Goal: Task Accomplishment & Management: Use online tool/utility

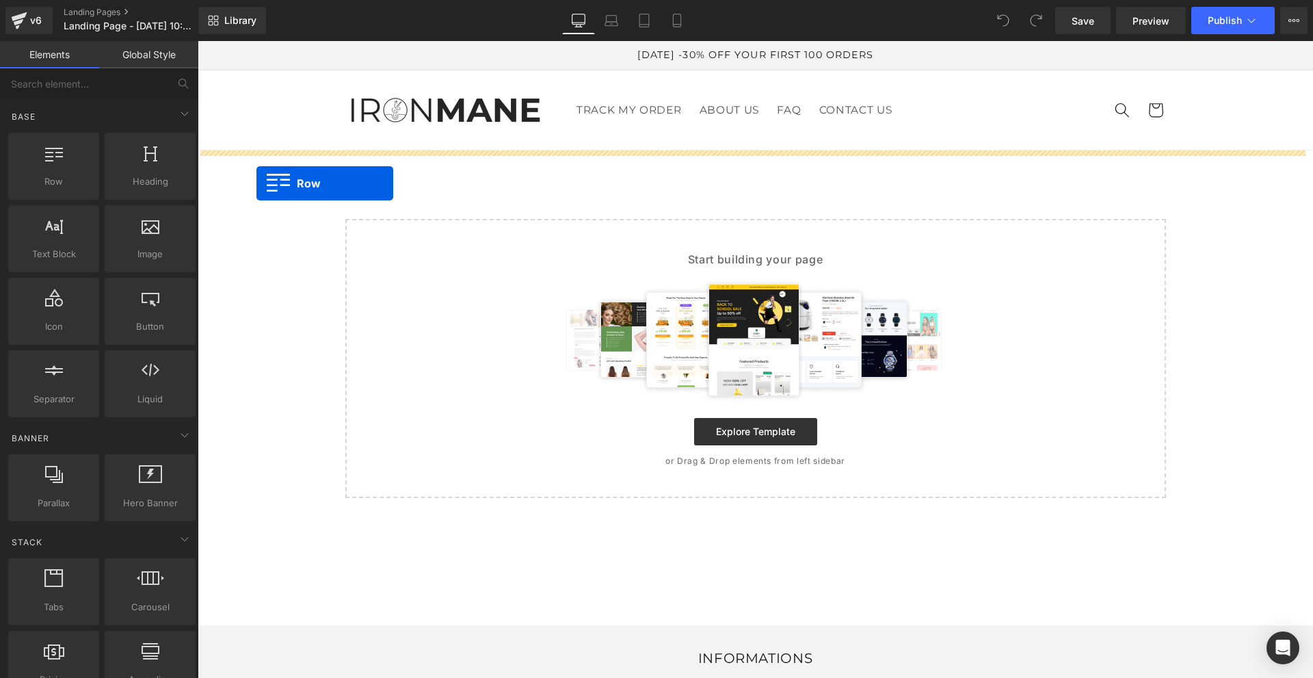
drag, startPoint x: 258, startPoint y: 220, endPoint x: 257, endPoint y: 183, distance: 37.0
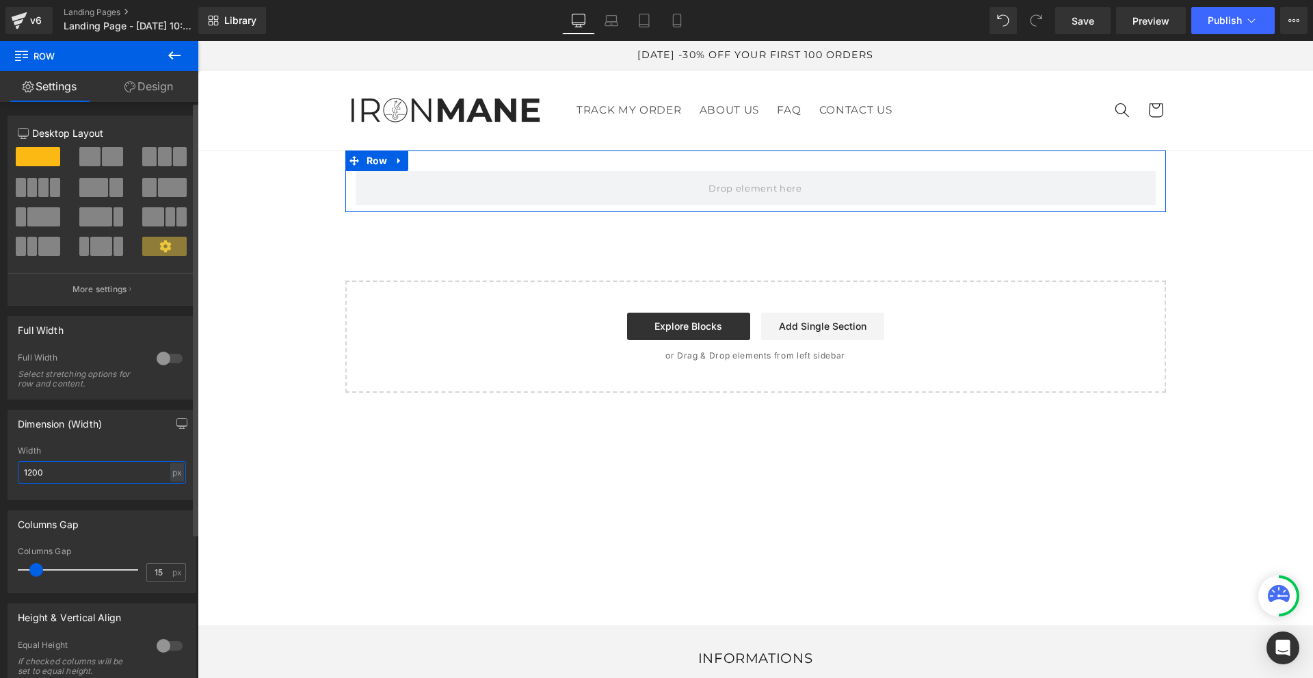
click at [129, 475] on input "1200" at bounding box center [102, 472] width 168 height 23
drag, startPoint x: 37, startPoint y: 571, endPoint x: 0, endPoint y: 574, distance: 37.0
click at [0, 574] on div "Columns Gap 0px Columns Gap 0 px" at bounding box center [102, 546] width 205 height 93
type input "0"
drag, startPoint x: 27, startPoint y: 569, endPoint x: 0, endPoint y: 560, distance: 28.3
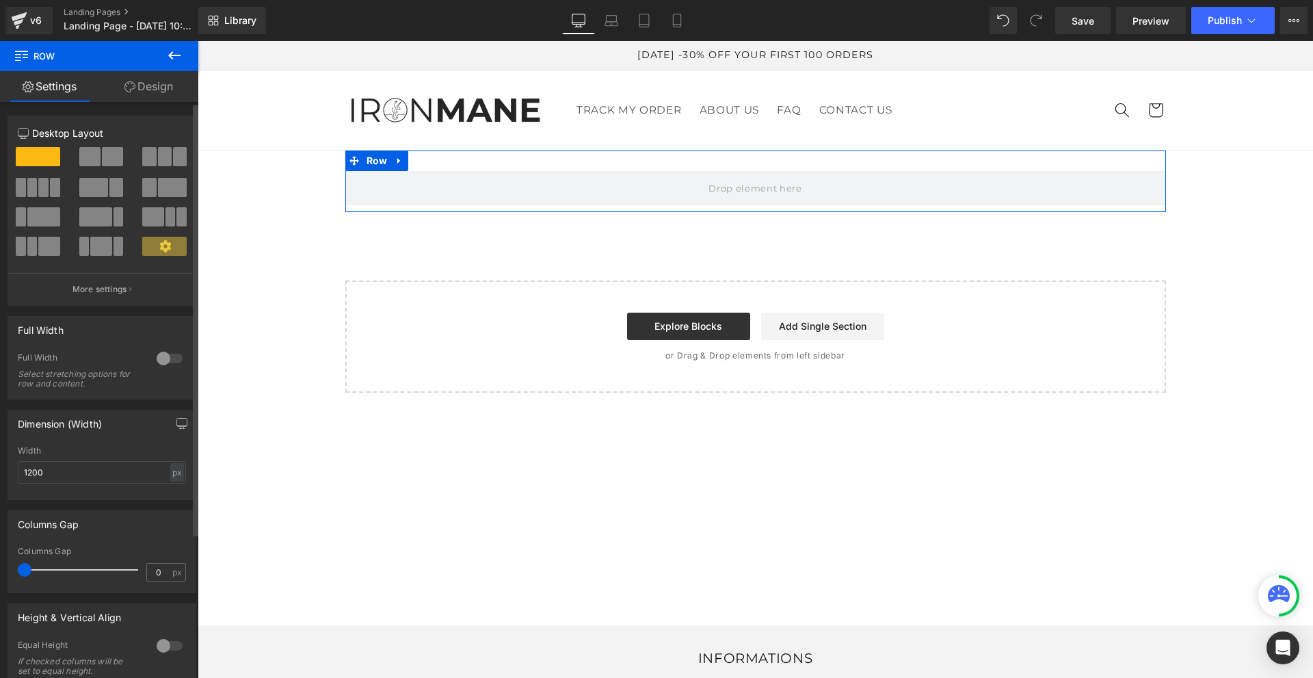
click at [0, 560] on div "Columns Gap 0px Columns Gap 0 px" at bounding box center [102, 546] width 205 height 93
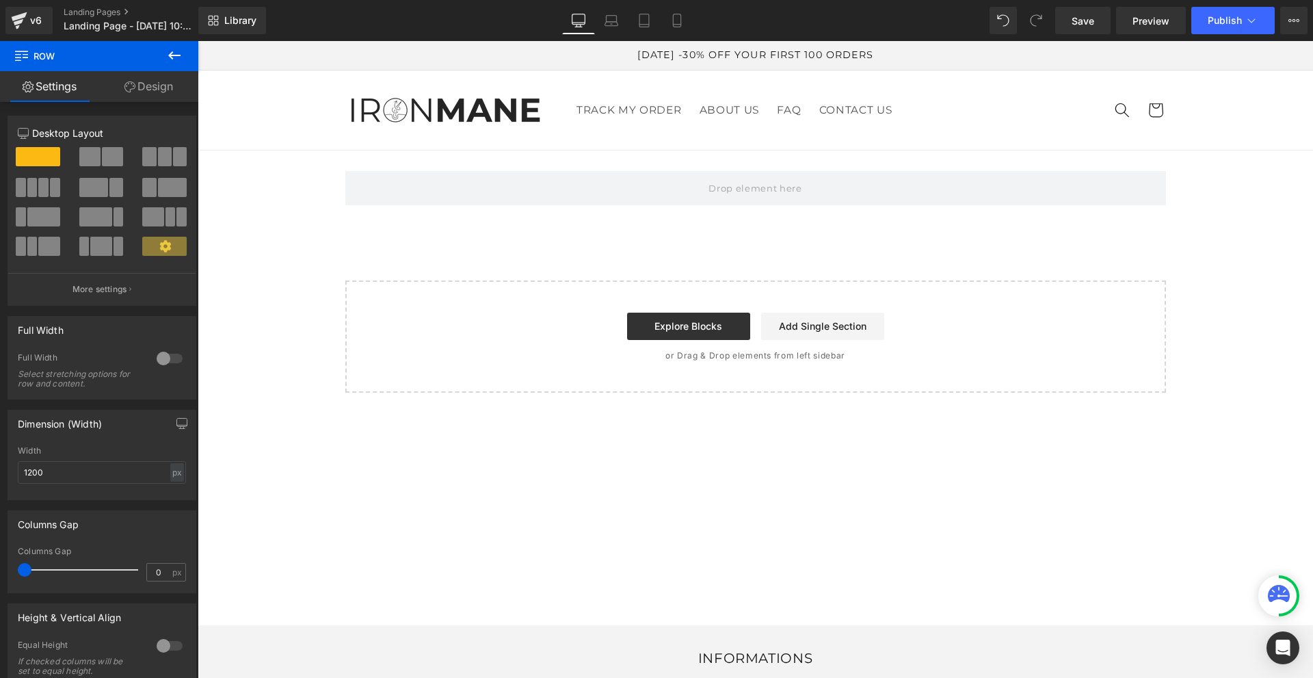
click at [172, 62] on icon at bounding box center [174, 55] width 16 height 16
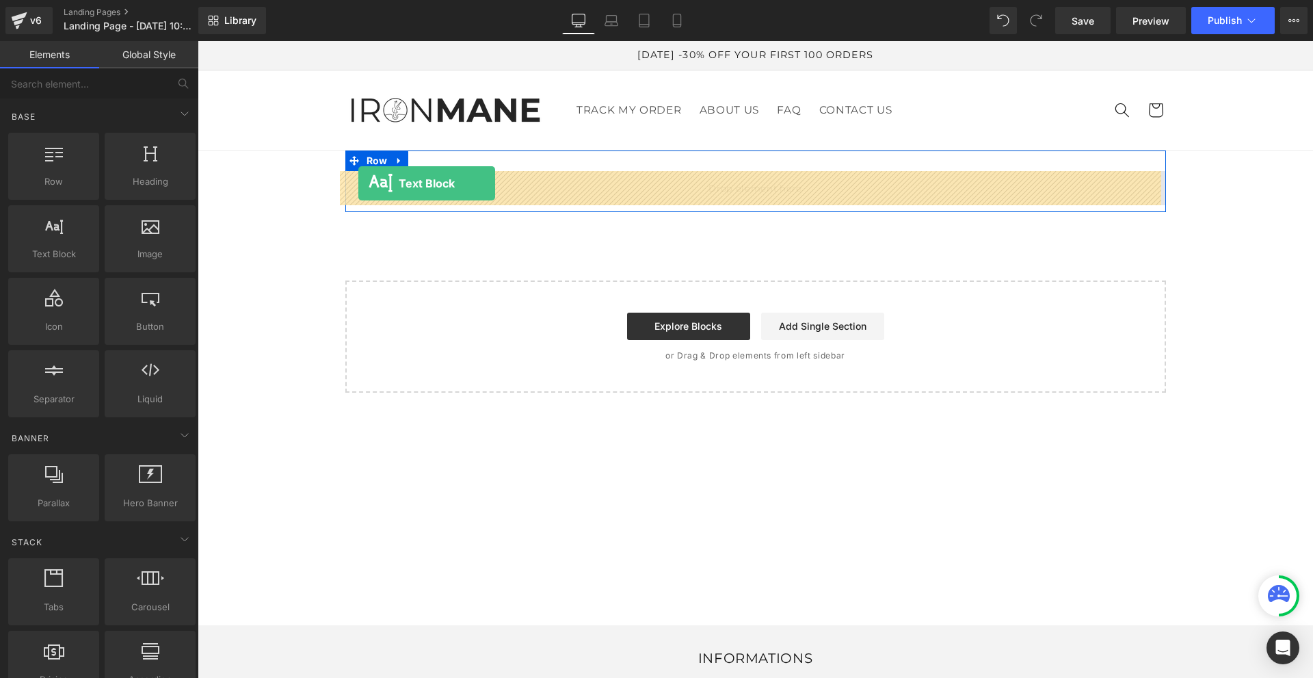
drag, startPoint x: 259, startPoint y: 295, endPoint x: 358, endPoint y: 183, distance: 149.2
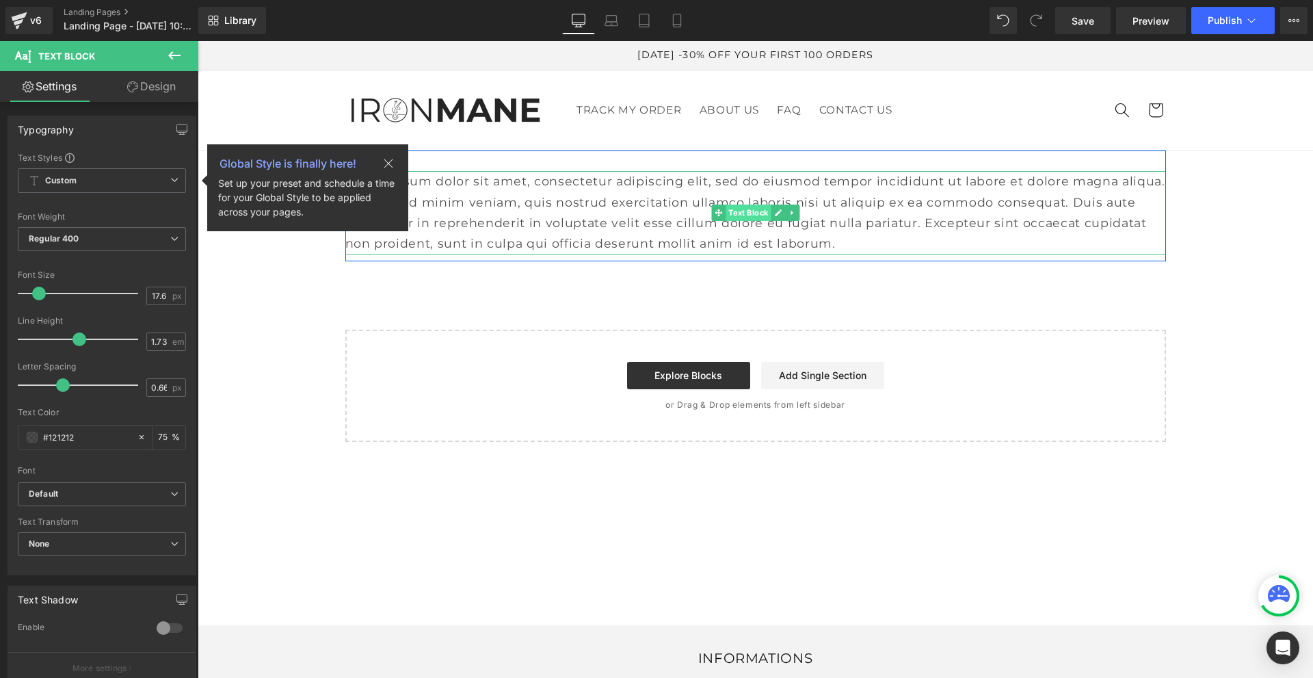
click at [731, 216] on span "Text Block" at bounding box center [748, 213] width 45 height 16
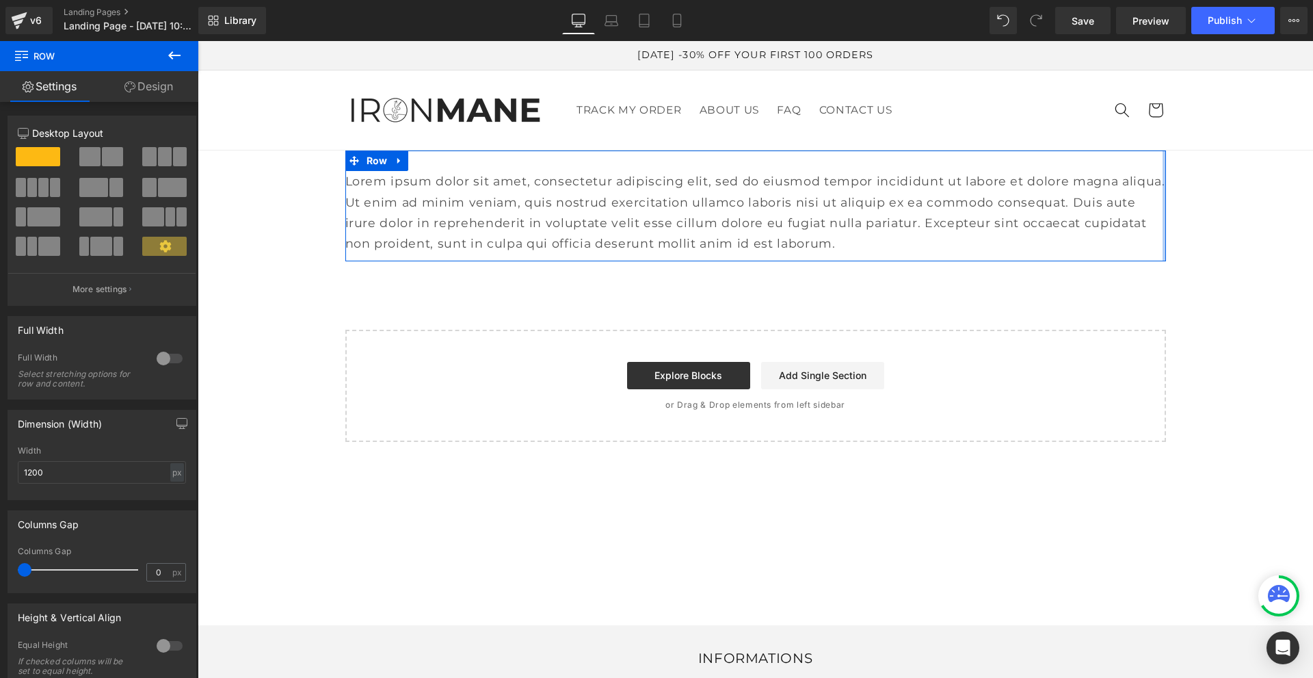
drag, startPoint x: 1160, startPoint y: 187, endPoint x: 864, endPoint y: 239, distance: 300.7
click at [1172, 184] on div "Lorem ipsum dolor sit amet, consectetur adipiscing elit, sed do eiusmod tempor …" at bounding box center [756, 295] width 1116 height 291
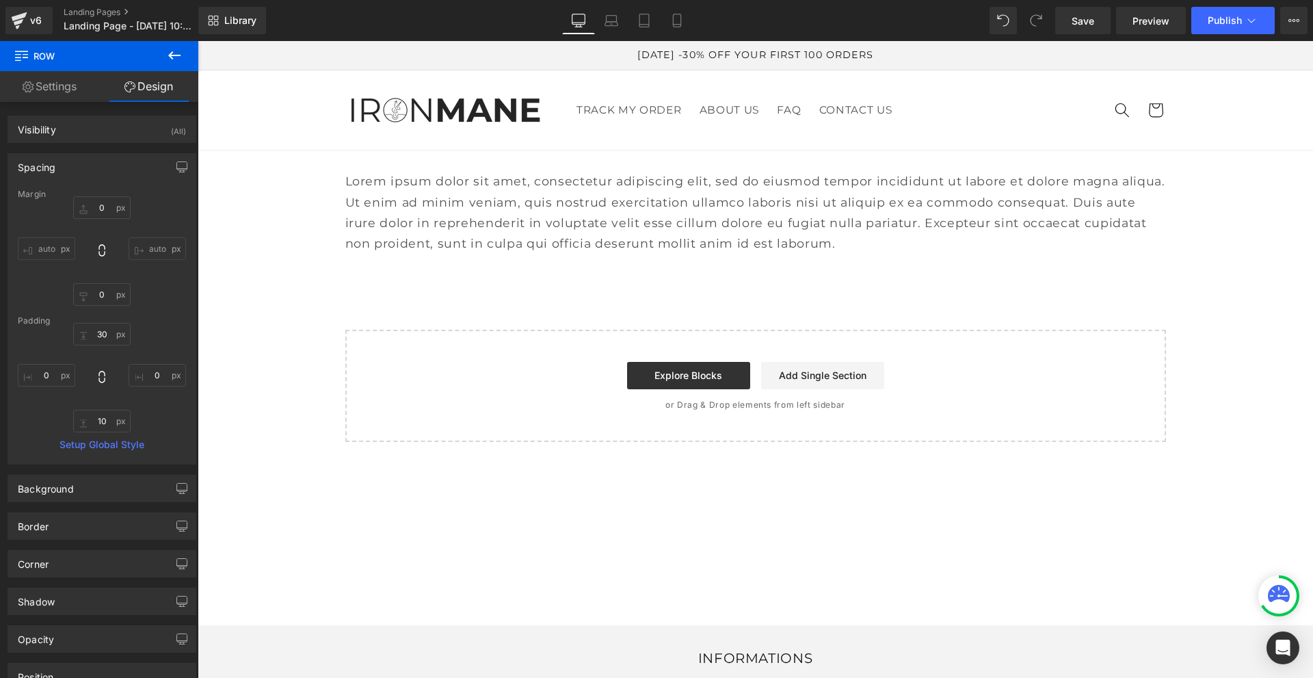
click at [169, 54] on icon at bounding box center [174, 55] width 16 height 16
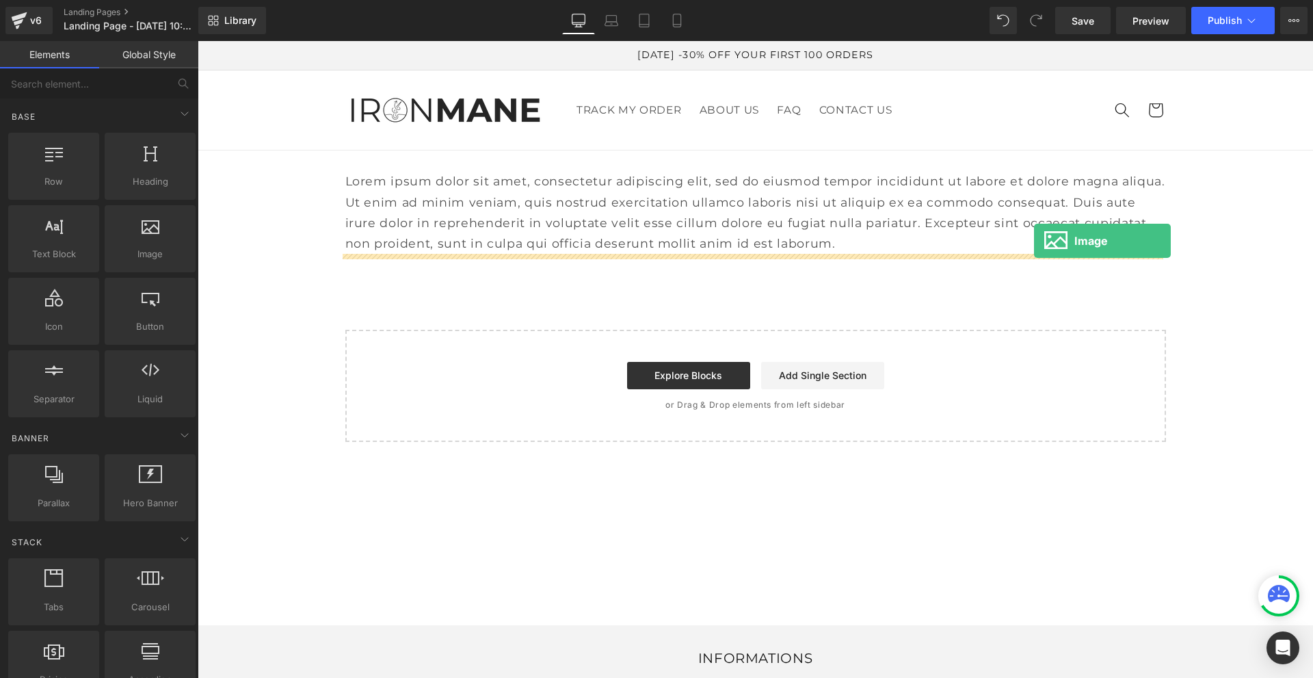
drag, startPoint x: 351, startPoint y: 285, endPoint x: 1034, endPoint y: 241, distance: 684.8
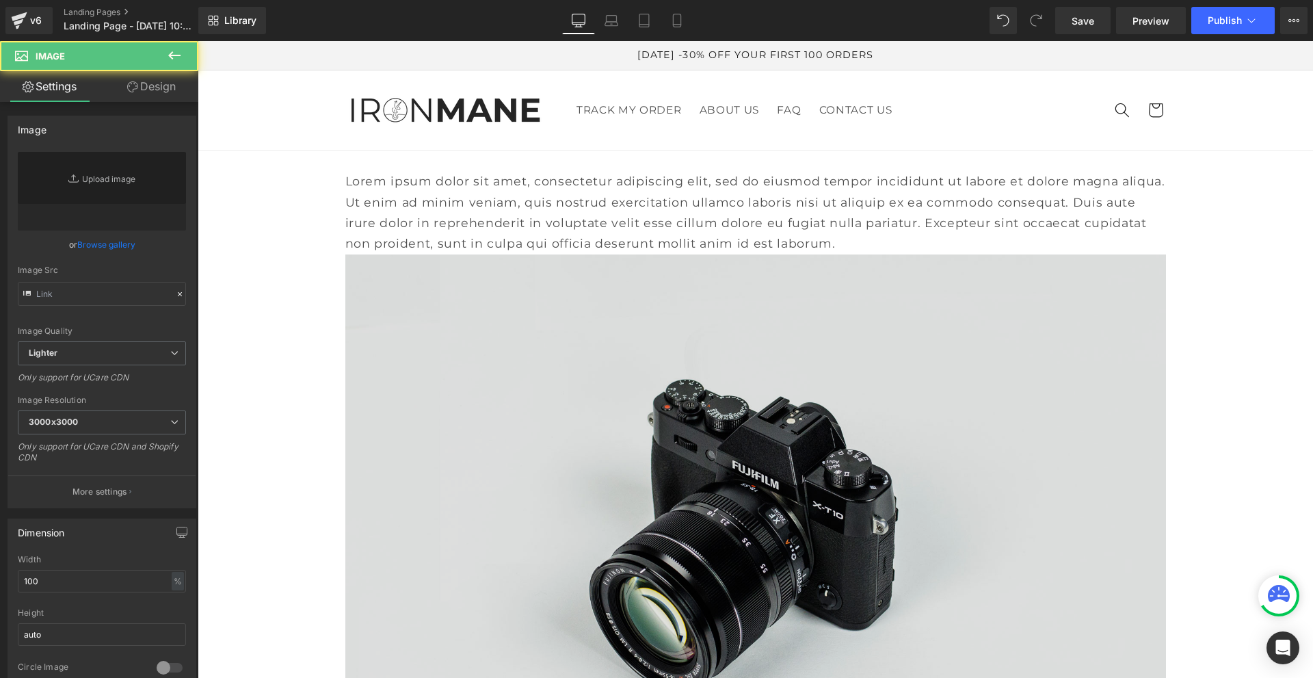
type input "//[DOMAIN_NAME][URL]"
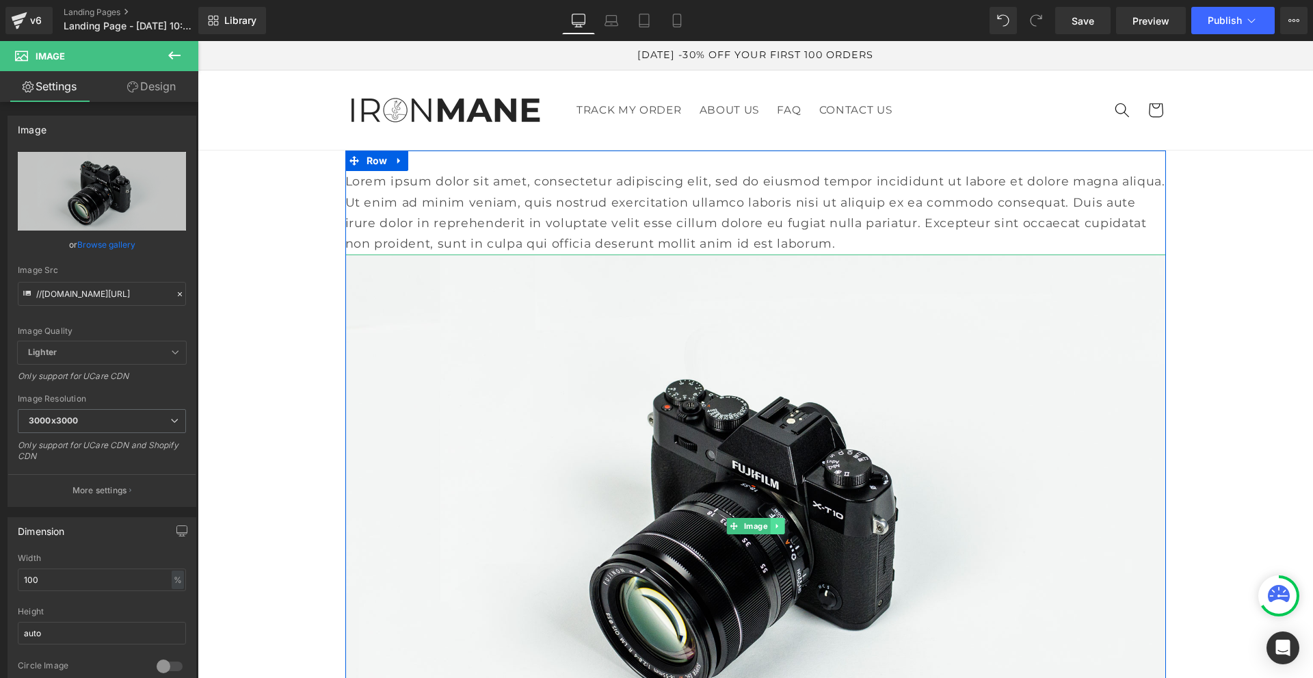
click at [776, 525] on link at bounding box center [777, 526] width 14 height 16
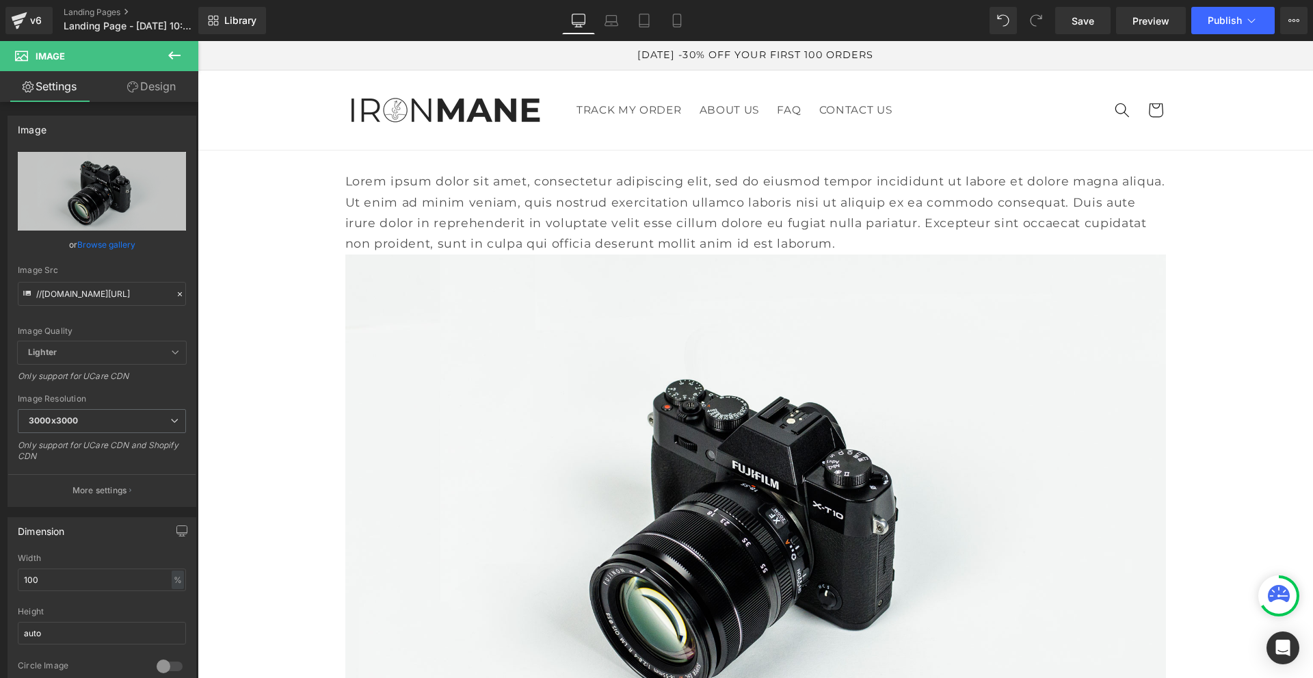
click at [174, 54] on icon at bounding box center [174, 55] width 16 height 16
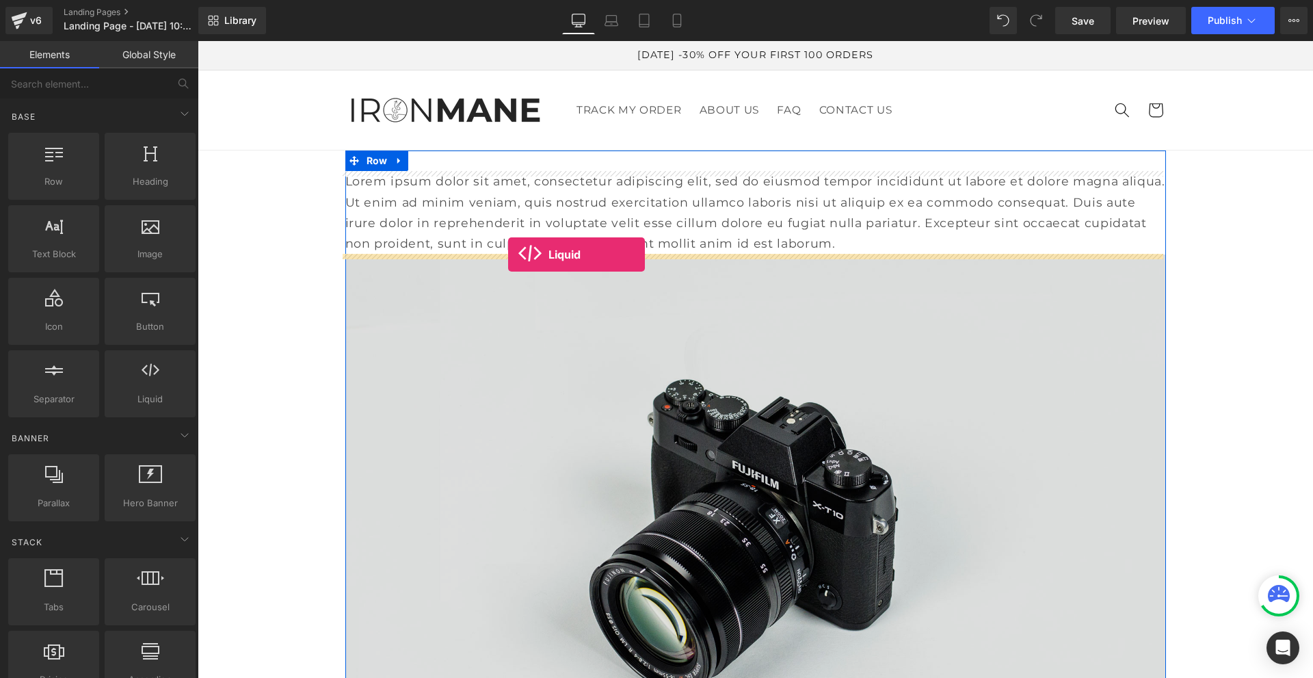
drag, startPoint x: 351, startPoint y: 427, endPoint x: 508, endPoint y: 254, distance: 233.4
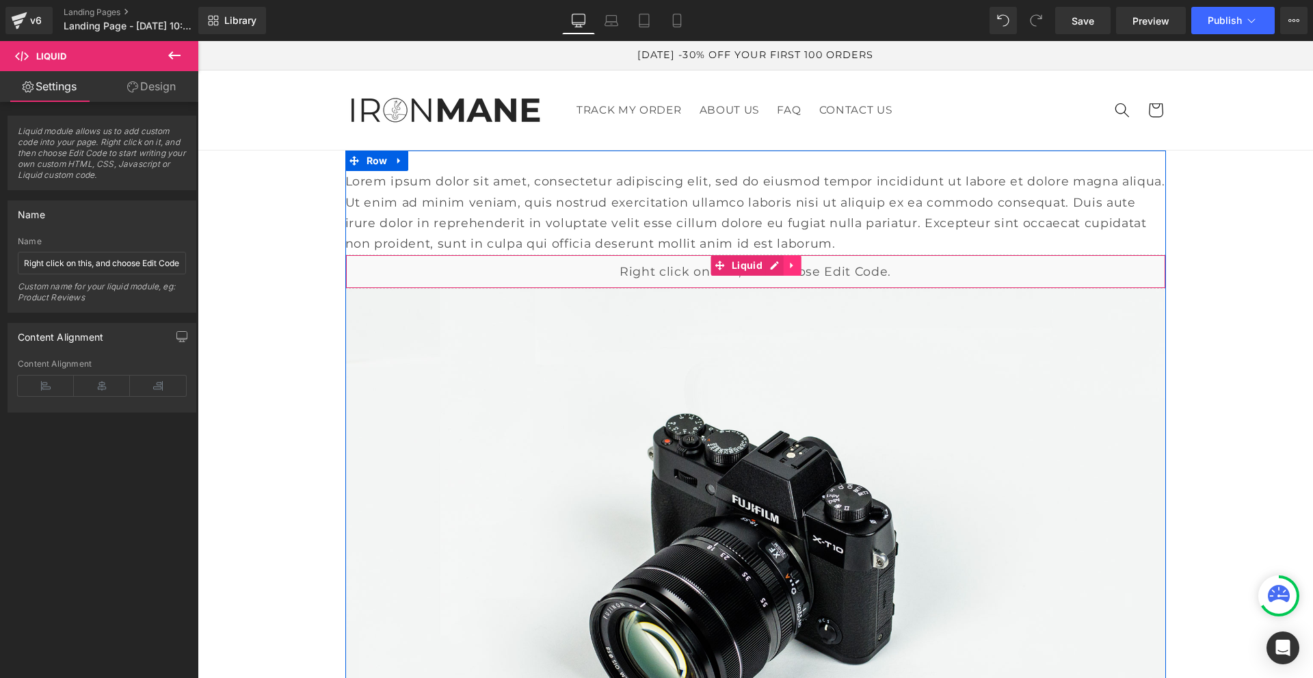
click at [791, 267] on icon at bounding box center [793, 265] width 10 height 10
click at [797, 267] on icon at bounding box center [802, 265] width 10 height 10
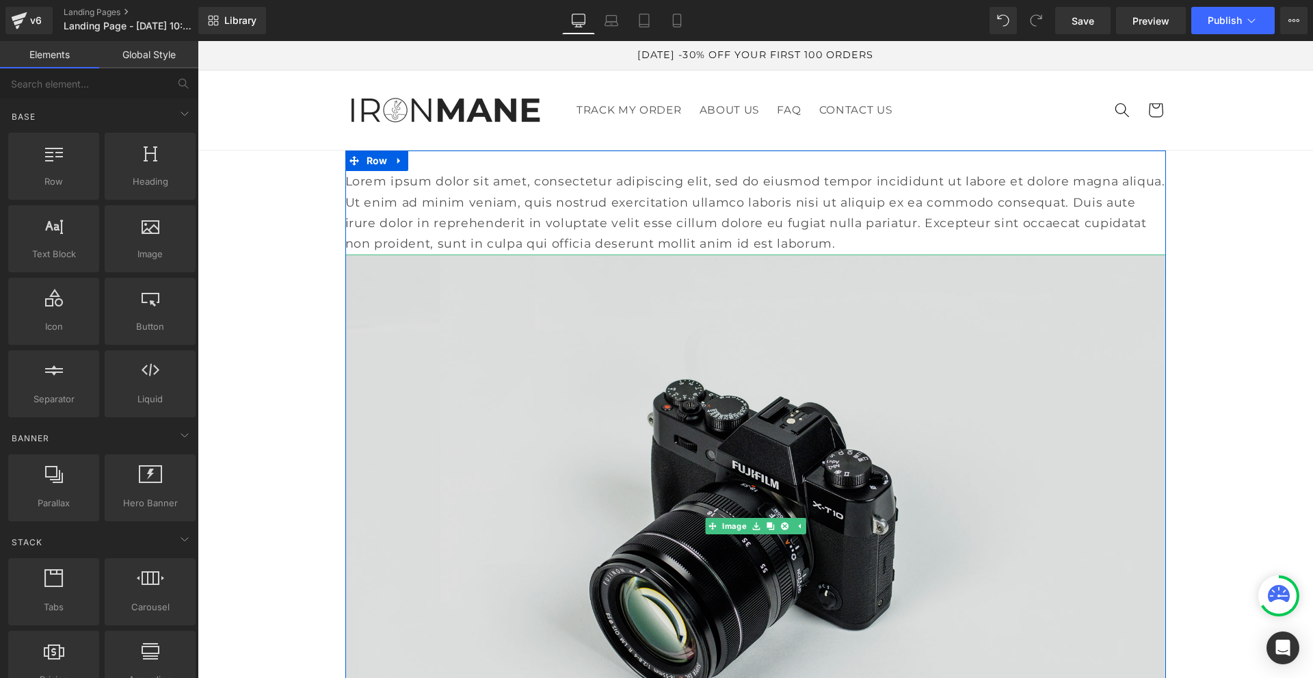
click at [797, 524] on icon at bounding box center [799, 526] width 8 height 8
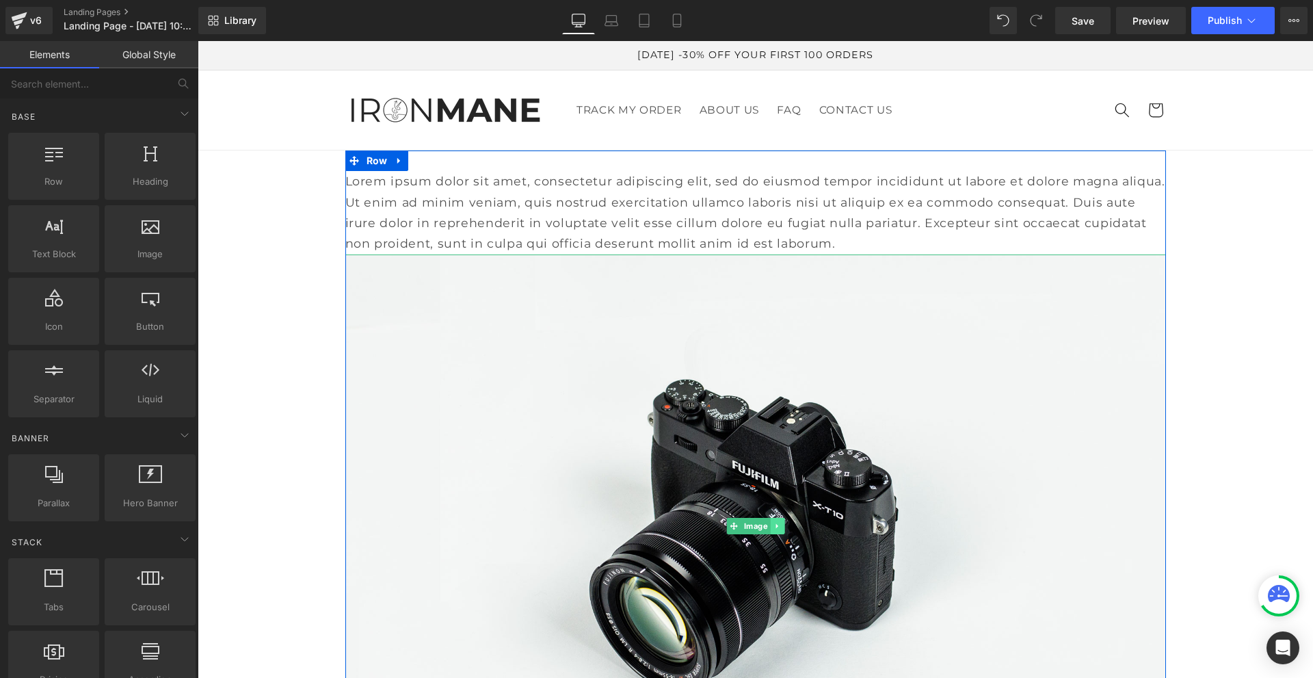
click at [774, 528] on icon at bounding box center [778, 526] width 8 height 8
click at [781, 528] on icon at bounding box center [785, 527] width 8 height 8
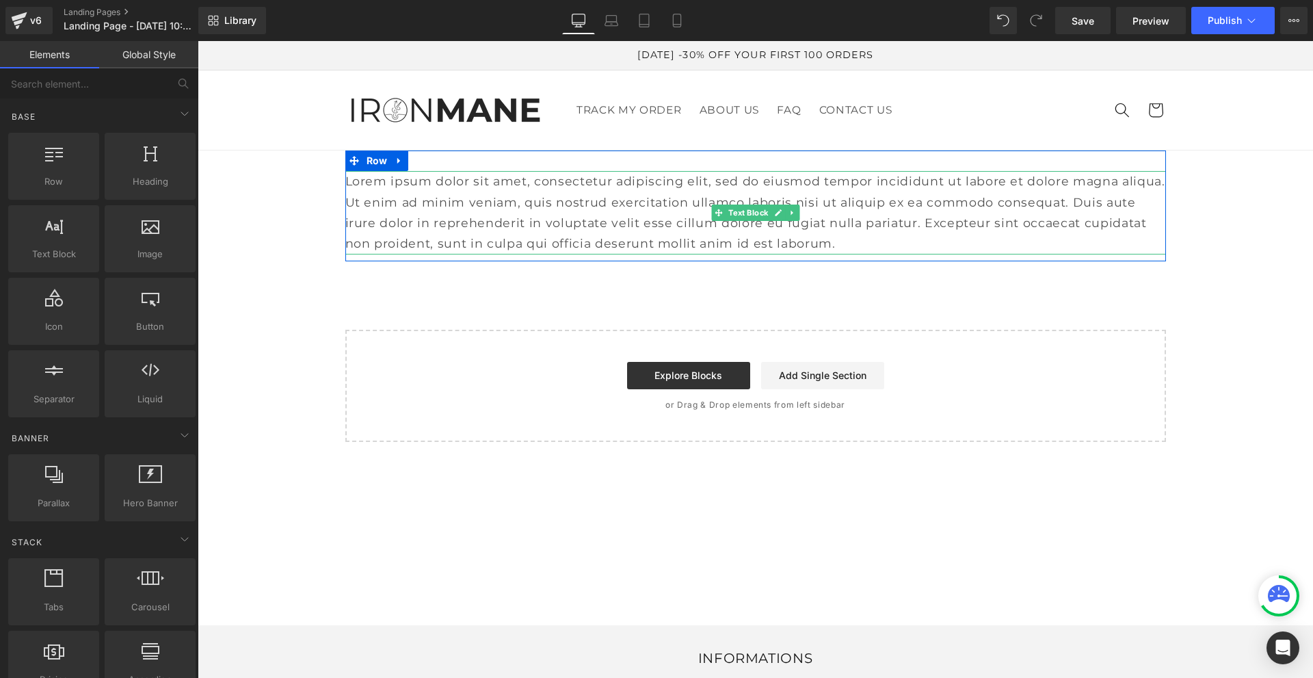
click at [763, 224] on p "Lorem ipsum dolor sit amet, consectetur adipiscing elit, sed do eiusmod tempor …" at bounding box center [755, 212] width 821 height 83
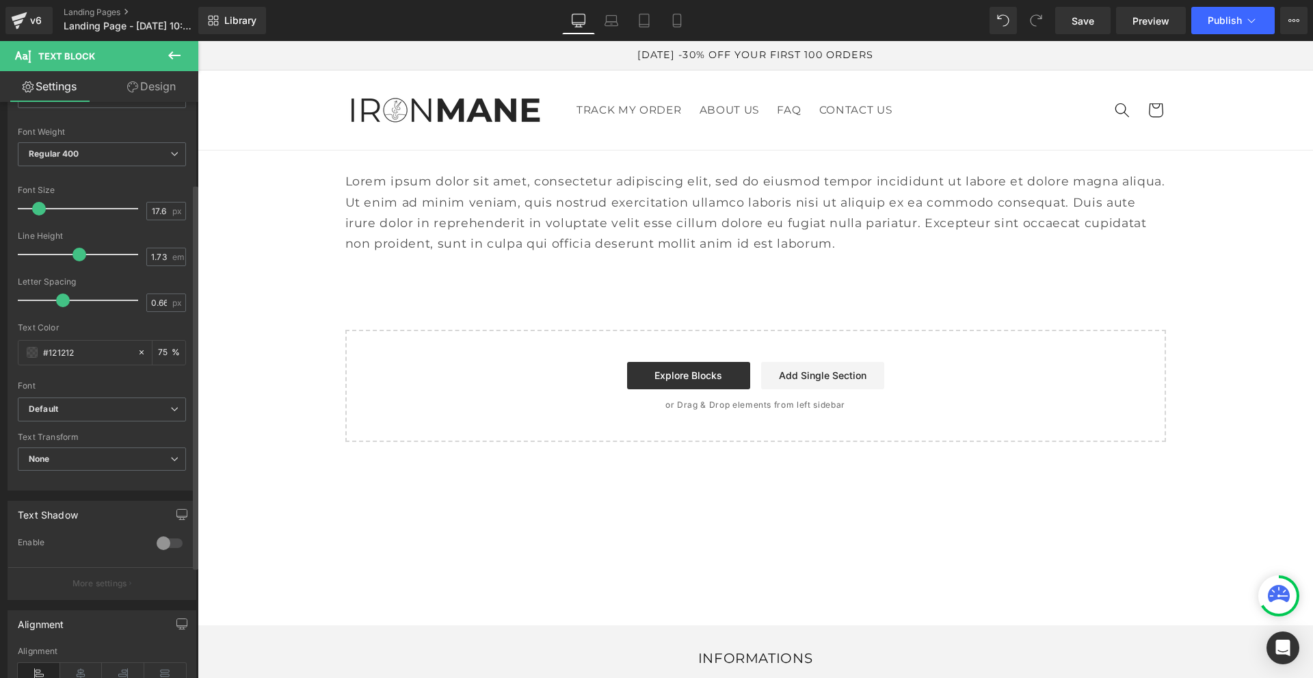
scroll to position [137, 0]
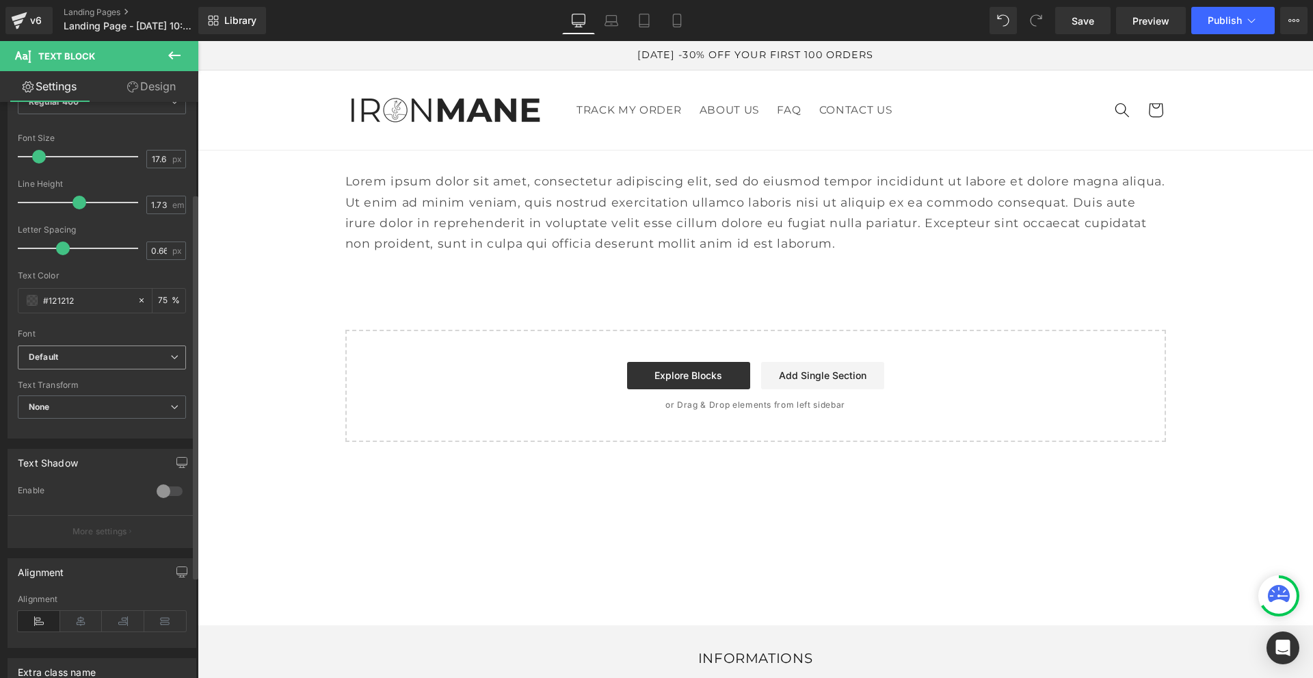
click at [90, 357] on b "Default" at bounding box center [100, 358] width 142 height 12
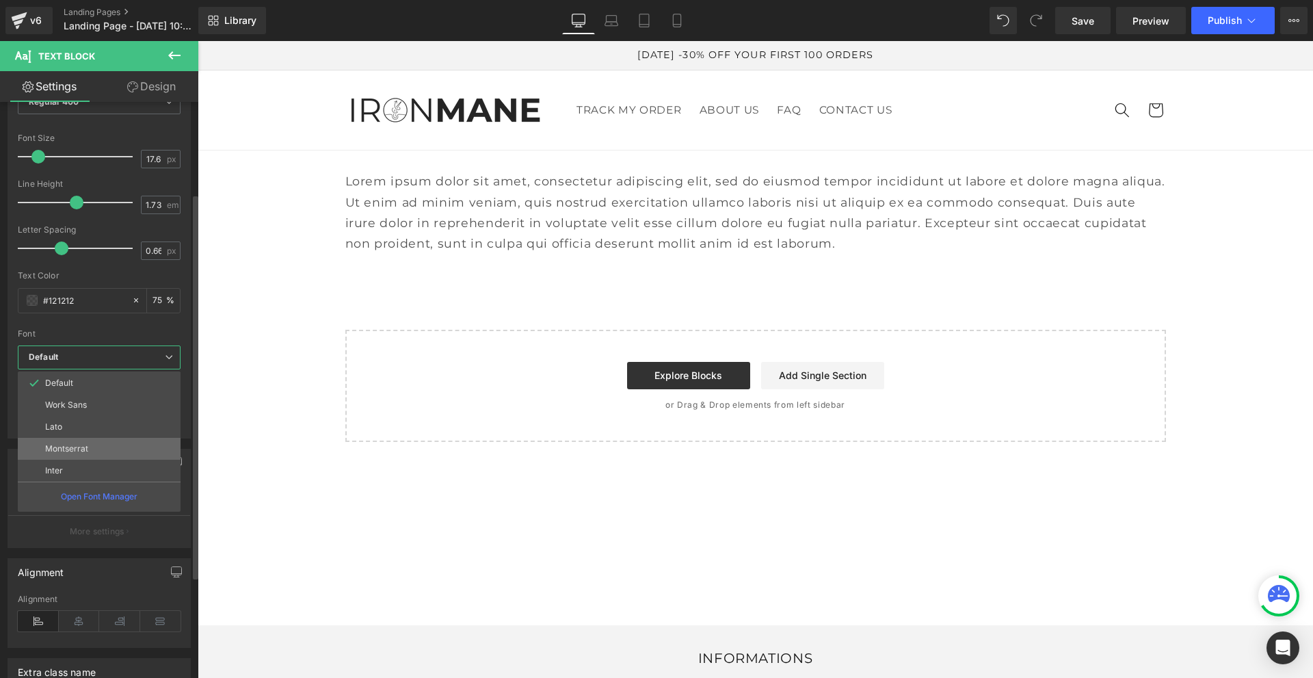
click at [89, 449] on li "Montserrat" at bounding box center [99, 449] width 163 height 22
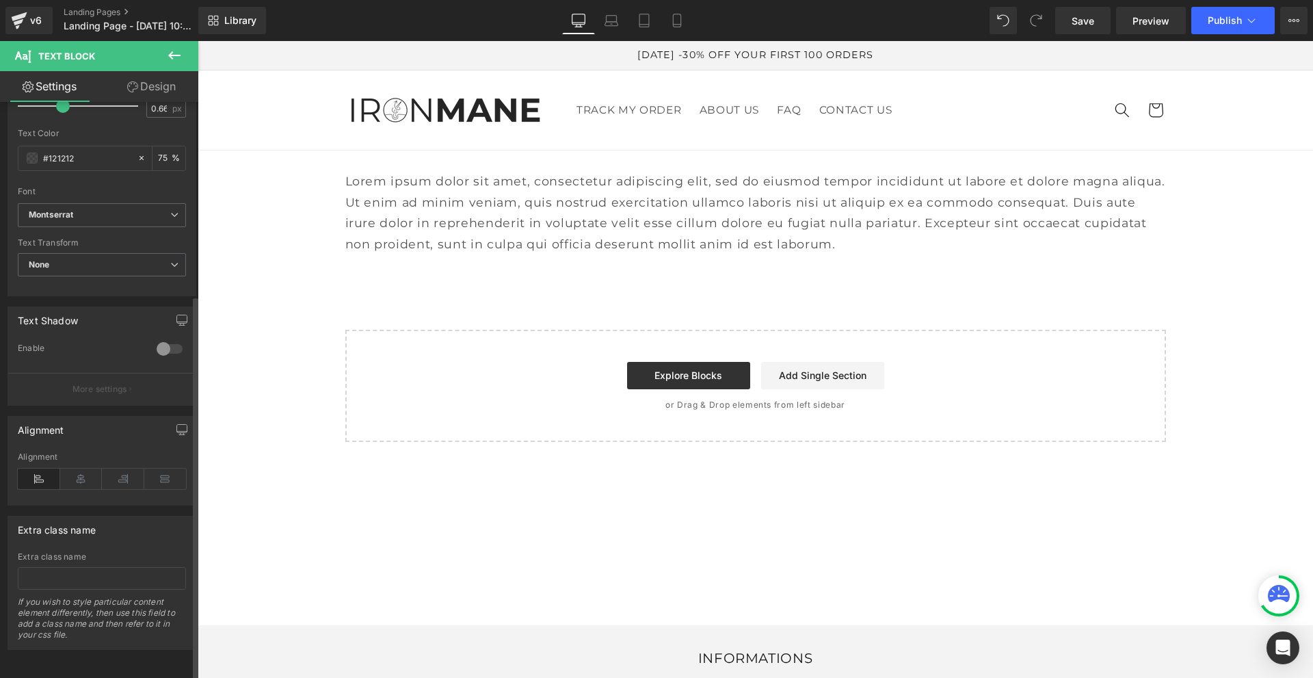
scroll to position [289, 0]
click at [88, 568] on input "text" at bounding box center [102, 578] width 168 height 23
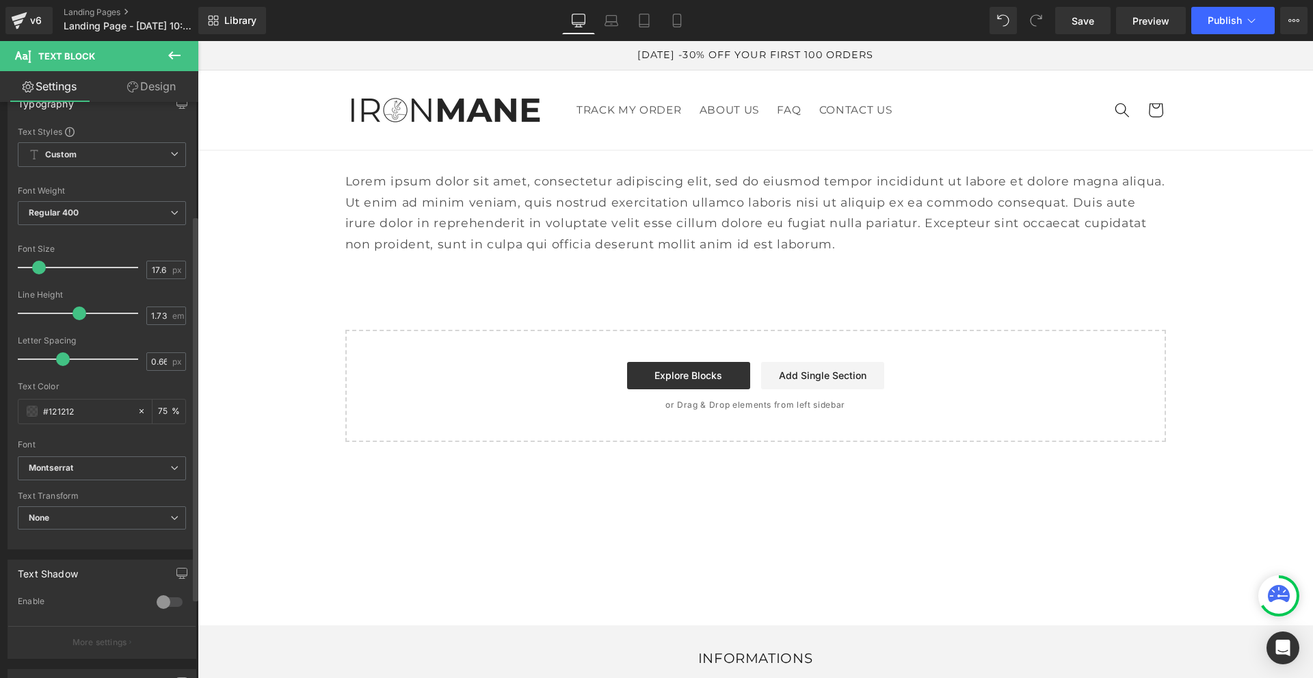
scroll to position [16, 0]
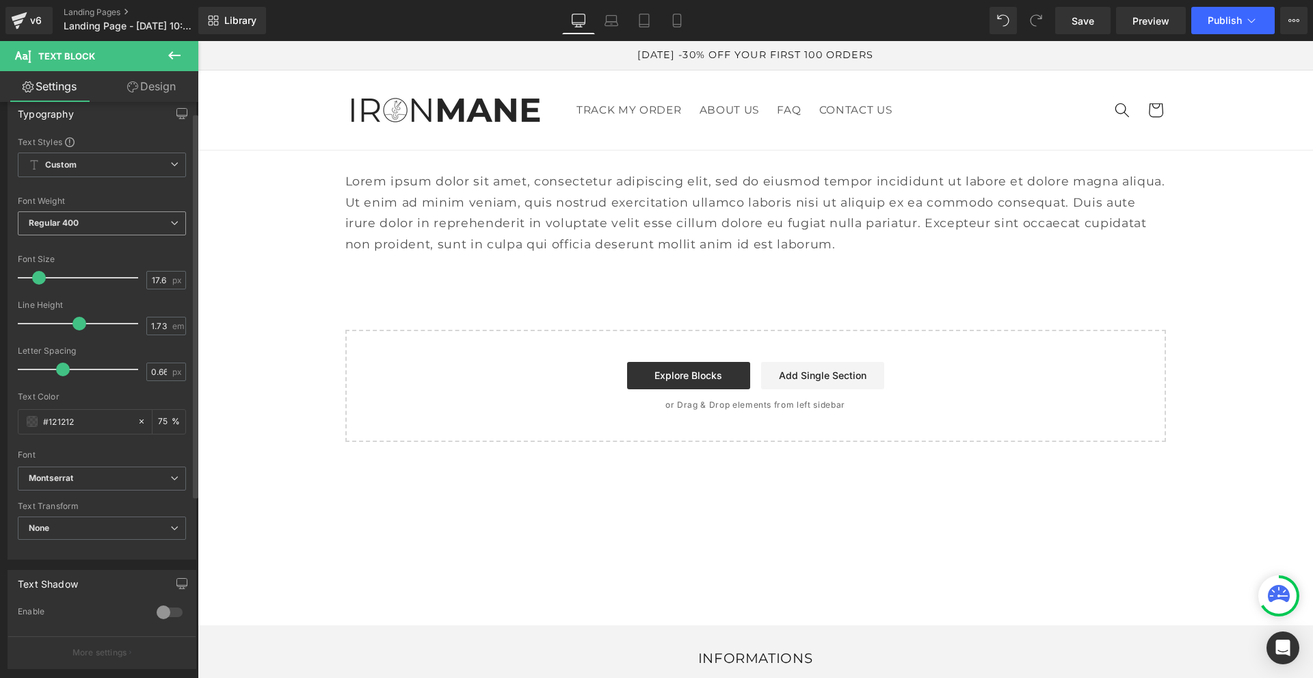
click at [81, 224] on span "Regular 400" at bounding box center [102, 223] width 168 height 24
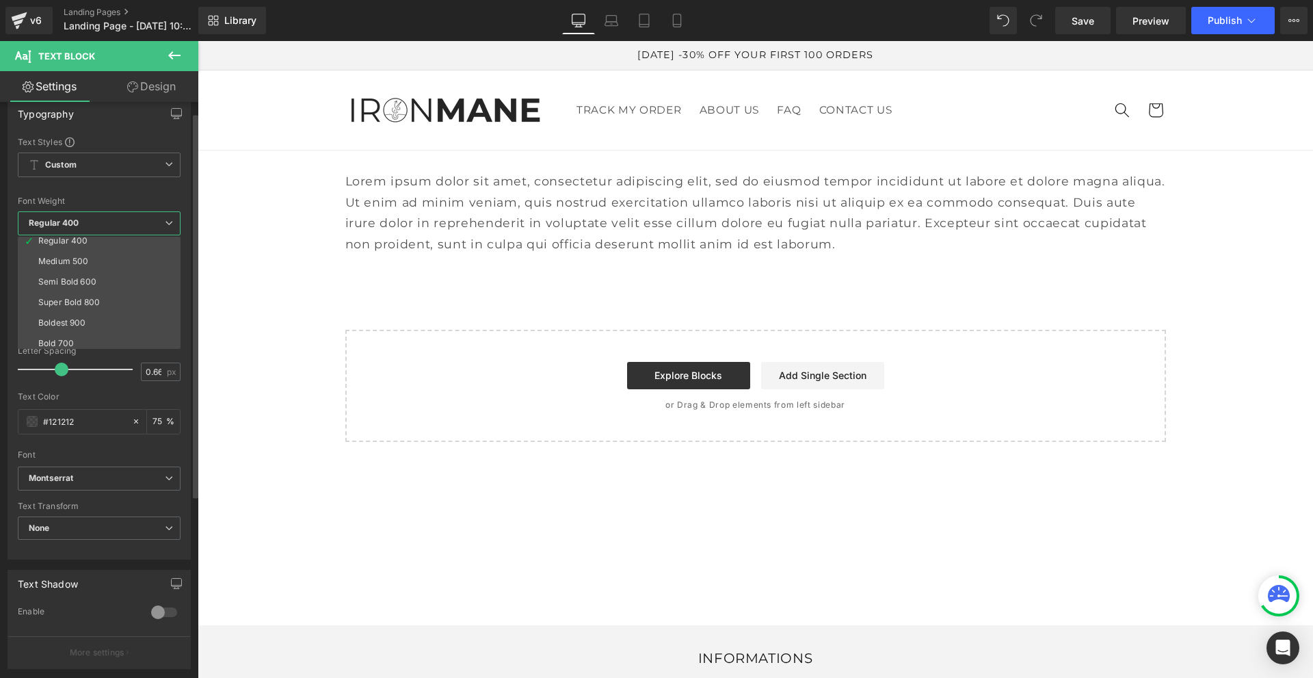
scroll to position [45, 0]
click at [80, 279] on div "Medium 500" at bounding box center [63, 284] width 50 height 10
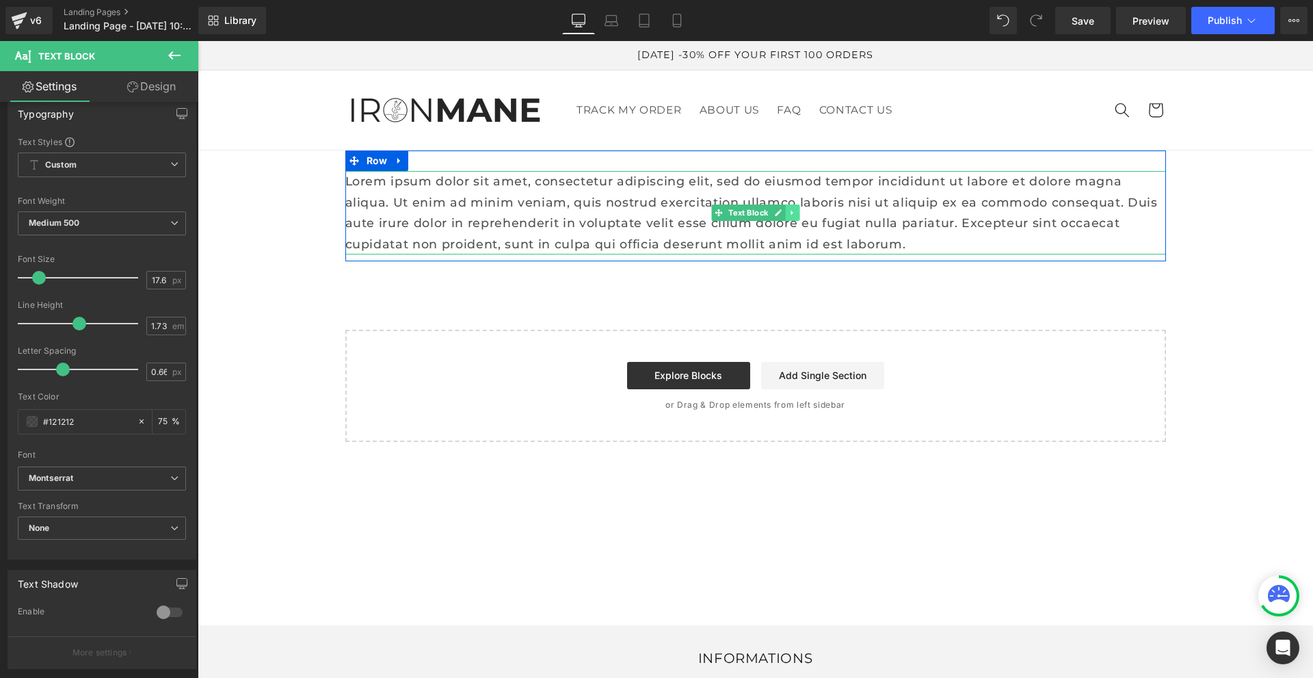
click at [789, 211] on icon at bounding box center [793, 213] width 8 height 8
click at [353, 197] on p "Lorem ipsum dolor sit amet, consectetur adipiscing elit, sed do eiusmod tempor …" at bounding box center [755, 212] width 821 height 83
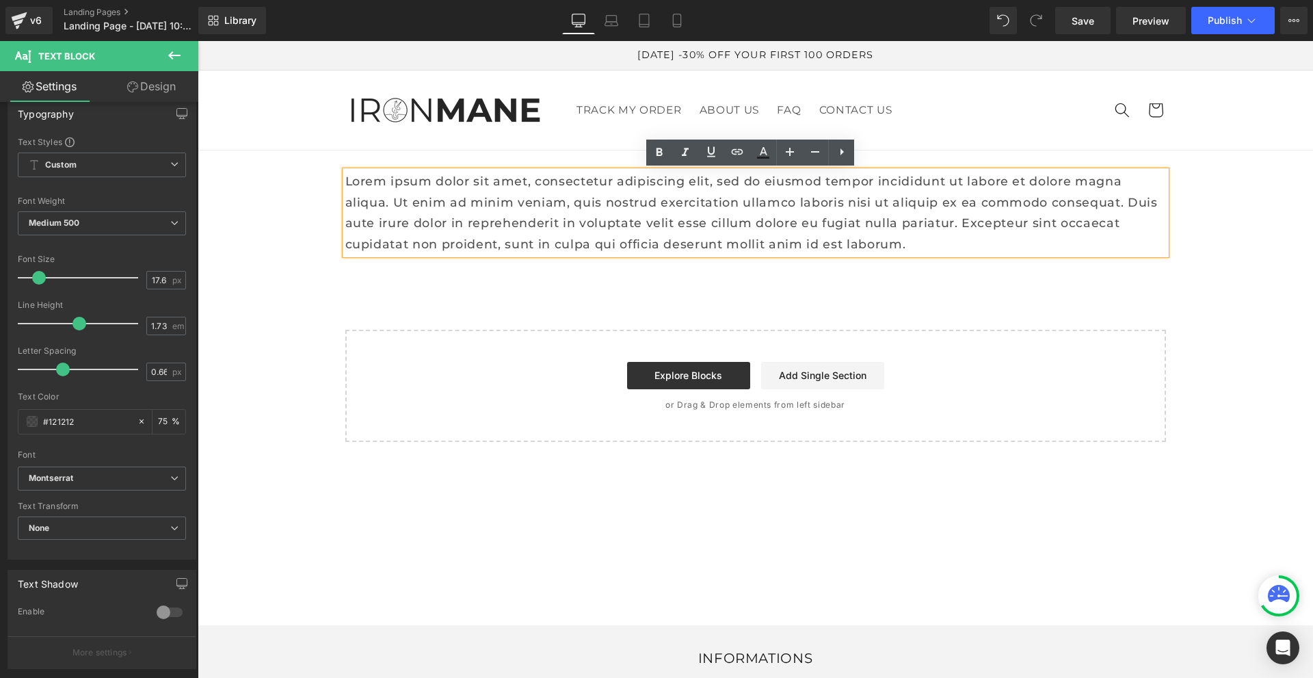
click at [893, 142] on header "TRACK MY ORDER ABOUT US FAQ CONTACT US TRACK MY ORDER ABOUT US FAQ CONTACT US S…" at bounding box center [755, 110] width 903 height 80
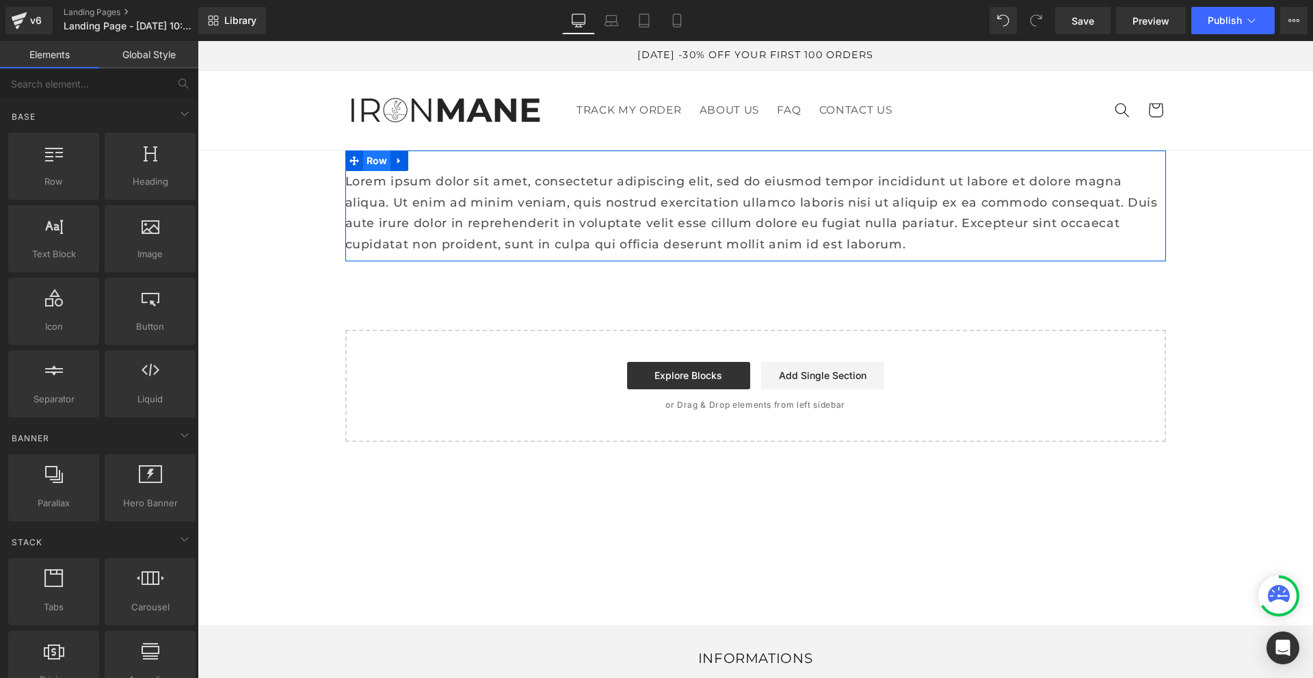
click at [373, 167] on span "Row" at bounding box center [377, 160] width 28 height 21
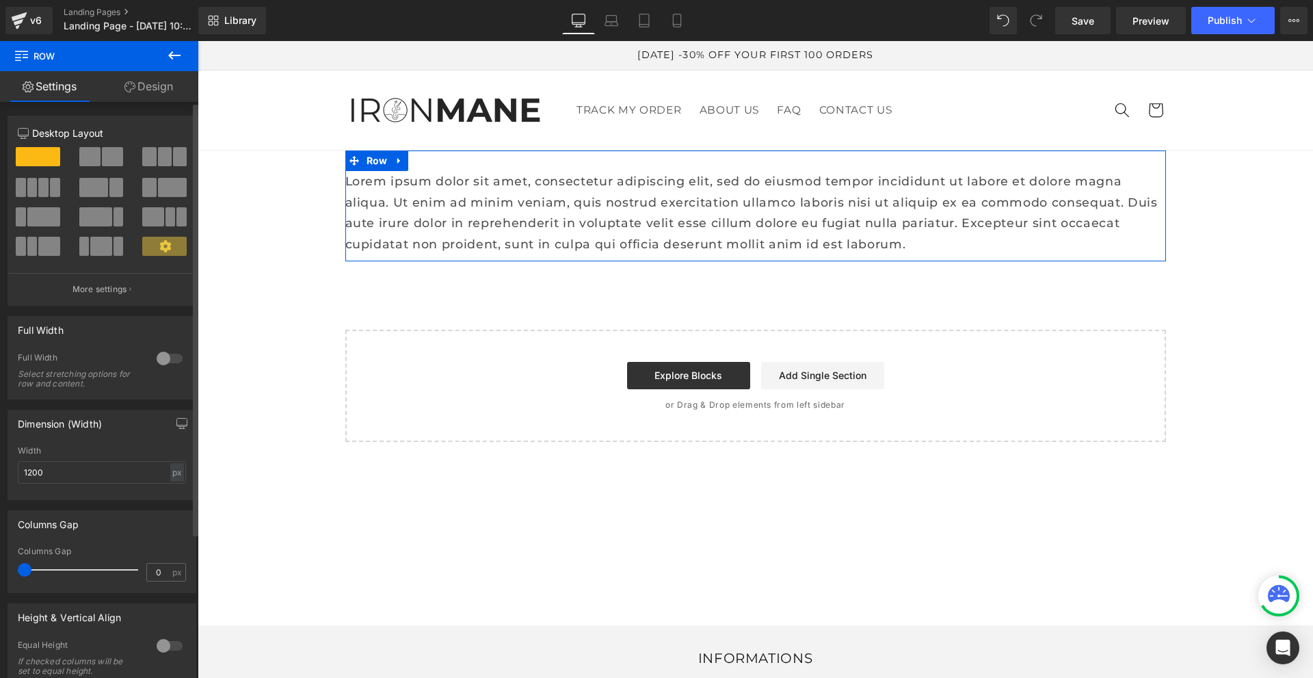
click at [105, 153] on span at bounding box center [112, 156] width 21 height 19
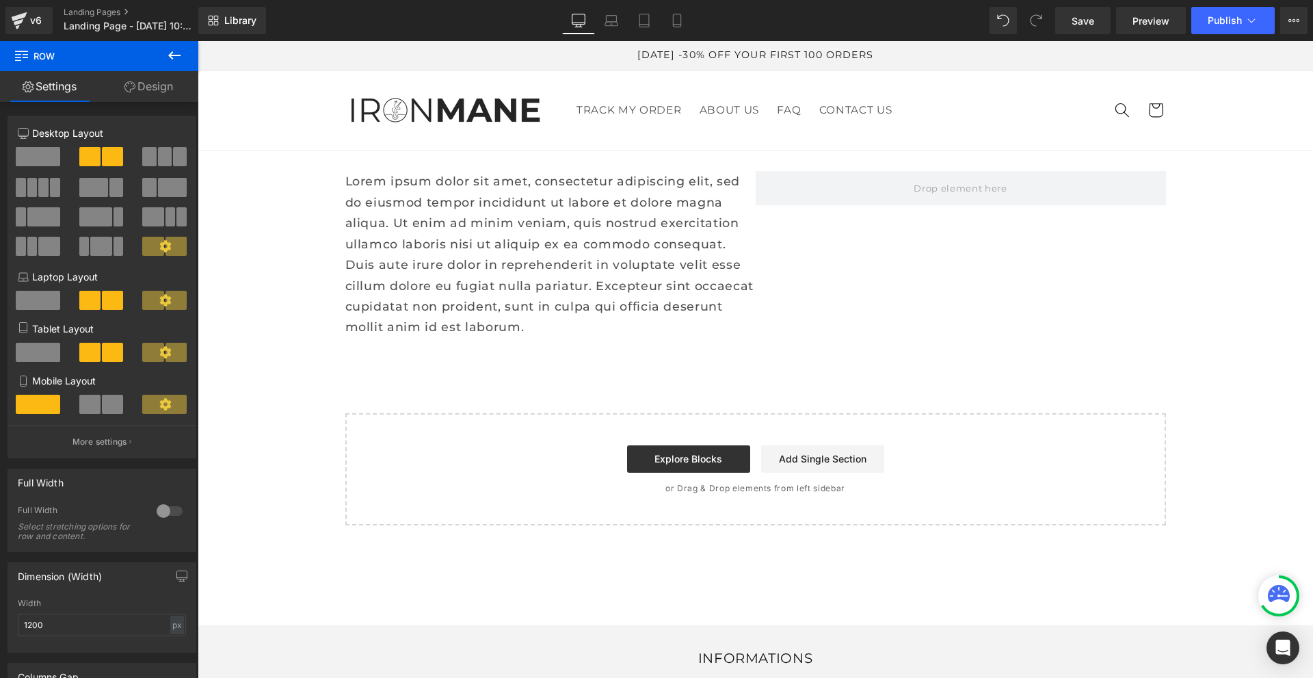
click at [171, 64] on button at bounding box center [174, 56] width 48 height 30
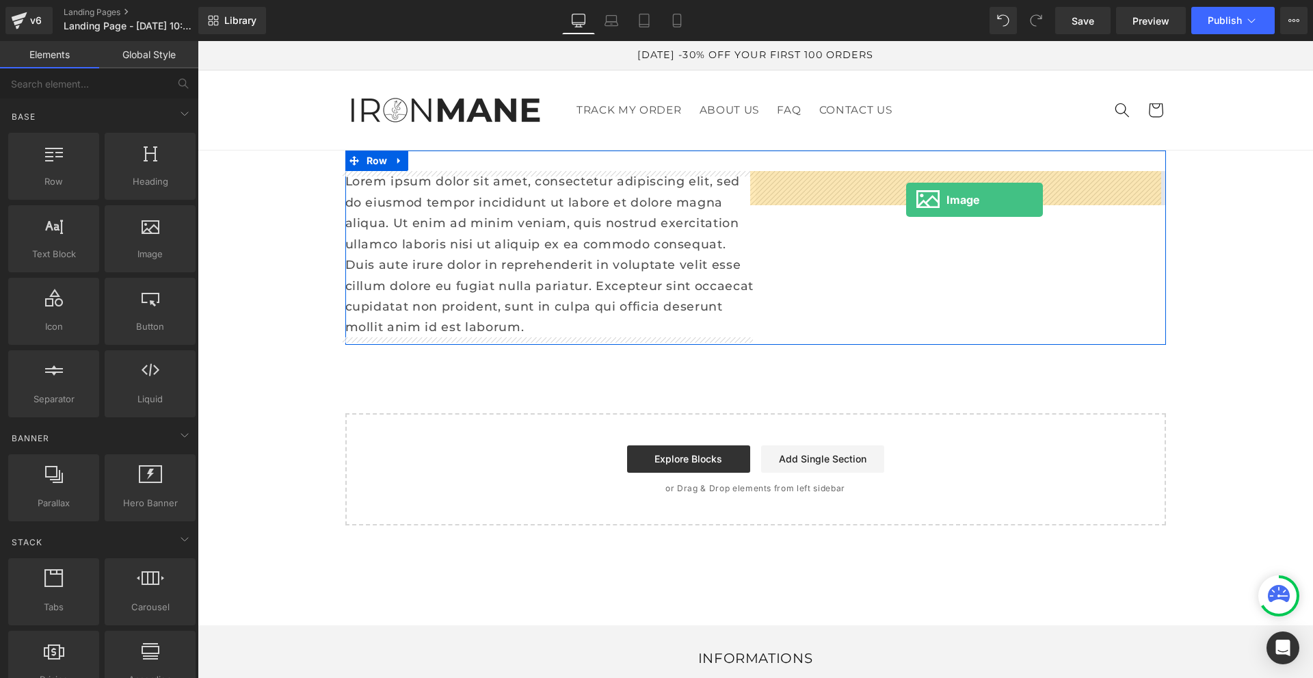
drag, startPoint x: 371, startPoint y: 294, endPoint x: 908, endPoint y: 194, distance: 547.0
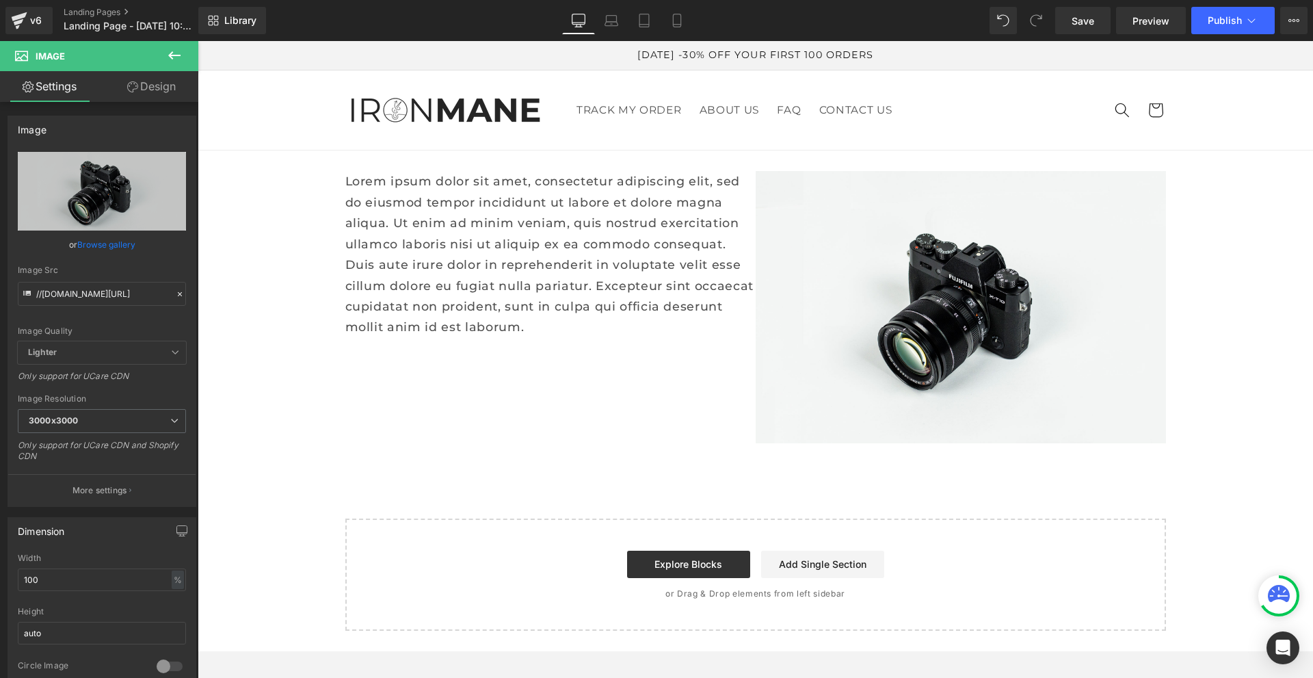
click at [165, 54] on button at bounding box center [174, 56] width 48 height 30
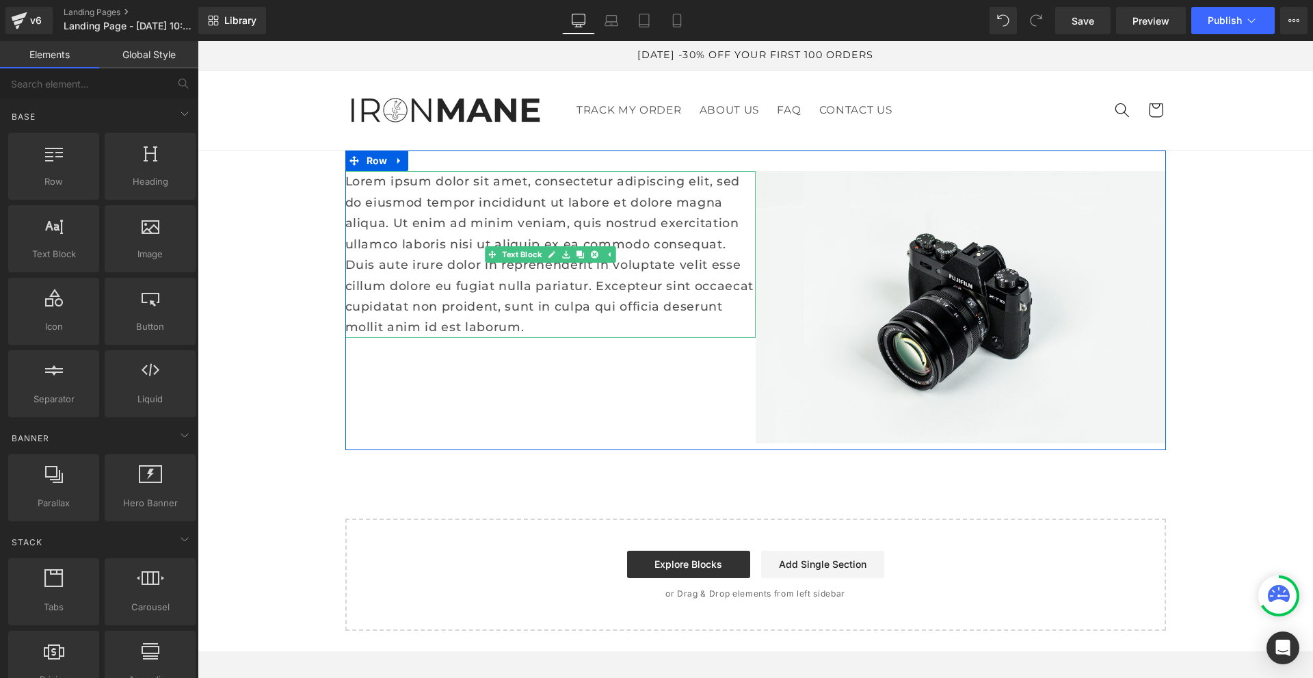
click at [487, 232] on p "Lorem ipsum dolor sit amet, consectetur adipiscing elit, sed do eiusmod tempor …" at bounding box center [550, 254] width 410 height 167
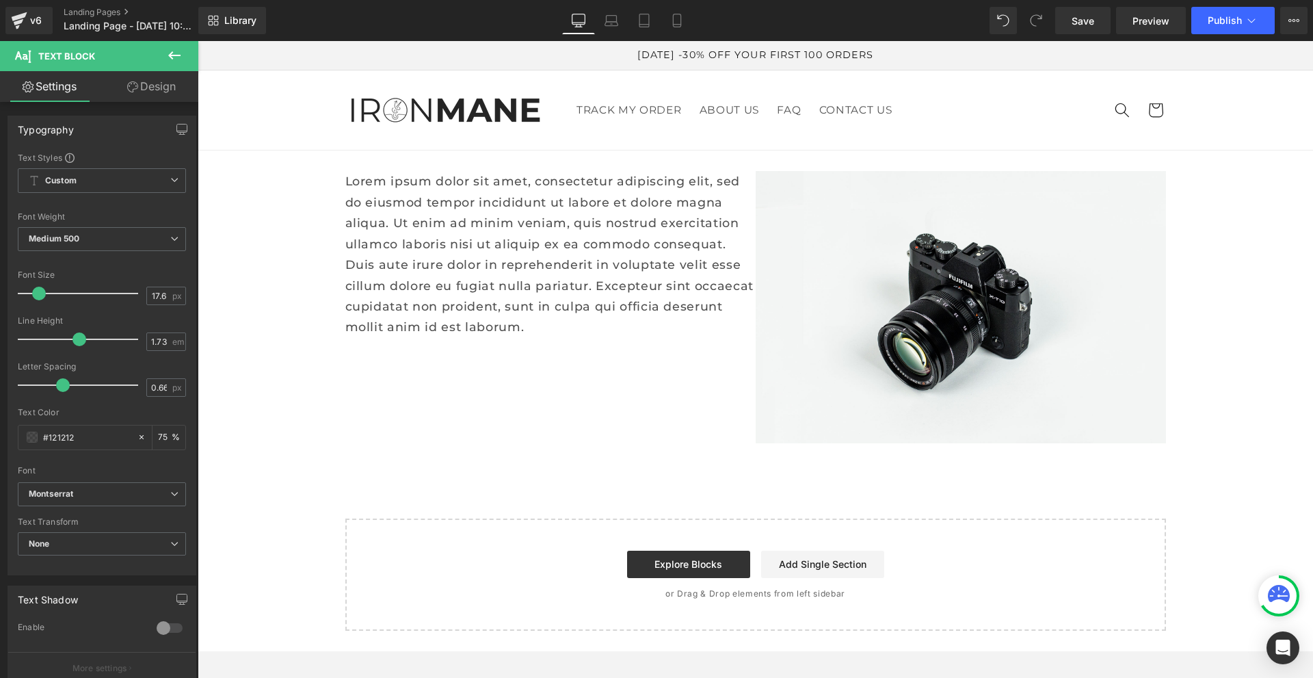
click at [158, 54] on button at bounding box center [174, 56] width 48 height 30
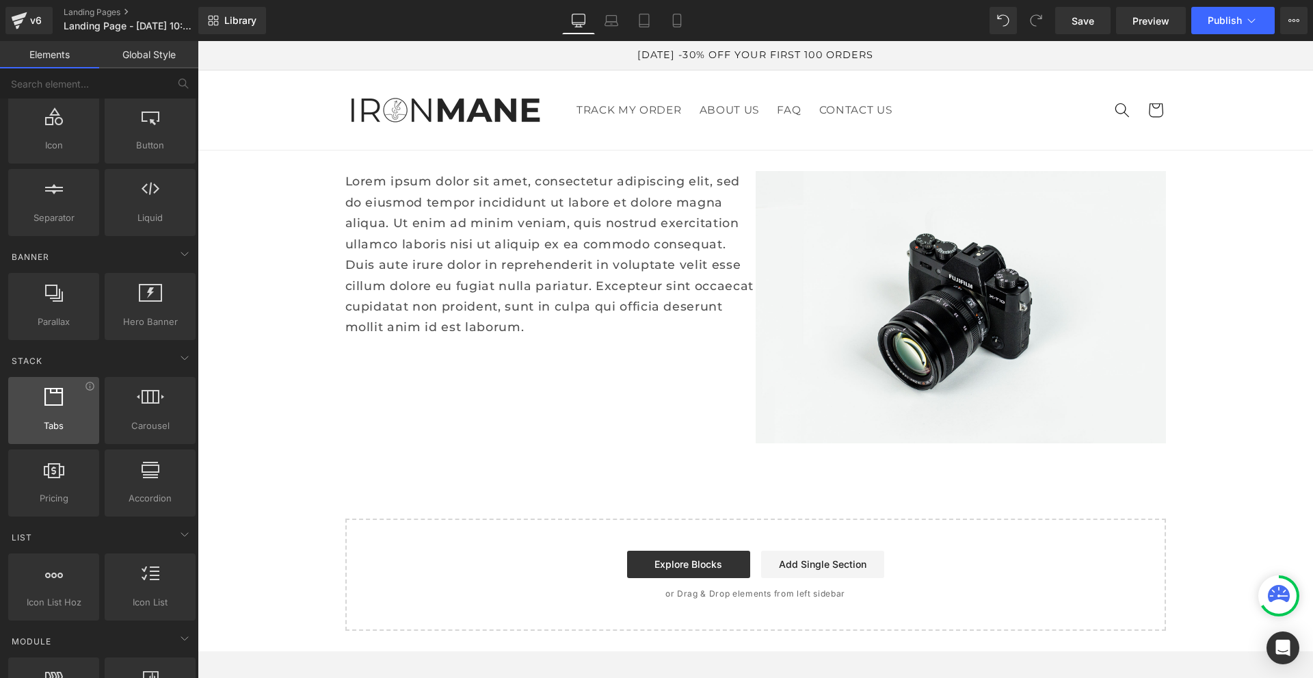
scroll to position [205, 0]
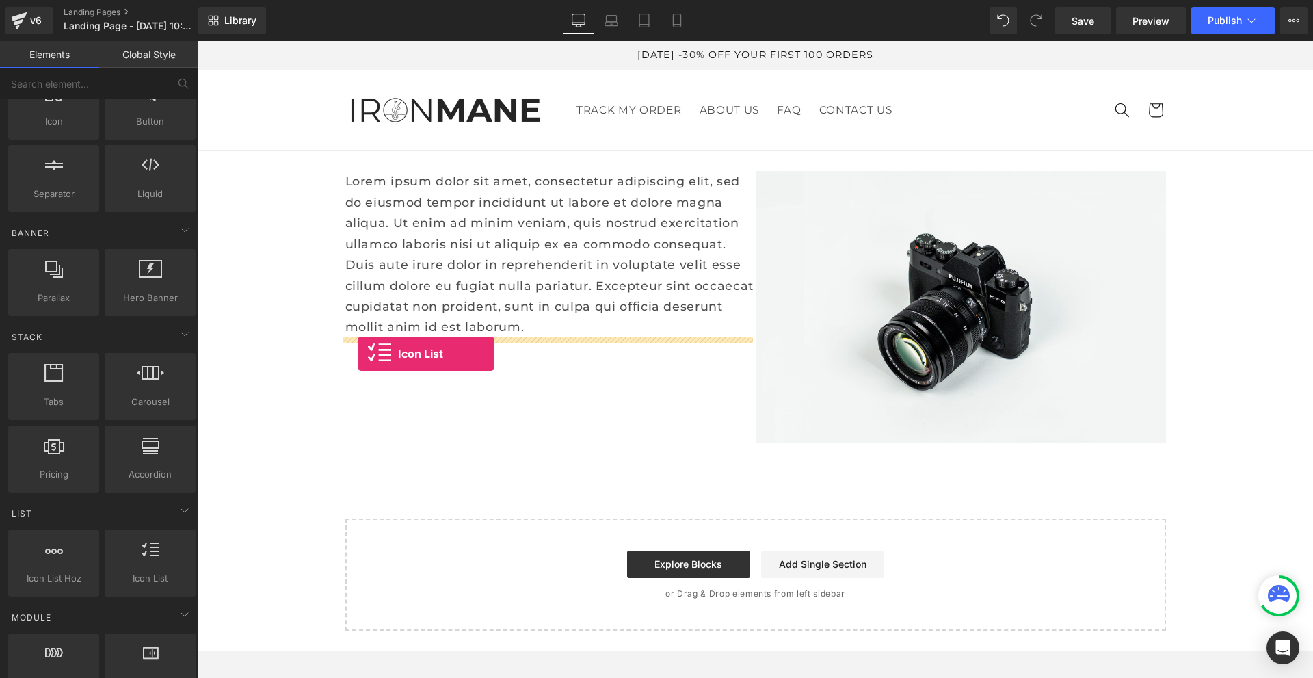
drag, startPoint x: 333, startPoint y: 629, endPoint x: 358, endPoint y: 354, distance: 276.1
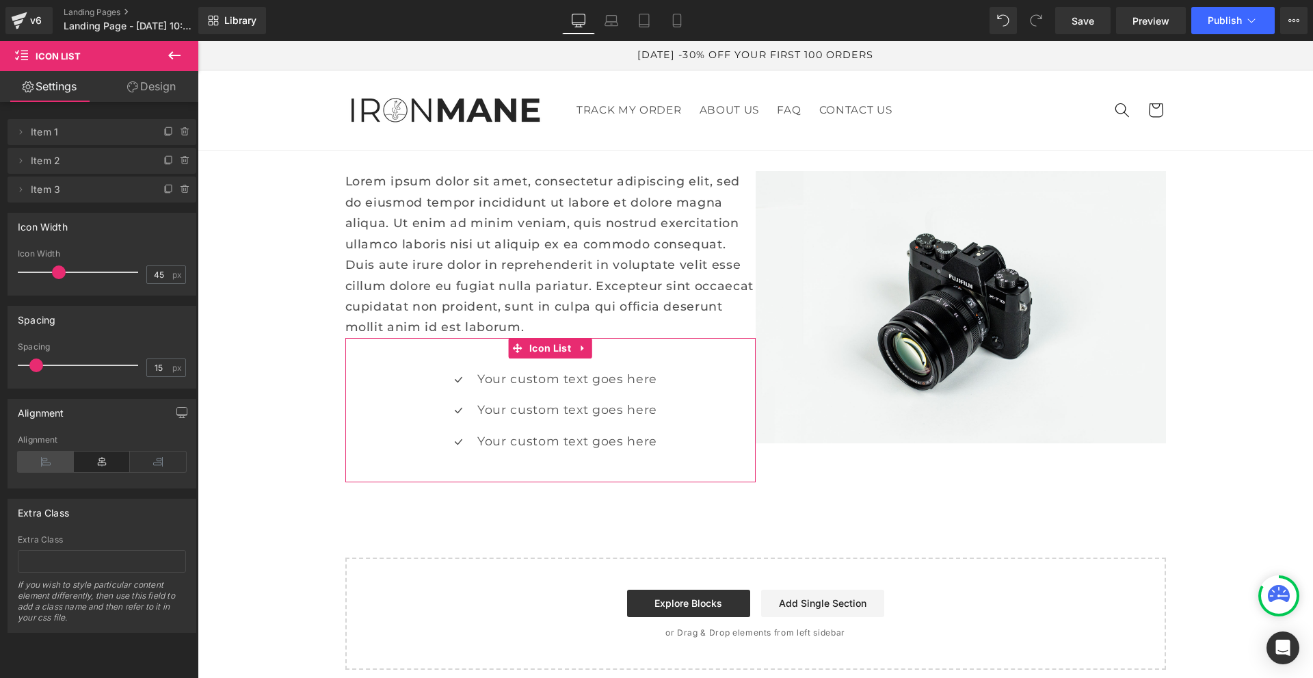
click at [49, 469] on icon at bounding box center [46, 461] width 56 height 21
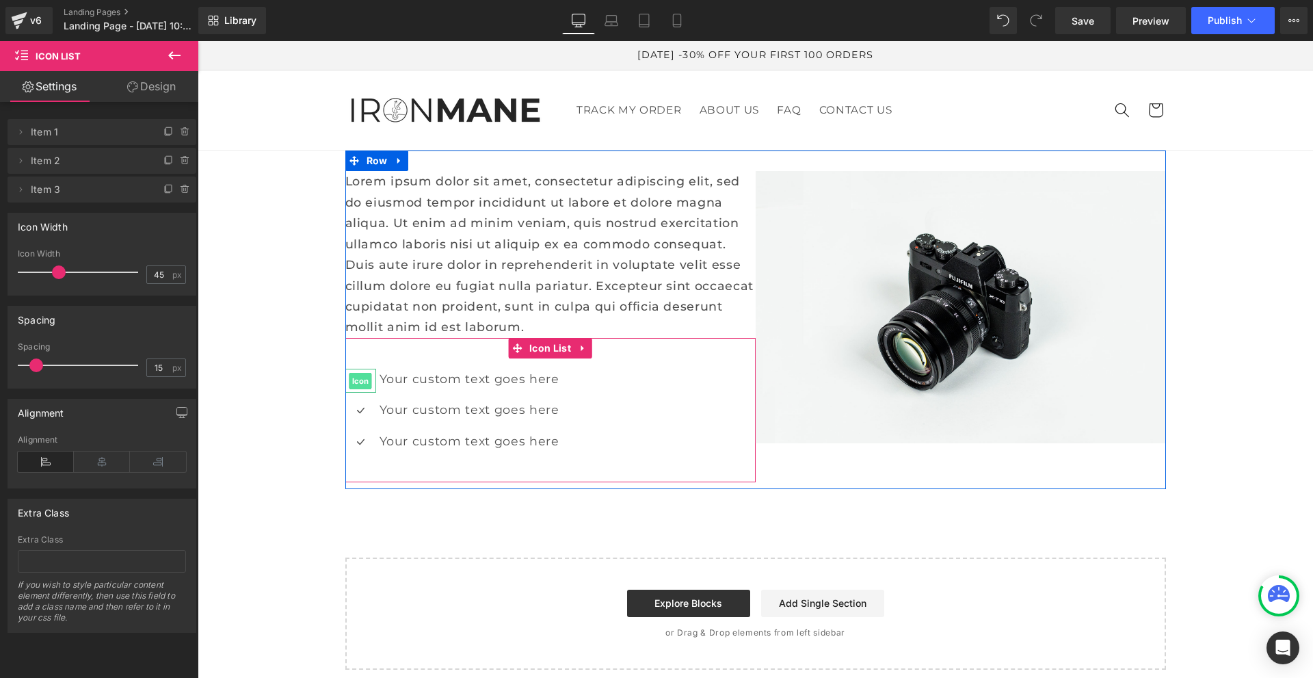
click at [360, 380] on span "Icon" at bounding box center [361, 381] width 23 height 16
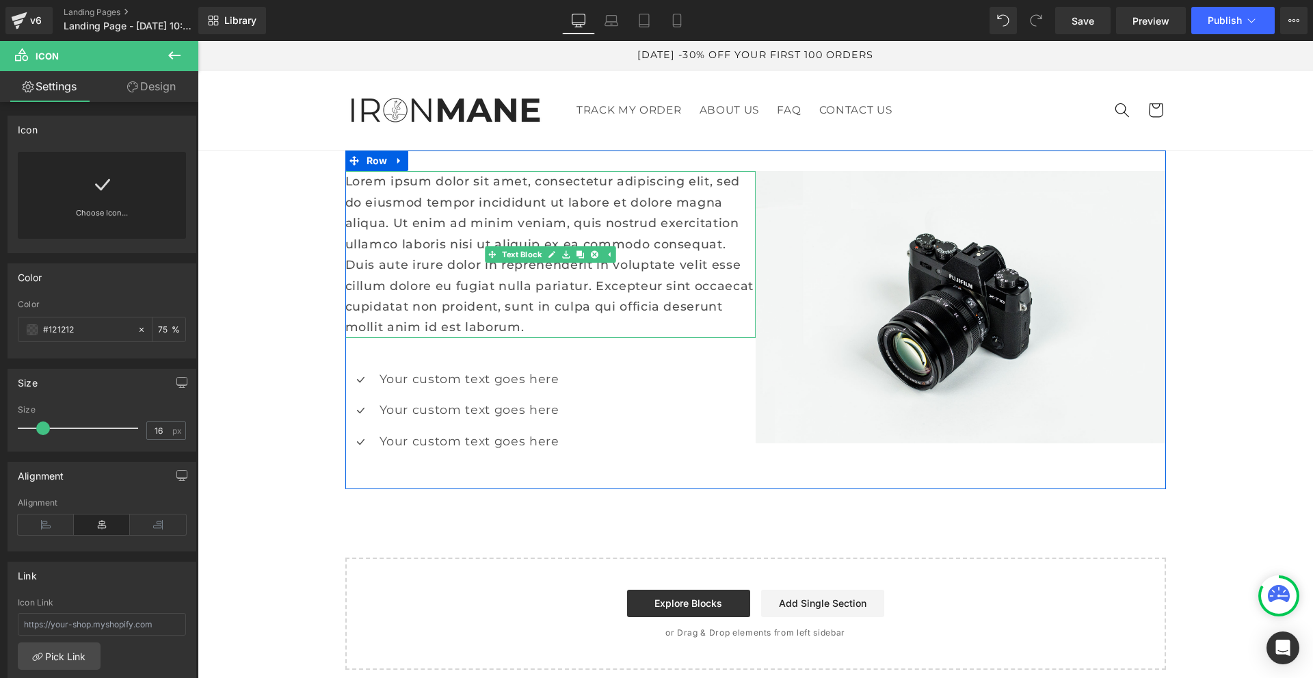
click at [531, 202] on p "Lorem ipsum dolor sit amet, consectetur adipiscing elit, sed do eiusmod tempor …" at bounding box center [550, 254] width 410 height 167
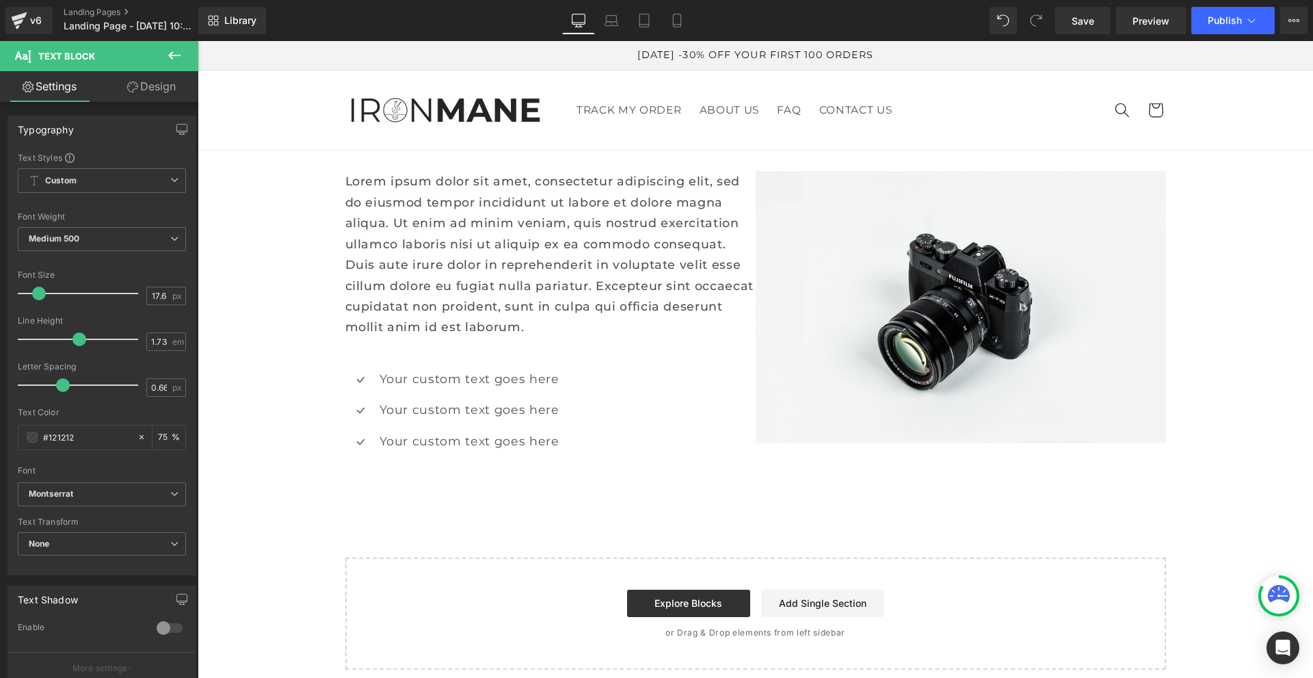
click at [168, 52] on icon at bounding box center [174, 55] width 16 height 16
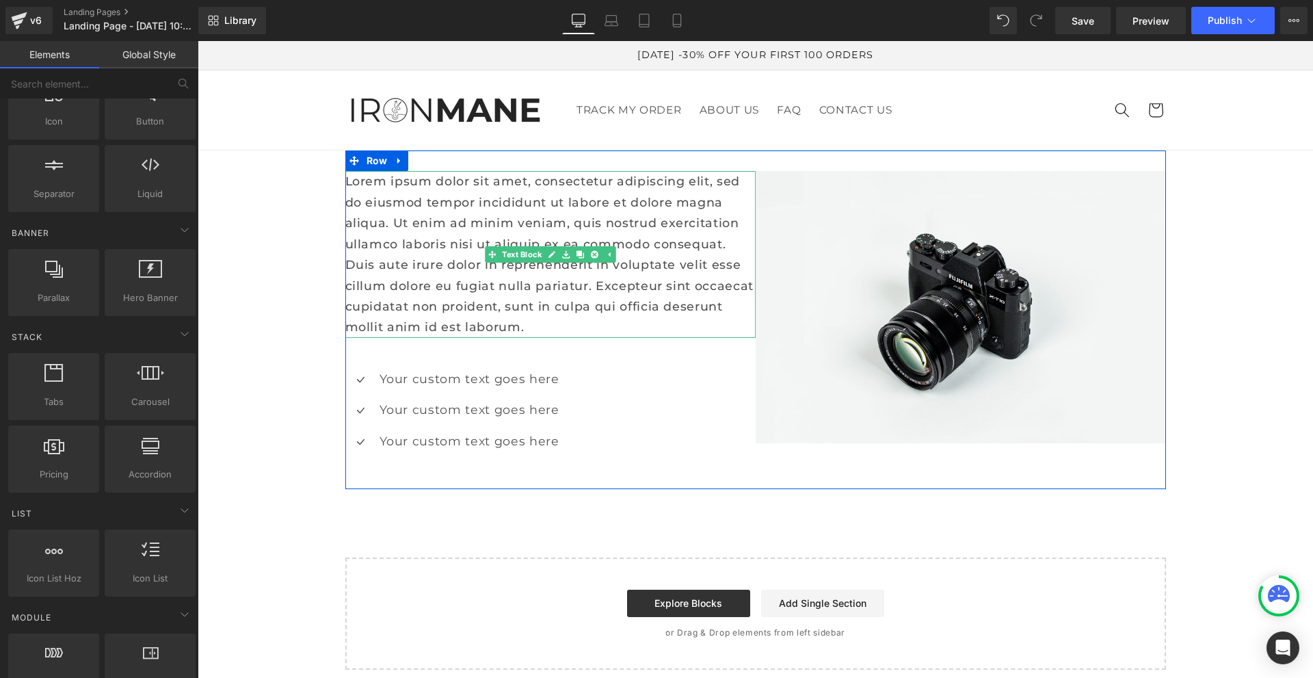
click at [429, 226] on p "Lorem ipsum dolor sit amet, consectetur adipiscing elit, sed do eiusmod tempor …" at bounding box center [550, 254] width 410 height 167
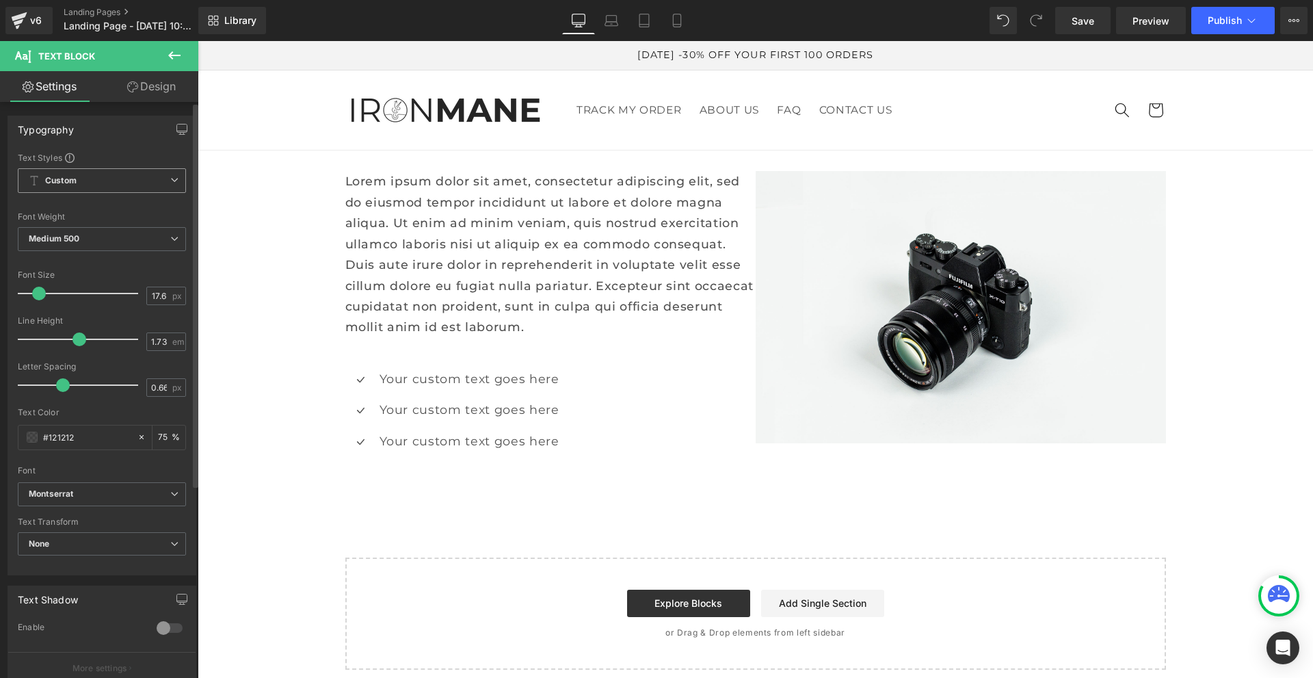
click at [96, 183] on span "Custom Setup Global Style" at bounding box center [102, 180] width 168 height 25
click at [105, 233] on div "Setup Global Style" at bounding box center [99, 236] width 163 height 32
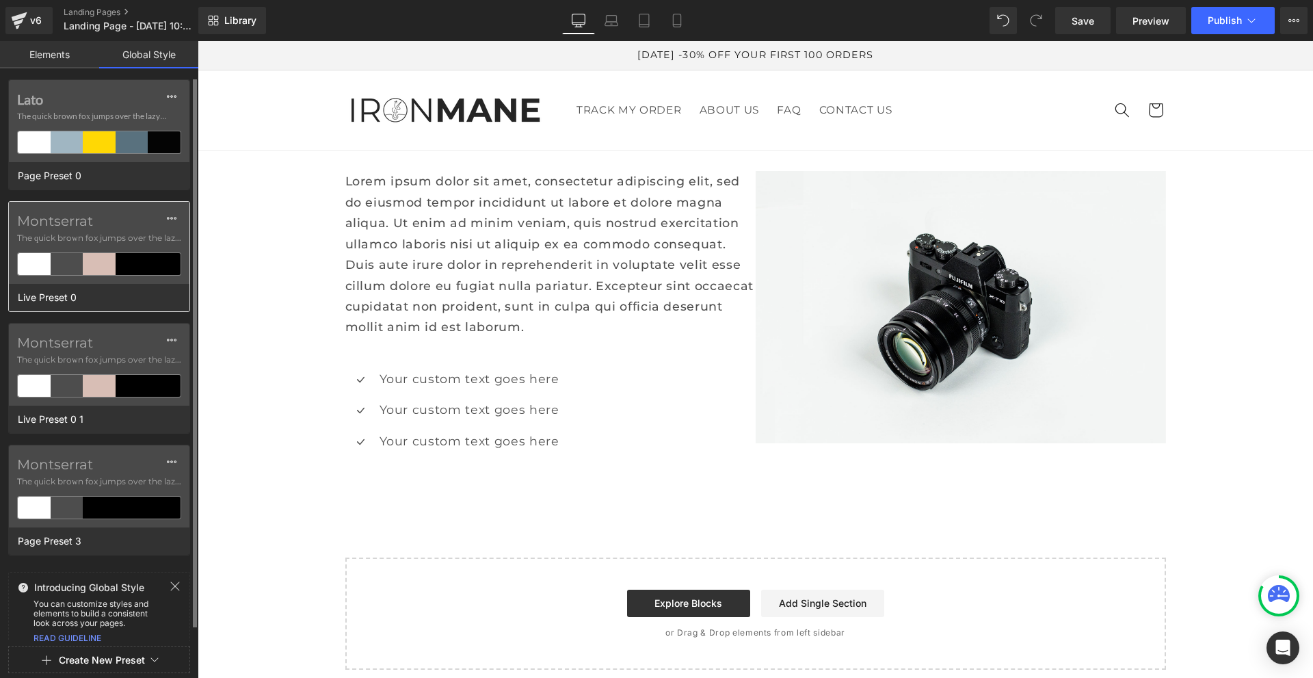
click at [53, 218] on label "Montserrat" at bounding box center [99, 221] width 164 height 16
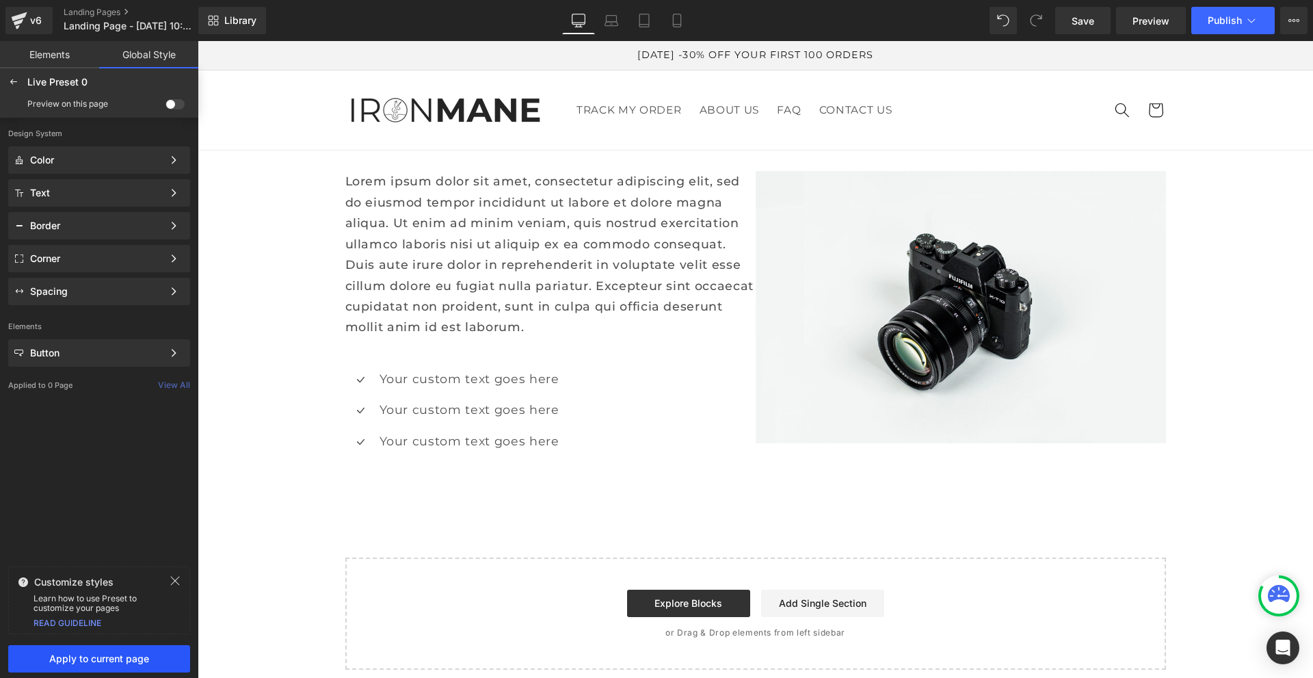
click at [130, 666] on button "Apply to current page" at bounding box center [99, 658] width 182 height 27
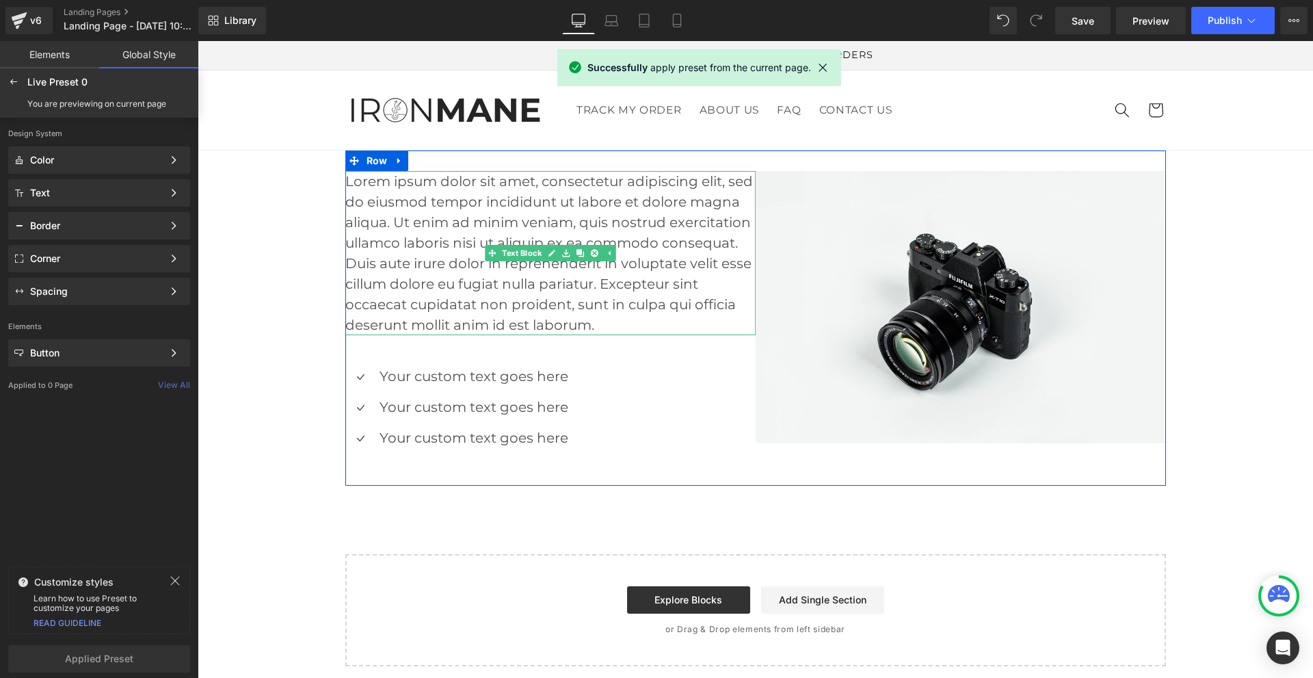
click at [458, 213] on p "Lorem ipsum dolor sit amet, consectetur adipiscing elit, sed do eiusmod tempor …" at bounding box center [550, 253] width 410 height 164
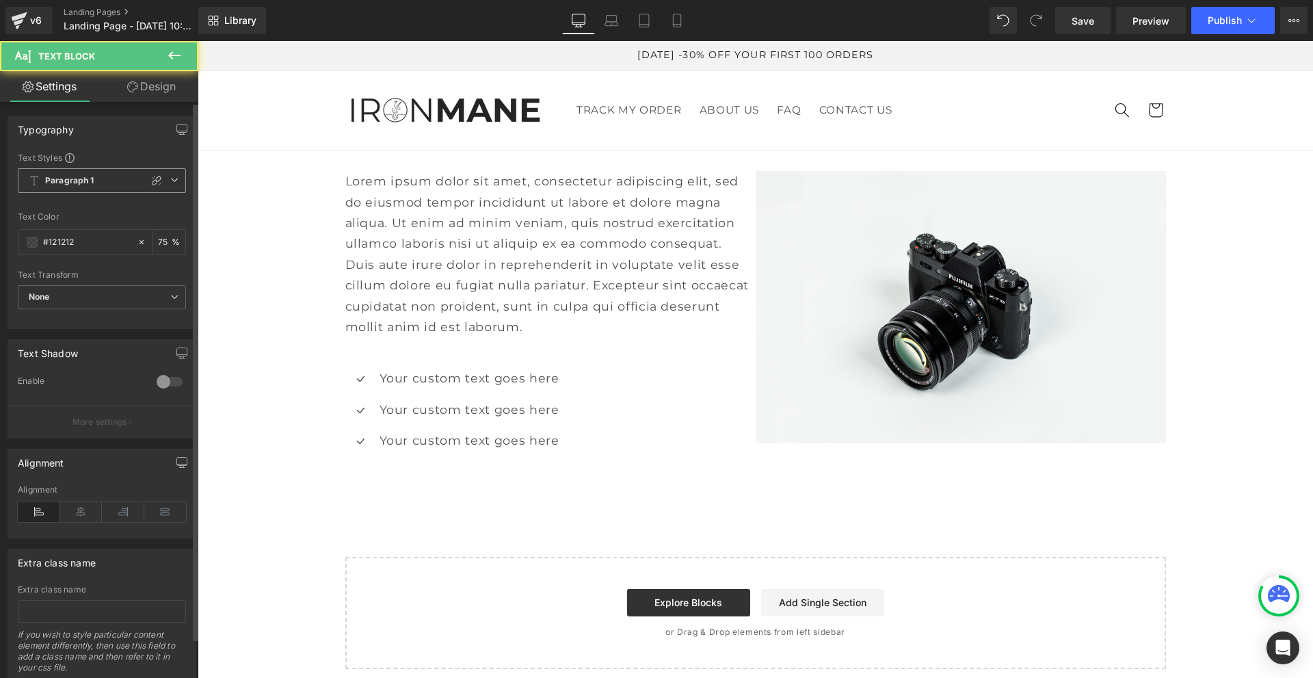
click at [96, 177] on span "Paragraph 1" at bounding box center [102, 180] width 168 height 25
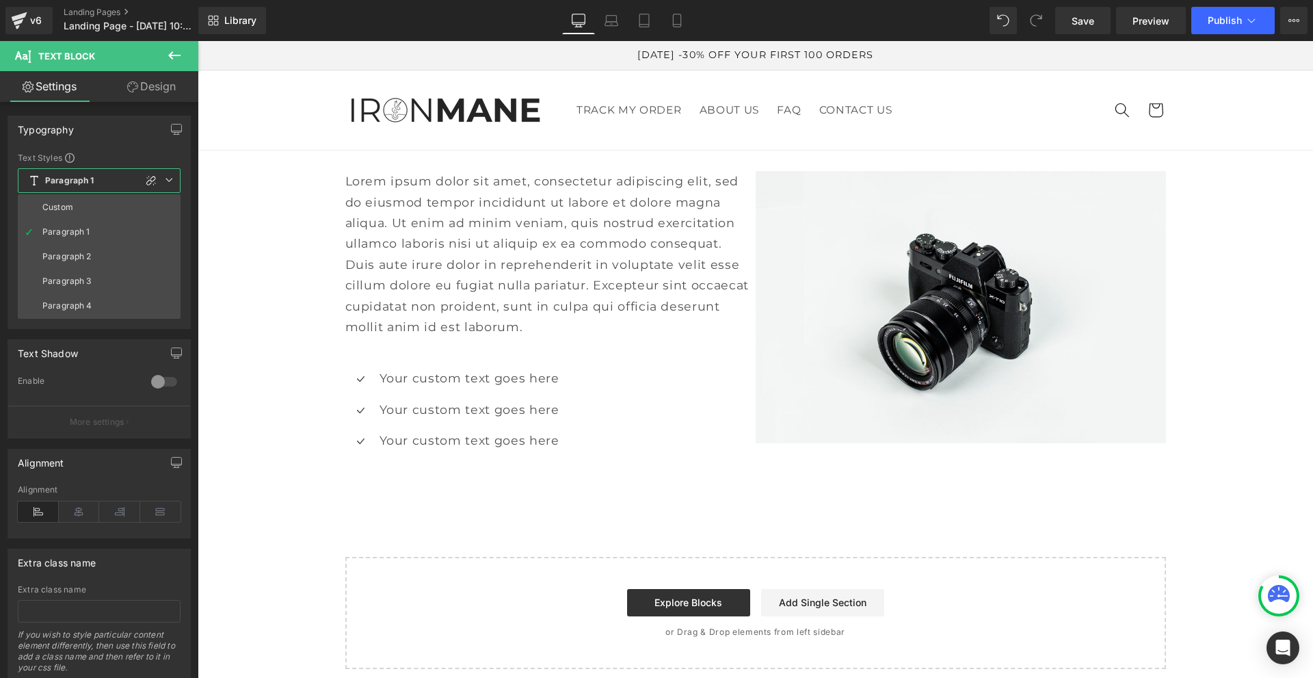
click at [436, 227] on body "□ [GEOGRAPHIC_DATA] - US Skip to content Your cart is empty Continue shopping Y…" at bounding box center [756, 555] width 1116 height 1028
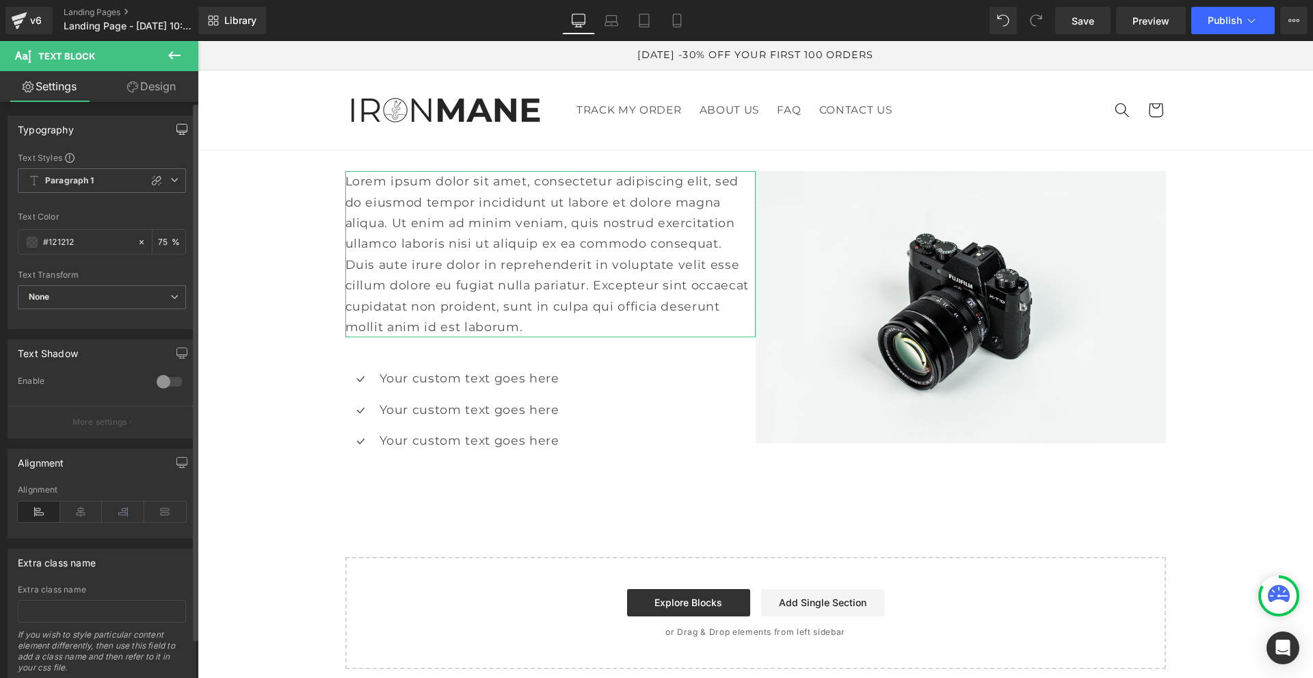
click at [176, 128] on icon "button" at bounding box center [181, 129] width 11 height 11
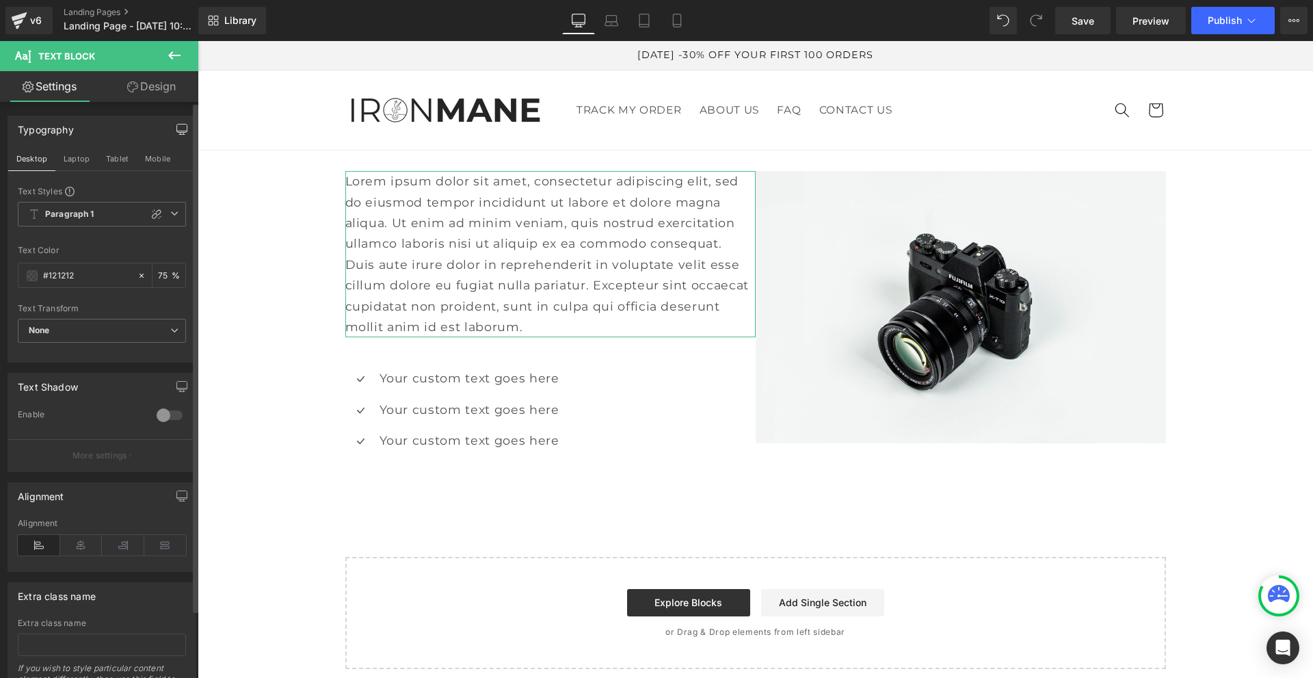
click at [176, 128] on icon "button" at bounding box center [181, 129] width 11 height 11
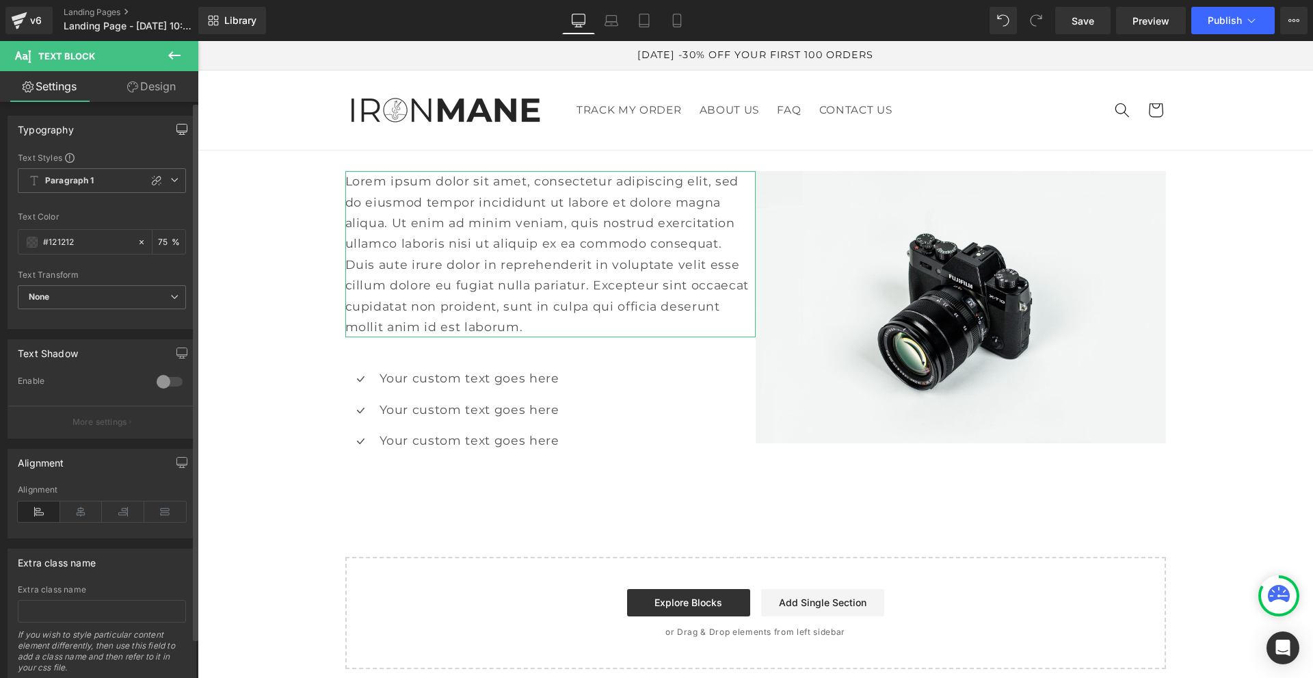
click at [172, 383] on div at bounding box center [169, 382] width 33 height 22
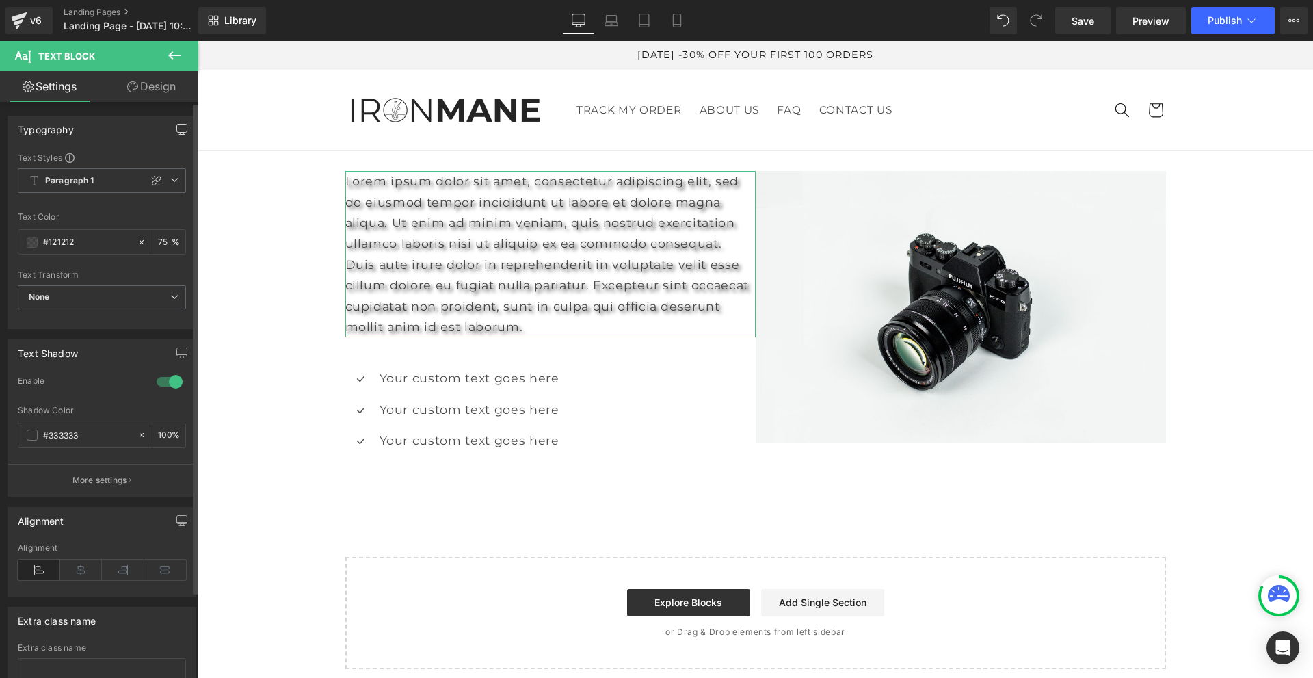
click at [157, 379] on div at bounding box center [169, 382] width 33 height 22
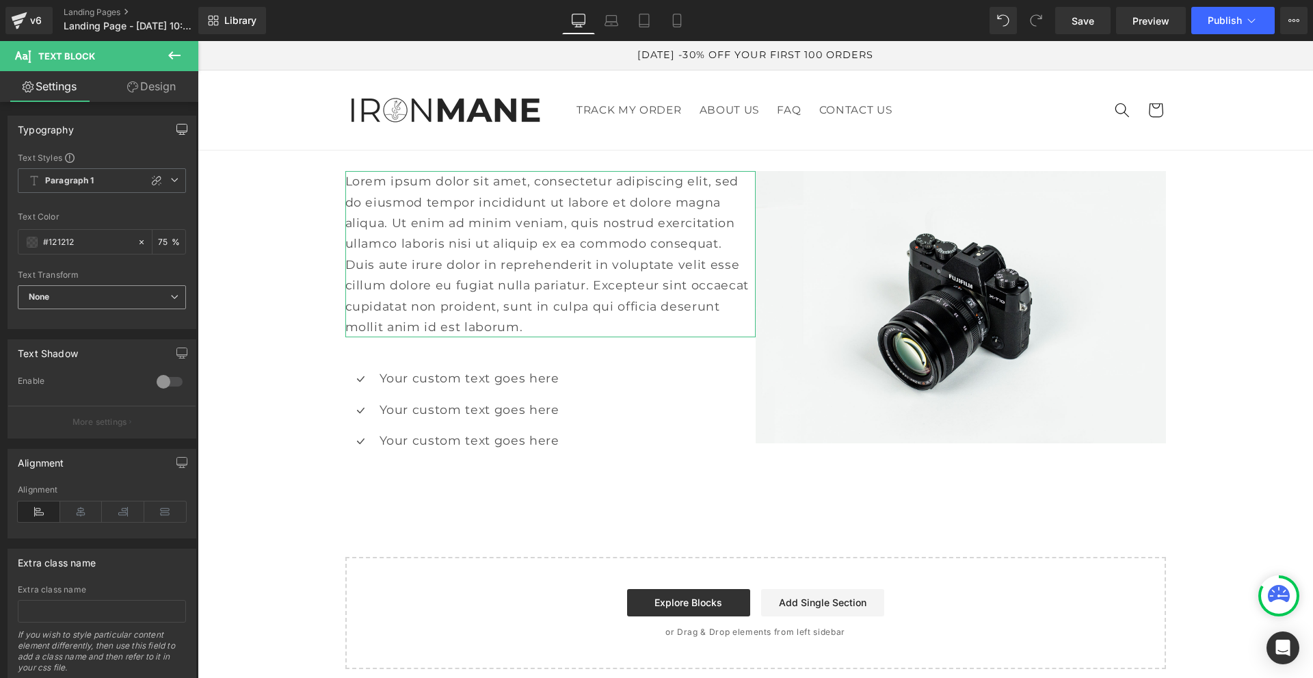
click at [99, 292] on span "None" at bounding box center [102, 297] width 168 height 24
click at [100, 300] on span "None" at bounding box center [99, 297] width 163 height 24
click at [32, 181] on icon at bounding box center [34, 180] width 11 height 11
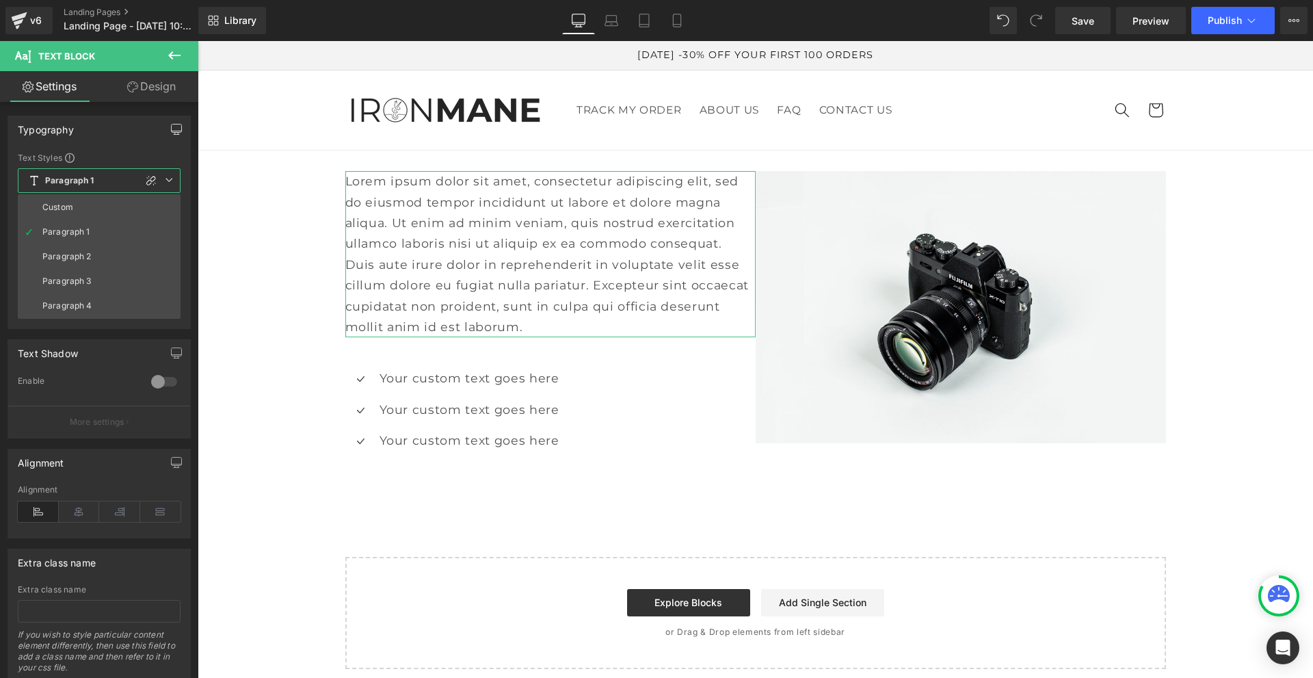
click at [32, 181] on icon at bounding box center [34, 180] width 11 height 11
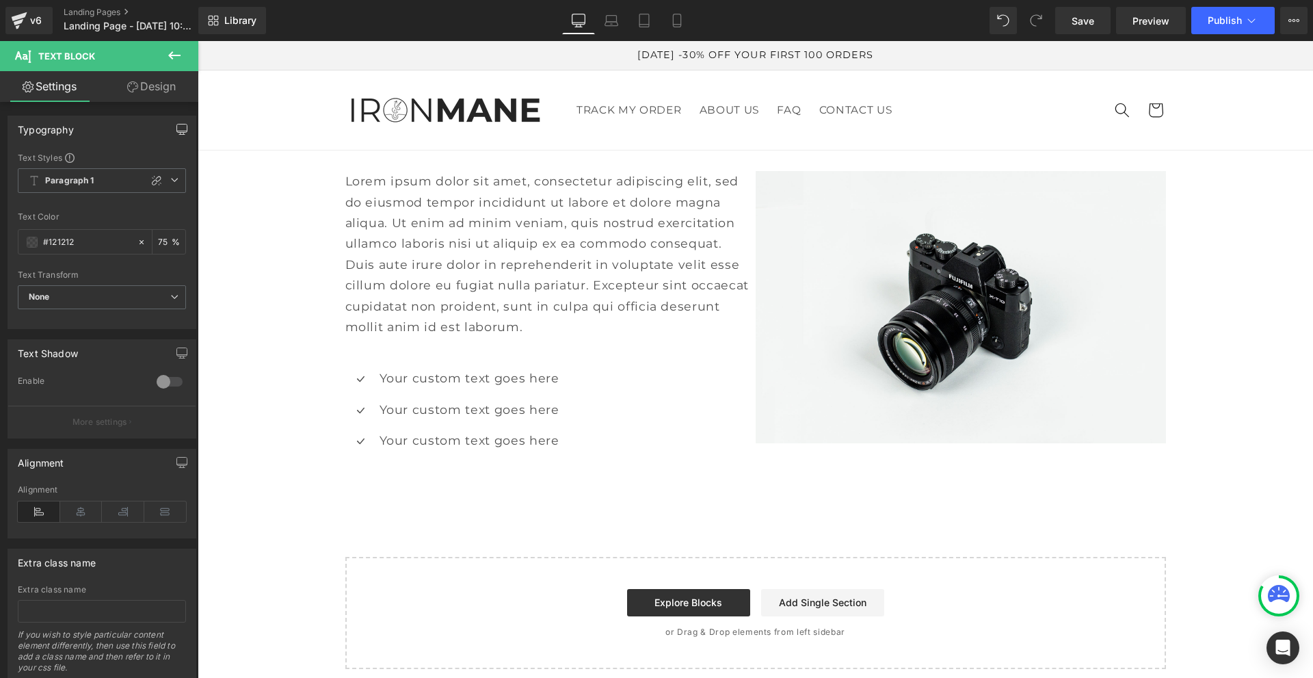
click at [166, 55] on button at bounding box center [174, 56] width 48 height 30
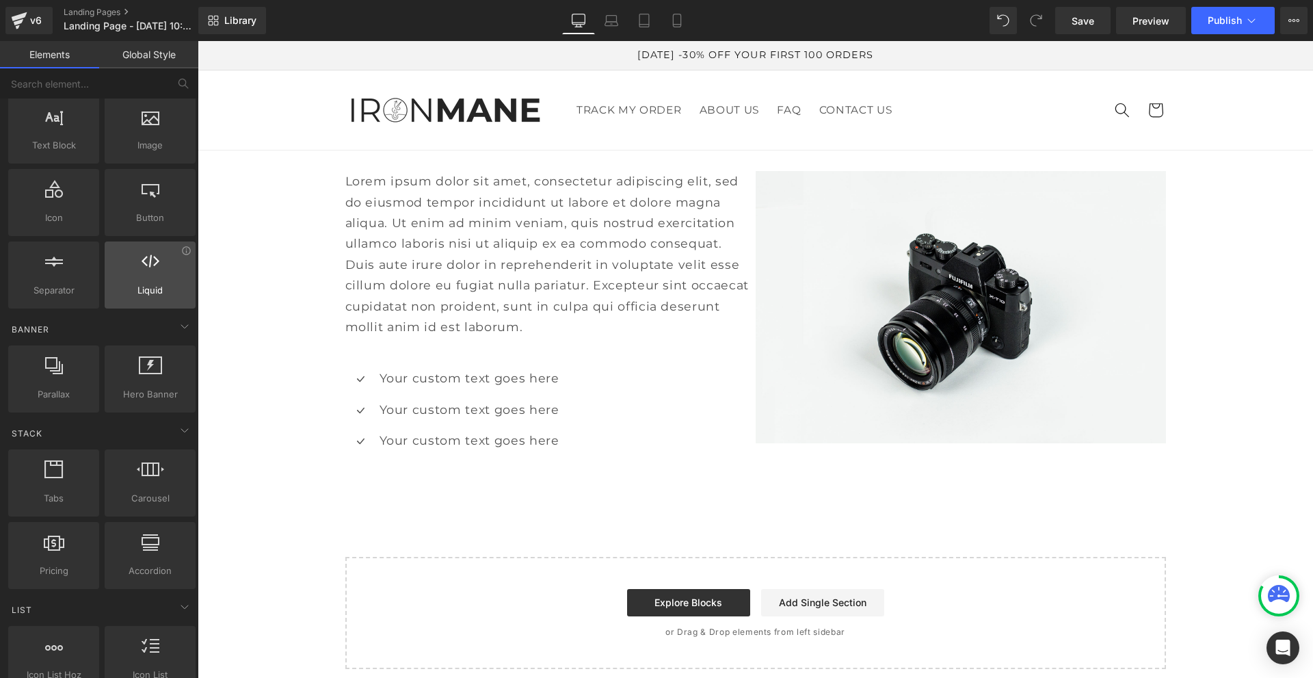
scroll to position [0, 0]
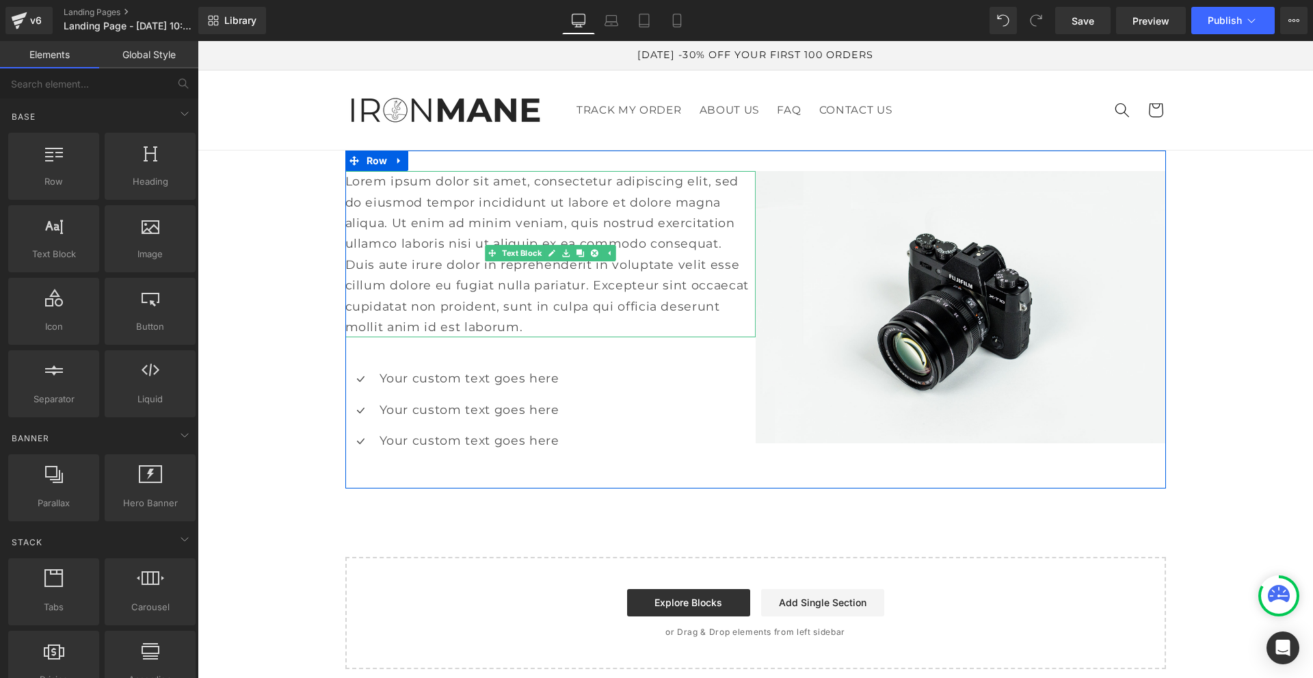
click at [514, 240] on p "Lorem ipsum dolor sit amet, consectetur adipiscing elit, sed do eiusmod tempor …" at bounding box center [550, 254] width 410 height 166
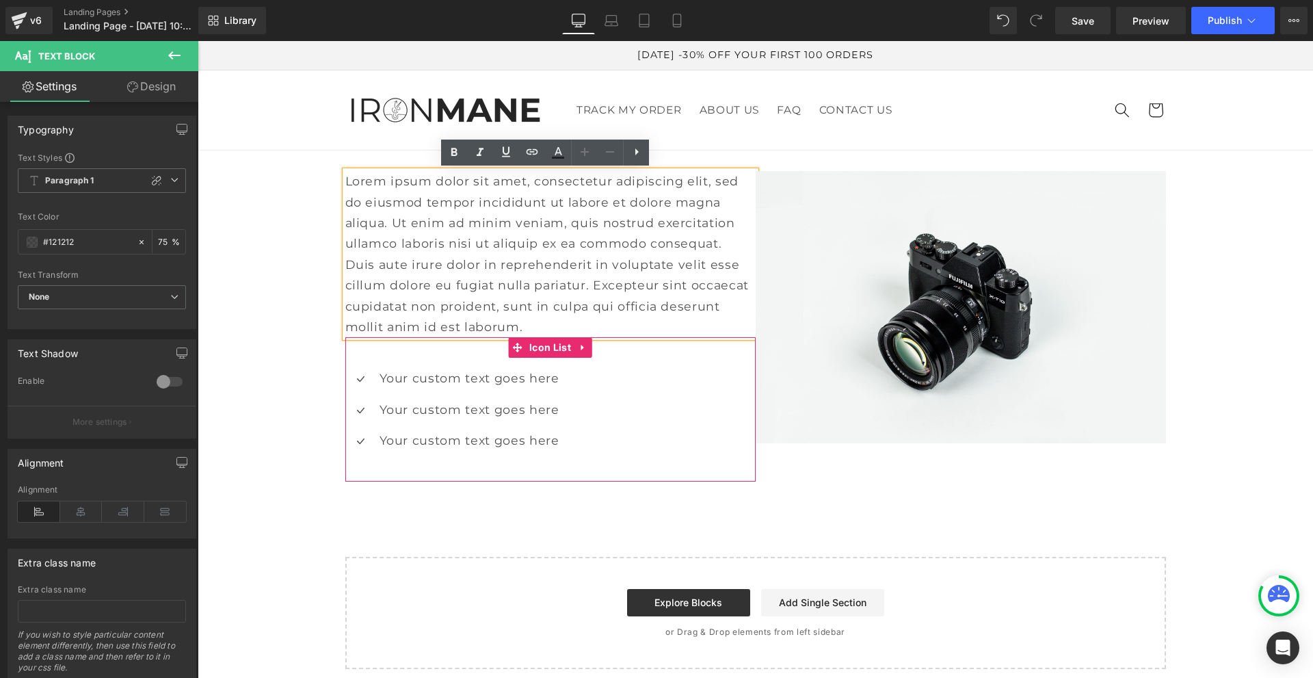
click at [641, 400] on div "Icon Your custom text goes here Text Block Icon Your custom text goes here Text…" at bounding box center [550, 414] width 410 height 93
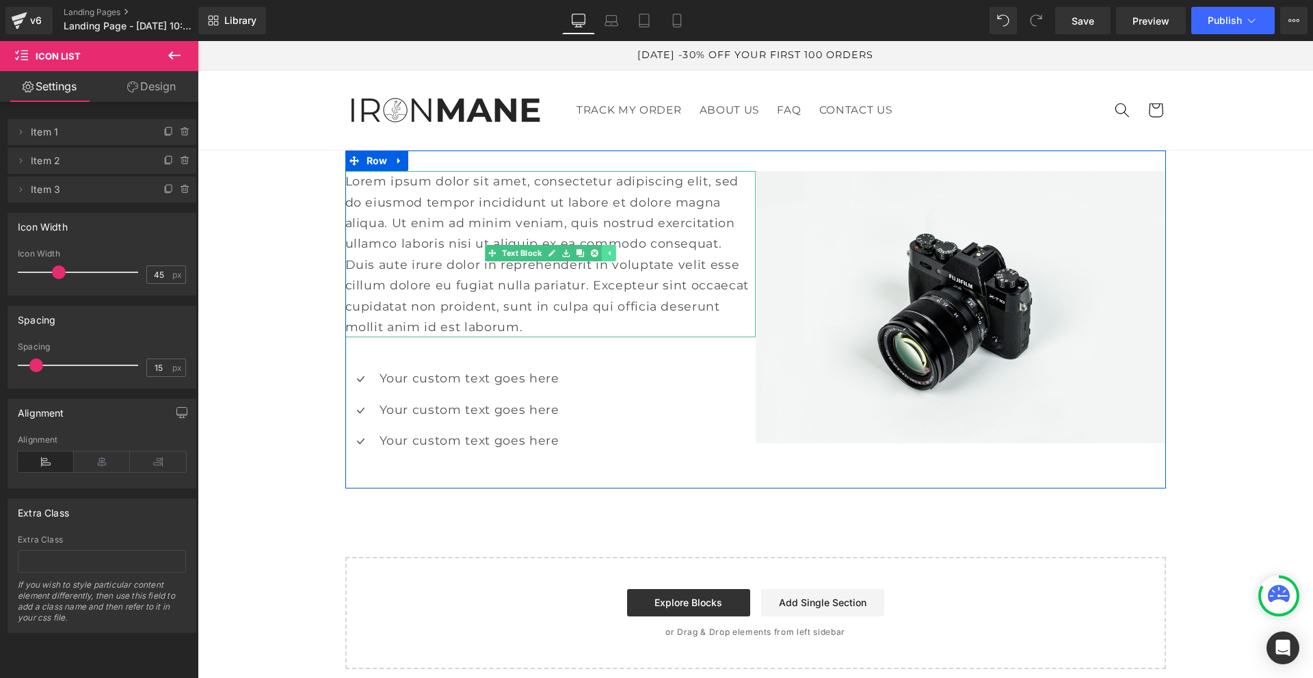
click at [608, 254] on link at bounding box center [608, 253] width 14 height 16
click at [587, 254] on link at bounding box center [587, 253] width 14 height 16
click at [590, 254] on icon at bounding box center [594, 254] width 8 height 8
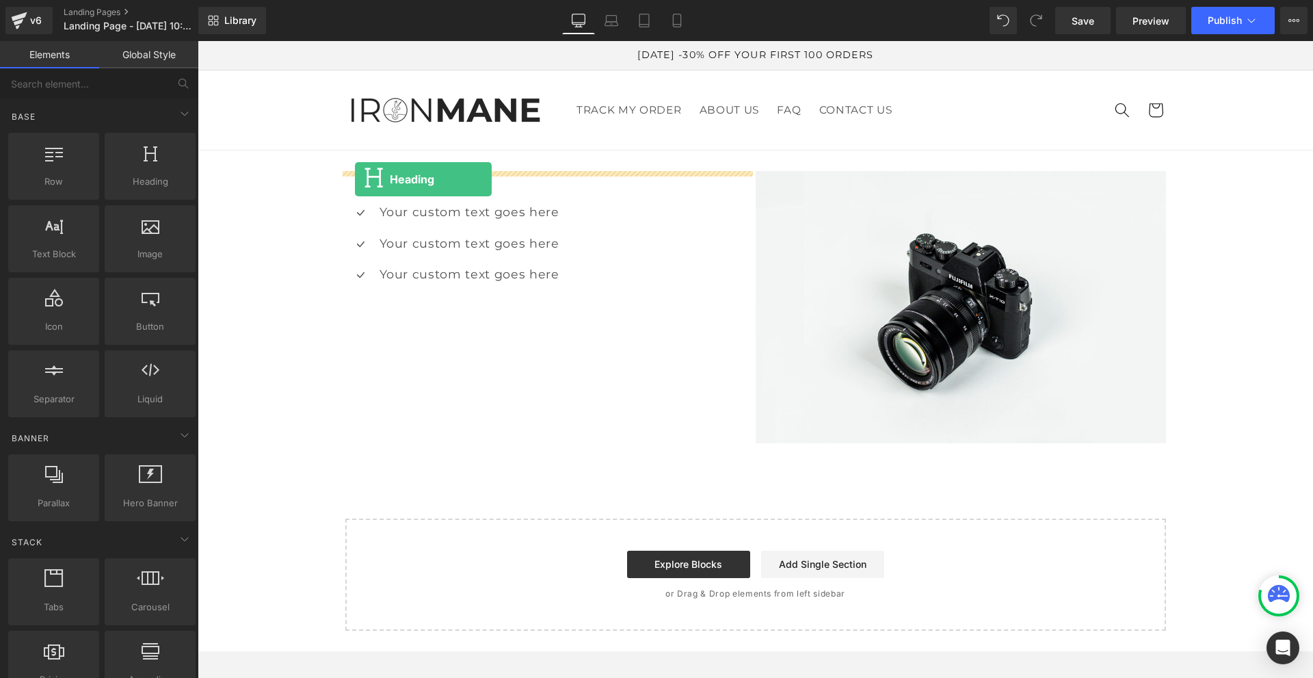
drag, startPoint x: 356, startPoint y: 222, endPoint x: 355, endPoint y: 179, distance: 43.1
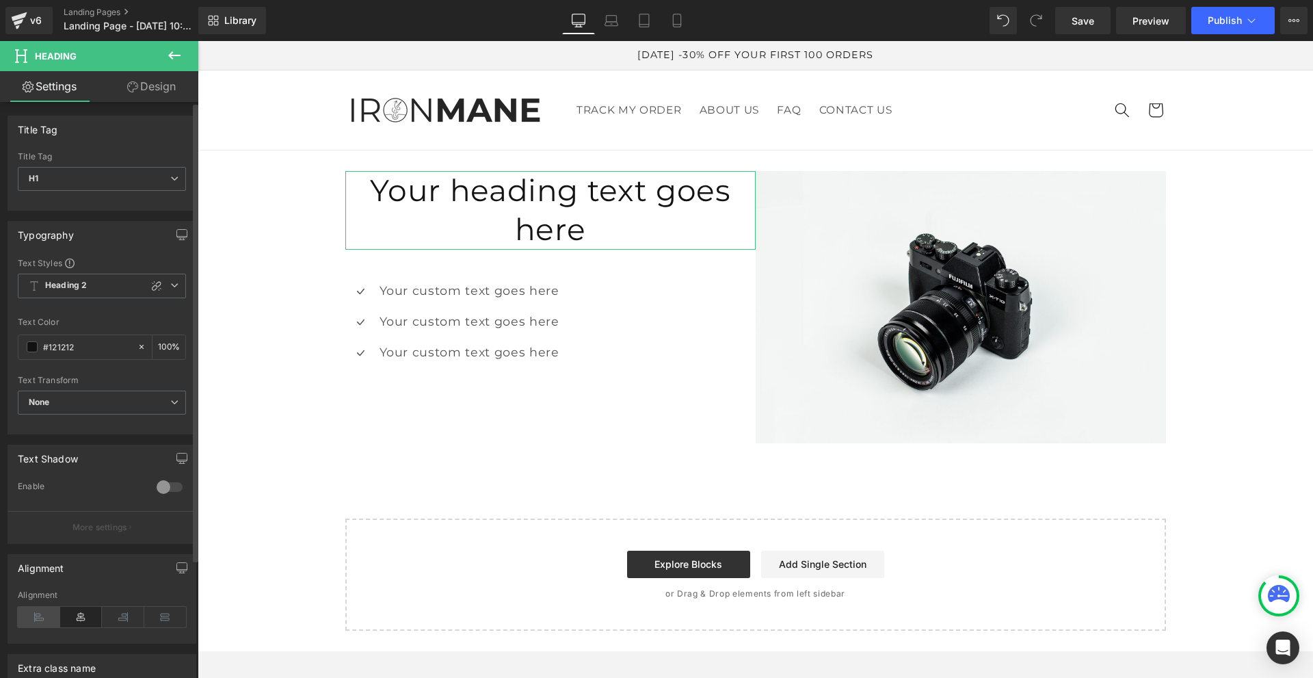
click at [47, 616] on icon at bounding box center [39, 617] width 42 height 21
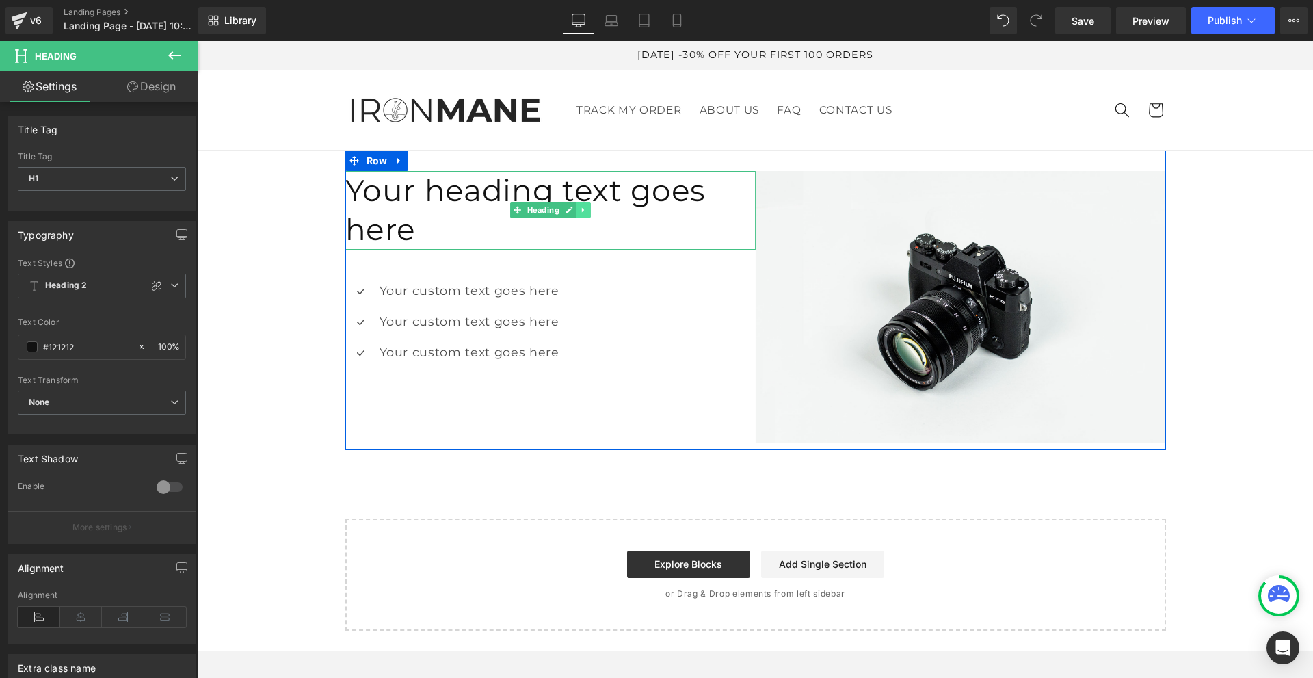
click at [581, 208] on icon at bounding box center [582, 210] width 2 height 5
click at [573, 207] on icon at bounding box center [577, 211] width 8 height 8
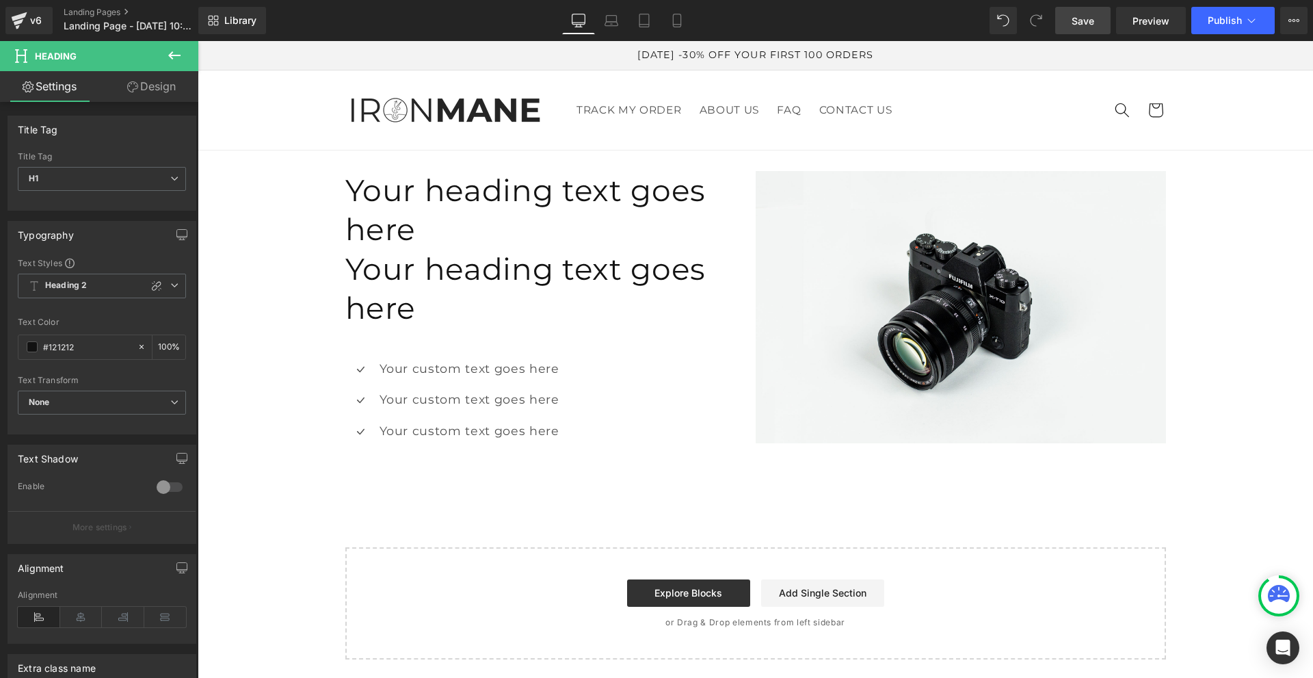
click at [1073, 27] on span "Save" at bounding box center [1083, 21] width 23 height 14
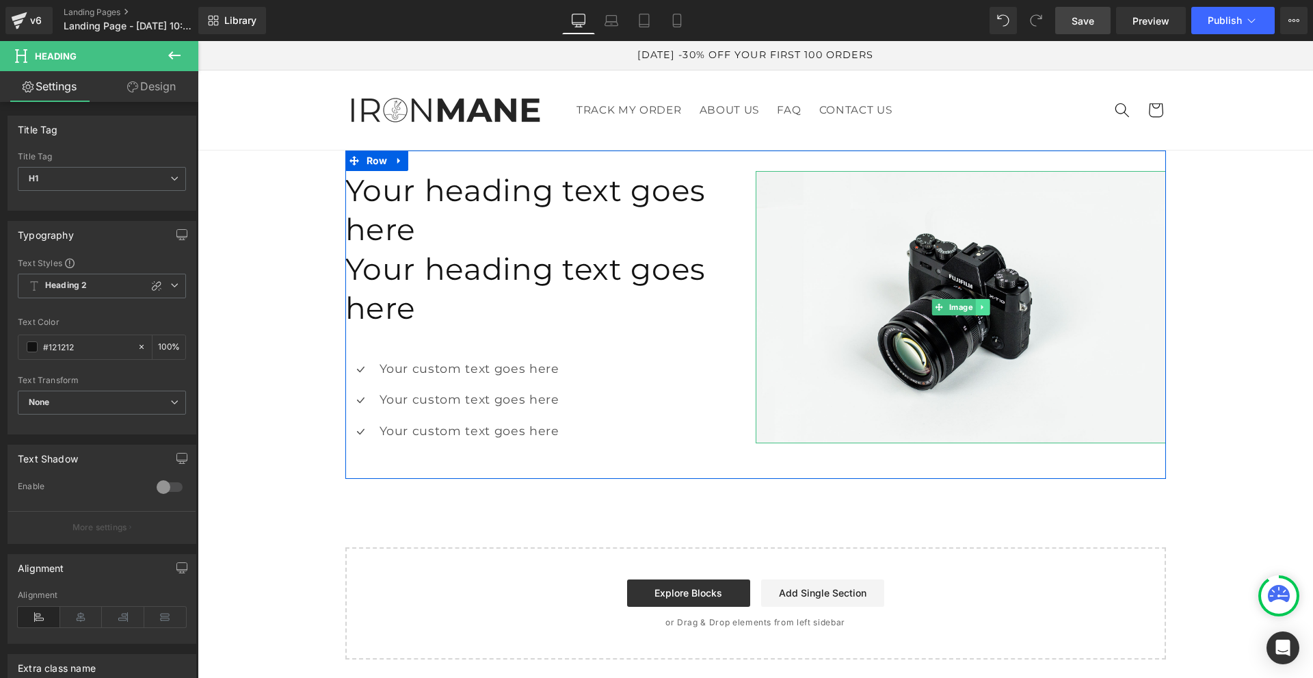
click at [980, 306] on icon at bounding box center [983, 307] width 8 height 8
click at [986, 306] on icon at bounding box center [990, 307] width 8 height 8
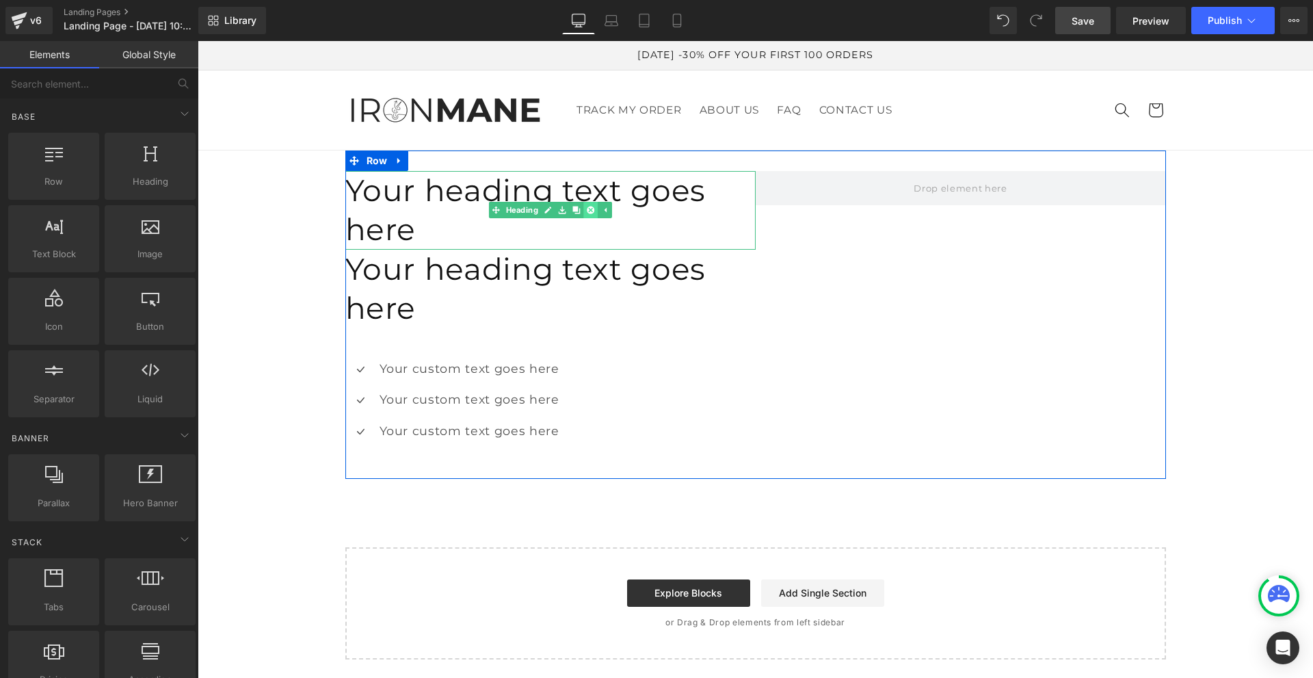
click at [588, 207] on icon at bounding box center [591, 211] width 8 height 8
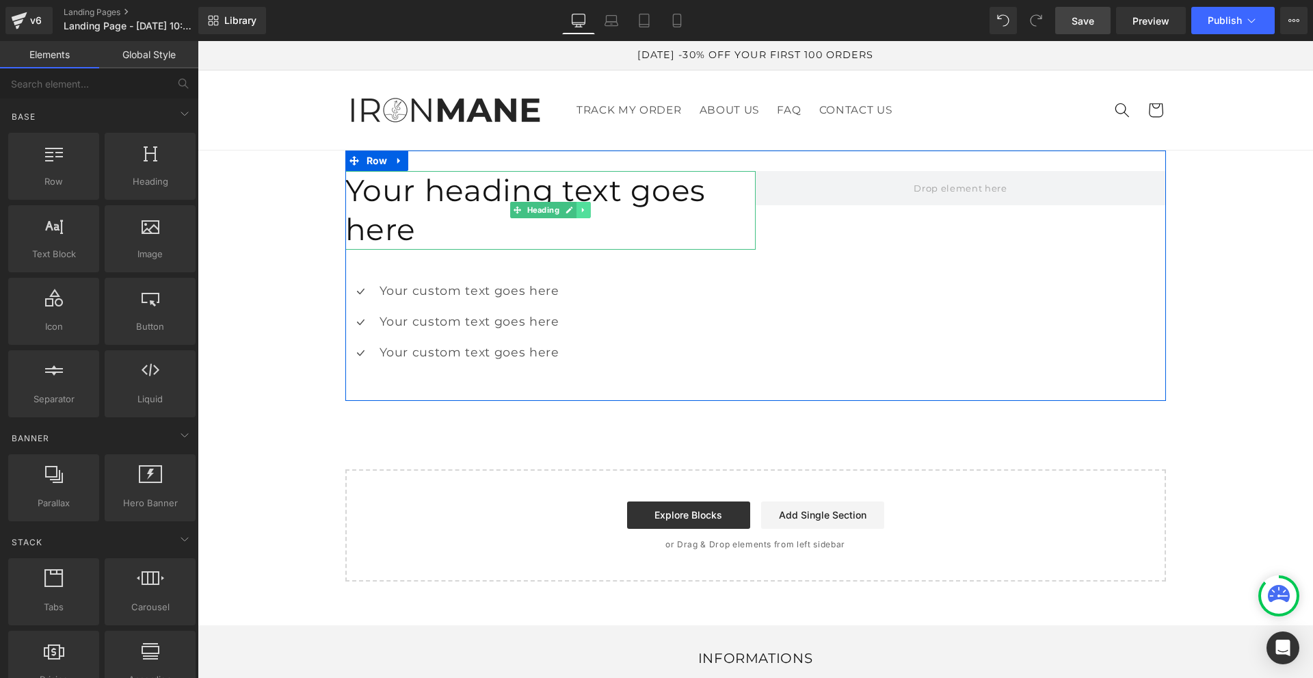
click at [581, 208] on icon at bounding box center [582, 210] width 2 height 5
click at [587, 207] on icon at bounding box center [591, 211] width 8 height 8
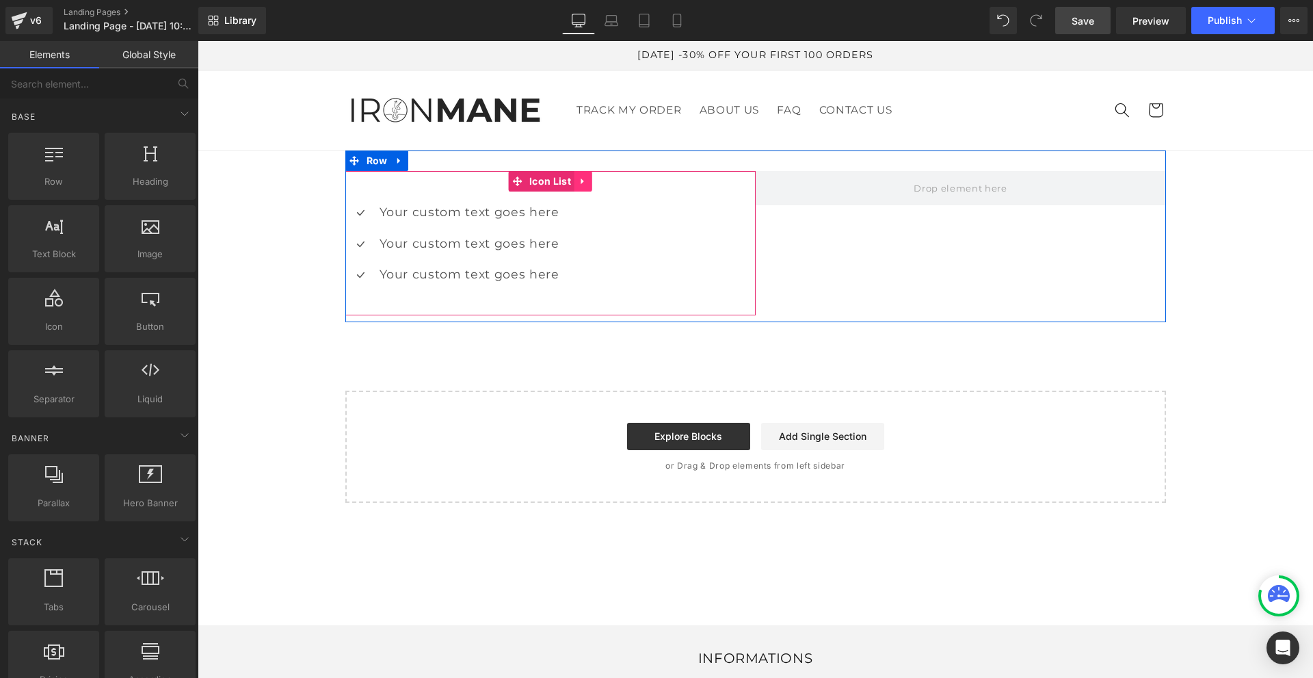
click at [579, 179] on icon at bounding box center [584, 181] width 10 height 10
click at [588, 183] on icon at bounding box center [593, 181] width 10 height 10
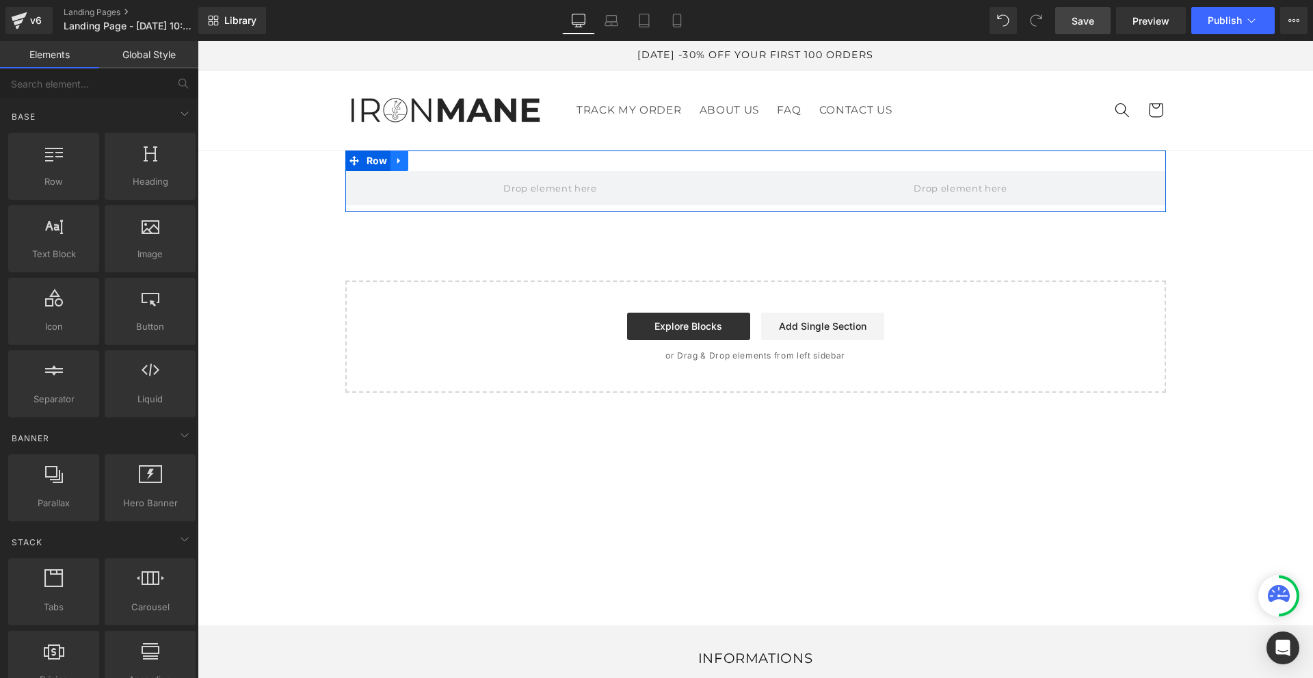
click at [400, 166] on link at bounding box center [400, 160] width 18 height 21
click at [431, 161] on icon at bounding box center [435, 161] width 10 height 10
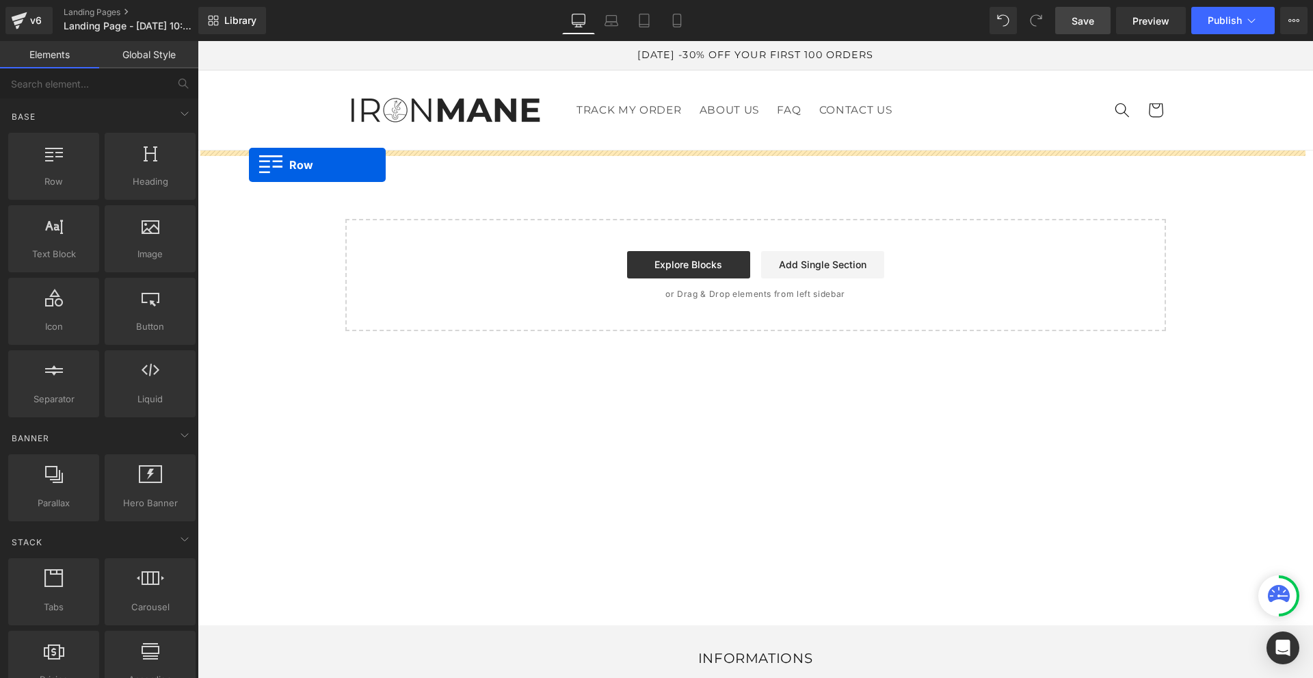
drag, startPoint x: 262, startPoint y: 222, endPoint x: 249, endPoint y: 165, distance: 58.2
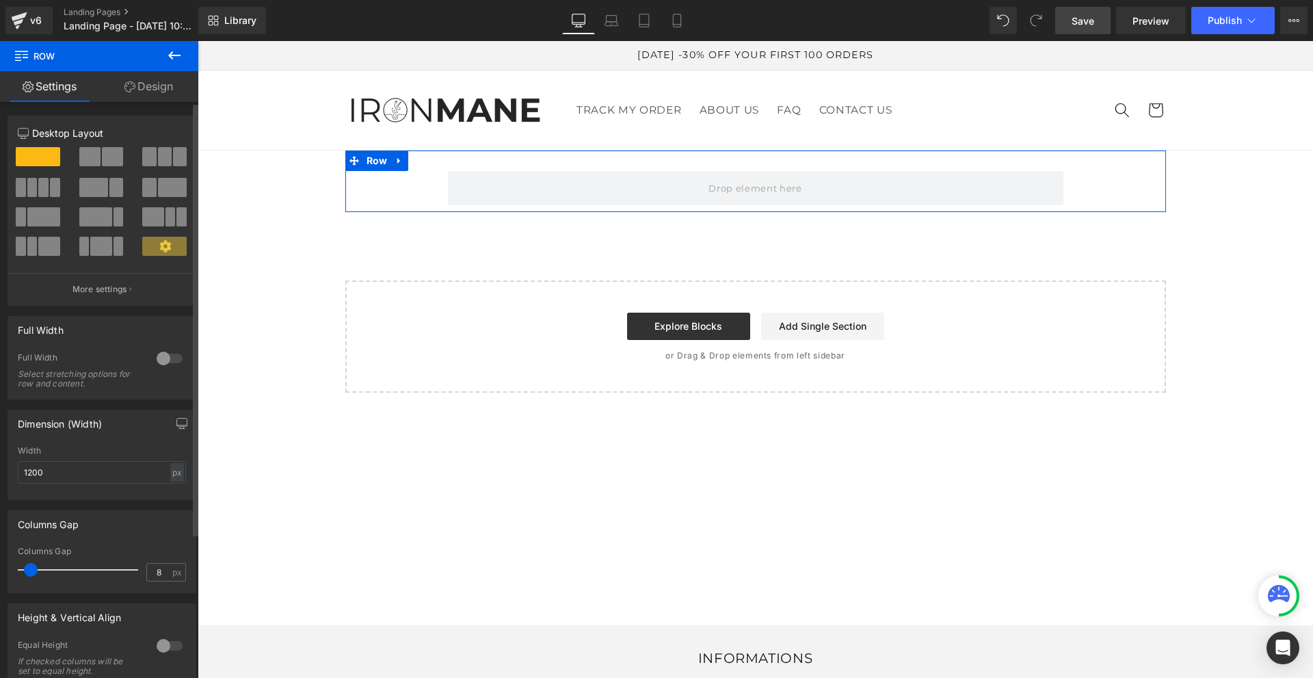
type input "0"
drag, startPoint x: 39, startPoint y: 568, endPoint x: 0, endPoint y: 548, distance: 43.7
click at [0, 548] on div "Columns Gap 0px Columns Gap 0 px" at bounding box center [102, 546] width 205 height 93
click at [391, 157] on link at bounding box center [400, 160] width 18 height 21
click at [430, 158] on icon at bounding box center [435, 161] width 10 height 10
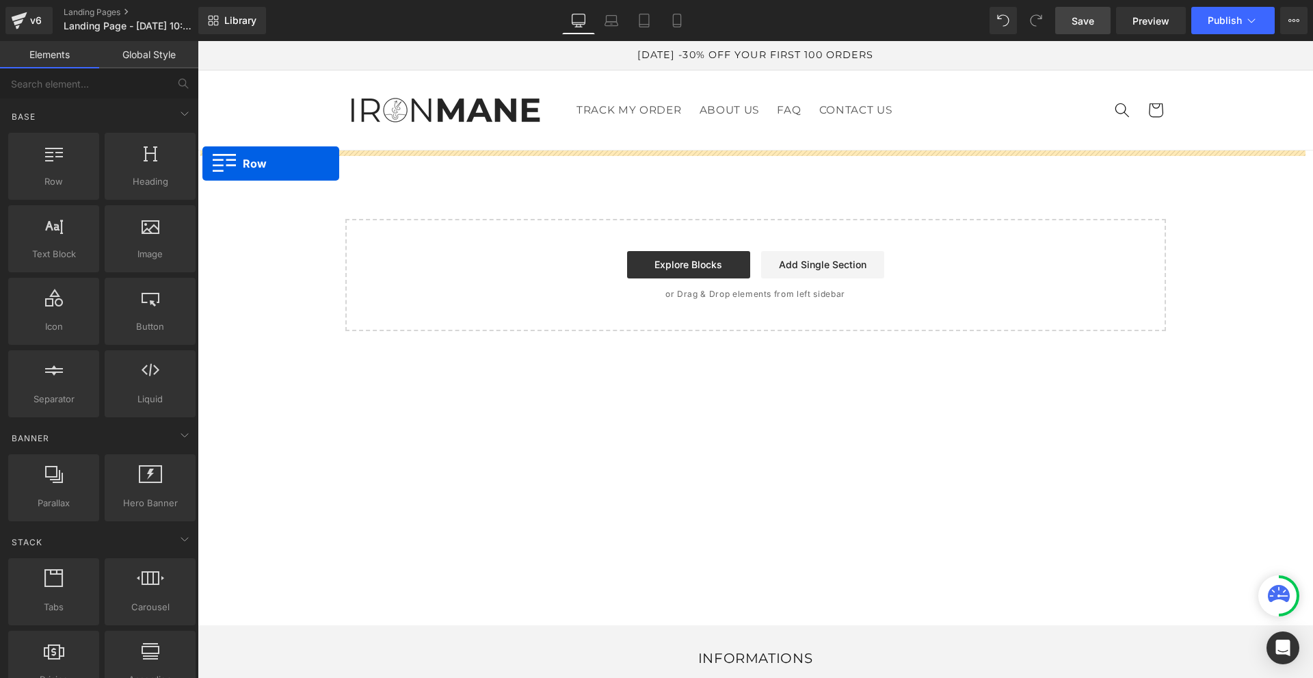
drag, startPoint x: 244, startPoint y: 217, endPoint x: 202, endPoint y: 163, distance: 67.7
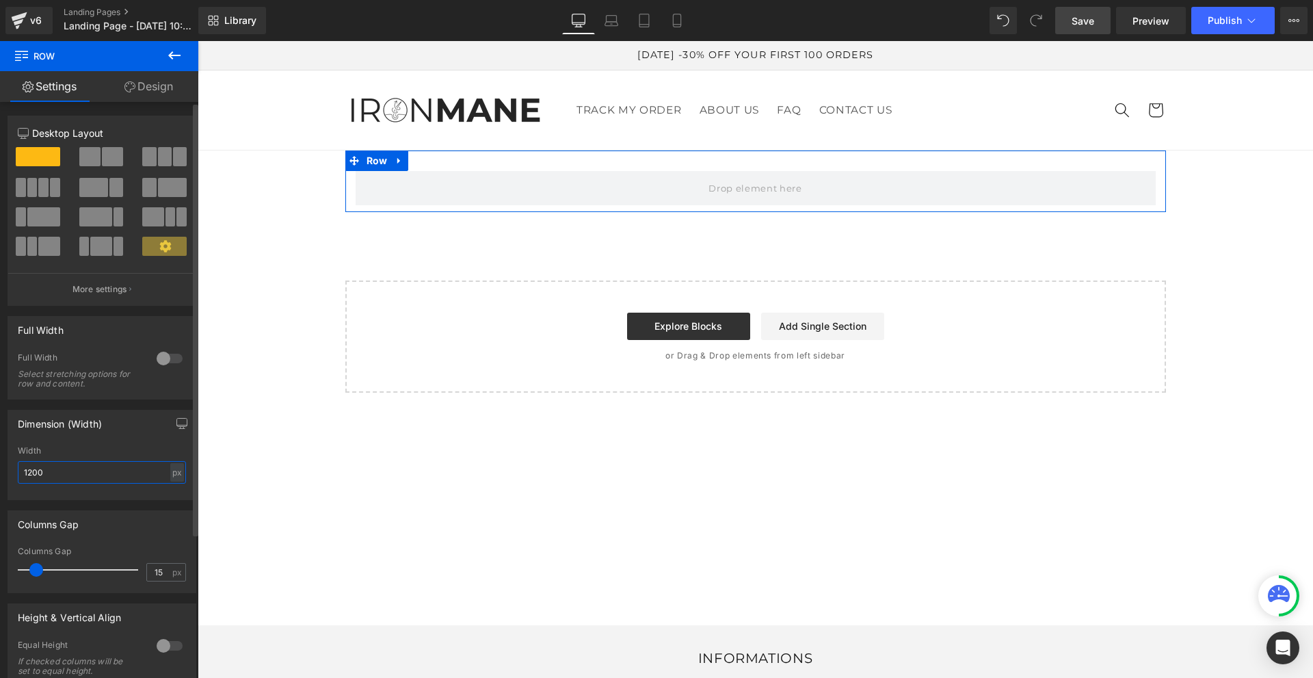
drag, startPoint x: 77, startPoint y: 471, endPoint x: 19, endPoint y: 468, distance: 57.5
click at [19, 468] on input "1200" at bounding box center [102, 472] width 168 height 23
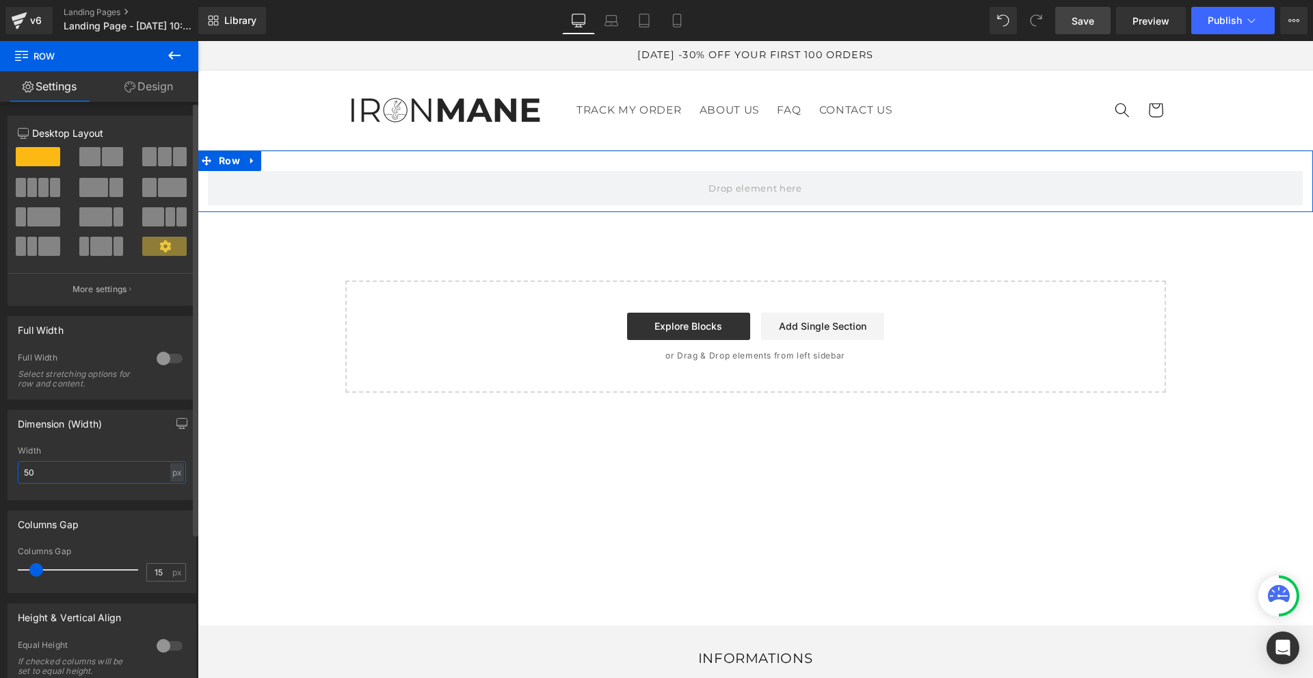
type input "5"
type input "2000"
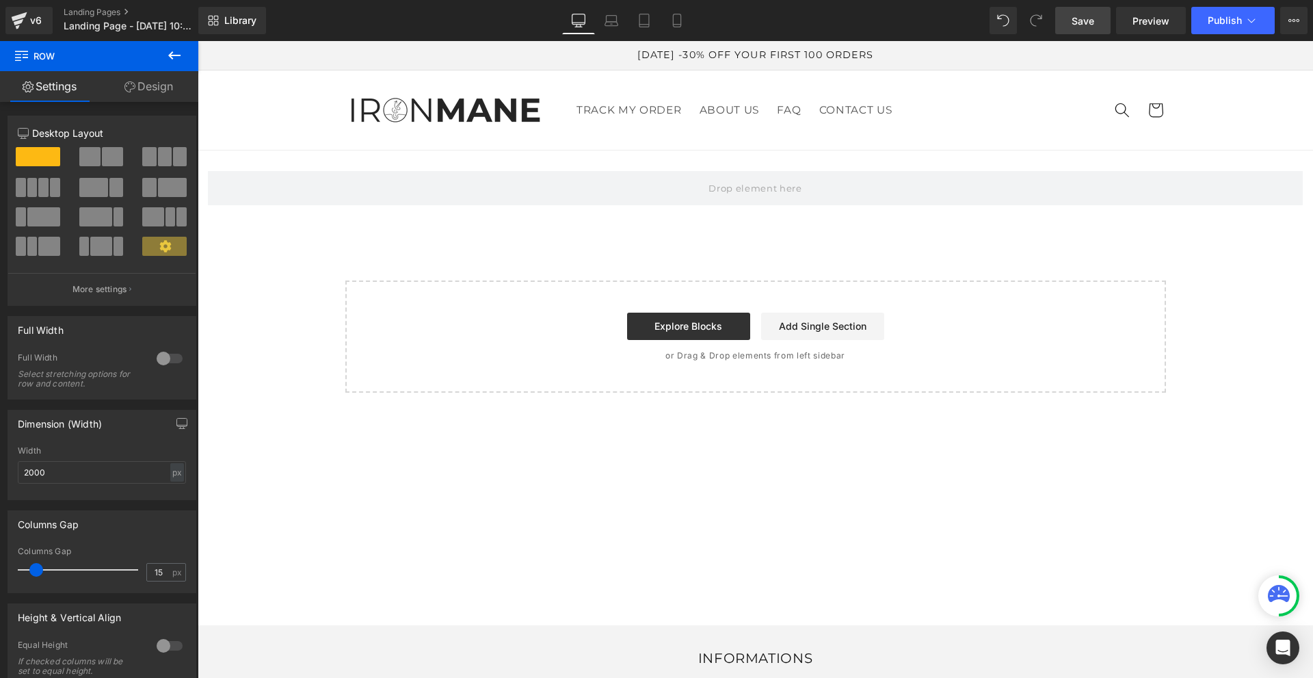
click at [173, 49] on icon at bounding box center [174, 55] width 16 height 16
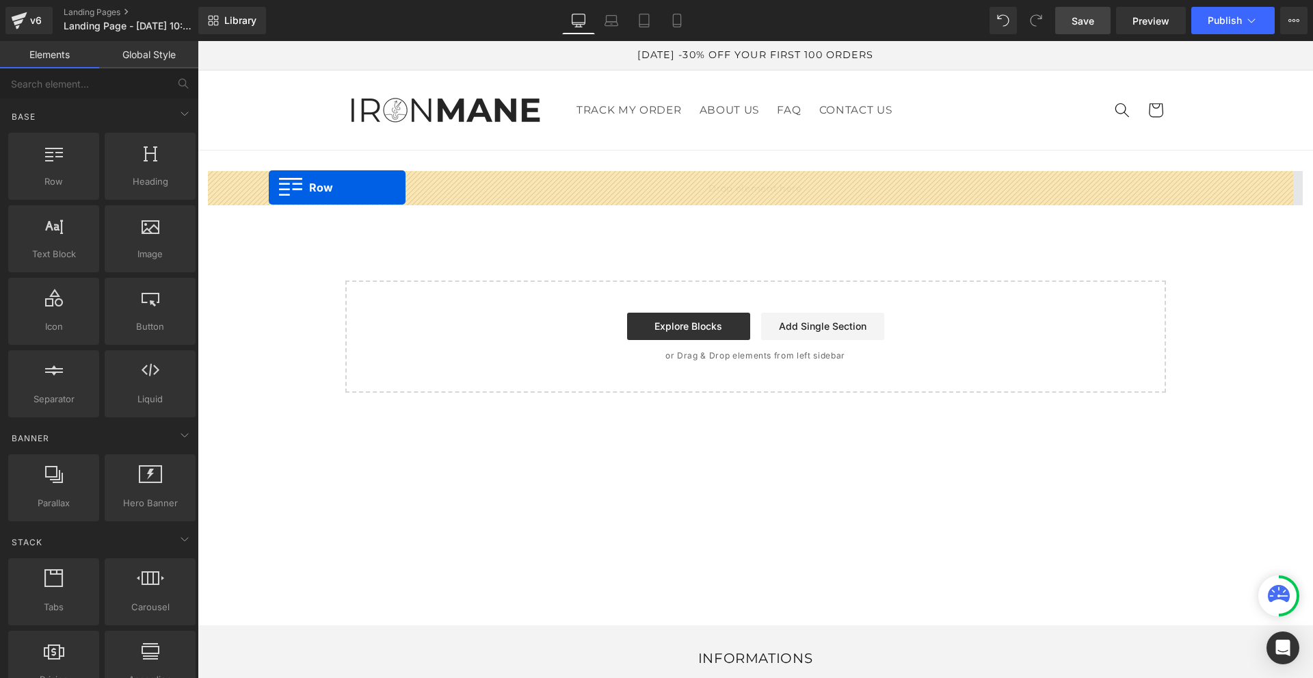
drag, startPoint x: 259, startPoint y: 229, endPoint x: 269, endPoint y: 187, distance: 43.0
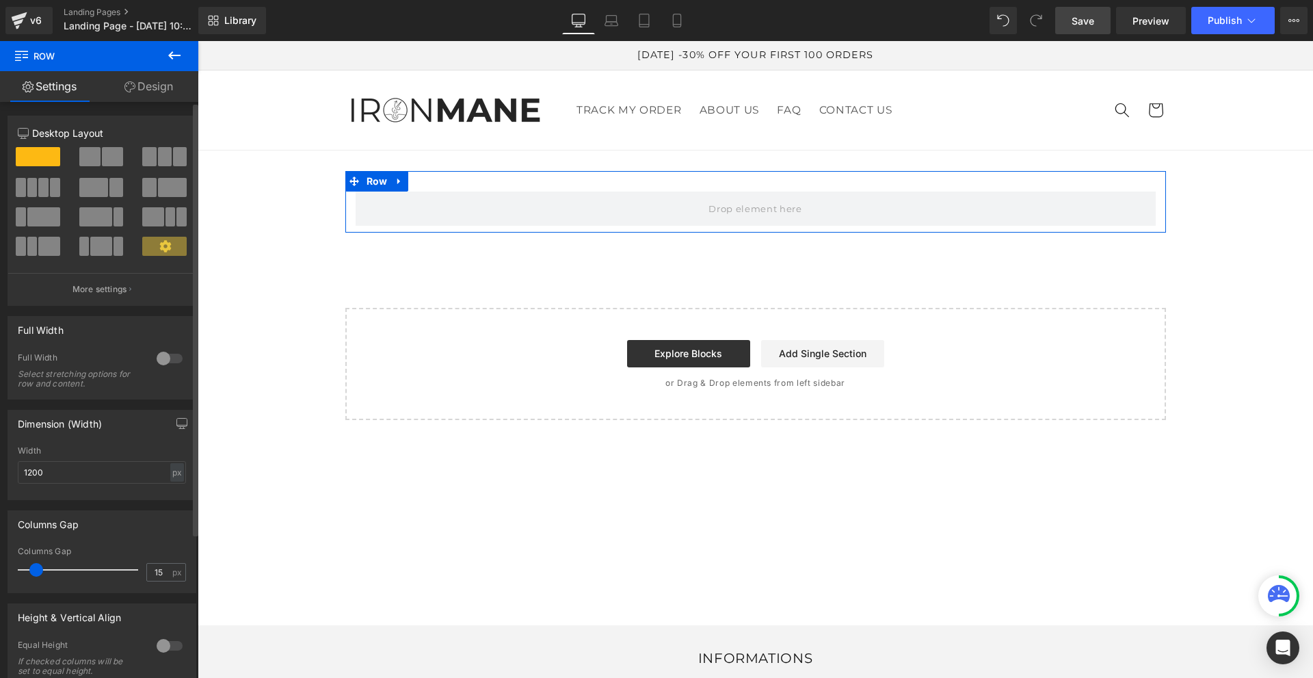
click at [96, 156] on span at bounding box center [89, 156] width 21 height 19
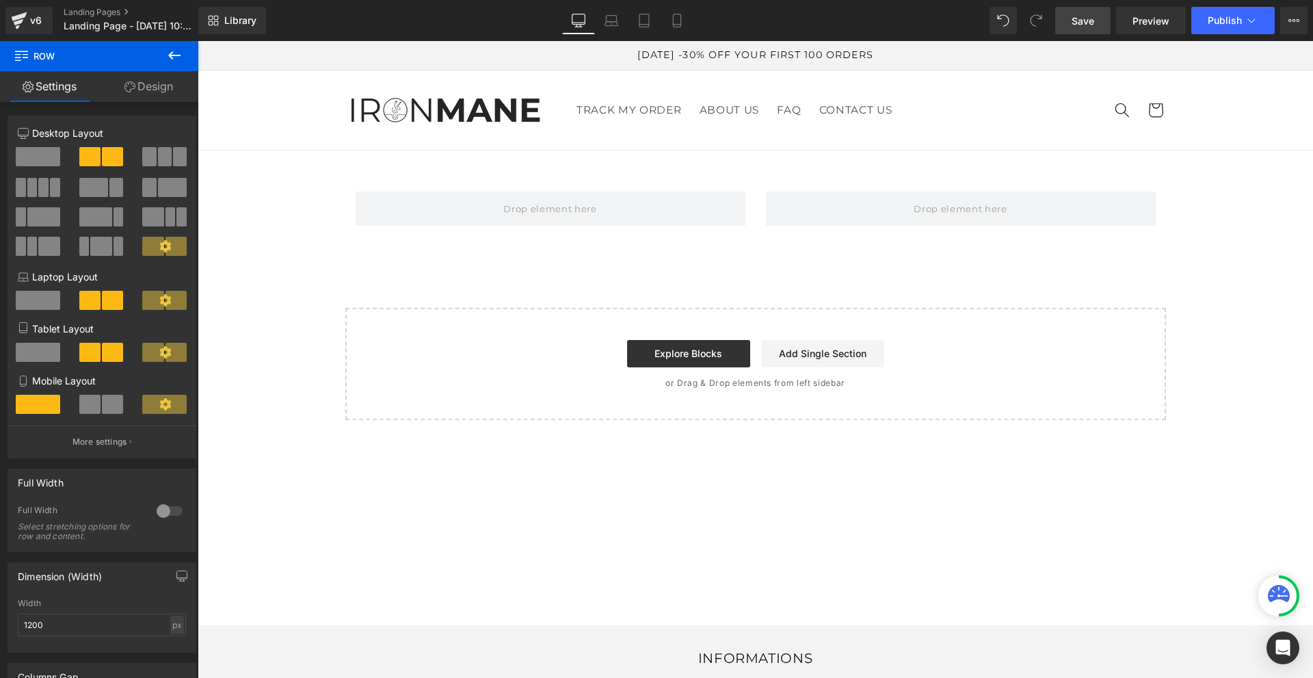
click at [174, 52] on icon at bounding box center [174, 55] width 16 height 16
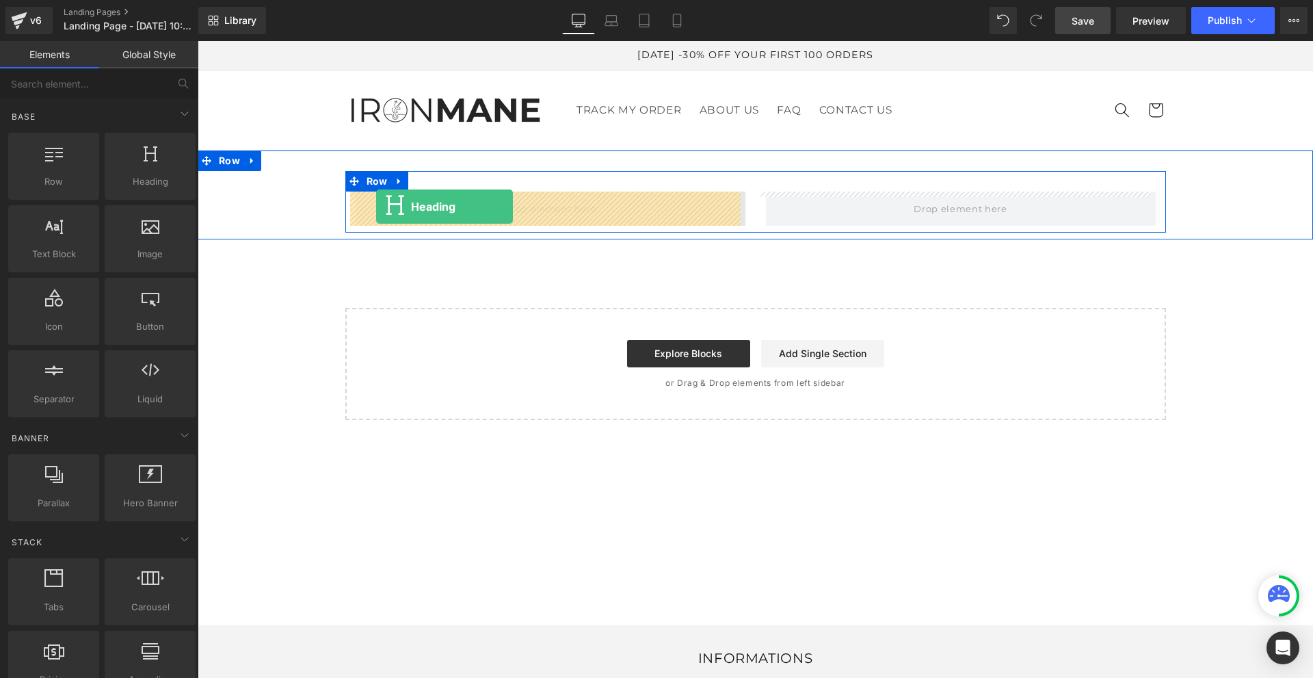
drag, startPoint x: 344, startPoint y: 233, endPoint x: 376, endPoint y: 207, distance: 41.8
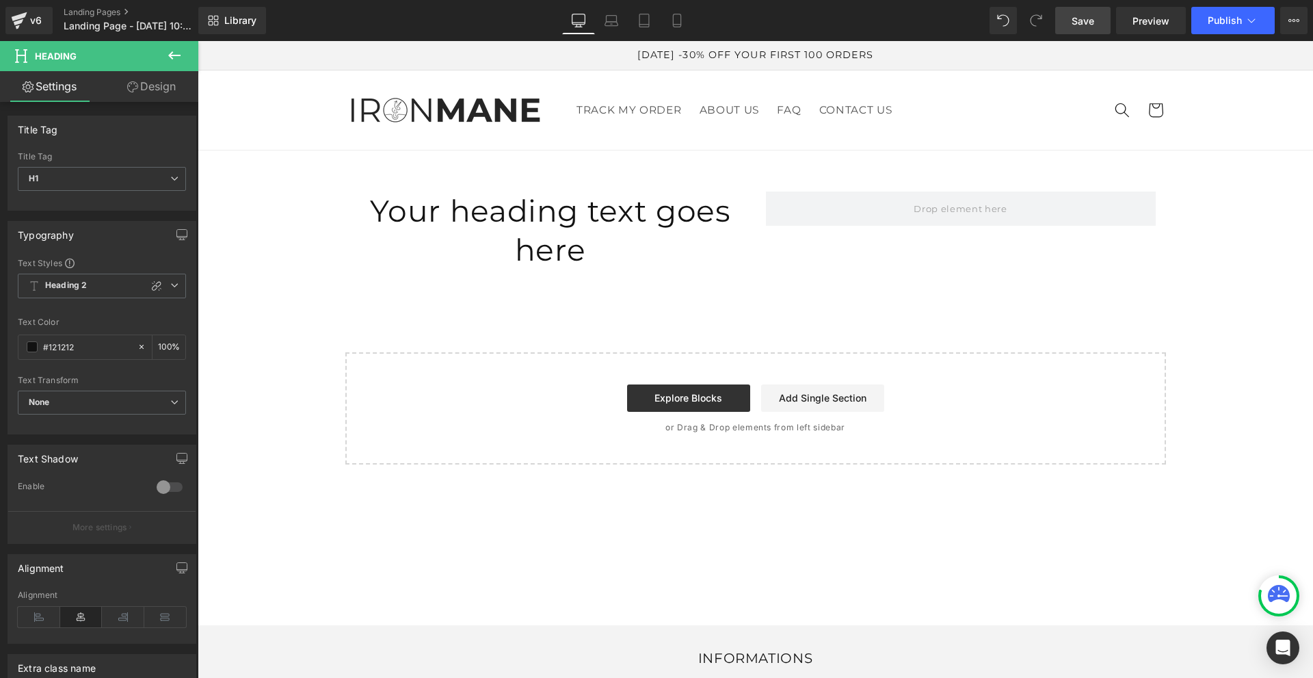
click at [178, 54] on icon at bounding box center [174, 55] width 16 height 16
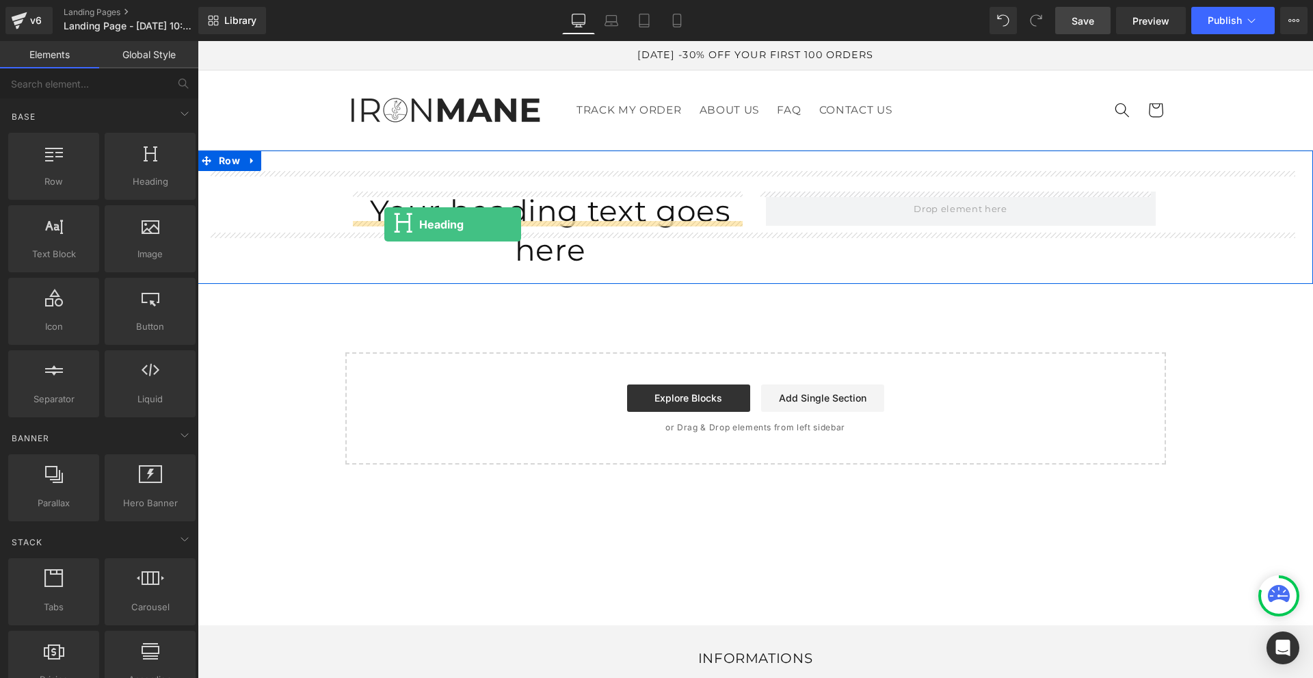
drag, startPoint x: 357, startPoint y: 220, endPoint x: 384, endPoint y: 224, distance: 27.7
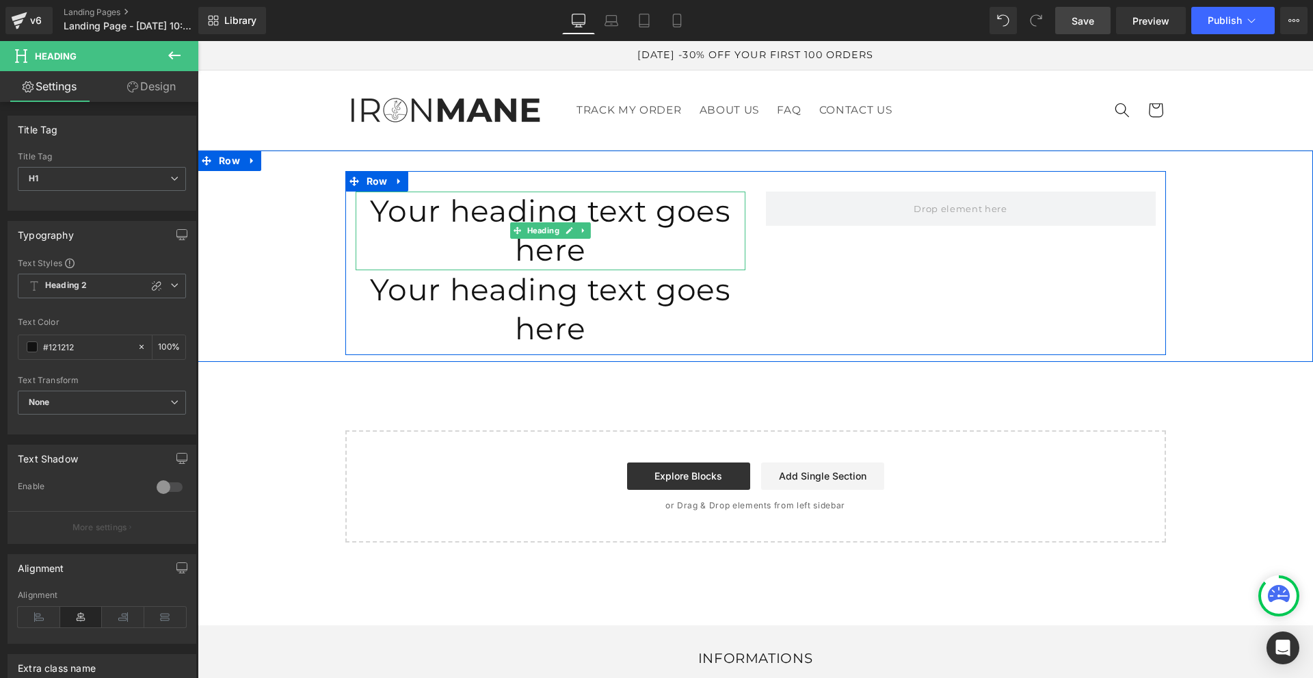
click at [393, 212] on h1 "Your heading text goes here" at bounding box center [551, 231] width 390 height 78
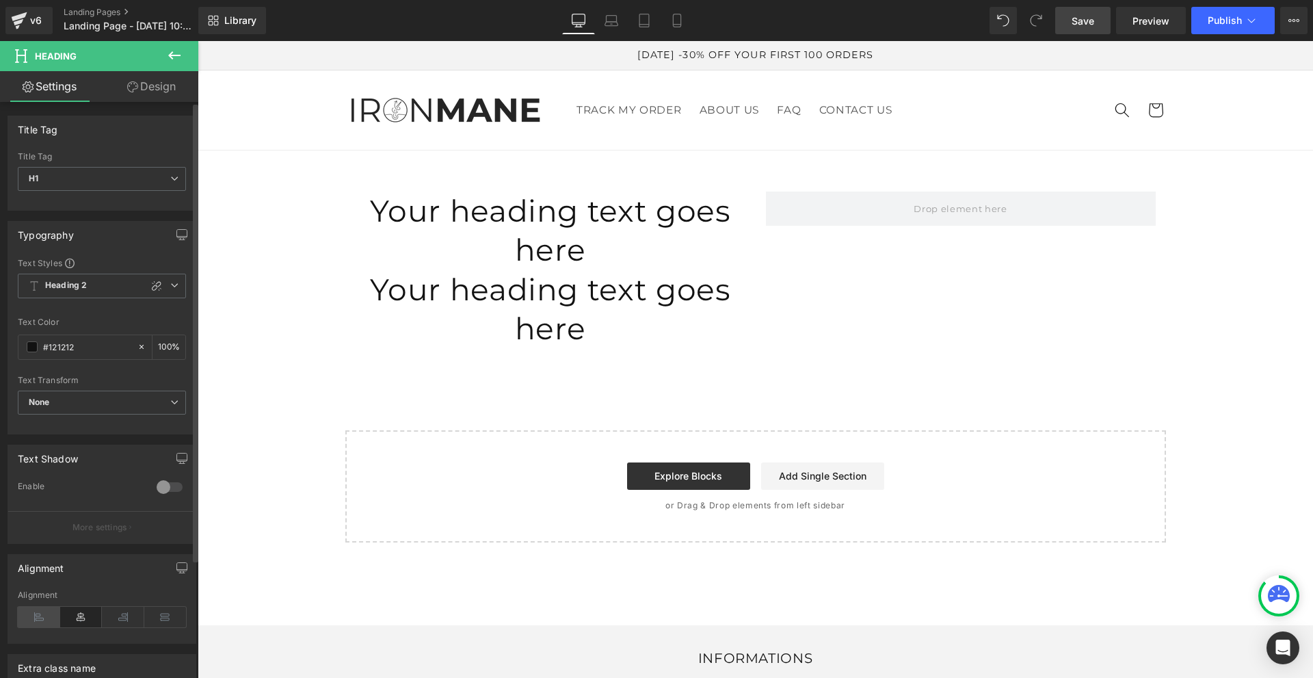
click at [34, 614] on icon at bounding box center [39, 617] width 42 height 21
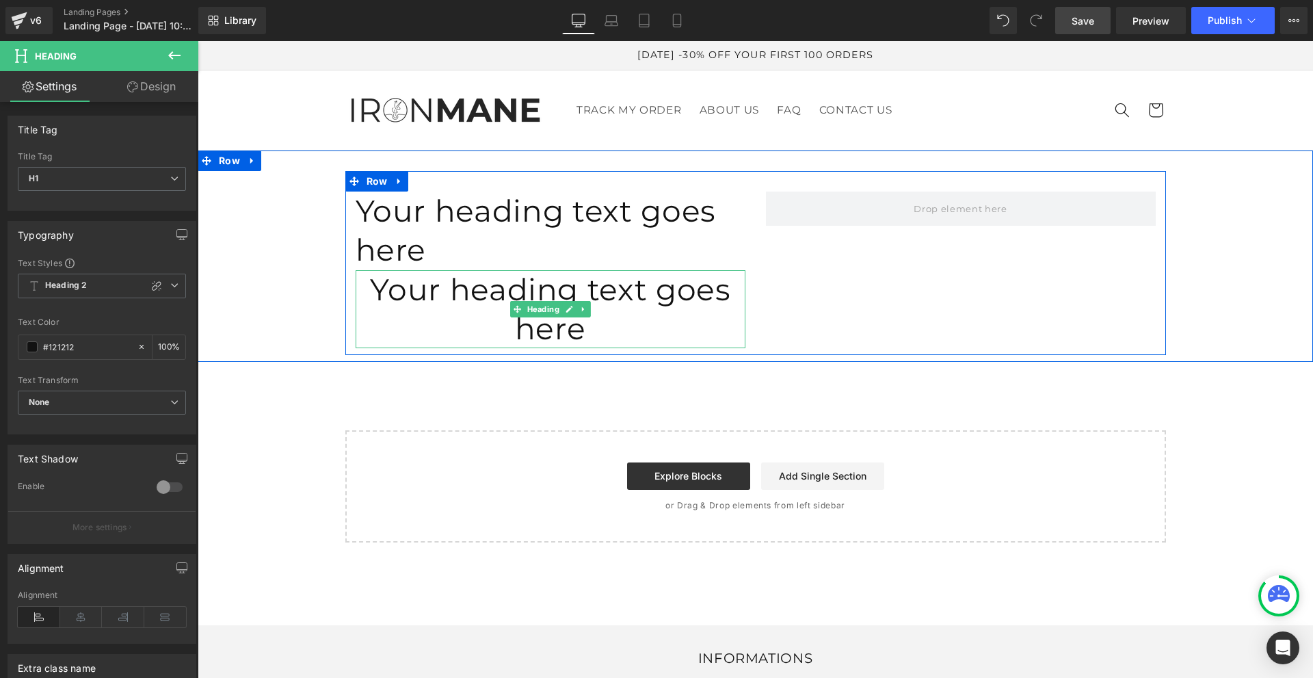
click at [443, 270] on h1 "Your heading text goes here" at bounding box center [551, 309] width 390 height 78
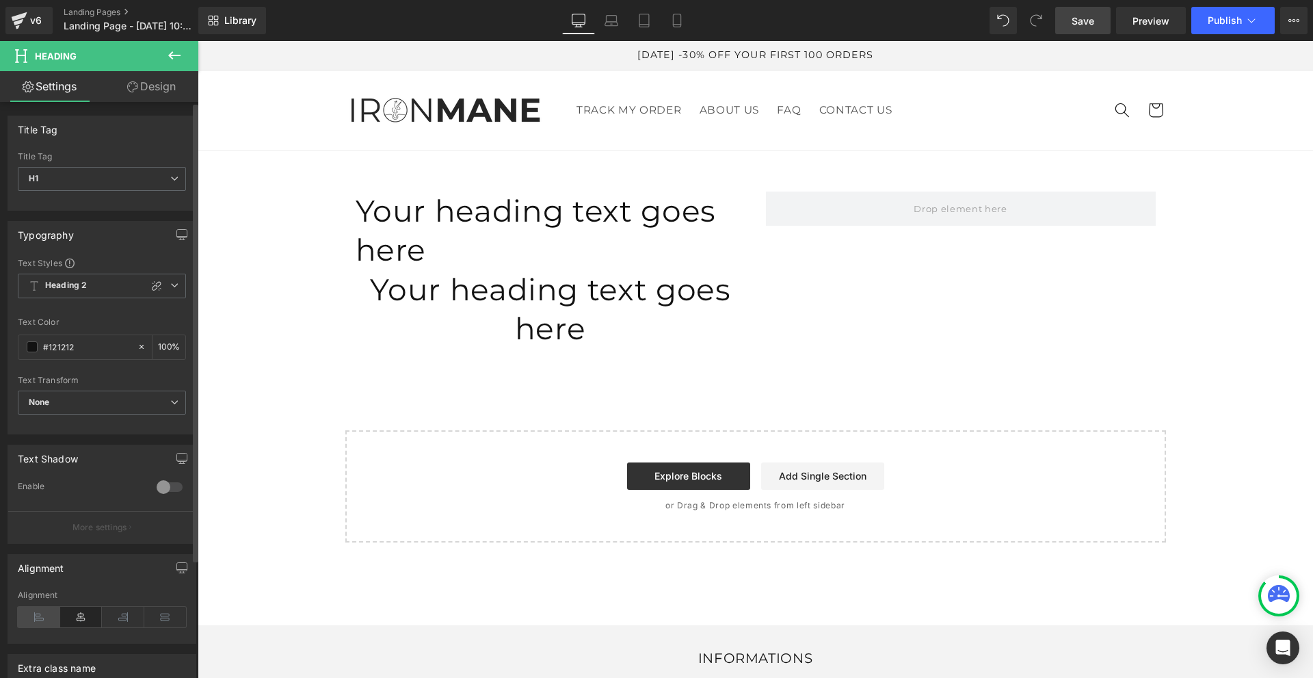
click at [45, 616] on icon at bounding box center [39, 617] width 42 height 21
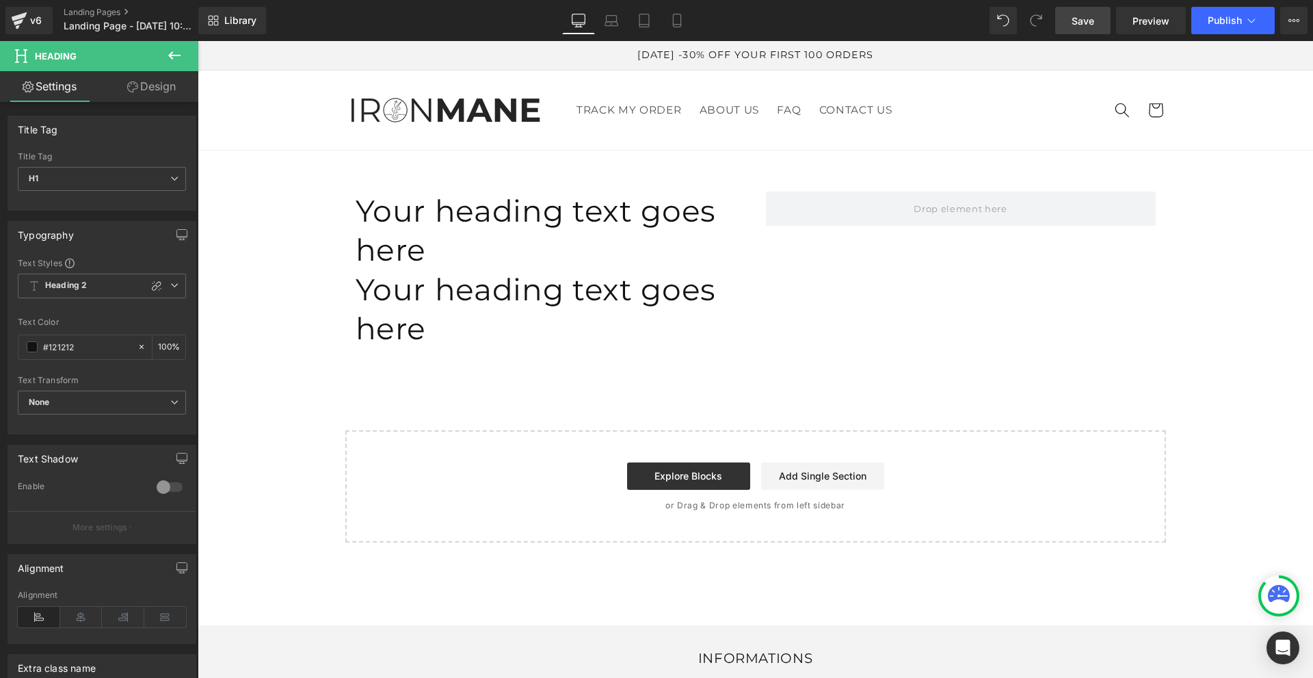
click at [167, 63] on icon at bounding box center [174, 55] width 16 height 16
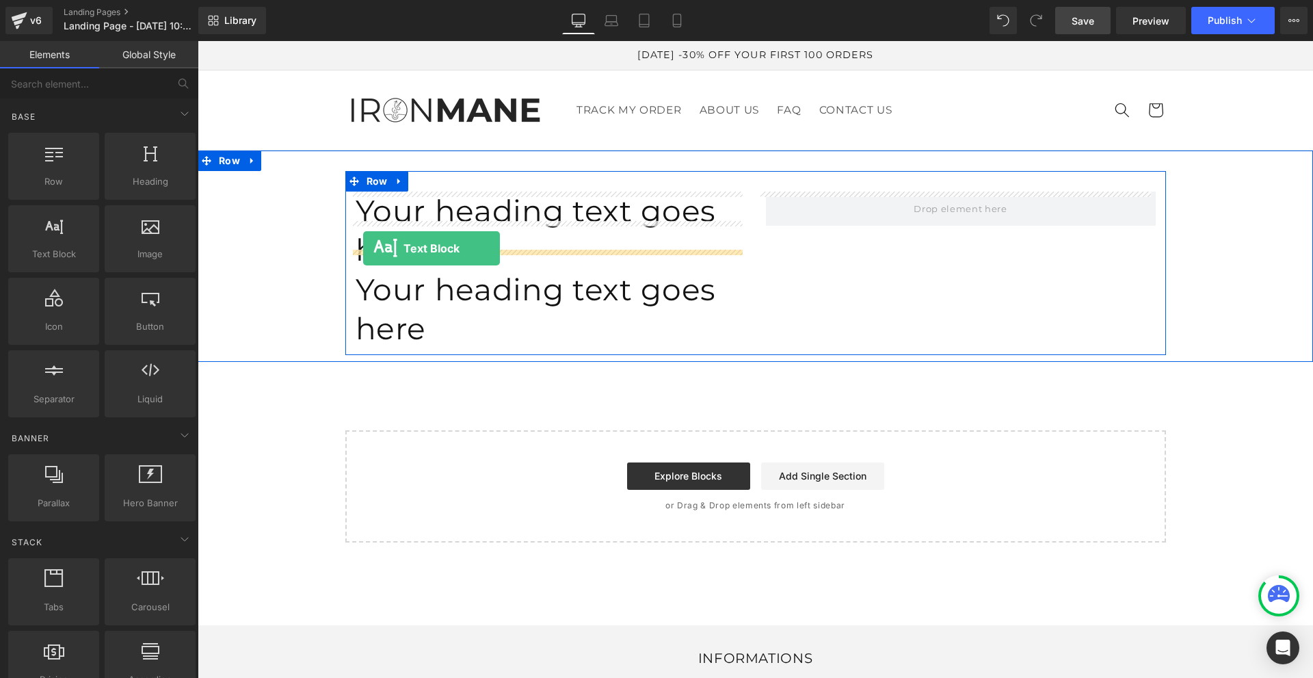
drag, startPoint x: 265, startPoint y: 288, endPoint x: 363, endPoint y: 248, distance: 105.6
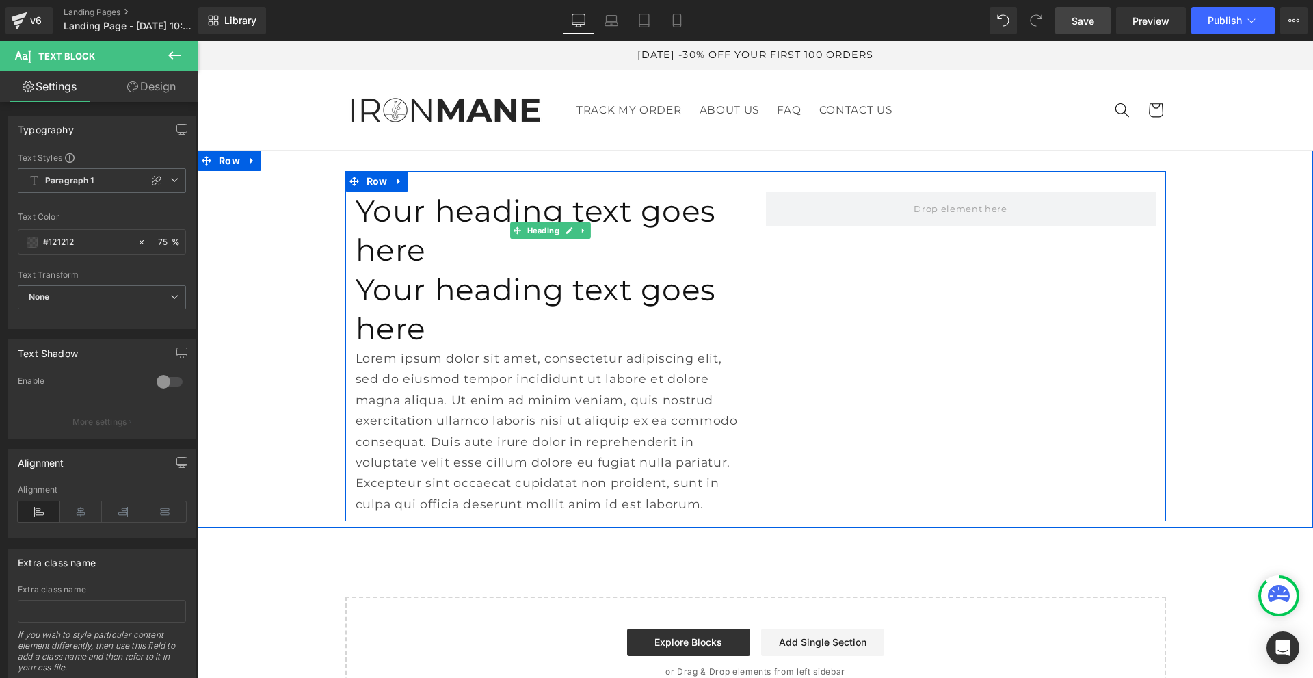
click at [410, 209] on h1 "Your heading text goes here" at bounding box center [551, 231] width 390 height 78
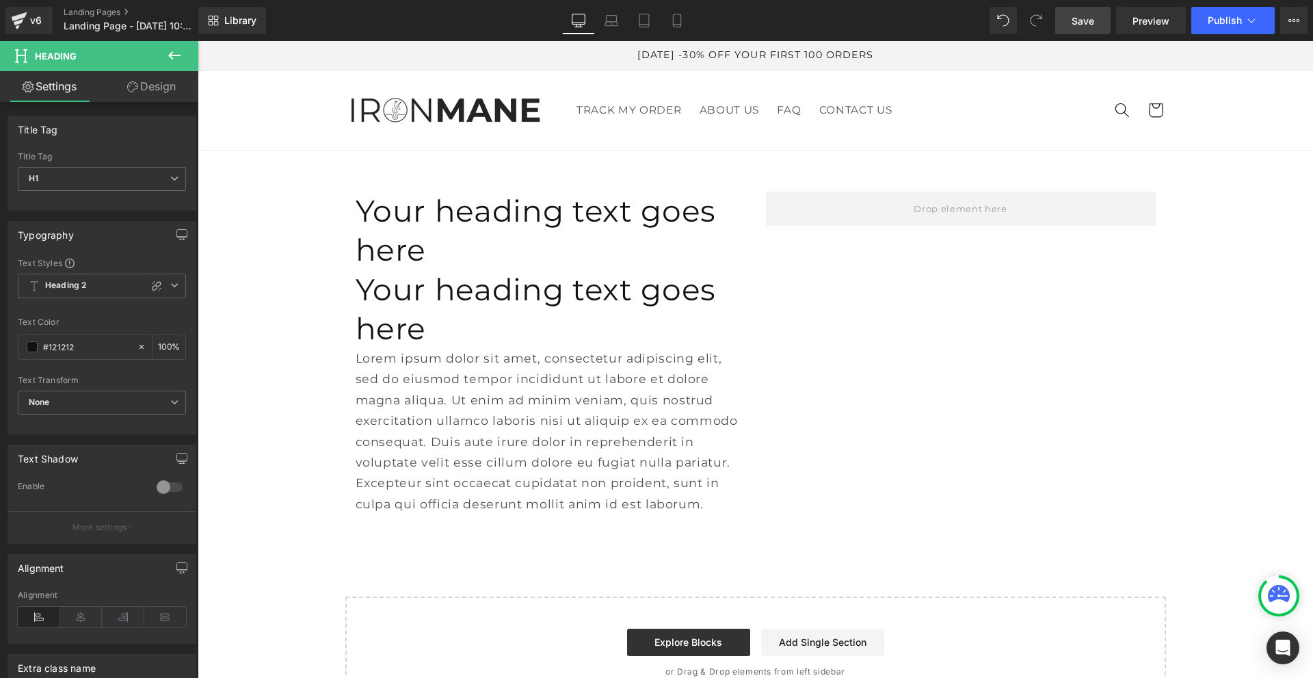
click at [158, 87] on link "Design" at bounding box center [151, 86] width 99 height 31
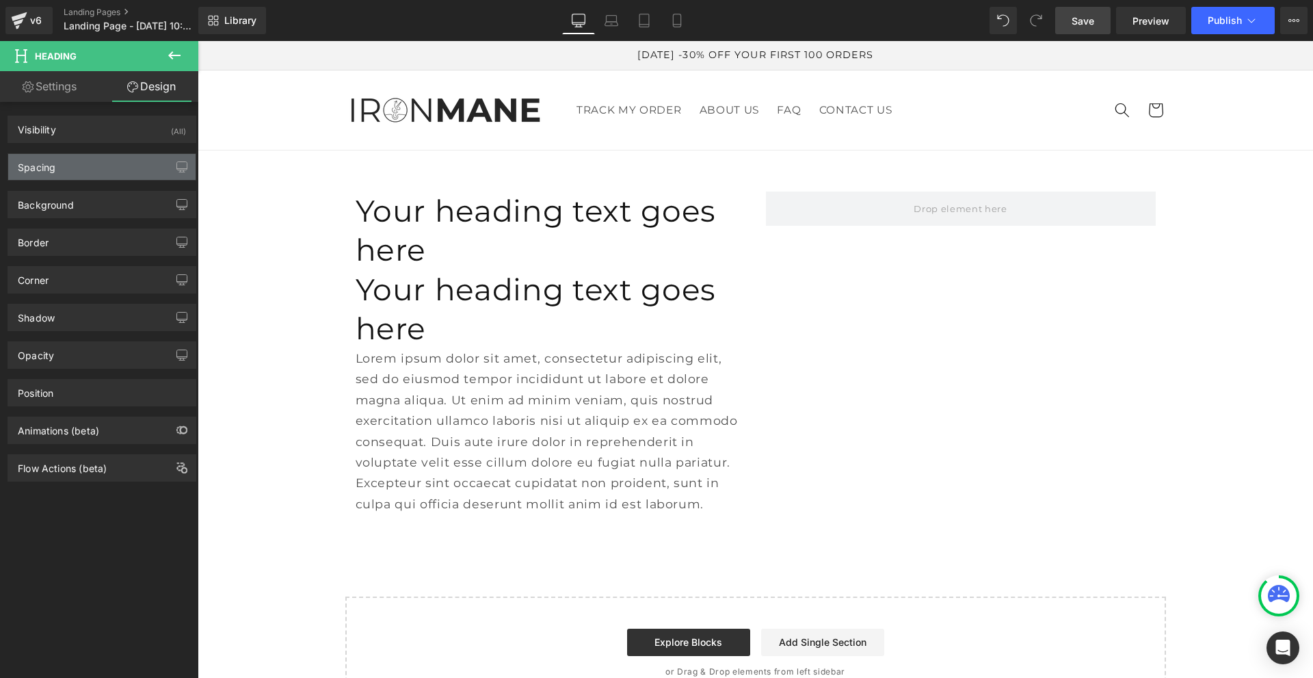
type input "0"
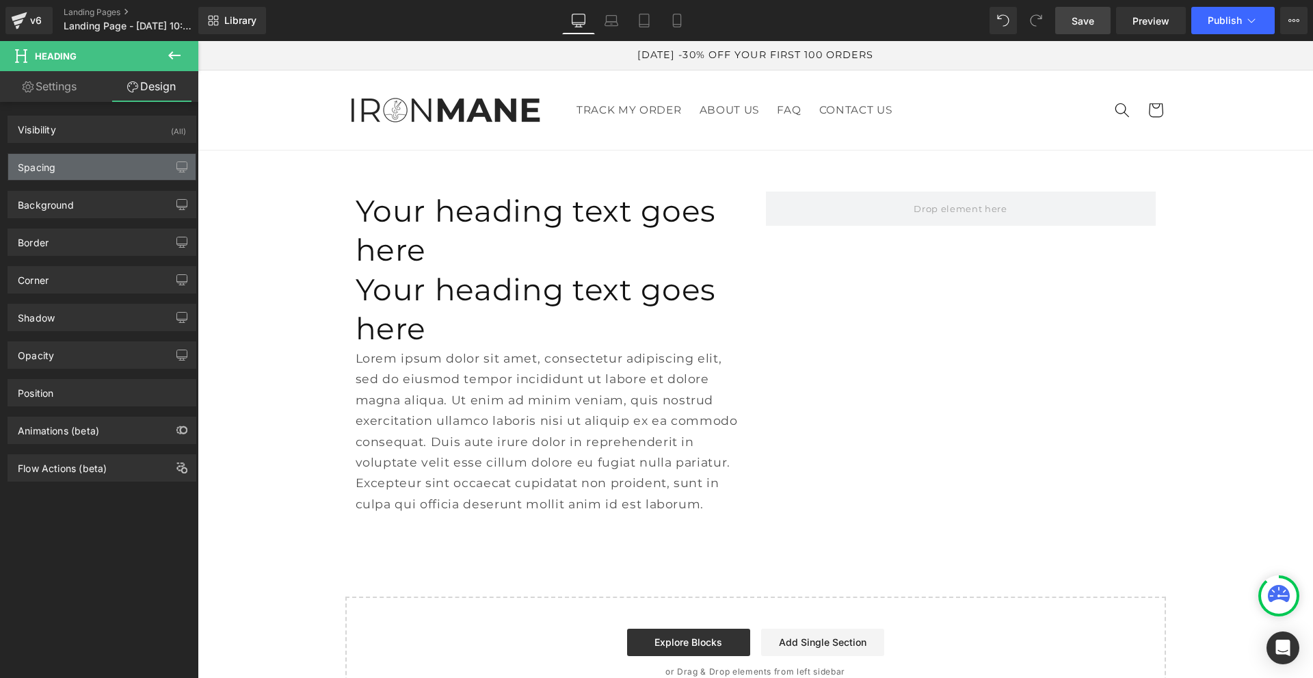
type input "0"
click at [99, 161] on div "Spacing" at bounding box center [101, 167] width 187 height 26
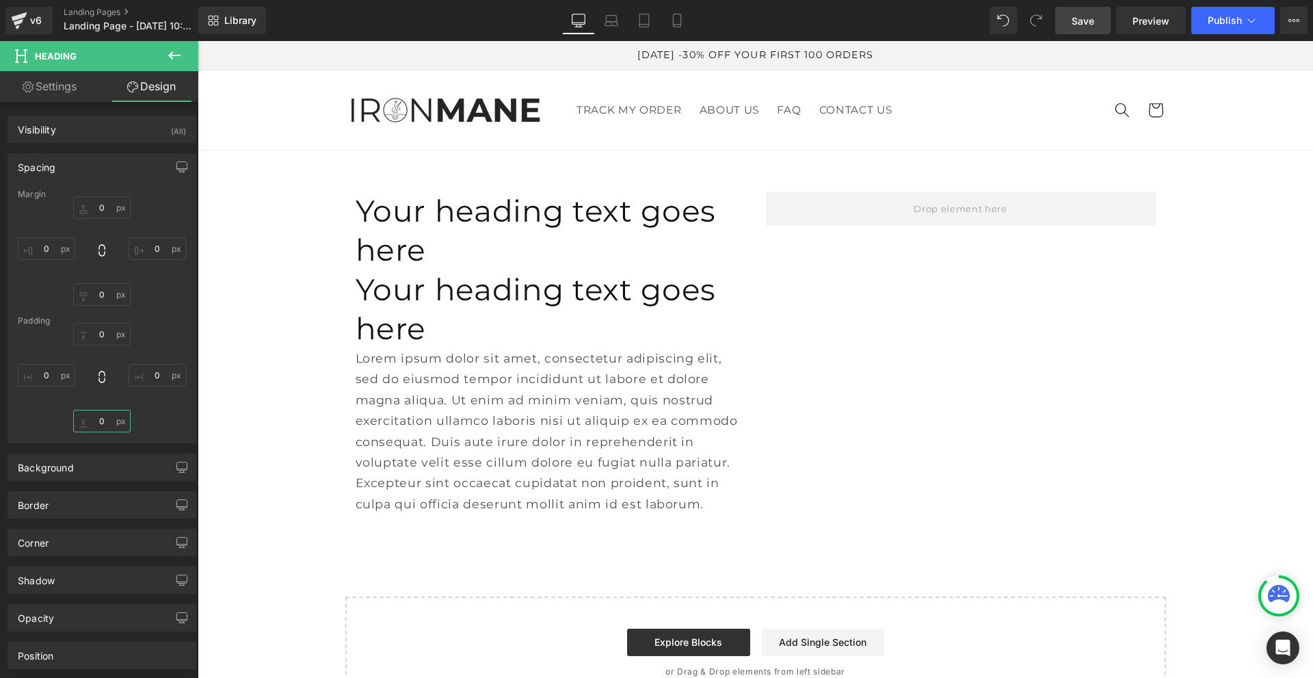
click at [100, 420] on input "0" at bounding box center [101, 421] width 57 height 23
type input "10"
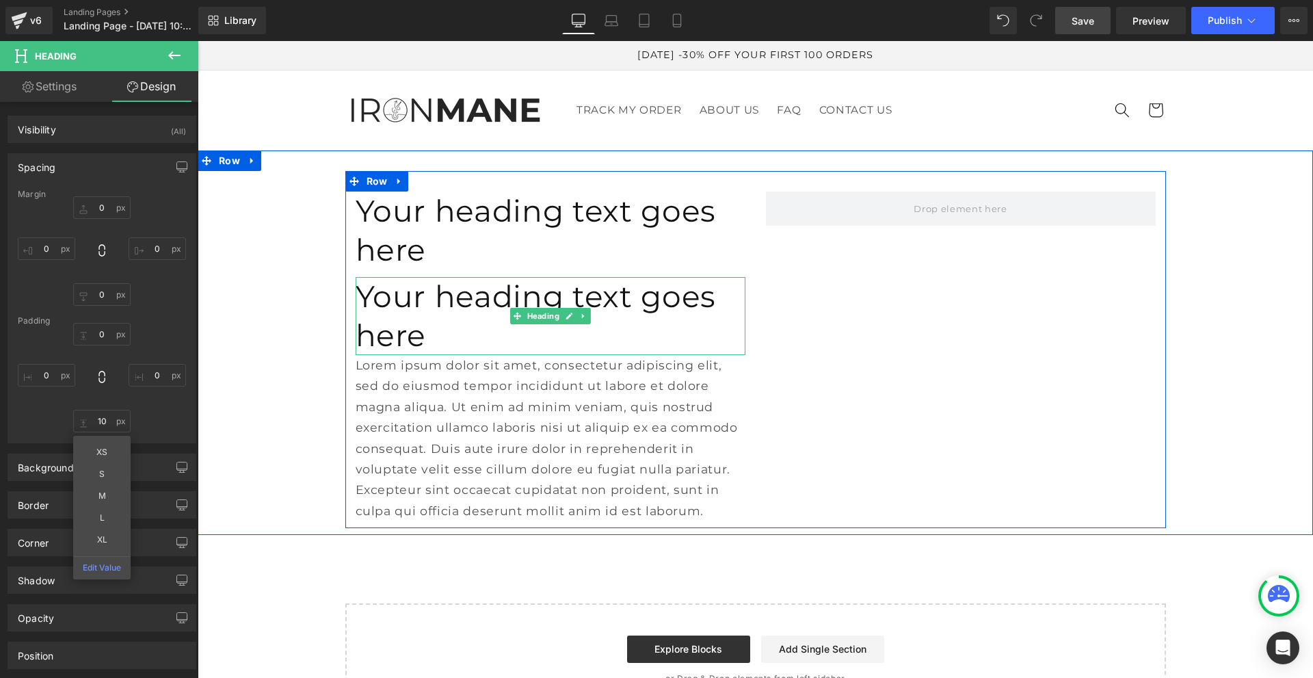
click at [404, 277] on h1 "Your heading text goes here" at bounding box center [551, 316] width 390 height 78
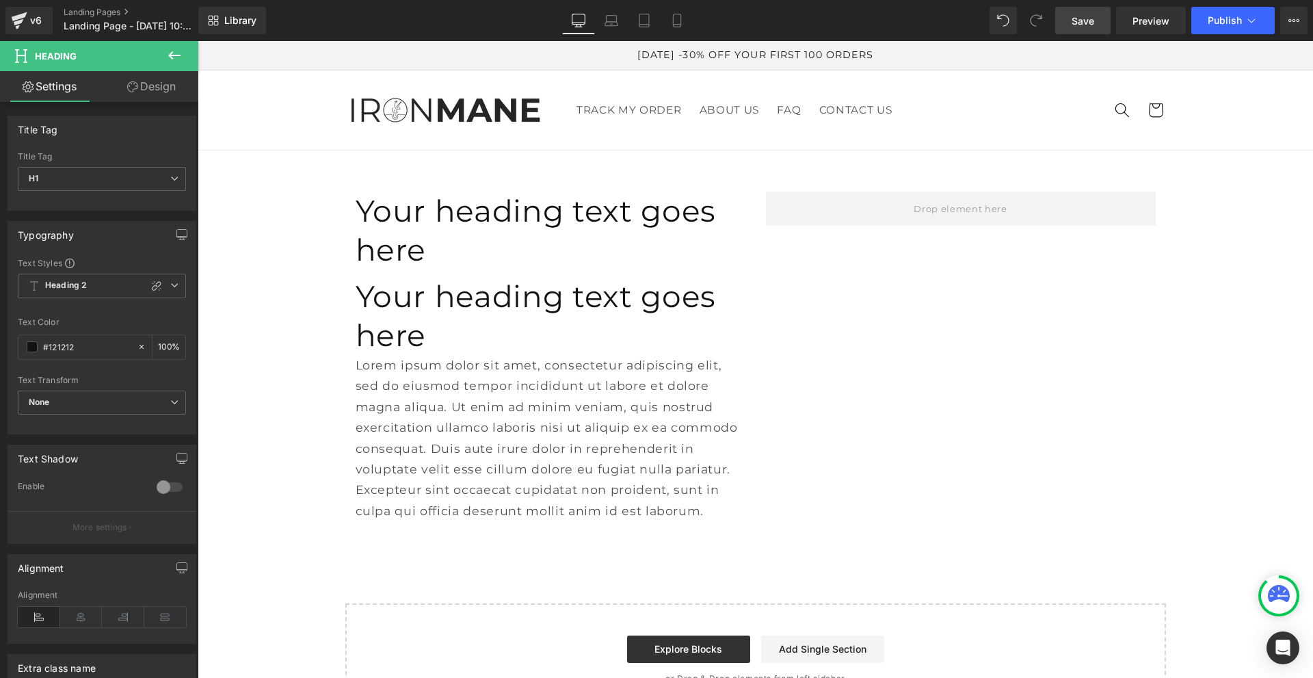
click at [169, 88] on link "Design" at bounding box center [151, 86] width 99 height 31
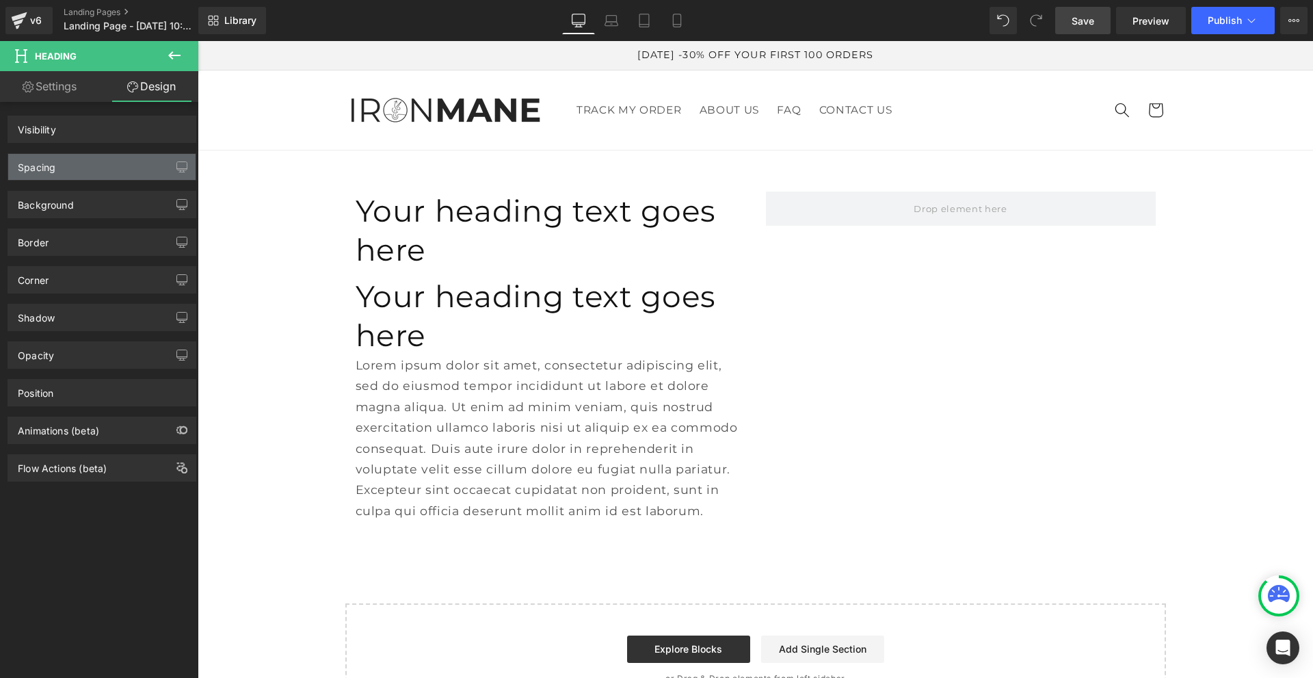
click at [122, 168] on div "Spacing" at bounding box center [101, 167] width 187 height 26
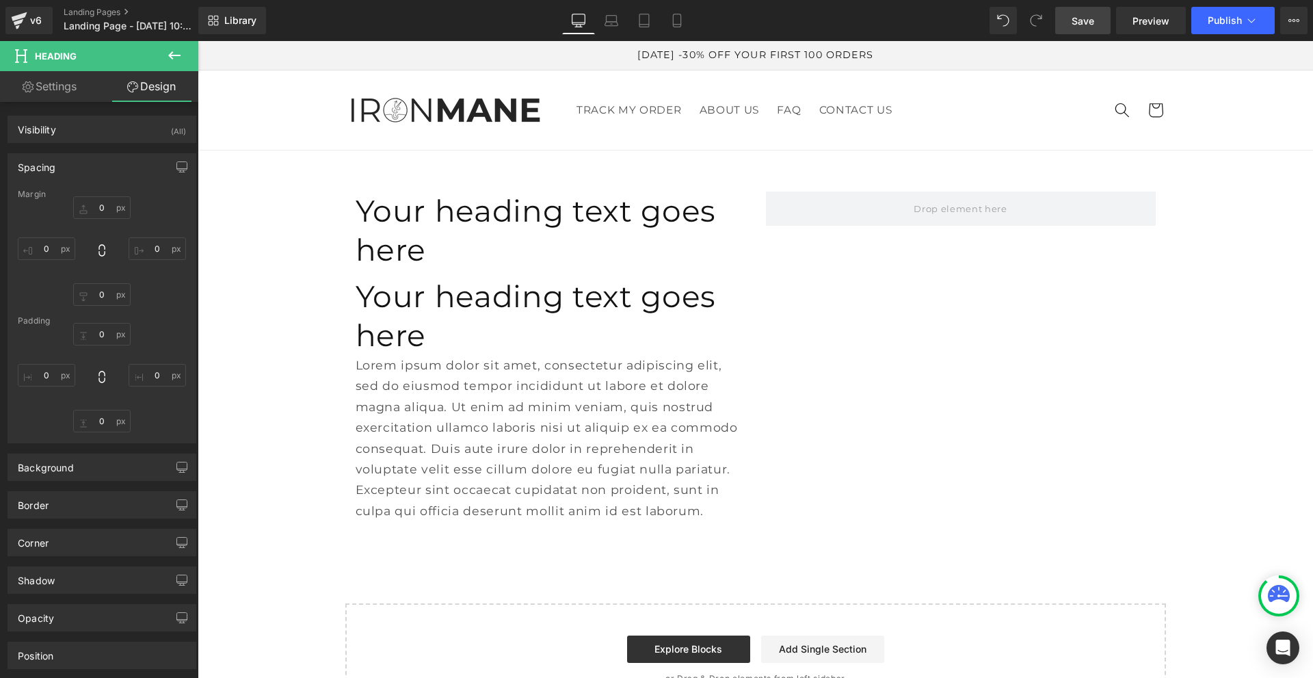
type input "0"
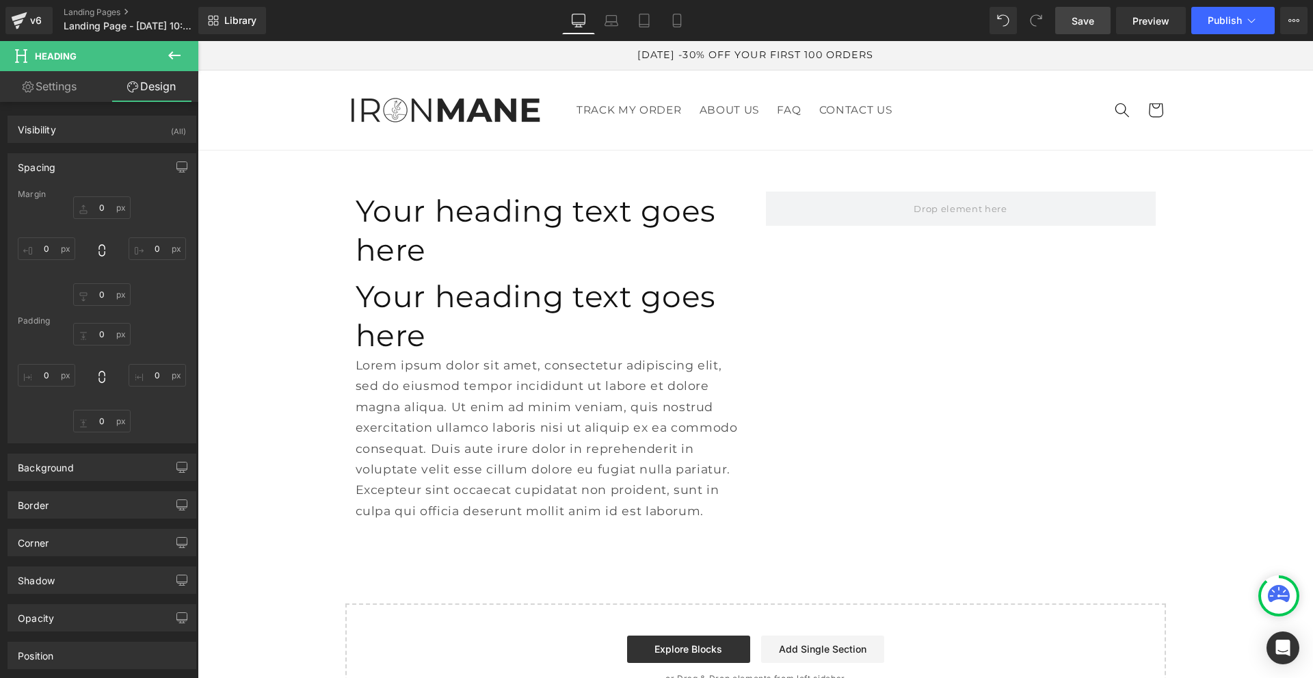
type input "0"
click at [97, 423] on input "0" at bounding box center [101, 421] width 57 height 23
type input "10"
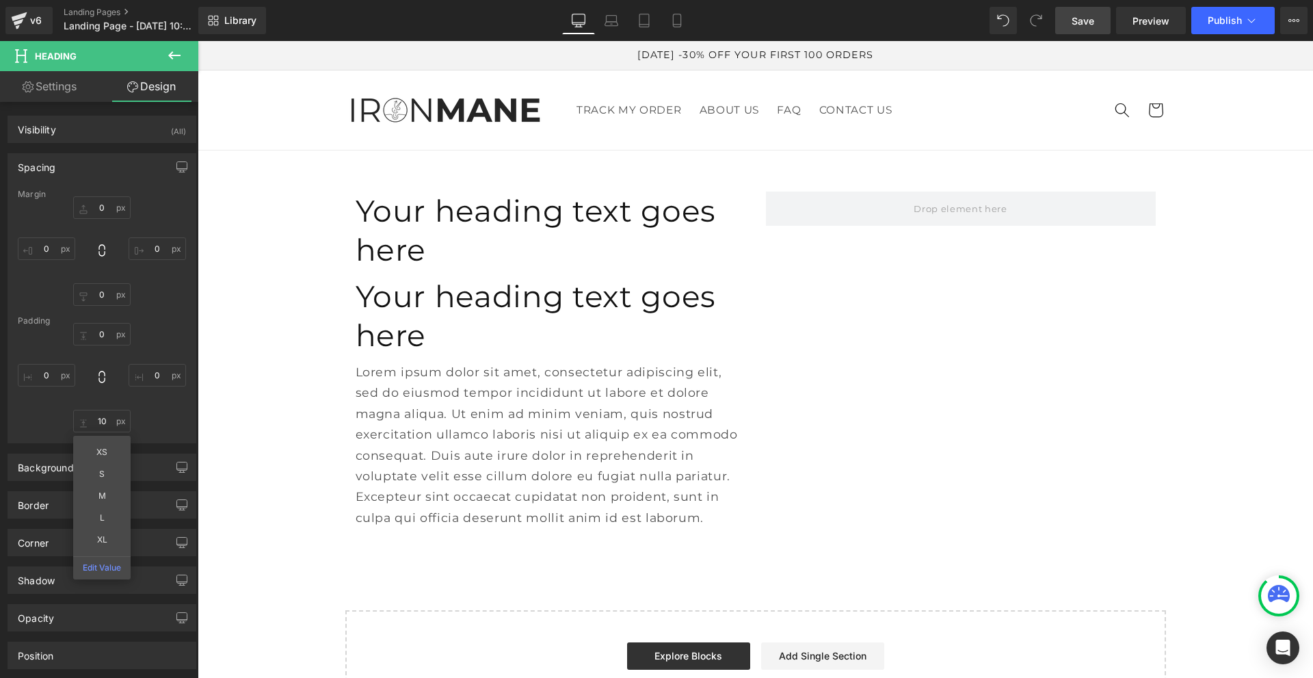
click at [168, 55] on icon at bounding box center [174, 55] width 16 height 16
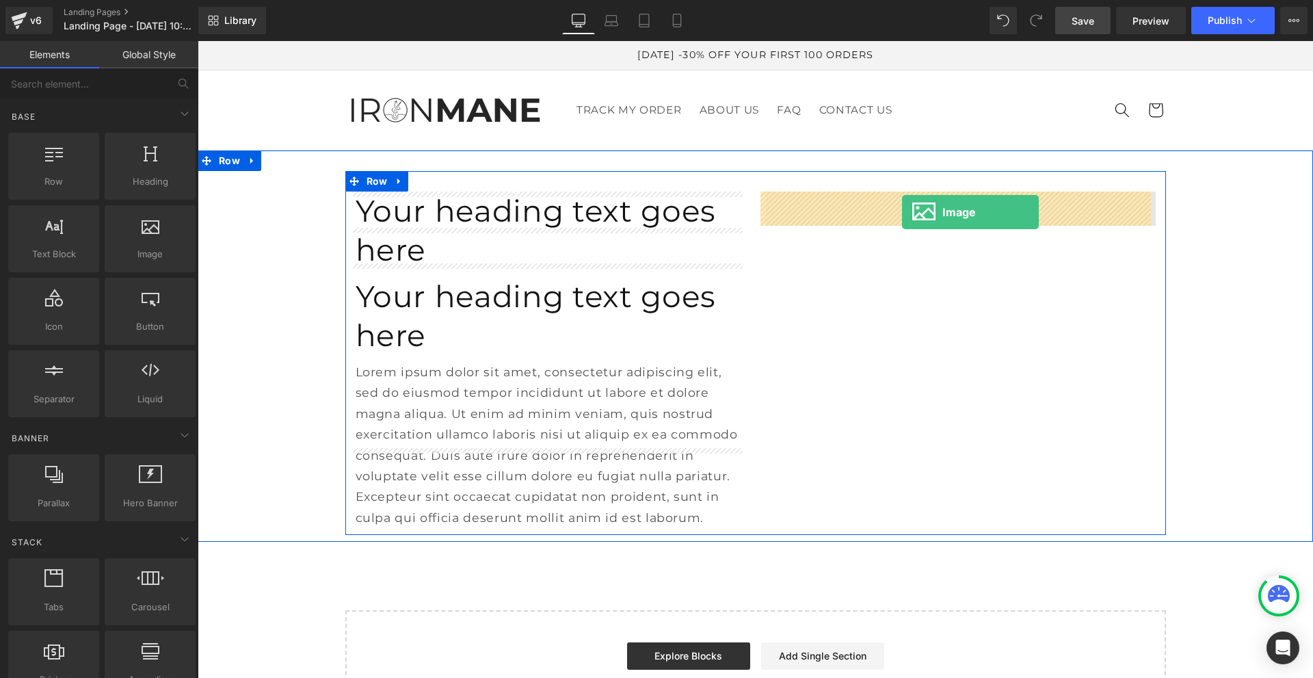
drag, startPoint x: 354, startPoint y: 287, endPoint x: 902, endPoint y: 212, distance: 553.7
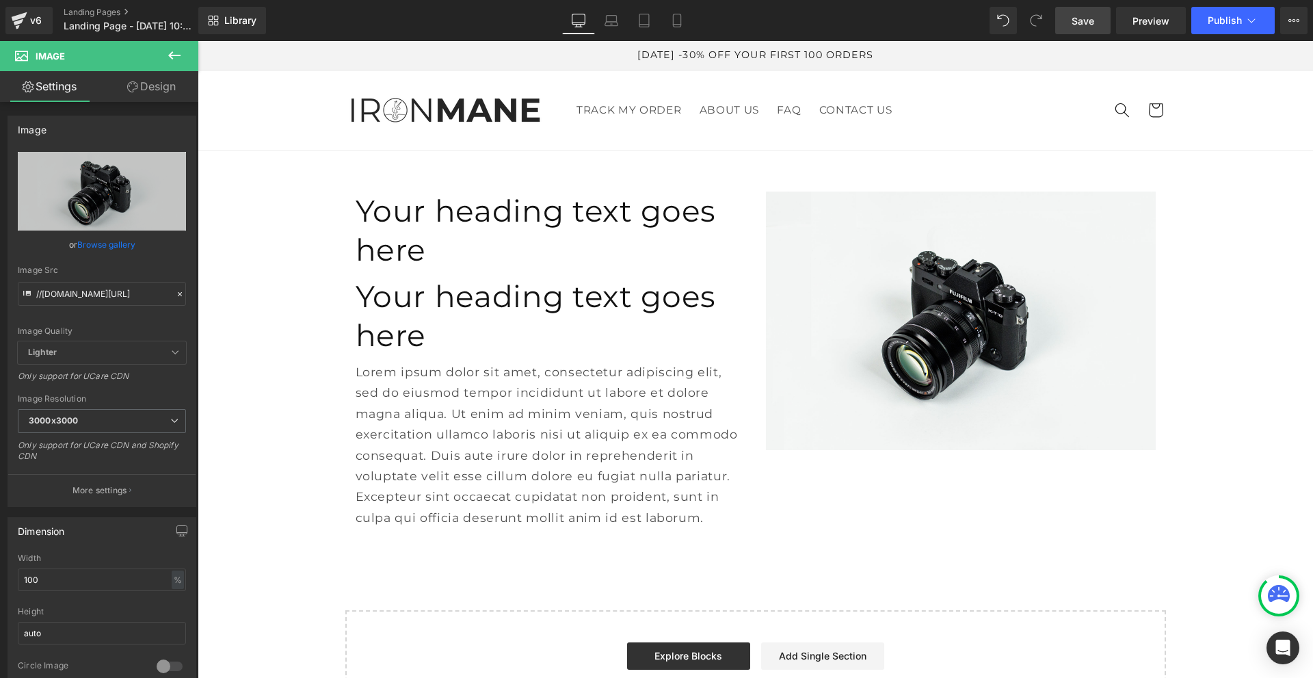
click at [1069, 22] on link "Save" at bounding box center [1083, 20] width 55 height 27
click at [170, 55] on icon at bounding box center [174, 55] width 12 height 8
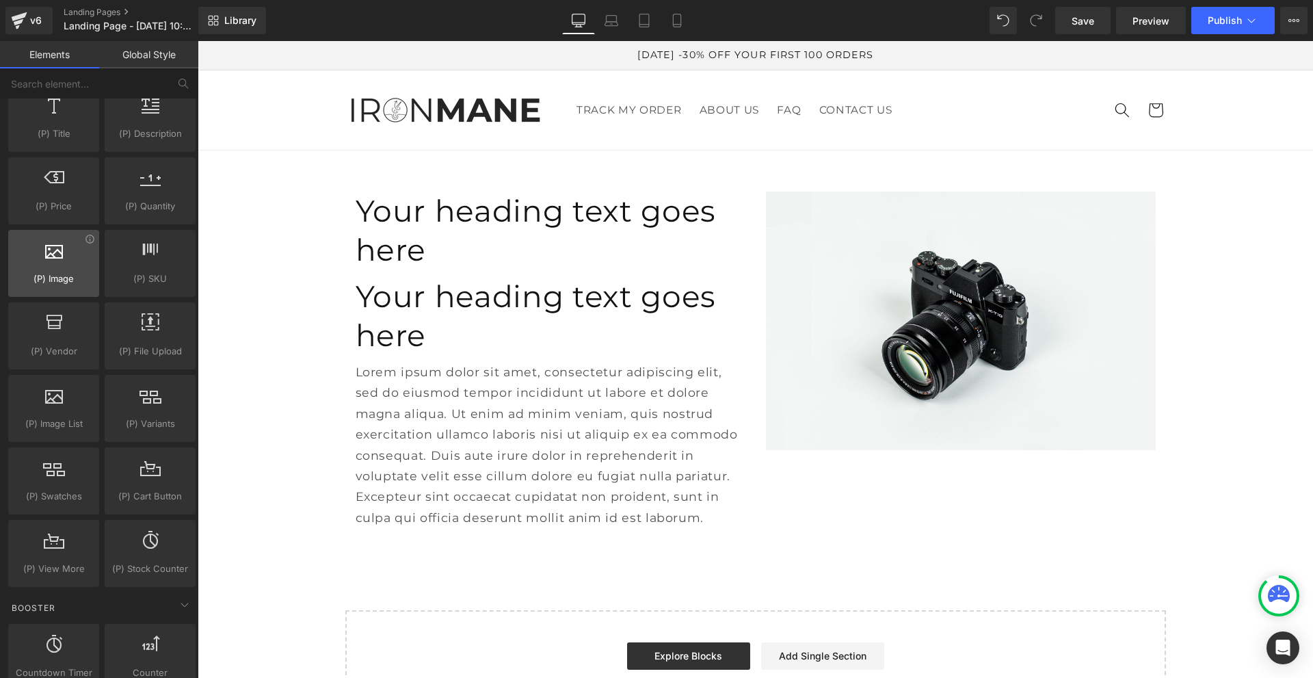
scroll to position [1368, 0]
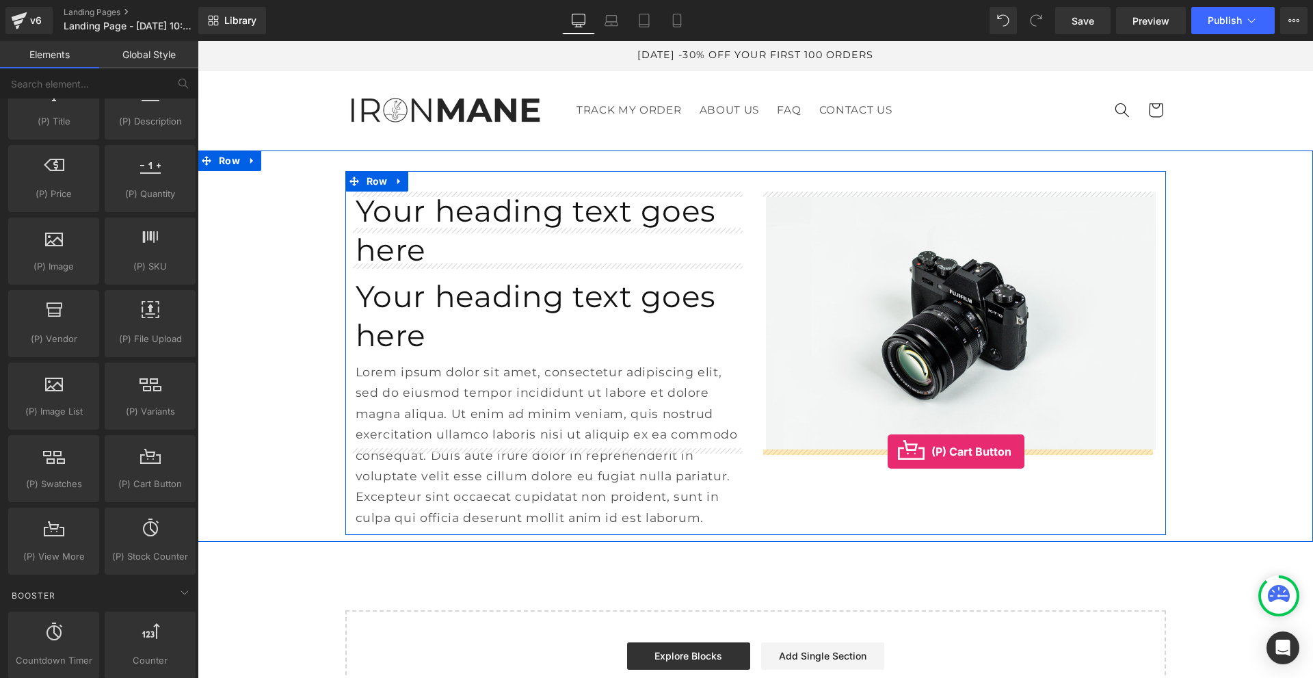
drag, startPoint x: 337, startPoint y: 514, endPoint x: 888, endPoint y: 451, distance: 555.0
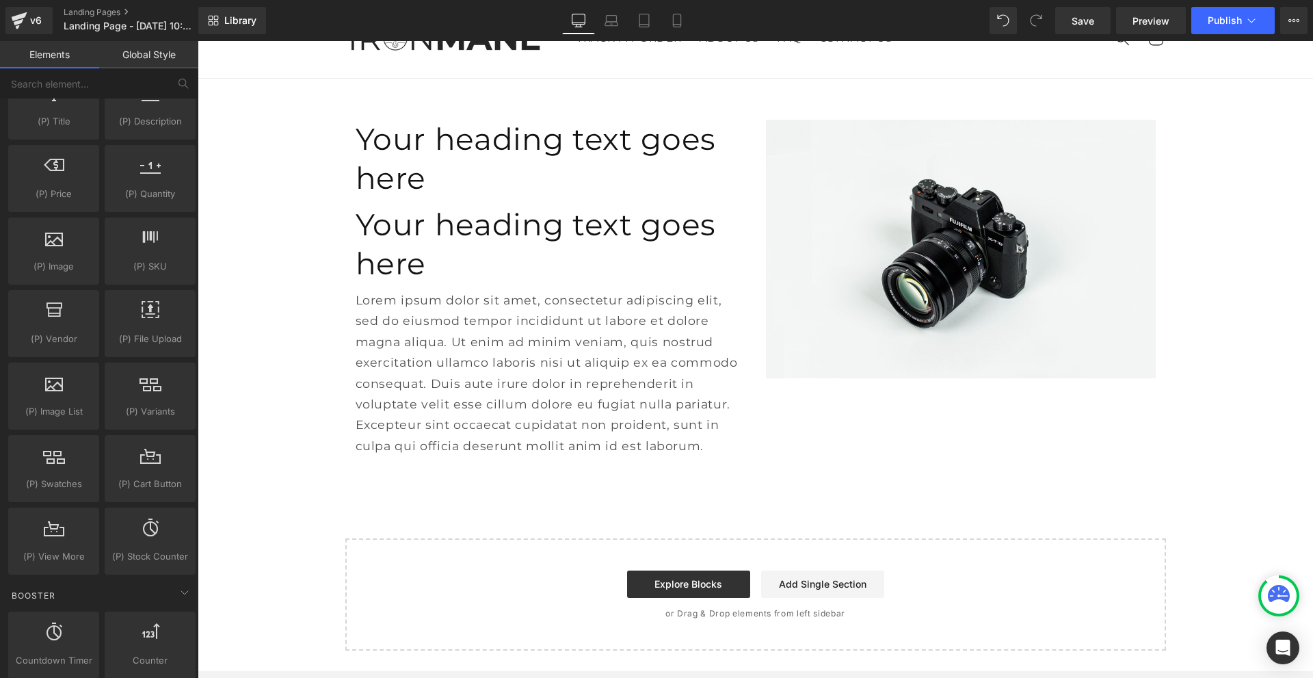
scroll to position [68, 0]
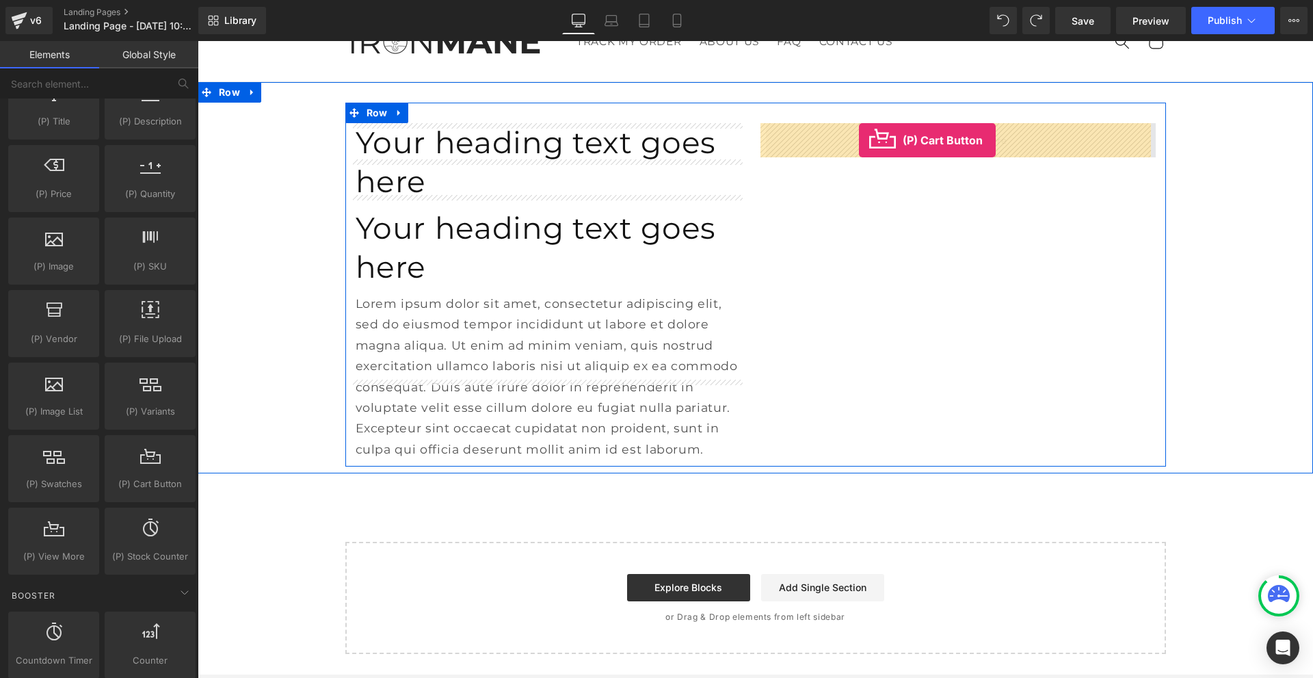
drag, startPoint x: 341, startPoint y: 524, endPoint x: 859, endPoint y: 140, distance: 645.1
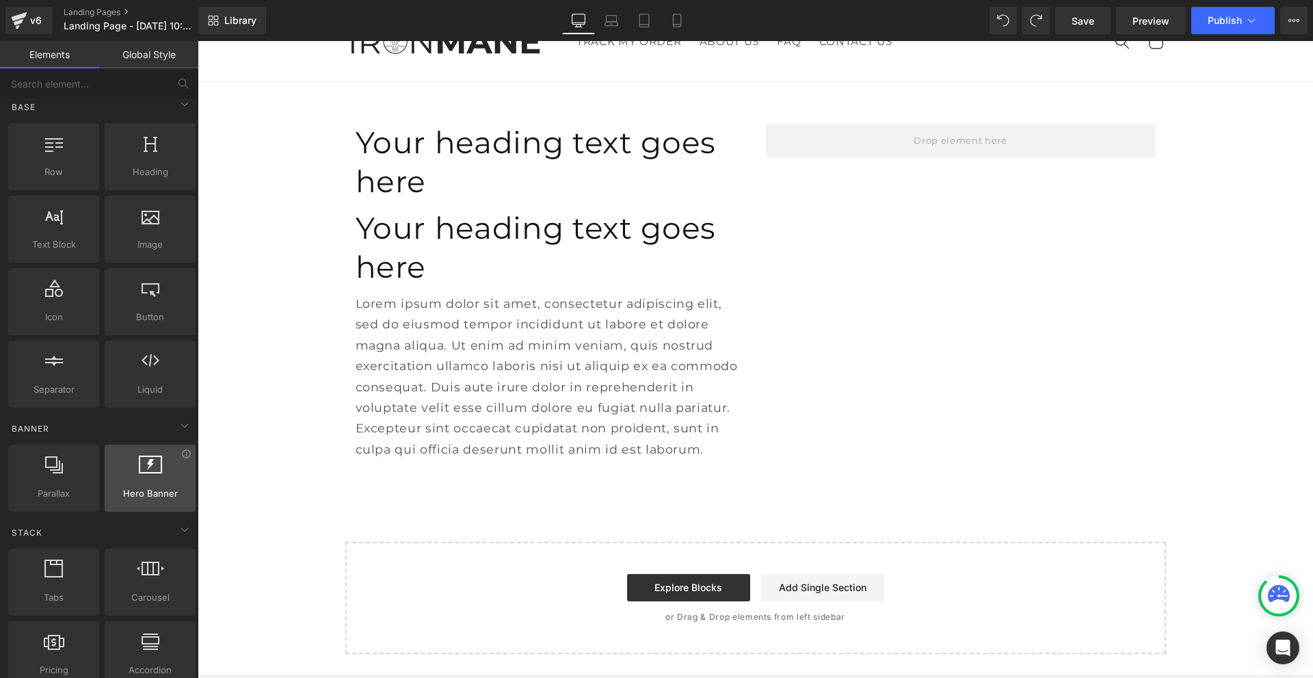
scroll to position [0, 0]
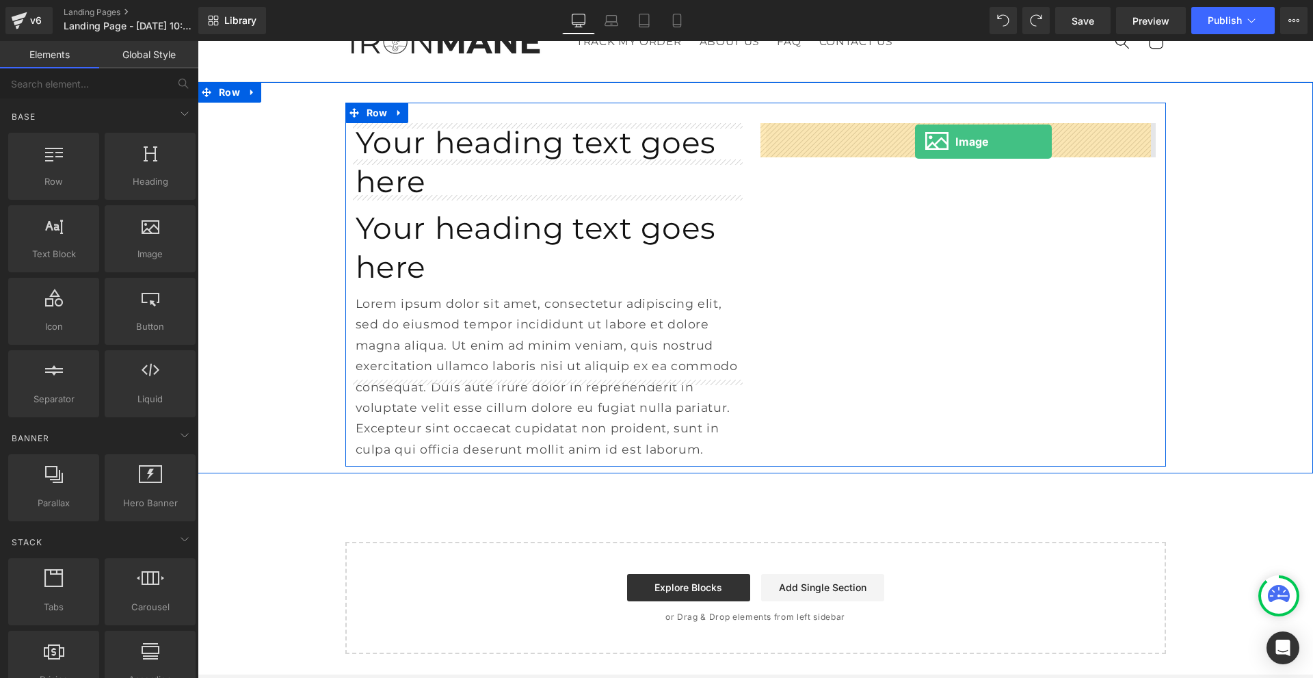
drag, startPoint x: 336, startPoint y: 287, endPoint x: 914, endPoint y: 142, distance: 596.0
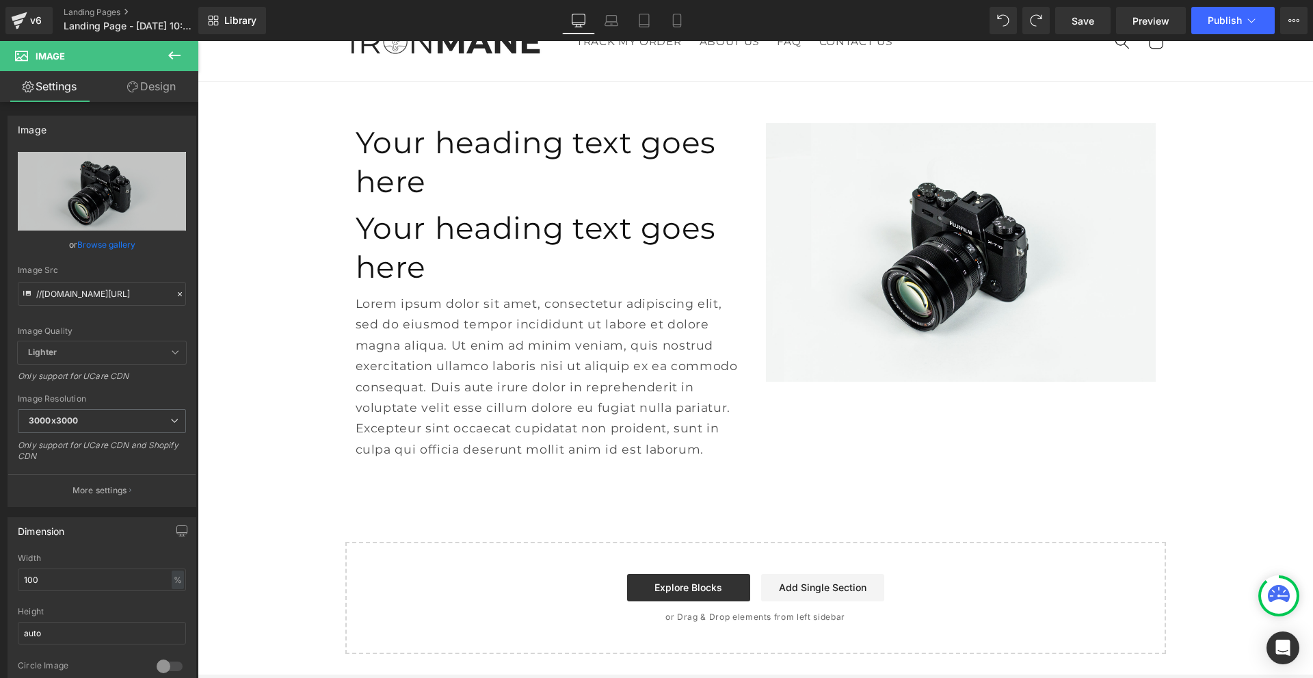
click at [168, 54] on icon at bounding box center [174, 55] width 16 height 16
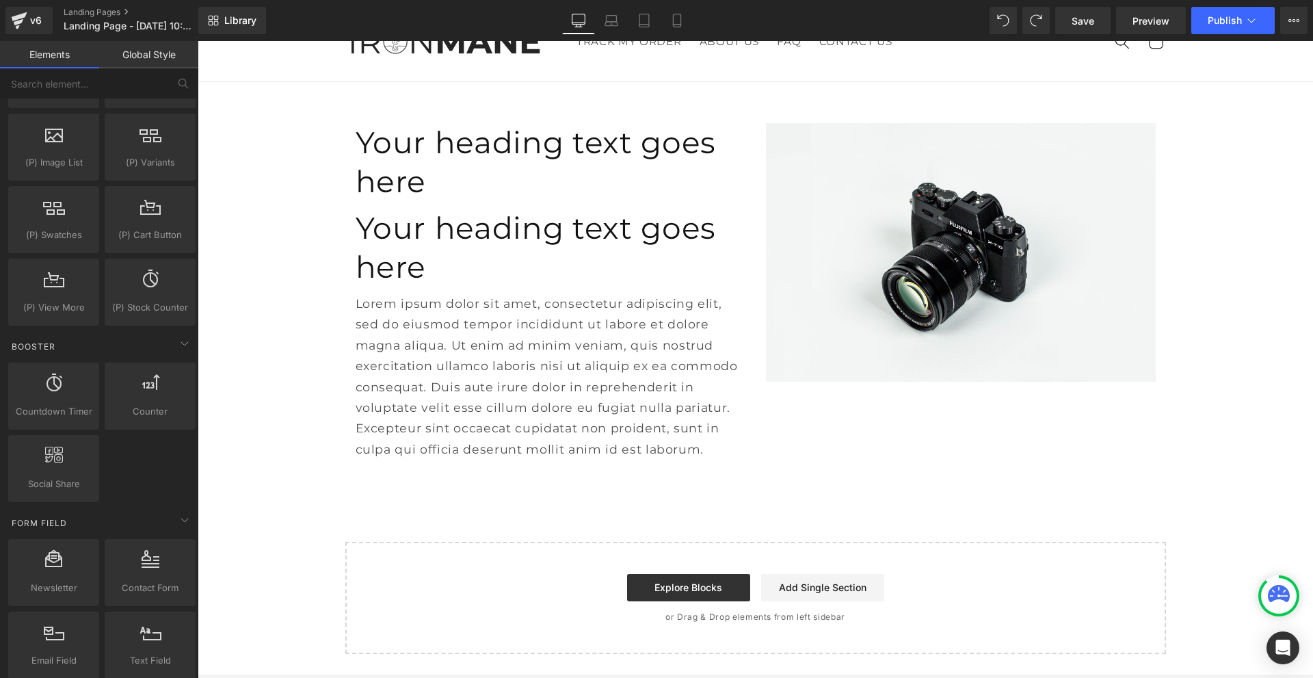
scroll to position [1549, 0]
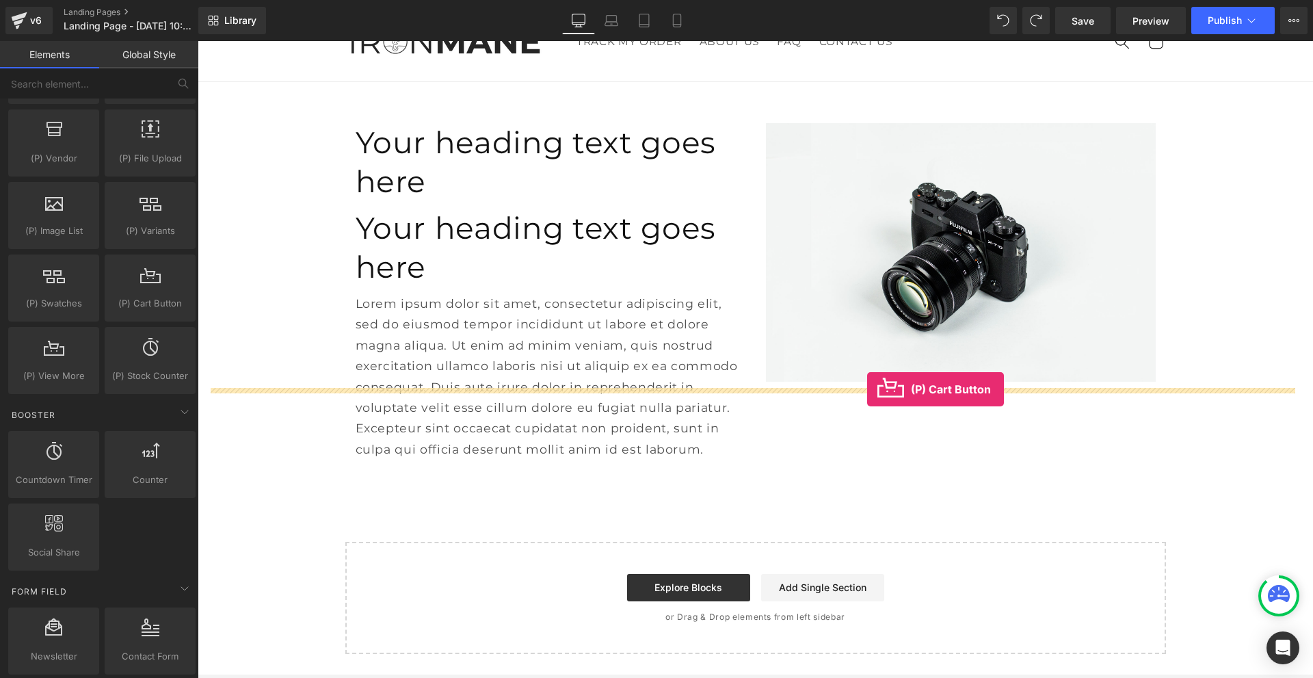
drag, startPoint x: 352, startPoint y: 346, endPoint x: 867, endPoint y: 389, distance: 516.9
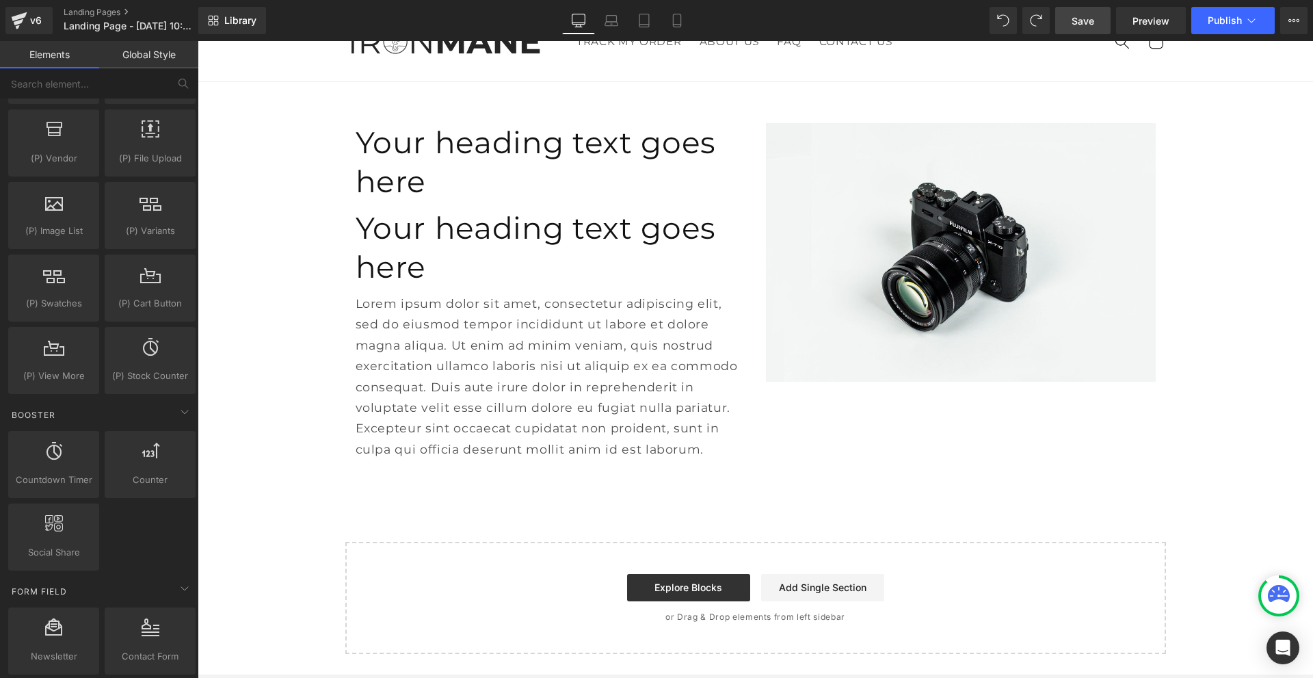
click at [1074, 27] on span "Save" at bounding box center [1083, 21] width 23 height 14
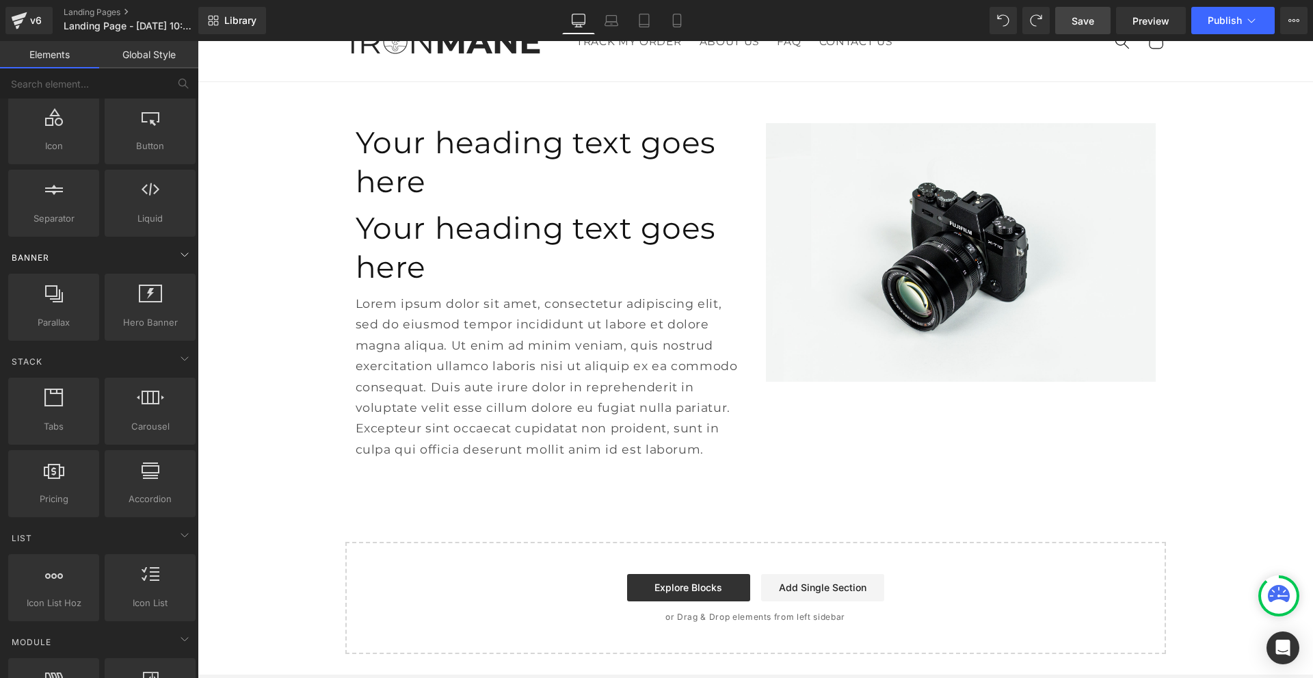
scroll to position [0, 0]
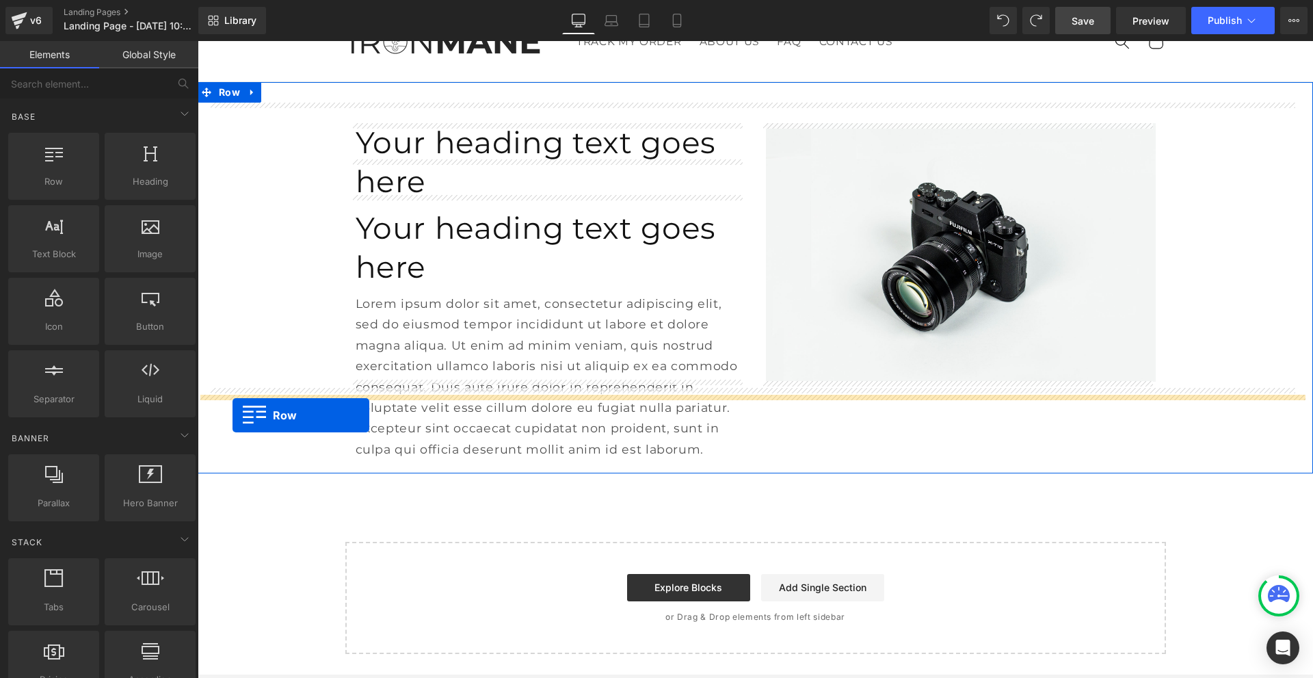
drag, startPoint x: 247, startPoint y: 223, endPoint x: 233, endPoint y: 415, distance: 192.8
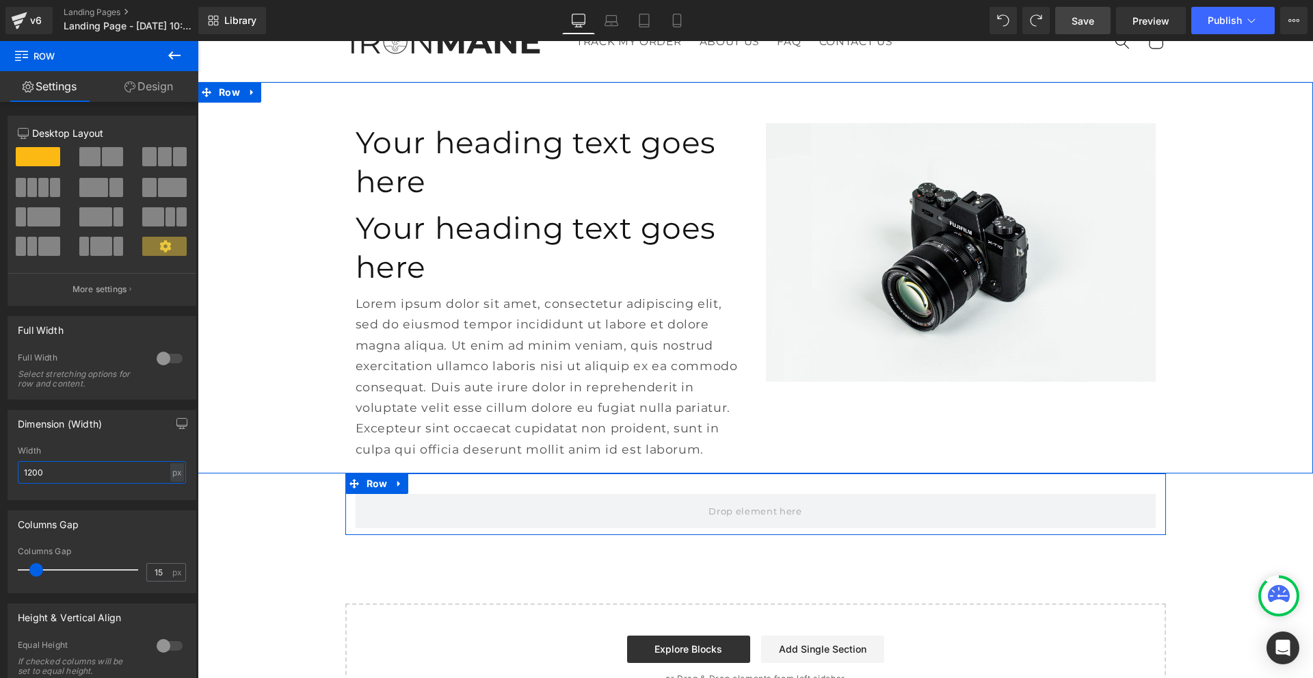
drag, startPoint x: 63, startPoint y: 464, endPoint x: 14, endPoint y: 467, distance: 49.3
click at [14, 467] on div "1200px Width 1200 px % px" at bounding box center [101, 472] width 187 height 53
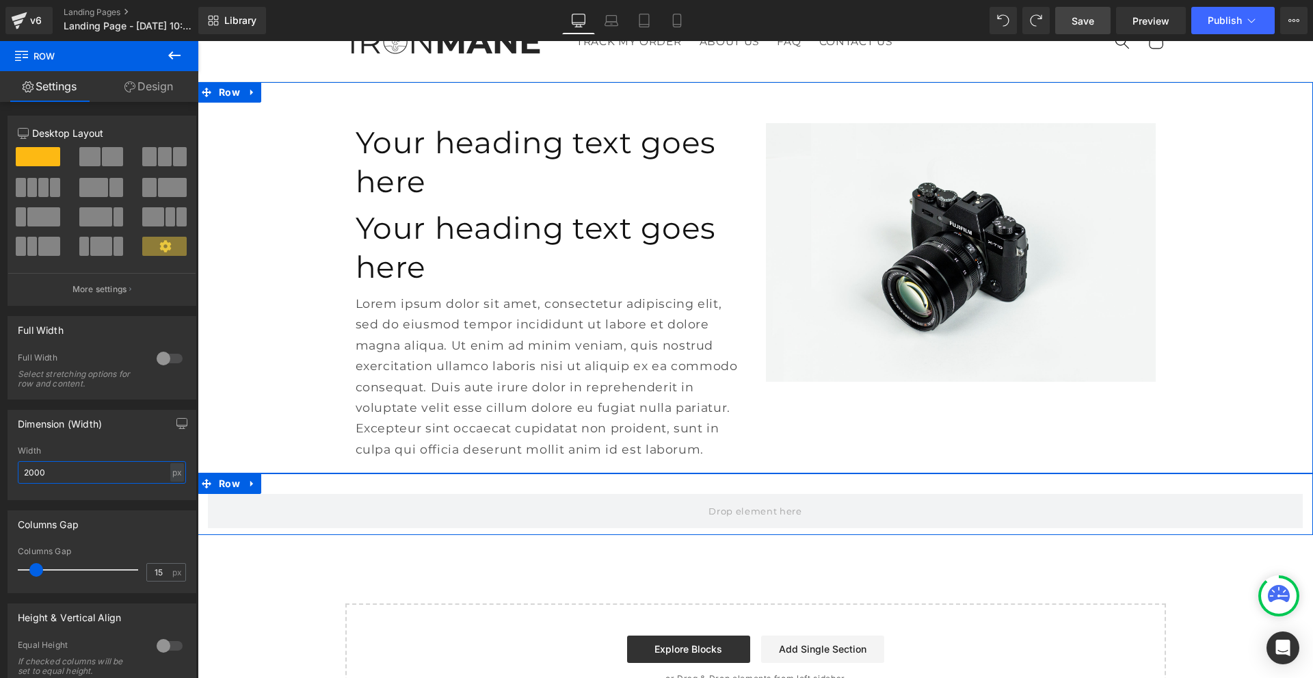
type input "2000"
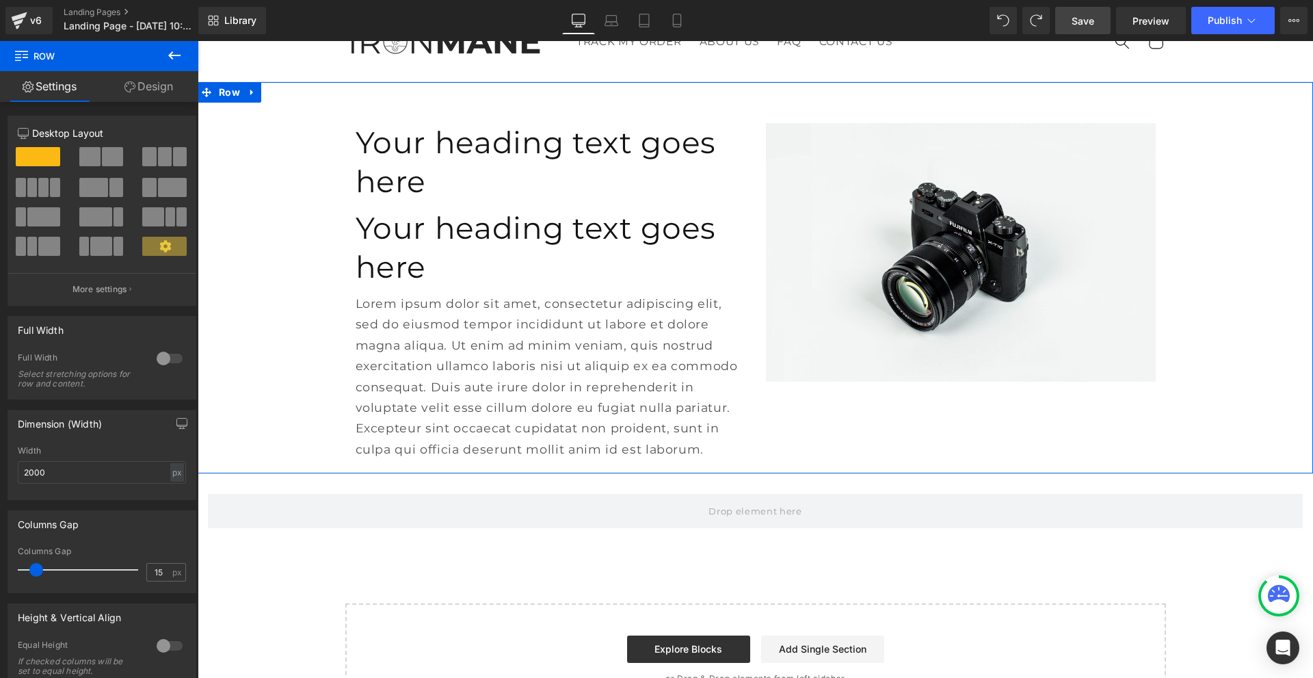
click at [159, 62] on button at bounding box center [174, 56] width 48 height 30
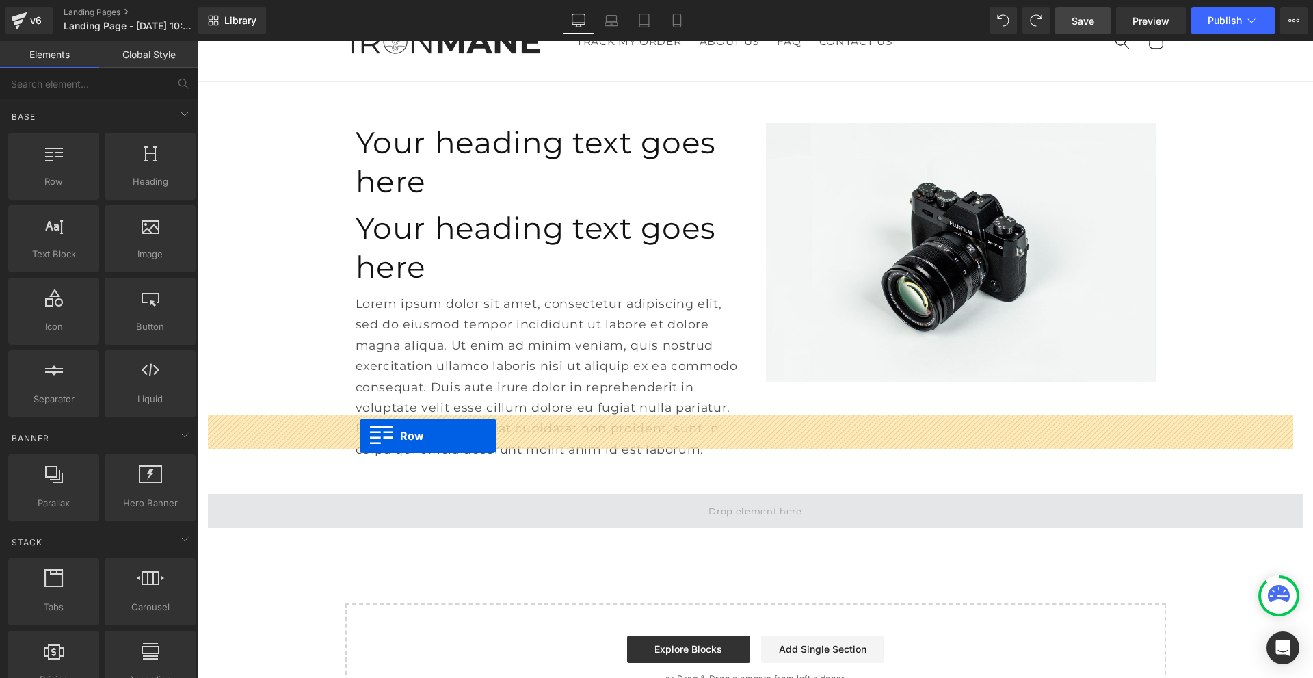
drag, startPoint x: 267, startPoint y: 228, endPoint x: 360, endPoint y: 436, distance: 227.5
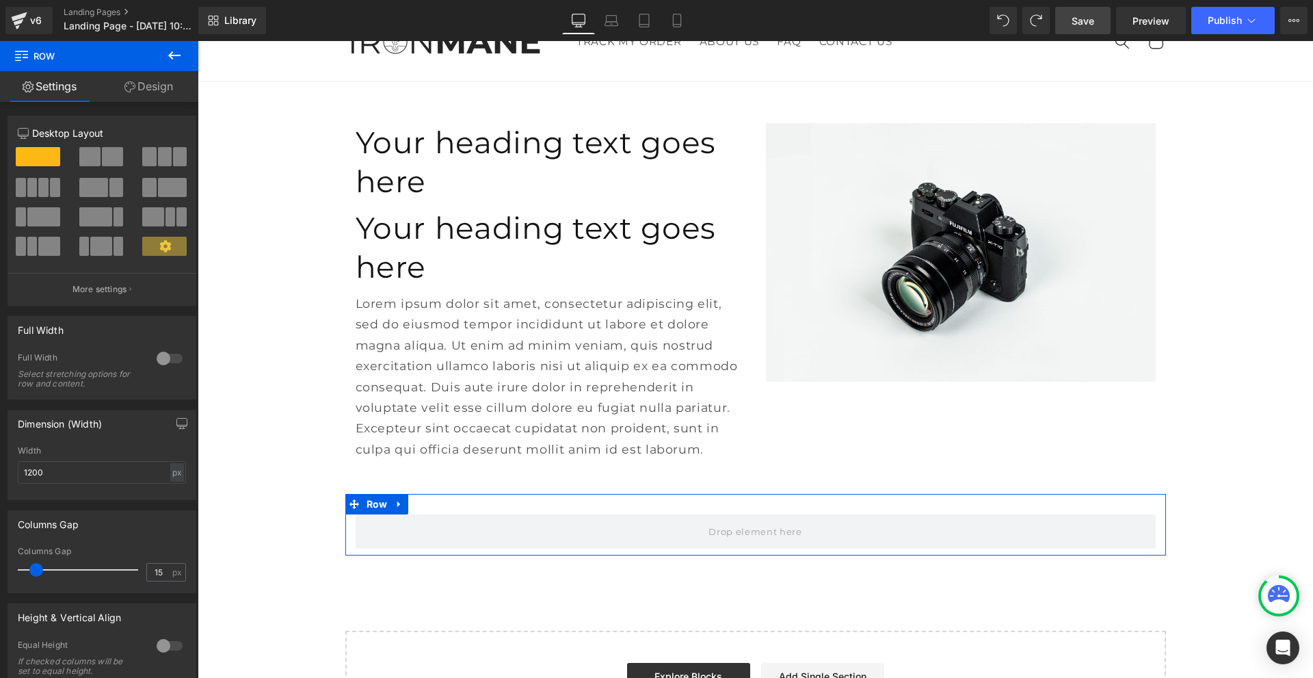
click at [40, 194] on span at bounding box center [43, 187] width 10 height 19
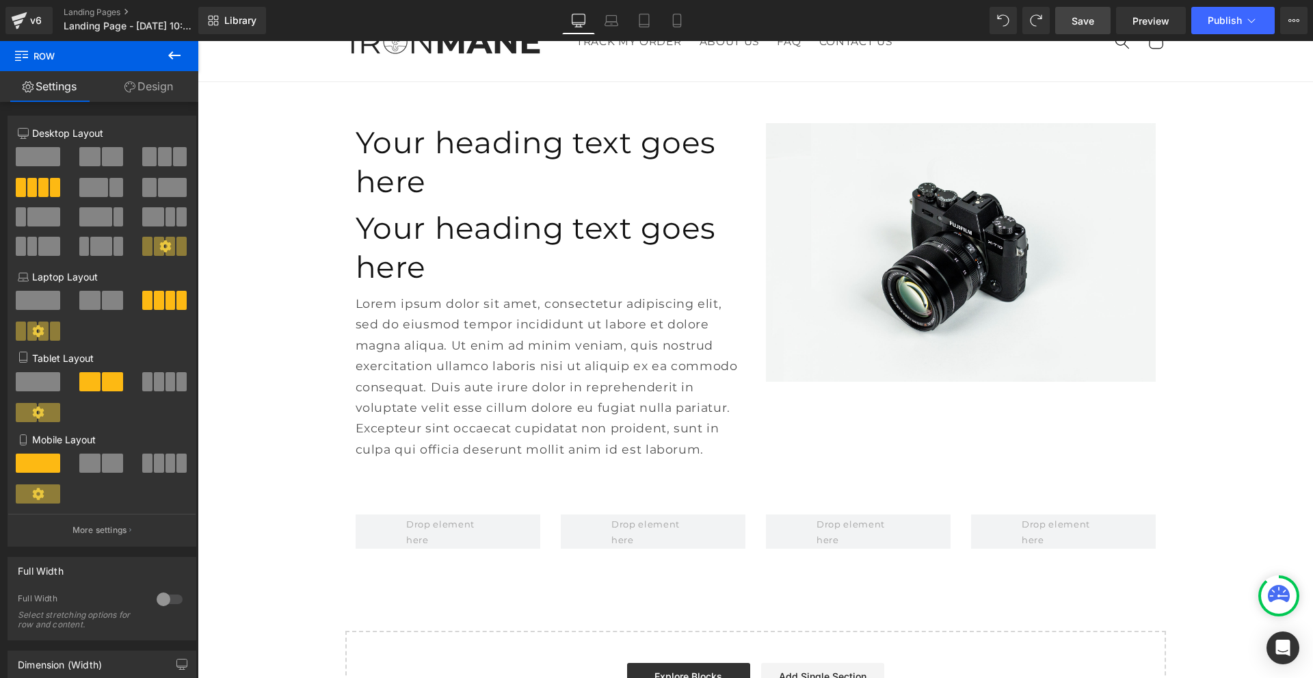
click at [170, 52] on icon at bounding box center [174, 55] width 16 height 16
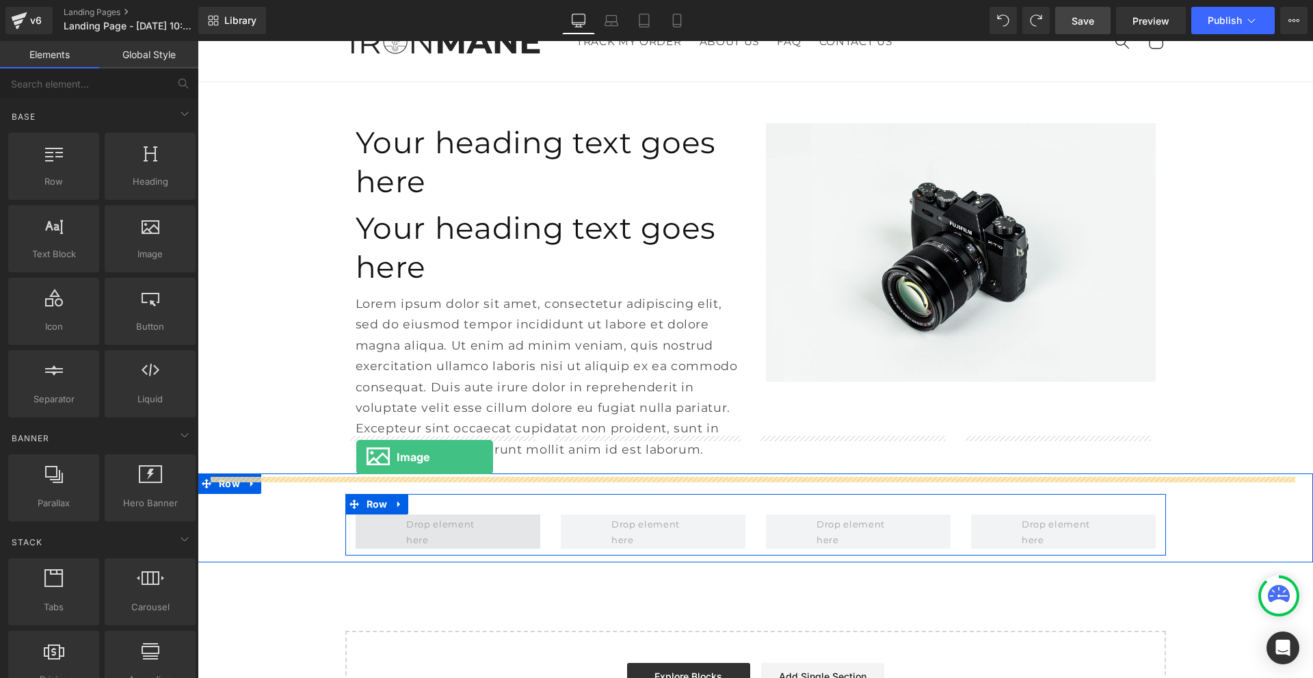
drag, startPoint x: 348, startPoint y: 293, endPoint x: 359, endPoint y: 455, distance: 161.8
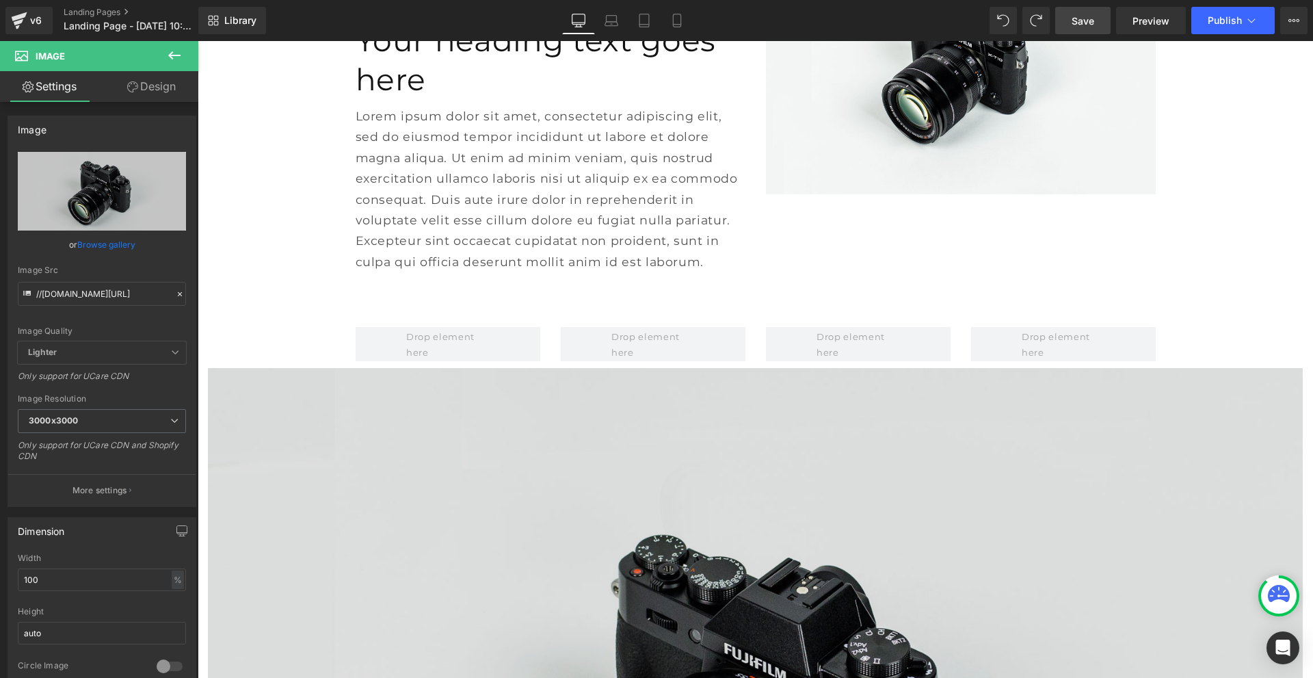
scroll to position [274, 0]
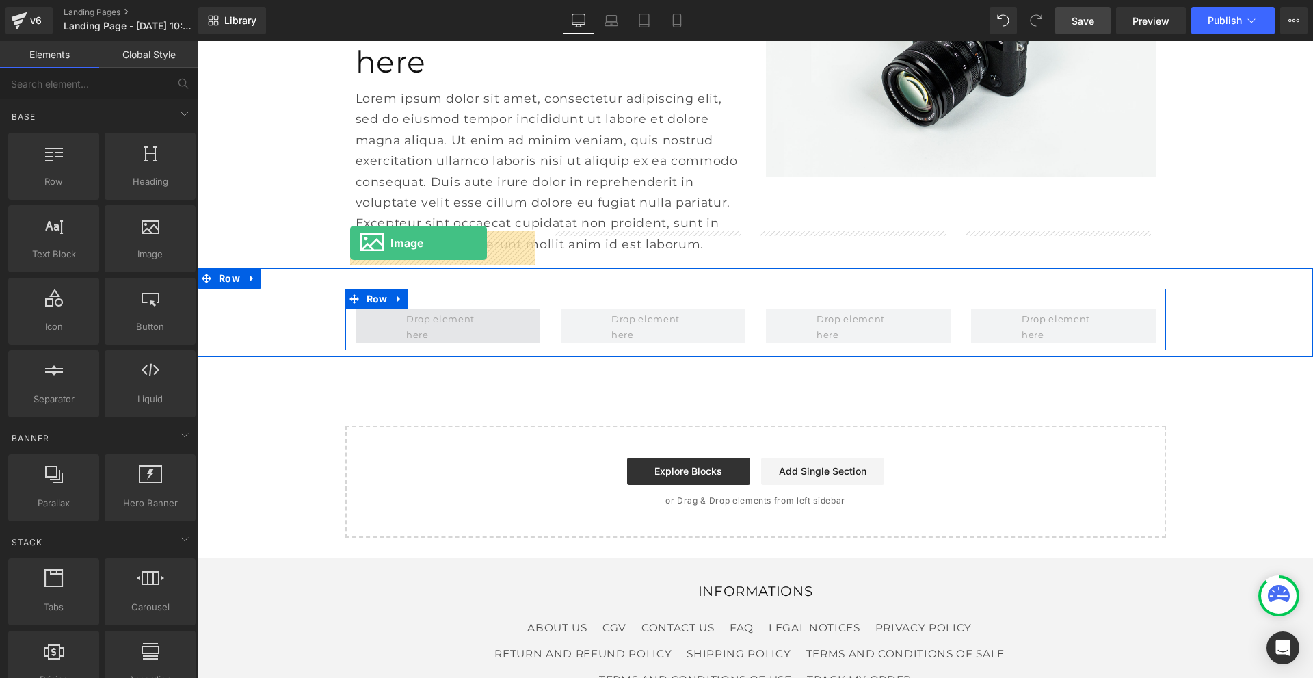
drag, startPoint x: 332, startPoint y: 281, endPoint x: 350, endPoint y: 243, distance: 42.5
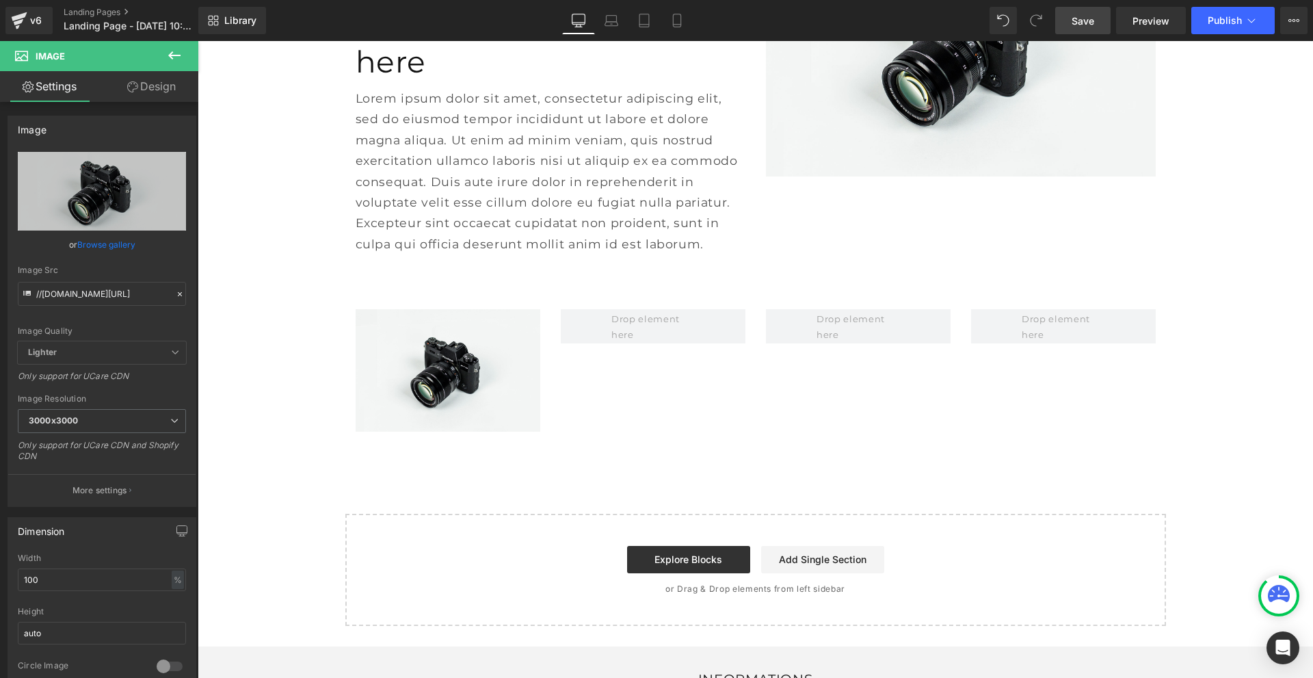
click at [174, 53] on icon at bounding box center [174, 55] width 16 height 16
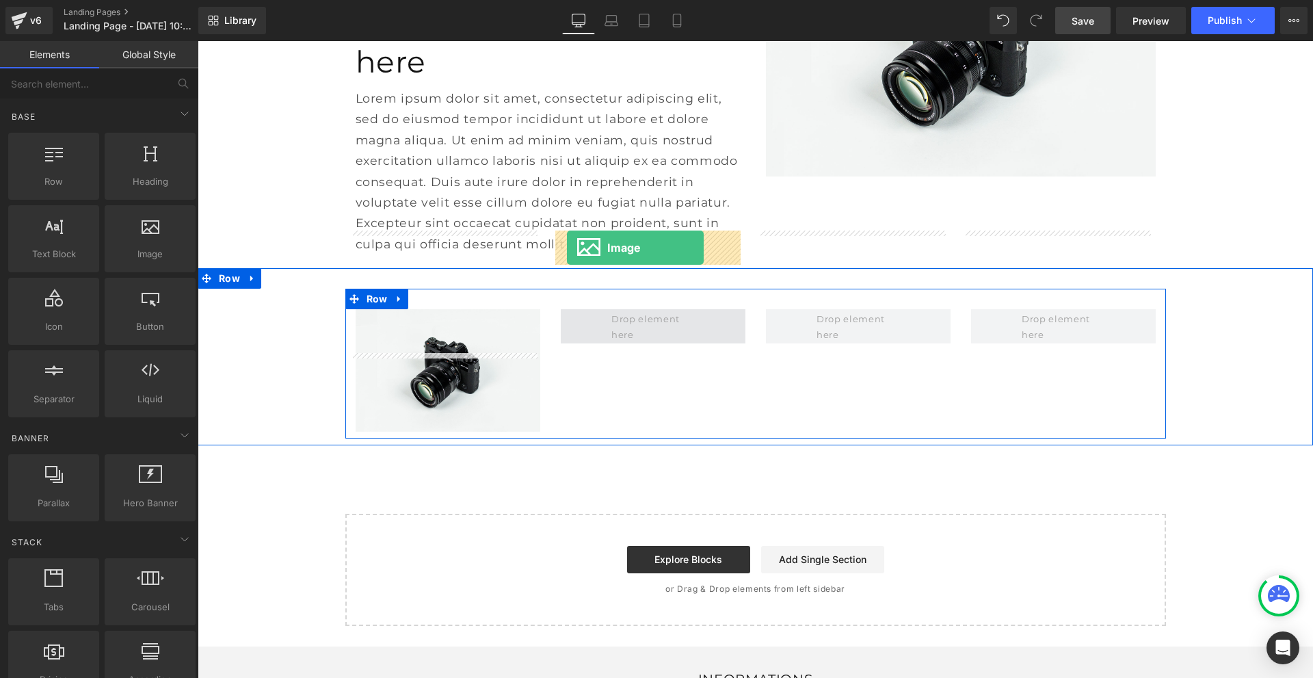
drag, startPoint x: 330, startPoint y: 304, endPoint x: 567, endPoint y: 248, distance: 243.9
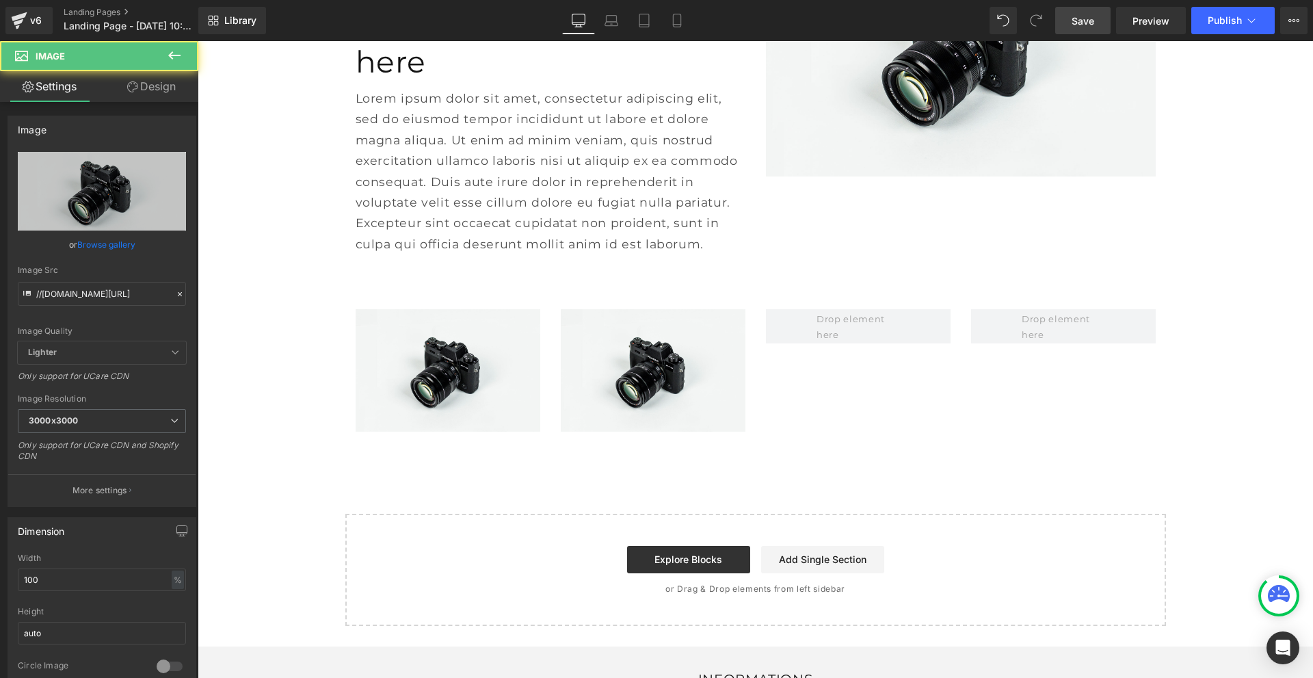
click at [168, 51] on icon at bounding box center [174, 55] width 16 height 16
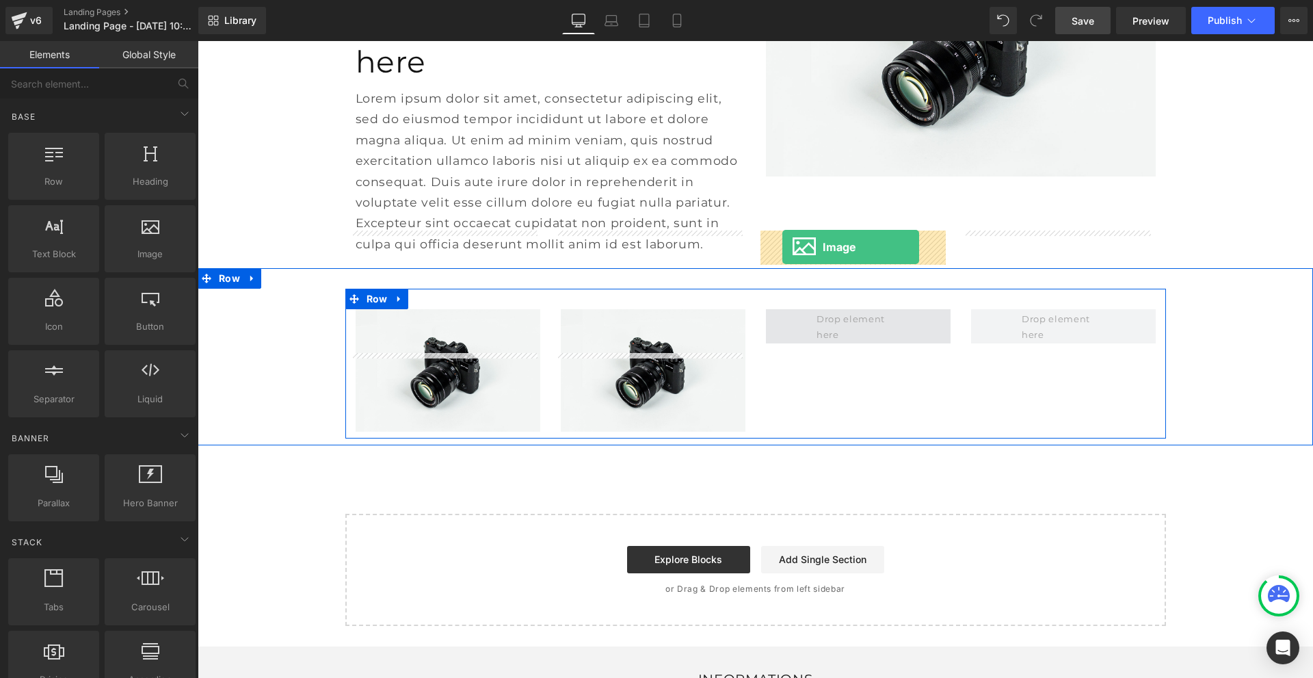
drag, startPoint x: 343, startPoint y: 291, endPoint x: 783, endPoint y: 247, distance: 441.4
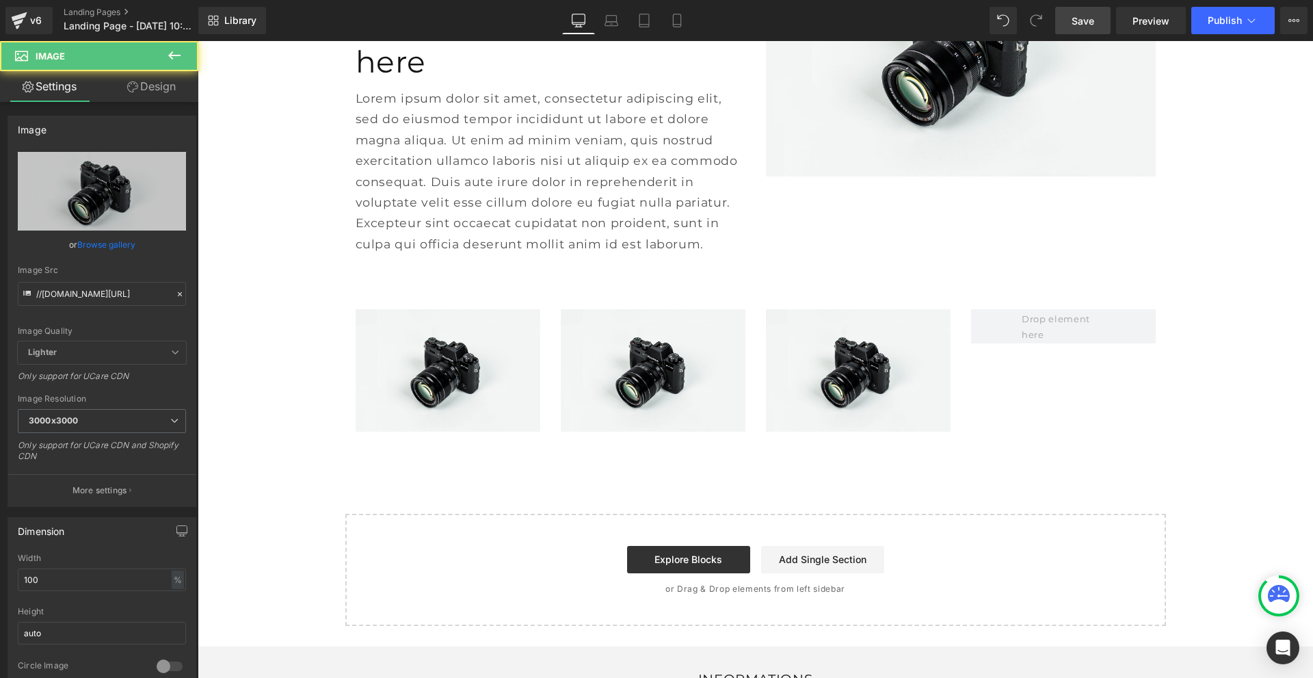
click at [166, 56] on button at bounding box center [174, 56] width 48 height 30
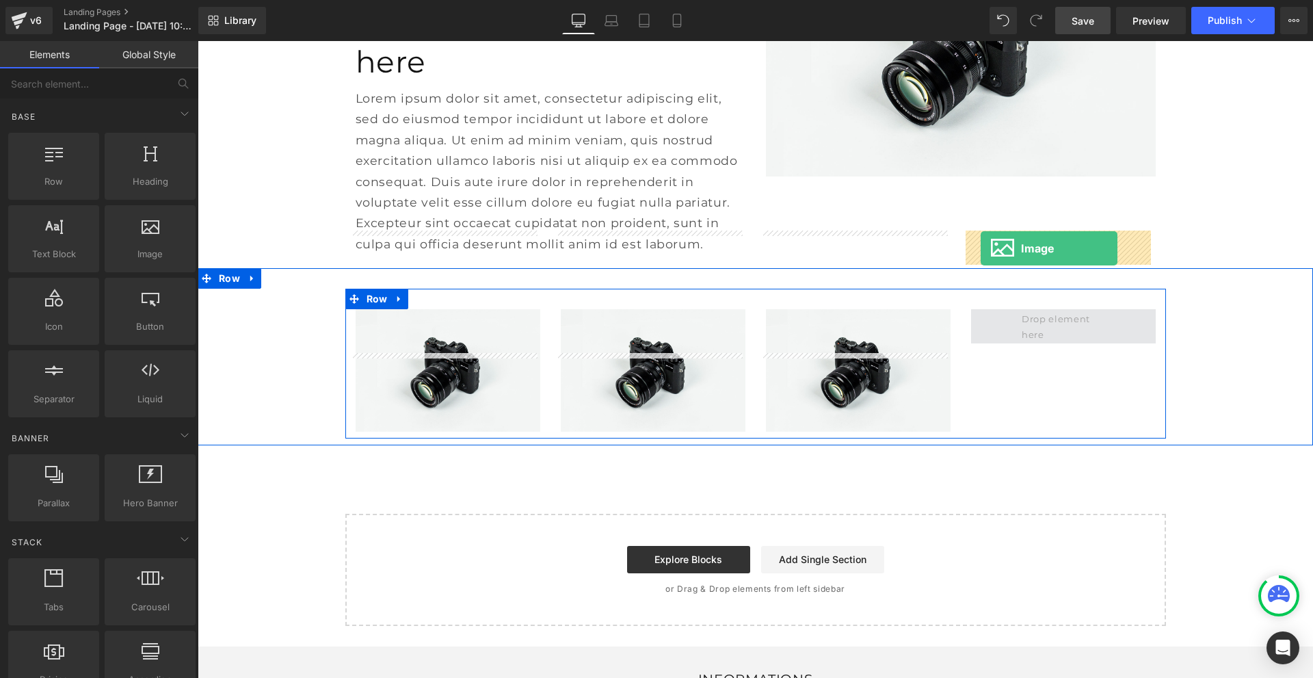
drag, startPoint x: 343, startPoint y: 287, endPoint x: 981, endPoint y: 248, distance: 639.4
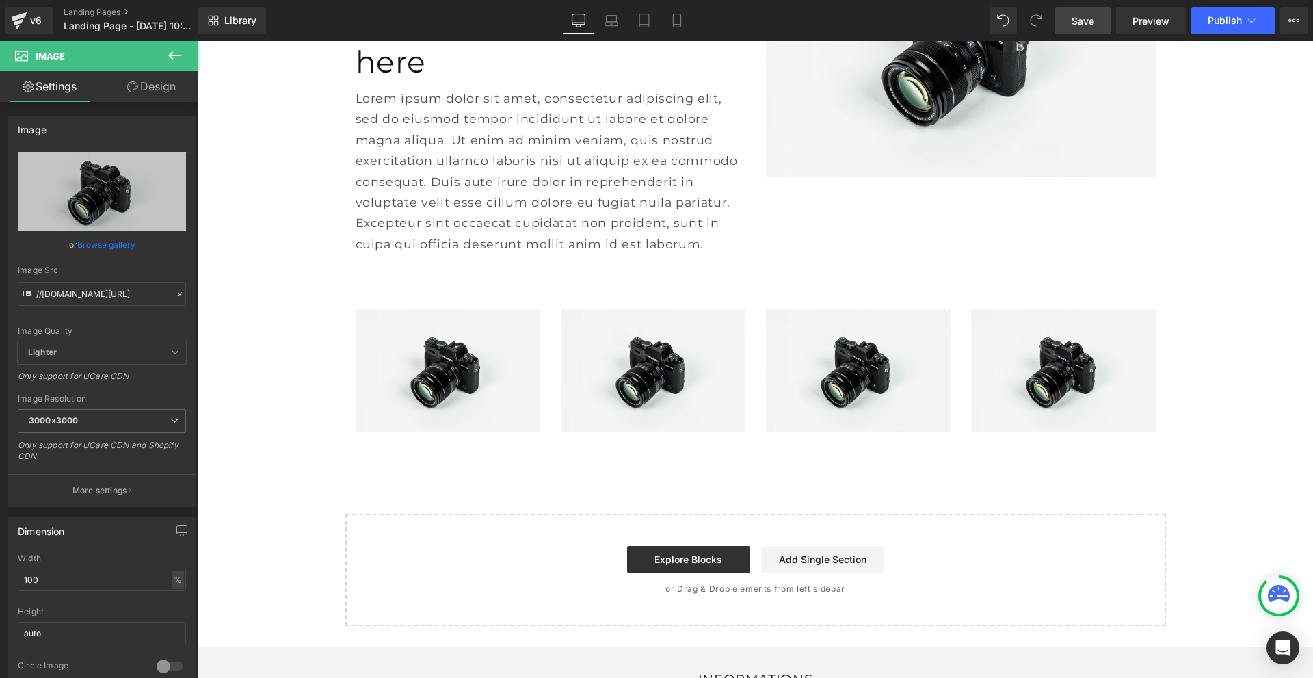
click at [170, 57] on icon at bounding box center [174, 55] width 12 height 8
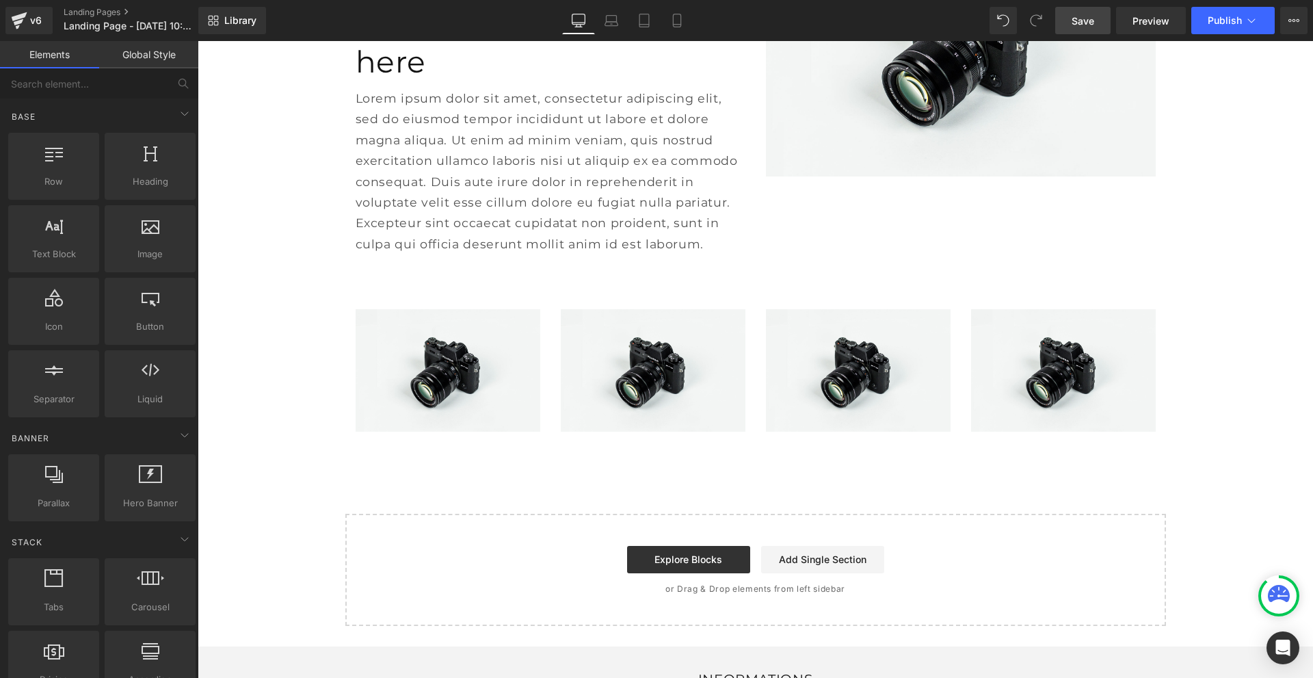
click at [1073, 25] on span "Save" at bounding box center [1083, 21] width 23 height 14
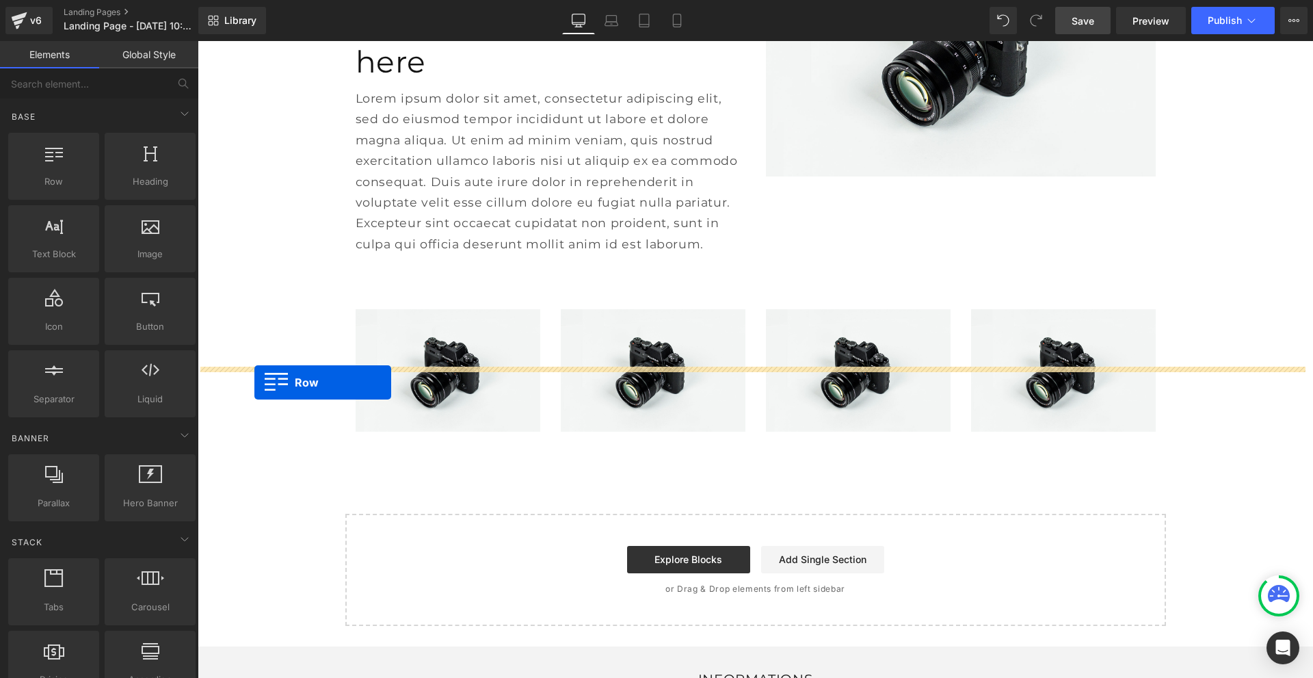
drag, startPoint x: 254, startPoint y: 222, endPoint x: 254, endPoint y: 382, distance: 160.1
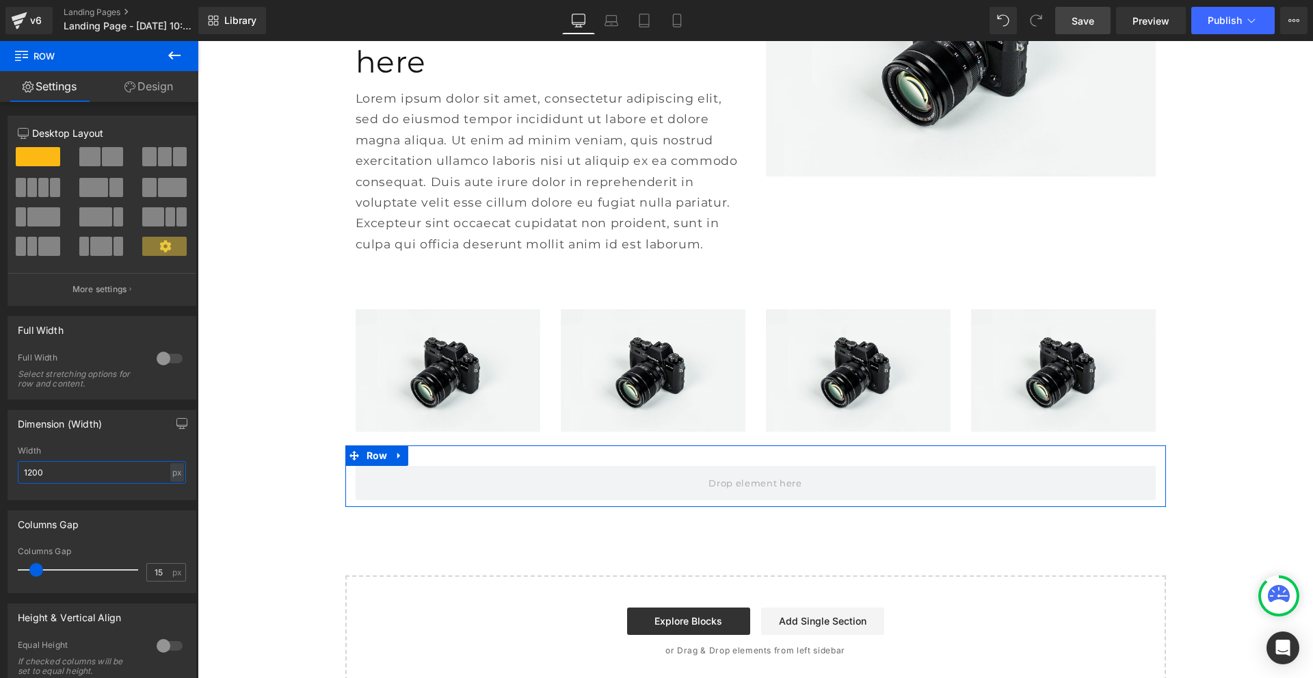
drag, startPoint x: 51, startPoint y: 477, endPoint x: 16, endPoint y: 475, distance: 34.9
click at [16, 475] on div "1200px Width 1200 px % px" at bounding box center [101, 472] width 187 height 53
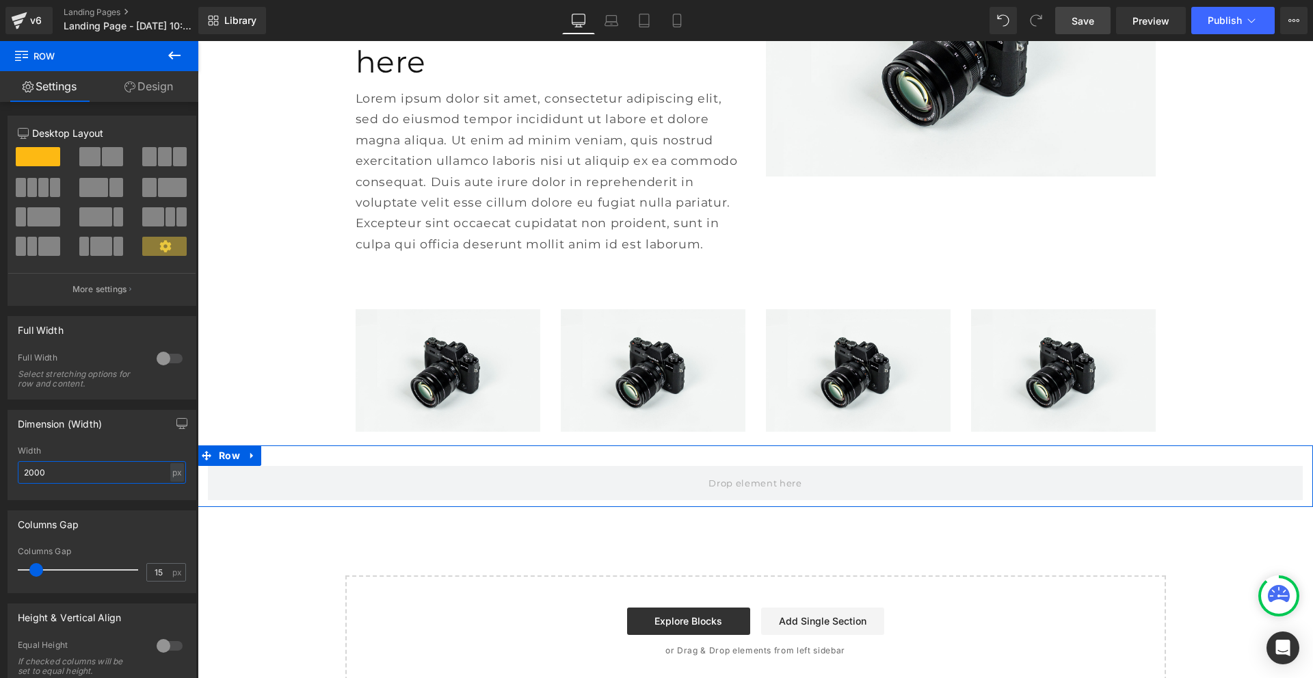
type input "2000"
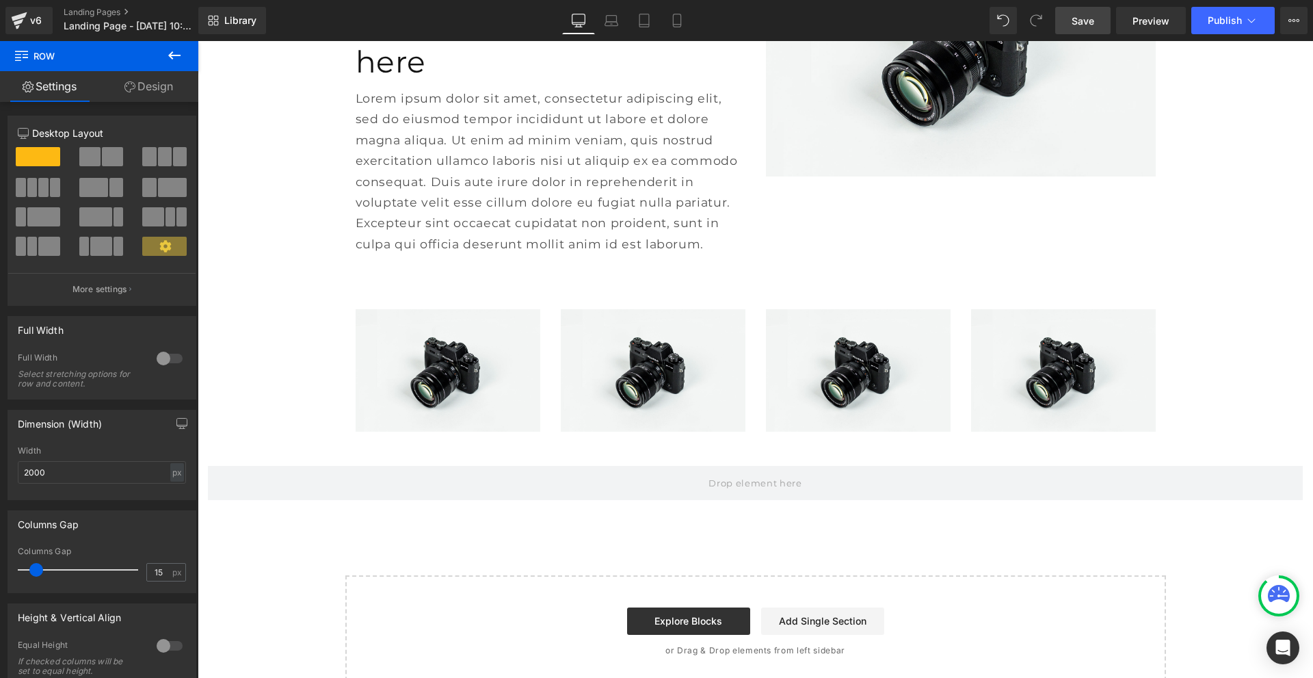
click at [182, 60] on icon at bounding box center [174, 55] width 16 height 16
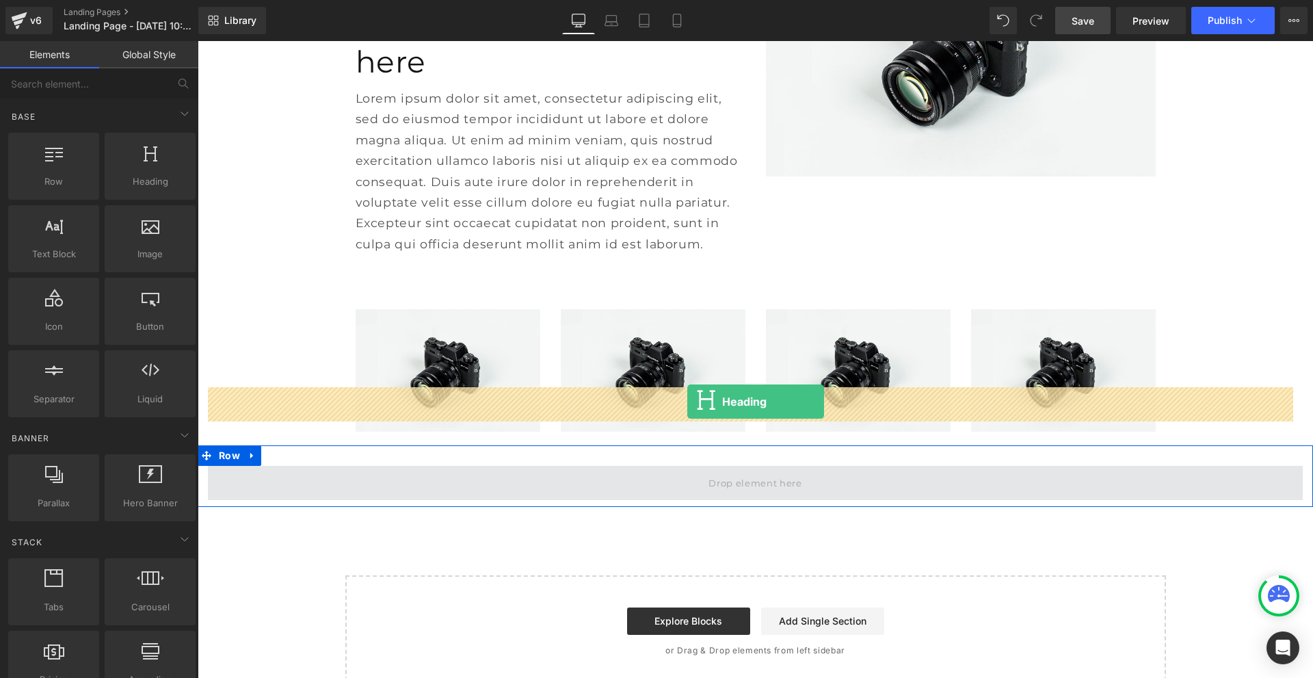
drag, startPoint x: 348, startPoint y: 205, endPoint x: 688, endPoint y: 402, distance: 392.9
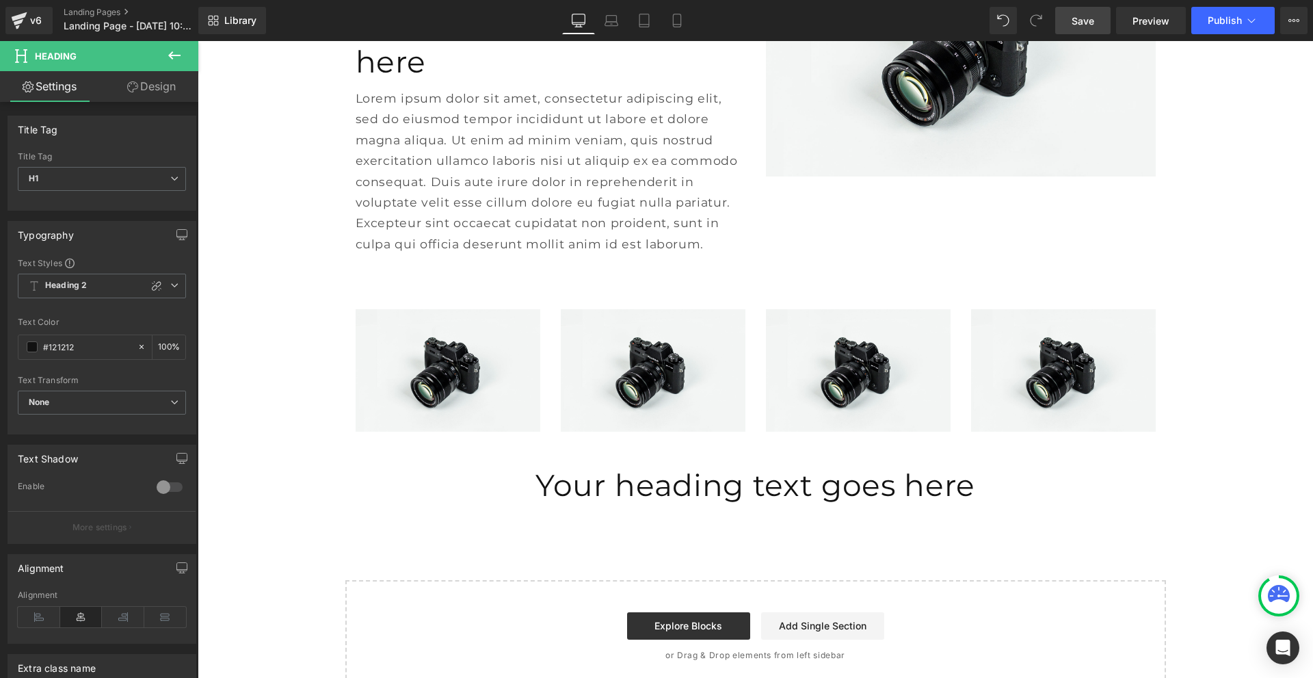
click at [171, 55] on icon at bounding box center [174, 55] width 12 height 8
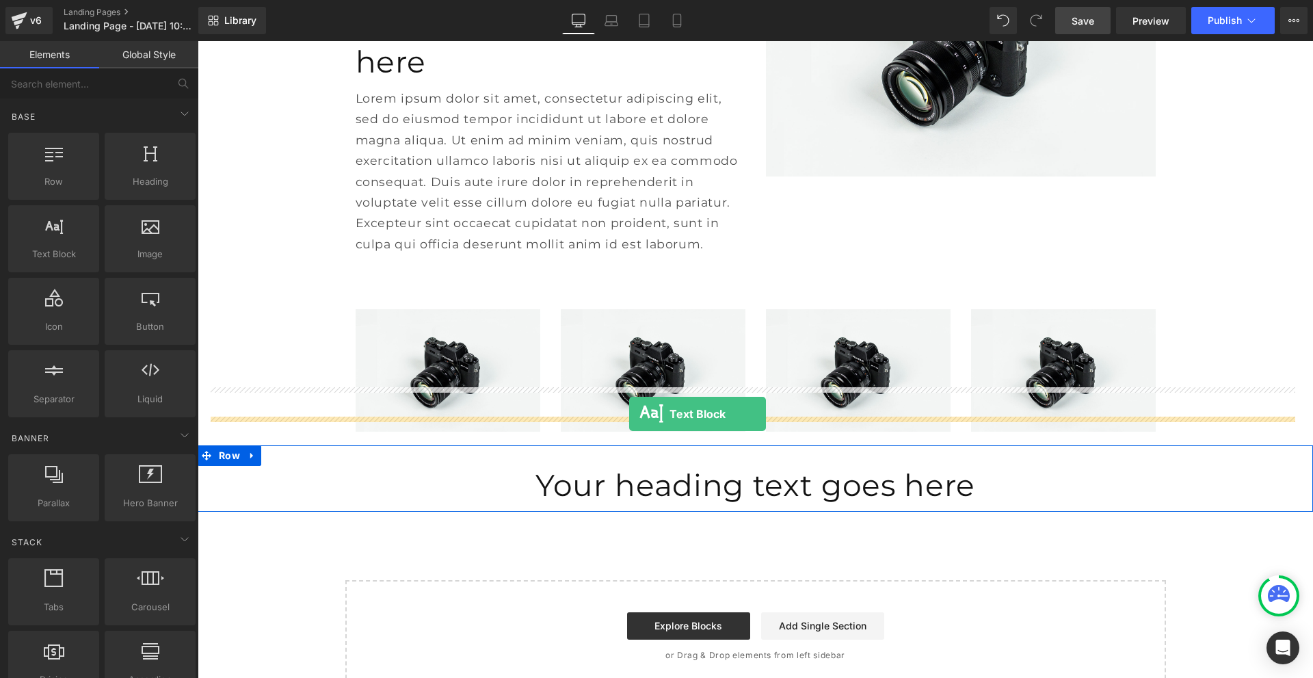
drag, startPoint x: 252, startPoint y: 290, endPoint x: 629, endPoint y: 414, distance: 397.4
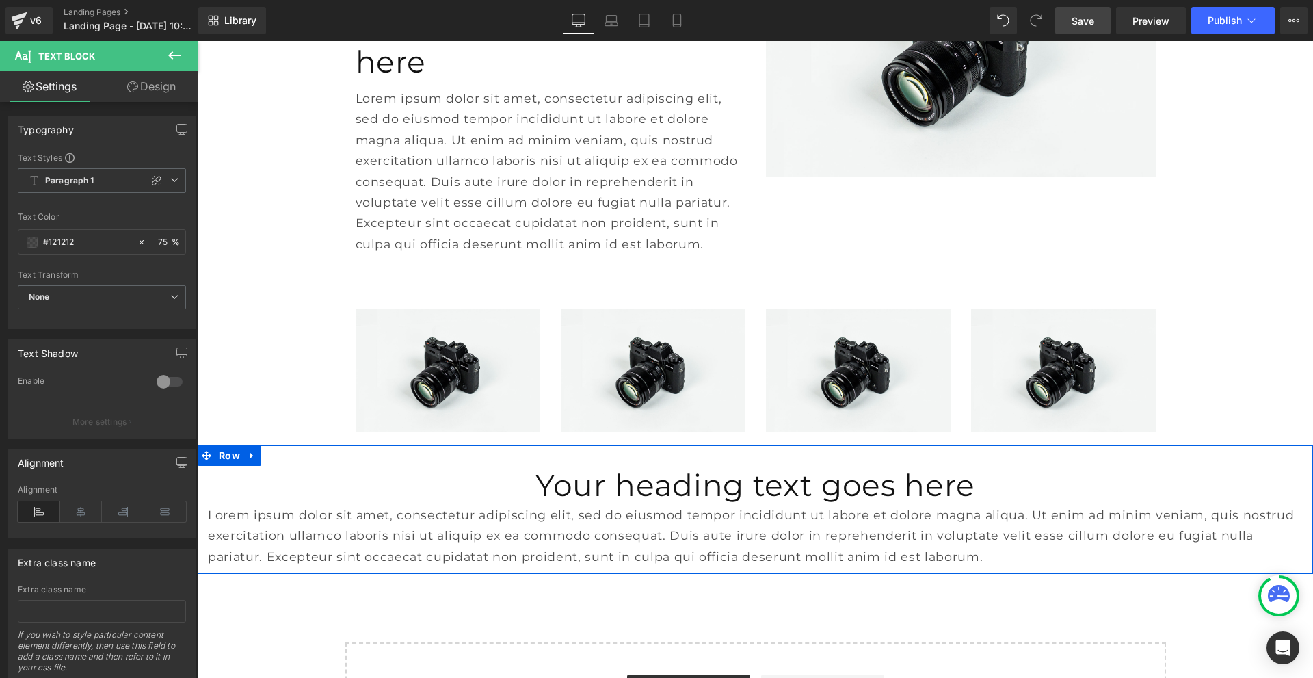
click at [623, 466] on h1 "Your heading text goes here" at bounding box center [755, 485] width 1095 height 39
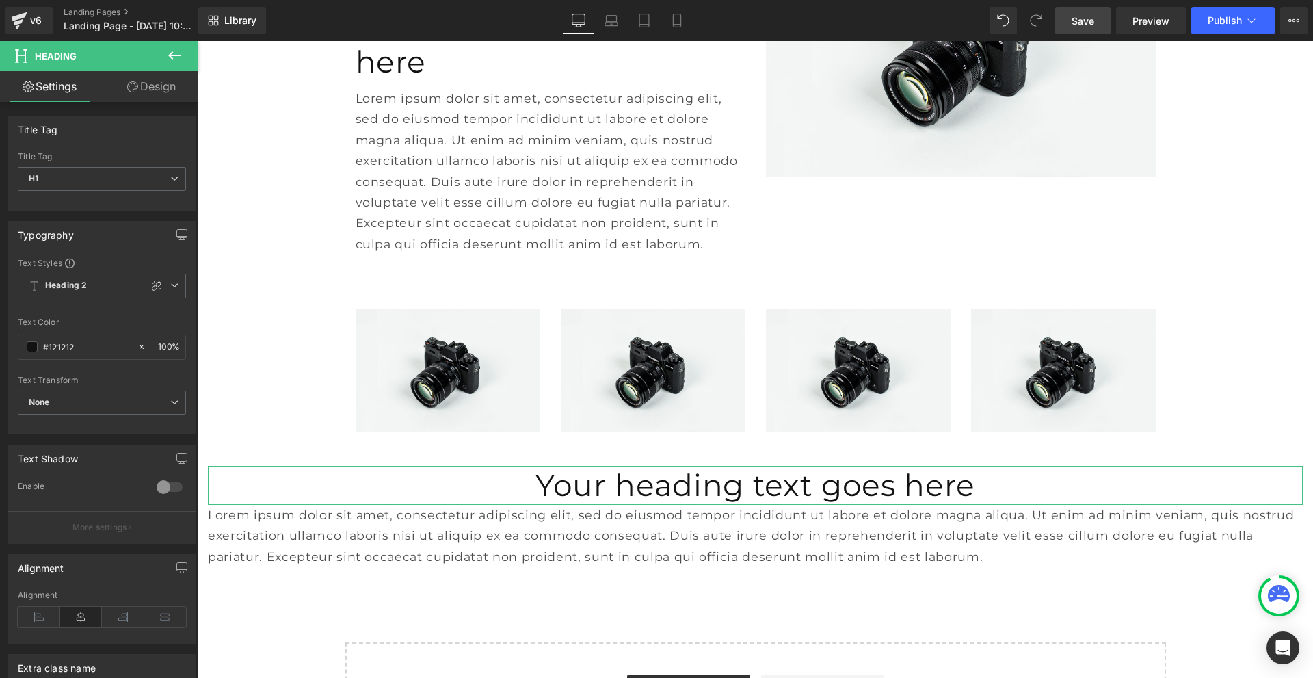
click at [155, 92] on link "Design" at bounding box center [151, 86] width 99 height 31
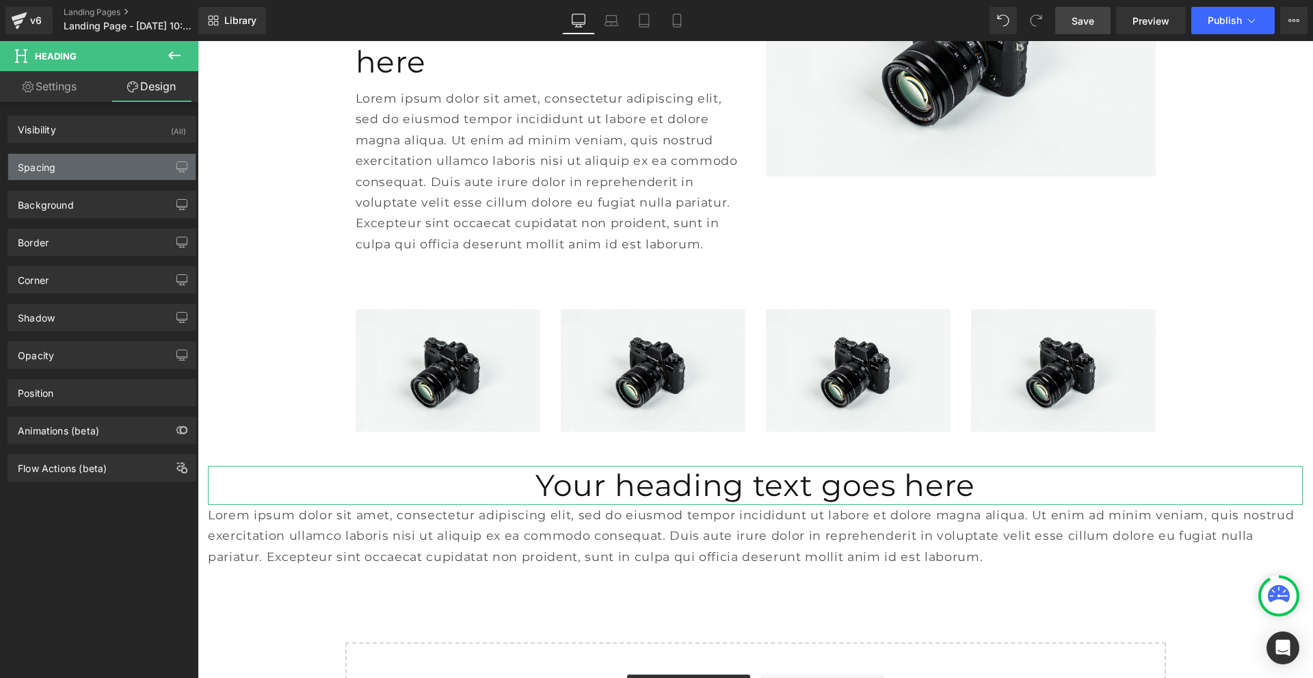
click at [103, 168] on div "Spacing" at bounding box center [101, 167] width 187 height 26
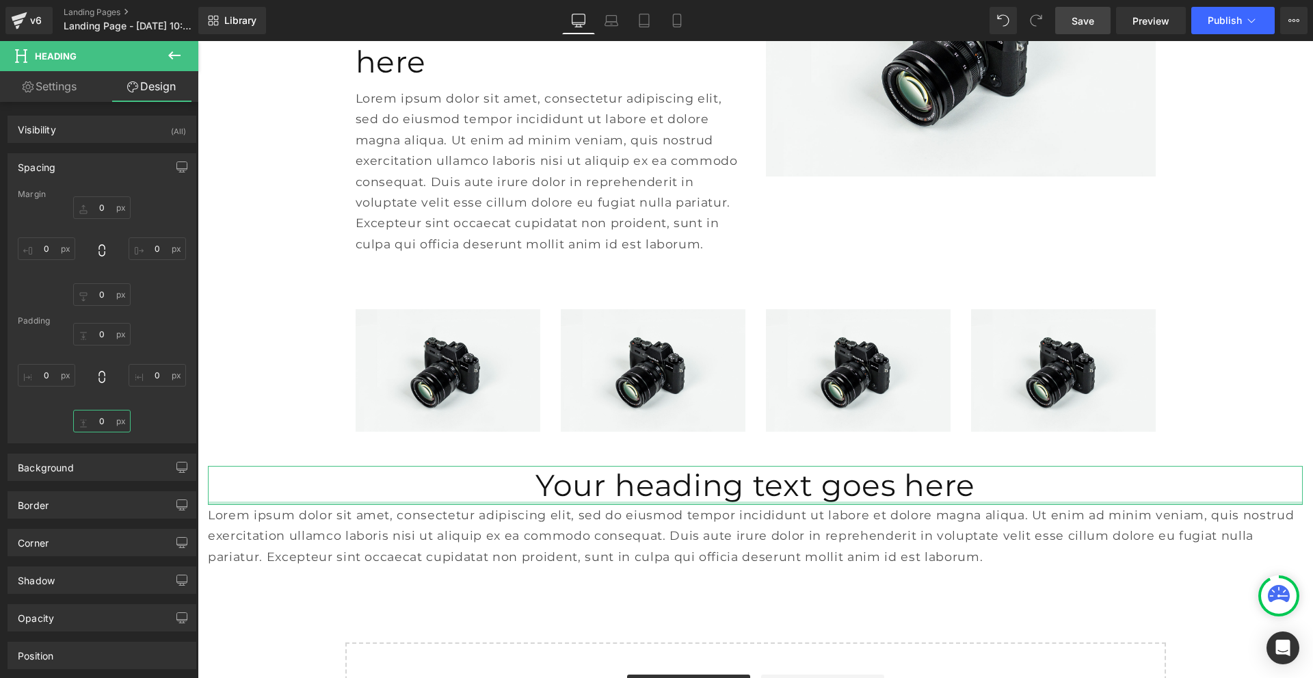
click at [101, 424] on input "0" at bounding box center [101, 421] width 57 height 23
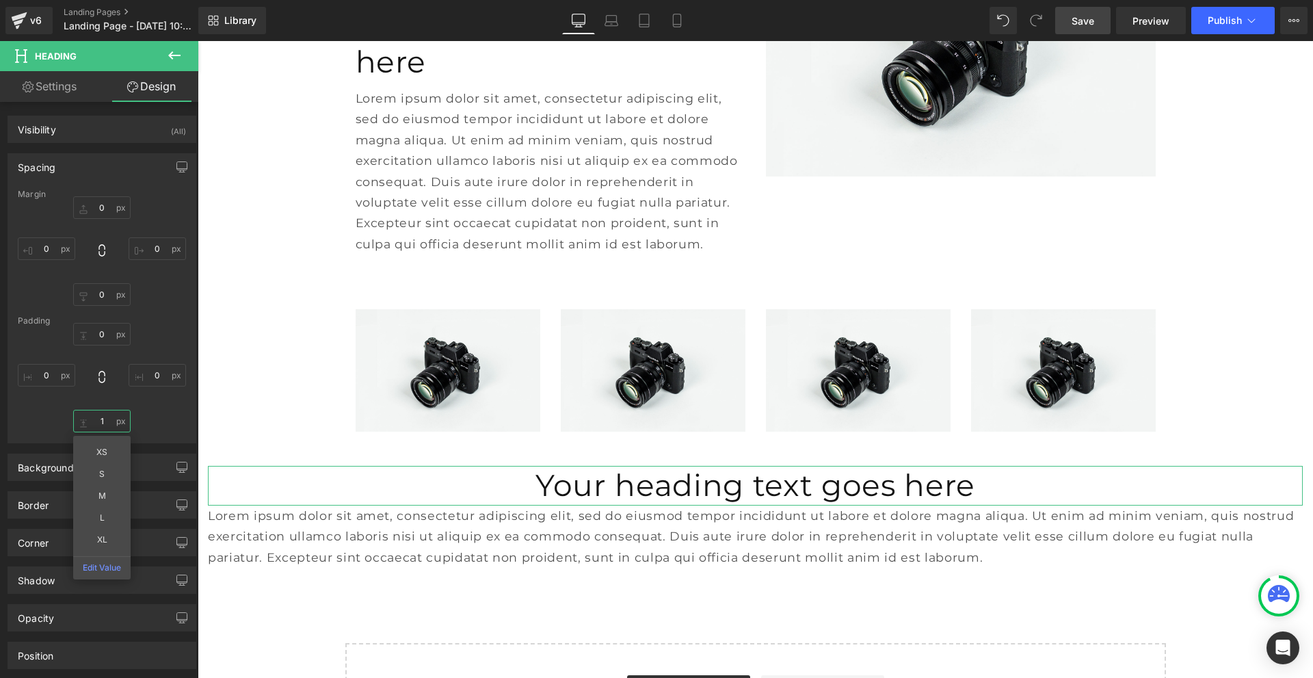
type input "10"
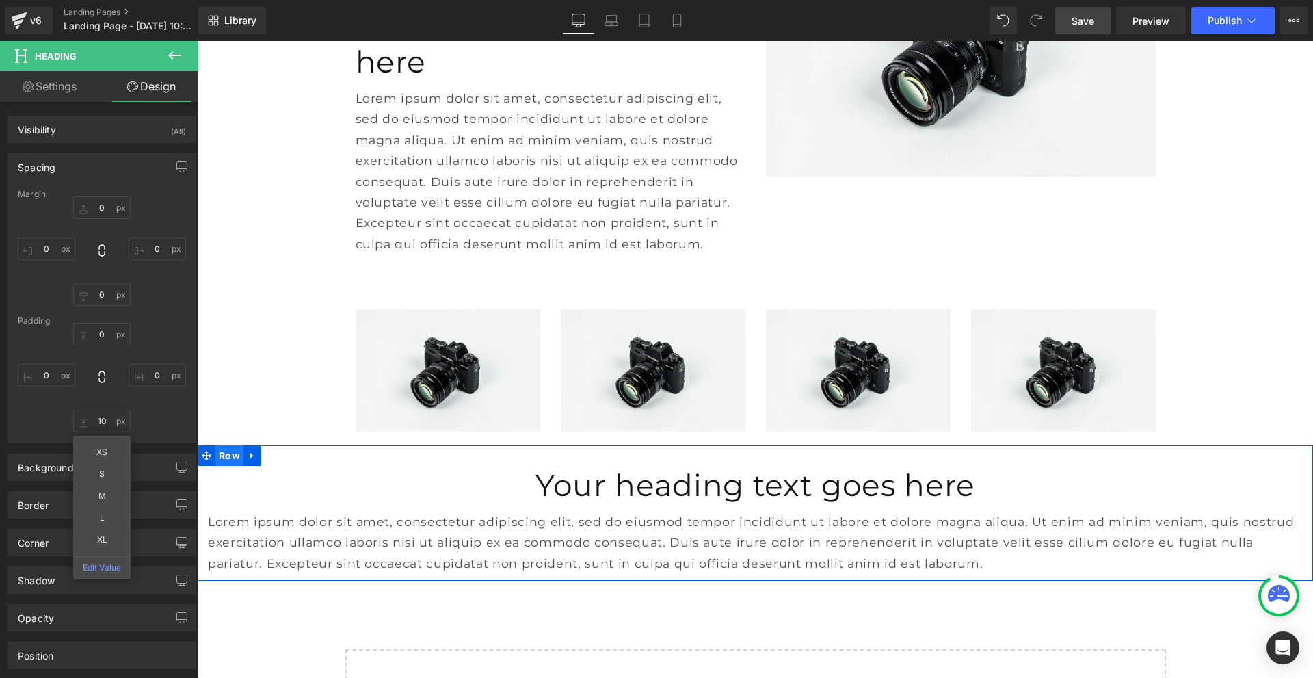
click at [237, 445] on span "Row" at bounding box center [229, 455] width 28 height 21
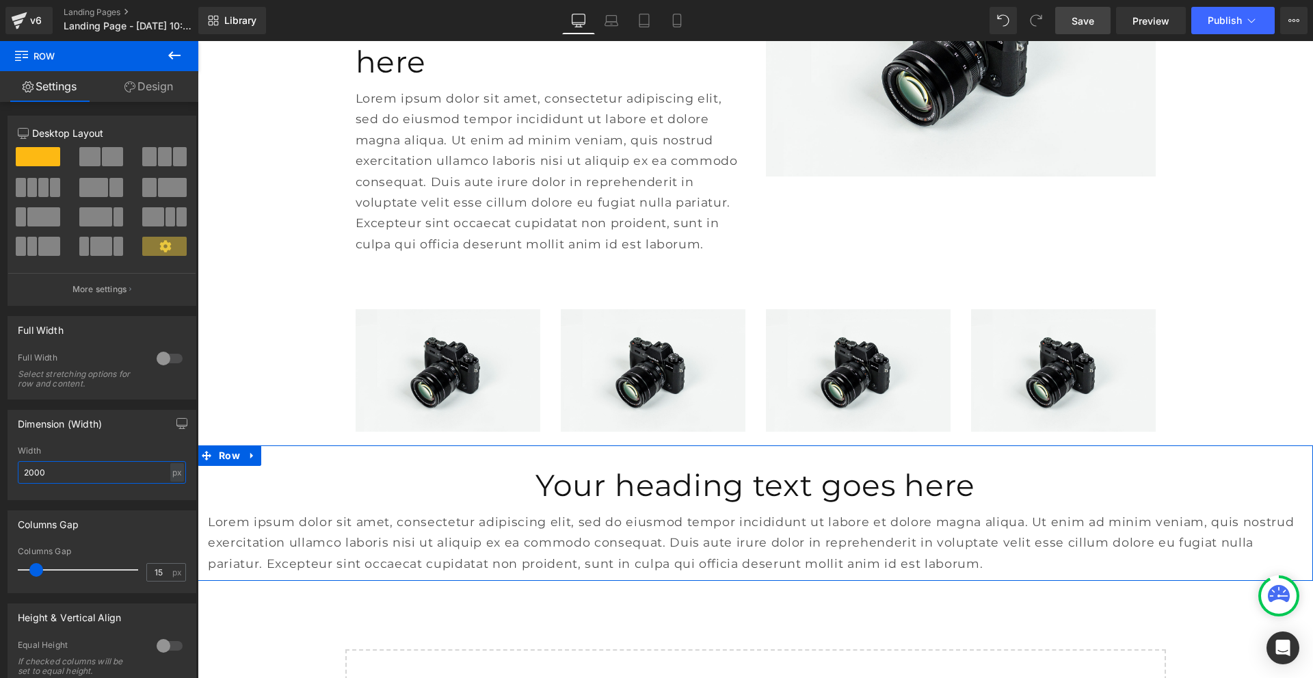
drag, startPoint x: 55, startPoint y: 473, endPoint x: 23, endPoint y: 467, distance: 32.6
click at [23, 467] on input "2000" at bounding box center [102, 472] width 168 height 23
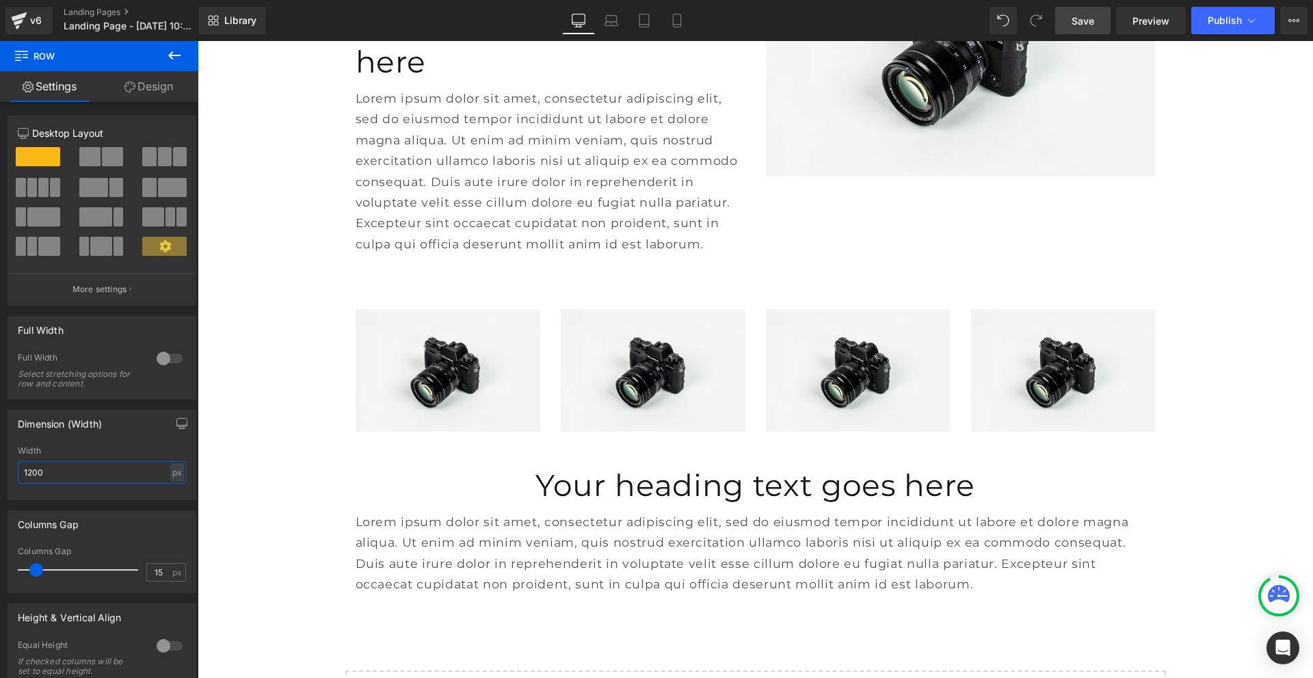
type input "1200"
click at [165, 47] on button at bounding box center [174, 56] width 48 height 30
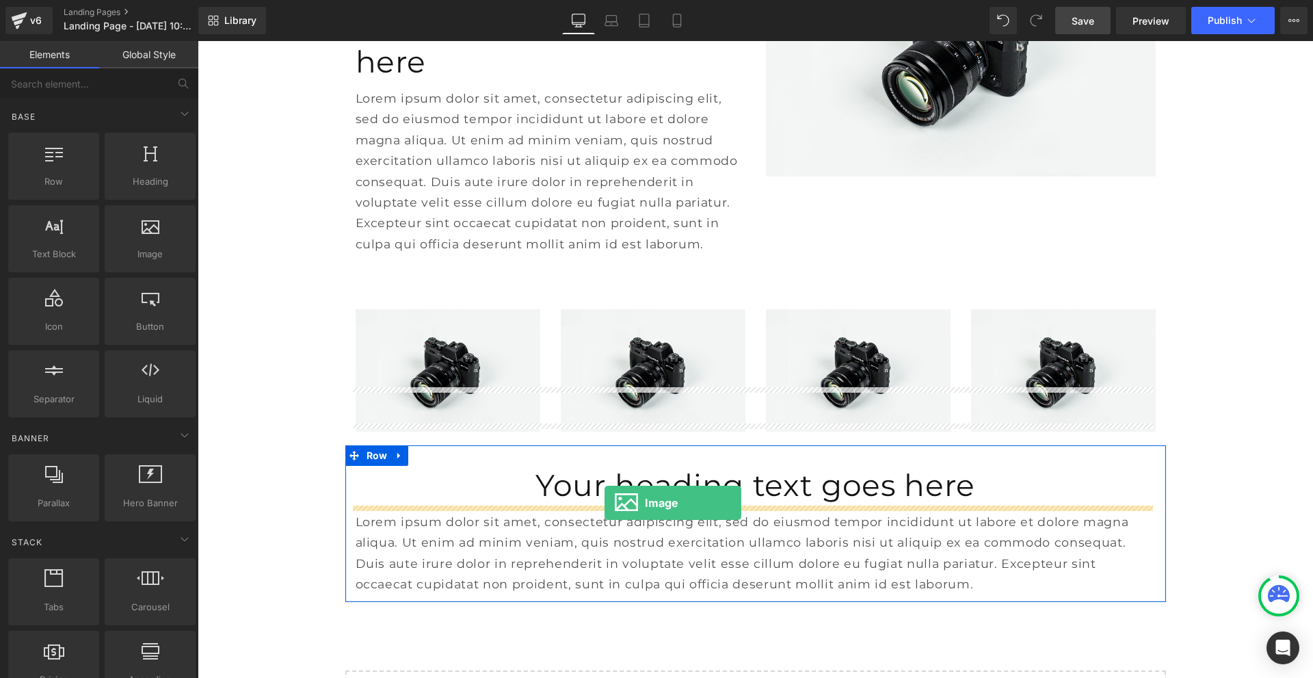
drag, startPoint x: 340, startPoint y: 285, endPoint x: 605, endPoint y: 503, distance: 343.1
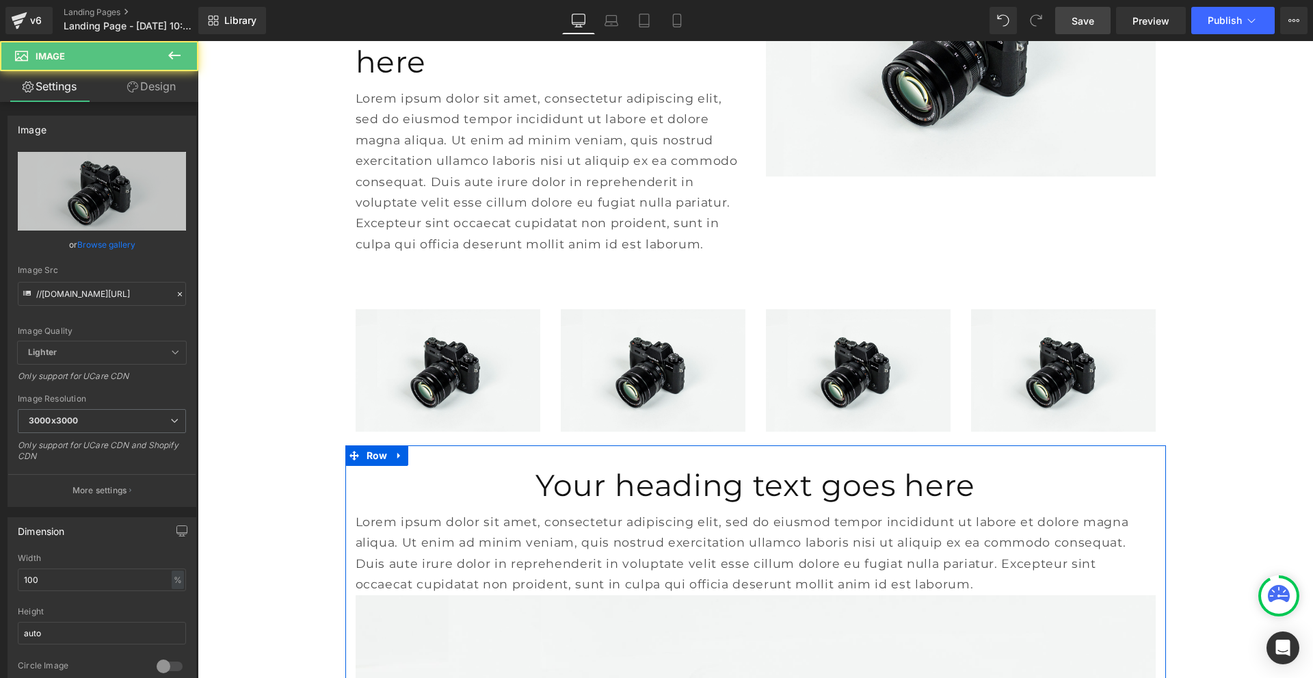
click at [597, 512] on p "Lorem ipsum dolor sit amet, consectetur adipiscing elit, sed do eiusmod tempor …" at bounding box center [756, 553] width 800 height 83
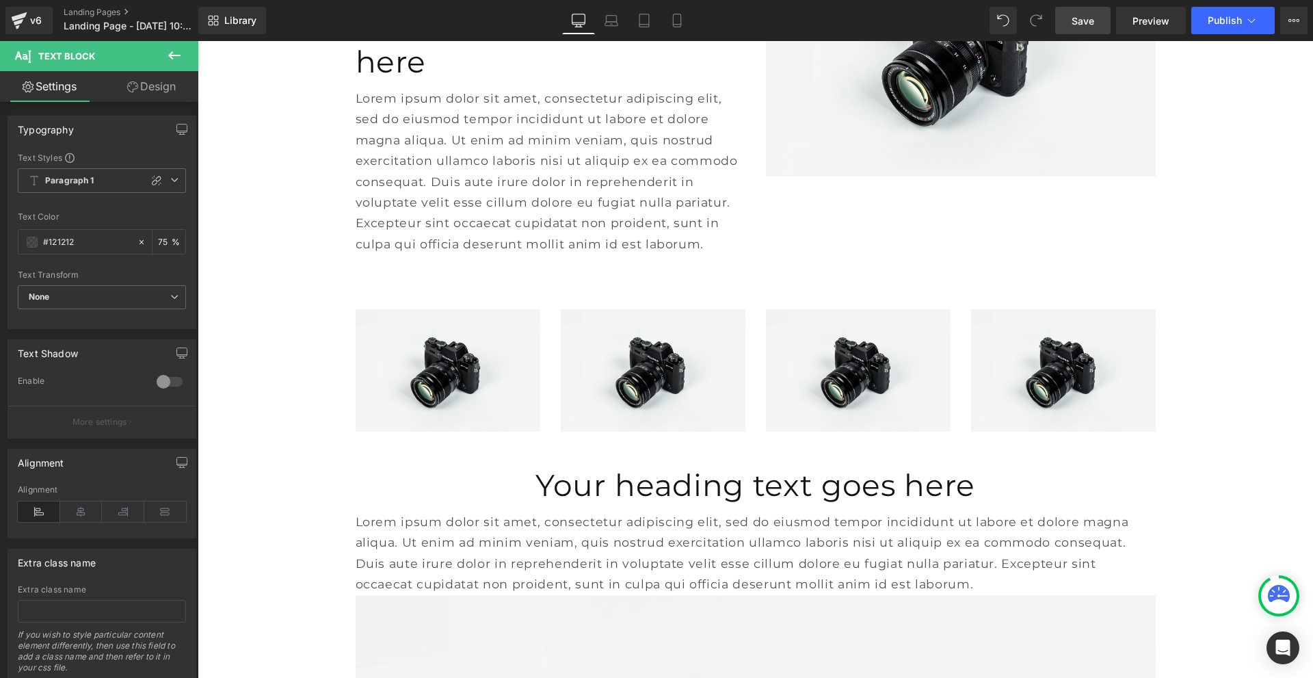
click at [150, 92] on link "Design" at bounding box center [151, 86] width 99 height 31
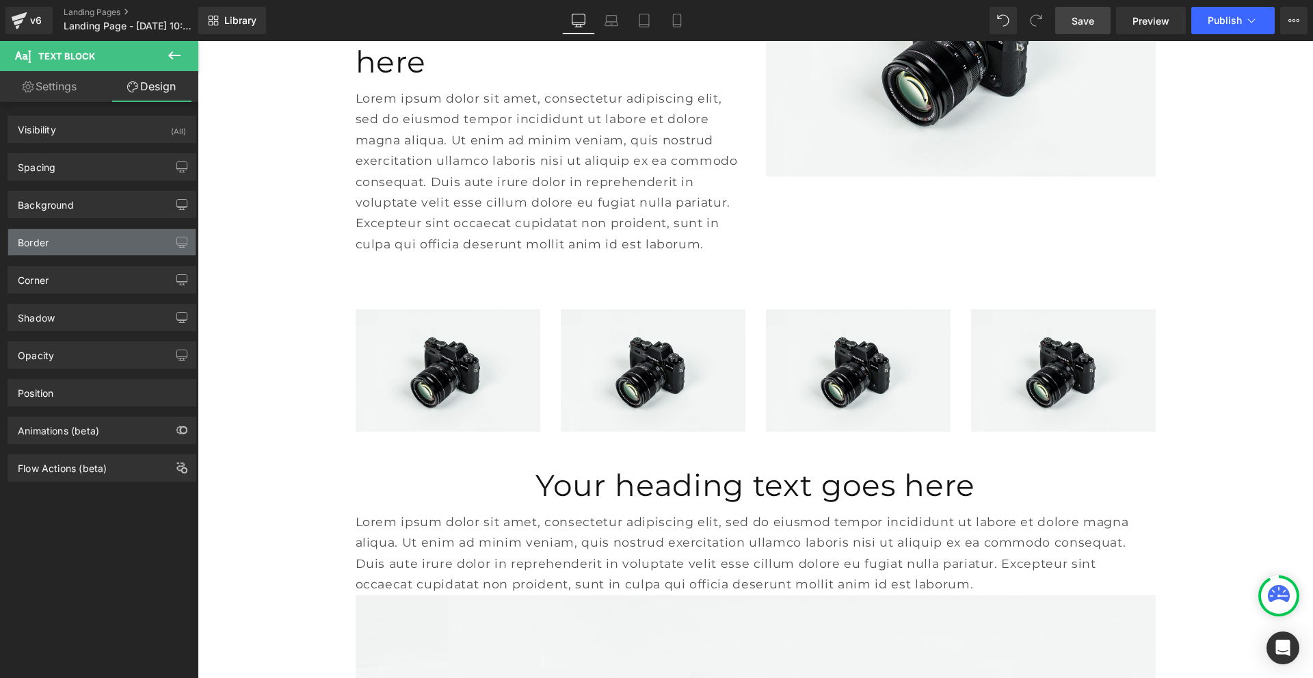
type input "0"
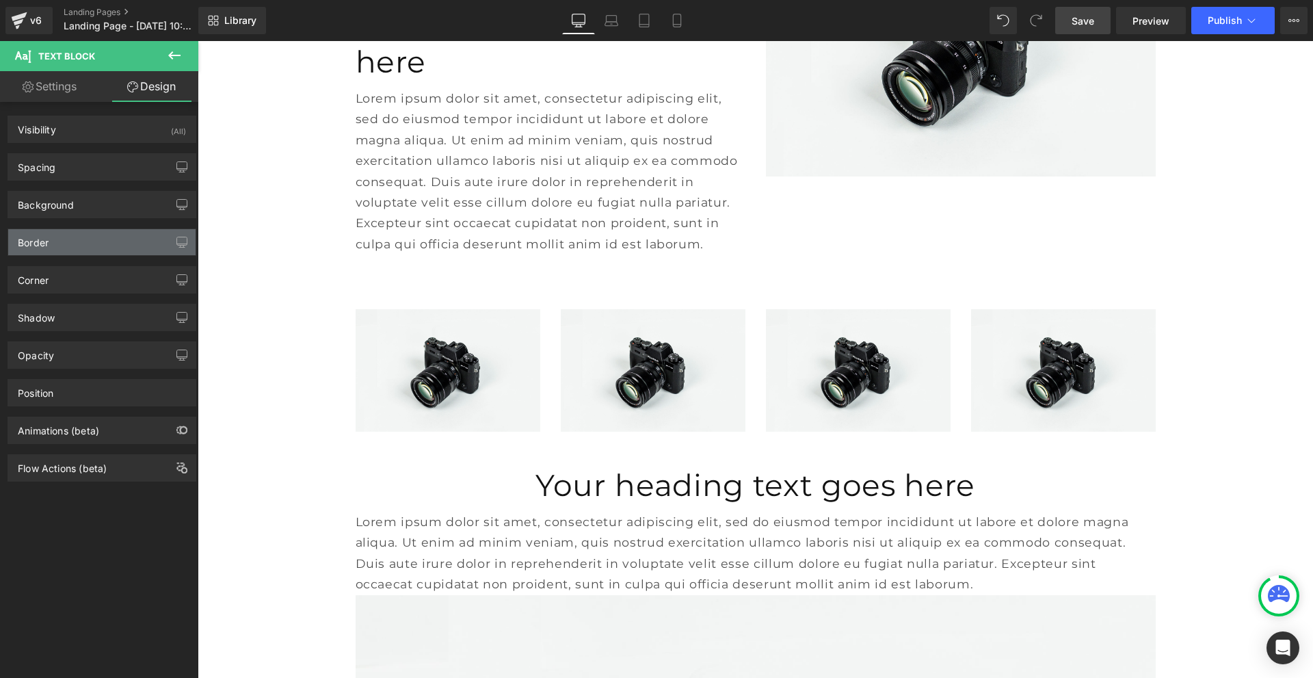
type input "0"
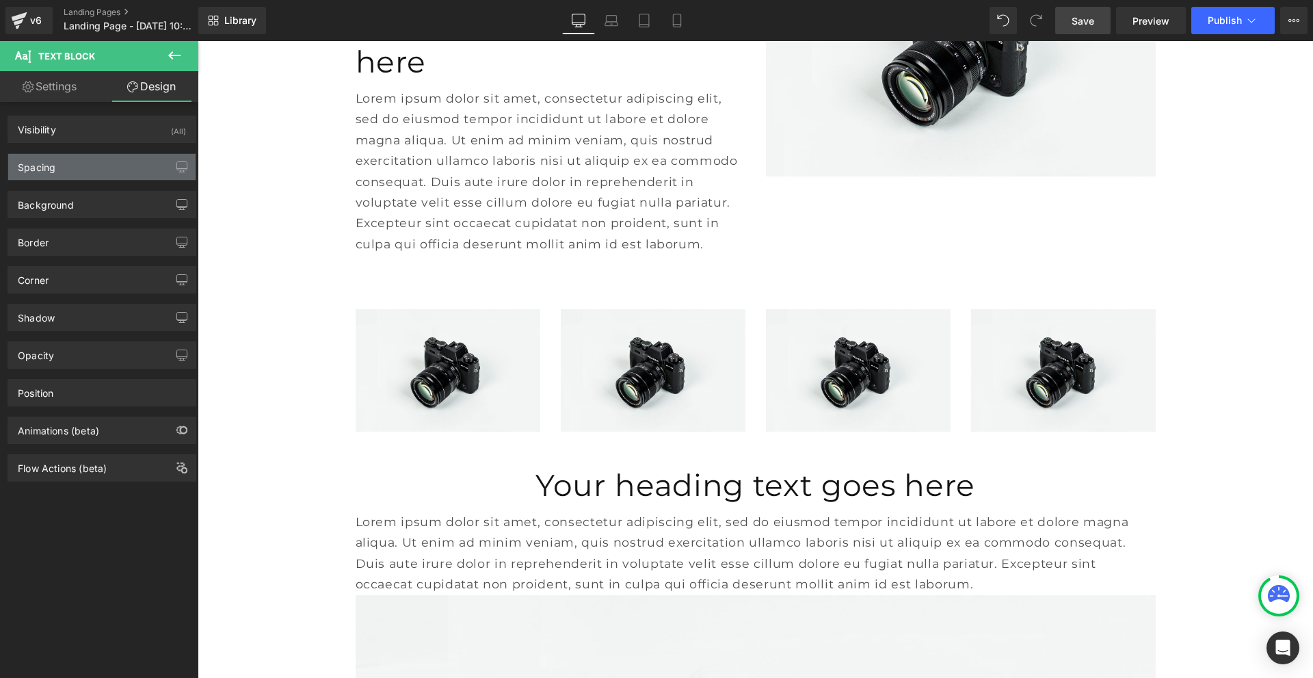
click at [75, 176] on div "Spacing" at bounding box center [101, 167] width 187 height 26
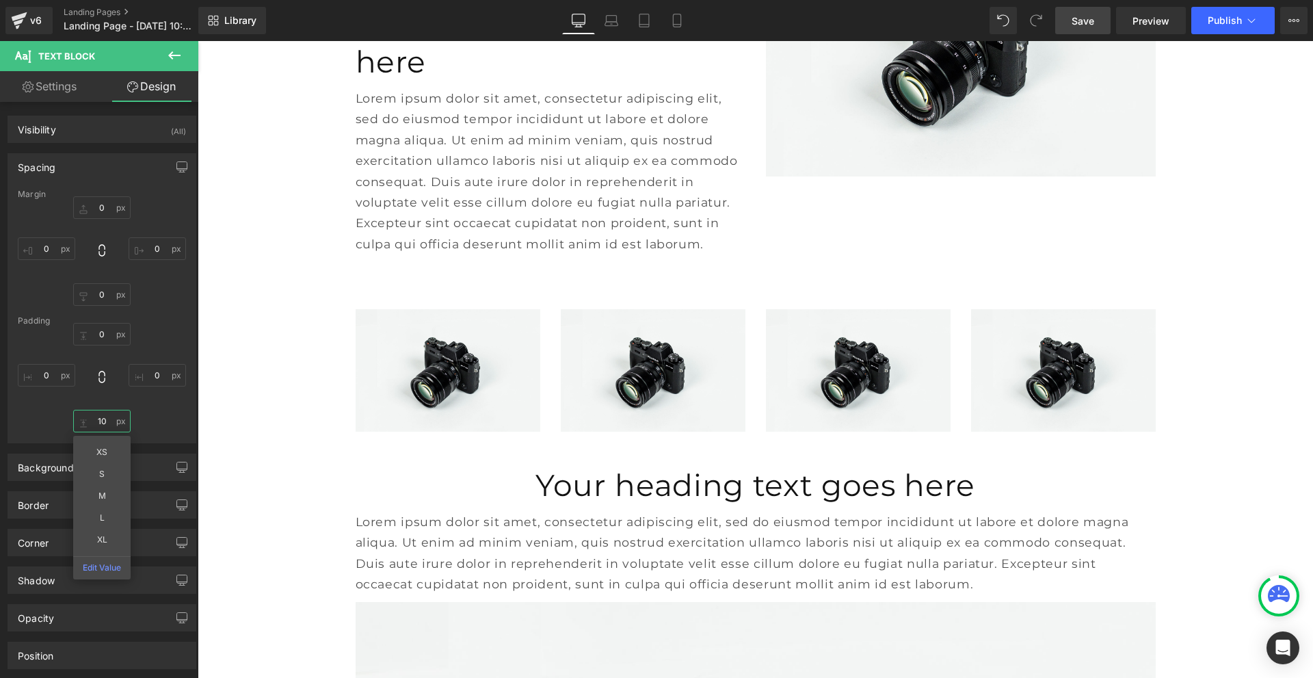
type input "1"
click at [1091, 23] on span "Save" at bounding box center [1083, 21] width 23 height 14
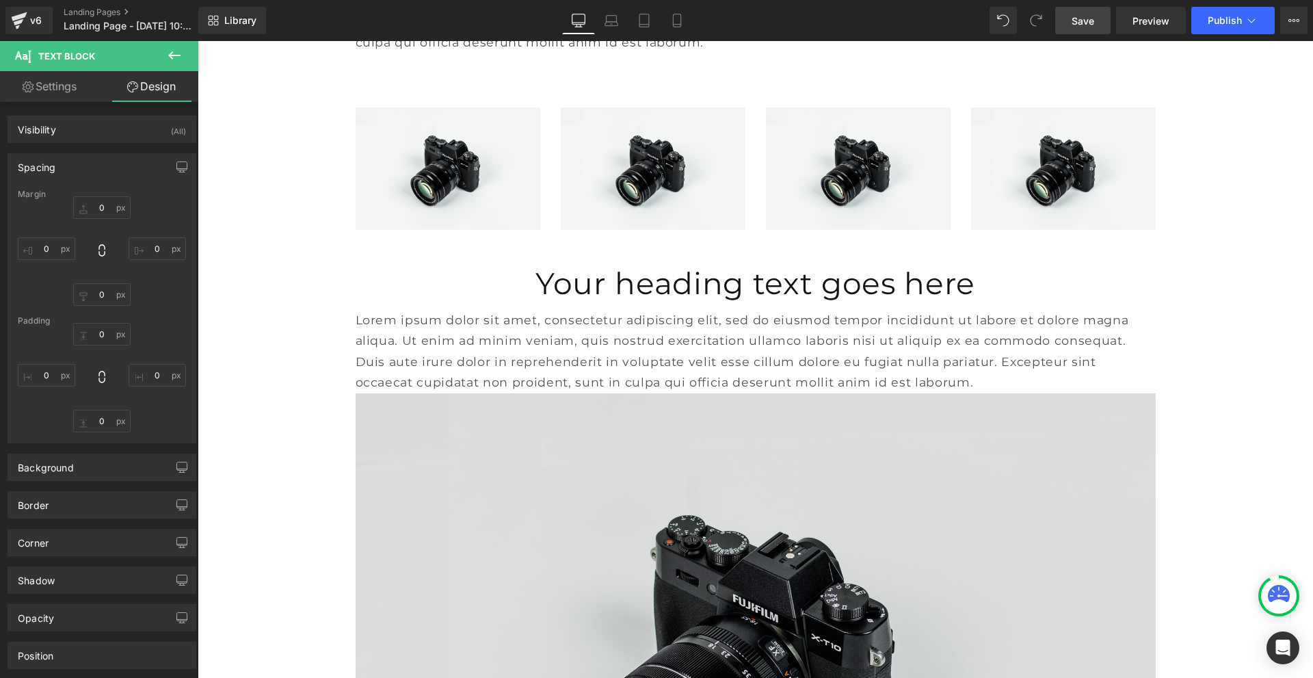
scroll to position [479, 0]
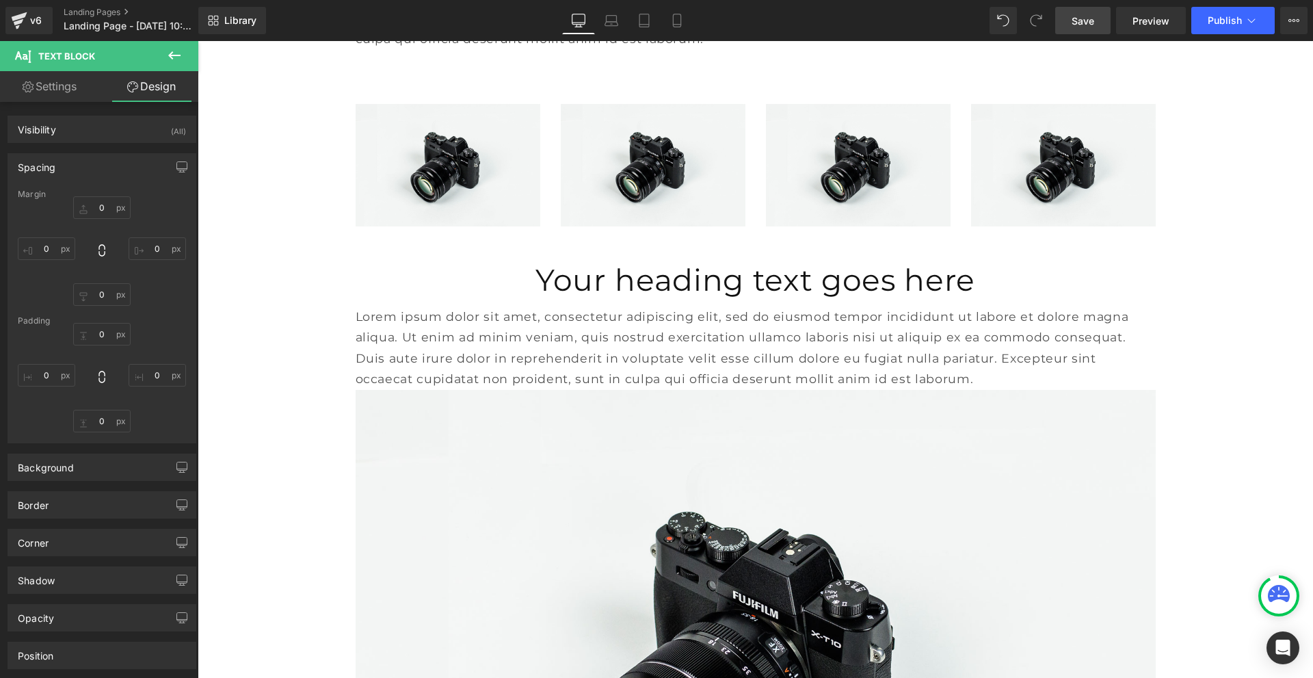
click at [1086, 27] on span "Save" at bounding box center [1083, 21] width 23 height 14
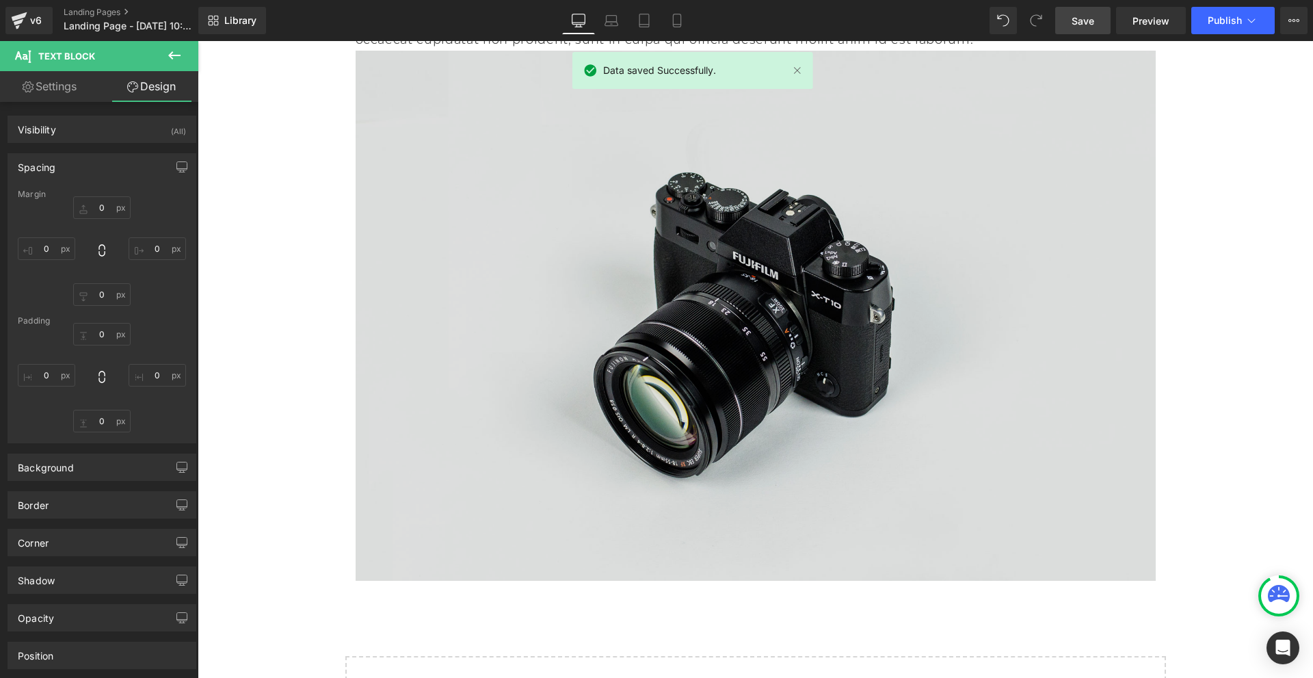
scroll to position [821, 0]
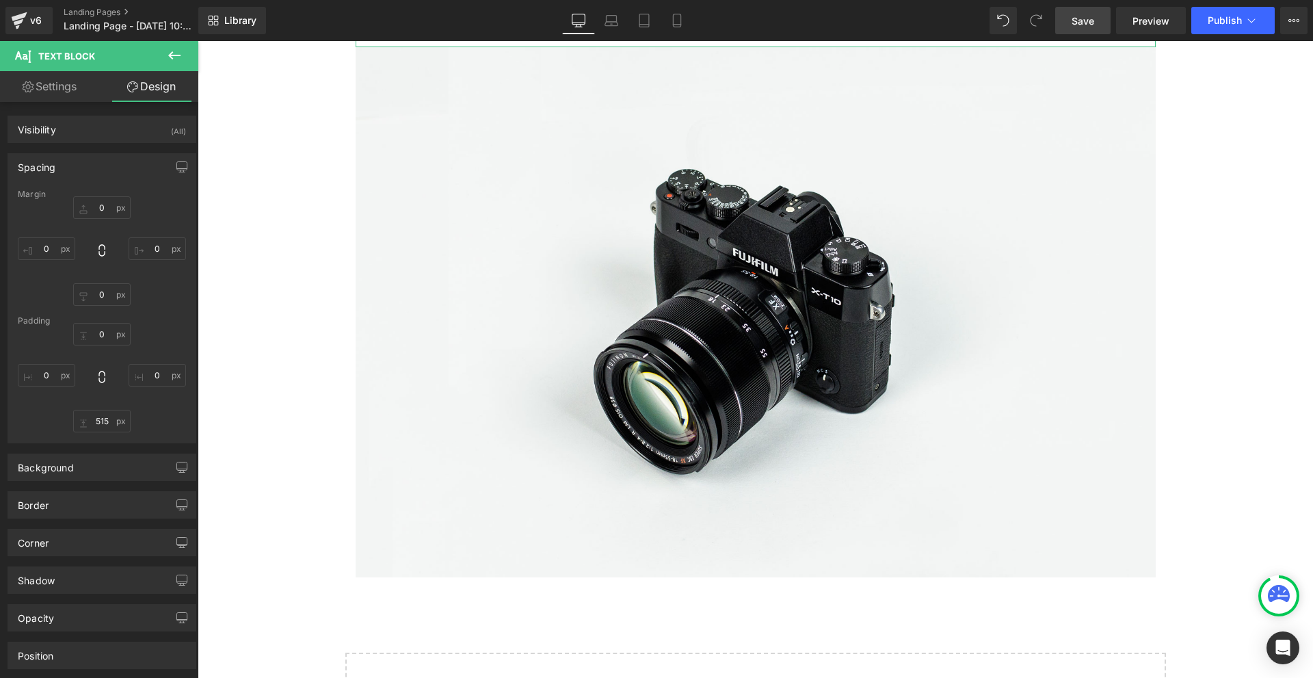
type input "518"
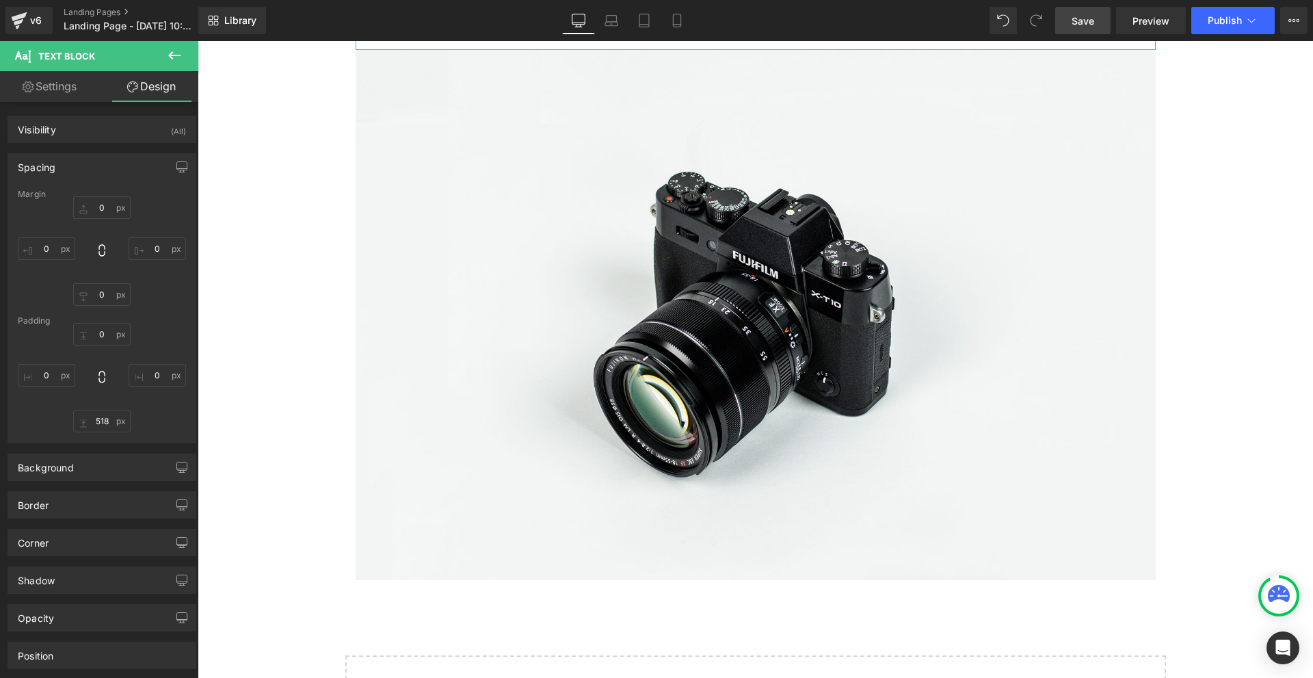
scroll to position [1175, 0]
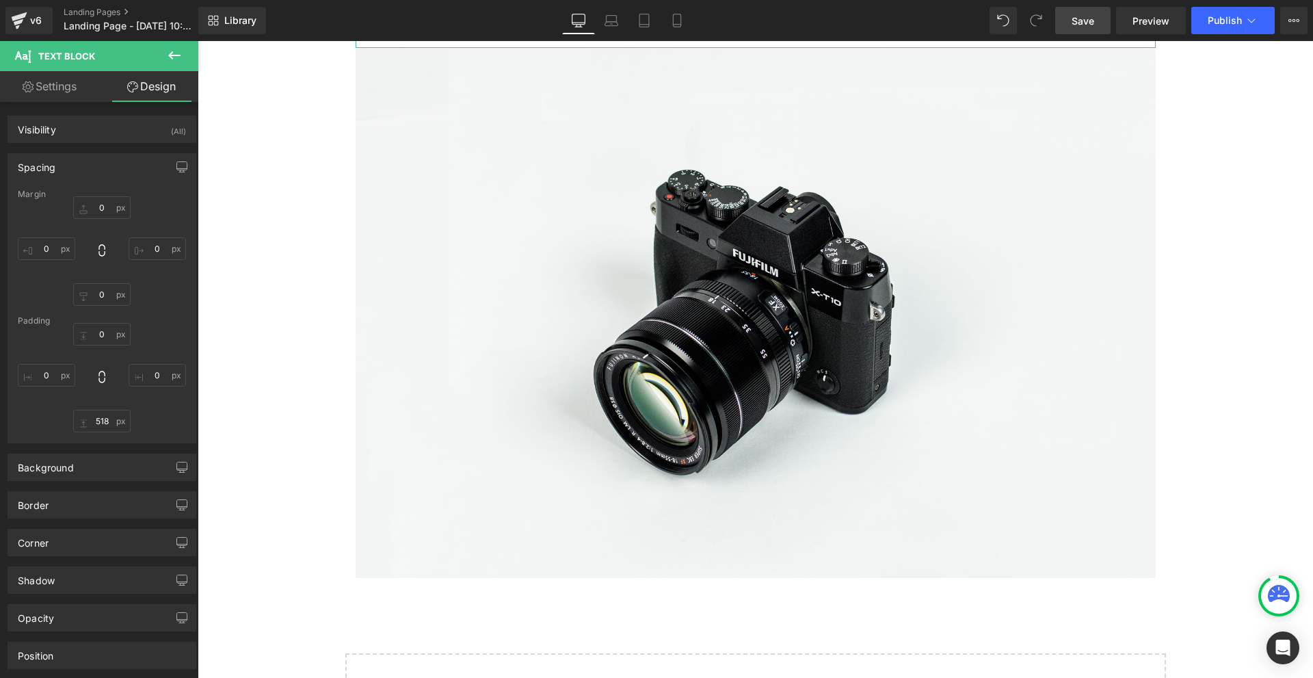
click at [175, 60] on icon at bounding box center [174, 55] width 16 height 16
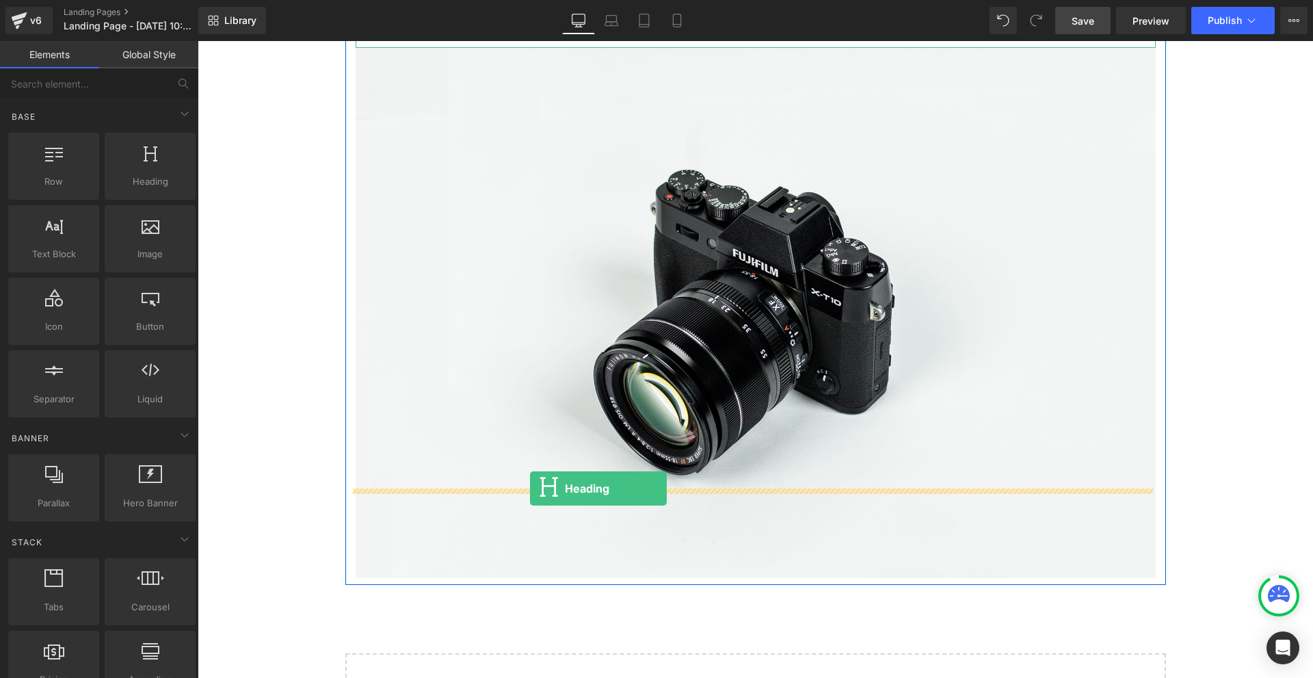
drag, startPoint x: 349, startPoint y: 221, endPoint x: 530, endPoint y: 488, distance: 323.1
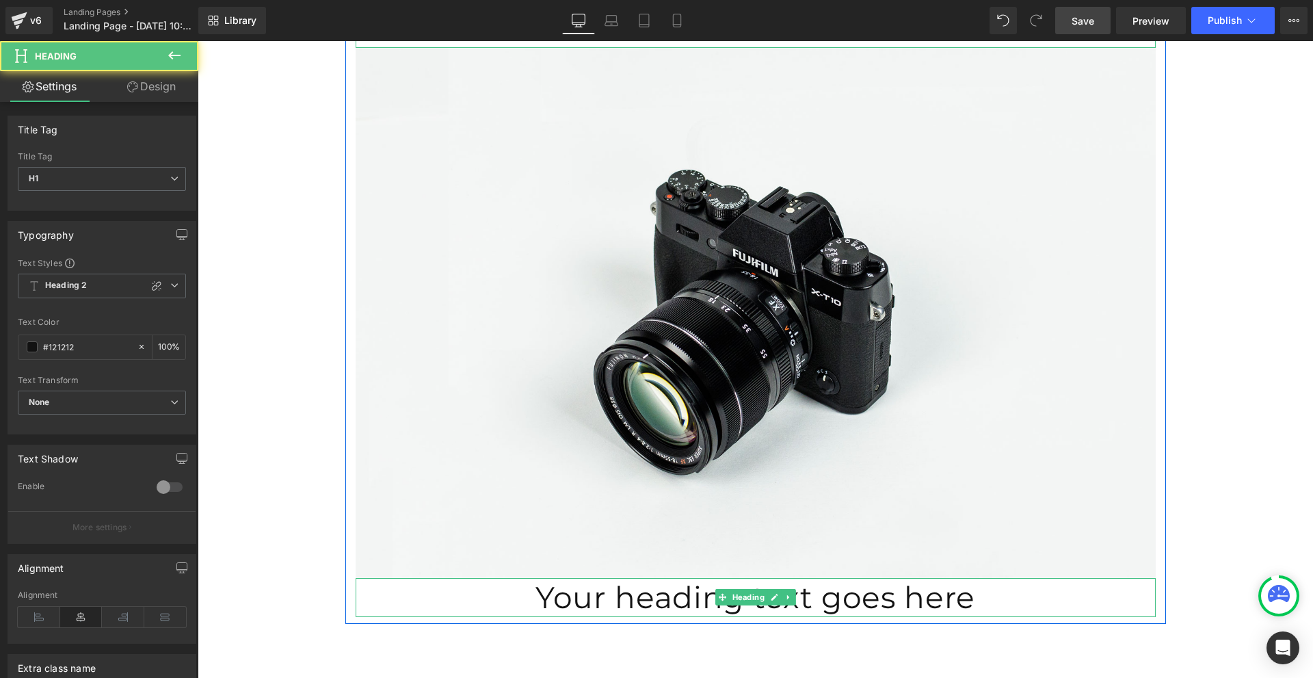
click at [607, 578] on h1 "Your heading text goes here" at bounding box center [756, 597] width 800 height 39
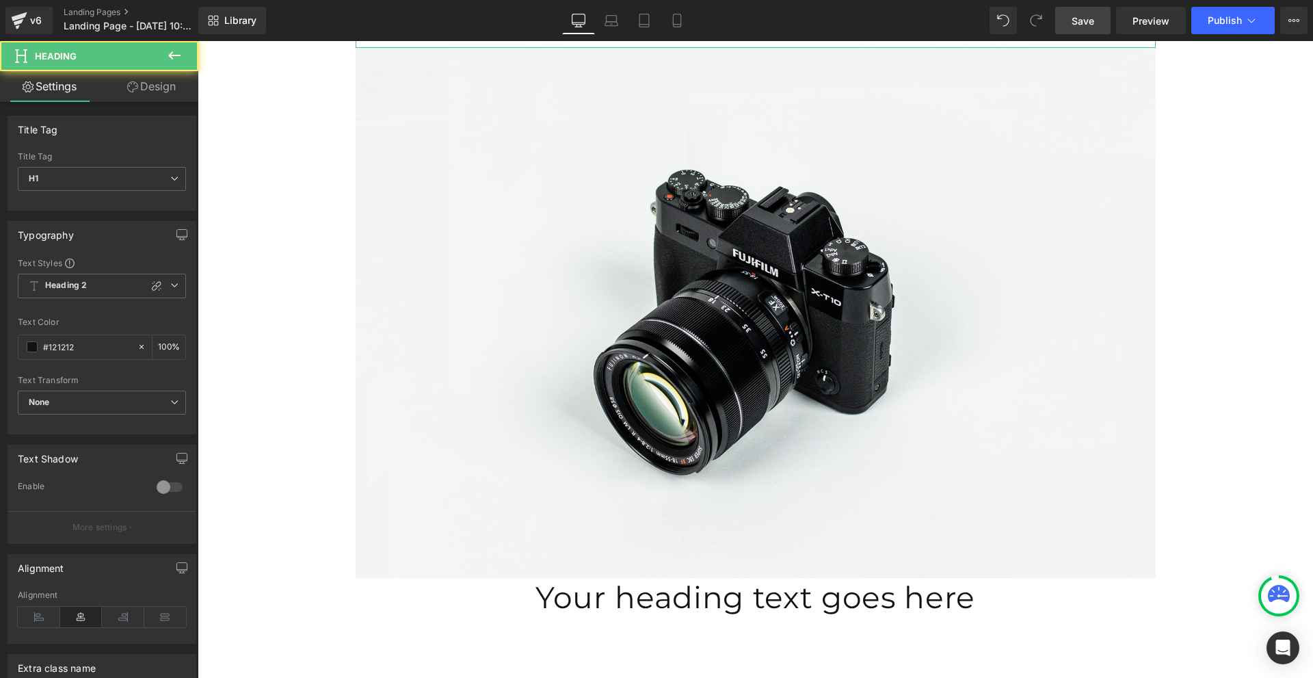
click at [149, 92] on link "Design" at bounding box center [151, 86] width 99 height 31
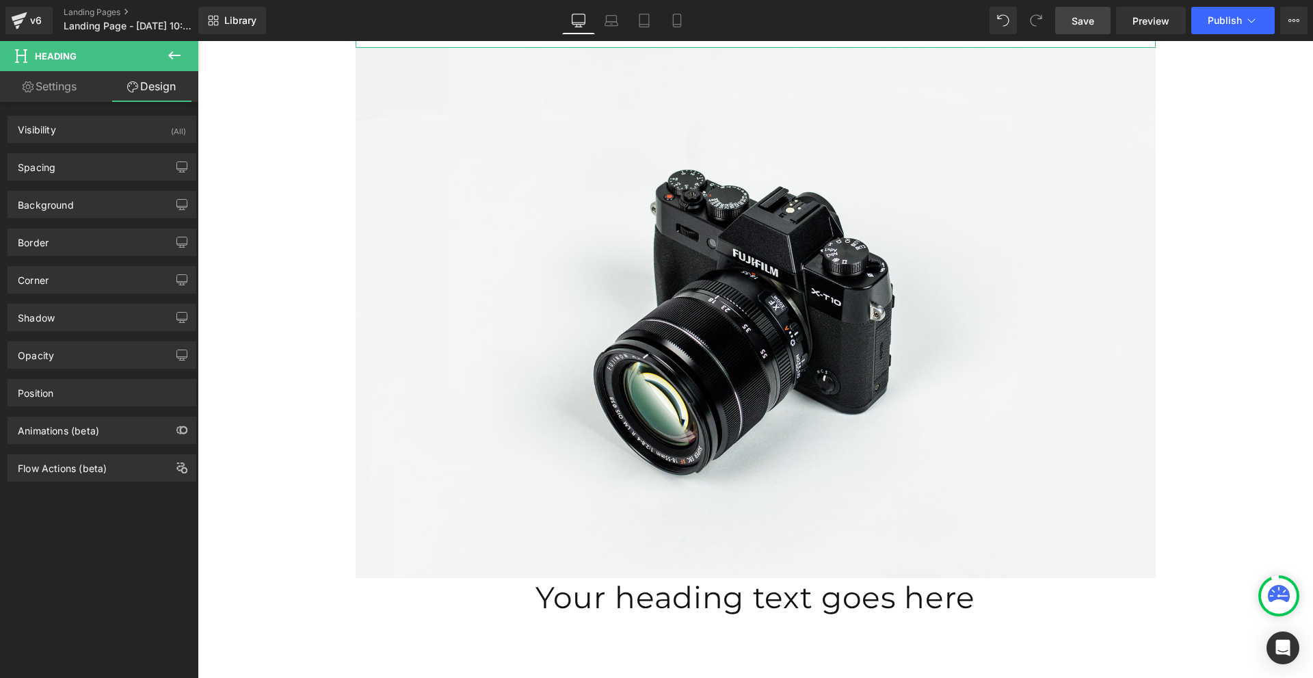
type input "0"
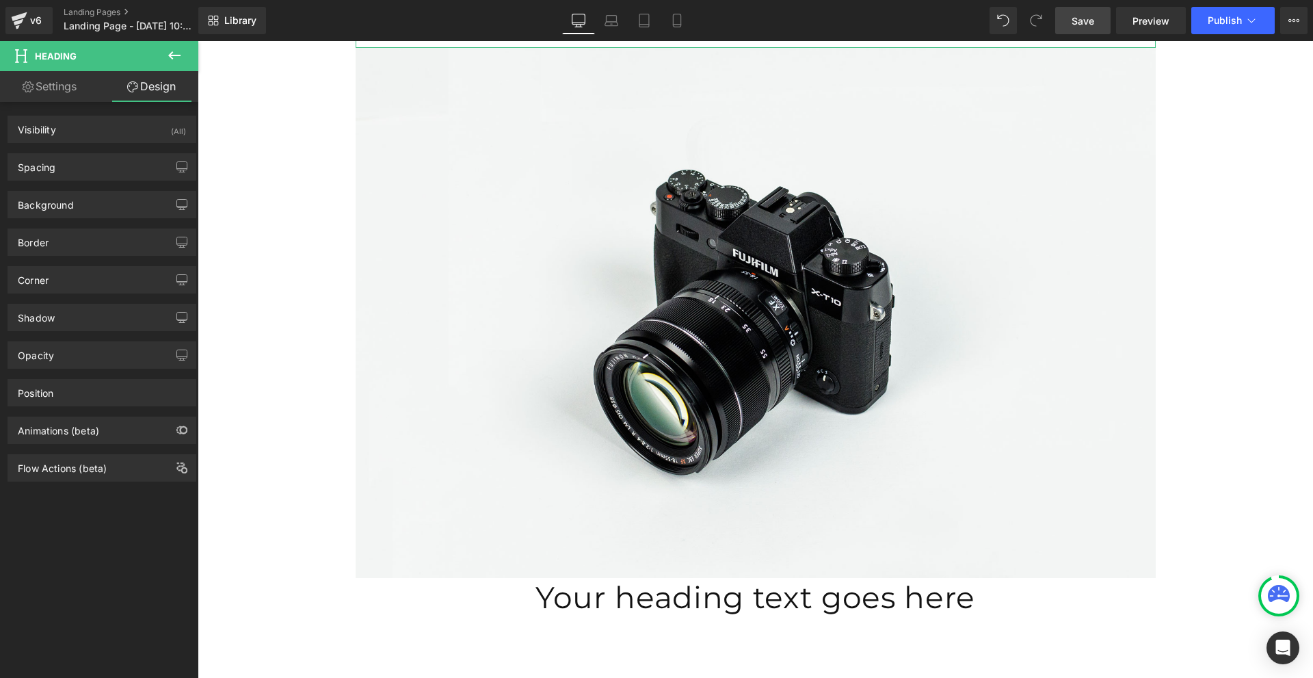
type input "0"
click at [101, 174] on div "Spacing" at bounding box center [101, 167] width 187 height 26
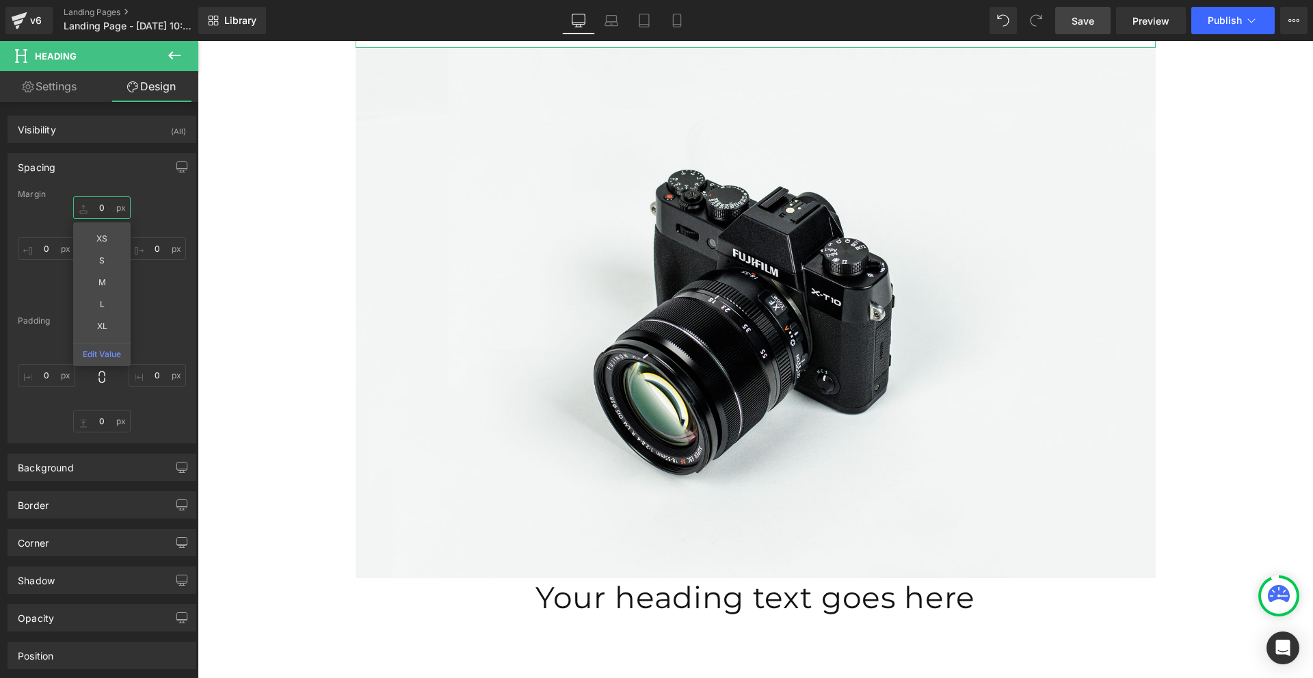
click at [99, 207] on input "0" at bounding box center [101, 207] width 57 height 23
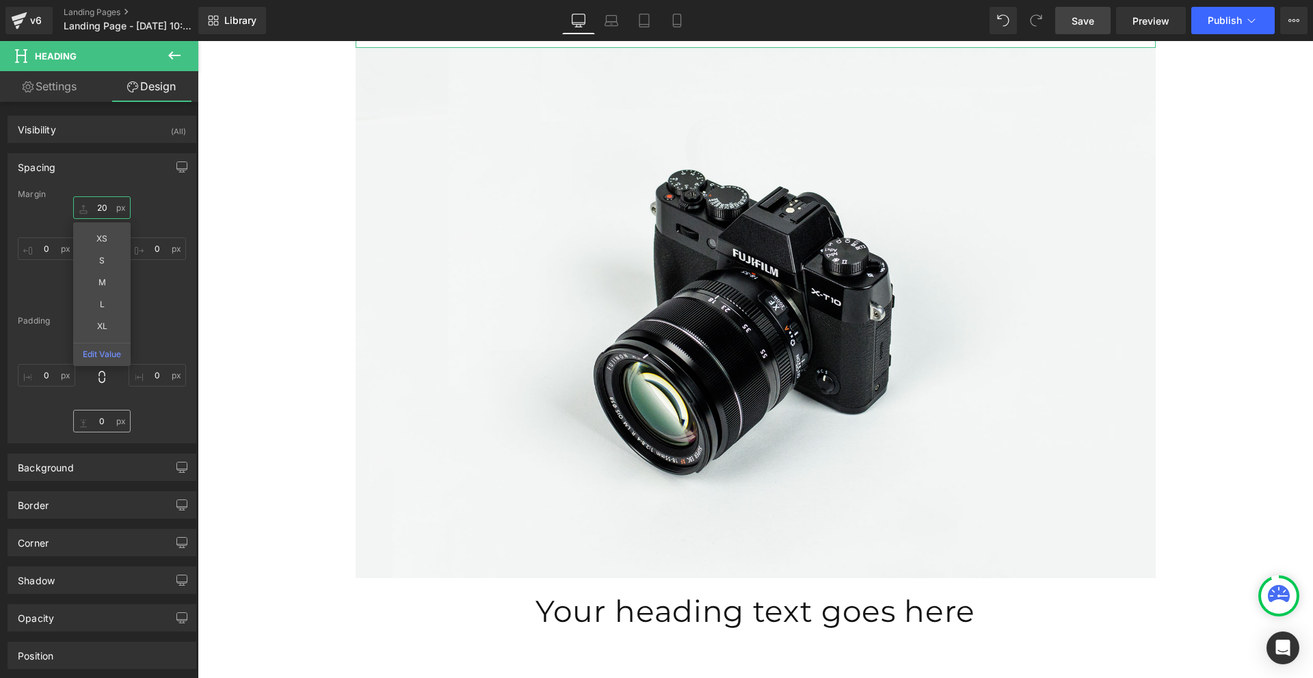
type input "20"
click at [96, 424] on input "0" at bounding box center [101, 421] width 57 height 23
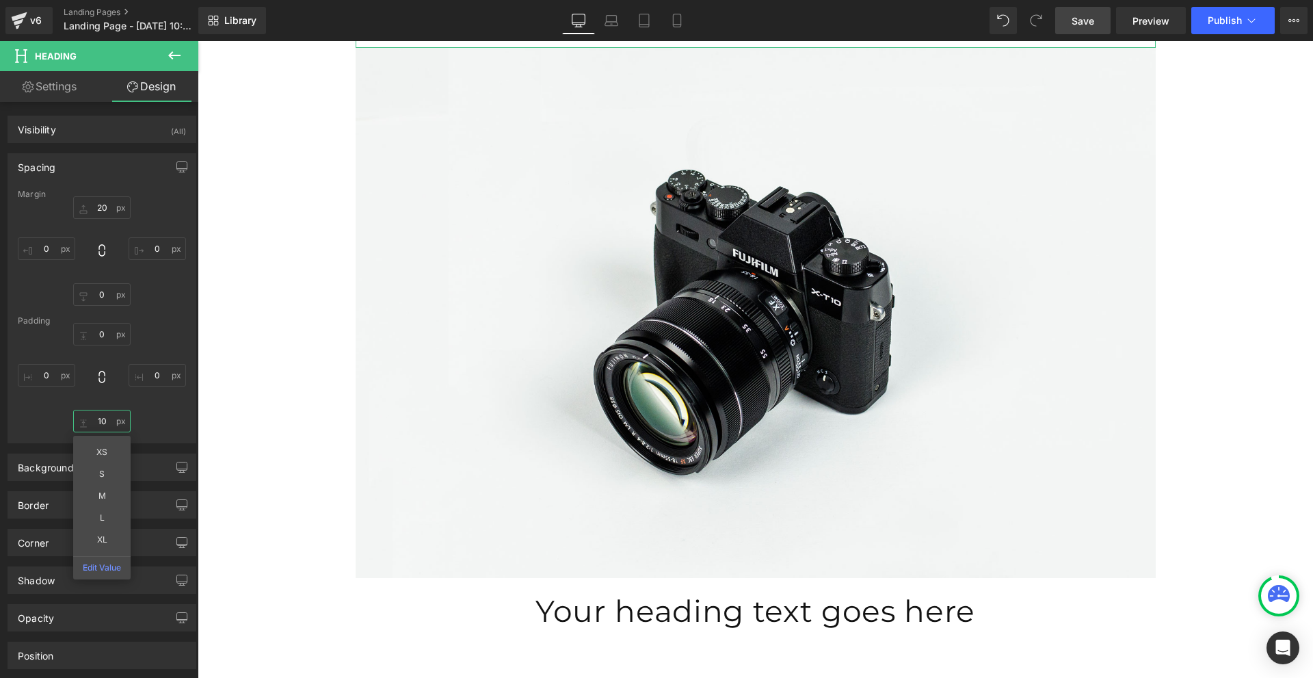
type input "10"
click at [164, 55] on button at bounding box center [174, 56] width 48 height 30
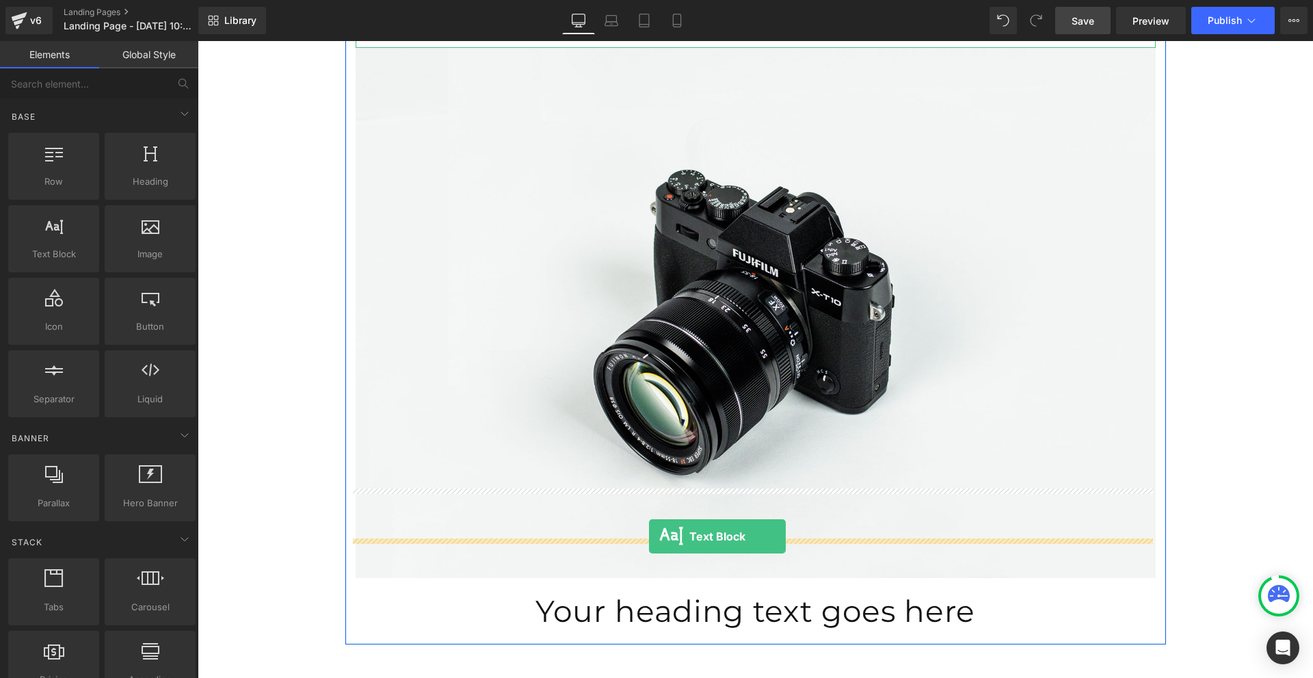
drag, startPoint x: 273, startPoint y: 295, endPoint x: 649, endPoint y: 536, distance: 447.1
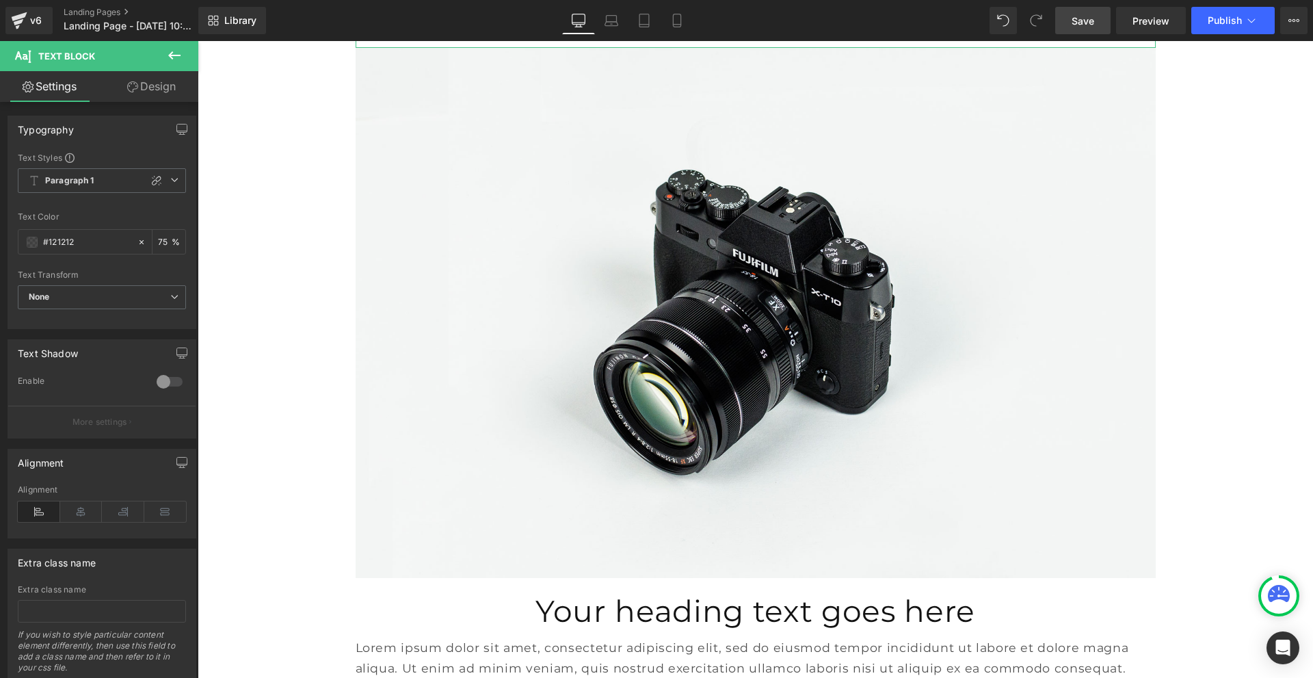
click at [166, 53] on icon at bounding box center [174, 55] width 16 height 16
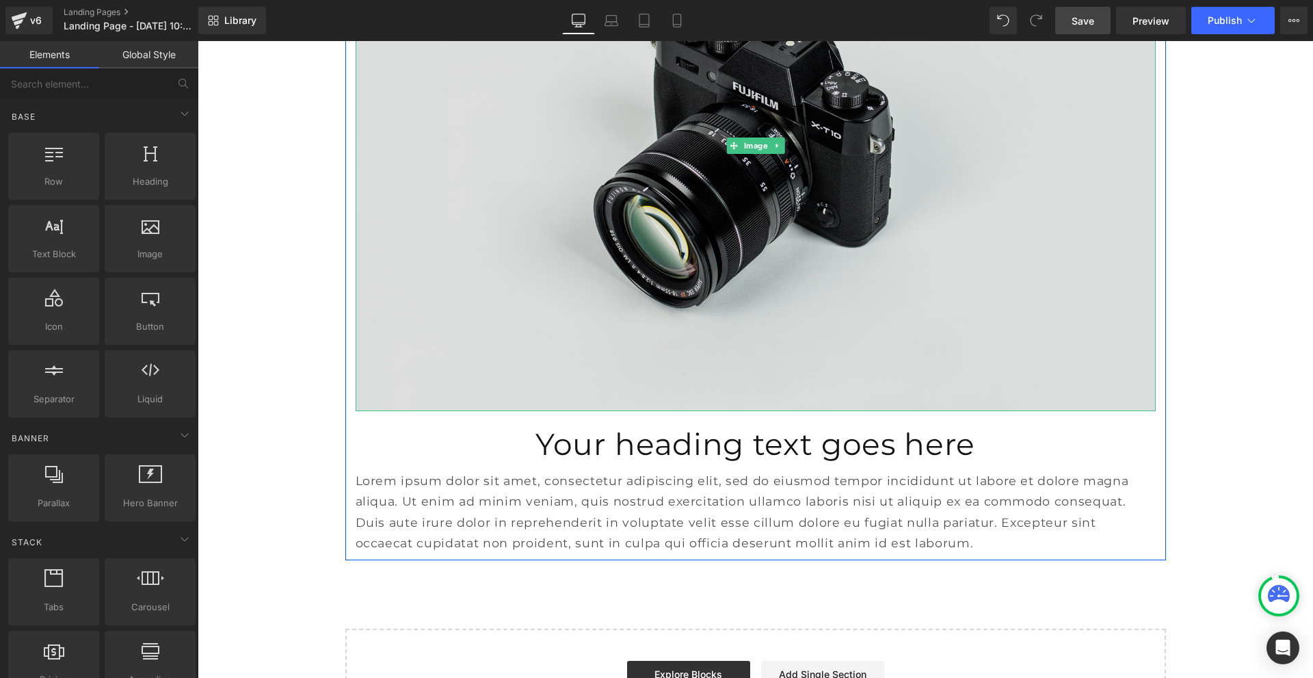
scroll to position [1380, 0]
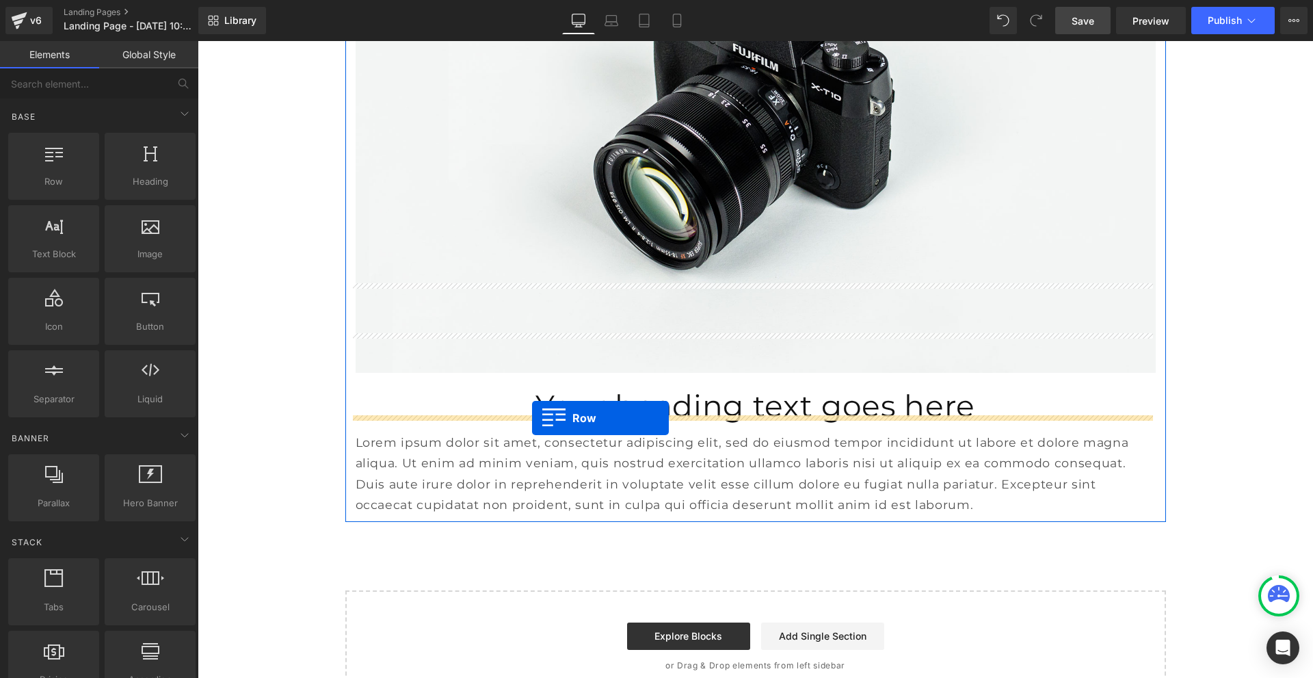
drag, startPoint x: 259, startPoint y: 225, endPoint x: 532, endPoint y: 418, distance: 334.2
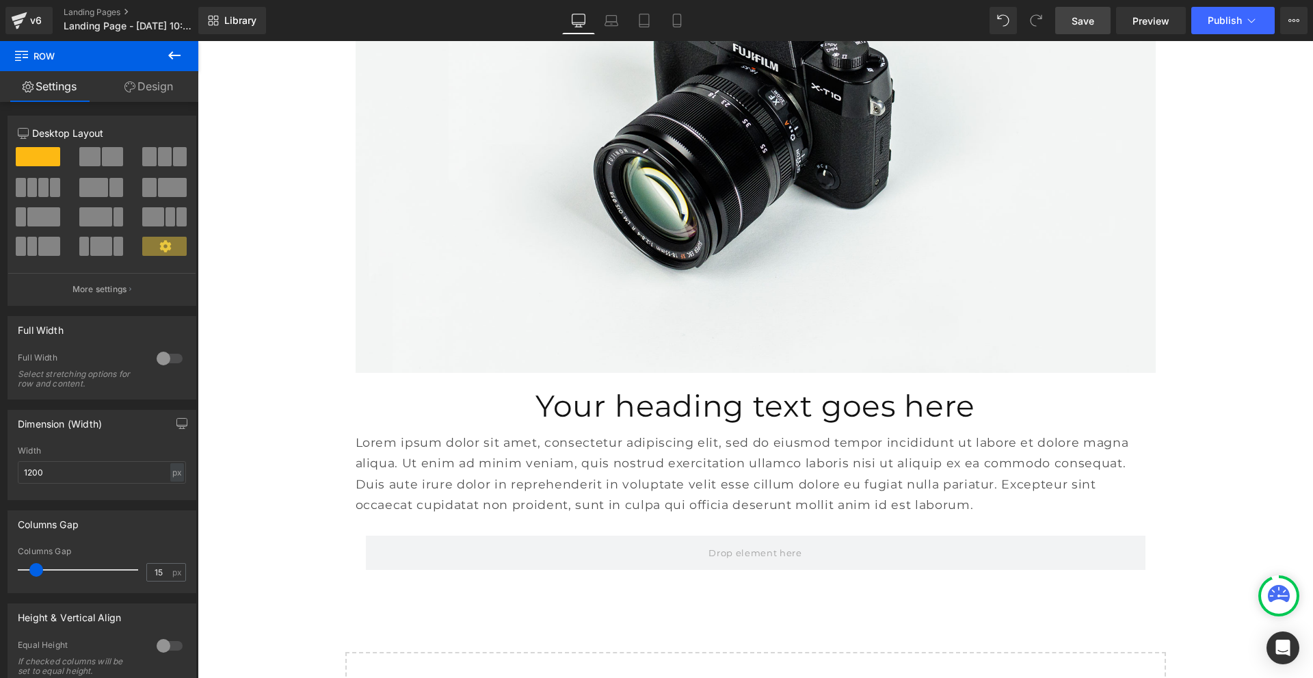
click at [171, 50] on icon at bounding box center [174, 55] width 16 height 16
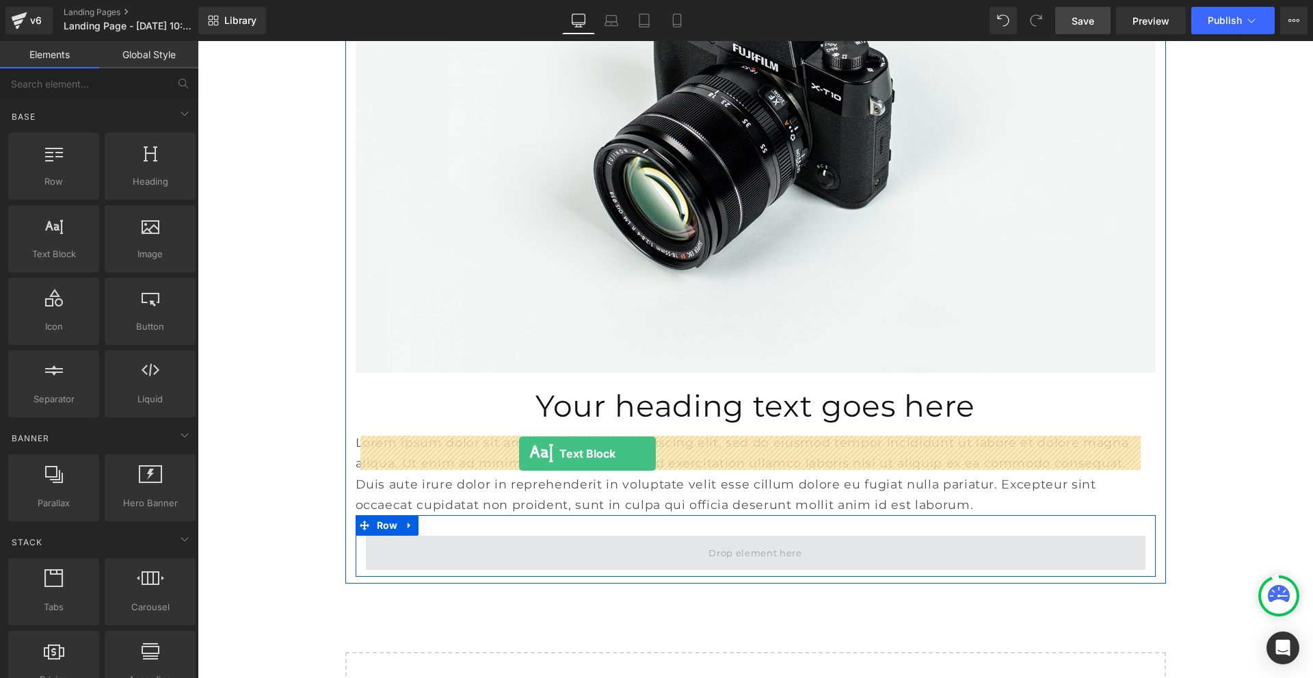
drag, startPoint x: 260, startPoint y: 295, endPoint x: 519, endPoint y: 454, distance: 304.0
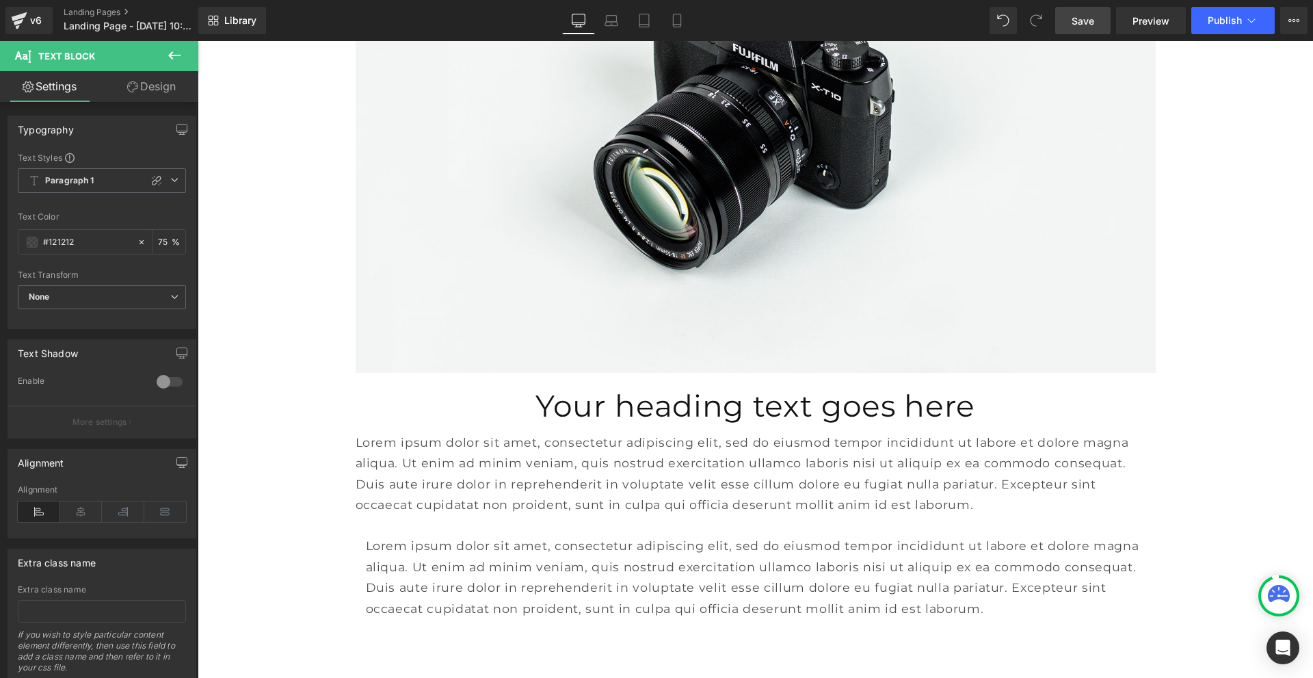
click at [181, 59] on icon at bounding box center [174, 55] width 16 height 16
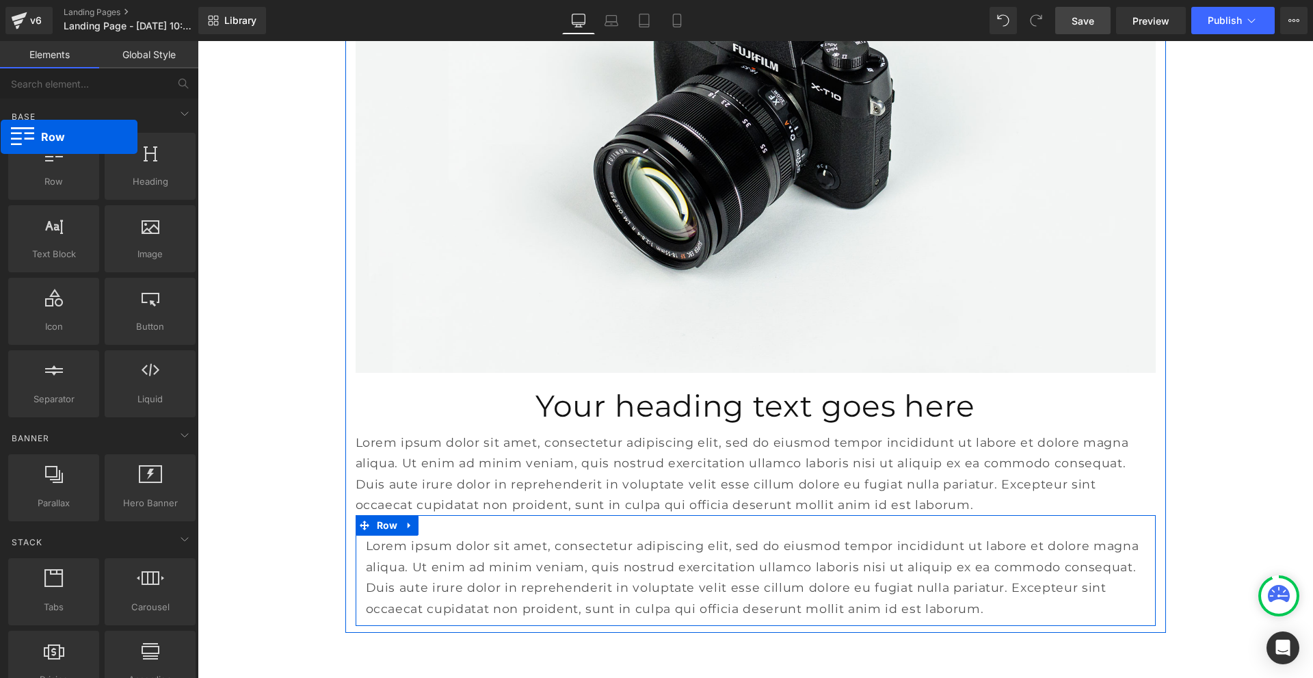
drag, startPoint x: 44, startPoint y: 169, endPoint x: 0, endPoint y: 161, distance: 44.4
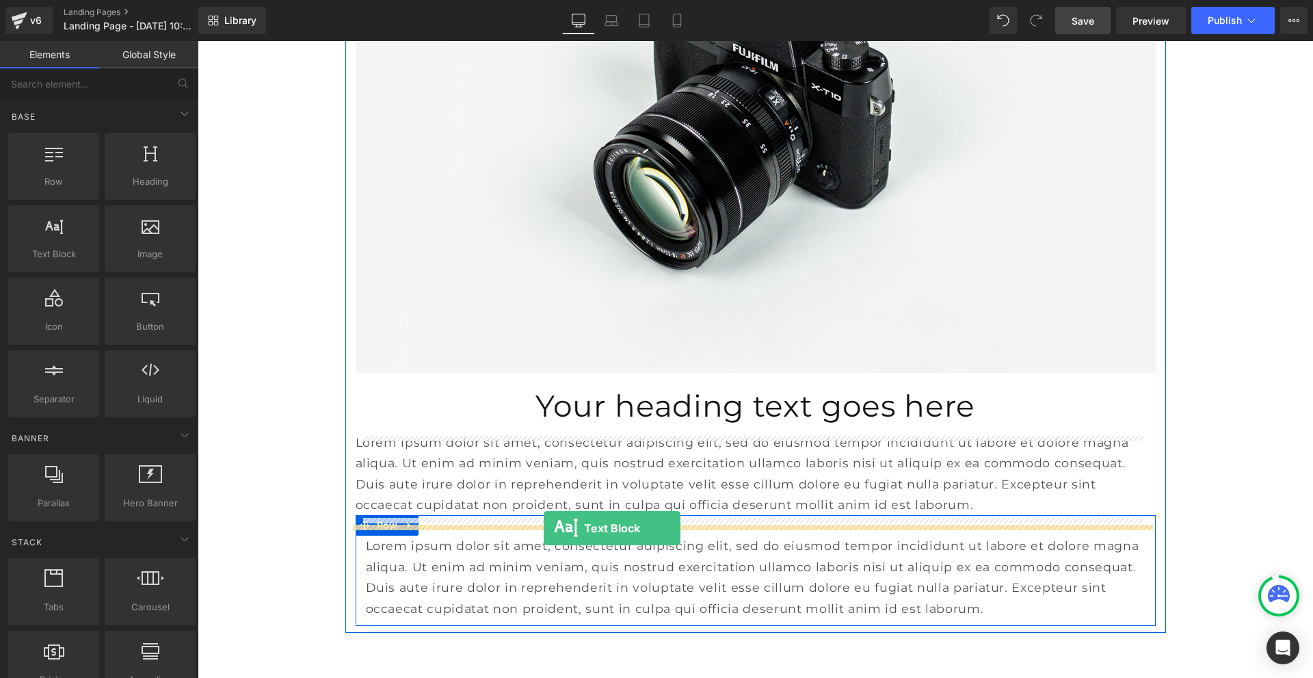
drag, startPoint x: 235, startPoint y: 289, endPoint x: 544, endPoint y: 528, distance: 390.5
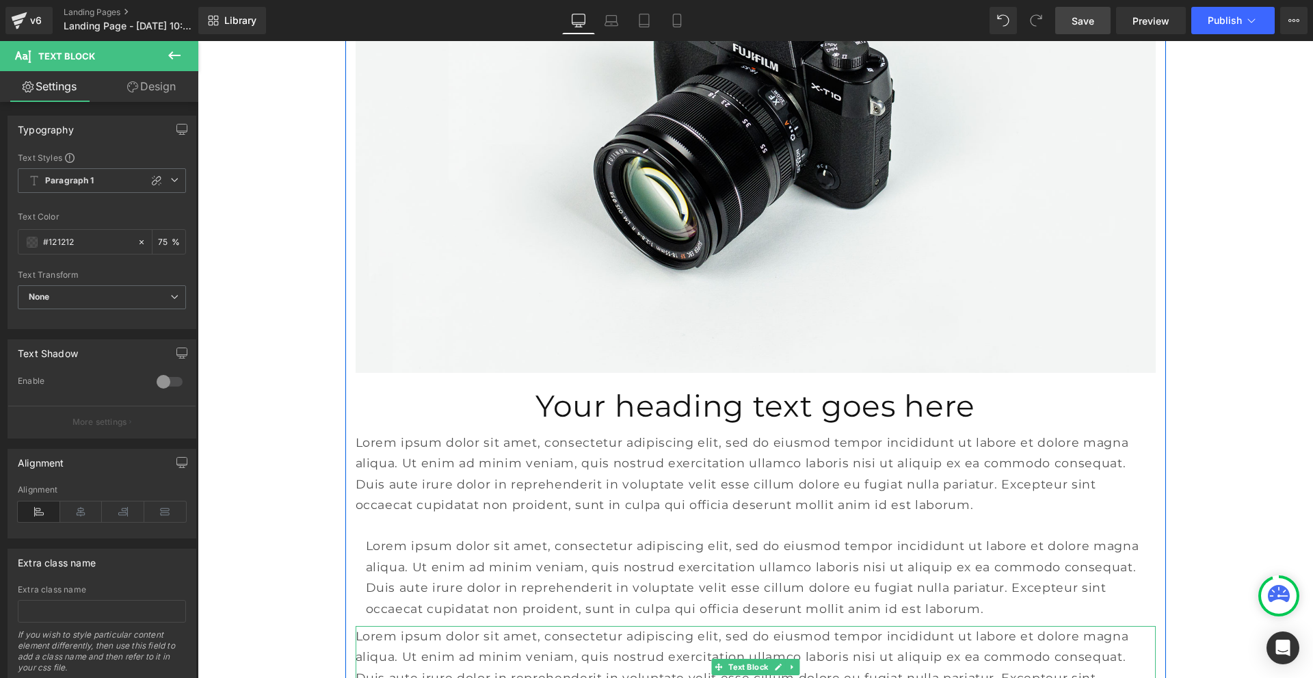
click at [642, 626] on p "Lorem ipsum dolor sit amet, consectetur adipiscing elit, sed do eiusmod tempor …" at bounding box center [756, 667] width 800 height 83
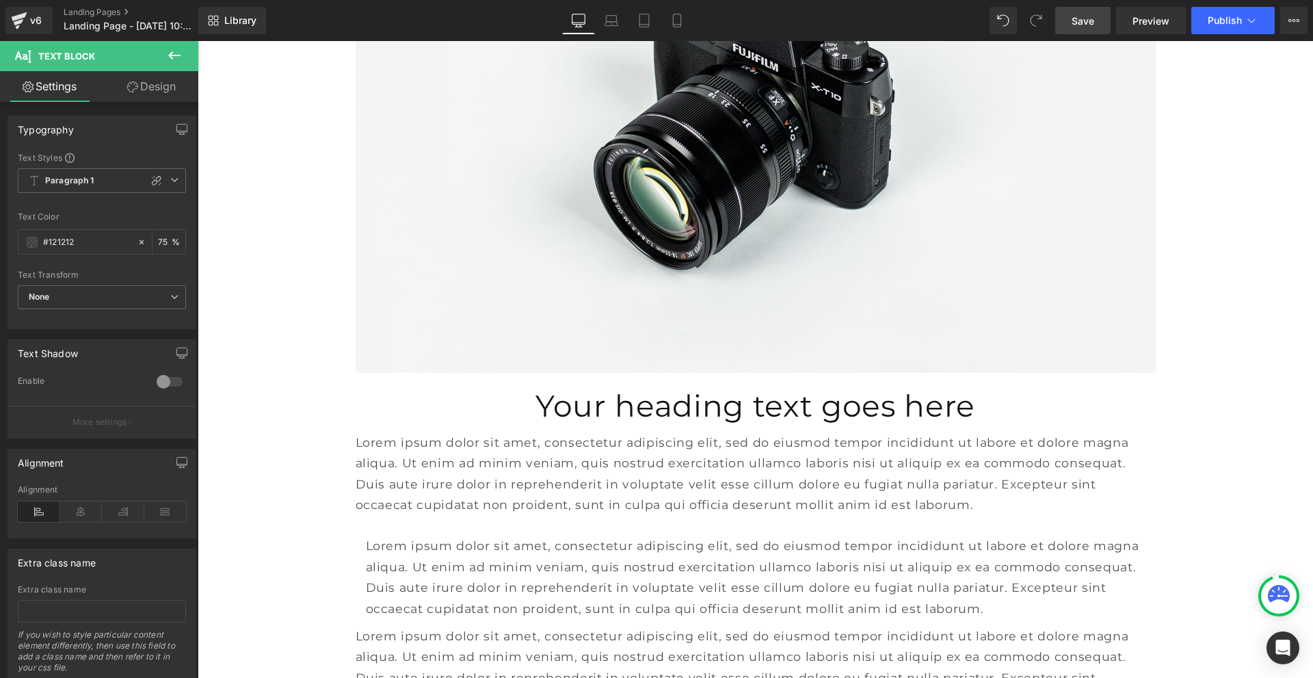
click at [142, 87] on link "Design" at bounding box center [151, 86] width 99 height 31
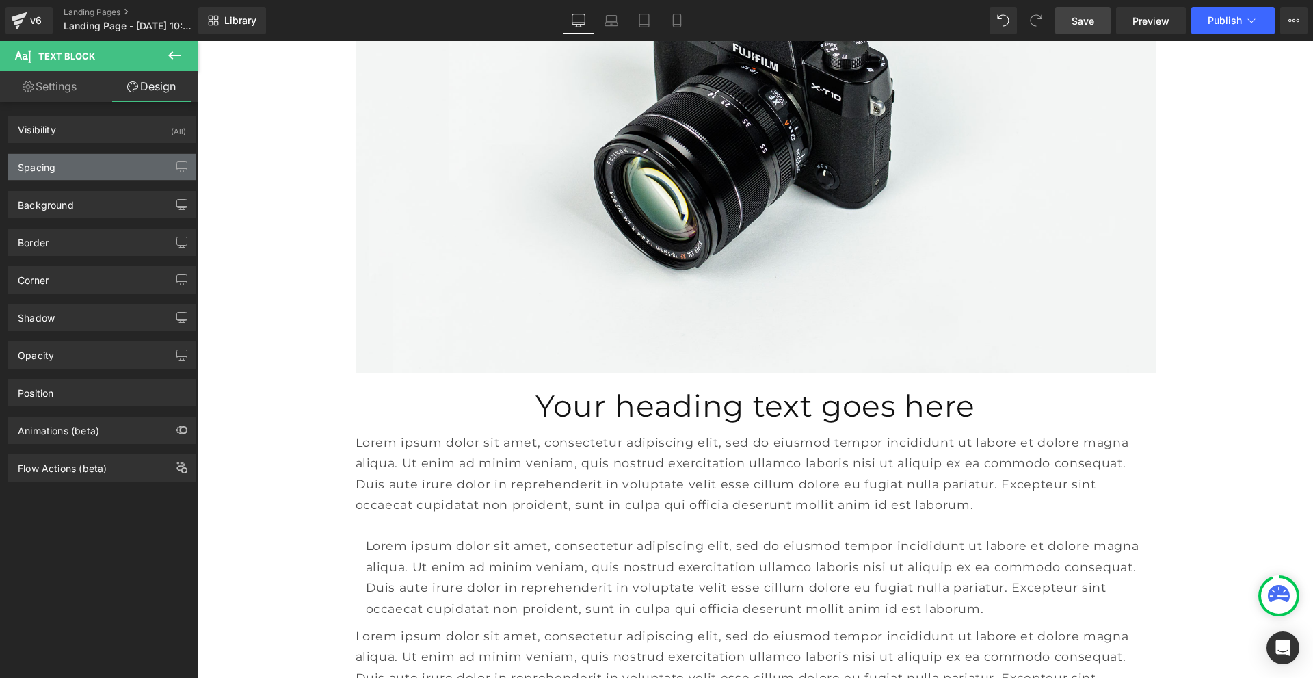
click at [70, 166] on div "Spacing" at bounding box center [101, 167] width 187 height 26
type input "0"
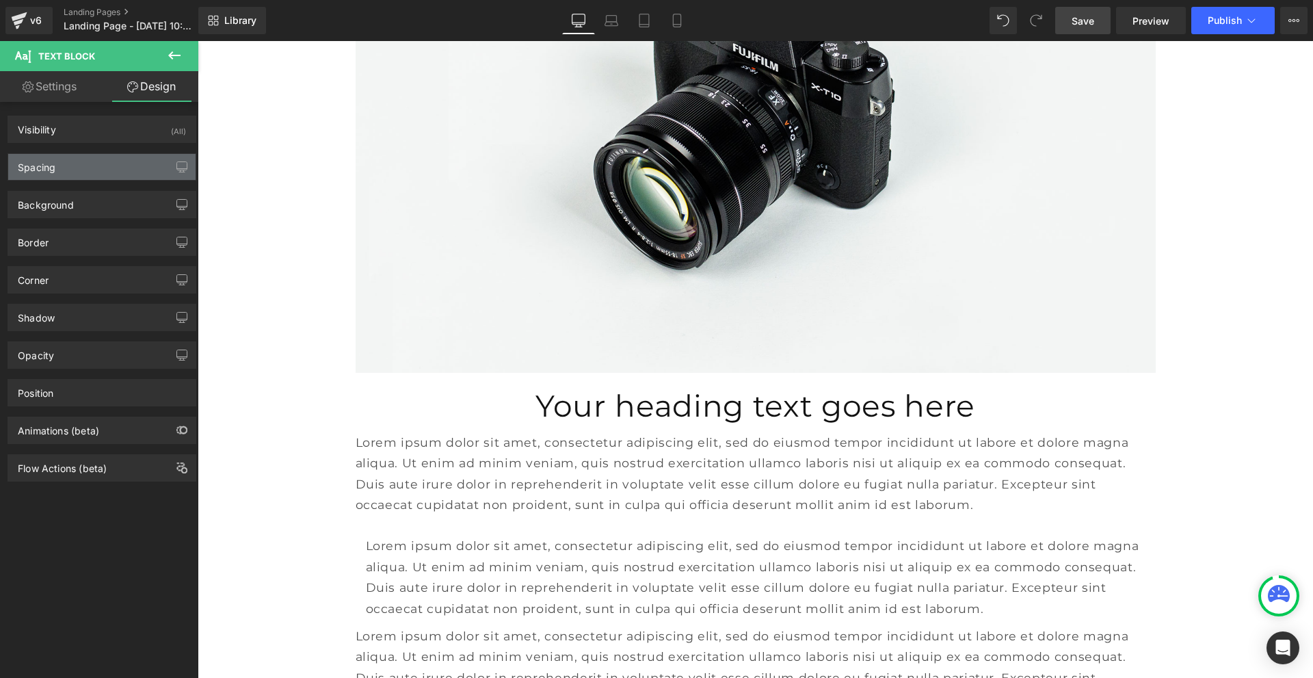
type input "0"
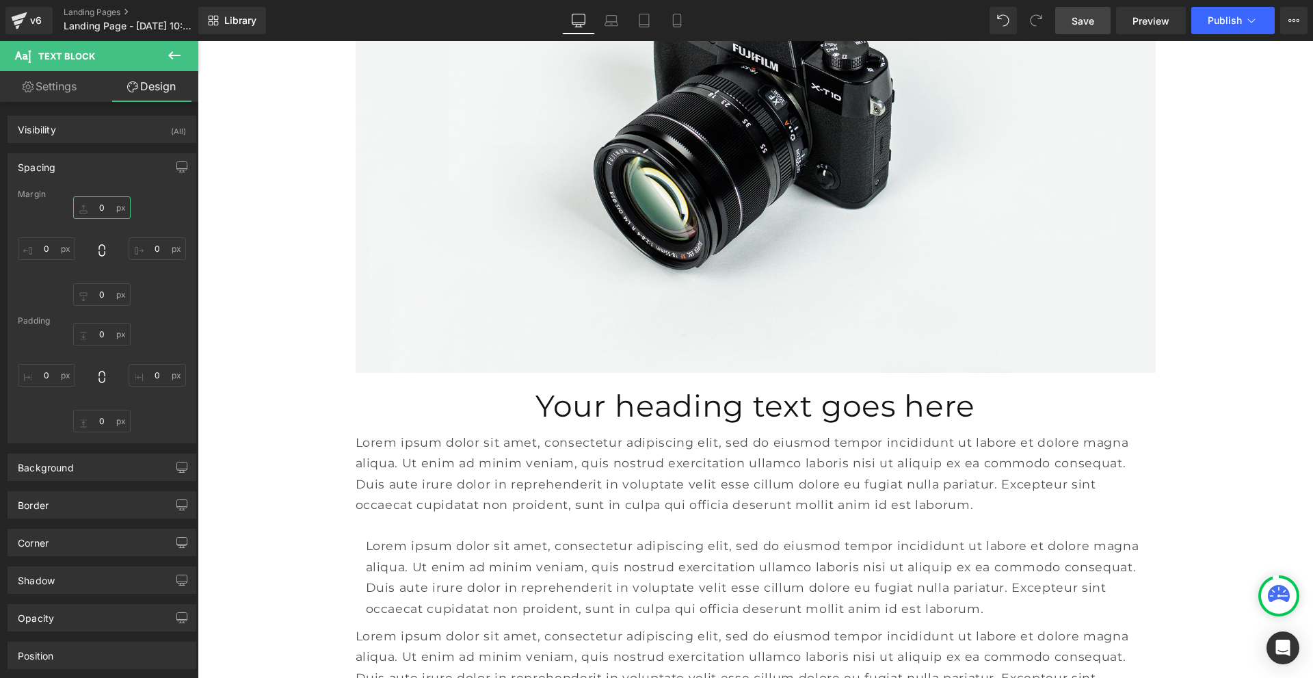
click at [98, 210] on input "0" at bounding box center [101, 207] width 57 height 23
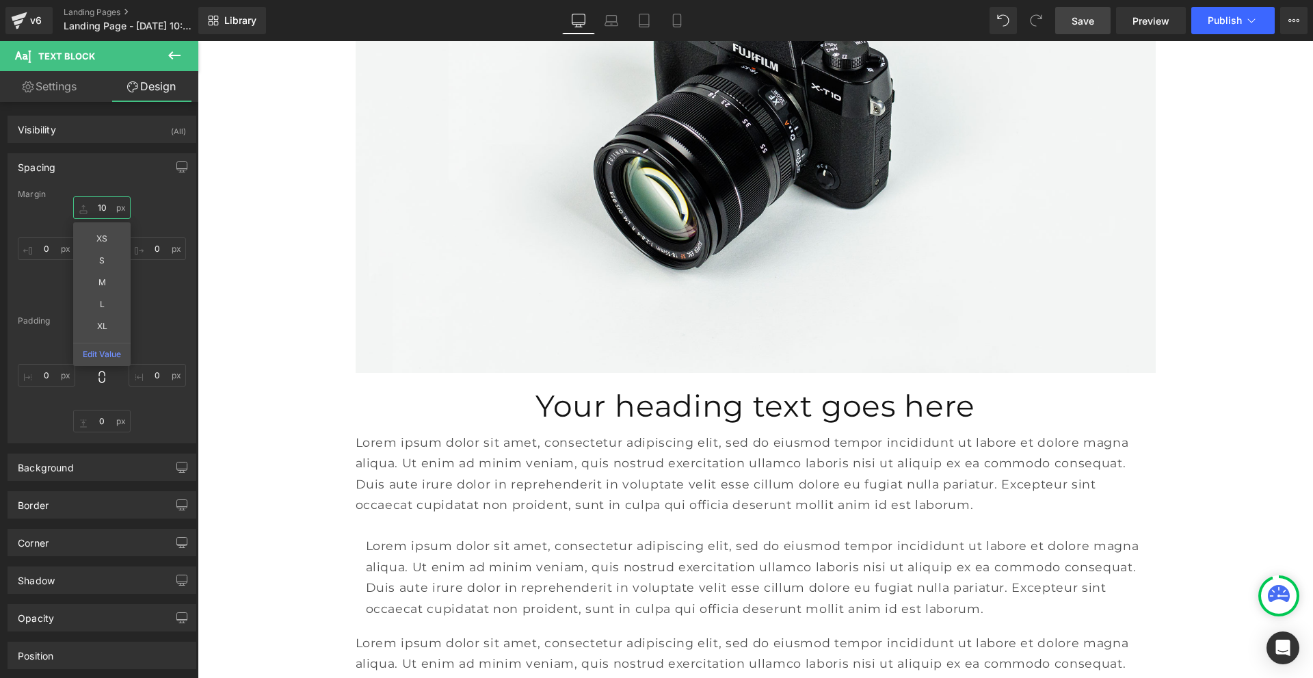
type input "10"
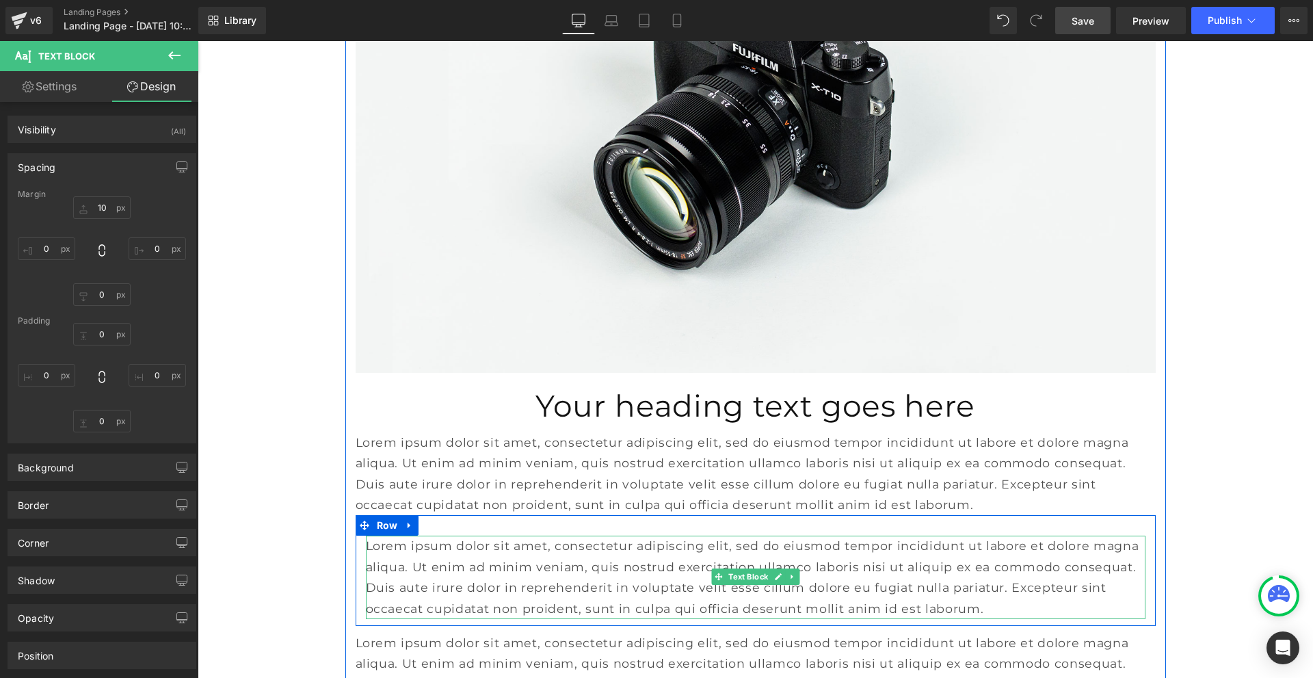
click at [605, 536] on p "Lorem ipsum dolor sit amet, consectetur adipiscing elit, sed do eiusmod tempor …" at bounding box center [756, 577] width 780 height 83
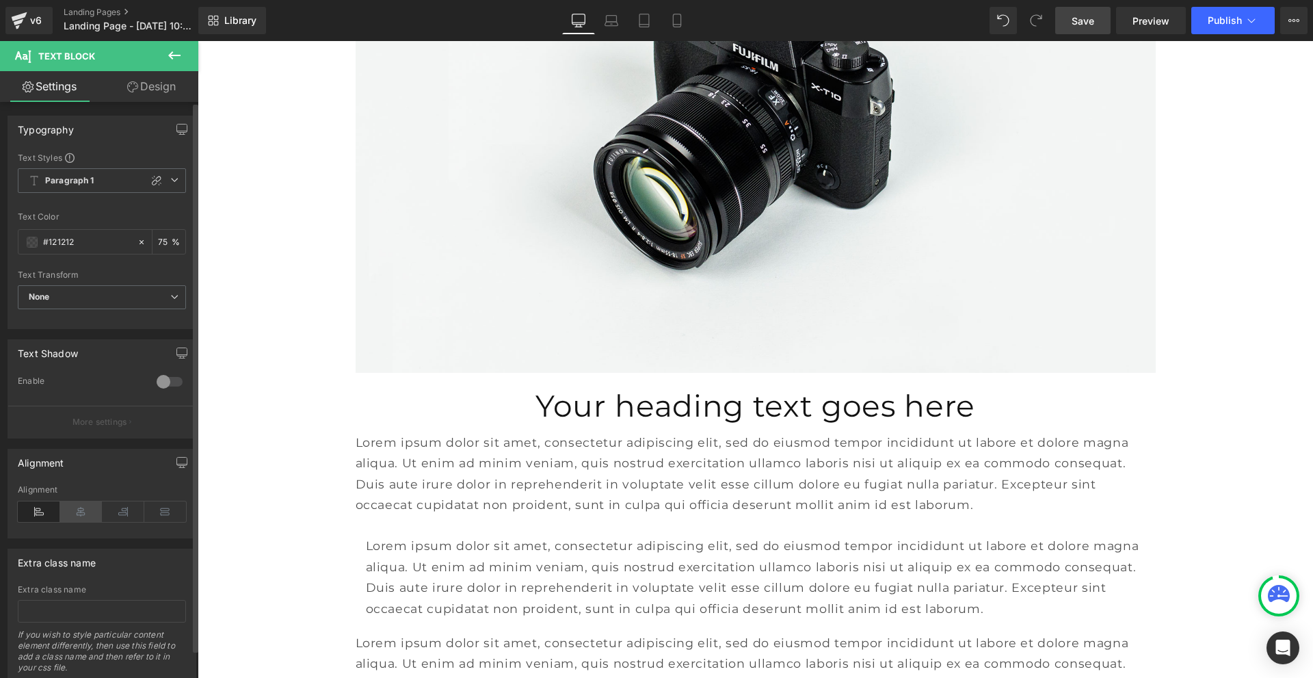
click at [83, 508] on icon at bounding box center [81, 511] width 42 height 21
click at [44, 513] on icon at bounding box center [39, 511] width 42 height 21
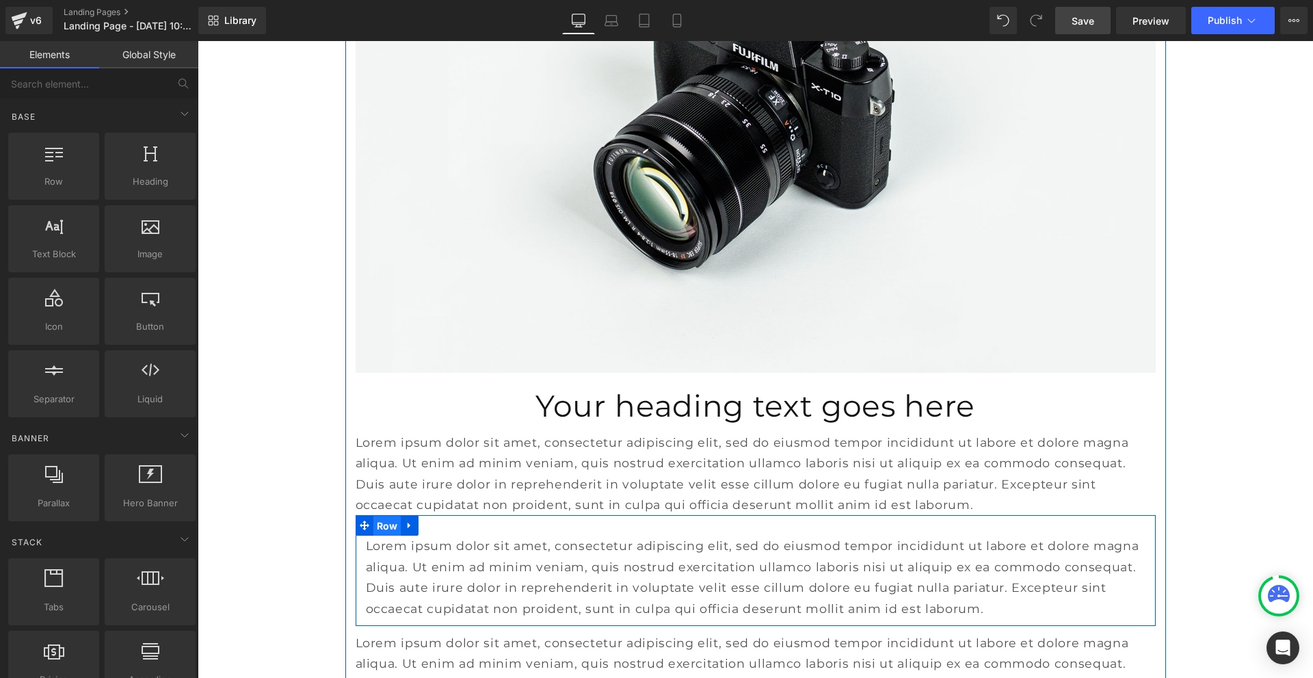
click at [381, 516] on span "Row" at bounding box center [388, 526] width 28 height 21
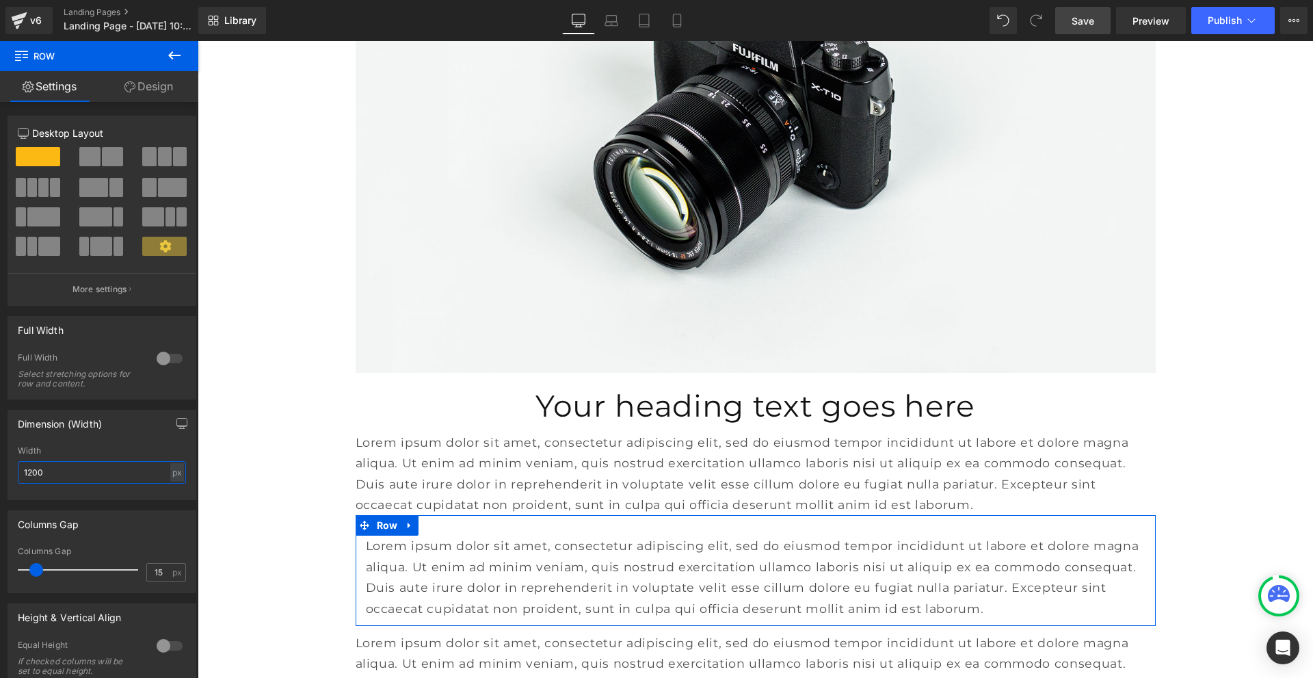
click at [53, 472] on input "1200" at bounding box center [102, 472] width 168 height 23
drag, startPoint x: 53, startPoint y: 472, endPoint x: 27, endPoint y: 471, distance: 26.7
click at [27, 471] on input "1200" at bounding box center [102, 472] width 168 height 23
type input "1500"
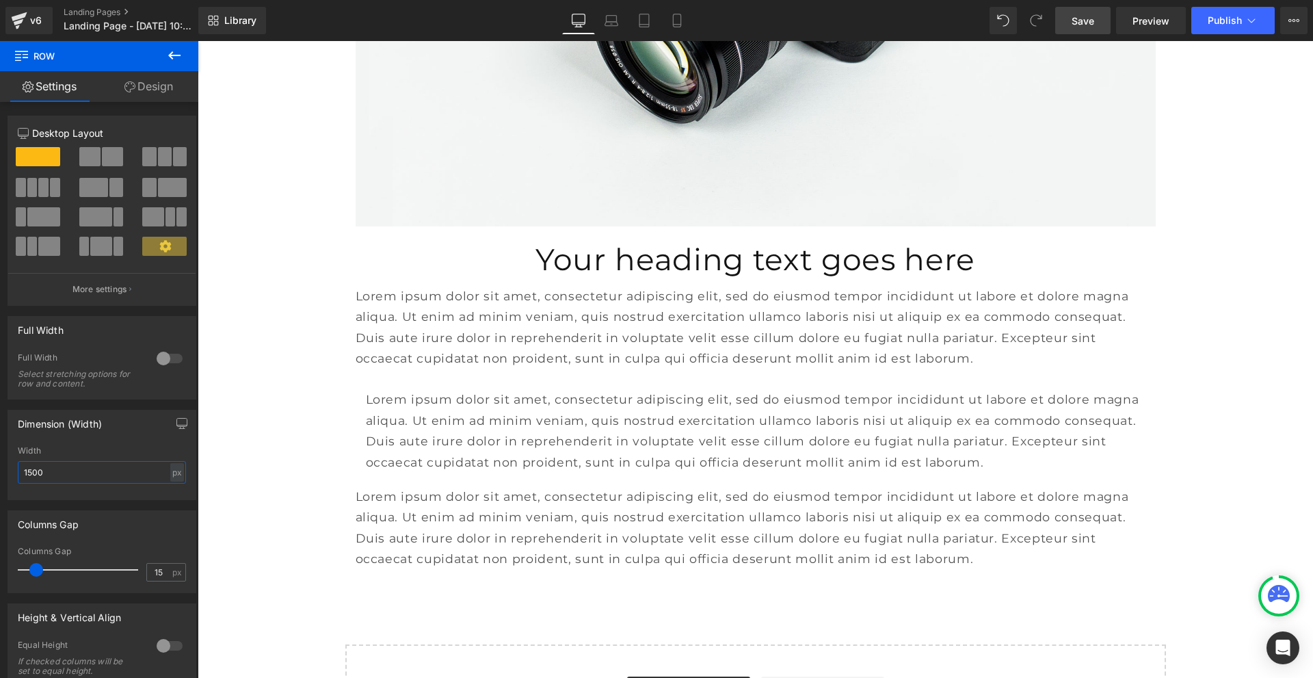
scroll to position [1586, 0]
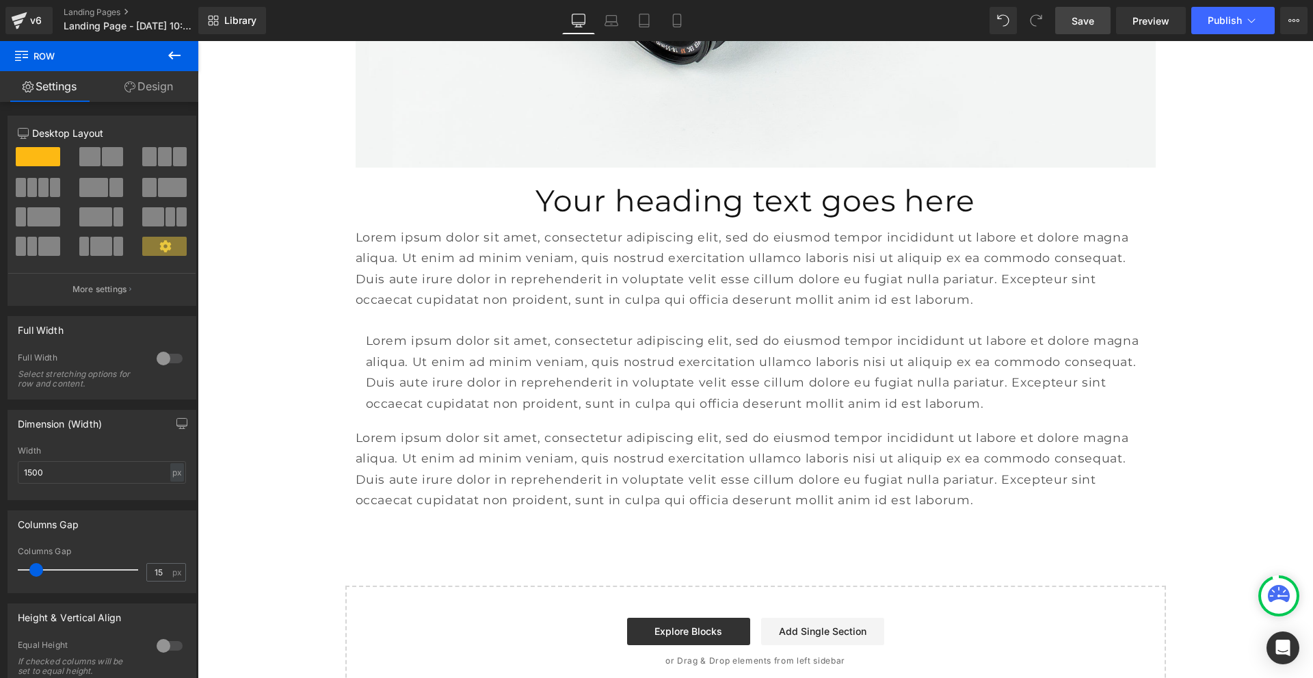
click at [171, 51] on icon at bounding box center [174, 55] width 16 height 16
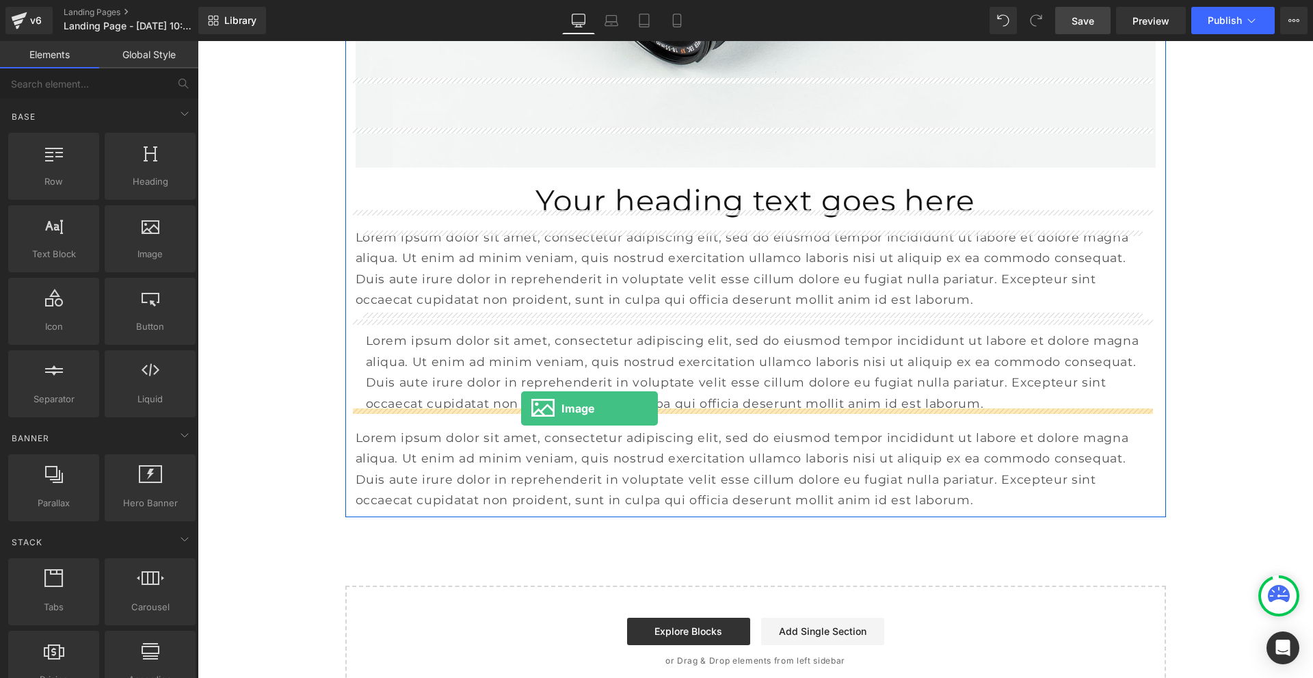
drag, startPoint x: 350, startPoint y: 292, endPoint x: 521, endPoint y: 408, distance: 206.8
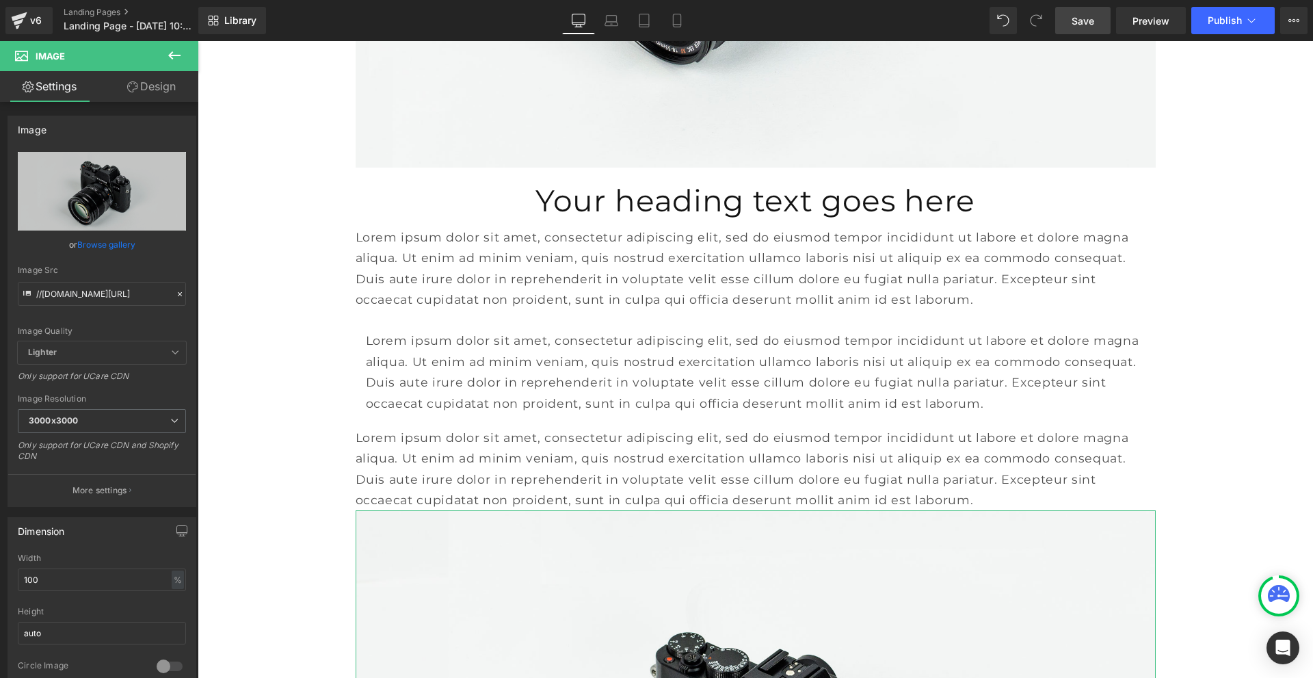
click at [162, 84] on link "Design" at bounding box center [151, 86] width 99 height 31
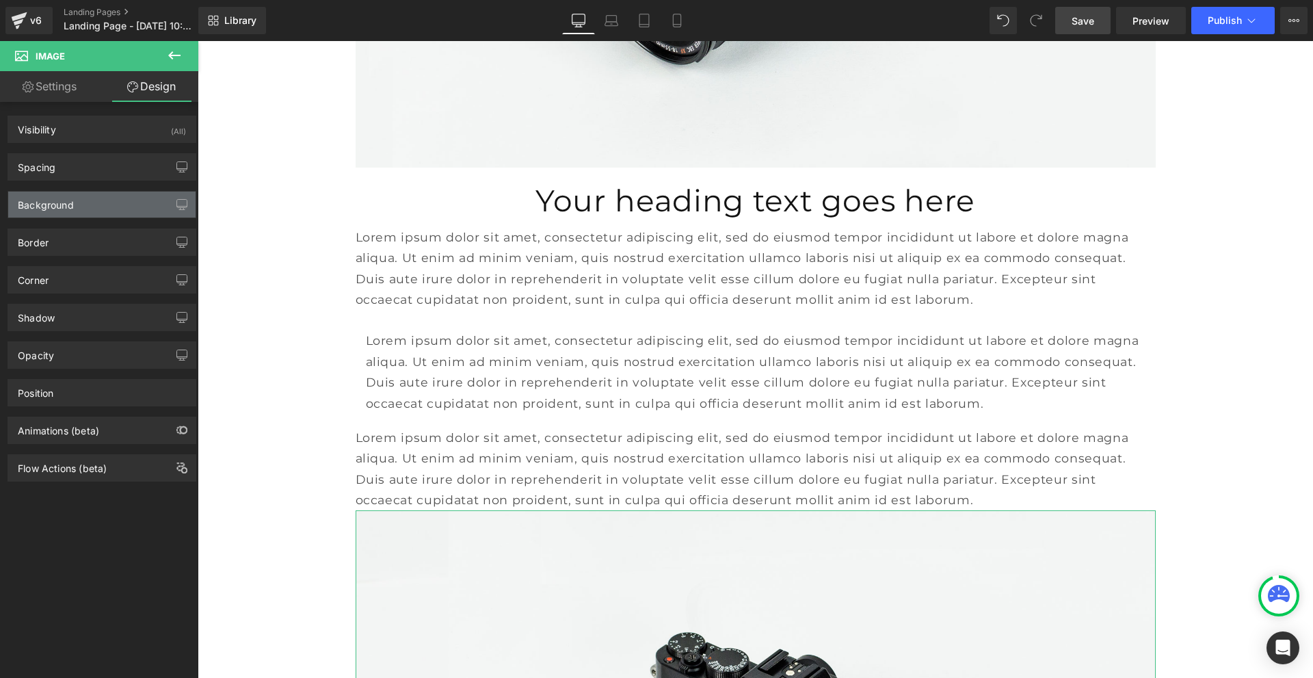
type input "0"
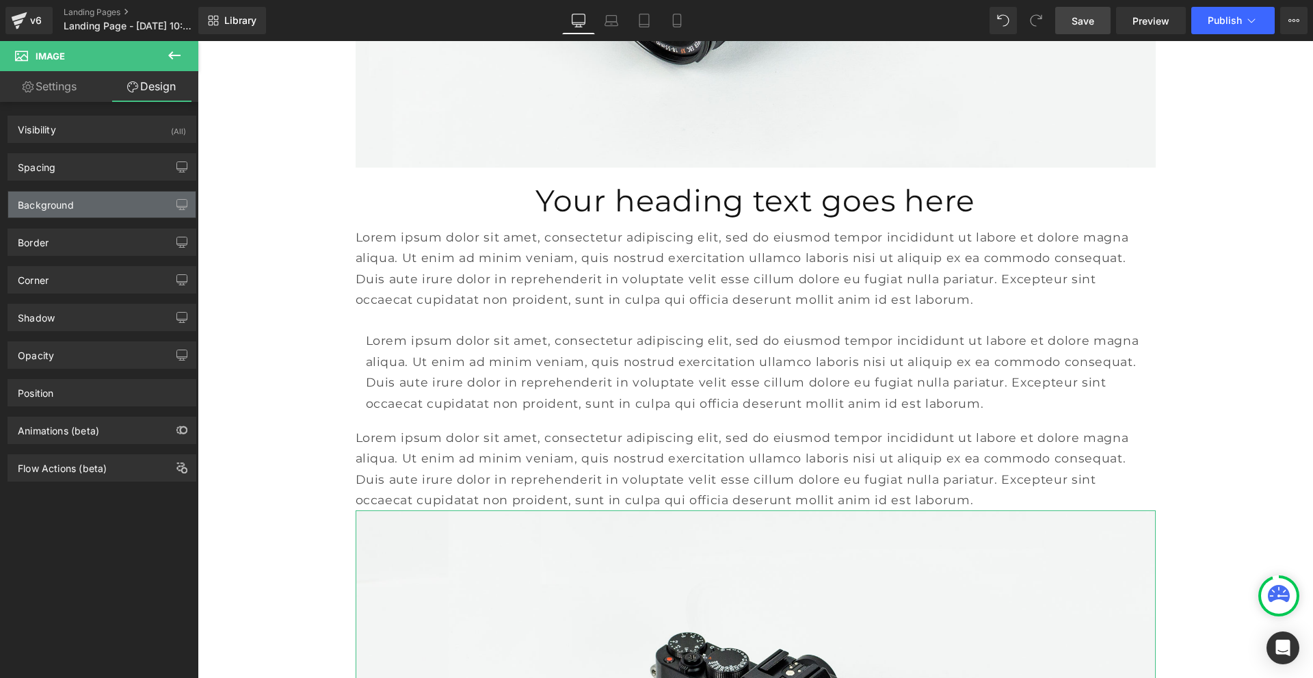
type input "0"
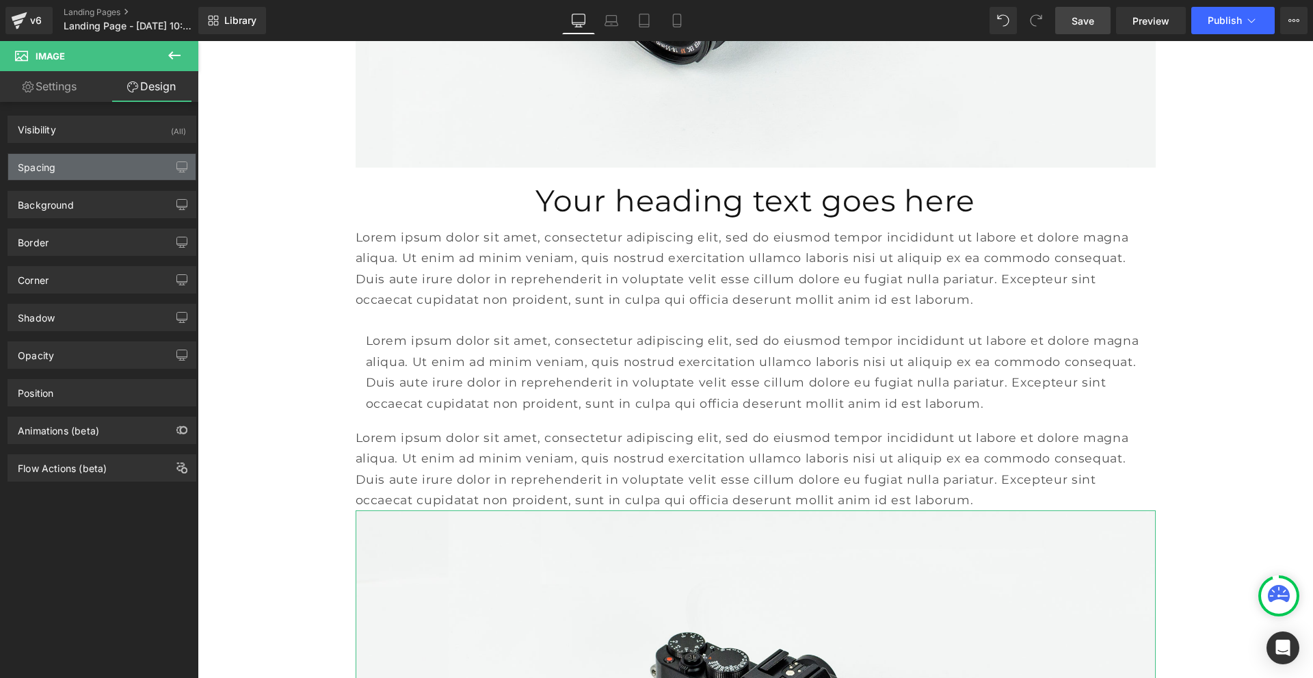
click at [100, 168] on div "Spacing" at bounding box center [101, 167] width 187 height 26
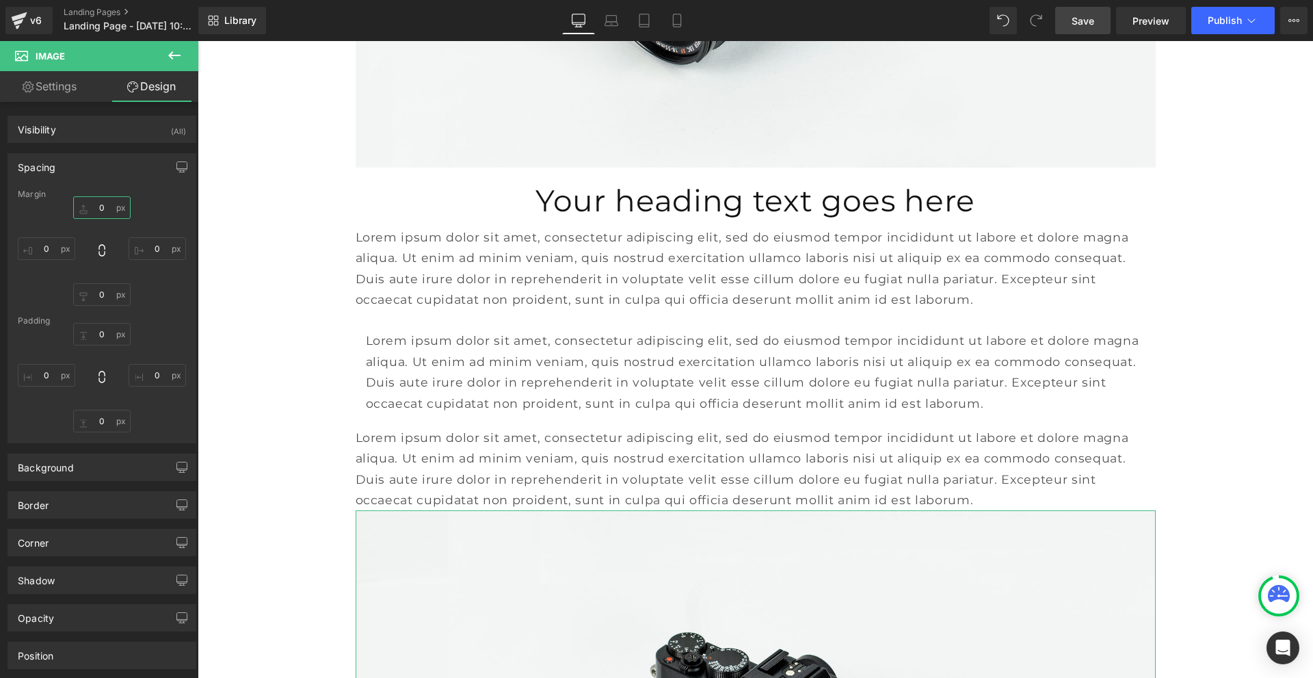
click at [97, 203] on input "0" at bounding box center [101, 207] width 57 height 23
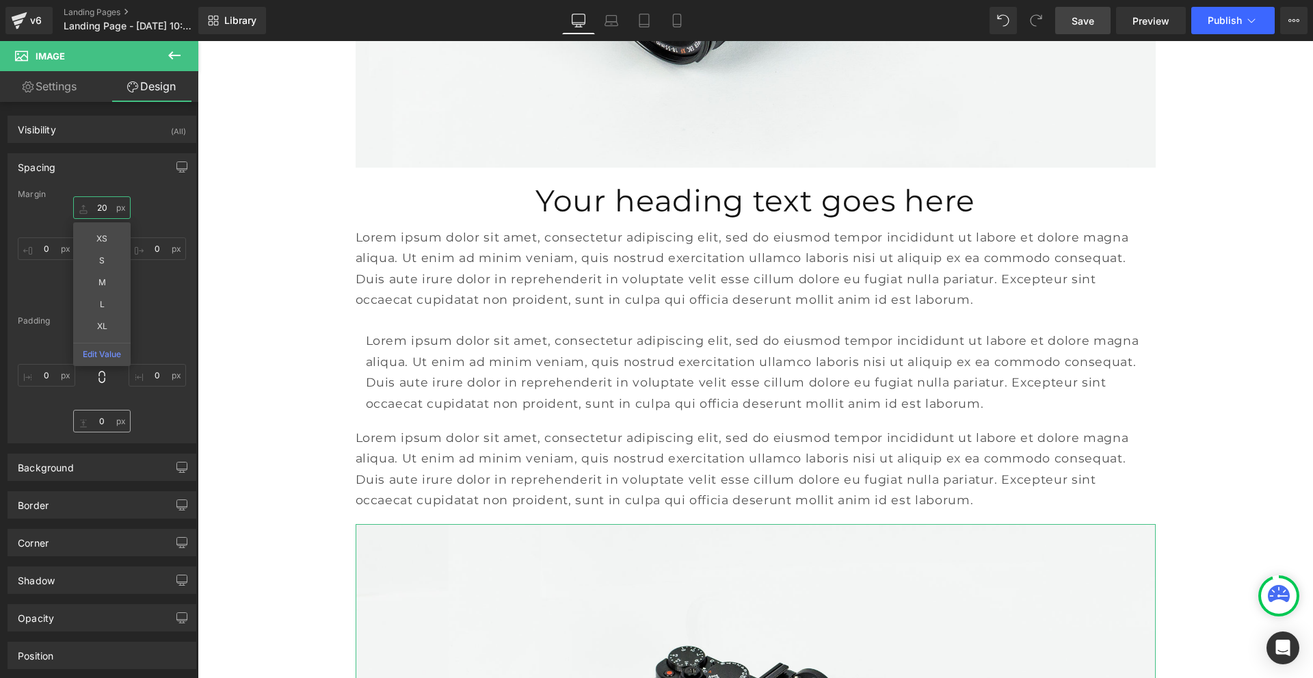
type input "20"
click at [97, 421] on input "0" at bounding box center [101, 421] width 57 height 23
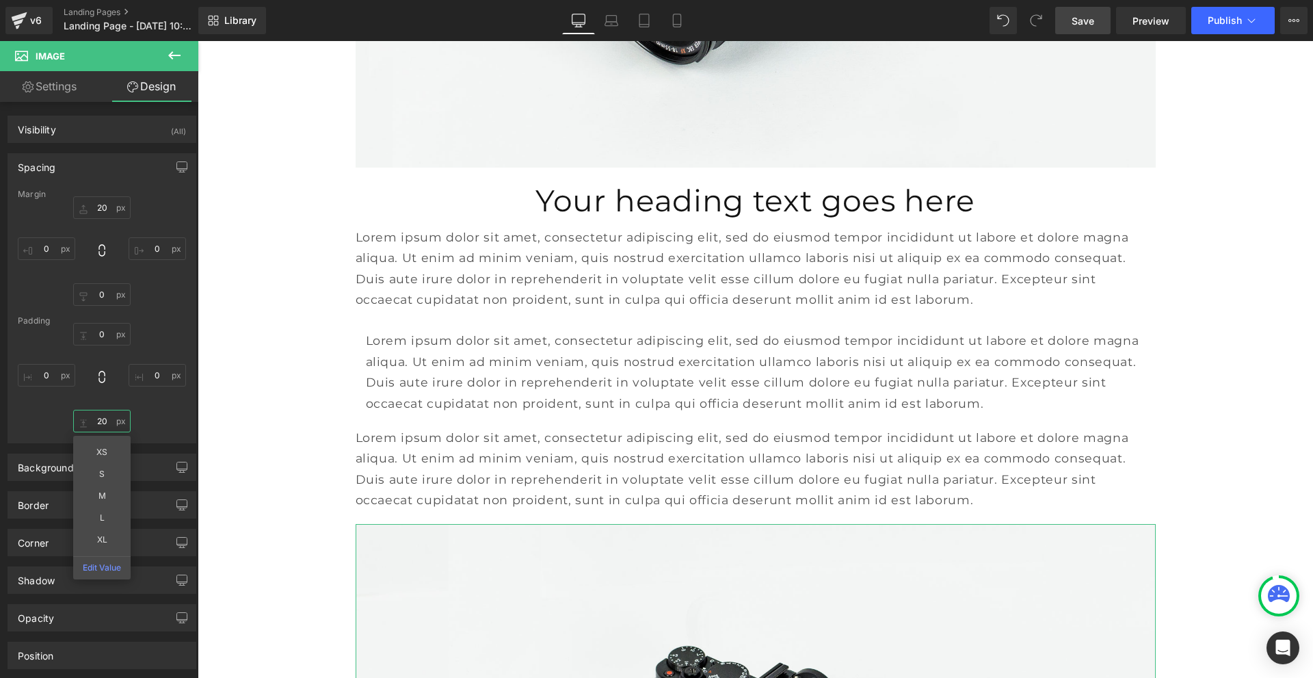
type input "20"
click at [1089, 19] on span "Save" at bounding box center [1083, 21] width 23 height 14
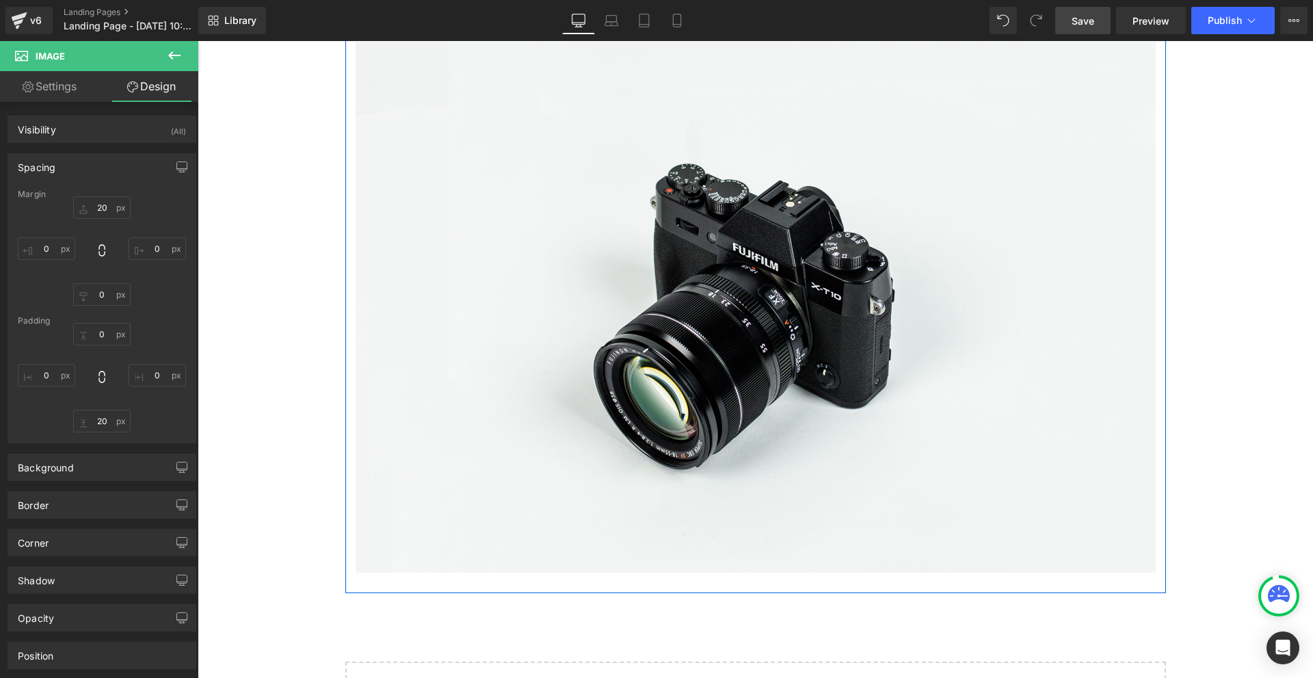
scroll to position [2133, 0]
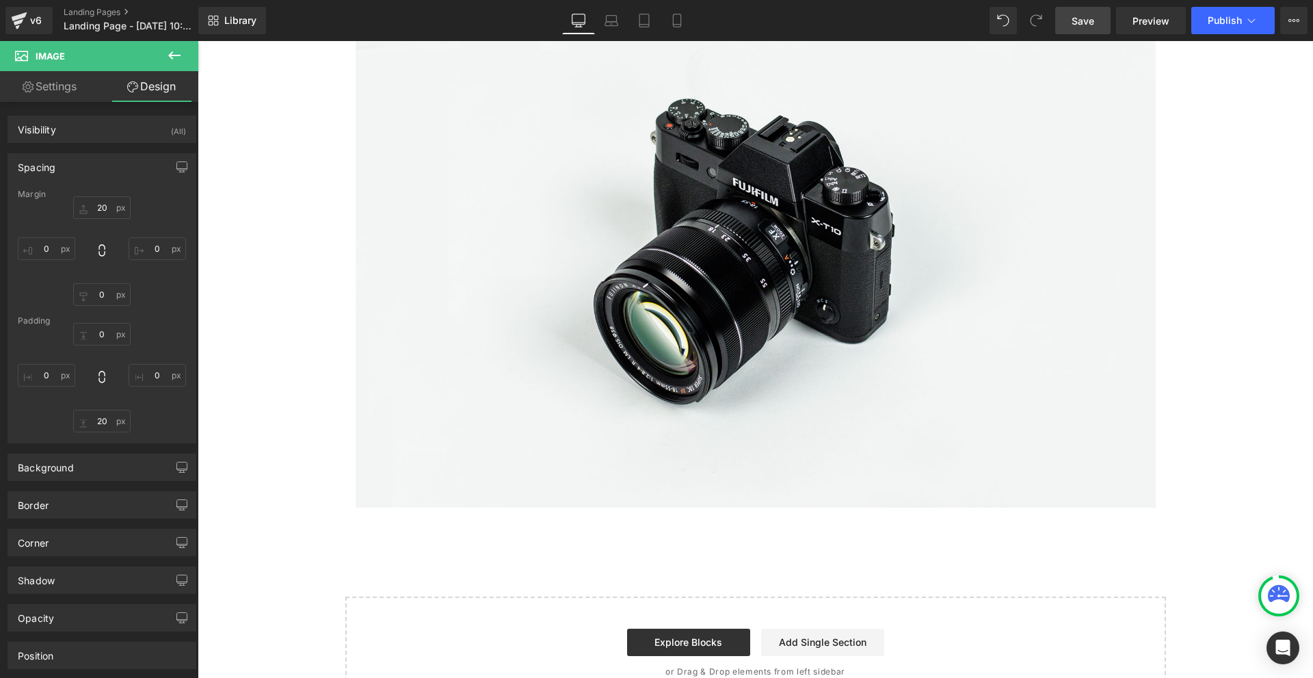
click at [177, 53] on icon at bounding box center [174, 55] width 16 height 16
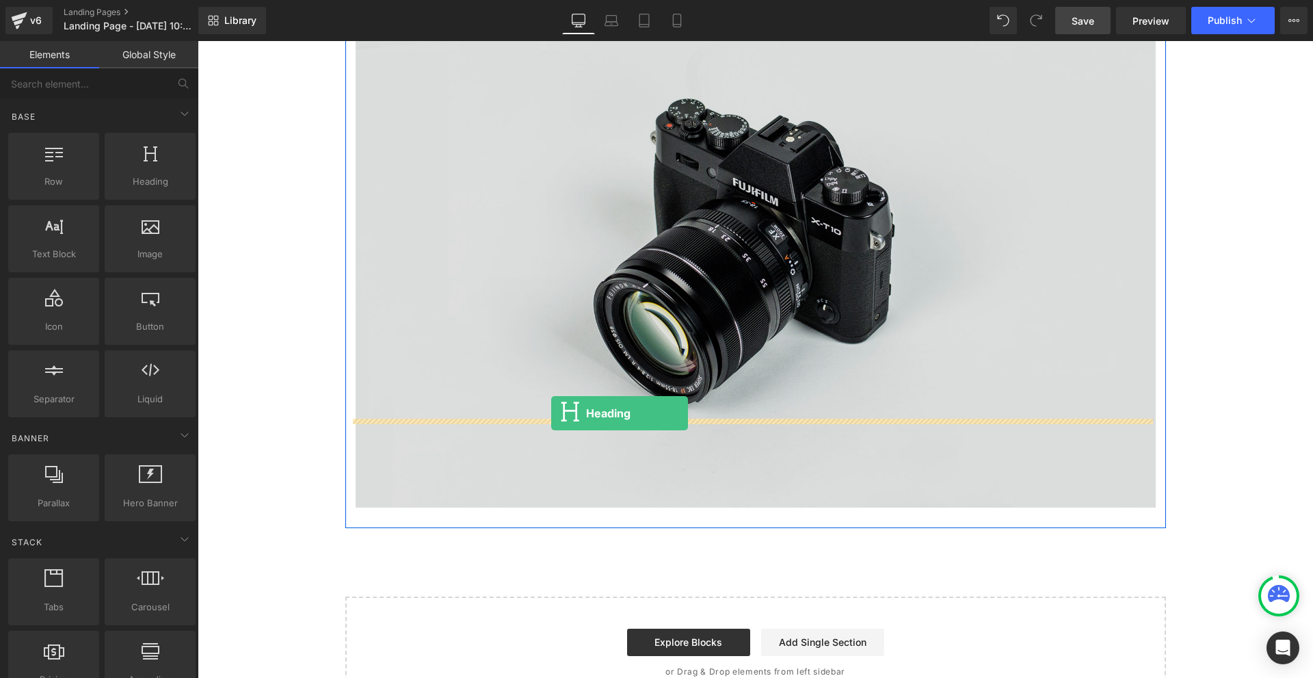
drag, startPoint x: 327, startPoint y: 223, endPoint x: 551, endPoint y: 413, distance: 294.1
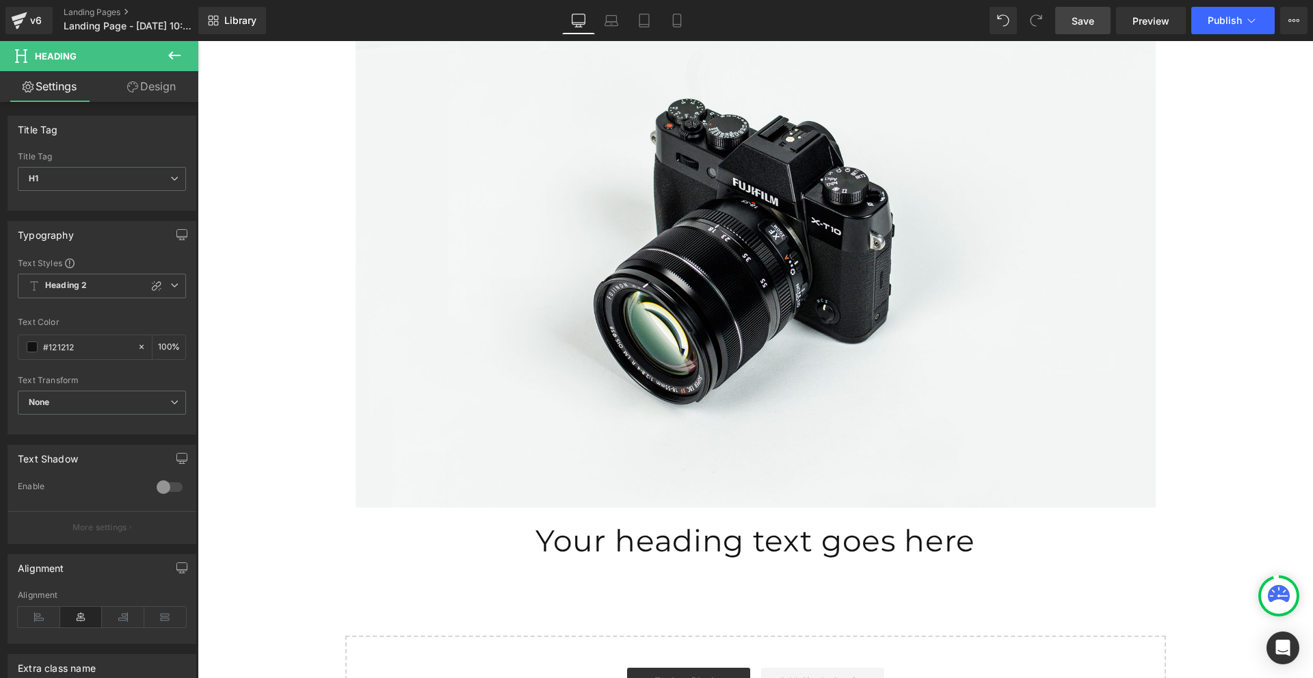
click at [171, 54] on icon at bounding box center [174, 55] width 12 height 8
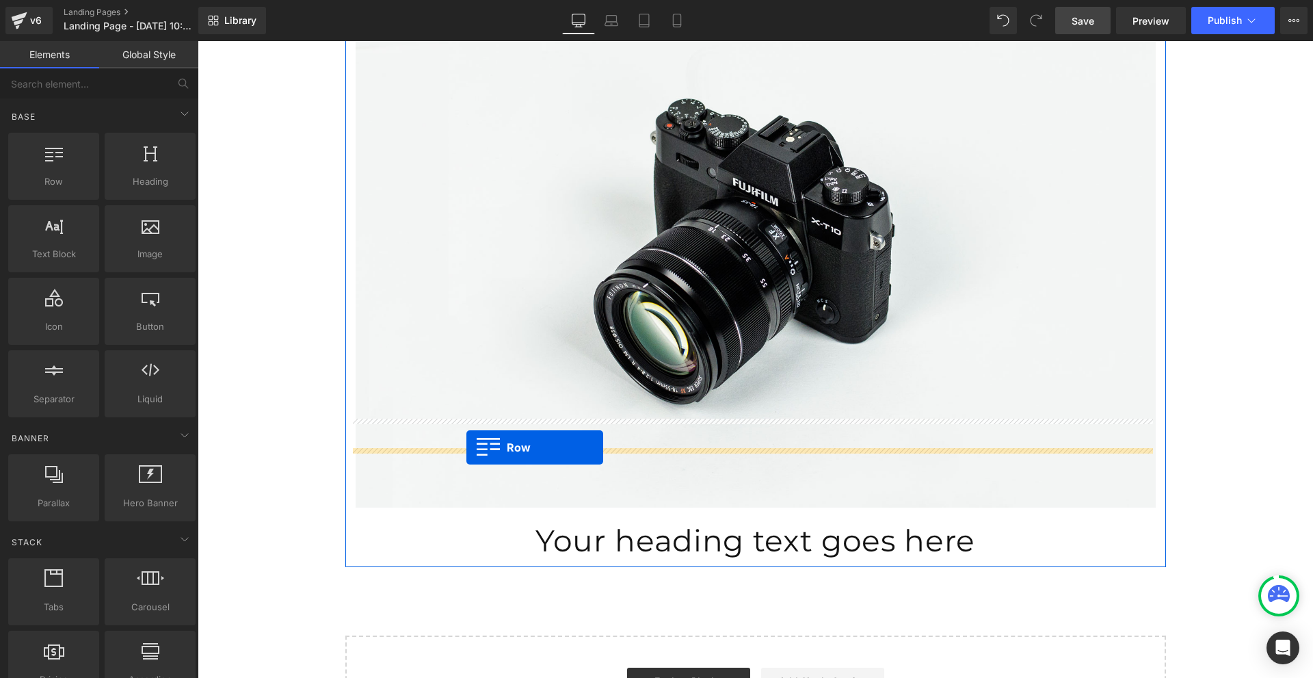
drag, startPoint x: 252, startPoint y: 231, endPoint x: 467, endPoint y: 447, distance: 304.7
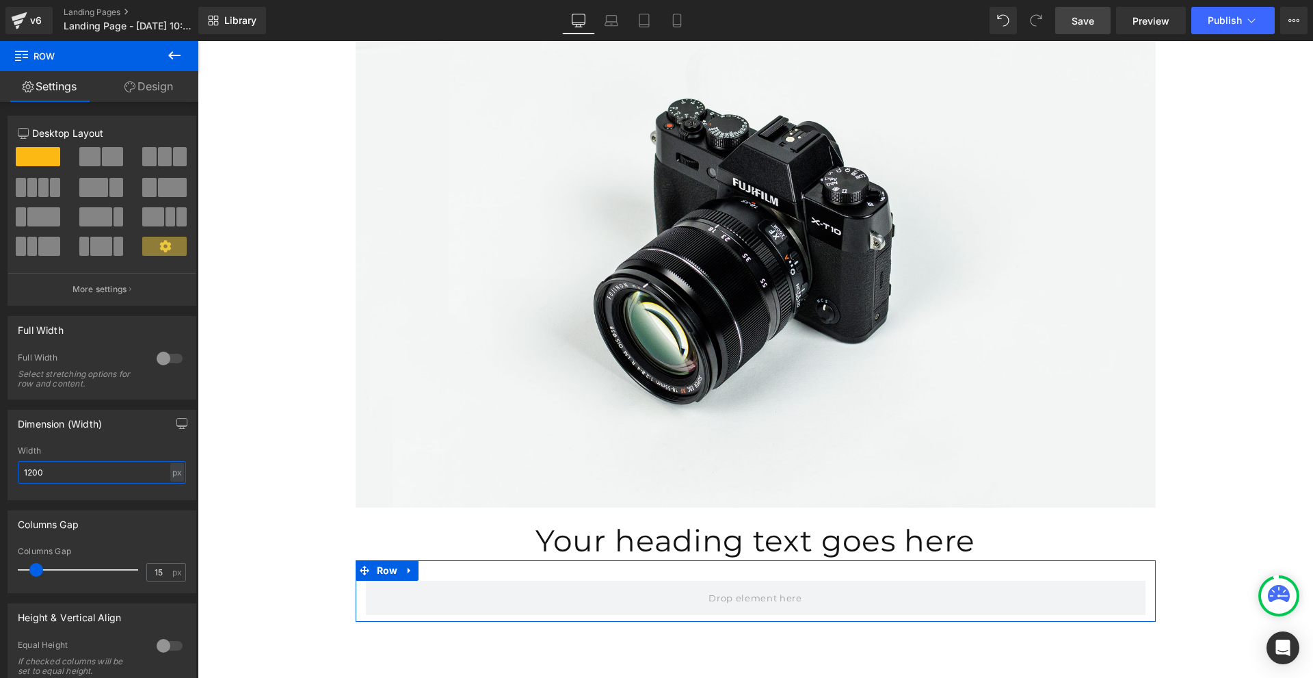
drag, startPoint x: 77, startPoint y: 464, endPoint x: 2, endPoint y: 475, distance: 76.0
click at [3, 475] on div "Dimension (Width) 1200px Width 1200 px % px" at bounding box center [102, 450] width 205 height 101
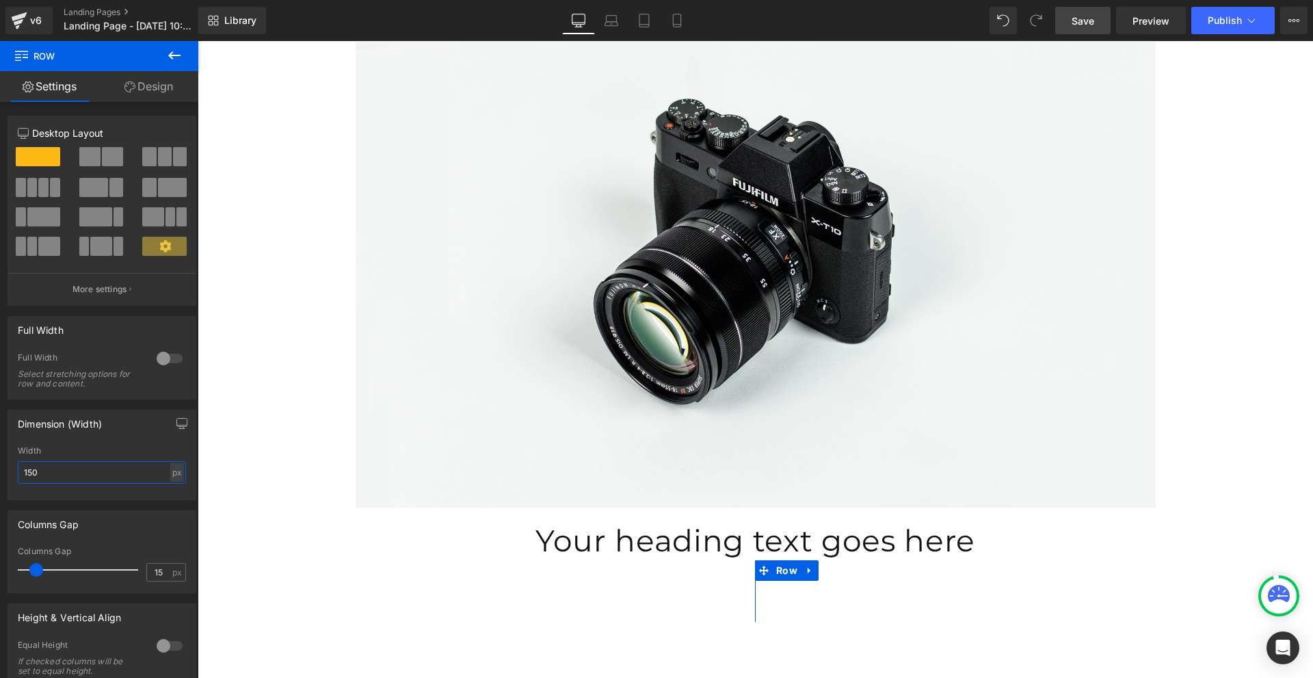
type input "1500"
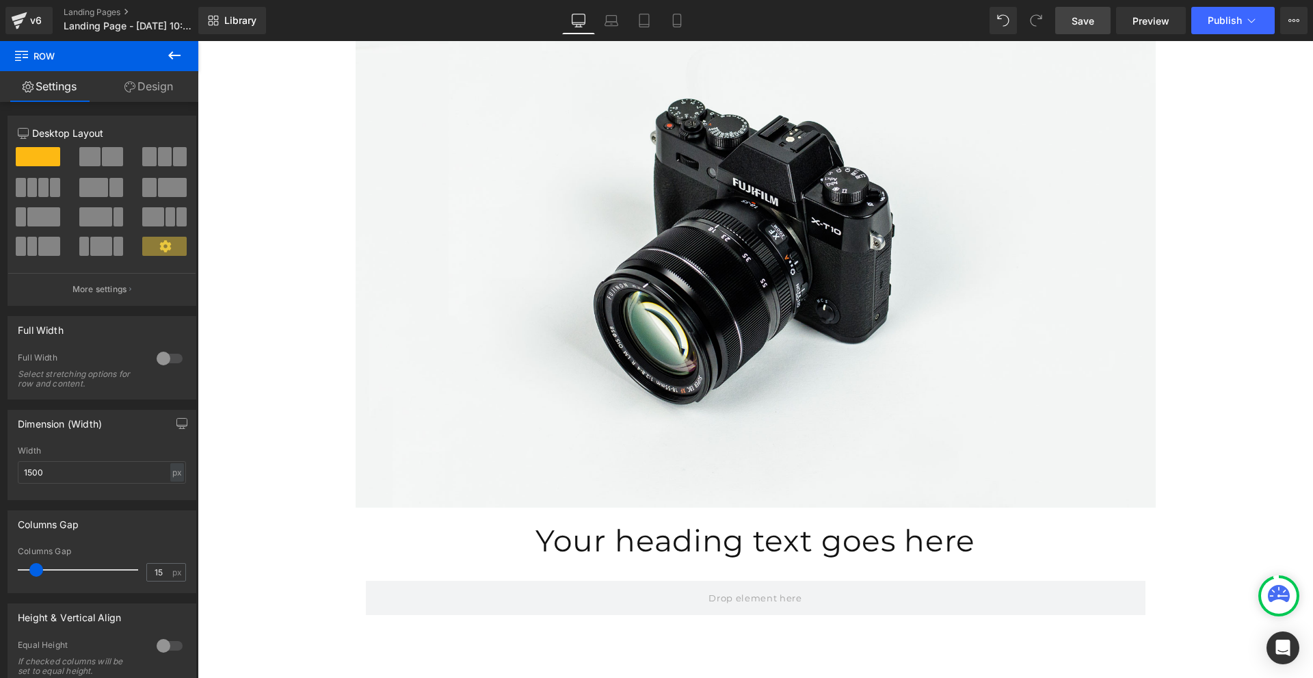
click at [177, 52] on icon at bounding box center [174, 55] width 16 height 16
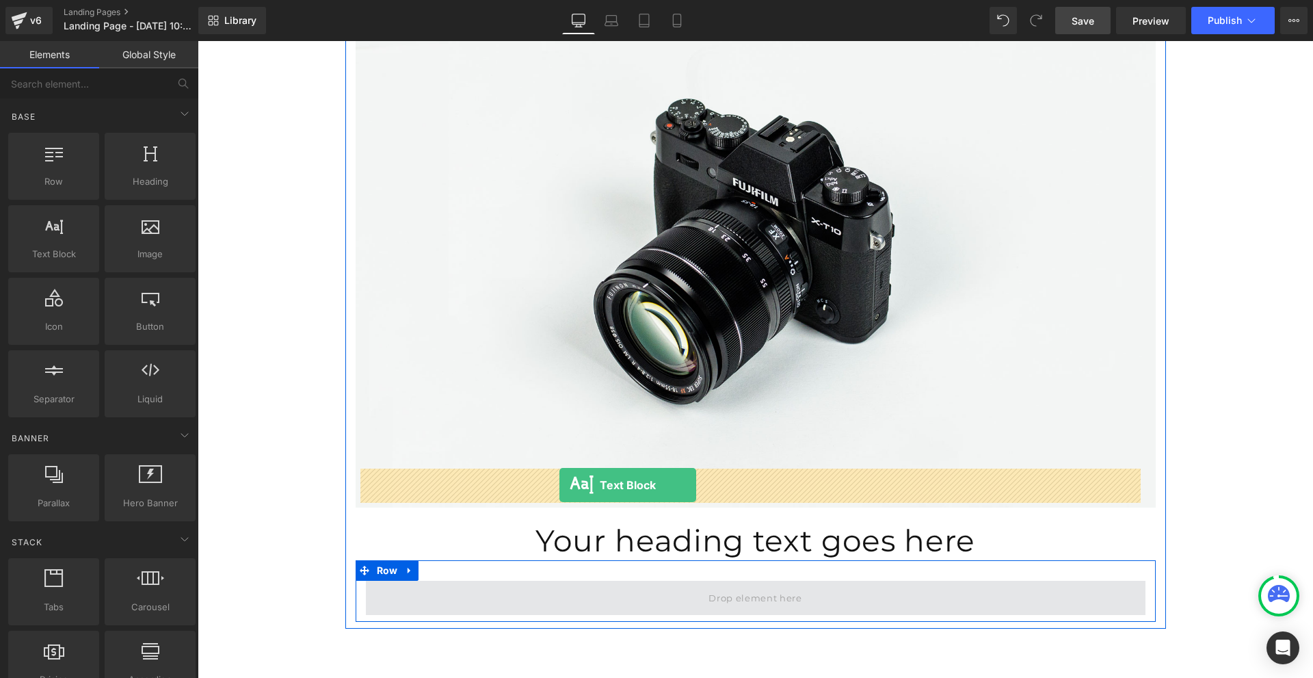
drag, startPoint x: 261, startPoint y: 299, endPoint x: 560, endPoint y: 485, distance: 351.5
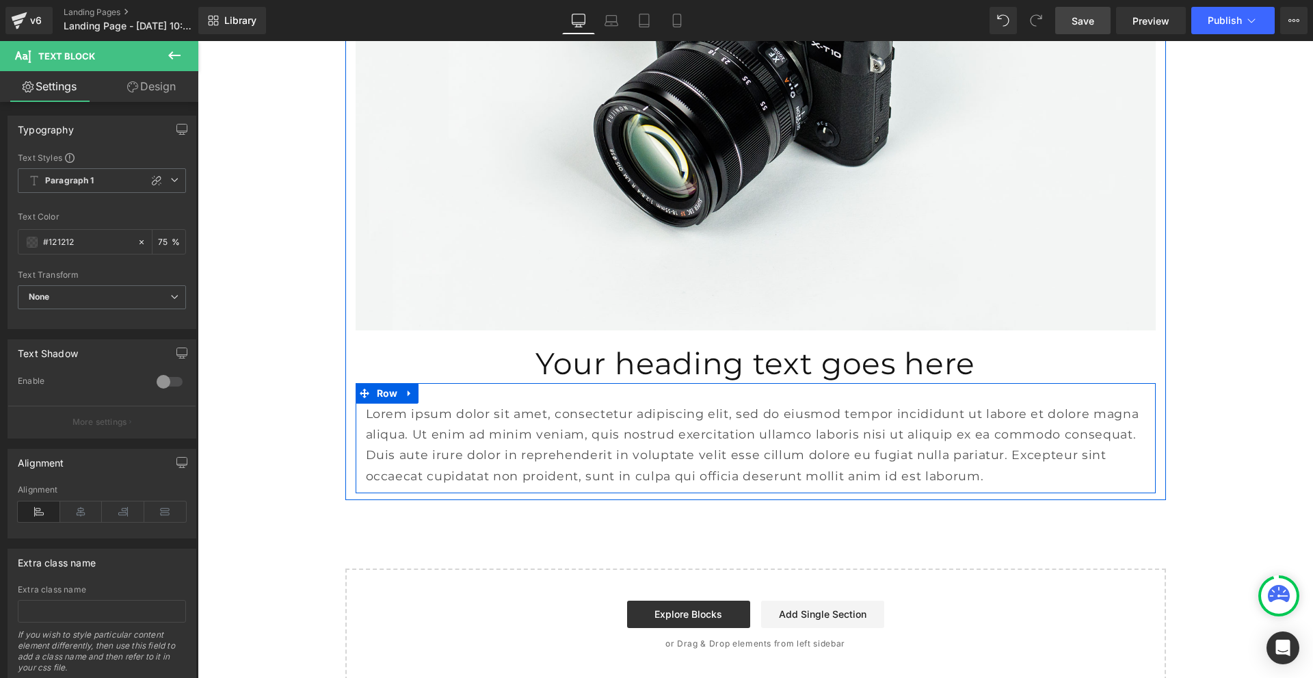
scroll to position [2338, 0]
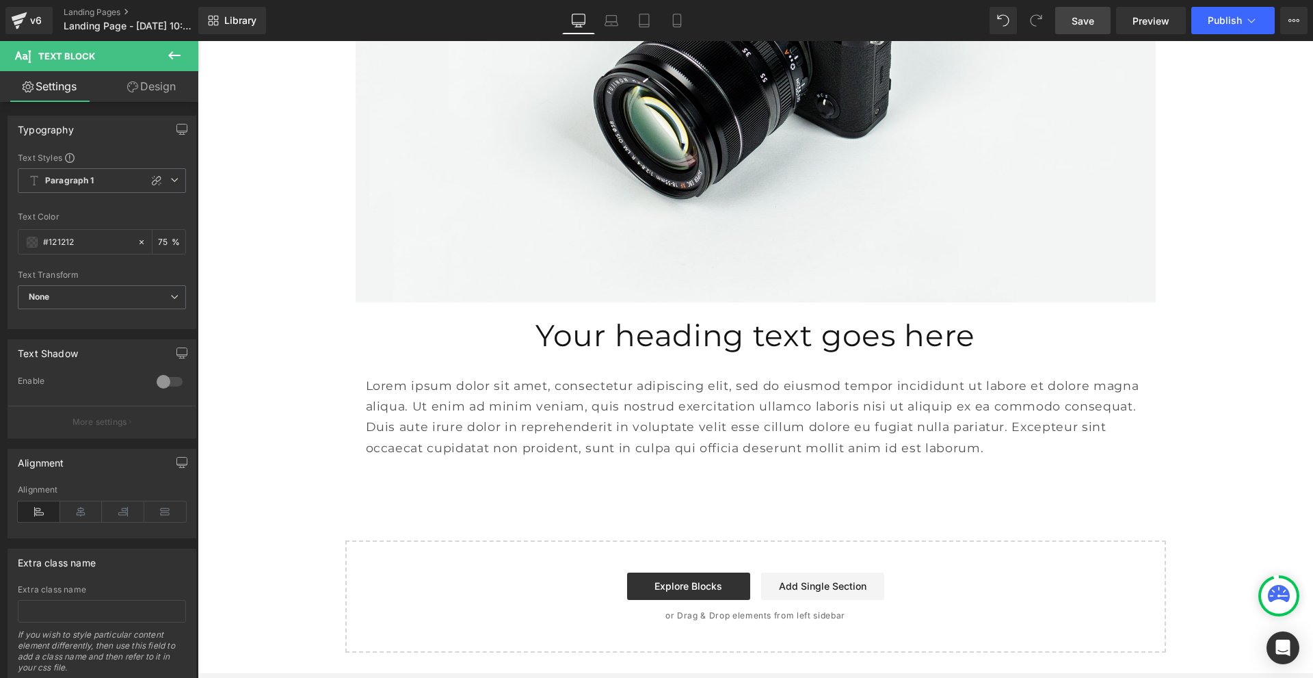
click at [180, 53] on icon at bounding box center [174, 55] width 16 height 16
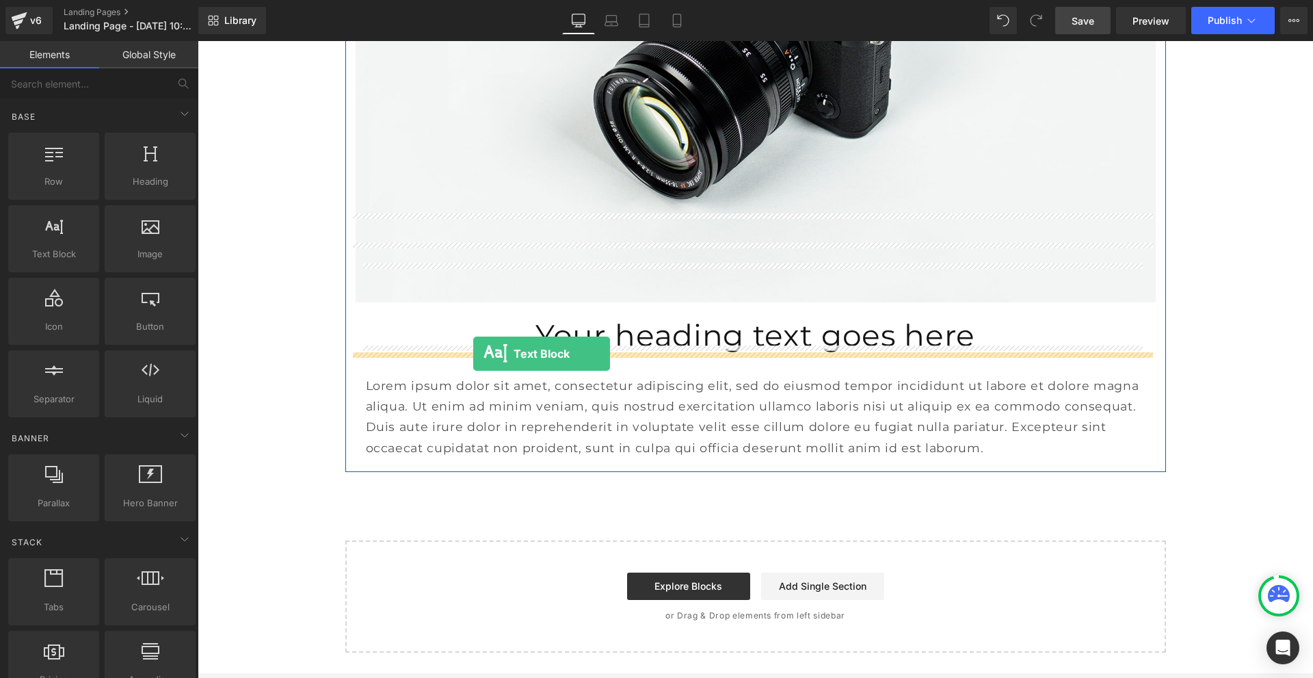
drag, startPoint x: 248, startPoint y: 295, endPoint x: 473, endPoint y: 354, distance: 233.3
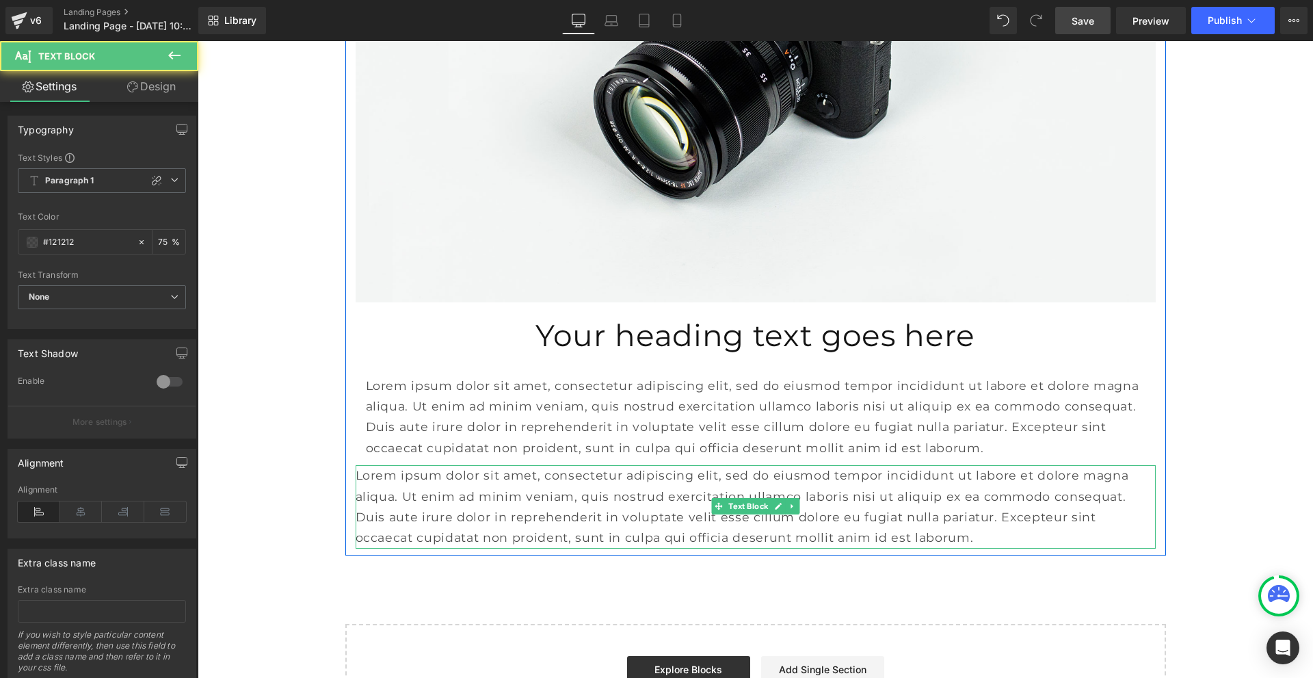
click at [616, 465] on p "Lorem ipsum dolor sit amet, consectetur adipiscing elit, sed do eiusmod tempor …" at bounding box center [756, 506] width 800 height 83
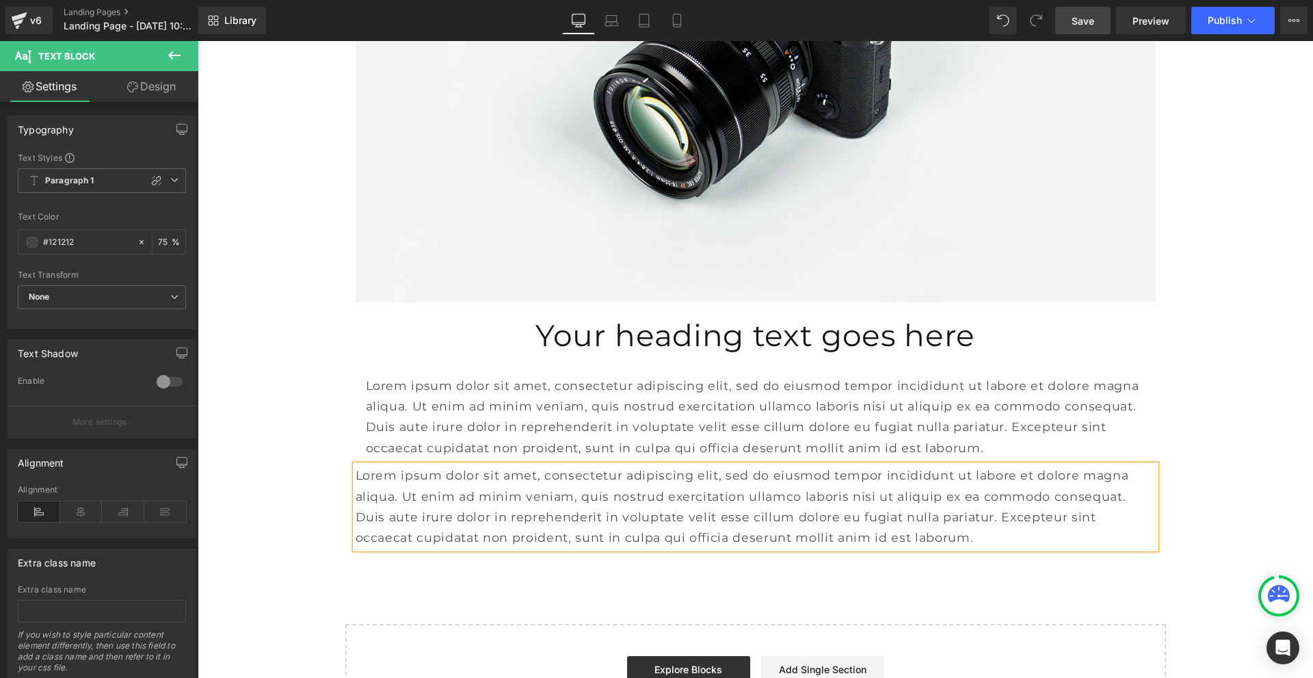
click at [157, 90] on link "Design" at bounding box center [151, 86] width 99 height 31
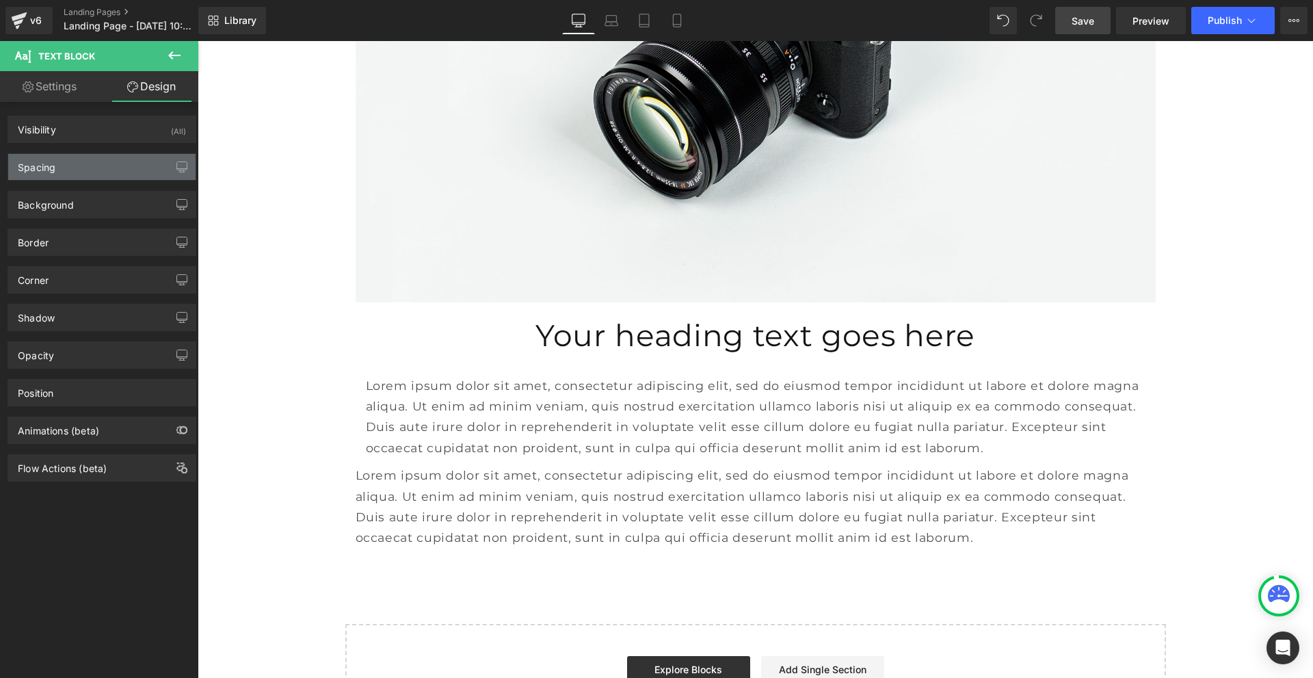
type input "0"
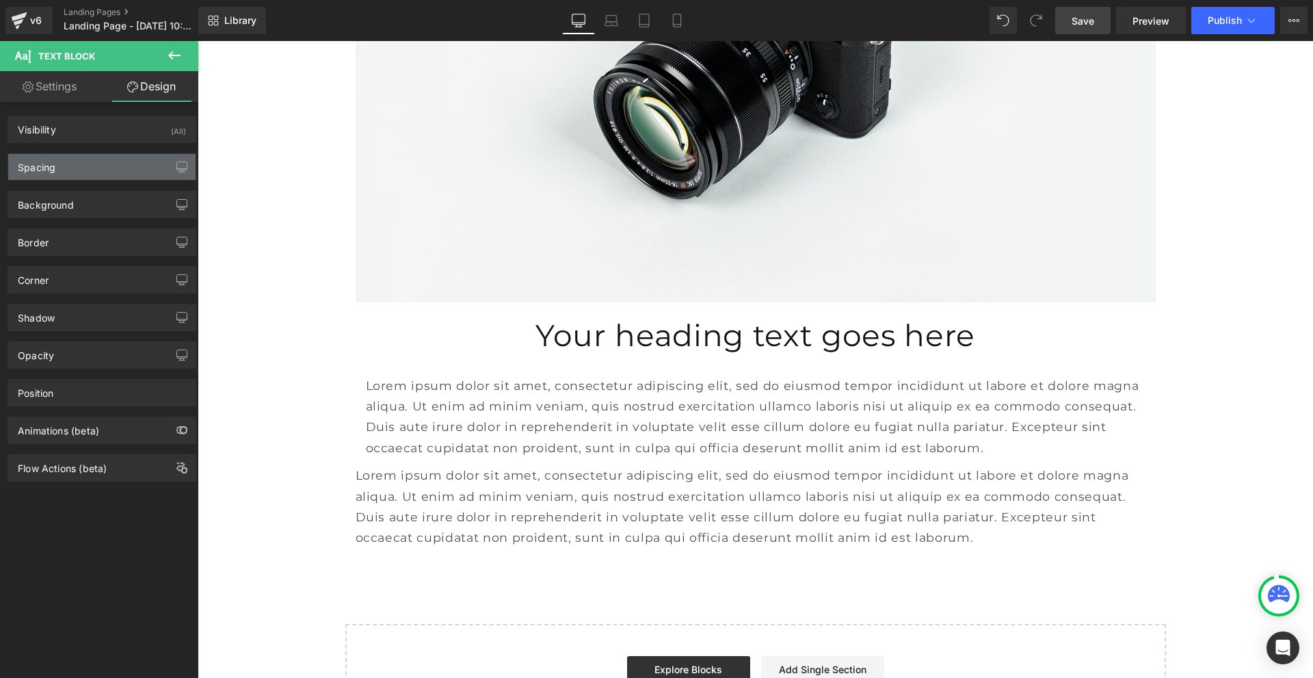
type input "0"
click at [129, 172] on div "Spacing" at bounding box center [101, 167] width 187 height 26
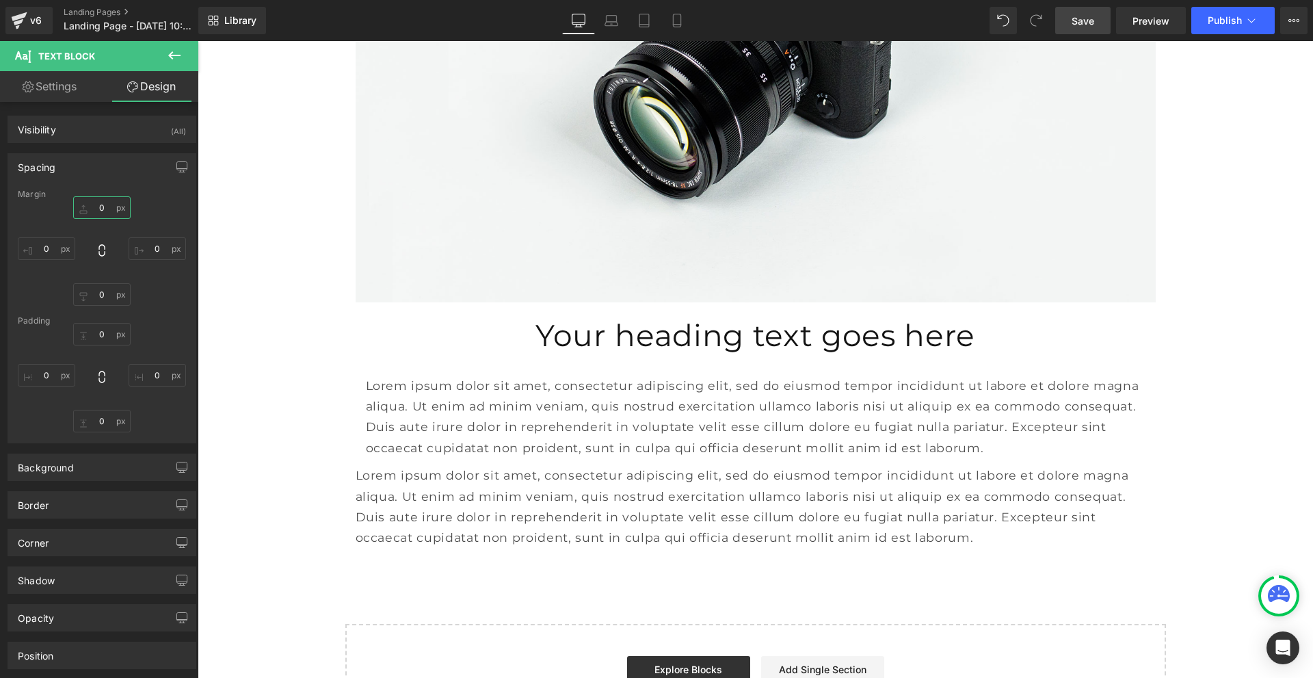
click at [99, 211] on input "0" at bounding box center [101, 207] width 57 height 23
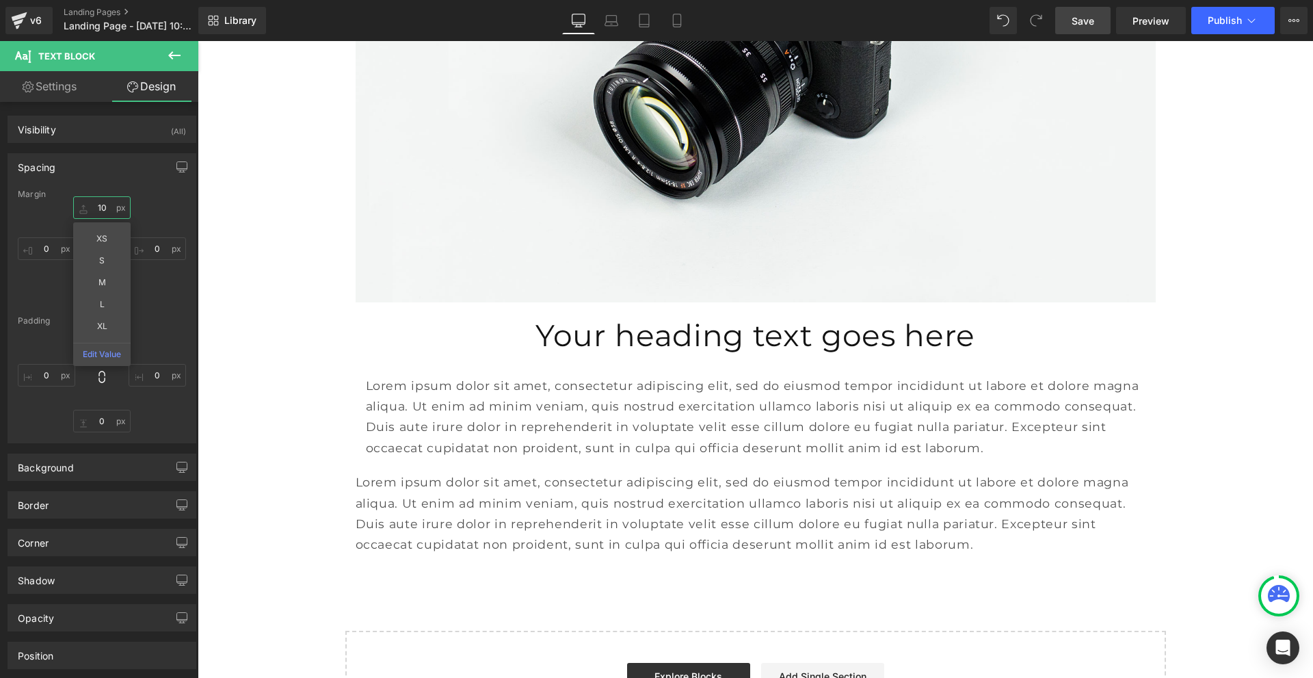
type input "10"
click at [171, 54] on icon at bounding box center [174, 55] width 12 height 8
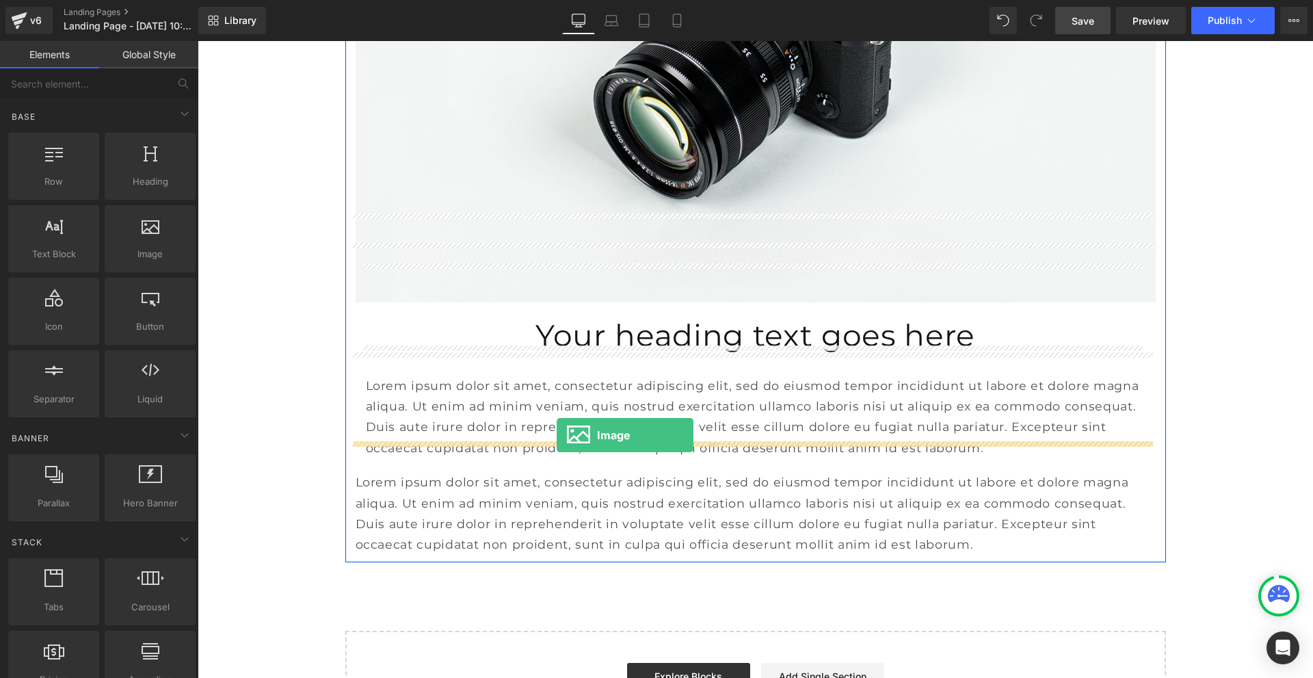
drag, startPoint x: 342, startPoint y: 296, endPoint x: 557, endPoint y: 435, distance: 256.2
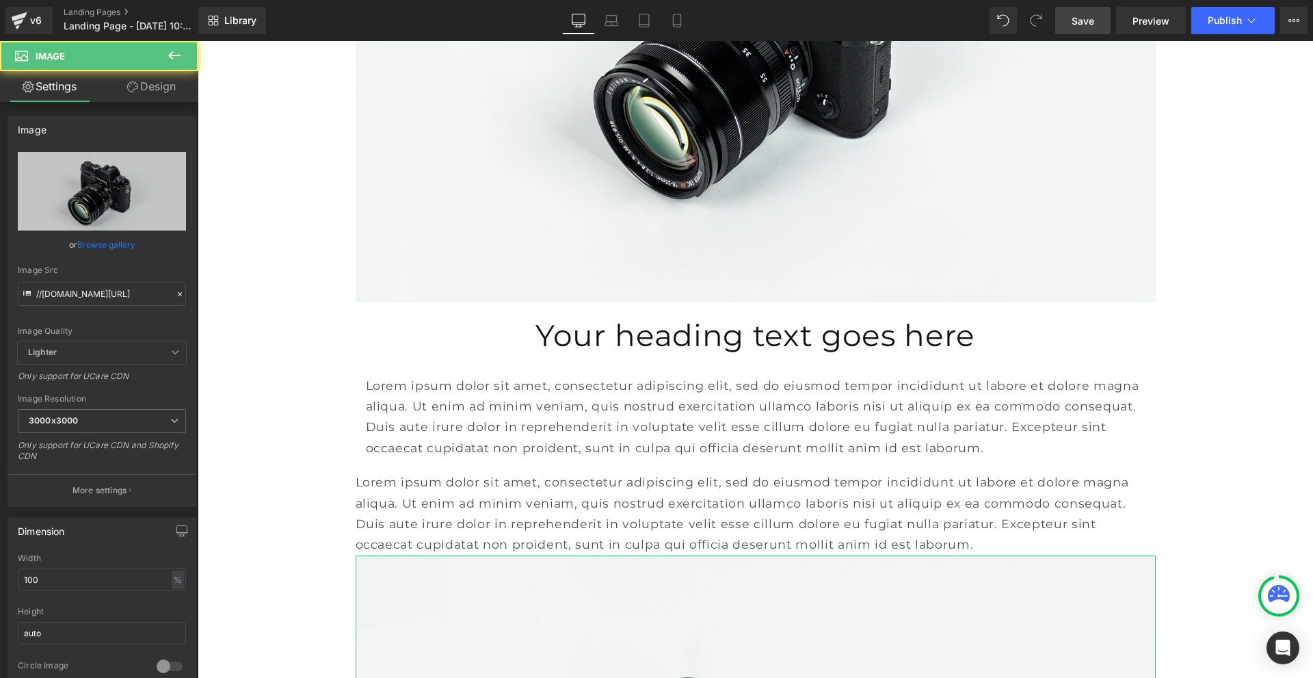
click at [146, 89] on link "Design" at bounding box center [151, 86] width 99 height 31
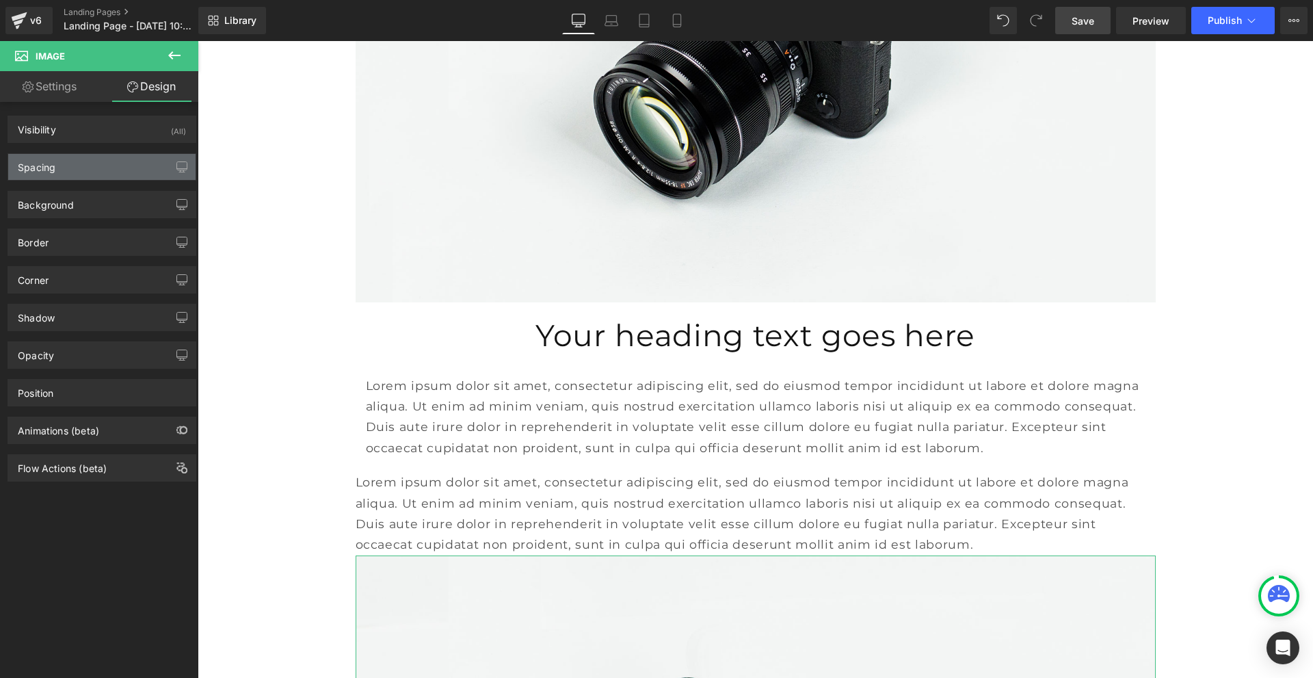
click at [119, 166] on div "Spacing" at bounding box center [101, 167] width 187 height 26
type input "0"
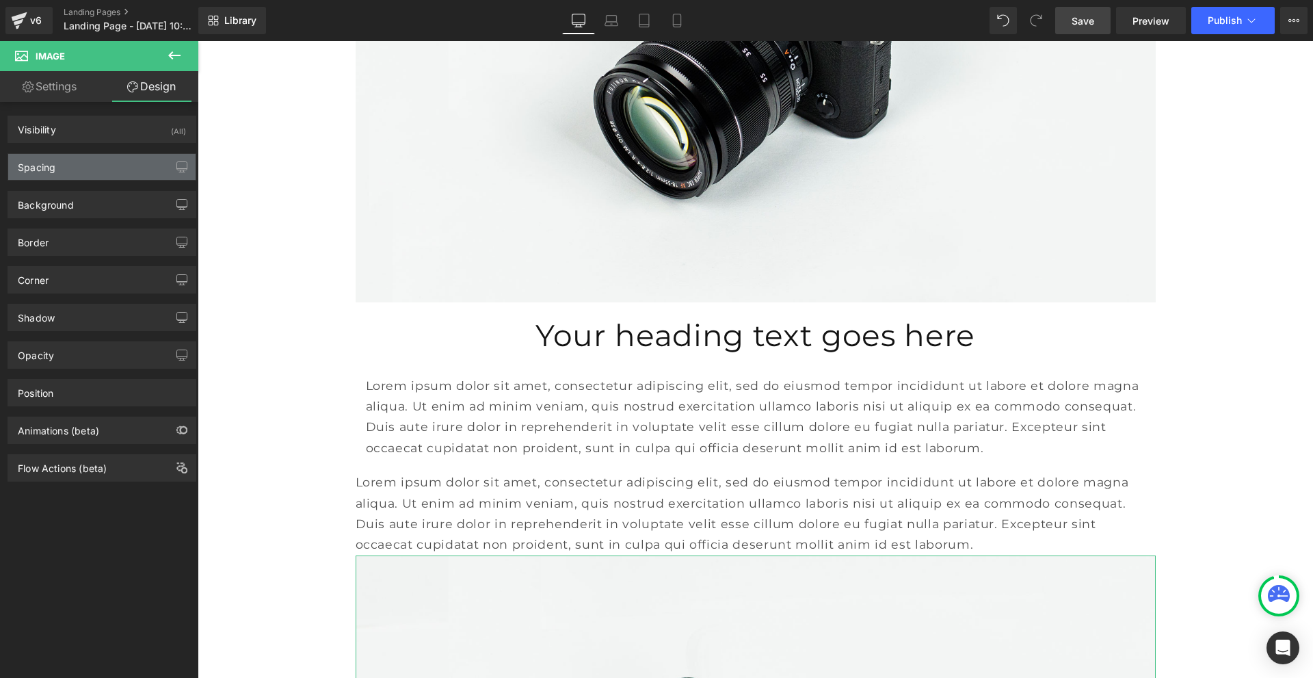
type input "0"
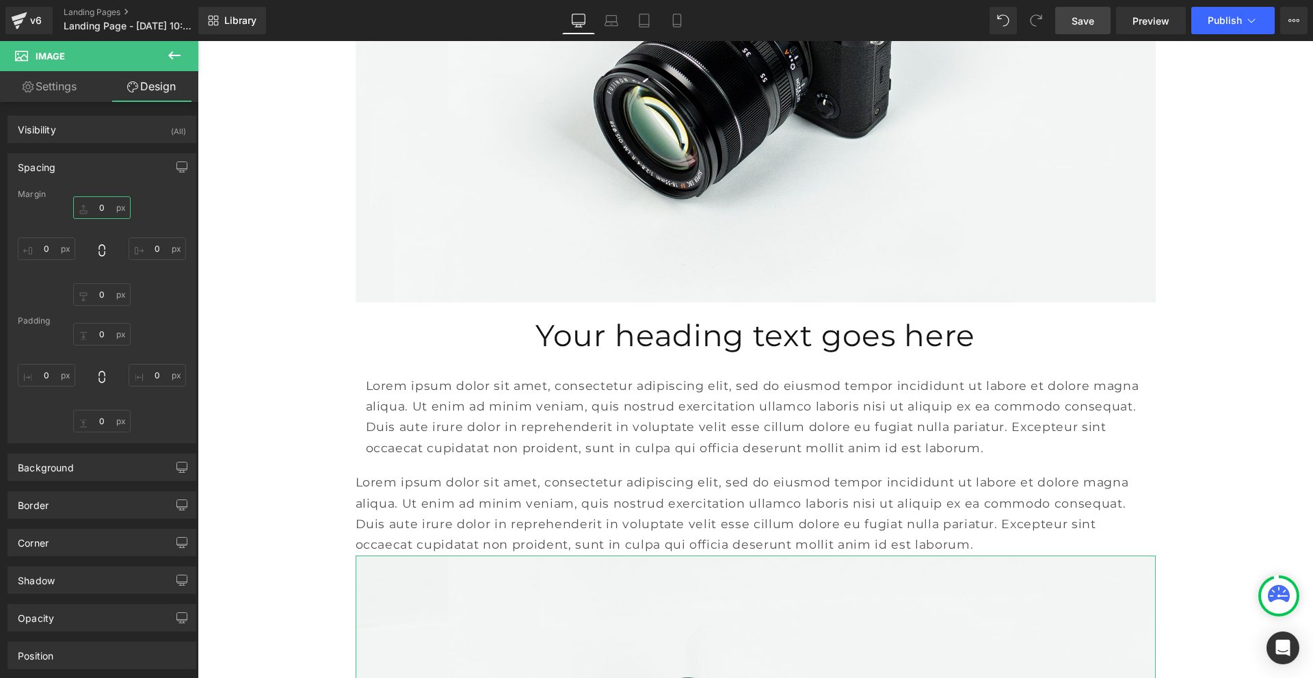
click at [103, 209] on input "0" at bounding box center [101, 207] width 57 height 23
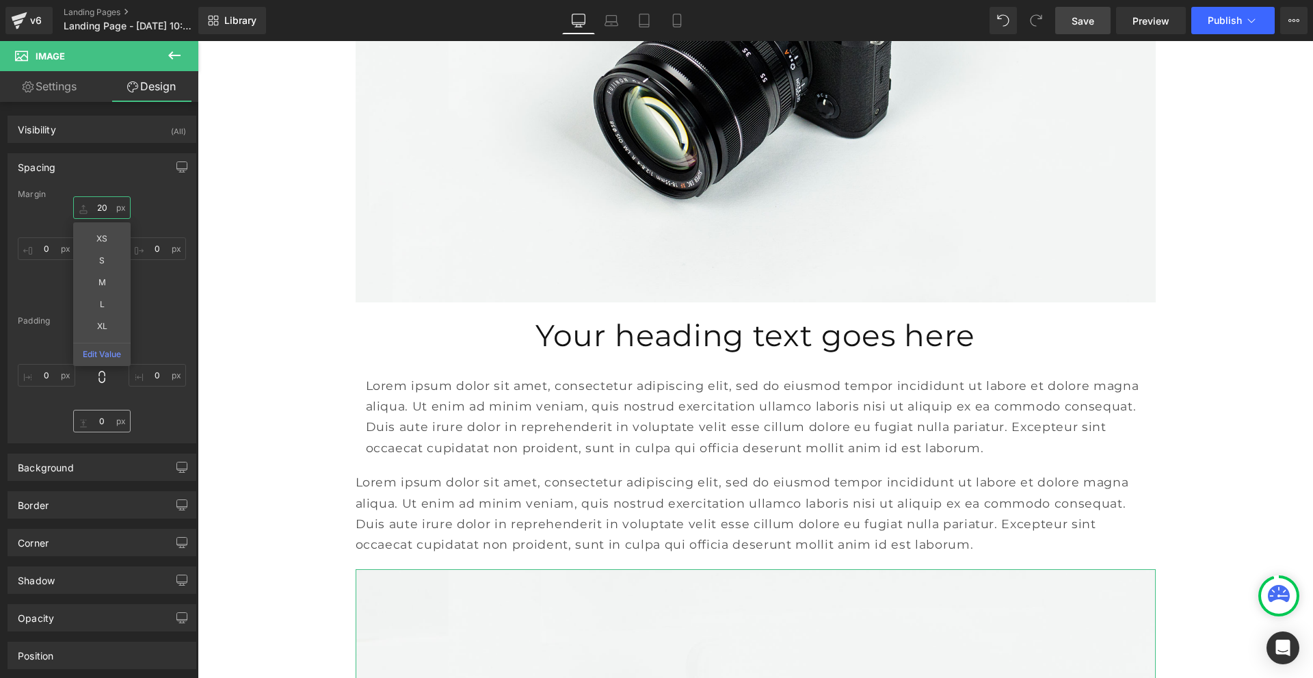
type input "20"
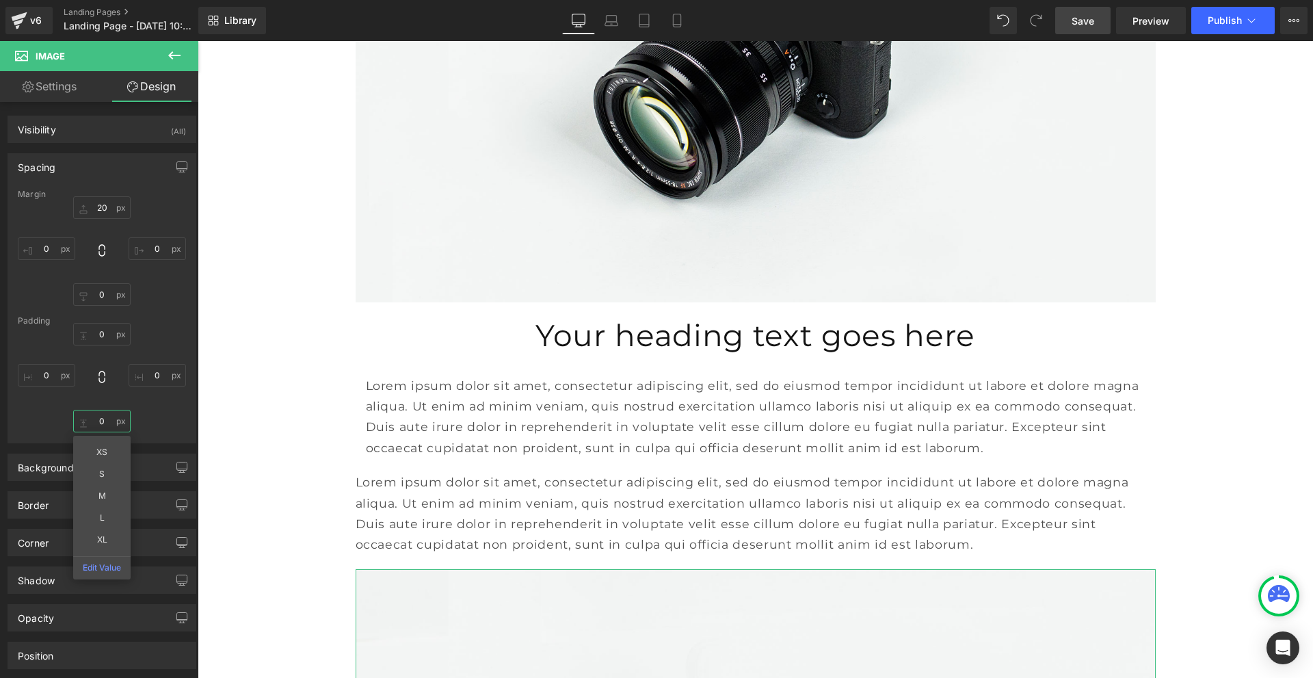
click at [99, 421] on input "0" at bounding box center [101, 421] width 57 height 23
type input "20"
click at [1095, 20] on span "Save" at bounding box center [1083, 21] width 23 height 14
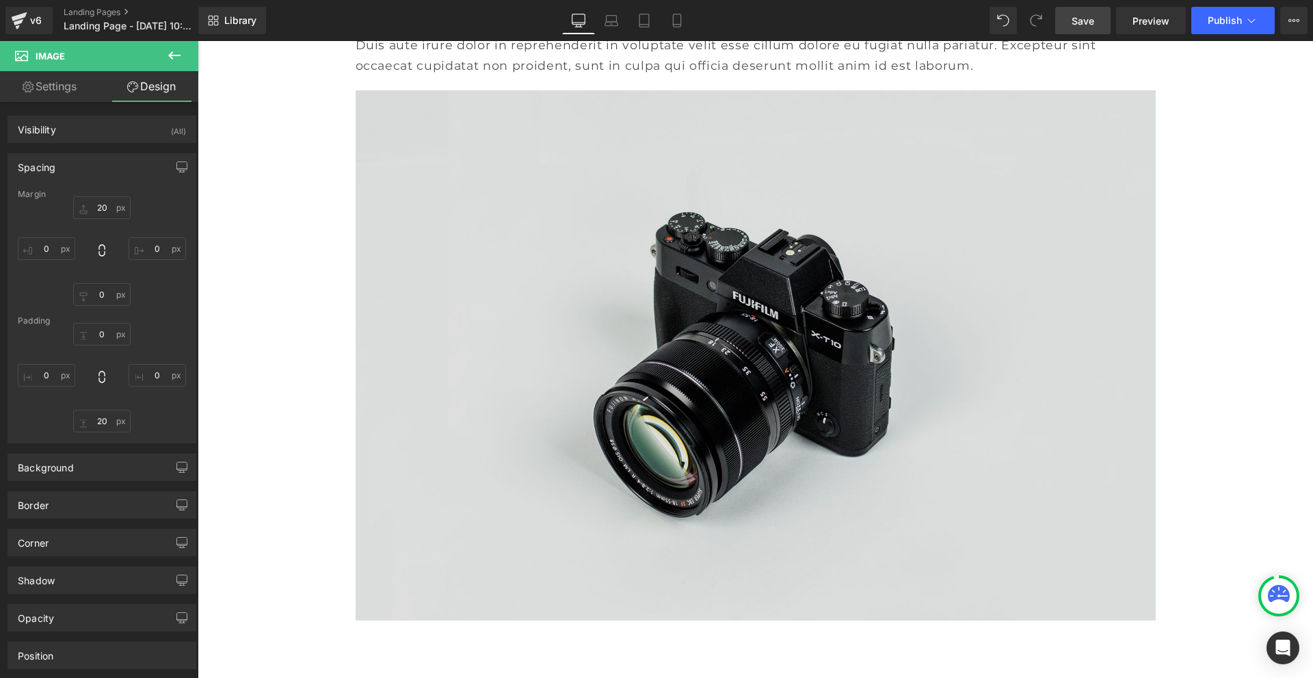
scroll to position [2885, 0]
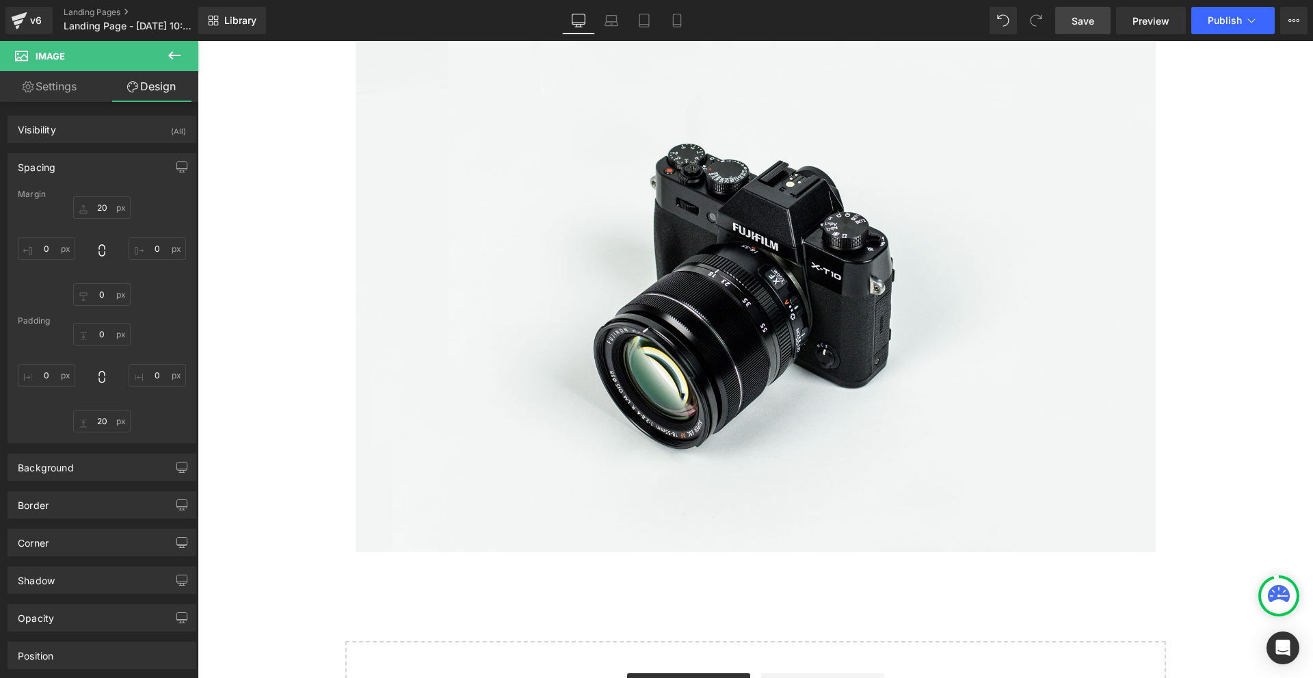
click at [160, 56] on button at bounding box center [174, 56] width 48 height 30
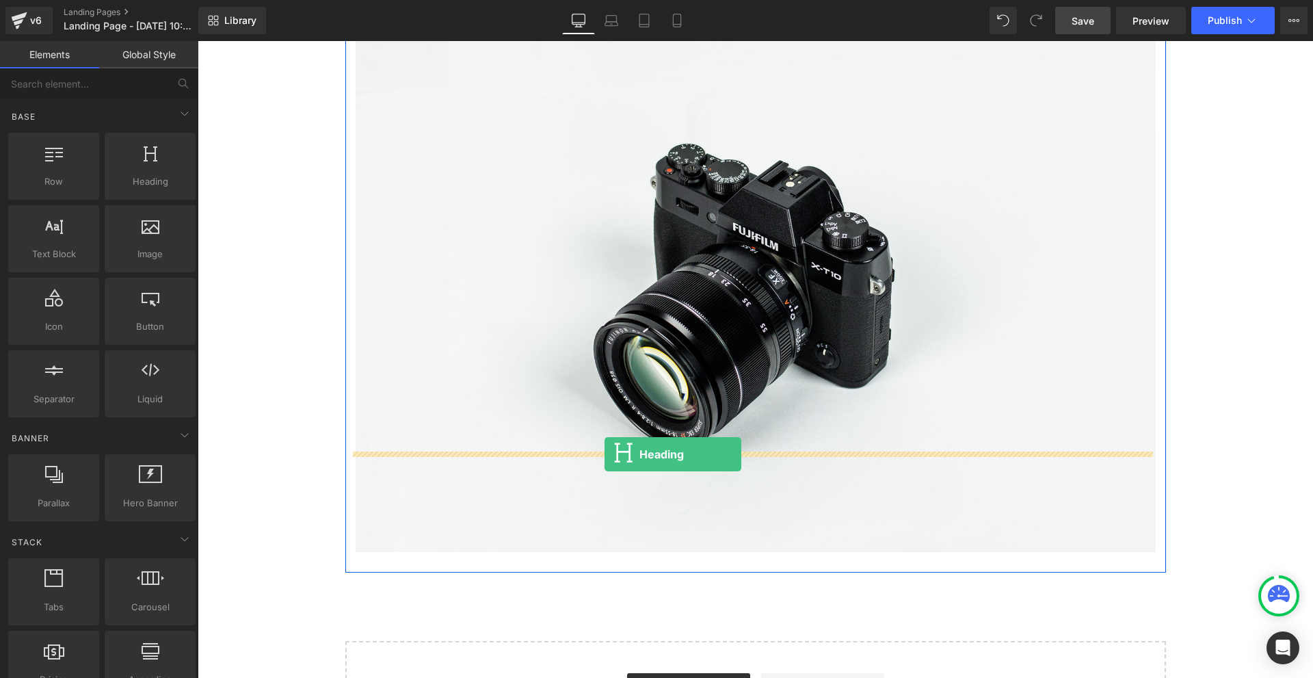
drag, startPoint x: 342, startPoint y: 213, endPoint x: 605, endPoint y: 454, distance: 356.9
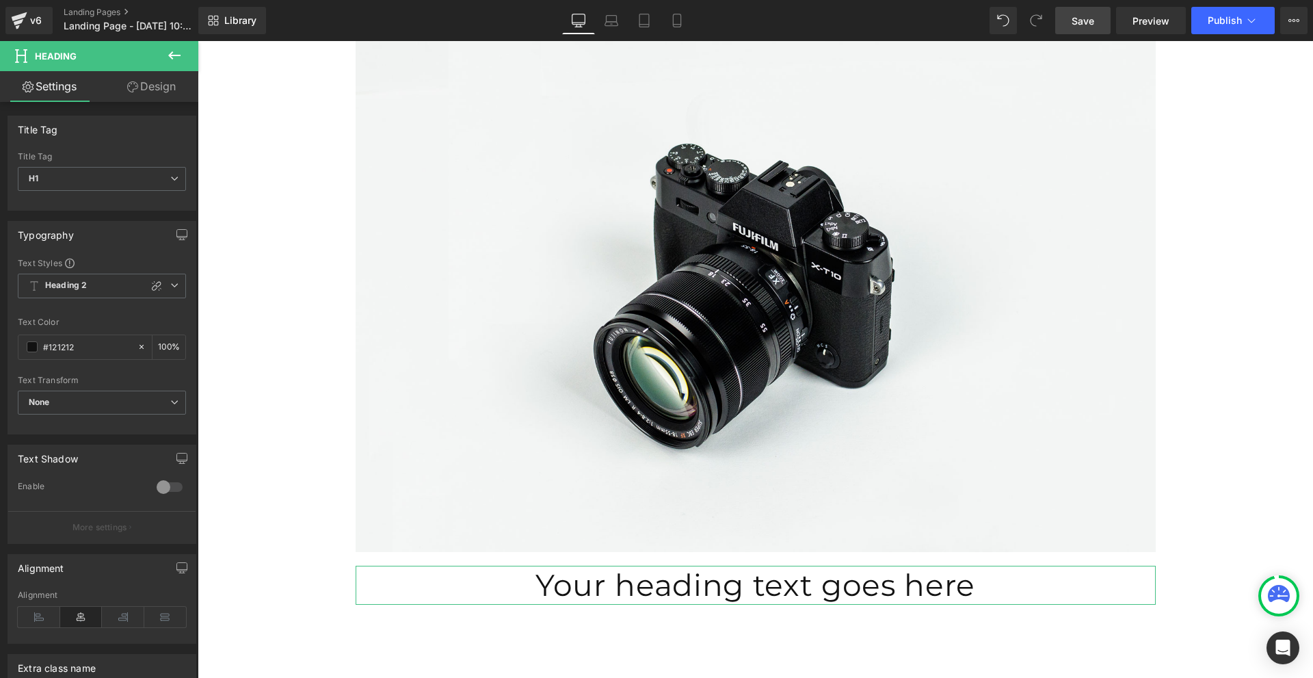
click at [142, 90] on link "Design" at bounding box center [151, 86] width 99 height 31
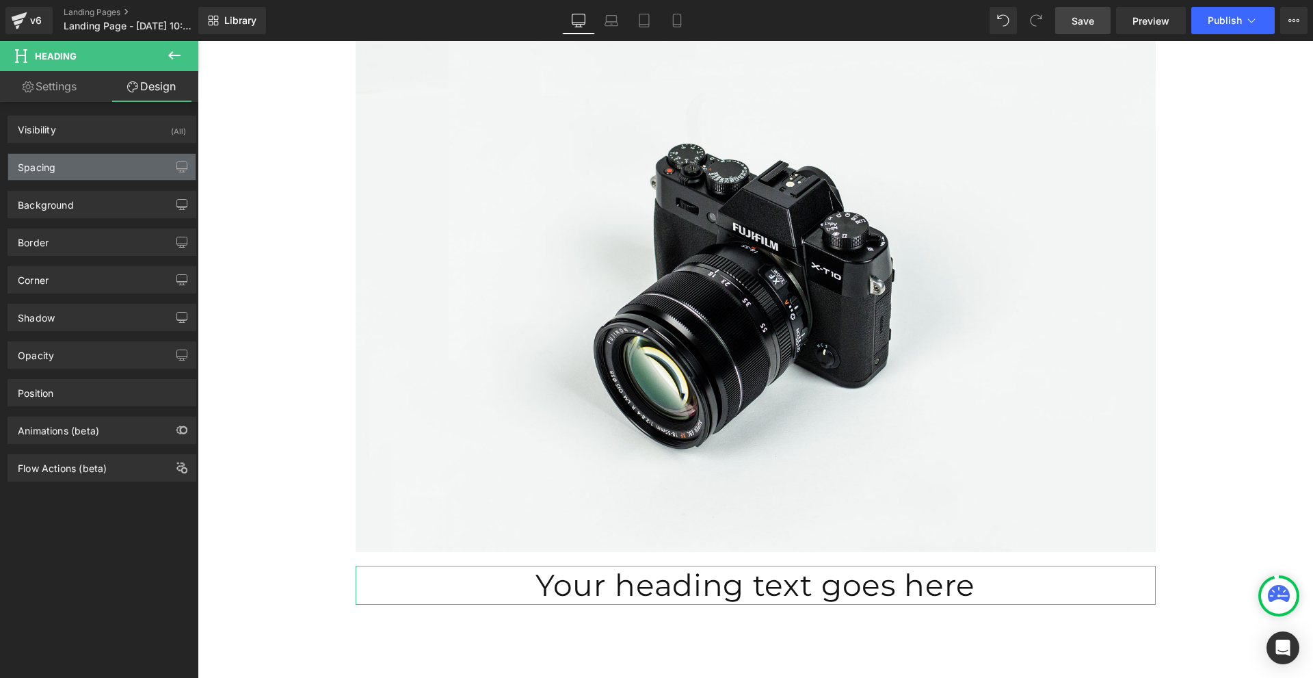
click at [131, 168] on div "Spacing" at bounding box center [101, 167] width 187 height 26
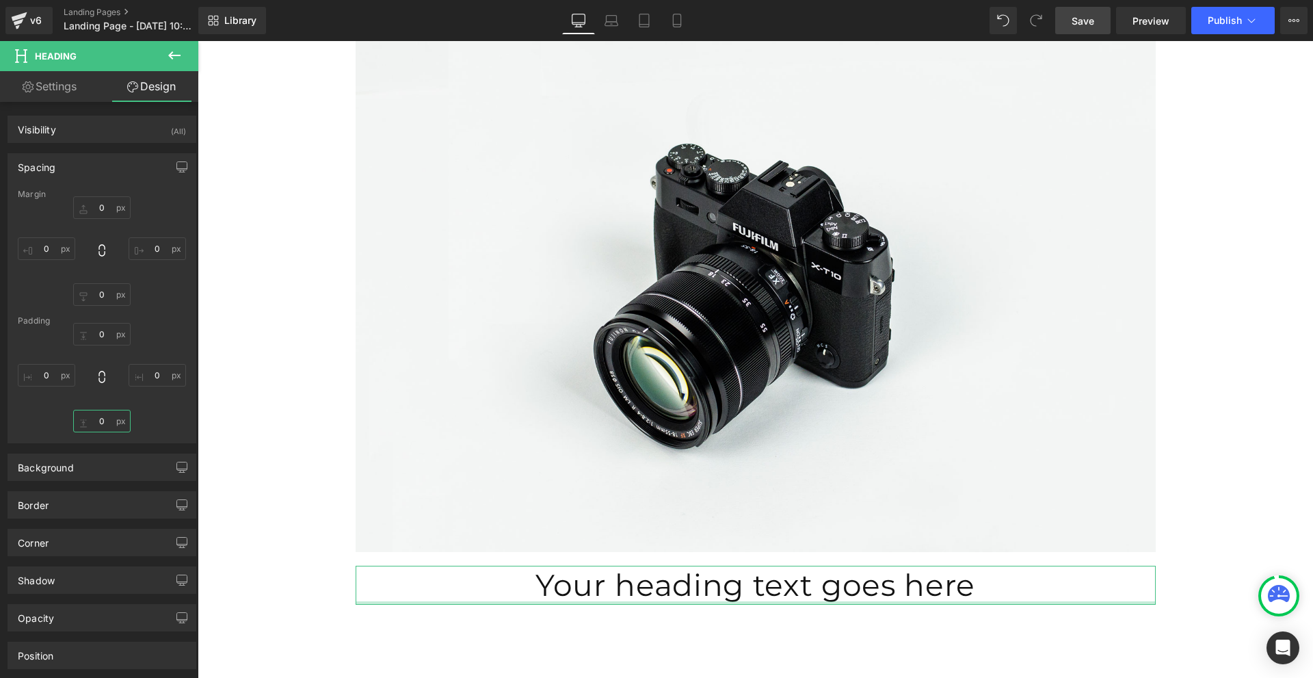
click at [101, 422] on input "0" at bounding box center [101, 421] width 57 height 23
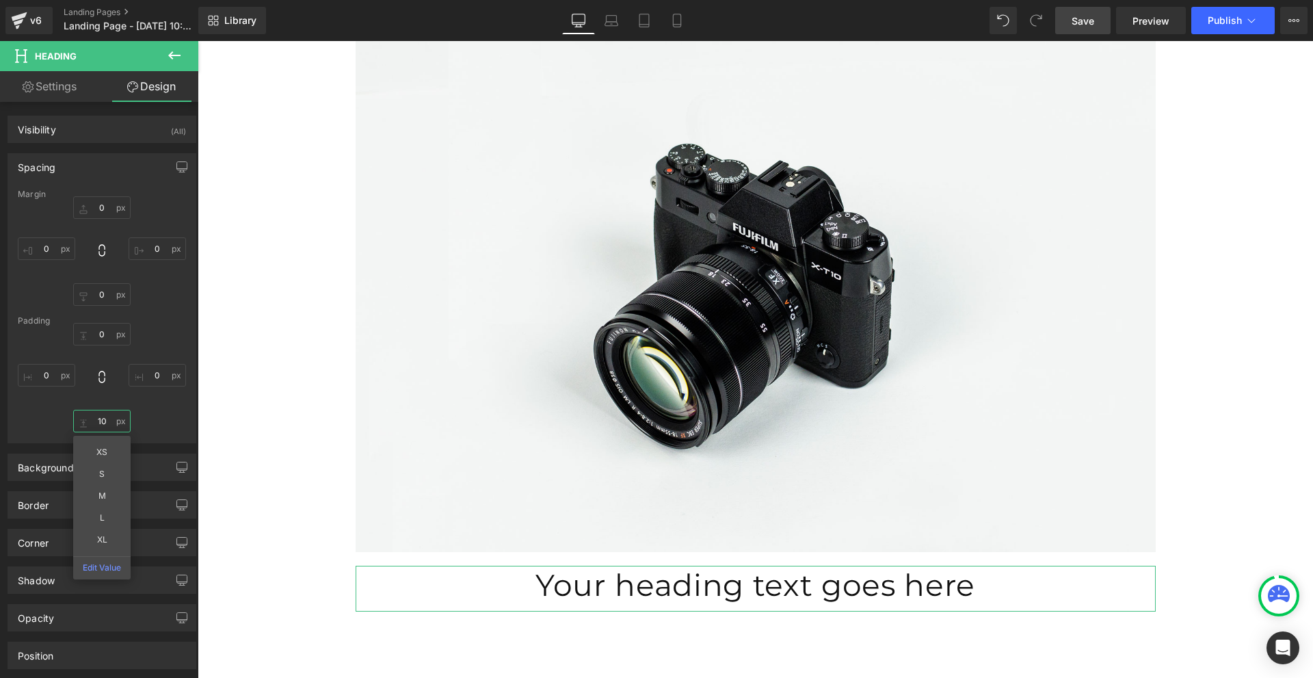
type input "10"
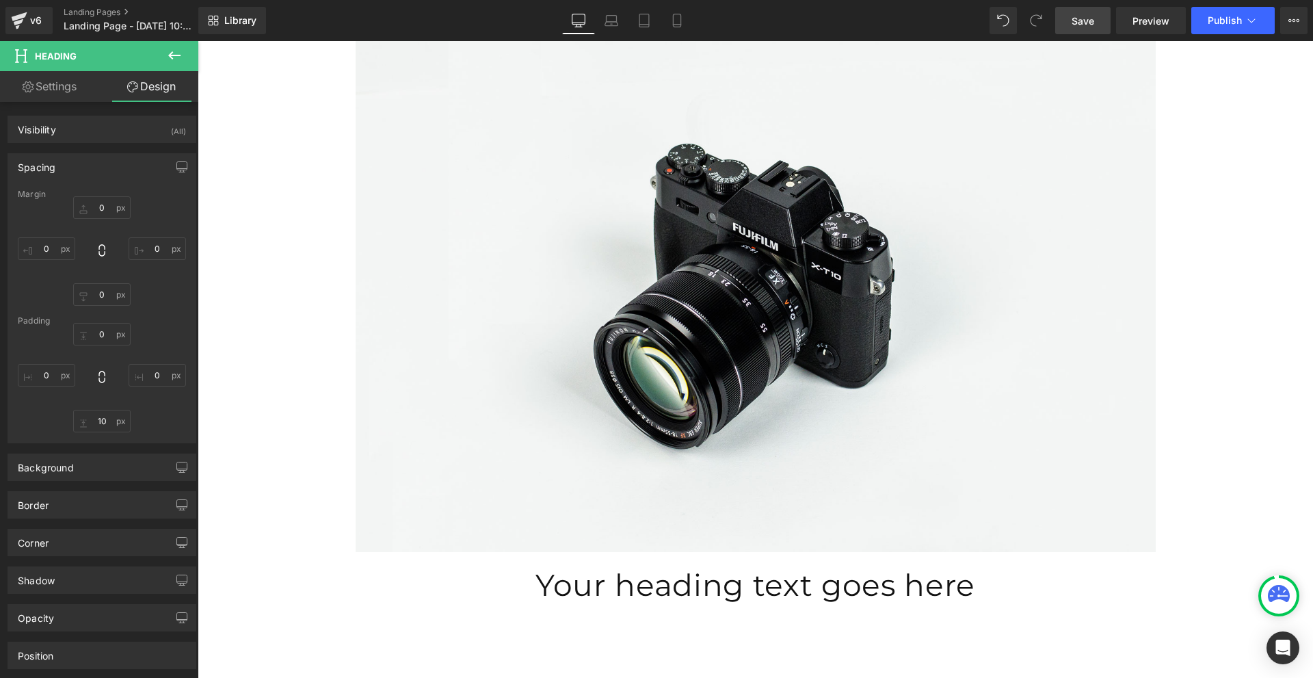
click at [180, 62] on icon at bounding box center [174, 55] width 16 height 16
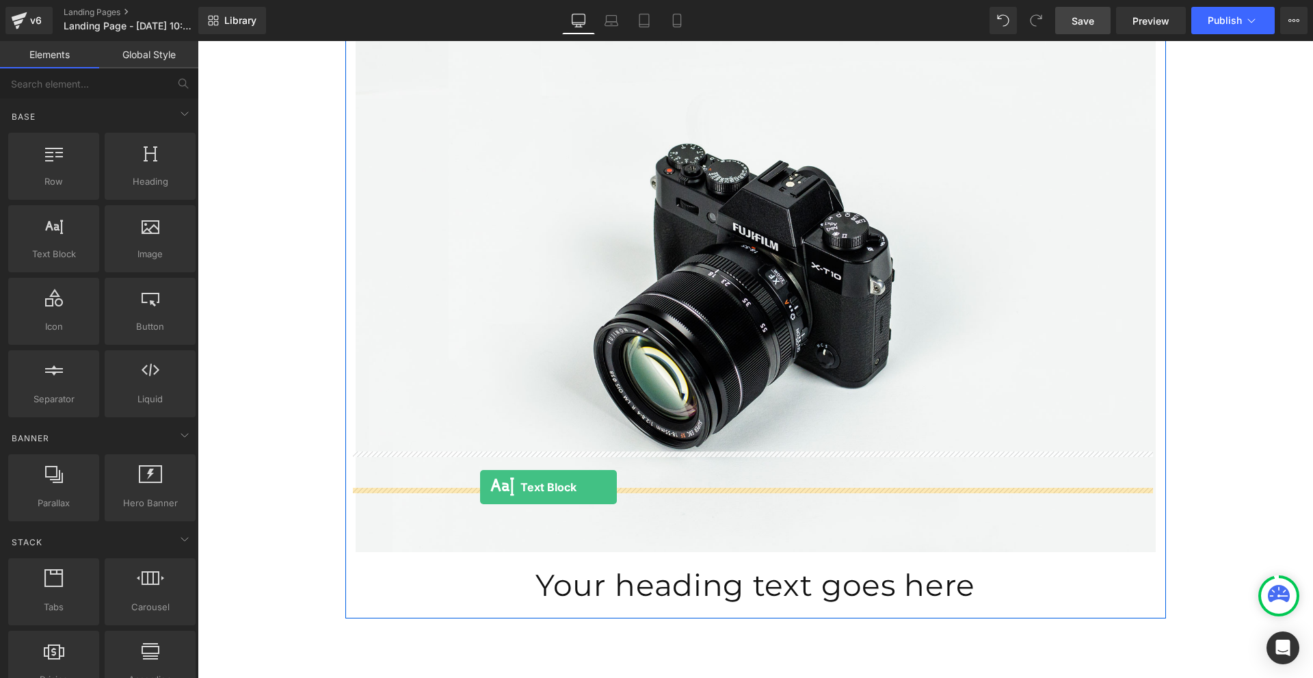
drag, startPoint x: 263, startPoint y: 289, endPoint x: 482, endPoint y: 487, distance: 295.0
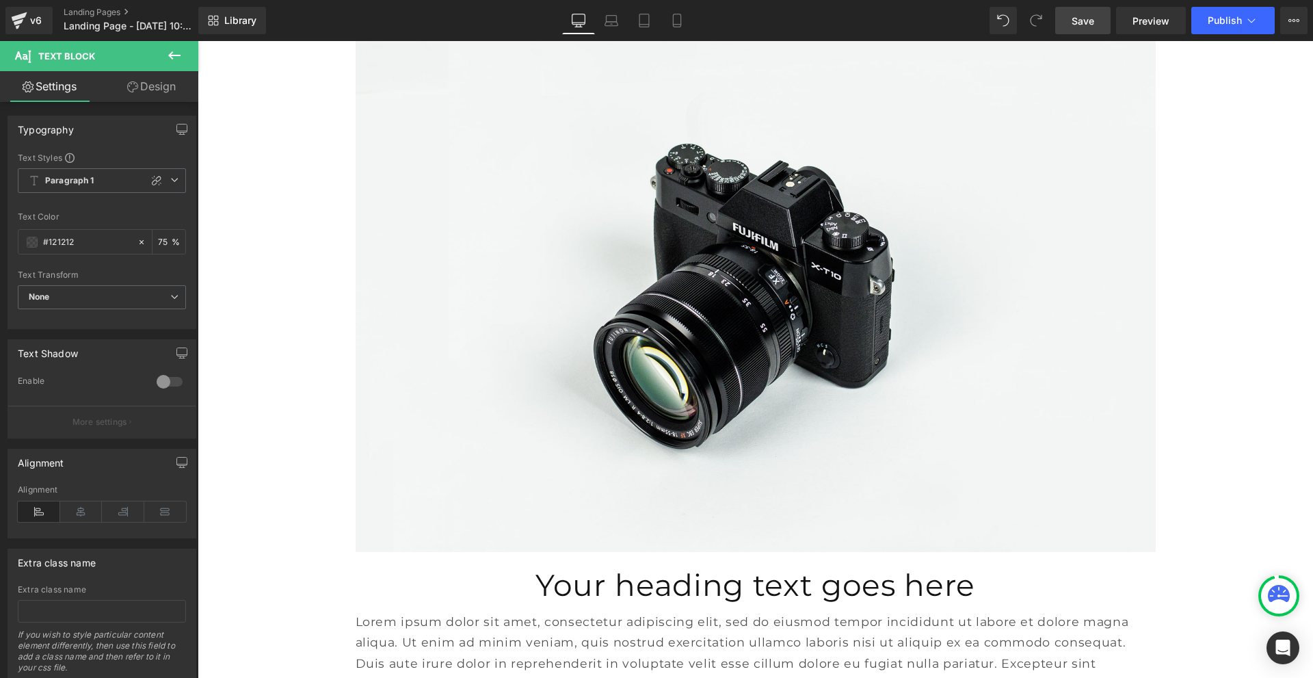
click at [170, 61] on icon at bounding box center [174, 55] width 16 height 16
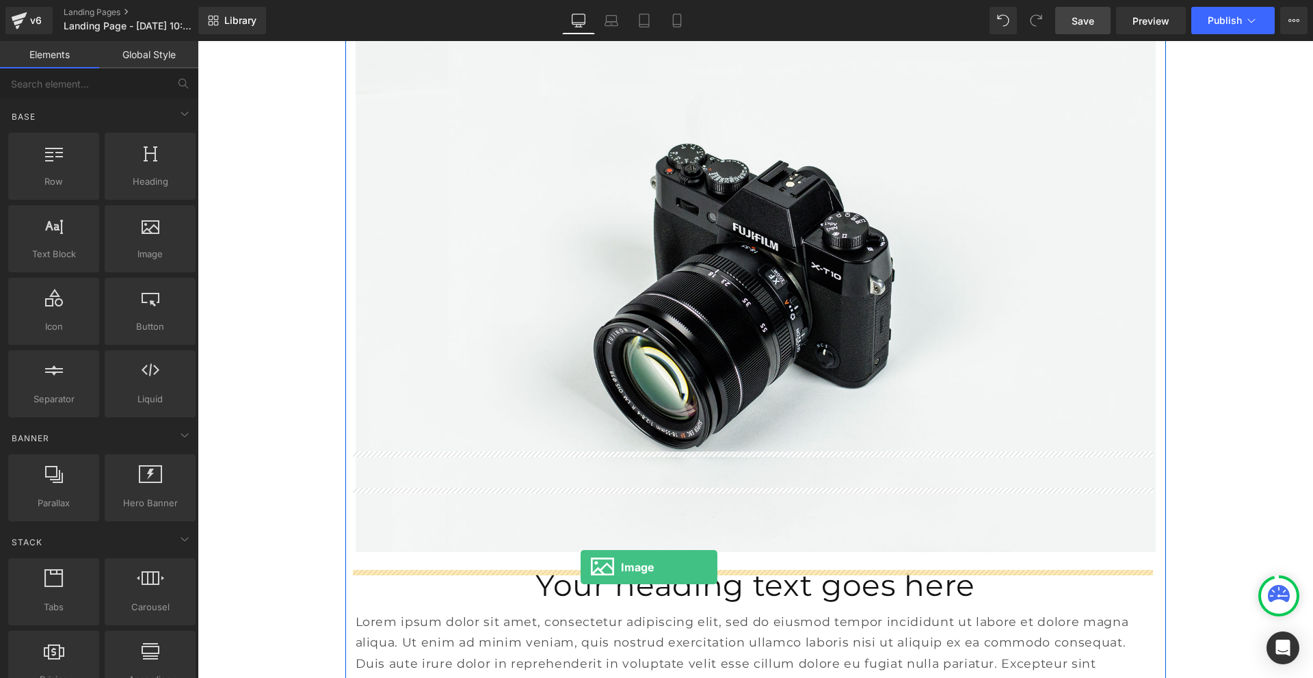
drag, startPoint x: 348, startPoint y: 293, endPoint x: 581, endPoint y: 567, distance: 360.1
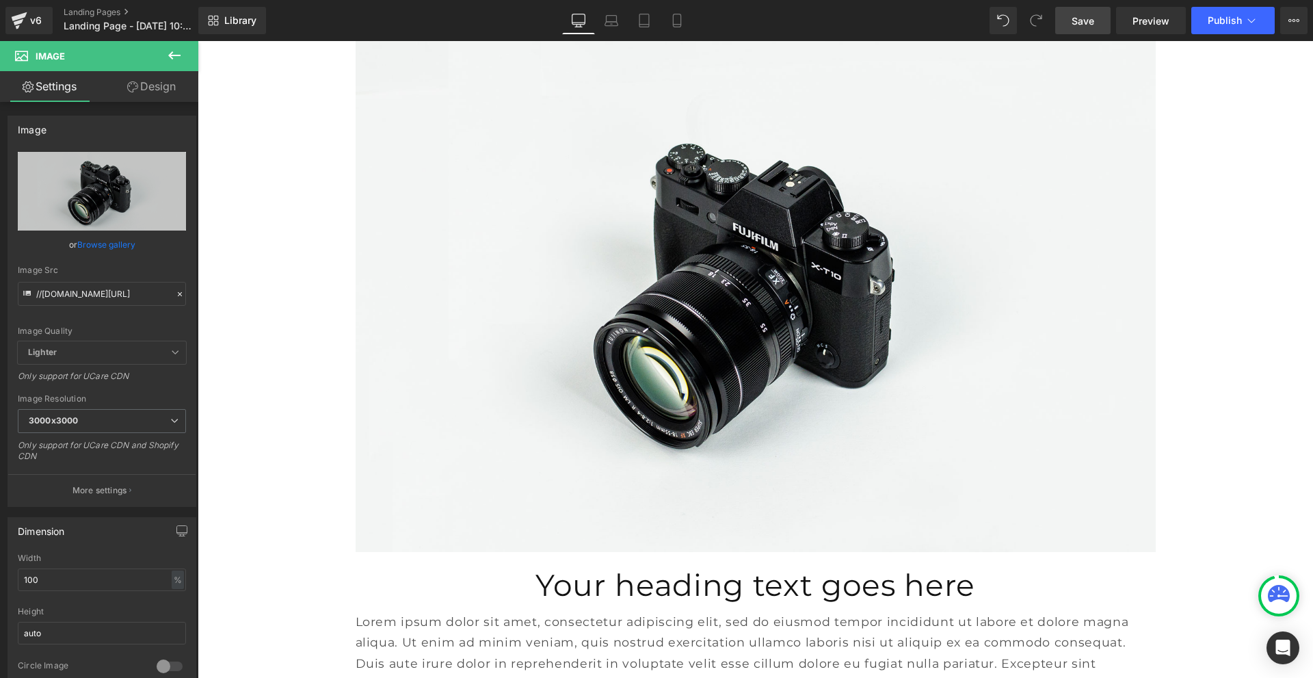
click at [156, 83] on link "Design" at bounding box center [151, 86] width 99 height 31
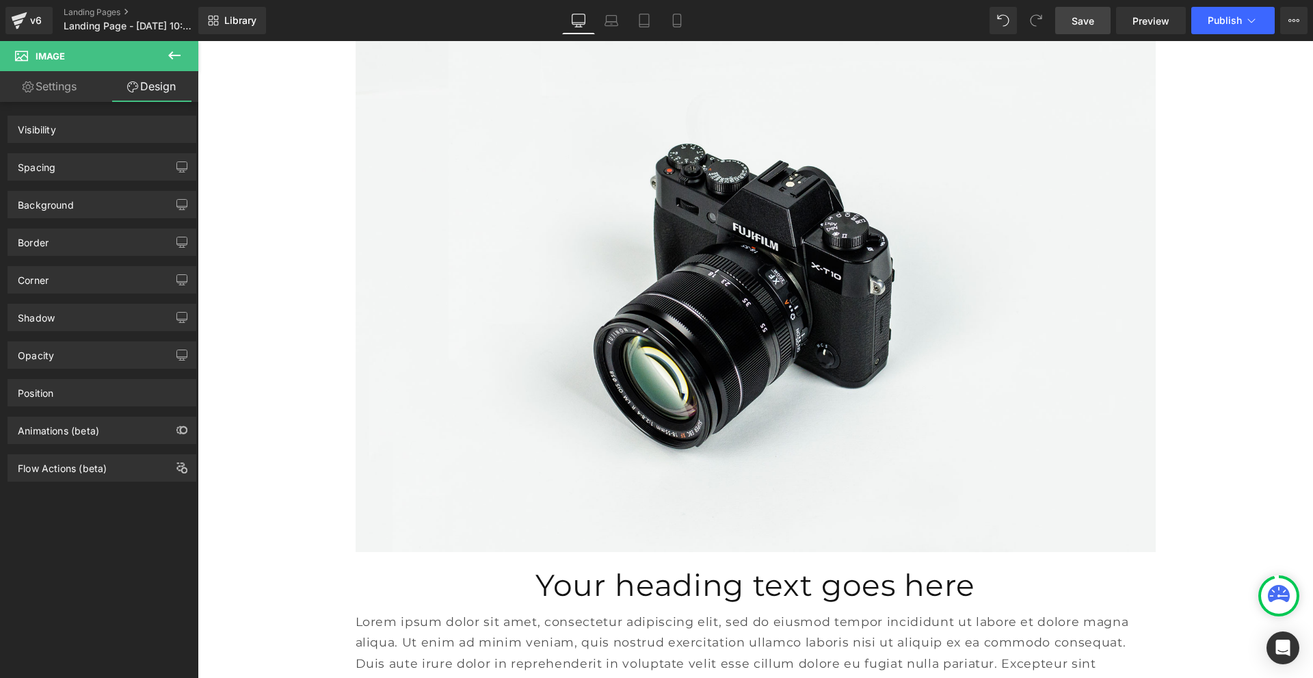
click at [100, 172] on div "Spacing" at bounding box center [101, 167] width 187 height 26
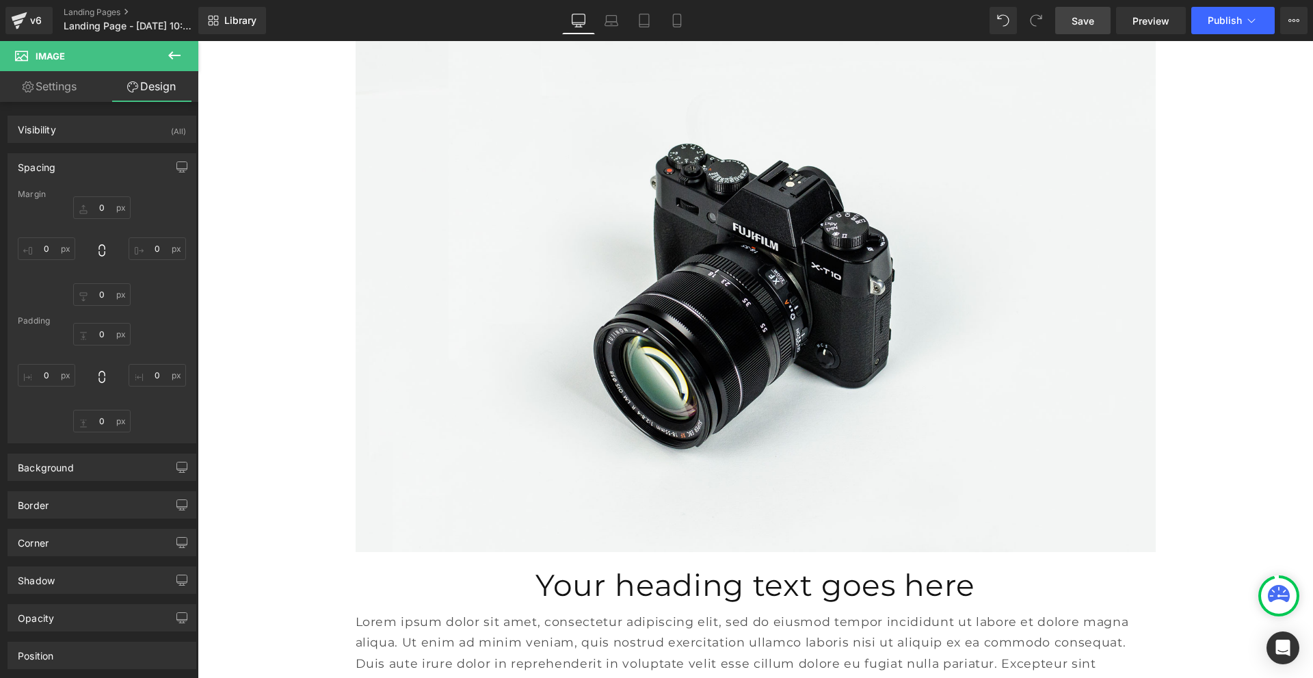
type input "0"
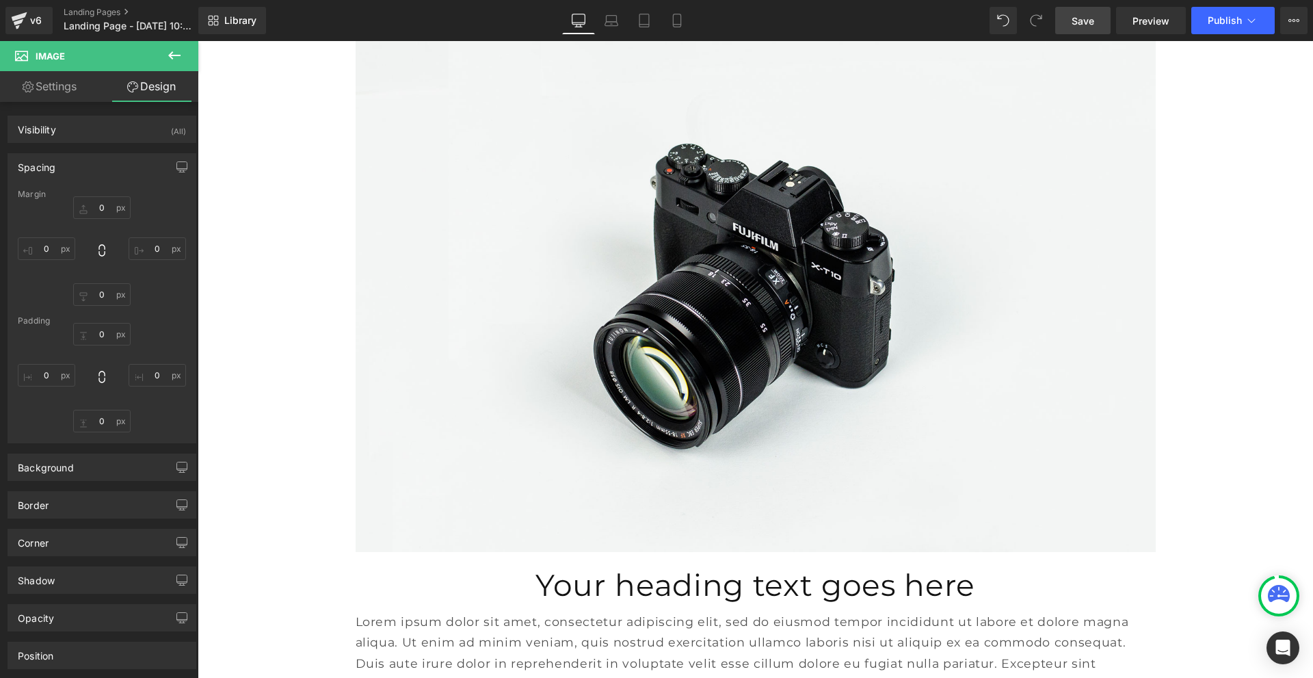
type input "0"
click at [101, 205] on input "0" at bounding box center [101, 207] width 57 height 23
type input "20"
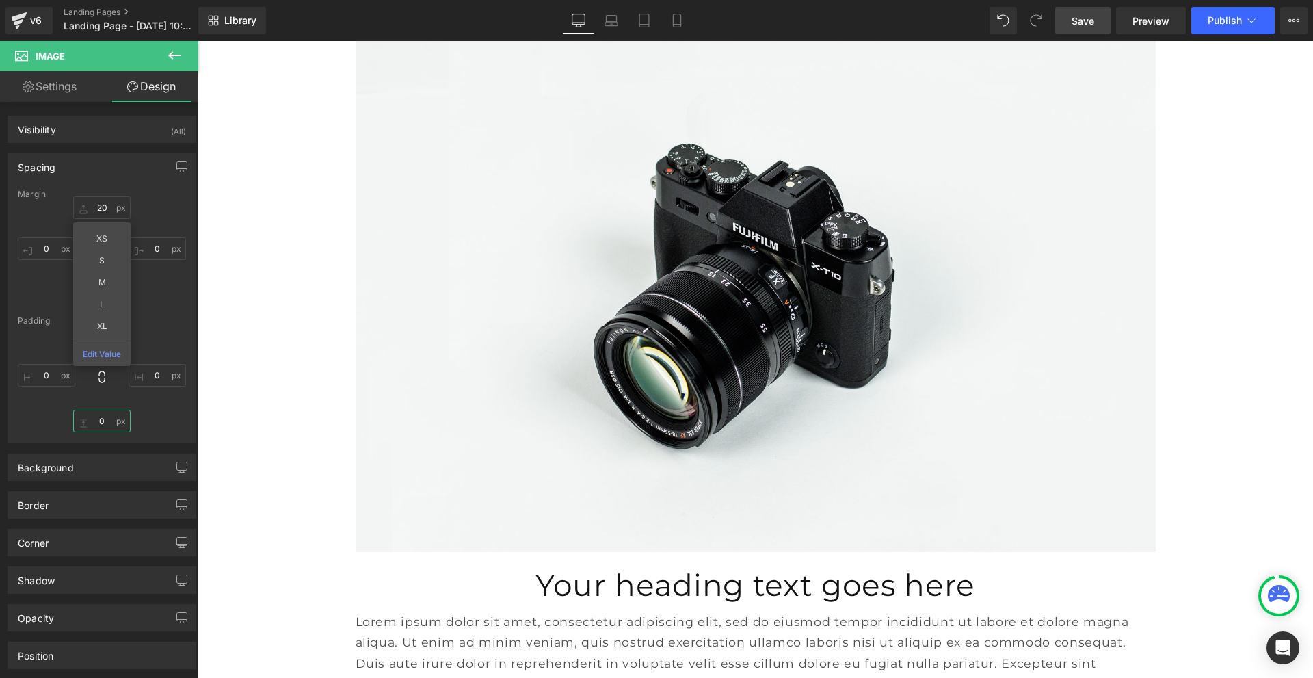
click at [94, 425] on input "0" at bounding box center [101, 421] width 57 height 23
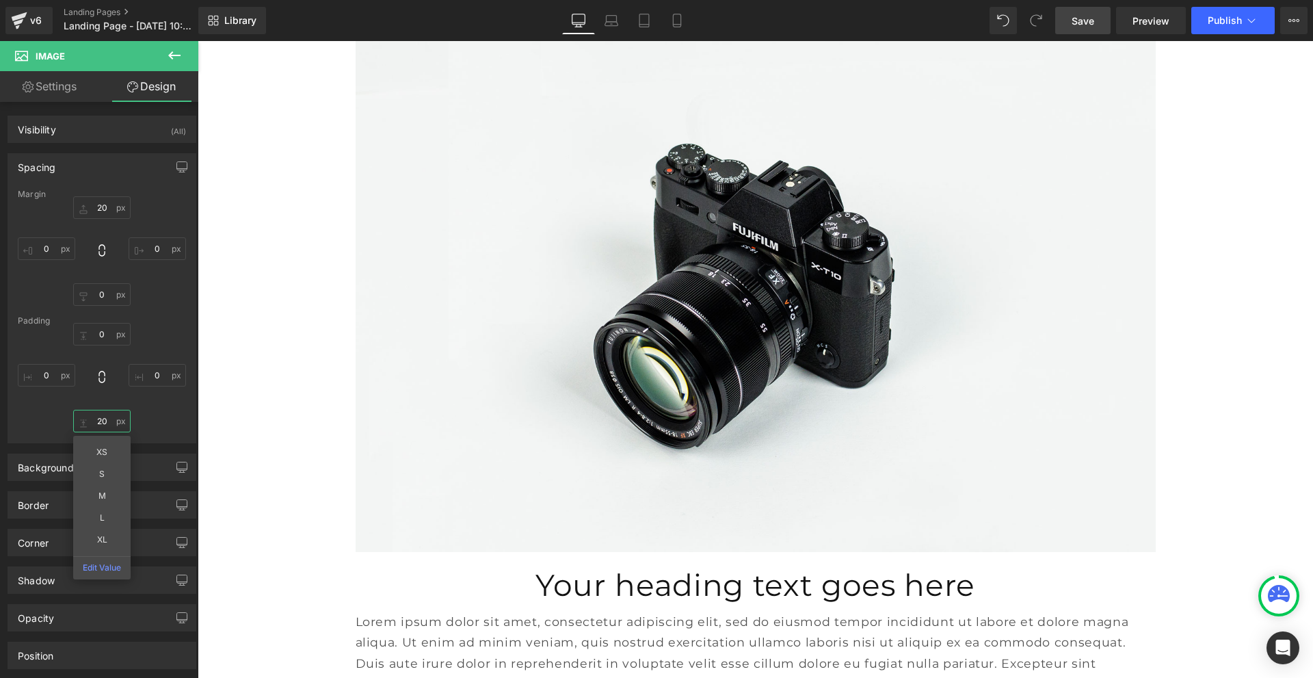
type input "20"
click at [1075, 18] on span "Save" at bounding box center [1083, 21] width 23 height 14
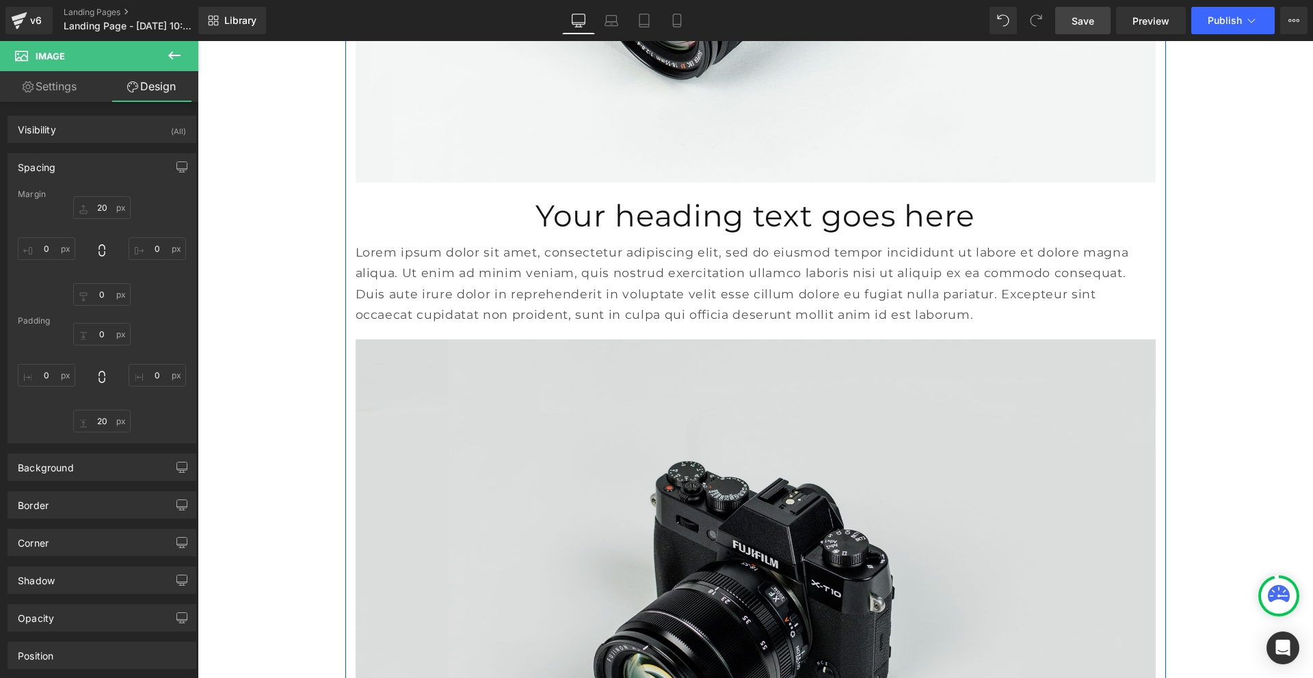
scroll to position [3501, 0]
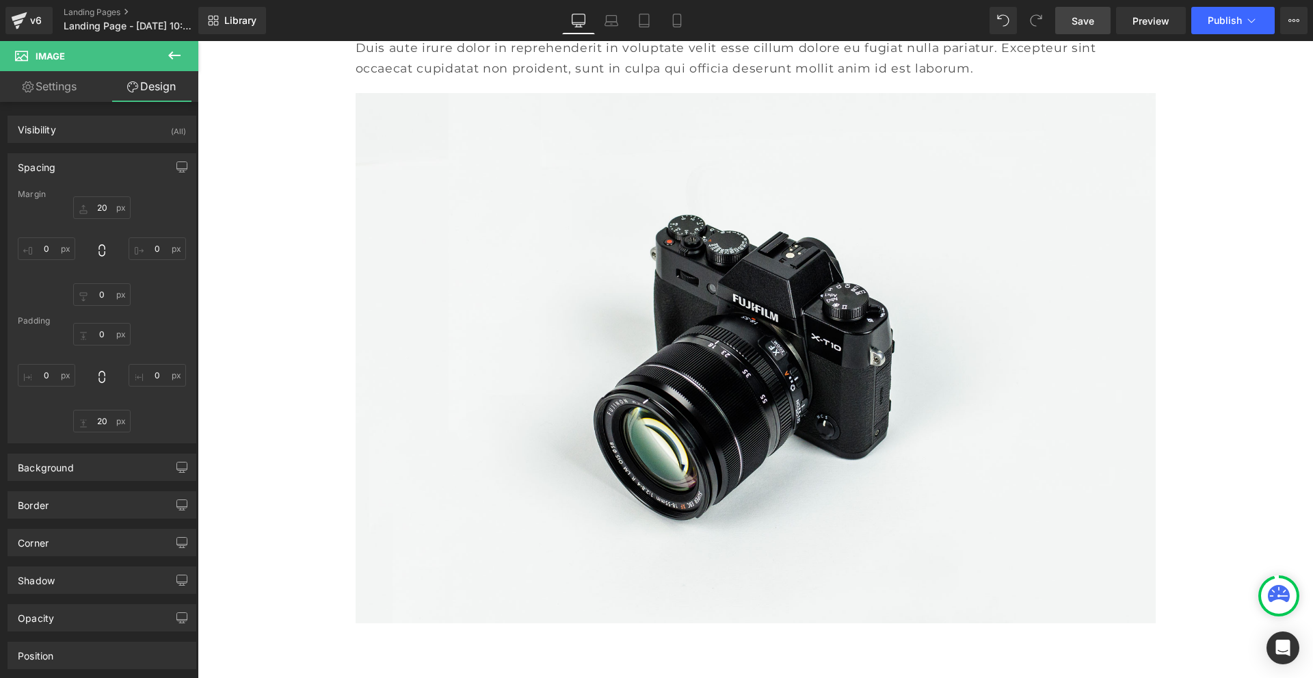
click at [170, 54] on icon at bounding box center [174, 55] width 12 height 8
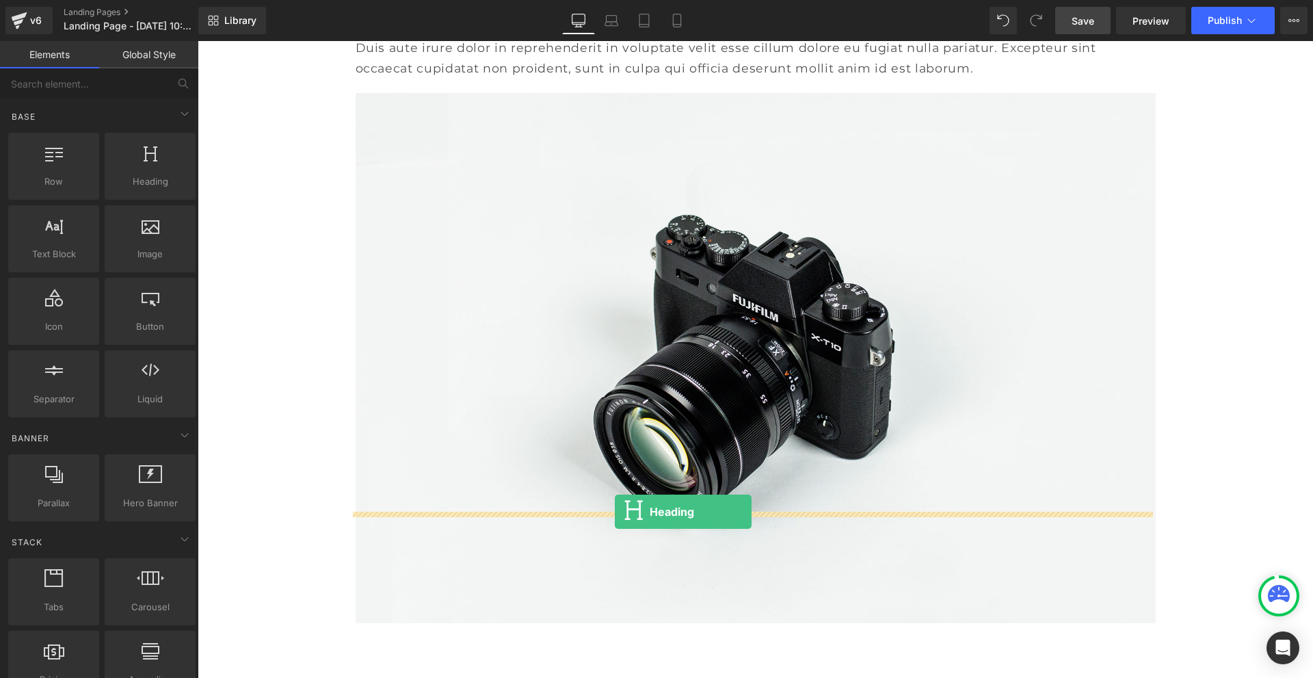
drag, startPoint x: 362, startPoint y: 213, endPoint x: 618, endPoint y: 513, distance: 394.0
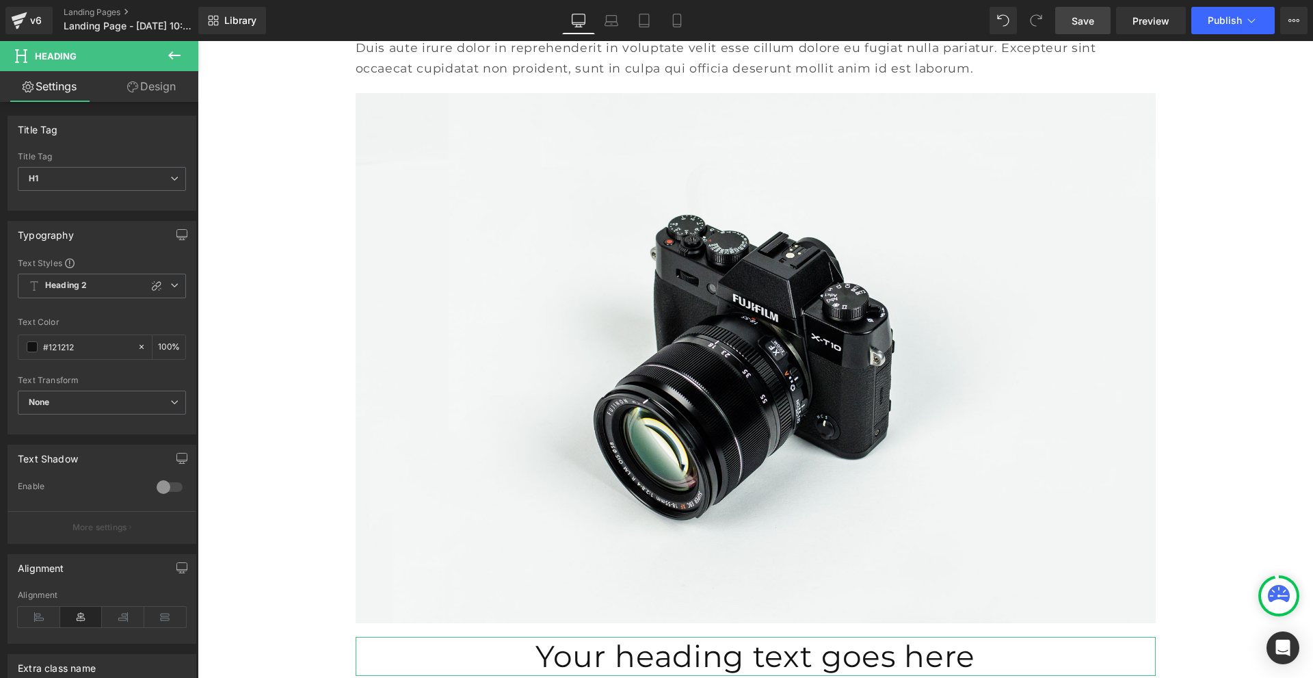
click at [150, 88] on link "Design" at bounding box center [151, 86] width 99 height 31
click at [0, 0] on div "Spacing" at bounding box center [0, 0] width 0 height 0
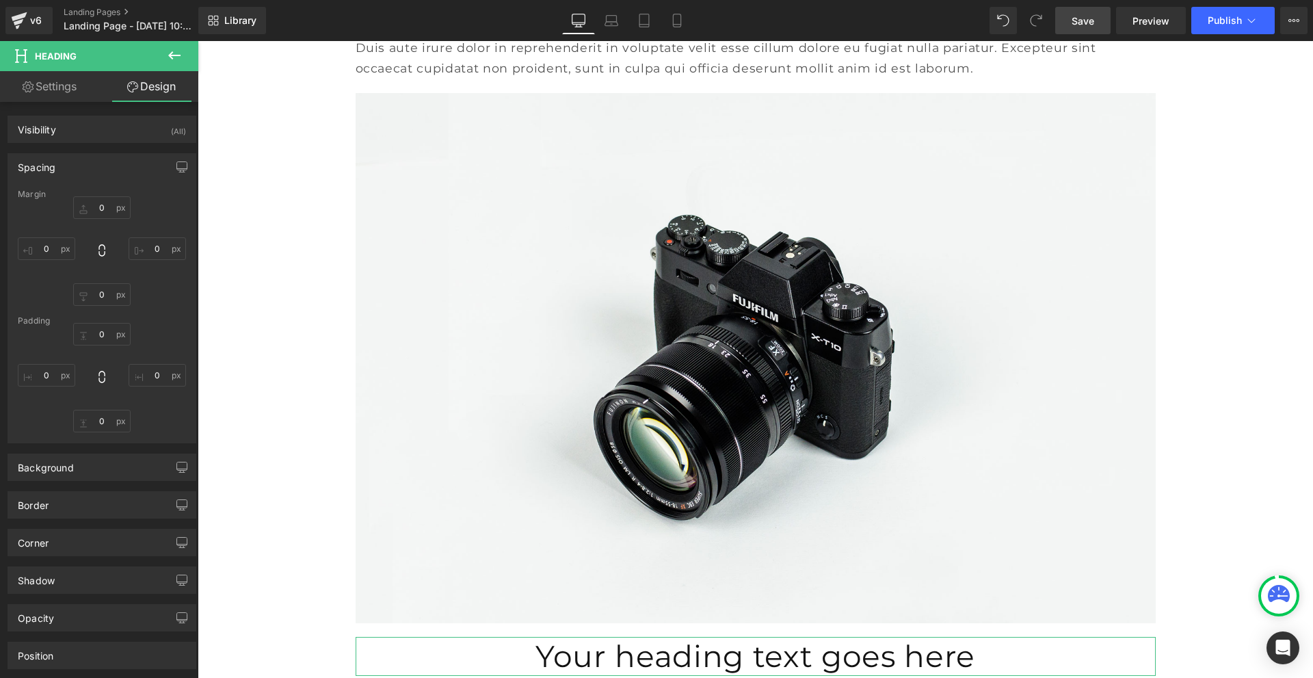
type input "0"
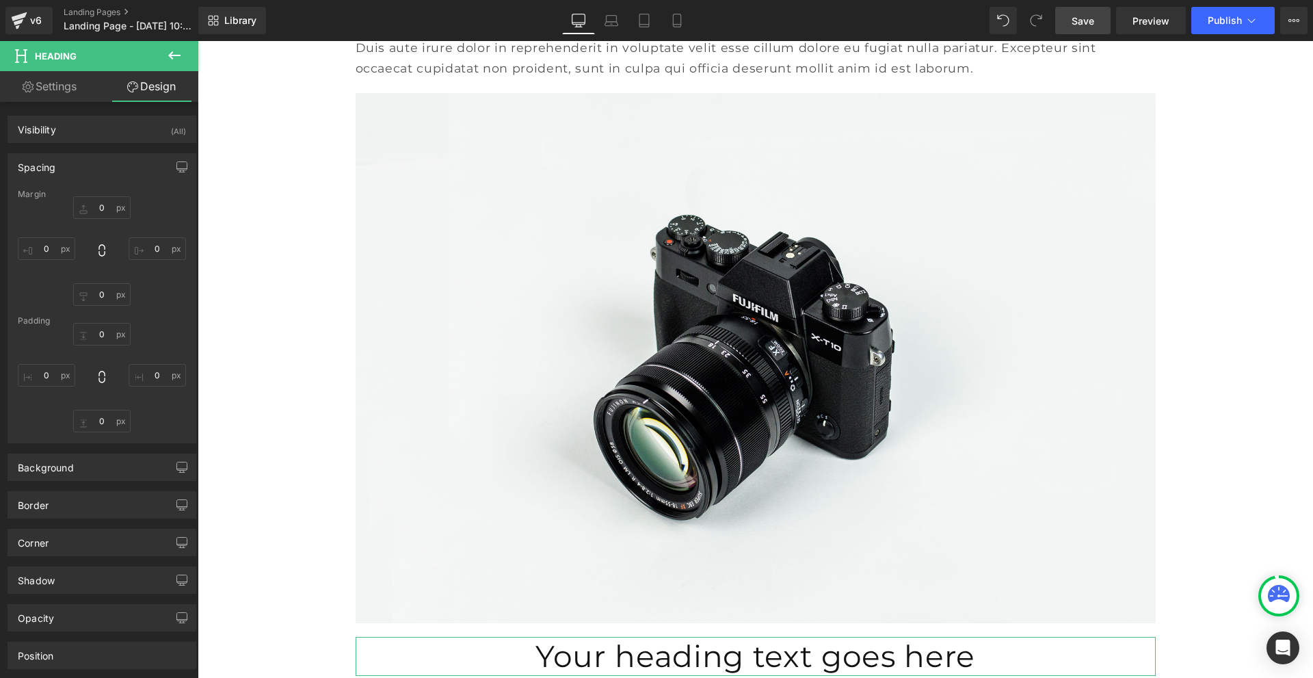
type input "0"
click at [103, 335] on input "0" at bounding box center [101, 334] width 57 height 23
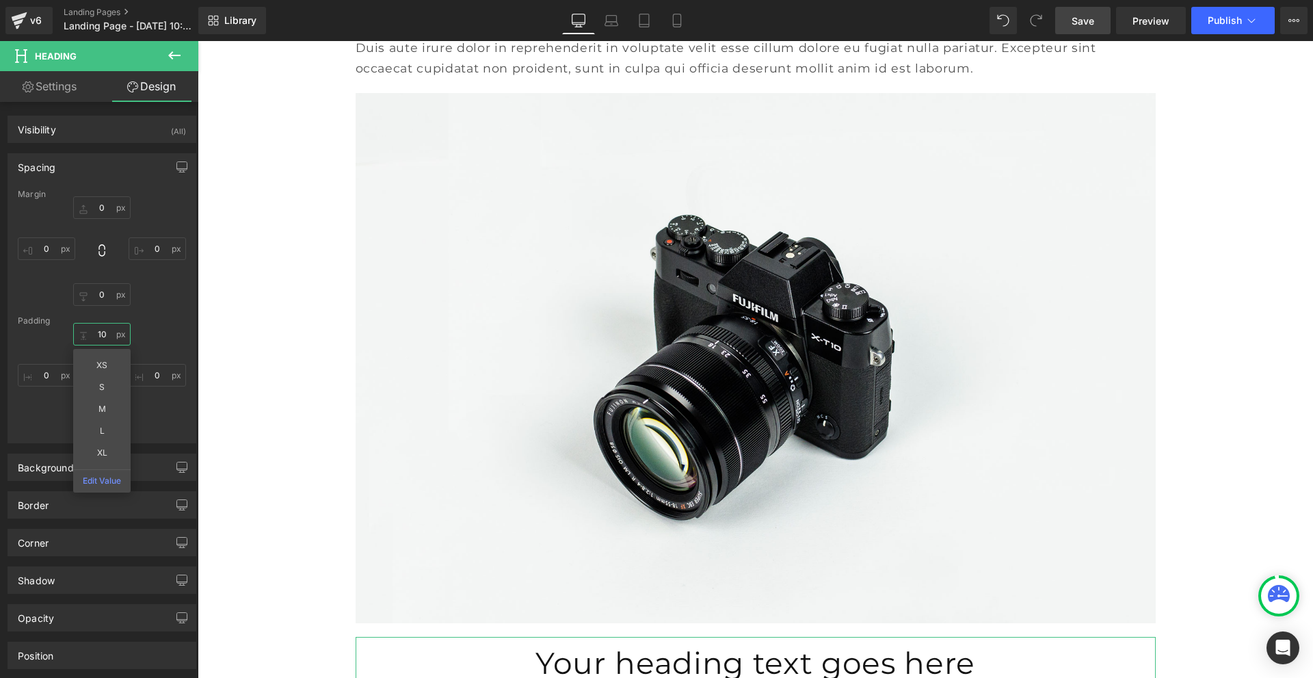
type input "10"
click at [174, 49] on icon at bounding box center [174, 55] width 16 height 16
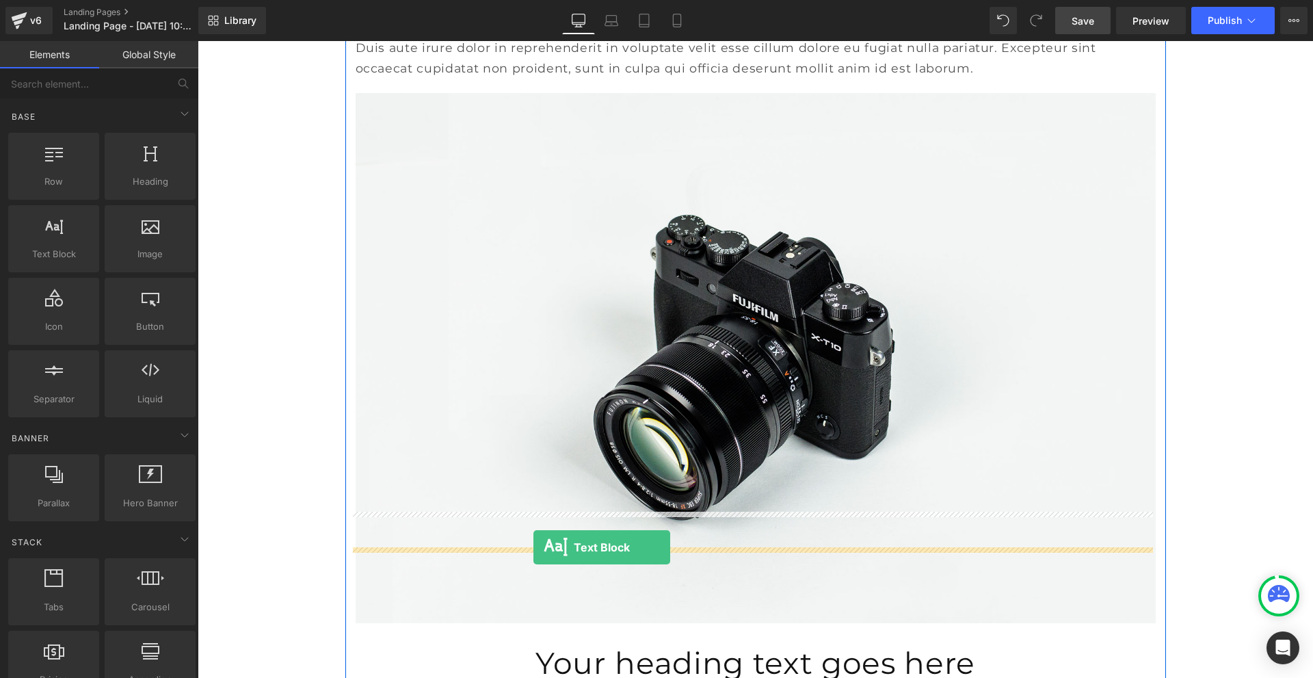
drag, startPoint x: 264, startPoint y: 298, endPoint x: 534, endPoint y: 547, distance: 366.9
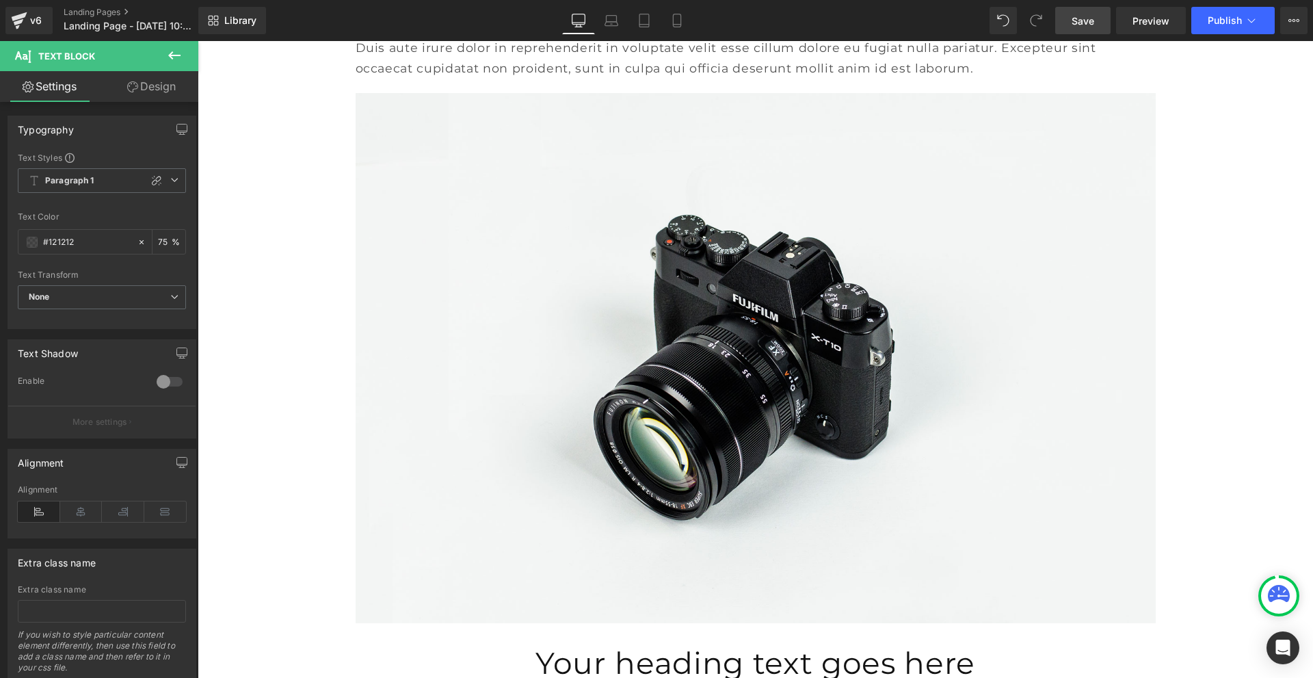
click at [167, 55] on icon at bounding box center [174, 55] width 16 height 16
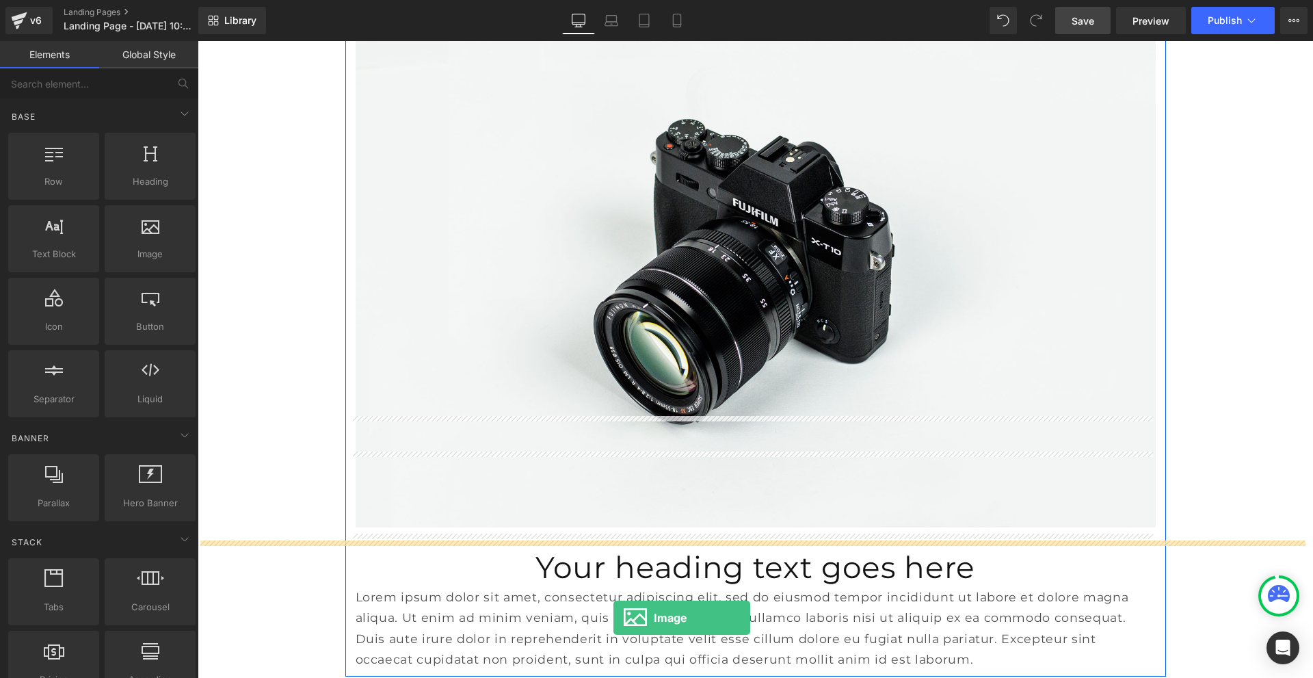
scroll to position [3611, 0]
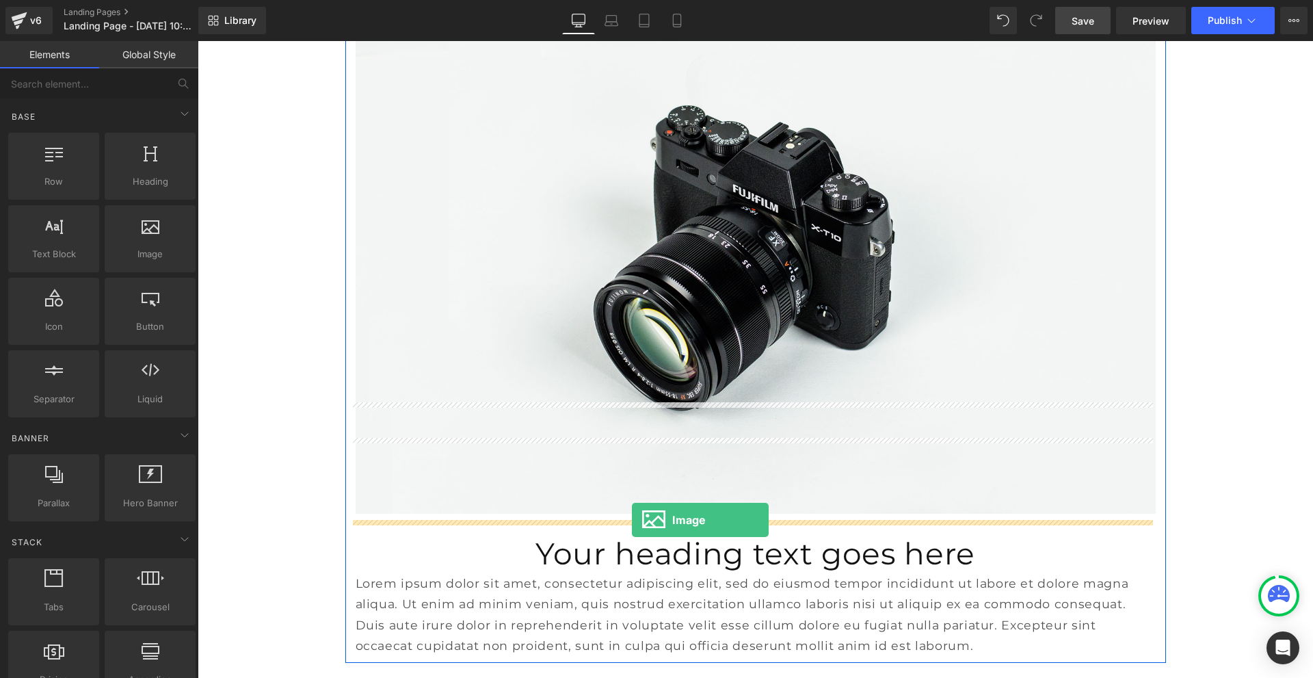
drag, startPoint x: 348, startPoint y: 286, endPoint x: 632, endPoint y: 520, distance: 368.4
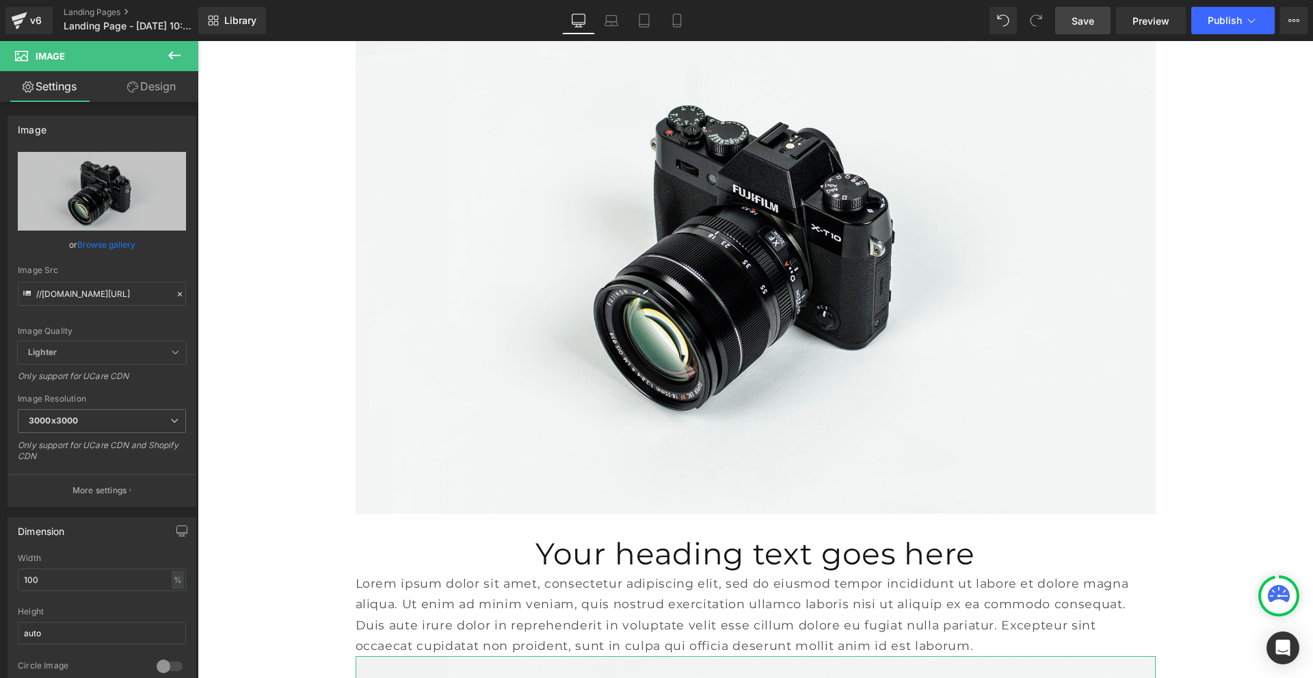
click at [147, 90] on link "Design" at bounding box center [151, 86] width 99 height 31
click at [0, 0] on div "Spacing" at bounding box center [0, 0] width 0 height 0
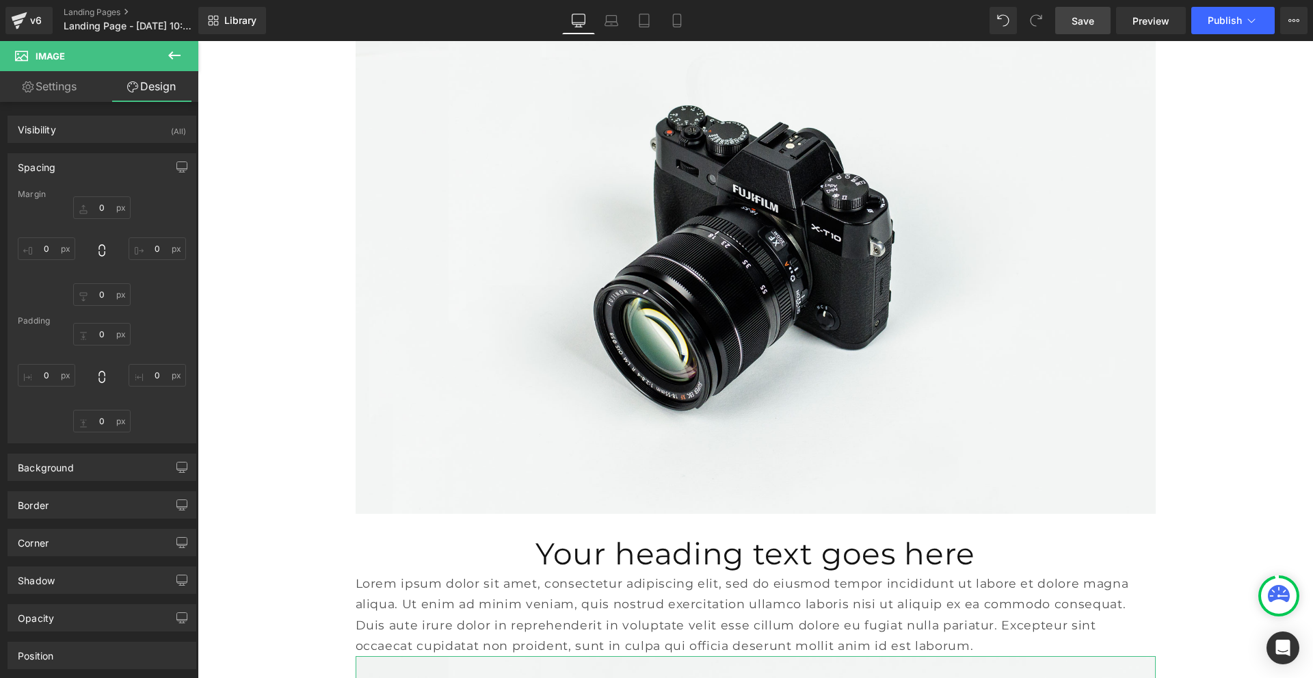
type input "0"
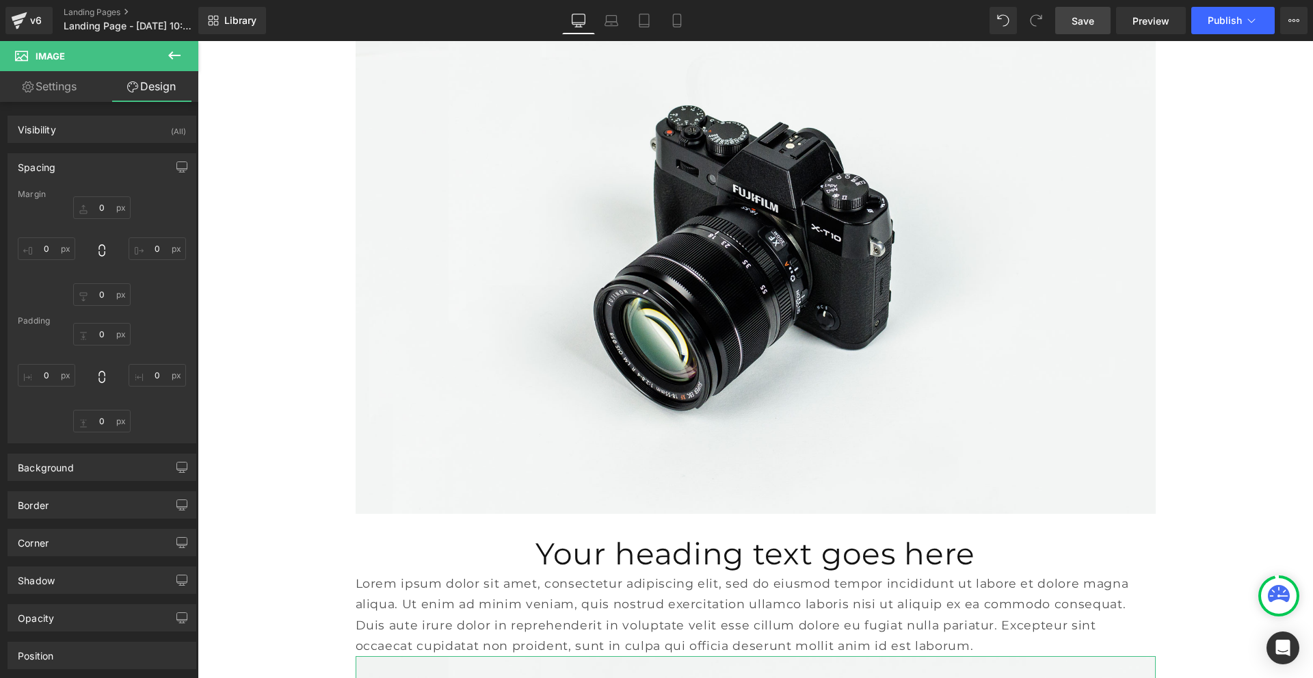
type input "0"
click at [100, 209] on input "0" at bounding box center [101, 207] width 57 height 23
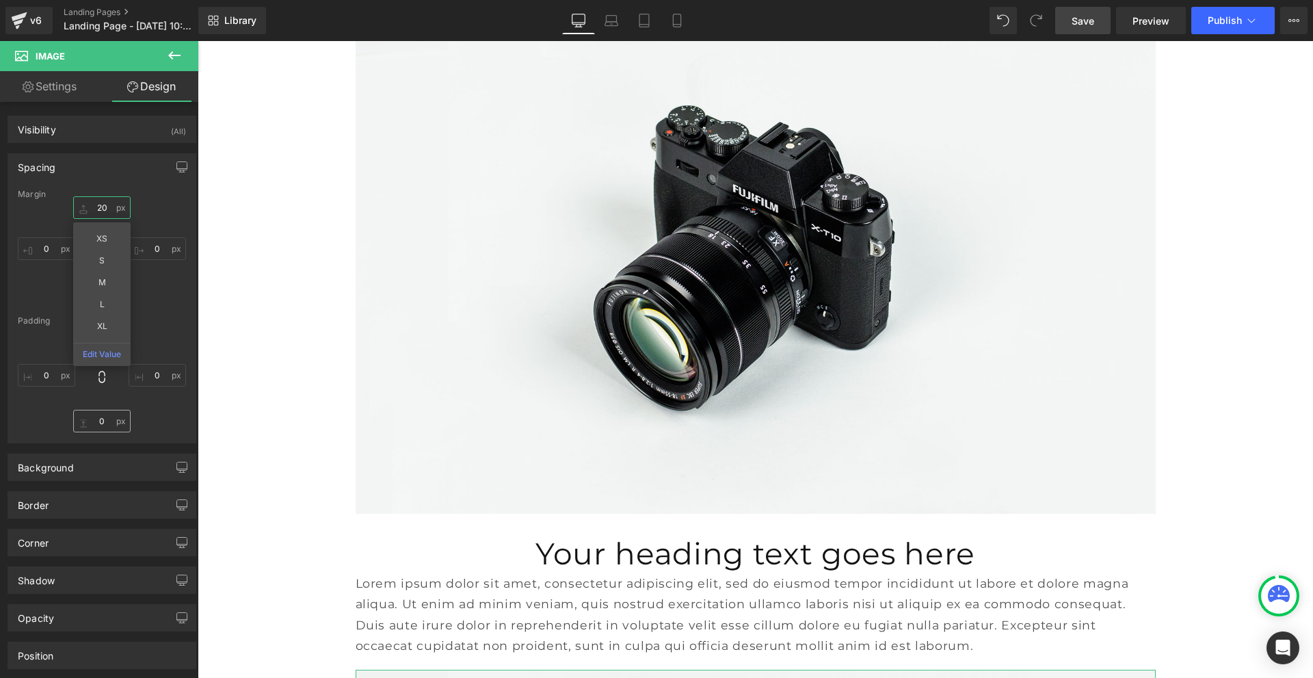
type input "20"
click at [99, 421] on input "0" at bounding box center [101, 421] width 57 height 23
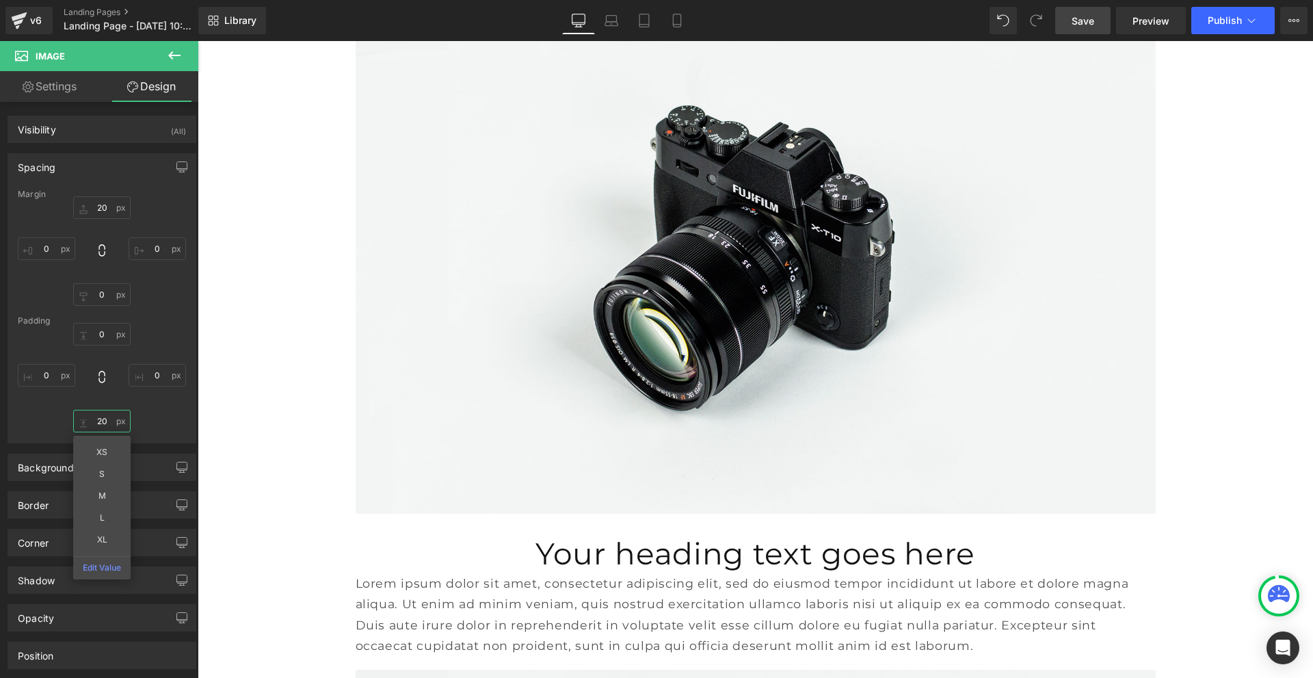
type input "20"
click at [1079, 27] on span "Save" at bounding box center [1083, 21] width 23 height 14
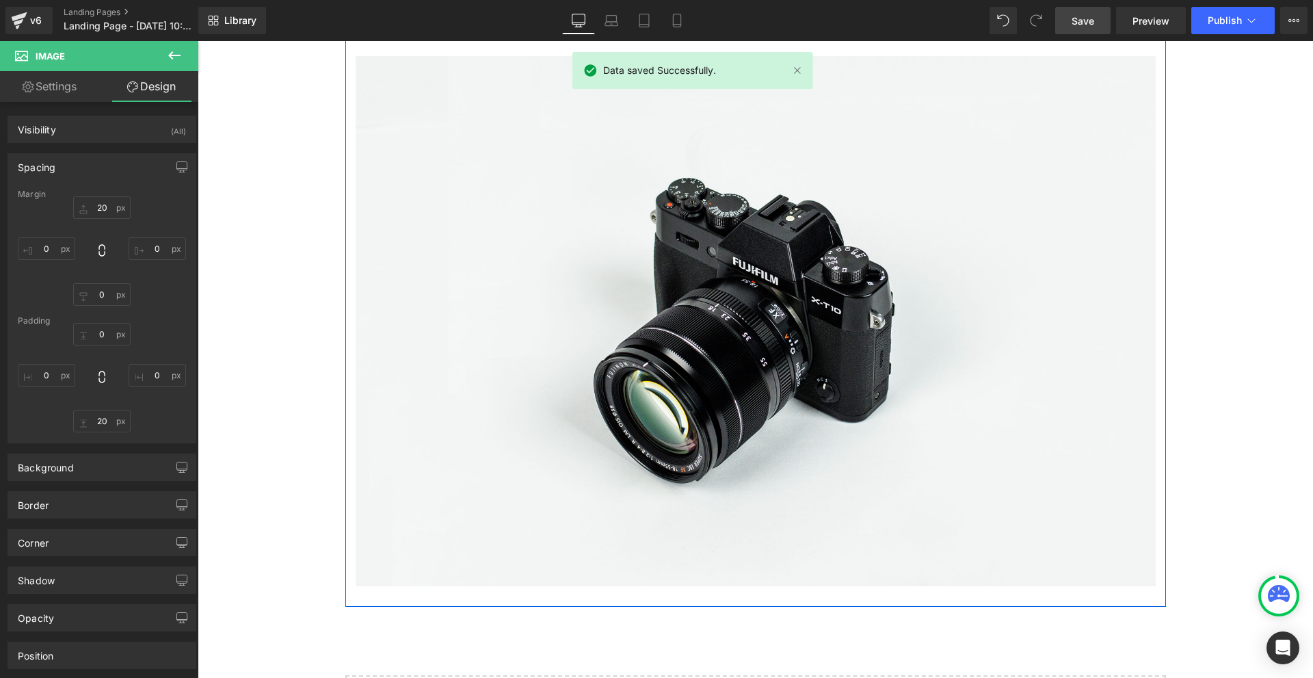
scroll to position [4226, 0]
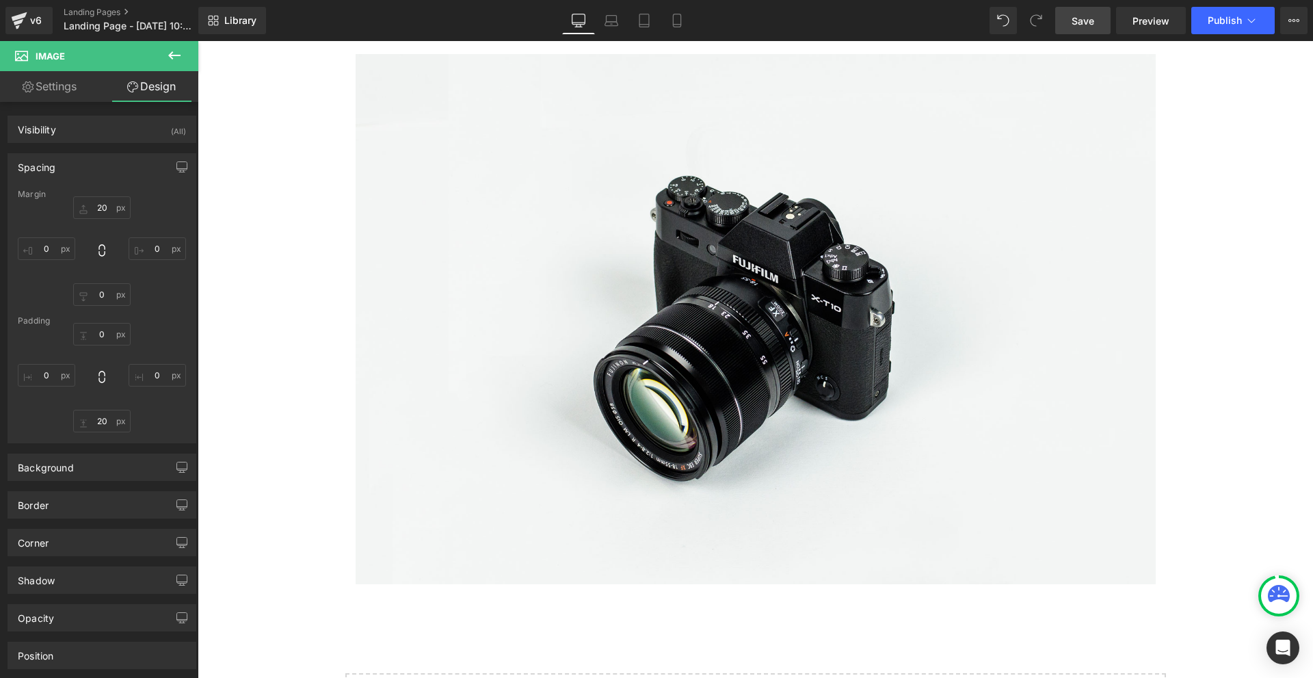
drag, startPoint x: 172, startPoint y: 53, endPoint x: 176, endPoint y: 46, distance: 8.0
click at [172, 53] on icon at bounding box center [174, 55] width 12 height 8
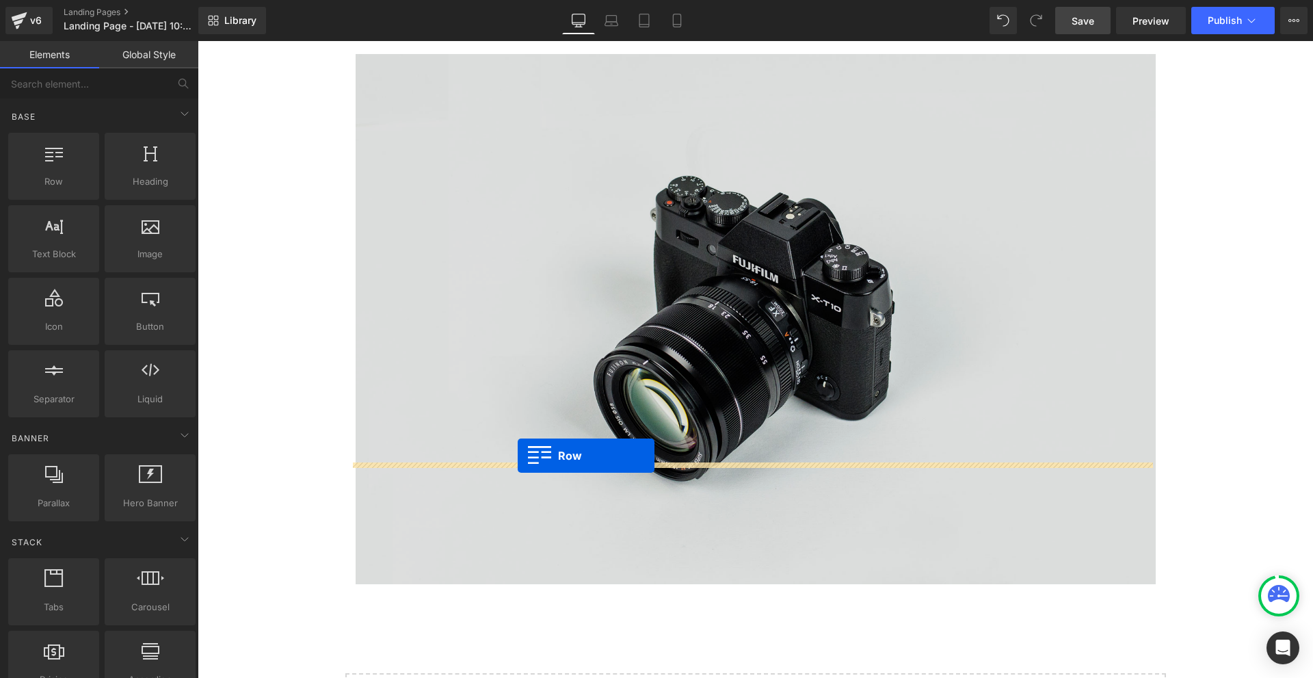
drag, startPoint x: 244, startPoint y: 219, endPoint x: 518, endPoint y: 456, distance: 361.8
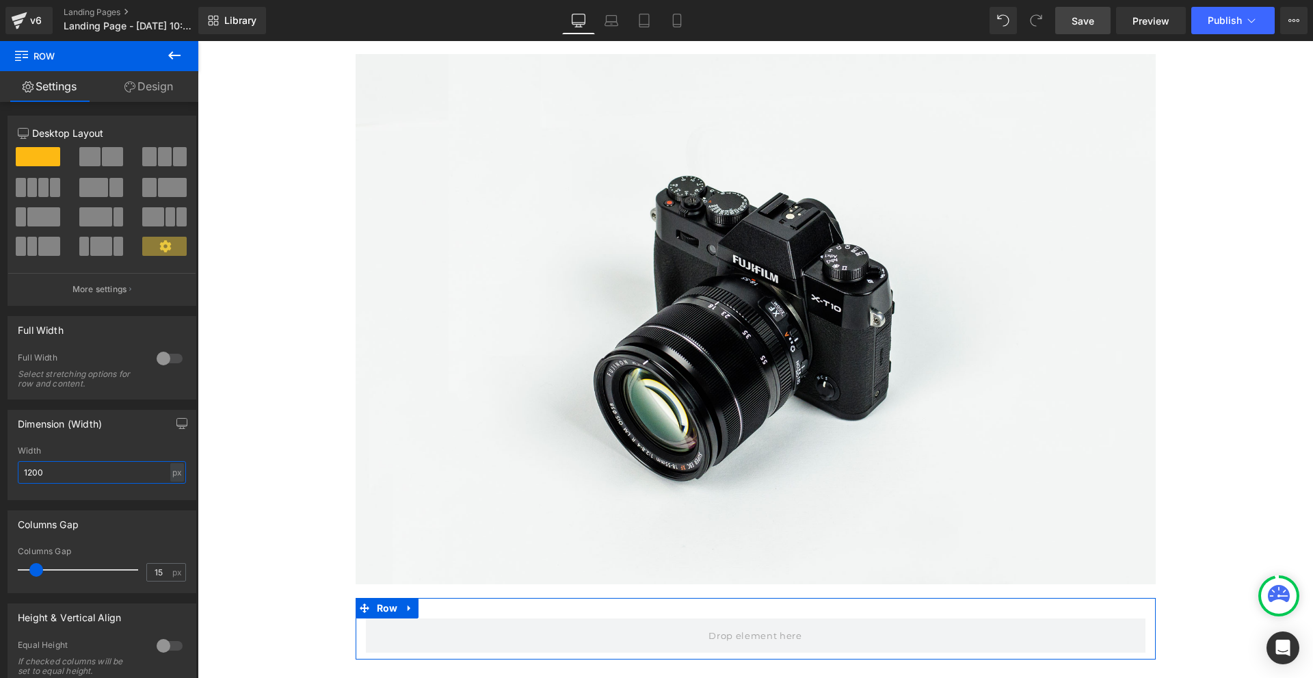
drag, startPoint x: 77, startPoint y: 464, endPoint x: 7, endPoint y: 472, distance: 70.9
click at [7, 472] on div "Dimension (Width) 1200px Width 1200 px % px" at bounding box center [102, 450] width 205 height 101
type input "1500"
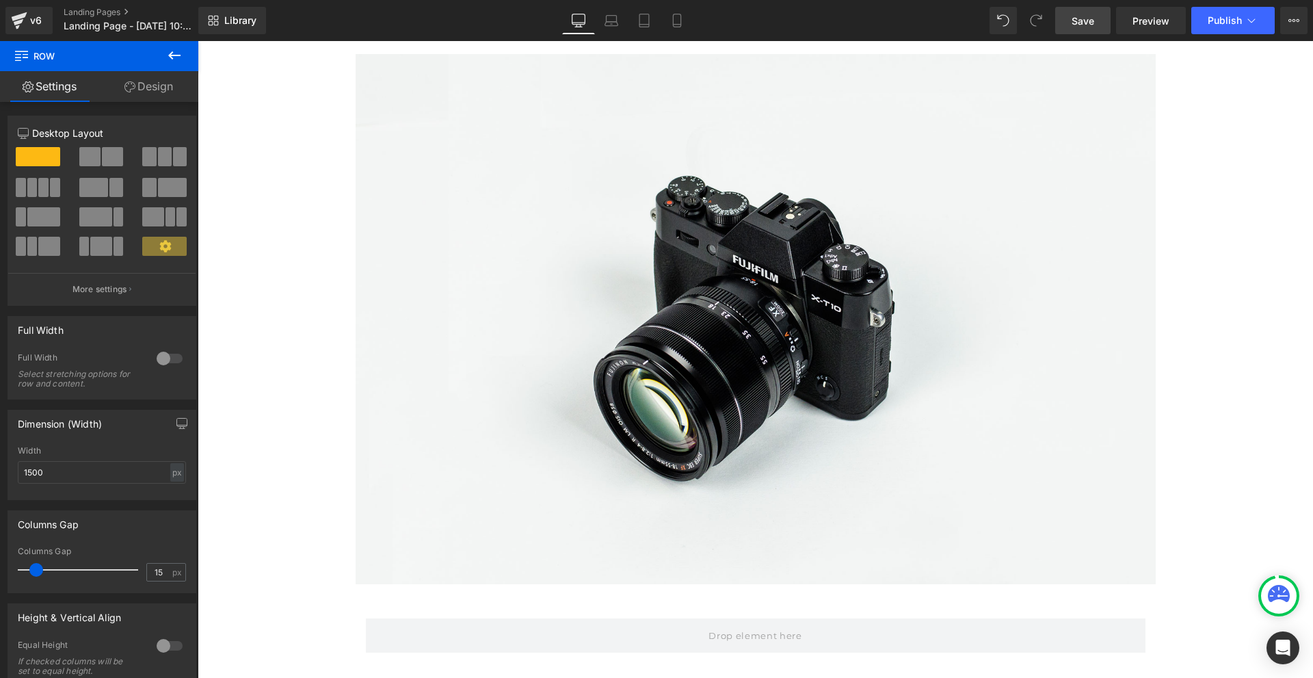
click at [172, 62] on icon at bounding box center [174, 55] width 16 height 16
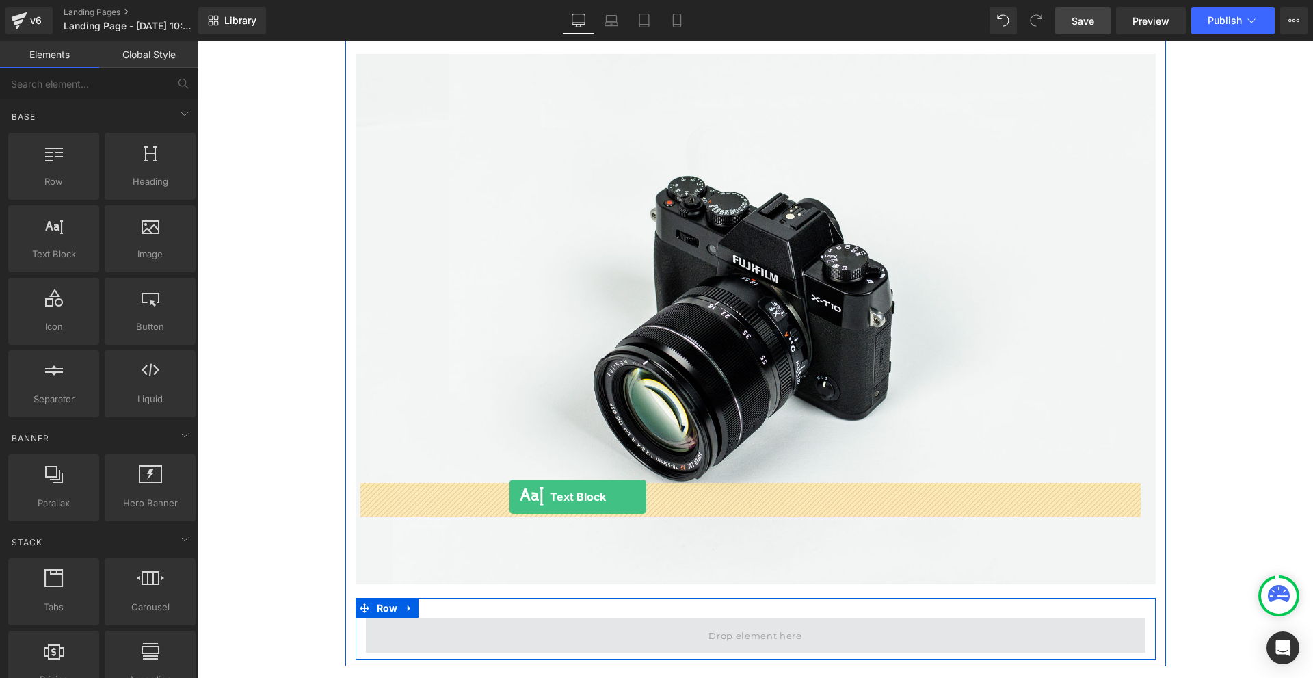
drag, startPoint x: 257, startPoint y: 293, endPoint x: 510, endPoint y: 497, distance: 324.5
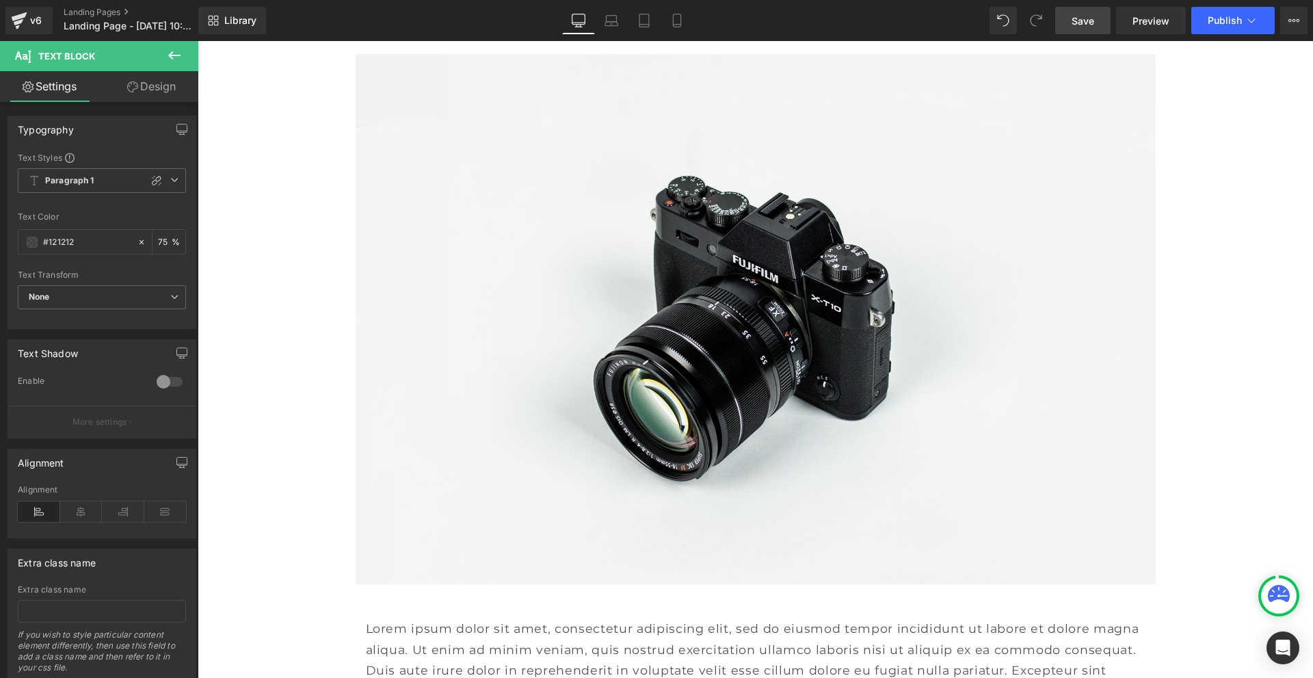
click at [1088, 21] on span "Save" at bounding box center [1083, 21] width 23 height 14
click at [169, 54] on icon at bounding box center [174, 55] width 16 height 16
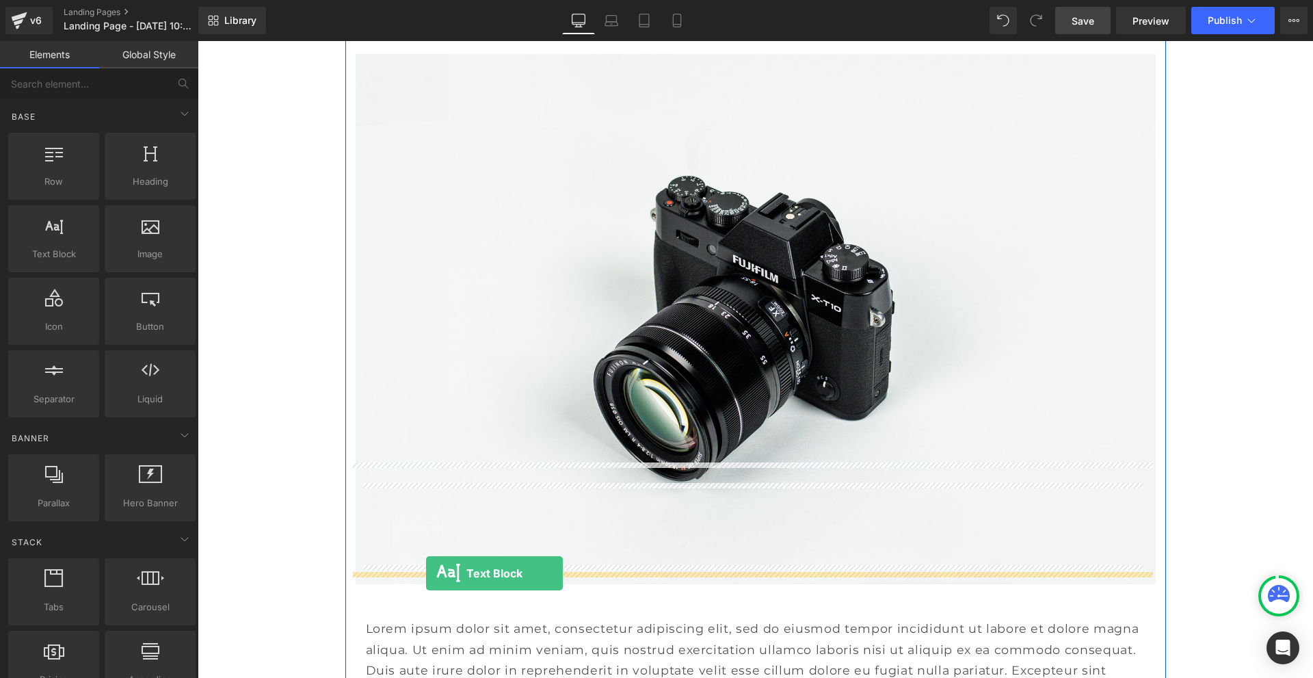
drag, startPoint x: 247, startPoint y: 283, endPoint x: 426, endPoint y: 573, distance: 341.5
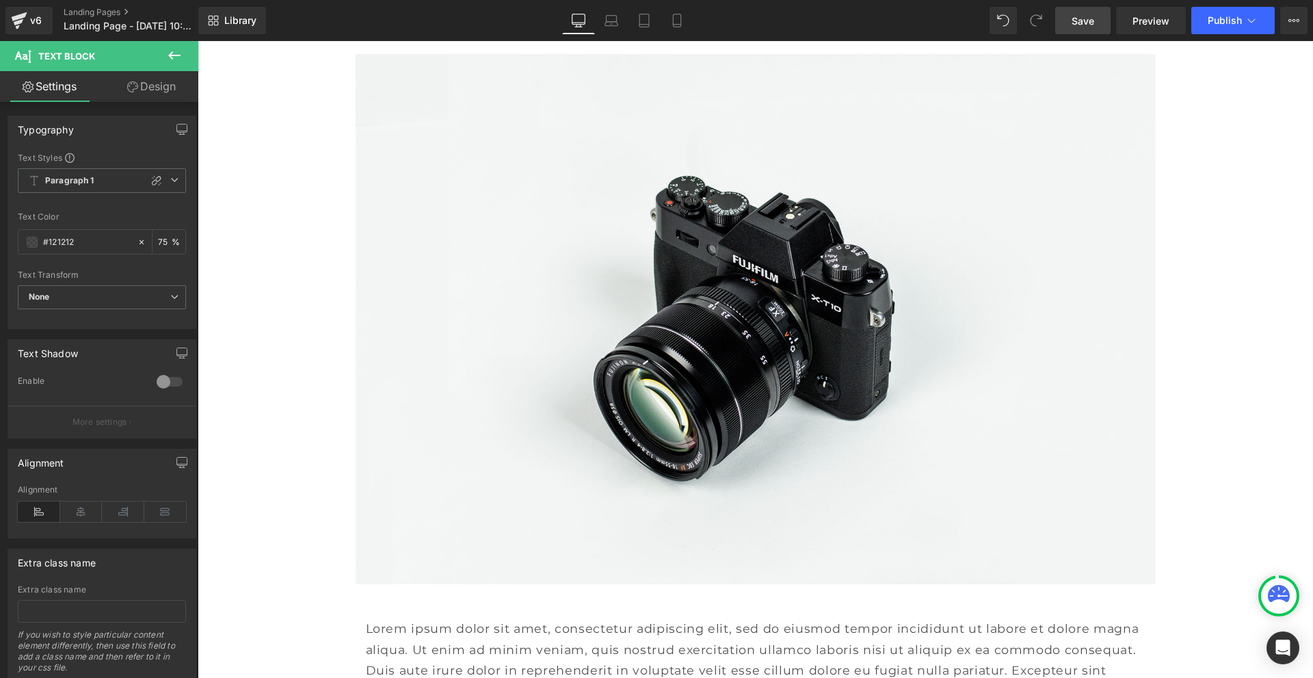
click at [178, 49] on icon at bounding box center [174, 55] width 16 height 16
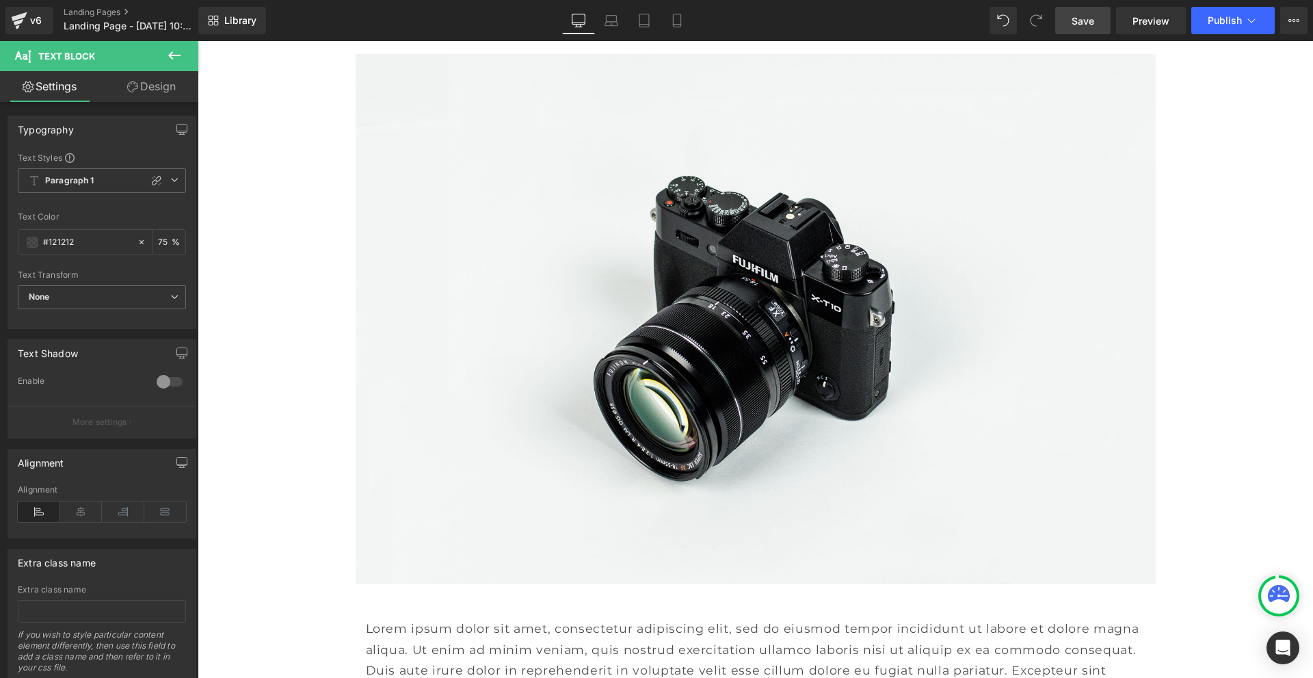
click at [159, 91] on link "Design" at bounding box center [151, 86] width 99 height 31
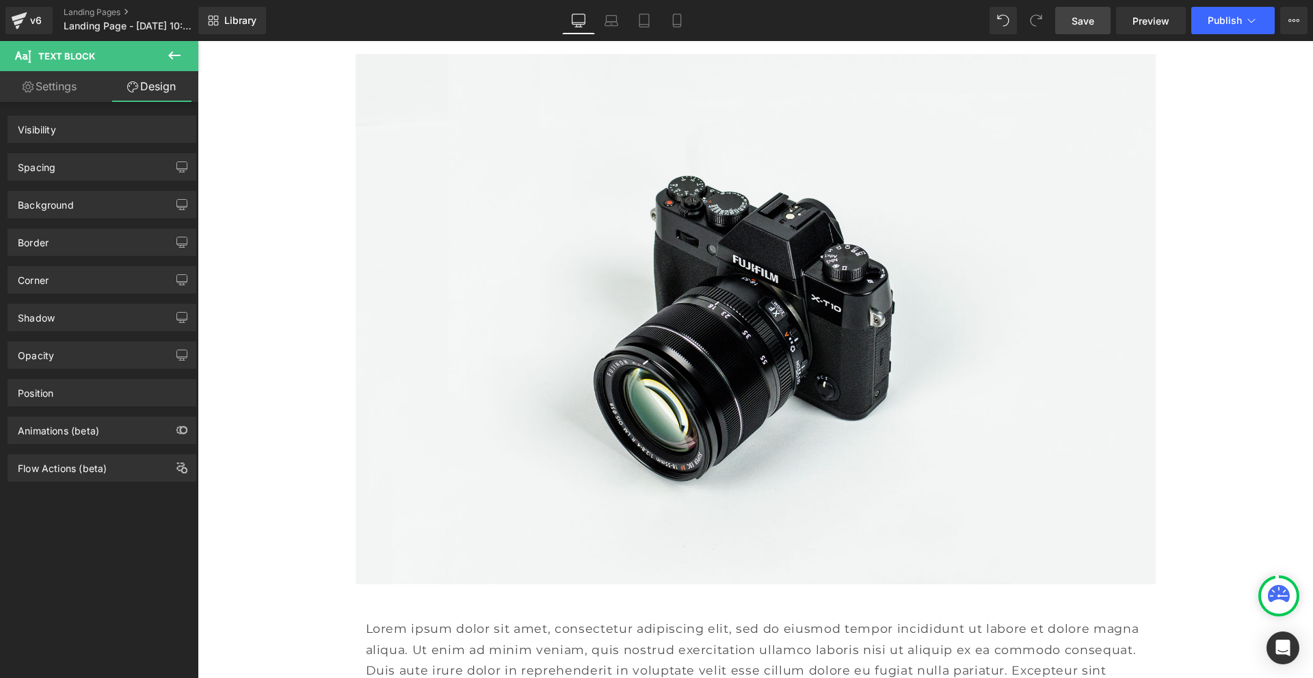
click at [94, 166] on div "Spacing" at bounding box center [101, 167] width 187 height 26
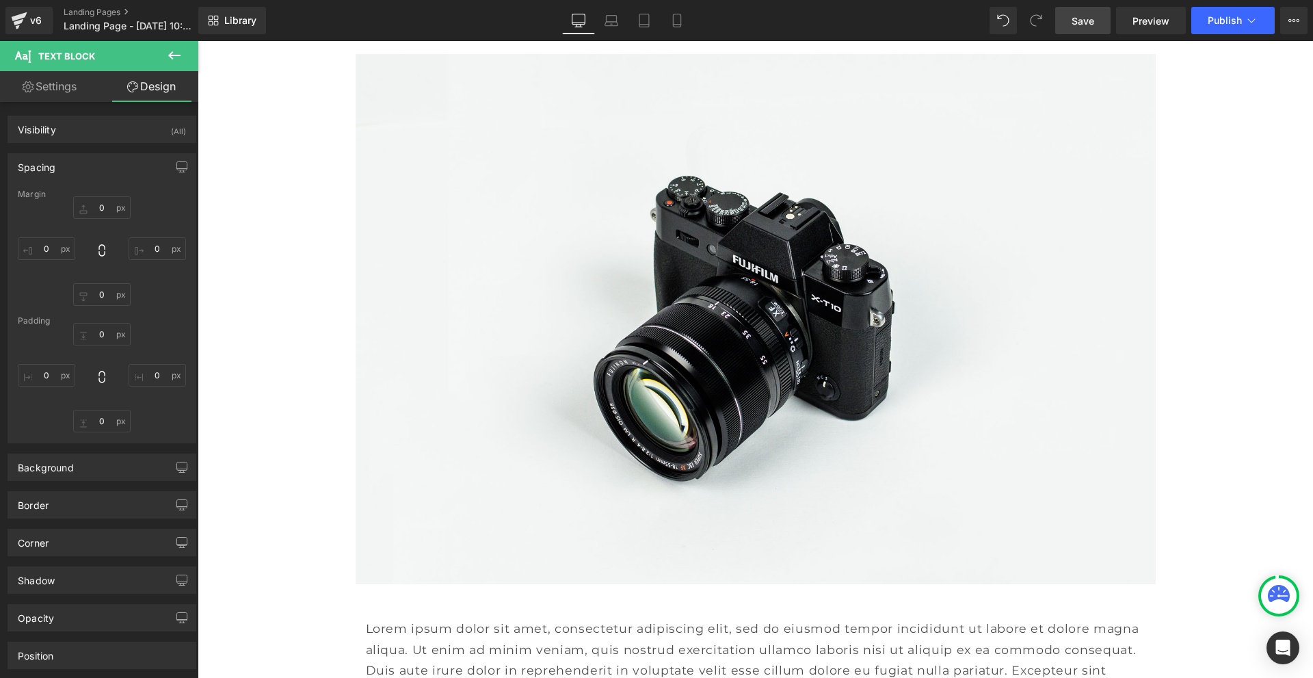
type input "0"
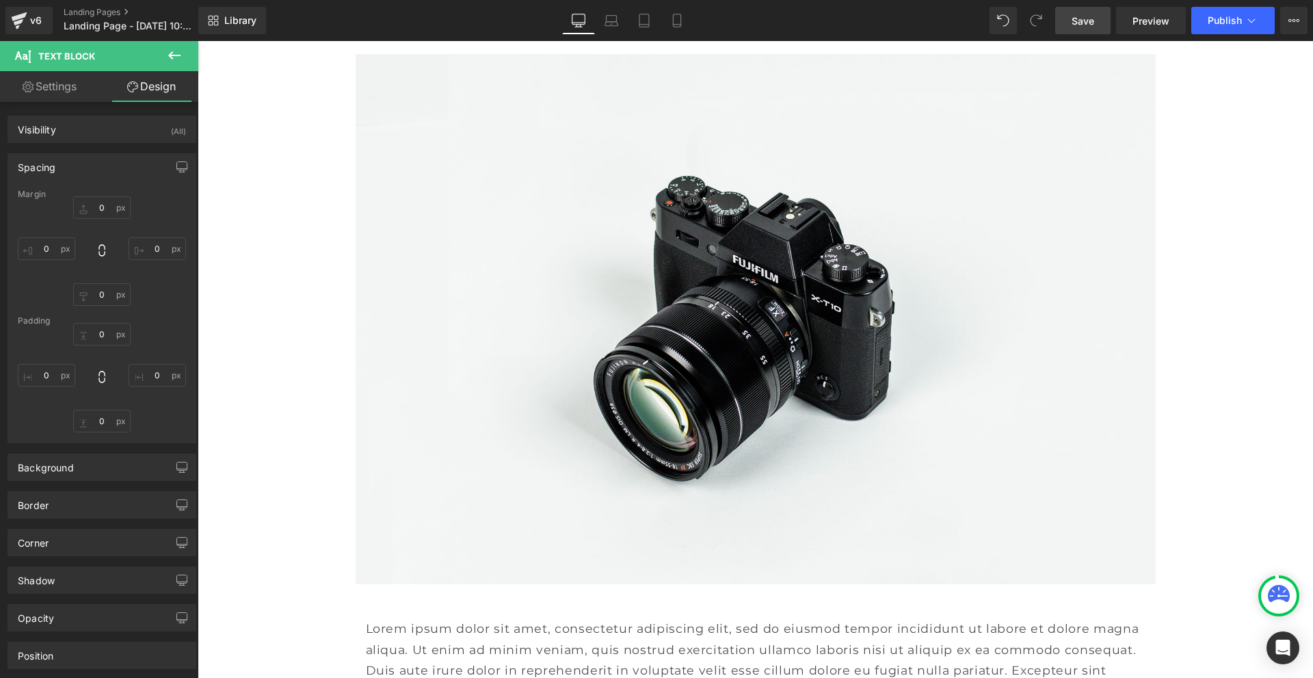
type input "0"
click at [97, 205] on input "0" at bounding box center [101, 207] width 57 height 23
type input "10"
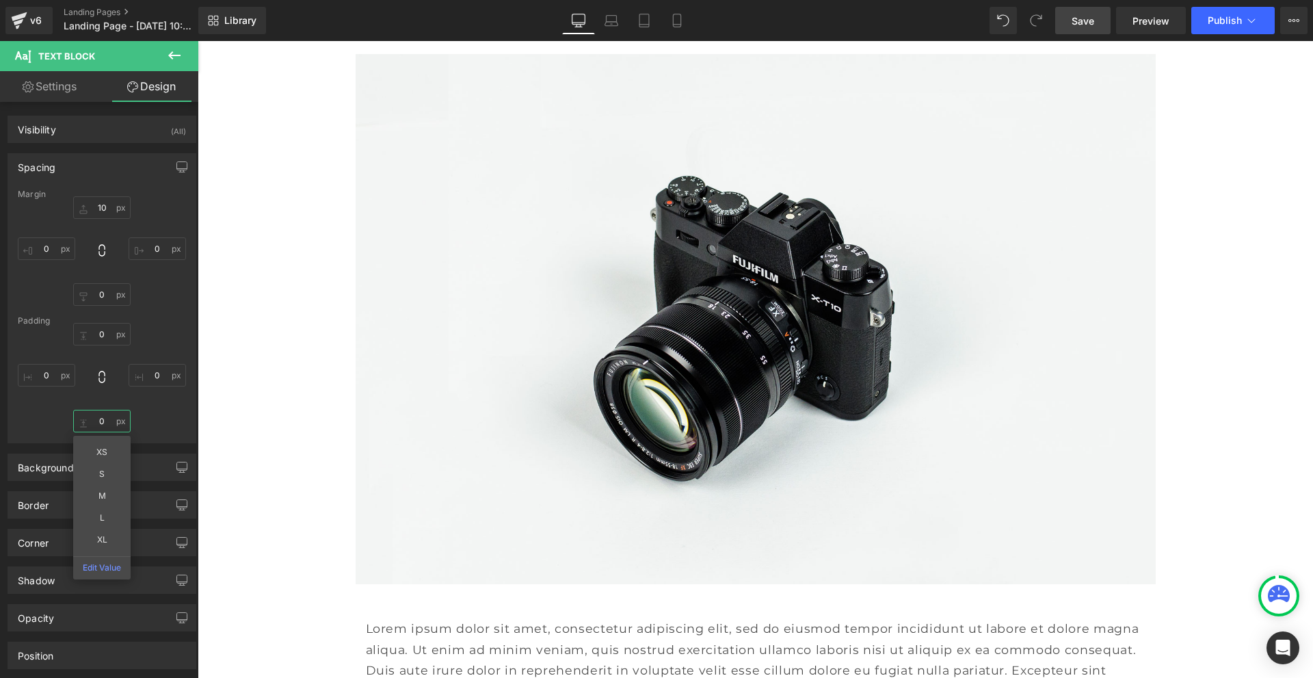
click at [98, 424] on input "0" at bounding box center [101, 421] width 57 height 23
type input "10"
click at [1080, 16] on span "Save" at bounding box center [1083, 21] width 23 height 14
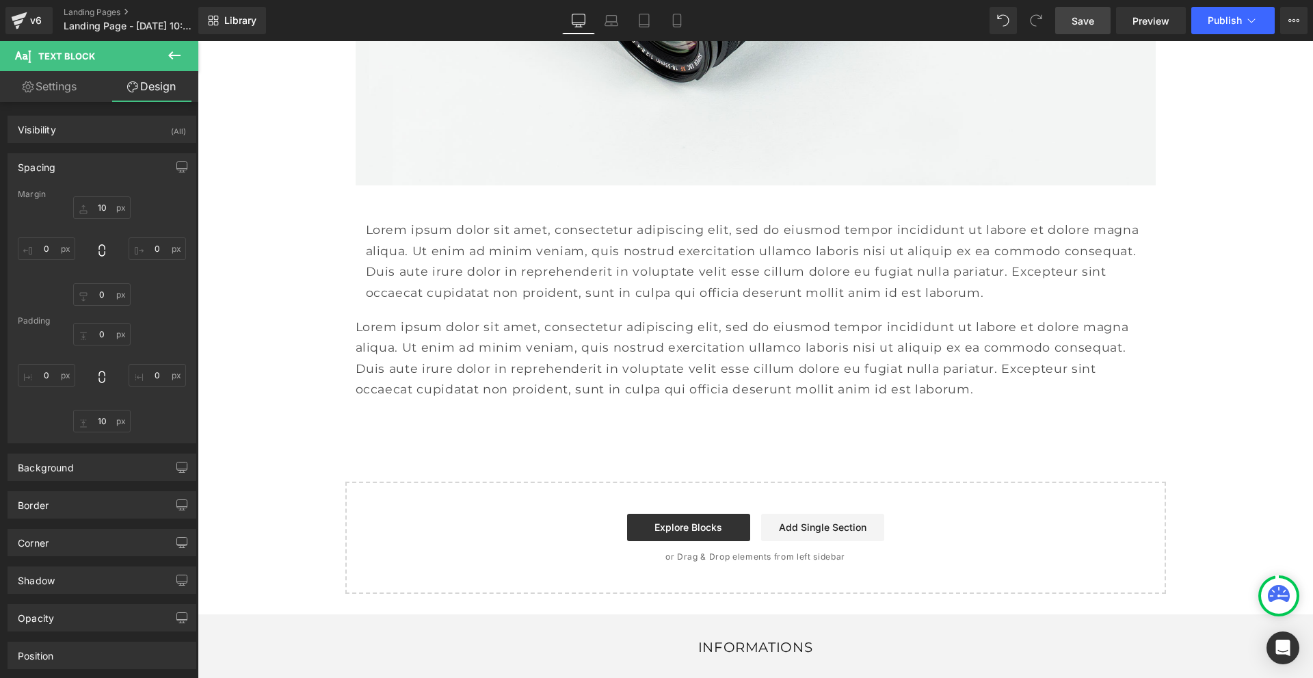
scroll to position [4637, 0]
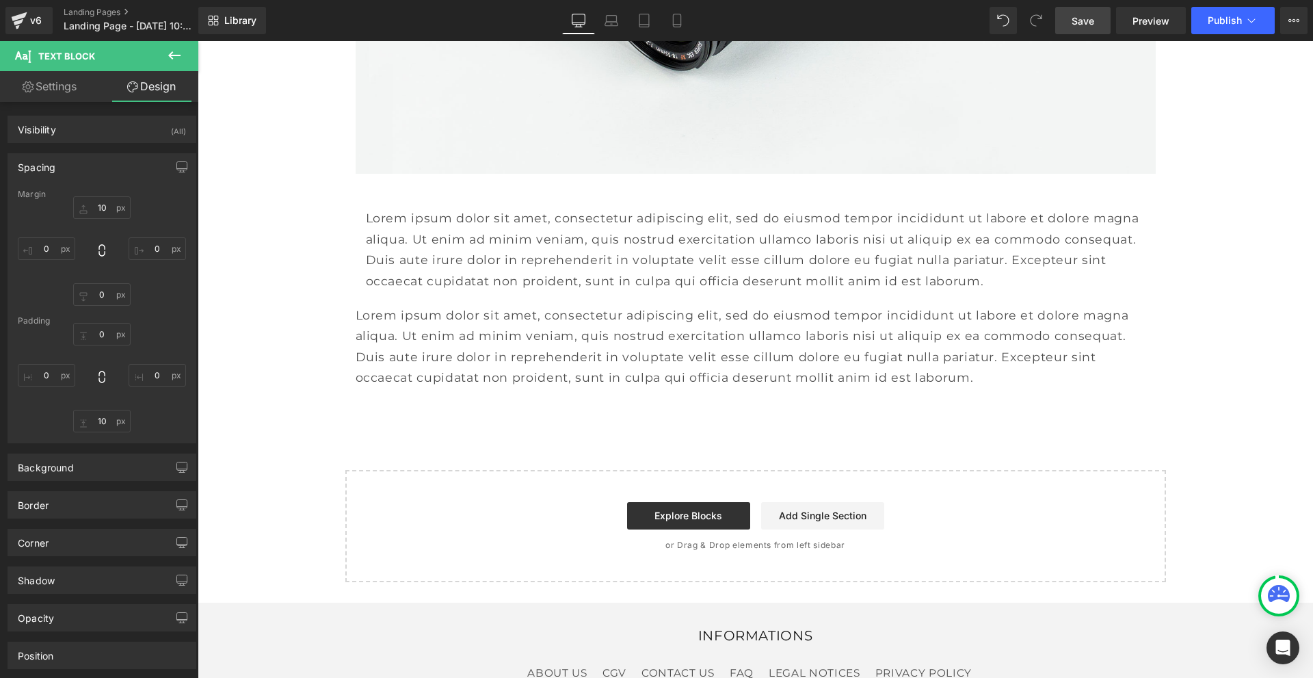
click at [181, 53] on icon at bounding box center [174, 55] width 16 height 16
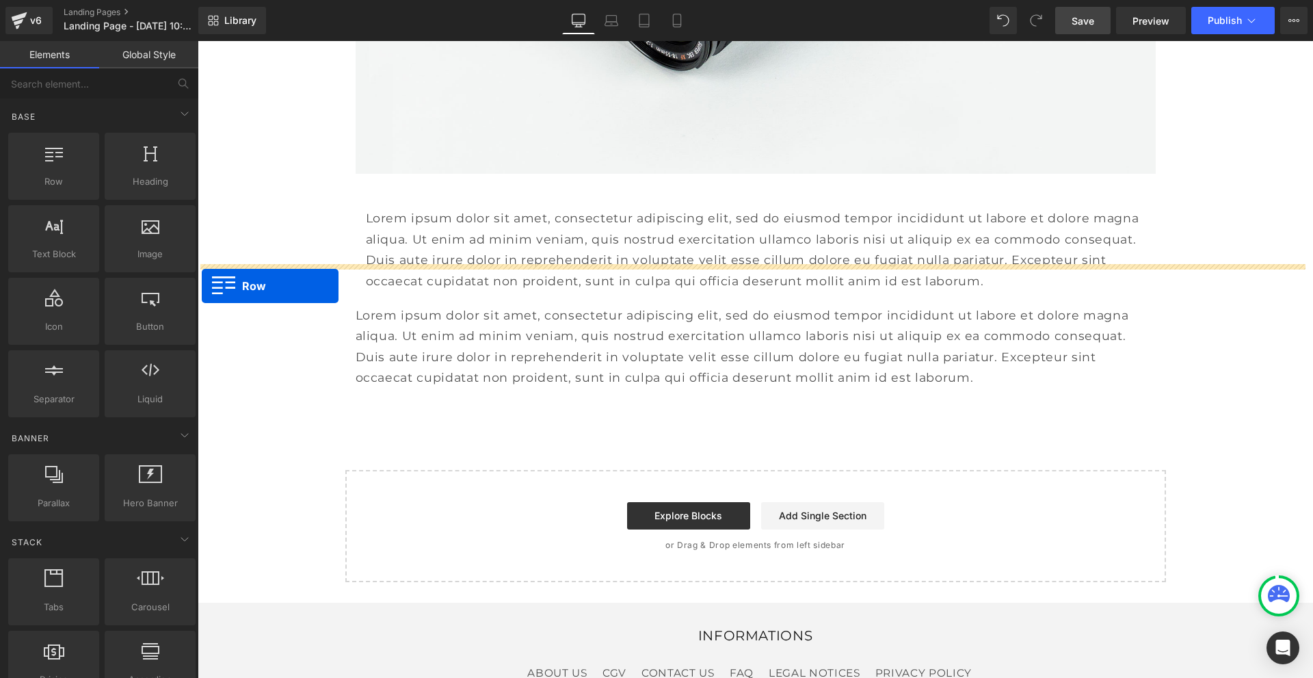
drag, startPoint x: 245, startPoint y: 213, endPoint x: 202, endPoint y: 286, distance: 84.4
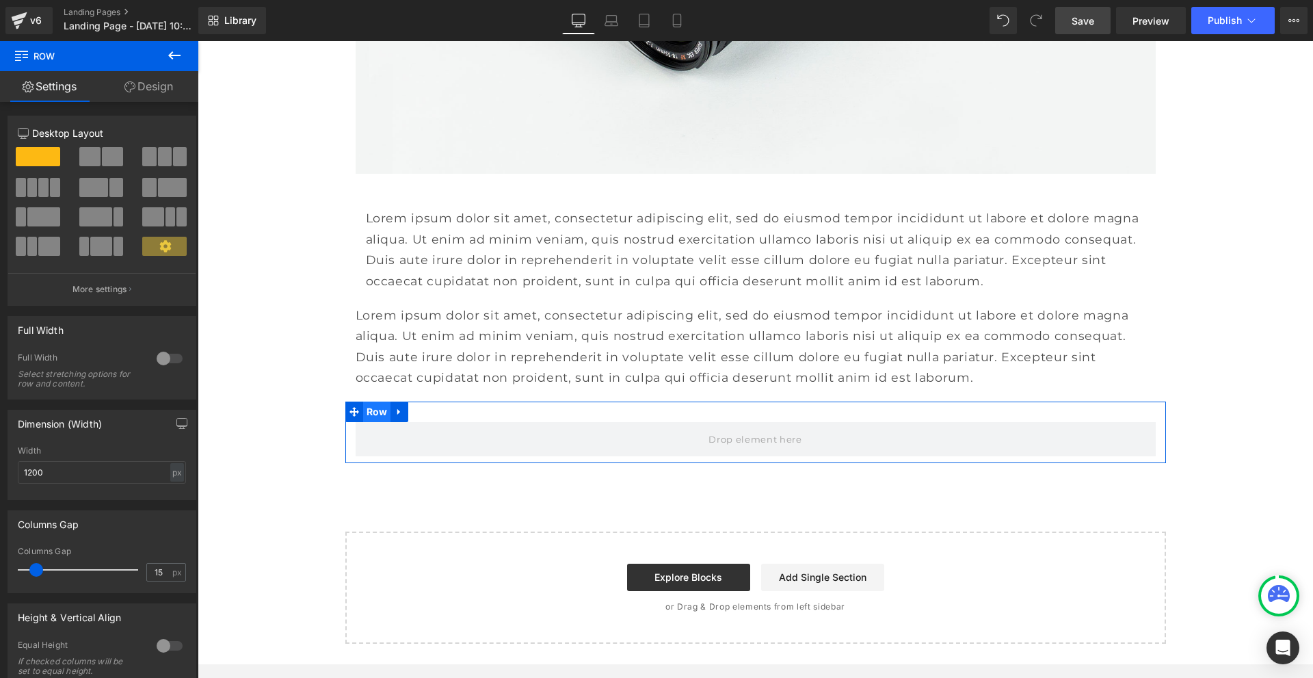
click at [368, 402] on span "Row" at bounding box center [377, 412] width 28 height 21
drag, startPoint x: 80, startPoint y: 467, endPoint x: 12, endPoint y: 469, distance: 67.8
click at [12, 469] on div "1200px Width 1200 px % px" at bounding box center [101, 472] width 187 height 53
type input "é"
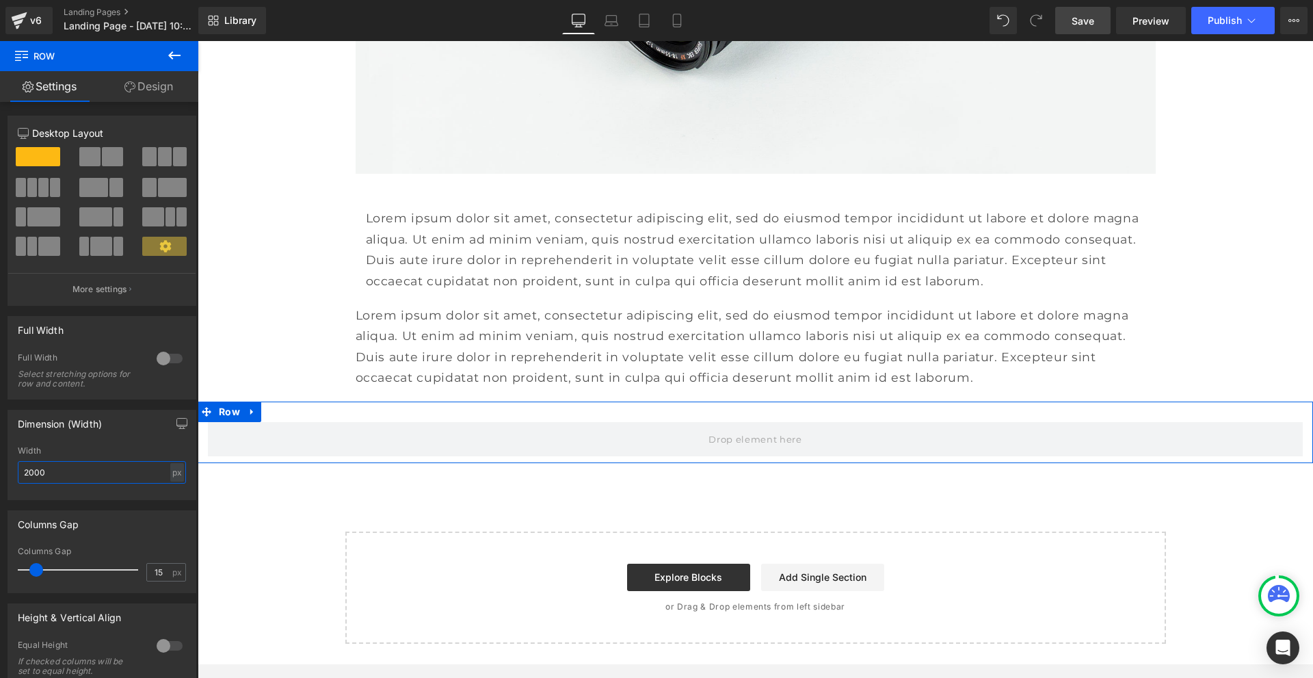
type input "2000"
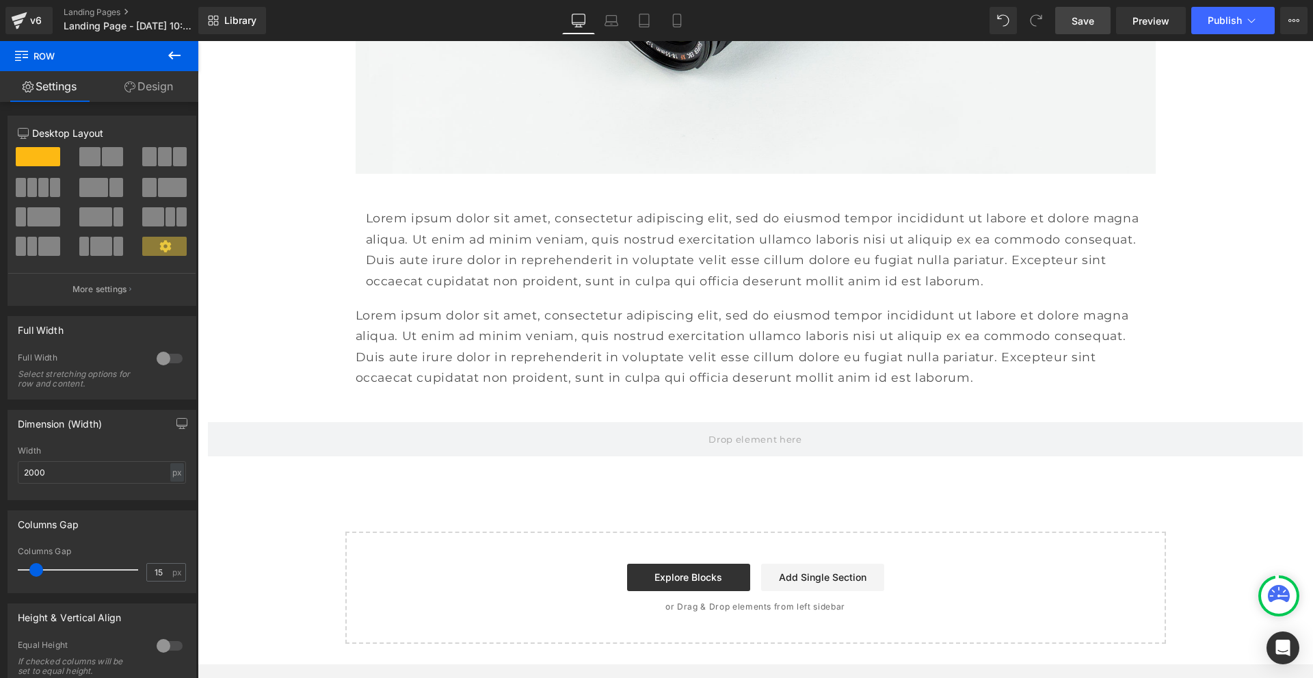
click at [180, 59] on icon at bounding box center [174, 55] width 16 height 16
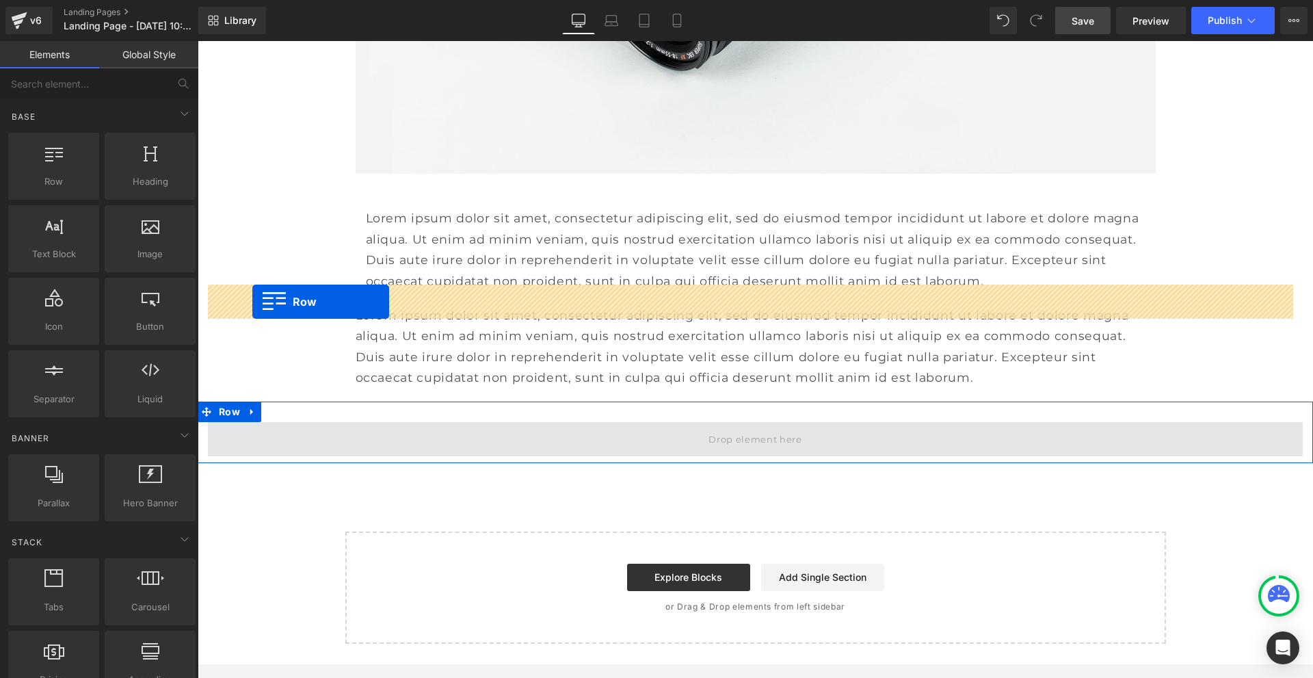
drag, startPoint x: 255, startPoint y: 205, endPoint x: 252, endPoint y: 302, distance: 96.5
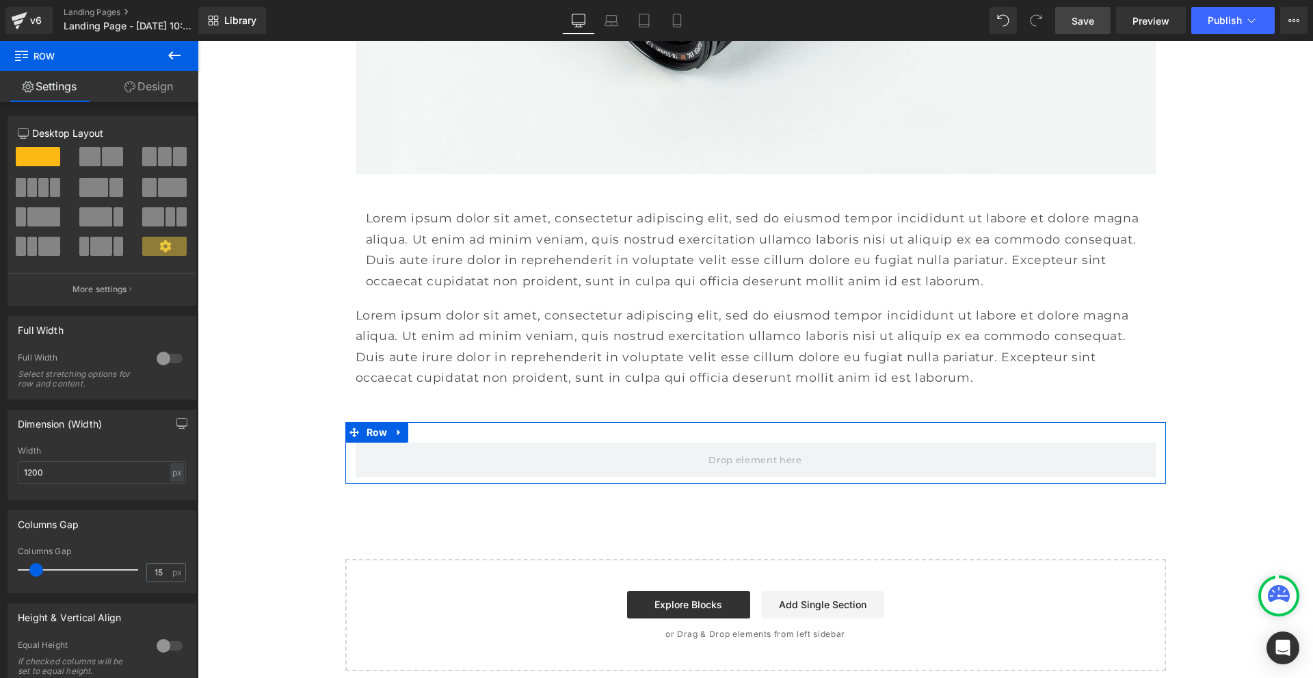
click at [105, 154] on span at bounding box center [112, 156] width 21 height 19
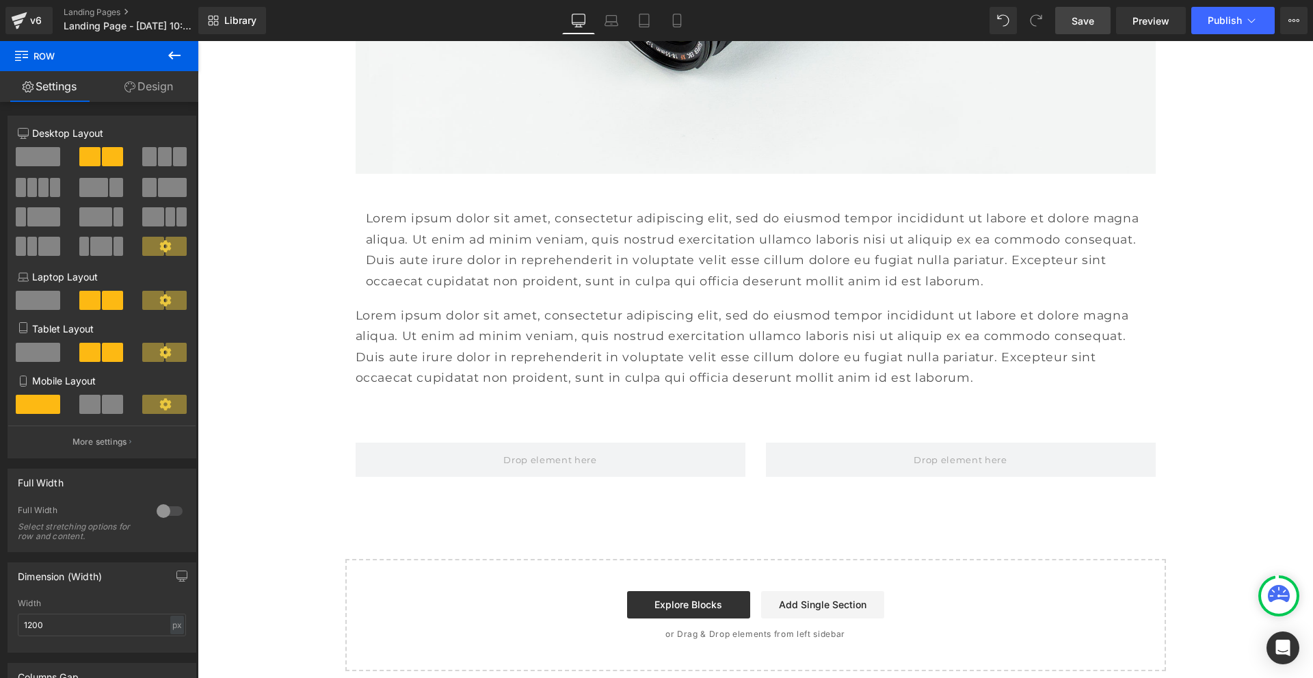
click at [166, 53] on icon at bounding box center [174, 55] width 16 height 16
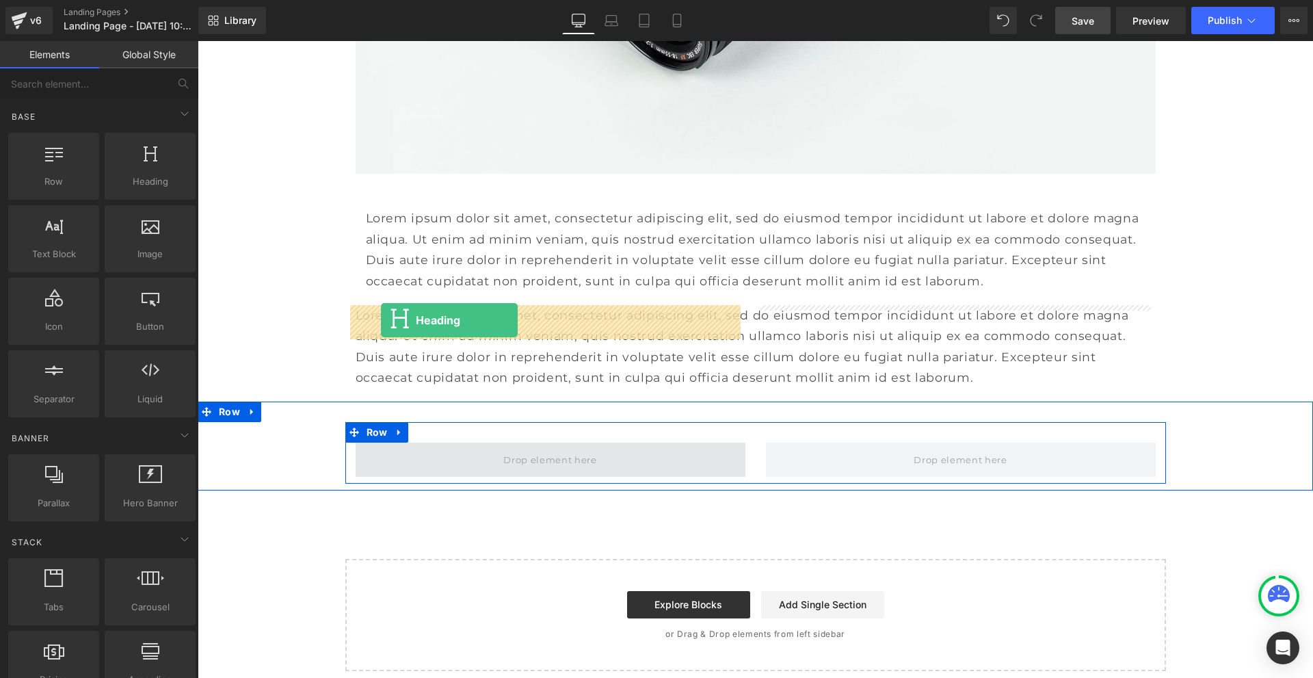
drag, startPoint x: 332, startPoint y: 213, endPoint x: 382, endPoint y: 319, distance: 117.2
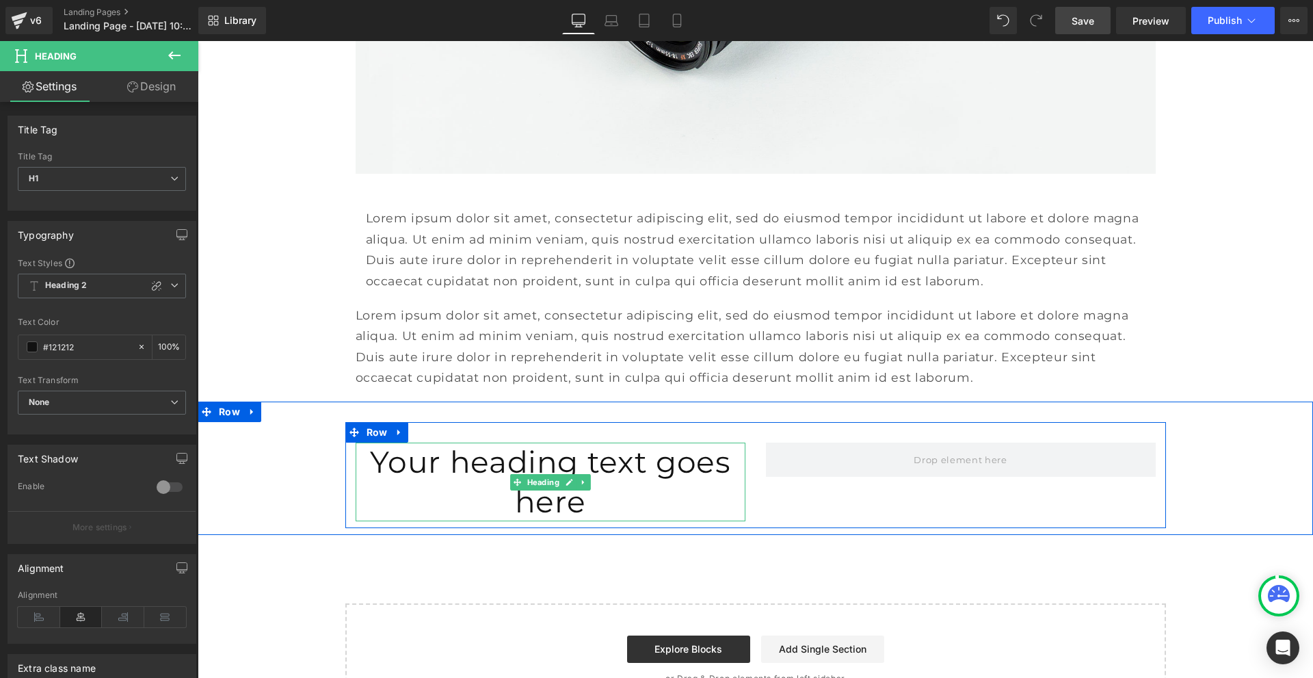
click at [469, 443] on h1 "Your heading text goes here" at bounding box center [551, 482] width 390 height 78
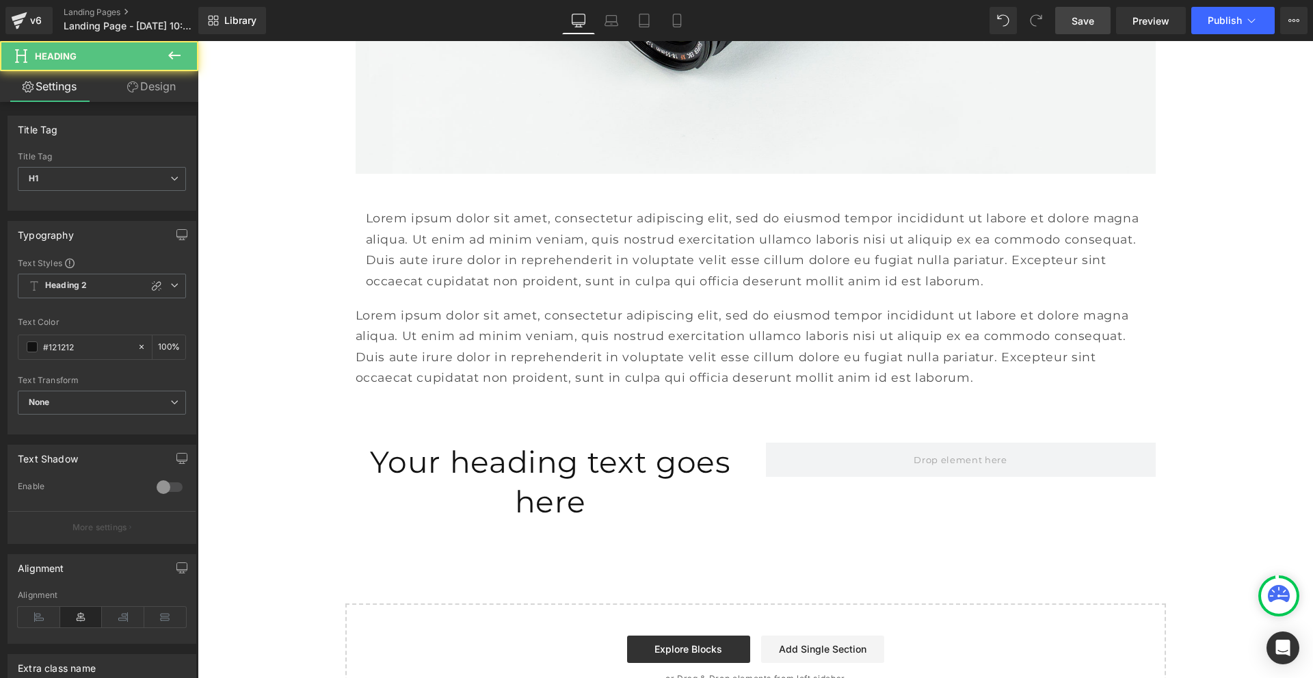
click at [140, 83] on link "Design" at bounding box center [151, 86] width 99 height 31
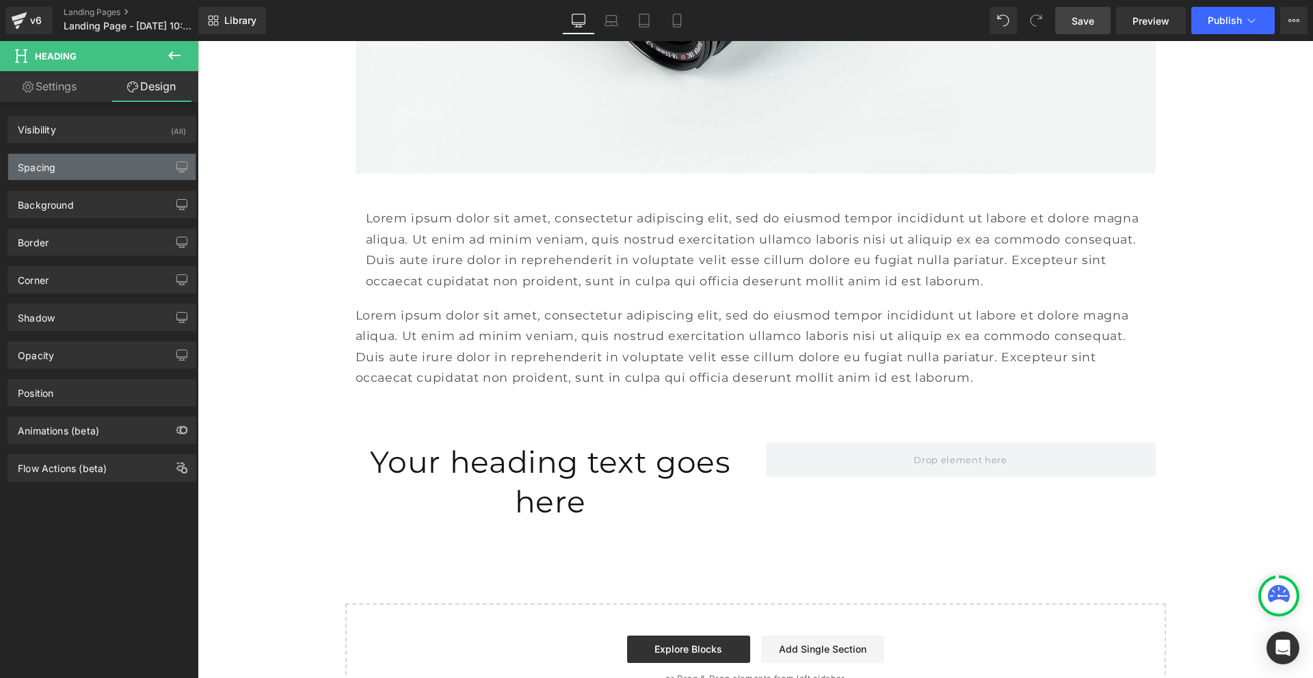
type input "0"
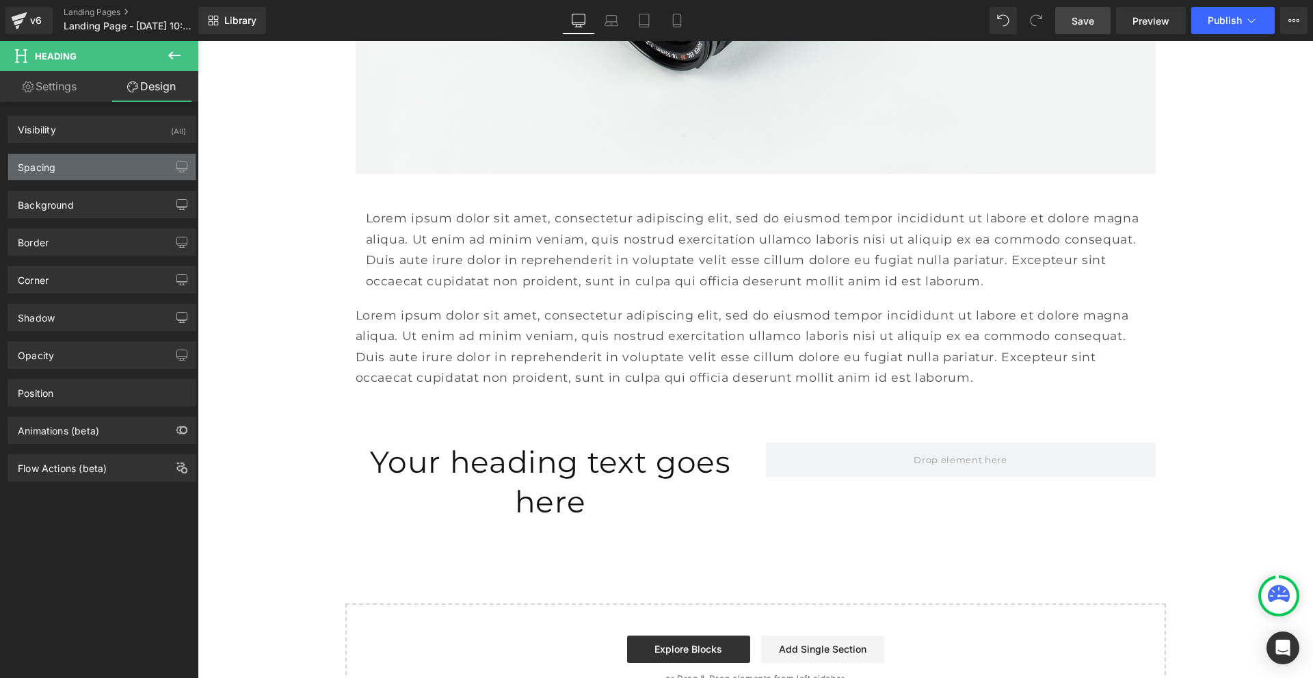
type input "0"
click at [76, 166] on div "Spacing" at bounding box center [101, 167] width 187 height 26
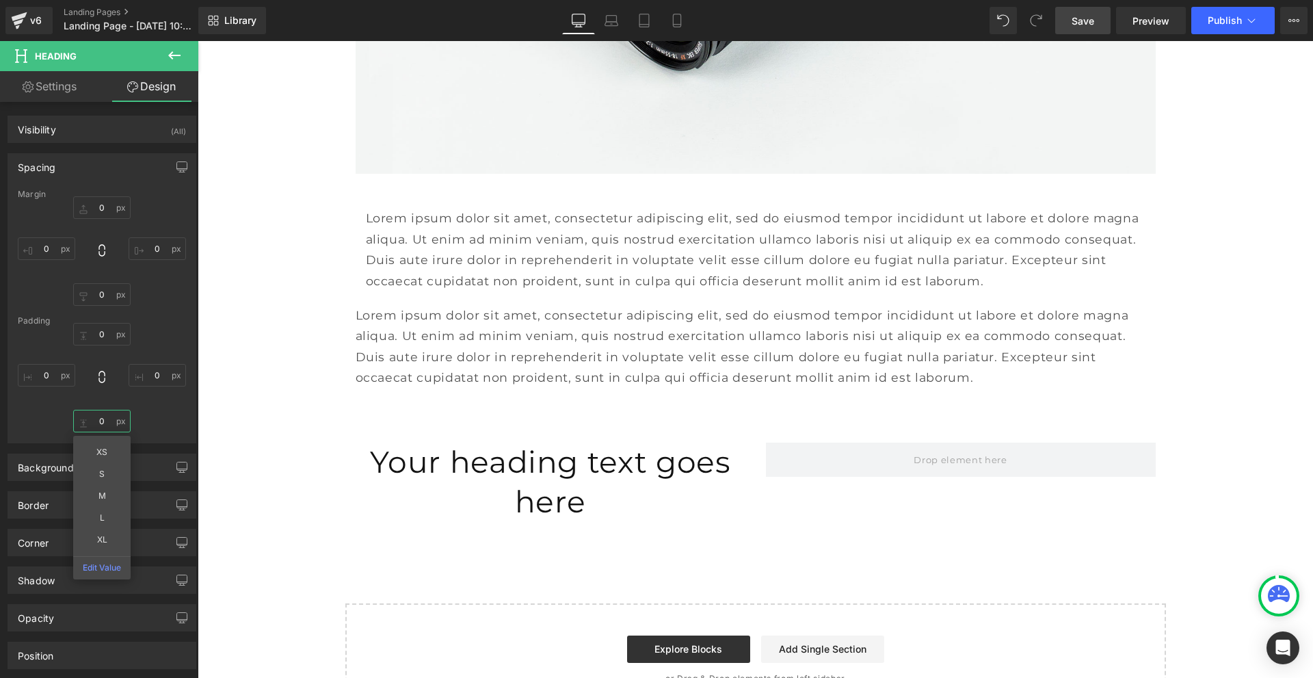
click at [101, 417] on input "0" at bounding box center [101, 421] width 57 height 23
type input "10"
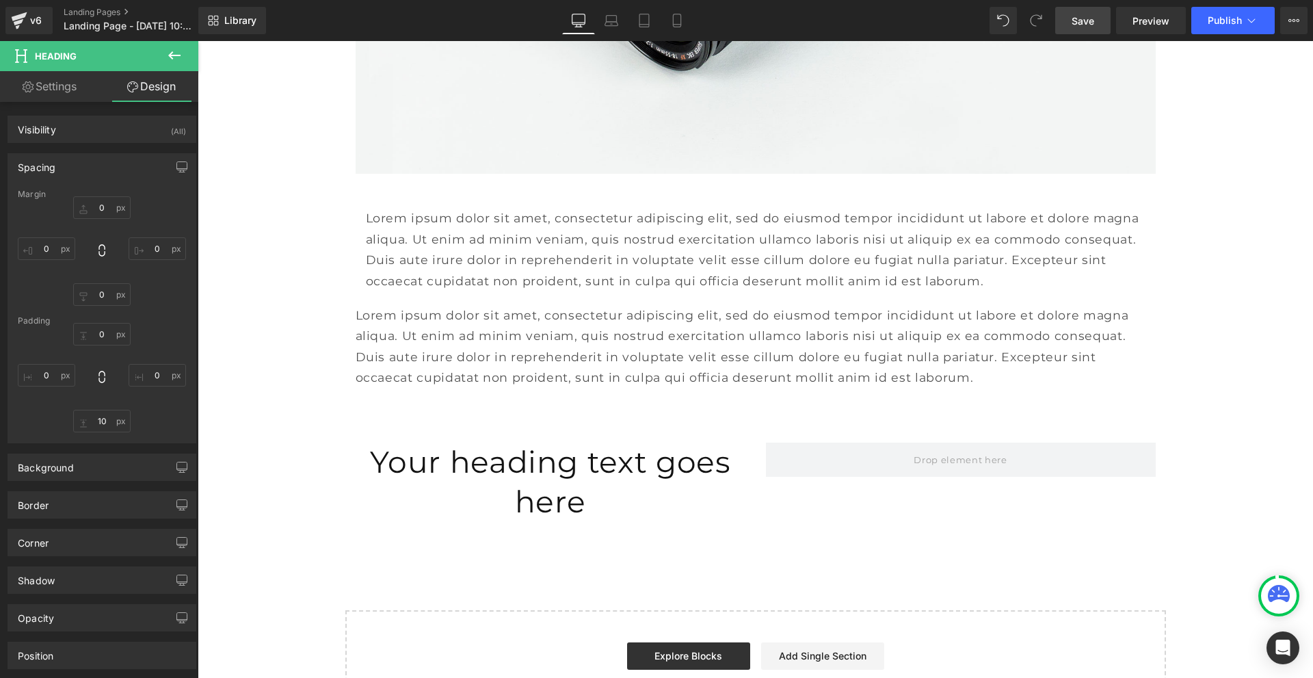
click at [168, 58] on icon at bounding box center [174, 55] width 16 height 16
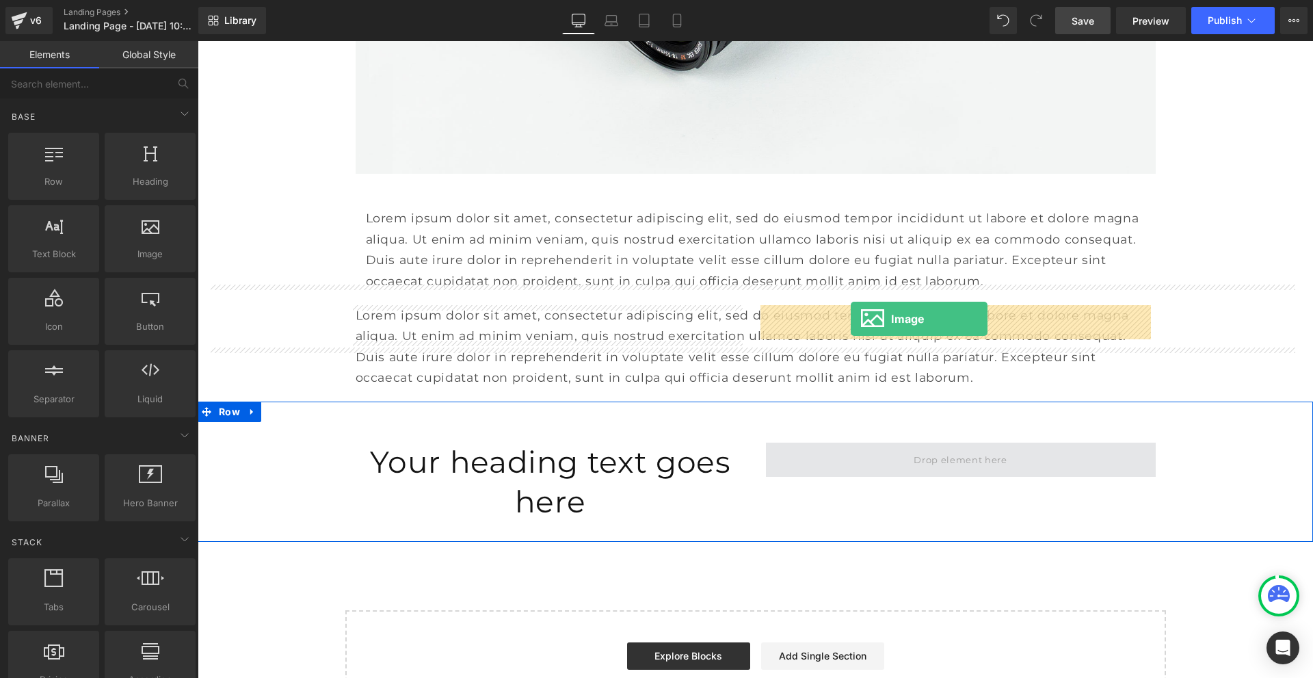
drag, startPoint x: 346, startPoint y: 298, endPoint x: 851, endPoint y: 319, distance: 505.3
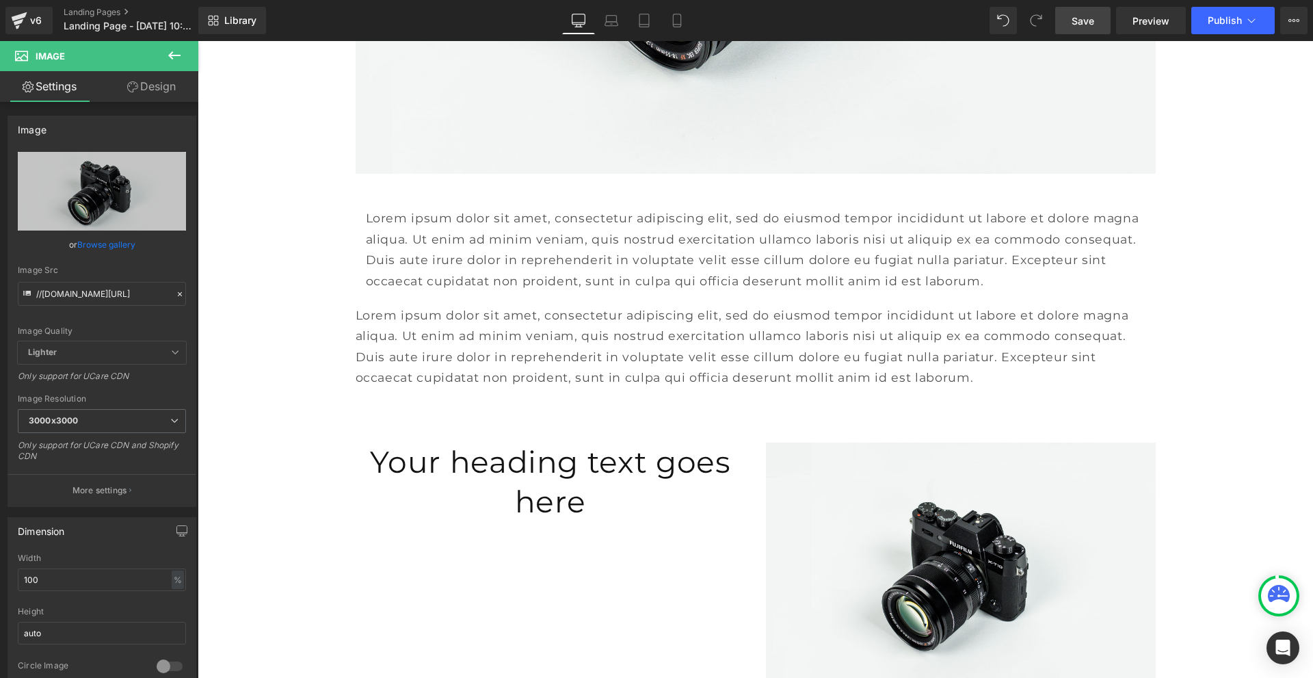
click at [1077, 14] on span "Save" at bounding box center [1083, 21] width 23 height 14
click at [1077, 22] on span "Save" at bounding box center [1083, 21] width 23 height 14
click at [1295, 23] on icon at bounding box center [1294, 20] width 11 height 11
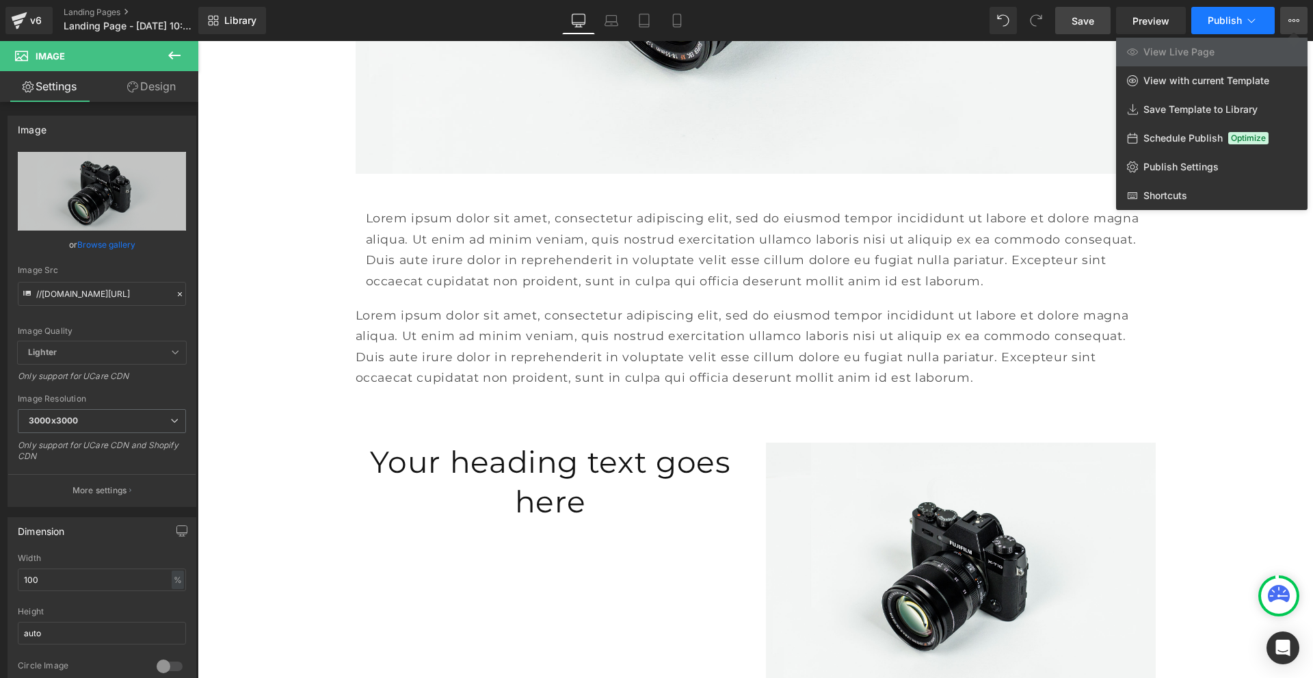
click at [1233, 16] on span "Publish" at bounding box center [1225, 20] width 34 height 11
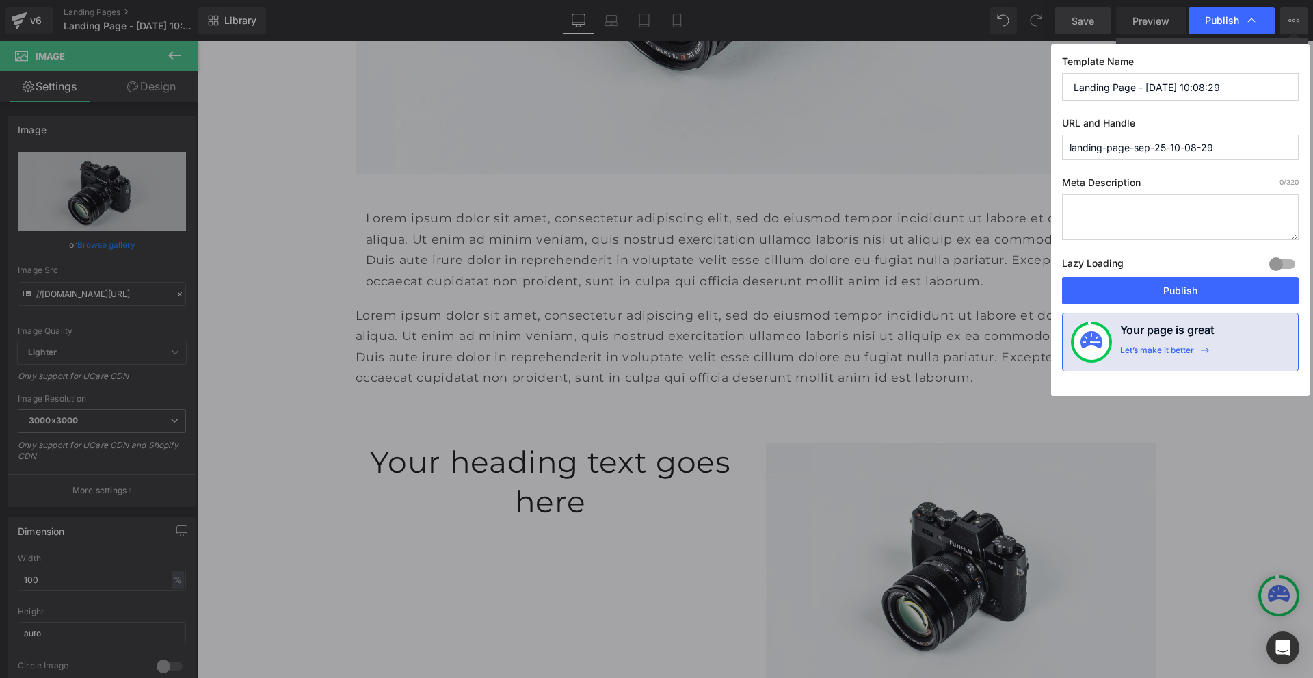
drag, startPoint x: 1231, startPoint y: 88, endPoint x: 1060, endPoint y: 82, distance: 171.1
click at [1060, 82] on div "Template Name Landing Page - Sep 25, 10:08:29 URL and Handle landing-page-sep-2…" at bounding box center [1180, 220] width 259 height 352
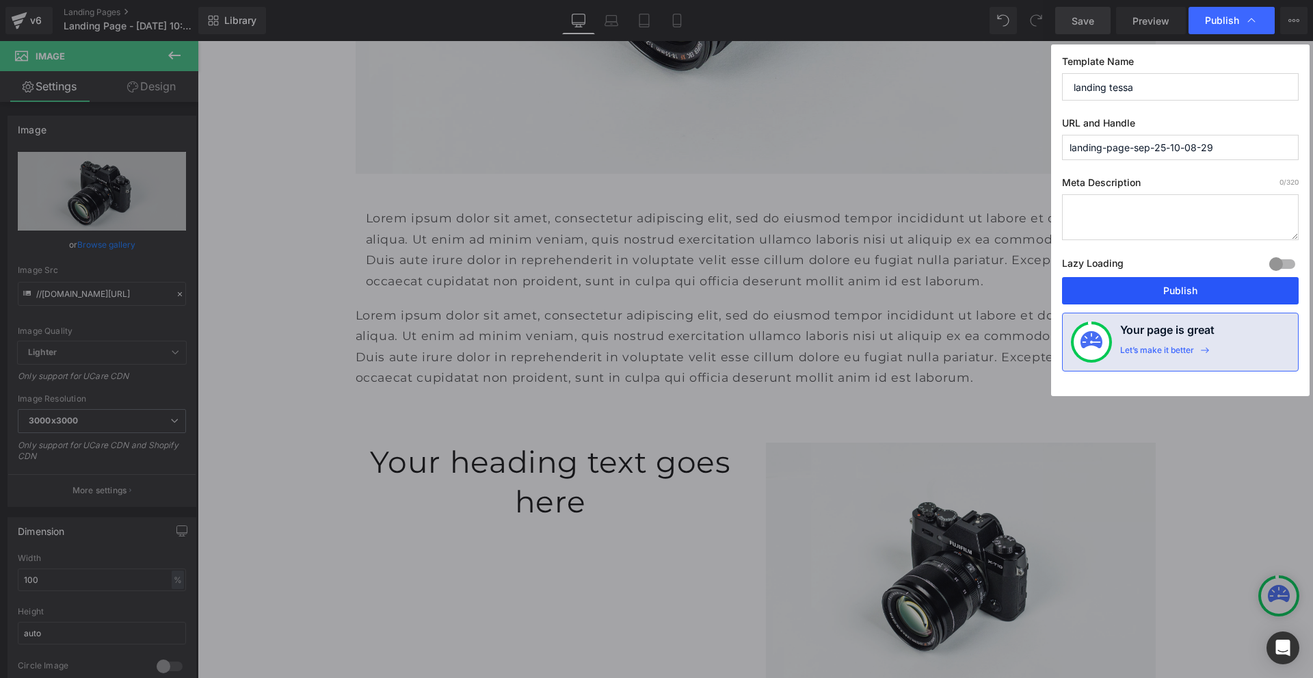
type input "landing tessa"
click at [1171, 294] on button "Publish" at bounding box center [1180, 290] width 237 height 27
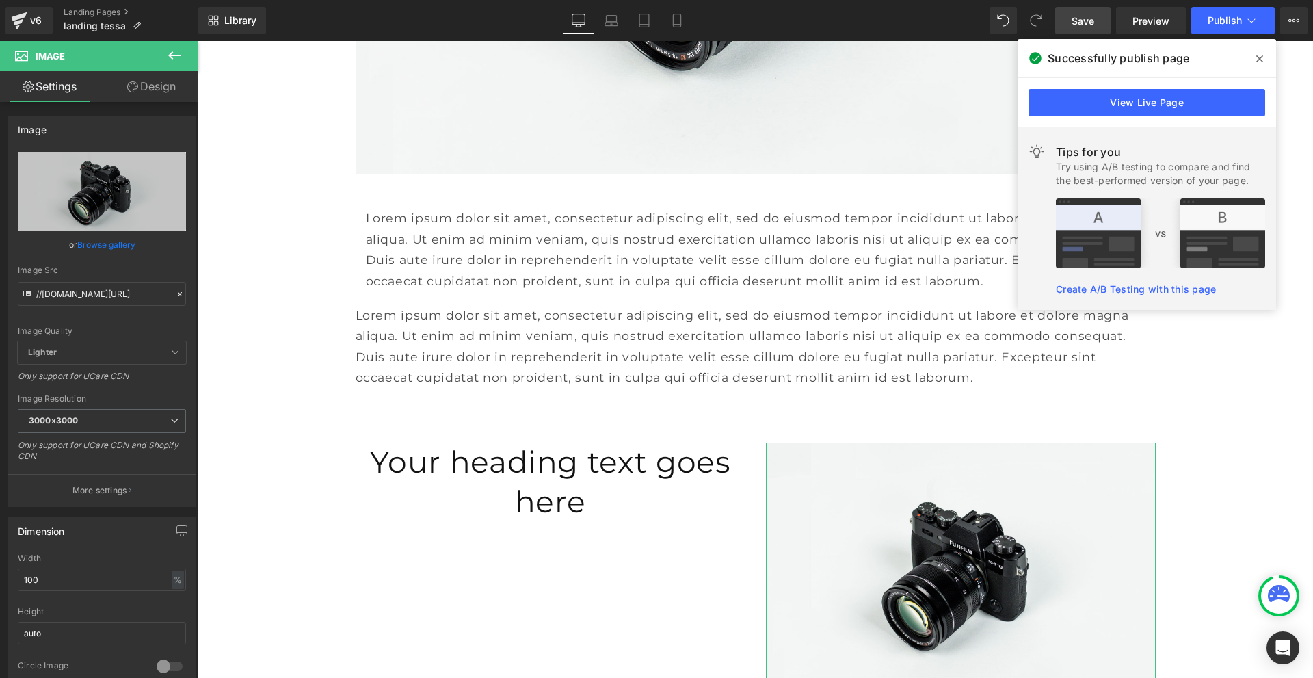
drag, startPoint x: 153, startPoint y: 89, endPoint x: 113, endPoint y: 94, distance: 40.1
click at [153, 89] on link "Design" at bounding box center [151, 86] width 99 height 31
click at [173, 60] on icon at bounding box center [174, 55] width 16 height 16
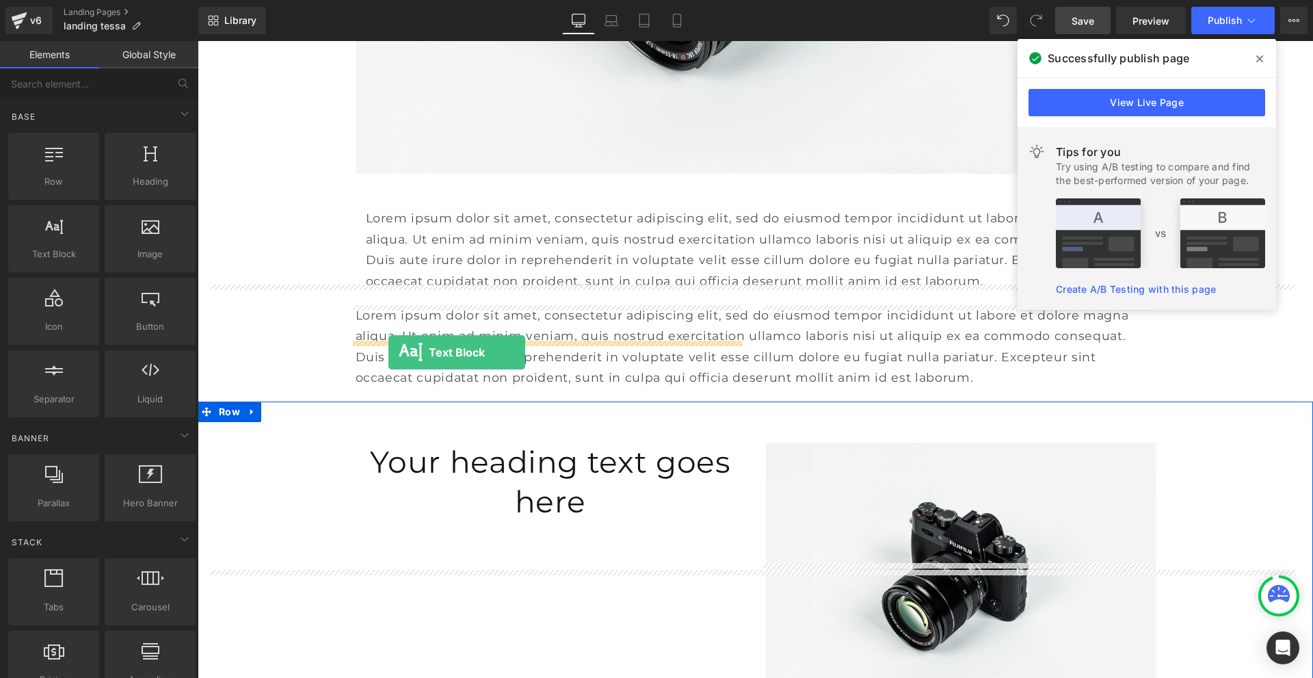
drag, startPoint x: 258, startPoint y: 288, endPoint x: 389, endPoint y: 352, distance: 145.6
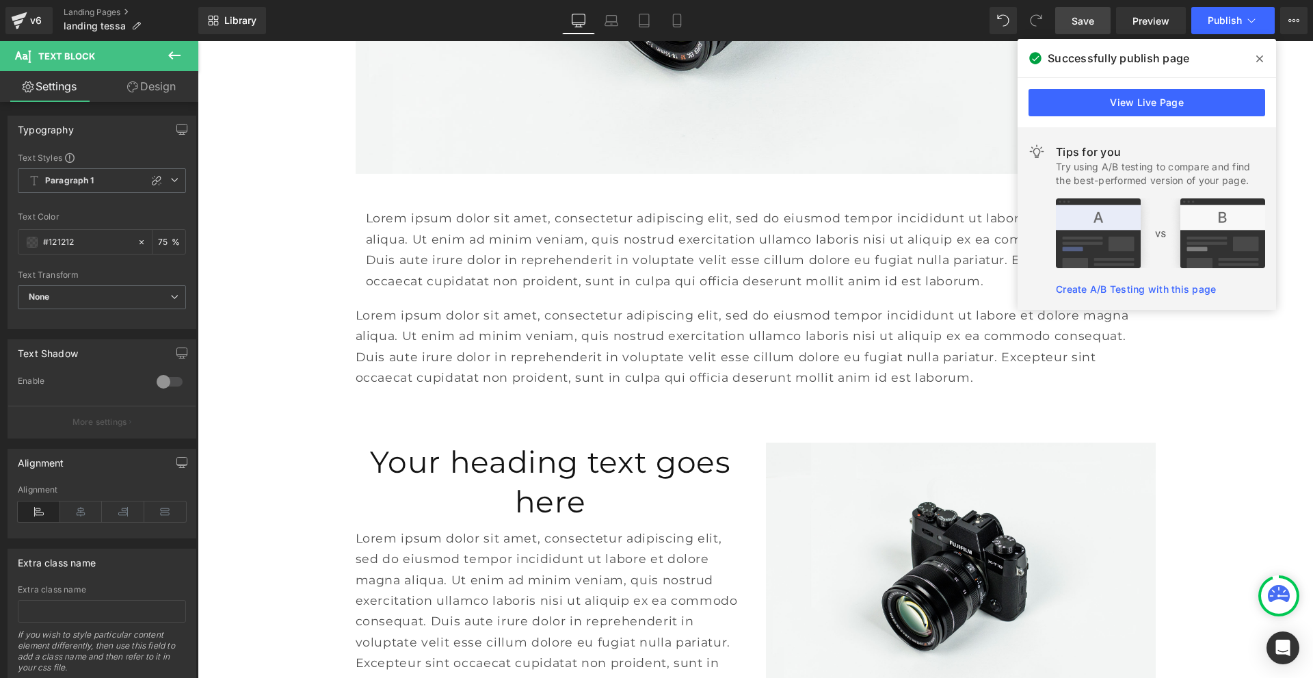
click at [175, 56] on icon at bounding box center [174, 55] width 12 height 8
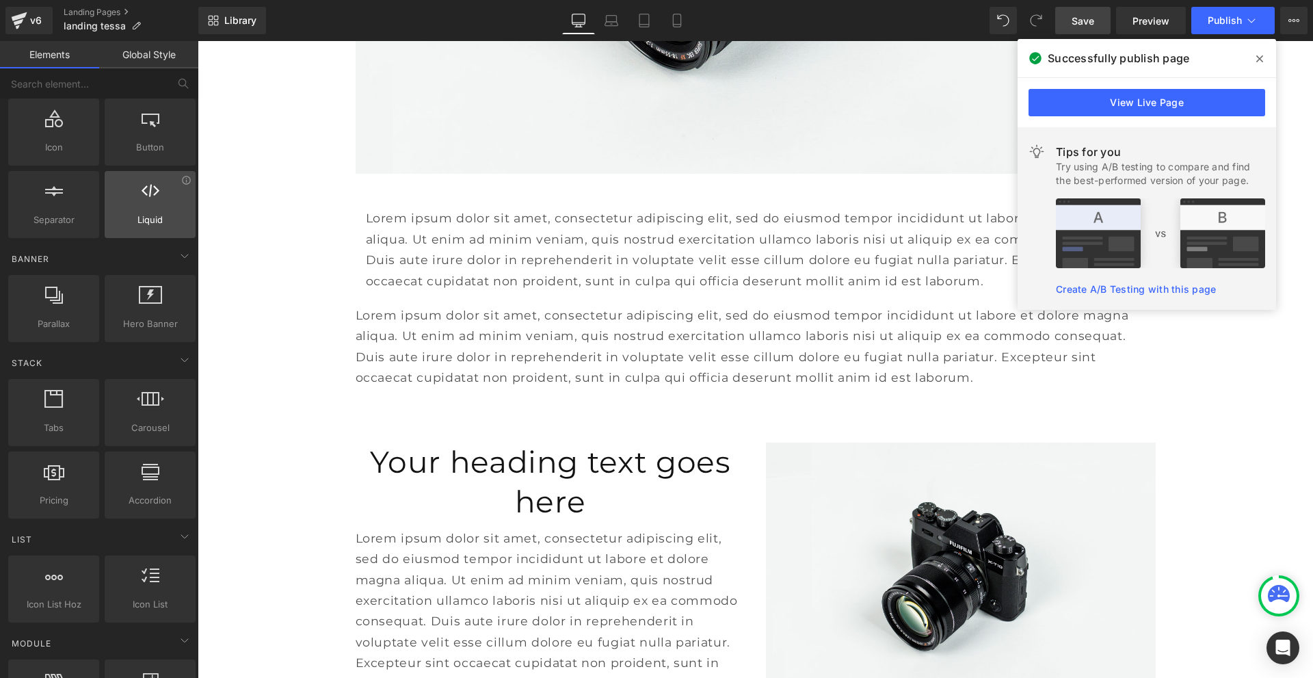
scroll to position [205, 0]
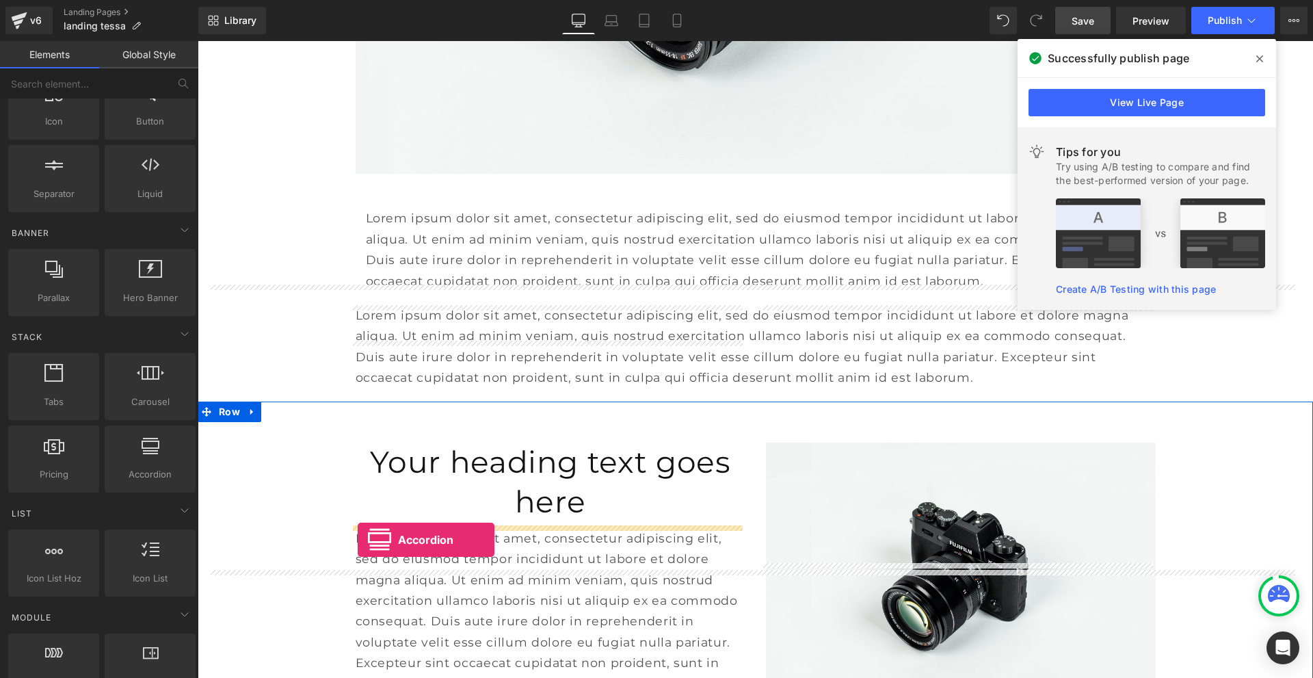
drag, startPoint x: 343, startPoint y: 501, endPoint x: 358, endPoint y: 540, distance: 41.2
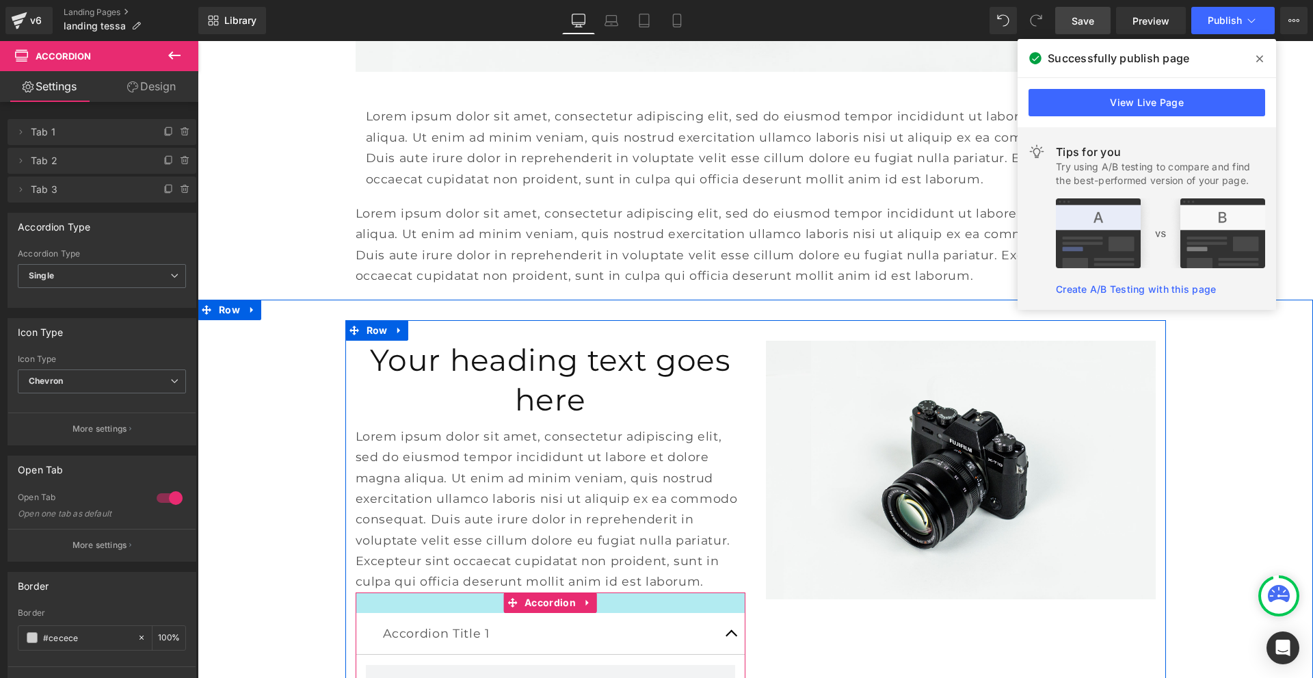
scroll to position [4774, 0]
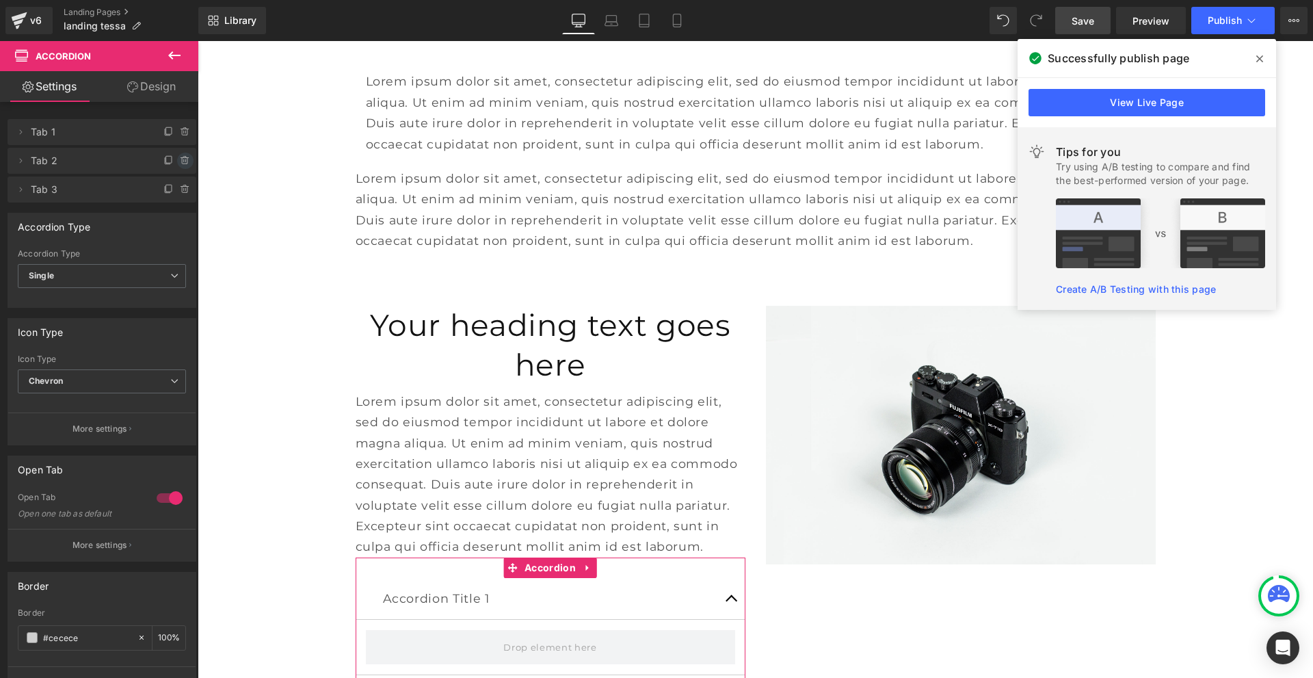
click at [181, 164] on icon at bounding box center [185, 160] width 11 height 11
click at [180, 165] on button "Delete" at bounding box center [170, 162] width 43 height 18
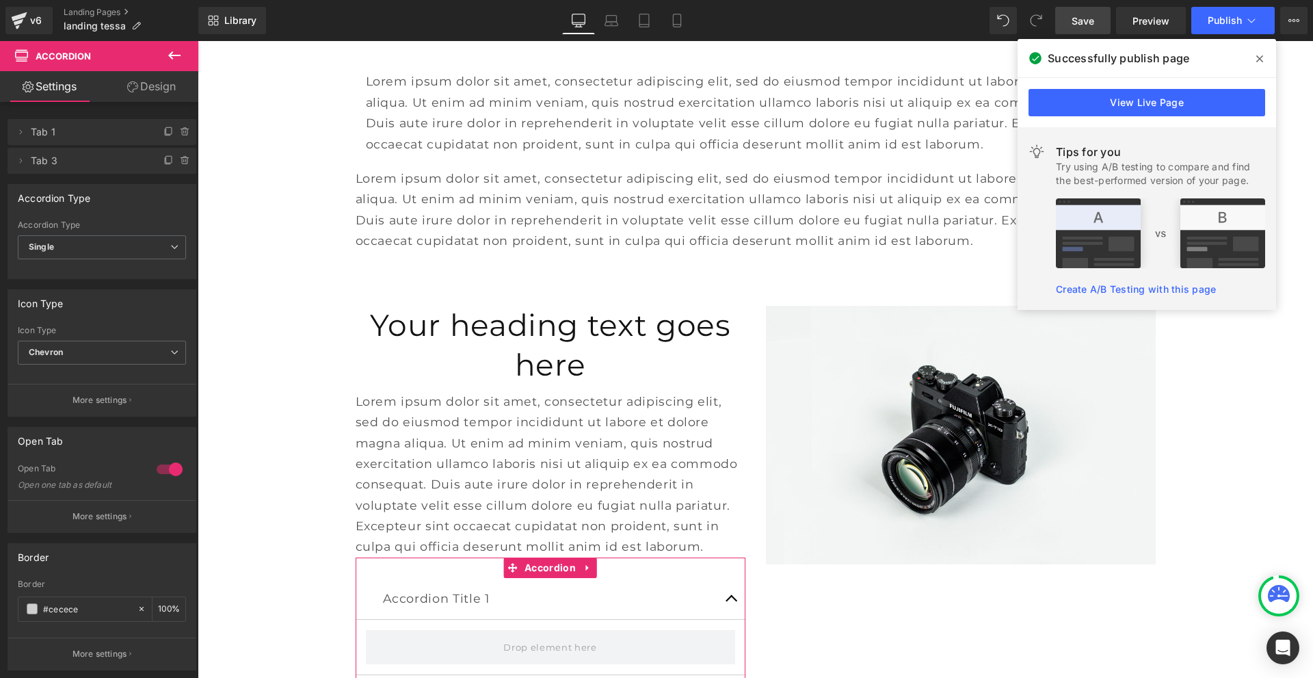
click at [180, 165] on icon at bounding box center [185, 160] width 11 height 11
click at [180, 165] on button "Delete" at bounding box center [170, 162] width 43 height 18
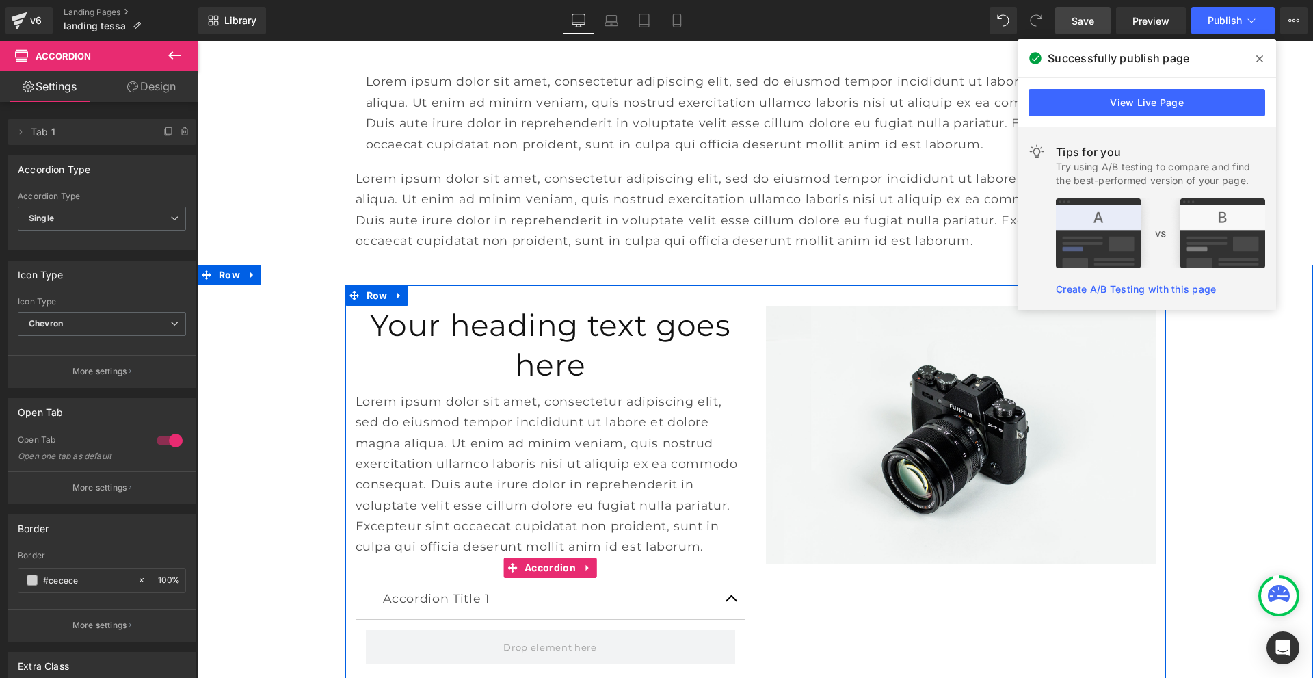
click at [729, 578] on button "button" at bounding box center [731, 598] width 27 height 41
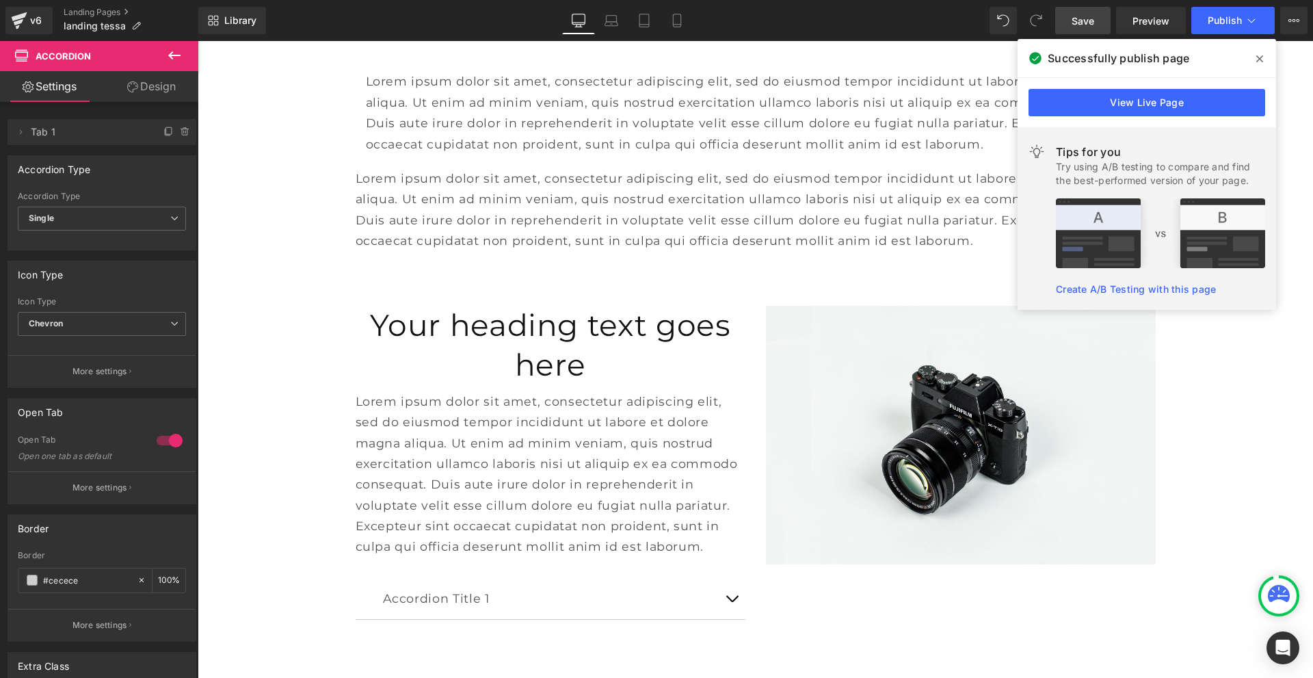
click at [165, 54] on button at bounding box center [174, 56] width 48 height 30
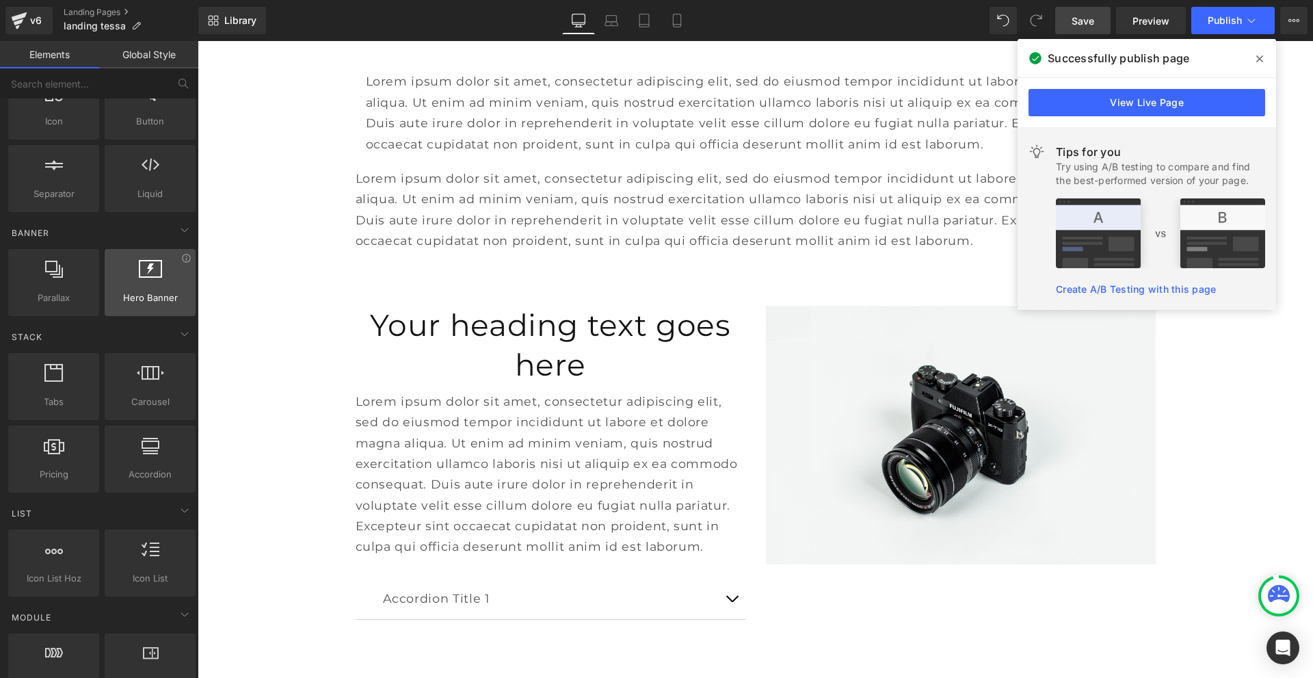
scroll to position [0, 0]
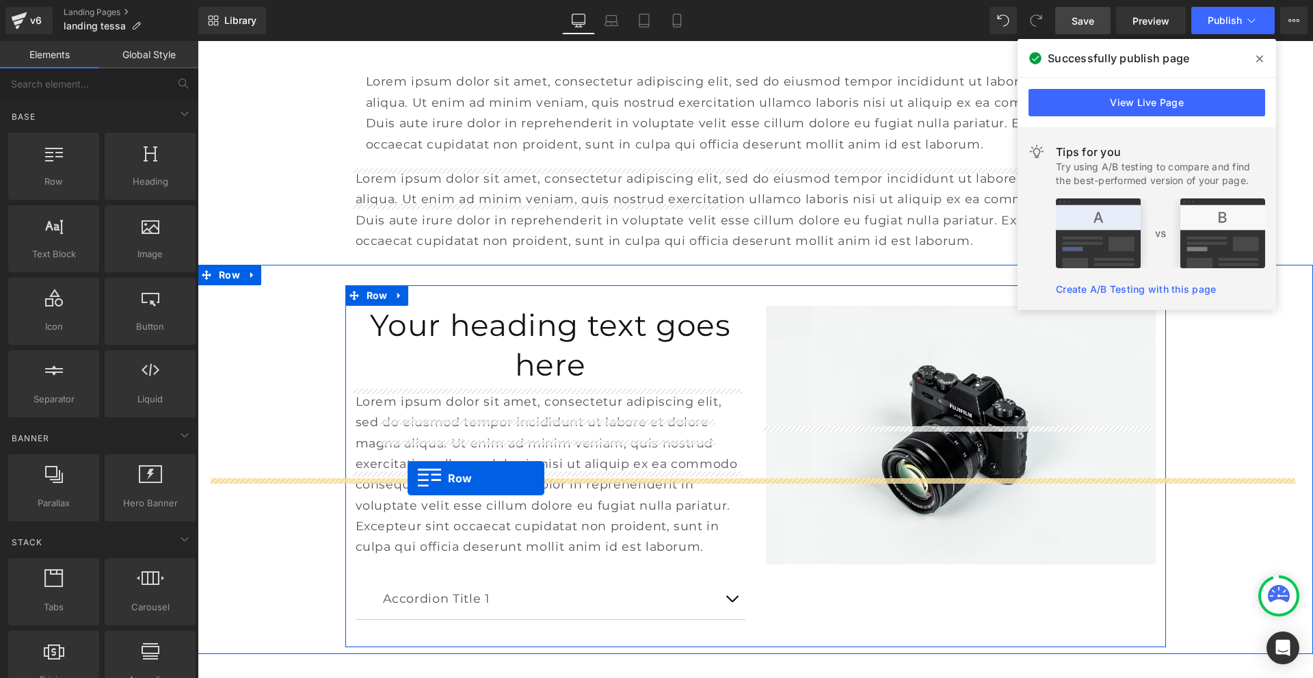
drag, startPoint x: 261, startPoint y: 214, endPoint x: 408, endPoint y: 480, distance: 304.0
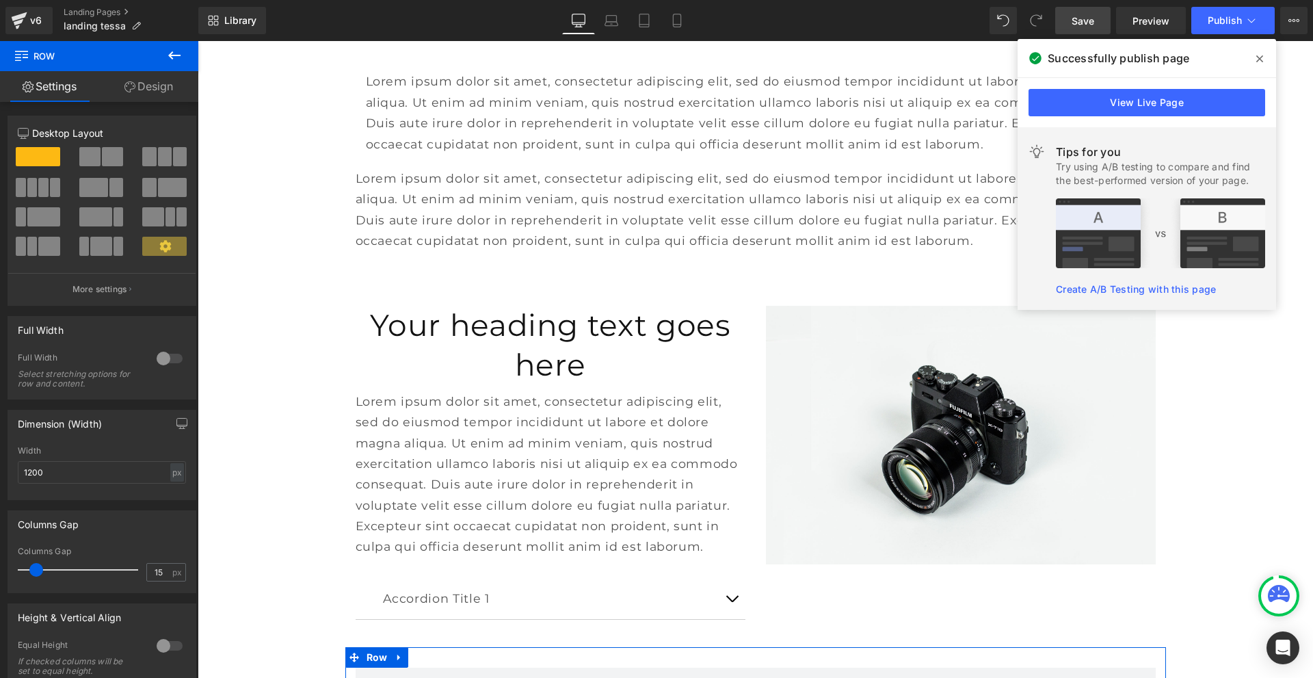
click at [94, 151] on span at bounding box center [89, 156] width 21 height 19
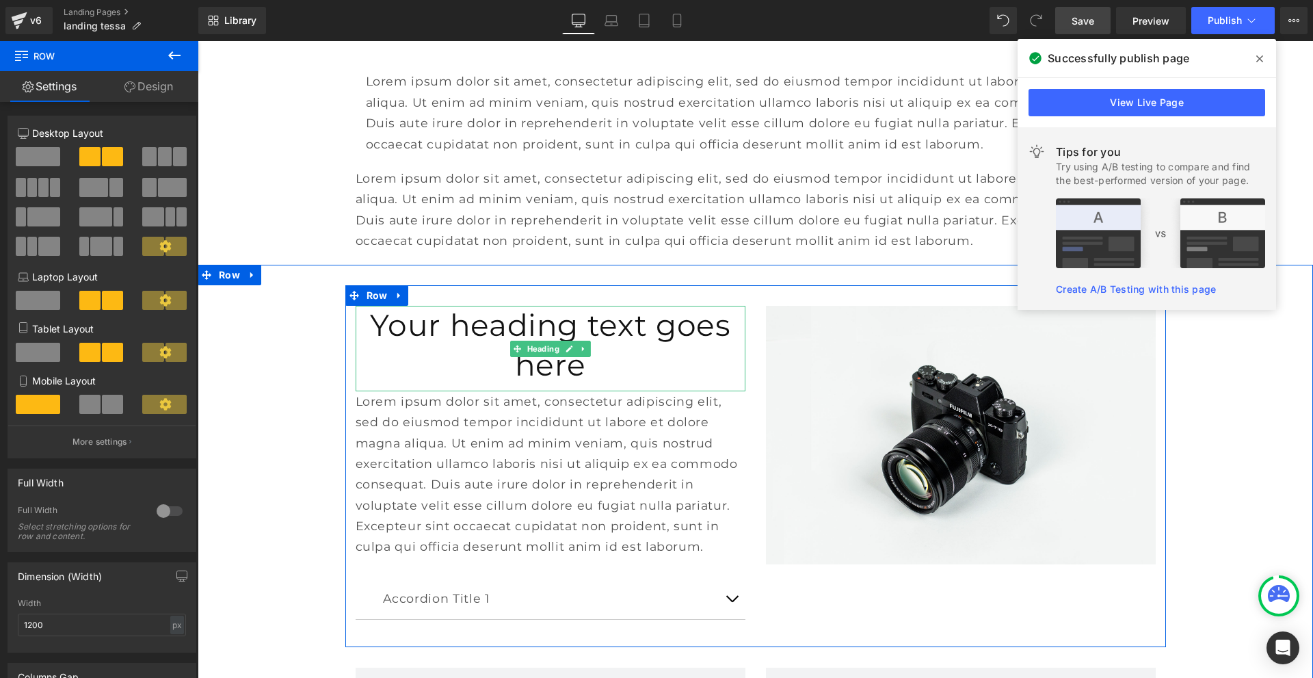
click at [426, 306] on h1 "Your heading text goes here" at bounding box center [551, 345] width 390 height 78
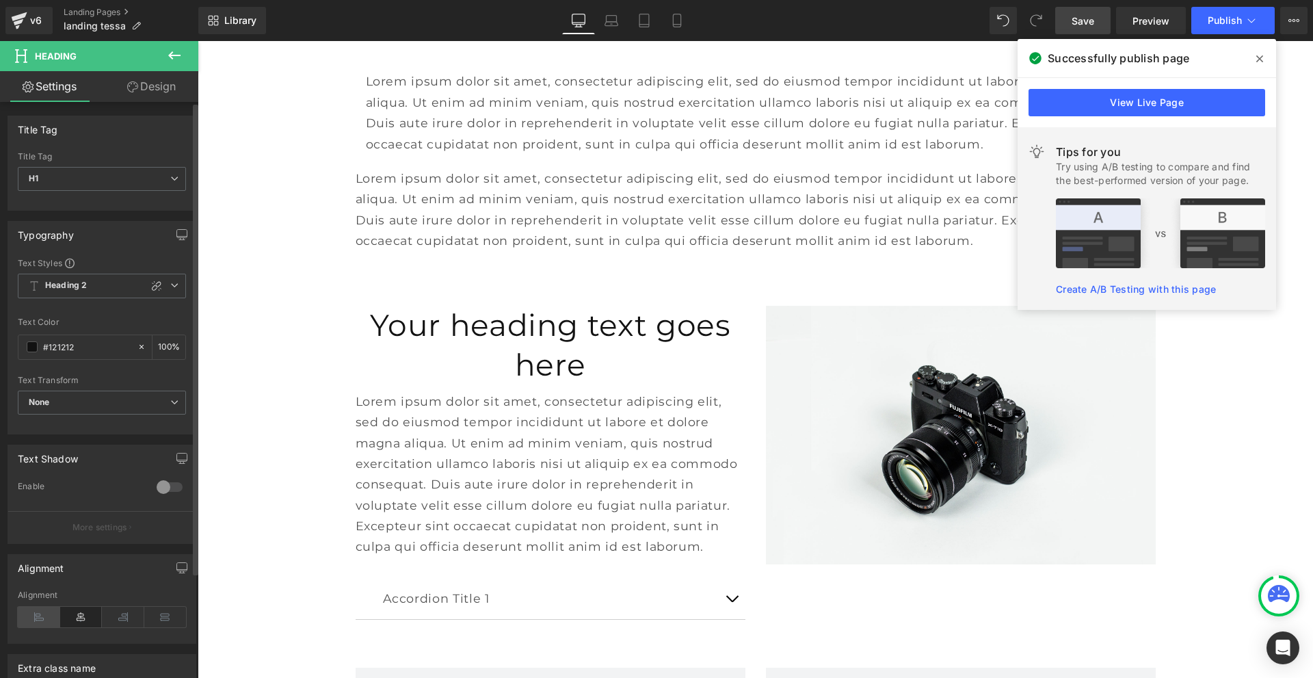
click at [44, 612] on icon at bounding box center [39, 617] width 42 height 21
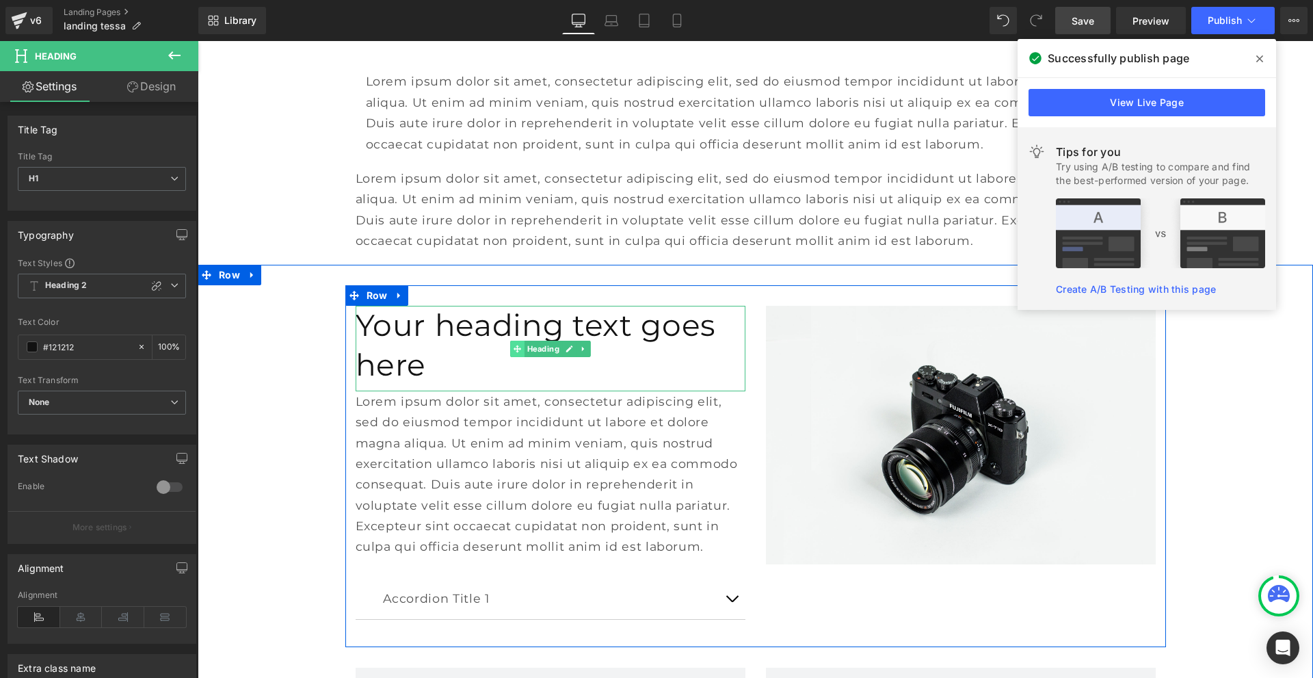
click at [513, 345] on icon at bounding box center [517, 349] width 8 height 8
click at [579, 345] on icon at bounding box center [583, 349] width 8 height 8
click at [573, 345] on icon at bounding box center [577, 349] width 8 height 8
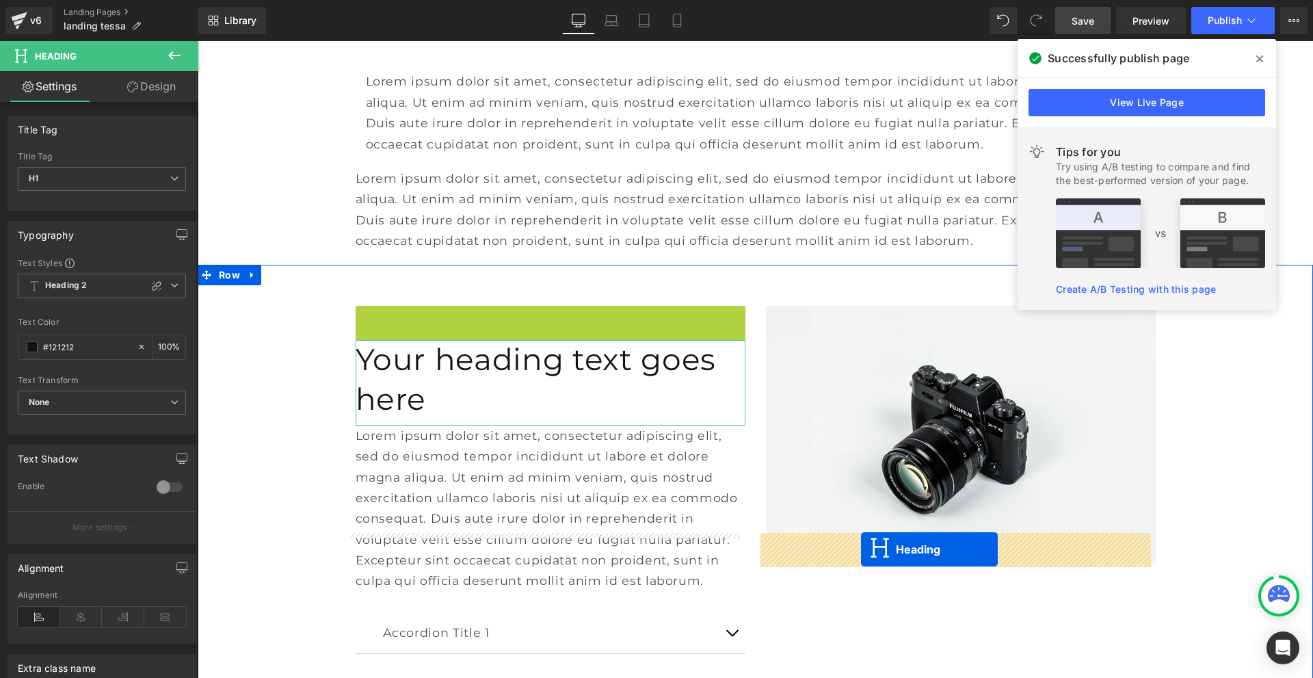
drag, startPoint x: 490, startPoint y: 184, endPoint x: 863, endPoint y: 551, distance: 522.9
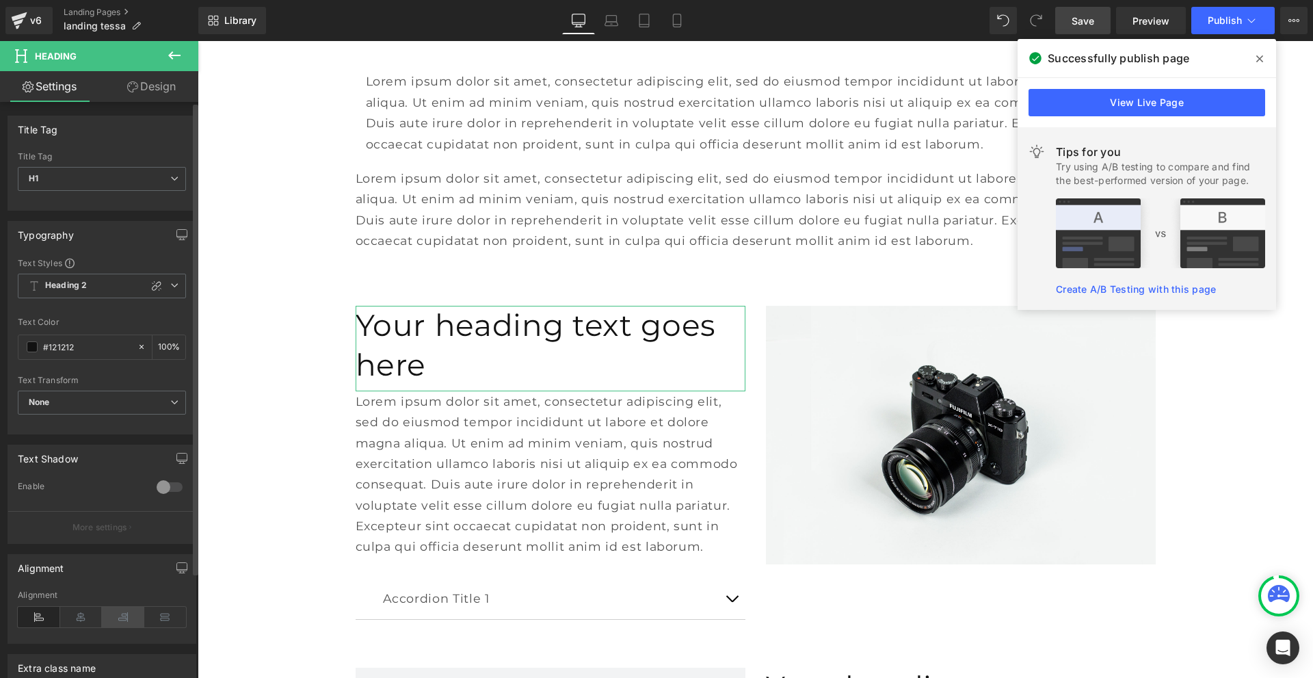
click at [116, 621] on icon at bounding box center [123, 617] width 42 height 21
click at [41, 615] on icon at bounding box center [39, 617] width 42 height 21
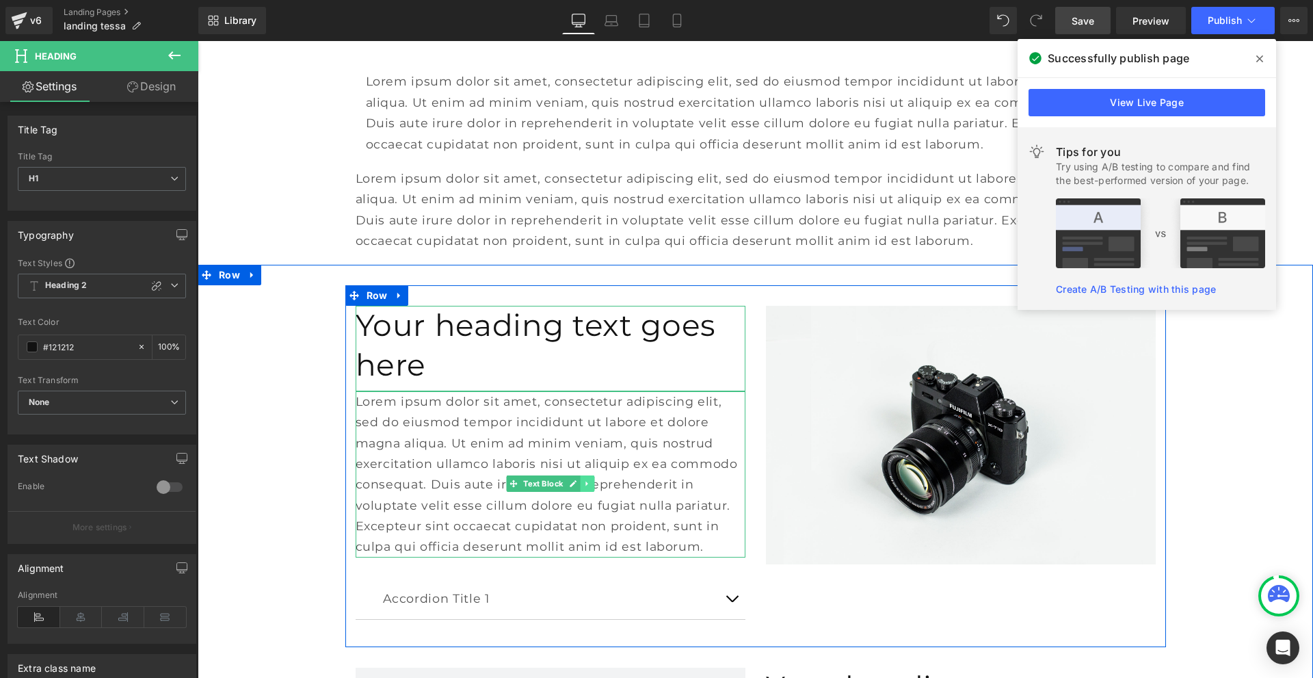
click at [584, 480] on icon at bounding box center [588, 484] width 8 height 8
click at [577, 480] on icon at bounding box center [581, 484] width 8 height 8
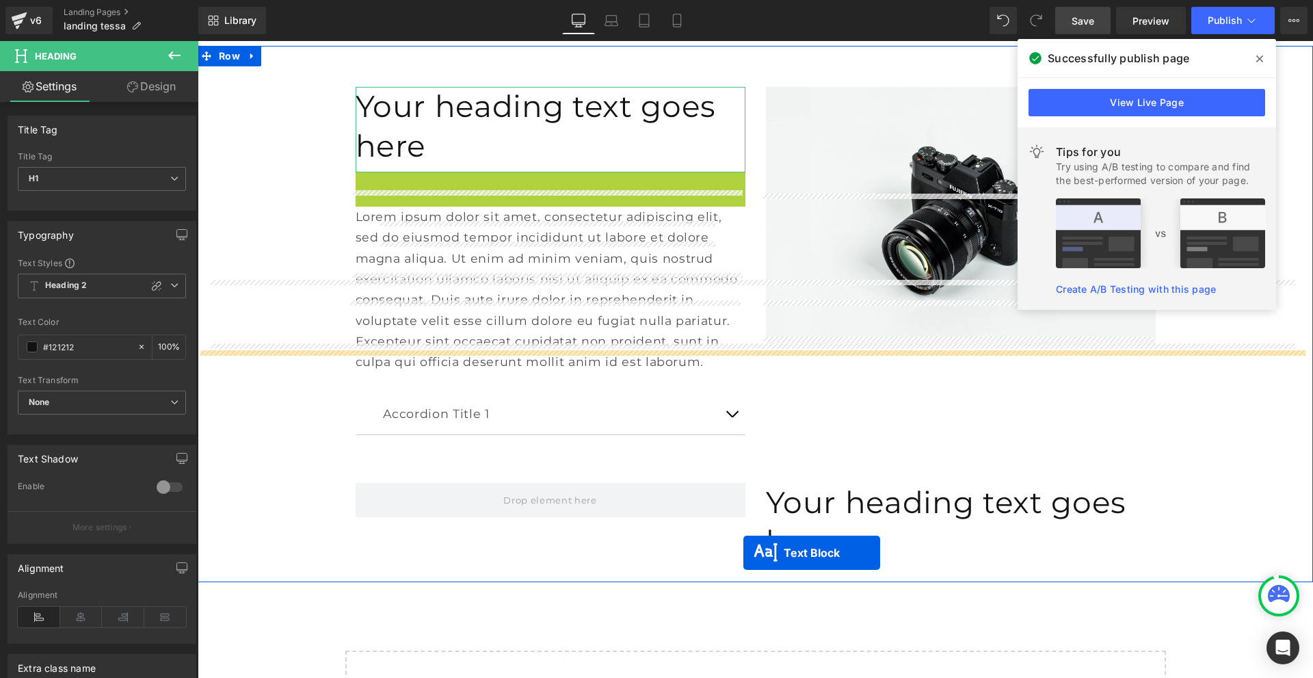
scroll to position [5006, 0]
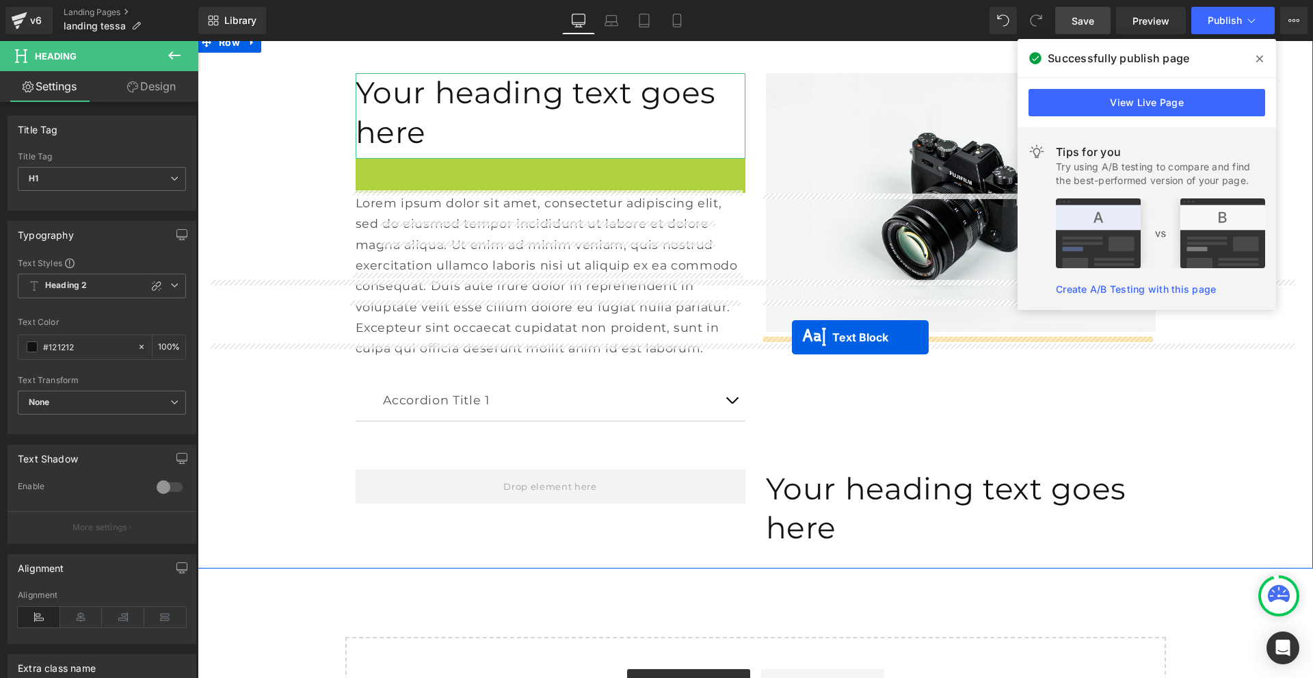
drag, startPoint x: 486, startPoint y: 300, endPoint x: 792, endPoint y: 337, distance: 308.1
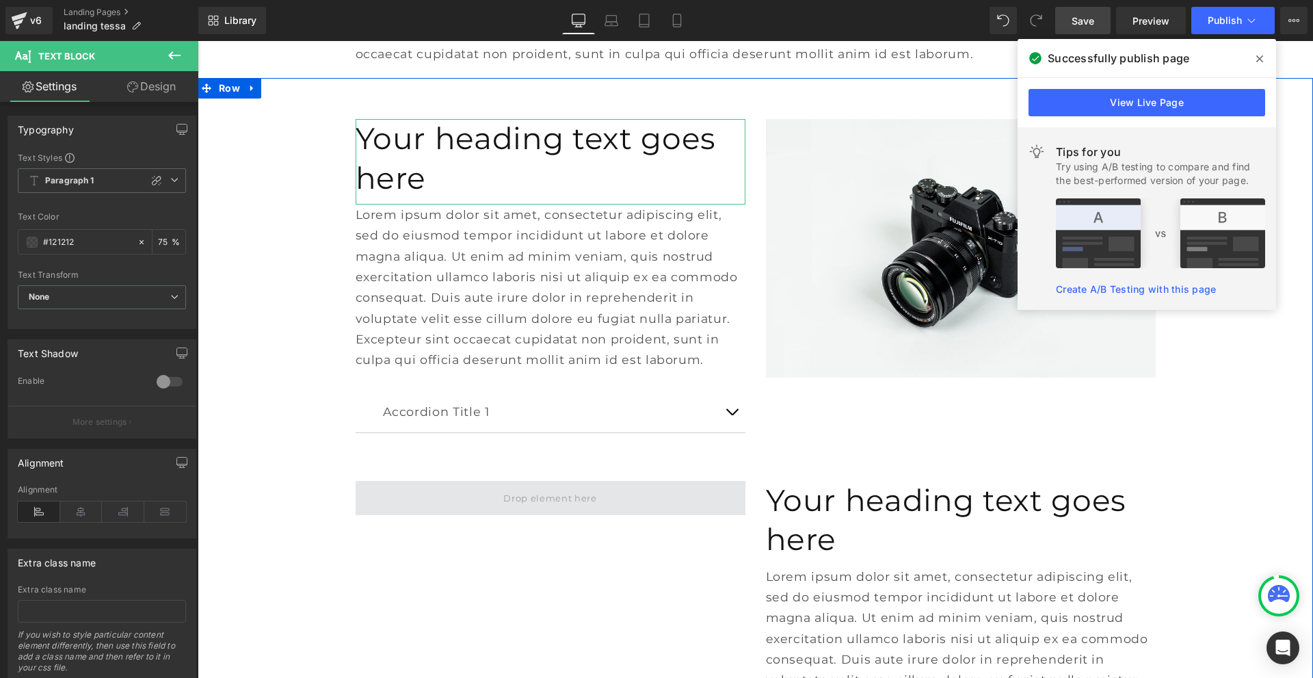
scroll to position [4972, 0]
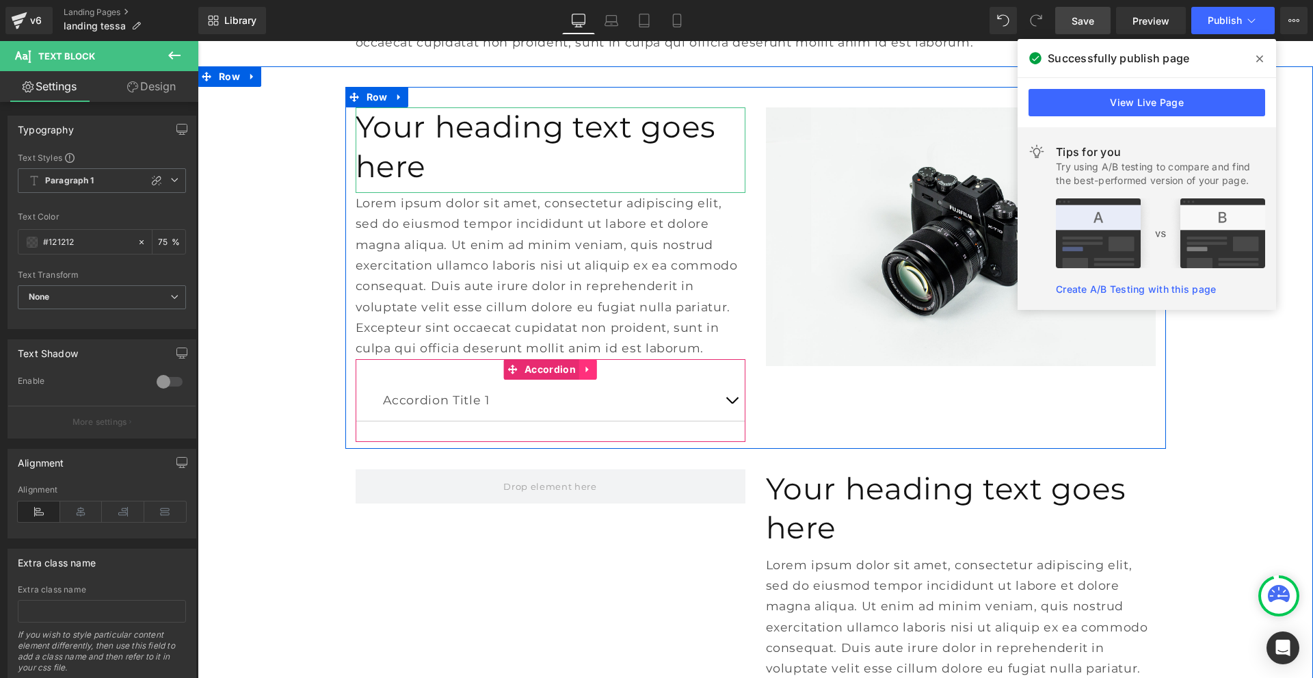
click at [579, 359] on link at bounding box center [588, 369] width 18 height 21
click at [575, 365] on icon at bounding box center [580, 370] width 10 height 10
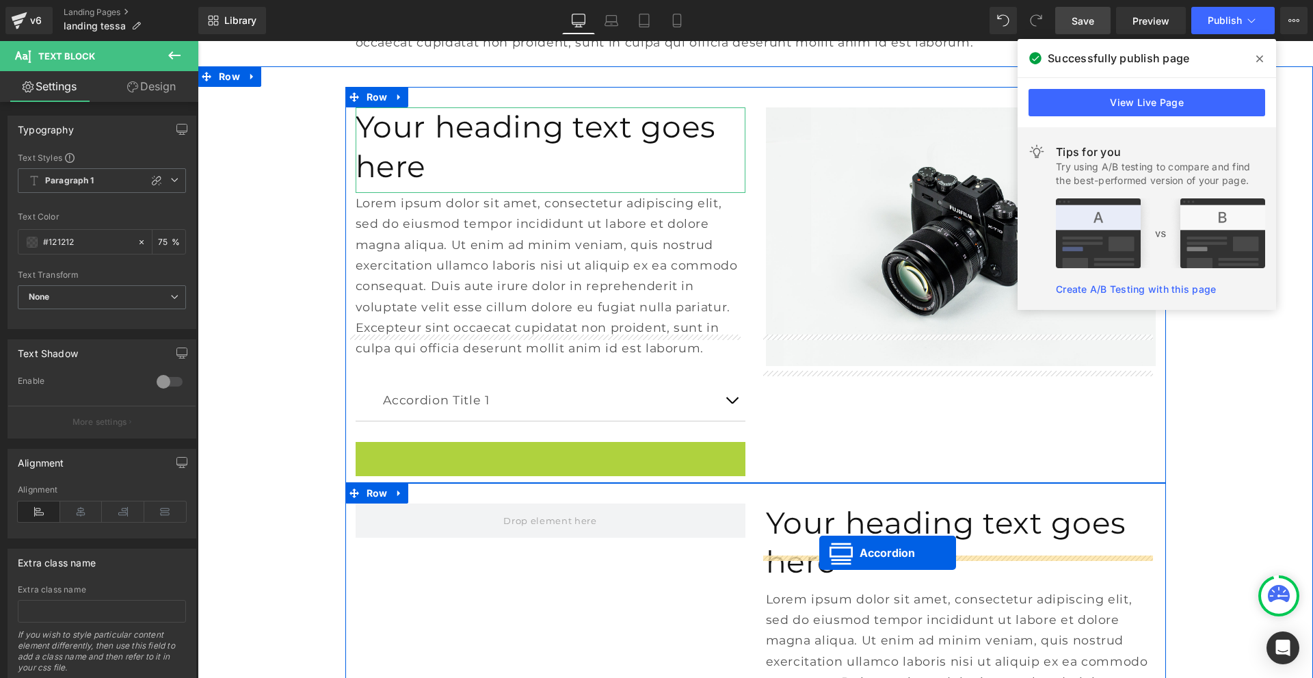
drag, startPoint x: 510, startPoint y: 286, endPoint x: 820, endPoint y: 553, distance: 408.9
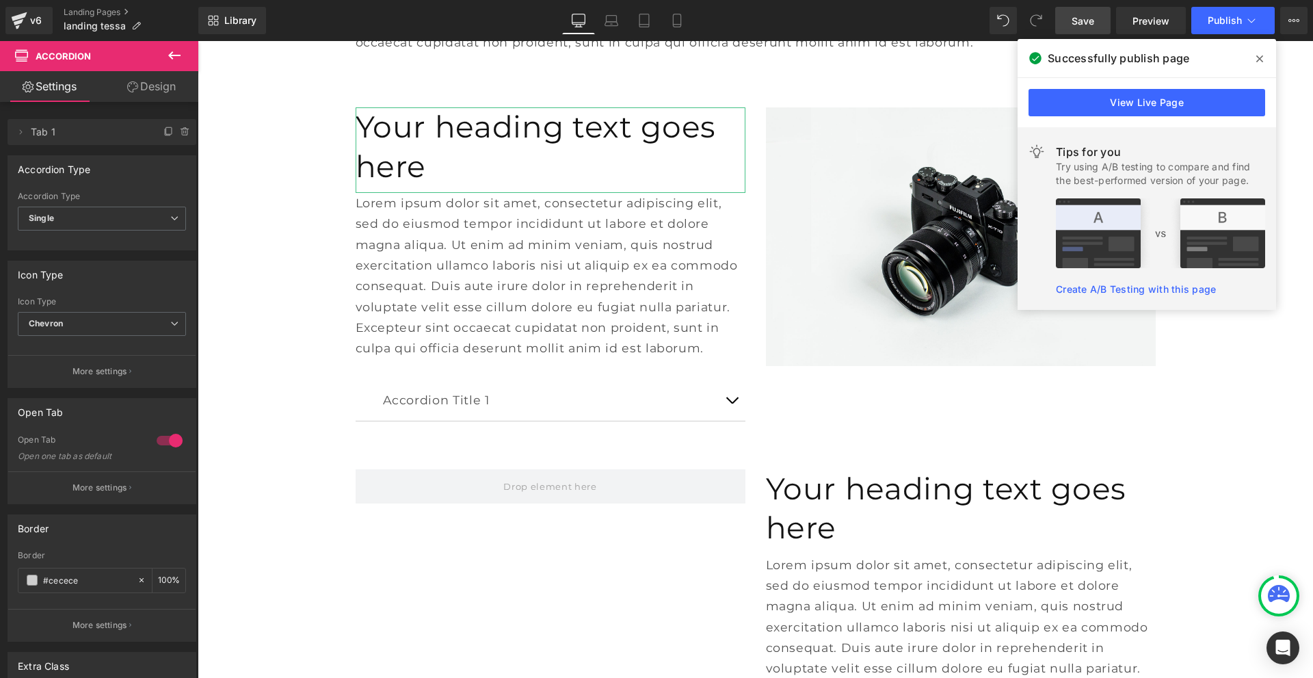
click at [169, 54] on icon at bounding box center [174, 55] width 16 height 16
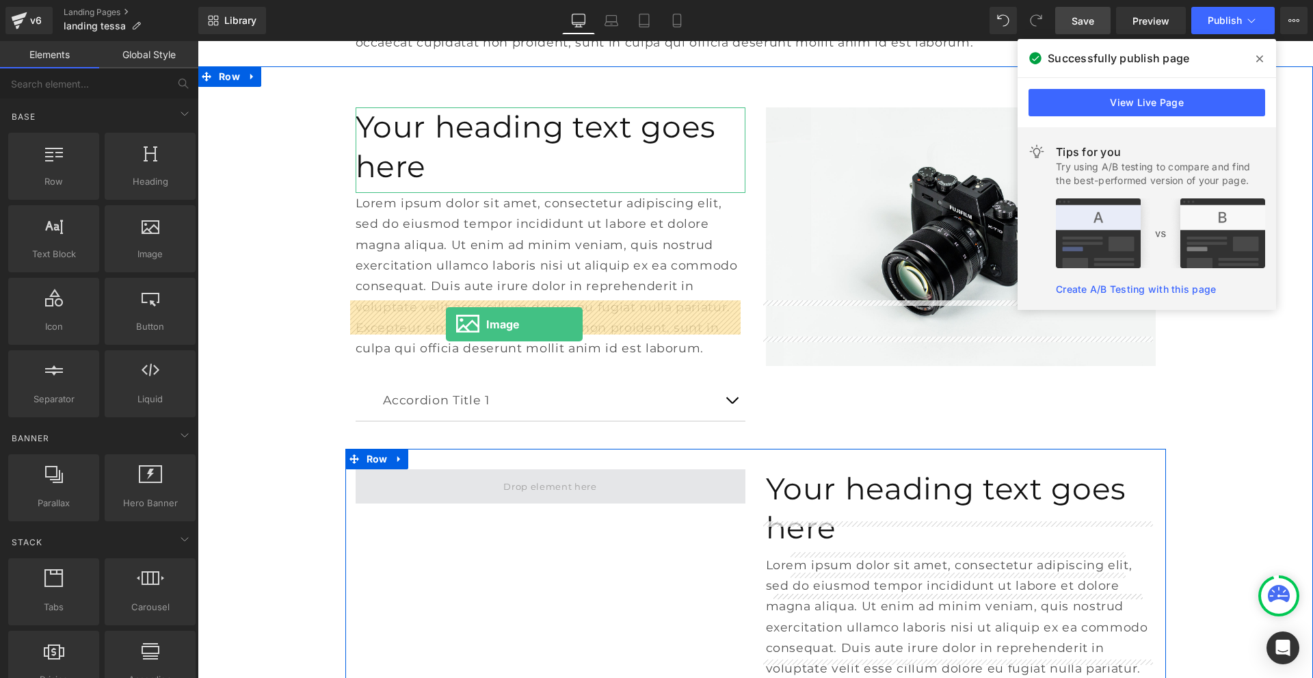
drag, startPoint x: 338, startPoint y: 291, endPoint x: 446, endPoint y: 324, distance: 113.2
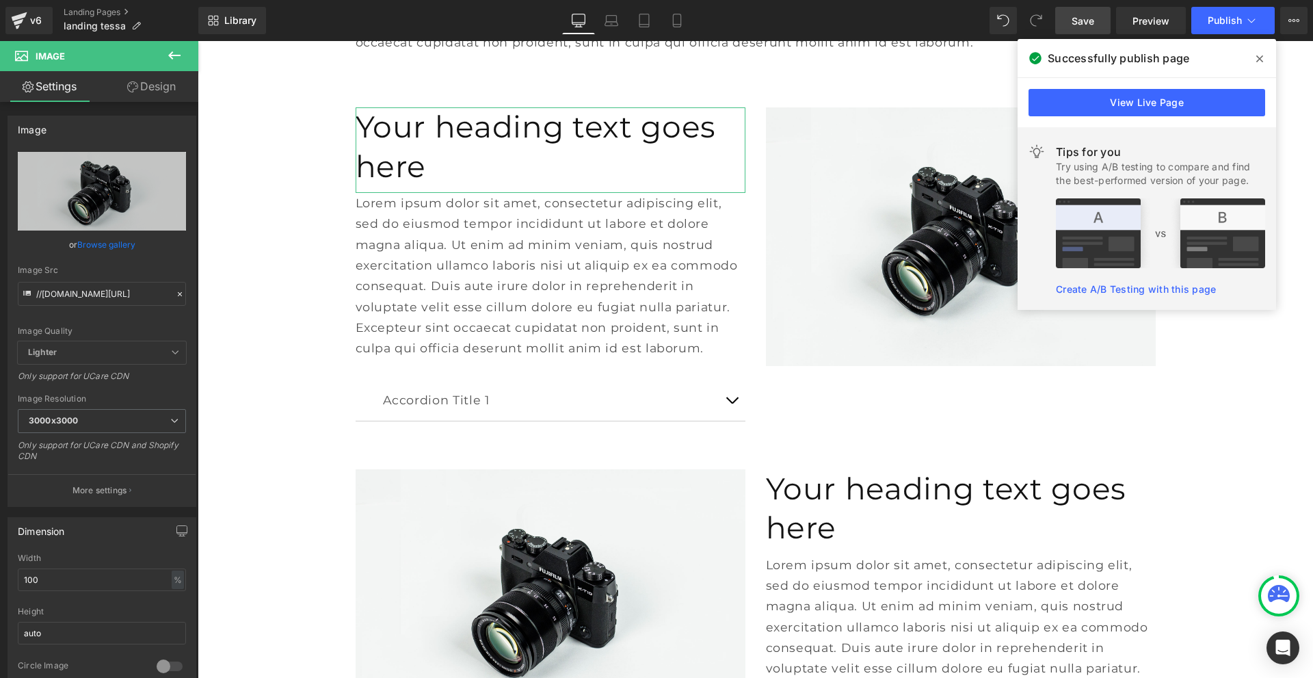
click at [1067, 23] on link "Save" at bounding box center [1083, 20] width 55 height 27
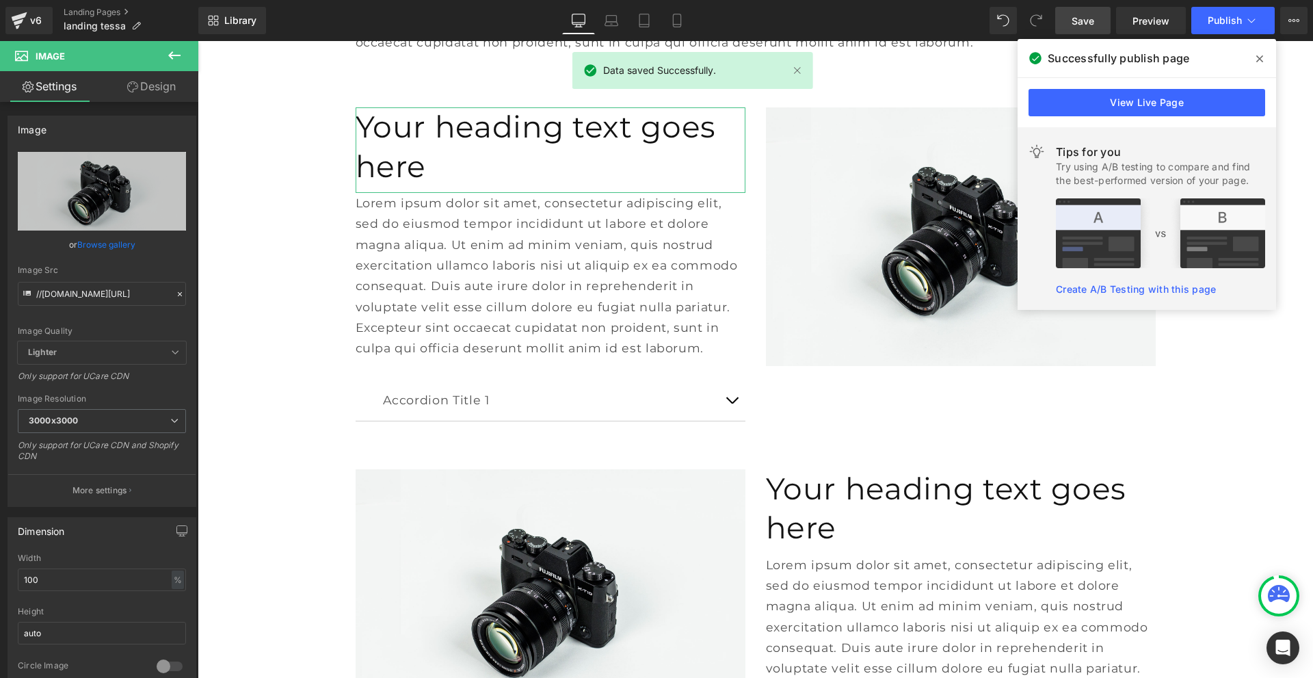
click at [1098, 26] on link "Save" at bounding box center [1083, 20] width 55 height 27
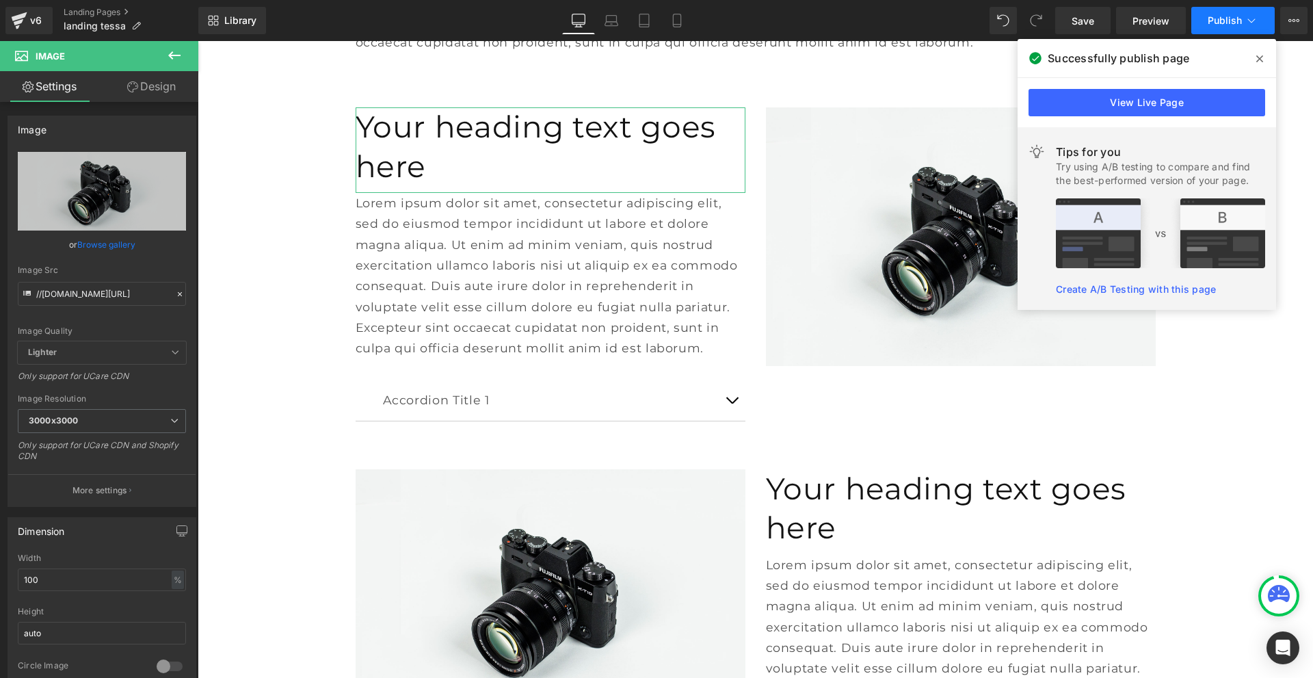
click at [1197, 20] on button "Publish" at bounding box center [1233, 20] width 83 height 27
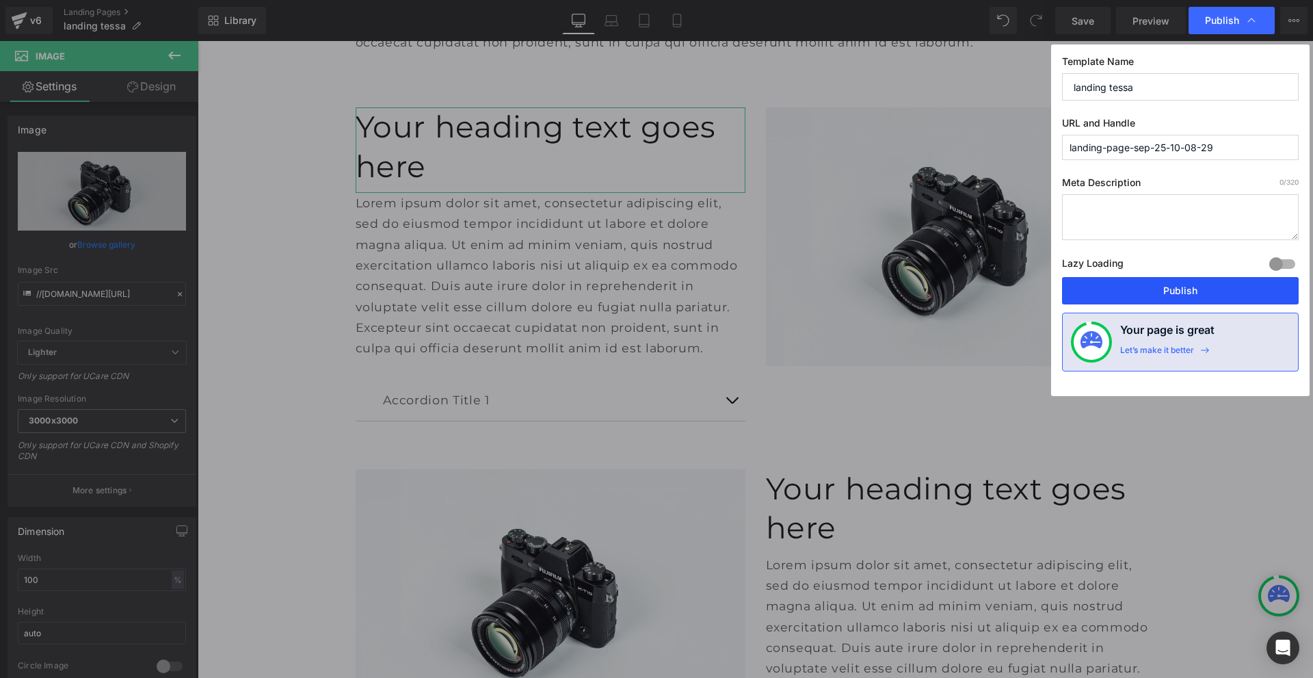
drag, startPoint x: 1203, startPoint y: 287, endPoint x: 1092, endPoint y: 261, distance: 114.0
click at [1203, 287] on button "Publish" at bounding box center [1180, 290] width 237 height 27
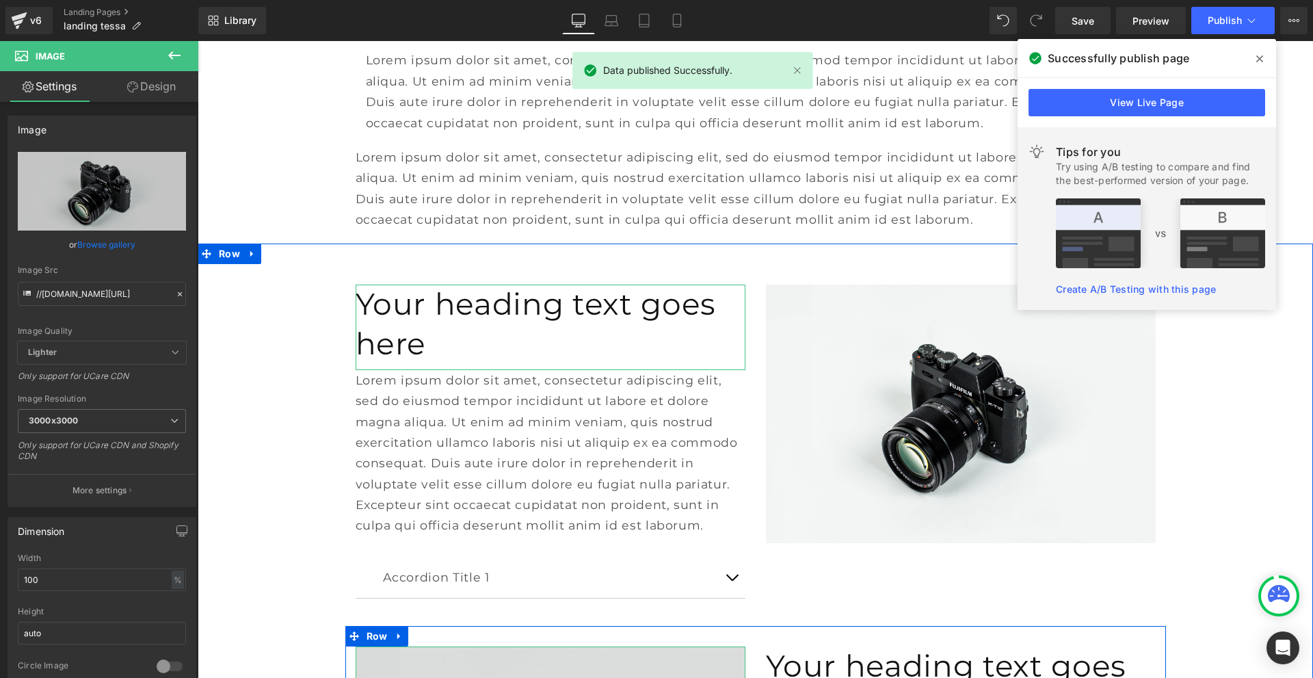
scroll to position [4767, 0]
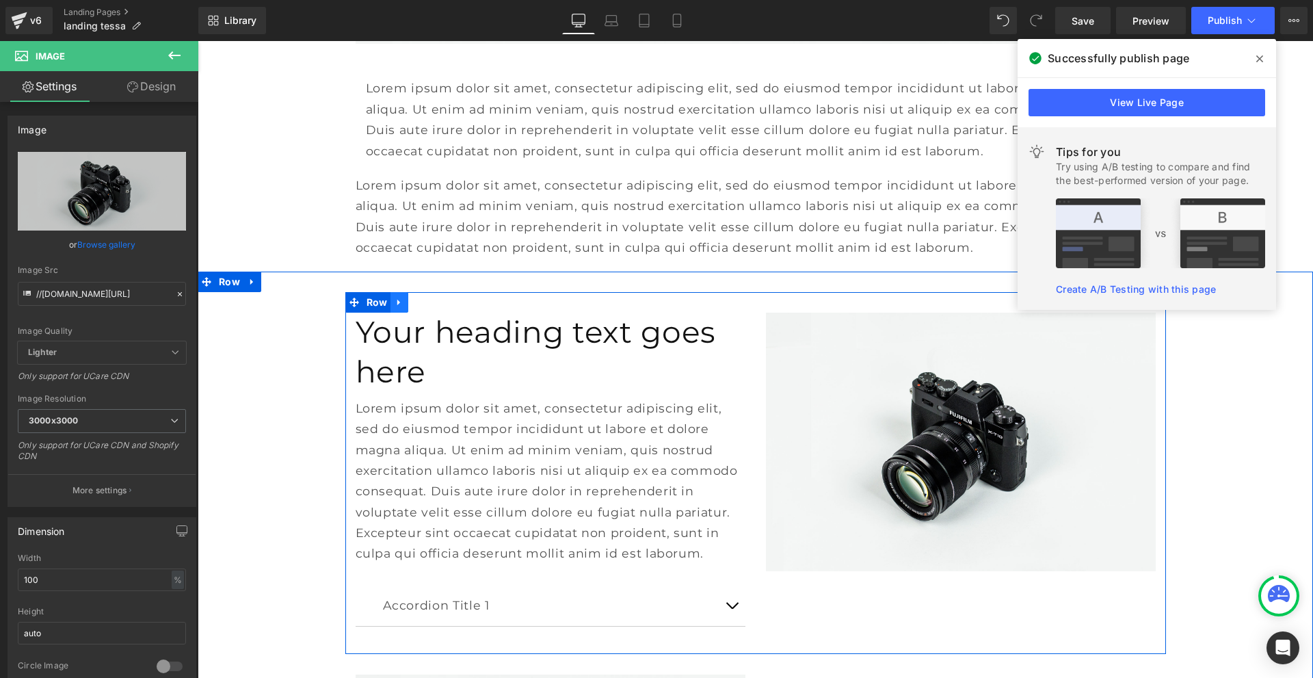
click at [396, 298] on icon at bounding box center [400, 303] width 10 height 10
click at [418, 292] on link at bounding box center [417, 302] width 18 height 21
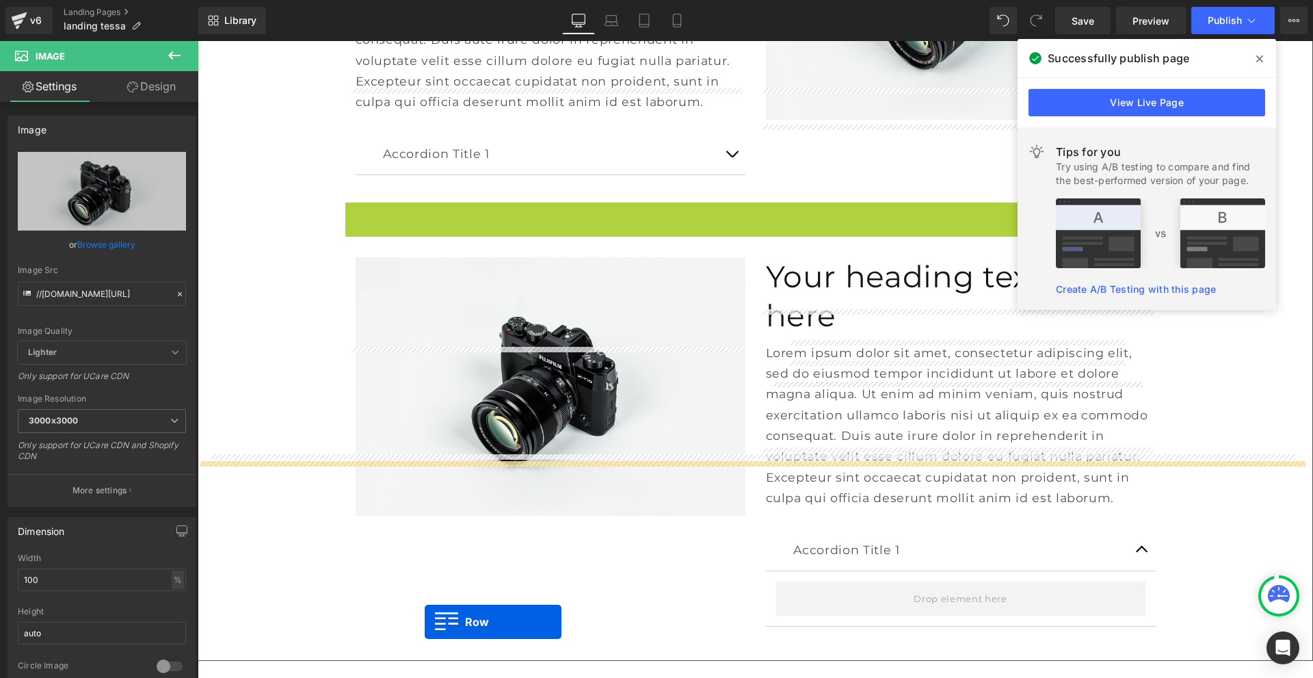
scroll to position [5273, 0]
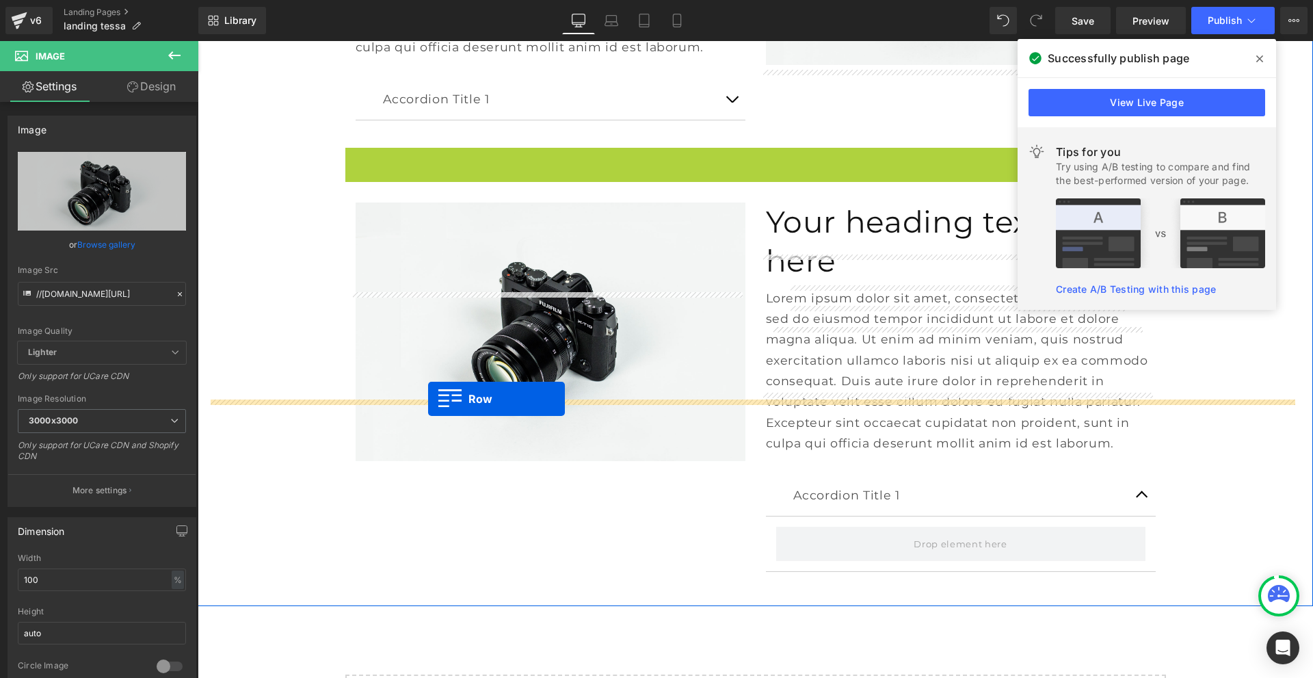
drag, startPoint x: 350, startPoint y: 220, endPoint x: 428, endPoint y: 399, distance: 195.7
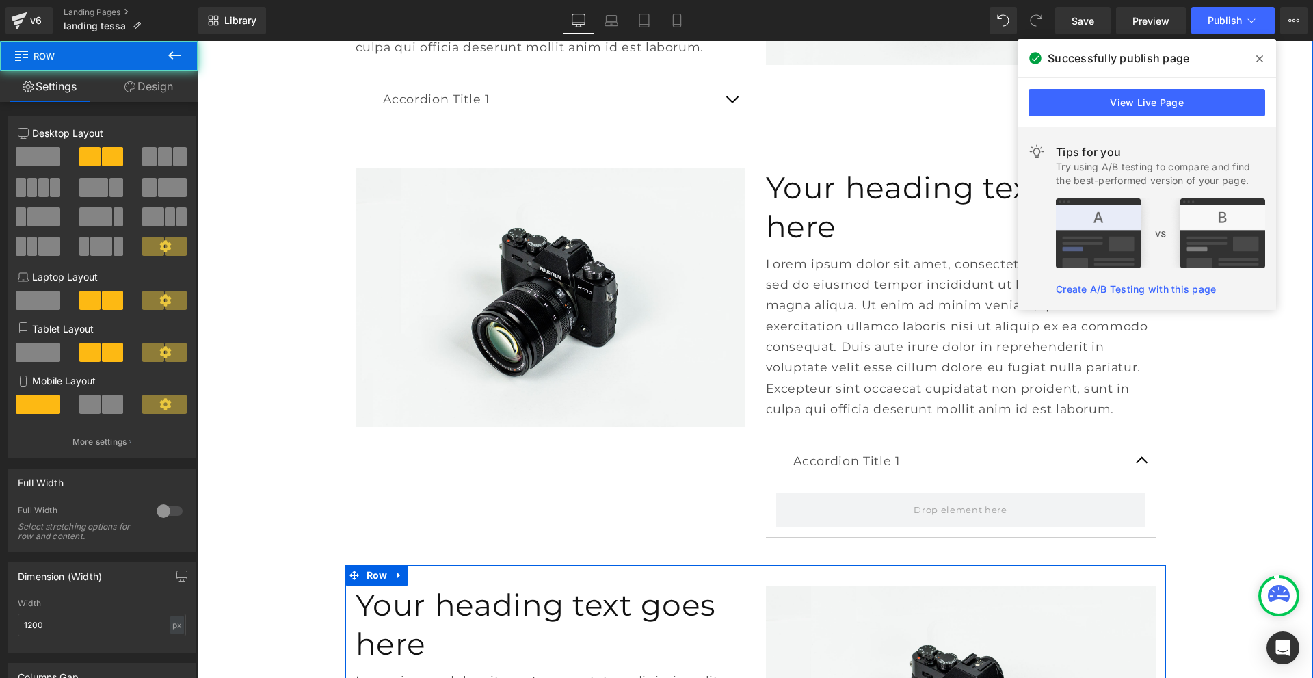
scroll to position [5239, 0]
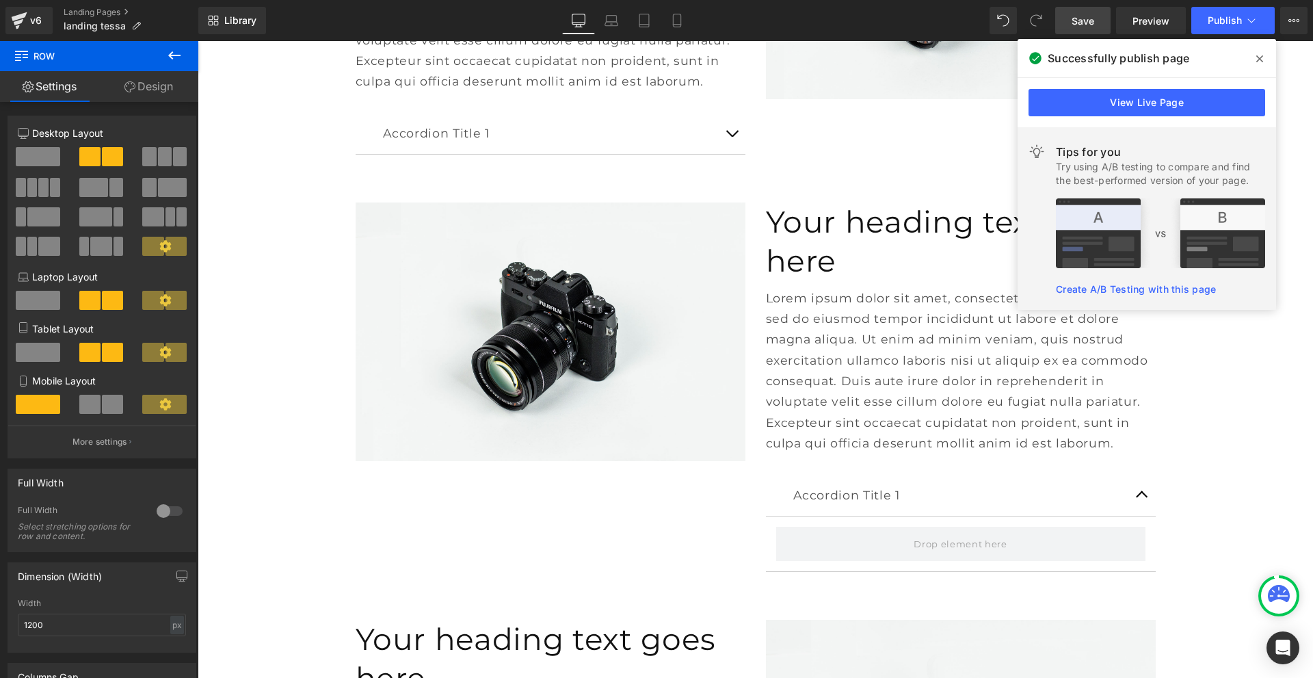
click at [1096, 19] on link "Save" at bounding box center [1083, 20] width 55 height 27
click at [1201, 338] on div "Your heading text goes here Heading Lorem ipsum dolor sit amet, consectetur adi…" at bounding box center [756, 418] width 1116 height 1196
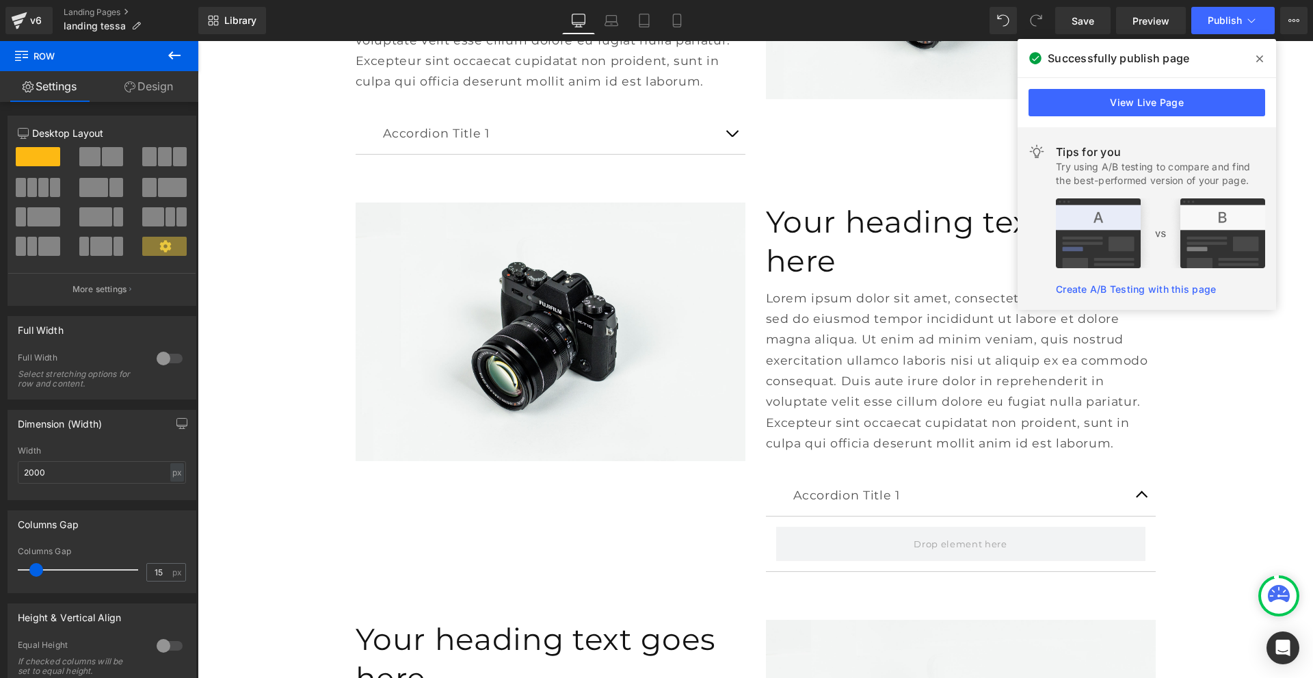
click at [1266, 62] on span at bounding box center [1260, 59] width 22 height 22
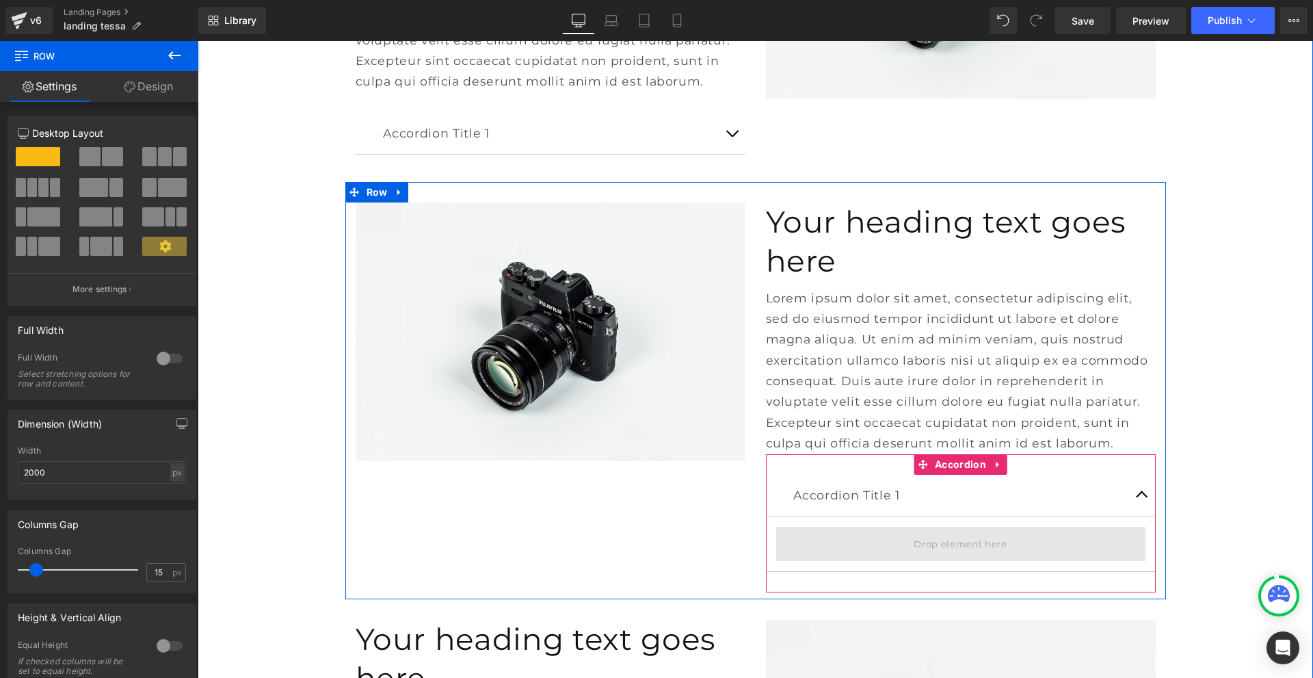
click at [1142, 498] on span "button" at bounding box center [1142, 498] width 0 height 0
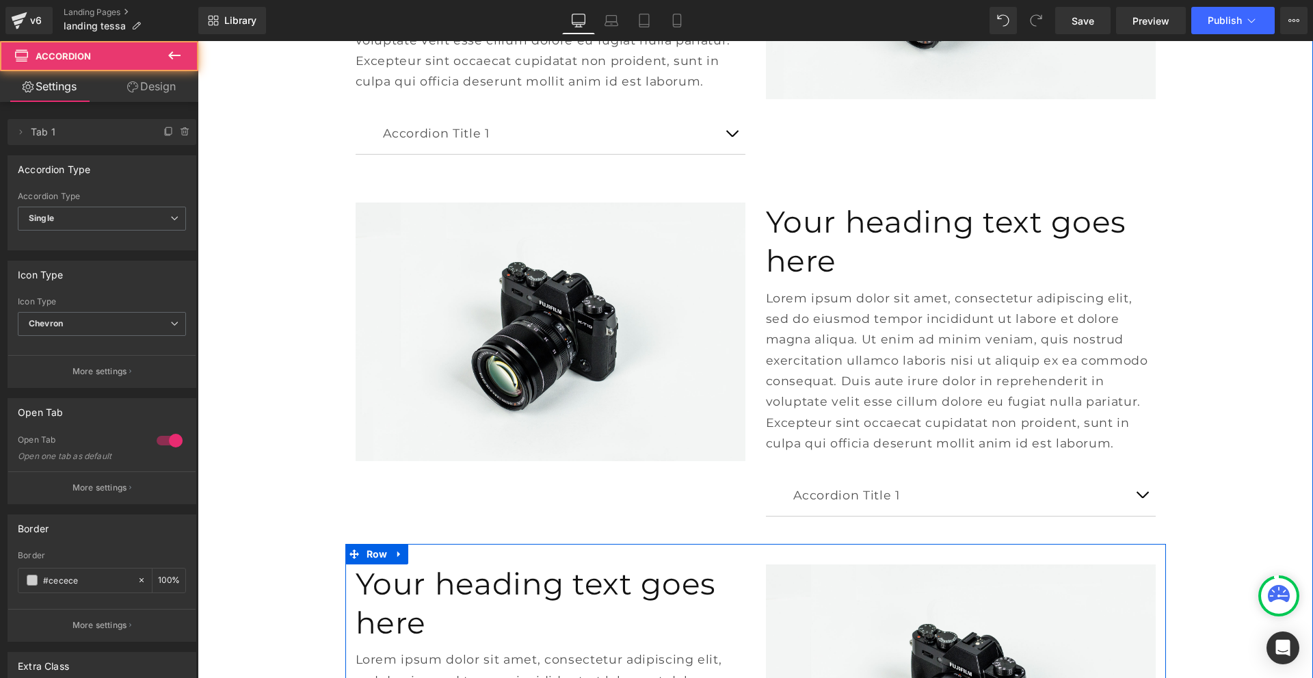
scroll to position [5444, 0]
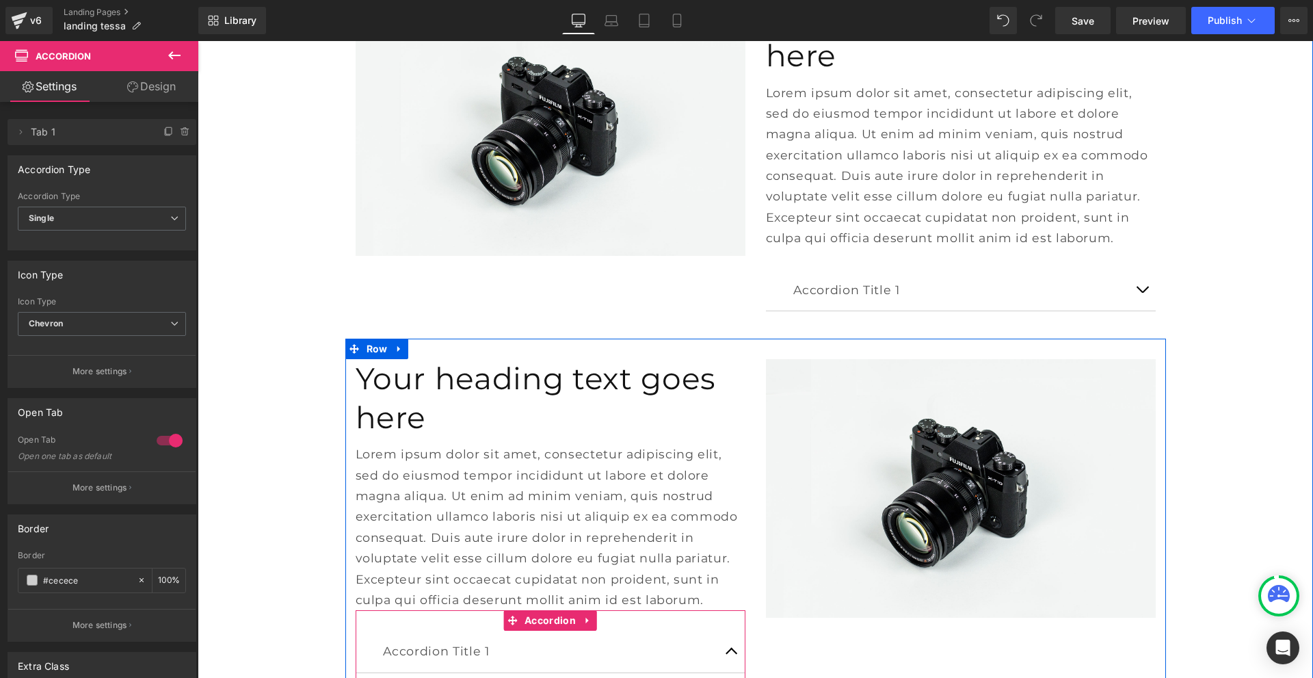
click at [725, 631] on button "button" at bounding box center [731, 651] width 27 height 41
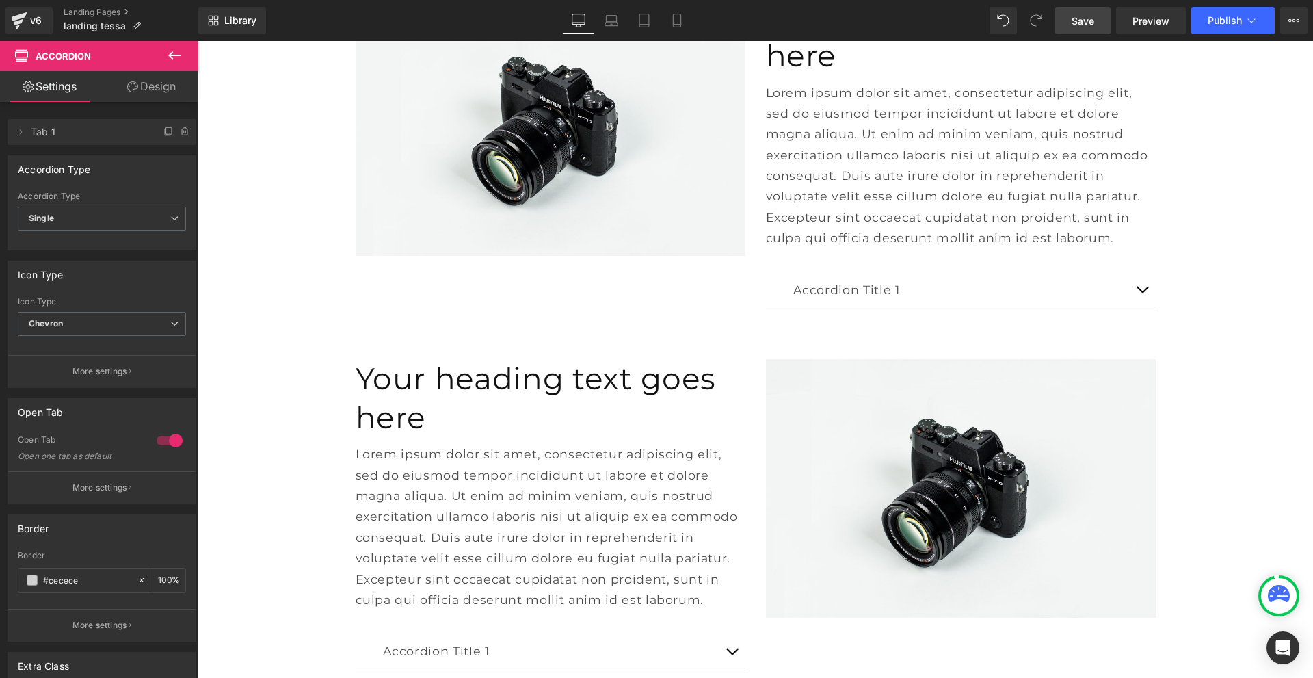
drag, startPoint x: 1062, startPoint y: 13, endPoint x: 1110, endPoint y: 56, distance: 64.4
click at [1062, 13] on link "Save" at bounding box center [1083, 20] width 55 height 27
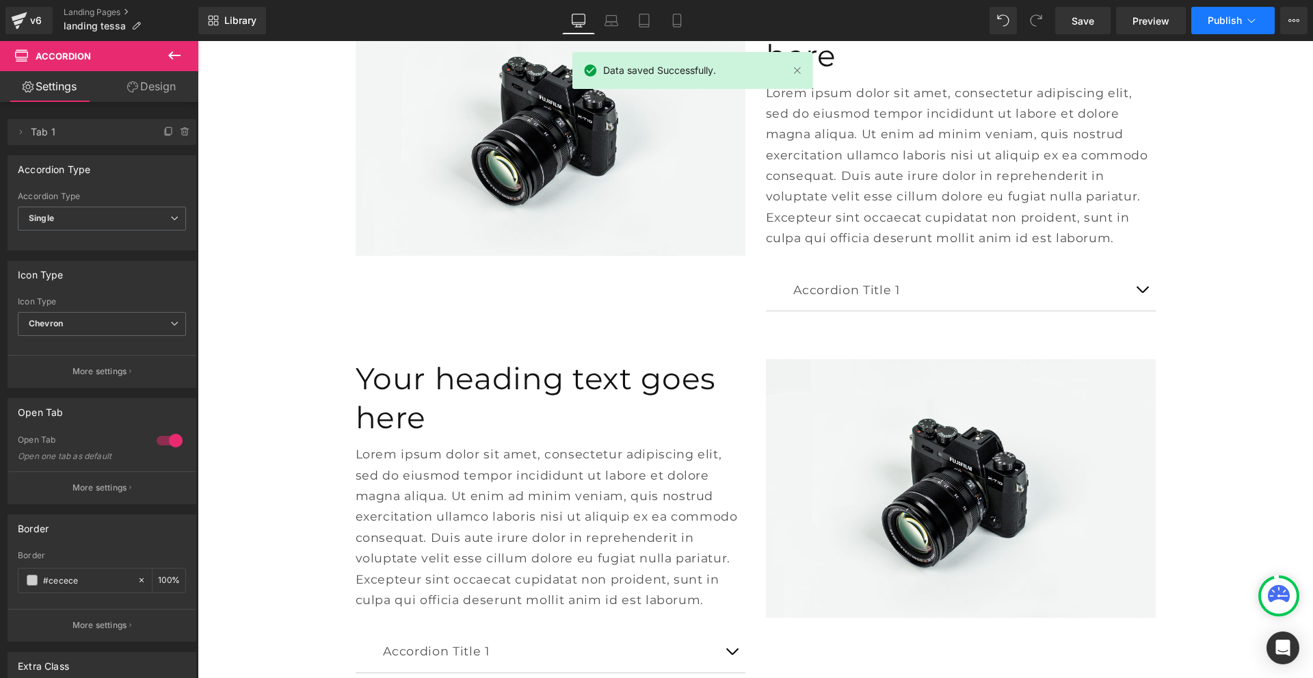
click at [1215, 23] on span "Publish" at bounding box center [1225, 20] width 34 height 11
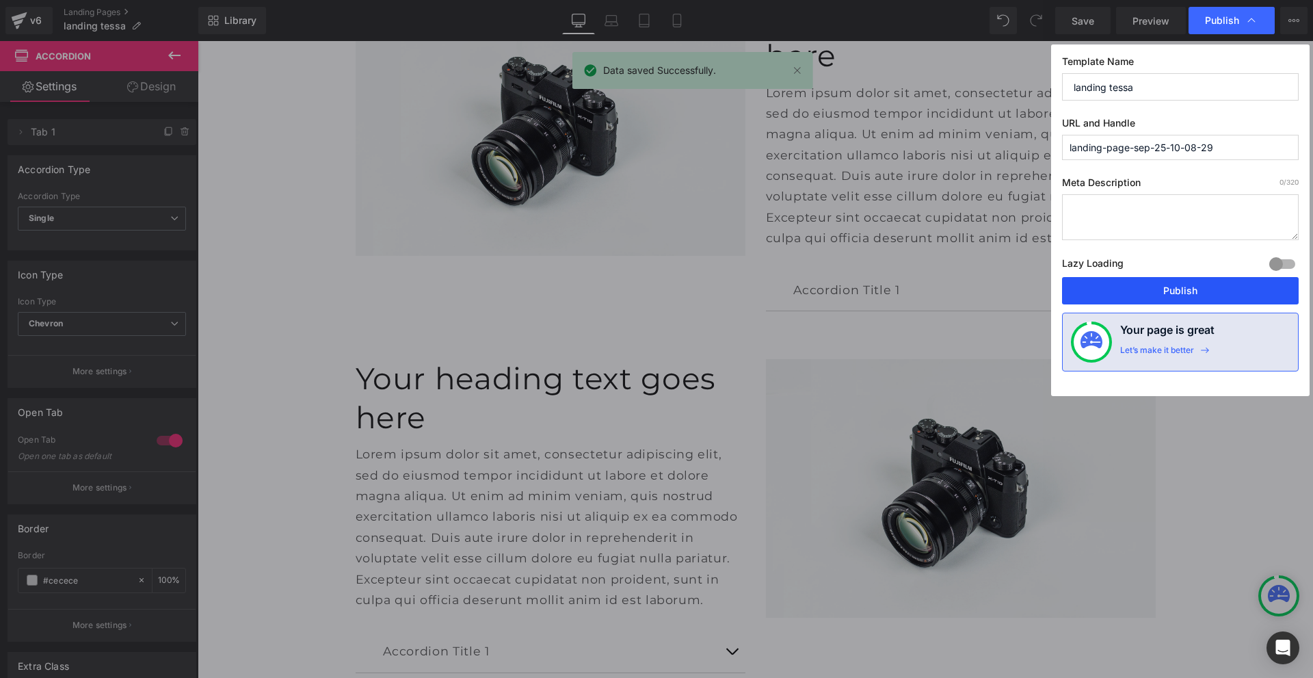
drag, startPoint x: 1177, startPoint y: 287, endPoint x: 979, endPoint y: 246, distance: 201.9
click at [1177, 287] on button "Publish" at bounding box center [1180, 290] width 237 height 27
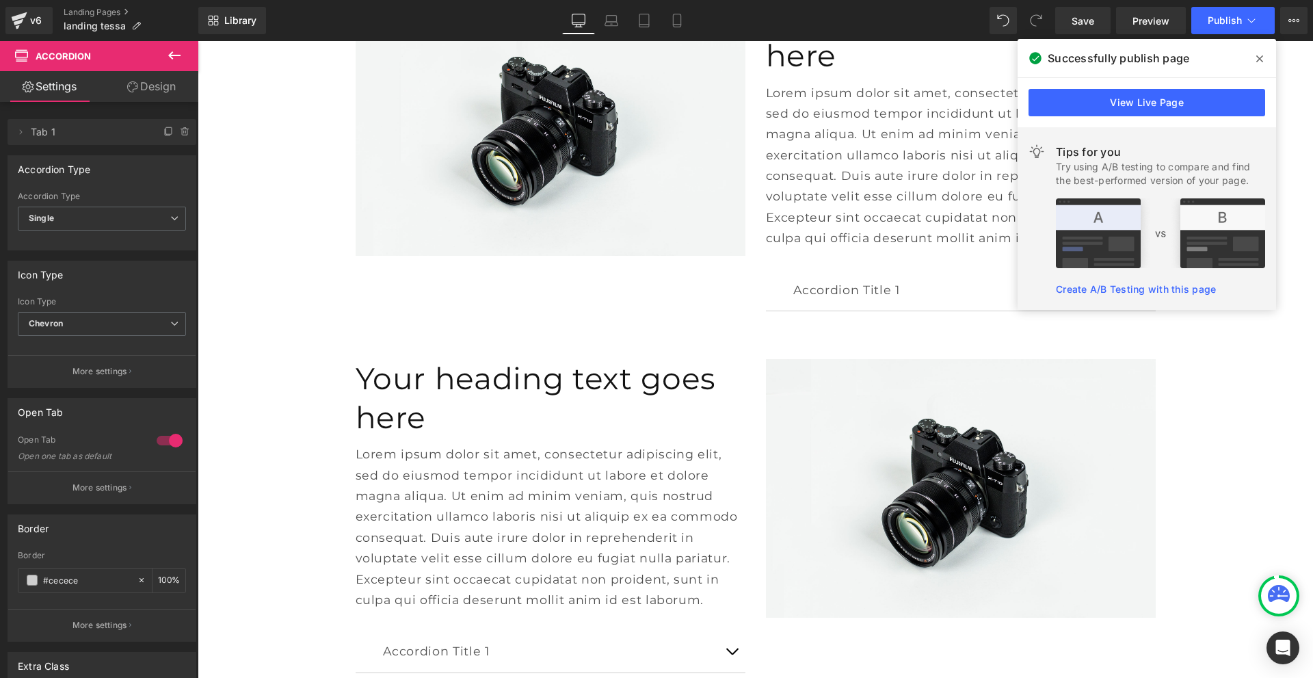
click at [178, 55] on icon at bounding box center [174, 55] width 12 height 8
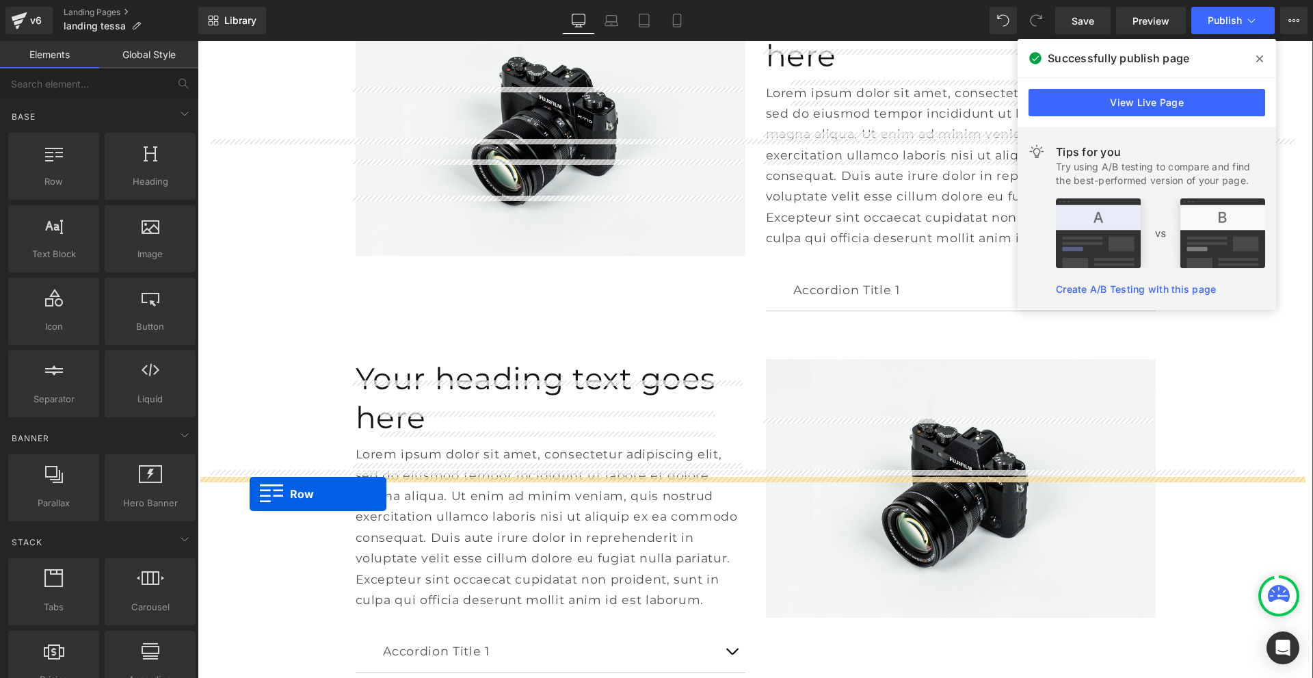
drag, startPoint x: 265, startPoint y: 217, endPoint x: 250, endPoint y: 494, distance: 277.5
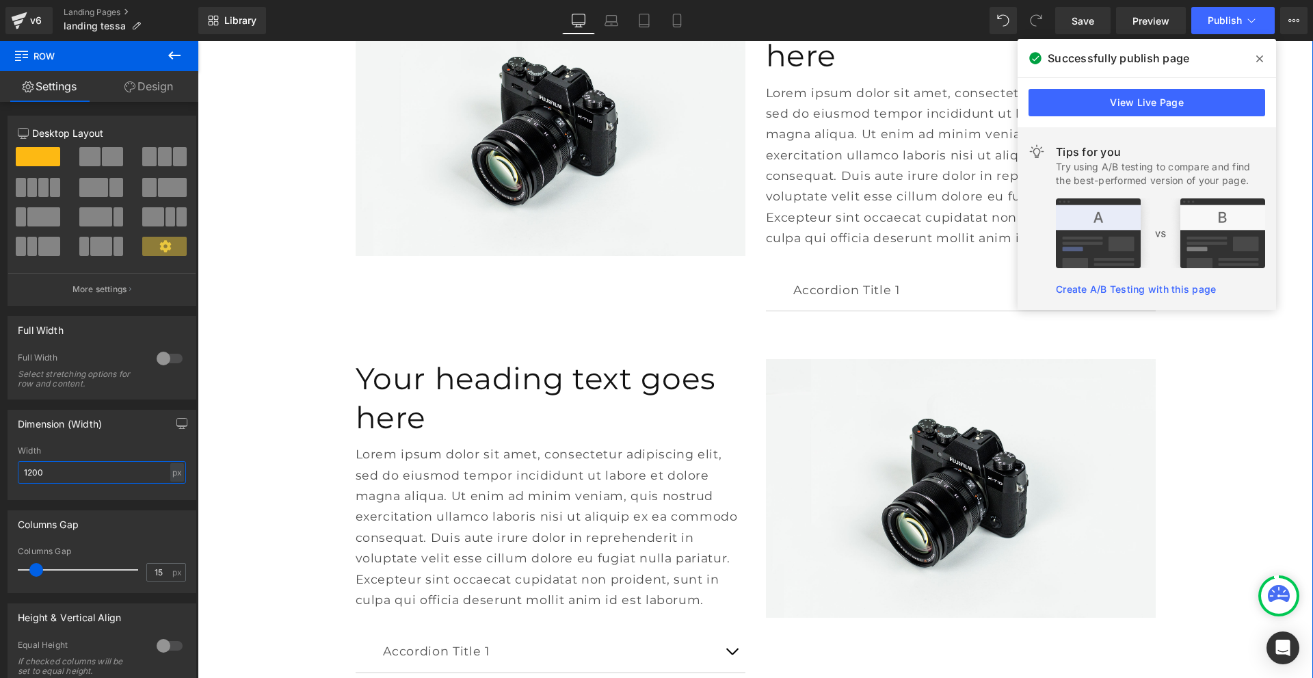
drag, startPoint x: 53, startPoint y: 477, endPoint x: 0, endPoint y: 479, distance: 52.7
click at [0, 479] on div "Dimension (Width) 1200px Width 1200 px % px" at bounding box center [102, 450] width 205 height 101
type input "1"
type input "2000"
click at [174, 56] on icon at bounding box center [174, 55] width 12 height 8
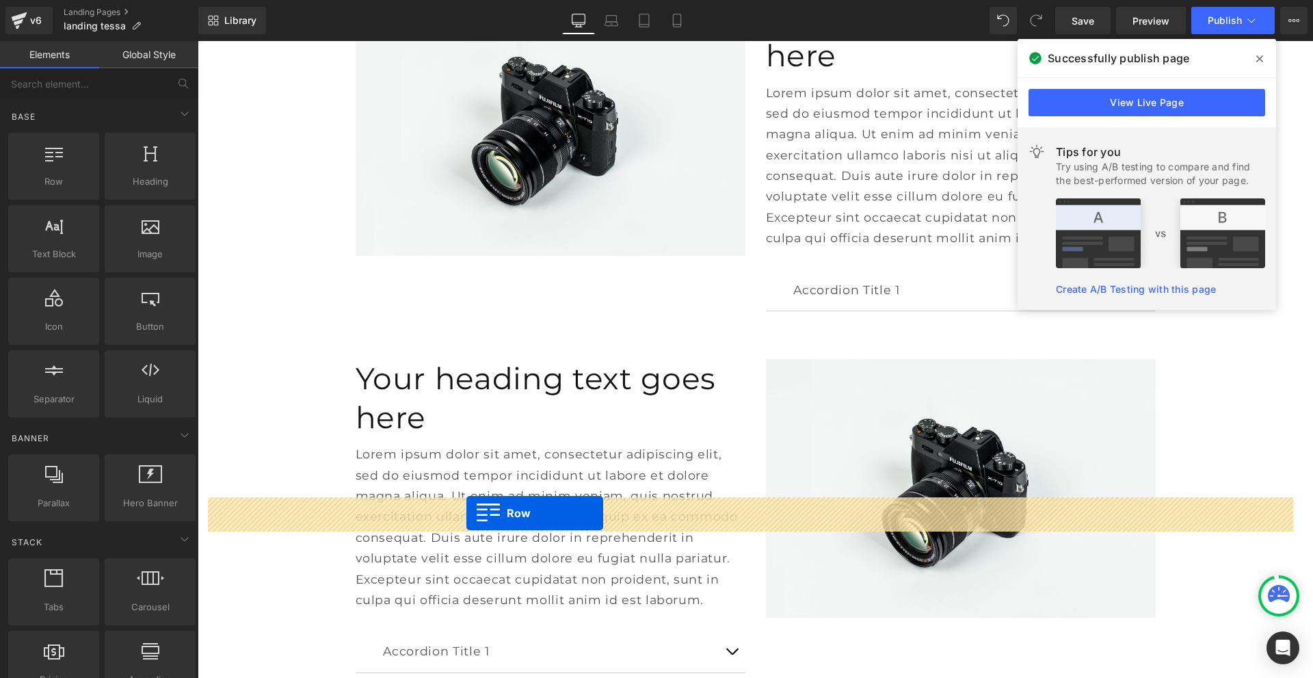
drag, startPoint x: 240, startPoint y: 214, endPoint x: 467, endPoint y: 513, distance: 375.0
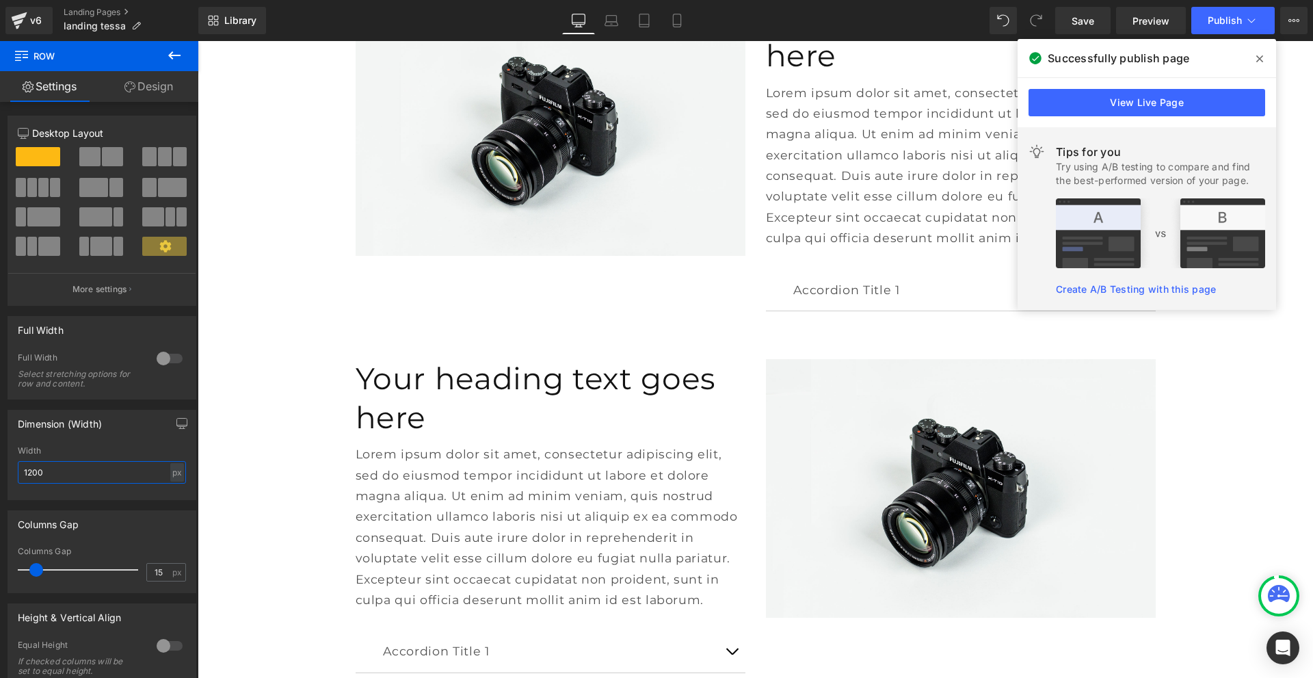
drag, startPoint x: 64, startPoint y: 466, endPoint x: 12, endPoint y: 476, distance: 53.7
click at [12, 476] on div "1200px Width 1200 px % px" at bounding box center [101, 472] width 187 height 53
type input "1500"
click at [163, 59] on button at bounding box center [174, 56] width 48 height 30
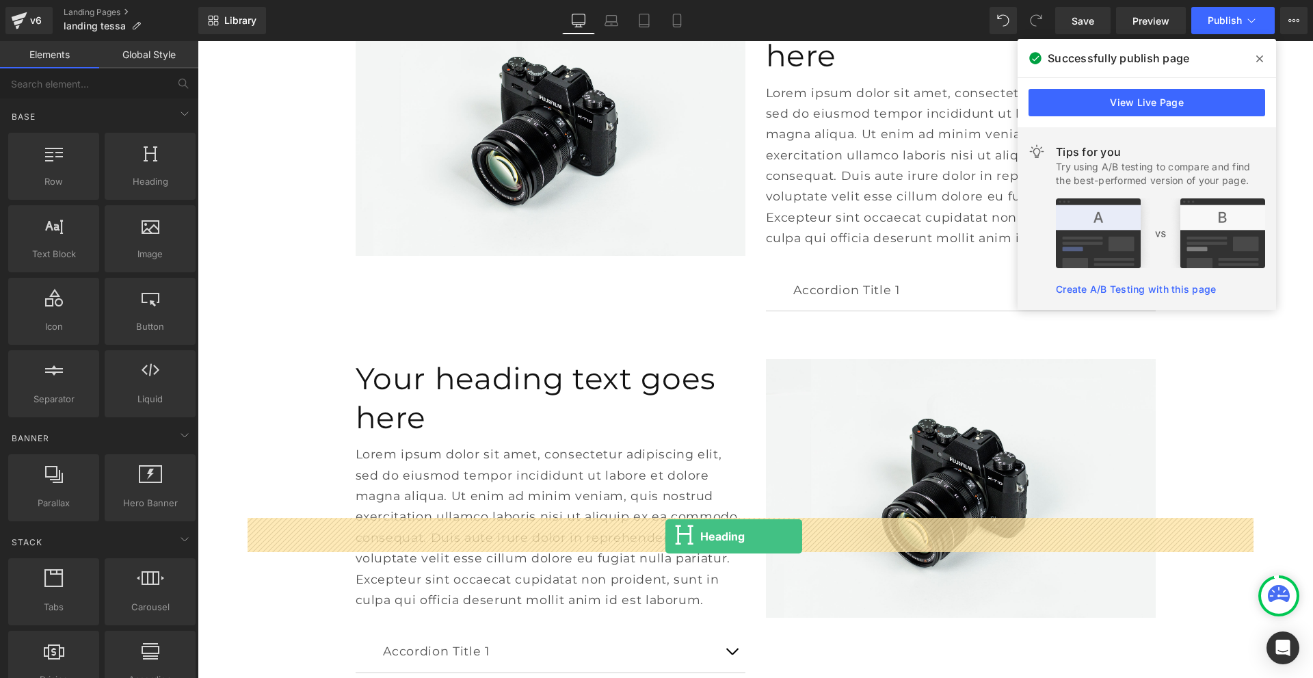
drag, startPoint x: 361, startPoint y: 219, endPoint x: 666, endPoint y: 538, distance: 442.2
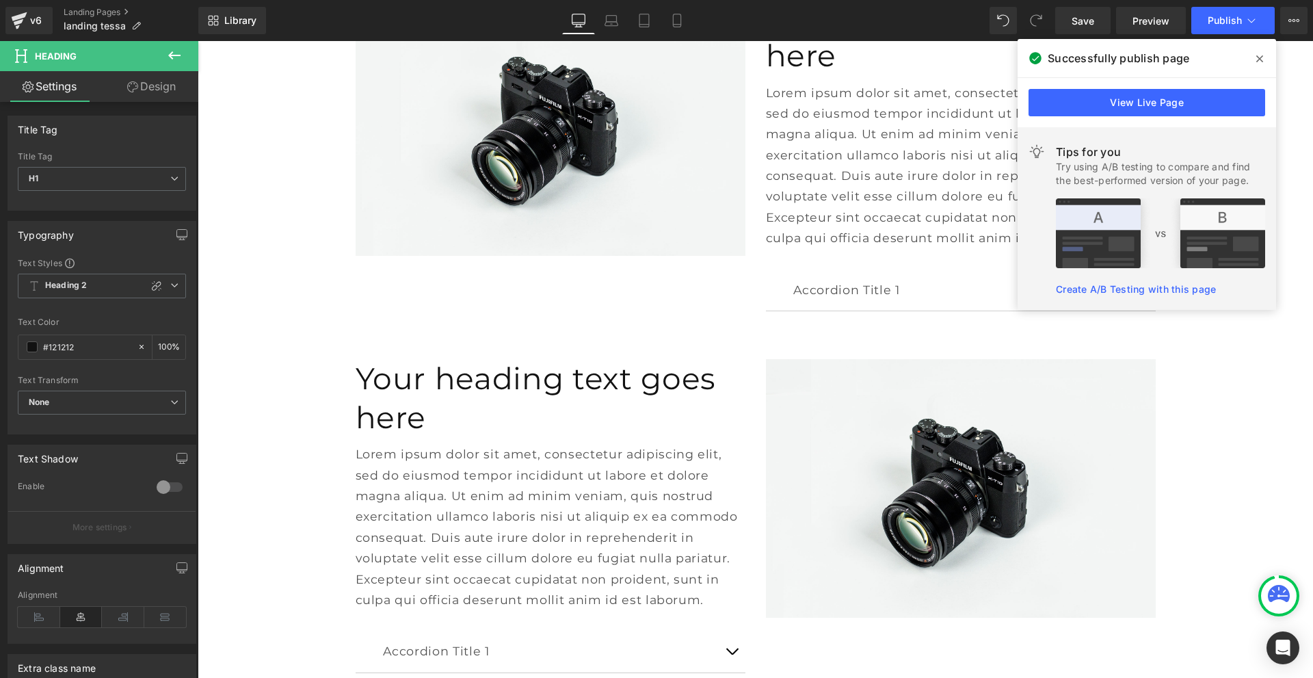
click at [146, 79] on link "Design" at bounding box center [151, 86] width 99 height 31
click at [0, 0] on div "Spacing" at bounding box center [0, 0] width 0 height 0
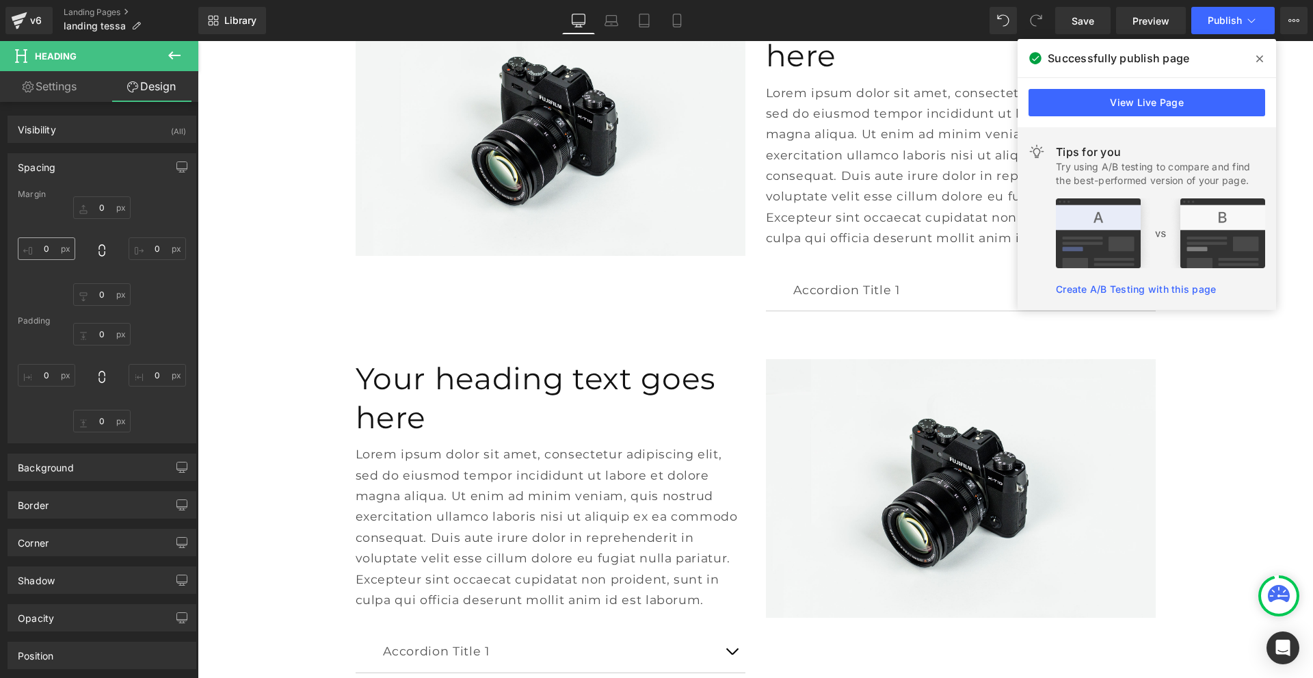
type input "0"
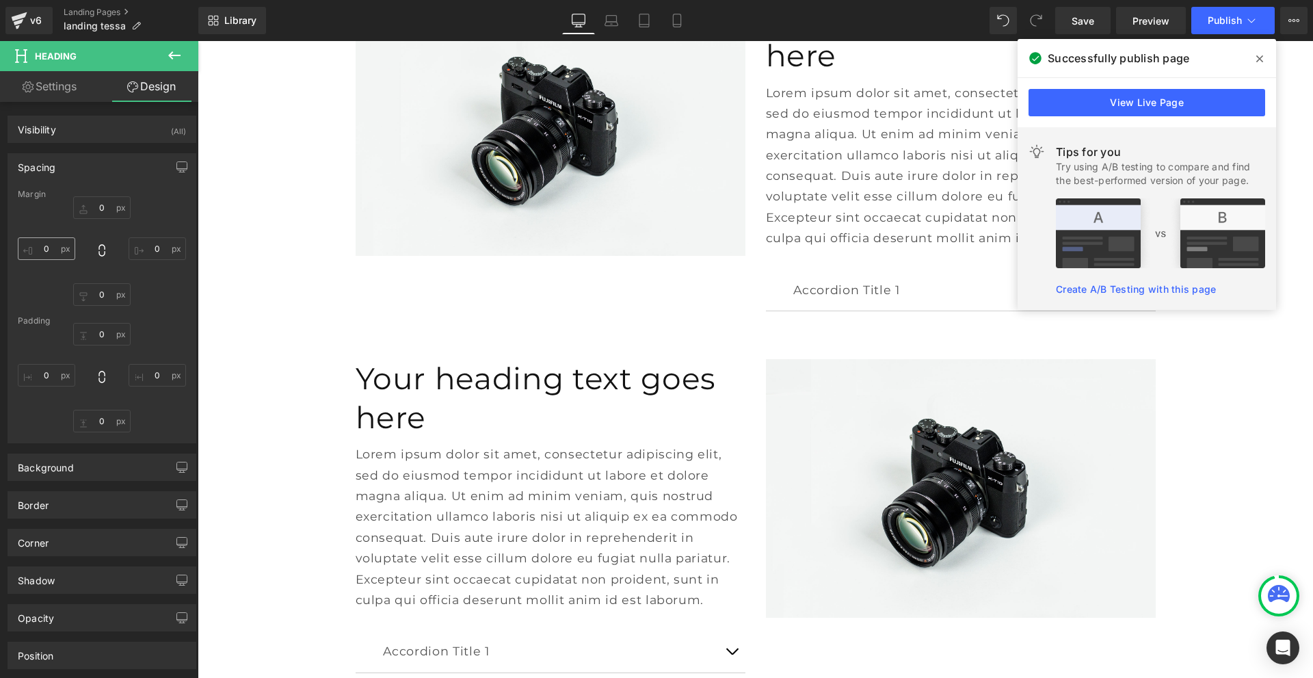
type input "0"
click at [96, 419] on input "0" at bounding box center [101, 421] width 57 height 23
type input "10"
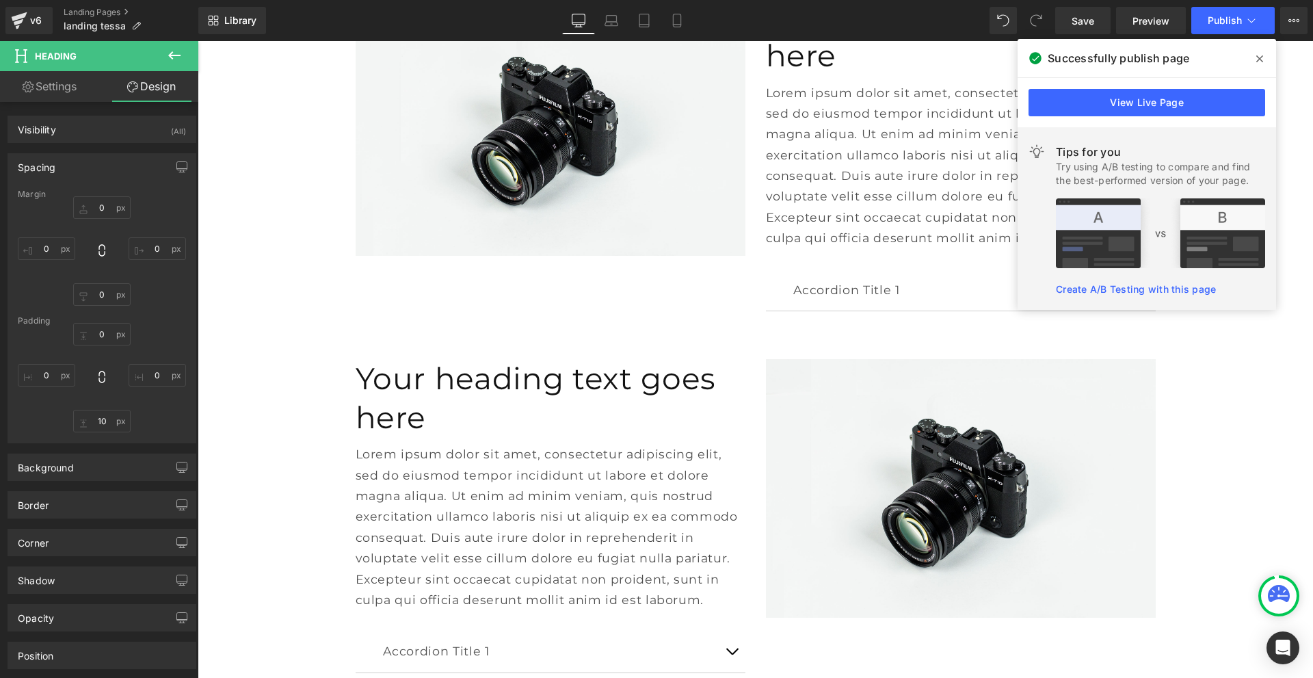
click at [170, 59] on icon at bounding box center [174, 55] width 16 height 16
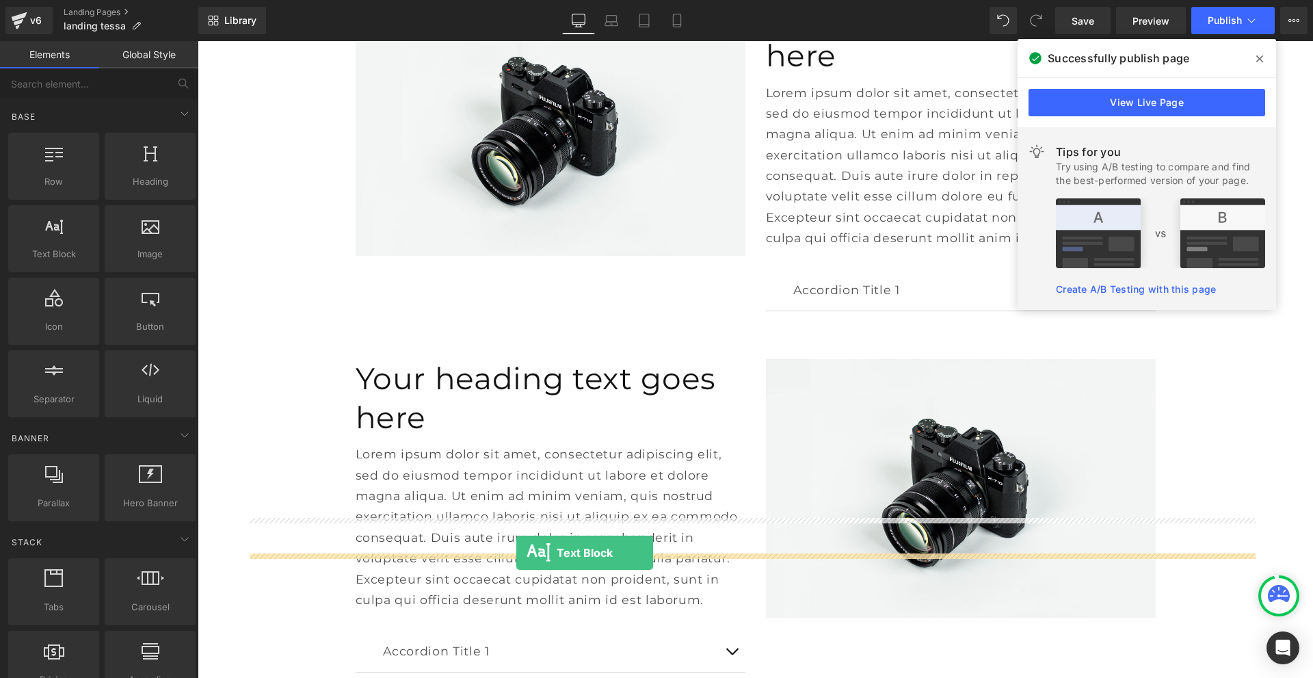
drag, startPoint x: 254, startPoint y: 304, endPoint x: 516, endPoint y: 553, distance: 361.5
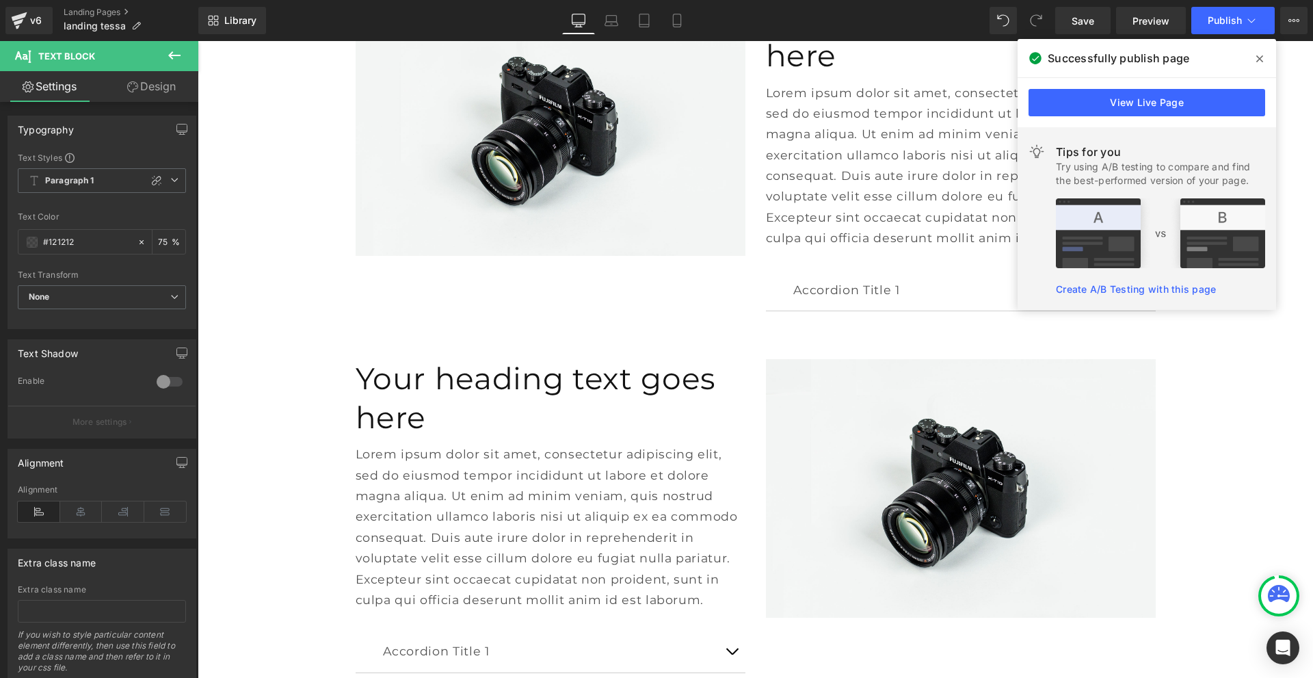
click at [171, 48] on icon at bounding box center [174, 55] width 16 height 16
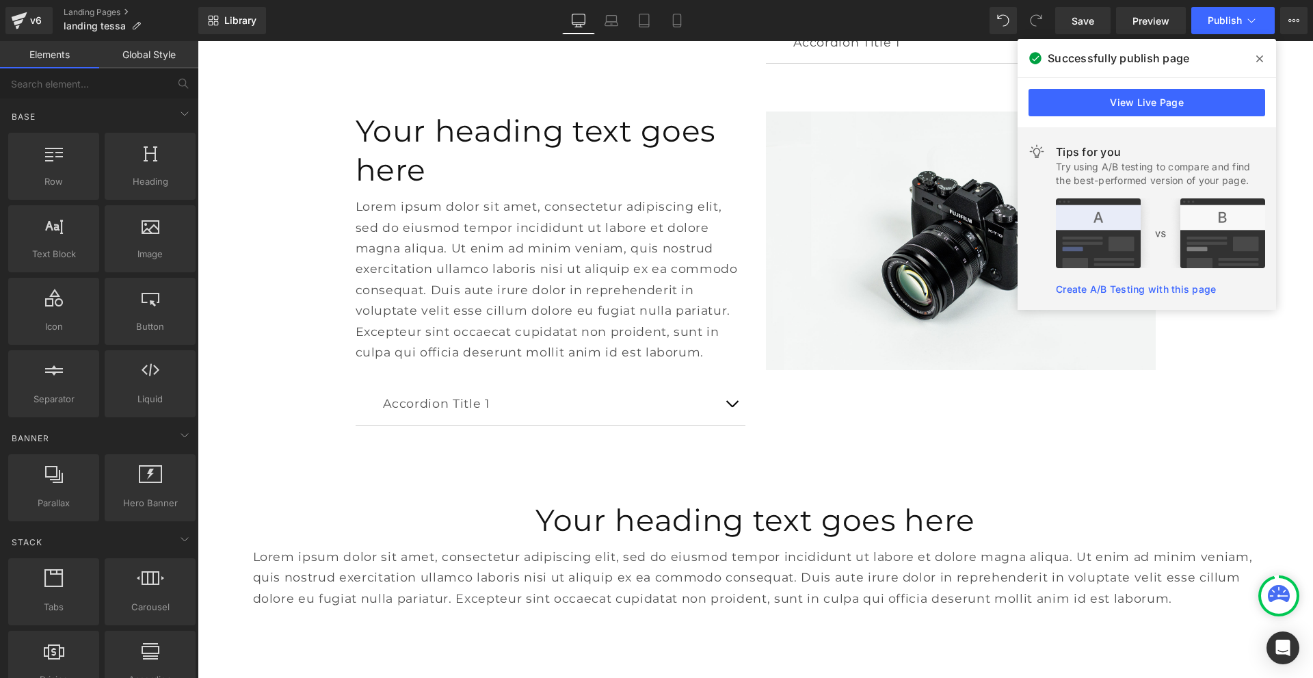
scroll to position [5718, 0]
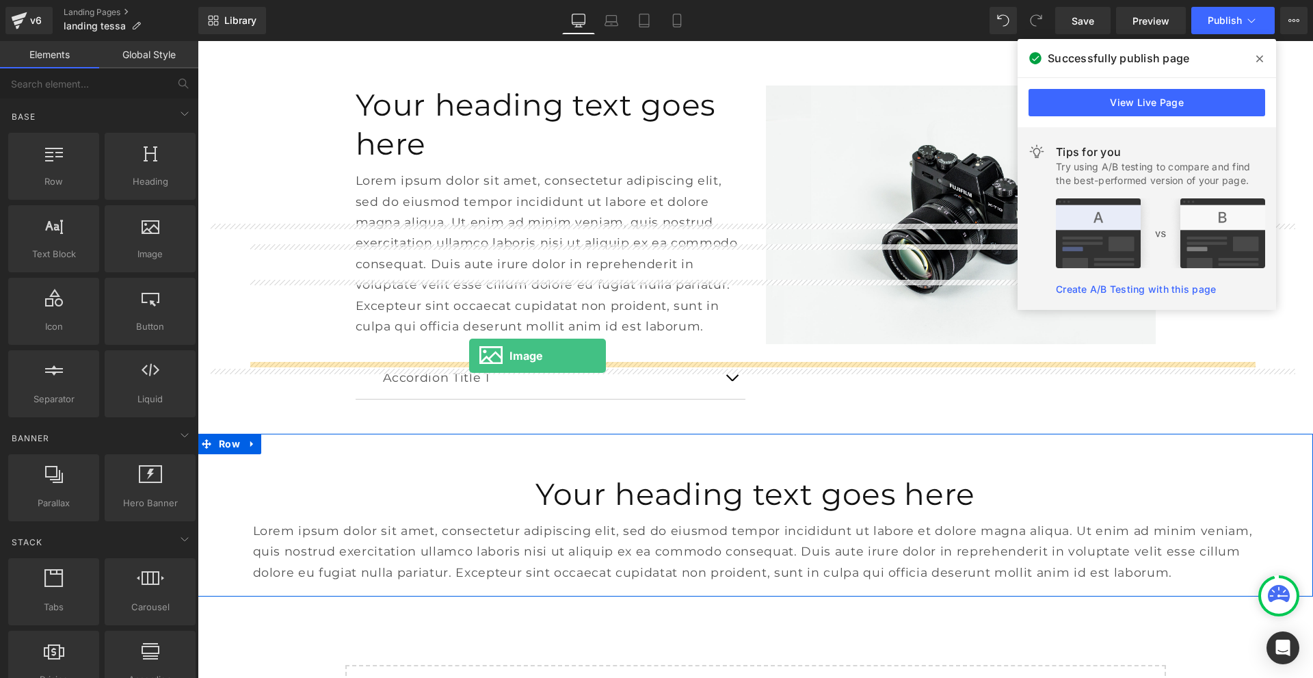
drag, startPoint x: 356, startPoint y: 291, endPoint x: 469, endPoint y: 356, distance: 130.8
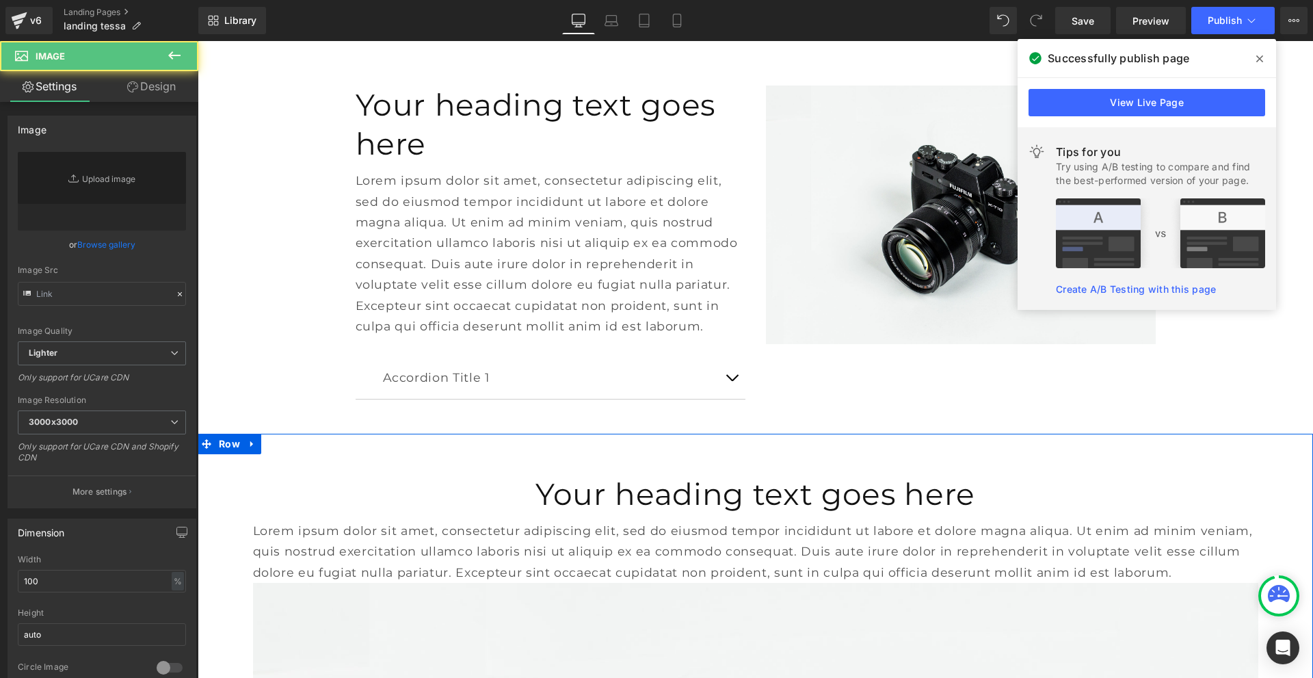
type input "//[DOMAIN_NAME][URL]"
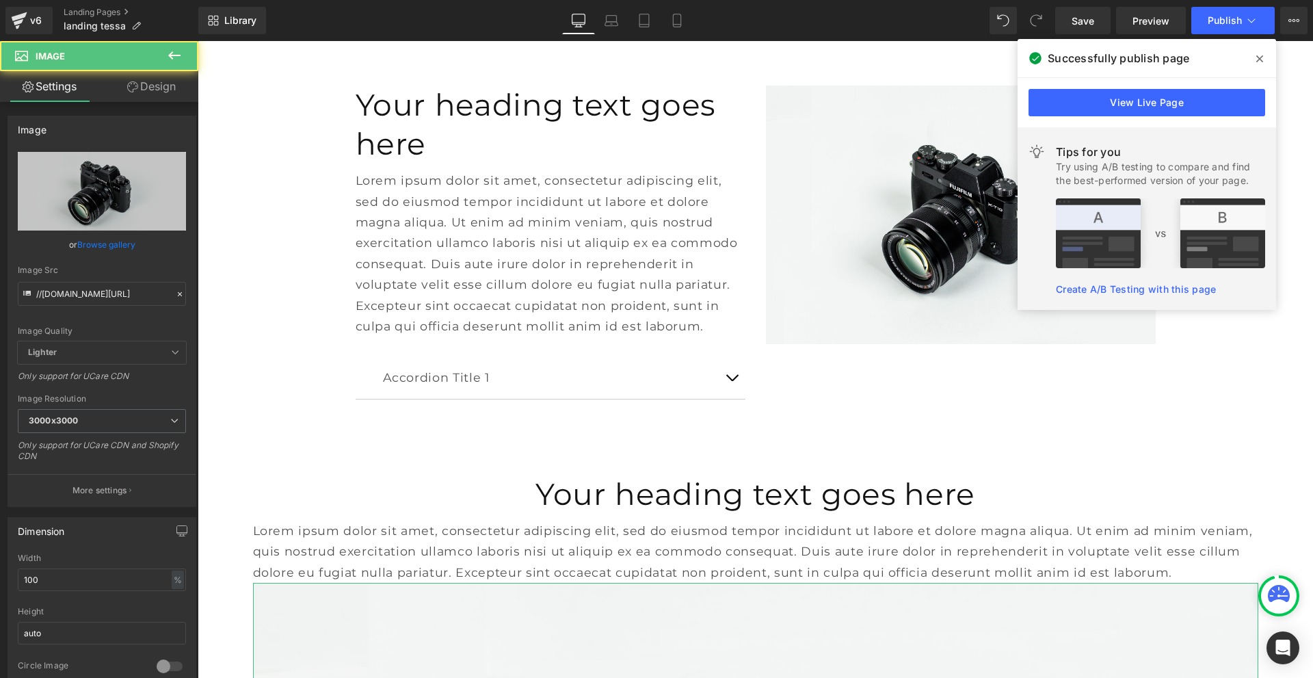
click at [153, 87] on link "Design" at bounding box center [151, 86] width 99 height 31
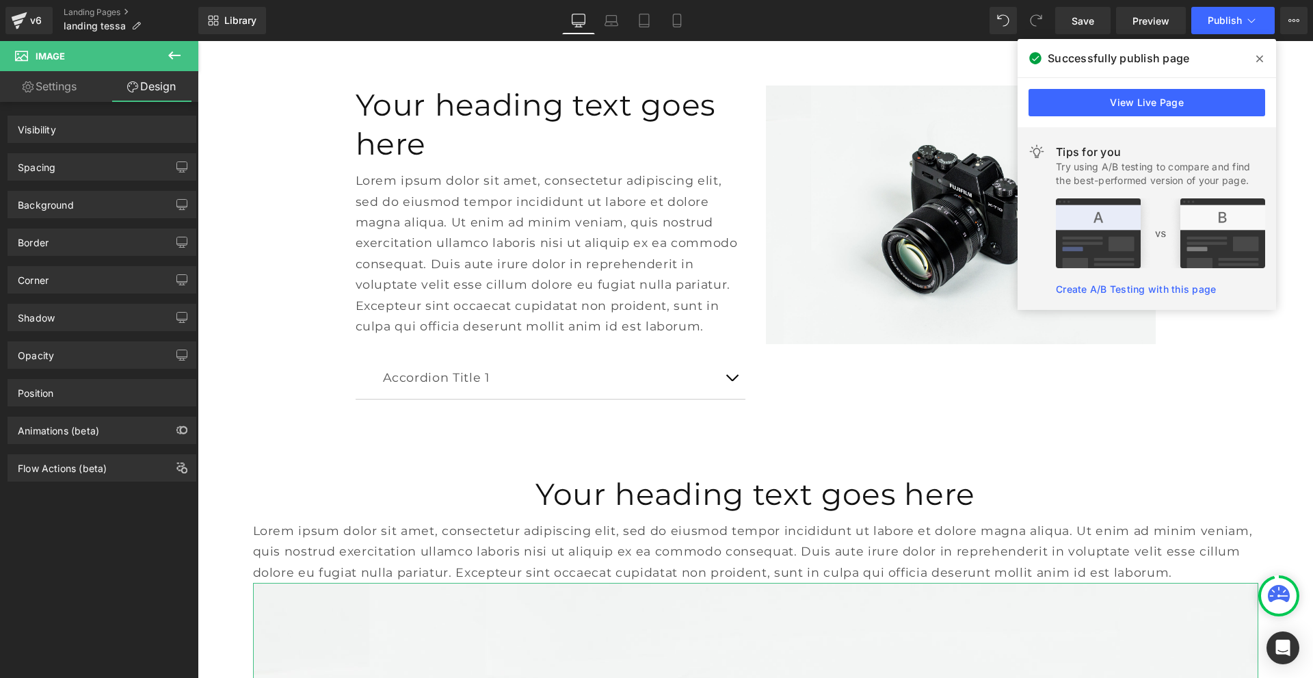
click at [105, 175] on div "Spacing" at bounding box center [101, 167] width 187 height 26
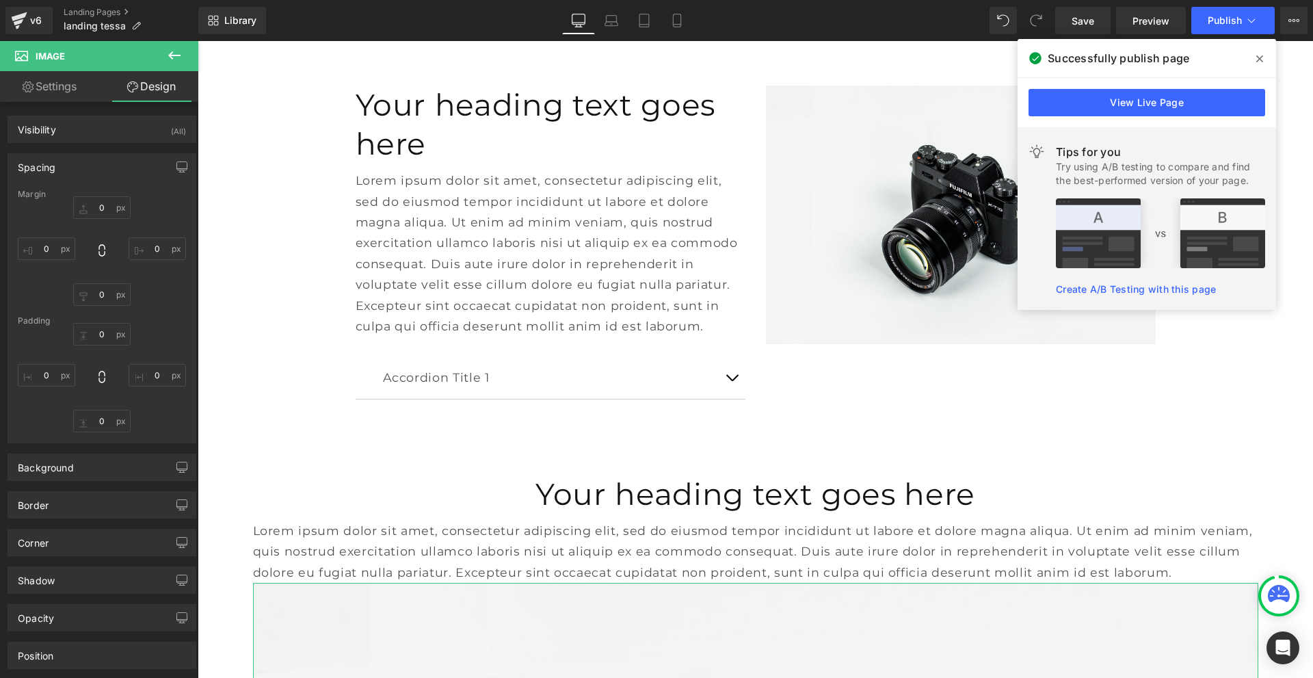
type input "0"
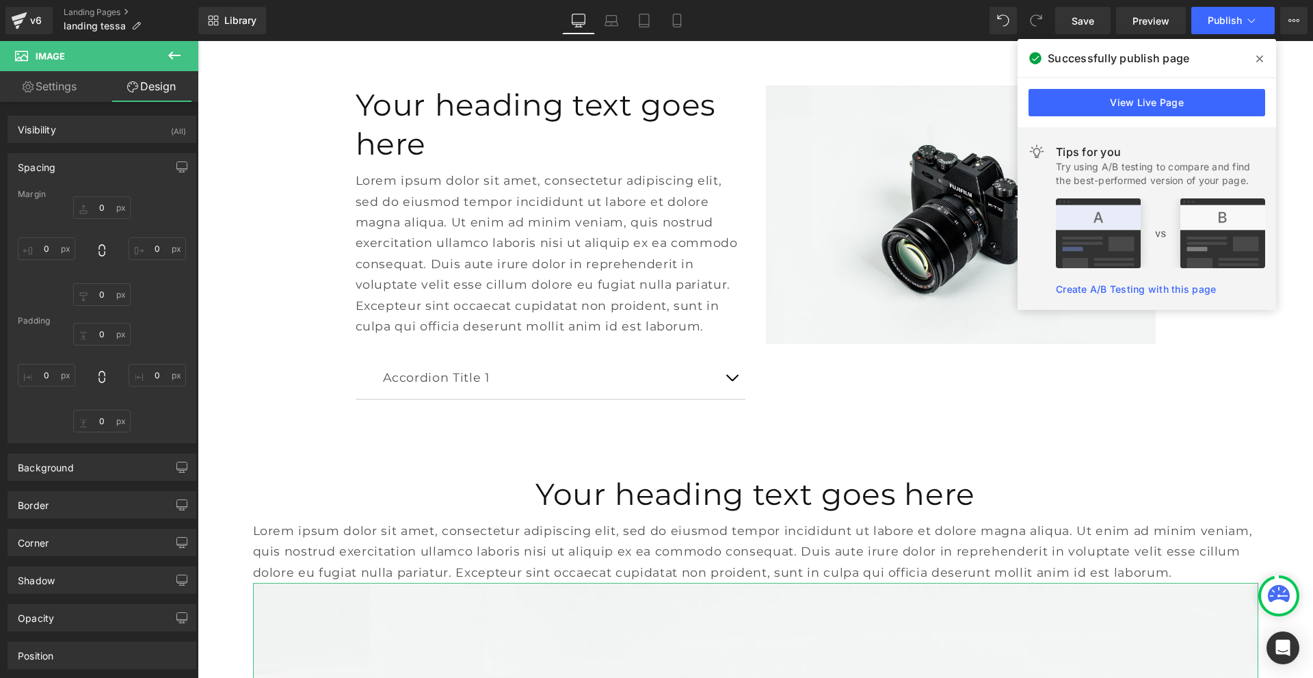
type input "0"
click at [101, 215] on input "0" at bounding box center [101, 207] width 57 height 23
type input "20"
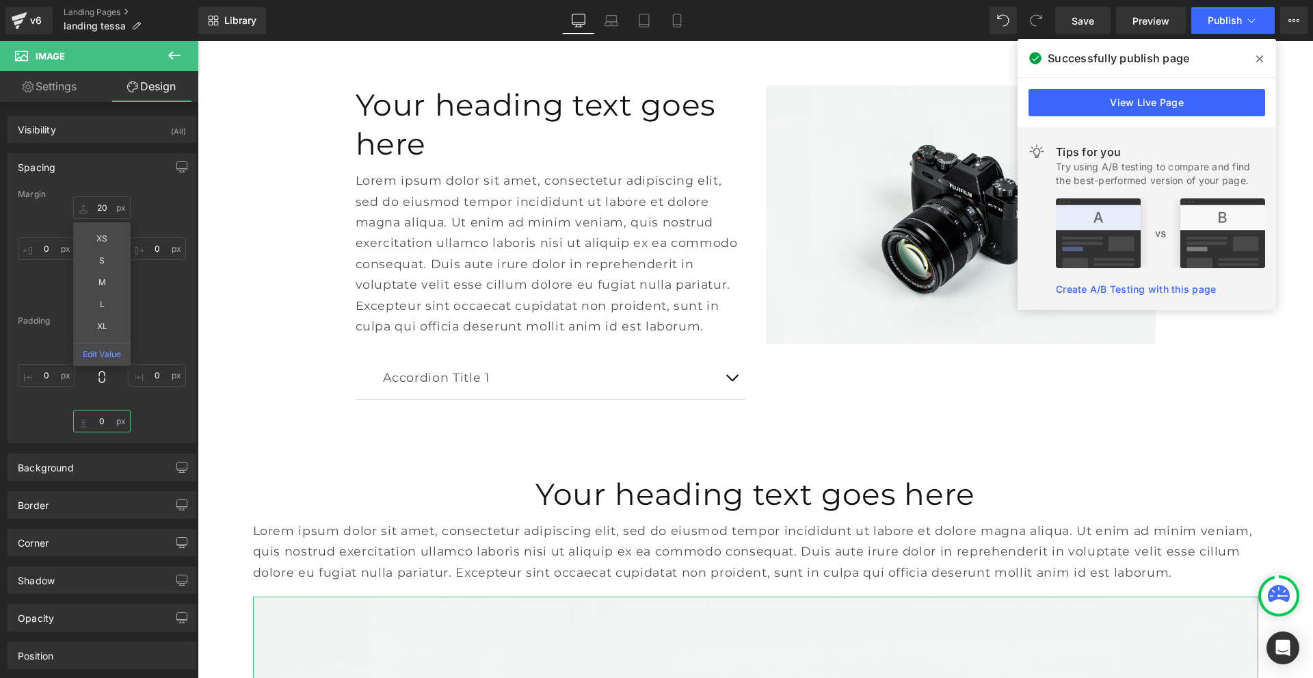
click at [101, 421] on input "0" at bounding box center [101, 421] width 57 height 23
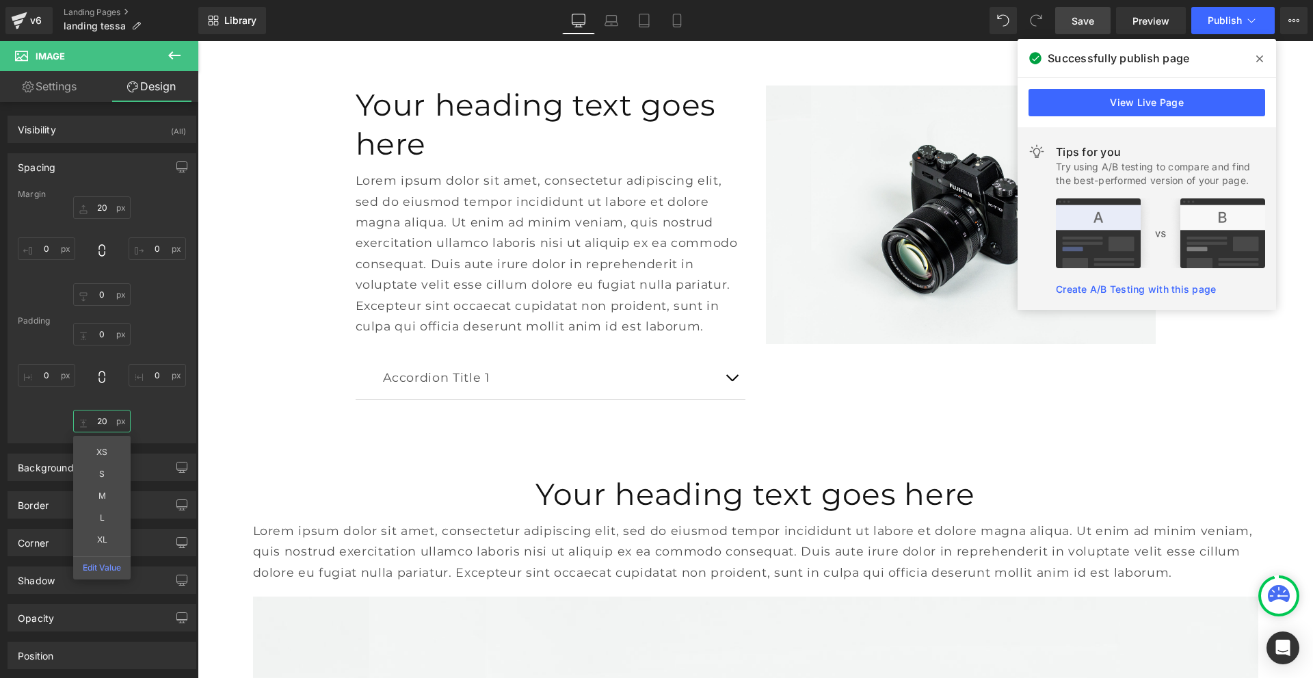
type input "20"
click at [1079, 27] on span "Save" at bounding box center [1083, 21] width 23 height 14
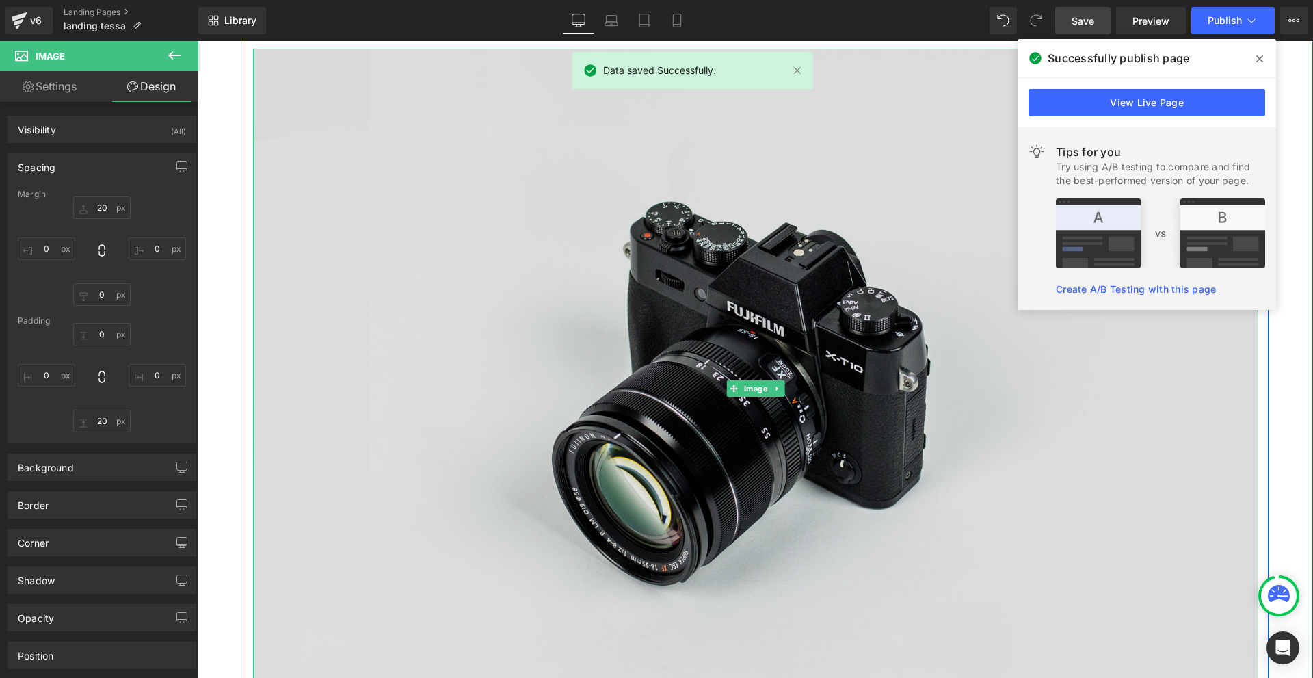
scroll to position [6333, 0]
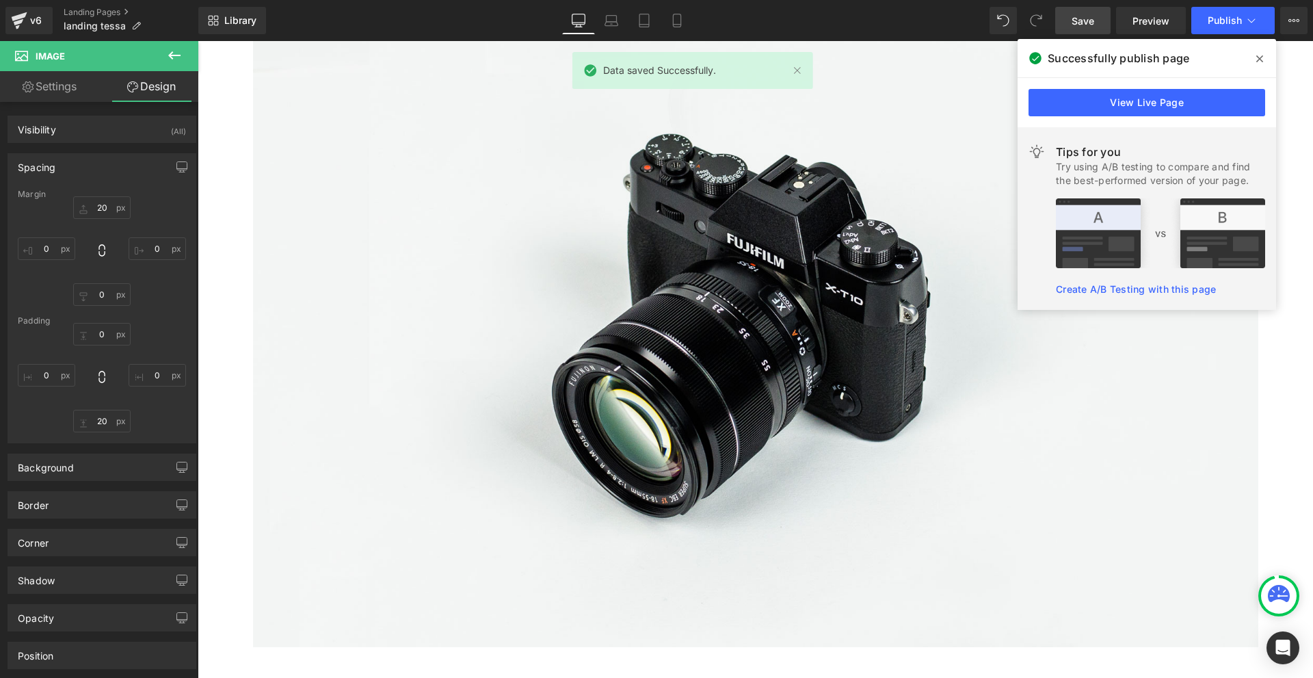
click at [170, 57] on icon at bounding box center [174, 55] width 16 height 16
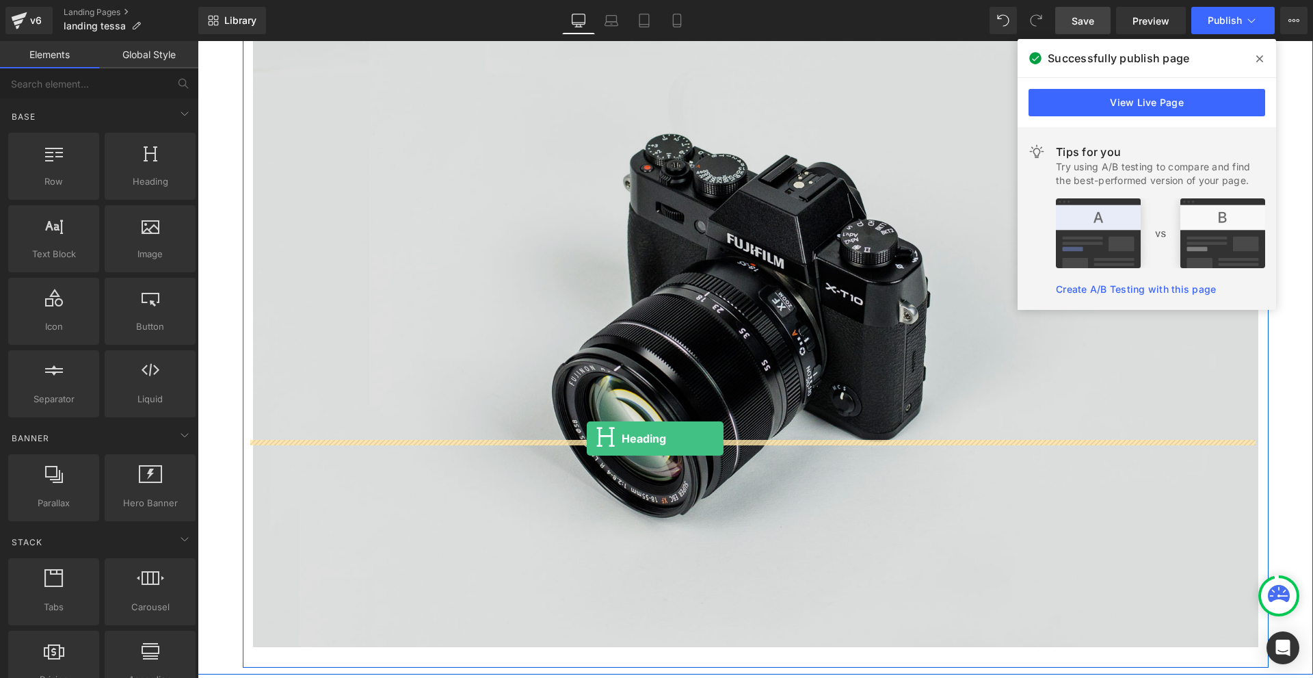
drag, startPoint x: 352, startPoint y: 235, endPoint x: 587, endPoint y: 438, distance: 310.4
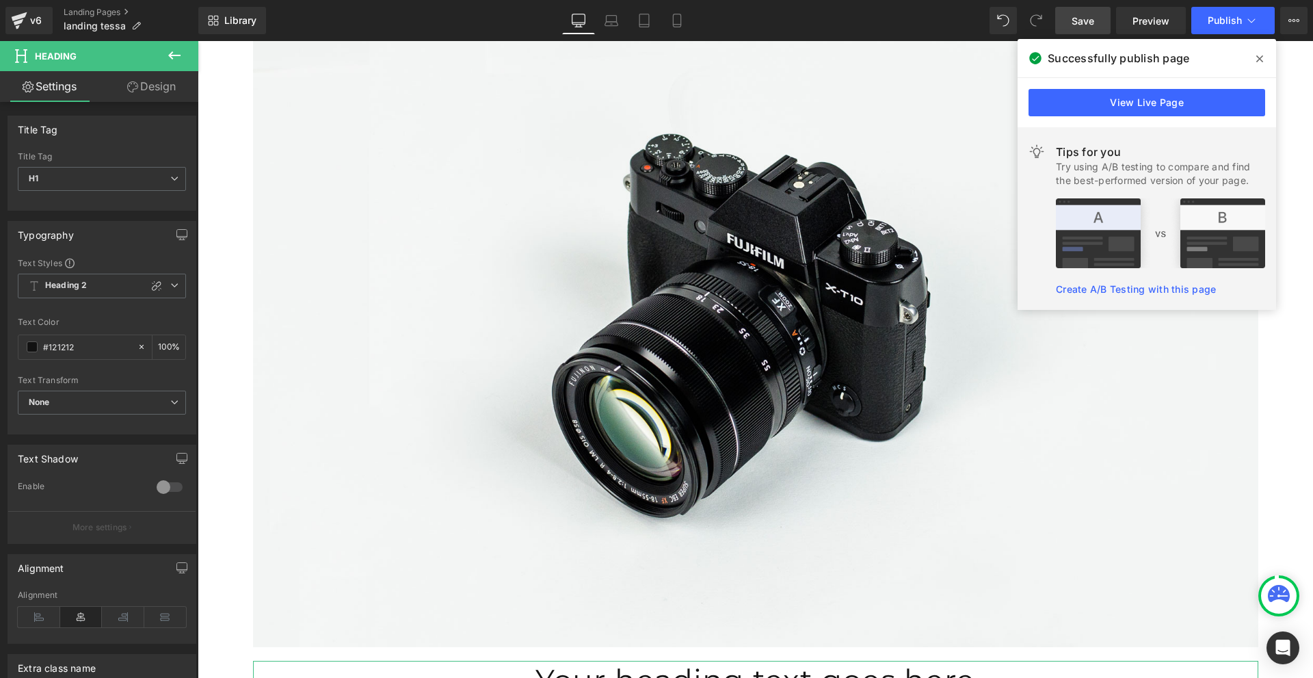
click at [148, 94] on link "Design" at bounding box center [151, 86] width 99 height 31
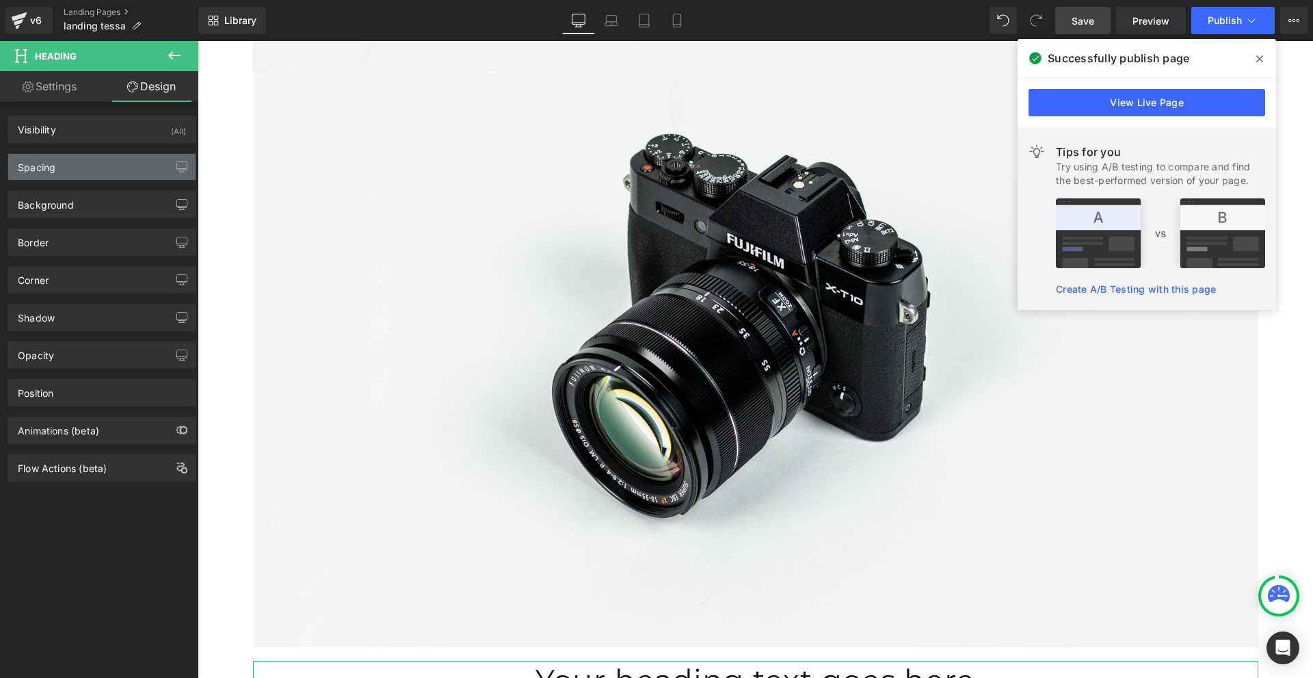
type input "0"
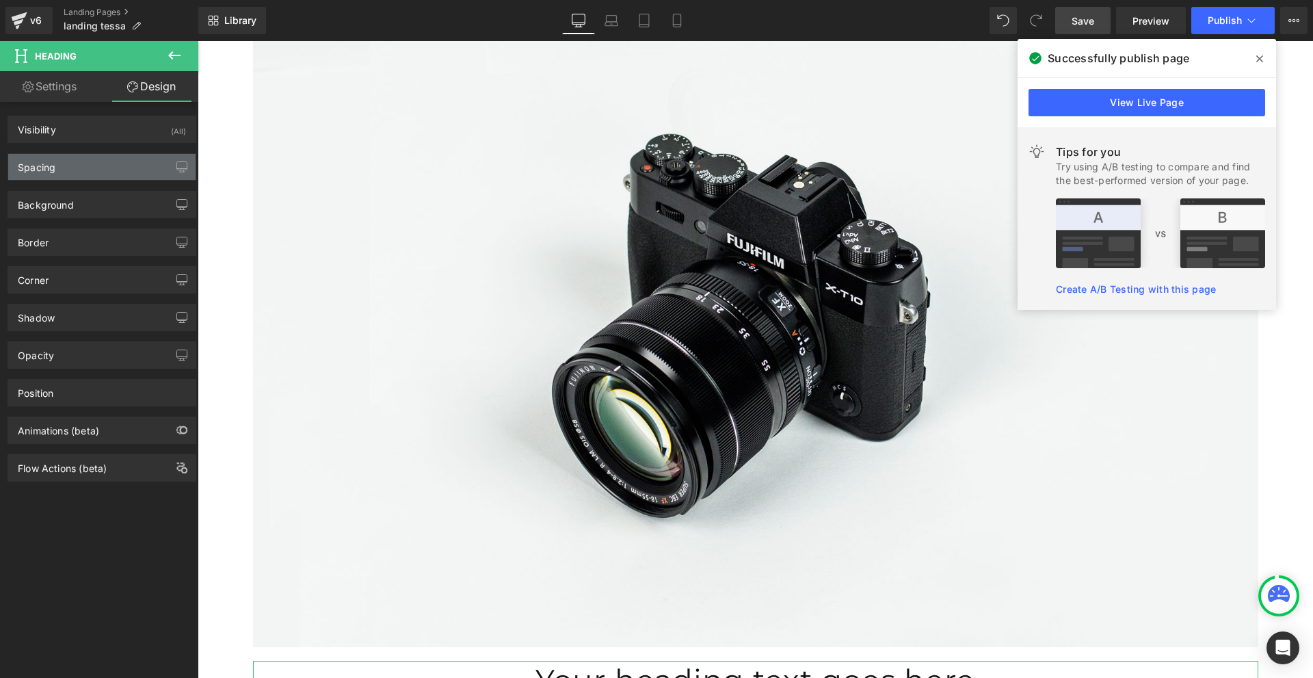
type input "0"
click at [125, 163] on div "Spacing" at bounding box center [101, 167] width 187 height 26
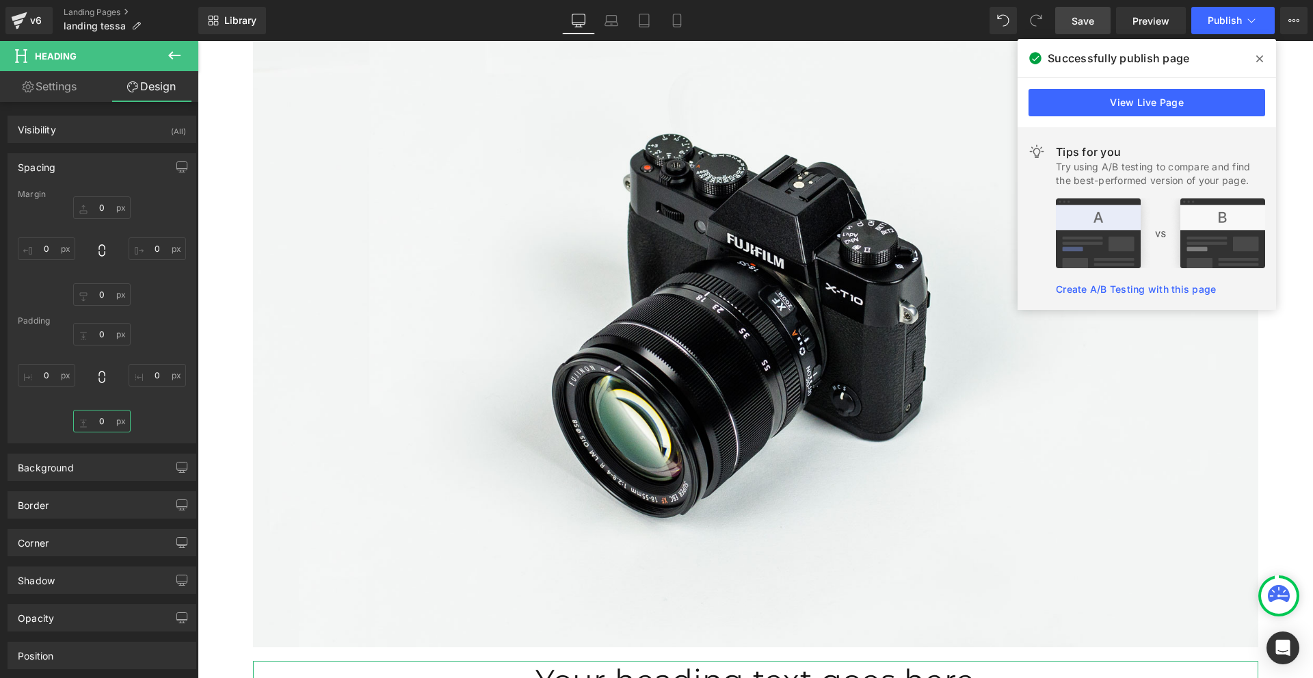
click at [99, 423] on input "0" at bounding box center [101, 421] width 57 height 23
type input "10"
click at [170, 59] on icon at bounding box center [174, 55] width 16 height 16
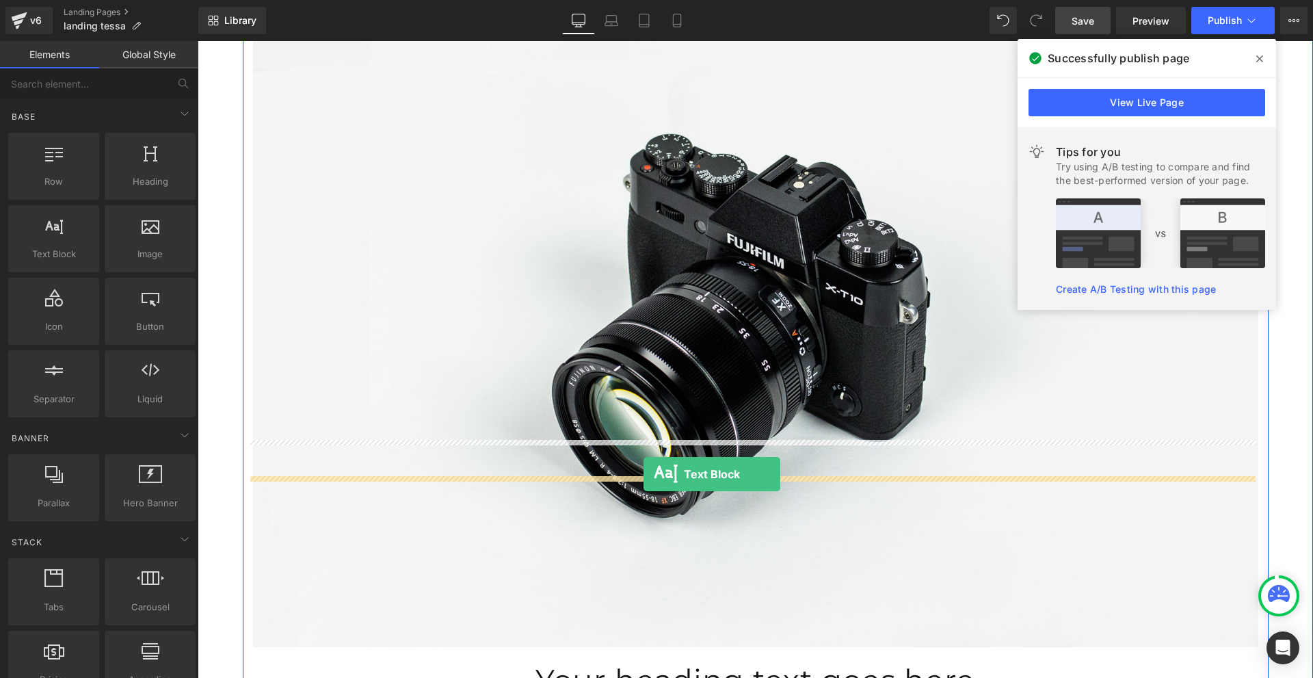
drag, startPoint x: 243, startPoint y: 294, endPoint x: 644, endPoint y: 474, distance: 439.4
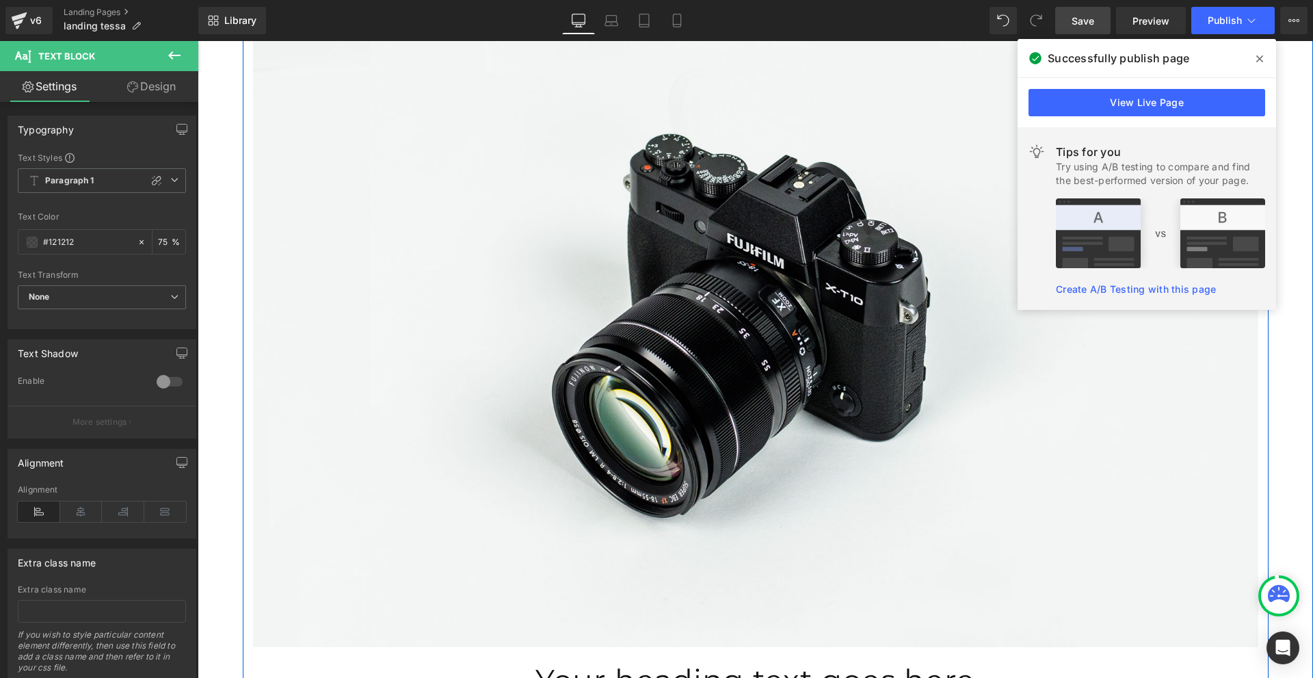
drag, startPoint x: 314, startPoint y: 549, endPoint x: 251, endPoint y: 512, distance: 73.0
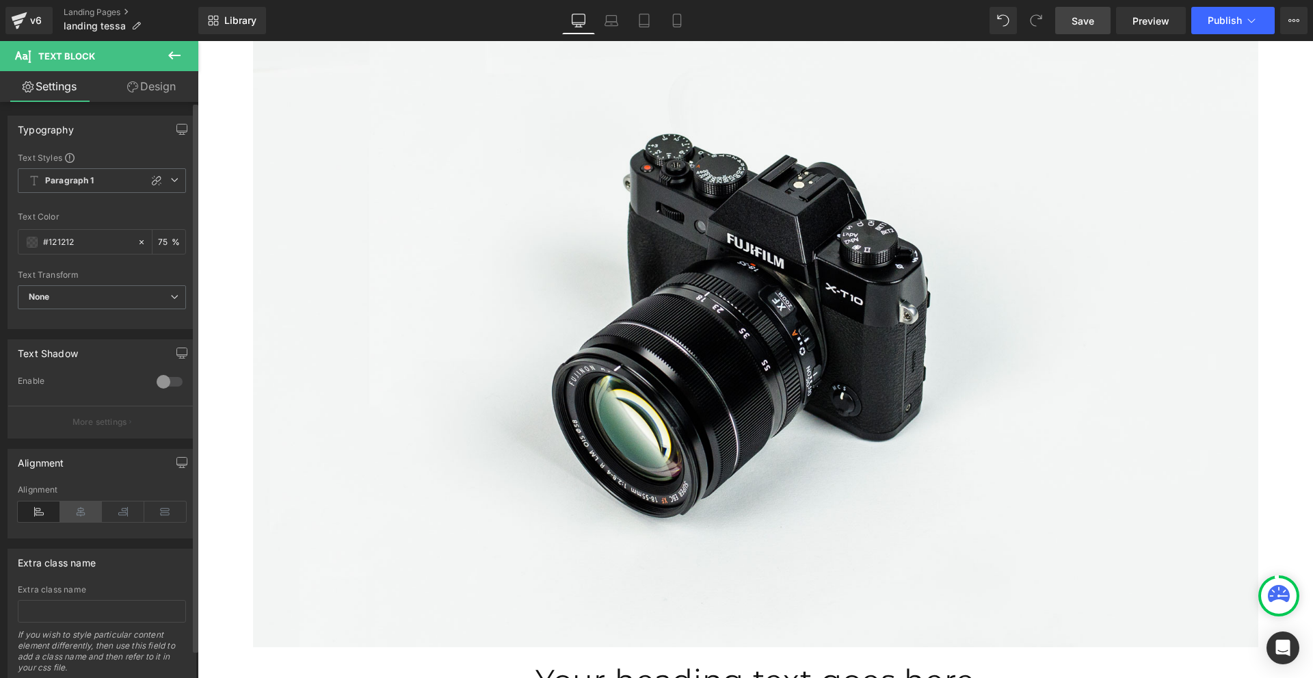
click at [85, 512] on icon at bounding box center [81, 511] width 42 height 21
click at [152, 81] on link "Design" at bounding box center [151, 86] width 99 height 31
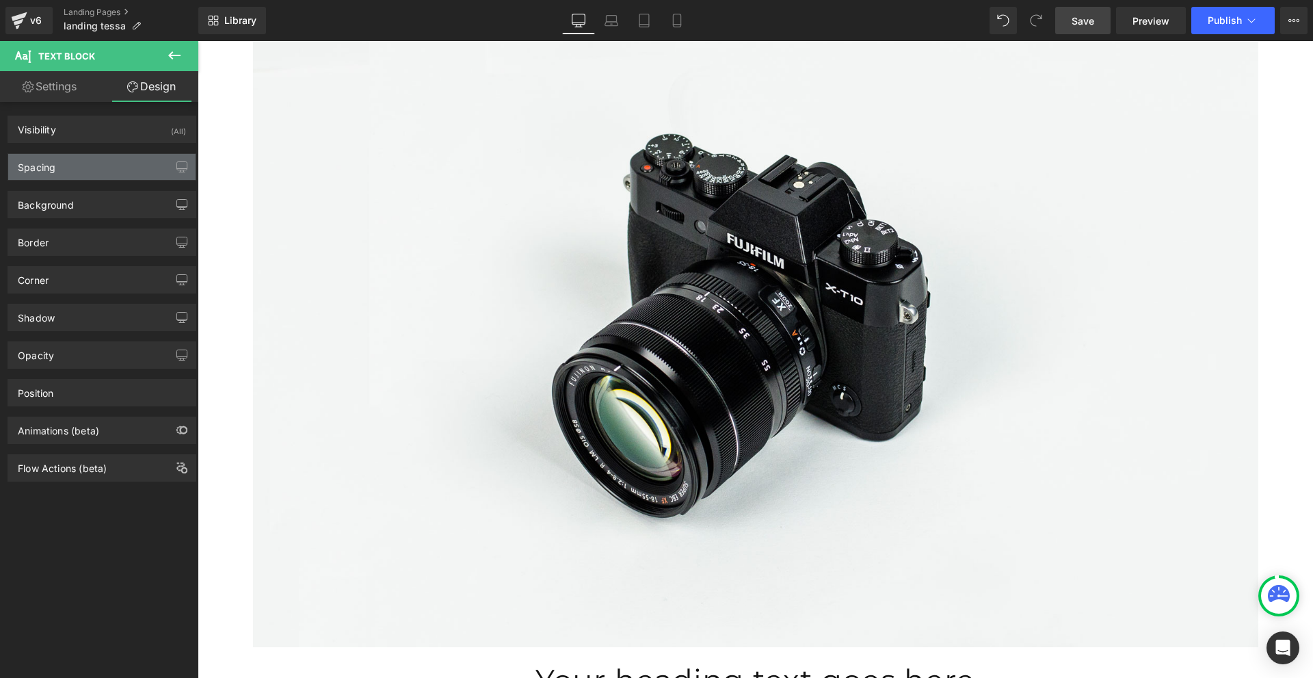
click at [111, 168] on div "Spacing" at bounding box center [101, 167] width 187 height 26
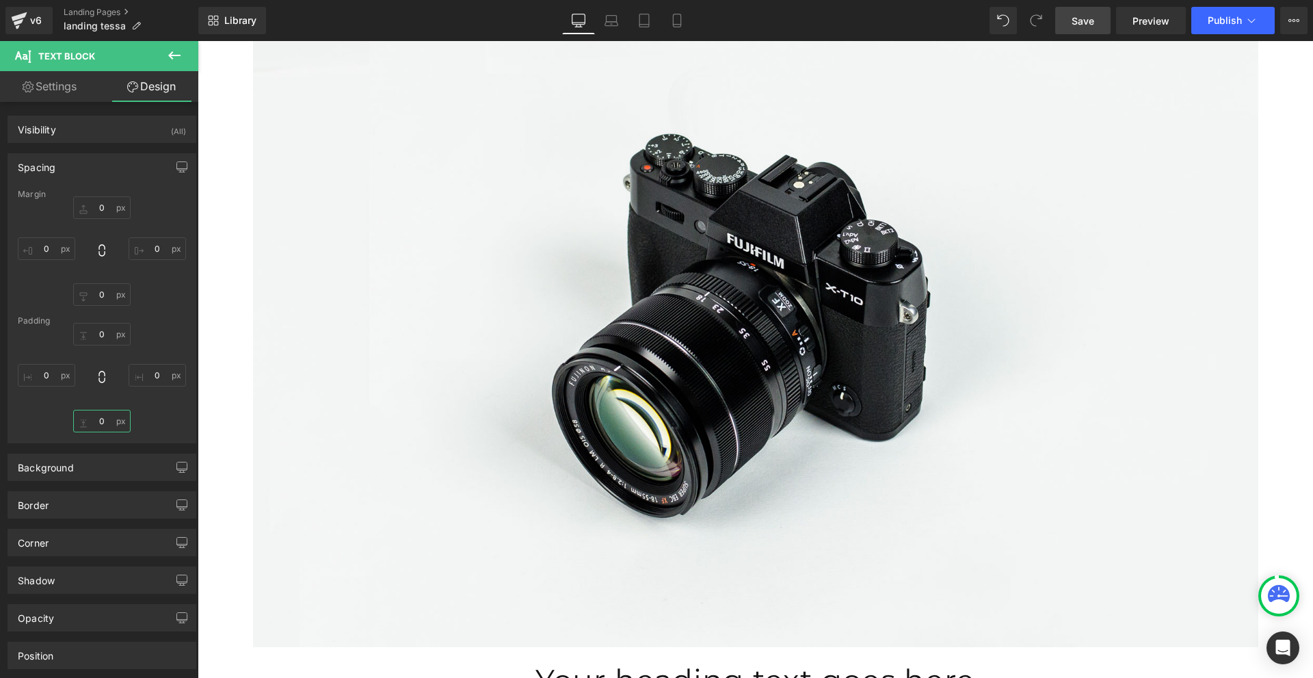
click at [102, 421] on input "0" at bounding box center [101, 421] width 57 height 23
type input "10"
click at [174, 53] on icon at bounding box center [174, 55] width 16 height 16
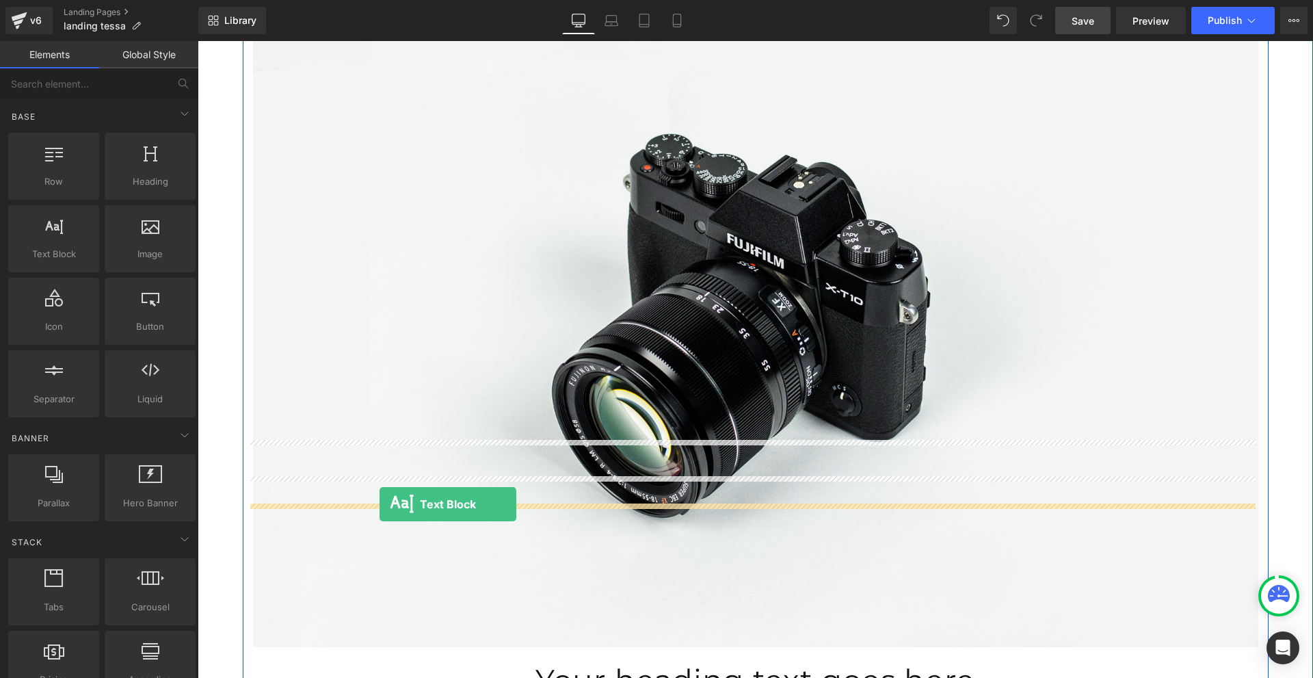
drag, startPoint x: 258, startPoint y: 294, endPoint x: 380, endPoint y: 504, distance: 242.8
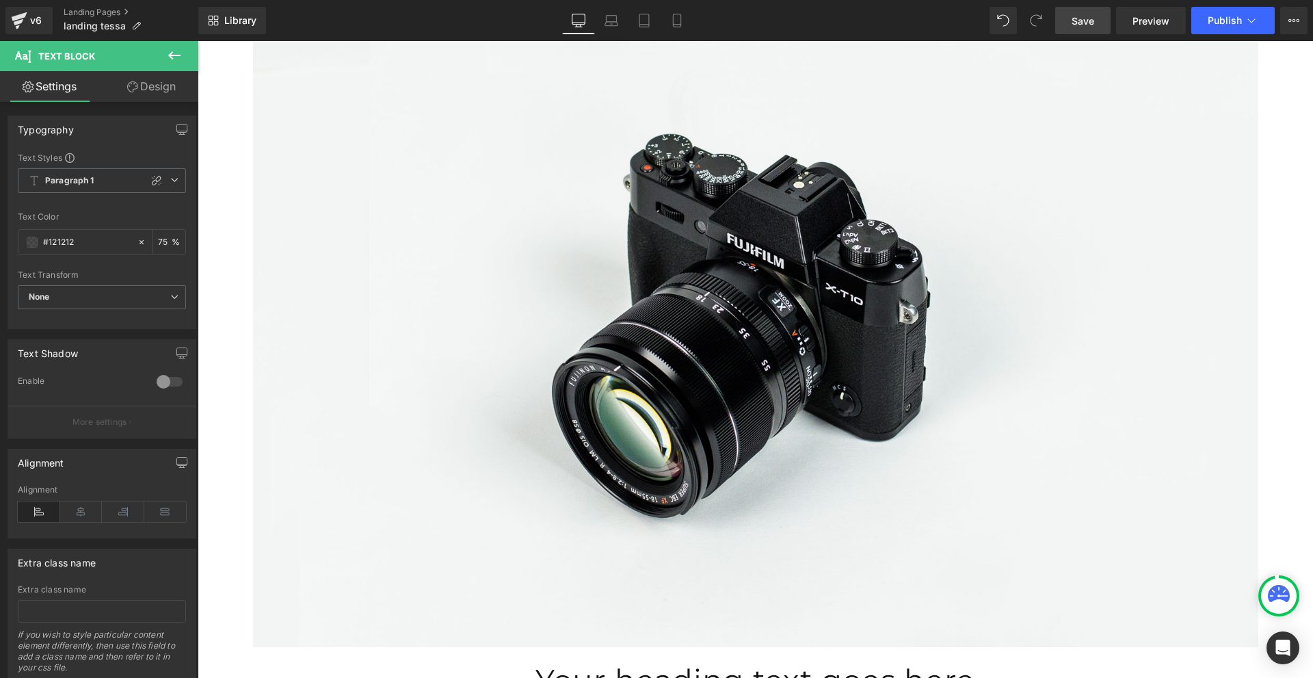
click at [161, 52] on button at bounding box center [174, 56] width 48 height 30
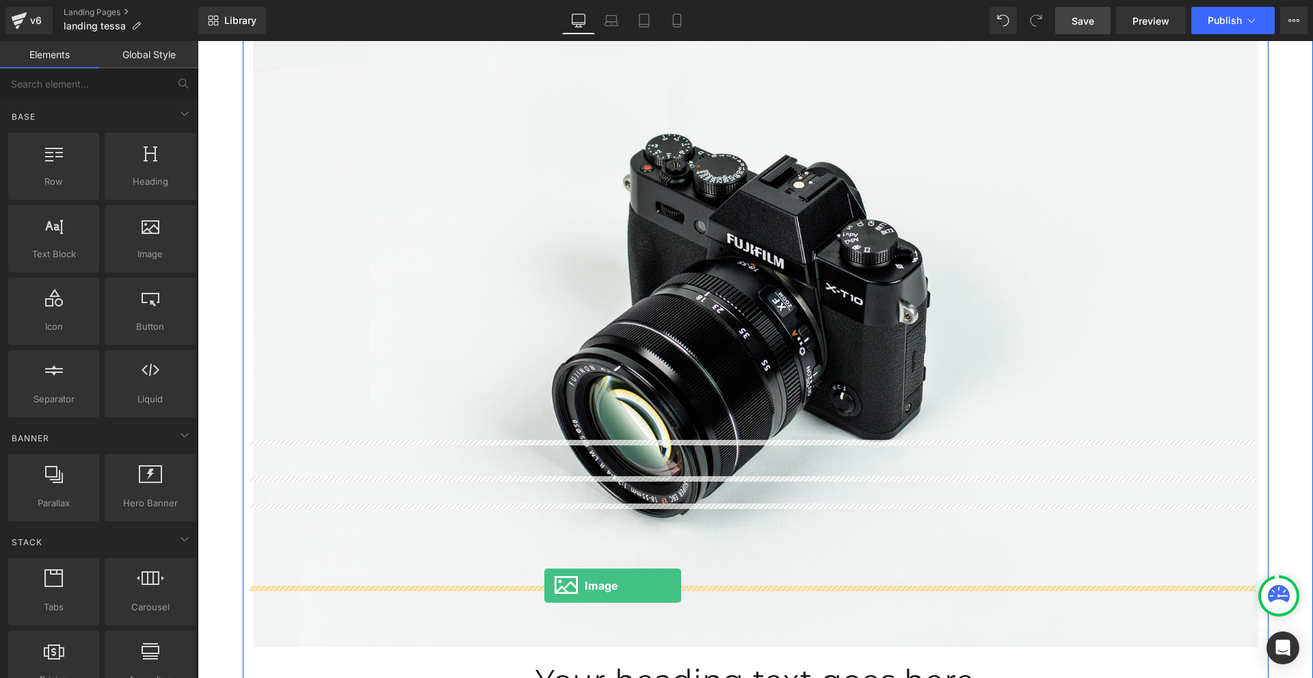
drag, startPoint x: 345, startPoint y: 291, endPoint x: 545, endPoint y: 586, distance: 356.1
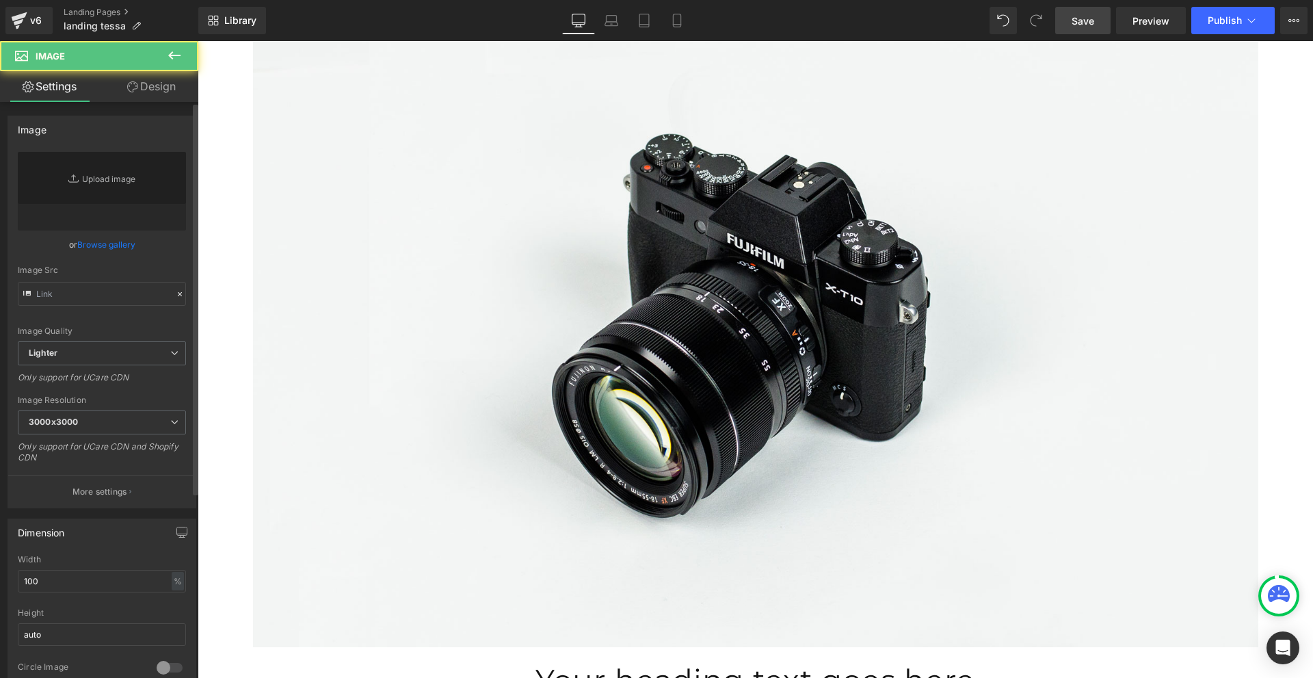
type input "//[DOMAIN_NAME][URL]"
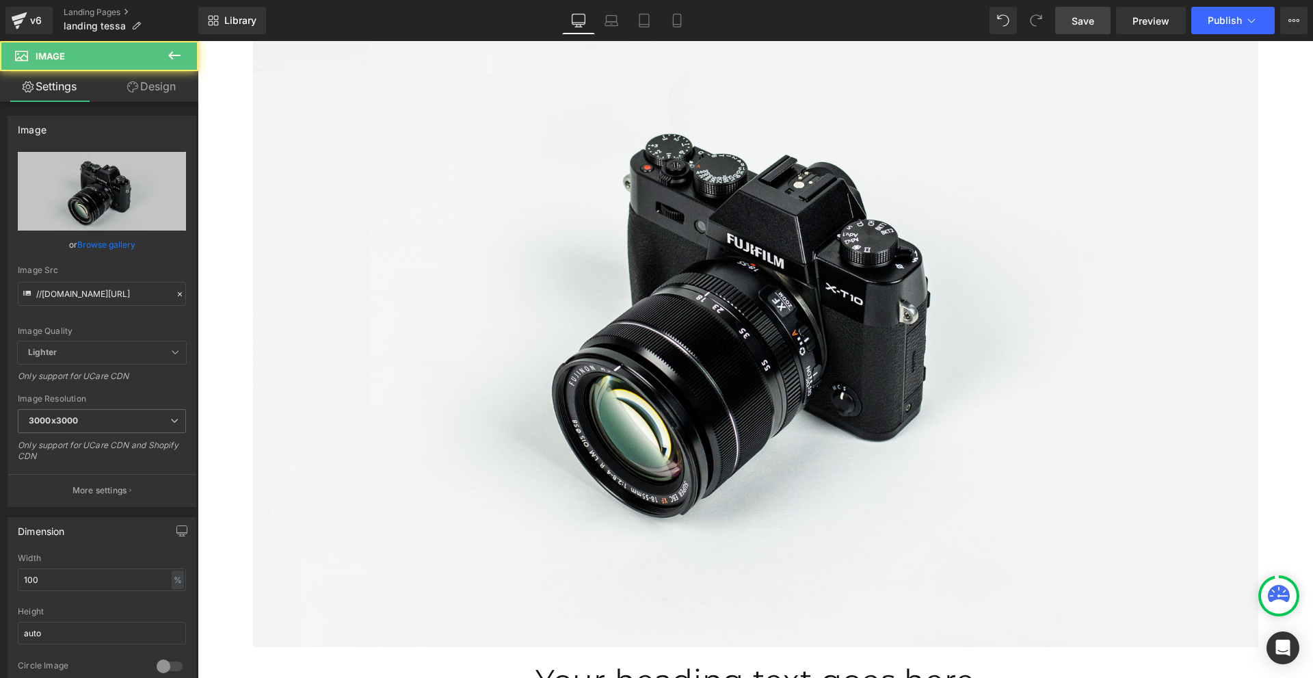
click at [161, 84] on link "Design" at bounding box center [151, 86] width 99 height 31
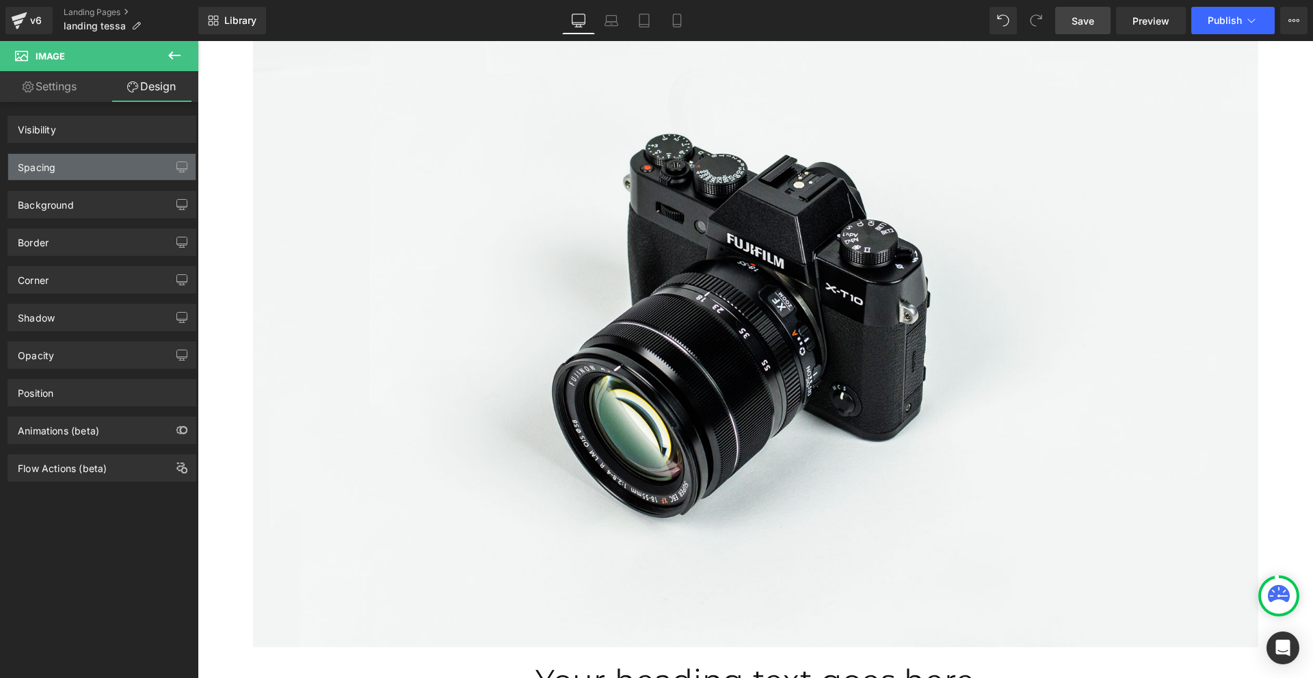
click at [105, 174] on div "Spacing" at bounding box center [101, 167] width 187 height 26
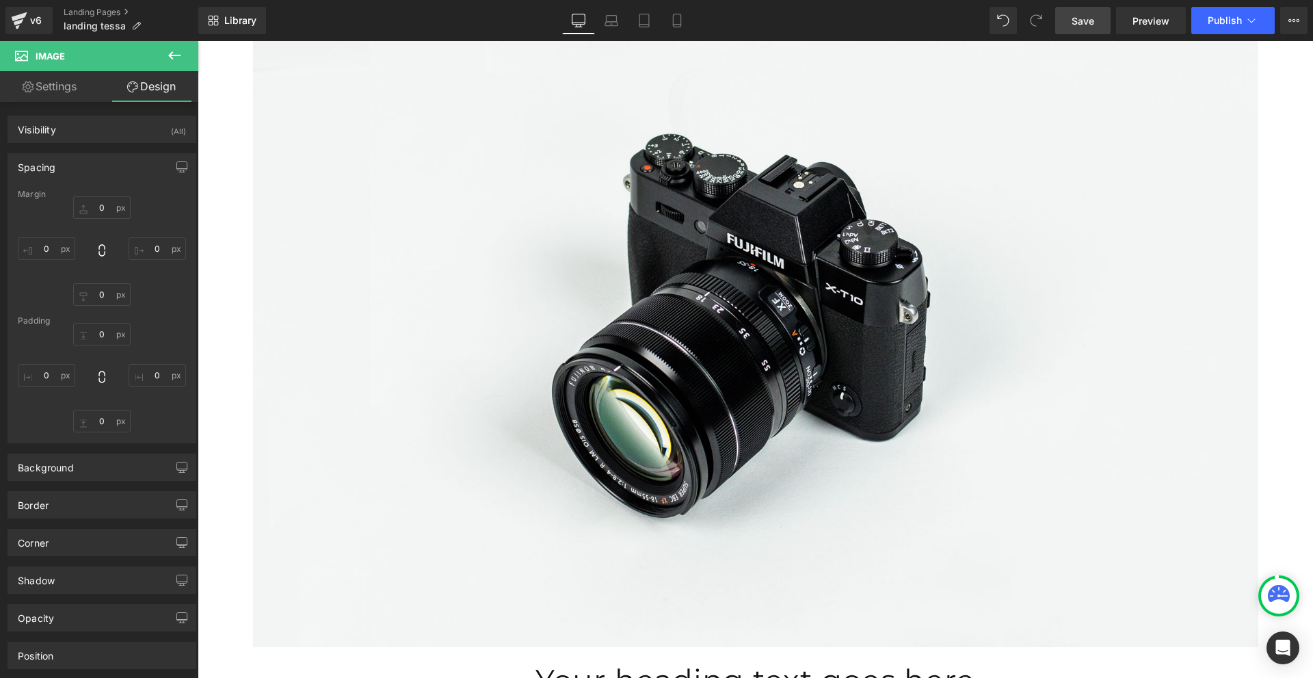
type input "0"
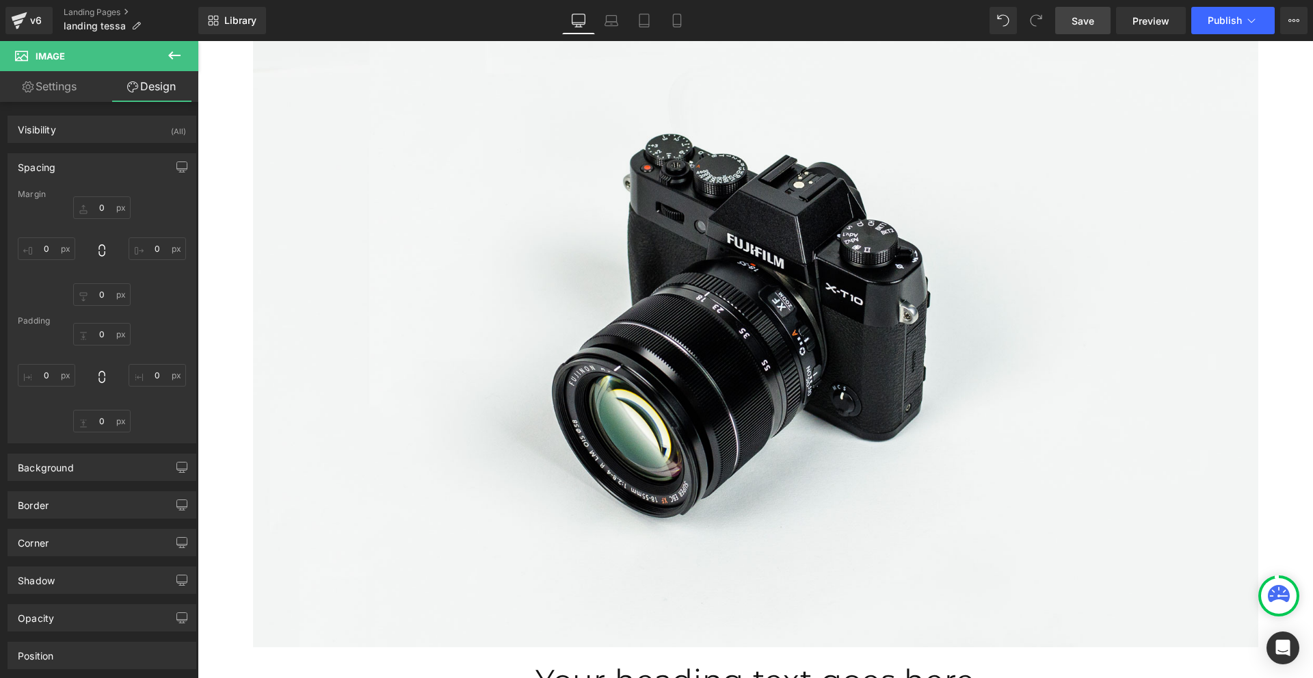
type input "0"
click at [96, 209] on input "0" at bounding box center [101, 207] width 57 height 23
type input "20"
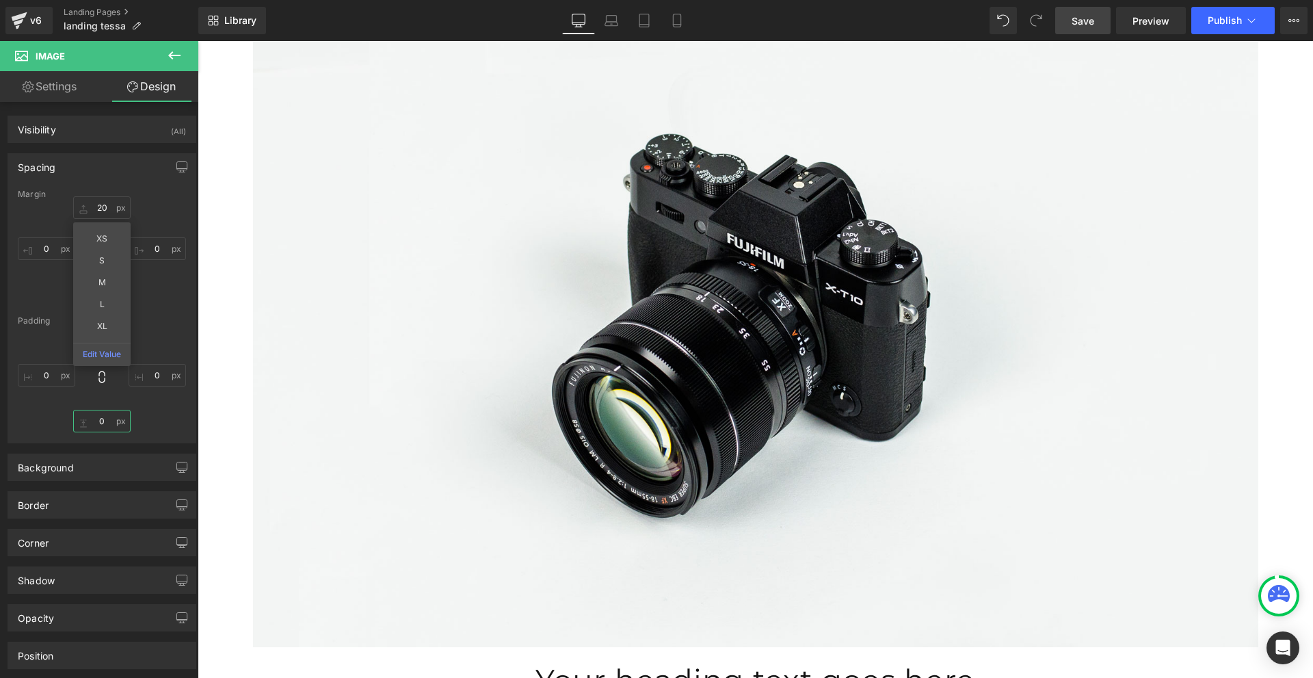
click at [99, 421] on input "0" at bounding box center [101, 421] width 57 height 23
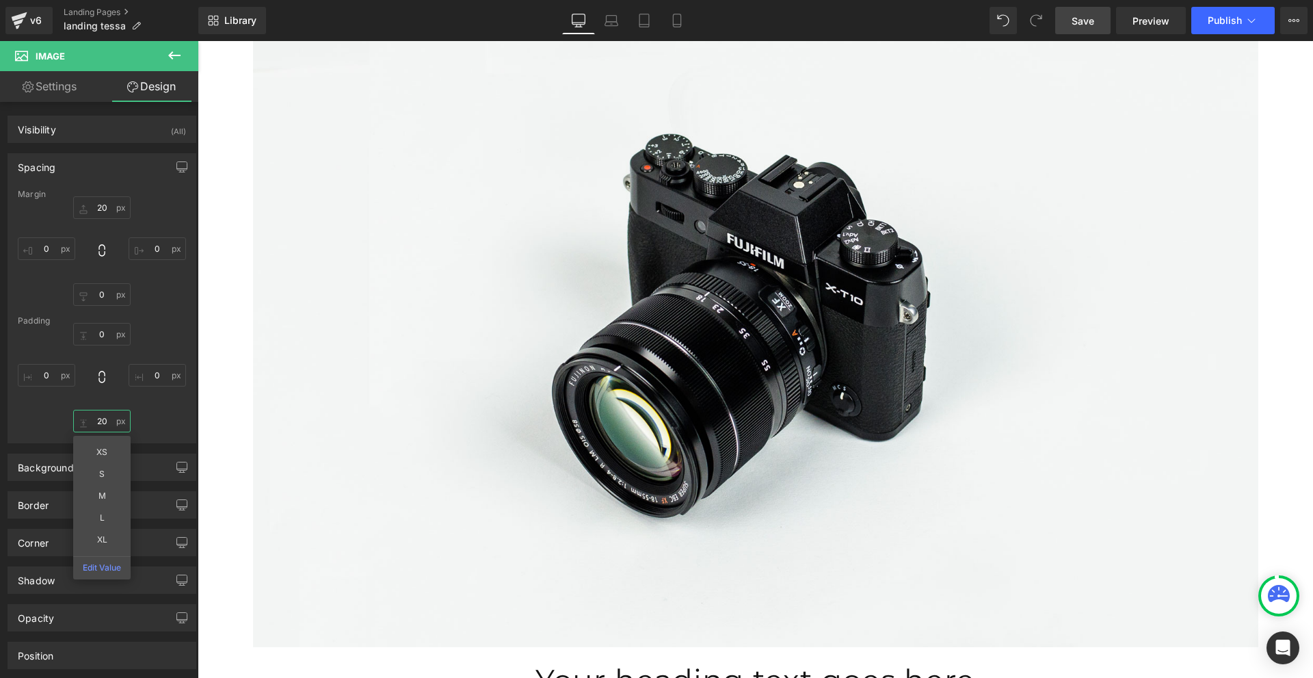
type input "20"
drag, startPoint x: 1094, startPoint y: 27, endPoint x: 1092, endPoint y: 109, distance: 82.8
click at [1094, 27] on span "Save" at bounding box center [1083, 21] width 23 height 14
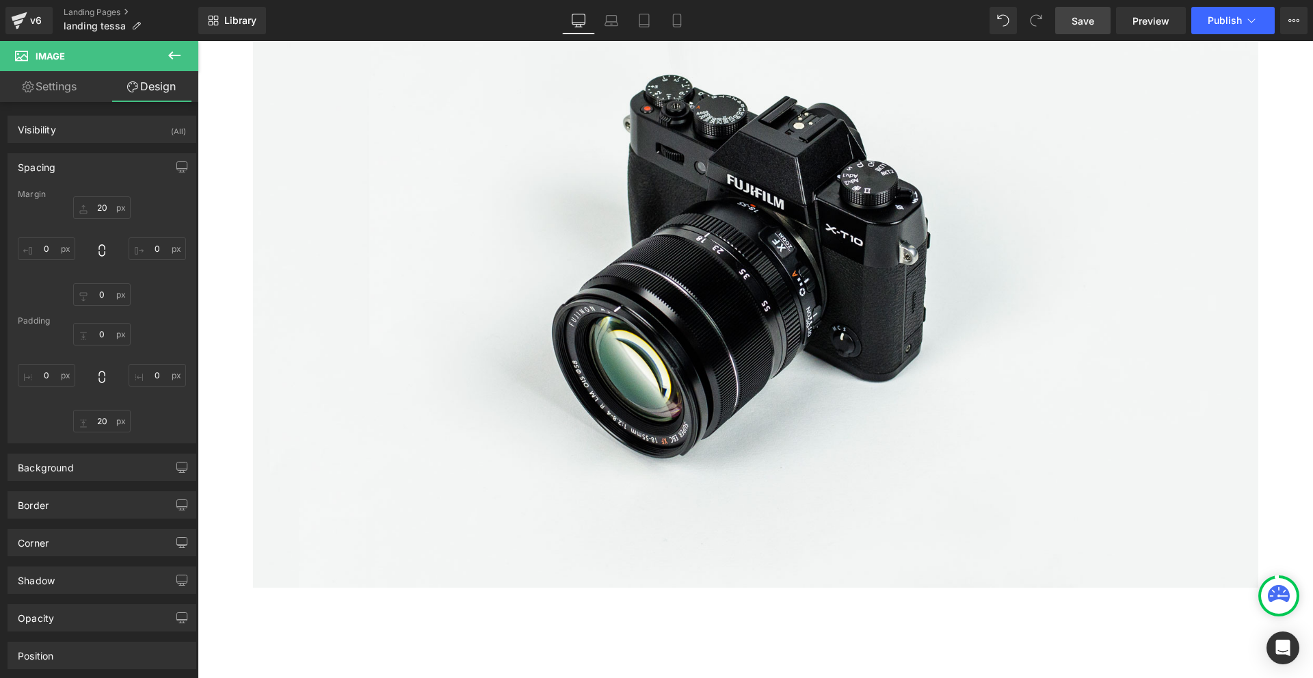
scroll to position [7223, 0]
click at [167, 51] on icon at bounding box center [174, 55] width 16 height 16
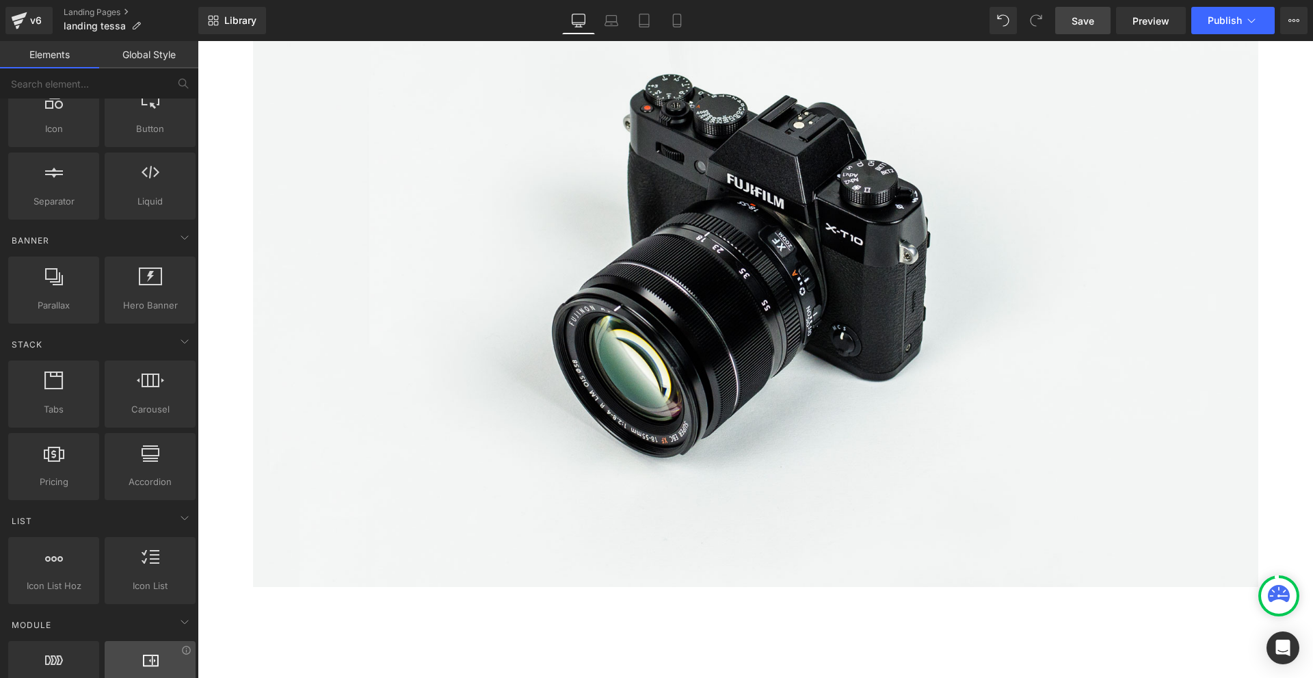
scroll to position [0, 0]
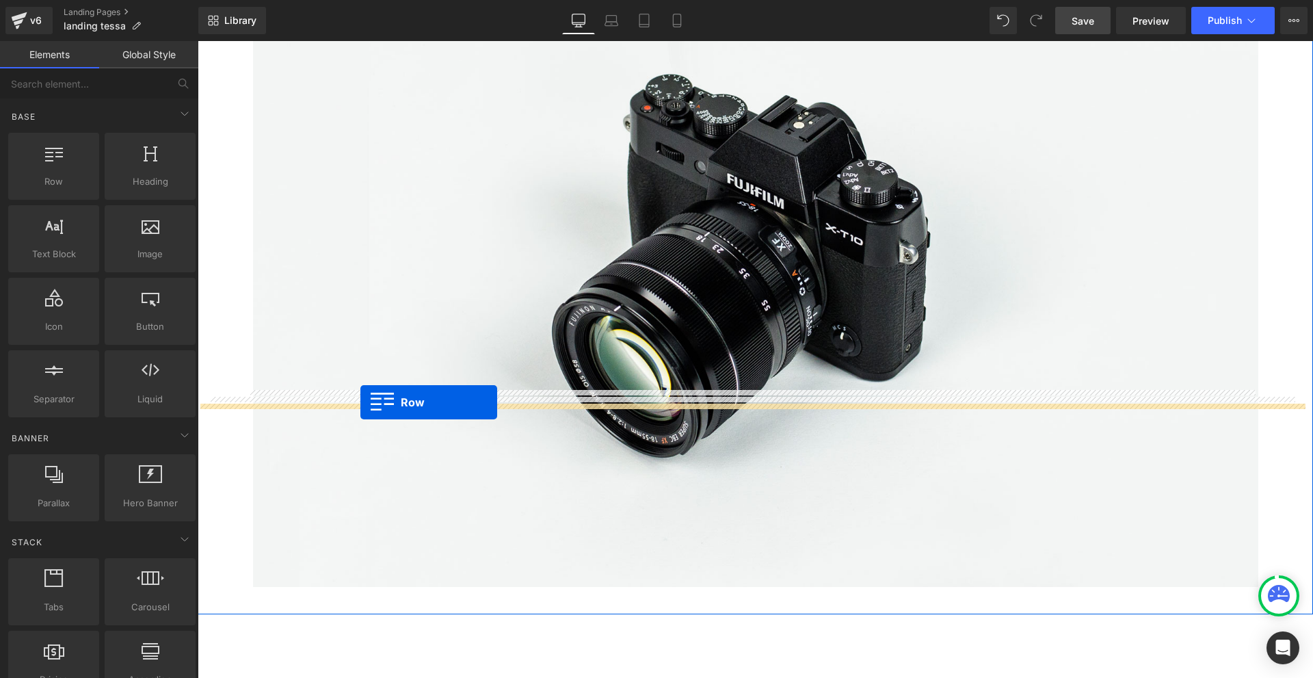
drag, startPoint x: 237, startPoint y: 213, endPoint x: 361, endPoint y: 402, distance: 225.4
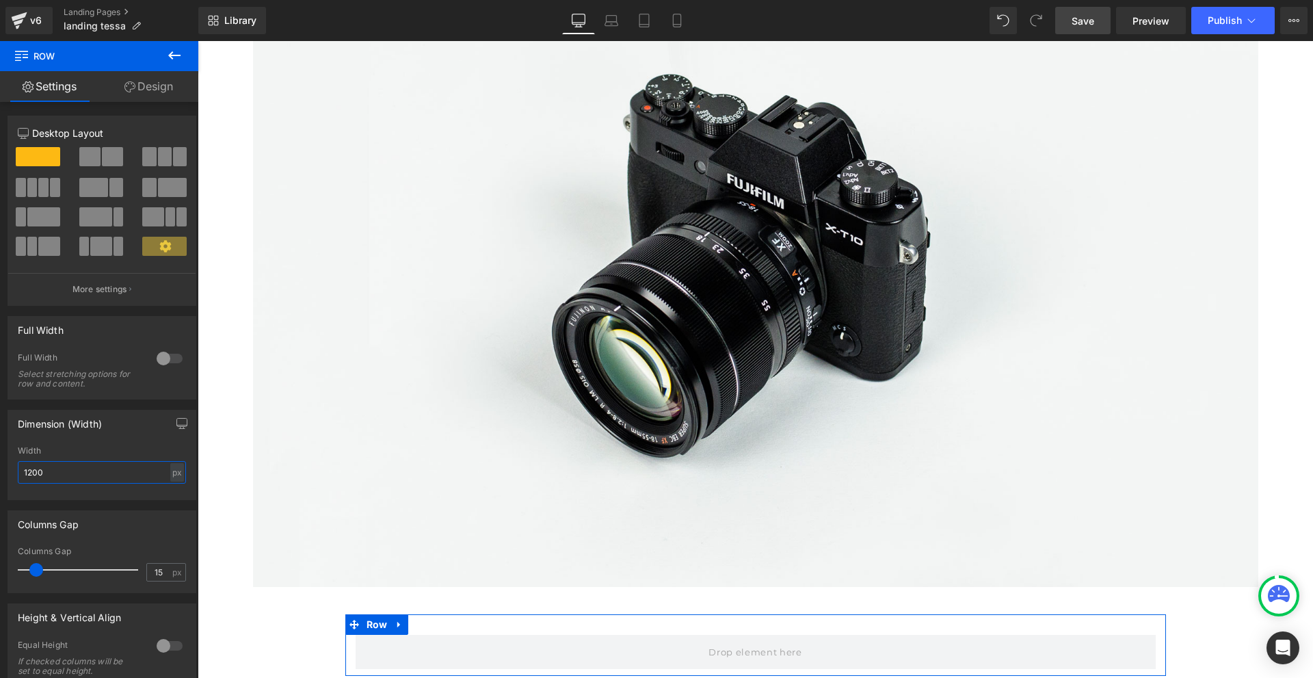
drag, startPoint x: 73, startPoint y: 475, endPoint x: 0, endPoint y: 472, distance: 73.3
click at [0, 472] on div "Dimension (Width) 1200px Width 1200 px % px" at bounding box center [102, 450] width 205 height 101
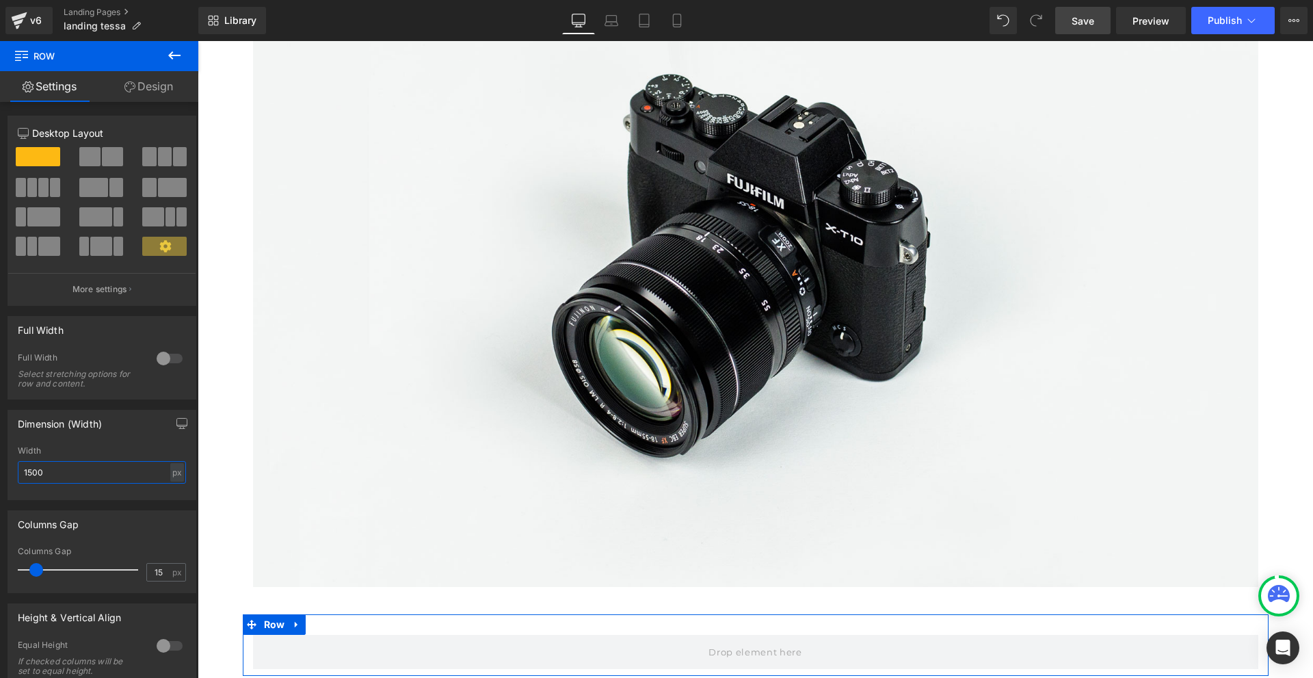
type input "1500"
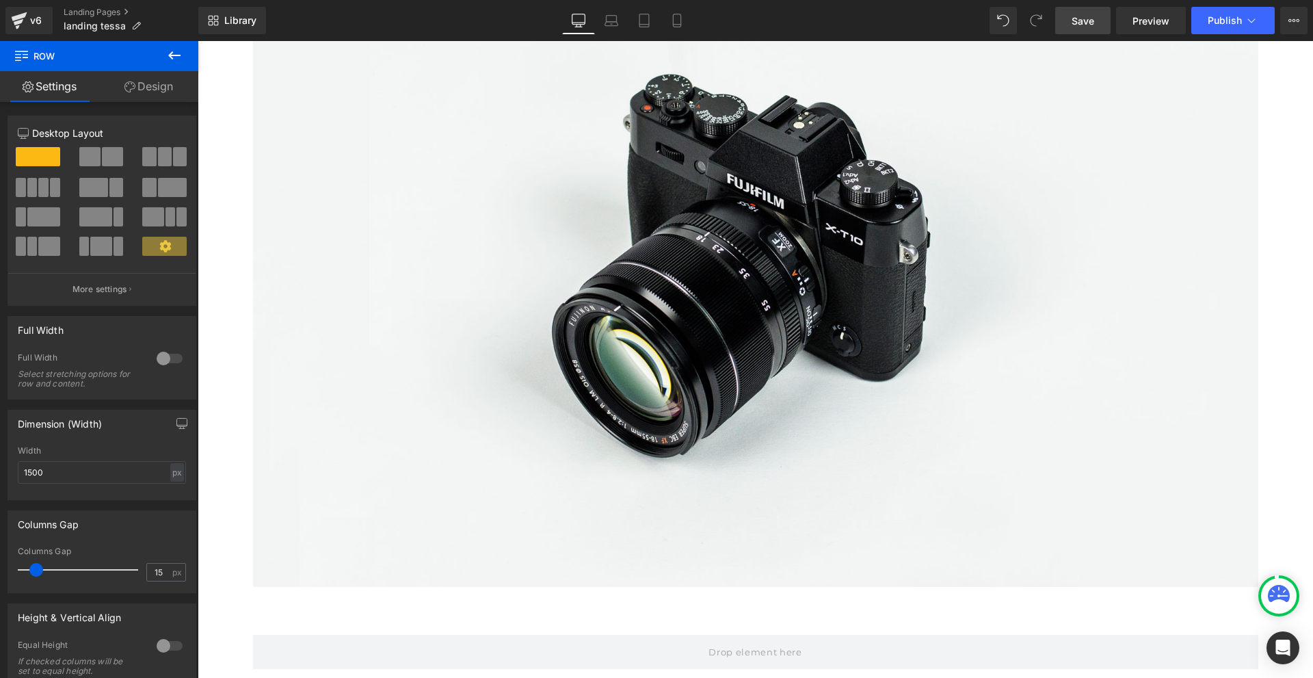
click at [170, 50] on icon at bounding box center [174, 55] width 16 height 16
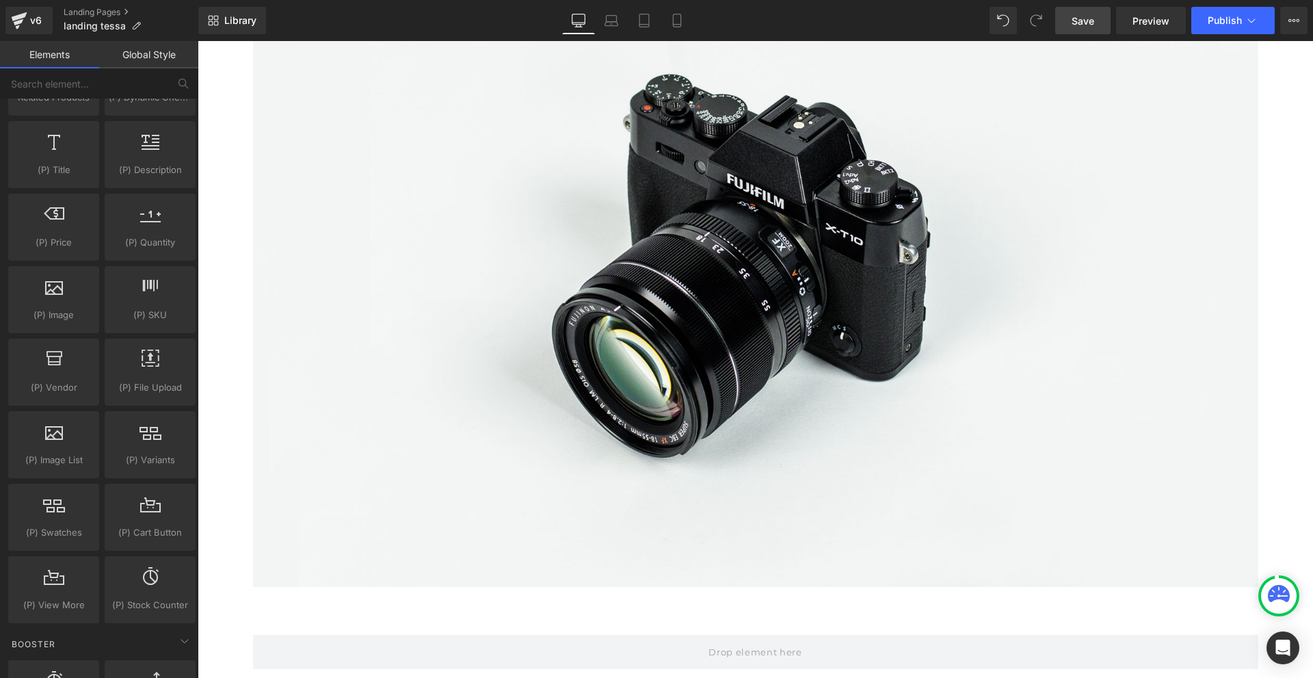
scroll to position [1368, 0]
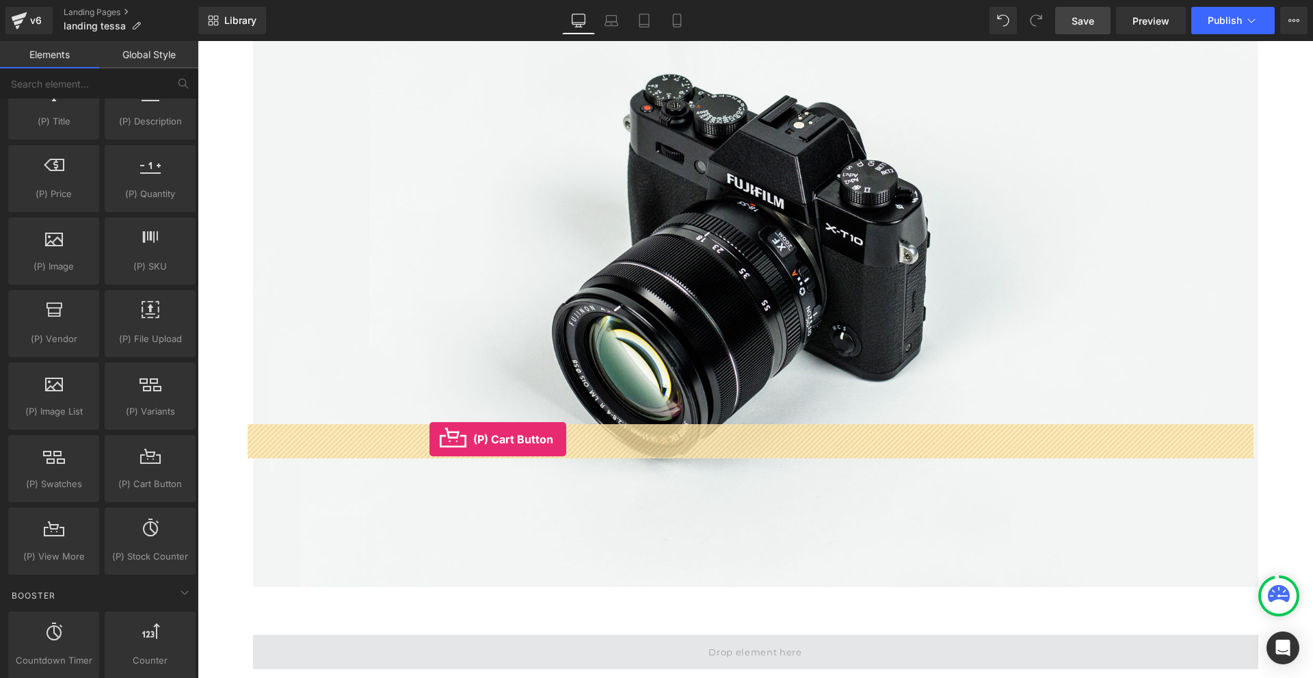
drag, startPoint x: 352, startPoint y: 518, endPoint x: 430, endPoint y: 439, distance: 110.8
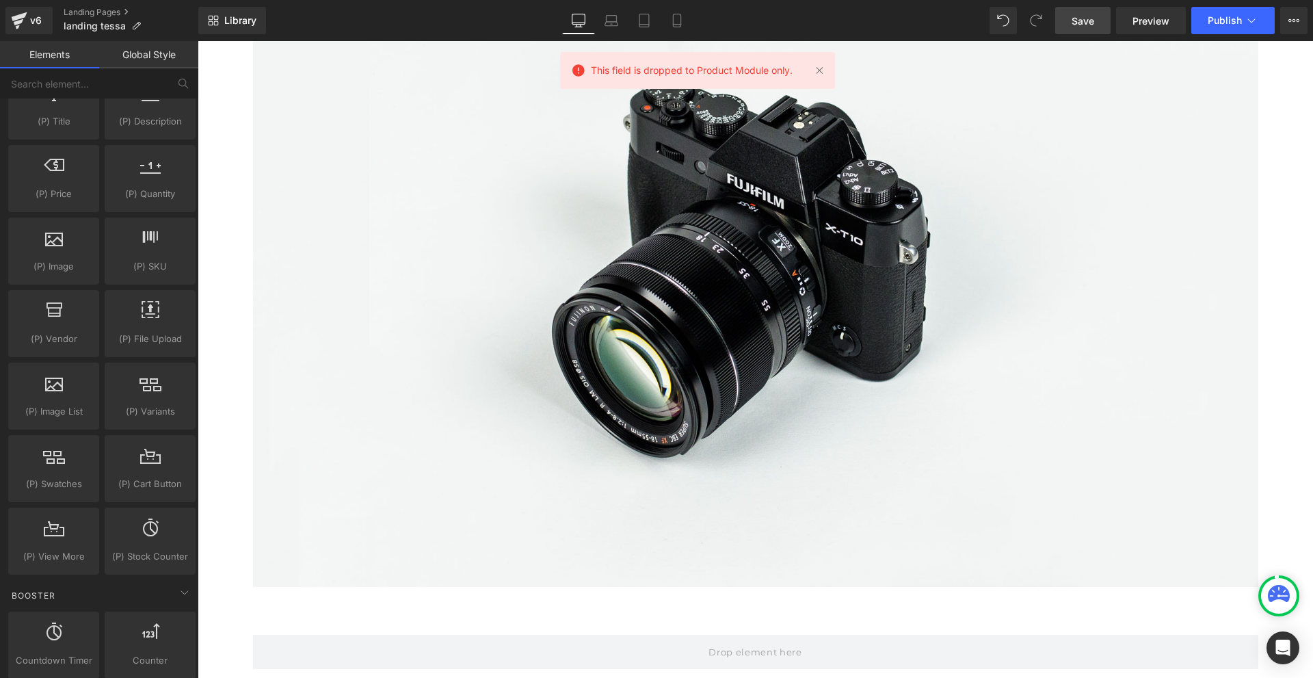
click at [1098, 25] on link "Save" at bounding box center [1083, 20] width 55 height 27
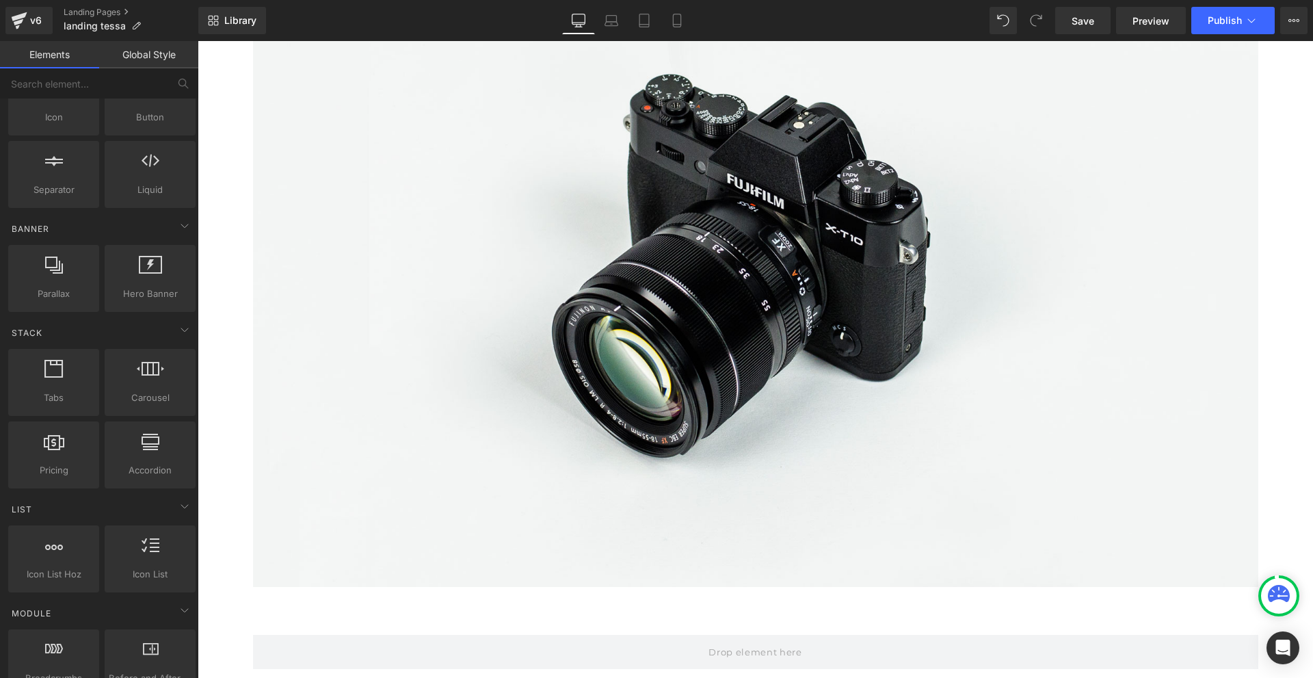
scroll to position [137, 0]
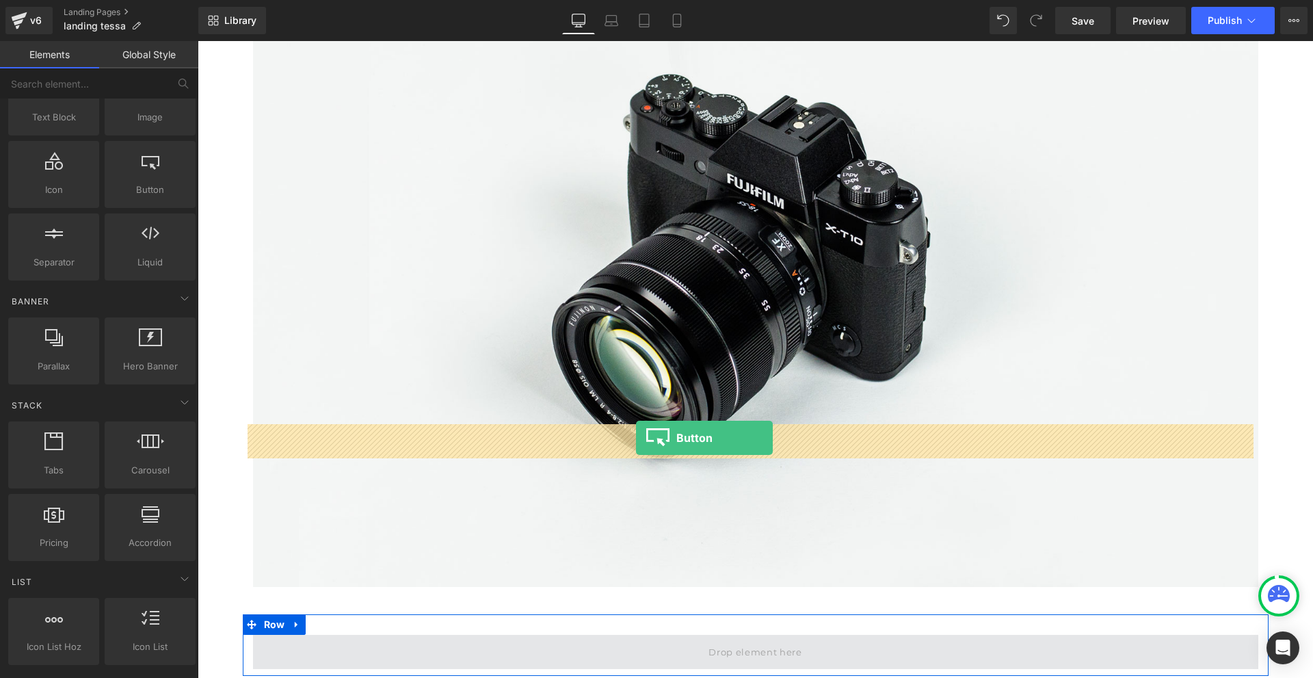
drag, startPoint x: 331, startPoint y: 216, endPoint x: 636, endPoint y: 438, distance: 377.5
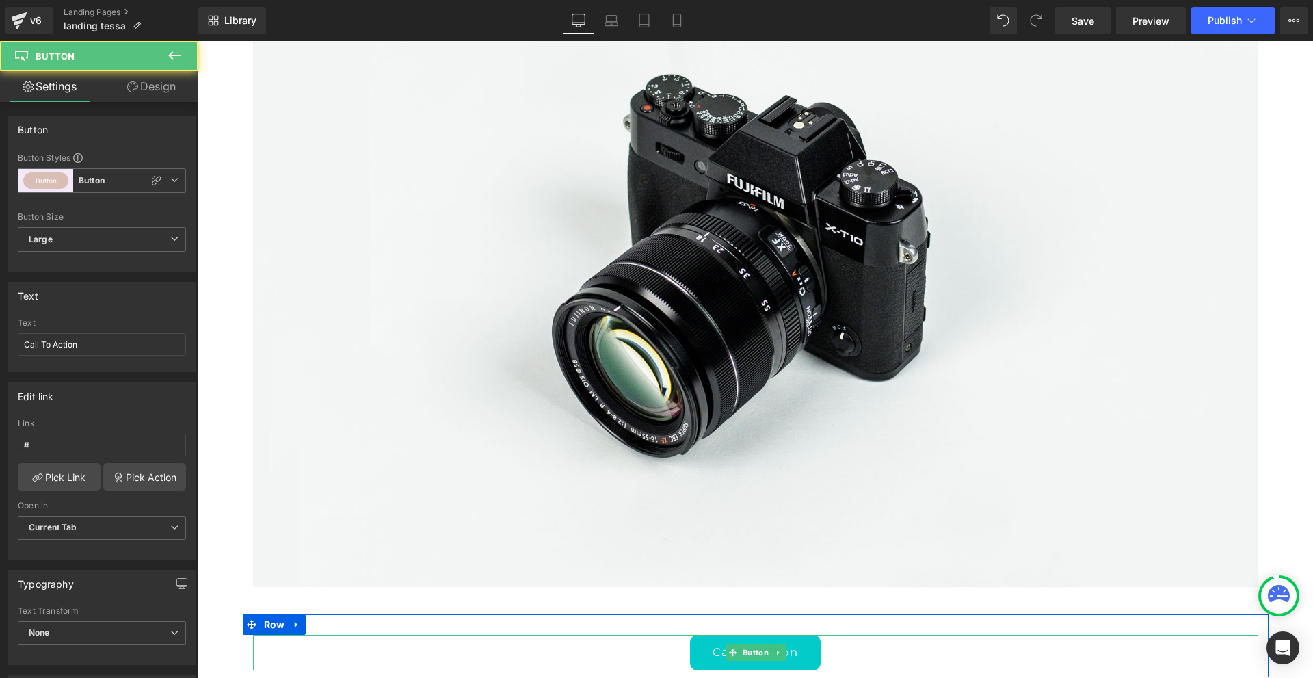
click at [702, 635] on link "Call To Action" at bounding box center [755, 653] width 130 height 36
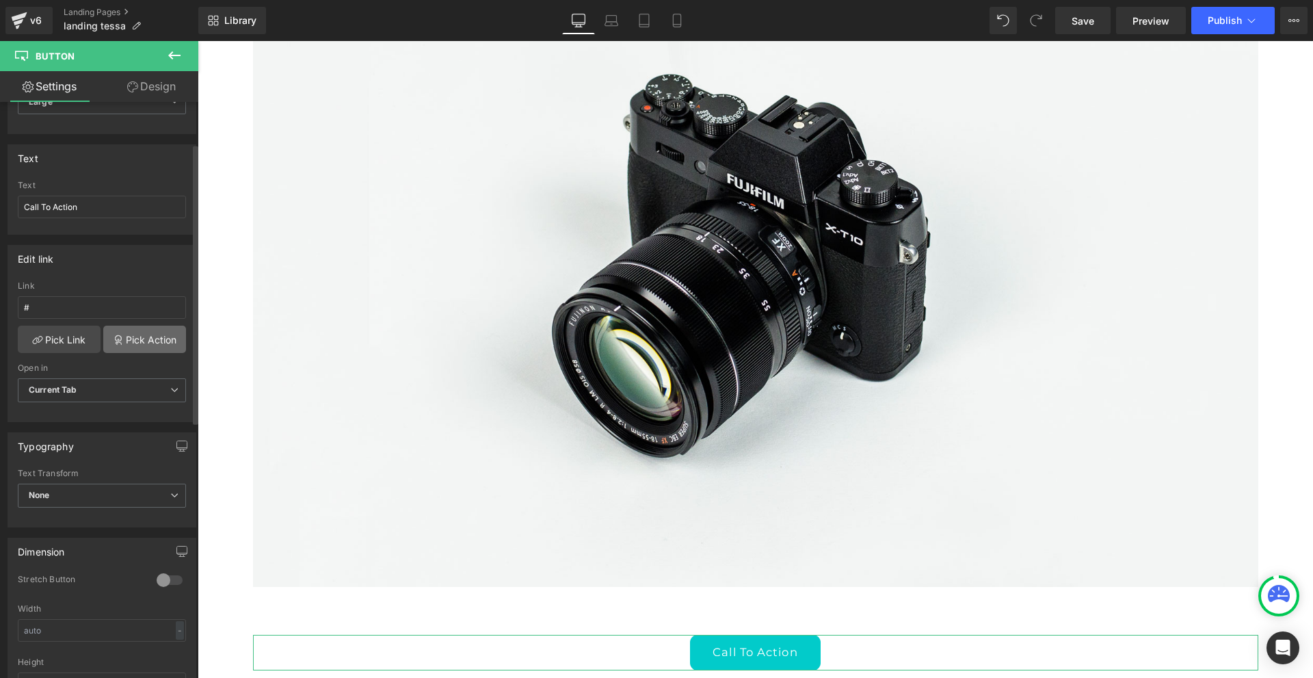
scroll to position [205, 0]
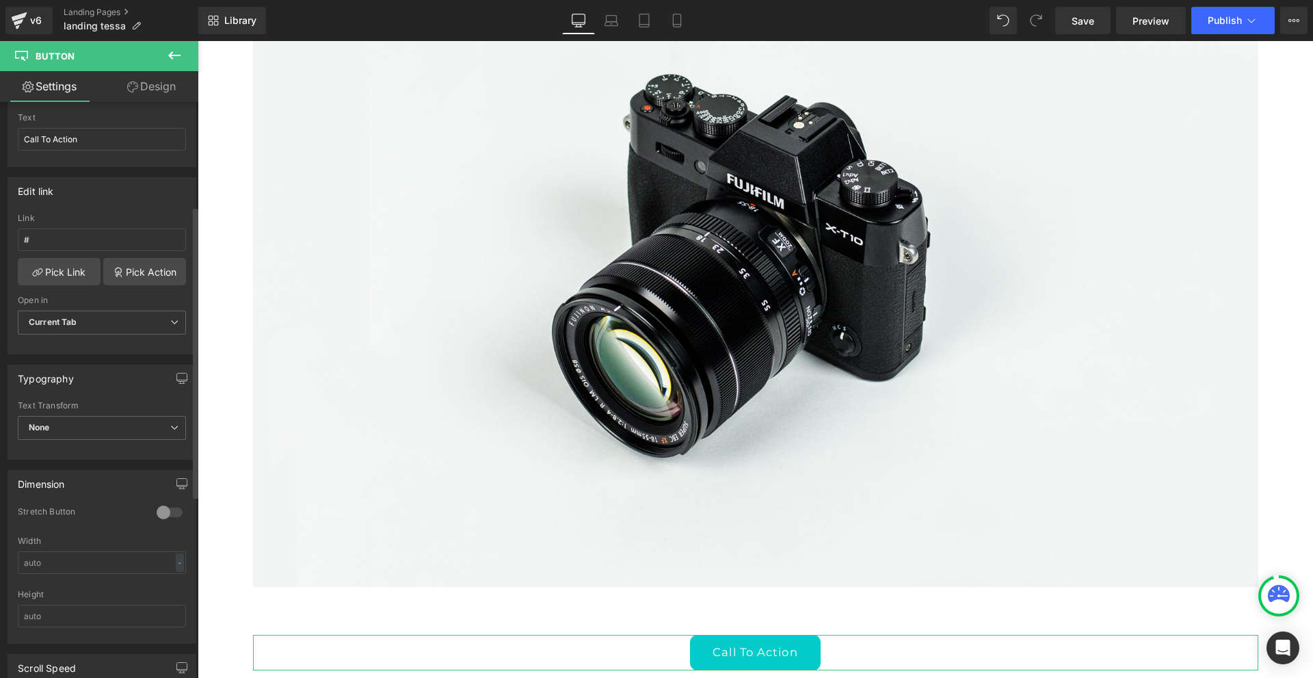
click at [173, 510] on div at bounding box center [169, 512] width 33 height 22
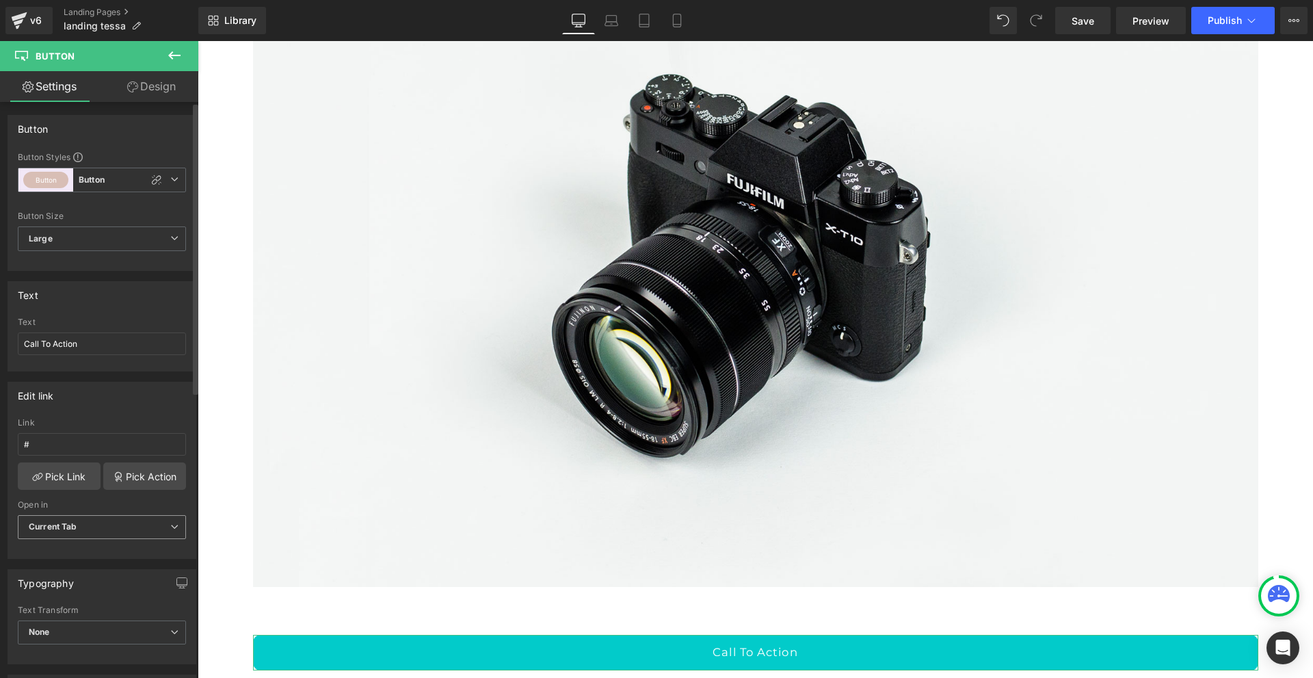
scroll to position [0, 0]
click at [170, 177] on icon at bounding box center [174, 180] width 8 height 8
click at [170, 177] on icon at bounding box center [169, 180] width 8 height 8
click at [138, 237] on span "Large" at bounding box center [102, 239] width 168 height 25
click at [113, 280] on li "Medium" at bounding box center [99, 284] width 163 height 21
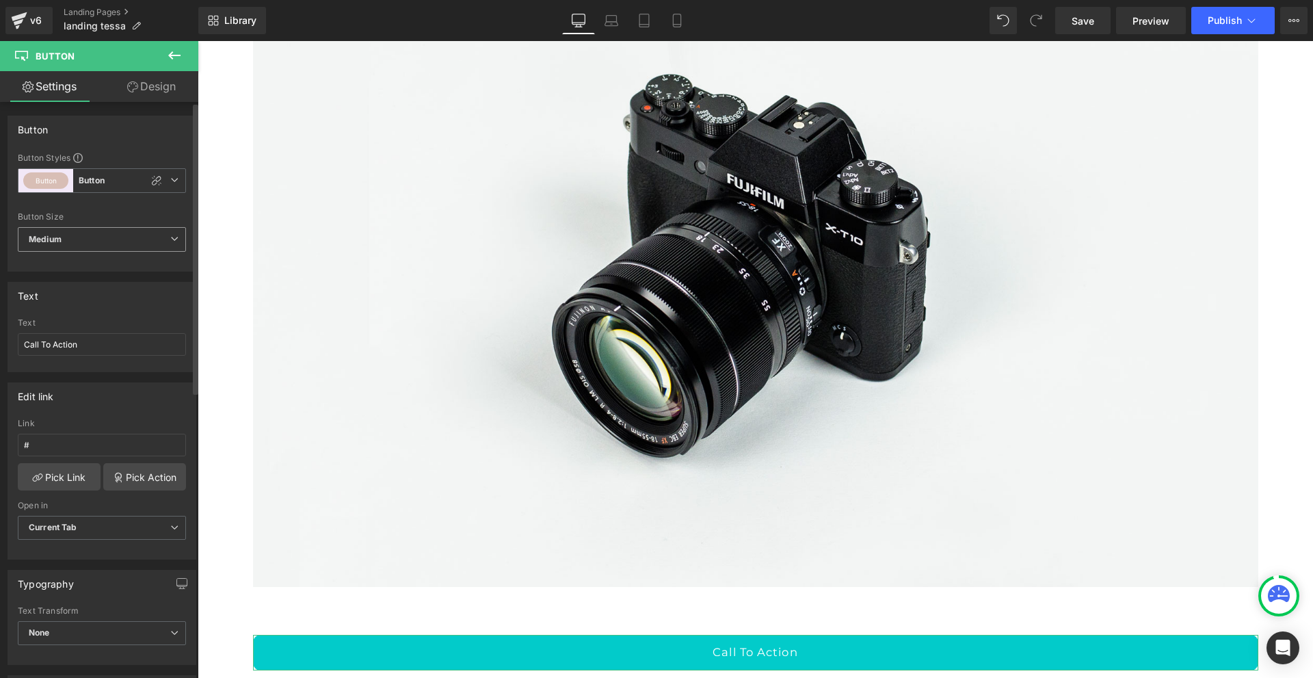
click at [119, 237] on span "Medium" at bounding box center [102, 239] width 168 height 25
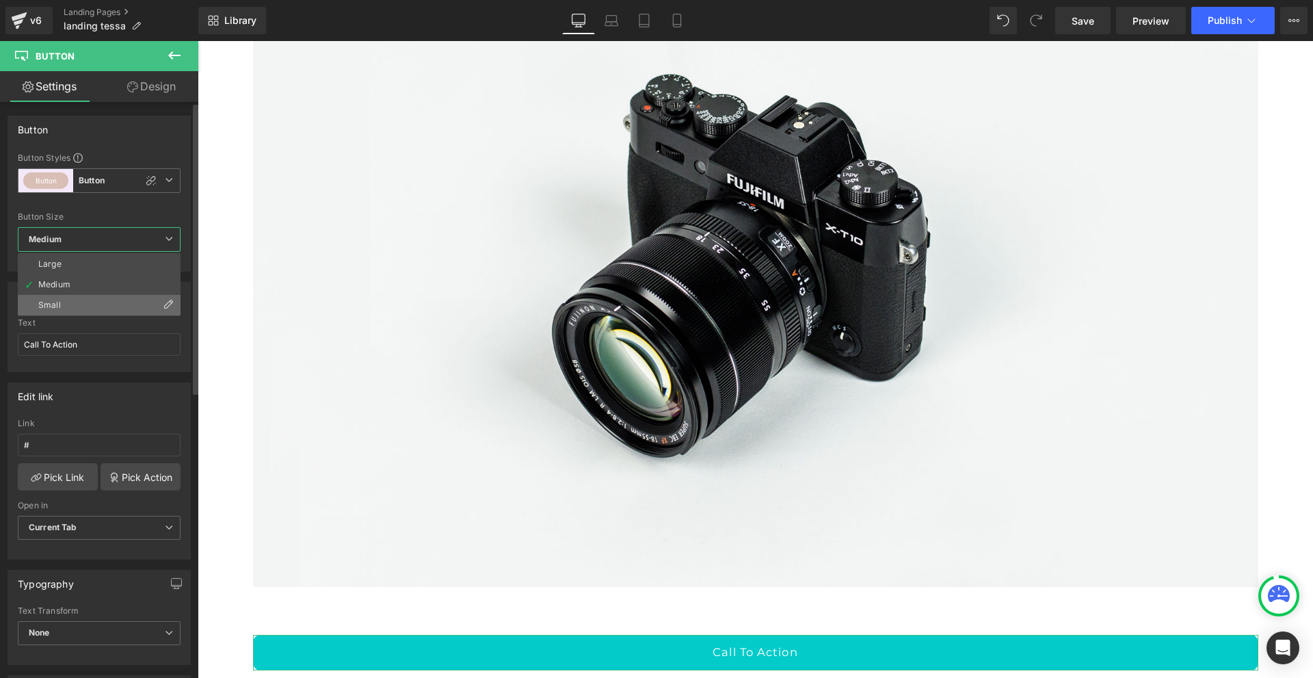
click at [110, 298] on li "Small" at bounding box center [99, 305] width 163 height 21
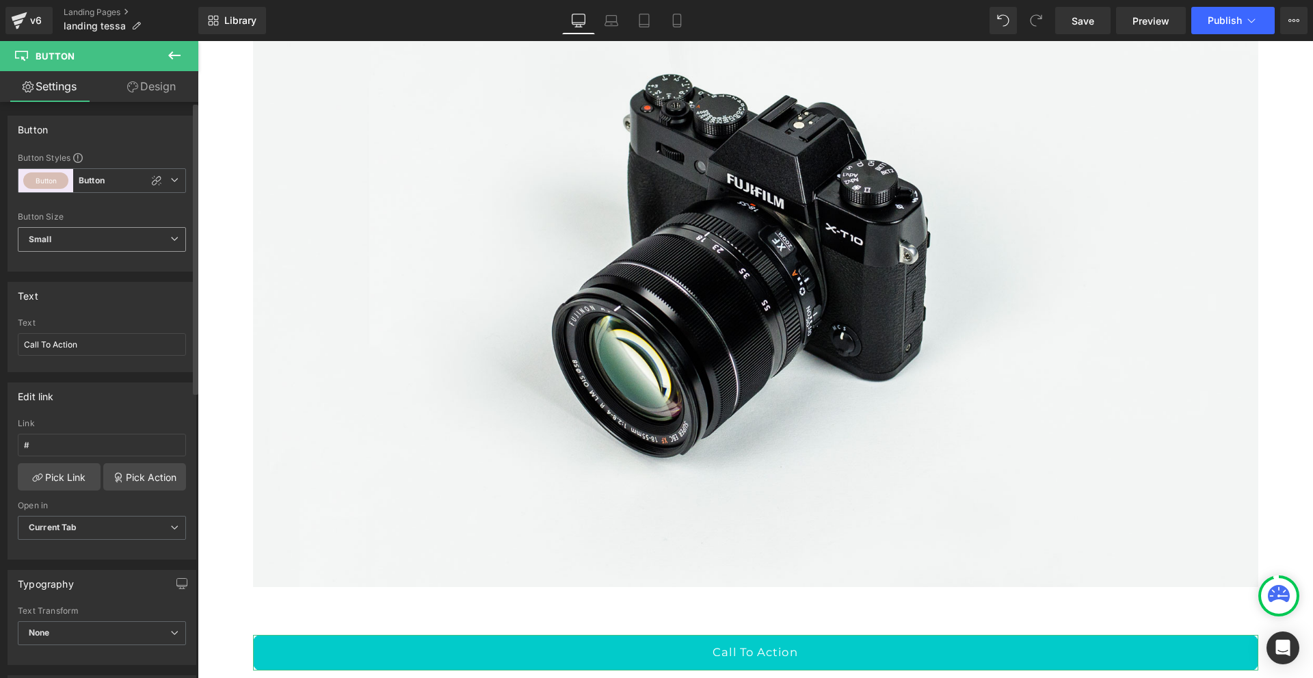
click at [109, 237] on span "Small" at bounding box center [102, 239] width 168 height 25
click at [109, 261] on li "Large" at bounding box center [99, 264] width 163 height 21
click at [1084, 17] on span "Save" at bounding box center [1083, 21] width 23 height 14
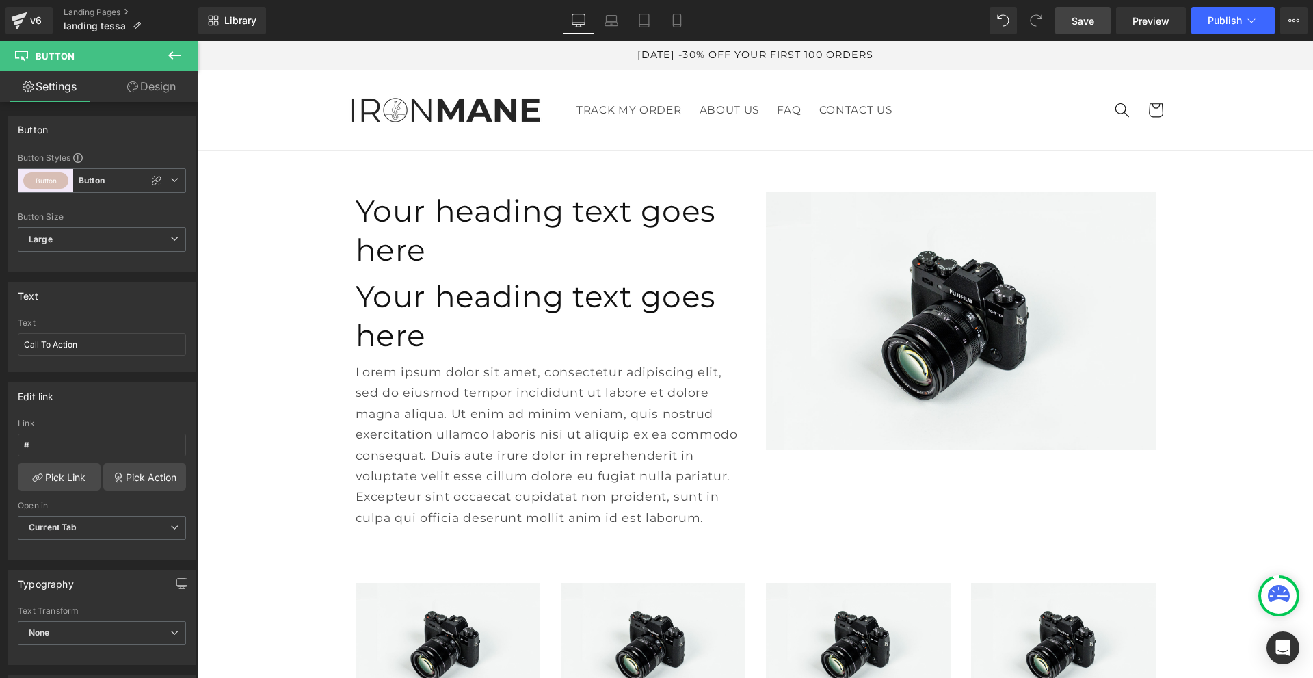
click at [171, 57] on icon at bounding box center [174, 55] width 12 height 8
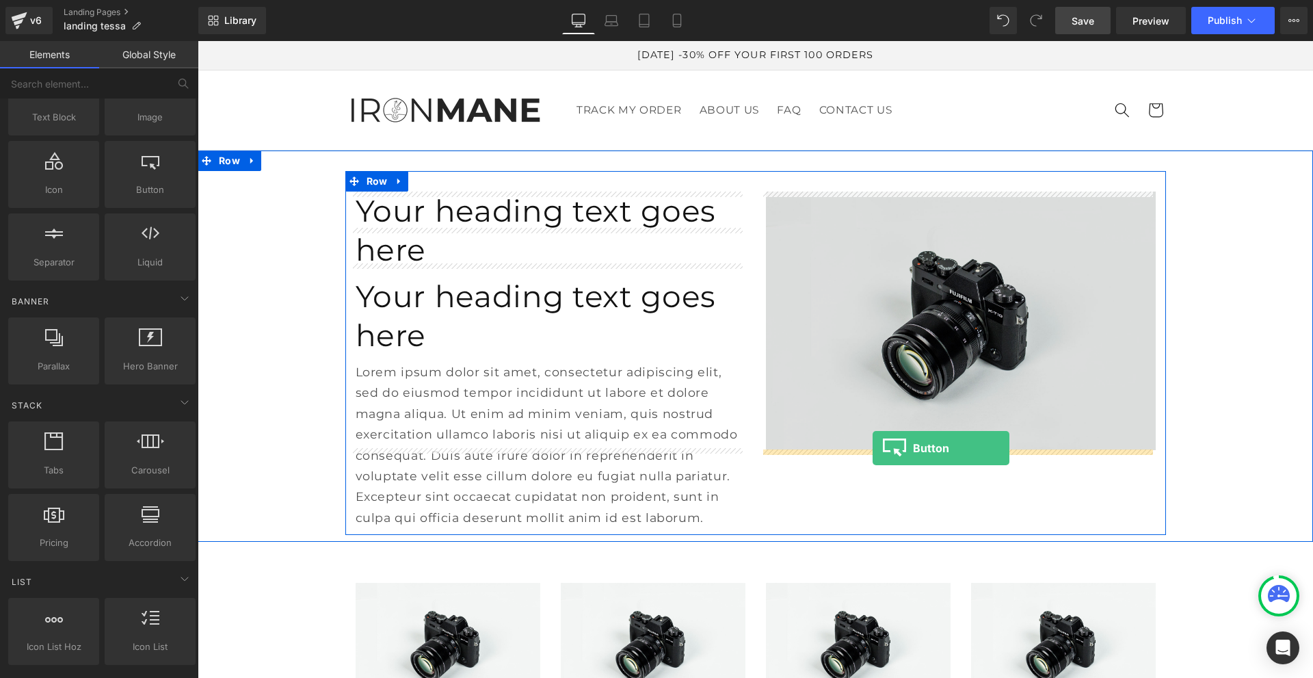
drag, startPoint x: 352, startPoint y: 222, endPoint x: 873, endPoint y: 448, distance: 568.1
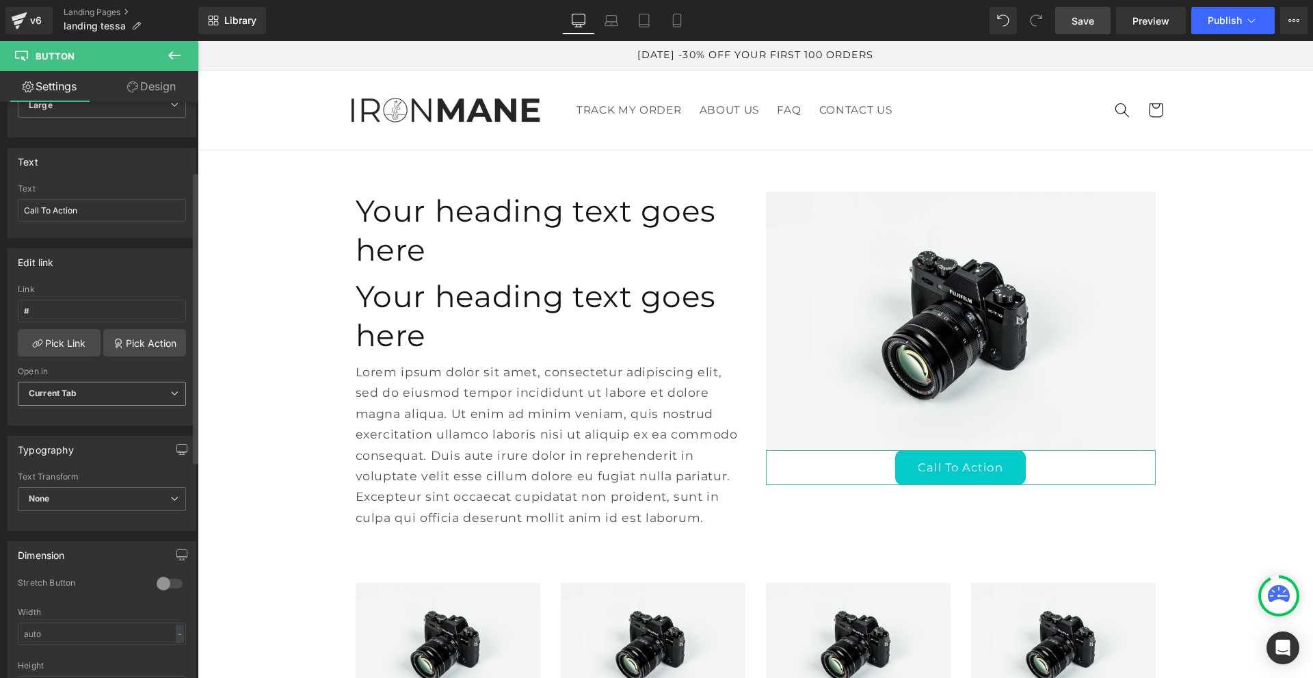
scroll to position [137, 0]
drag, startPoint x: 167, startPoint y: 576, endPoint x: 41, endPoint y: 529, distance: 134.4
click at [167, 576] on div at bounding box center [169, 581] width 33 height 22
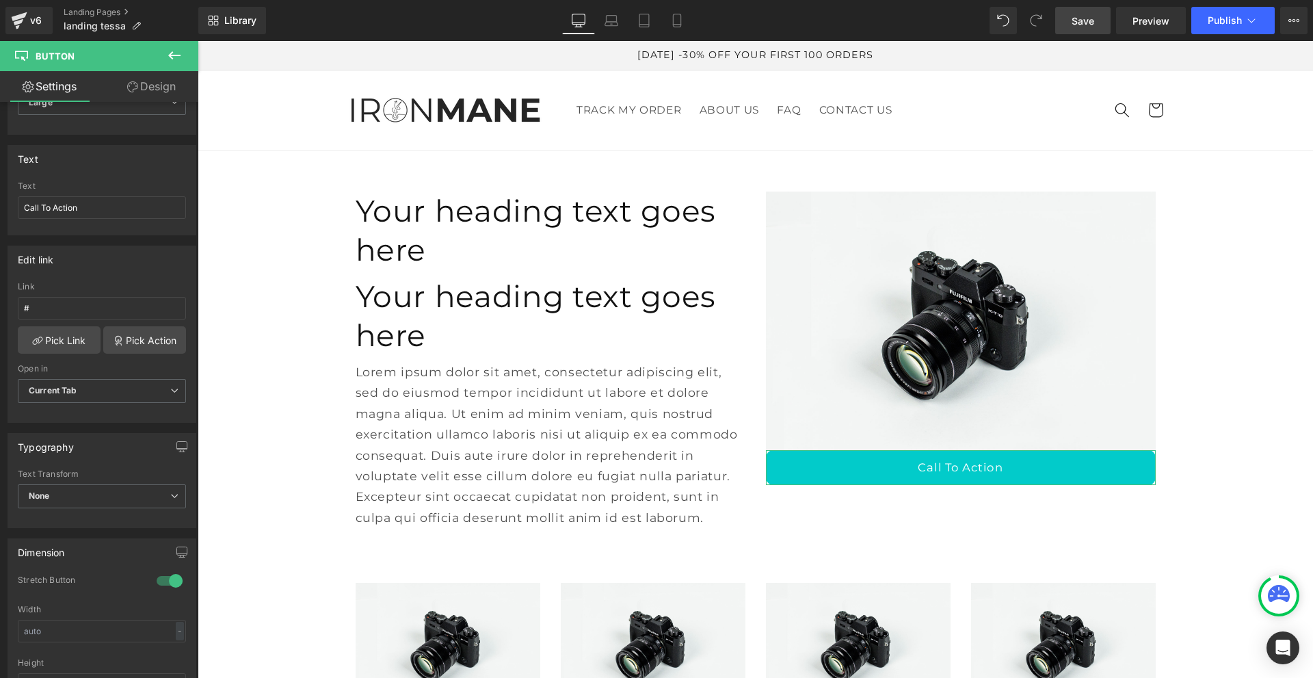
click at [172, 82] on link "Design" at bounding box center [151, 86] width 99 height 31
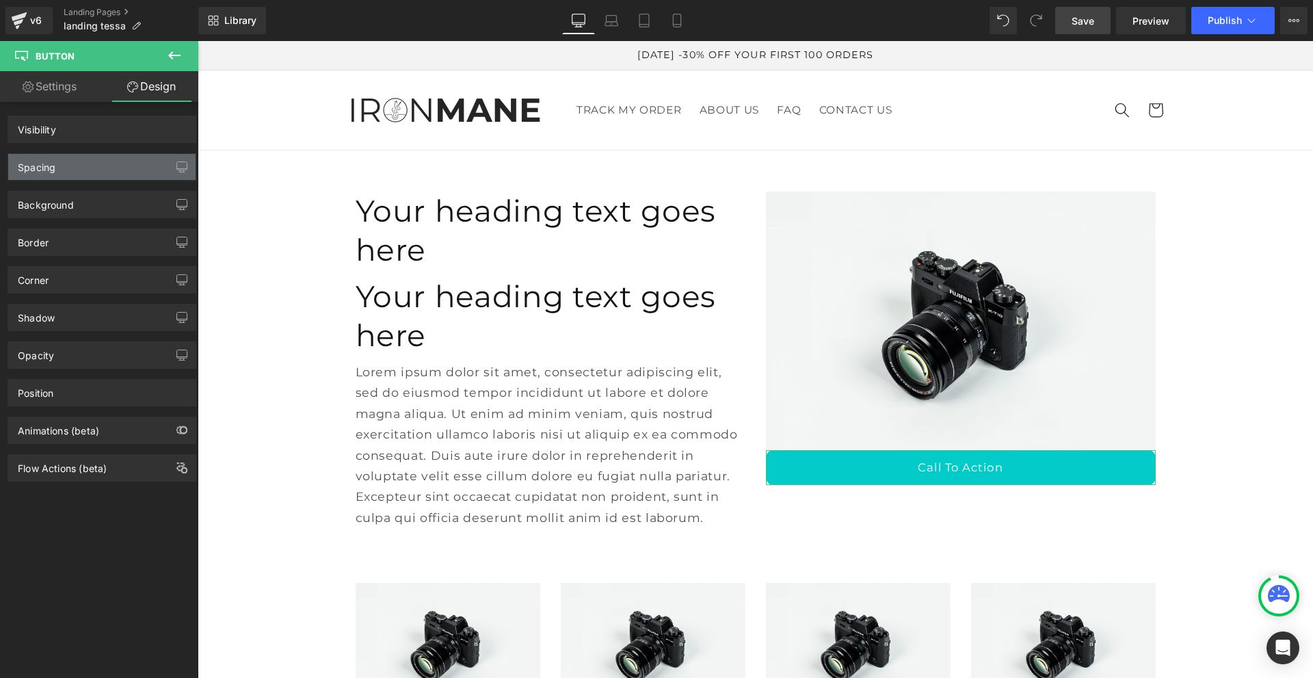
click at [101, 155] on div "Spacing" at bounding box center [101, 167] width 187 height 26
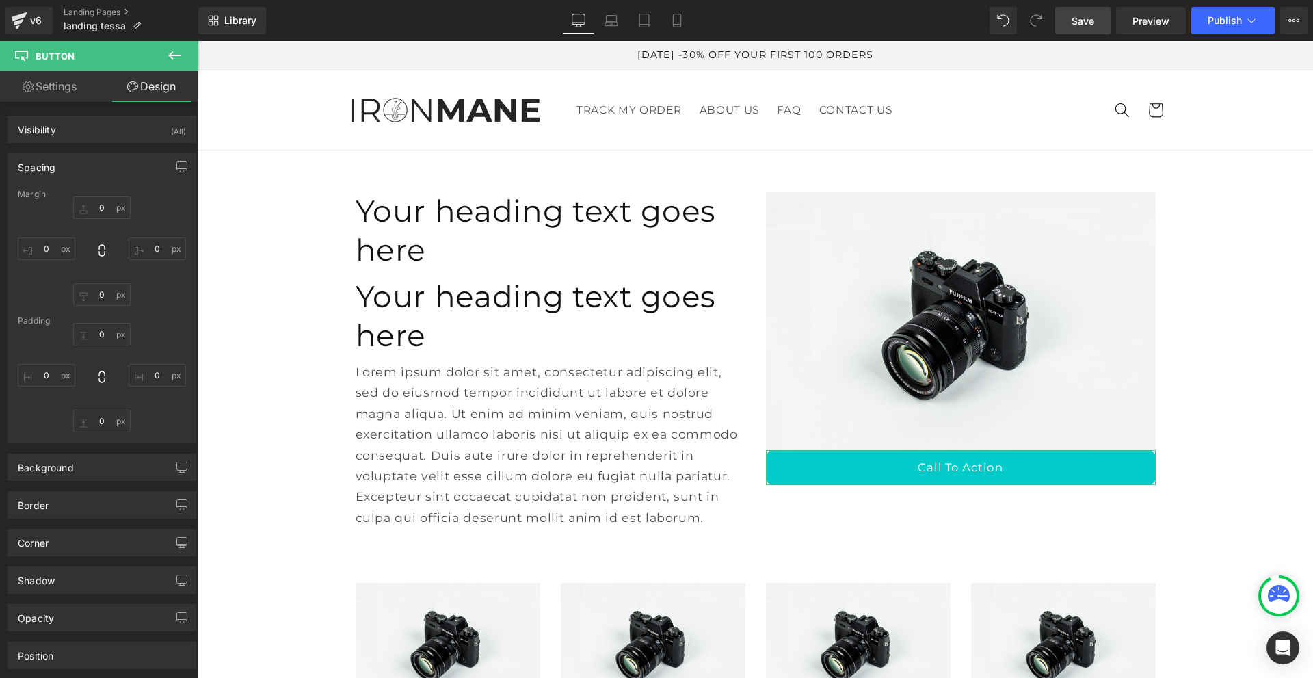
click at [101, 163] on div "Spacing" at bounding box center [101, 167] width 187 height 26
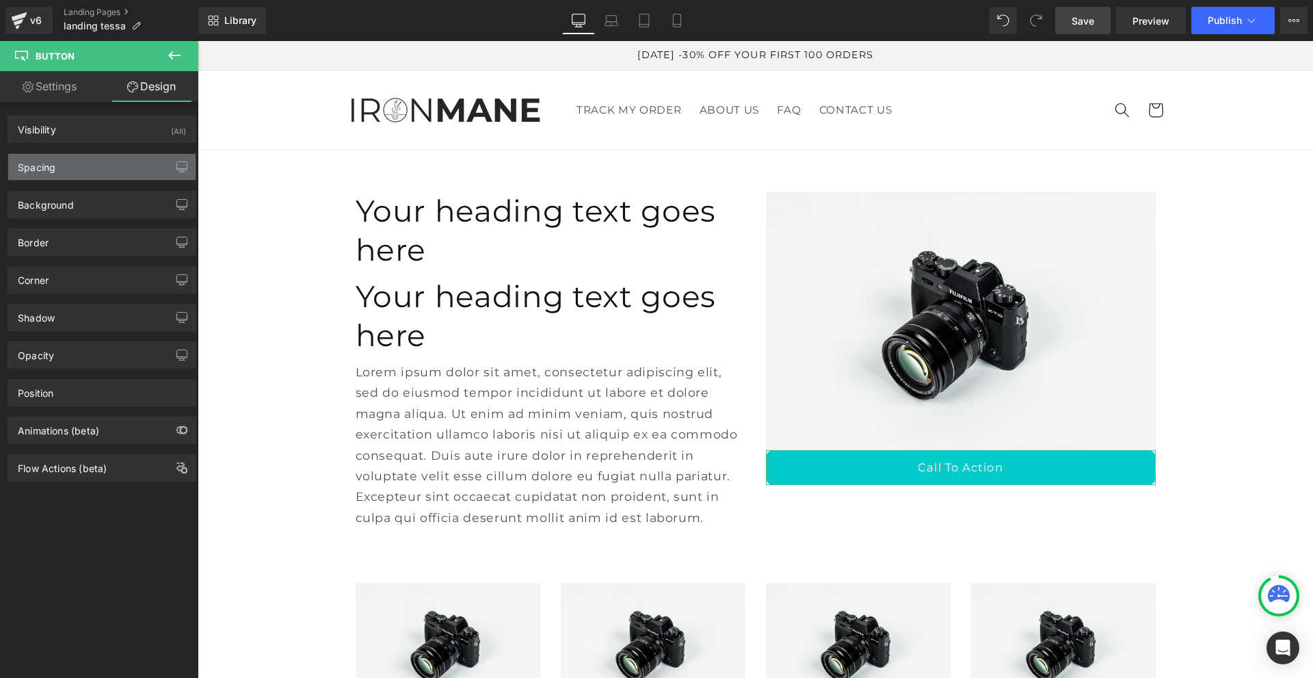
click at [97, 159] on div "Spacing" at bounding box center [101, 167] width 187 height 26
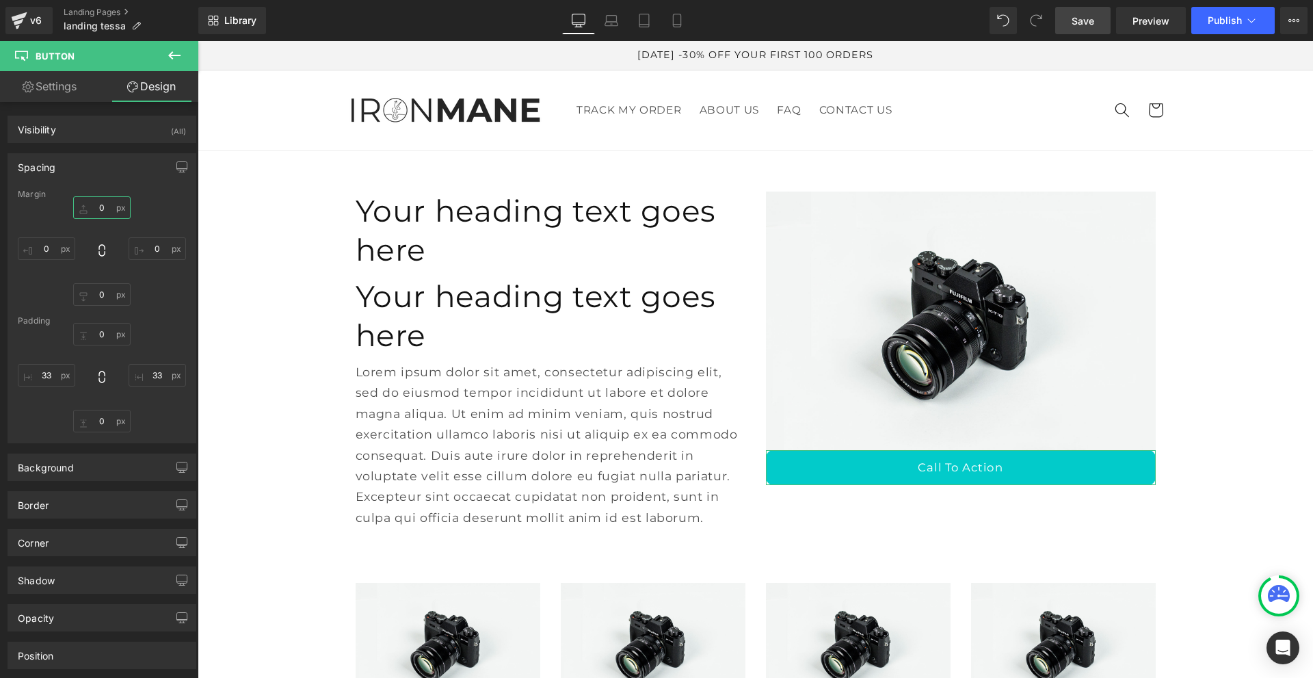
click at [94, 205] on input "0" at bounding box center [101, 207] width 57 height 23
click at [101, 209] on input "0" at bounding box center [101, 207] width 57 height 23
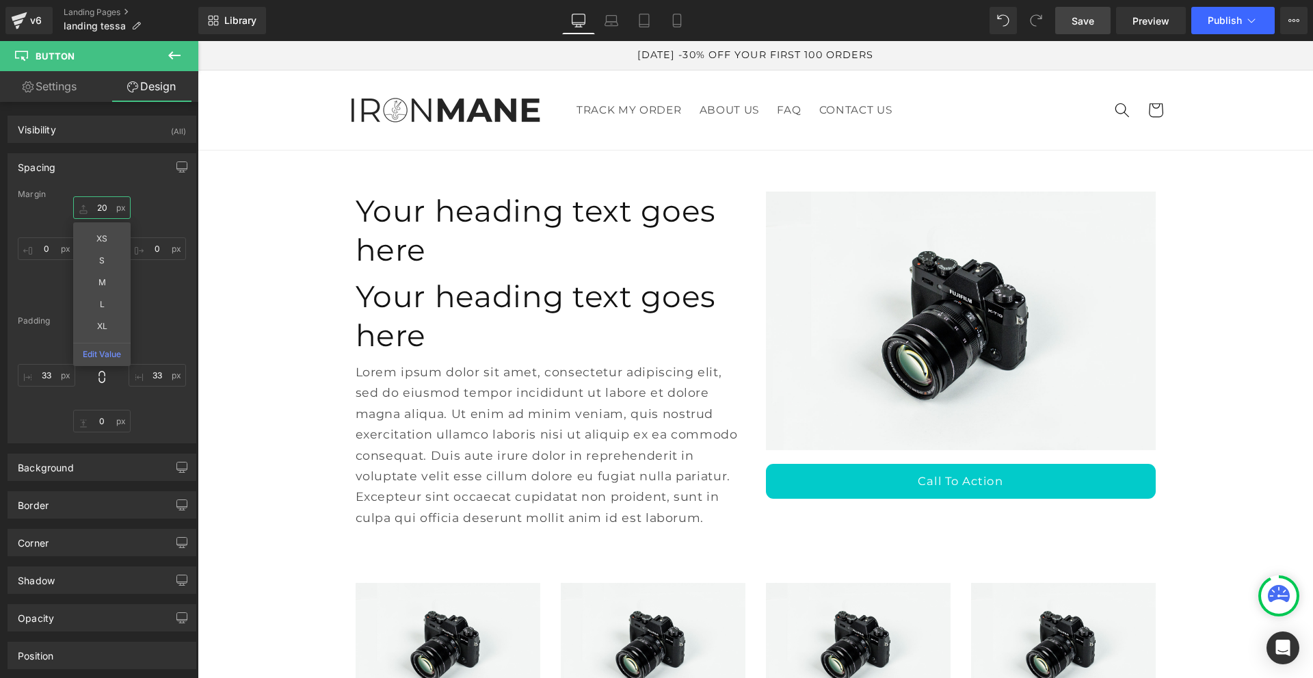
type input "20"
drag, startPoint x: 1075, startPoint y: 23, endPoint x: 1108, endPoint y: 50, distance: 43.3
click at [1075, 23] on span "Save" at bounding box center [1083, 21] width 23 height 14
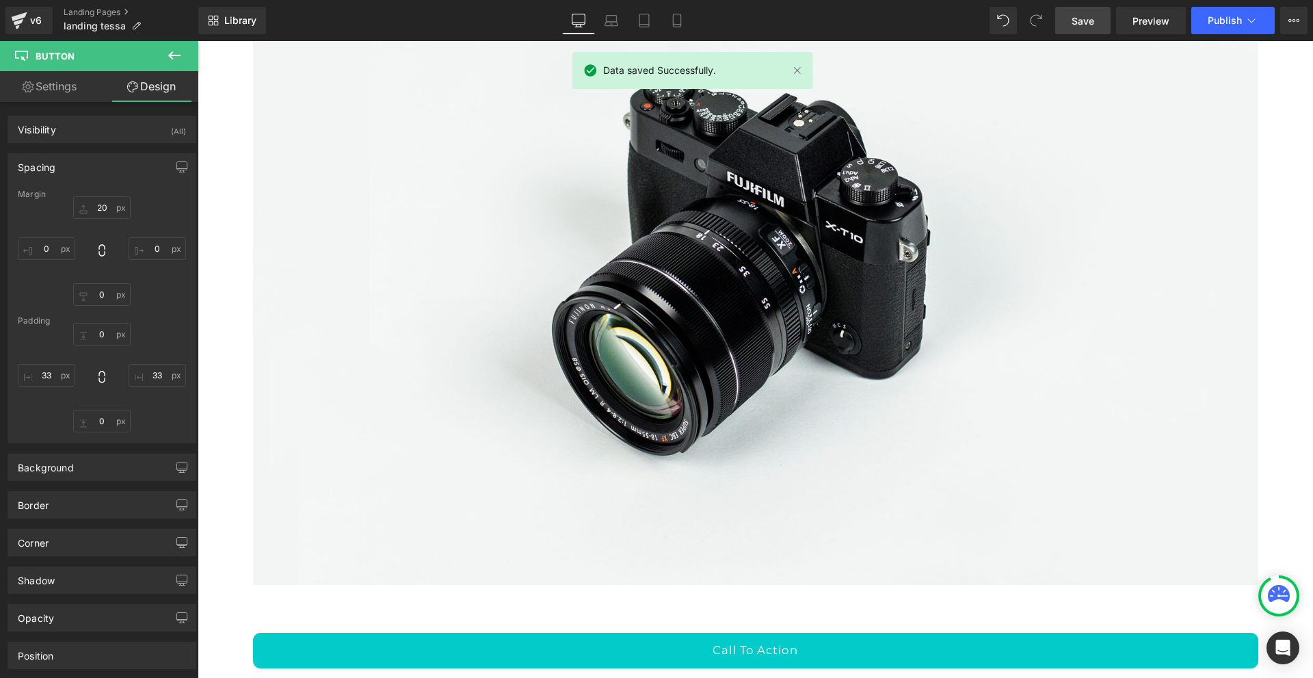
scroll to position [7234, 0]
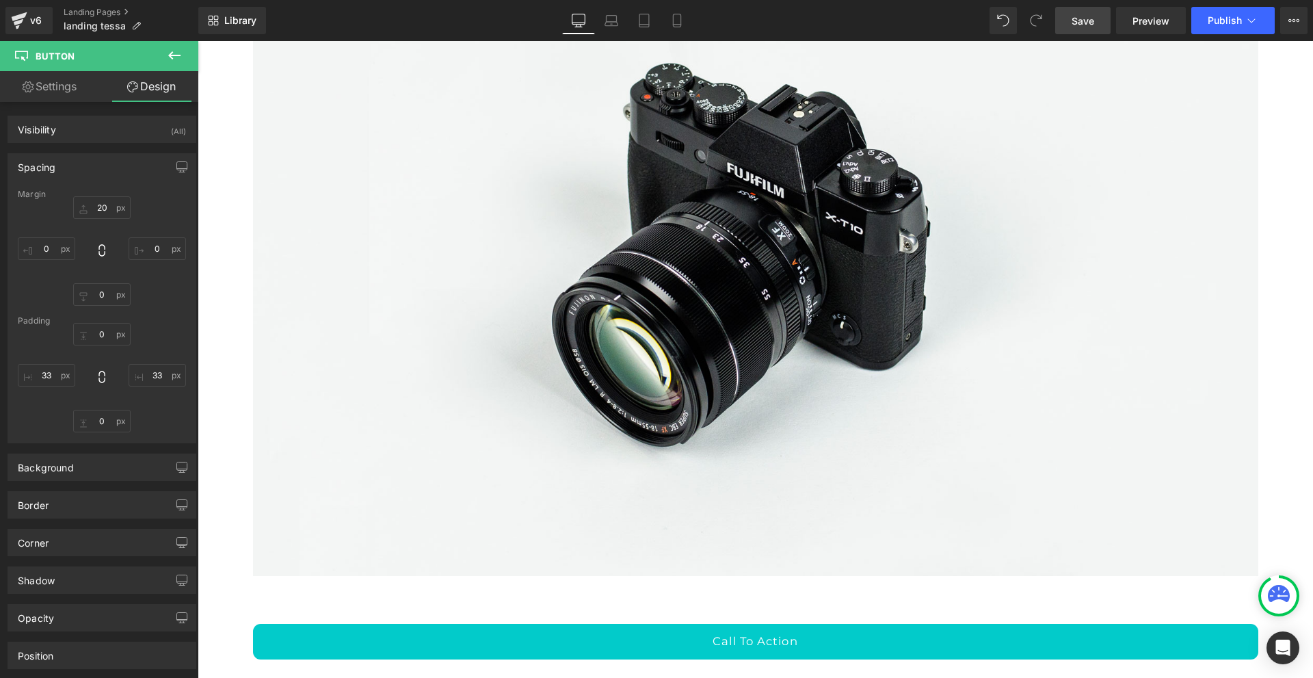
click at [165, 55] on button at bounding box center [174, 56] width 48 height 30
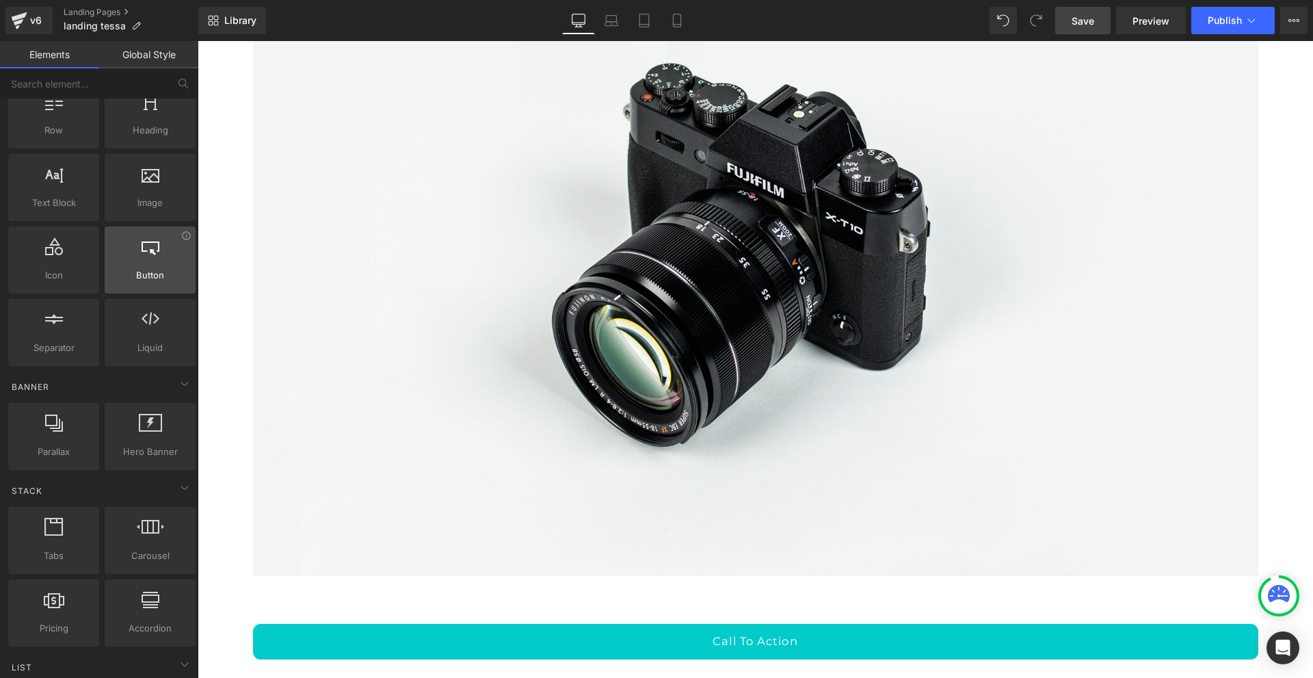
scroll to position [0, 0]
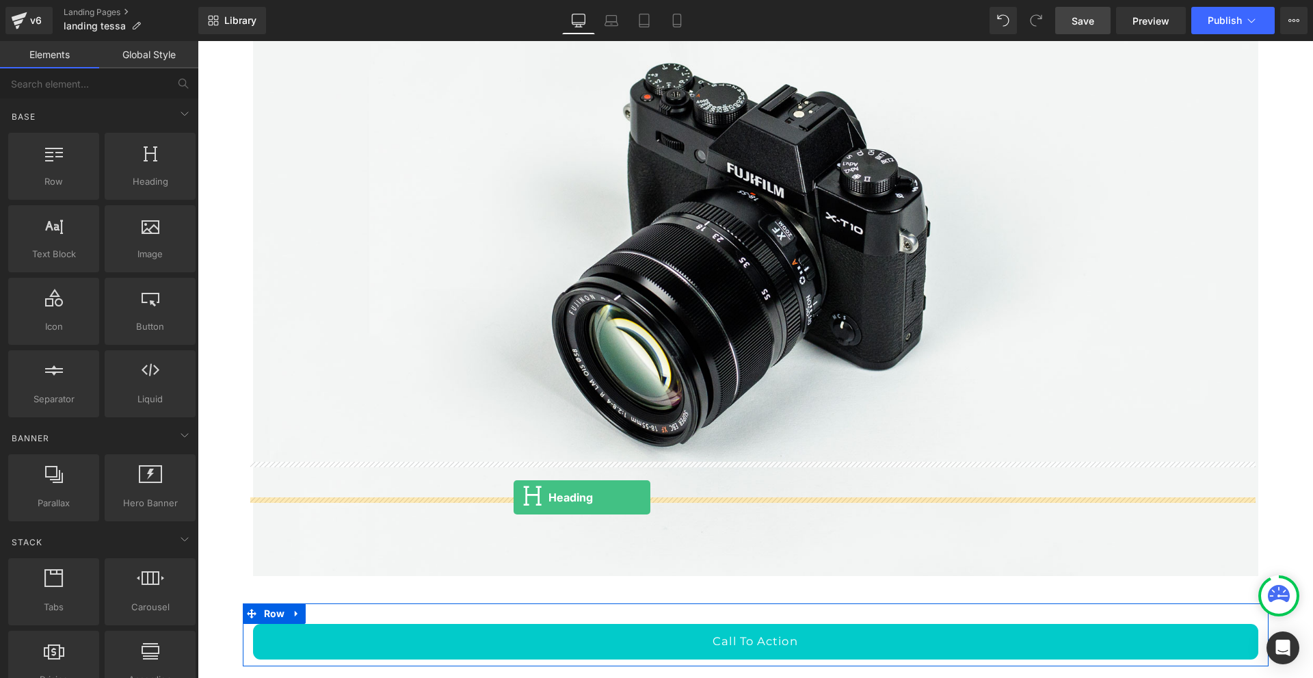
drag, startPoint x: 337, startPoint y: 220, endPoint x: 514, endPoint y: 497, distance: 328.5
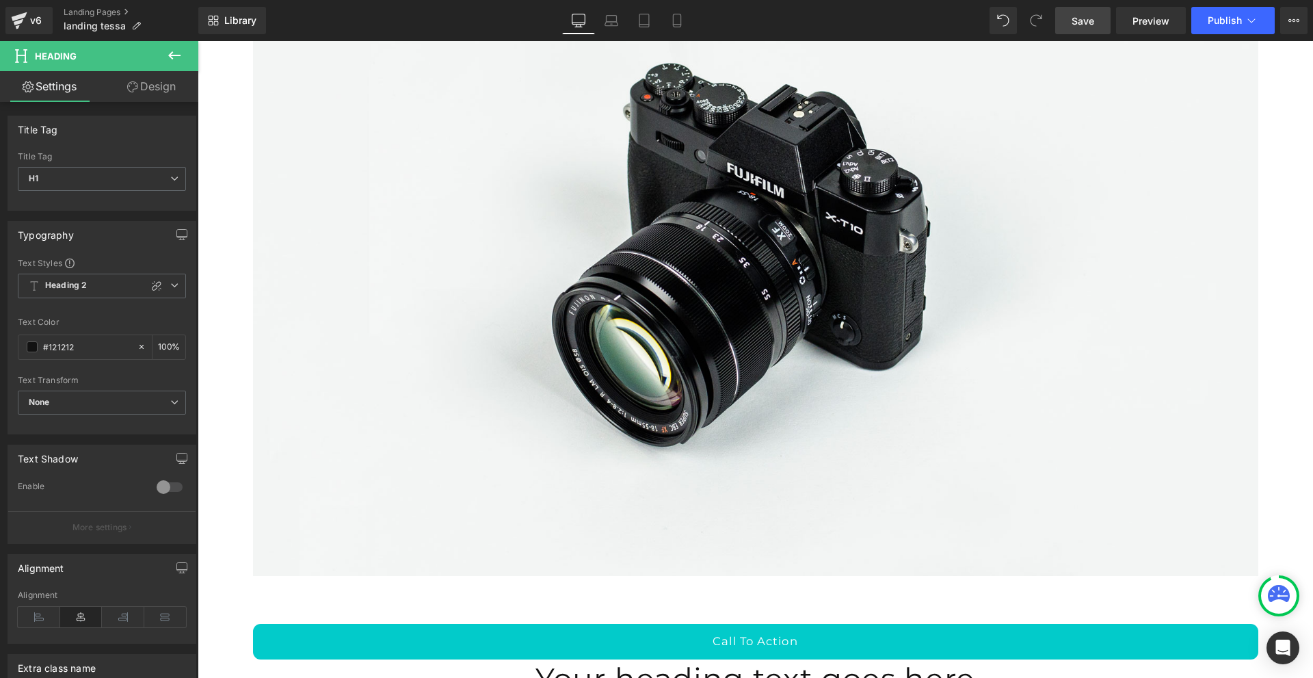
click at [150, 60] on span "Heading" at bounding box center [82, 56] width 137 height 30
click at [157, 78] on link "Design" at bounding box center [151, 86] width 99 height 31
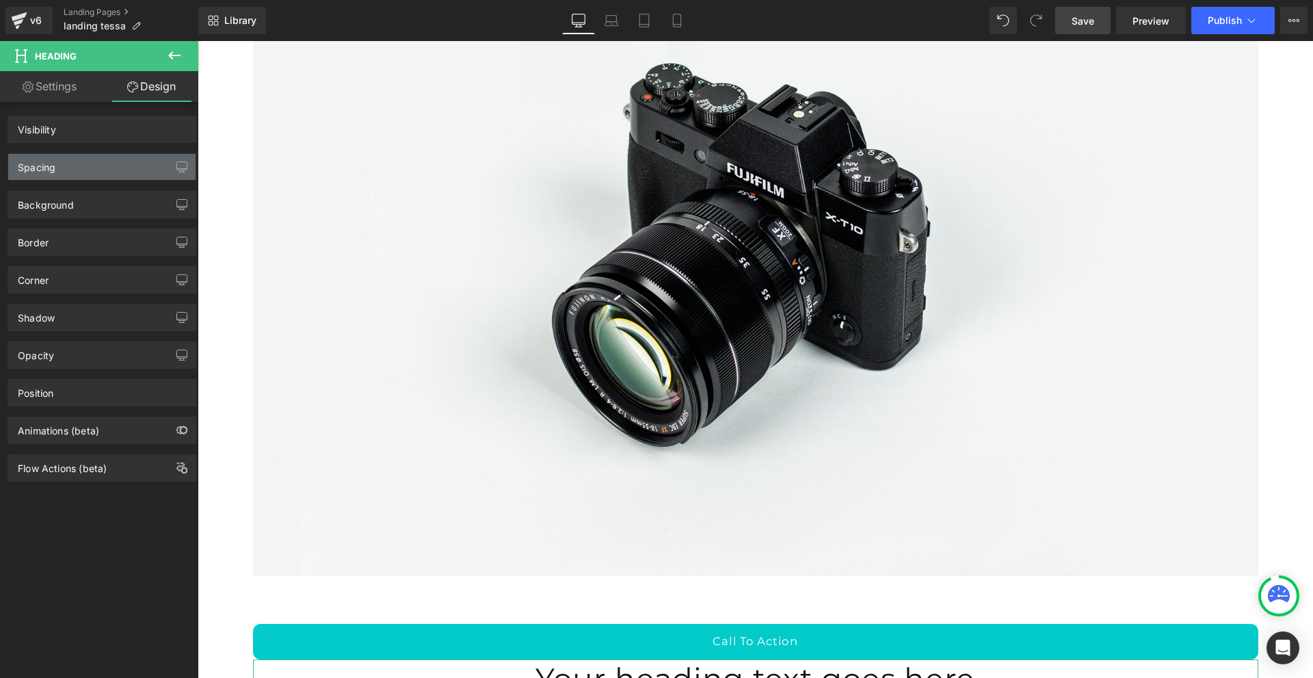
click at [102, 166] on div "Spacing" at bounding box center [101, 167] width 187 height 26
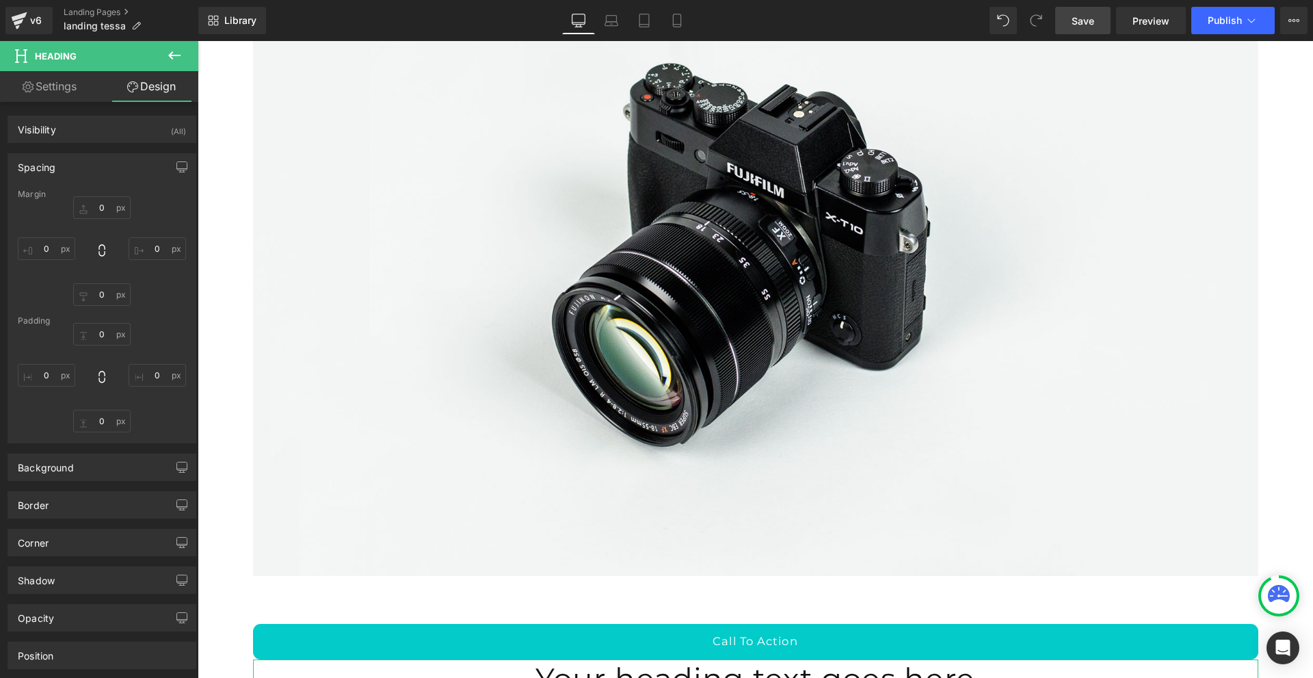
type input "0"
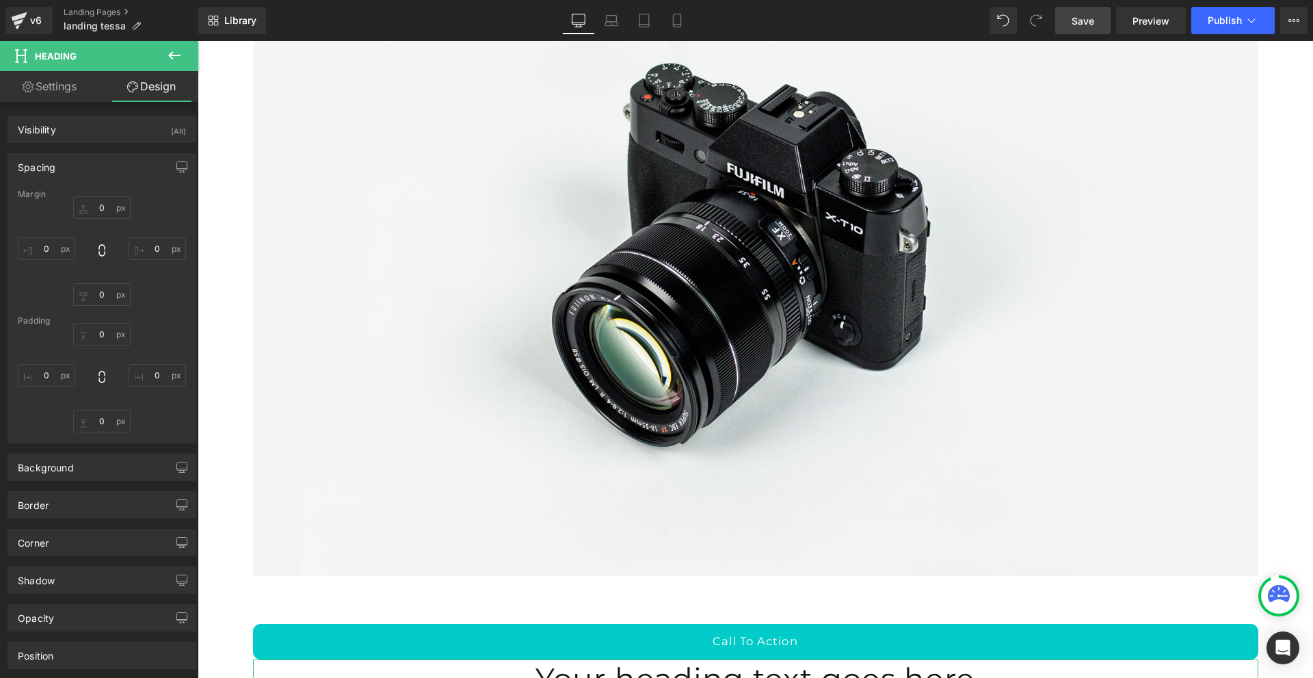
type input "0"
click at [97, 211] on input "0" at bounding box center [101, 207] width 57 height 23
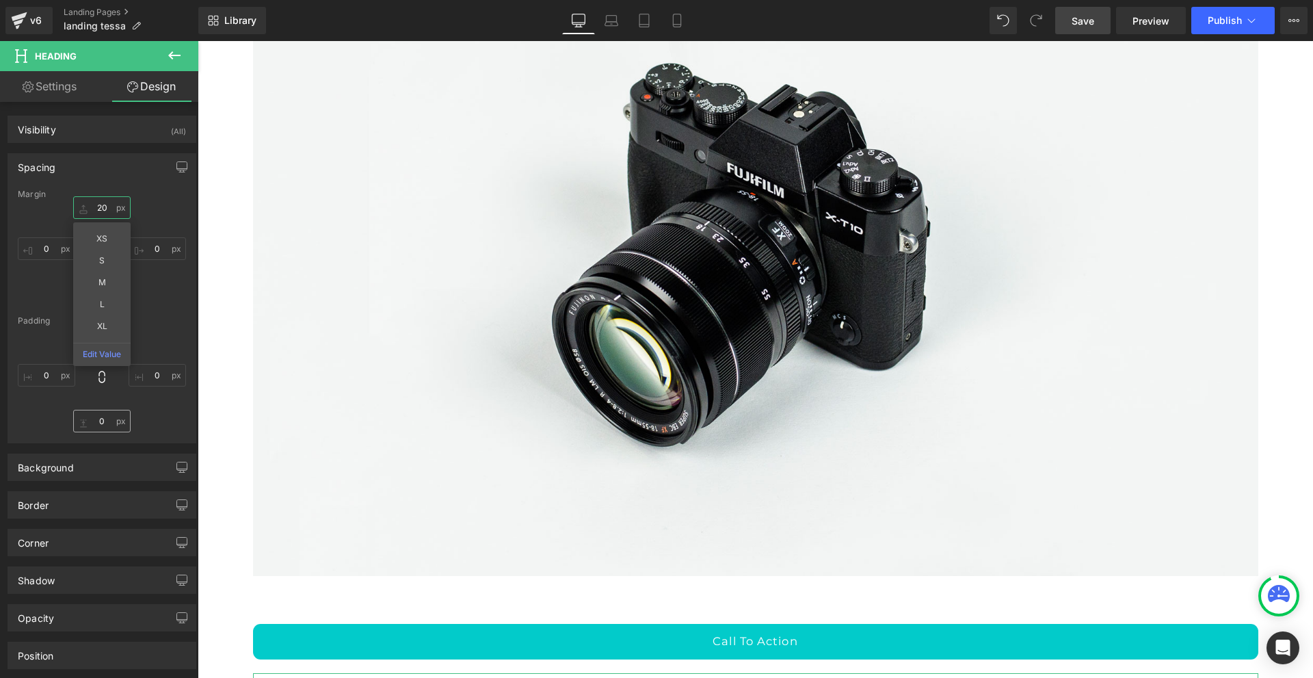
type input "20"
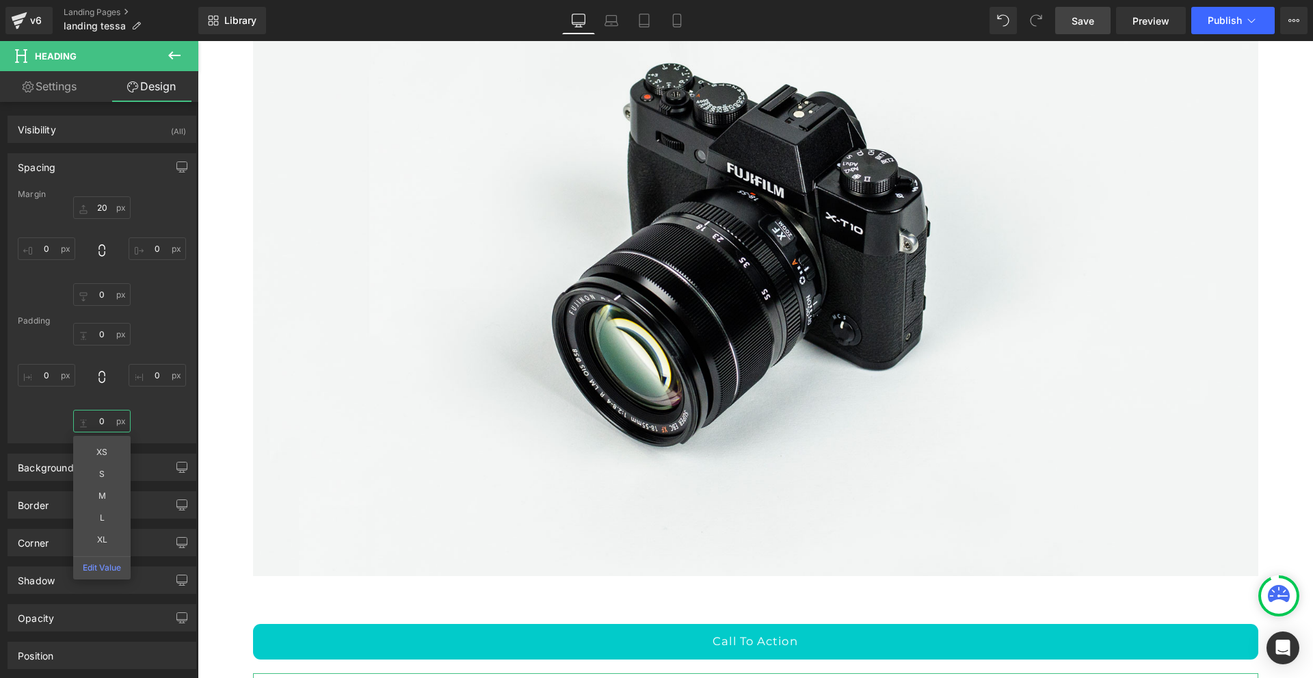
click at [99, 421] on input "0" at bounding box center [101, 421] width 57 height 23
type input "1"
click at [189, 61] on button at bounding box center [174, 56] width 48 height 30
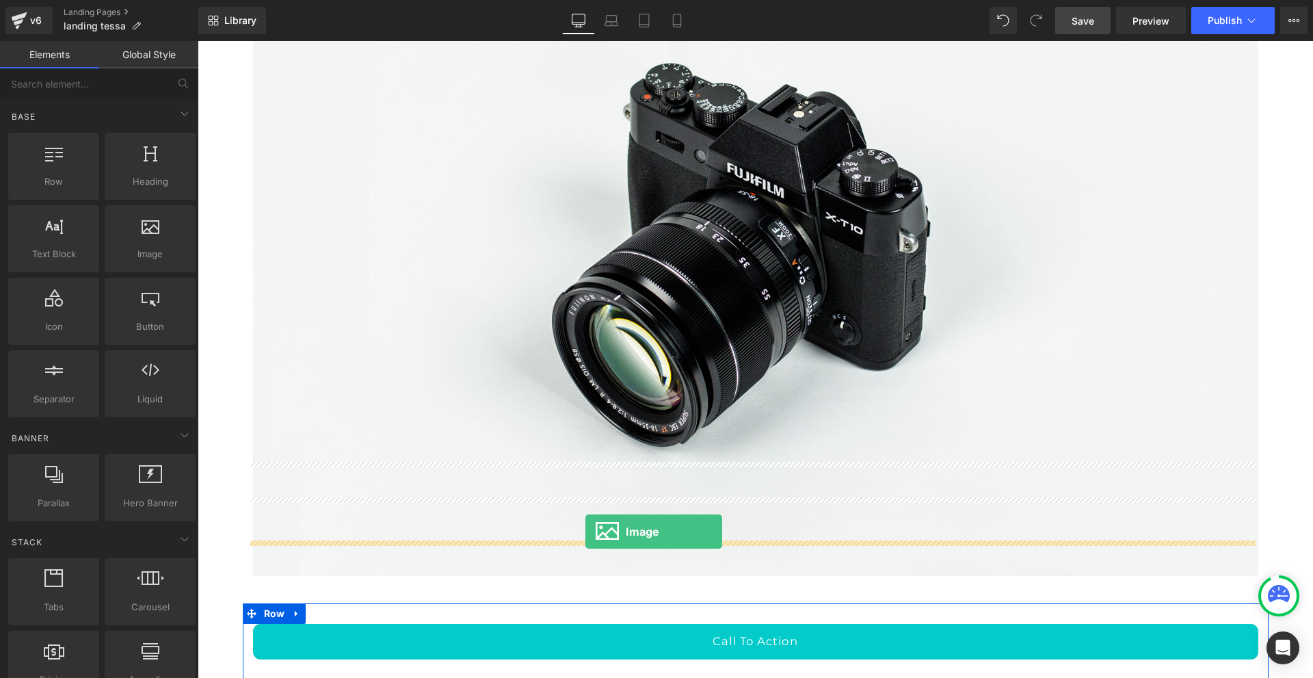
drag, startPoint x: 340, startPoint y: 278, endPoint x: 586, endPoint y: 532, distance: 352.7
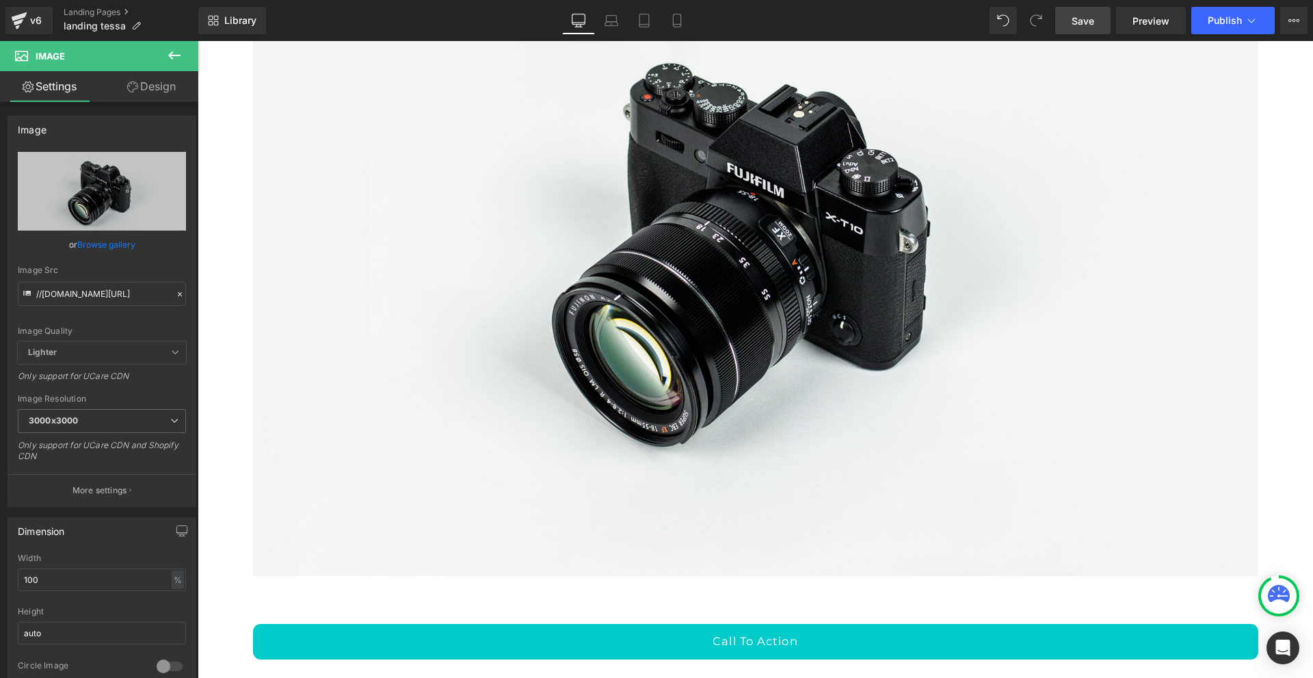
click at [140, 91] on link "Design" at bounding box center [151, 86] width 99 height 31
click at [0, 0] on div "Spacing" at bounding box center [0, 0] width 0 height 0
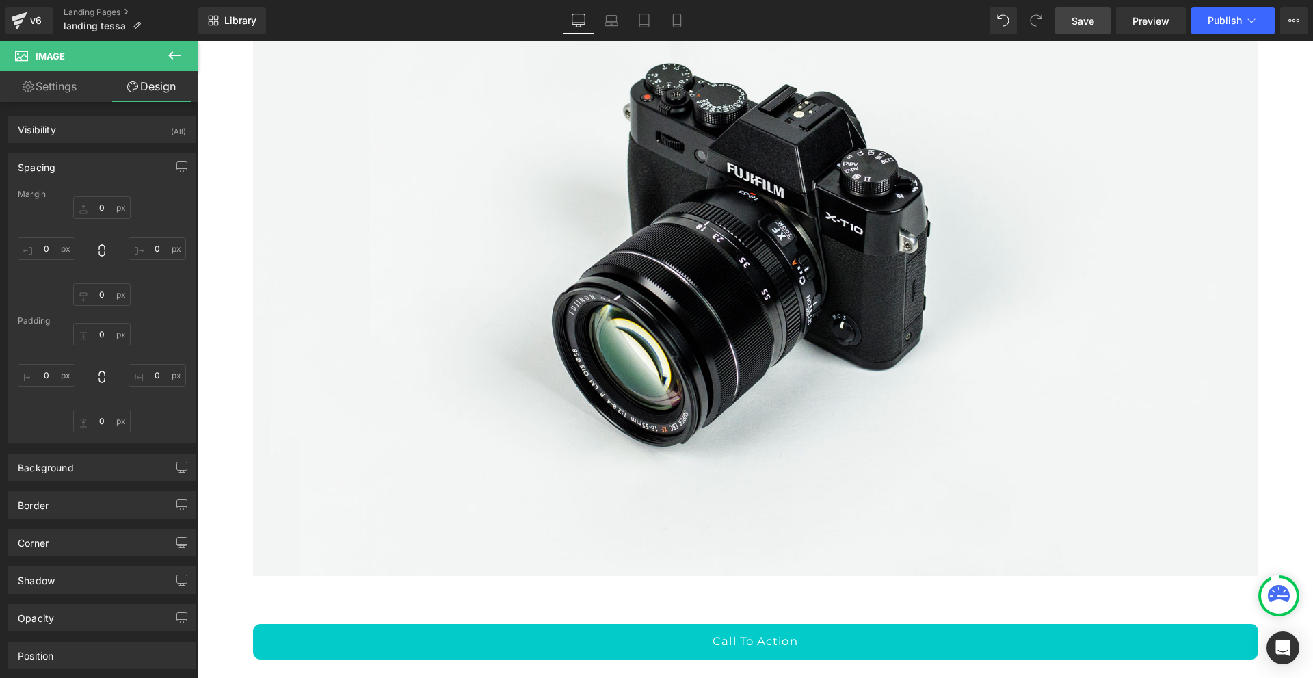
type input "0"
click at [99, 206] on input "0" at bounding box center [101, 207] width 57 height 23
click at [101, 418] on input "0" at bounding box center [101, 421] width 57 height 23
click at [1071, 19] on link "Save" at bounding box center [1083, 20] width 55 height 27
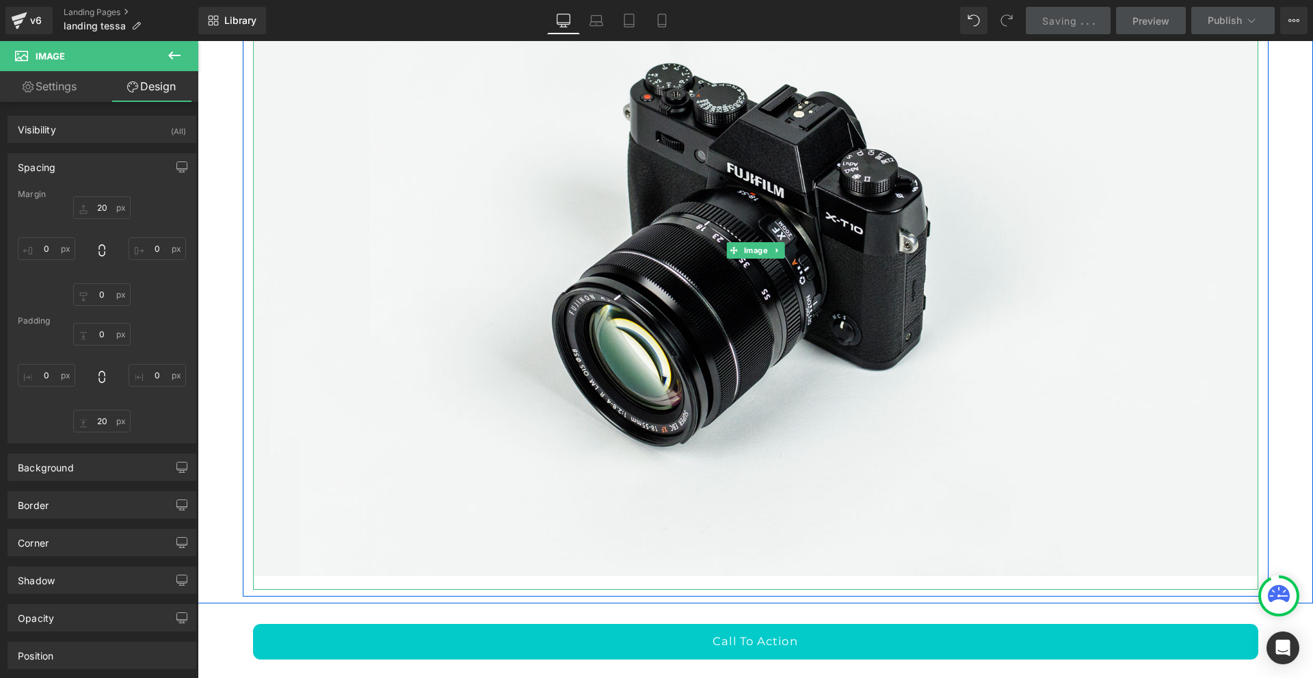
scroll to position [7986, 0]
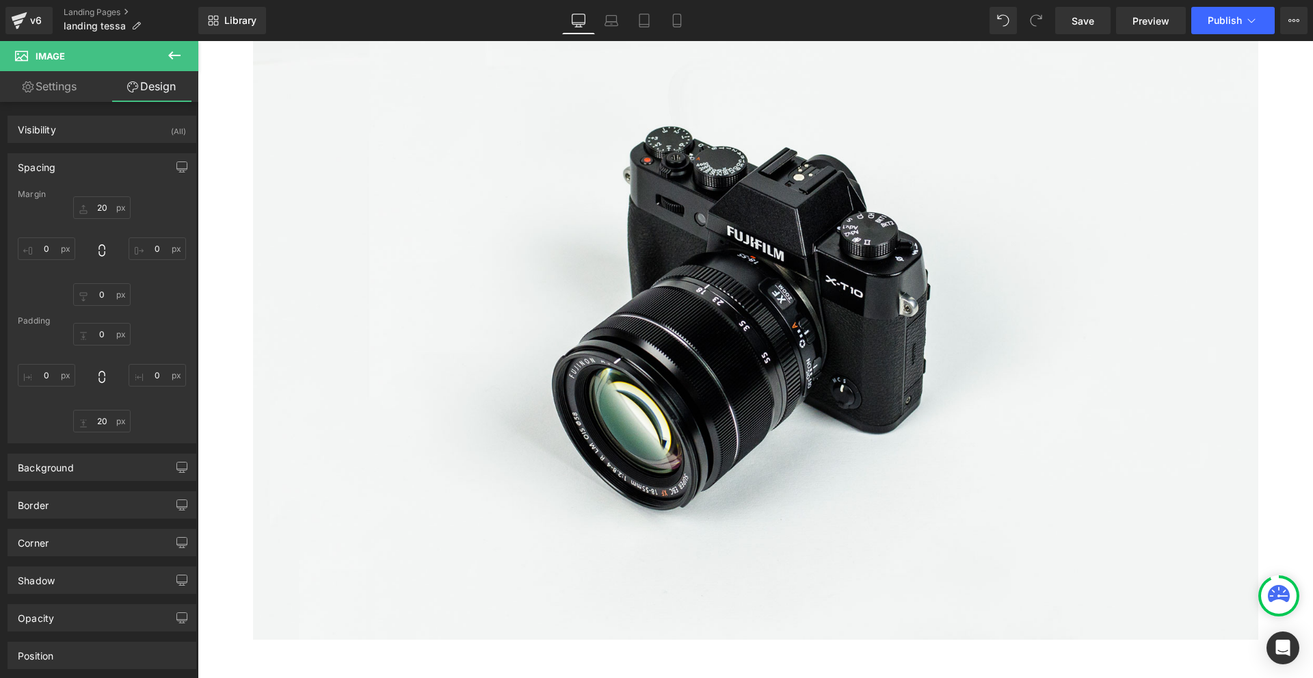
click at [180, 58] on icon at bounding box center [174, 55] width 16 height 16
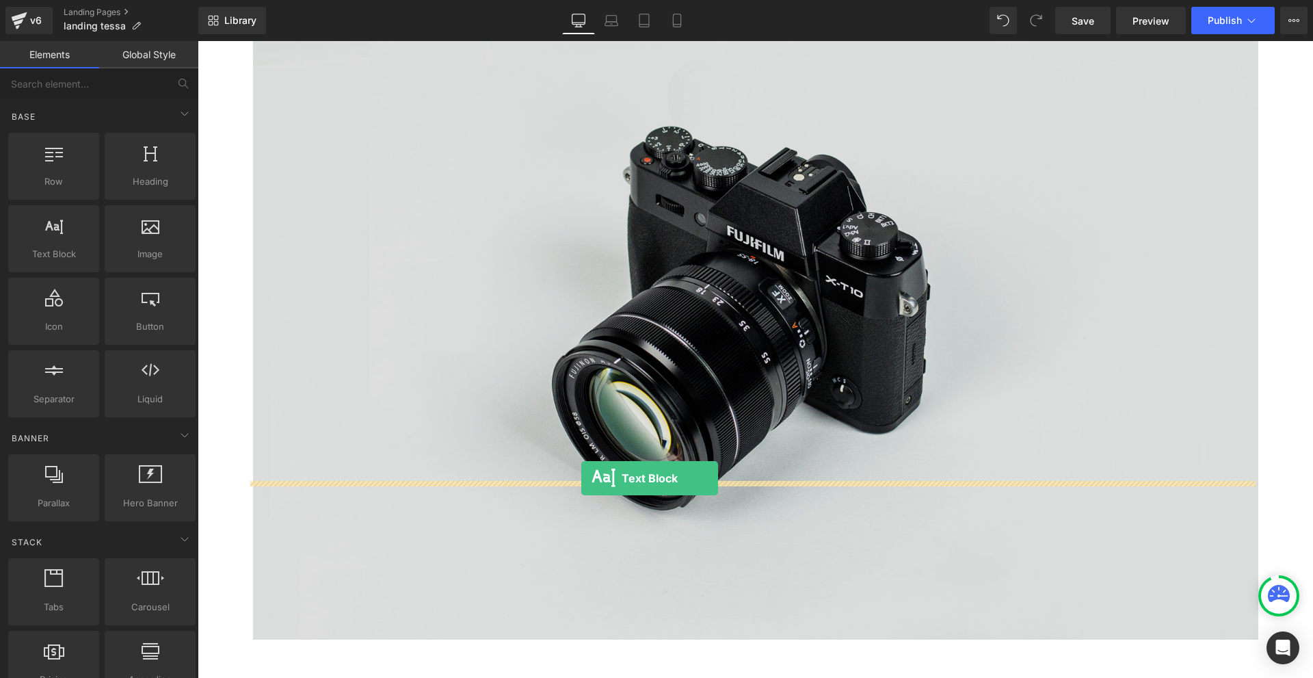
drag, startPoint x: 258, startPoint y: 286, endPoint x: 581, endPoint y: 478, distance: 376.4
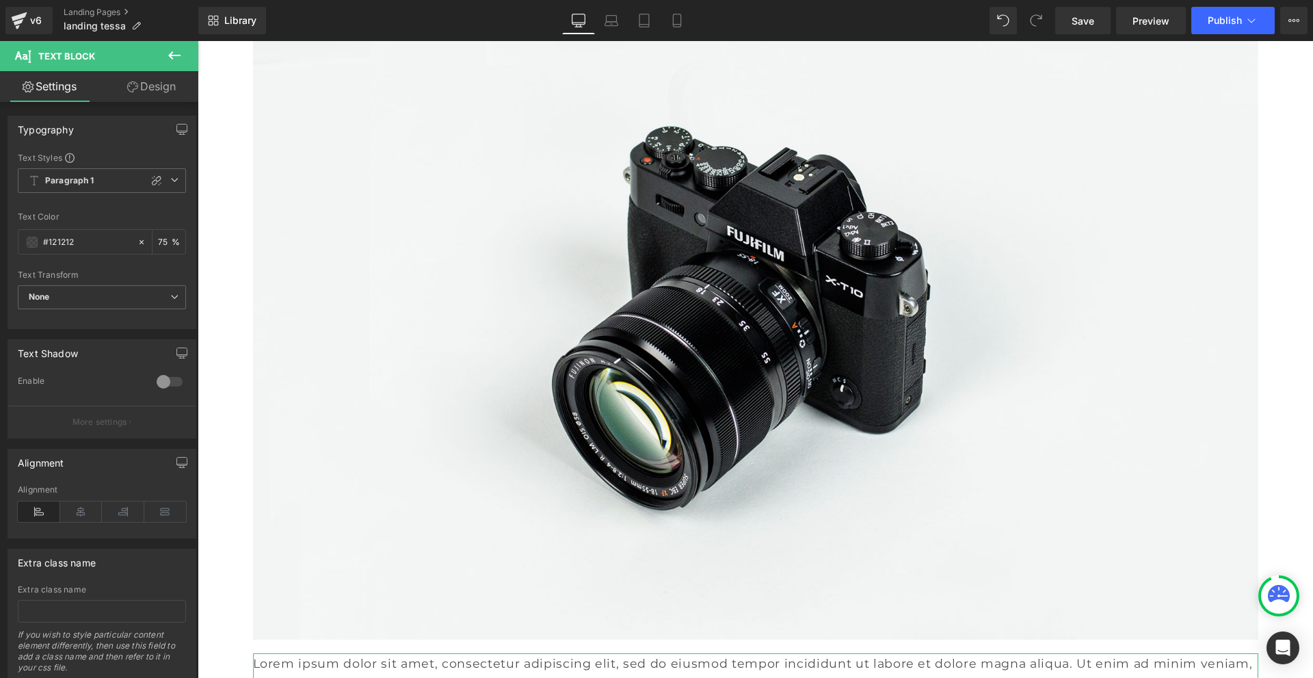
click at [151, 90] on link "Design" at bounding box center [151, 86] width 99 height 31
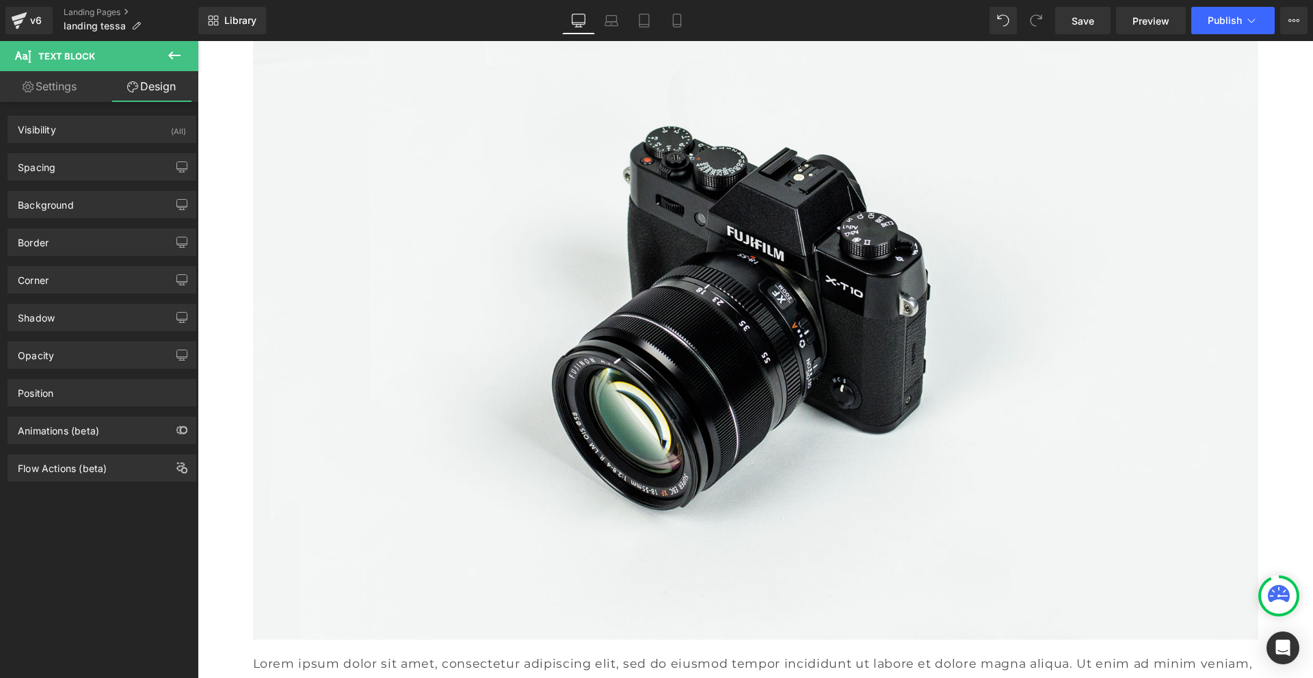
click at [163, 57] on button at bounding box center [174, 56] width 48 height 30
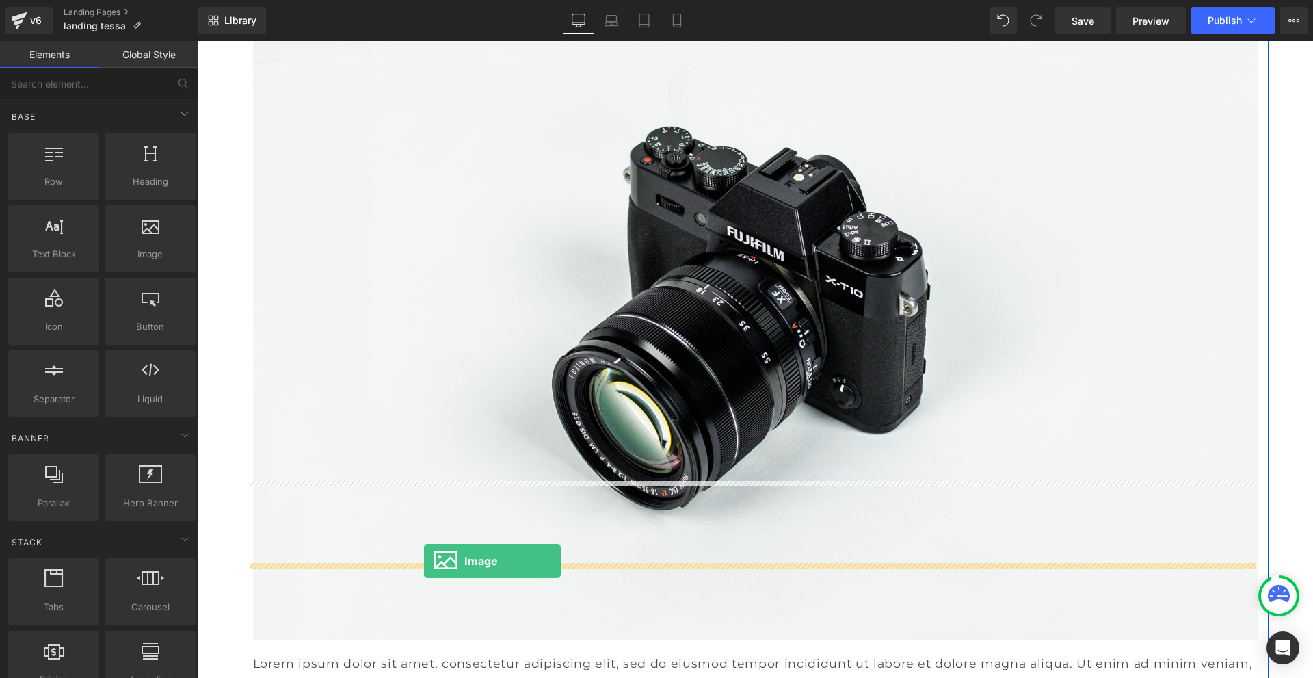
drag, startPoint x: 361, startPoint y: 299, endPoint x: 424, endPoint y: 561, distance: 269.5
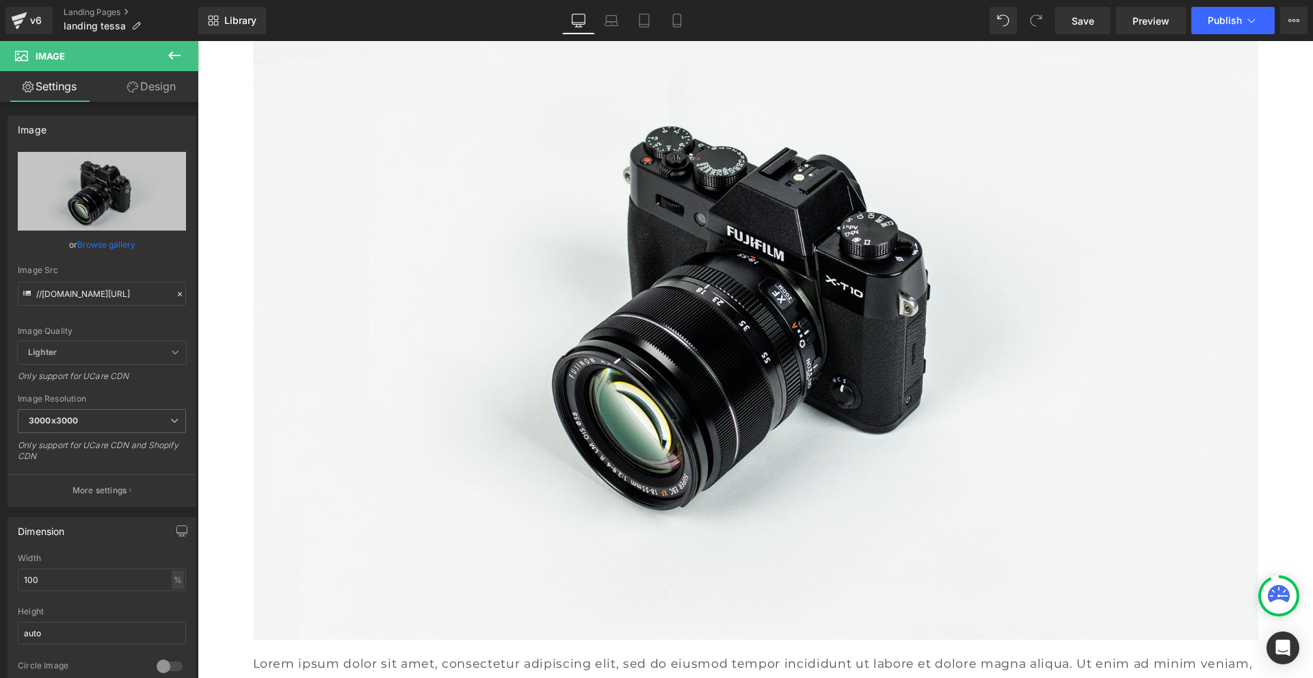
click at [142, 89] on link "Design" at bounding box center [151, 86] width 99 height 31
click at [0, 0] on div "Spacing" at bounding box center [0, 0] width 0 height 0
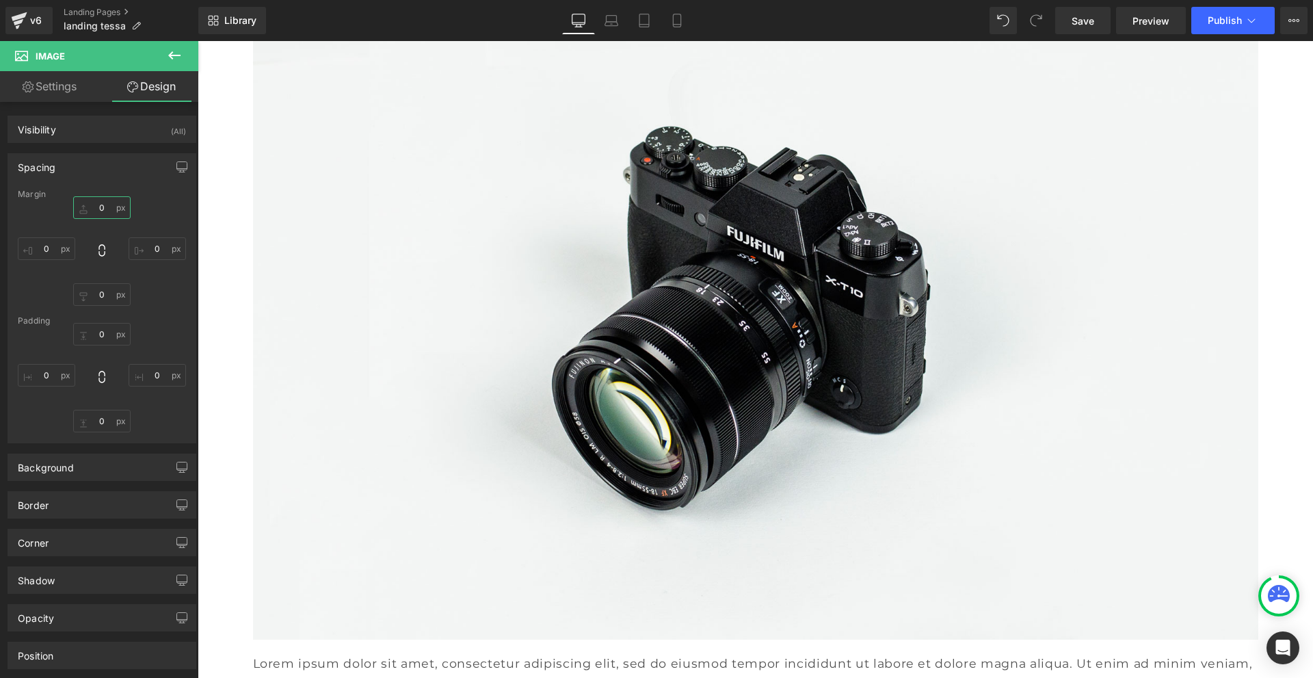
click at [104, 206] on input "0" at bounding box center [101, 207] width 57 height 23
click at [101, 423] on input "0" at bounding box center [101, 421] width 57 height 23
click at [1102, 27] on link "Save" at bounding box center [1083, 20] width 55 height 27
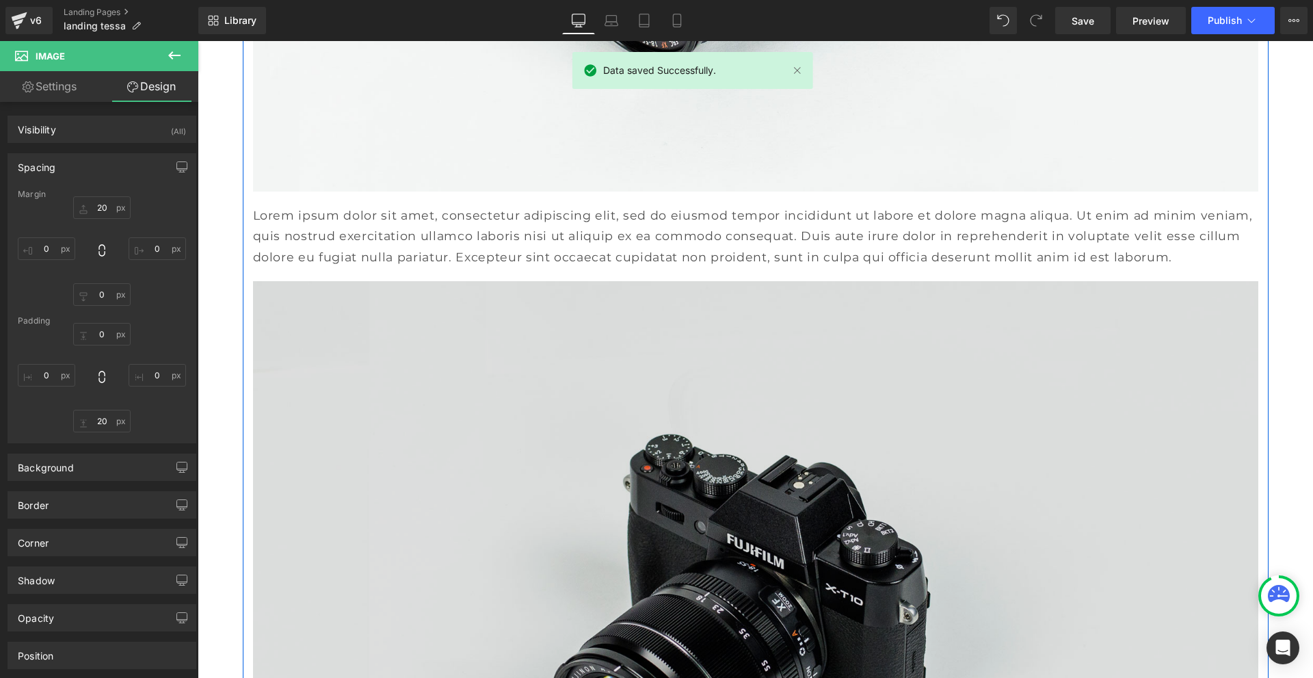
scroll to position [8670, 0]
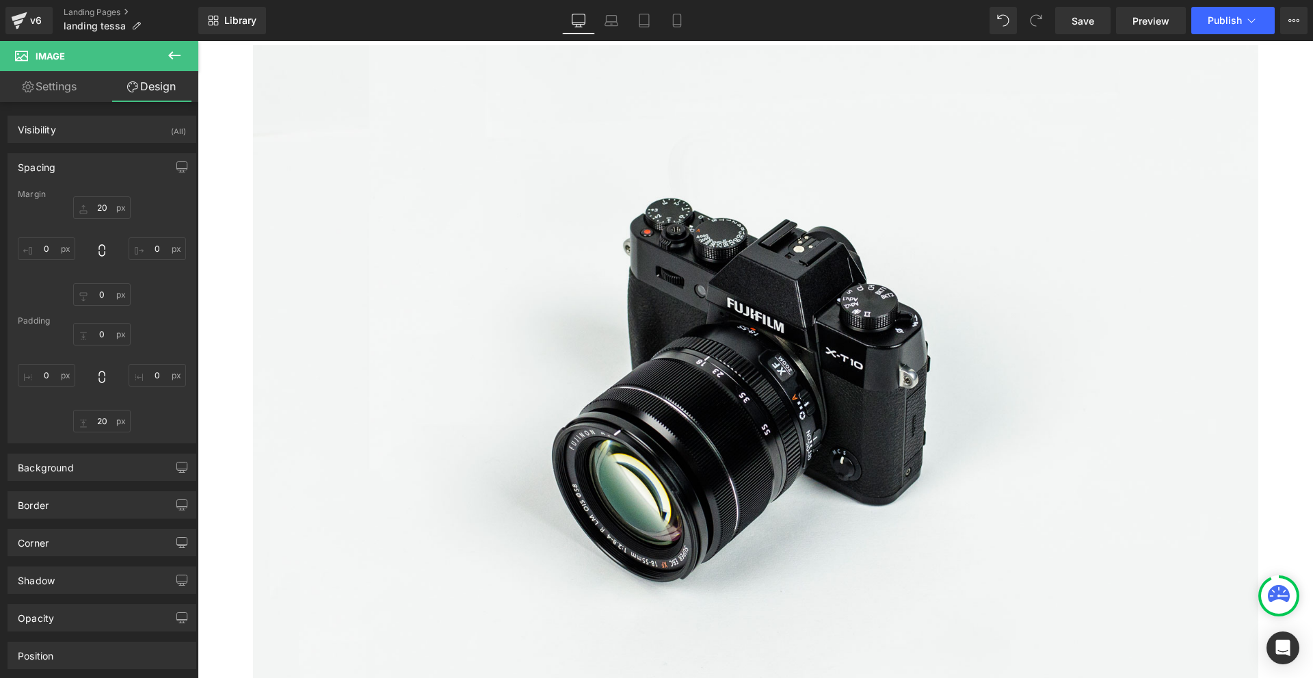
click at [176, 54] on icon at bounding box center [174, 55] width 16 height 16
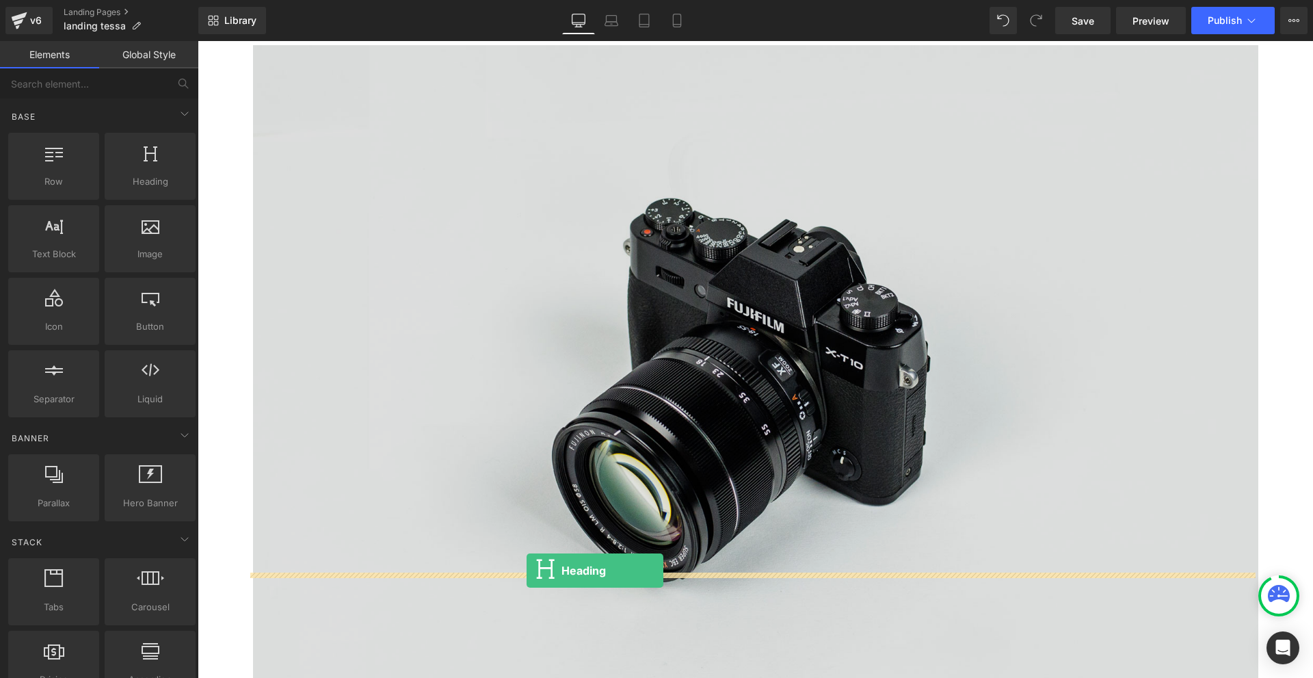
drag, startPoint x: 337, startPoint y: 202, endPoint x: 527, endPoint y: 571, distance: 414.6
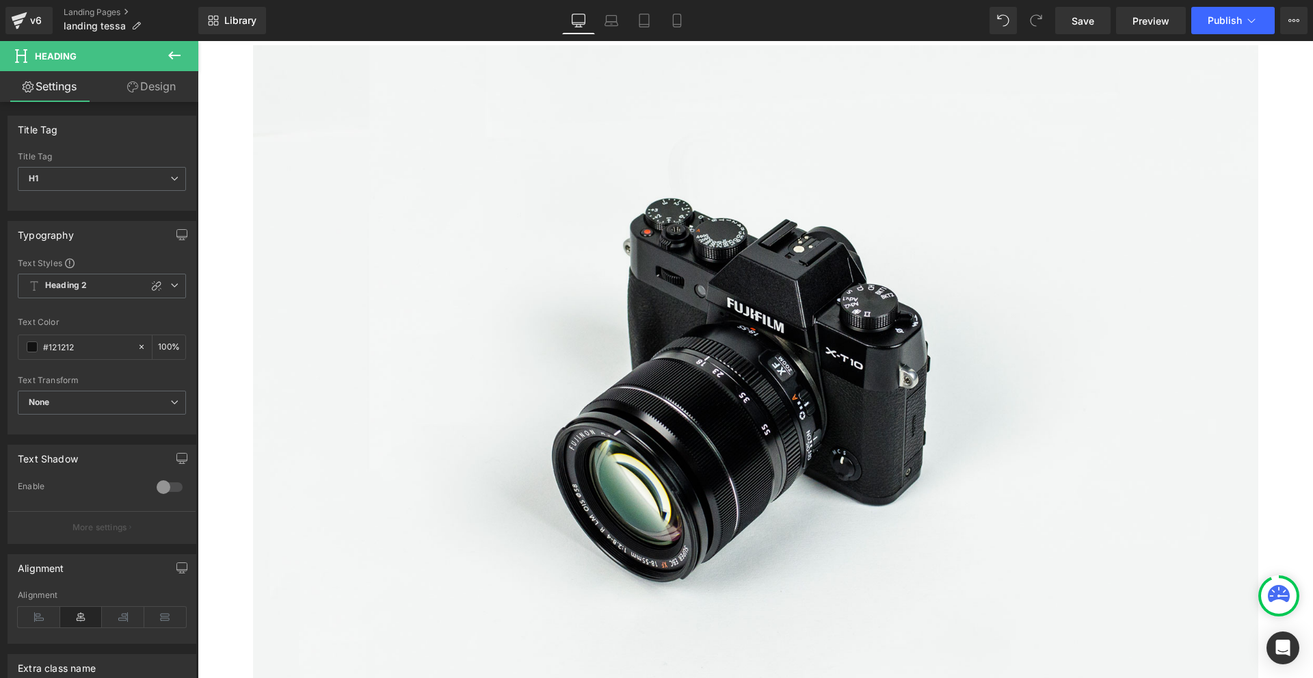
click at [168, 57] on icon at bounding box center [174, 55] width 16 height 16
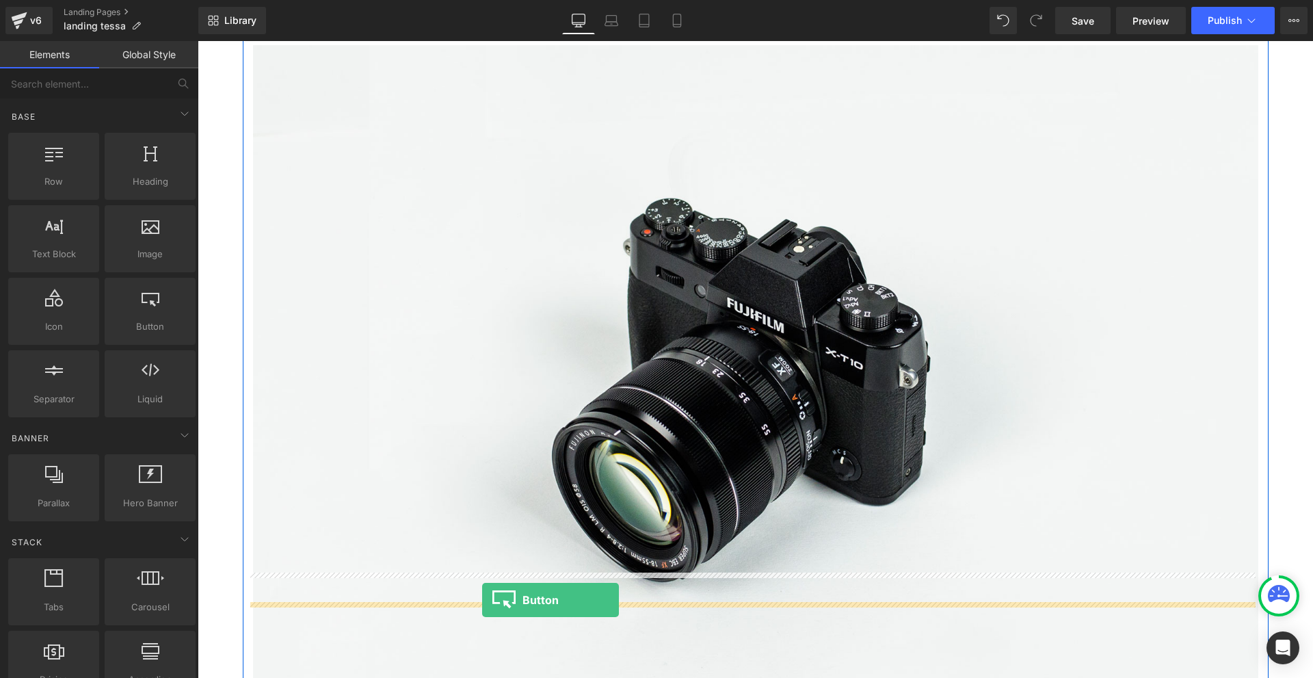
drag, startPoint x: 368, startPoint y: 362, endPoint x: 482, endPoint y: 600, distance: 264.1
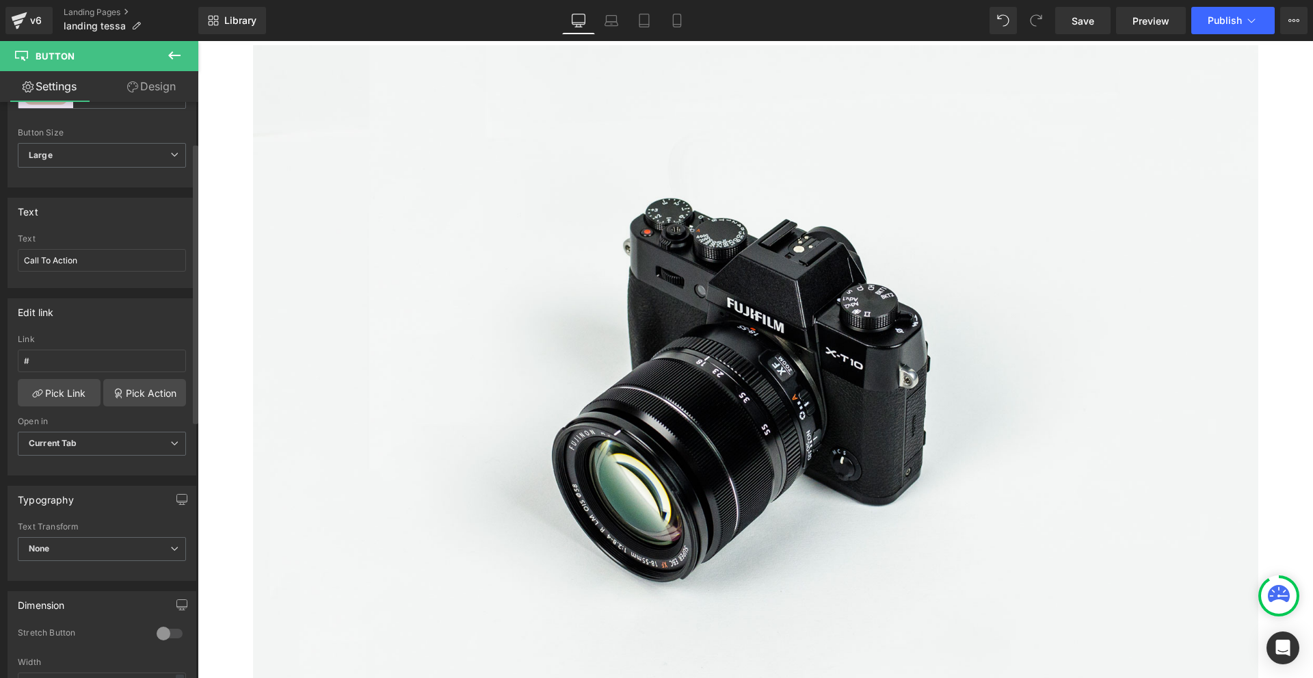
scroll to position [274, 0]
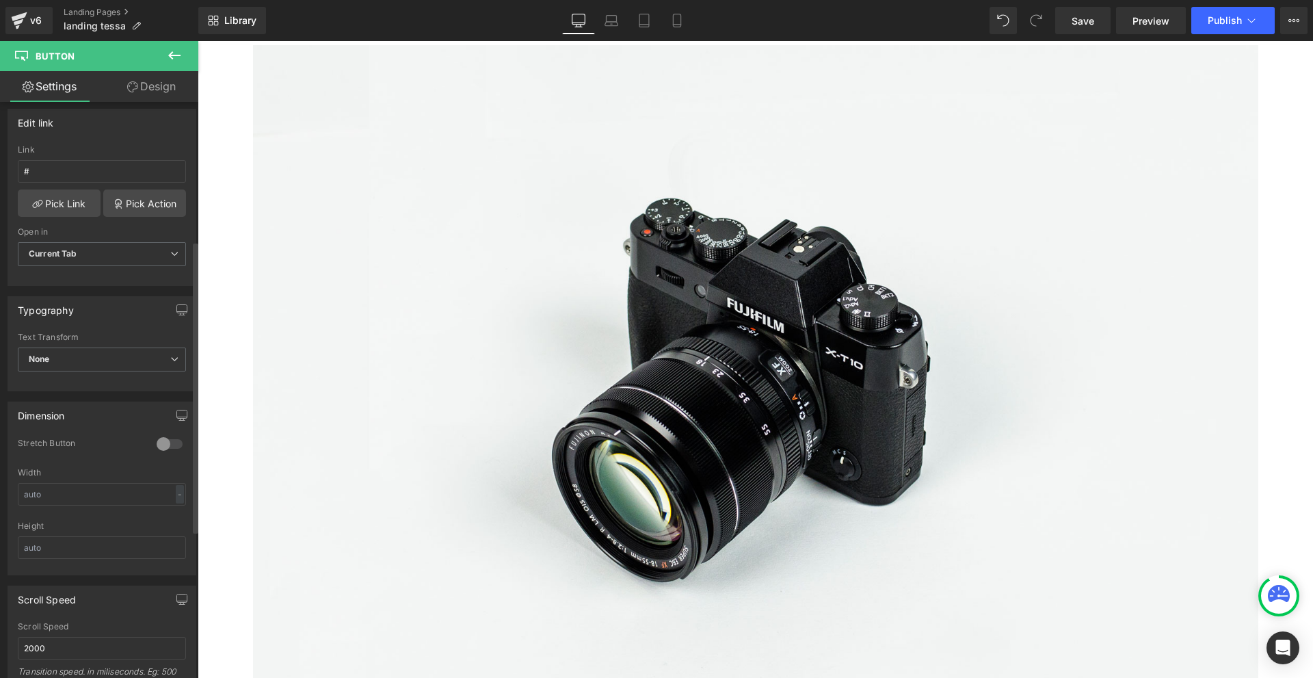
click at [169, 445] on div at bounding box center [169, 444] width 33 height 22
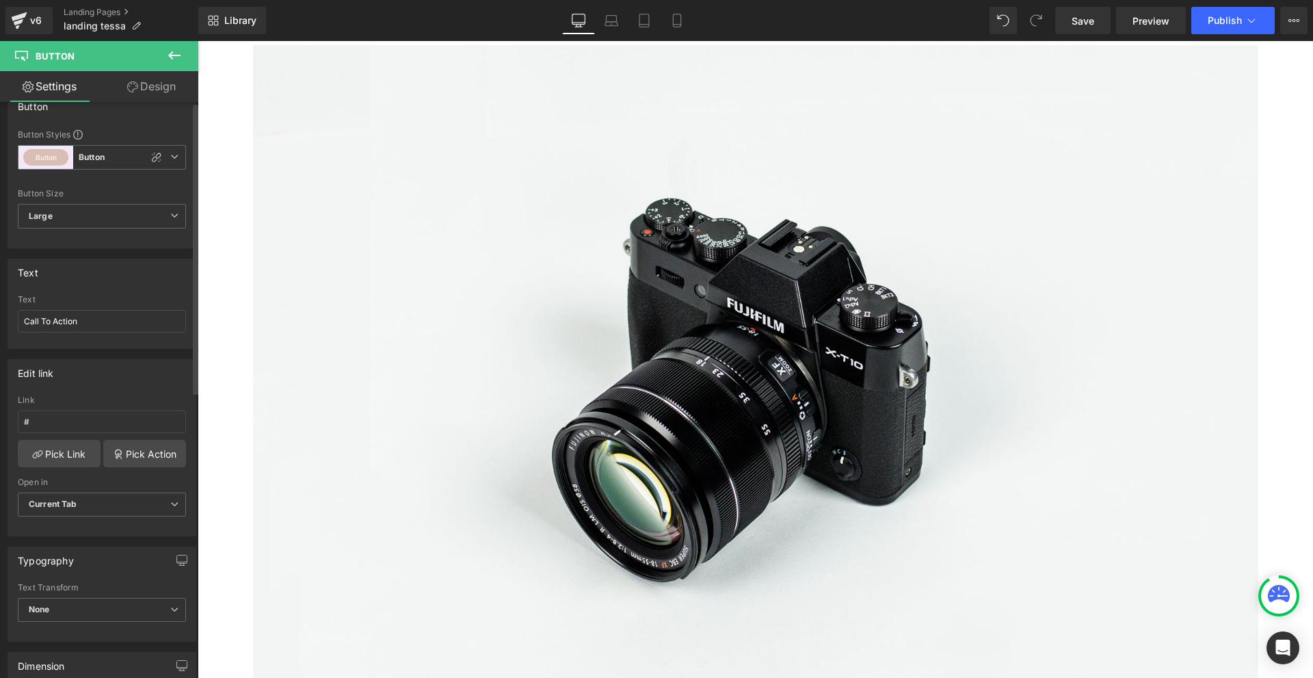
scroll to position [0, 0]
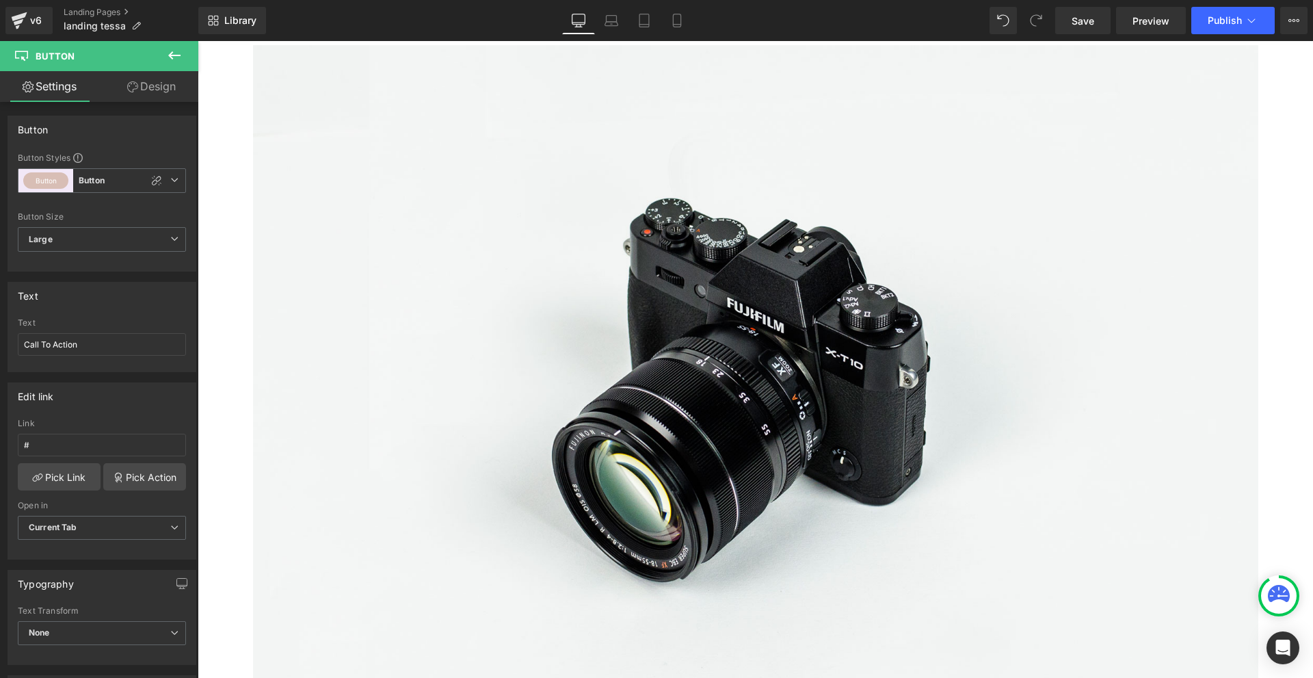
click at [140, 94] on link "Design" at bounding box center [151, 86] width 99 height 31
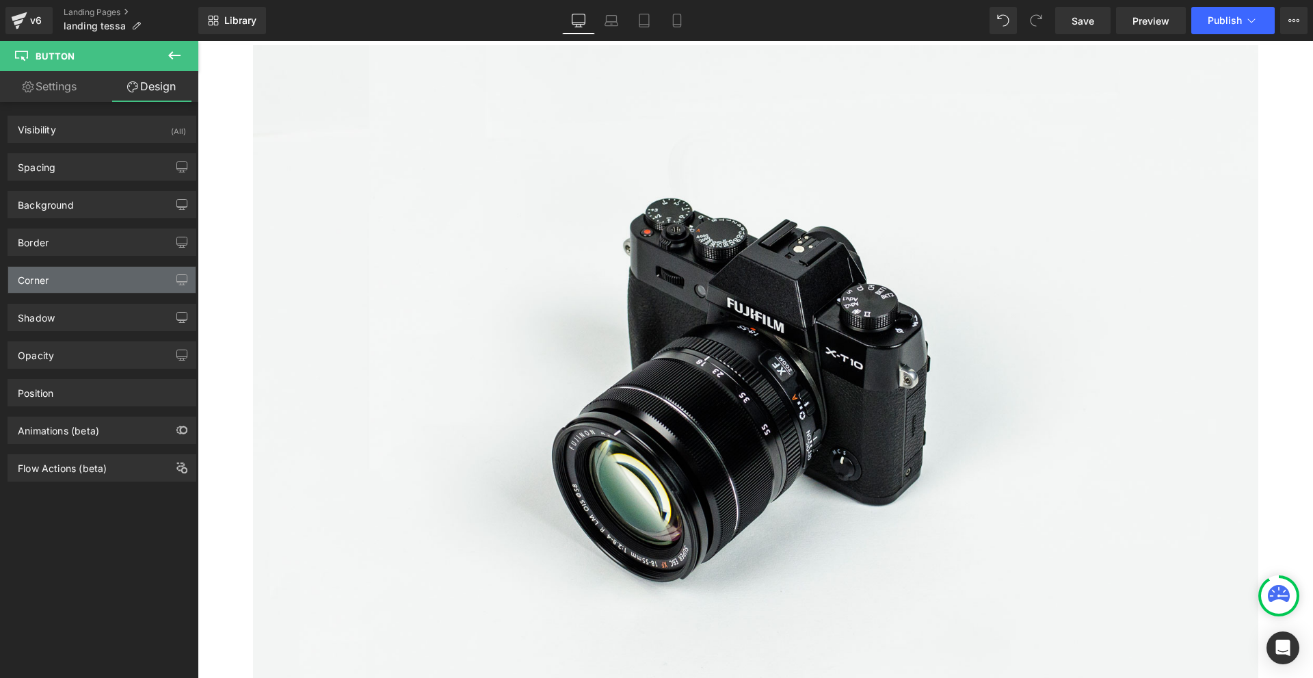
click at [92, 283] on div "Corner" at bounding box center [101, 280] width 187 height 26
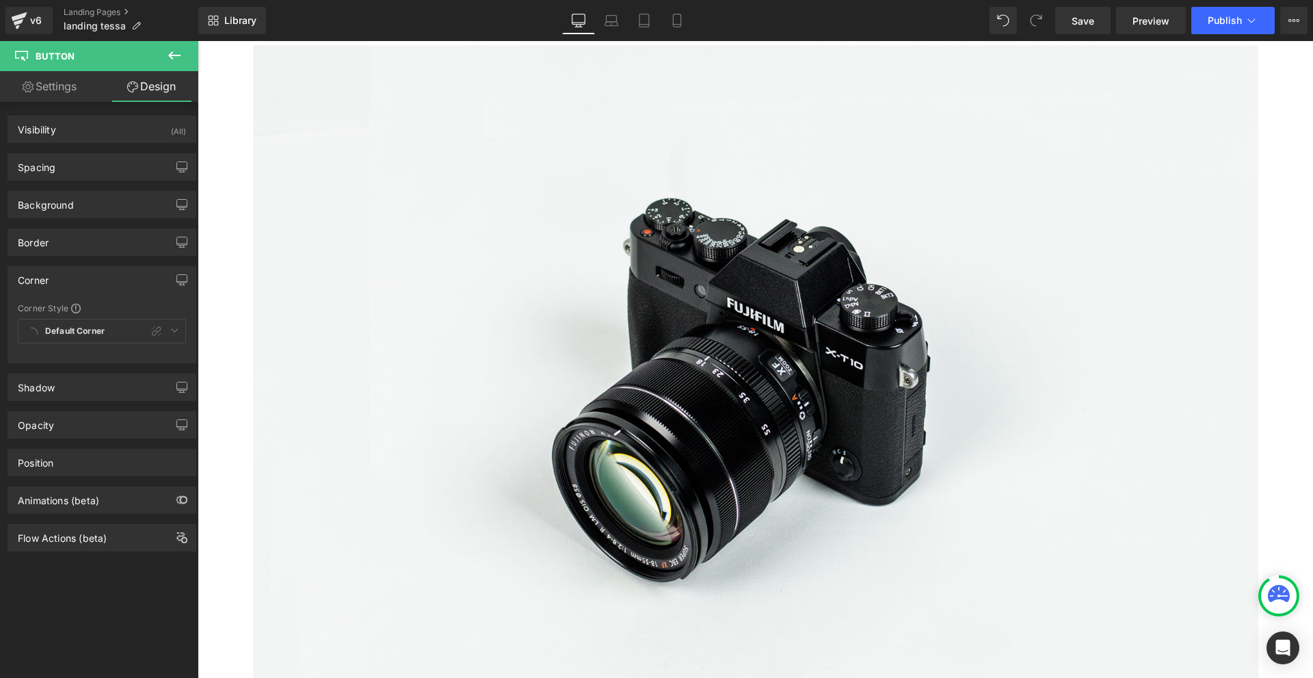
click at [86, 332] on div "Default Corner Custom Default Corner" at bounding box center [102, 334] width 168 height 31
click at [174, 329] on div "Default Corner Custom Default Corner" at bounding box center [102, 334] width 168 height 31
click at [103, 330] on div "Default Corner Custom Default Corner" at bounding box center [102, 334] width 168 height 31
click at [49, 83] on link "Settings" at bounding box center [49, 86] width 99 height 31
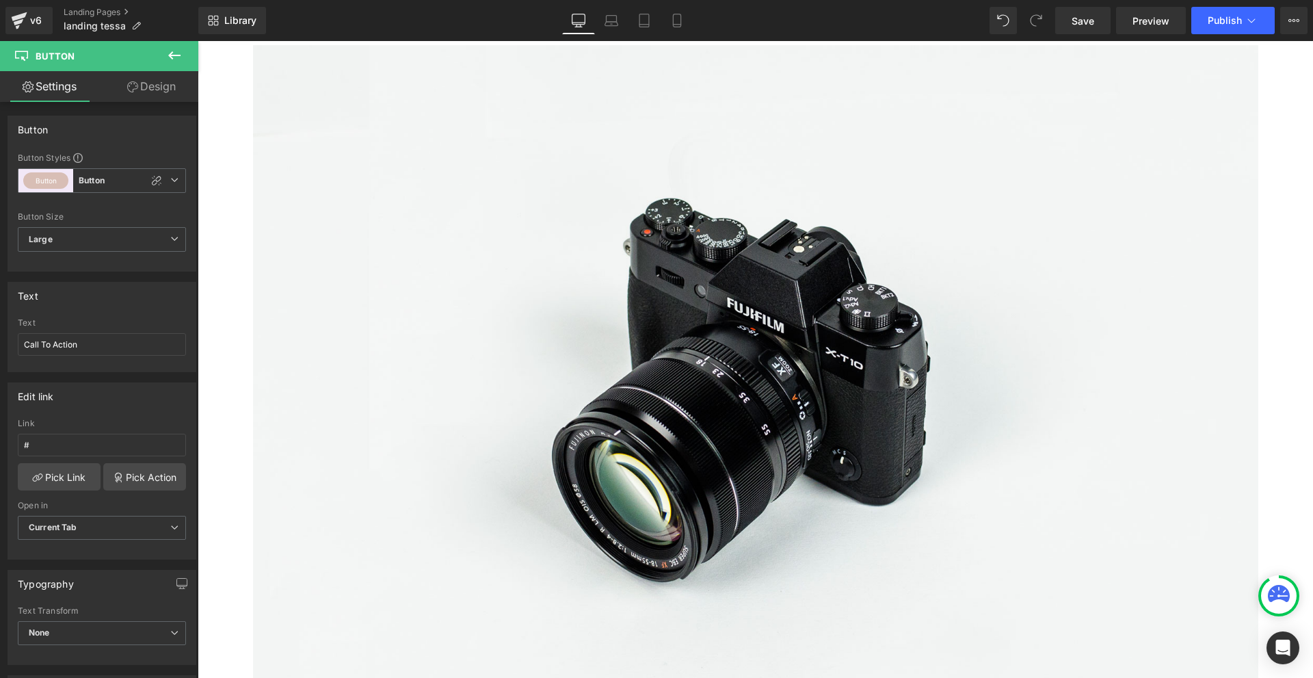
click at [142, 83] on link "Design" at bounding box center [151, 86] width 99 height 31
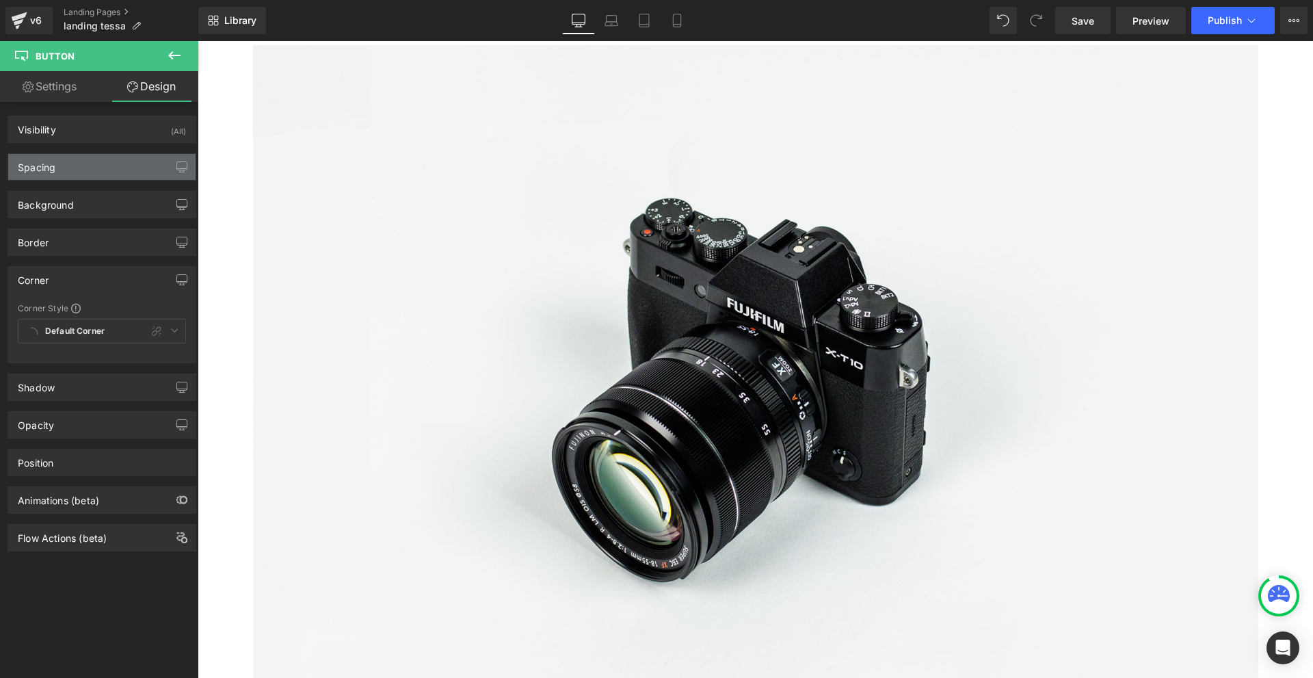
click at [107, 161] on div "Spacing" at bounding box center [101, 167] width 187 height 26
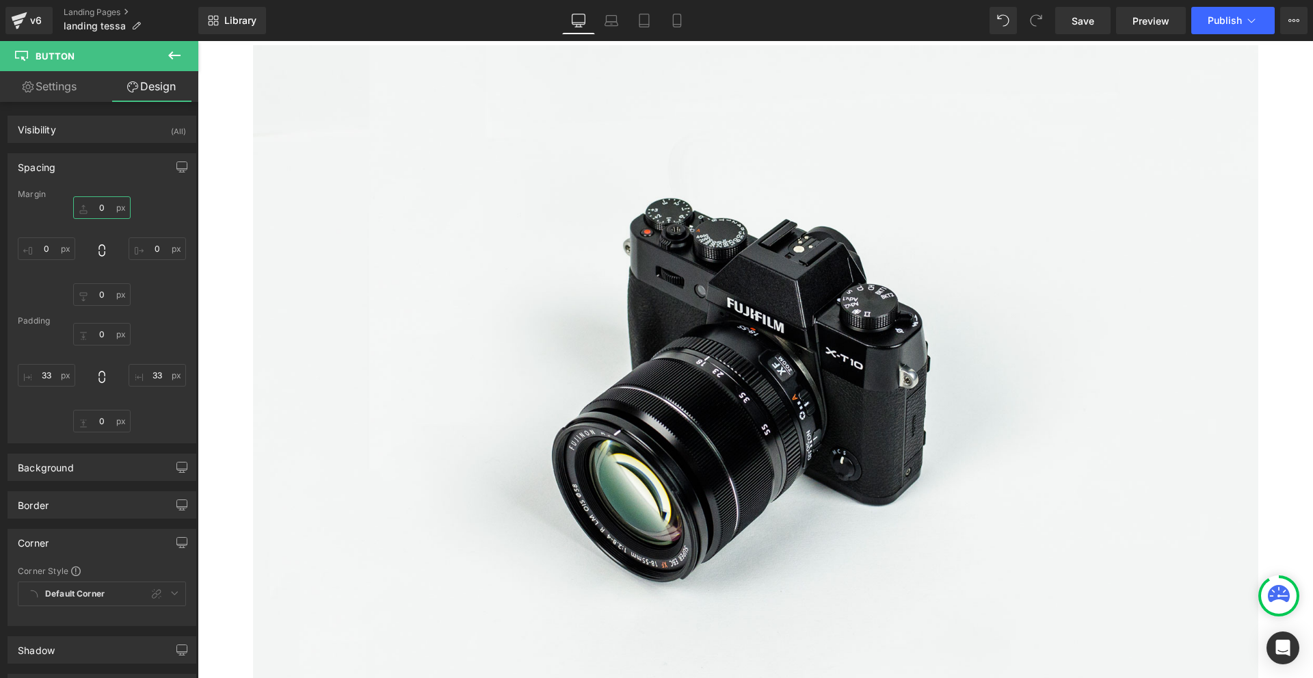
click at [103, 212] on input "0" at bounding box center [101, 207] width 57 height 23
click at [1065, 18] on link "Save" at bounding box center [1083, 20] width 55 height 27
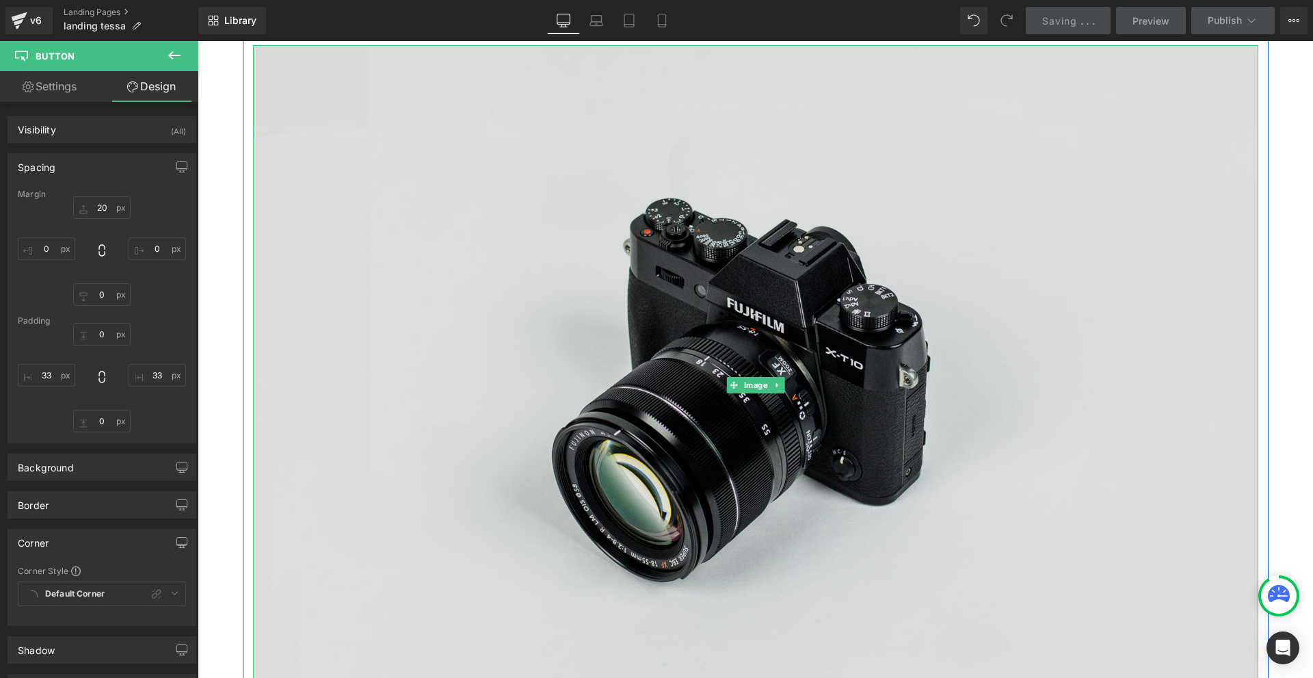
scroll to position [9012, 0]
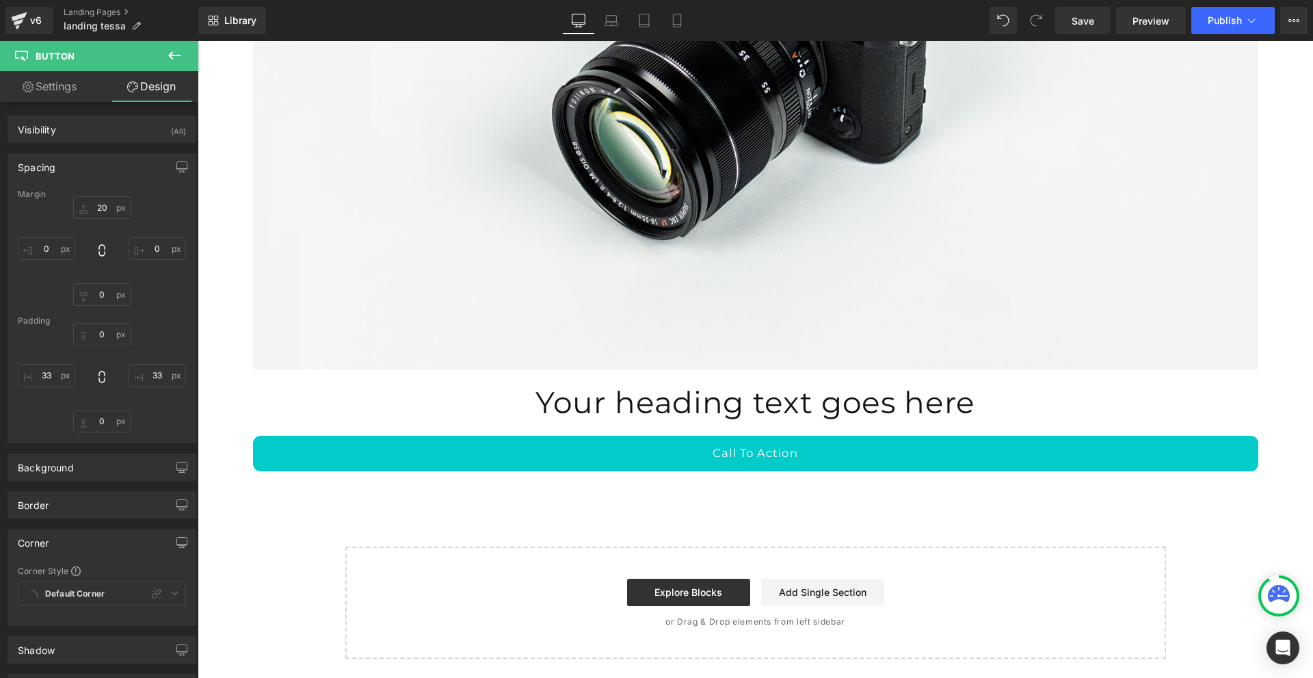
click at [170, 55] on icon at bounding box center [174, 55] width 12 height 8
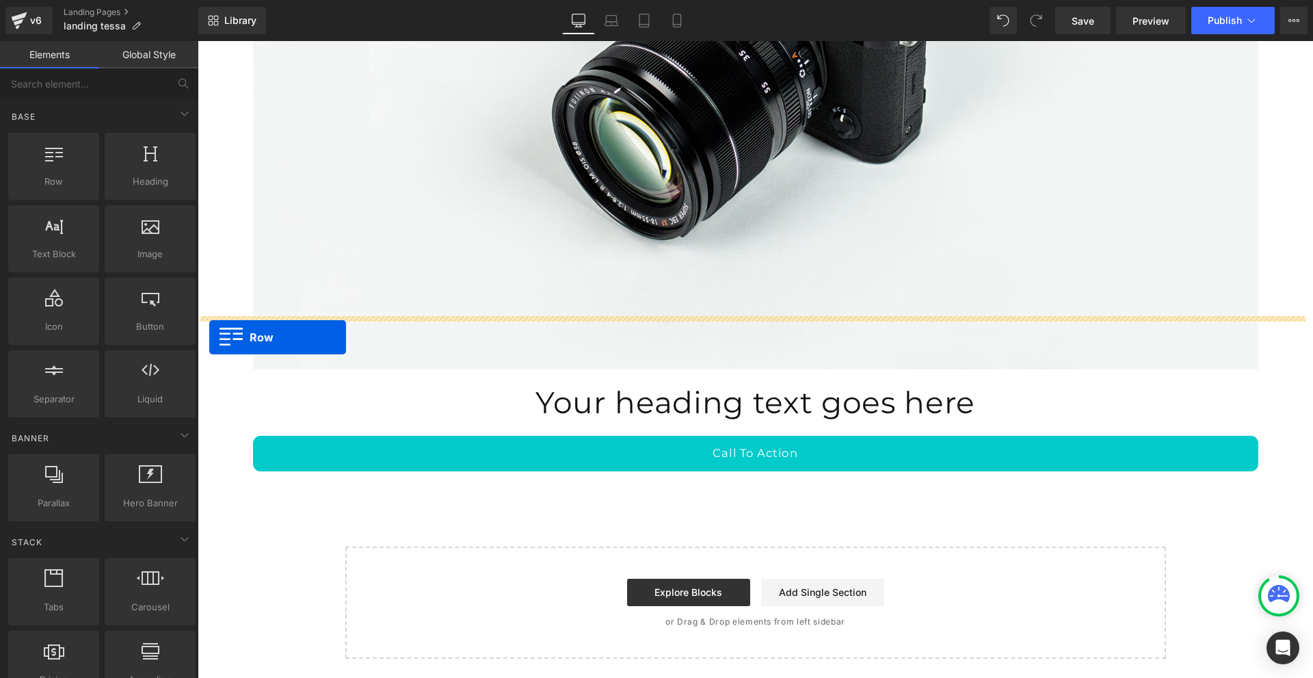
drag, startPoint x: 265, startPoint y: 212, endPoint x: 209, endPoint y: 337, distance: 136.9
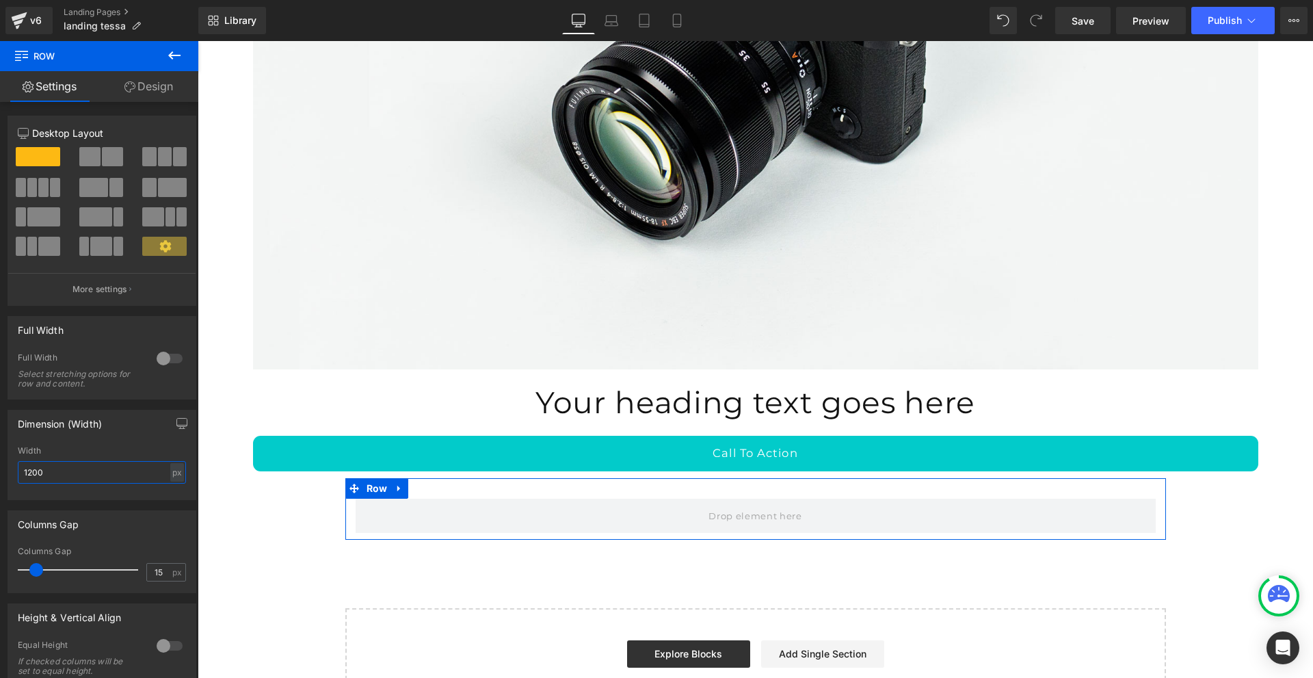
drag, startPoint x: 58, startPoint y: 466, endPoint x: 1, endPoint y: 464, distance: 56.8
click at [1, 464] on div "Dimension (Width) 1200px Width 1200 px % px" at bounding box center [102, 450] width 205 height 101
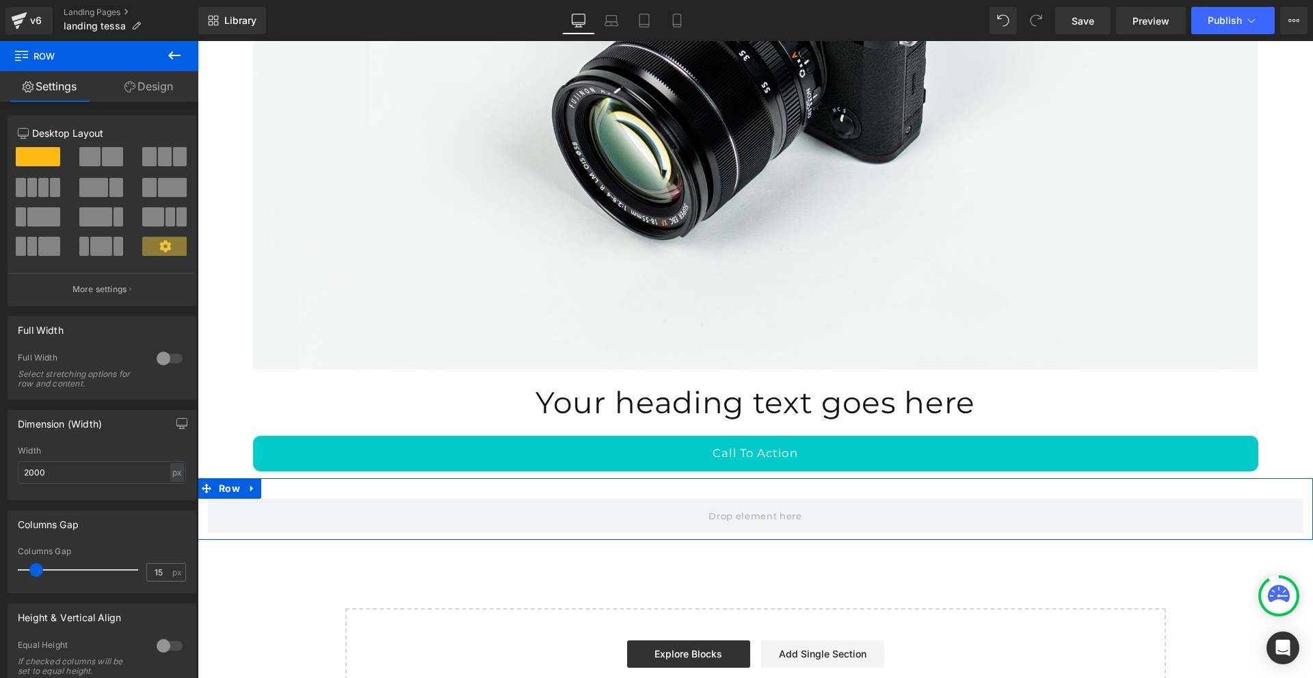
click at [148, 162] on span at bounding box center [149, 156] width 14 height 19
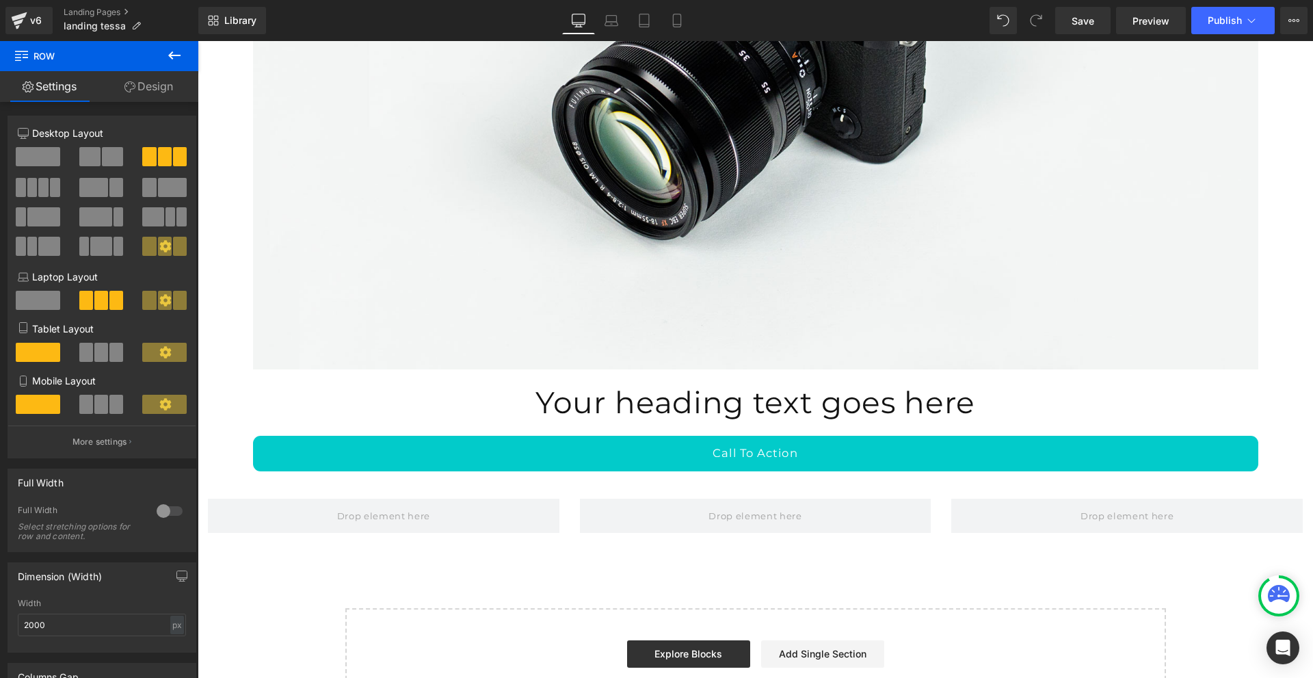
click at [182, 48] on icon at bounding box center [174, 55] width 16 height 16
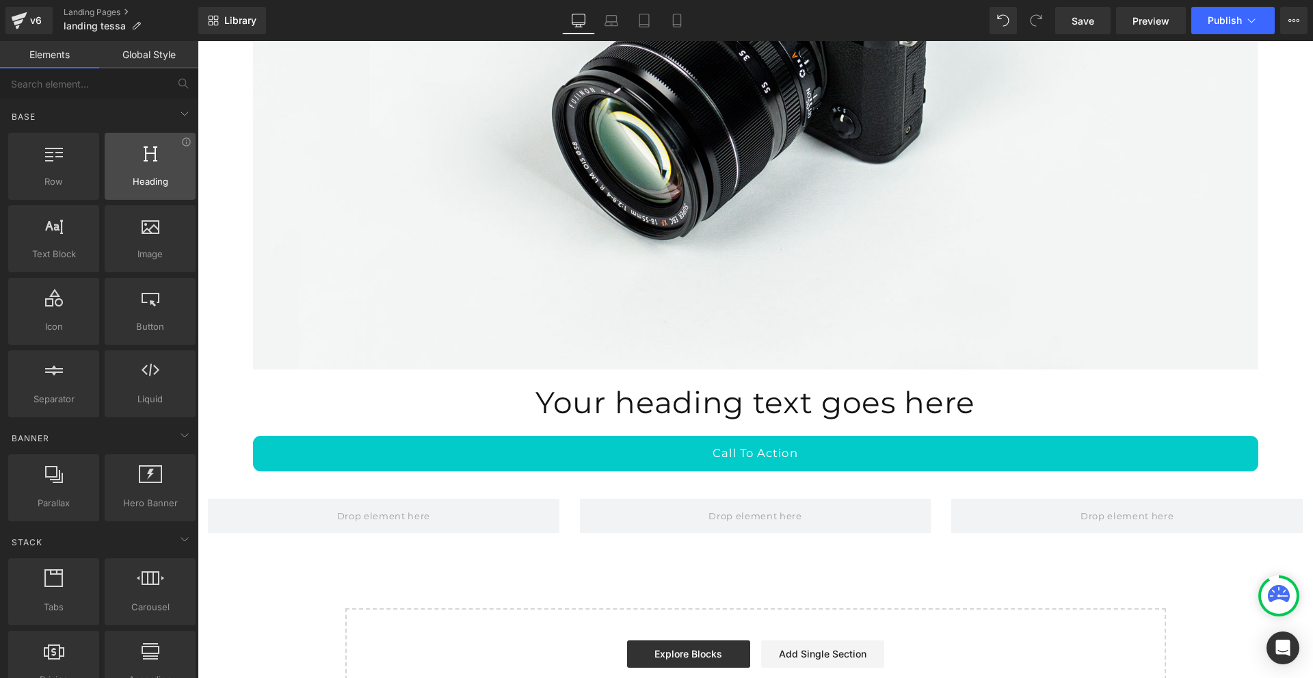
click at [150, 176] on span "Heading" at bounding box center [150, 181] width 83 height 14
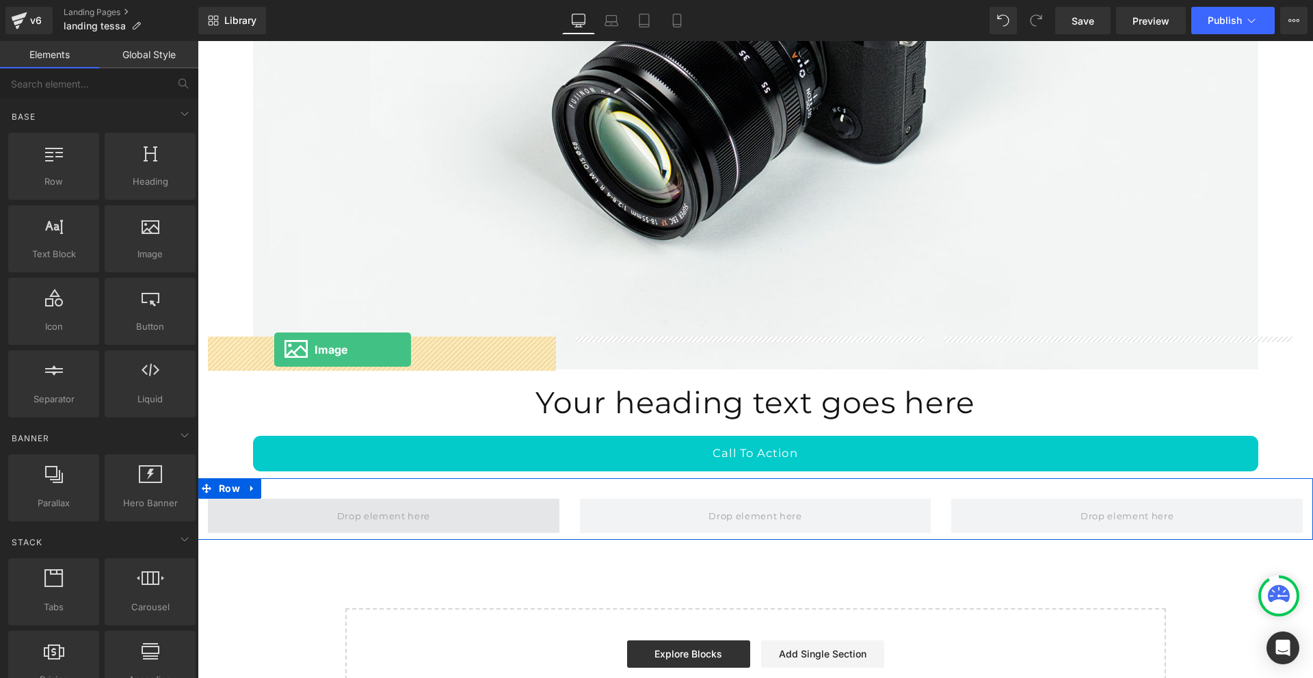
drag, startPoint x: 320, startPoint y: 287, endPoint x: 278, endPoint y: 352, distance: 77.2
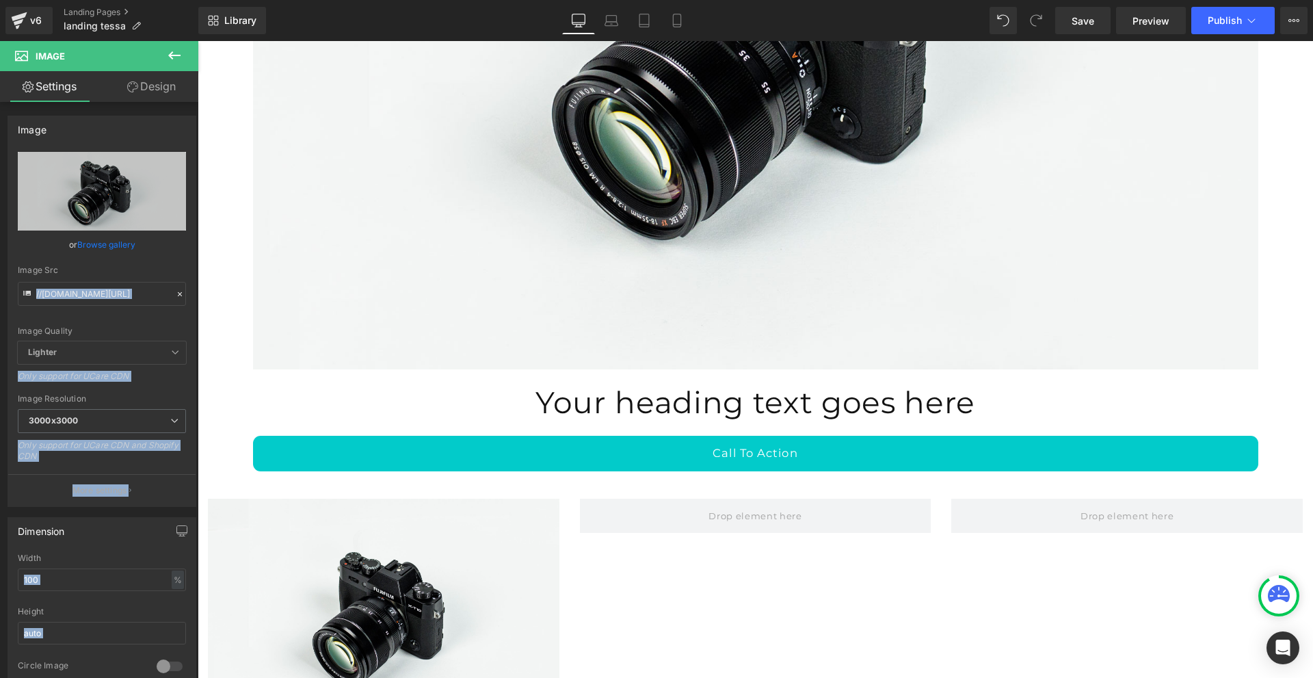
click at [184, 54] on button at bounding box center [174, 56] width 48 height 30
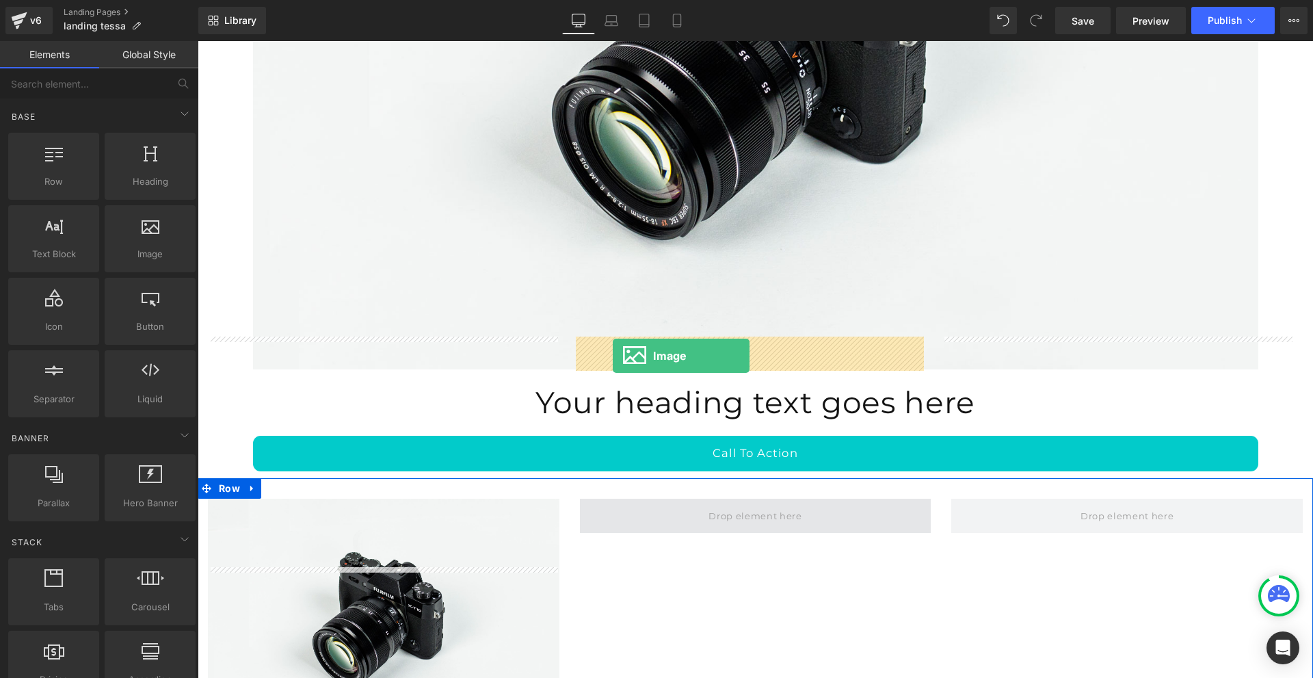
drag, startPoint x: 358, startPoint y: 283, endPoint x: 613, endPoint y: 356, distance: 264.8
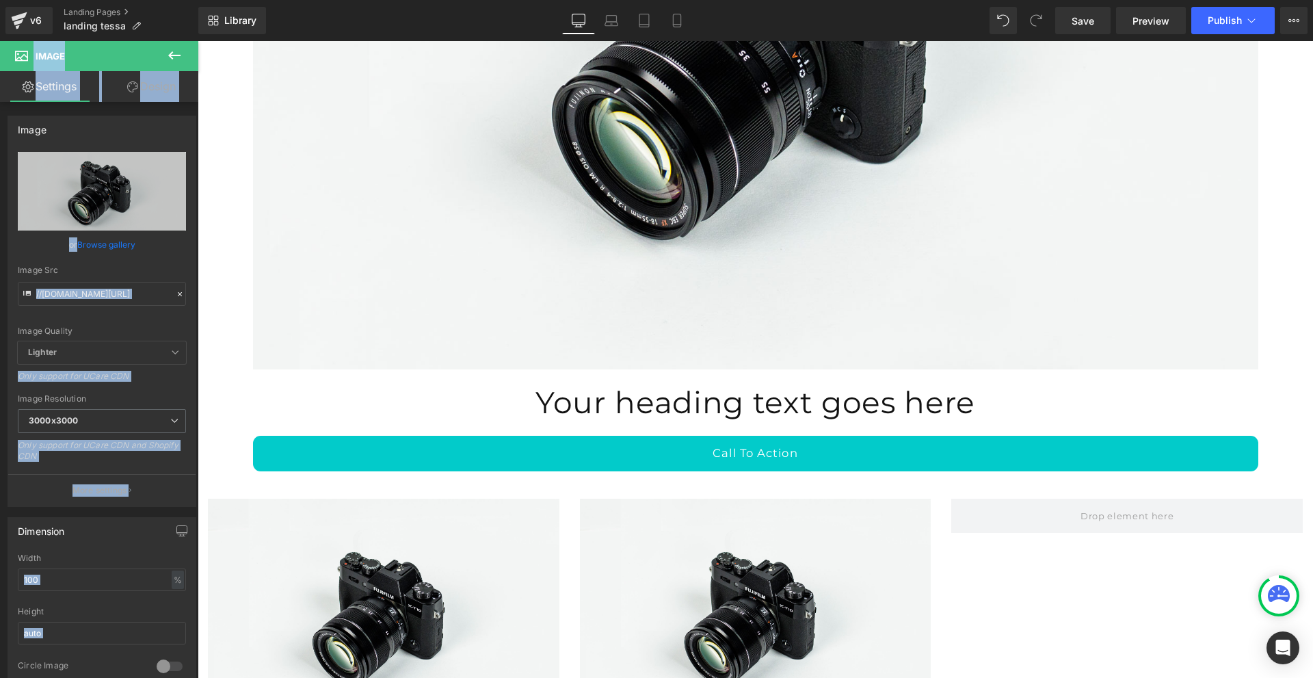
click at [171, 56] on icon at bounding box center [174, 55] width 12 height 8
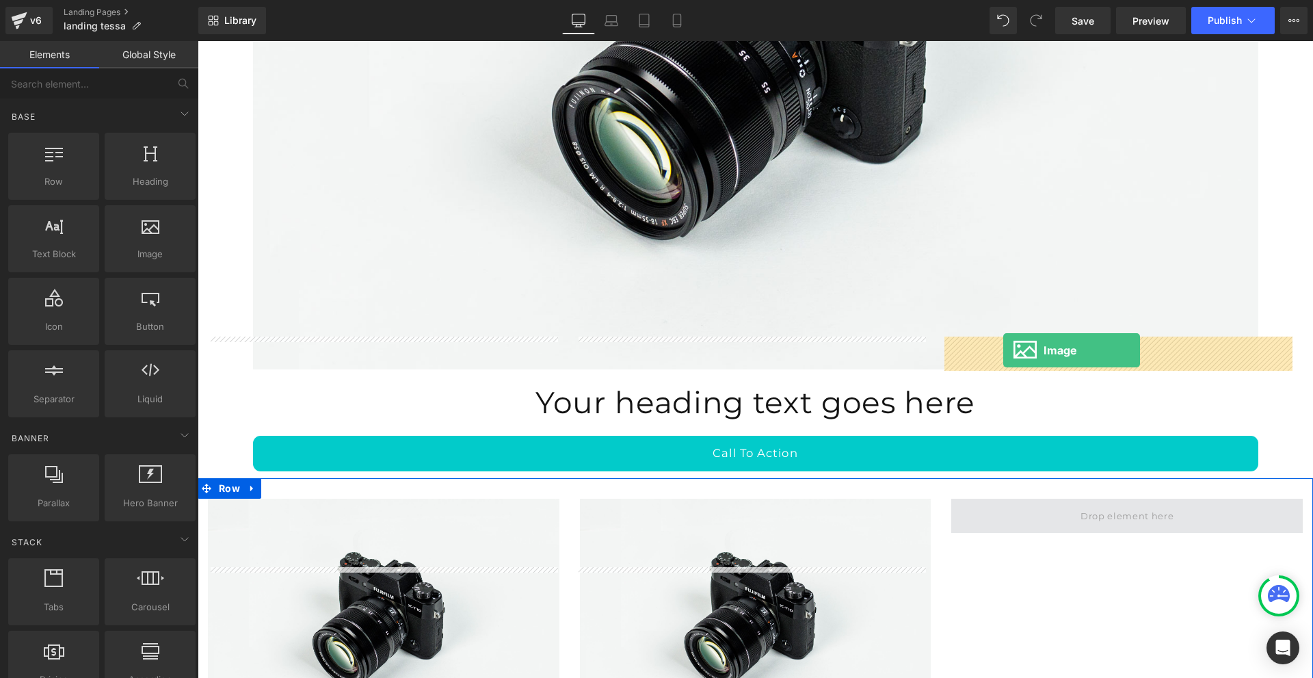
drag, startPoint x: 356, startPoint y: 285, endPoint x: 1004, endPoint y: 350, distance: 650.5
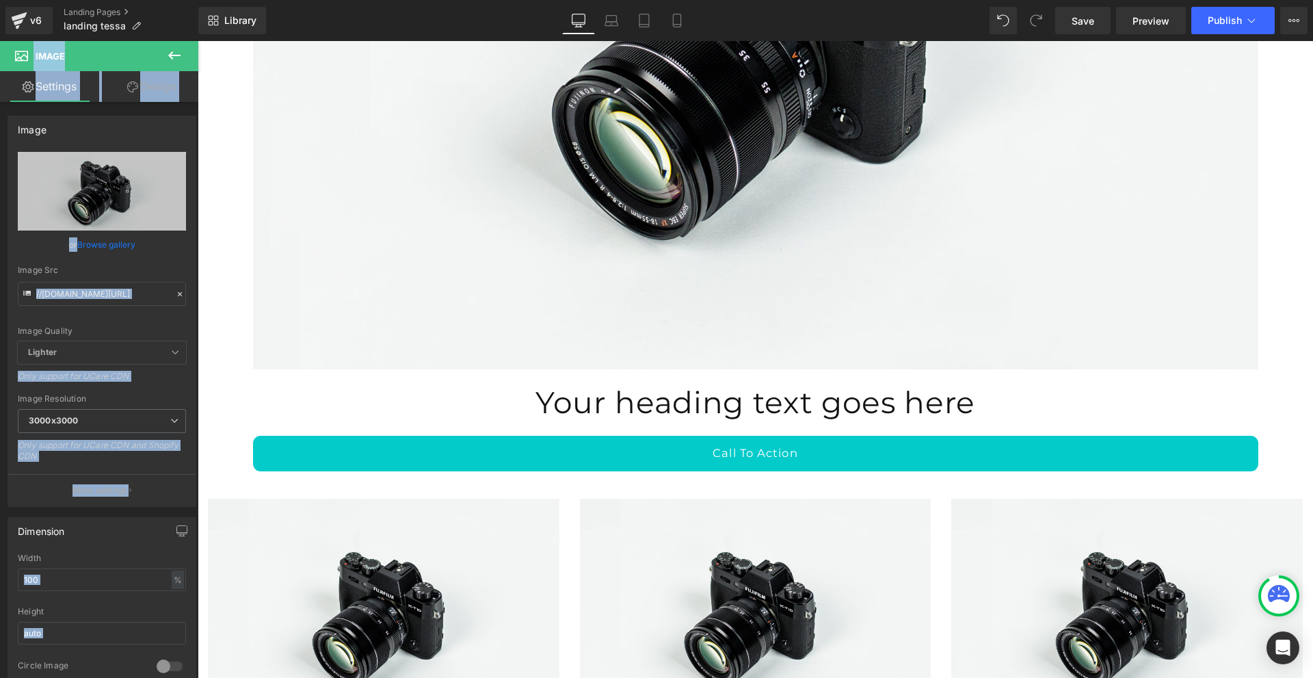
click at [170, 48] on icon at bounding box center [174, 55] width 16 height 16
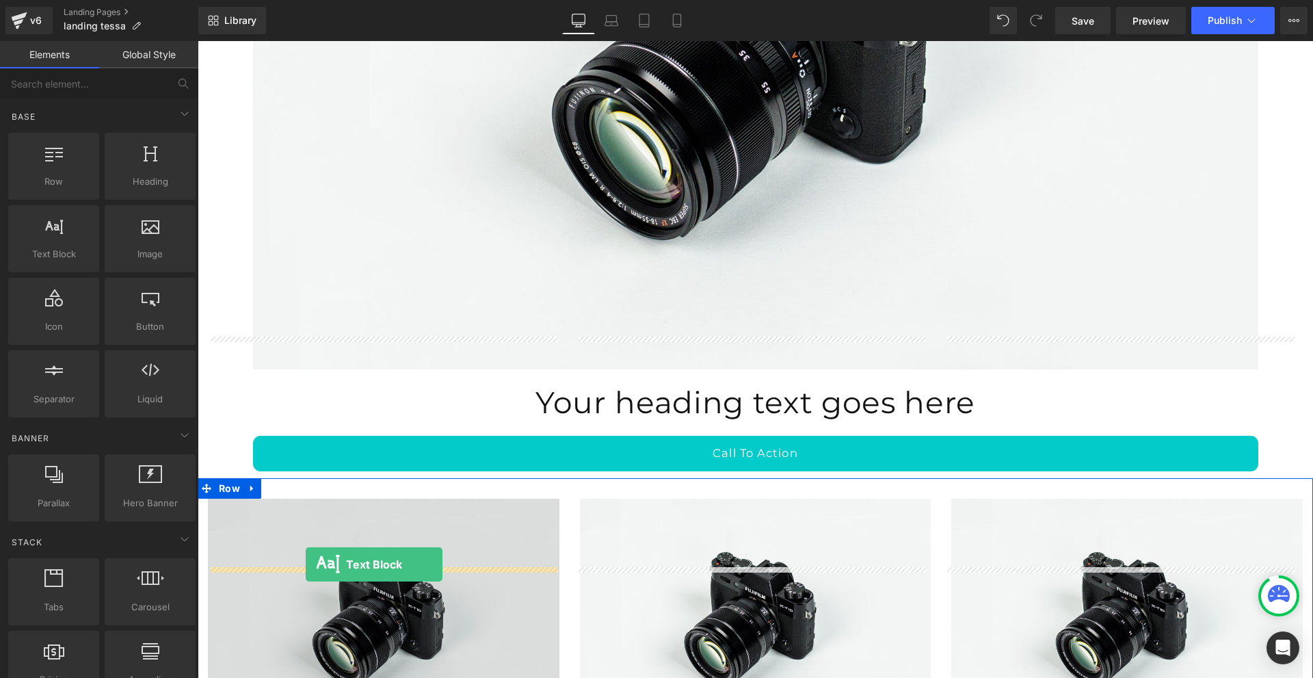
drag, startPoint x: 257, startPoint y: 293, endPoint x: 306, endPoint y: 564, distance: 275.3
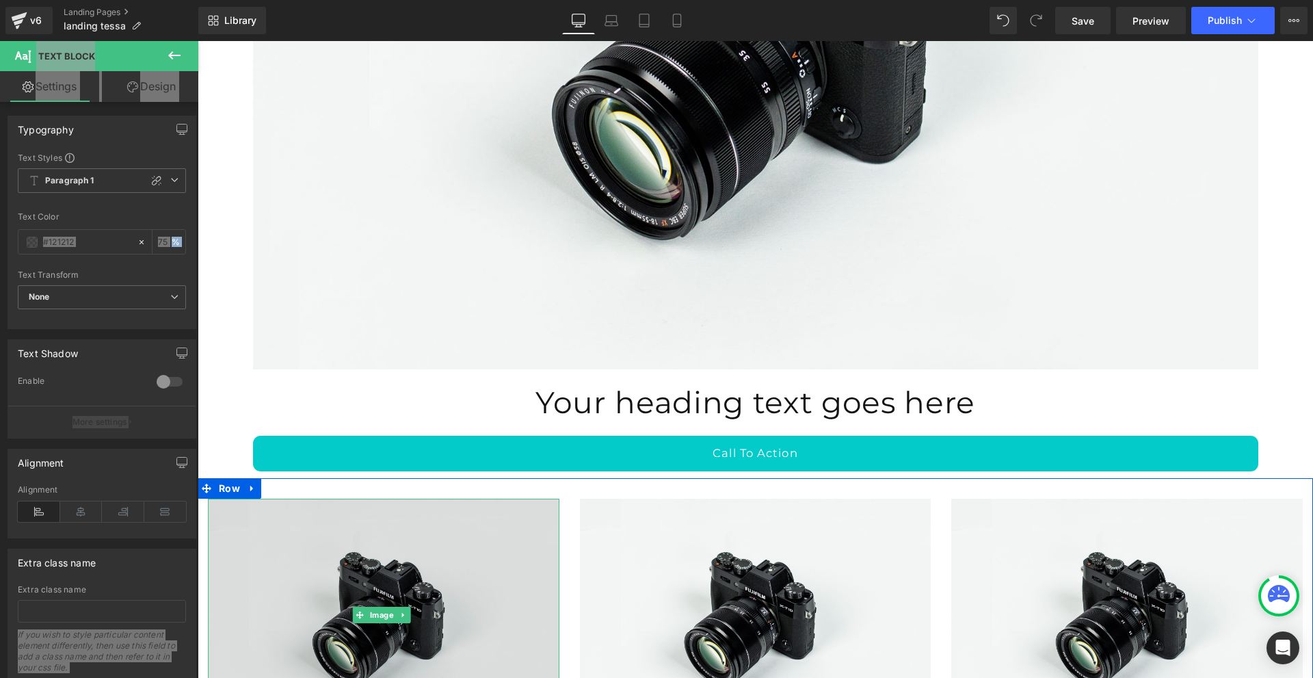
click at [297, 520] on img at bounding box center [384, 615] width 352 height 233
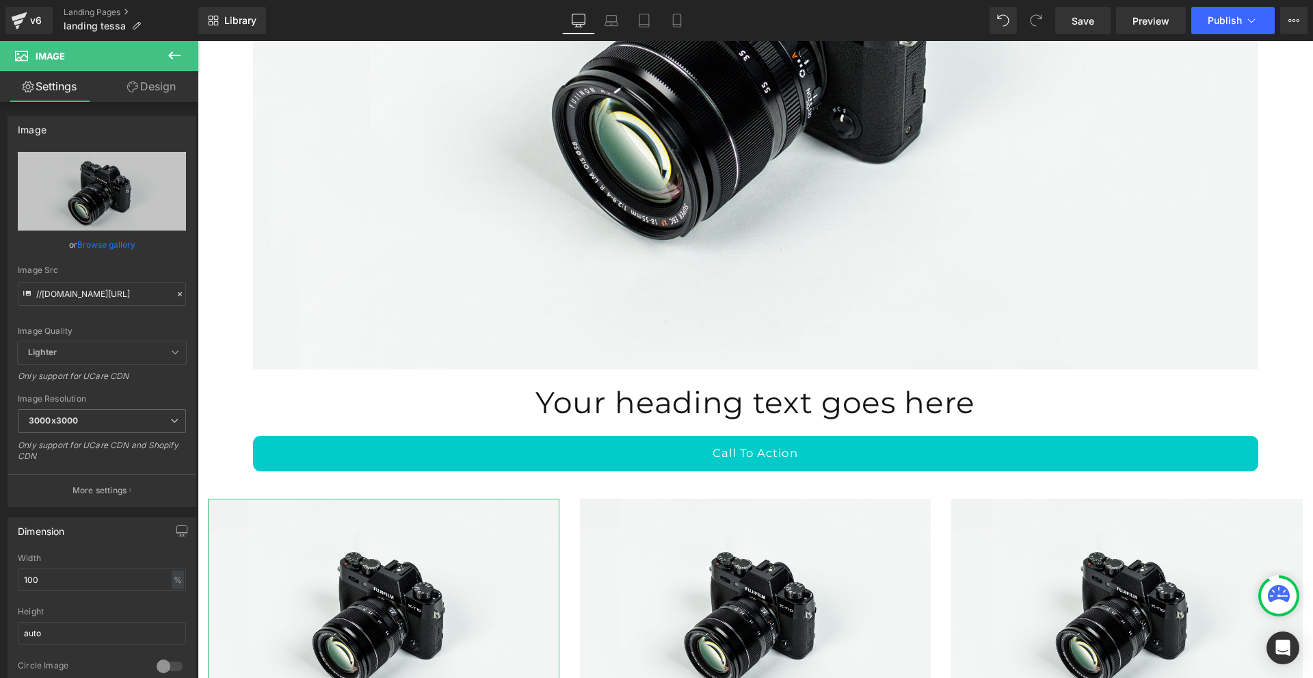
click at [142, 84] on link "Design" at bounding box center [151, 86] width 99 height 31
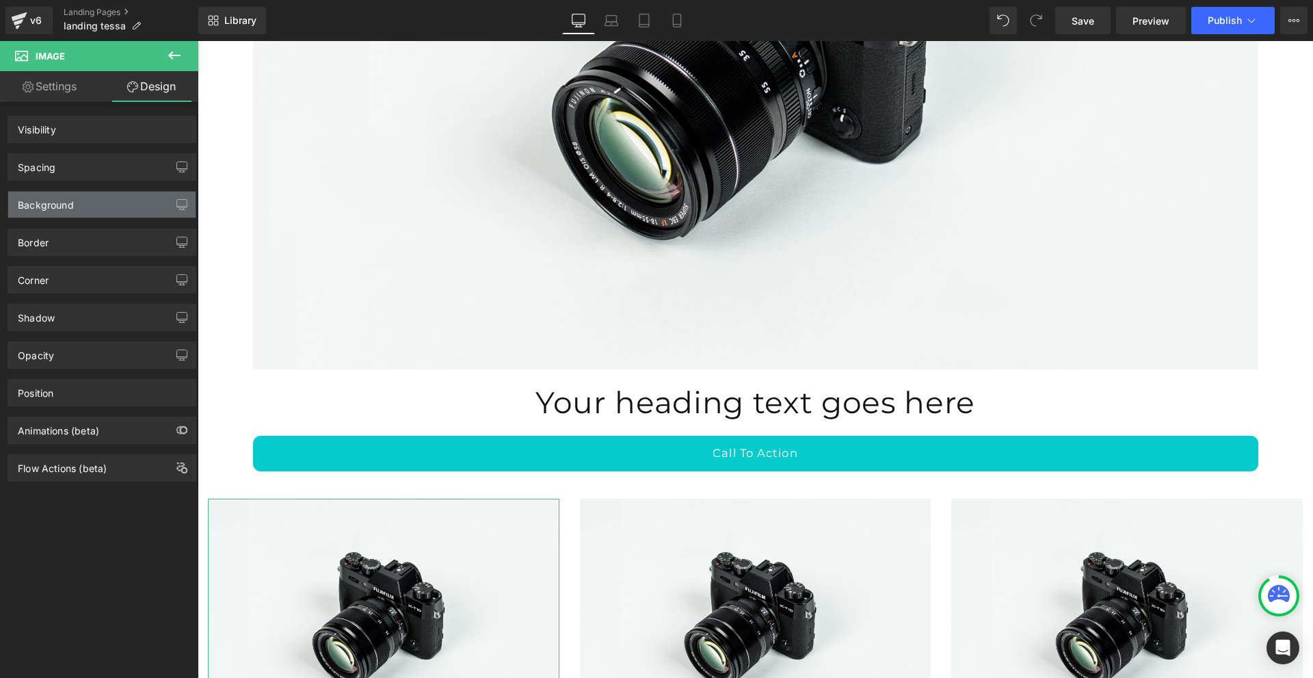
click at [103, 201] on div "Background" at bounding box center [101, 205] width 187 height 26
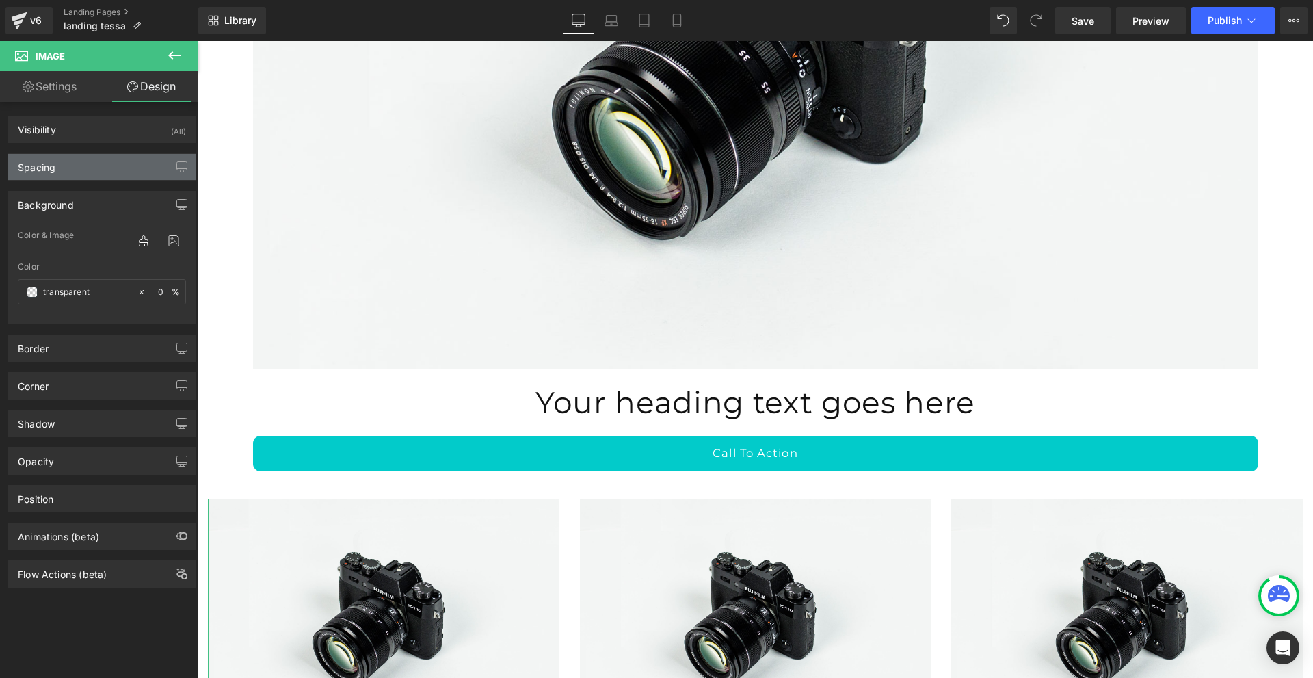
click at [105, 172] on div "Spacing" at bounding box center [101, 167] width 187 height 26
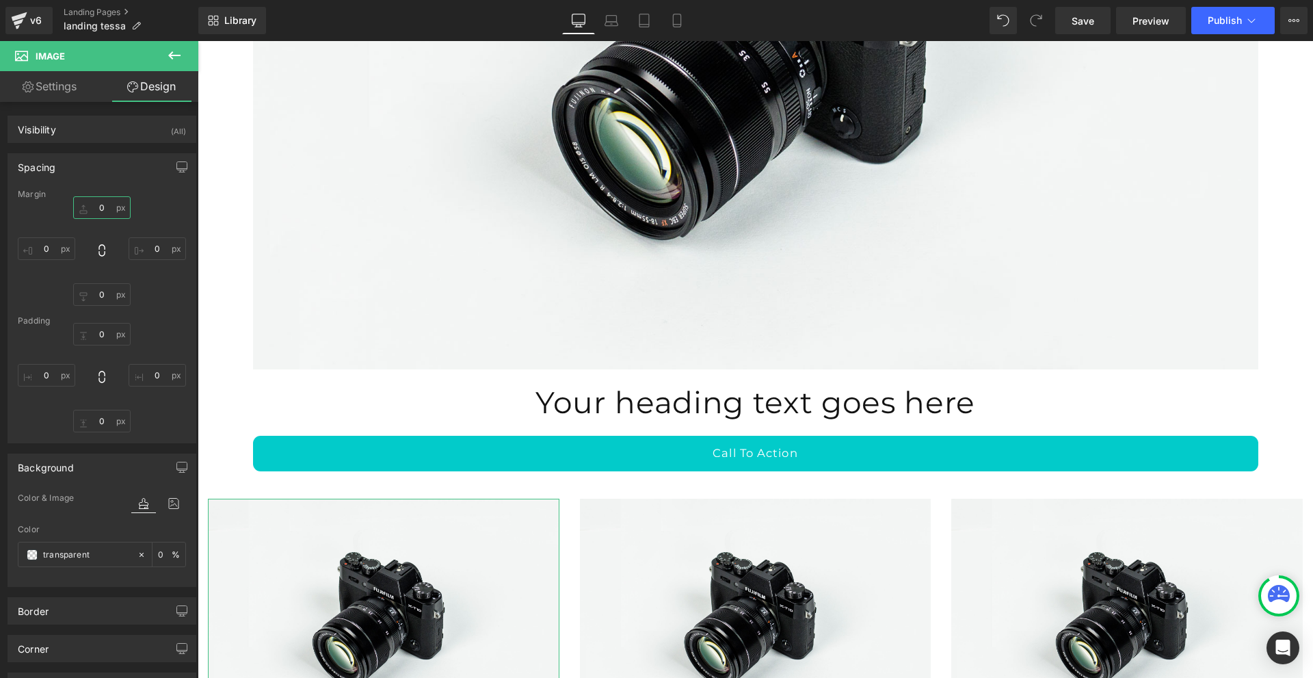
click at [96, 210] on input "0" at bounding box center [101, 207] width 57 height 23
click at [101, 418] on input "0" at bounding box center [101, 421] width 57 height 23
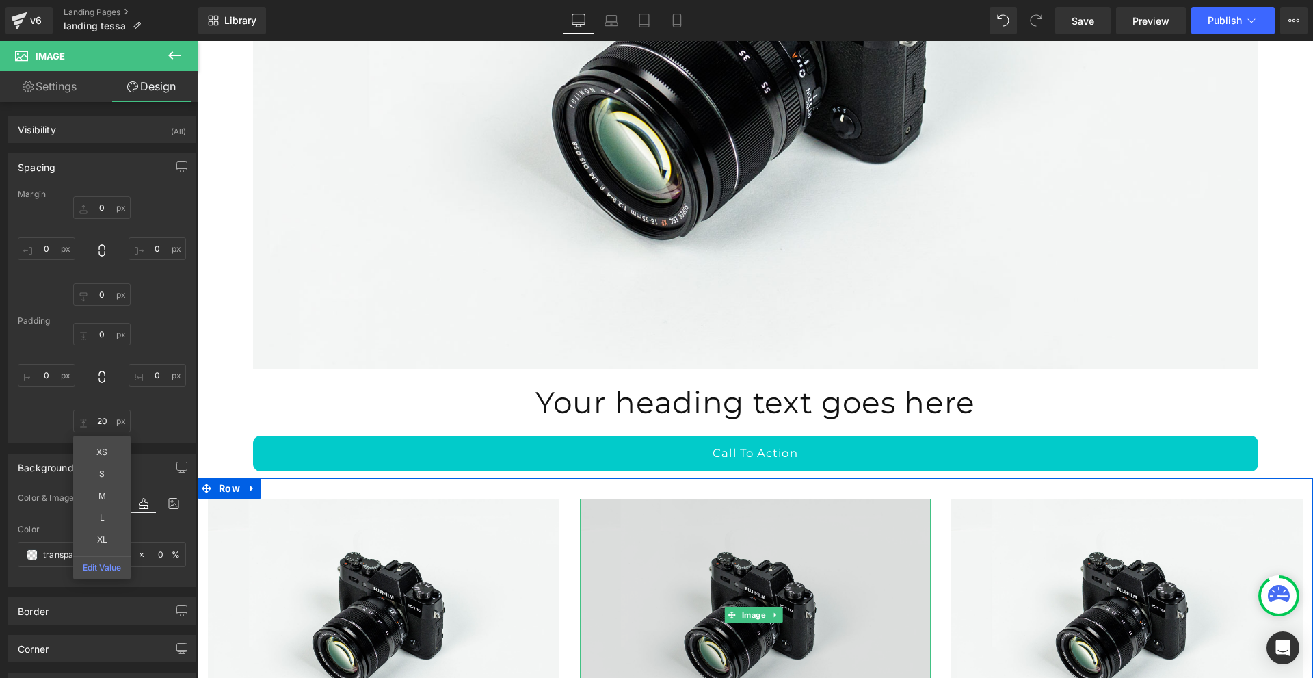
click at [654, 547] on img at bounding box center [756, 615] width 352 height 233
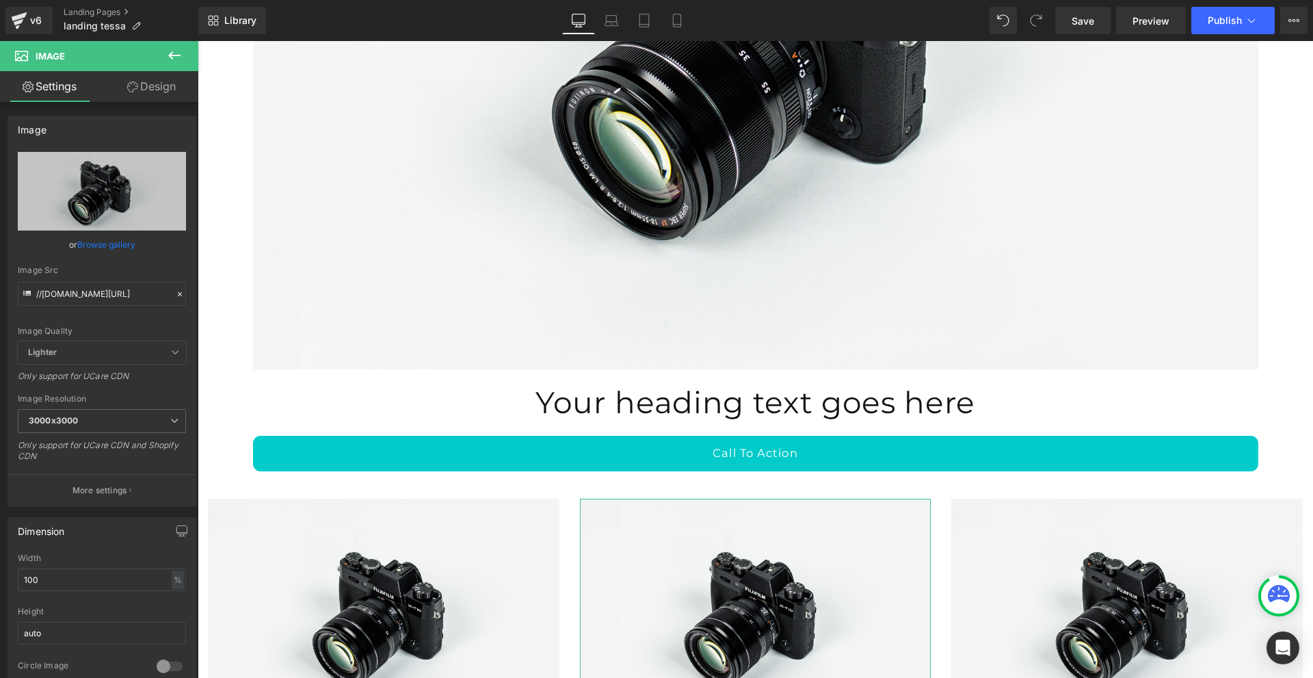
click at [144, 90] on link "Design" at bounding box center [151, 86] width 99 height 31
click at [0, 0] on div "Spacing" at bounding box center [0, 0] width 0 height 0
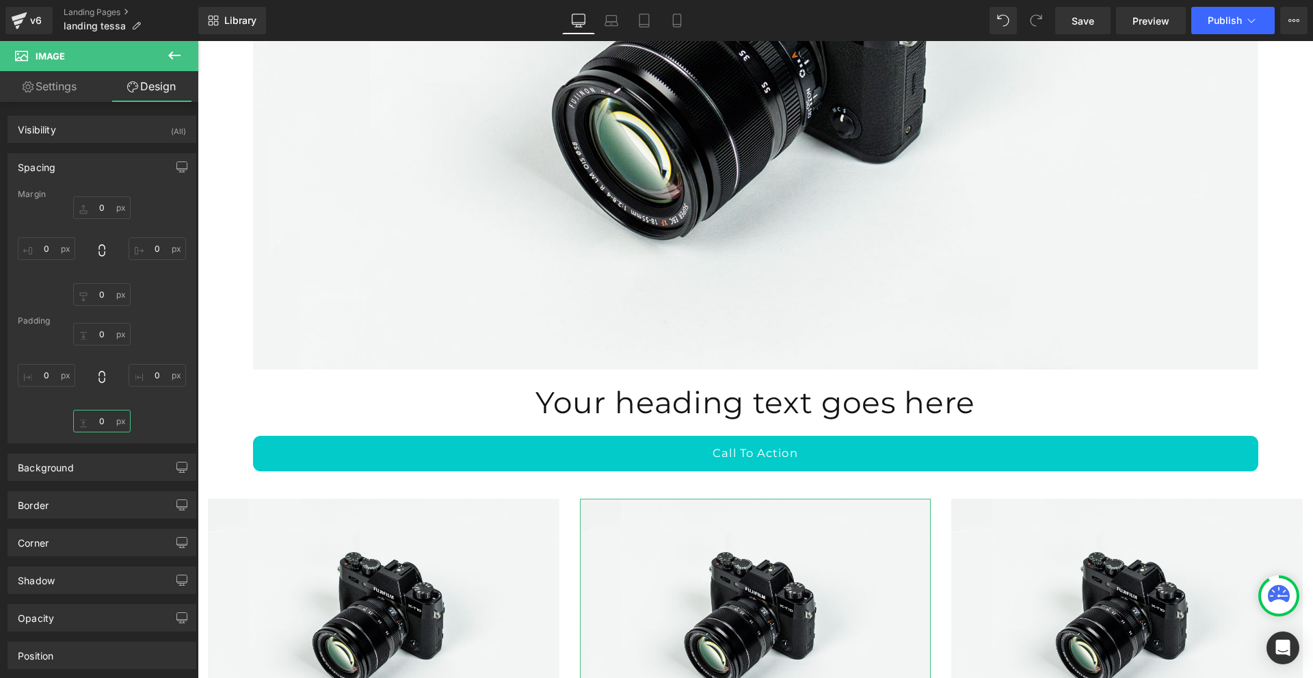
click at [103, 419] on input "0" at bounding box center [101, 421] width 57 height 23
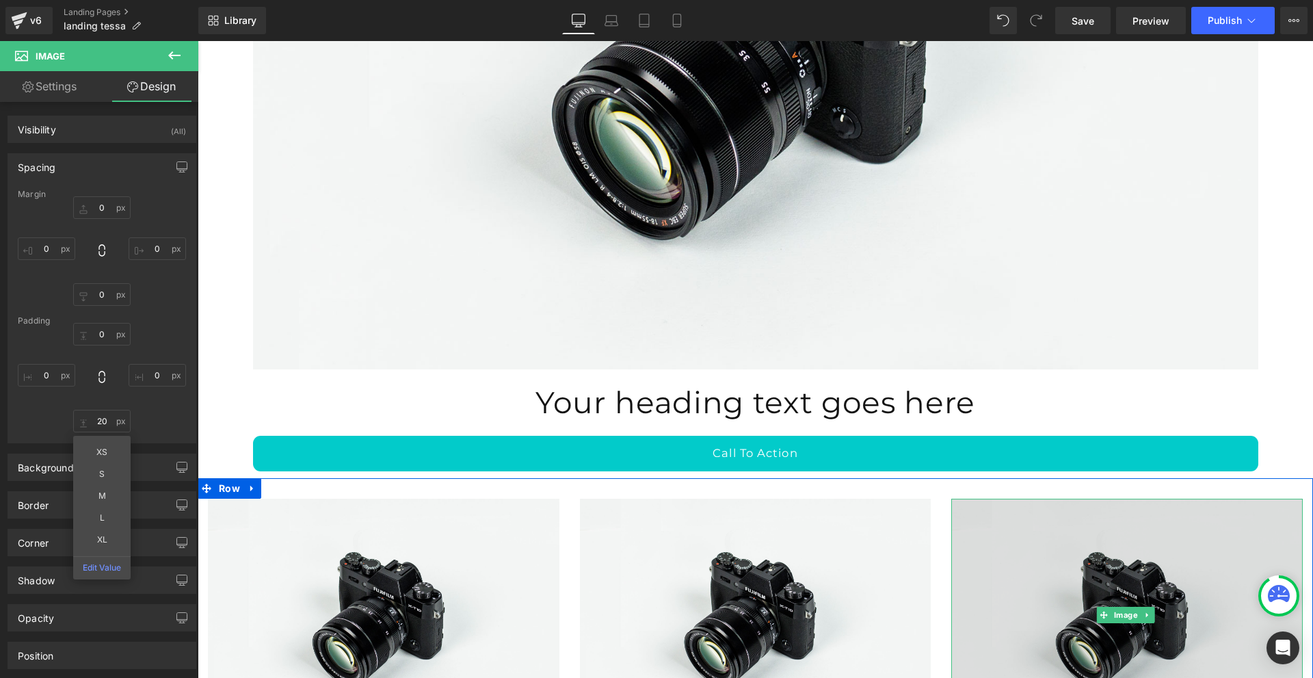
click at [1028, 549] on img at bounding box center [1128, 615] width 352 height 233
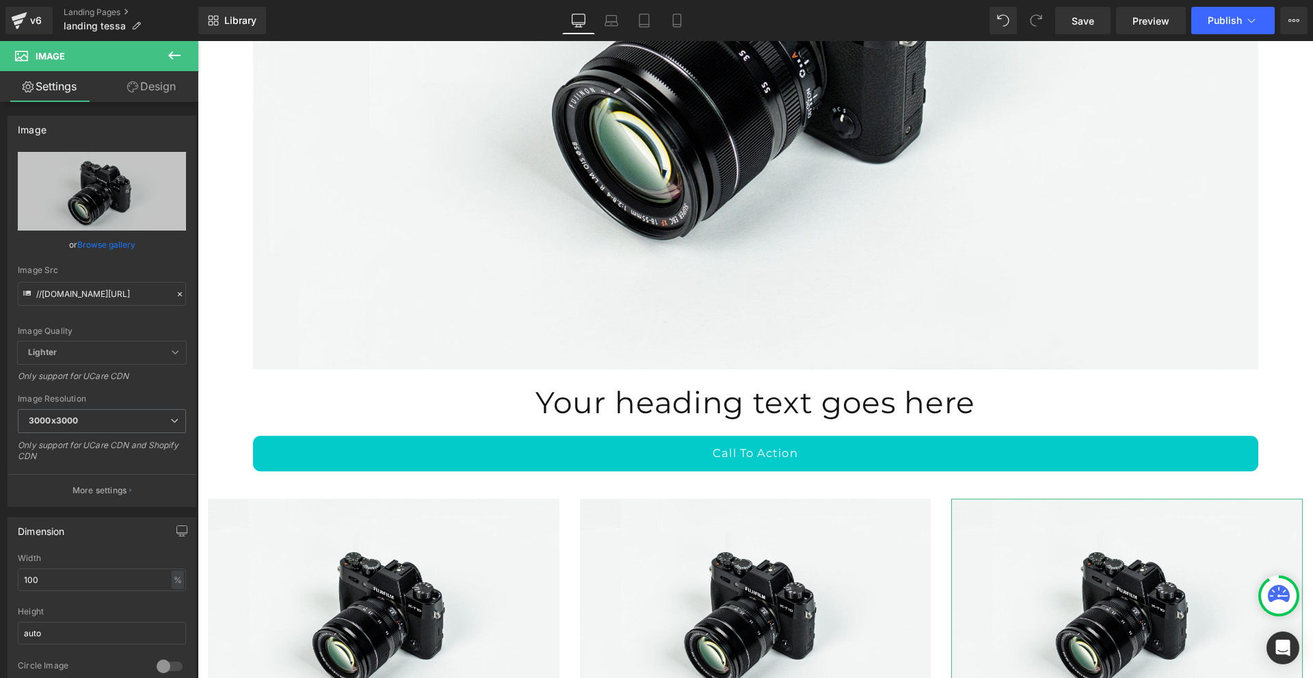
click at [154, 96] on link "Design" at bounding box center [151, 86] width 99 height 31
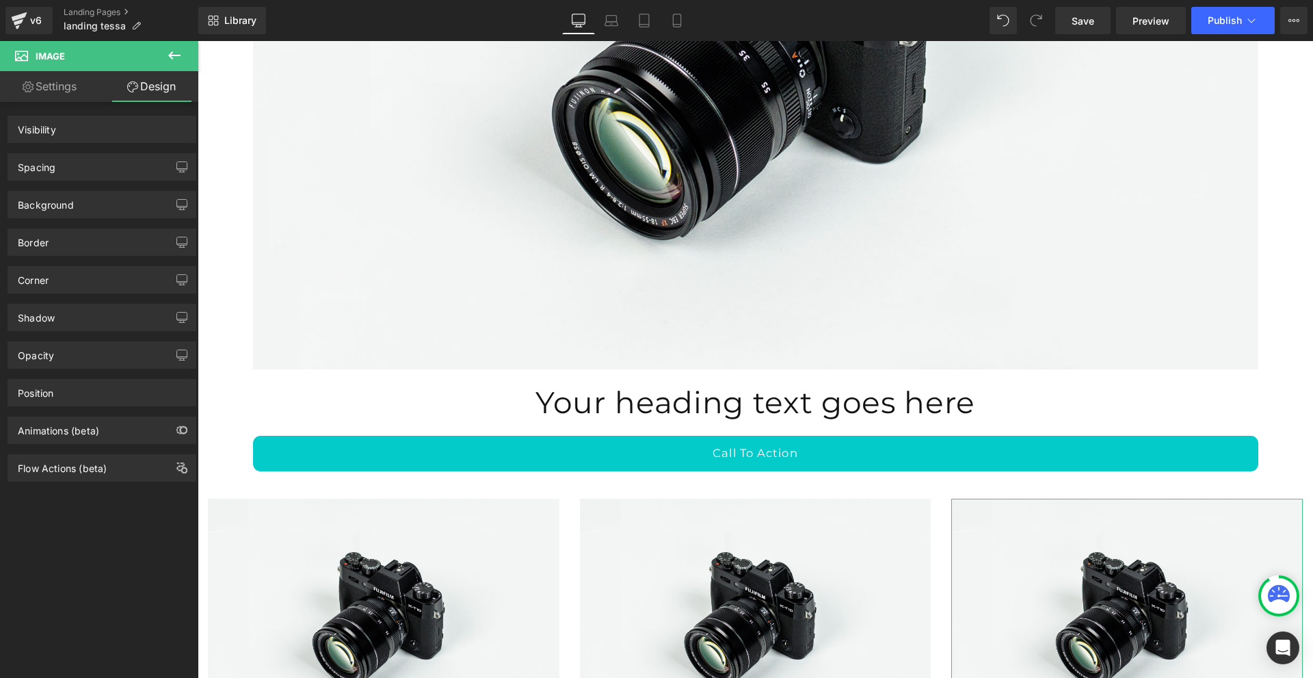
click at [107, 161] on div "Spacing" at bounding box center [101, 167] width 187 height 26
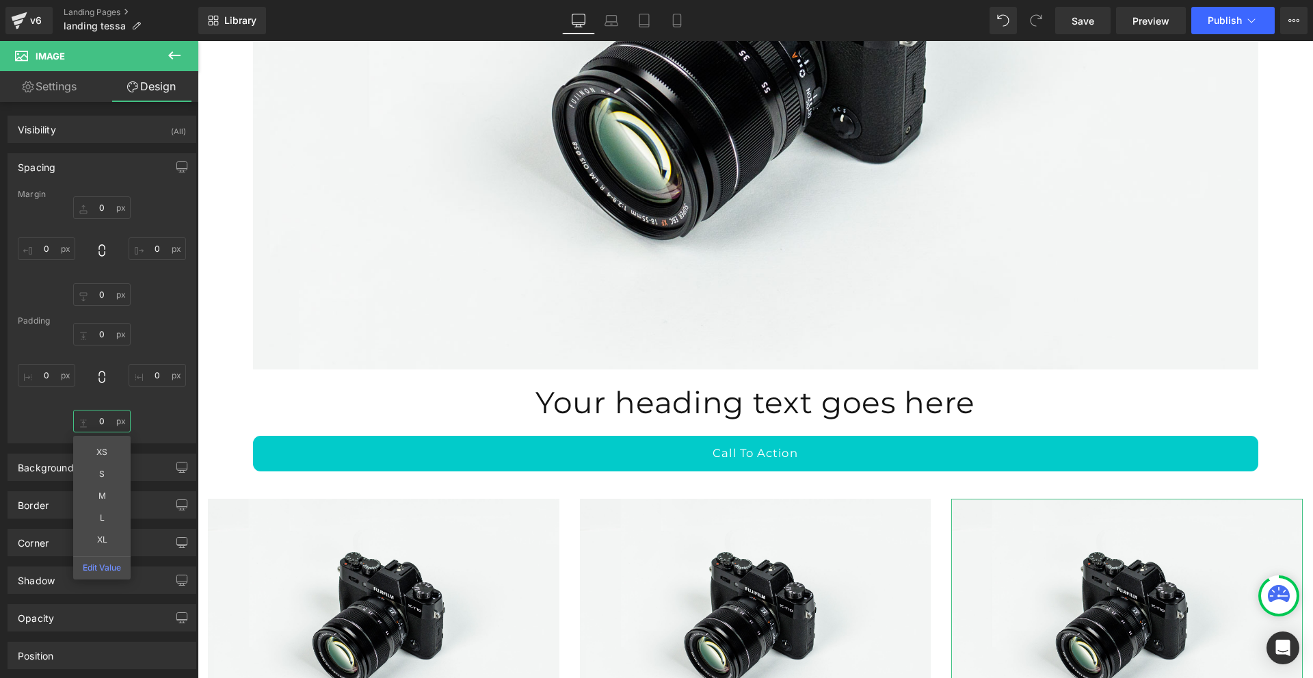
click at [101, 426] on input "0" at bounding box center [101, 421] width 57 height 23
click at [1075, 23] on span "Save" at bounding box center [1083, 21] width 23 height 14
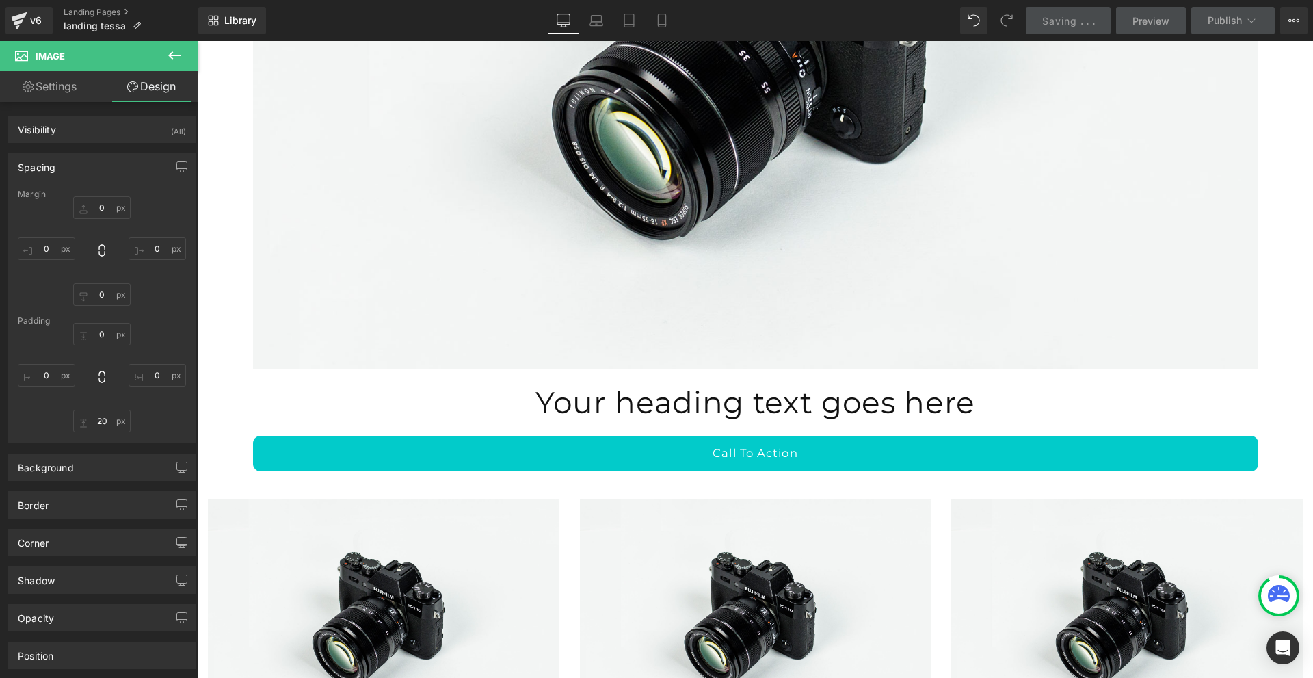
scroll to position [9286, 0]
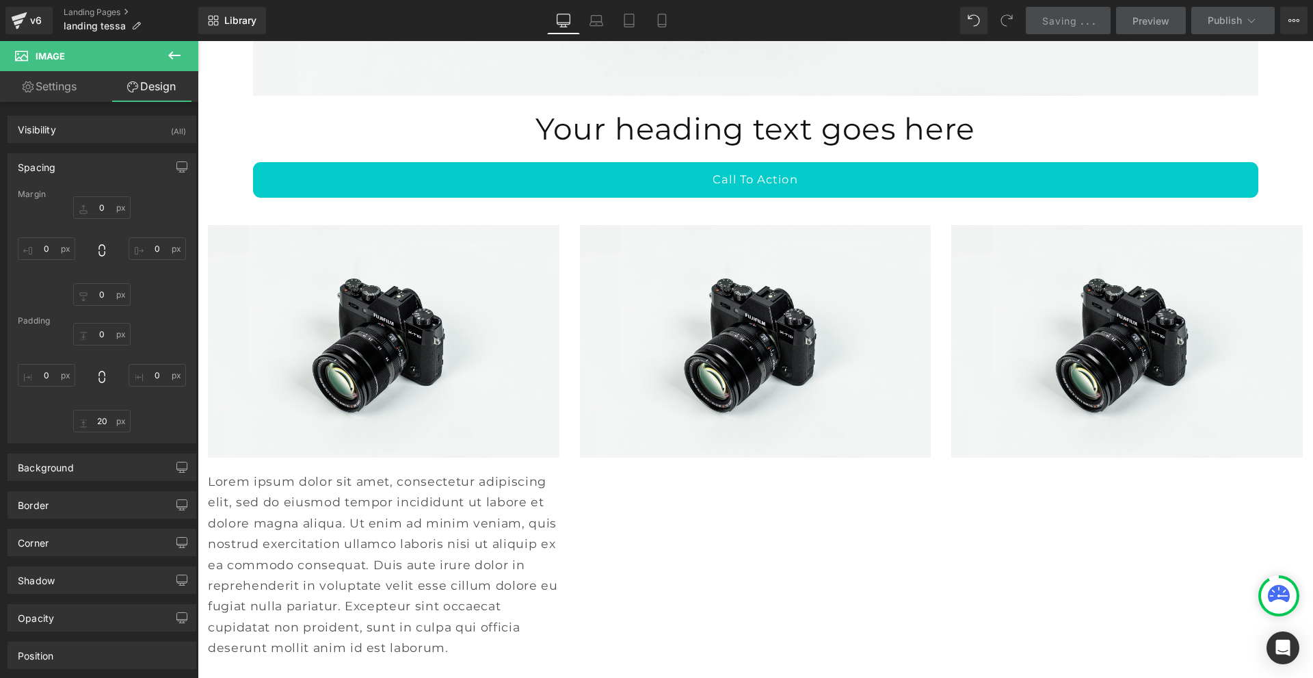
click at [406, 471] on p "Lorem ipsum dolor sit amet, consectetur adipiscing elit, sed do eiusmod tempor …" at bounding box center [384, 564] width 352 height 187
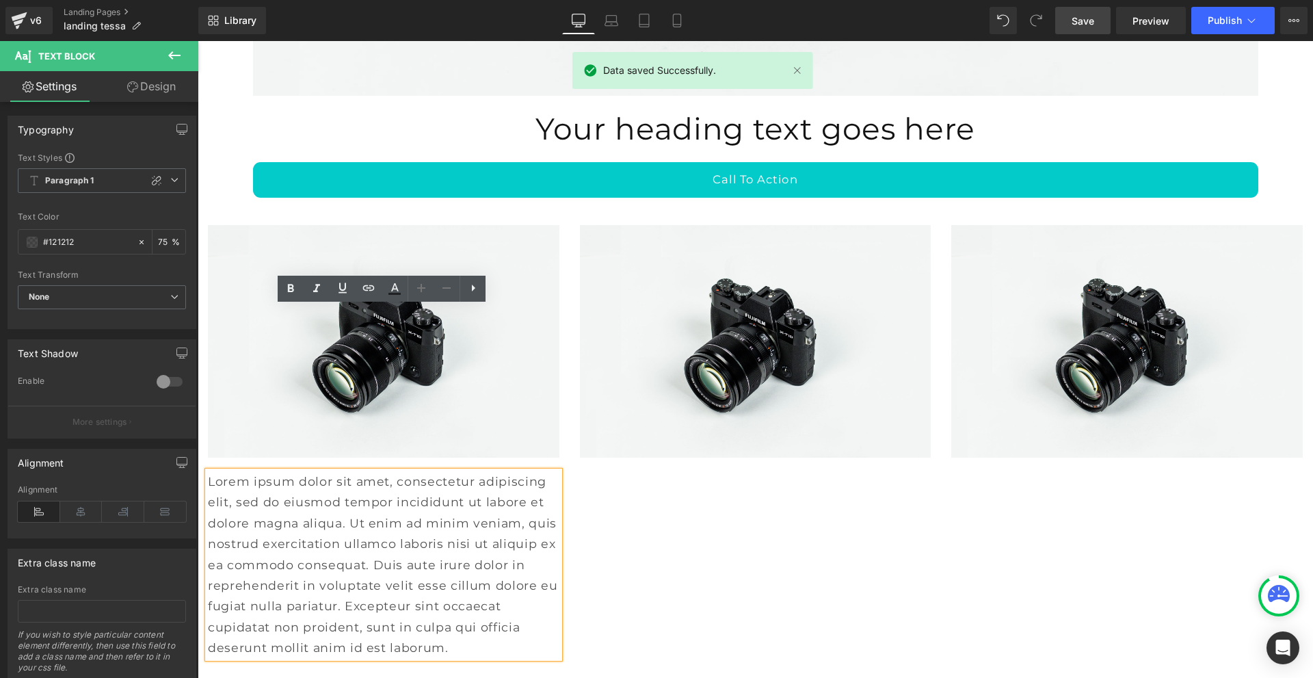
click at [623, 419] on div "Image Lorem ipsum dolor sit amet, consectetur adipiscing elit, sed do eiusmod t…" at bounding box center [756, 435] width 1116 height 461
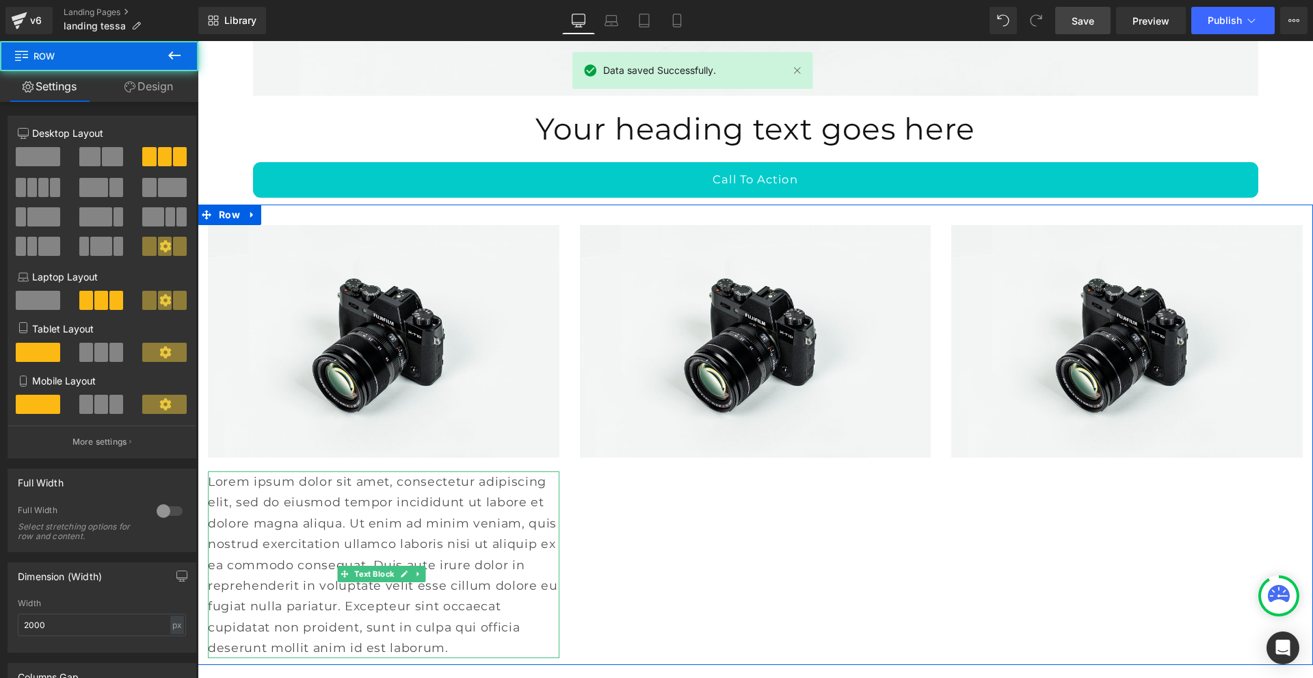
click at [426, 471] on p "Lorem ipsum dolor sit amet, consectetur adipiscing elit, sed do eiusmod tempor …" at bounding box center [384, 564] width 352 height 187
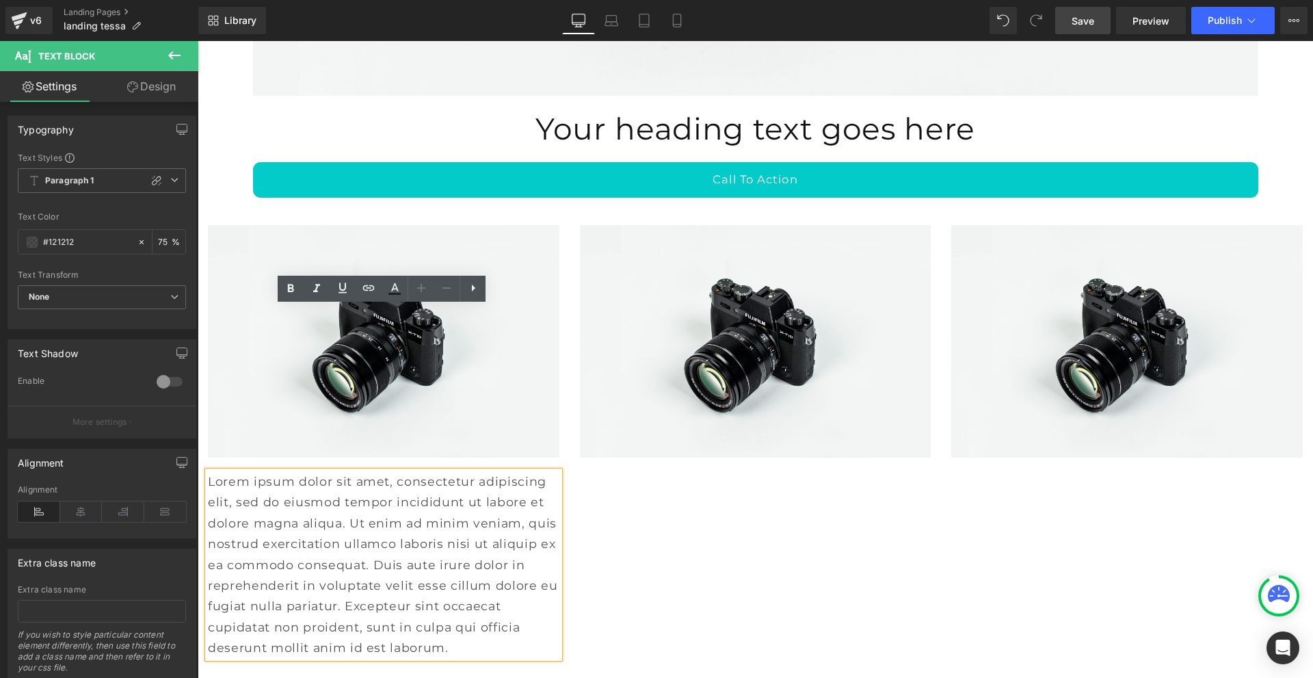
click at [634, 397] on div "Image Lorem ipsum dolor sit amet, consectetur adipiscing elit, sed do eiusmod t…" at bounding box center [756, 435] width 1116 height 461
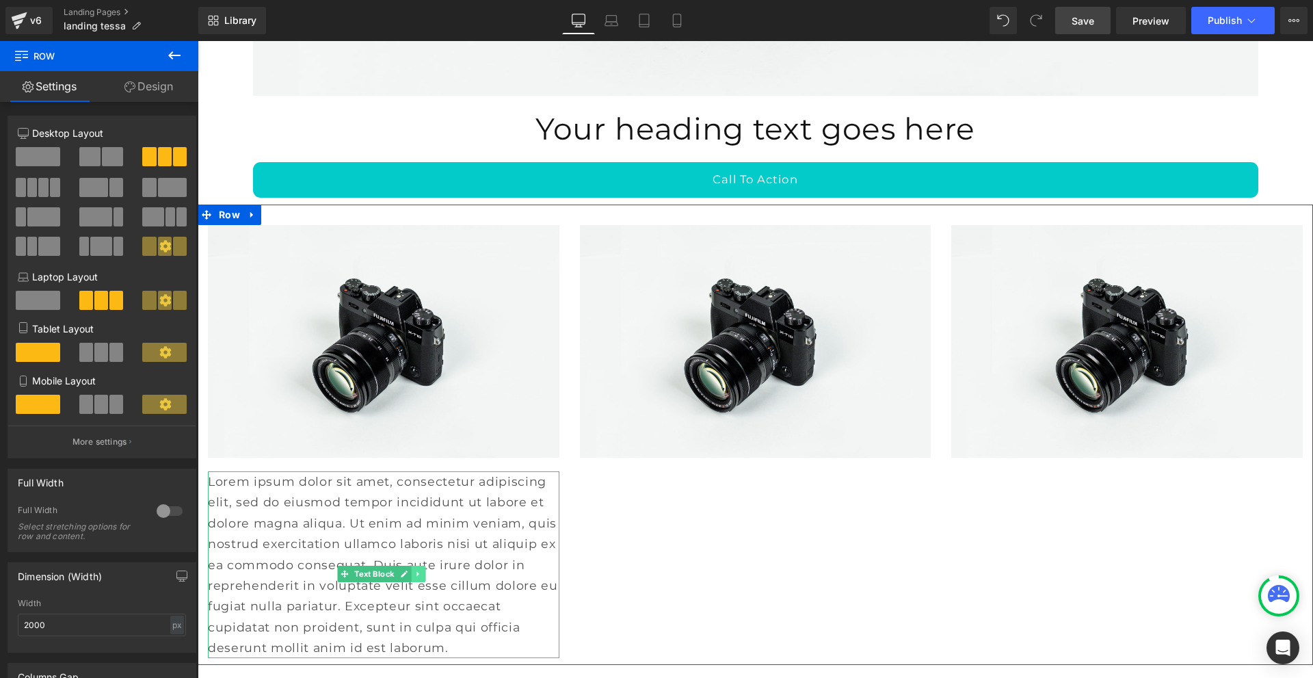
click at [417, 566] on link at bounding box center [419, 574] width 14 height 16
click at [410, 570] on icon at bounding box center [412, 574] width 8 height 8
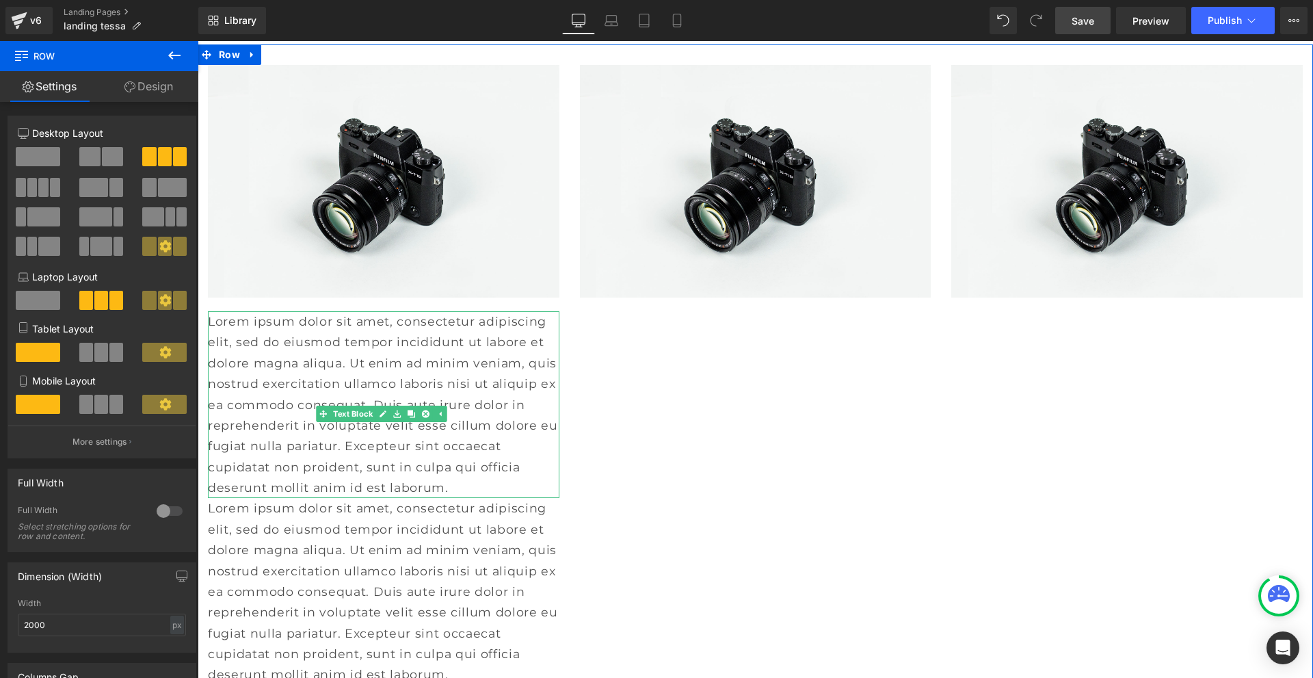
scroll to position [9360, 0]
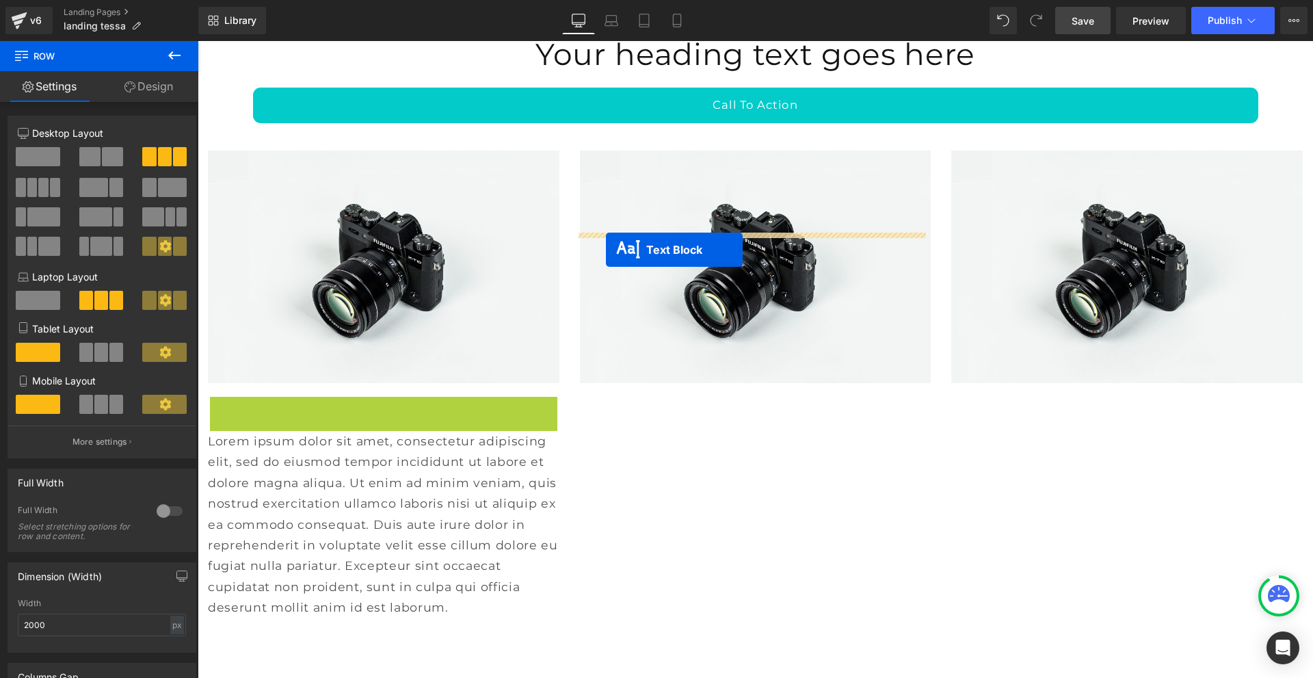
drag, startPoint x: 322, startPoint y: 335, endPoint x: 606, endPoint y: 250, distance: 297.1
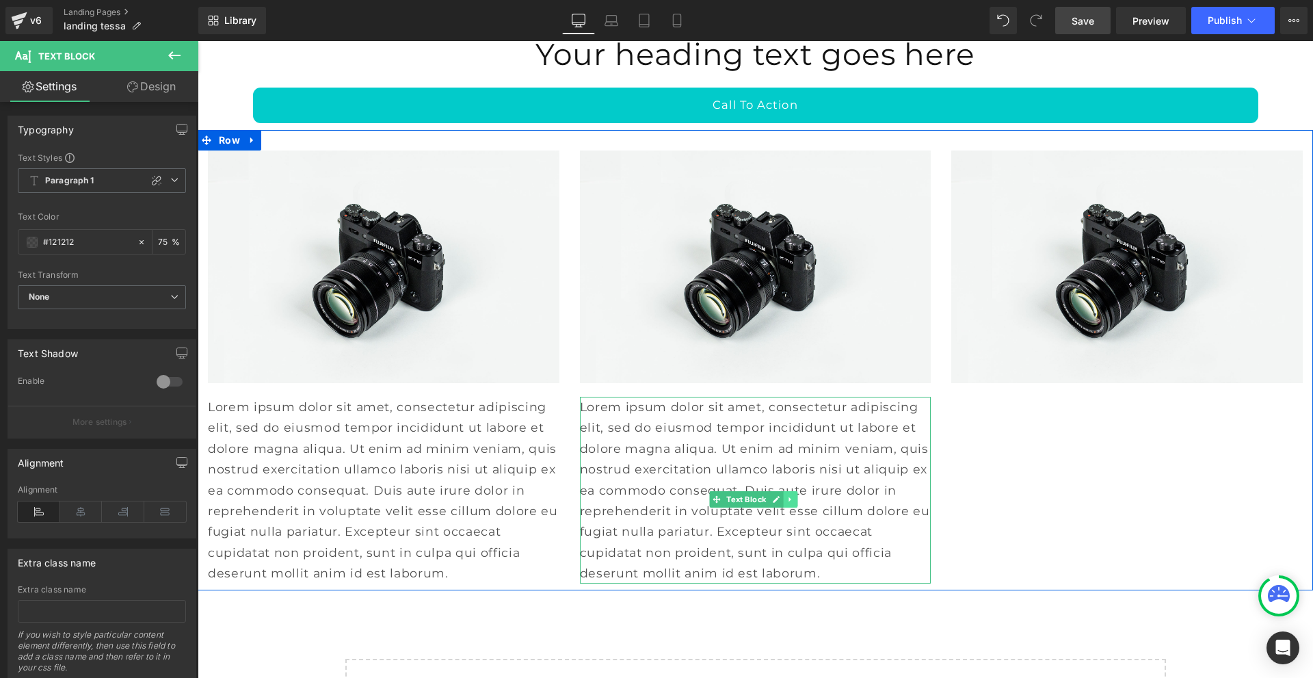
click at [791, 495] on icon at bounding box center [791, 499] width 8 height 8
click at [780, 495] on icon at bounding box center [784, 499] width 8 height 8
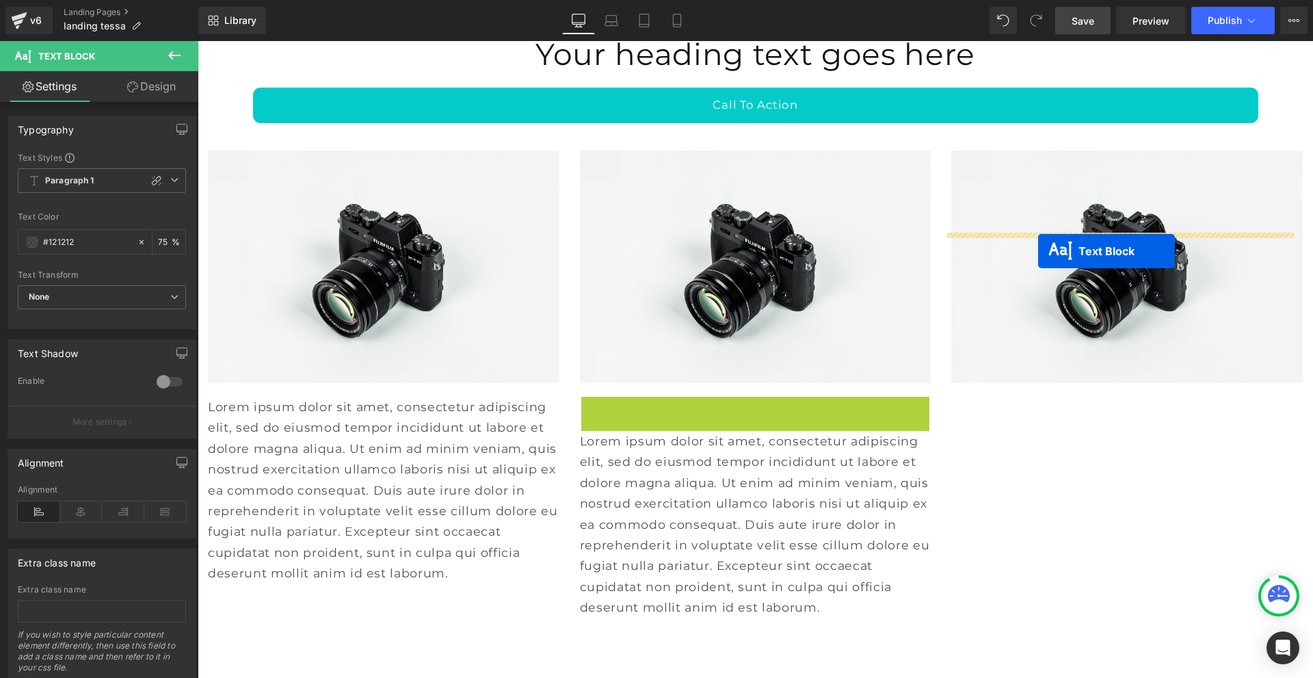
drag, startPoint x: 694, startPoint y: 333, endPoint x: 1038, endPoint y: 251, distance: 354.4
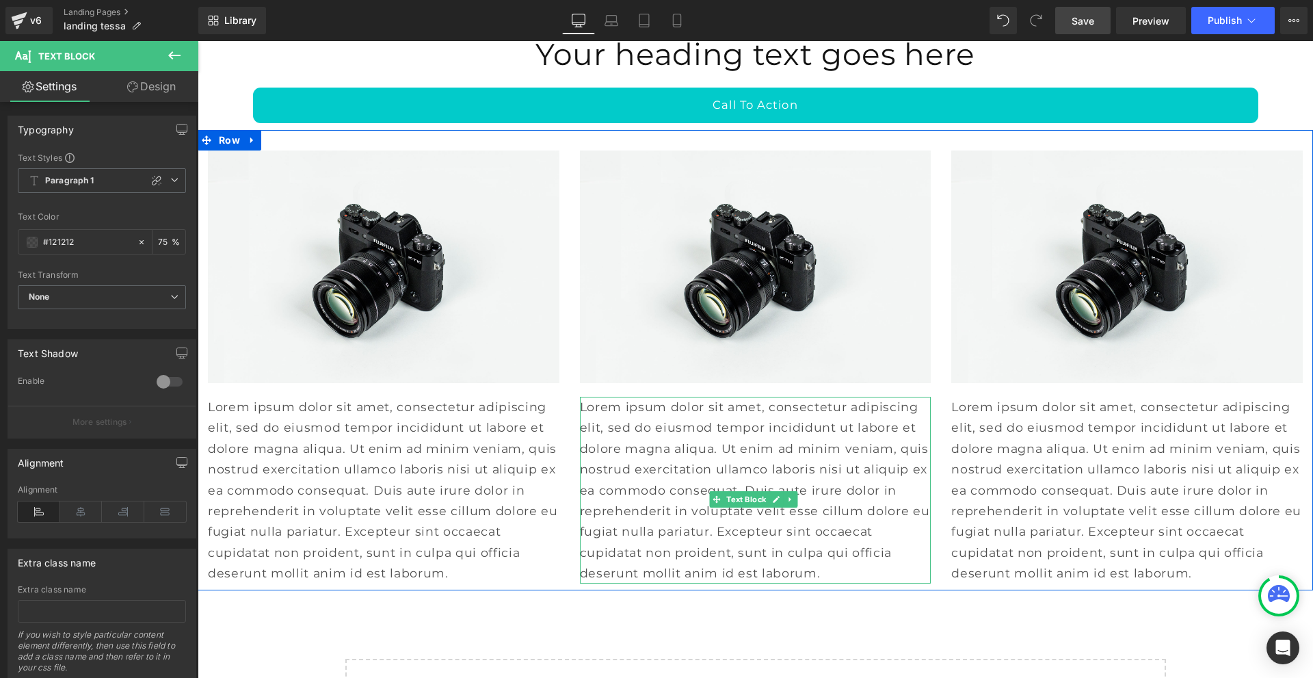
scroll to position [9224, 0]
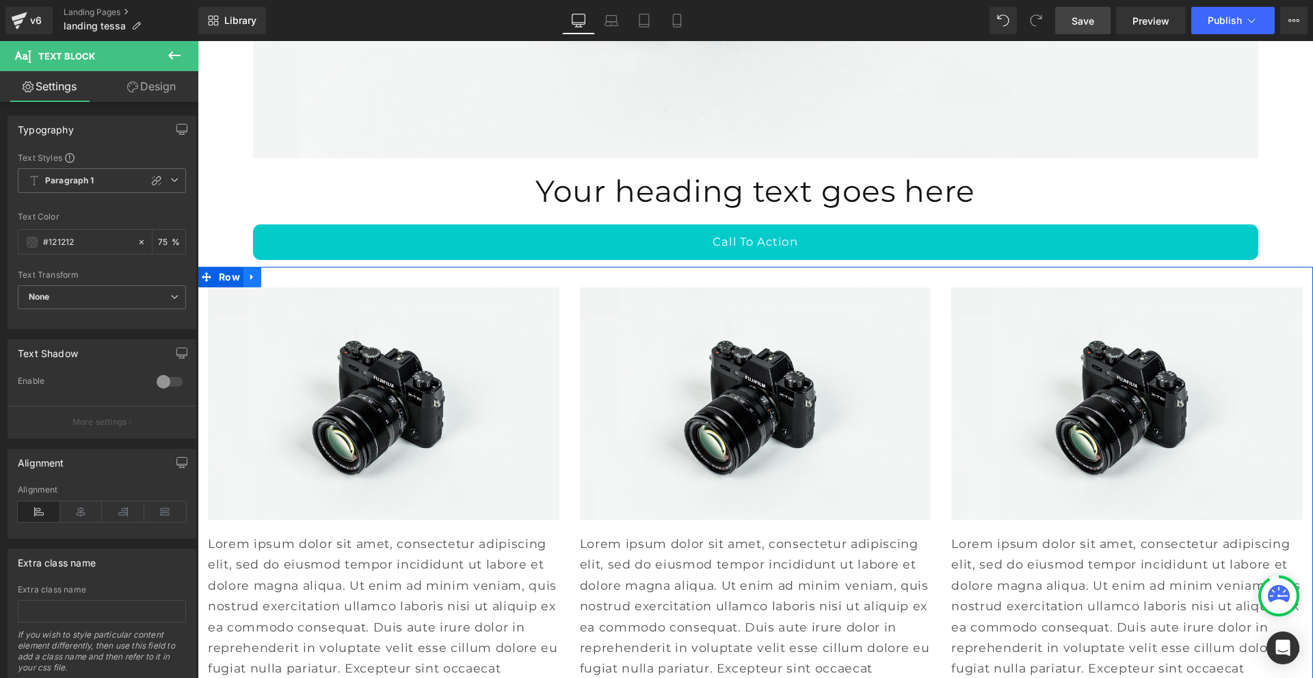
click at [251, 274] on icon at bounding box center [251, 277] width 3 height 6
click at [270, 272] on icon at bounding box center [270, 277] width 10 height 10
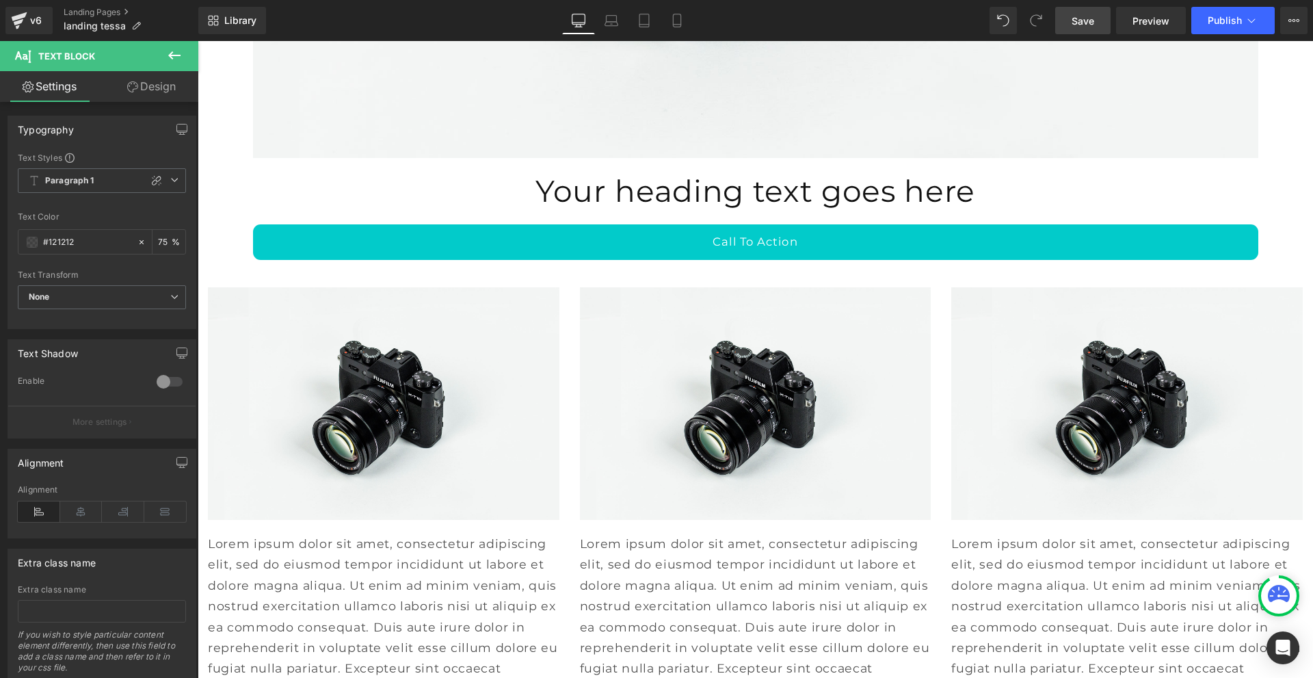
scroll to position [9709, 0]
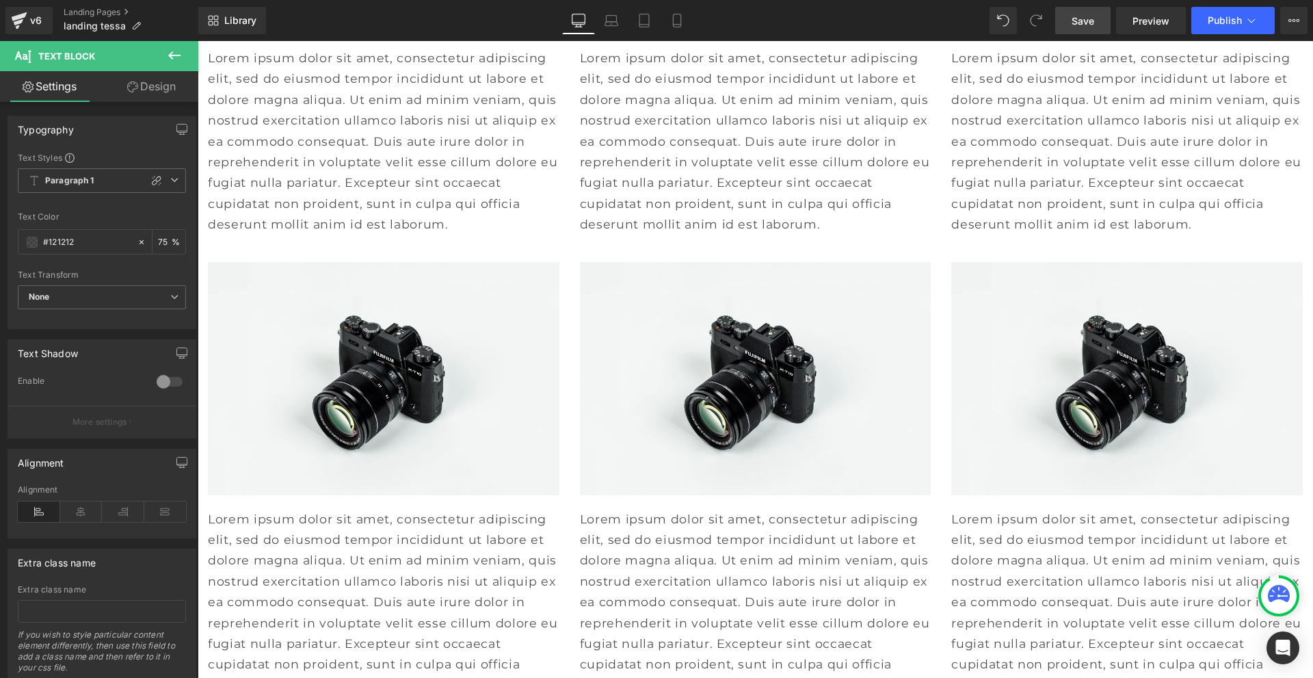
click at [1074, 23] on span "Save" at bounding box center [1083, 21] width 23 height 14
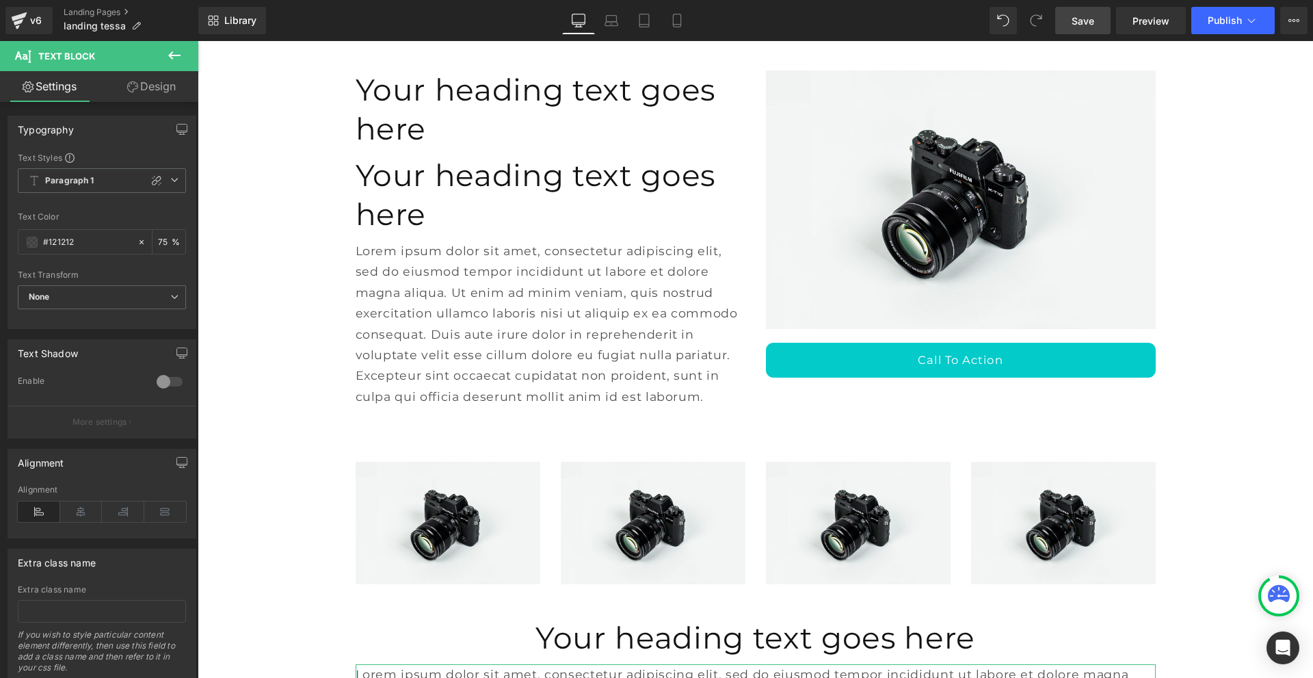
scroll to position [0, 0]
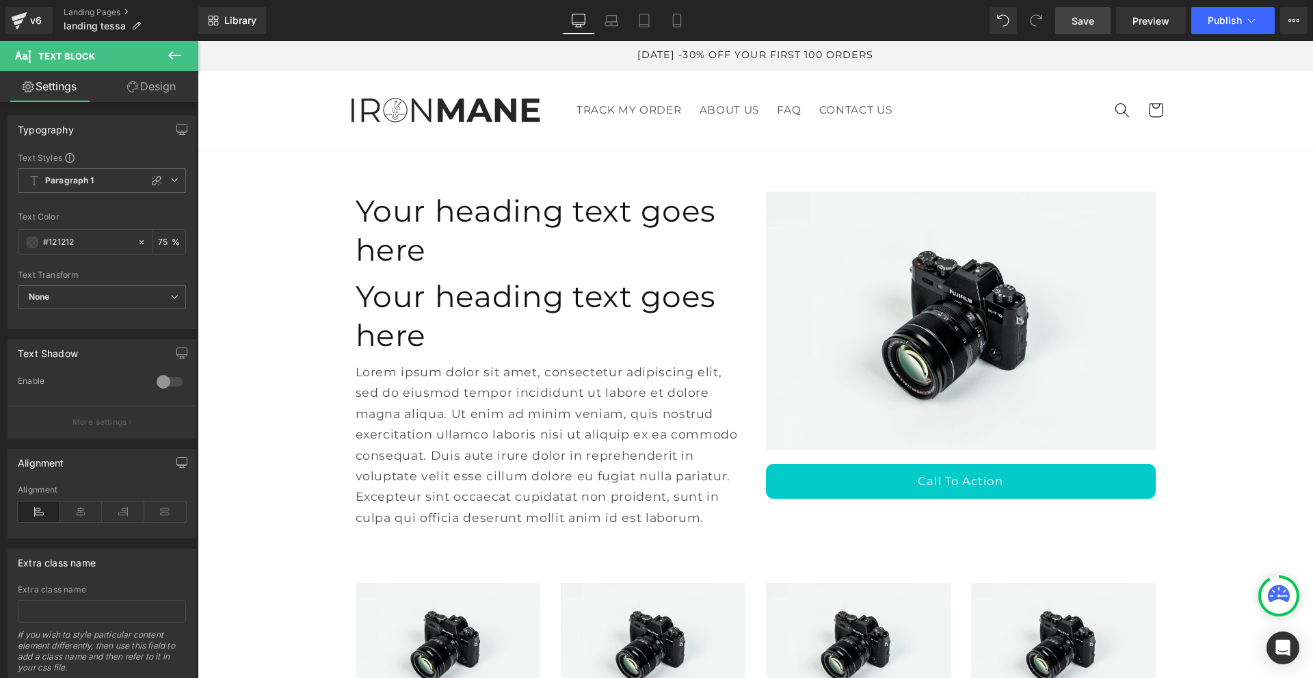
click at [168, 51] on icon at bounding box center [174, 55] width 16 height 16
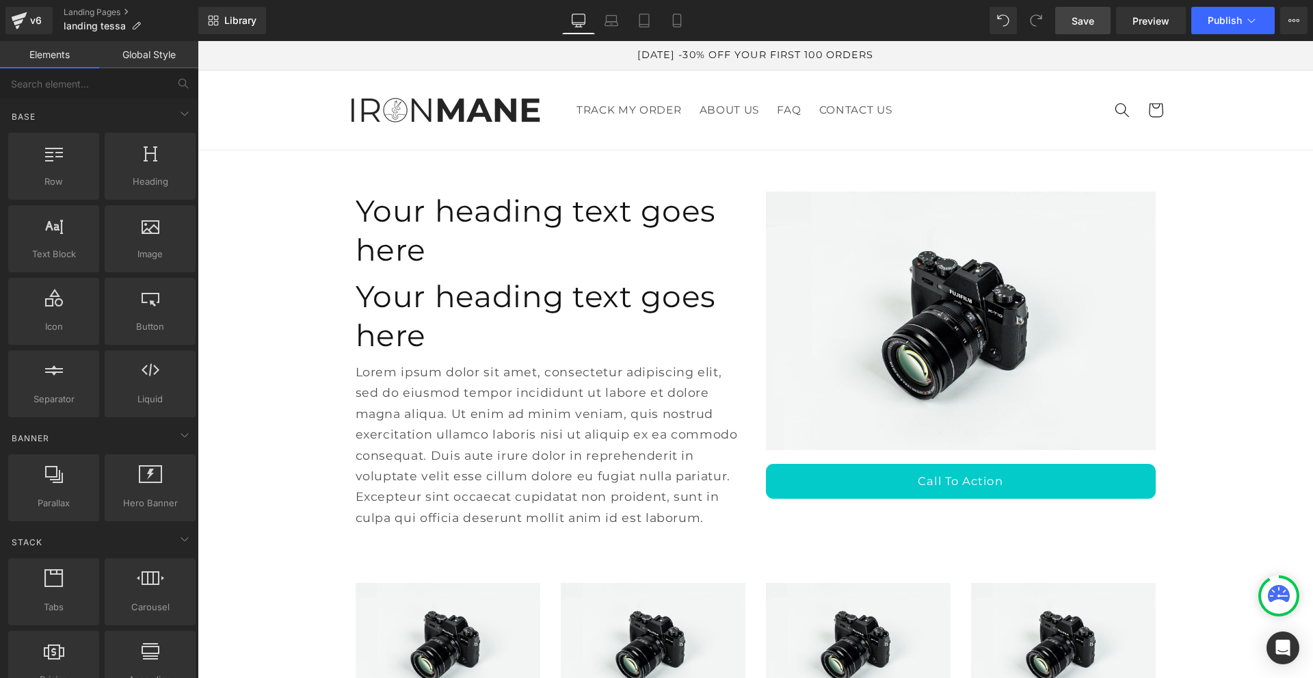
click at [161, 56] on link "Global Style" at bounding box center [148, 54] width 99 height 27
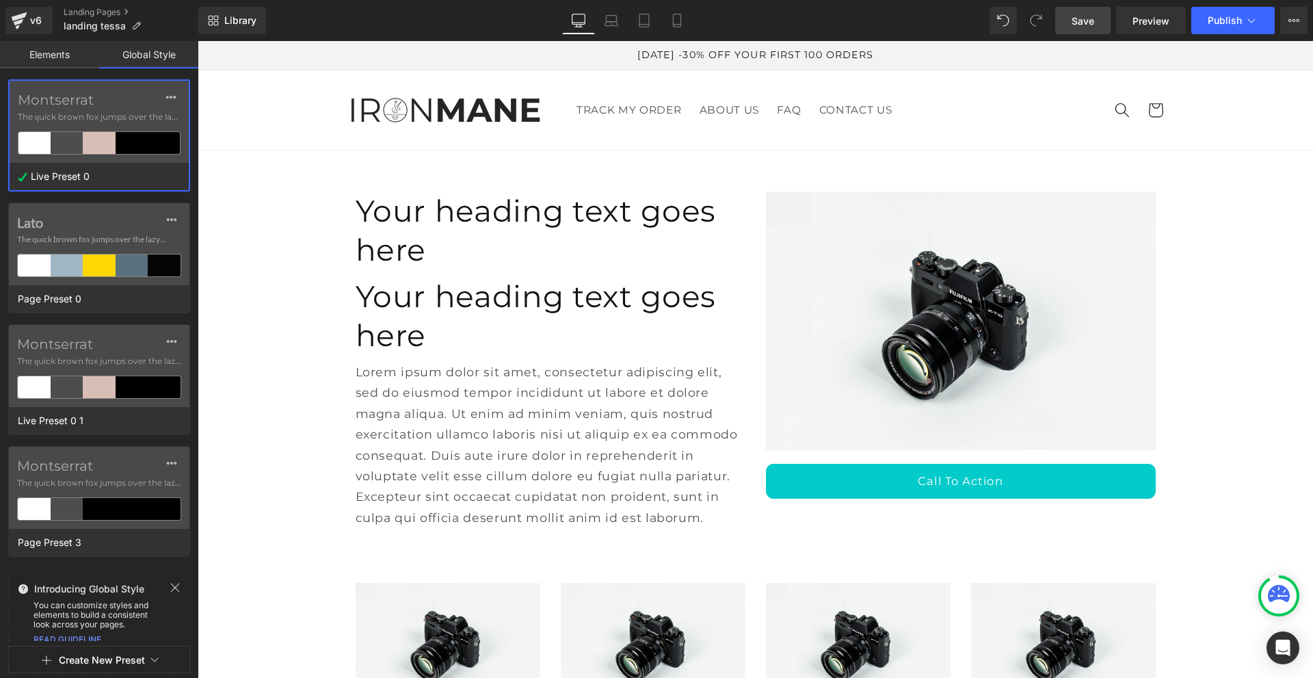
click at [104, 659] on button "Create New Preset" at bounding box center [102, 660] width 86 height 29
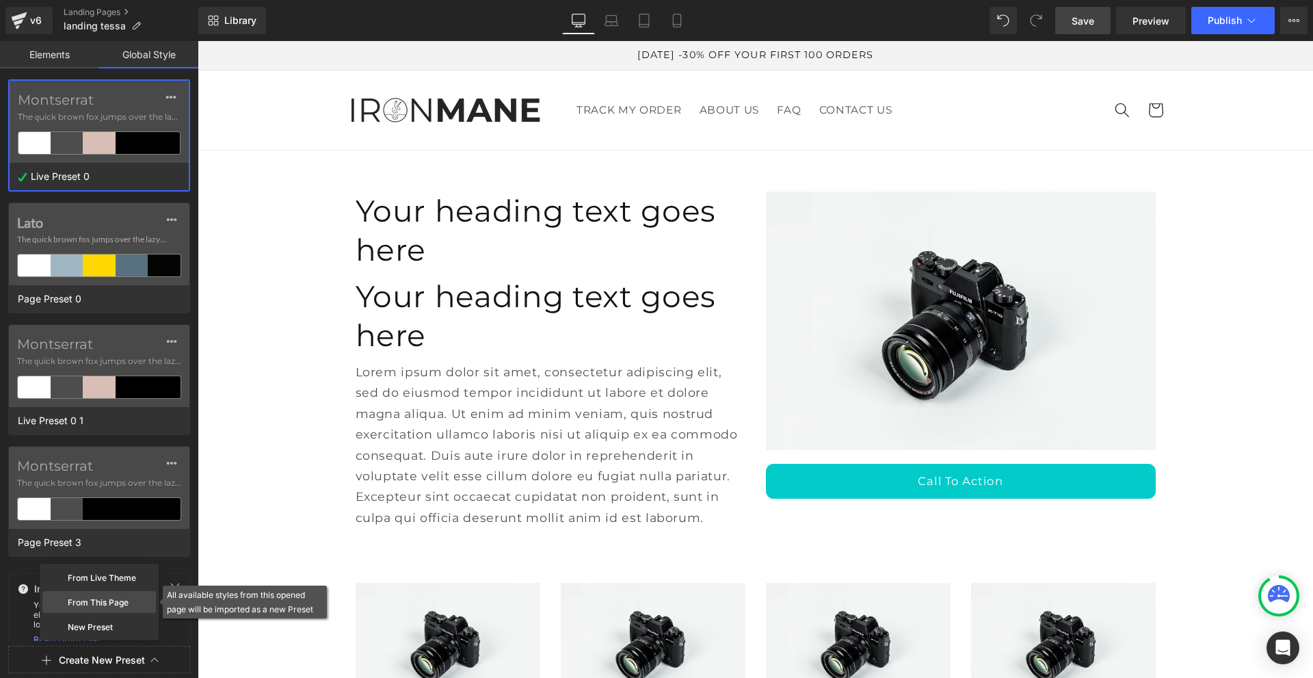
click at [95, 601] on div "From This Page" at bounding box center [99, 602] width 114 height 22
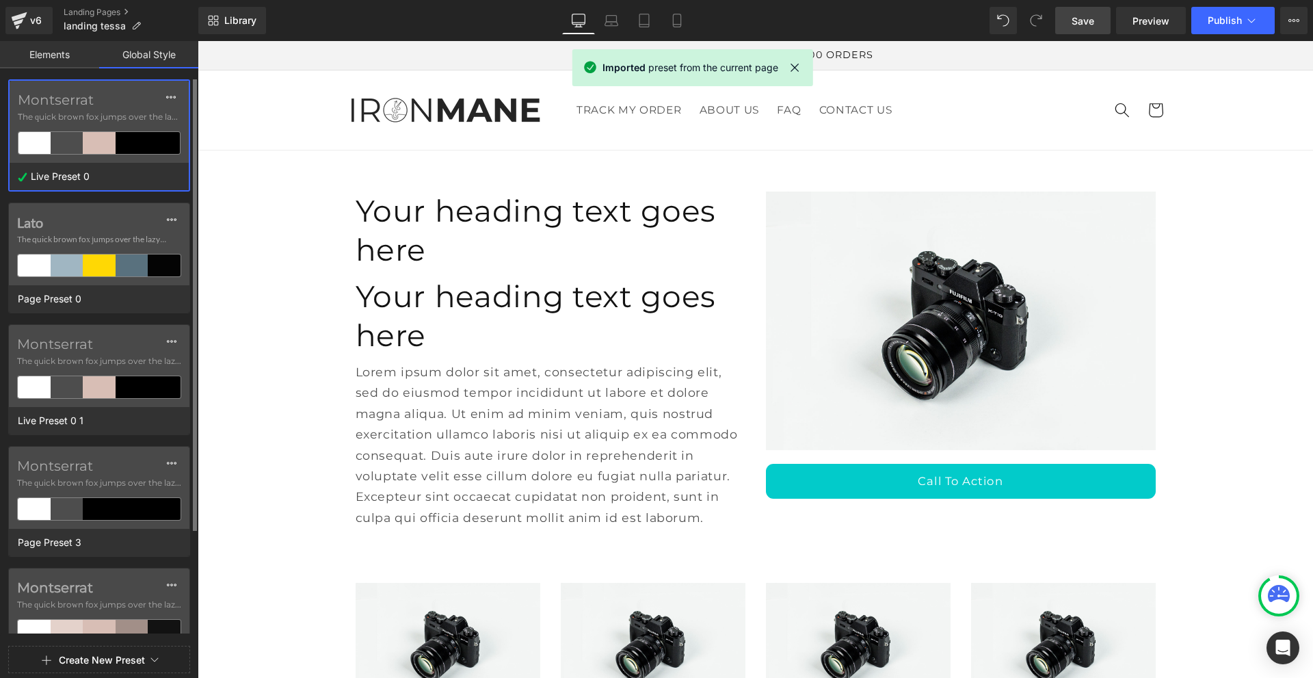
click at [85, 102] on label "Montserrat" at bounding box center [99, 100] width 163 height 16
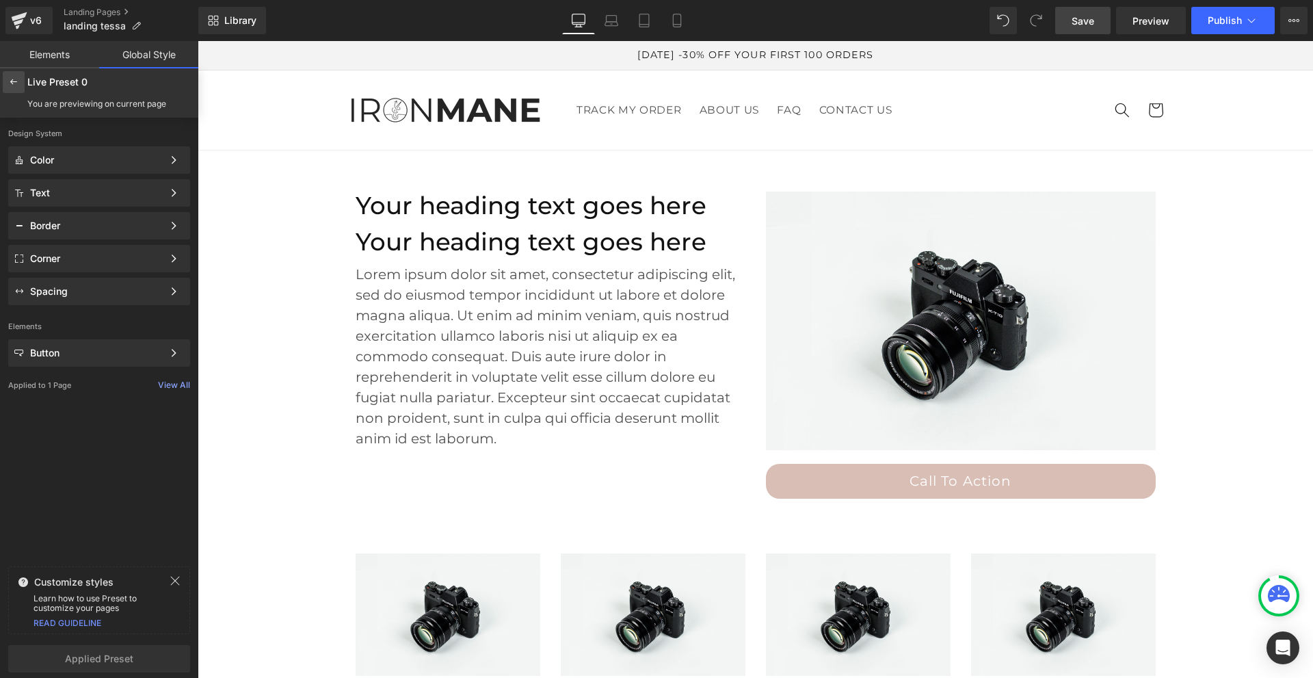
click at [17, 82] on icon at bounding box center [13, 82] width 11 height 11
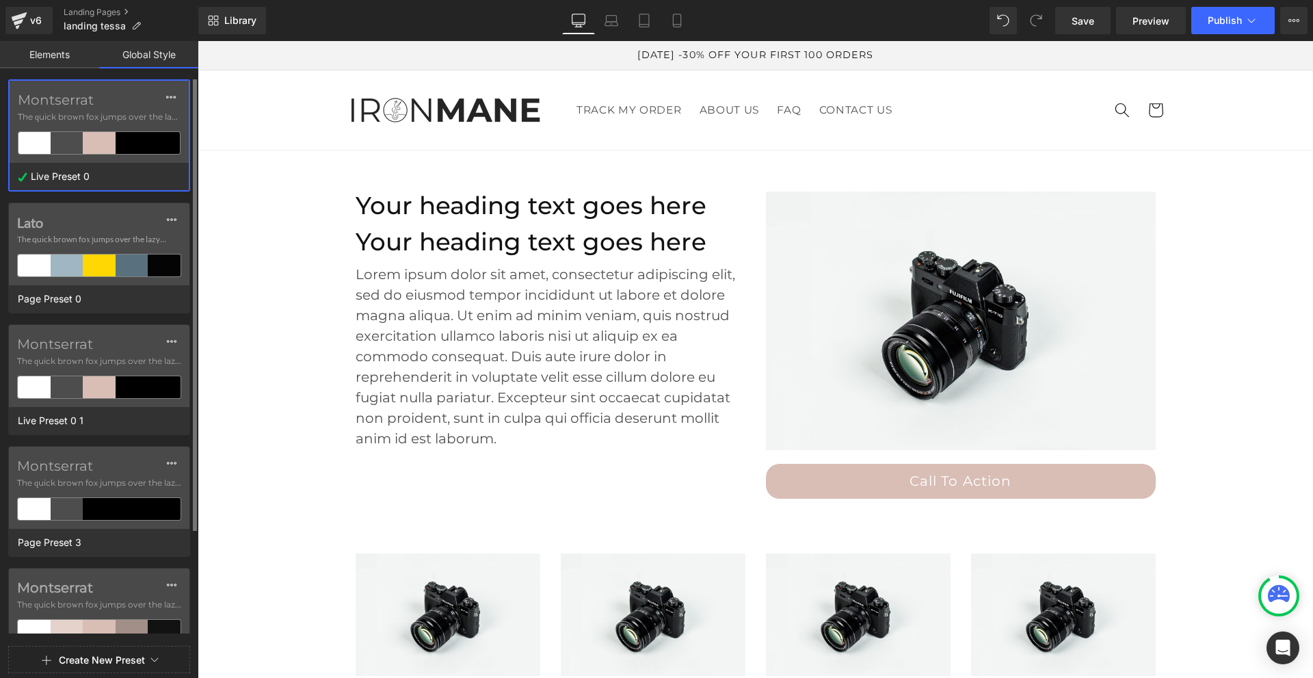
click at [73, 95] on label "Montserrat" at bounding box center [99, 100] width 163 height 16
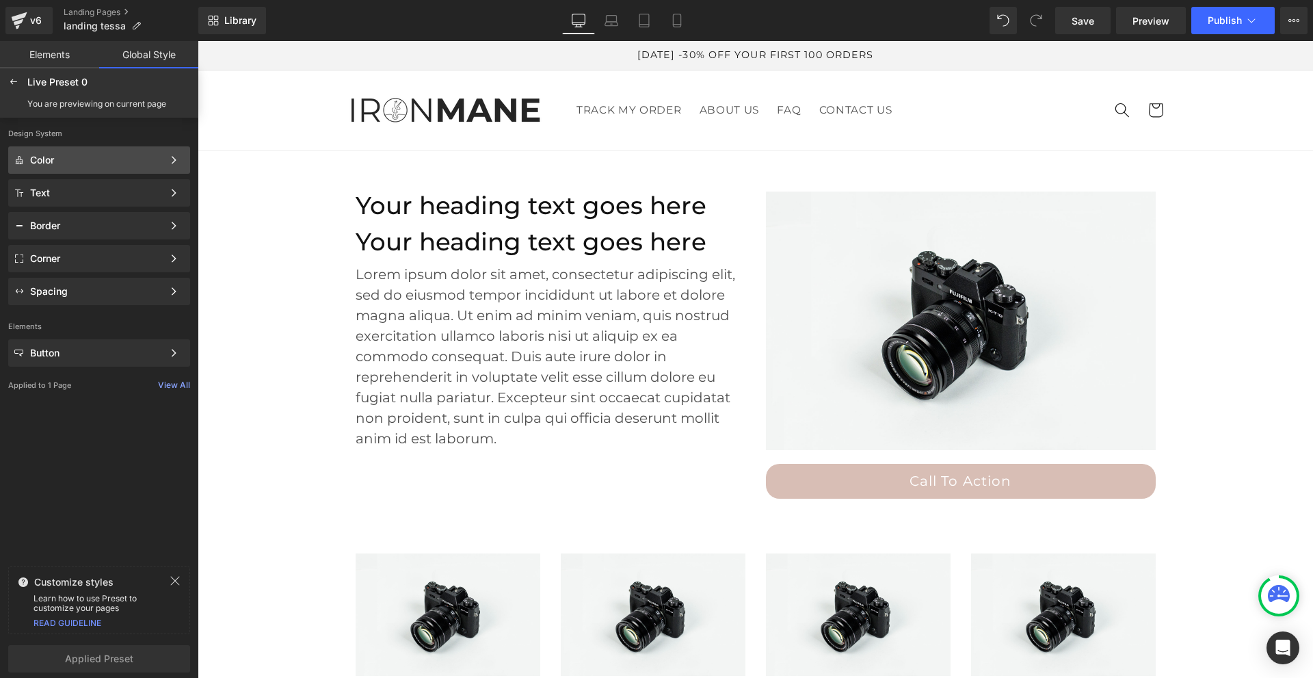
click at [105, 161] on div "Color" at bounding box center [96, 160] width 133 height 11
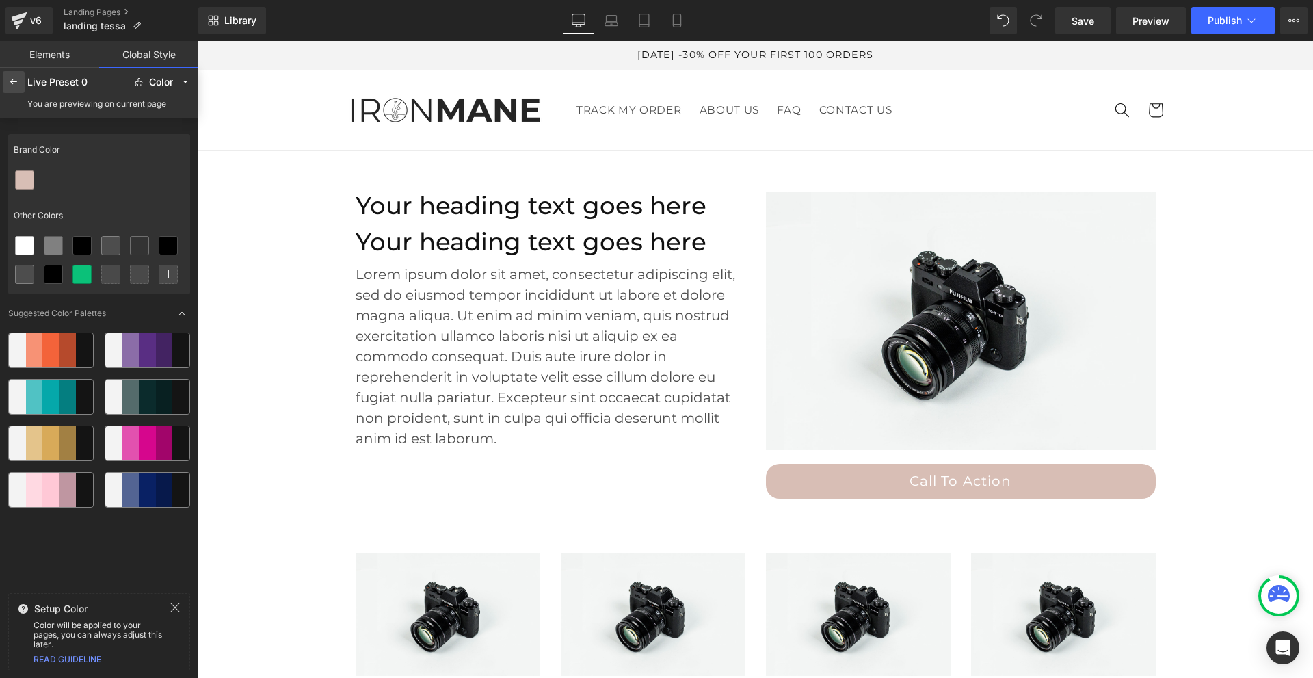
click at [18, 89] on div at bounding box center [14, 82] width 22 height 22
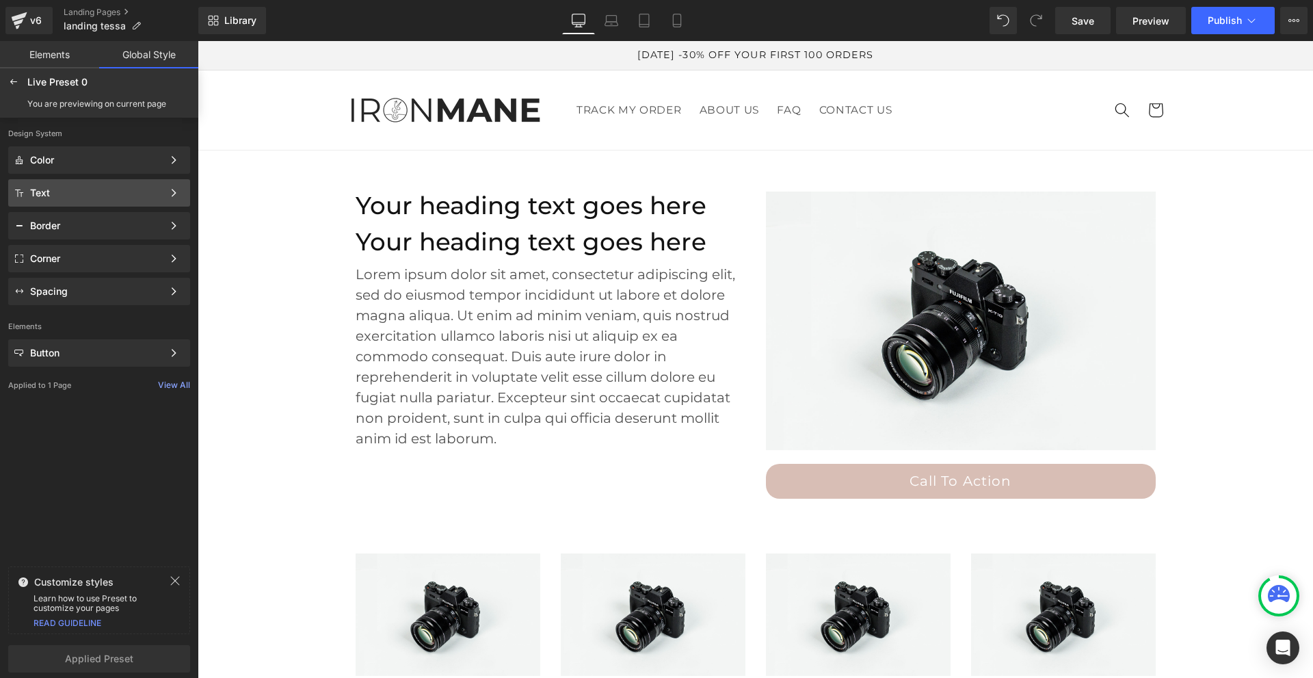
click at [92, 195] on div "Text" at bounding box center [96, 192] width 133 height 11
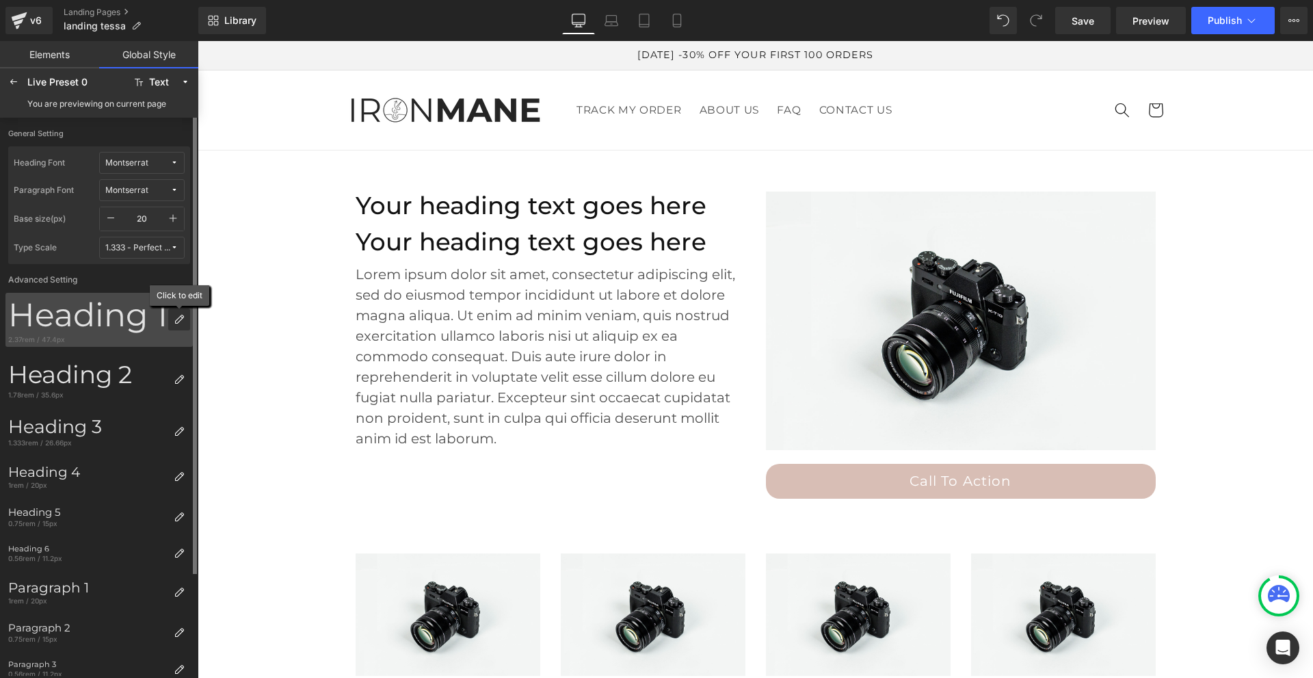
click at [178, 326] on div at bounding box center [179, 320] width 22 height 22
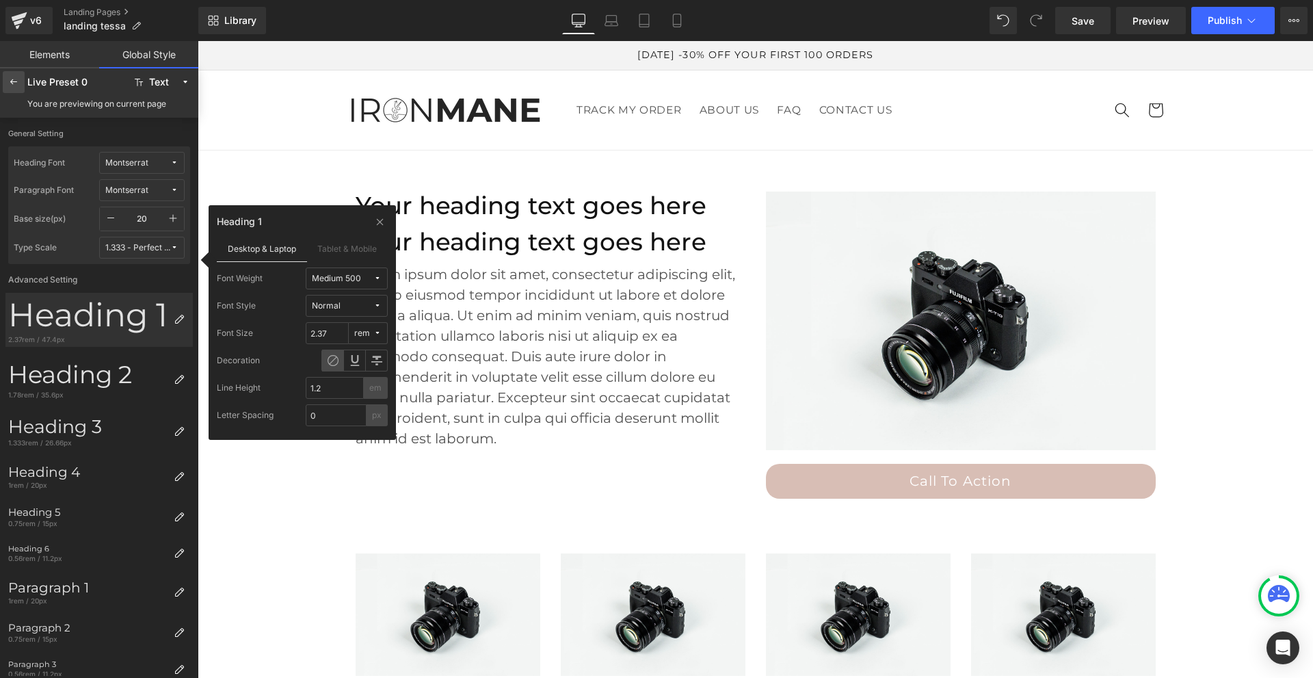
click at [13, 88] on div at bounding box center [14, 82] width 22 height 22
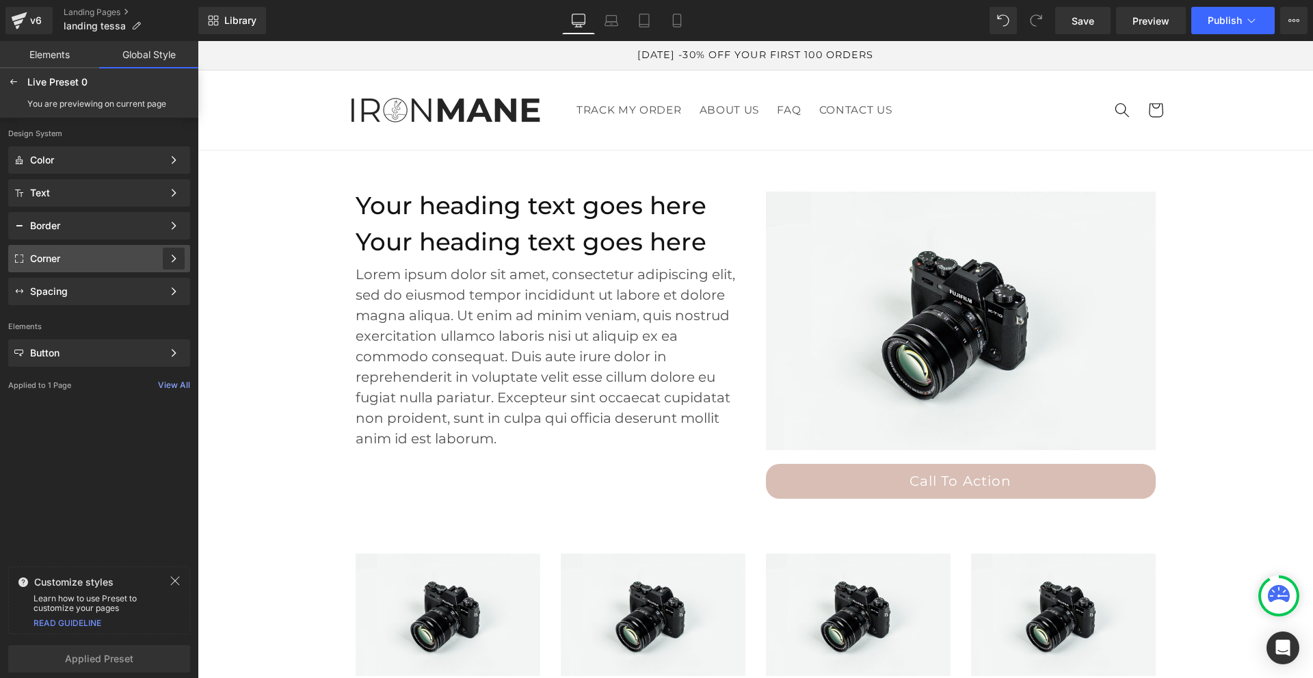
click at [178, 259] on icon at bounding box center [174, 259] width 10 height 10
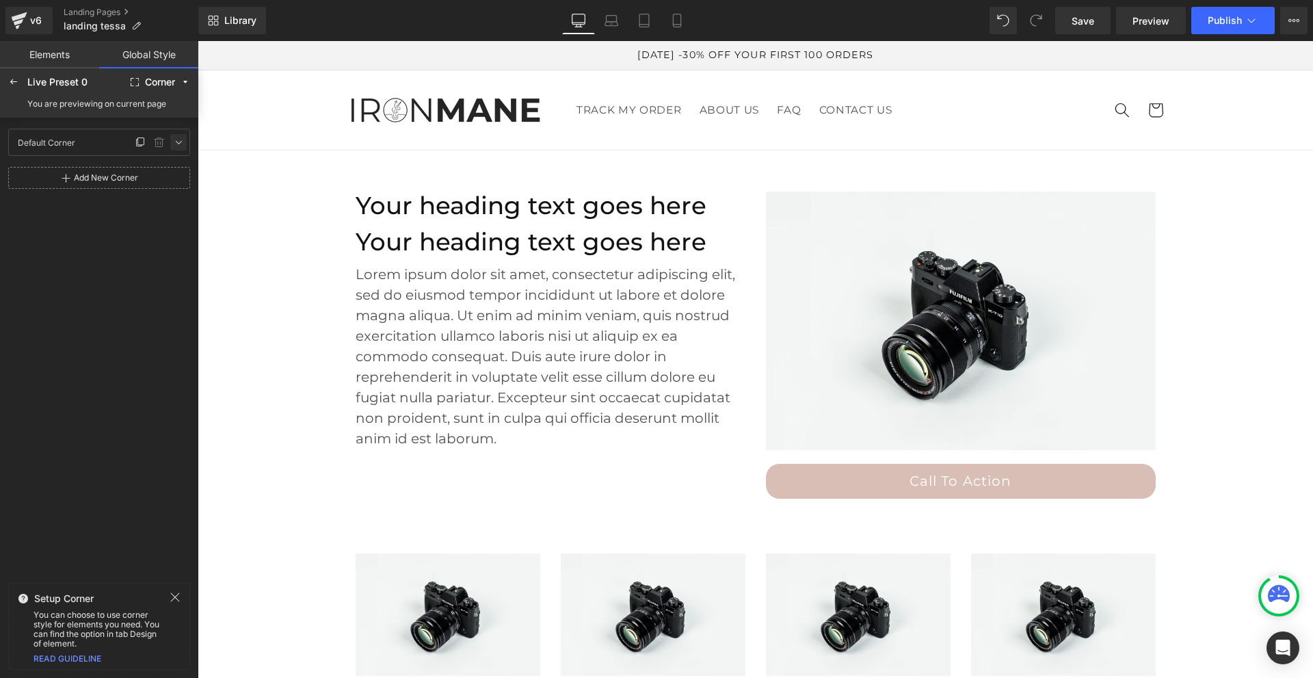
click at [172, 140] on link at bounding box center [178, 142] width 16 height 16
type input "0"
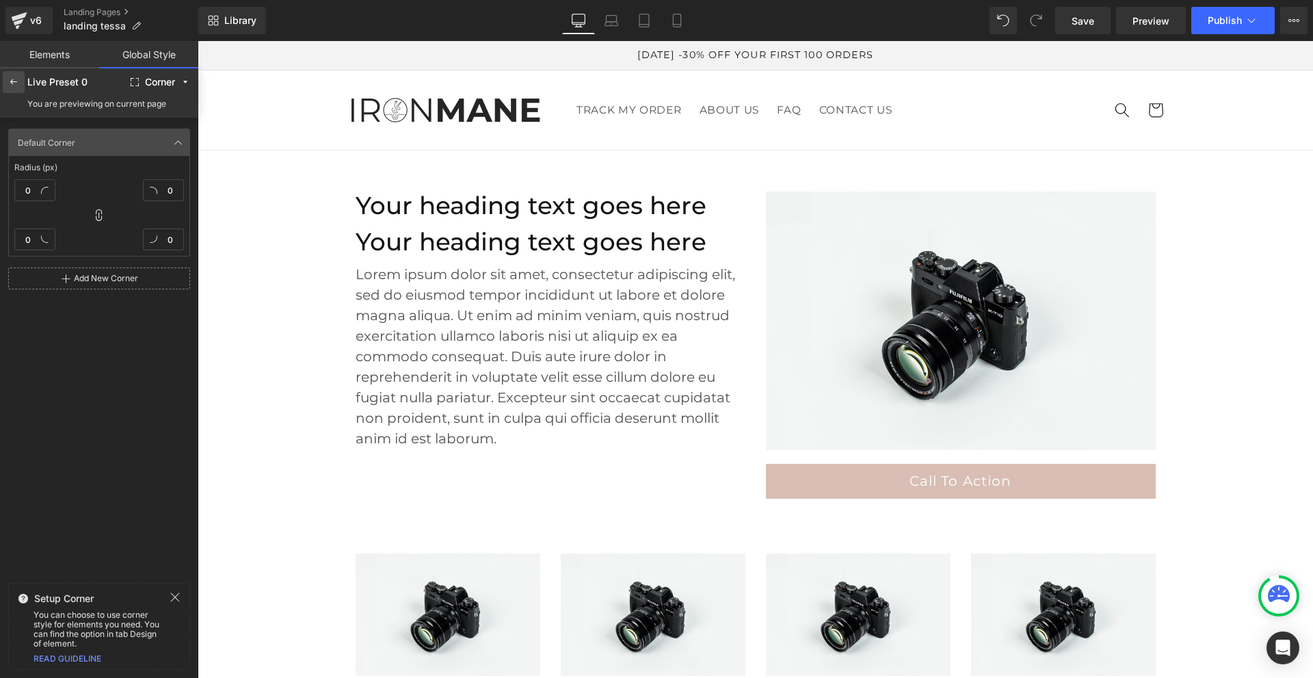
click at [14, 79] on icon at bounding box center [13, 82] width 11 height 11
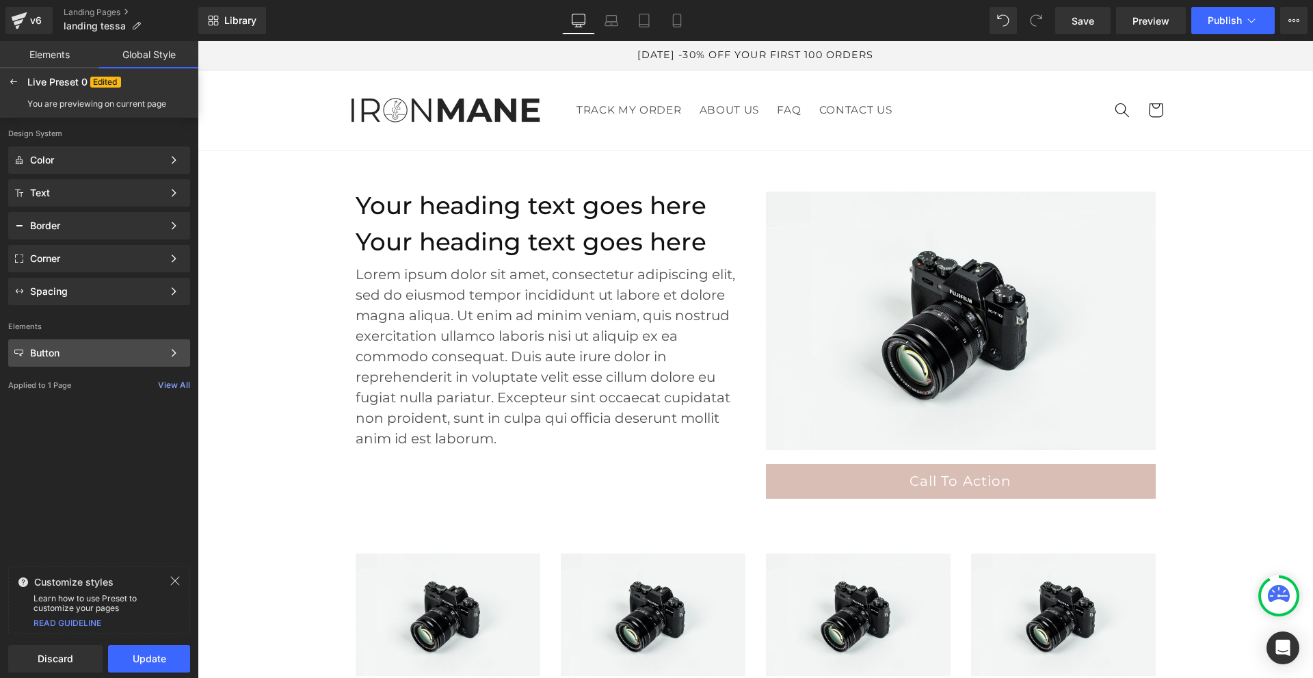
click at [105, 352] on div "Button" at bounding box center [96, 353] width 133 height 11
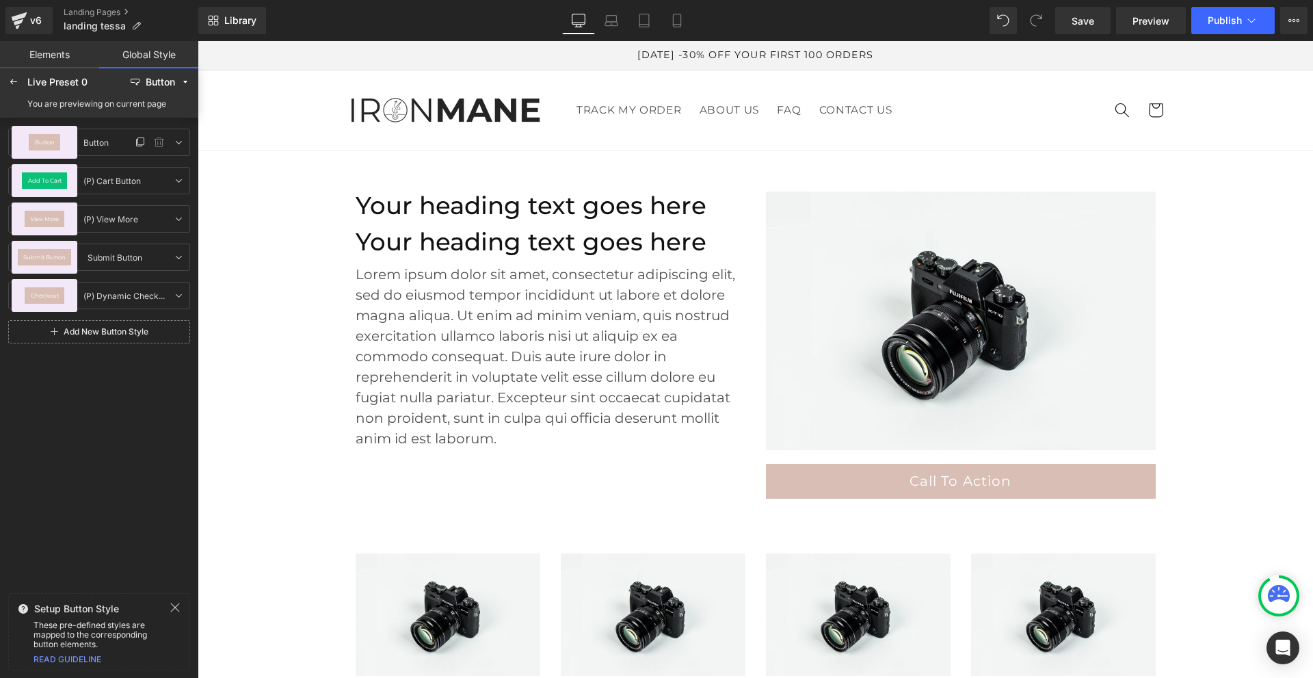
click at [64, 142] on div "Button" at bounding box center [45, 142] width 66 height 33
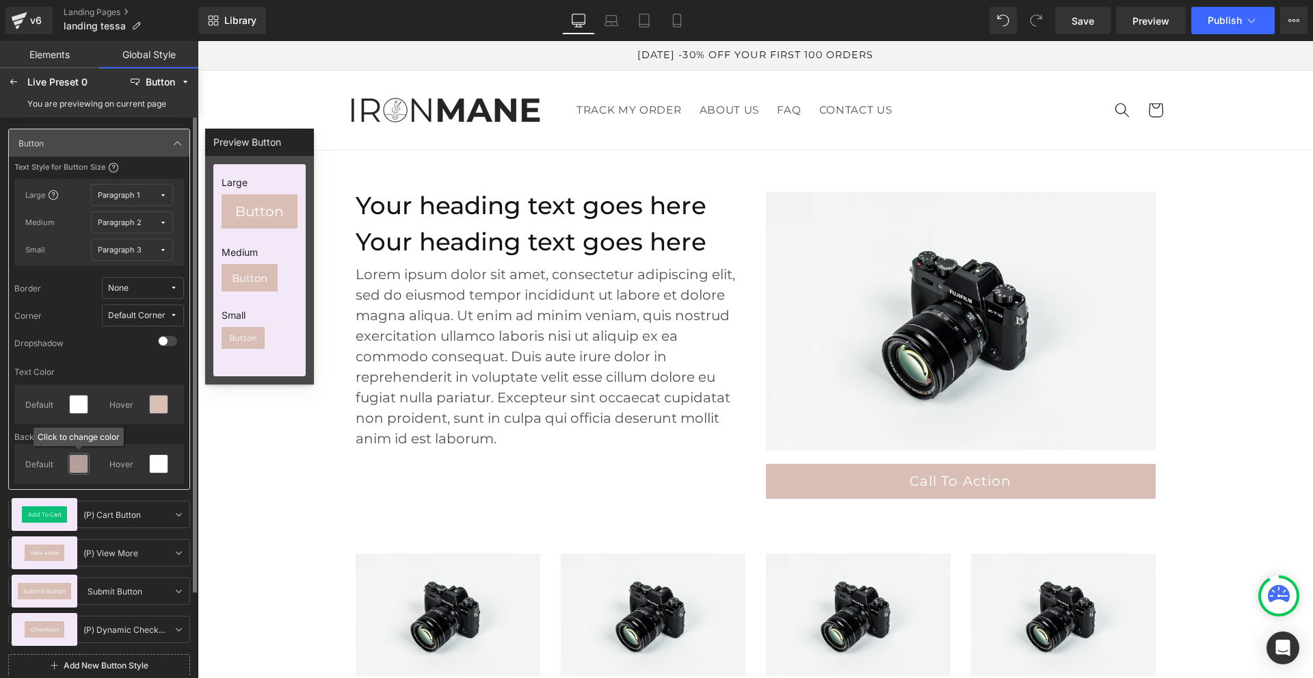
click at [75, 464] on icon at bounding box center [78, 463] width 11 height 11
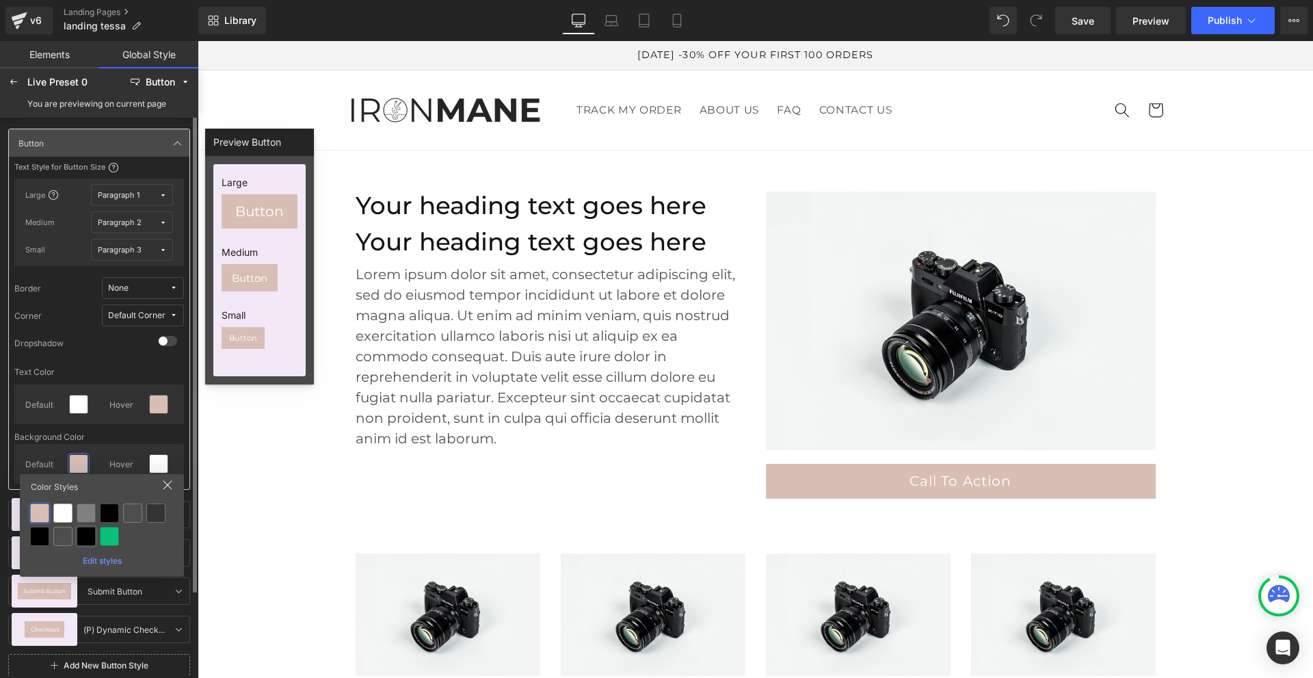
click at [87, 536] on div at bounding box center [86, 536] width 19 height 19
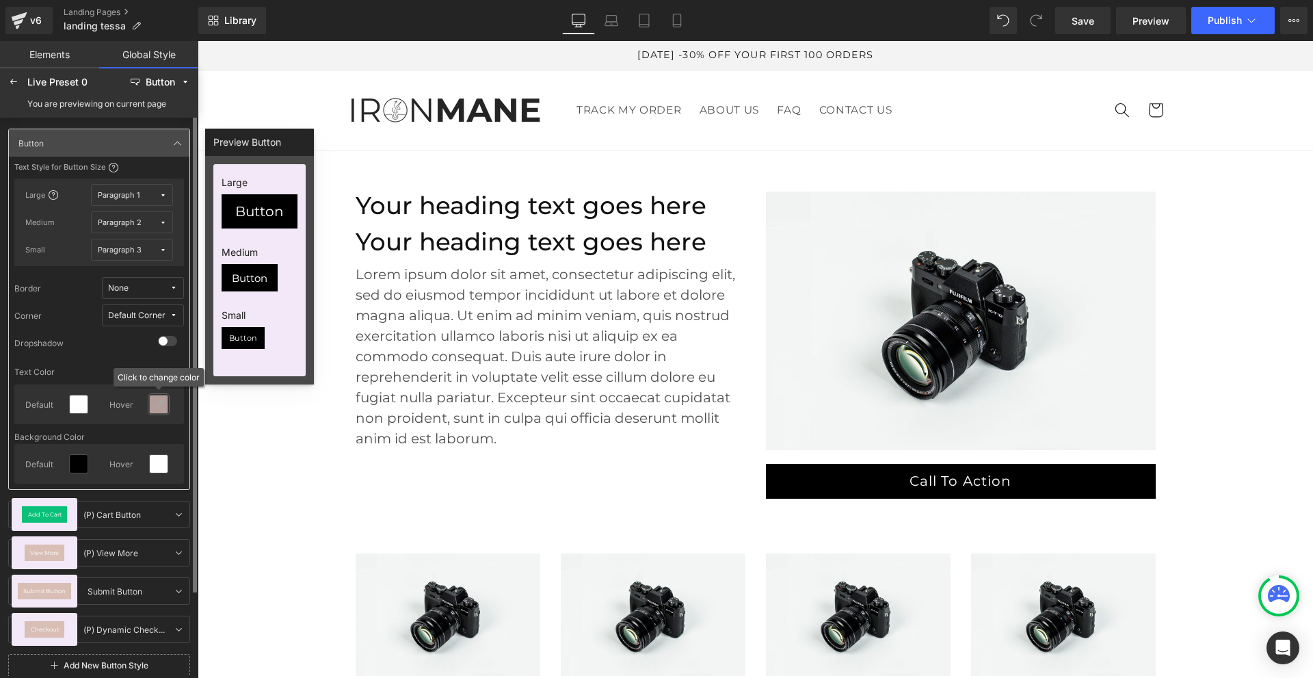
click at [157, 408] on icon at bounding box center [158, 404] width 11 height 11
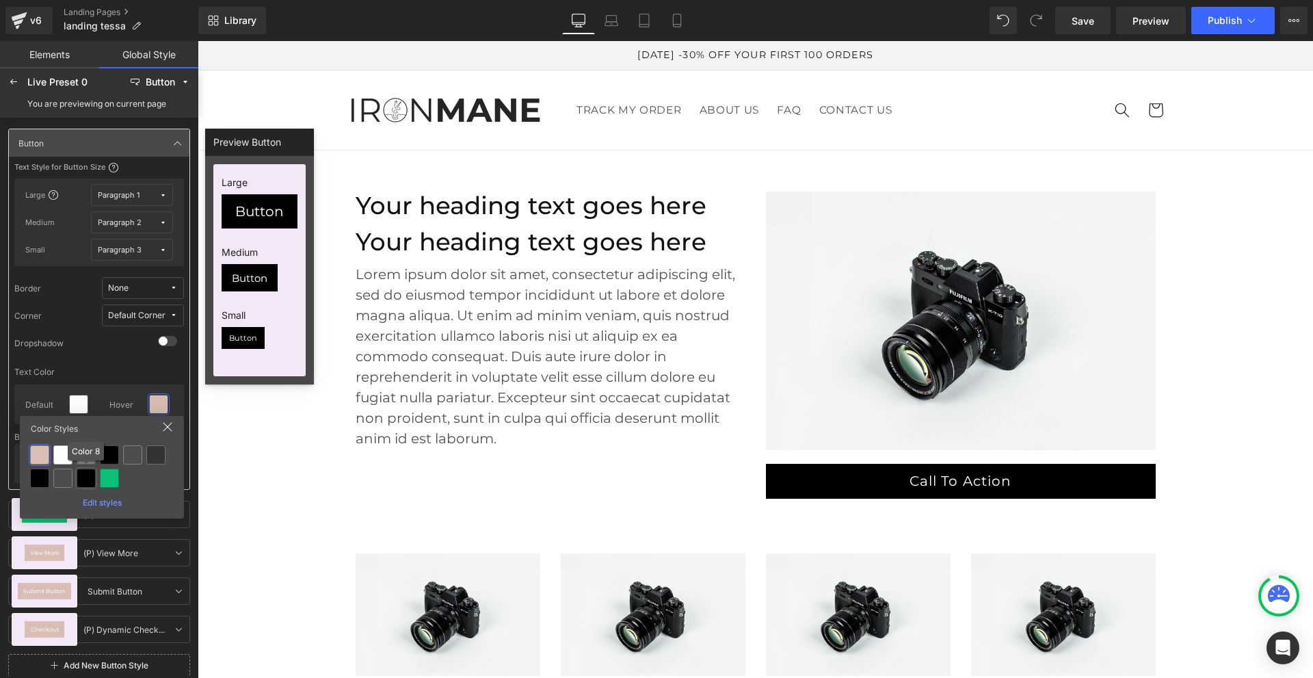
click at [81, 479] on div at bounding box center [86, 478] width 19 height 19
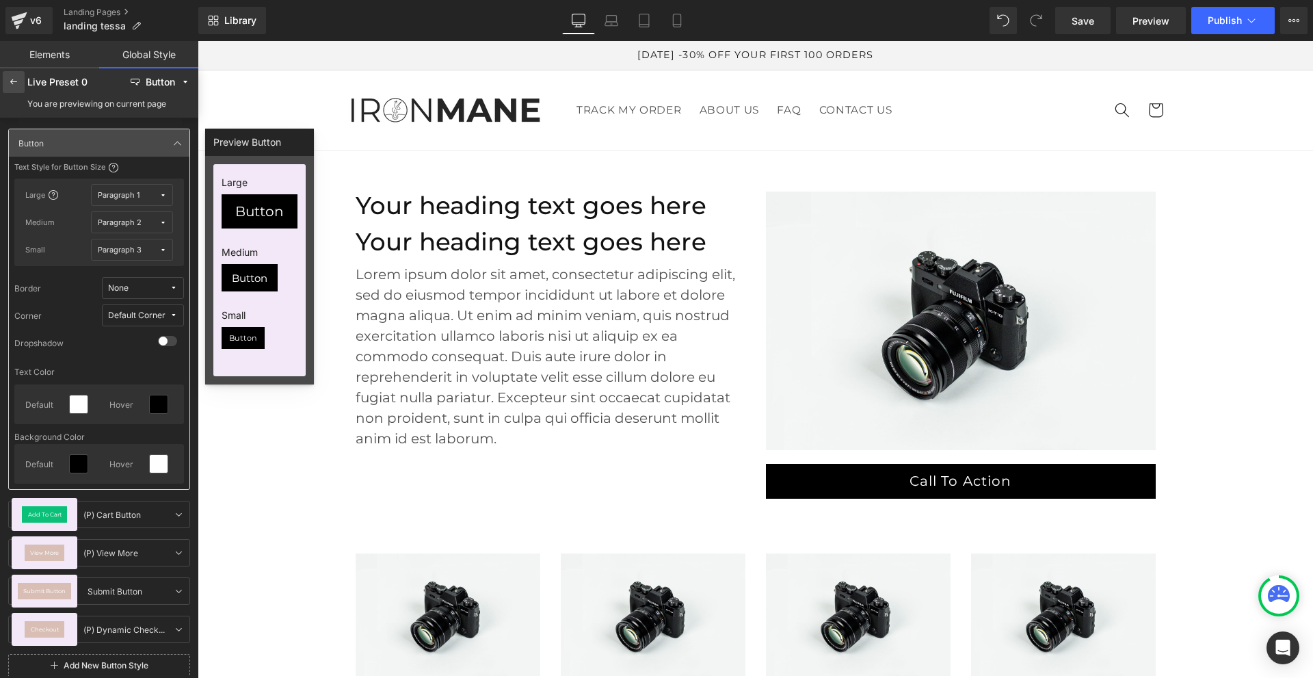
click at [12, 86] on icon at bounding box center [13, 82] width 11 height 11
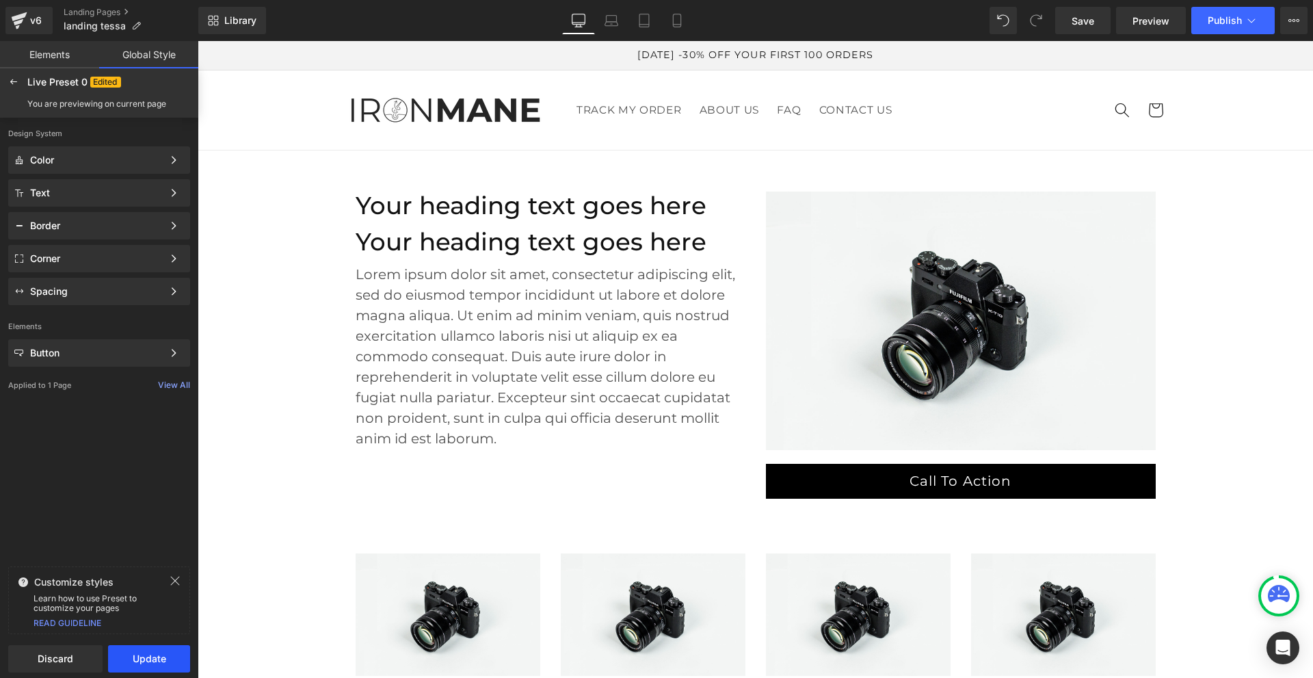
click at [124, 662] on button "Update" at bounding box center [149, 658] width 82 height 27
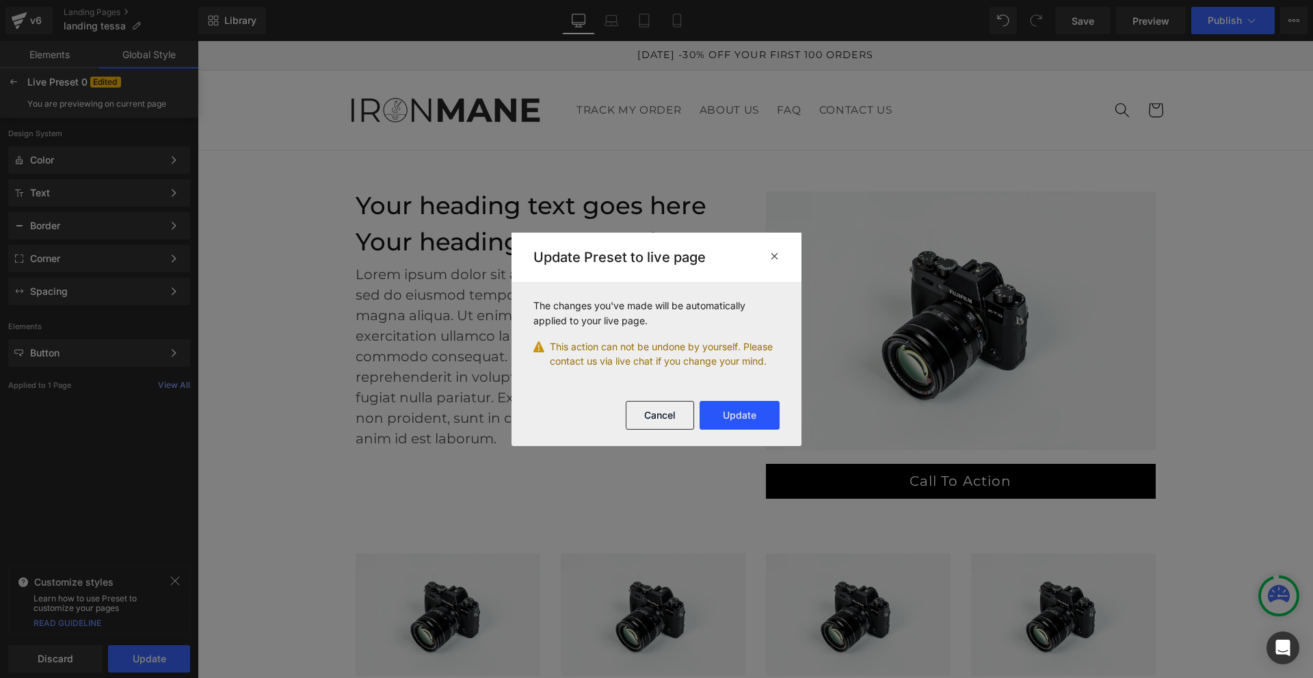
click at [735, 410] on button "Update" at bounding box center [740, 415] width 80 height 29
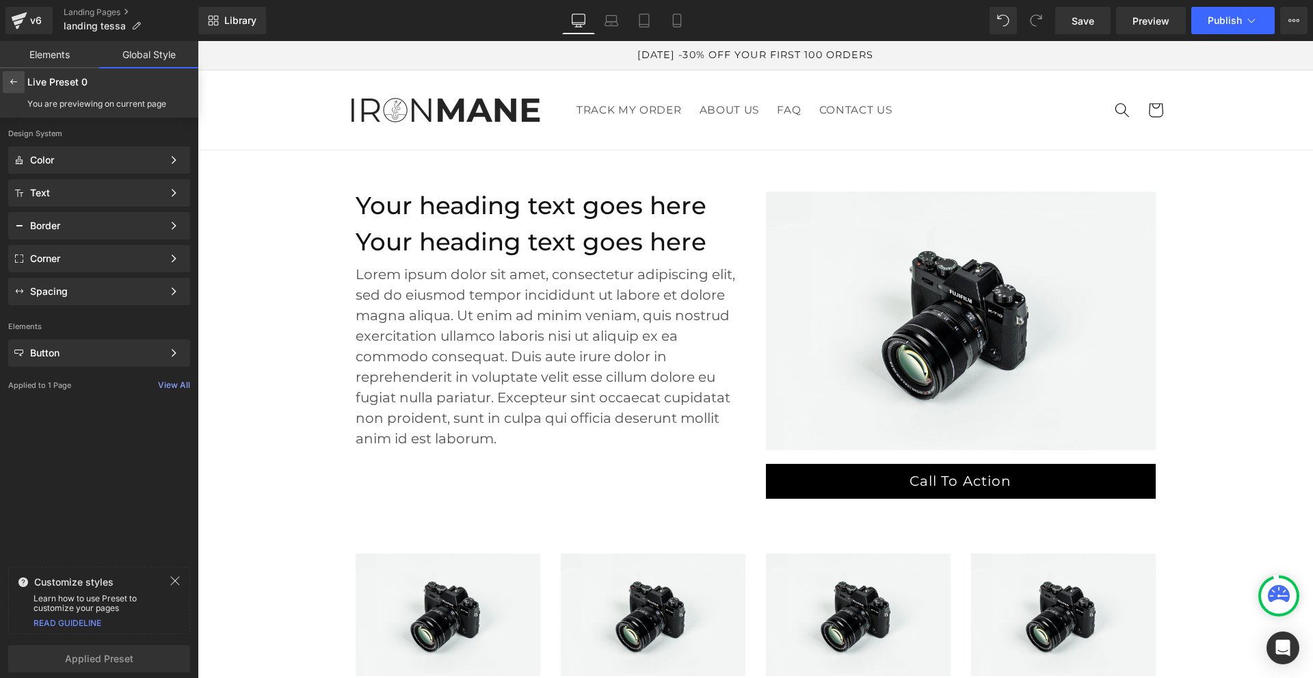
click at [15, 77] on icon at bounding box center [13, 82] width 11 height 11
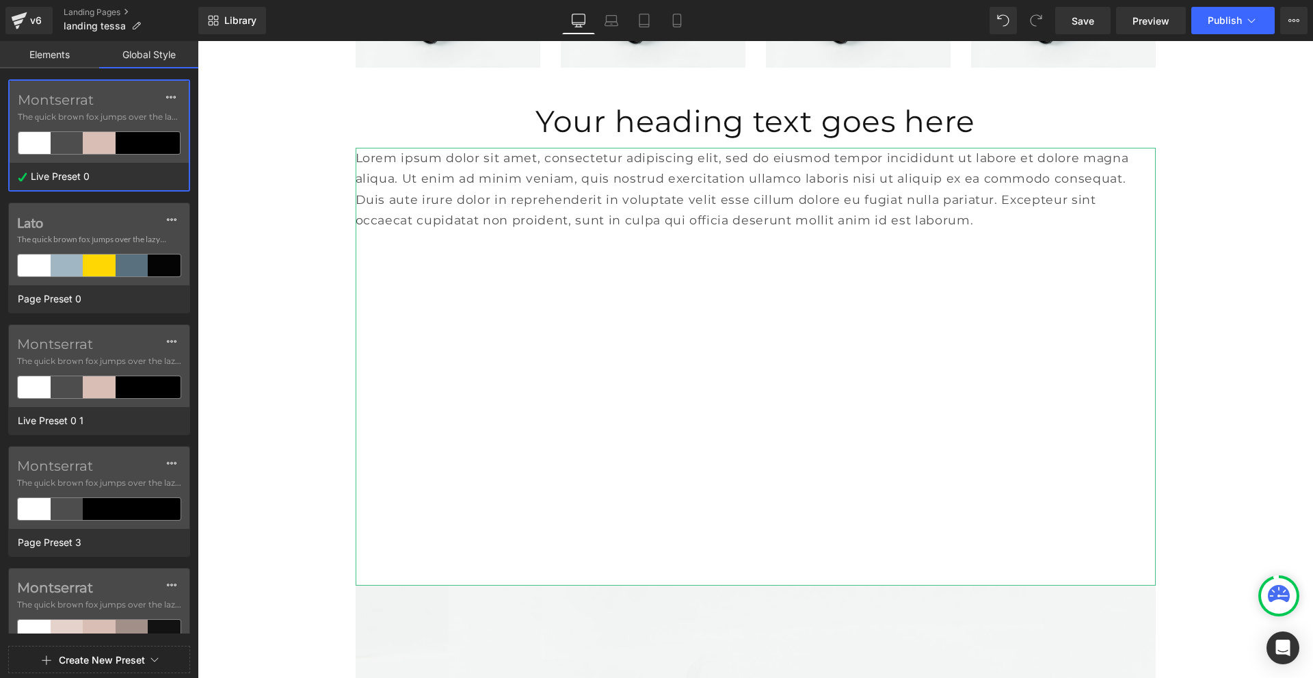
scroll to position [616, 0]
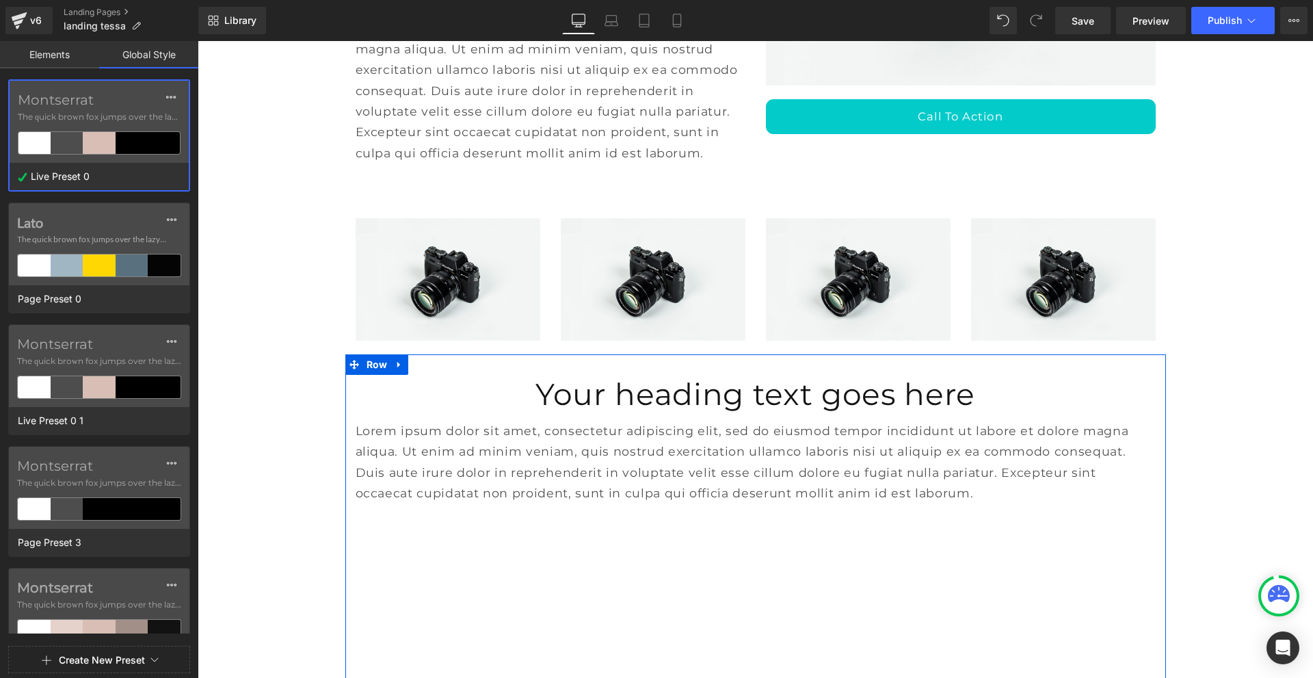
scroll to position [342, 0]
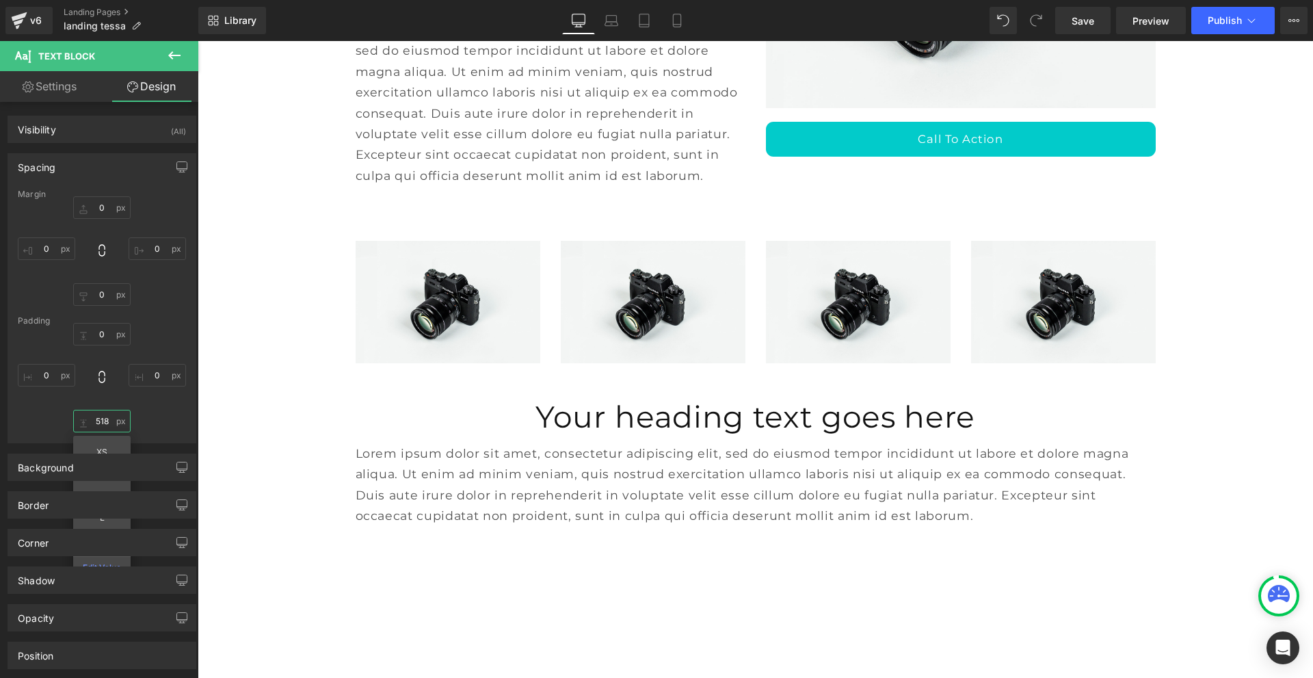
click at [101, 420] on input "518" at bounding box center [101, 421] width 57 height 23
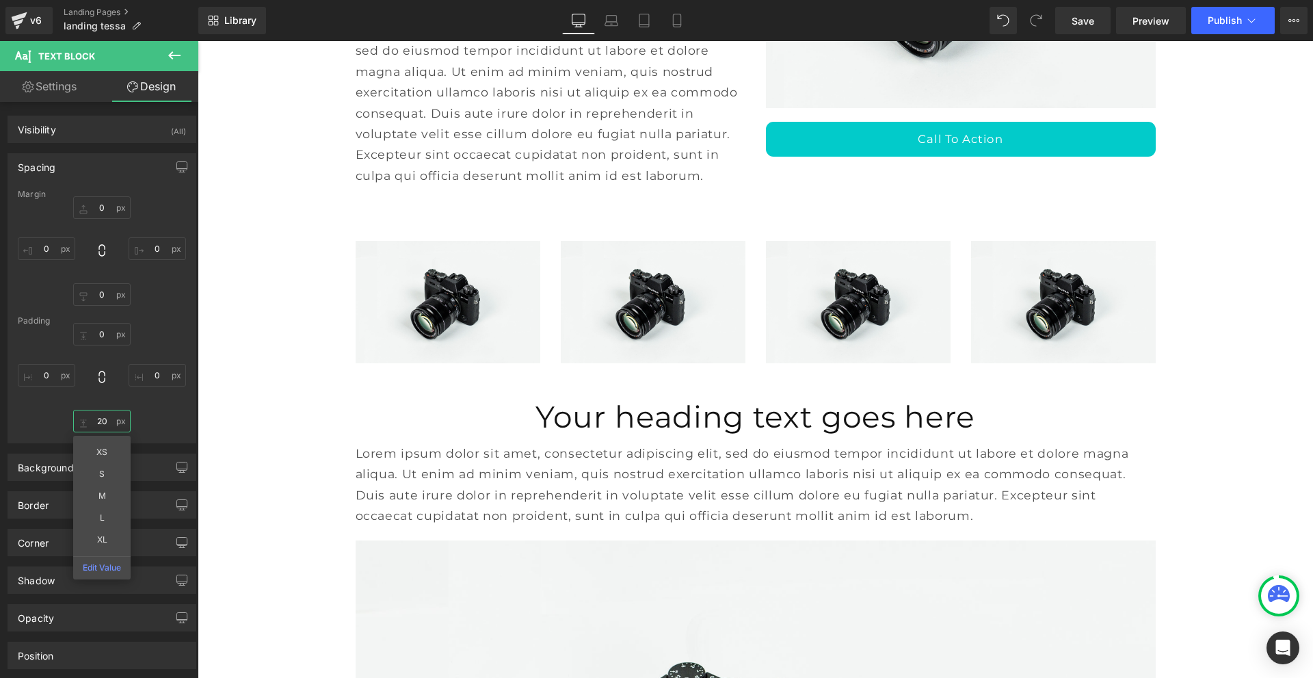
type input "20"
click at [1100, 25] on link "Save" at bounding box center [1083, 20] width 55 height 27
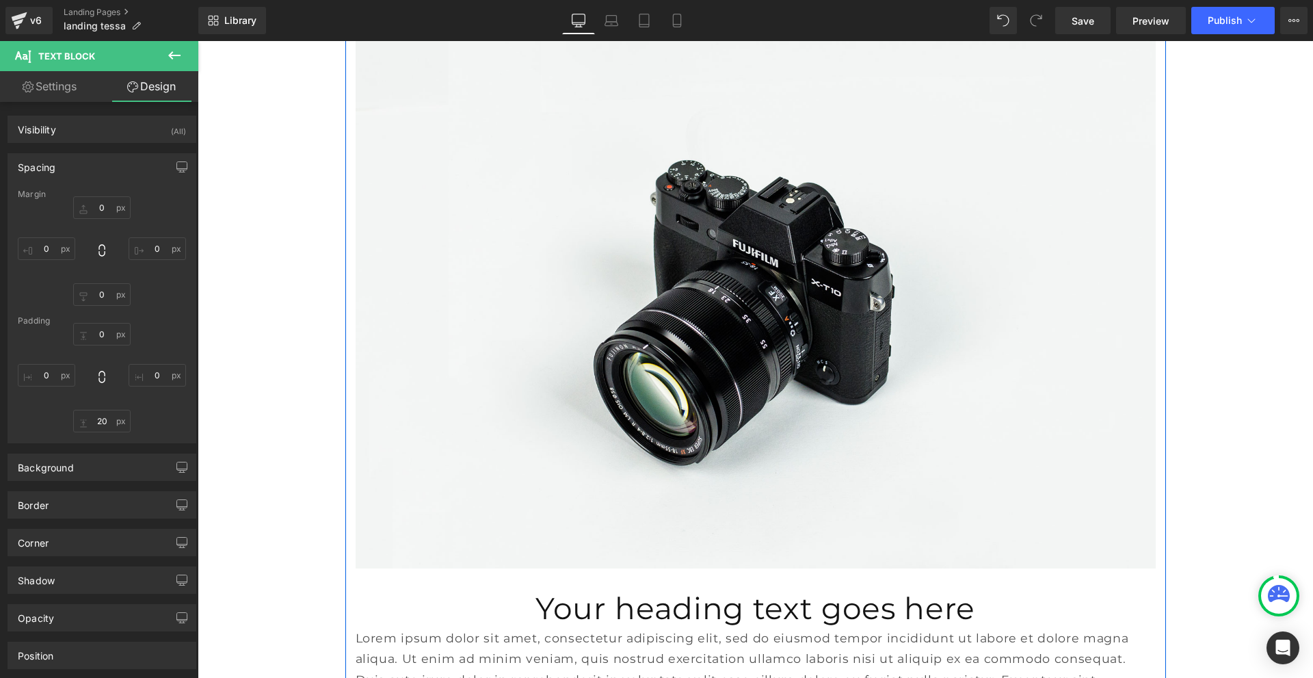
scroll to position [3557, 0]
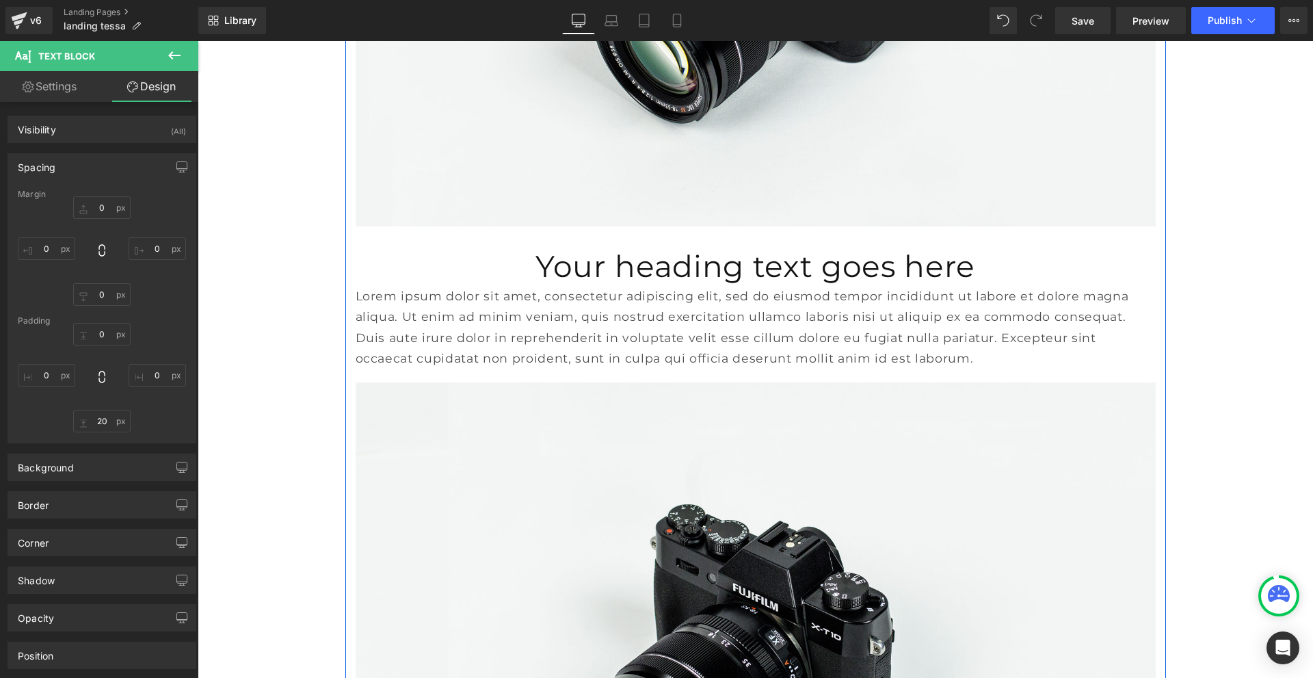
click at [685, 247] on h1 "Your heading text goes here" at bounding box center [756, 266] width 800 height 39
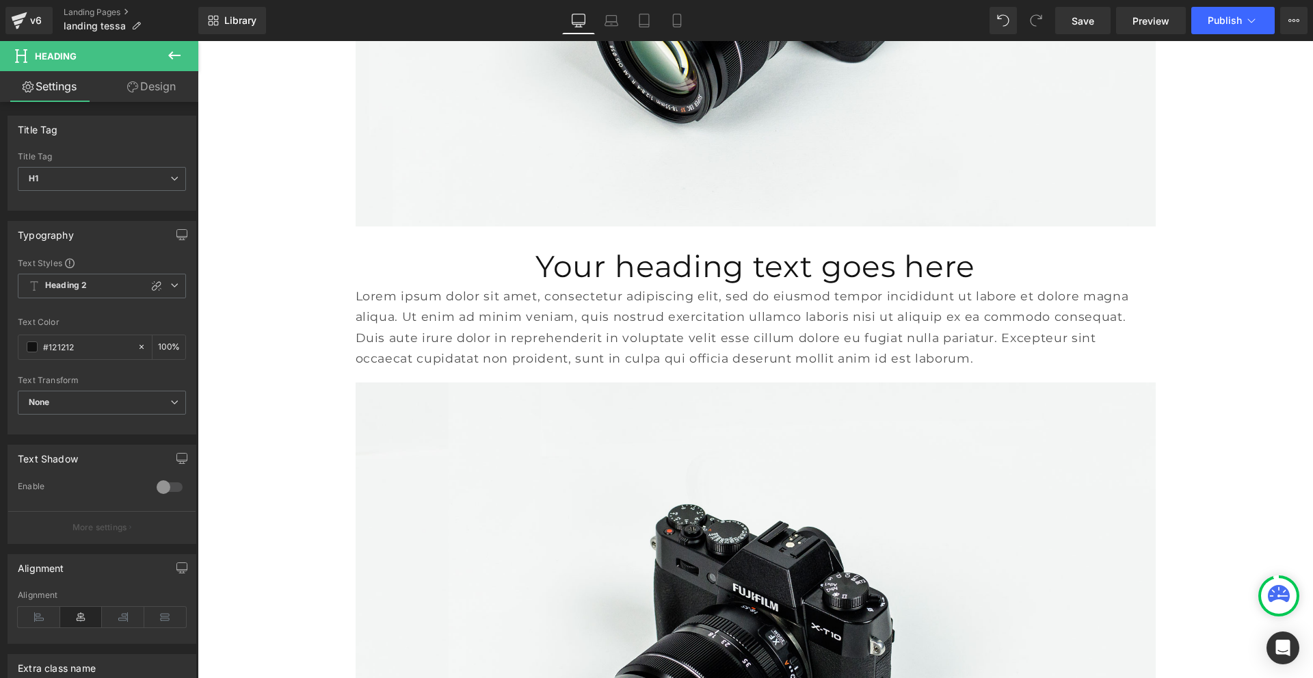
click at [140, 82] on link "Design" at bounding box center [151, 86] width 99 height 31
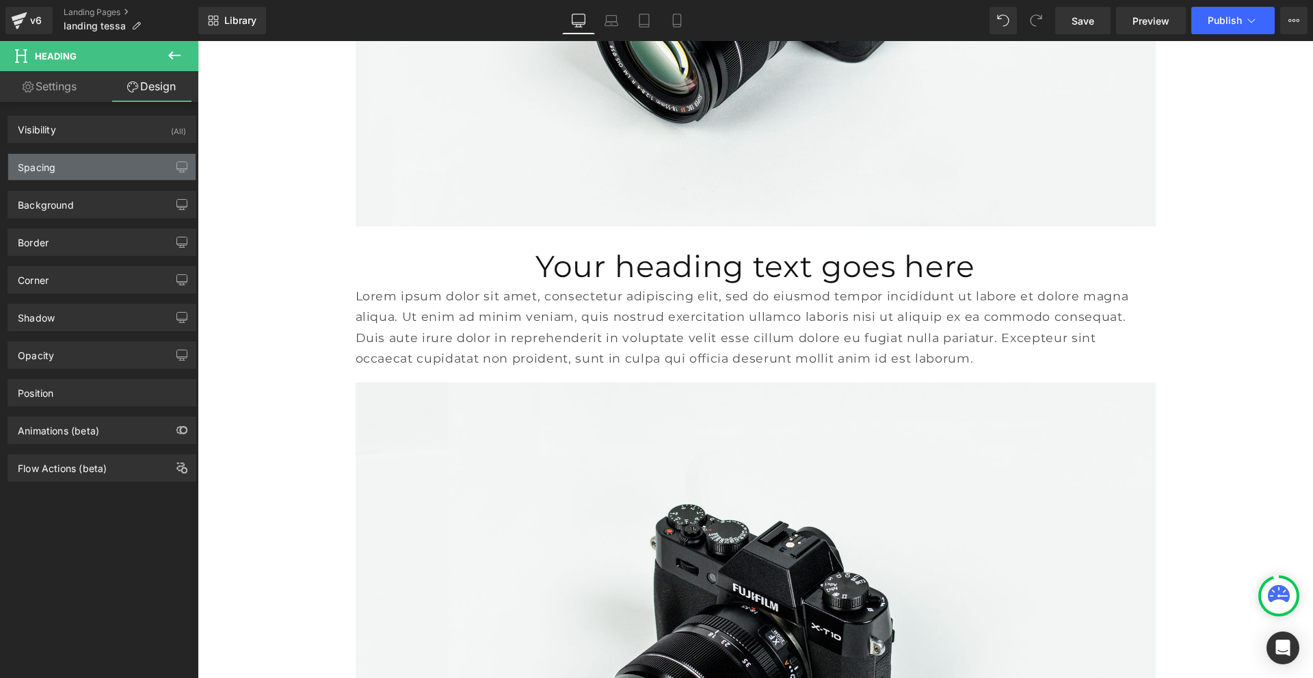
click at [112, 170] on div "Spacing" at bounding box center [101, 167] width 187 height 26
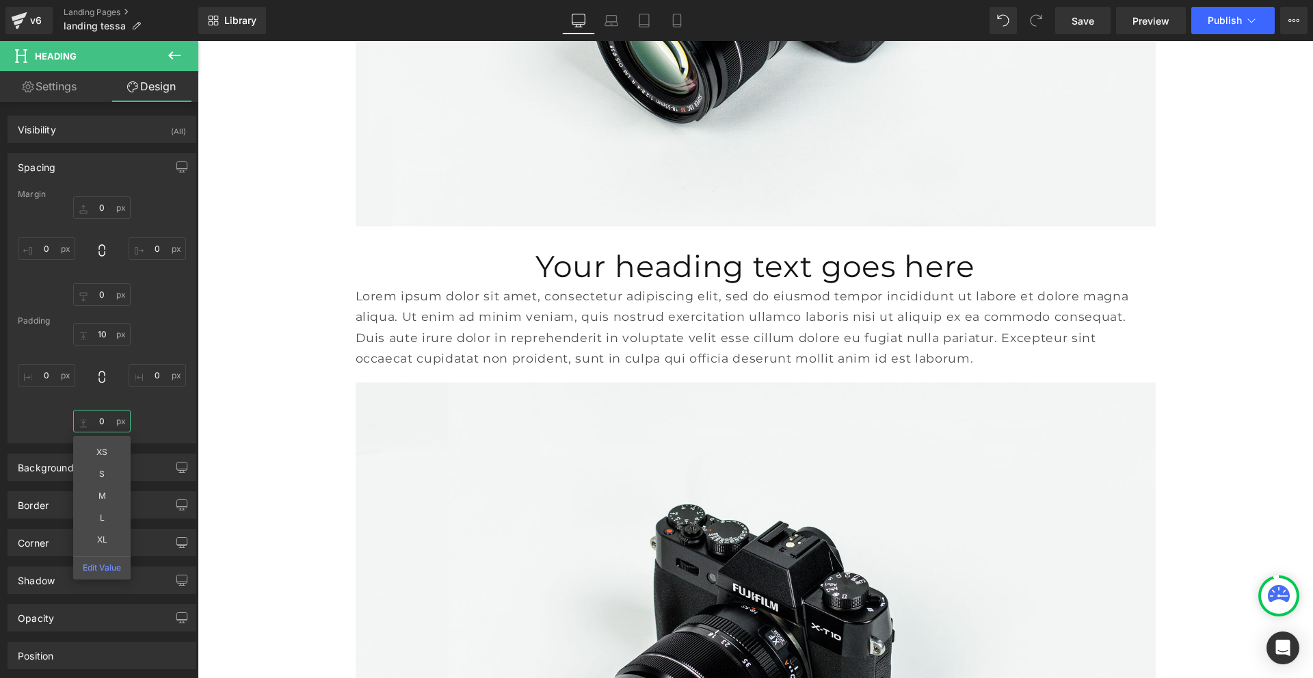
click at [101, 419] on input "text" at bounding box center [101, 421] width 57 height 23
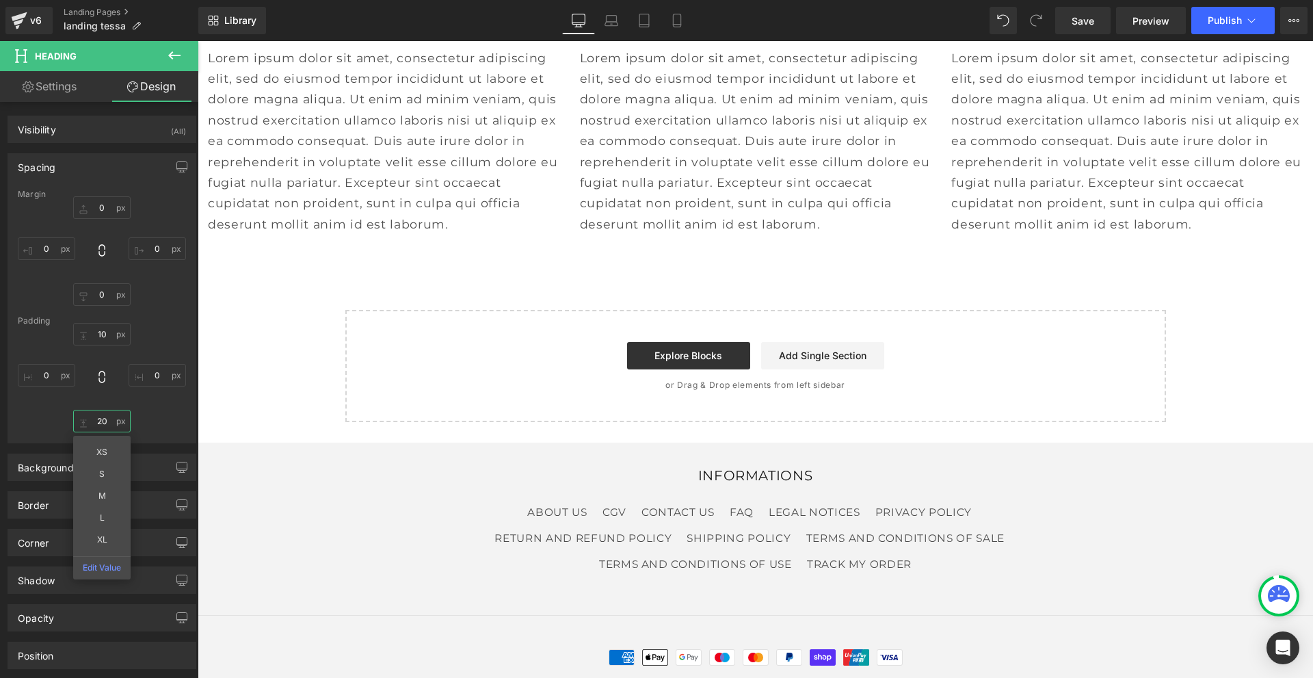
scroll to position [9851, 0]
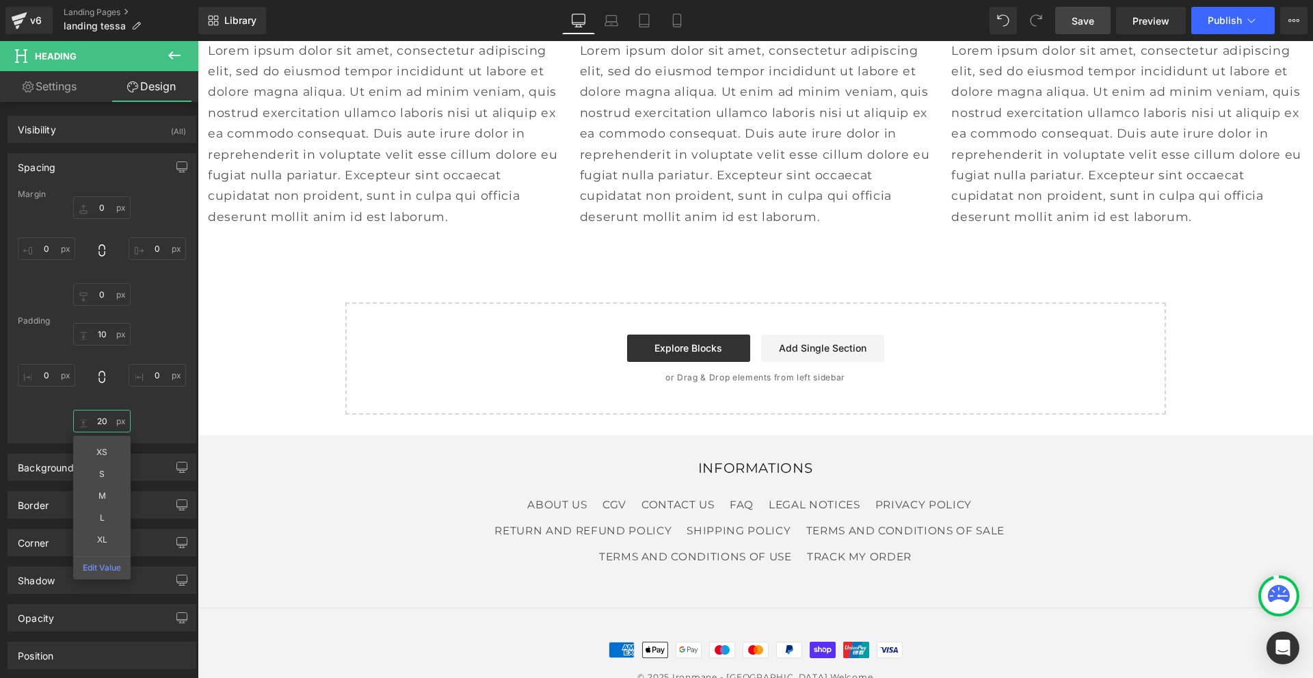
type input "20"
click at [1072, 11] on link "Save" at bounding box center [1083, 20] width 55 height 27
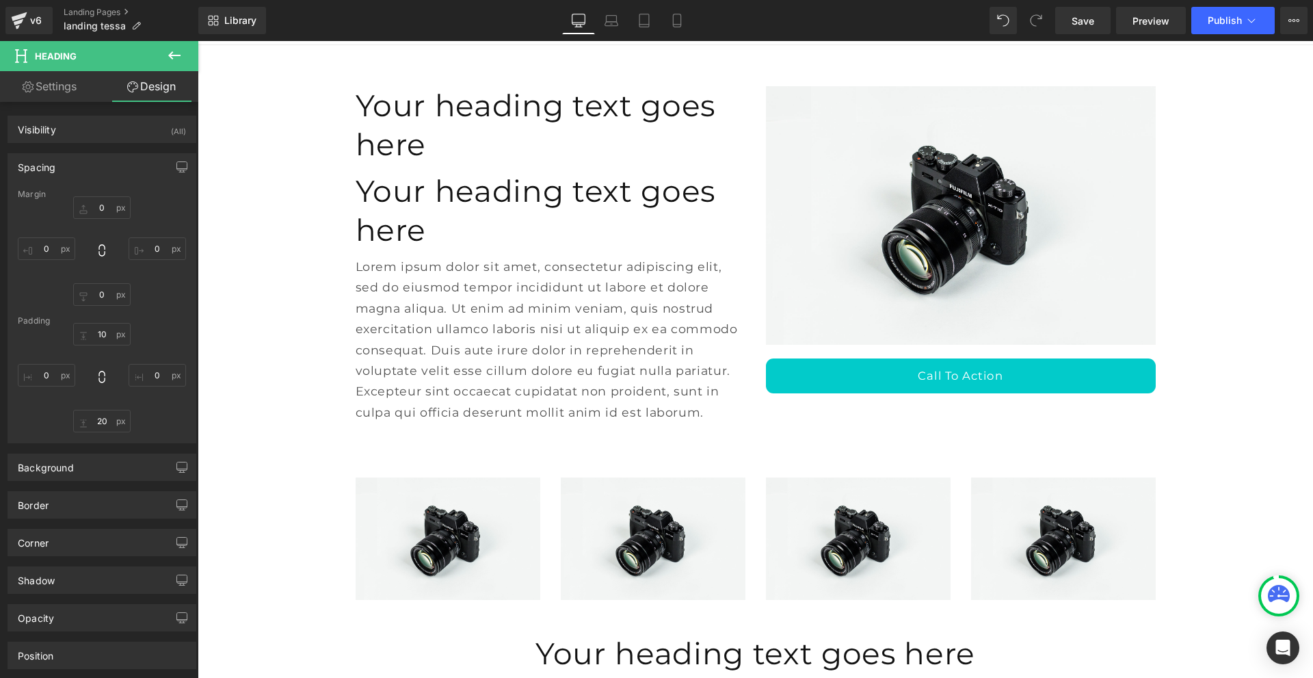
scroll to position [0, 0]
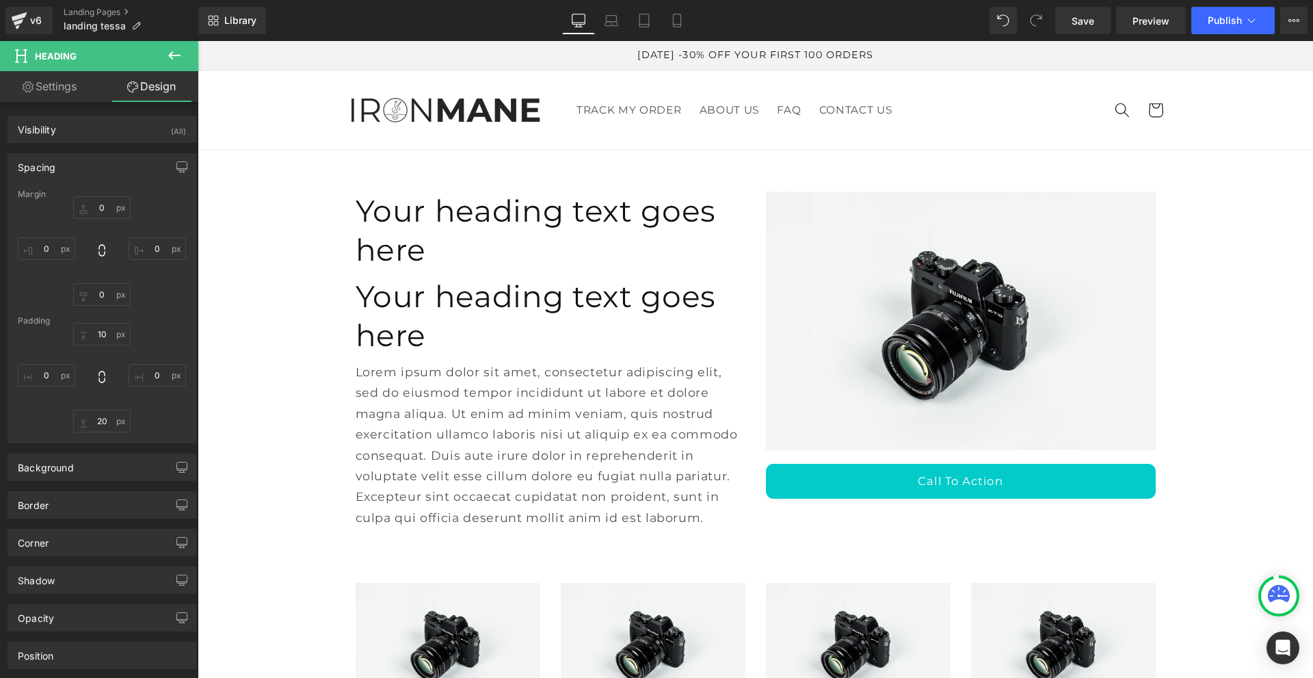
drag, startPoint x: 1306, startPoint y: 613, endPoint x: 1448, endPoint y: 81, distance: 550.9
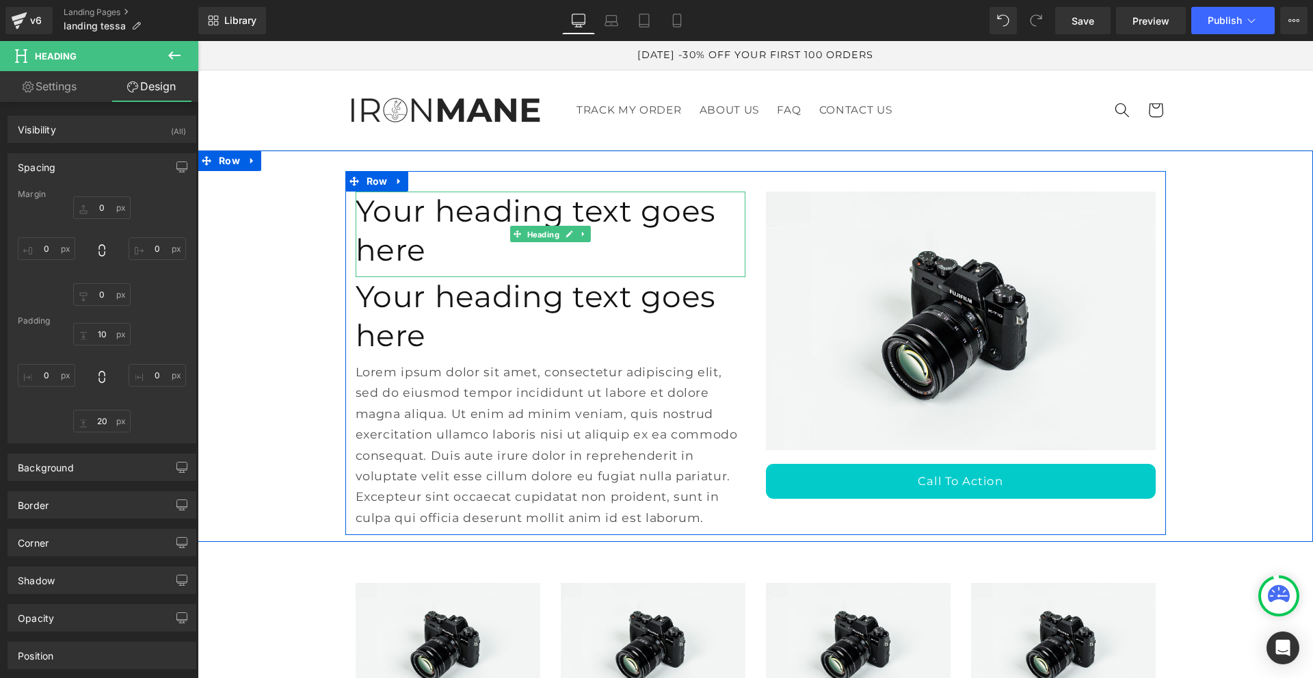
click at [543, 226] on span "Heading" at bounding box center [543, 234] width 38 height 16
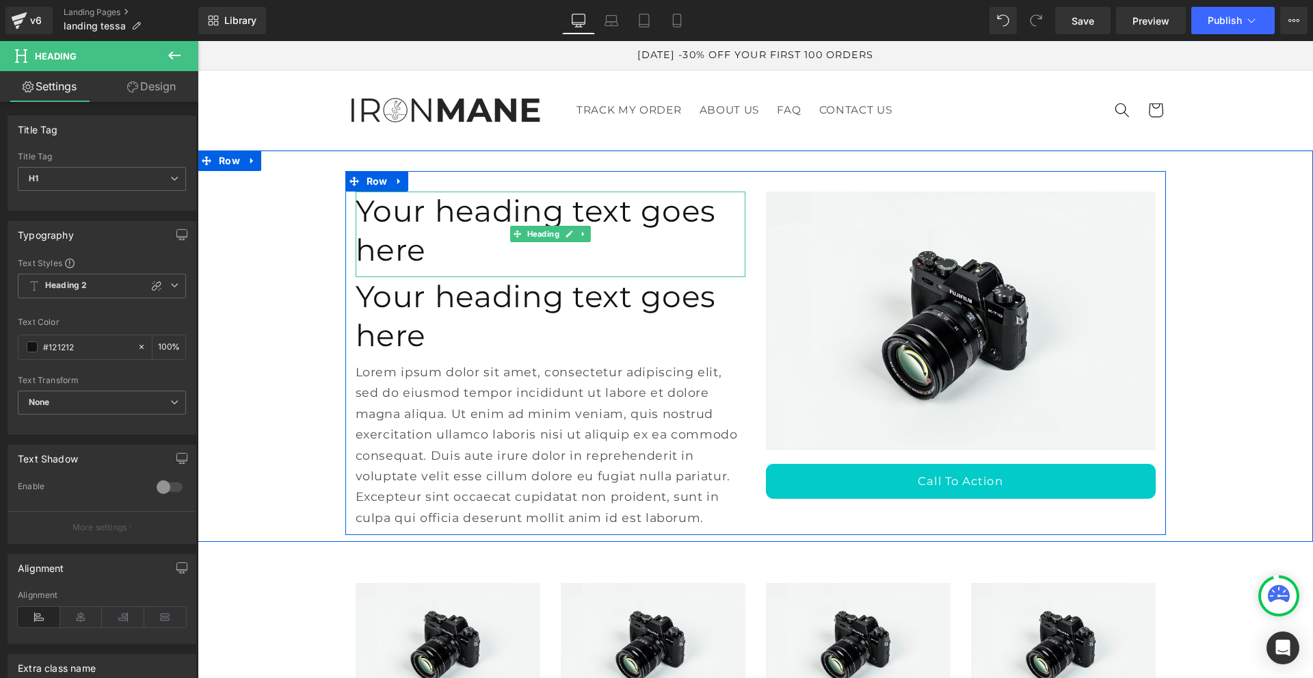
click at [599, 207] on h1 "Your heading text goes here" at bounding box center [551, 231] width 390 height 78
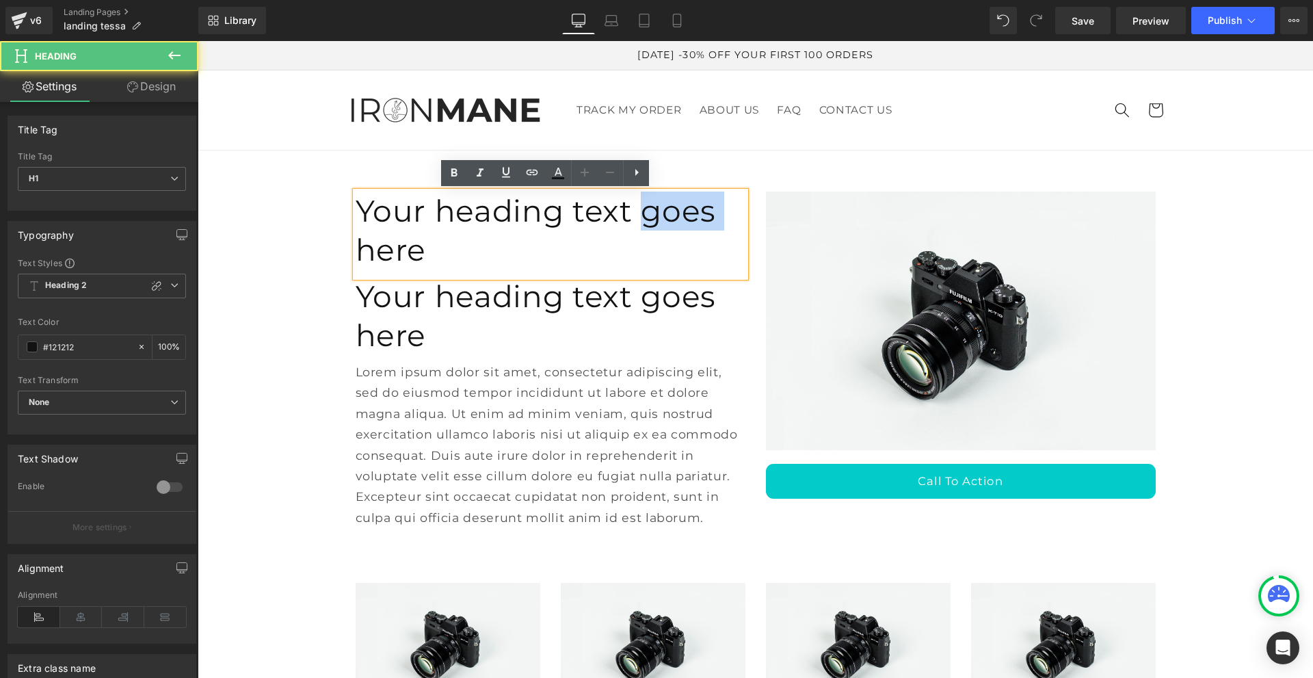
click at [599, 207] on h1 "Your heading text goes here" at bounding box center [551, 231] width 390 height 78
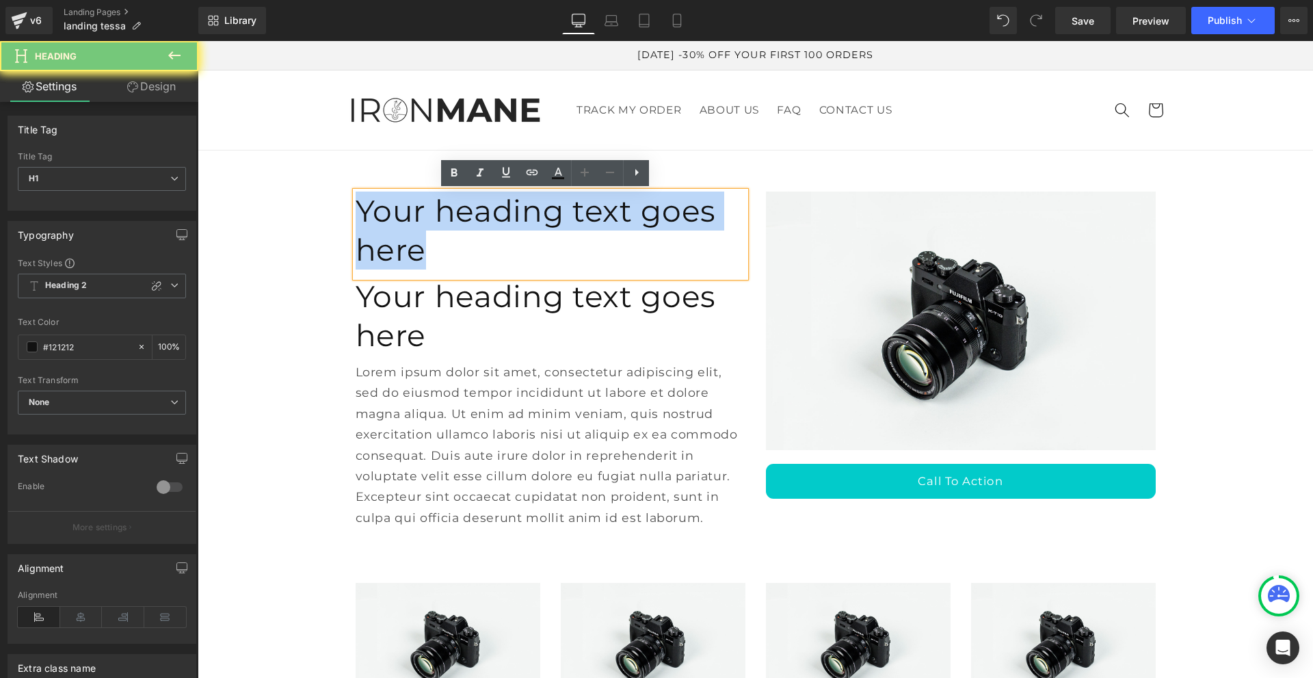
click at [599, 207] on h1 "Your heading text goes here" at bounding box center [551, 231] width 390 height 78
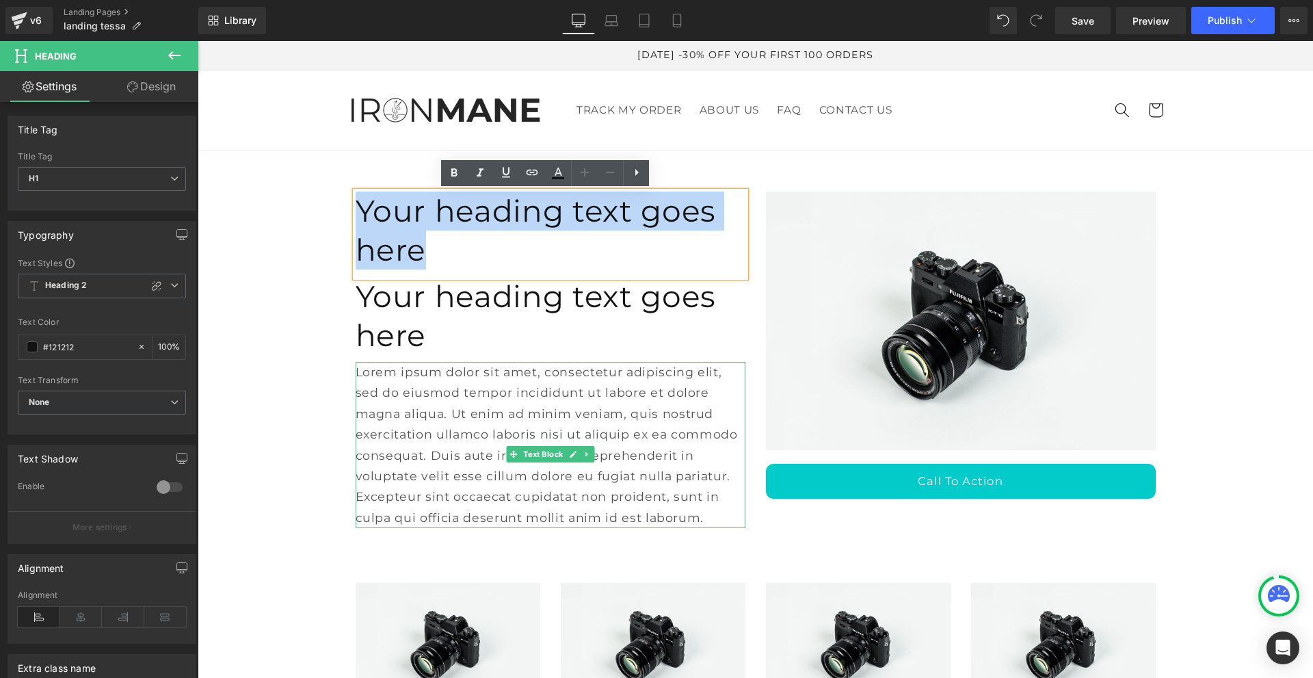
click at [486, 362] on p "Lorem ipsum dolor sit amet, consectetur adipiscing elit, sed do eiusmod tempor …" at bounding box center [551, 445] width 390 height 166
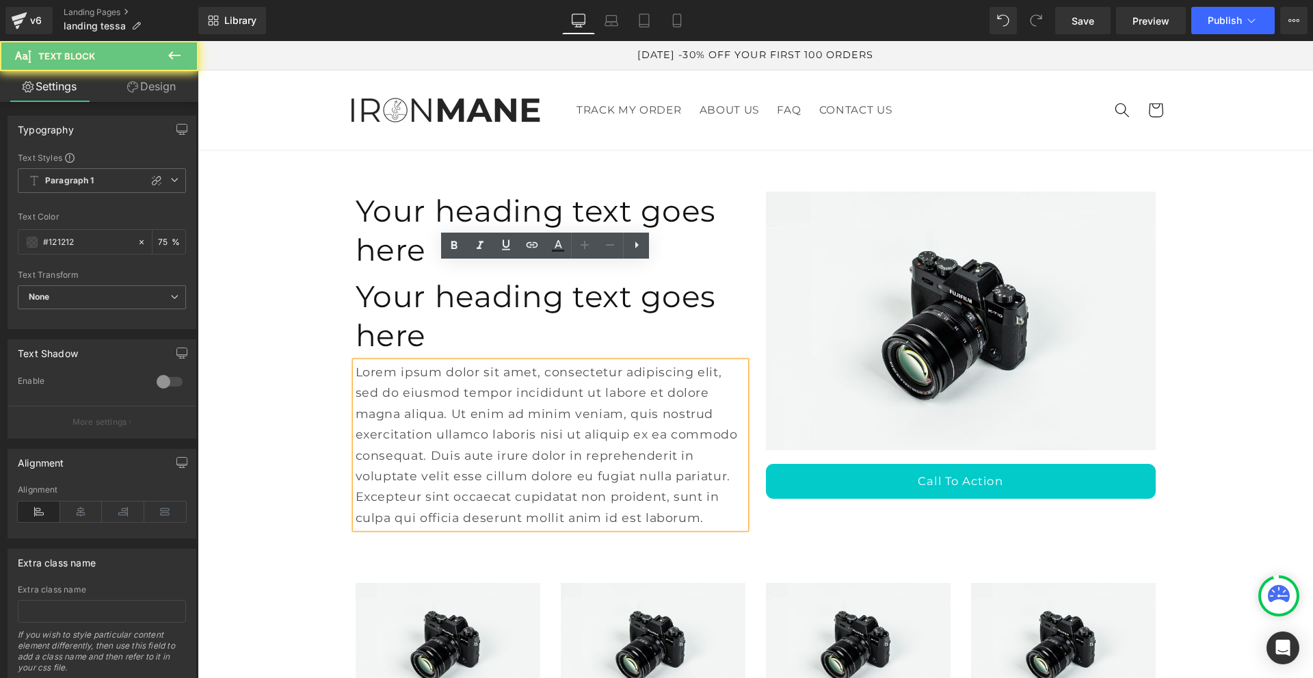
click at [482, 362] on p "Lorem ipsum dolor sit amet, consectetur adipiscing elit, sed do eiusmod tempor …" at bounding box center [551, 445] width 390 height 166
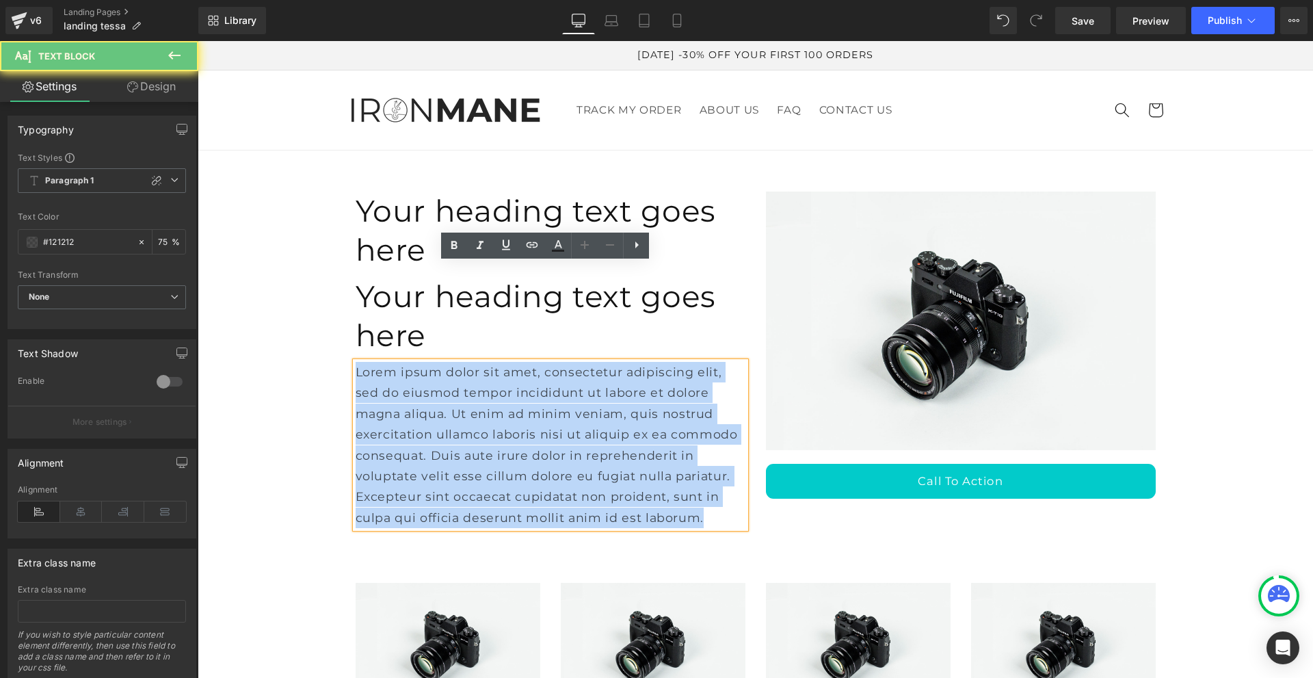
click at [482, 362] on p "Lorem ipsum dolor sit amet, consectetur adipiscing elit, sed do eiusmod tempor …" at bounding box center [551, 445] width 390 height 166
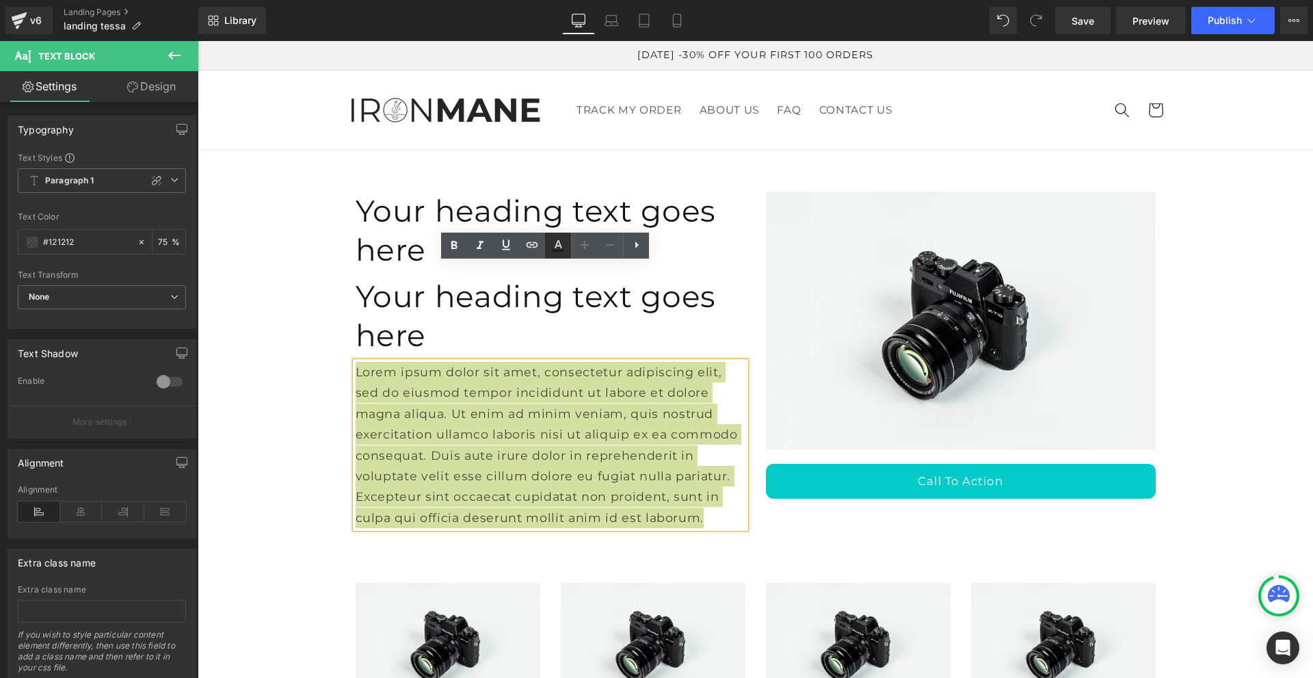
click at [563, 248] on icon at bounding box center [558, 245] width 16 height 16
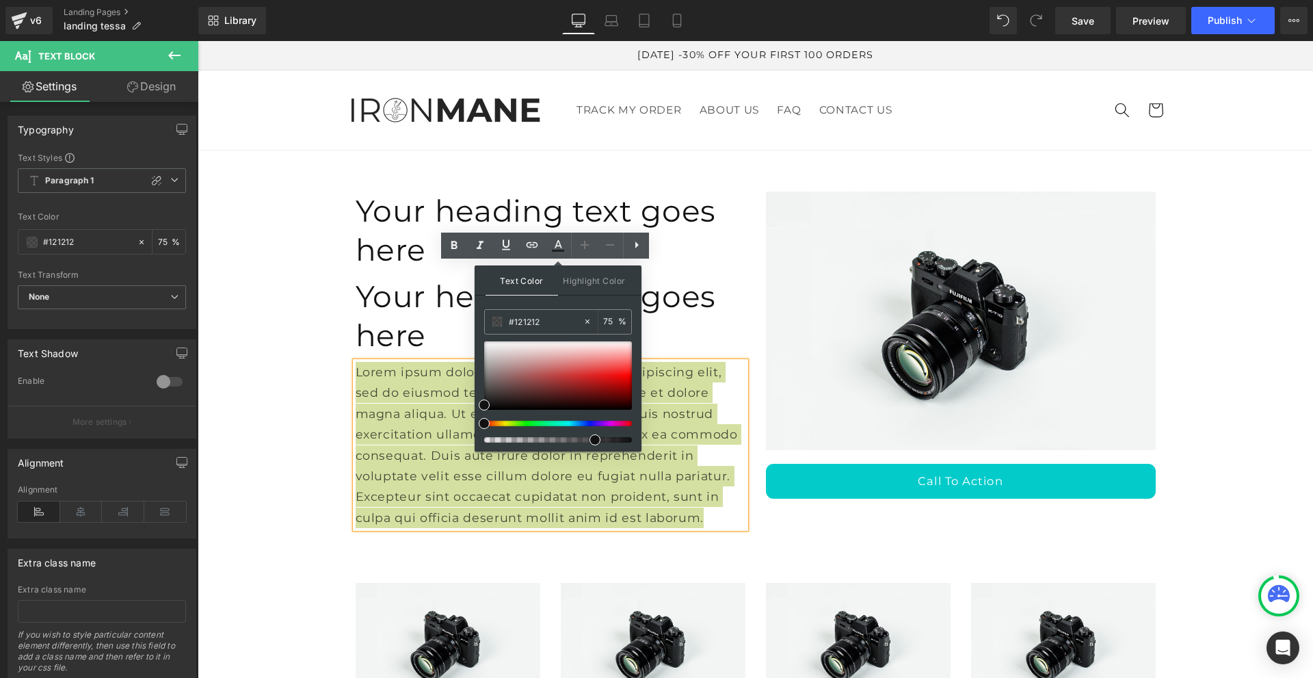
drag, startPoint x: 755, startPoint y: 361, endPoint x: 471, endPoint y: 328, distance: 285.8
type input "444444"
click at [565, 252] on icon at bounding box center [558, 245] width 16 height 16
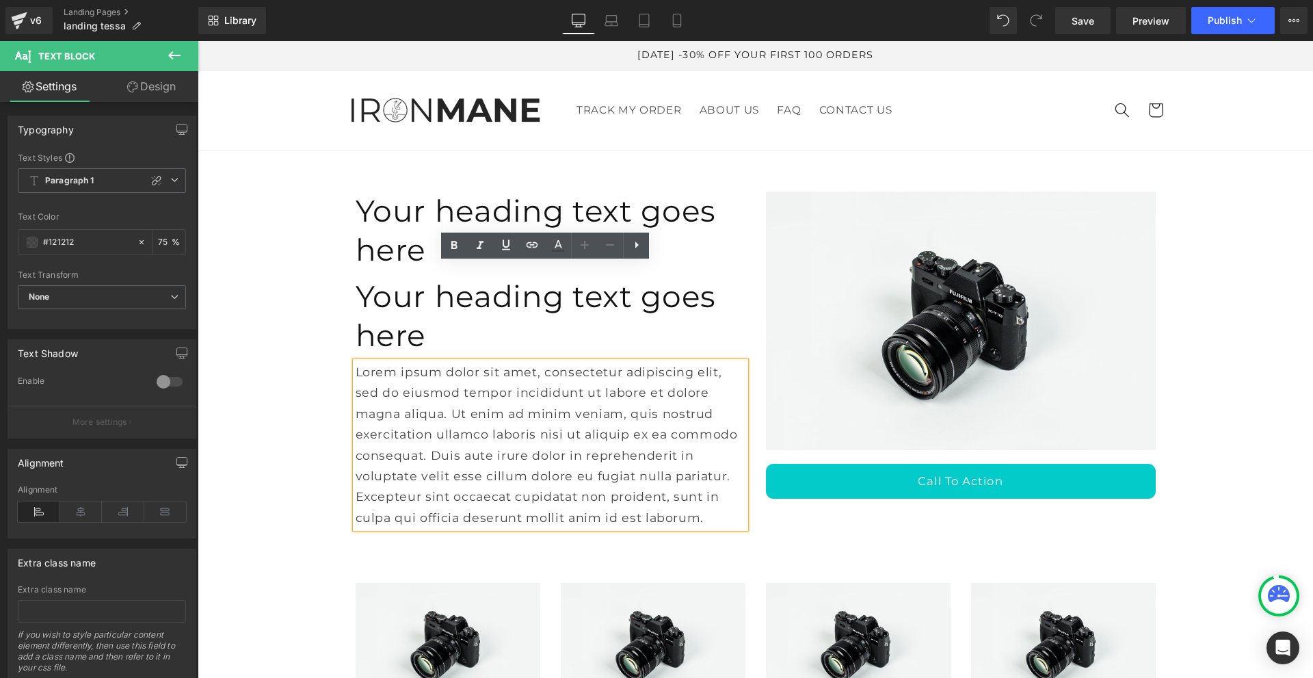
click at [300, 287] on div "Your heading text goes here Heading Your heading text goes here Heading Lorem i…" at bounding box center [756, 353] width 1116 height 364
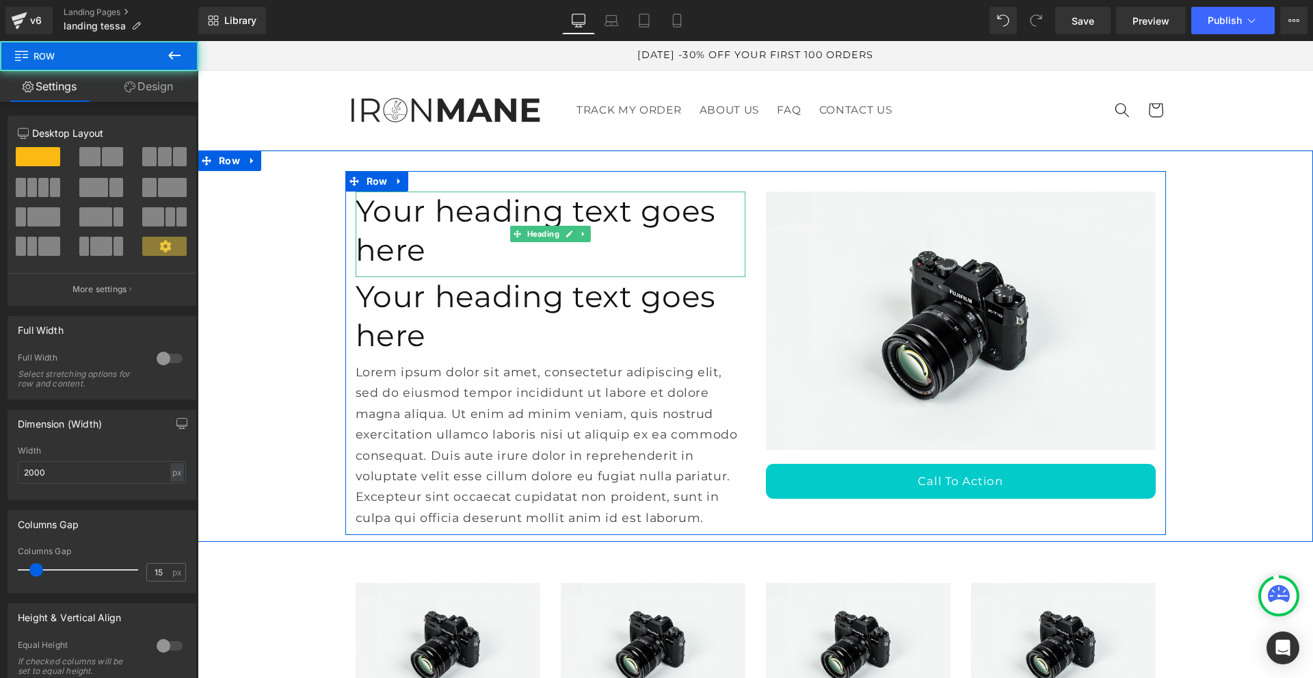
click at [415, 207] on h1 "Your heading text goes here" at bounding box center [551, 231] width 390 height 78
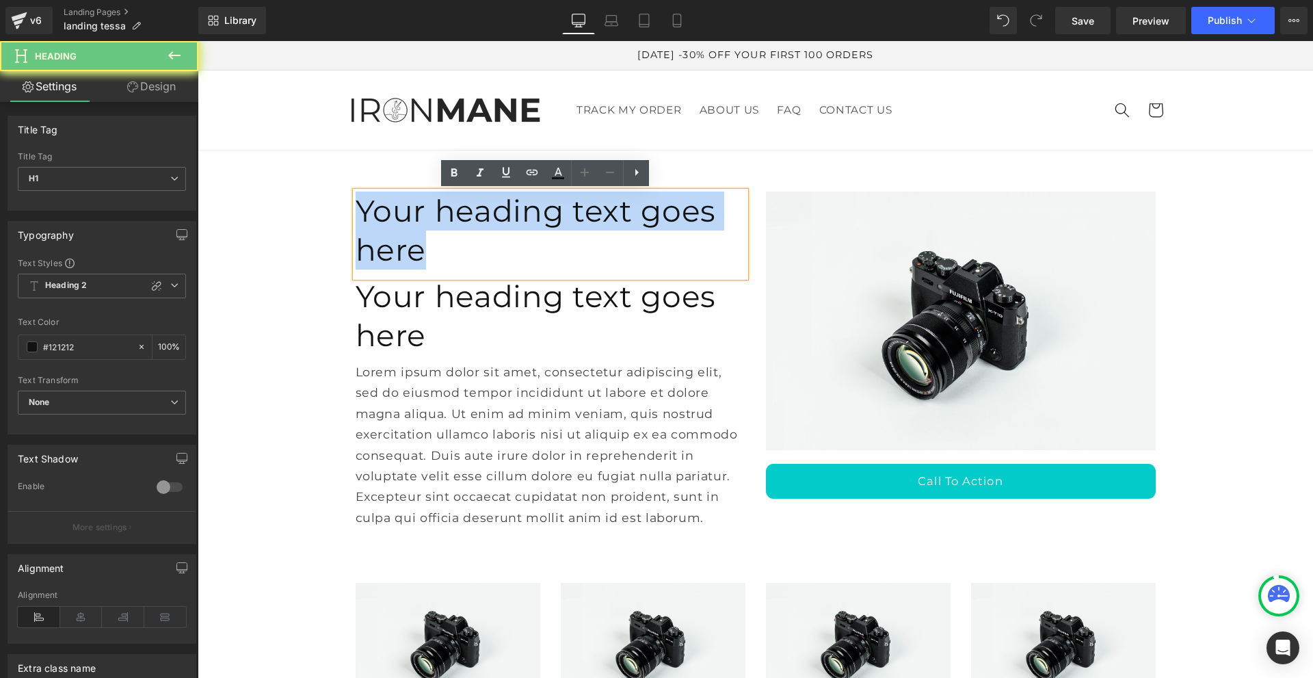
click at [415, 207] on h1 "Your heading text goes here" at bounding box center [551, 231] width 390 height 78
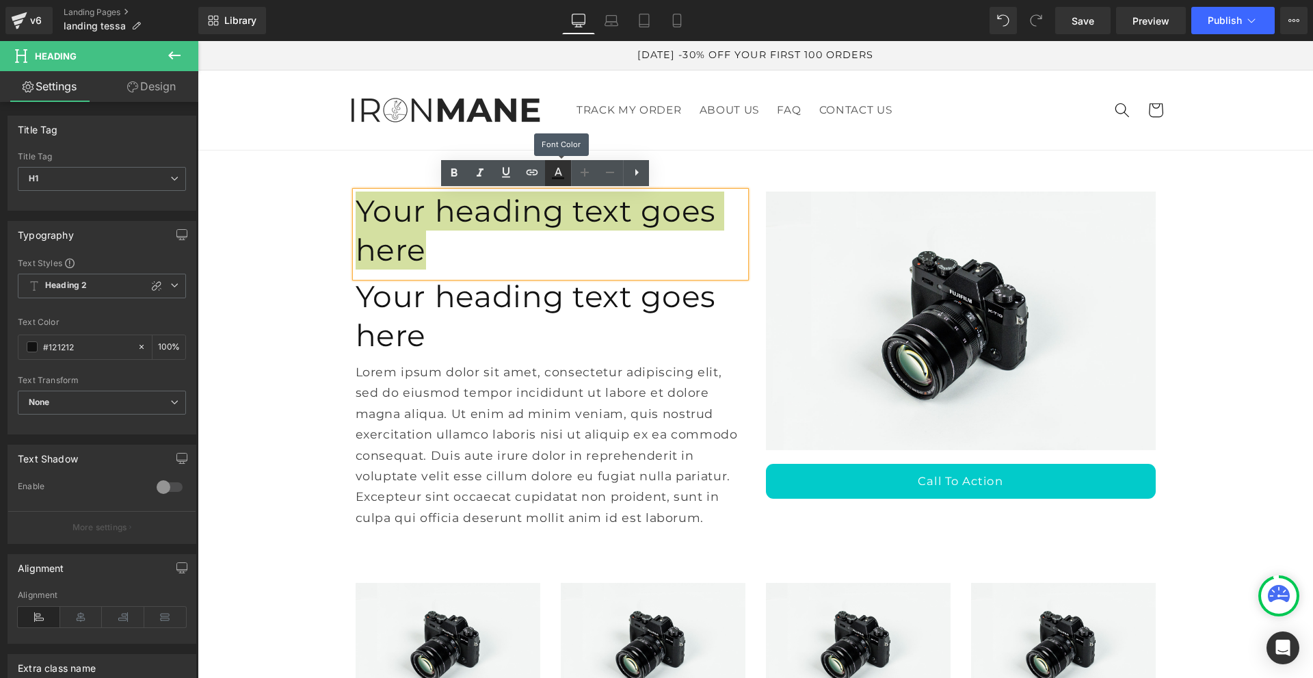
click at [565, 167] on icon at bounding box center [558, 173] width 16 height 16
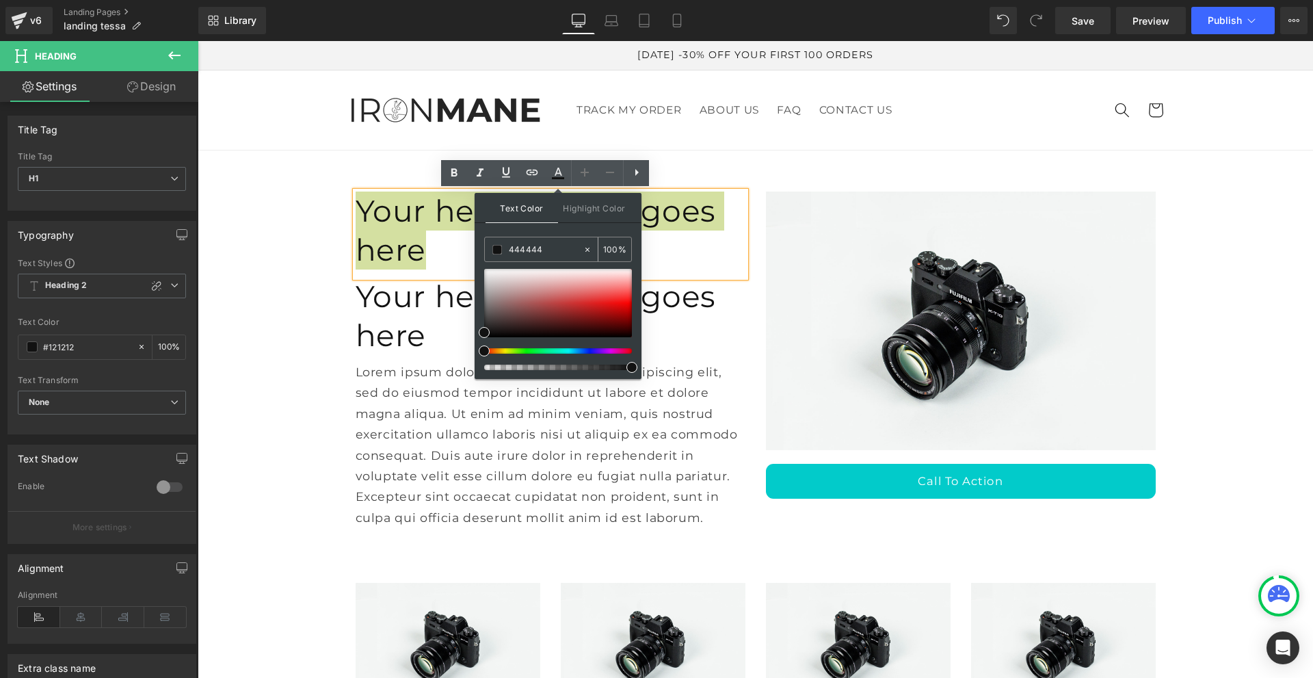
click at [536, 249] on input "444444" at bounding box center [546, 249] width 74 height 15
type input "444444"
click at [554, 172] on icon at bounding box center [558, 173] width 16 height 16
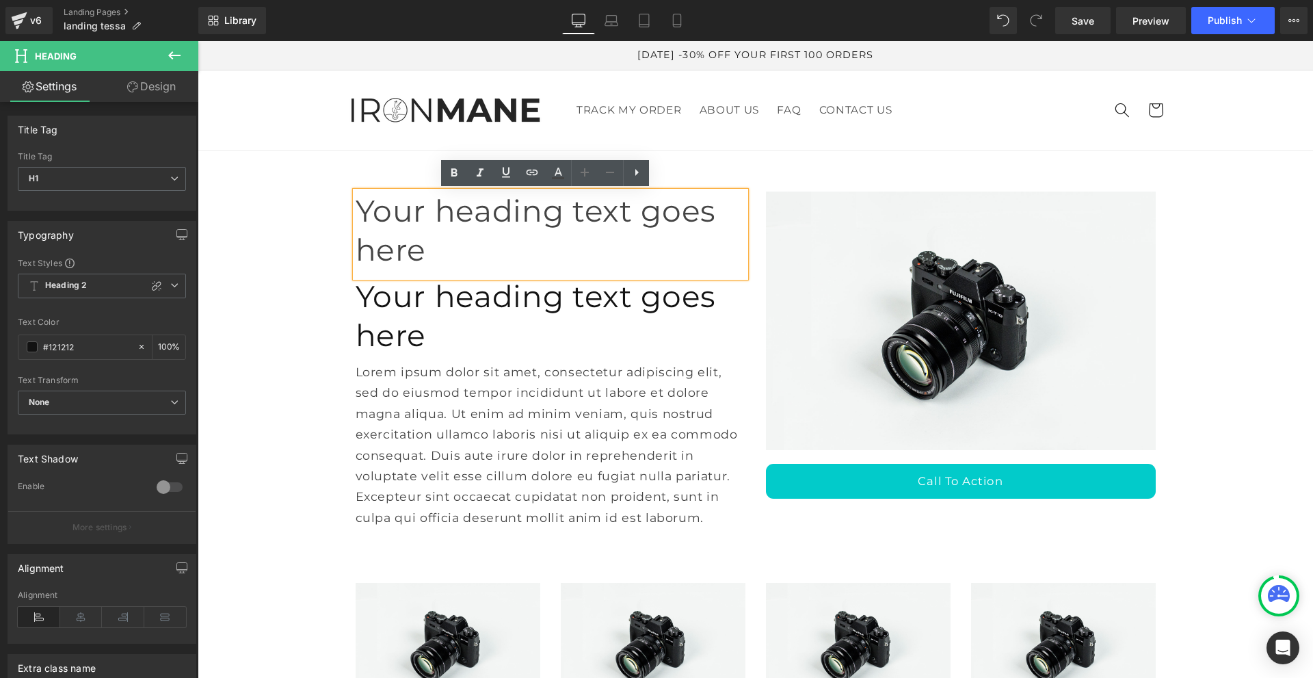
click at [284, 255] on div "Your heading text goes here Heading Your heading text goes here Heading Lorem i…" at bounding box center [756, 353] width 1116 height 364
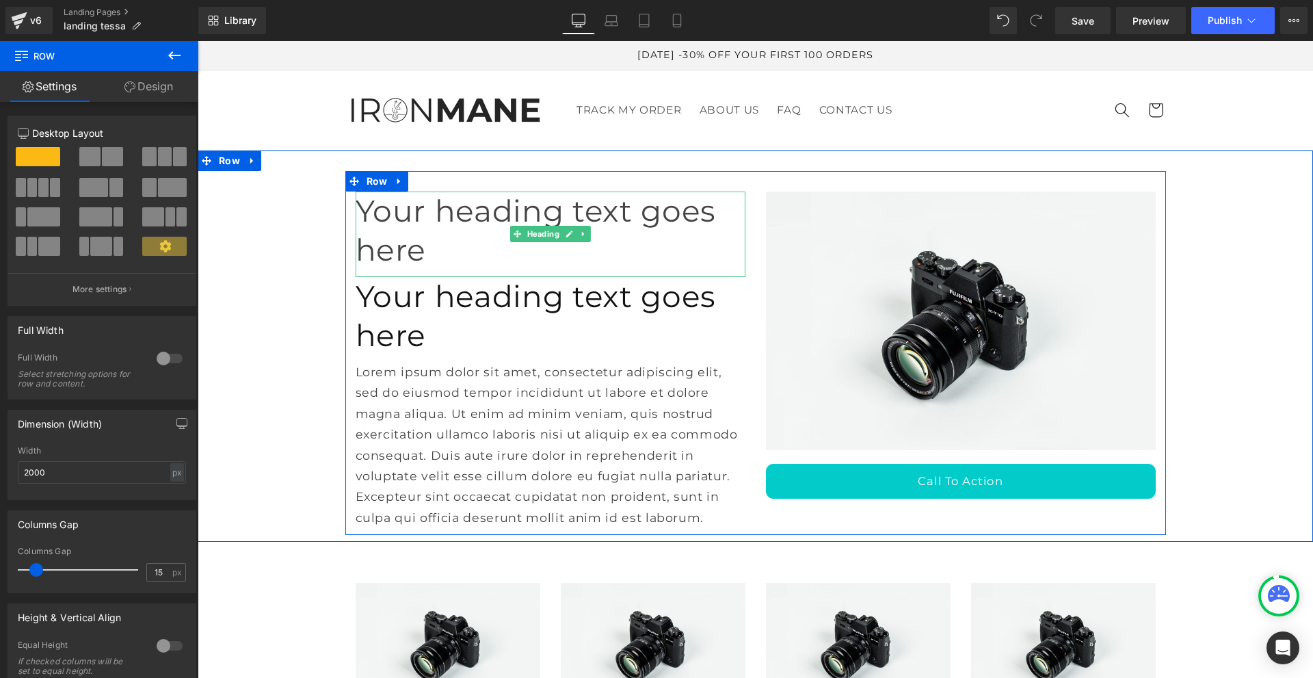
click at [445, 211] on span "Your heading text goes here" at bounding box center [536, 230] width 361 height 76
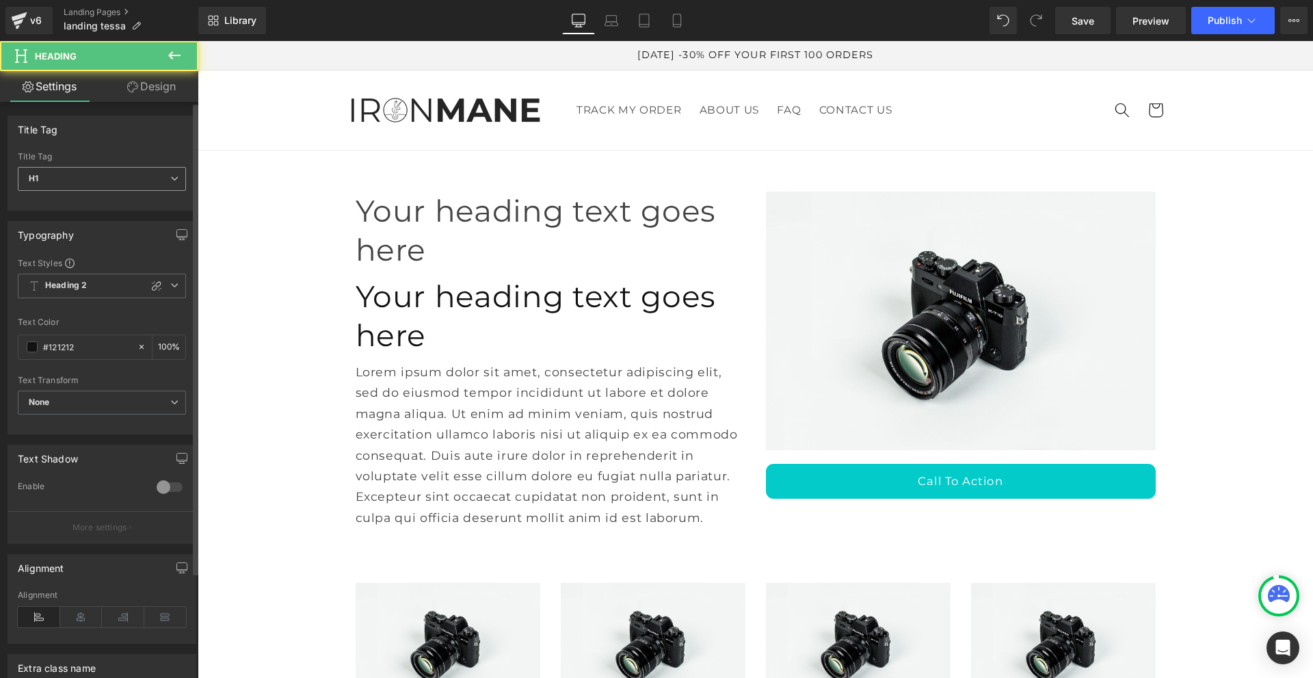
click at [58, 174] on span "H1" at bounding box center [102, 179] width 168 height 24
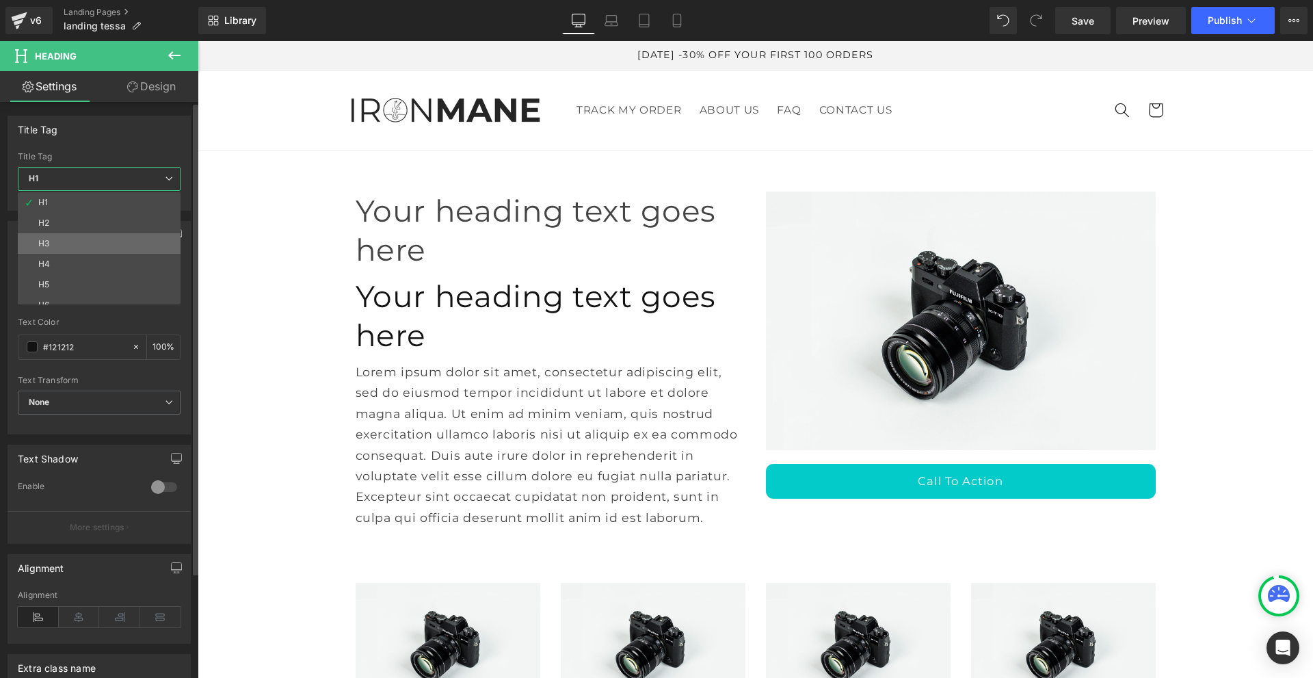
click at [69, 241] on li "H3" at bounding box center [102, 243] width 169 height 21
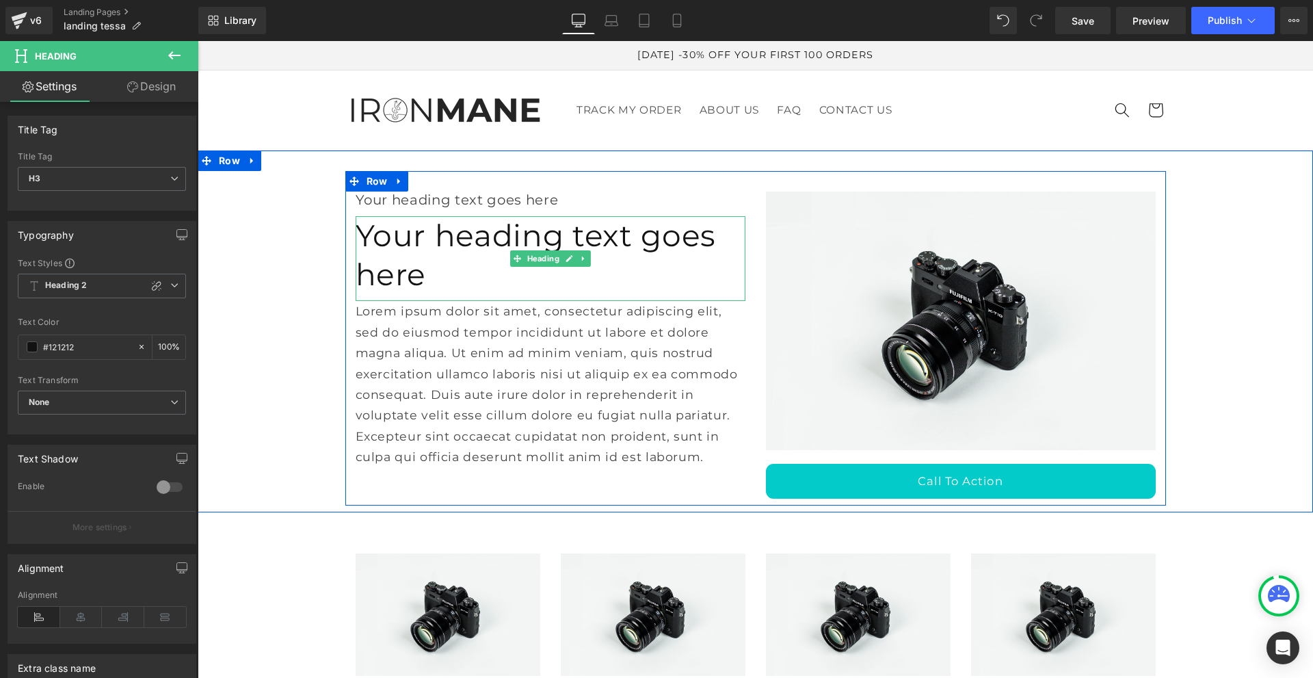
click at [431, 244] on h1 "Your heading text goes here" at bounding box center [551, 255] width 390 height 78
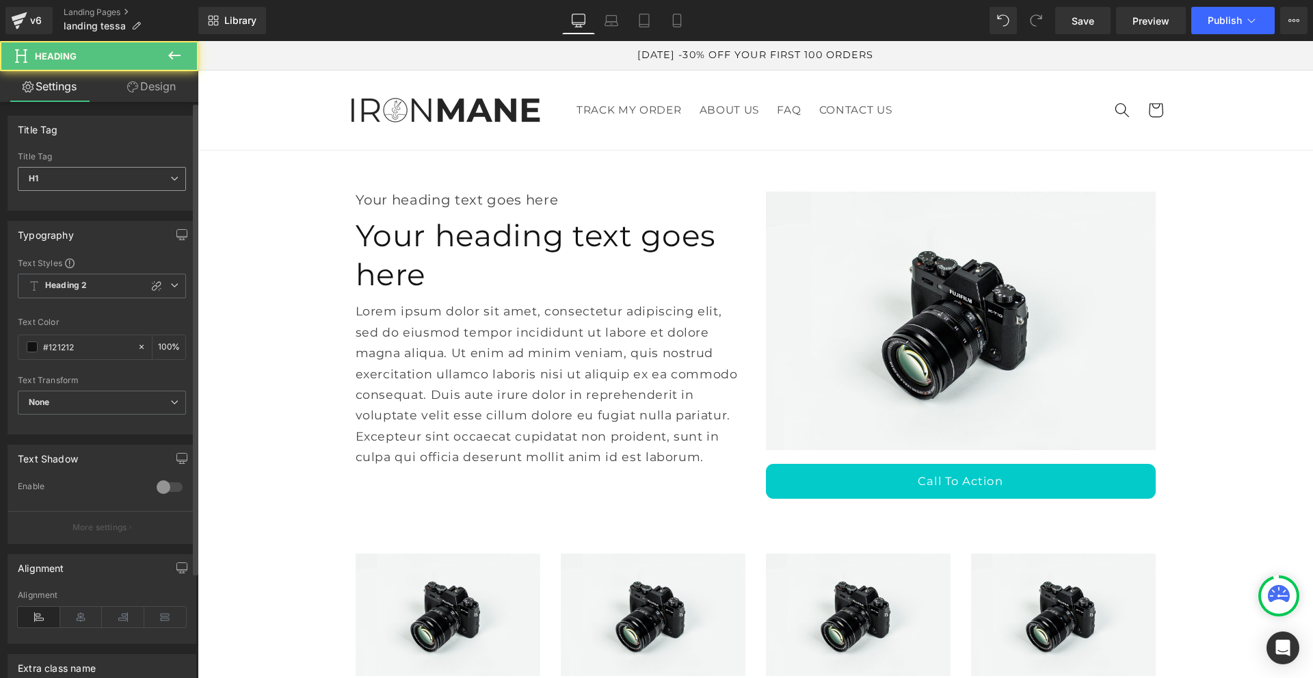
click at [139, 170] on span "H1" at bounding box center [102, 179] width 168 height 24
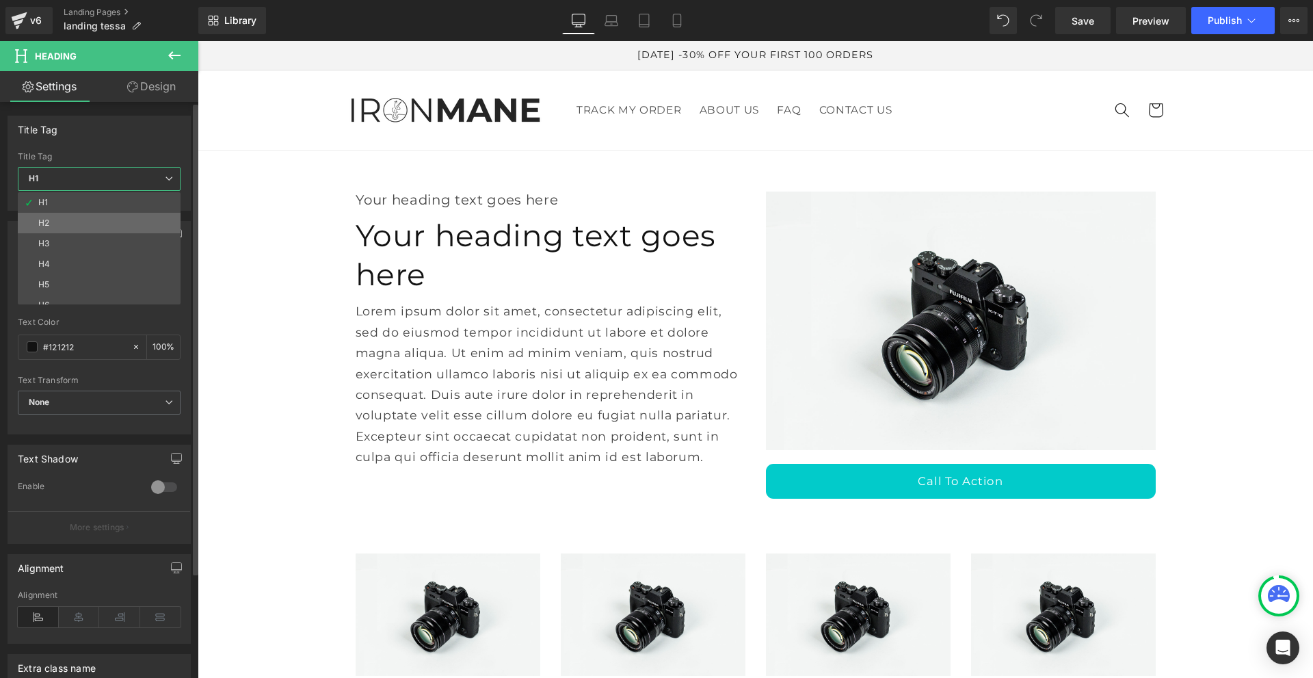
click at [116, 221] on li "H2" at bounding box center [102, 223] width 169 height 21
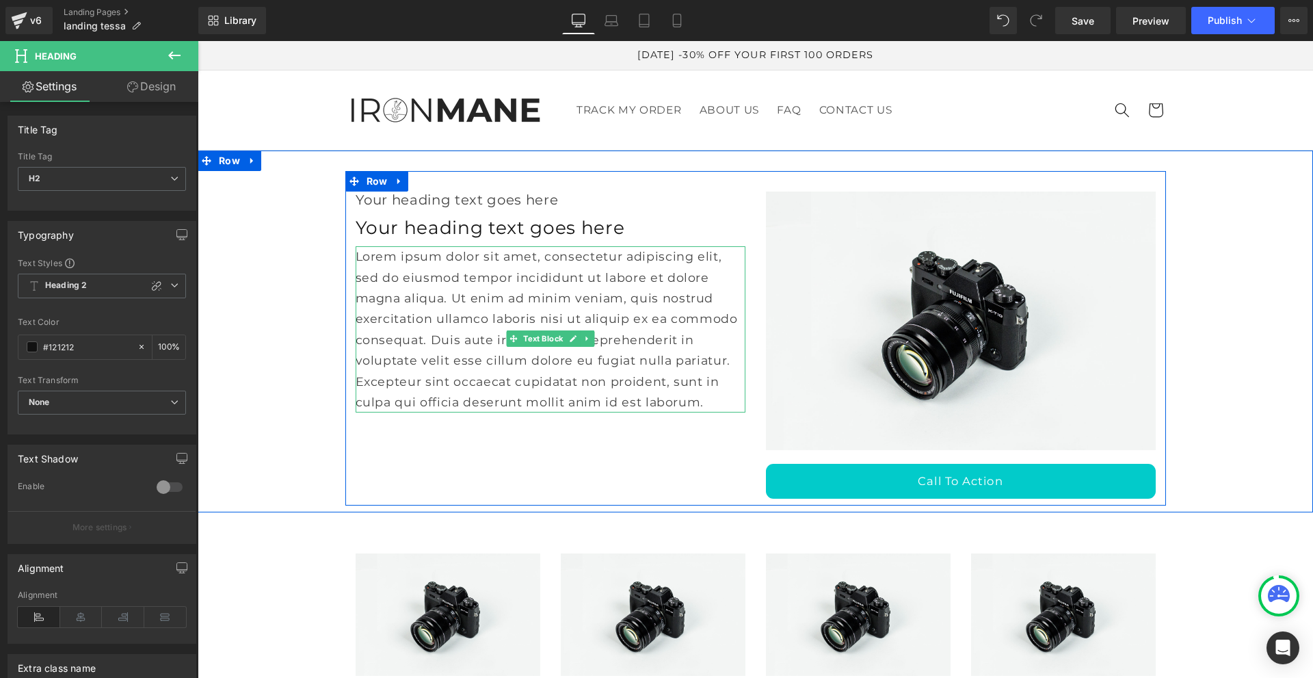
click at [412, 345] on p "Lorem ipsum dolor sit amet, consectetur adipiscing elit, sed do eiusmod tempor …" at bounding box center [551, 329] width 390 height 166
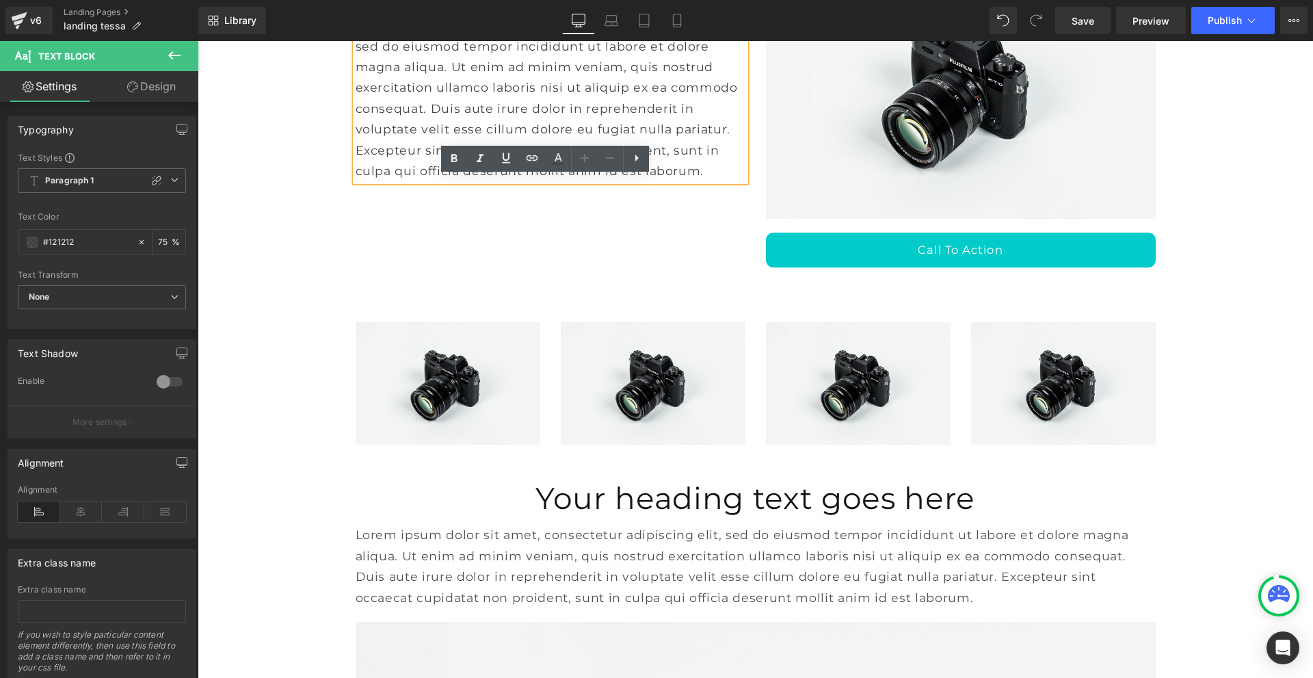
scroll to position [68, 0]
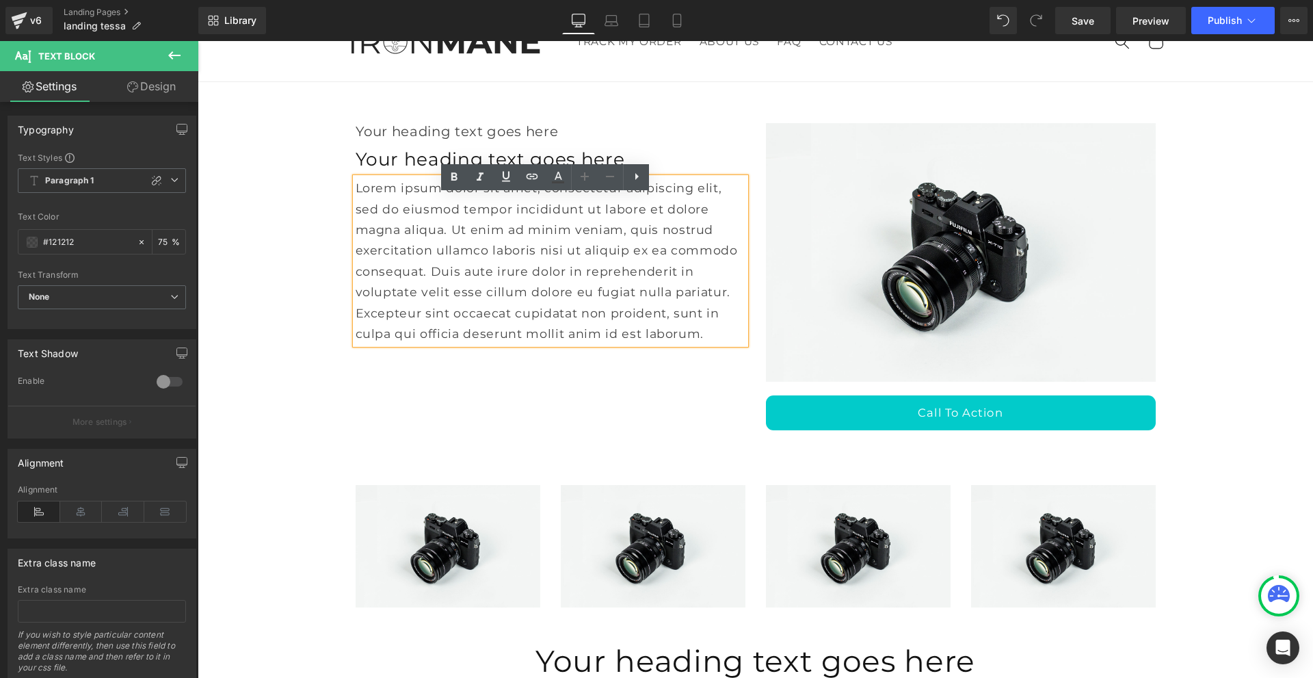
click at [239, 117] on div "Your heading text goes here Heading Your heading text goes here Heading Lorem i…" at bounding box center [756, 270] width 1116 height 335
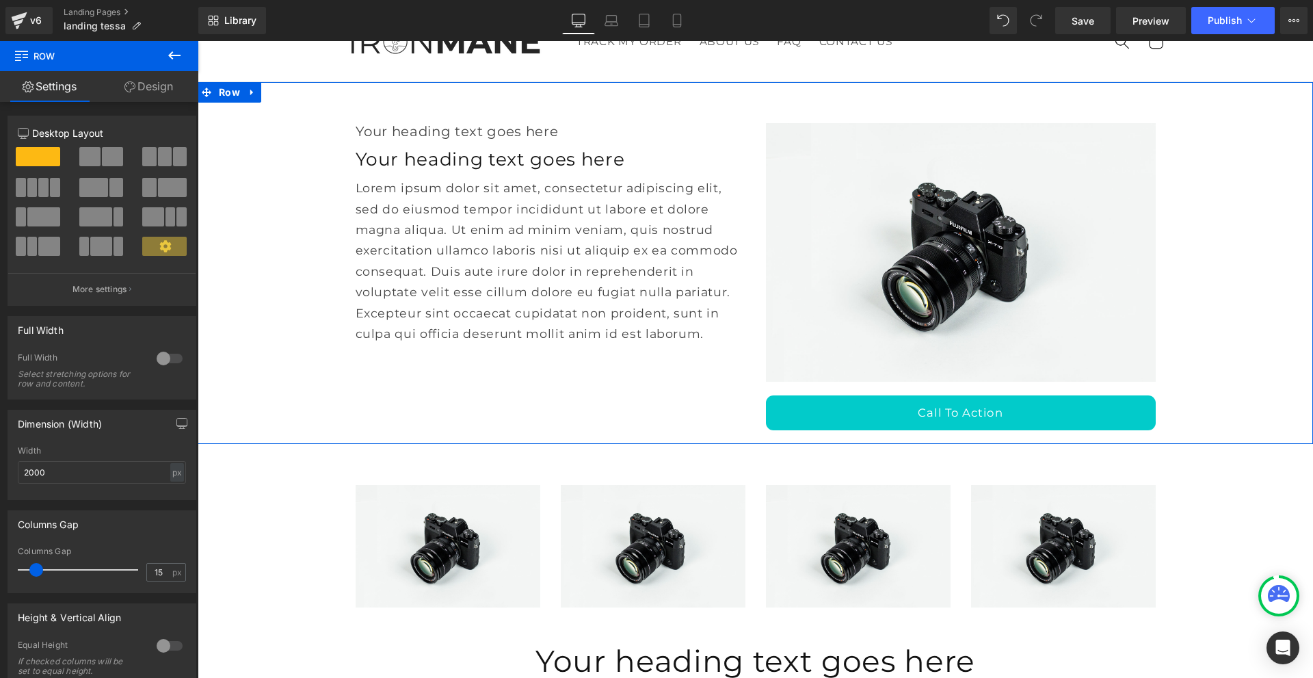
click at [153, 88] on link "Design" at bounding box center [148, 86] width 99 height 31
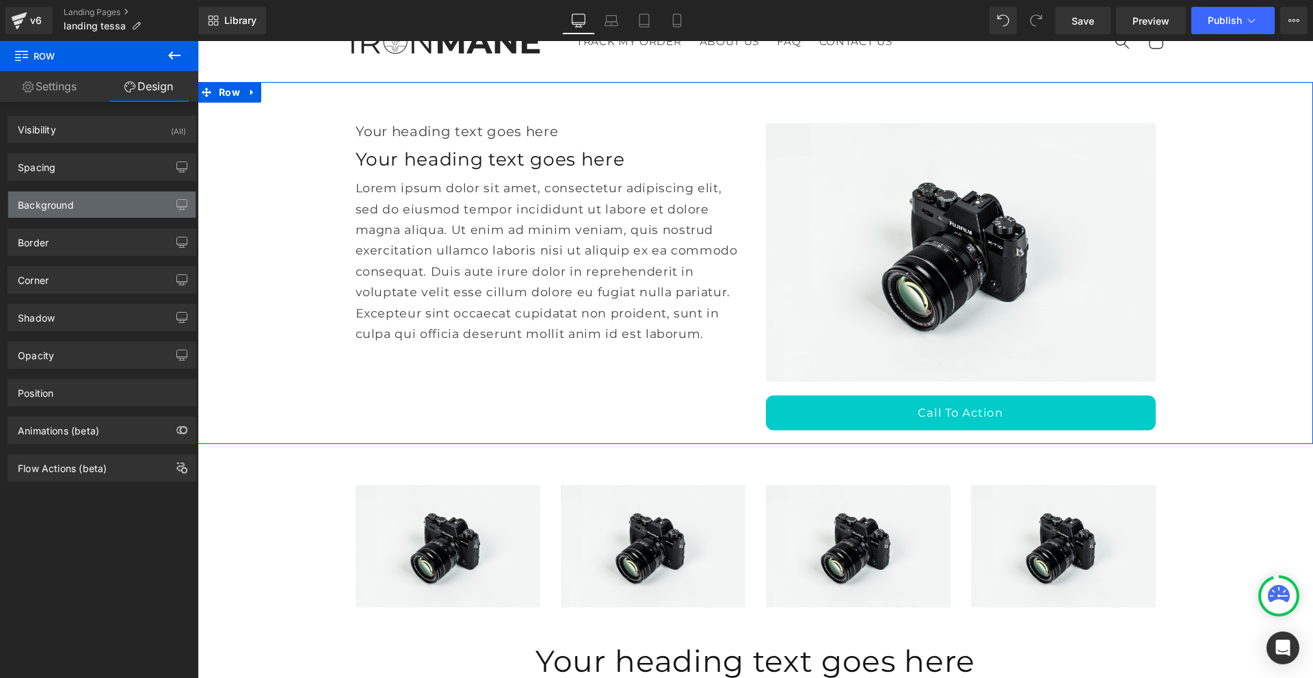
click at [94, 202] on div "Background" at bounding box center [101, 205] width 187 height 26
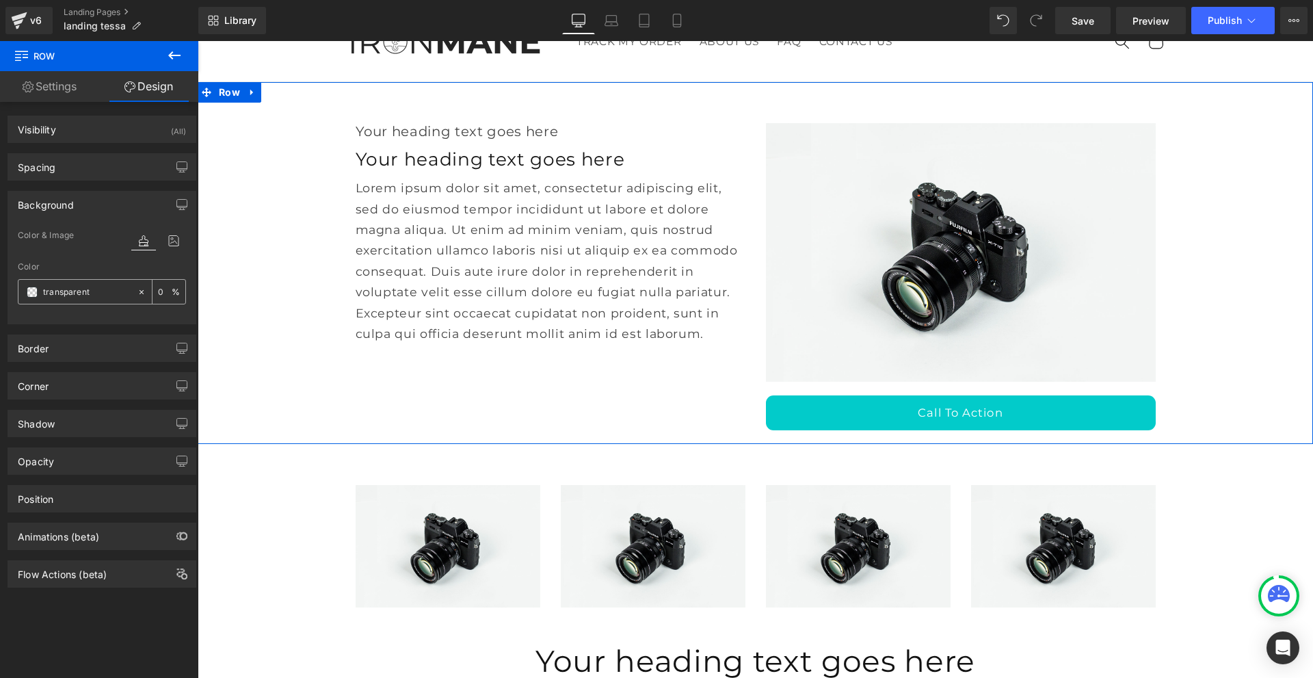
click at [93, 288] on input "transparent" at bounding box center [87, 292] width 88 height 15
paste input "#D3D3D3"
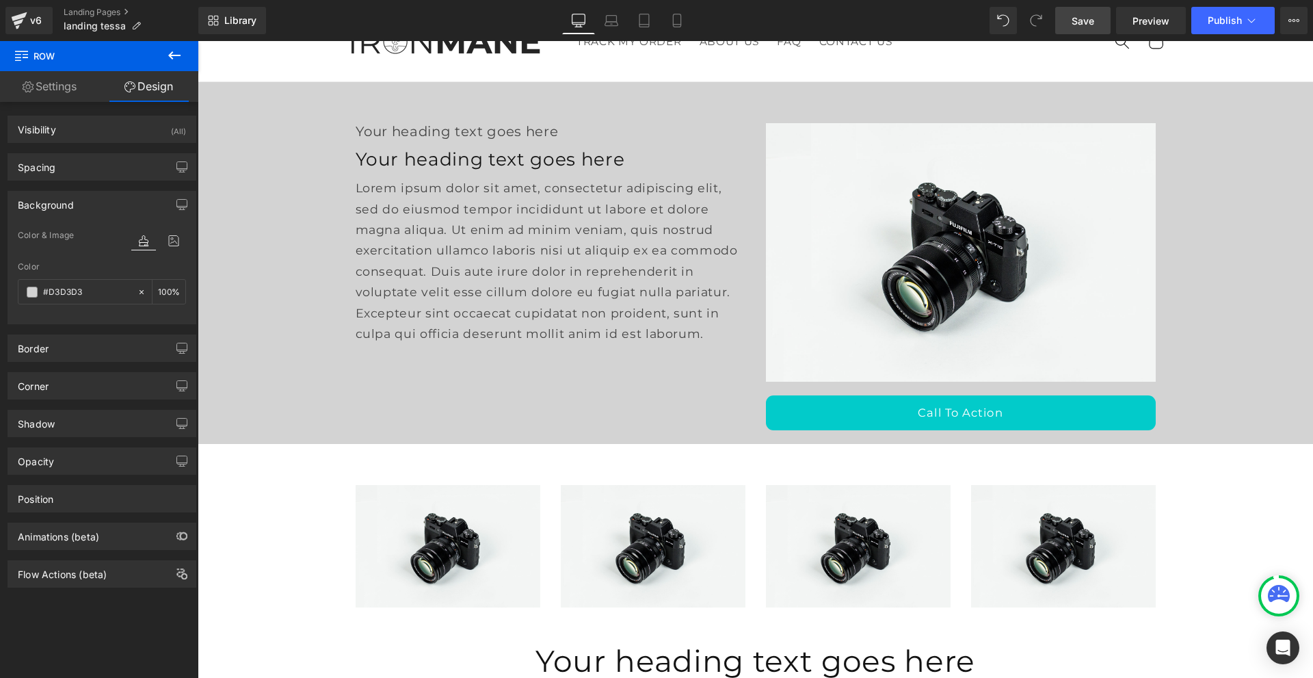
type input "#D3D3D3"
click at [1076, 26] on span "Save" at bounding box center [1083, 21] width 23 height 14
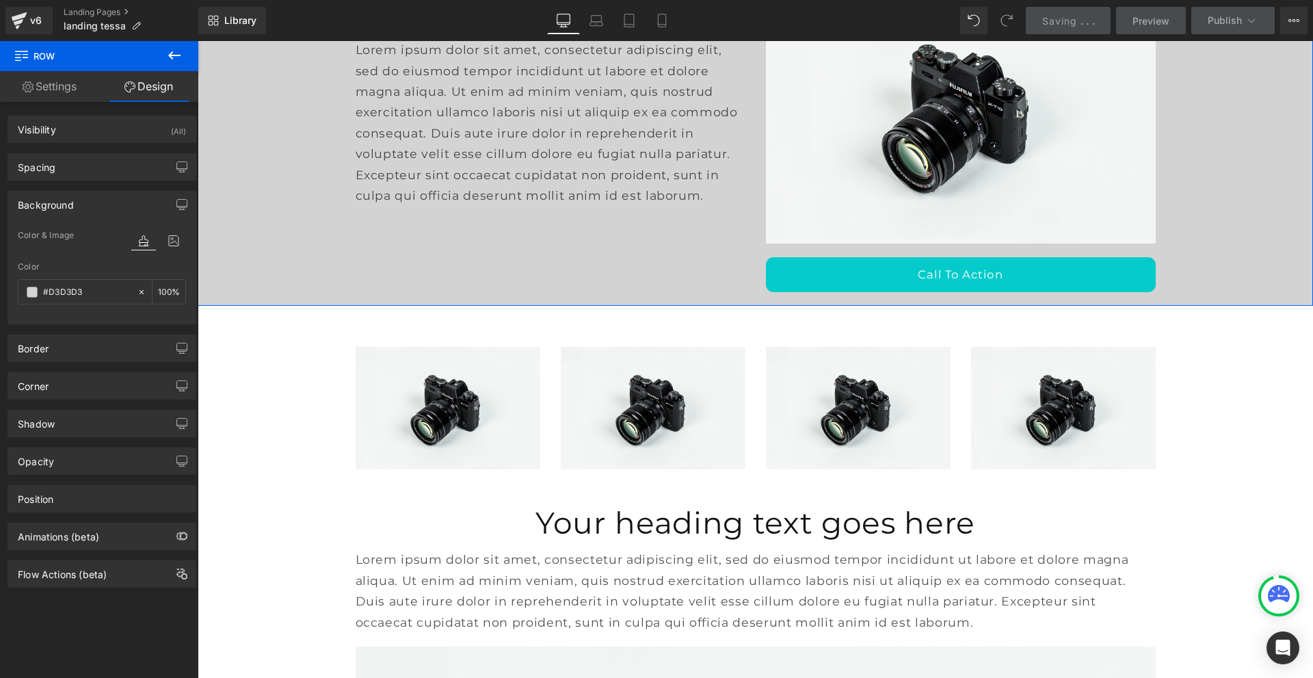
scroll to position [274, 0]
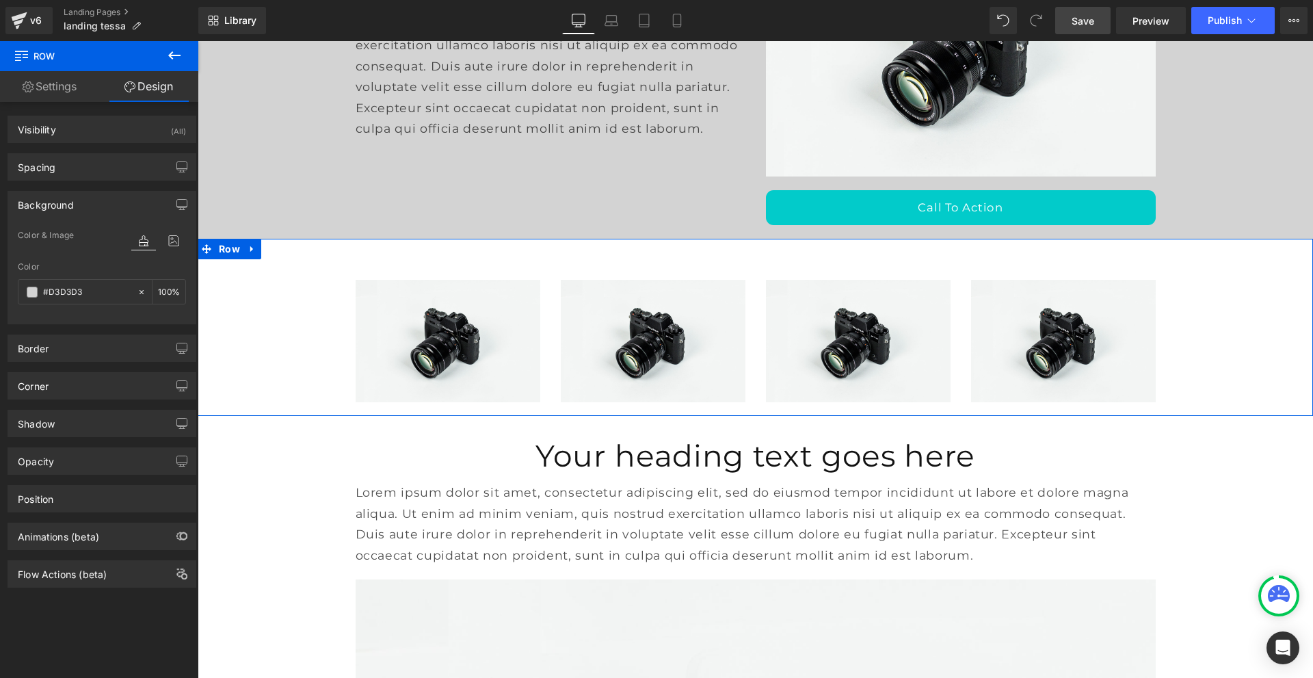
click at [234, 307] on div "Image Image Image Image Row" at bounding box center [756, 334] width 1116 height 150
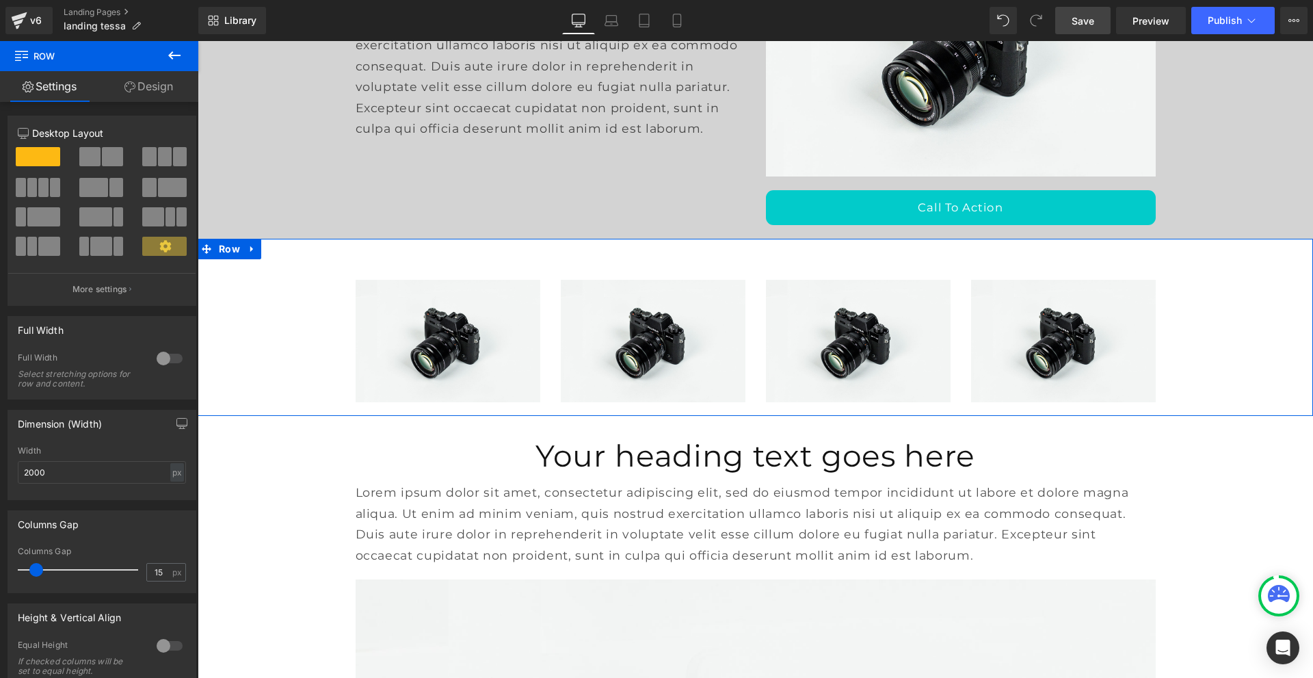
click at [131, 86] on icon at bounding box center [130, 86] width 11 height 11
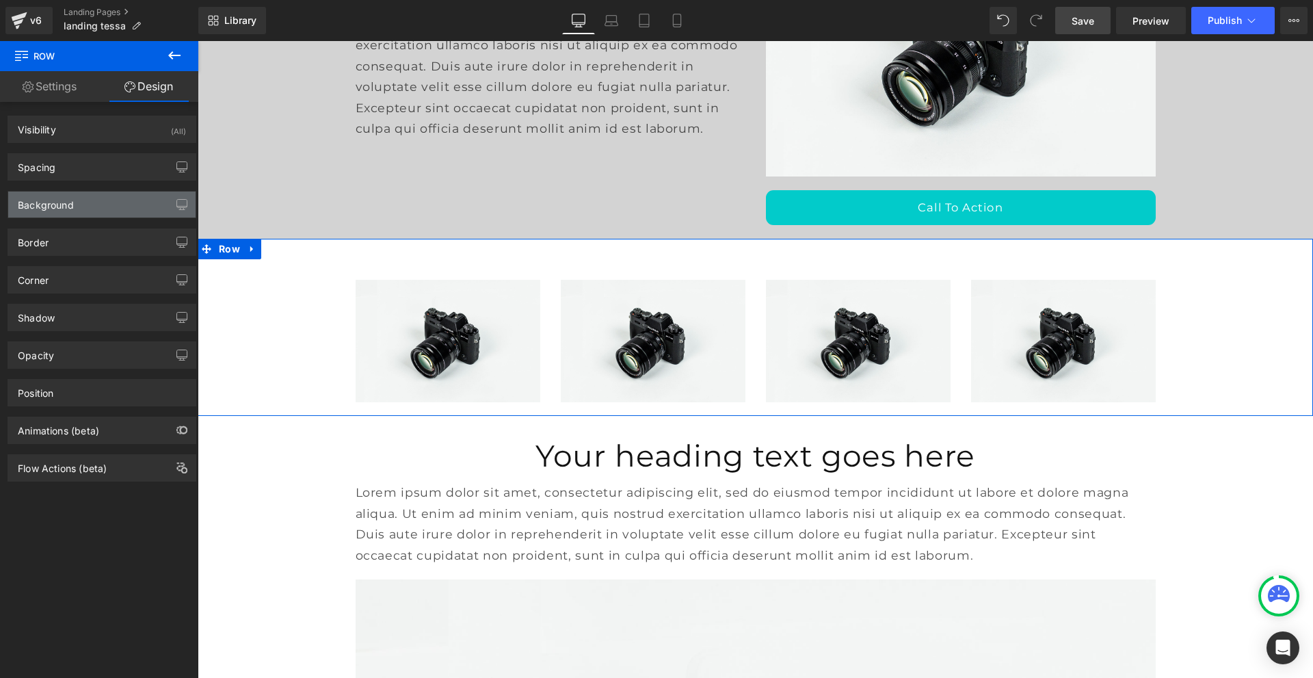
click at [102, 211] on div "Background" at bounding box center [101, 205] width 187 height 26
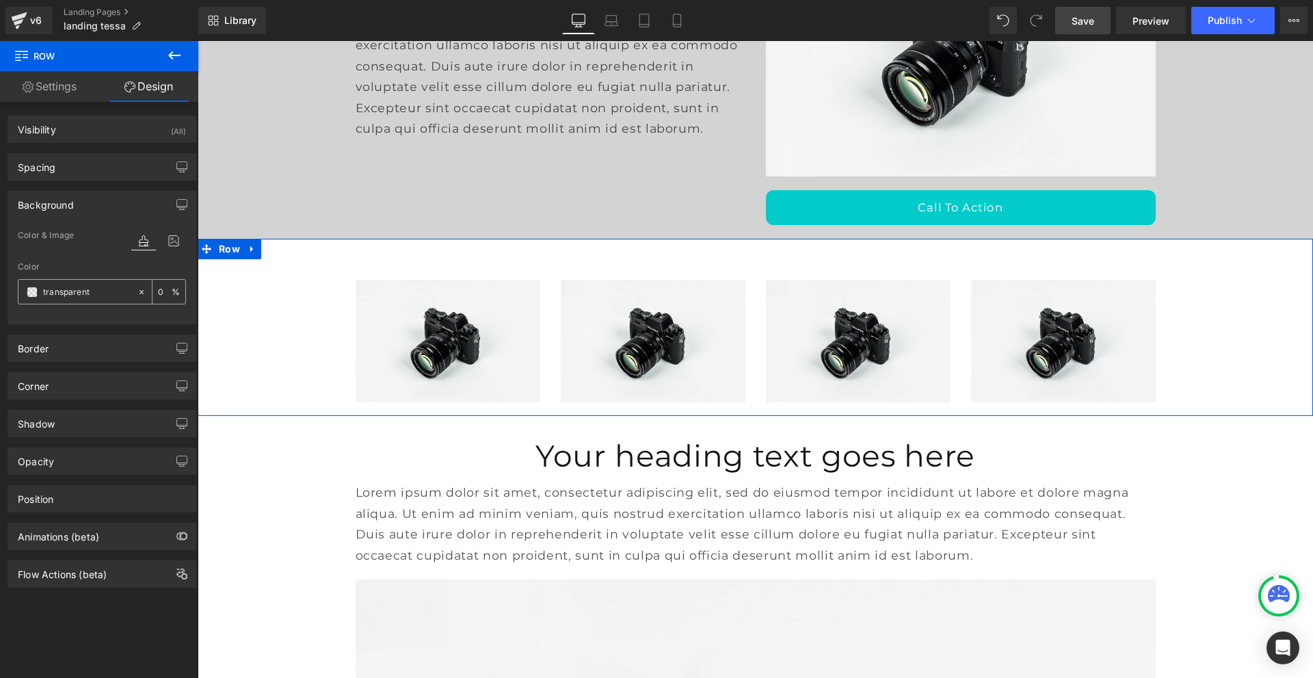
click at [96, 291] on input "transparent" at bounding box center [87, 292] width 88 height 15
paste input "#D3D3D3"
type input "#D3D3D3"
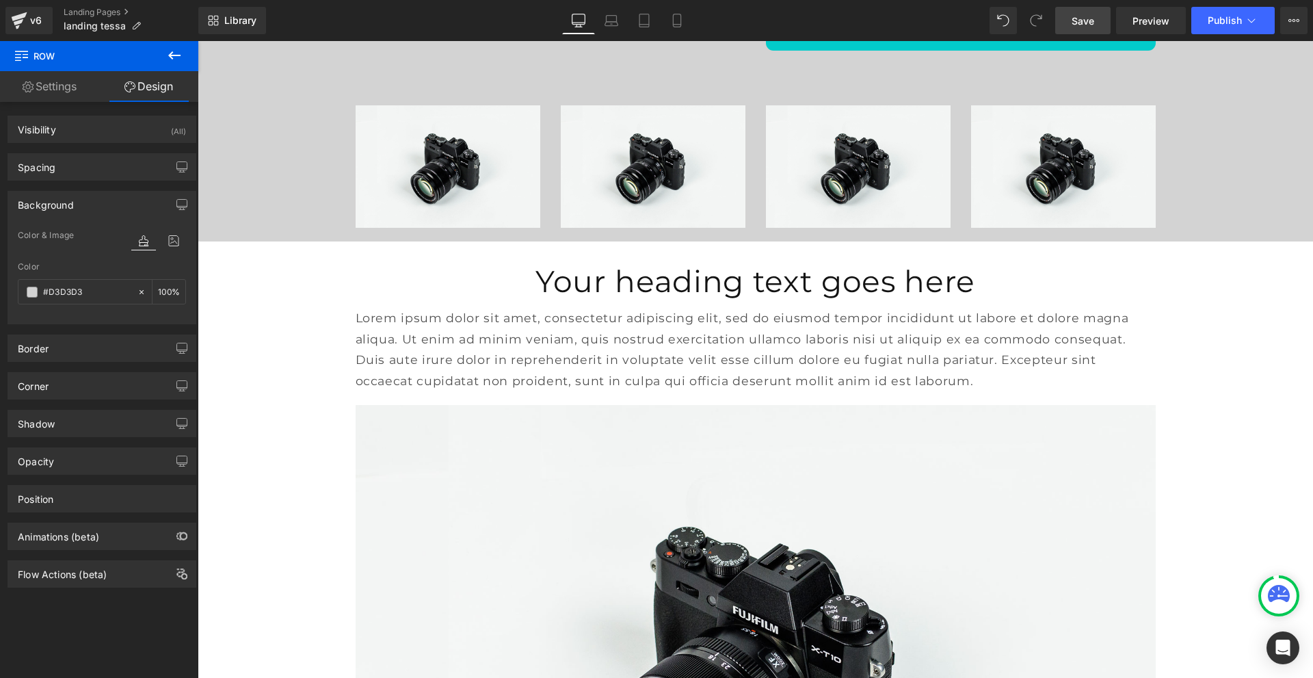
scroll to position [479, 0]
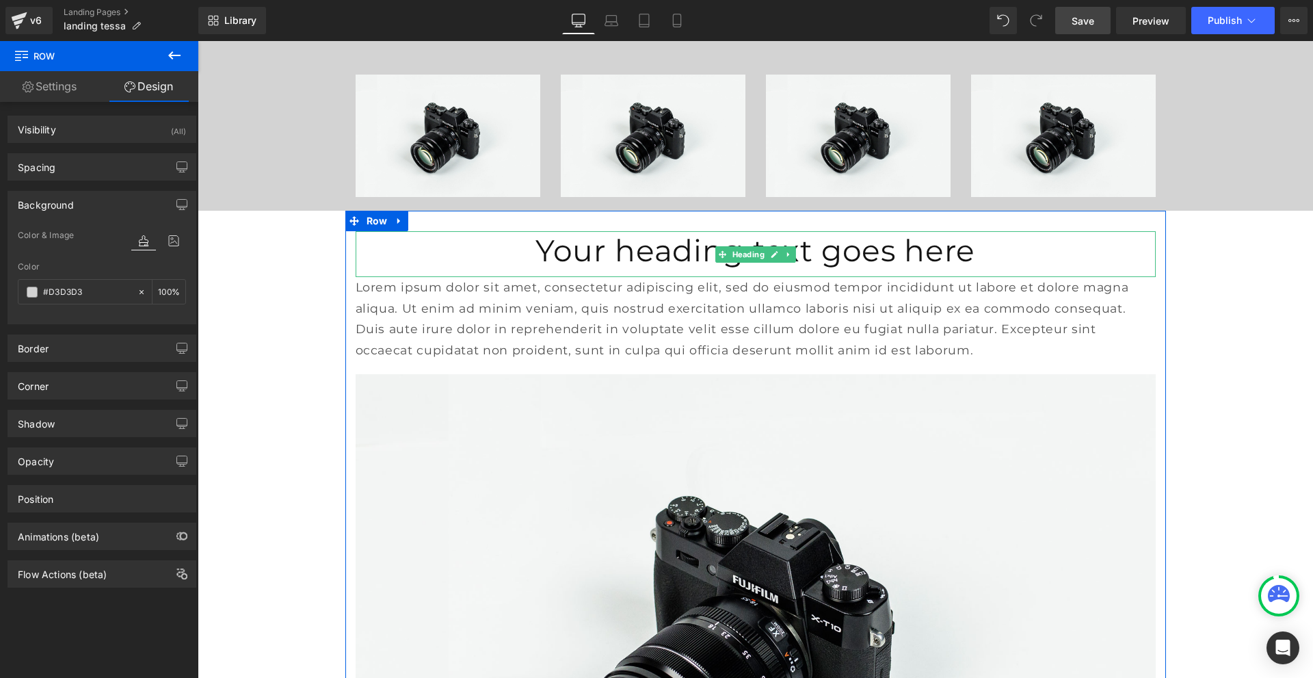
click at [657, 250] on h1 "Your heading text goes here" at bounding box center [756, 250] width 800 height 39
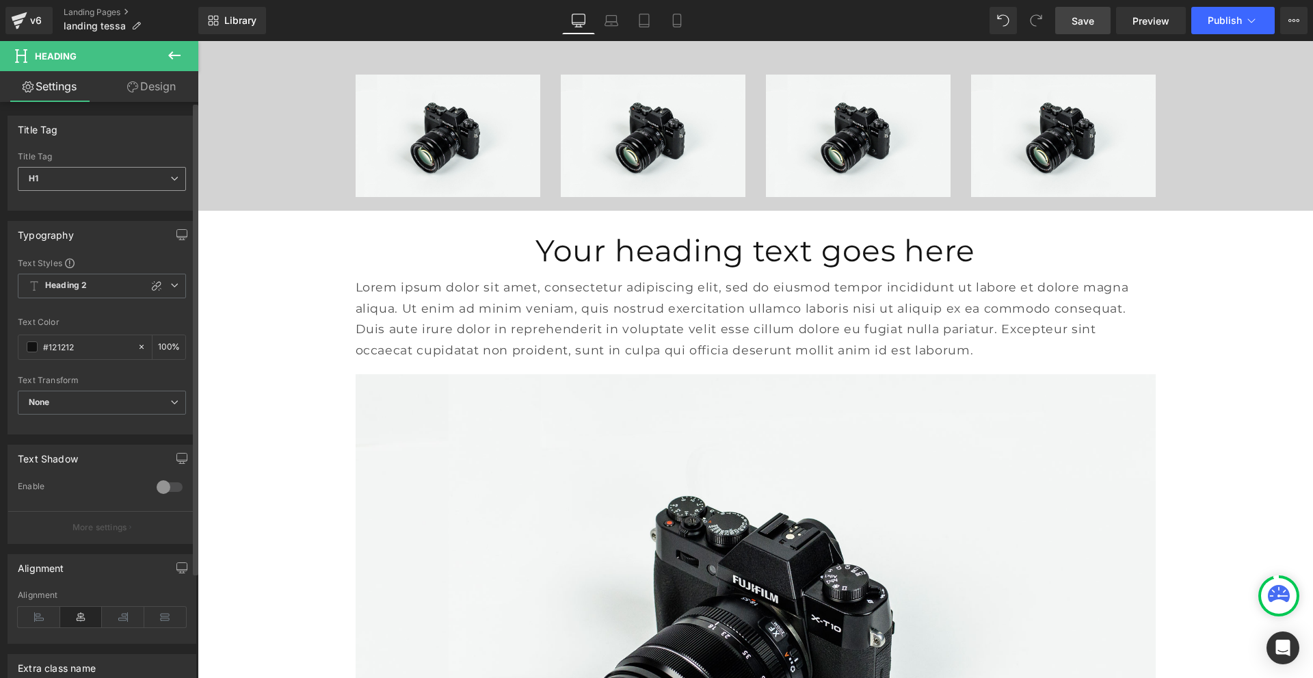
click at [87, 180] on span "H1" at bounding box center [102, 179] width 168 height 24
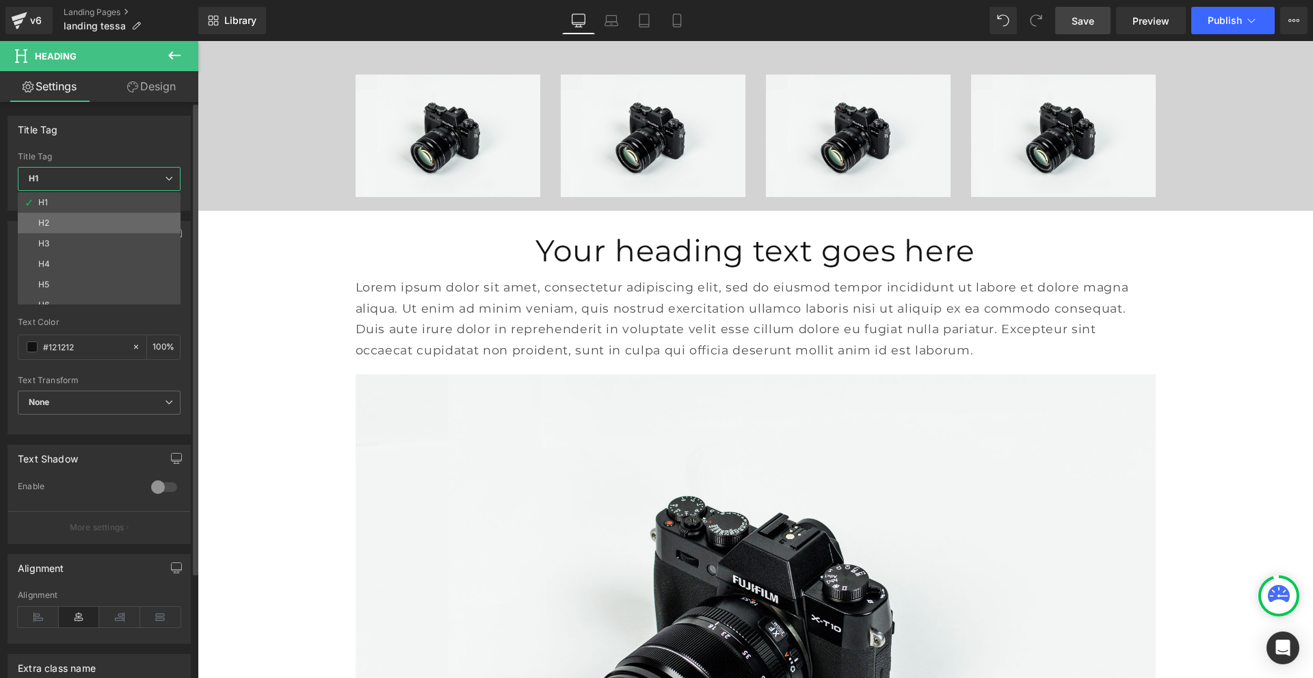
click at [79, 220] on li "H2" at bounding box center [102, 223] width 169 height 21
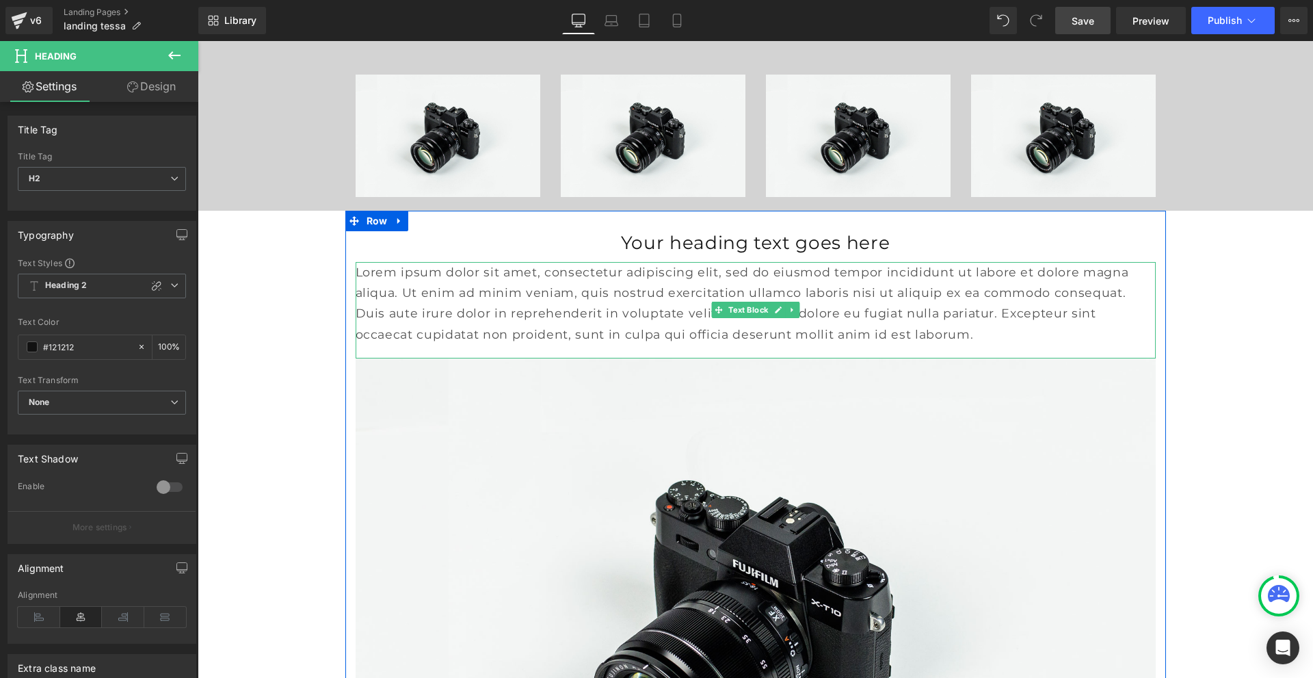
click at [480, 313] on p "Lorem ipsum dolor sit amet, consectetur adipiscing elit, sed do eiusmod tempor …" at bounding box center [756, 303] width 800 height 83
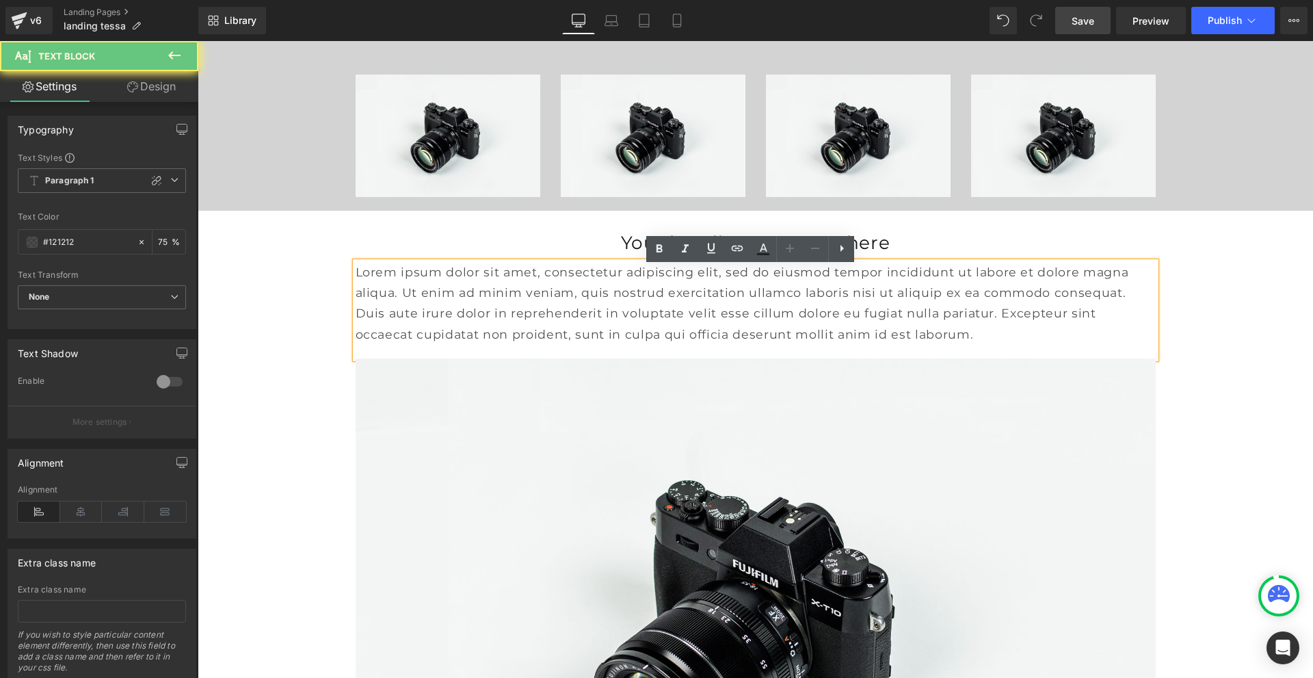
click at [480, 313] on p "Lorem ipsum dolor sit amet, consectetur adipiscing elit, sed do eiusmod tempor …" at bounding box center [756, 303] width 800 height 83
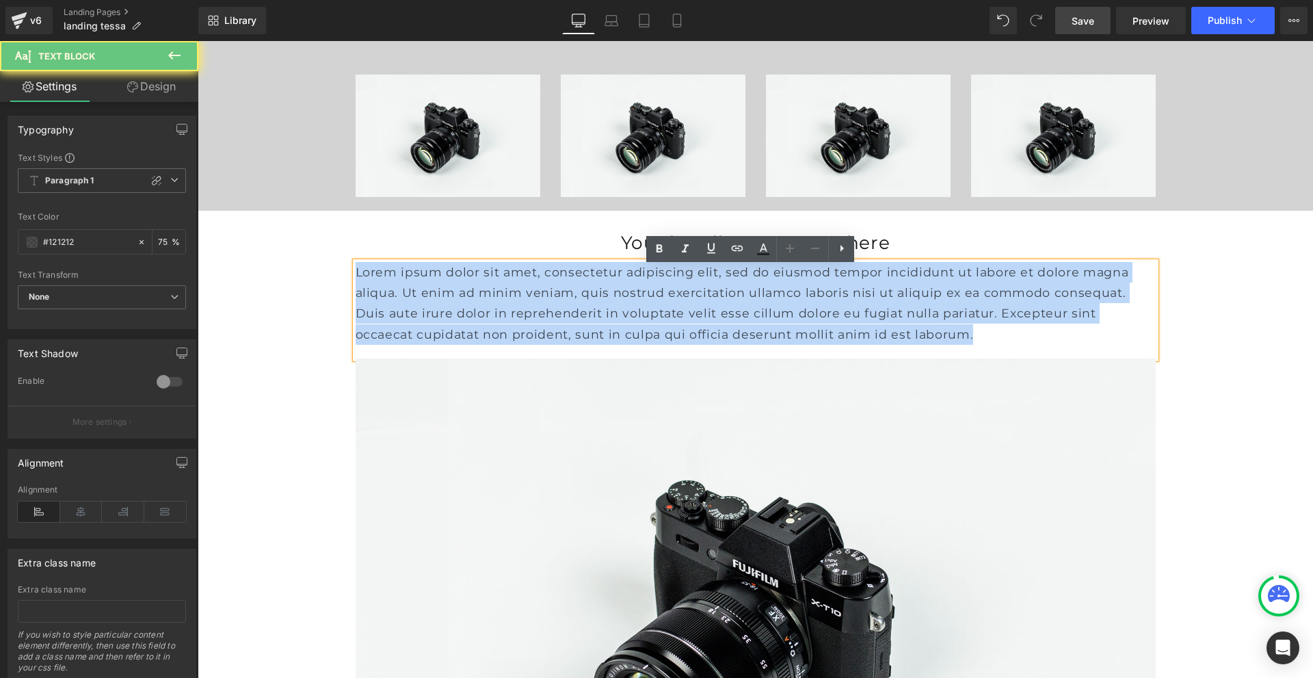
click at [480, 313] on p "Lorem ipsum dolor sit amet, consectetur adipiscing elit, sed do eiusmod tempor …" at bounding box center [756, 303] width 800 height 83
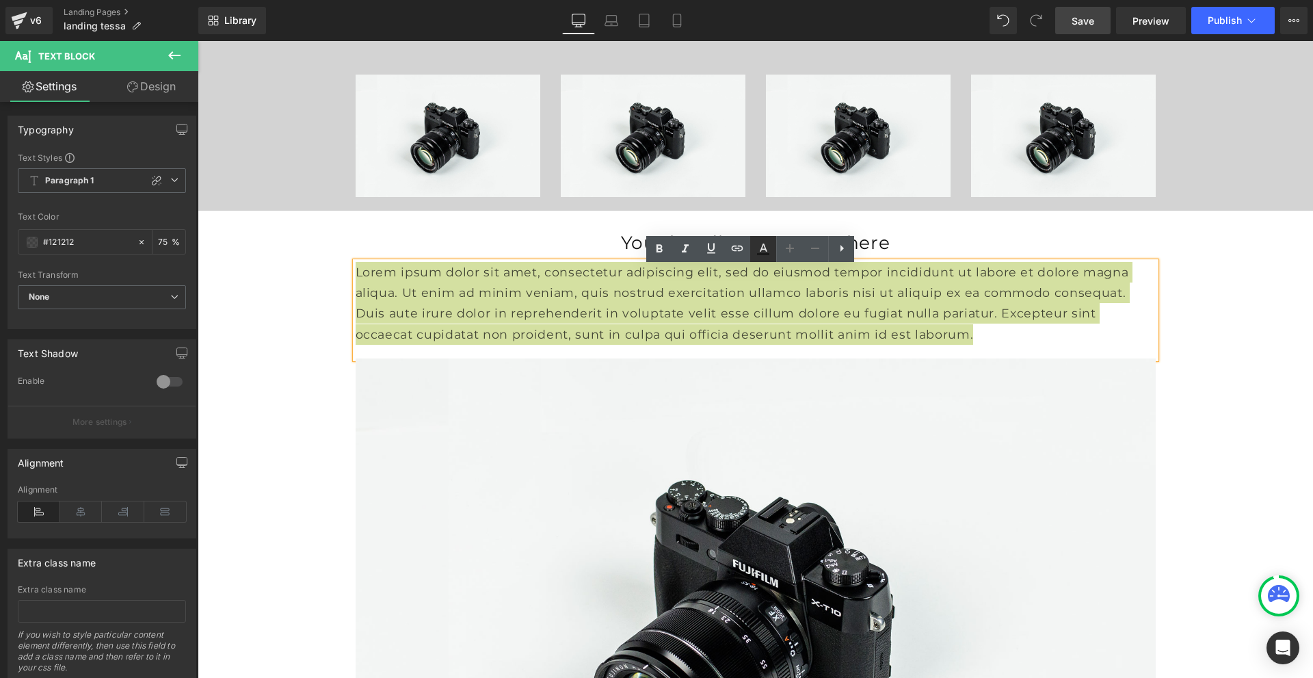
click at [772, 254] on link at bounding box center [763, 249] width 26 height 26
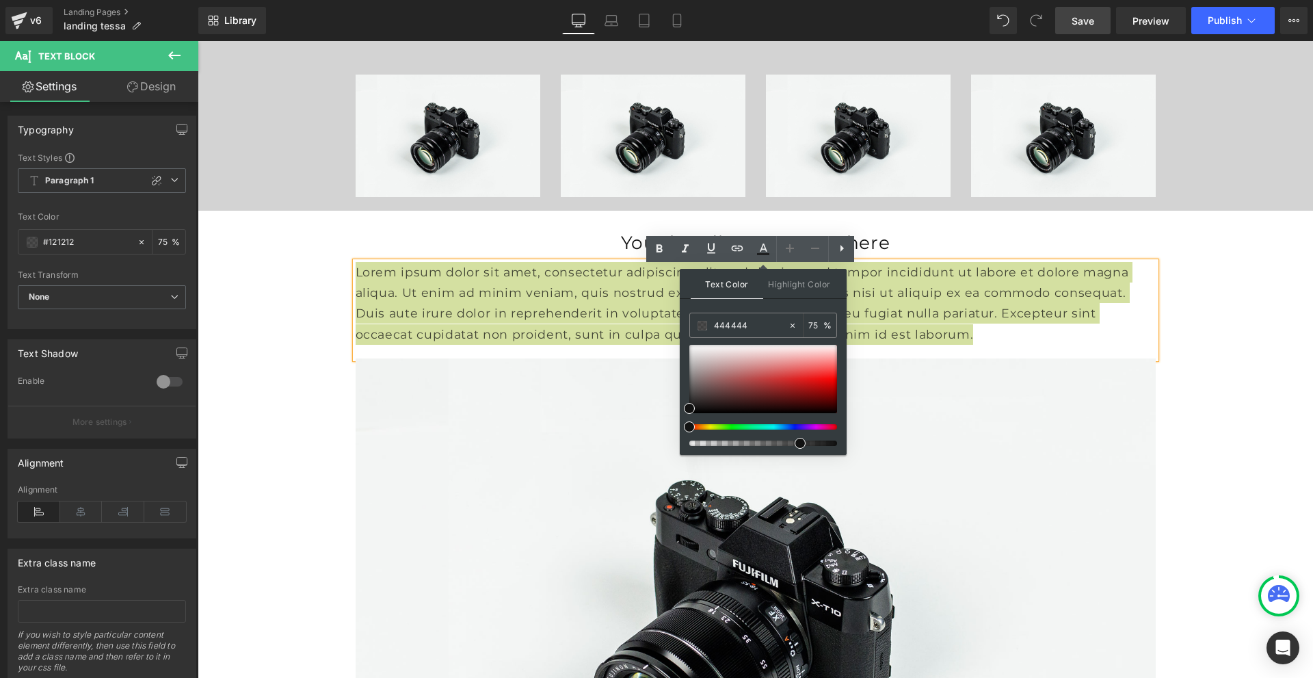
drag, startPoint x: 951, startPoint y: 361, endPoint x: 675, endPoint y: 322, distance: 279.2
type input "444444"
click at [753, 243] on link at bounding box center [763, 249] width 26 height 26
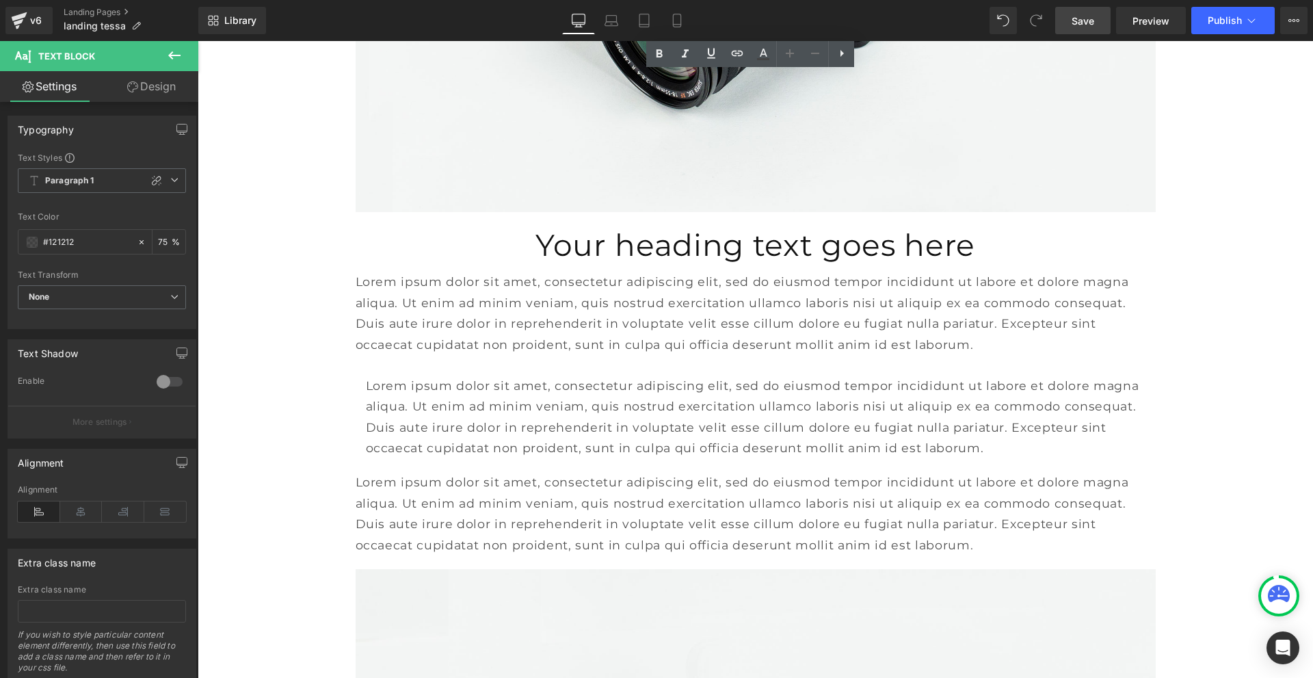
scroll to position [1163, 0]
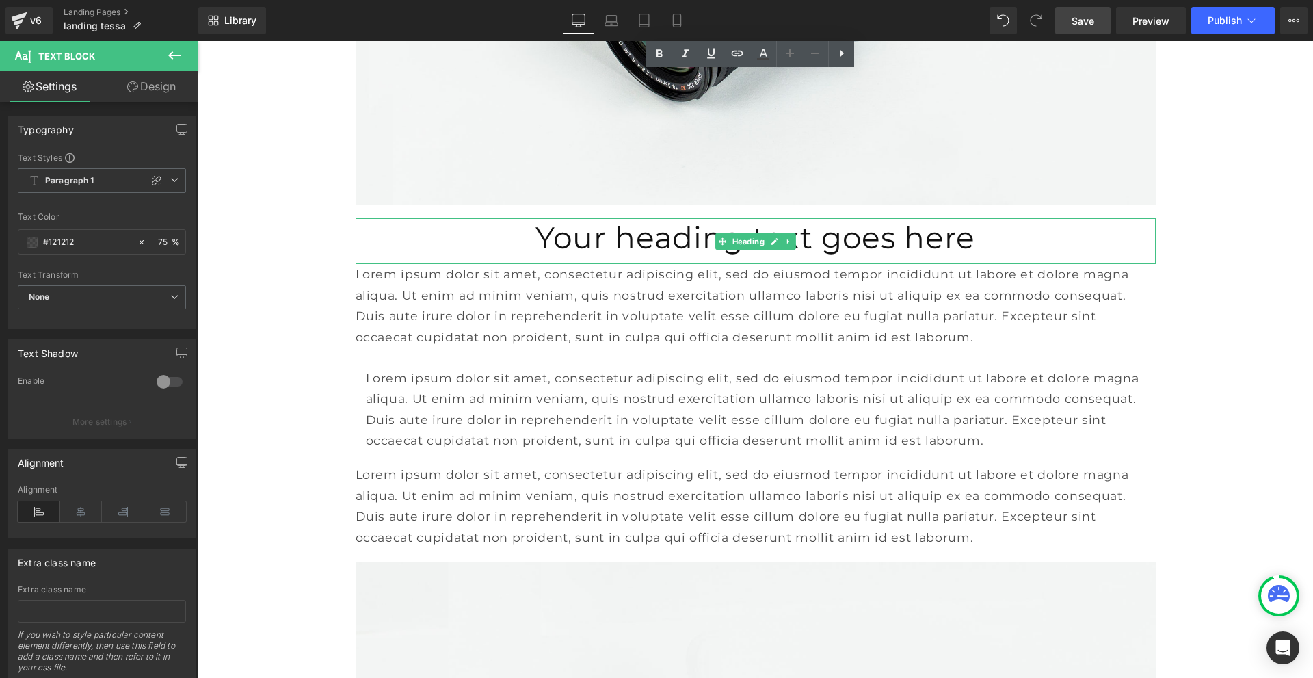
click at [698, 236] on h1 "Your heading text goes here" at bounding box center [756, 237] width 800 height 39
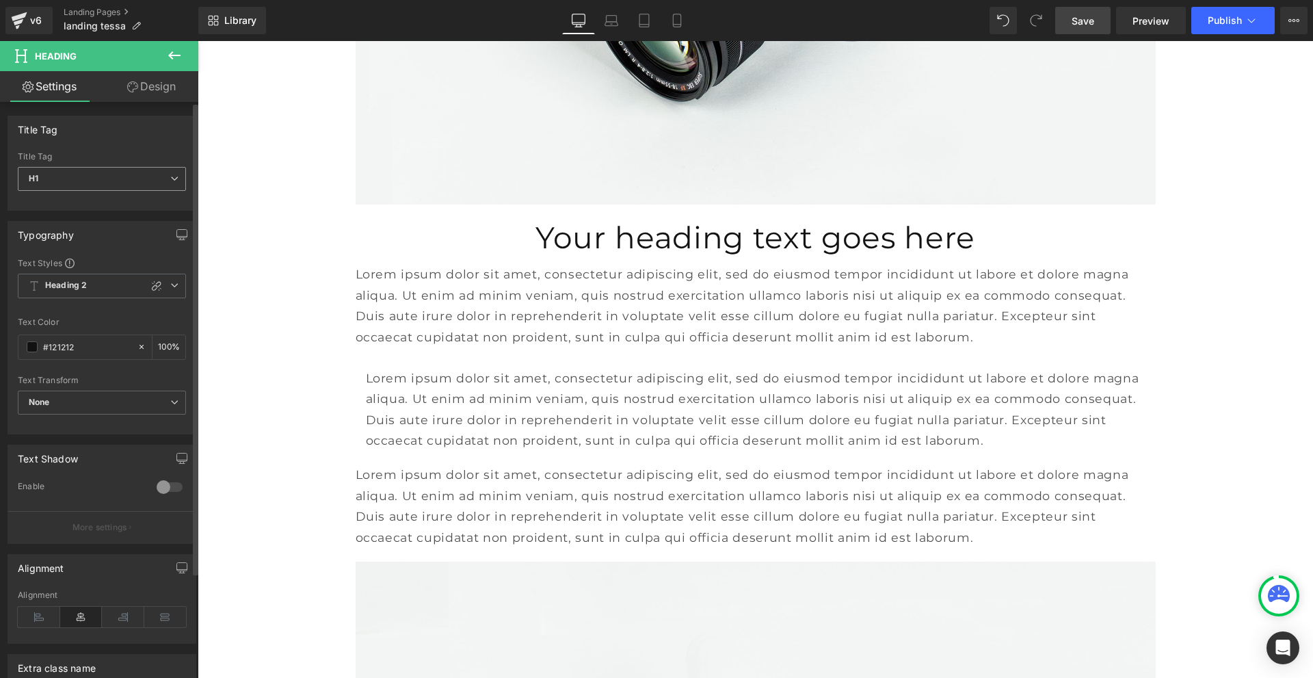
click at [98, 181] on span "H1" at bounding box center [102, 179] width 168 height 24
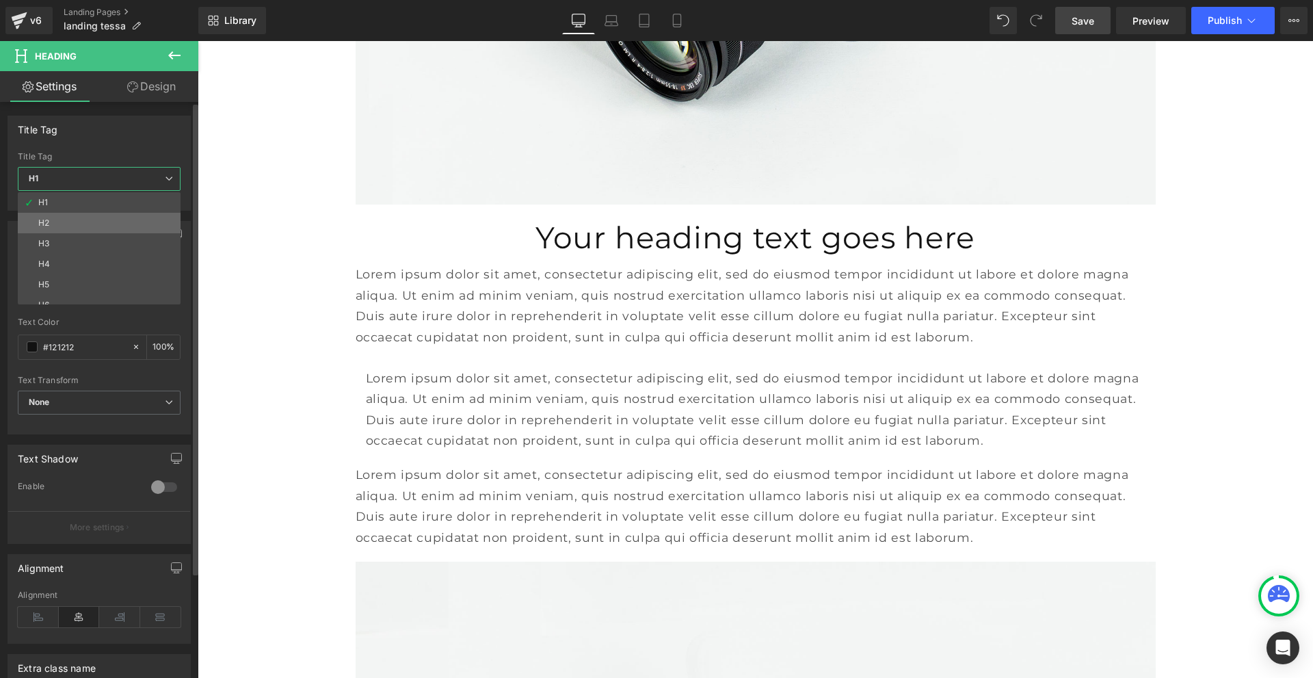
click at [93, 217] on li "H2" at bounding box center [102, 223] width 169 height 21
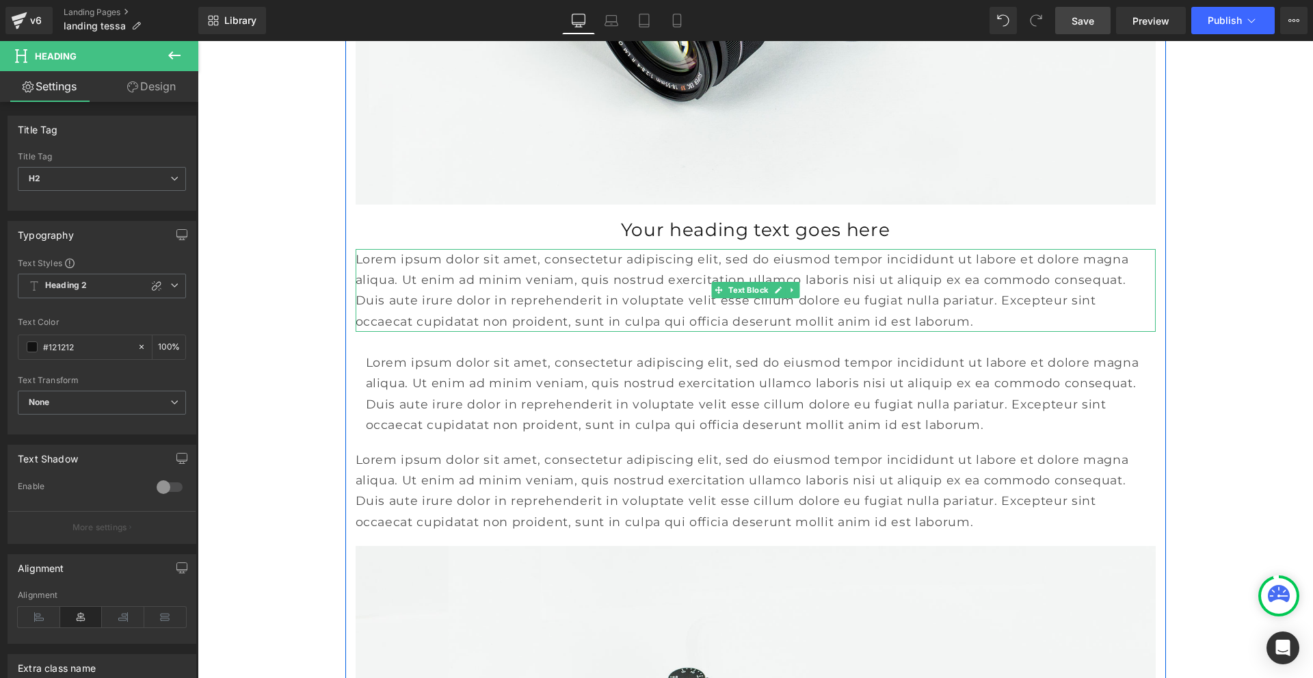
click at [447, 293] on p "Lorem ipsum dolor sit amet, consectetur adipiscing elit, sed do eiusmod tempor …" at bounding box center [756, 290] width 800 height 83
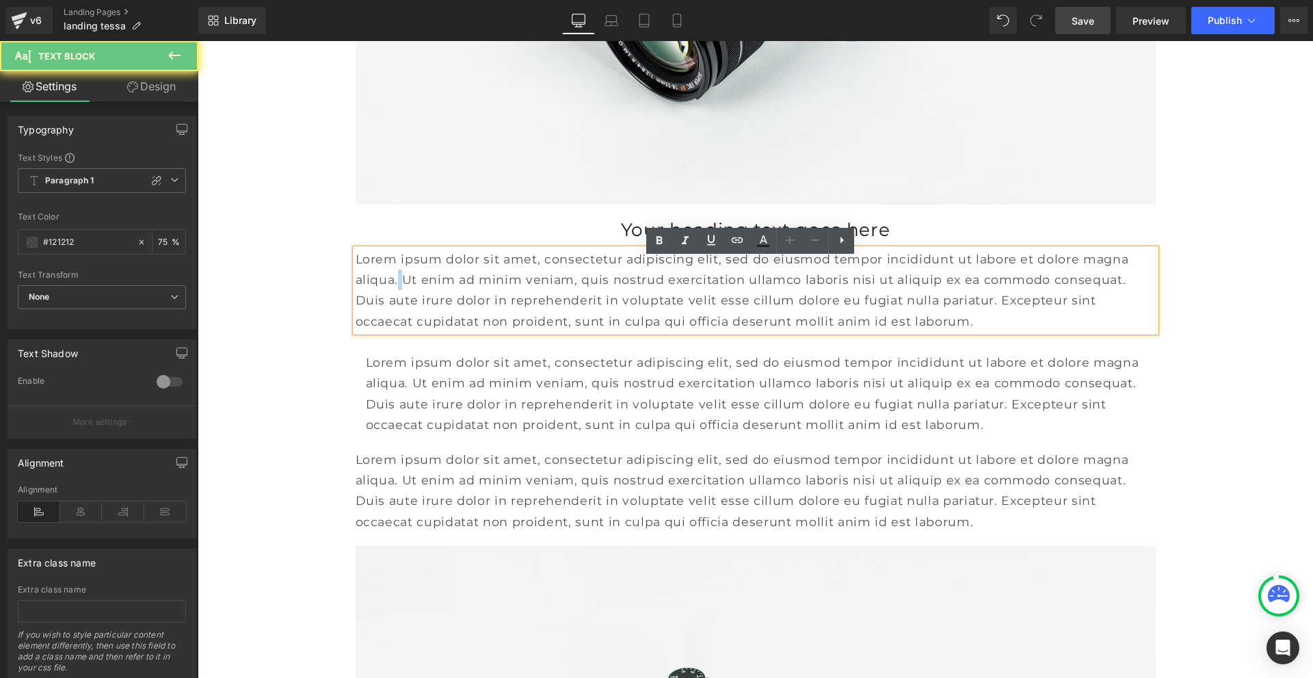
click at [447, 293] on p "Lorem ipsum dolor sit amet, consectetur adipiscing elit, sed do eiusmod tempor …" at bounding box center [756, 290] width 800 height 83
click at [702, 290] on p "Lorem ipsum dolor sit amet, consectetur adipiscing elit, sed do eiusmod tempor …" at bounding box center [756, 290] width 800 height 83
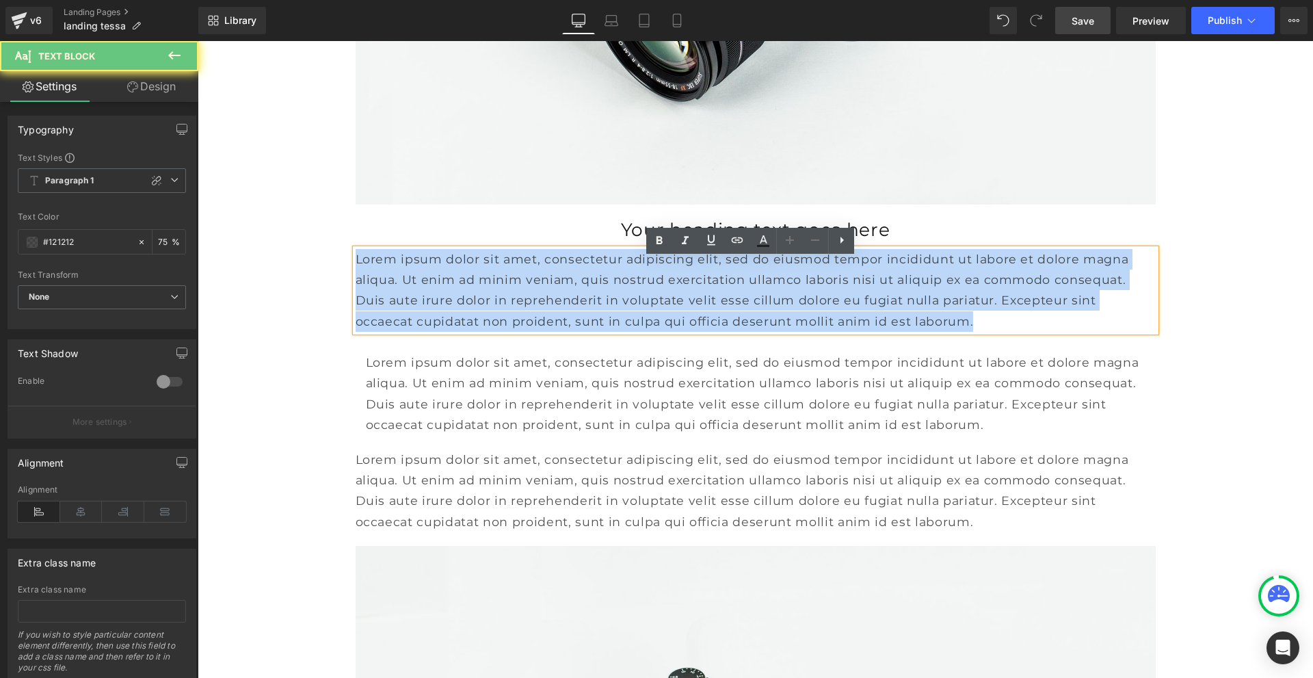
click at [702, 290] on p "Lorem ipsum dolor sit amet, consectetur adipiscing elit, sed do eiusmod tempor …" at bounding box center [756, 290] width 800 height 83
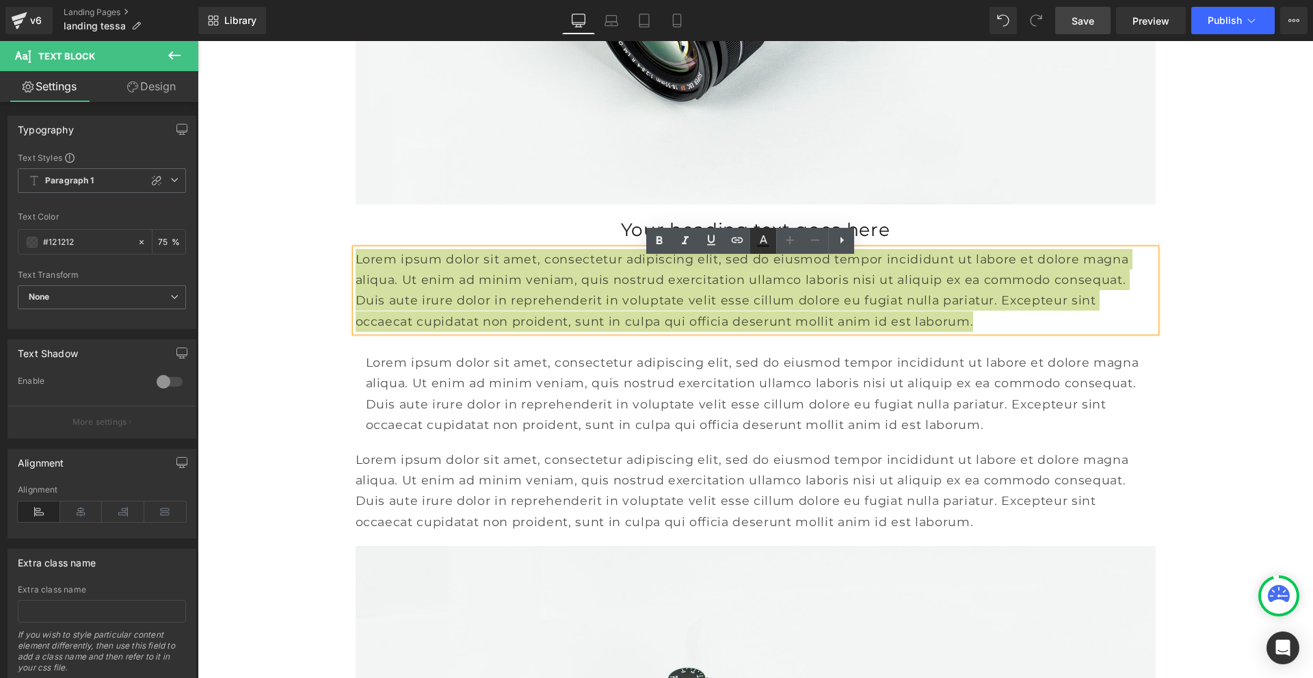
click at [765, 240] on icon at bounding box center [763, 241] width 16 height 16
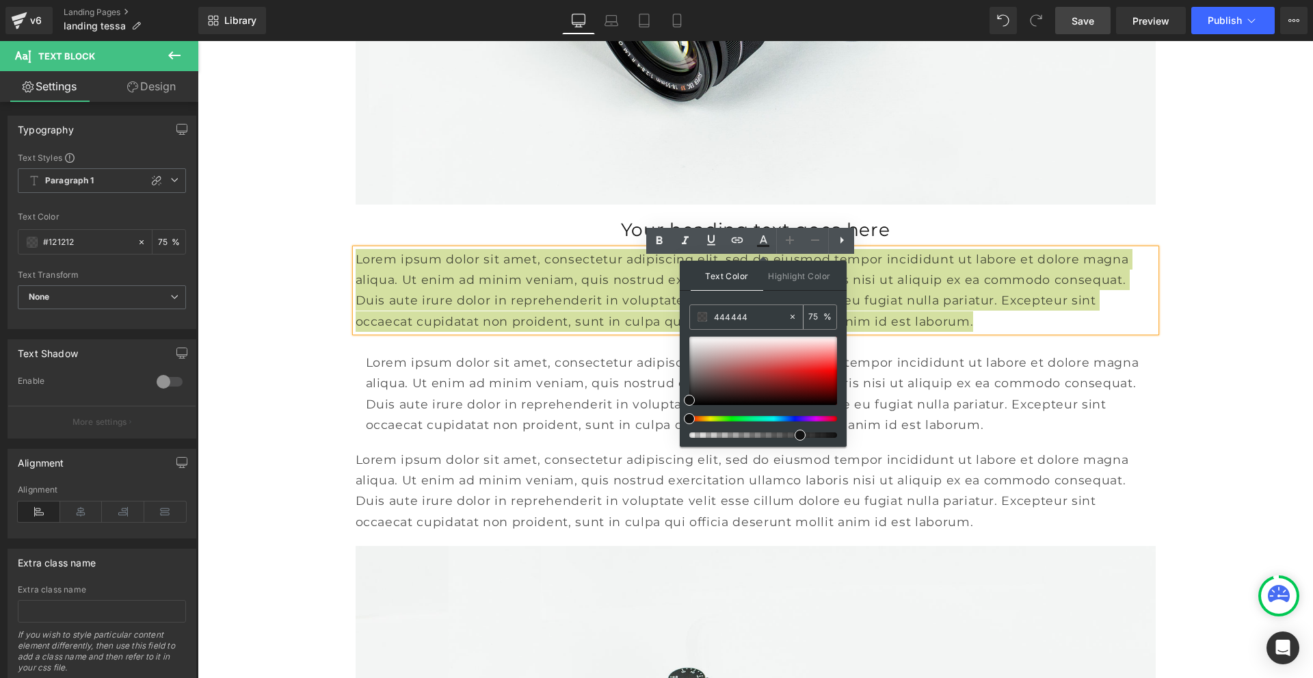
drag, startPoint x: 748, startPoint y: 315, endPoint x: 708, endPoint y: 320, distance: 40.7
click at [708, 320] on div "444444" at bounding box center [739, 317] width 98 height 24
type input "444444"
click at [759, 241] on icon at bounding box center [763, 241] width 16 height 16
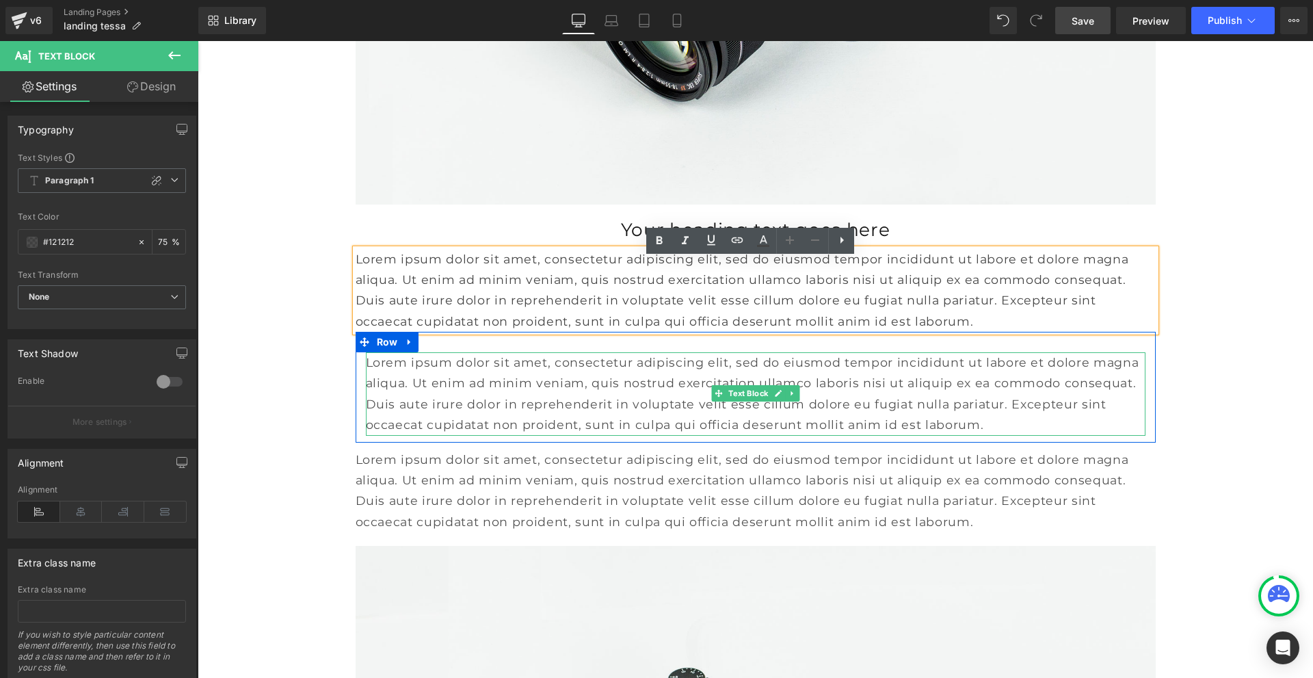
click at [577, 413] on p "Lorem ipsum dolor sit amet, consectetur adipiscing elit, sed do eiusmod tempor …" at bounding box center [756, 393] width 780 height 83
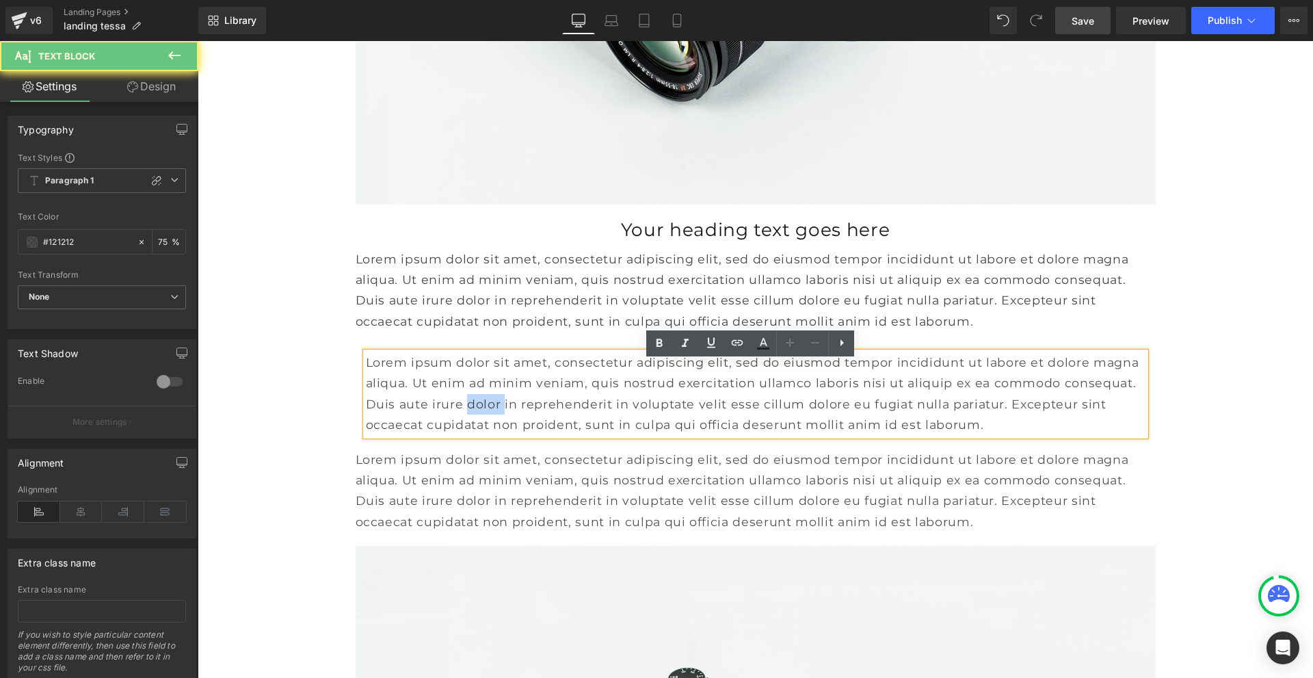
click at [577, 413] on p "Lorem ipsum dolor sit amet, consectetur adipiscing elit, sed do eiusmod tempor …" at bounding box center [756, 393] width 780 height 83
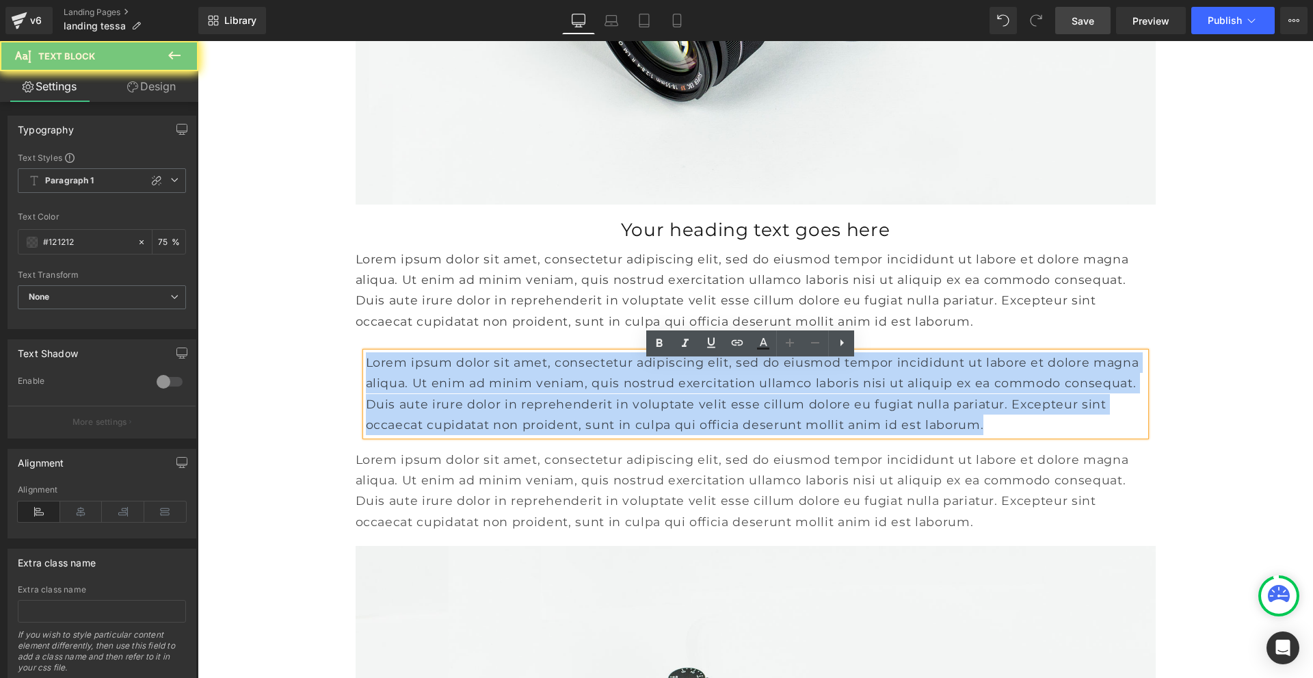
click at [577, 413] on p "Lorem ipsum dolor sit amet, consectetur adipiscing elit, sed do eiusmod tempor …" at bounding box center [756, 393] width 780 height 83
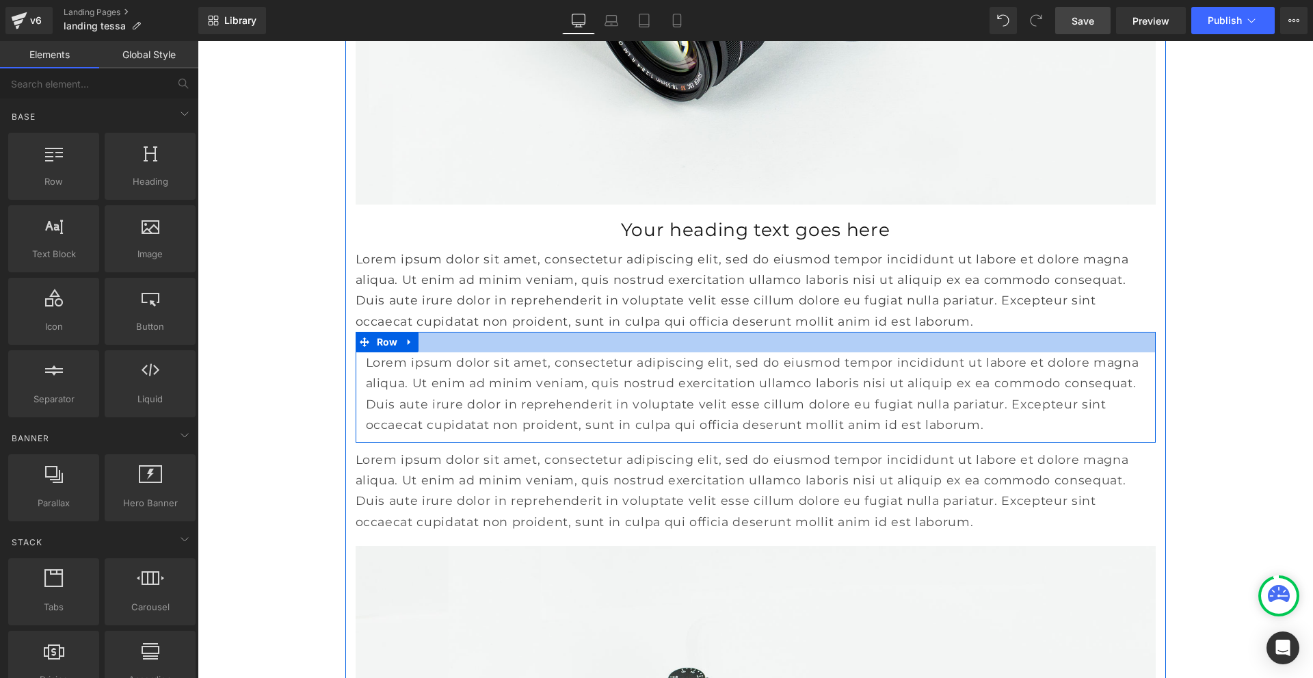
click at [430, 352] on div at bounding box center [756, 342] width 800 height 21
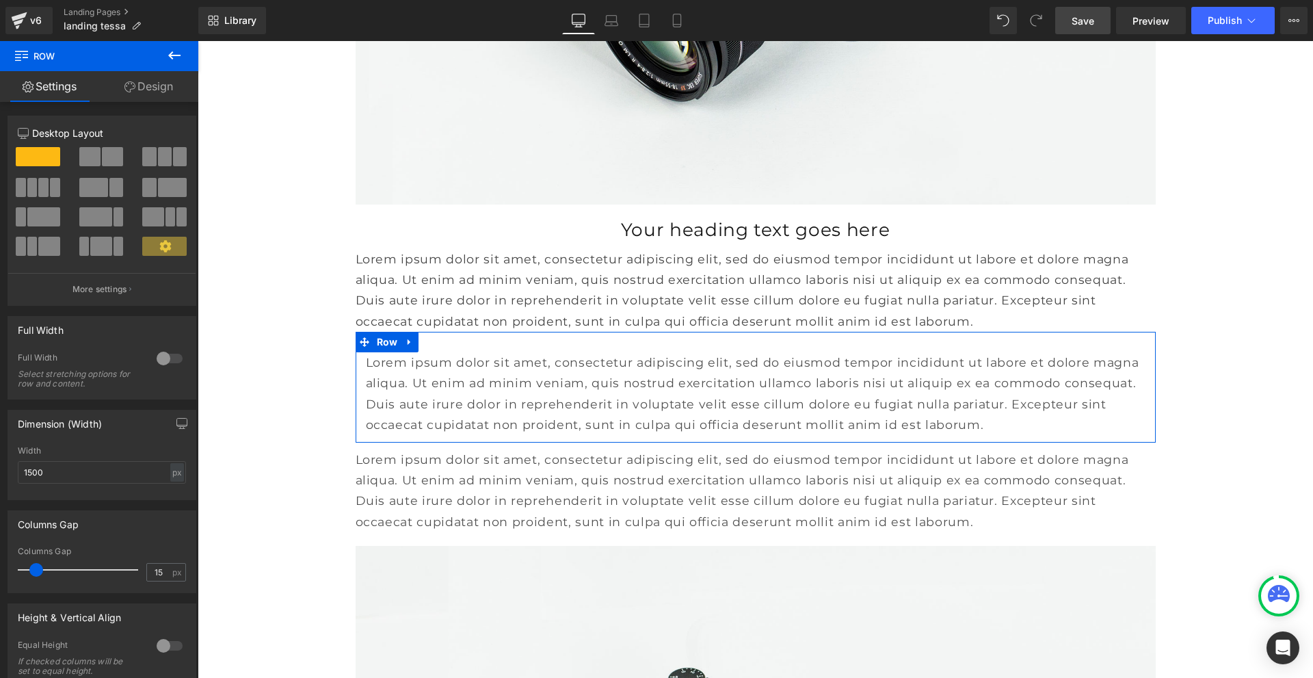
click at [140, 86] on link "Design" at bounding box center [148, 86] width 99 height 31
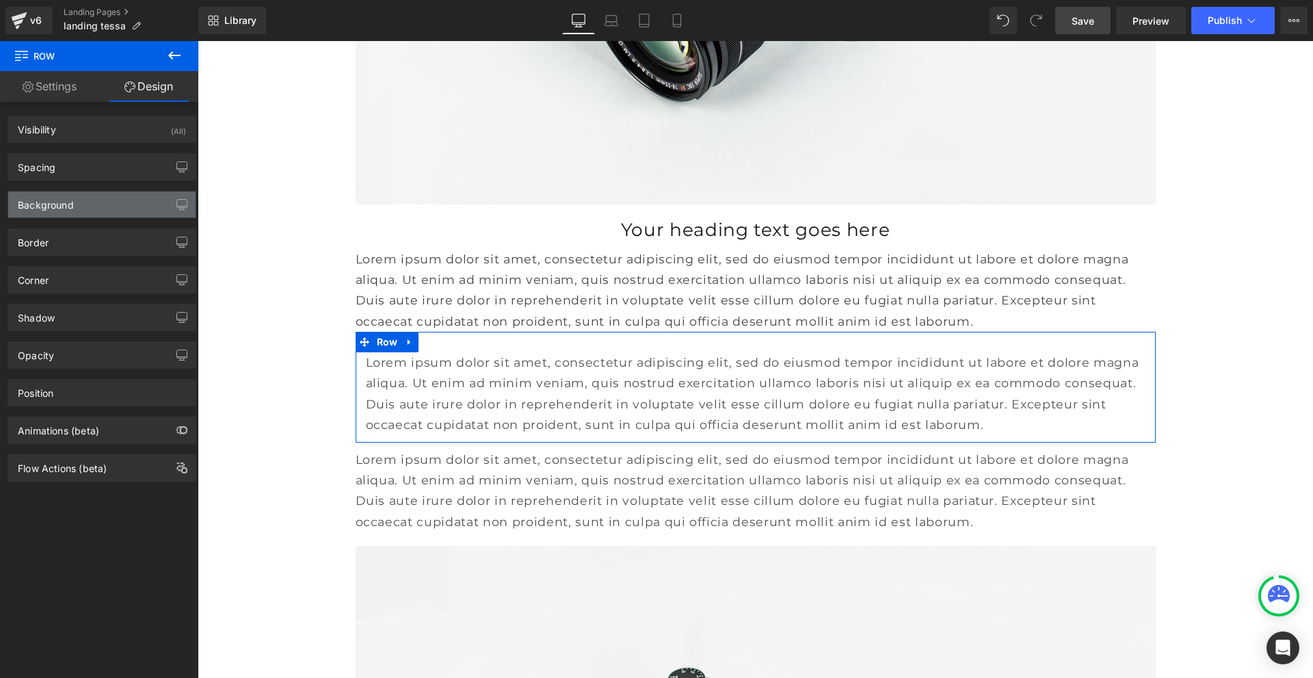
click at [101, 199] on div "Background" at bounding box center [101, 205] width 187 height 26
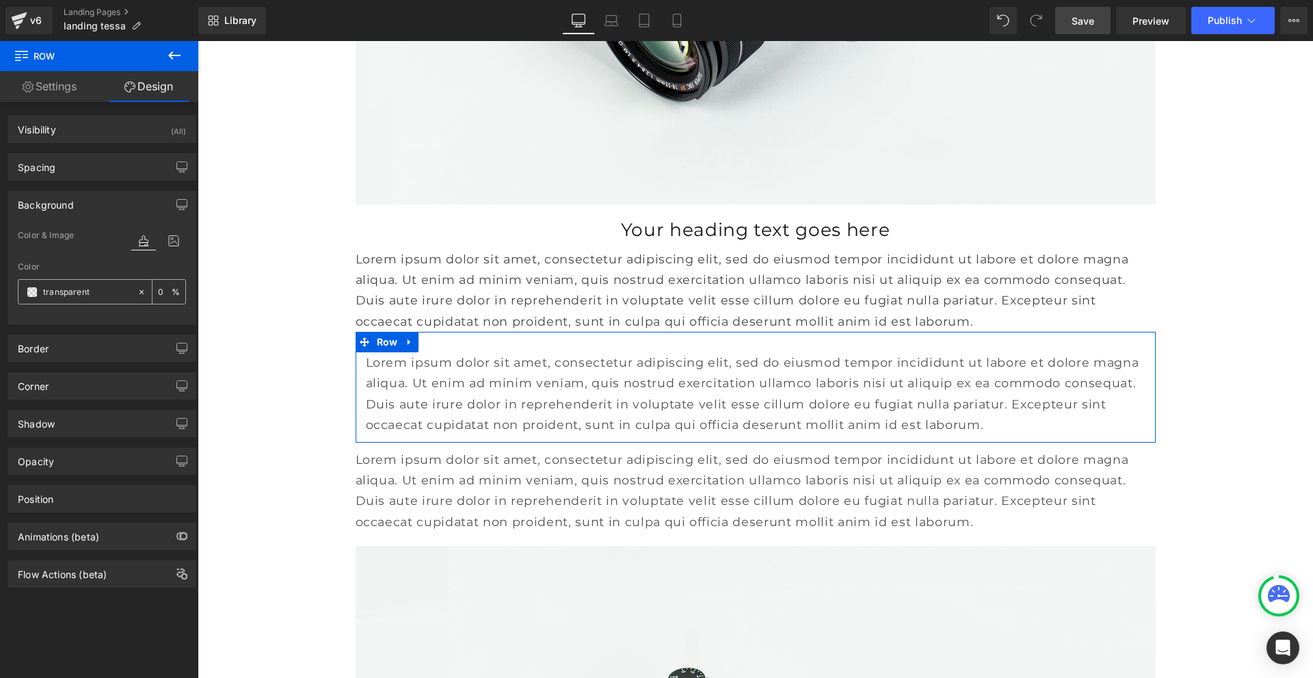
click at [33, 293] on span at bounding box center [32, 292] width 11 height 11
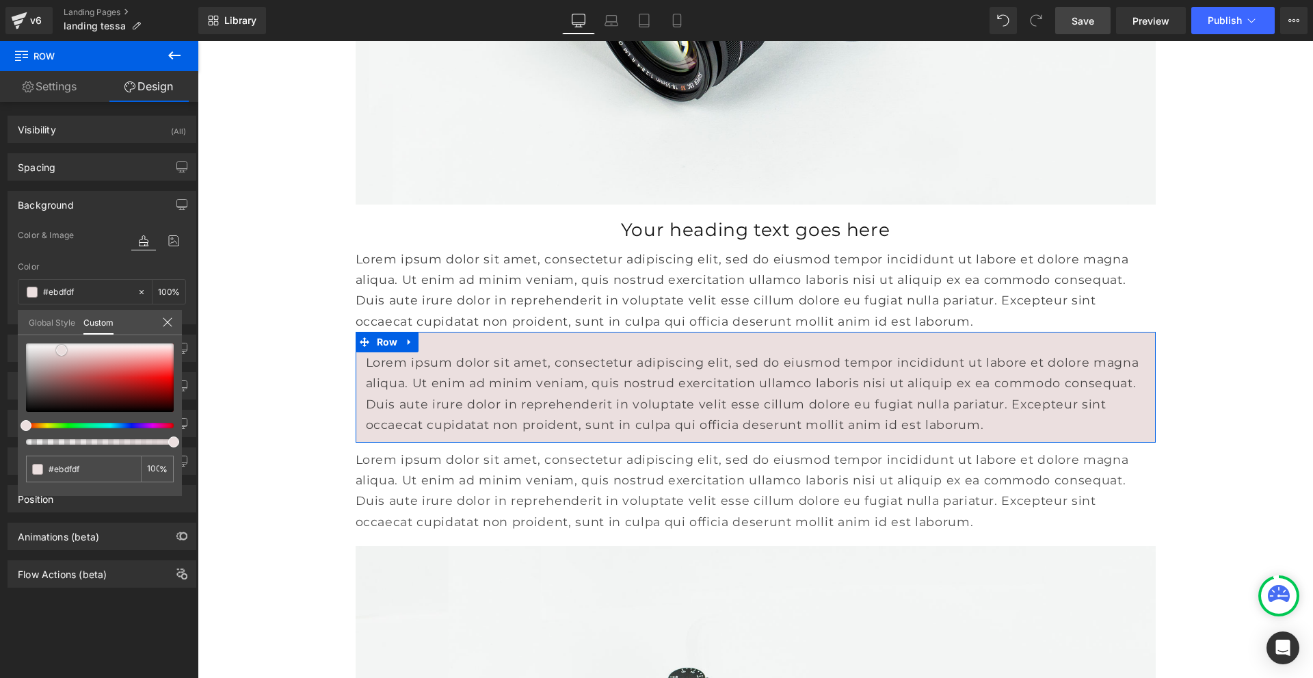
drag, startPoint x: 27, startPoint y: 406, endPoint x: 62, endPoint y: 345, distance: 71.1
click at [62, 345] on span at bounding box center [61, 350] width 11 height 11
drag, startPoint x: 90, startPoint y: 464, endPoint x: 32, endPoint y: 462, distance: 58.2
click at [32, 462] on div "transparent" at bounding box center [83, 469] width 115 height 27
type input "#ebdfdf"
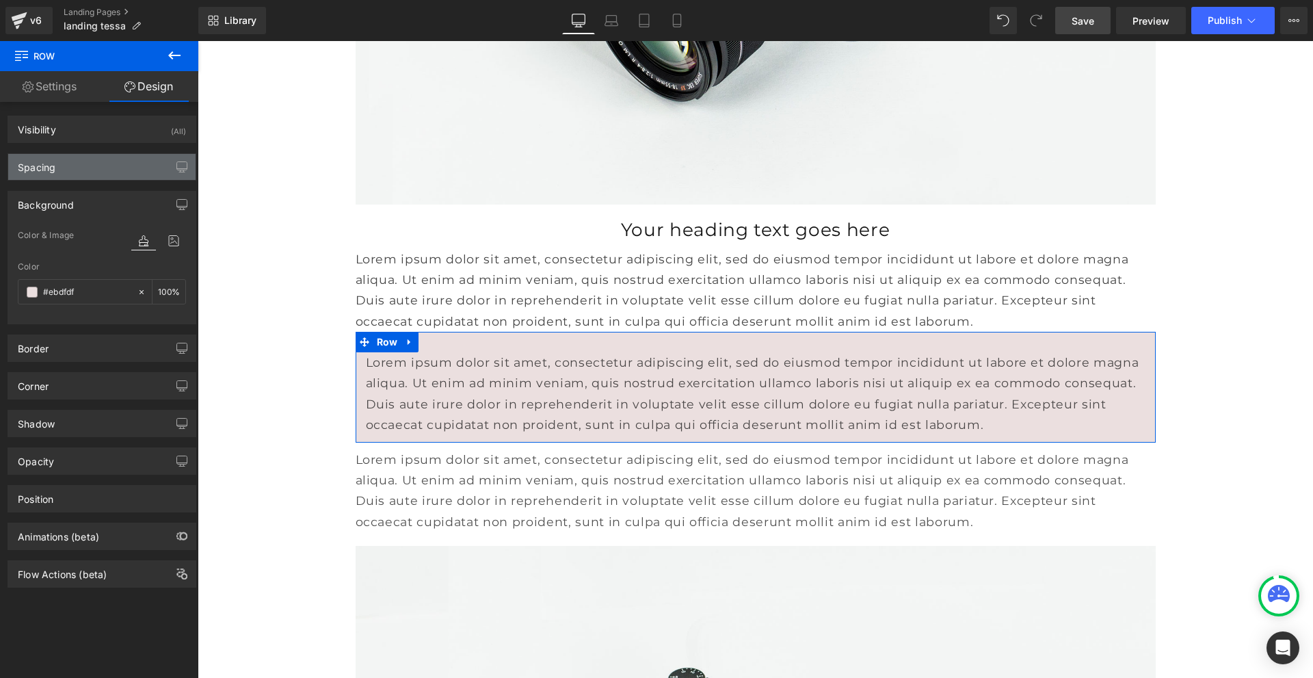
click at [85, 164] on div "Spacing" at bounding box center [101, 167] width 187 height 26
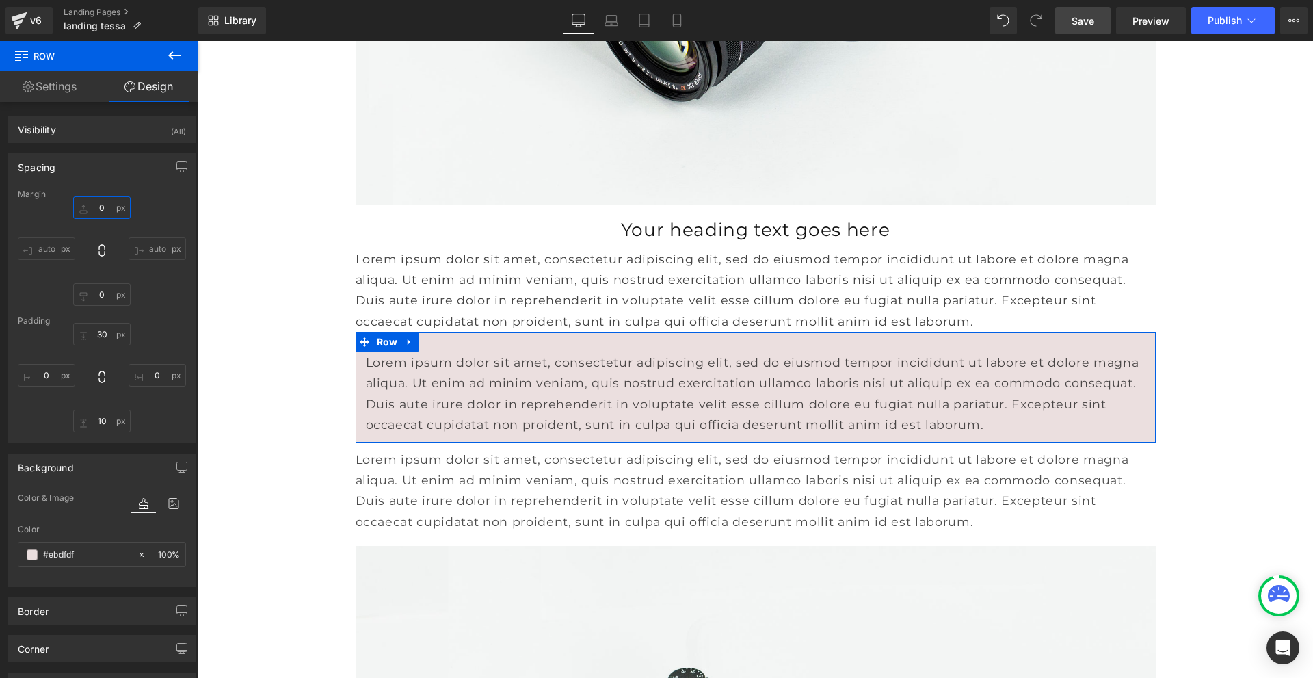
click at [99, 215] on input "0" at bounding box center [101, 207] width 57 height 23
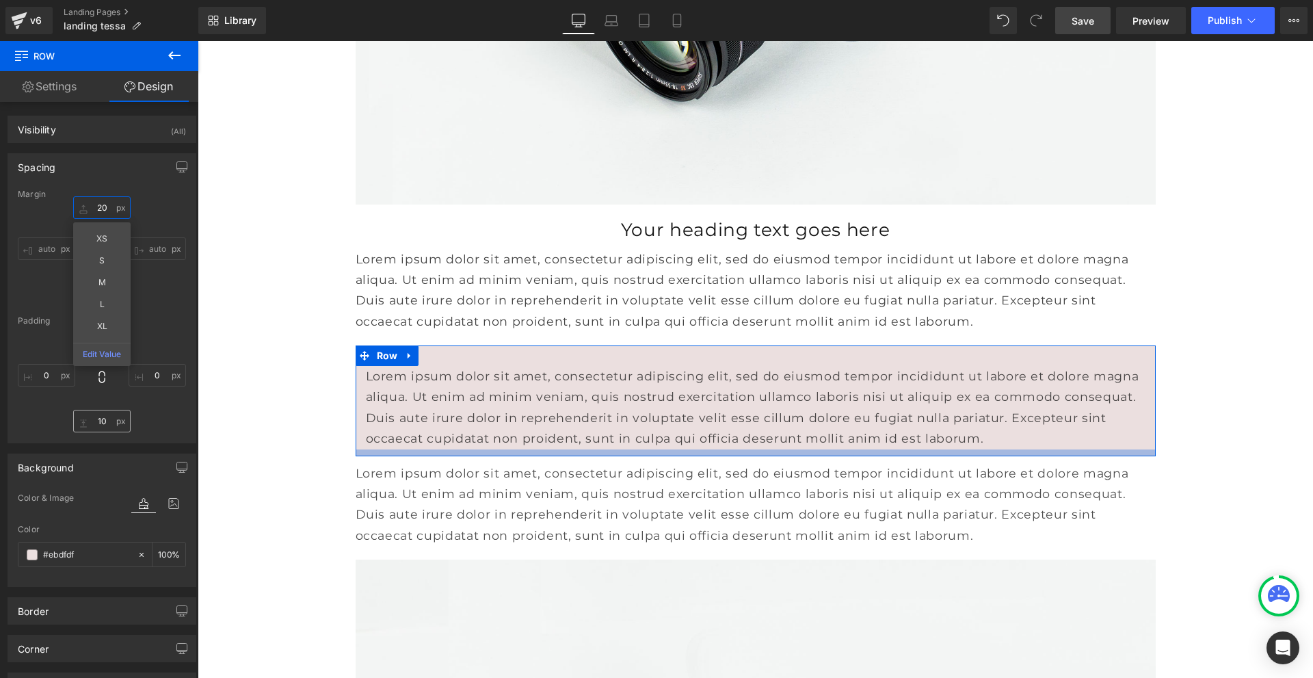
type input "20"
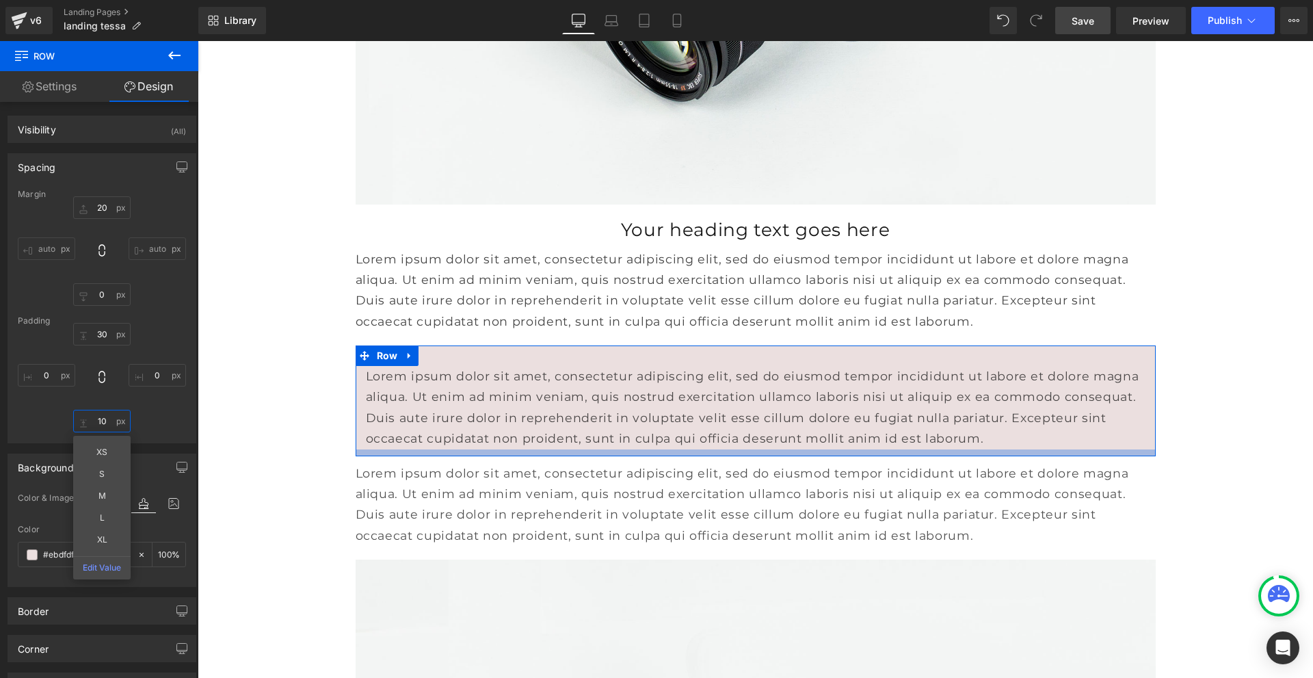
click at [95, 419] on input "10" at bounding box center [101, 421] width 57 height 23
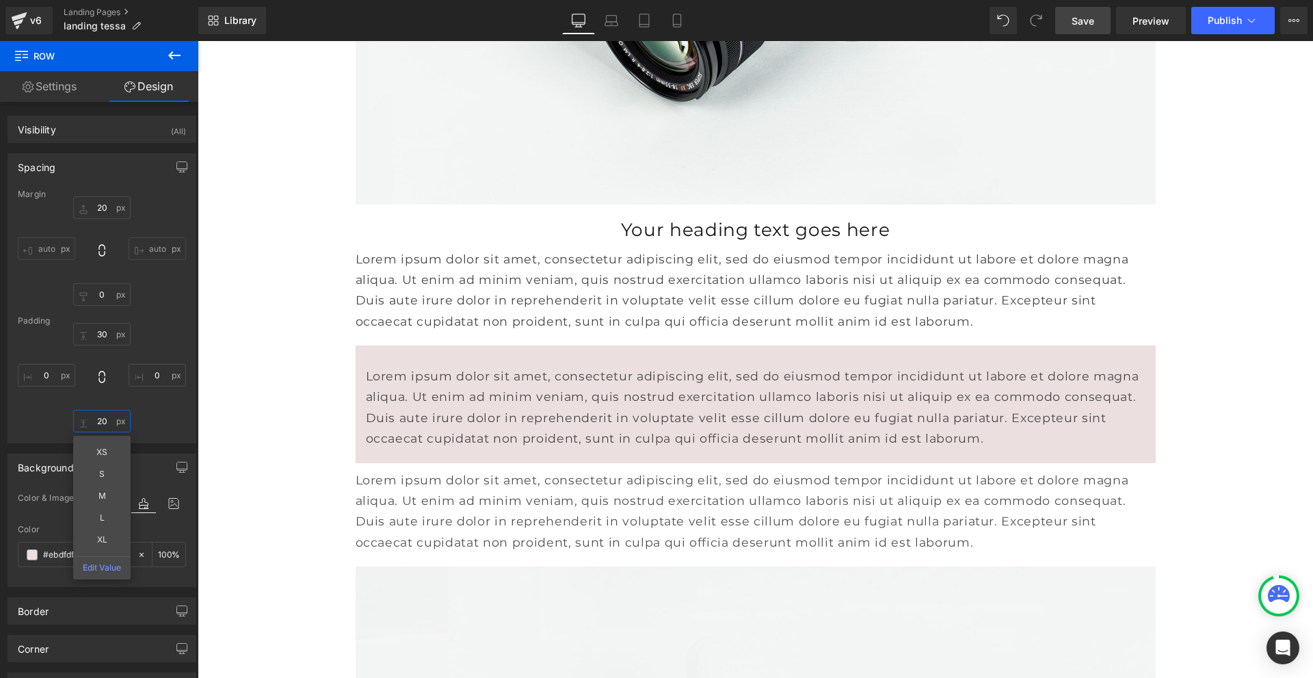
type input "20"
click at [566, 510] on p "Lorem ipsum dolor sit amet, consectetur adipiscing elit, sed do eiusmod tempor …" at bounding box center [756, 511] width 800 height 83
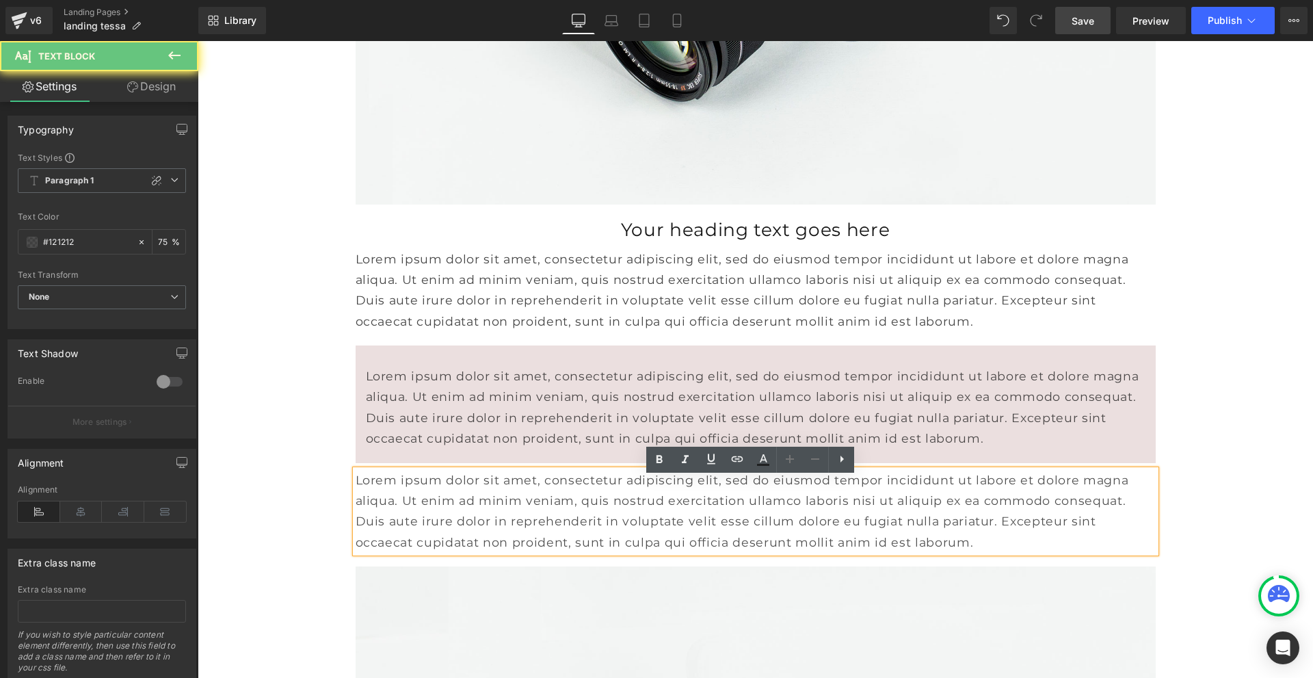
click at [566, 510] on p "Lorem ipsum dolor sit amet, consectetur adipiscing elit, sed do eiusmod tempor …" at bounding box center [756, 511] width 800 height 83
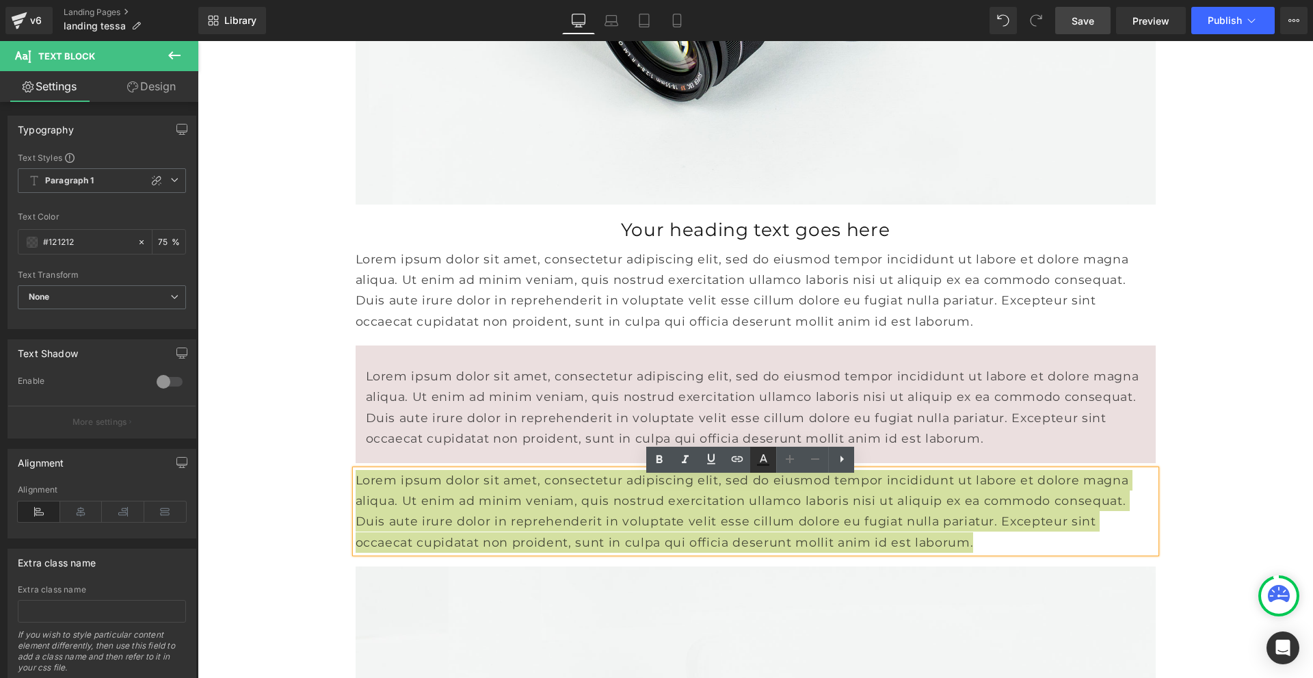
click at [768, 462] on icon at bounding box center [763, 459] width 16 height 16
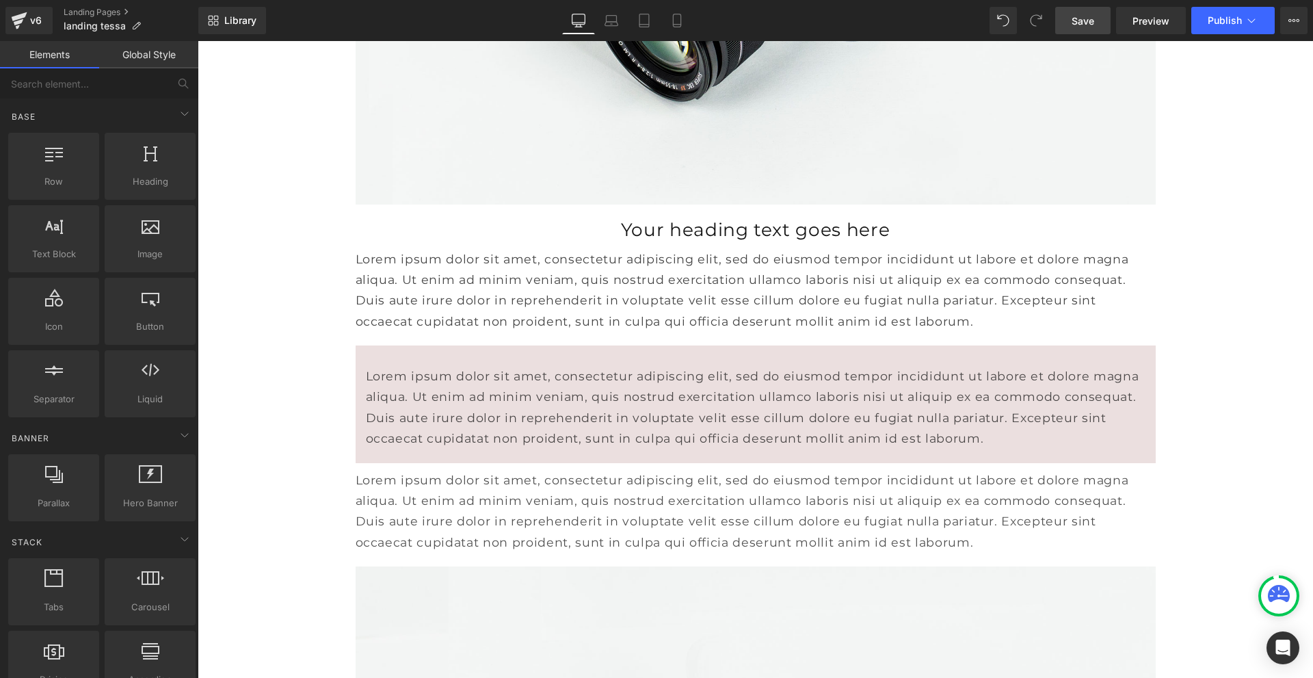
click at [475, 510] on p "Lorem ipsum dolor sit amet, consectetur adipiscing elit, sed do eiusmod tempor …" at bounding box center [756, 511] width 800 height 83
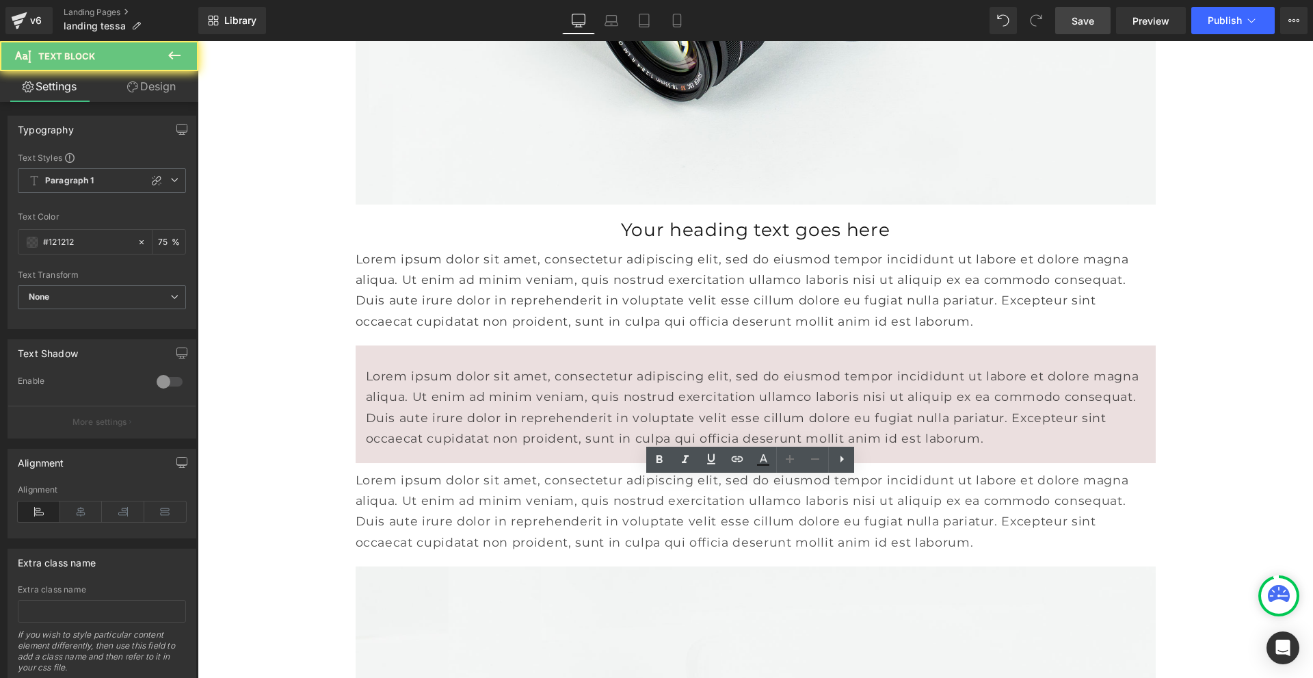
click at [475, 510] on p "Lorem ipsum dolor sit amet, consectetur adipiscing elit, sed do eiusmod tempor …" at bounding box center [756, 511] width 800 height 83
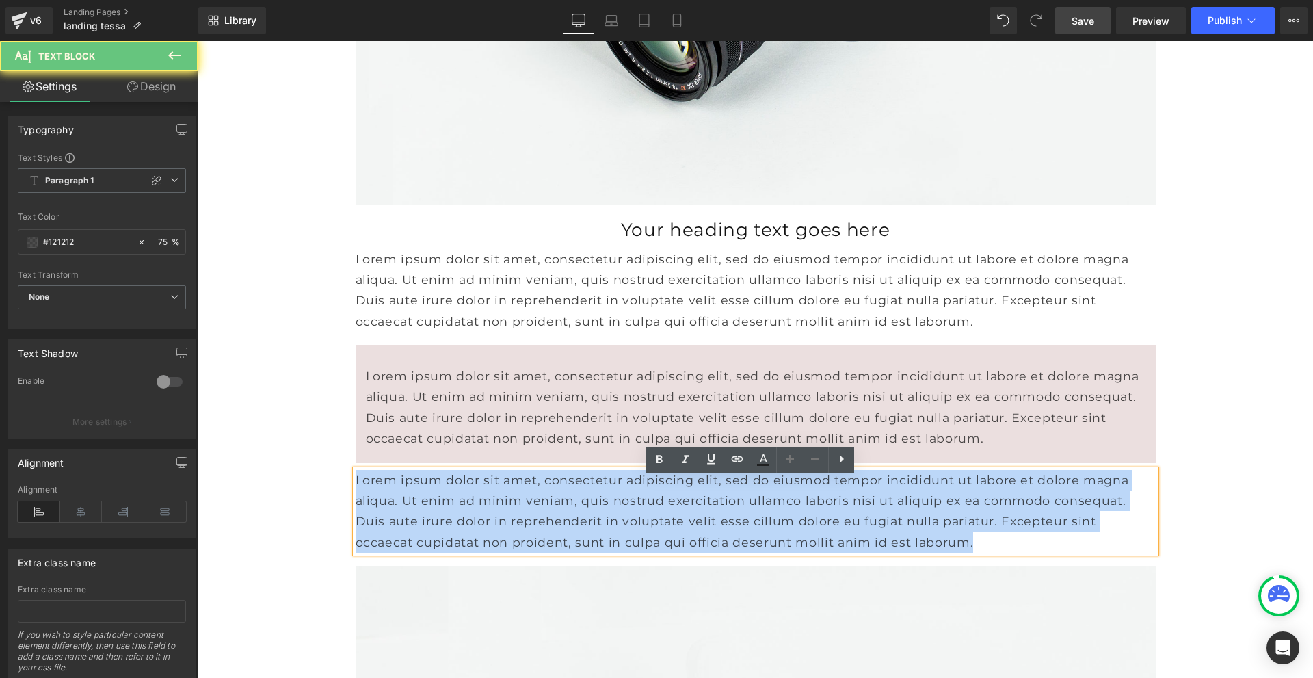
click at [475, 510] on p "Lorem ipsum dolor sit amet, consectetur adipiscing elit, sed do eiusmod tempor …" at bounding box center [756, 511] width 800 height 83
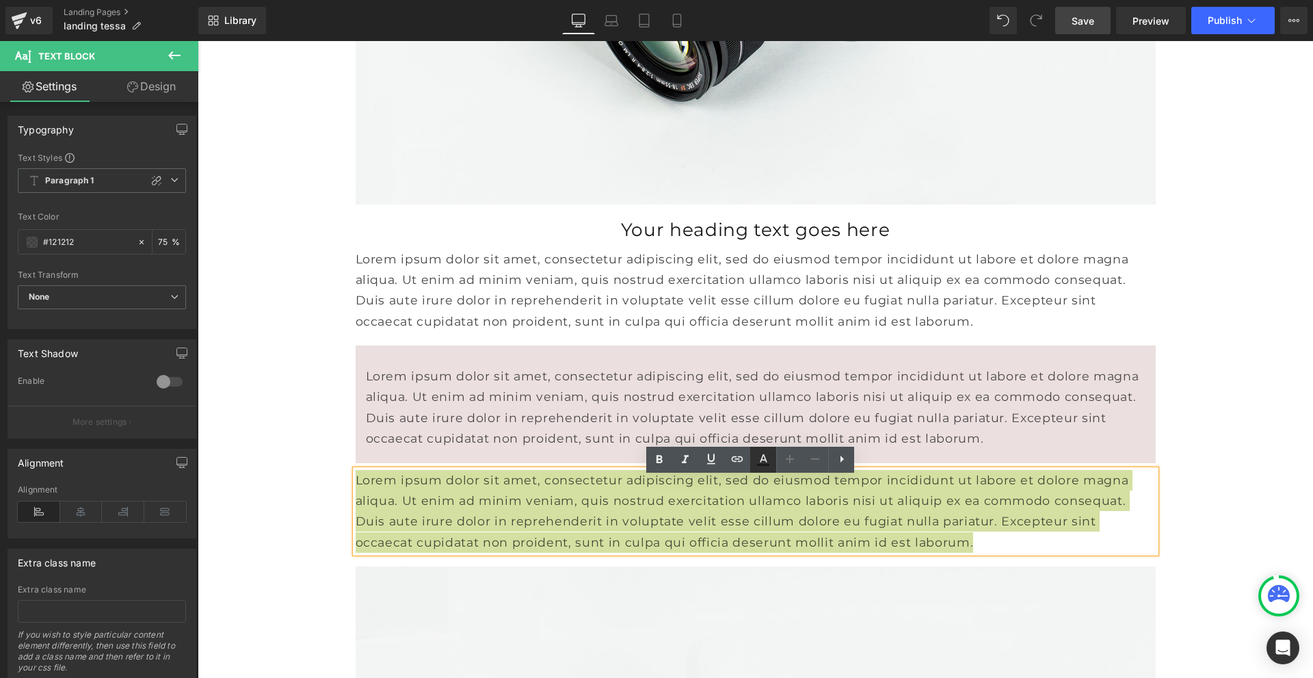
click at [769, 461] on icon at bounding box center [763, 459] width 16 height 16
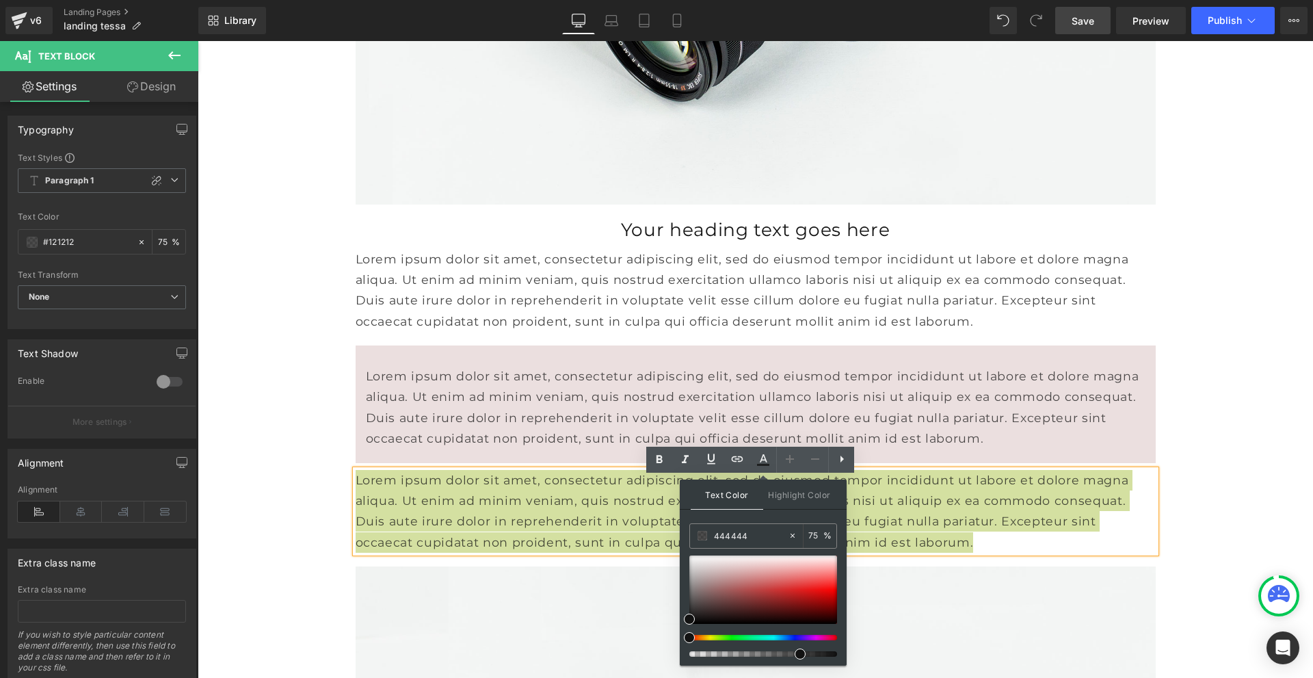
drag, startPoint x: 752, startPoint y: 532, endPoint x: 687, endPoint y: 536, distance: 65.1
click at [687, 536] on div "Text Color Highlight Color #333333 444444 75 % transparent 0 %" at bounding box center [763, 573] width 167 height 186
type input "444444"
click at [1080, 24] on span "Save" at bounding box center [1083, 21] width 23 height 14
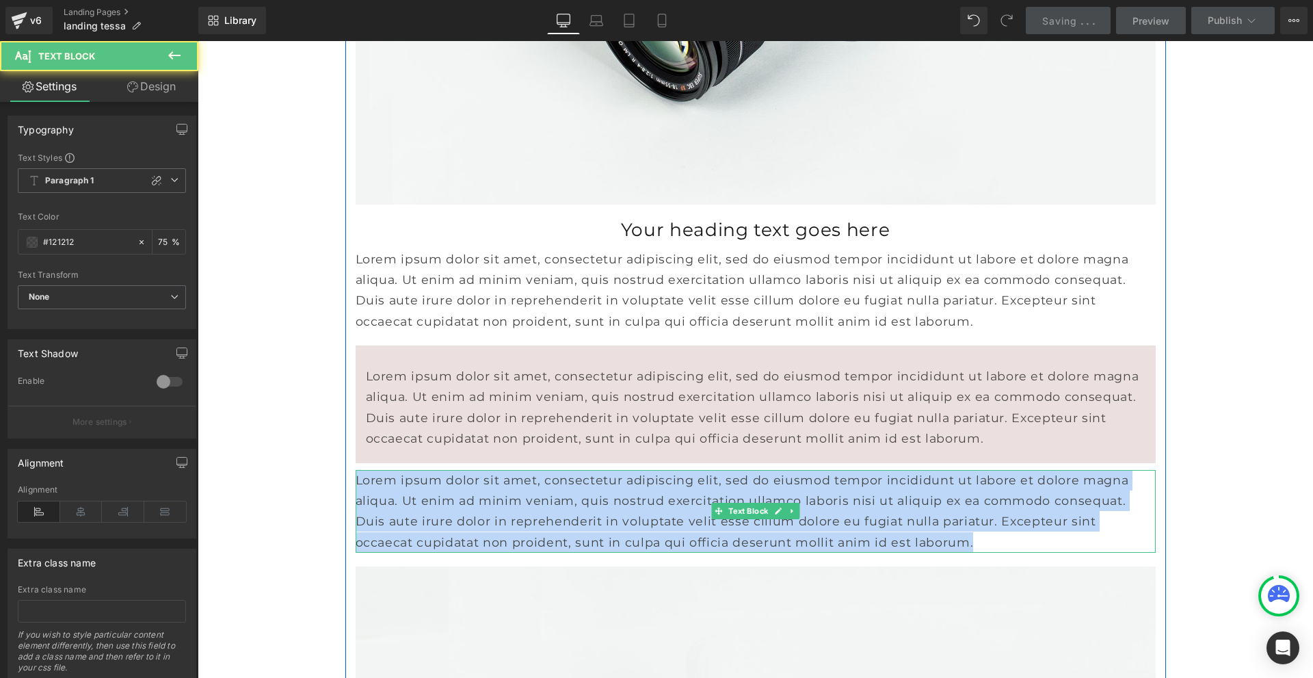
click at [633, 503] on span "Lorem ipsum dolor sit amet, consectetur adipiscing elit, sed do eiusmod tempor …" at bounding box center [743, 511] width 774 height 77
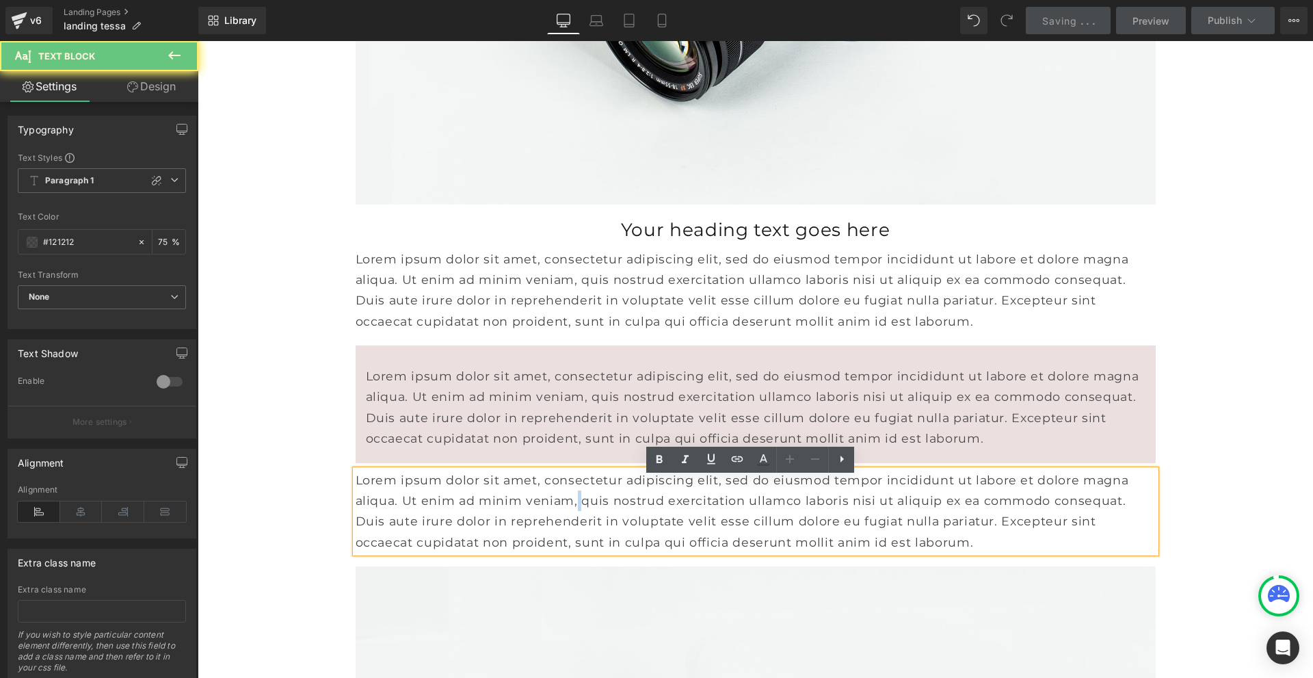
click at [633, 503] on span "Lorem ipsum dolor sit amet, consectetur adipiscing elit, sed do eiusmod tempor …" at bounding box center [743, 511] width 774 height 77
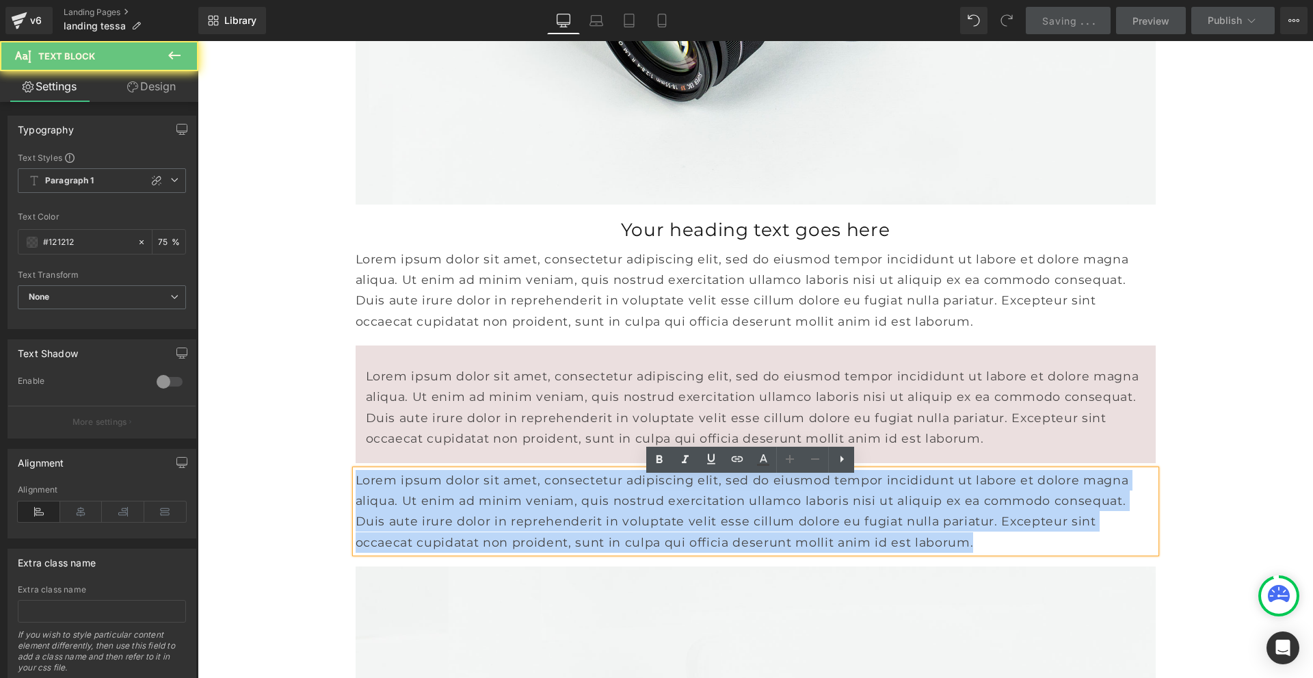
click at [633, 503] on span "Lorem ipsum dolor sit amet, consectetur adipiscing elit, sed do eiusmod tempor …" at bounding box center [743, 511] width 774 height 77
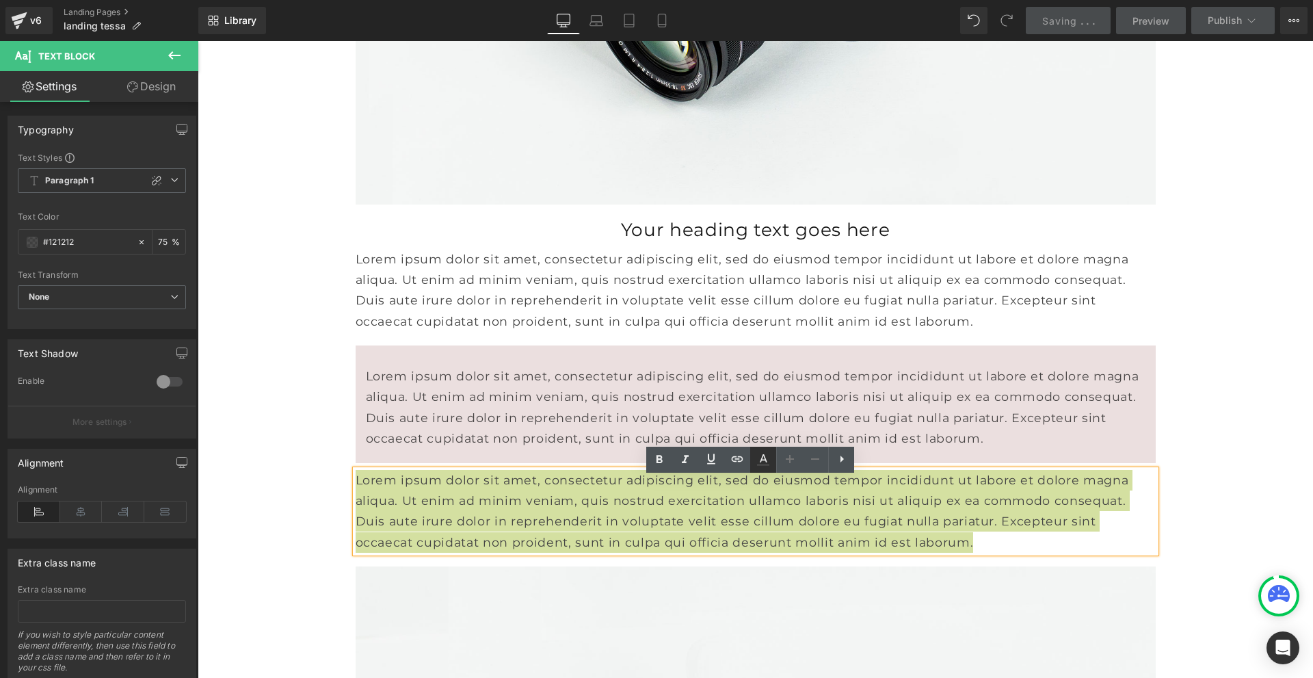
click at [759, 464] on icon at bounding box center [763, 465] width 12 height 2
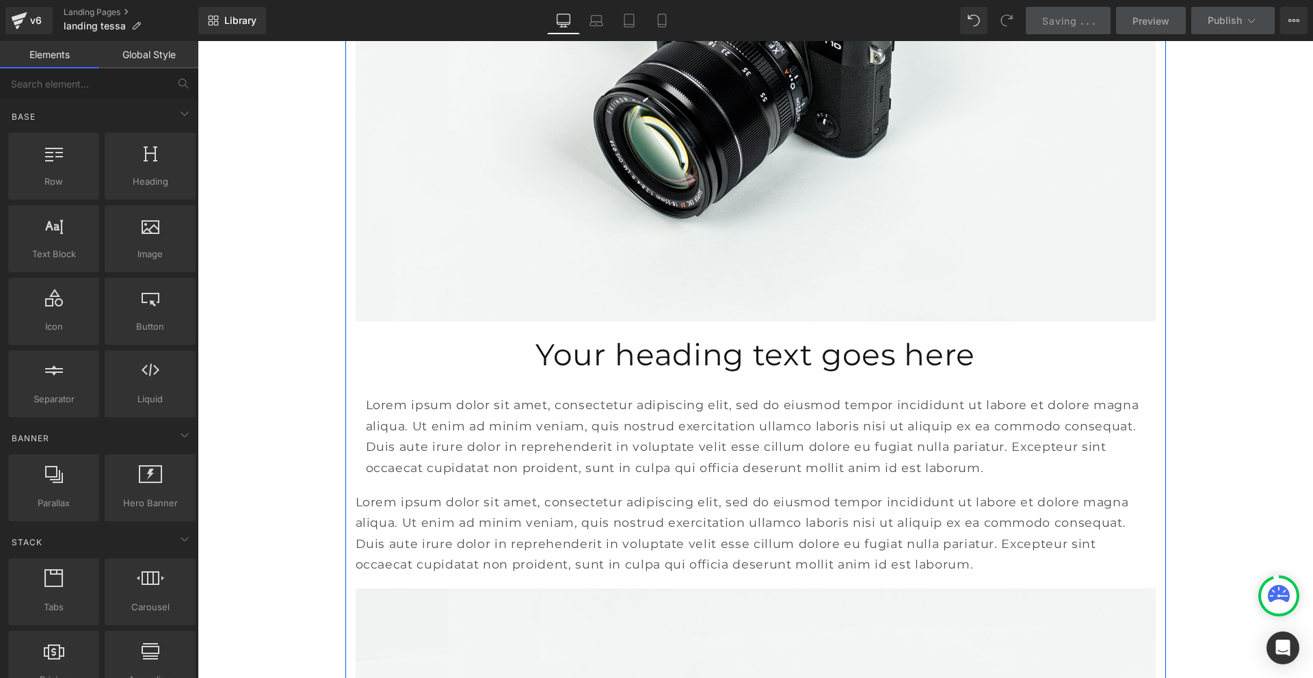
scroll to position [1984, 0]
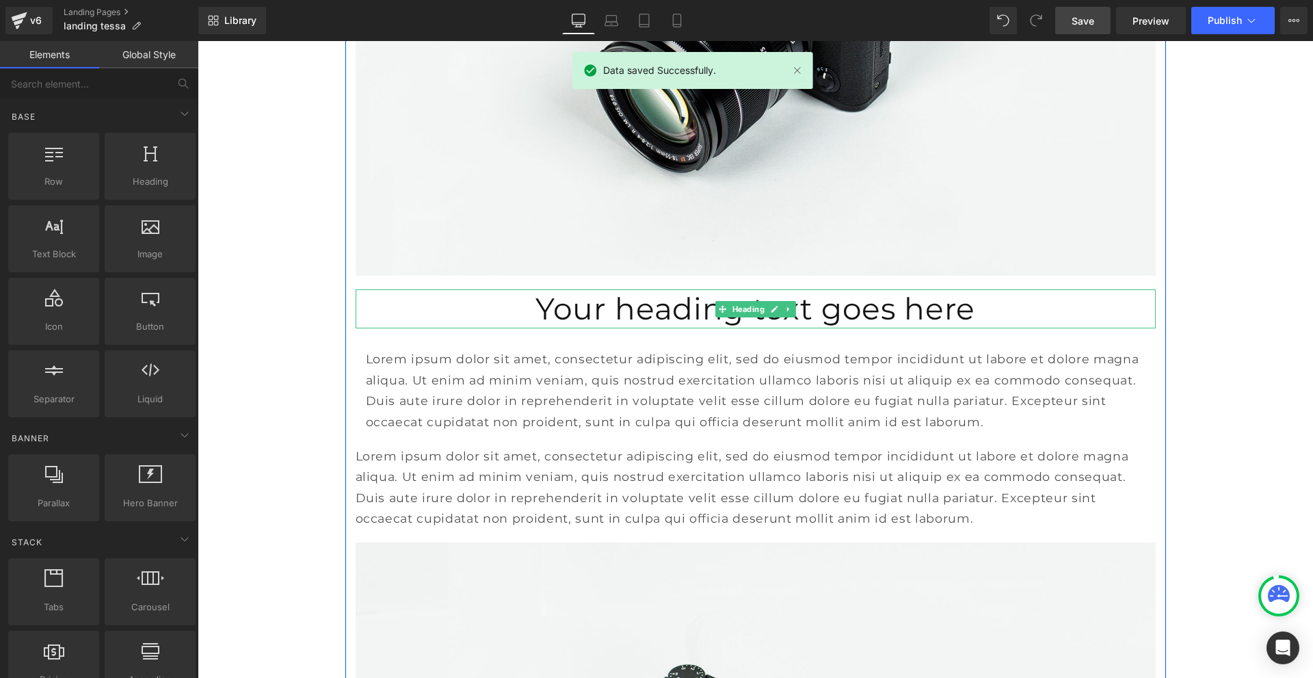
click at [631, 309] on h1 "Your heading text goes here" at bounding box center [756, 308] width 800 height 39
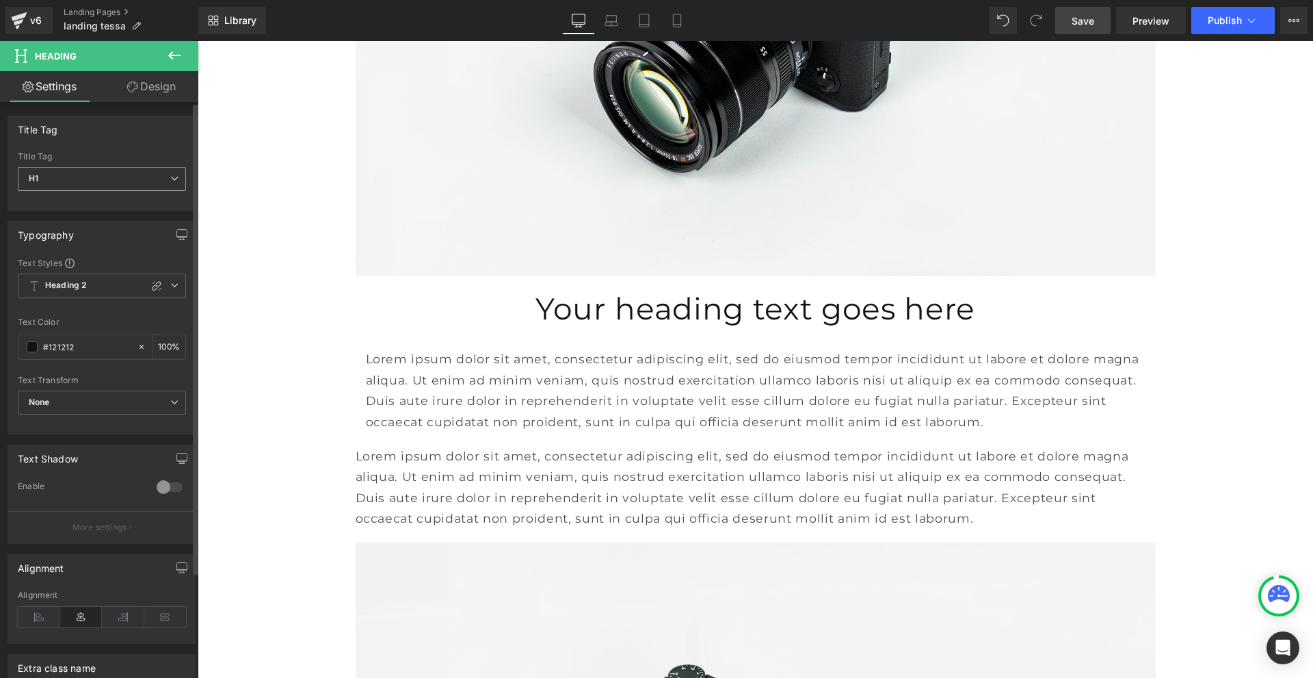
click at [137, 182] on span "H1" at bounding box center [102, 179] width 168 height 24
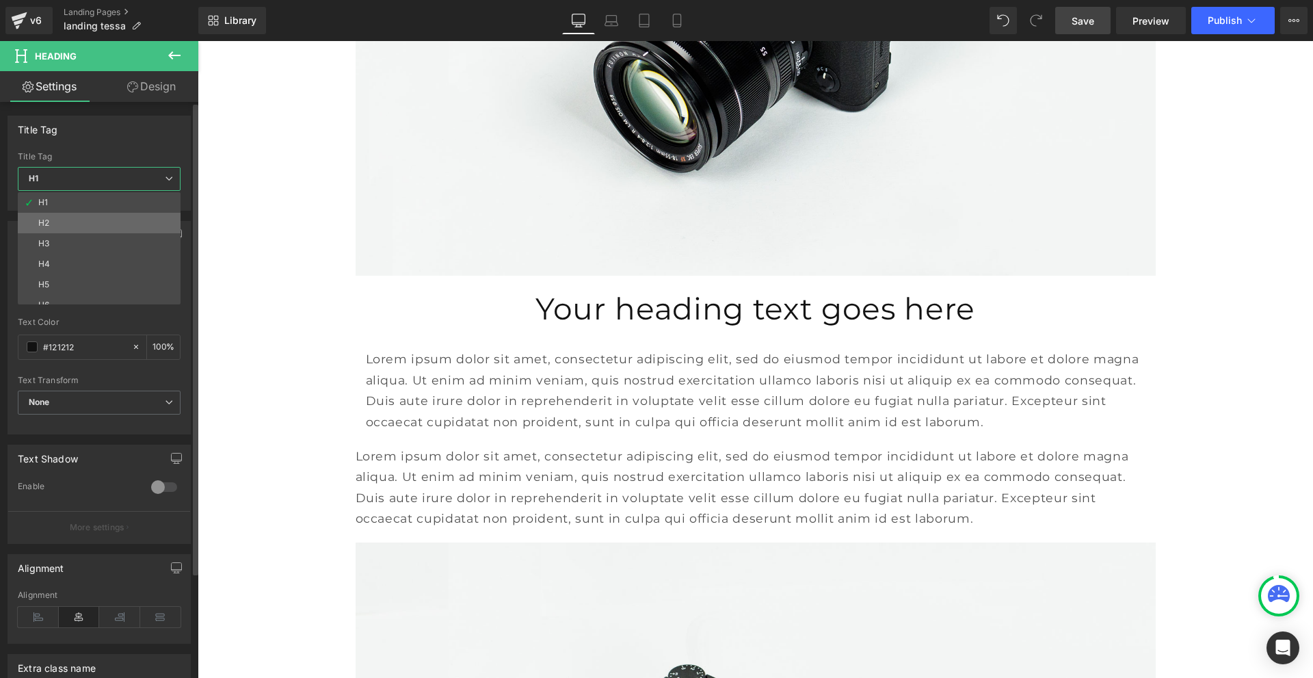
click at [120, 218] on li "H2" at bounding box center [102, 223] width 169 height 21
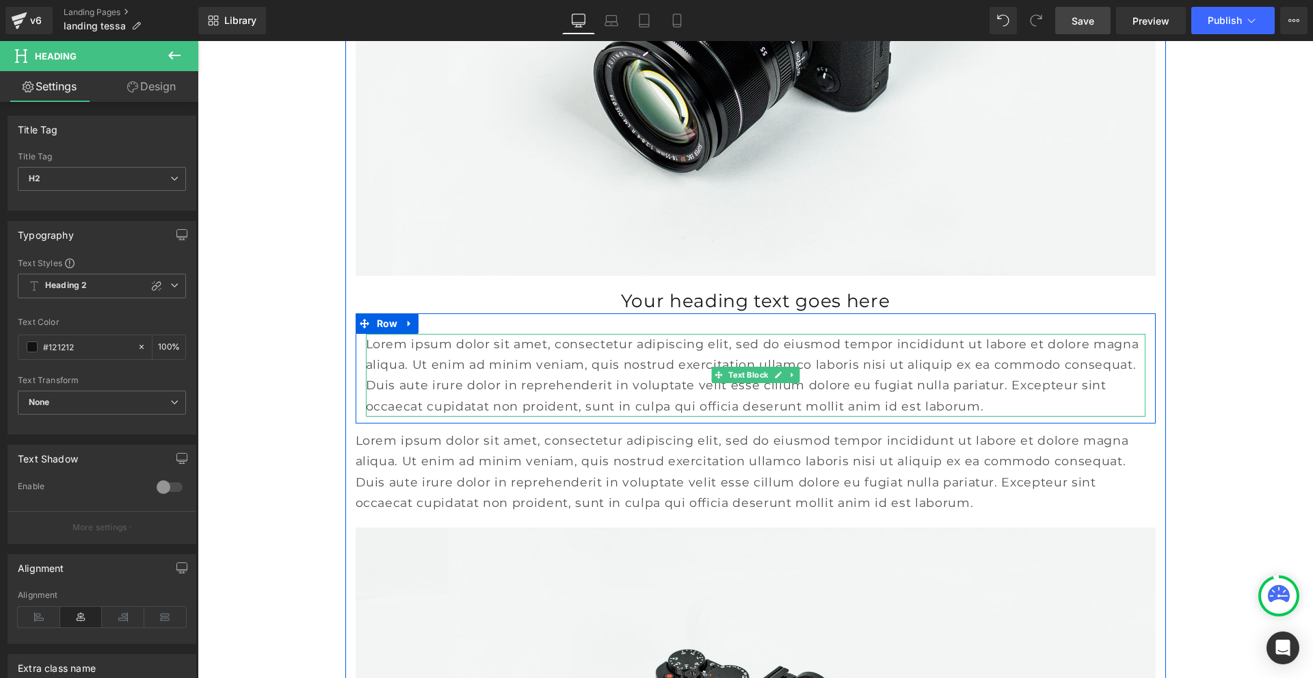
click at [538, 395] on p "Lorem ipsum dolor sit amet, consectetur adipiscing elit, sed do eiusmod tempor …" at bounding box center [756, 375] width 780 height 83
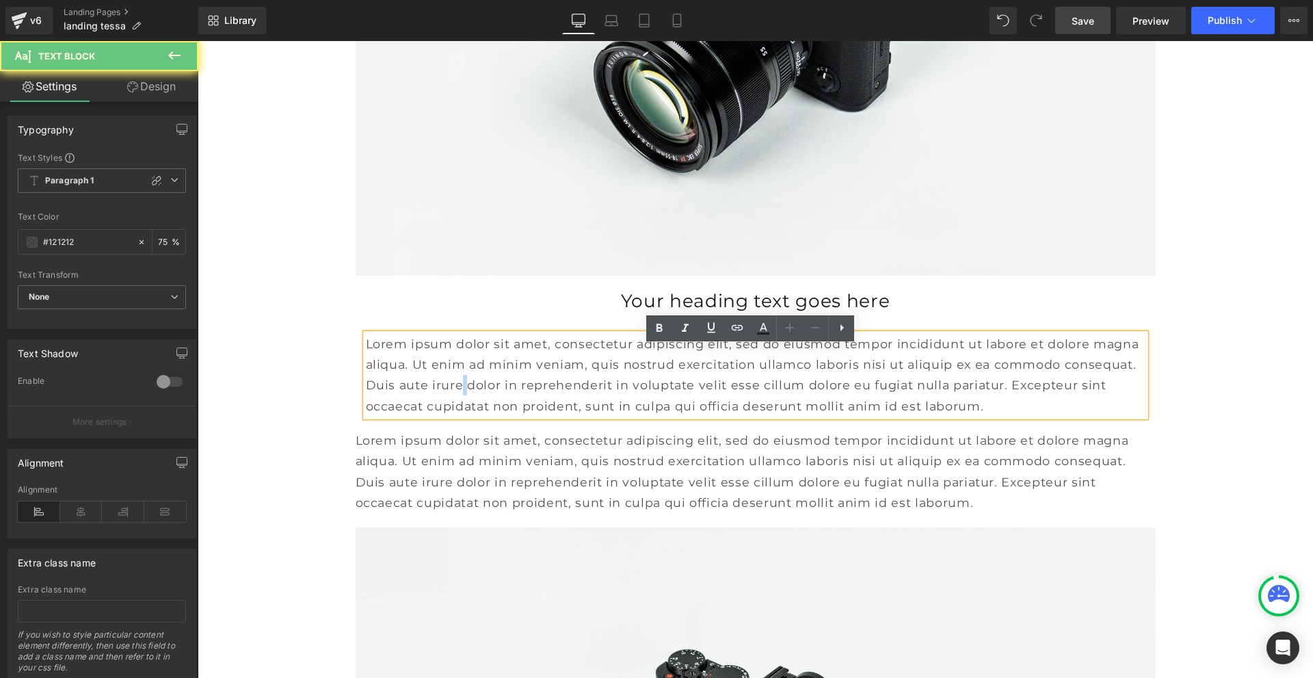
click at [538, 395] on p "Lorem ipsum dolor sit amet, consectetur adipiscing elit, sed do eiusmod tempor …" at bounding box center [756, 375] width 780 height 83
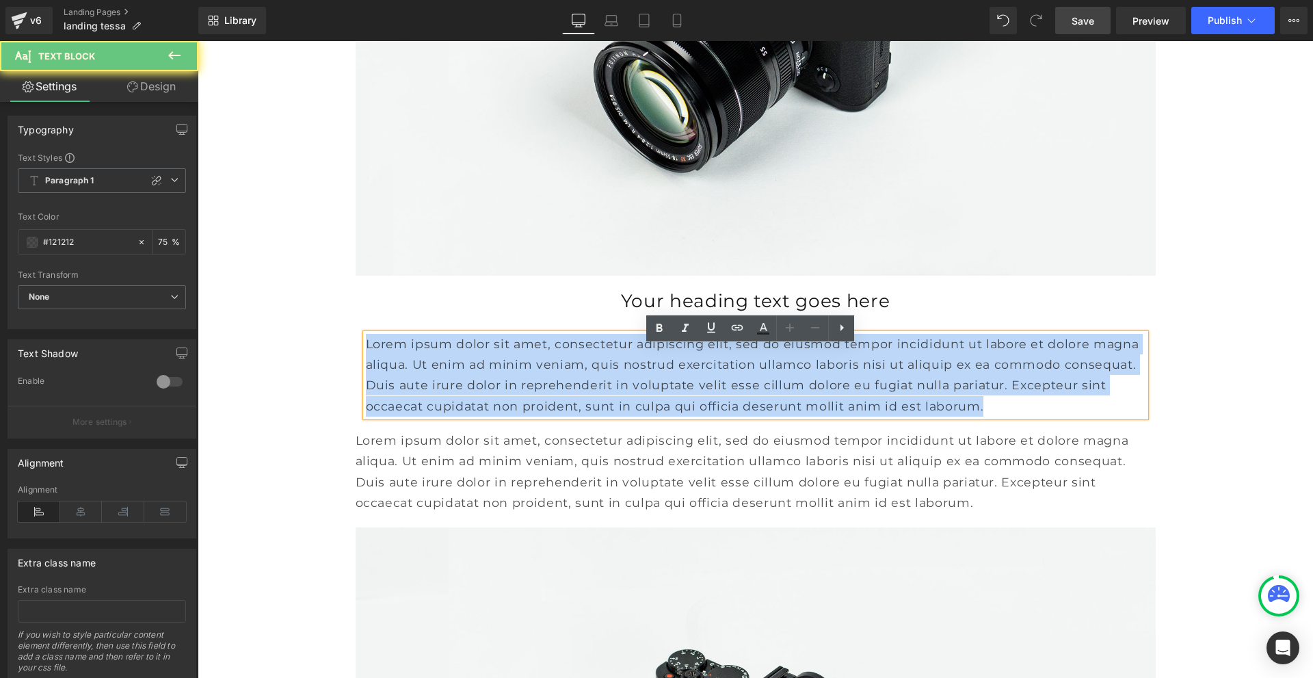
click at [538, 395] on p "Lorem ipsum dolor sit amet, consectetur adipiscing elit, sed do eiusmod tempor …" at bounding box center [756, 375] width 780 height 83
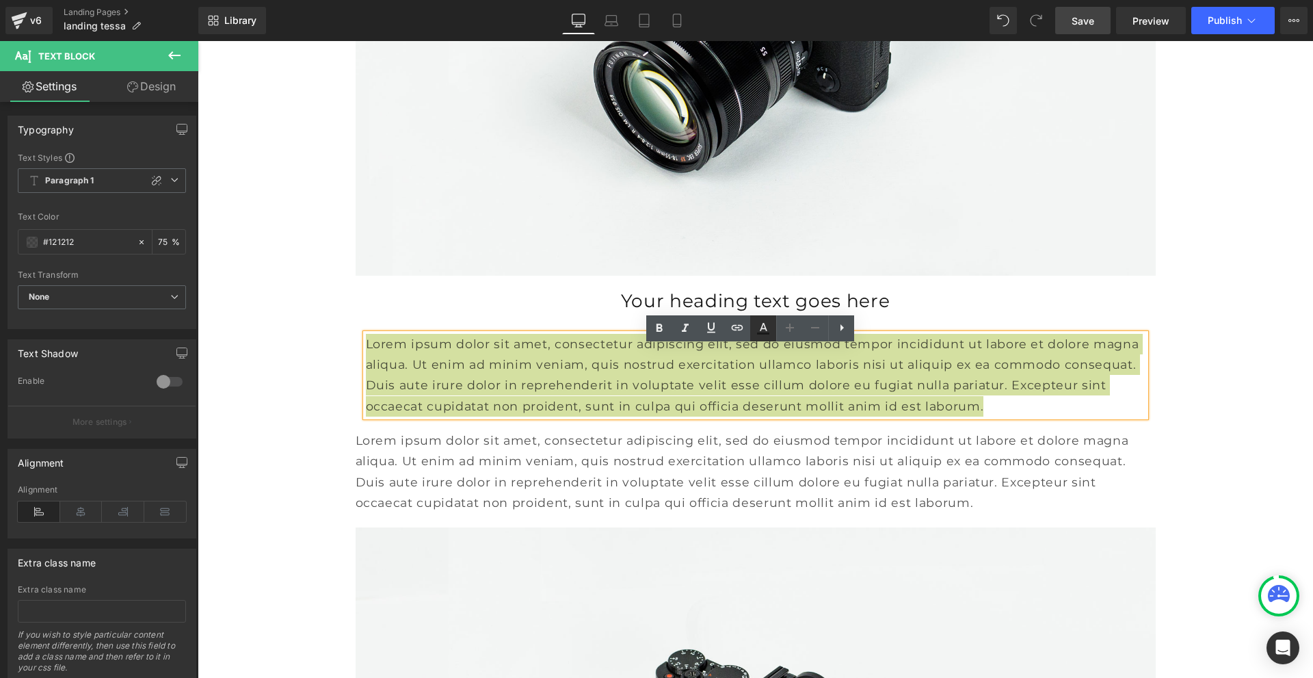
click at [759, 324] on icon at bounding box center [763, 328] width 16 height 16
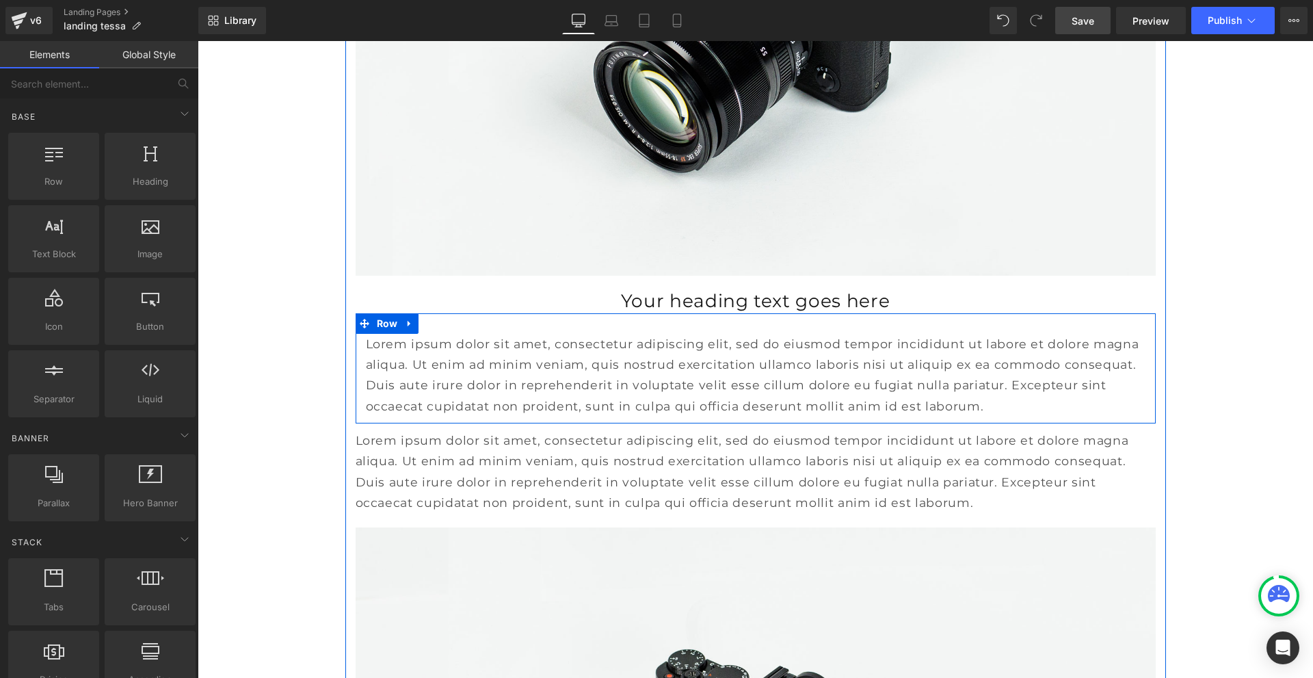
click at [451, 334] on div "Lorem ipsum dolor sit amet, consectetur adipiscing elit, sed do eiusmod tempor …" at bounding box center [756, 368] width 800 height 111
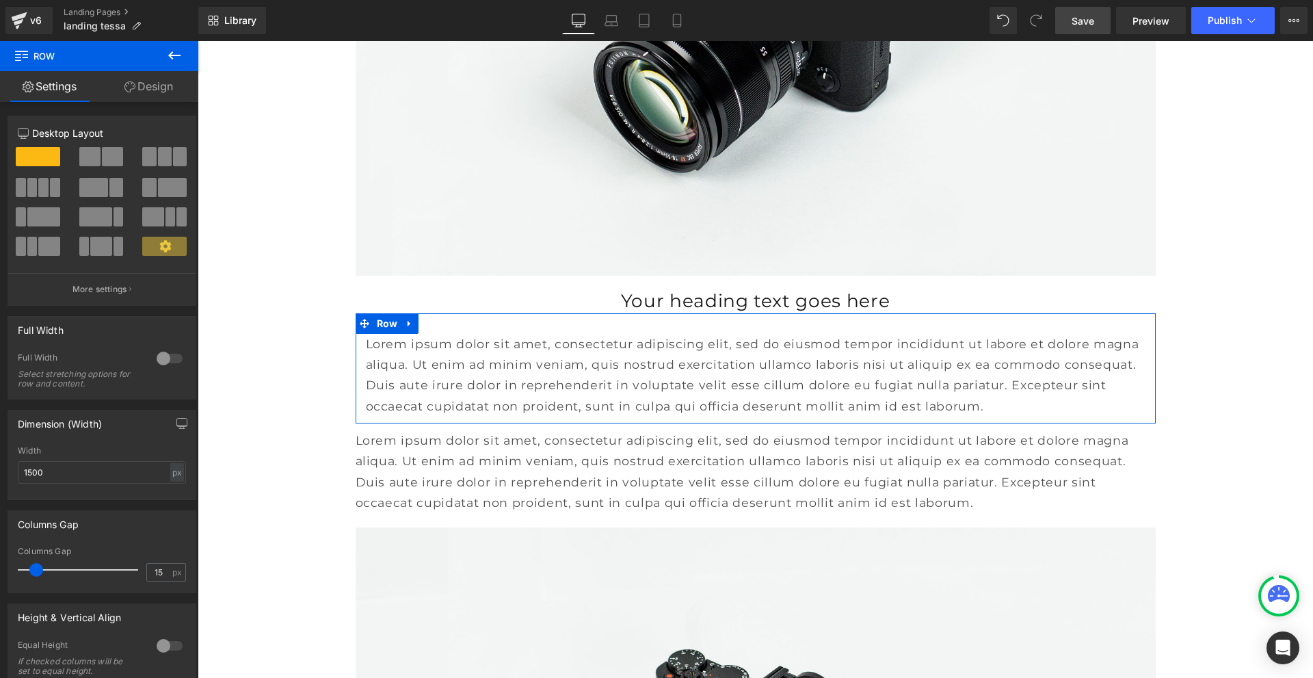
click at [135, 87] on link "Design" at bounding box center [148, 86] width 99 height 31
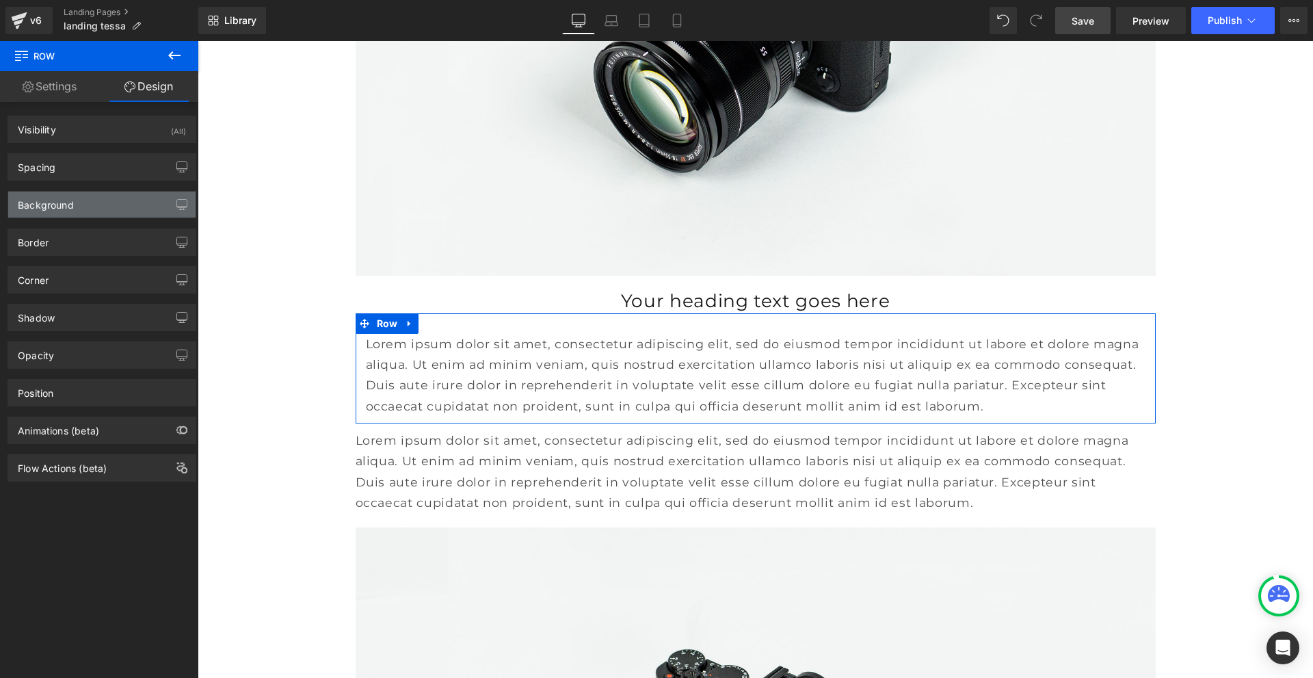
click at [103, 196] on div "Background" at bounding box center [101, 205] width 187 height 26
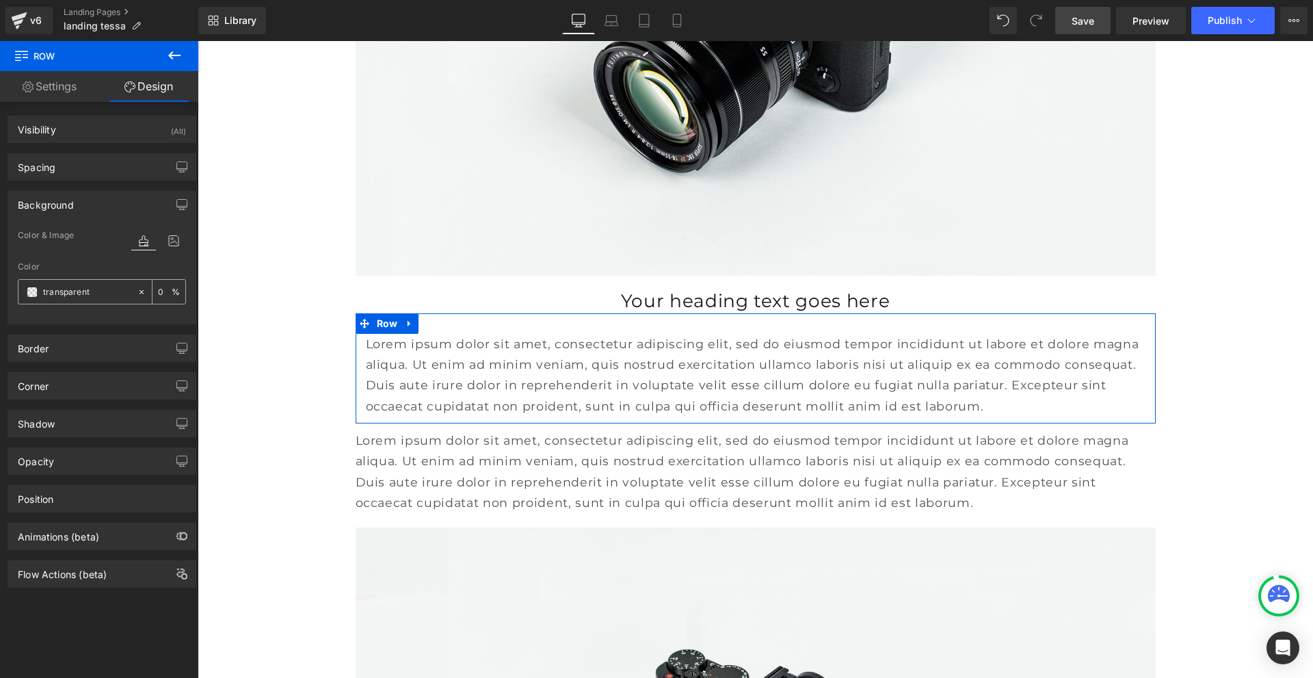
click at [31, 290] on span at bounding box center [32, 292] width 11 height 11
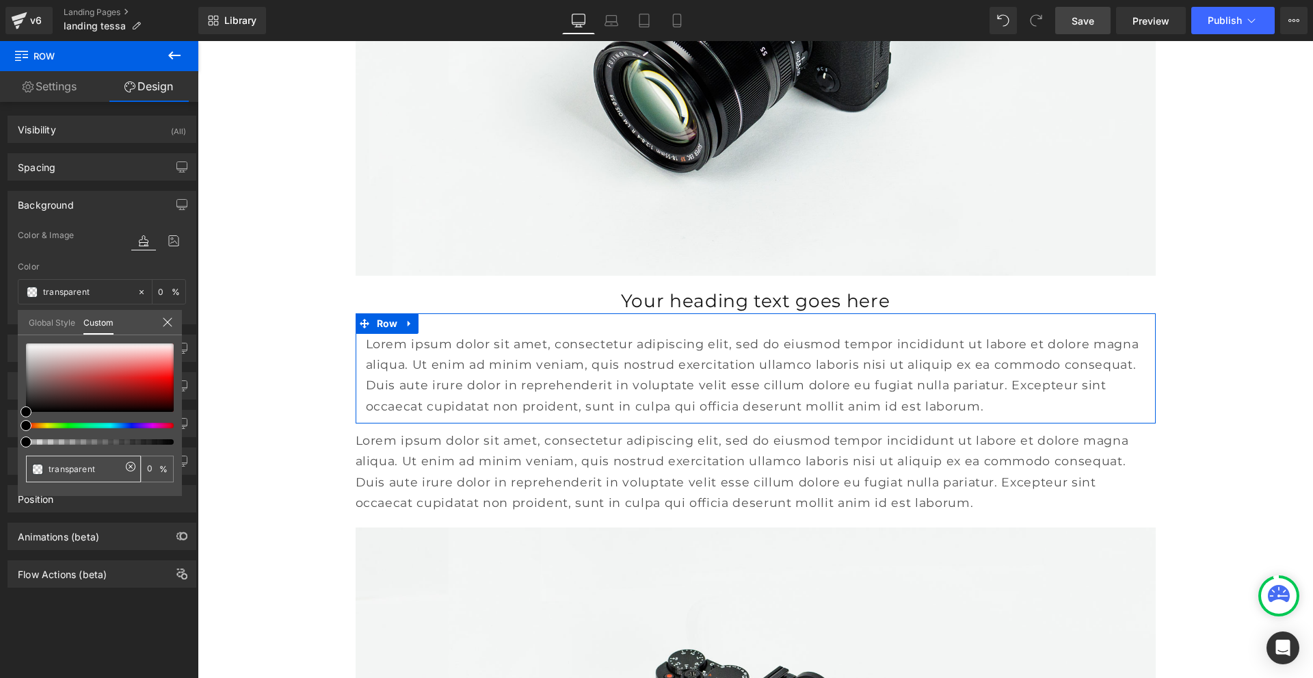
click at [92, 469] on input "transparent" at bounding box center [85, 469] width 73 height 14
paste input "#ebdfdf"
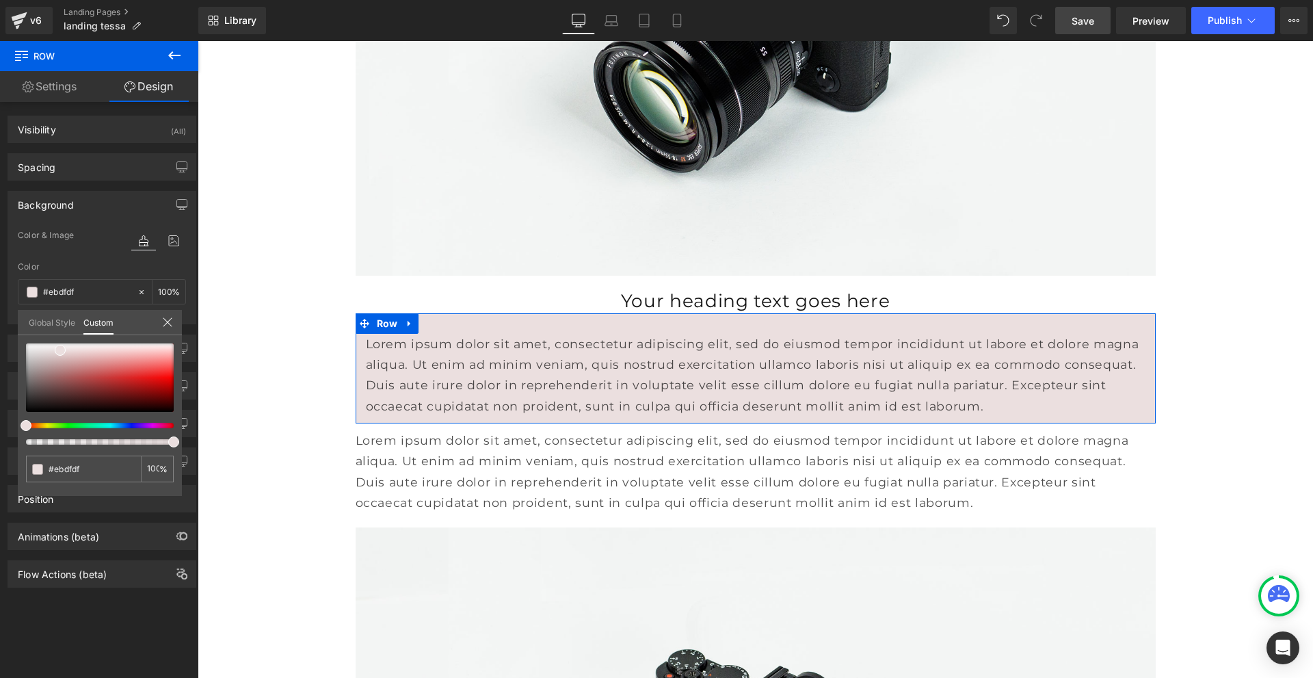
type input "#ebdfdf"
click at [140, 82] on link "Design" at bounding box center [148, 86] width 99 height 31
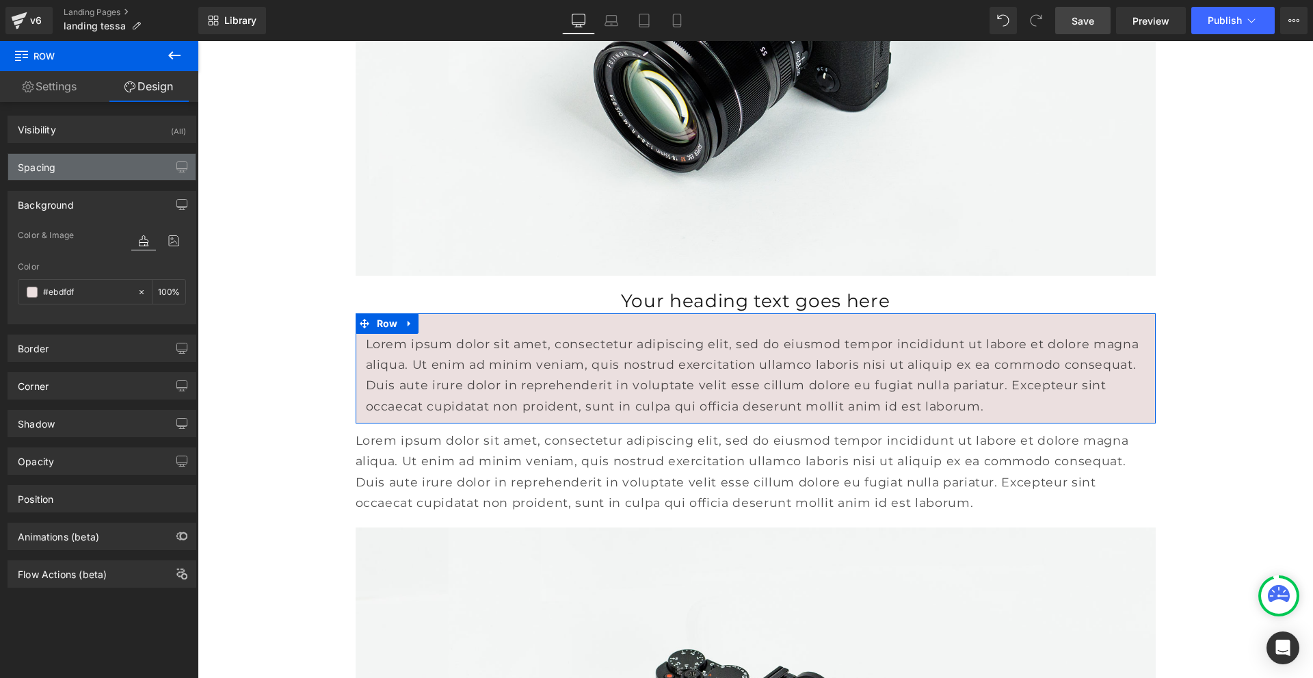
click at [77, 170] on div "Spacing" at bounding box center [101, 167] width 187 height 26
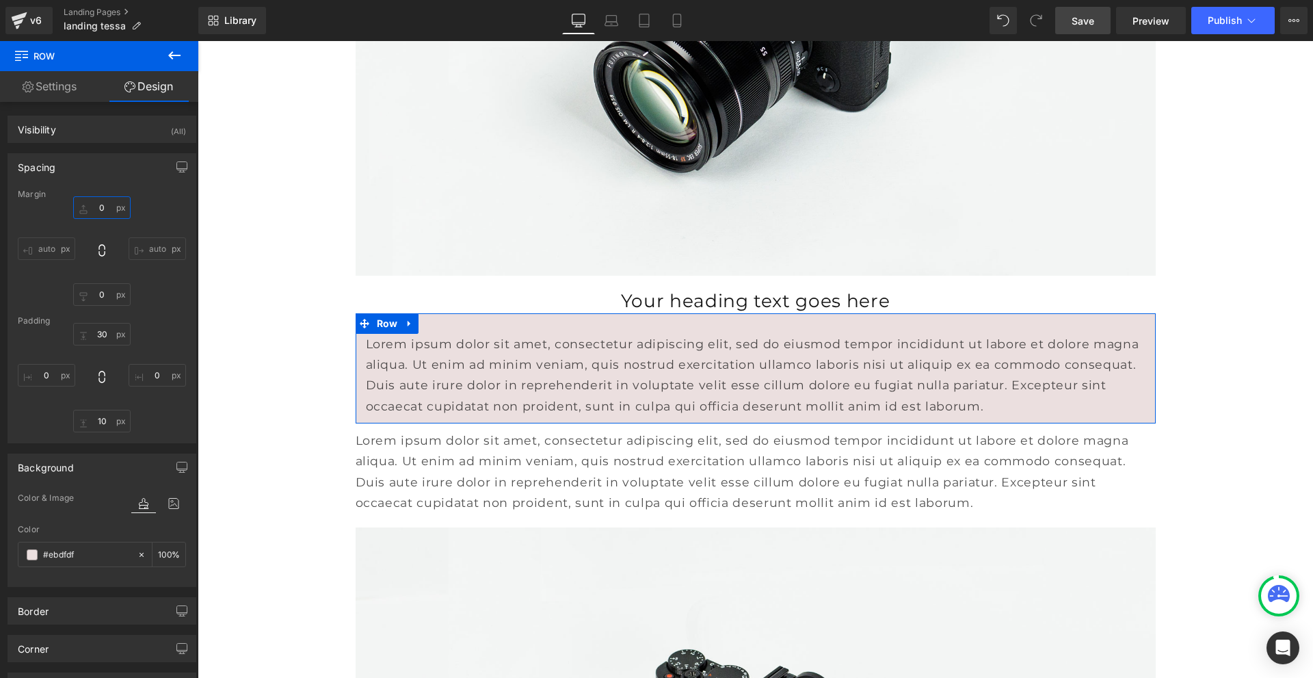
click at [101, 205] on input "0" at bounding box center [101, 207] width 57 height 23
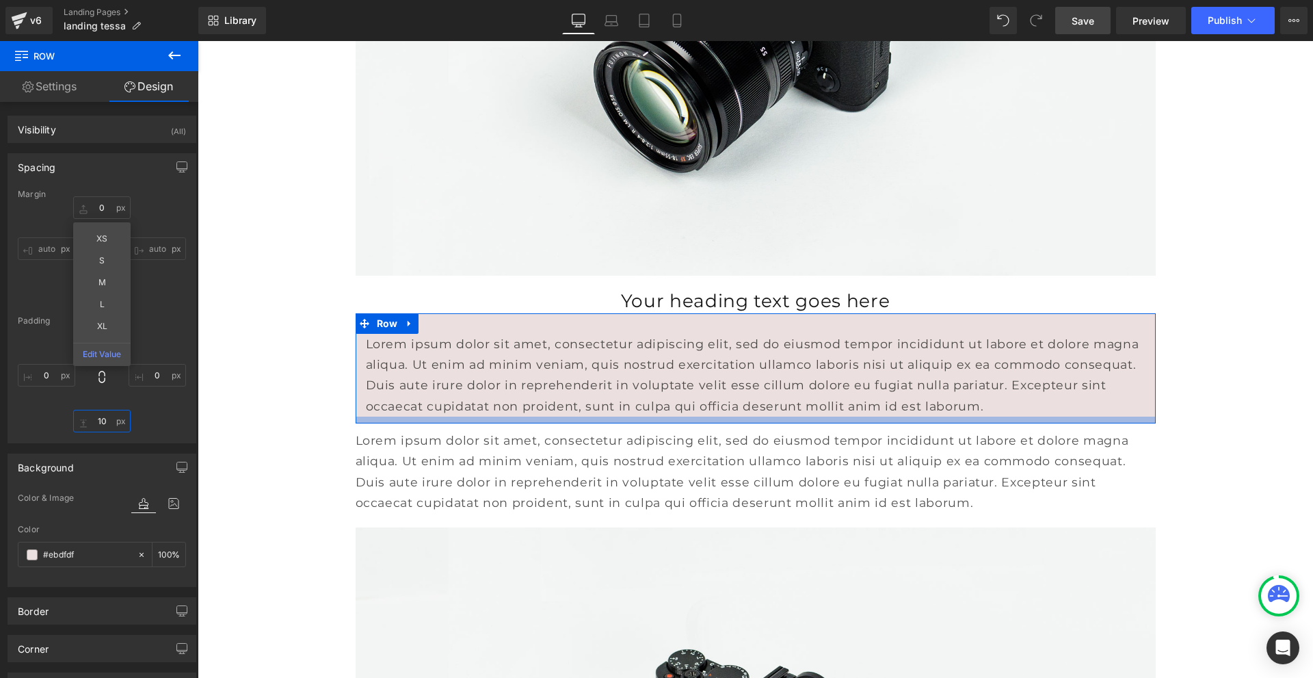
click at [103, 423] on input "10" at bounding box center [101, 421] width 57 height 23
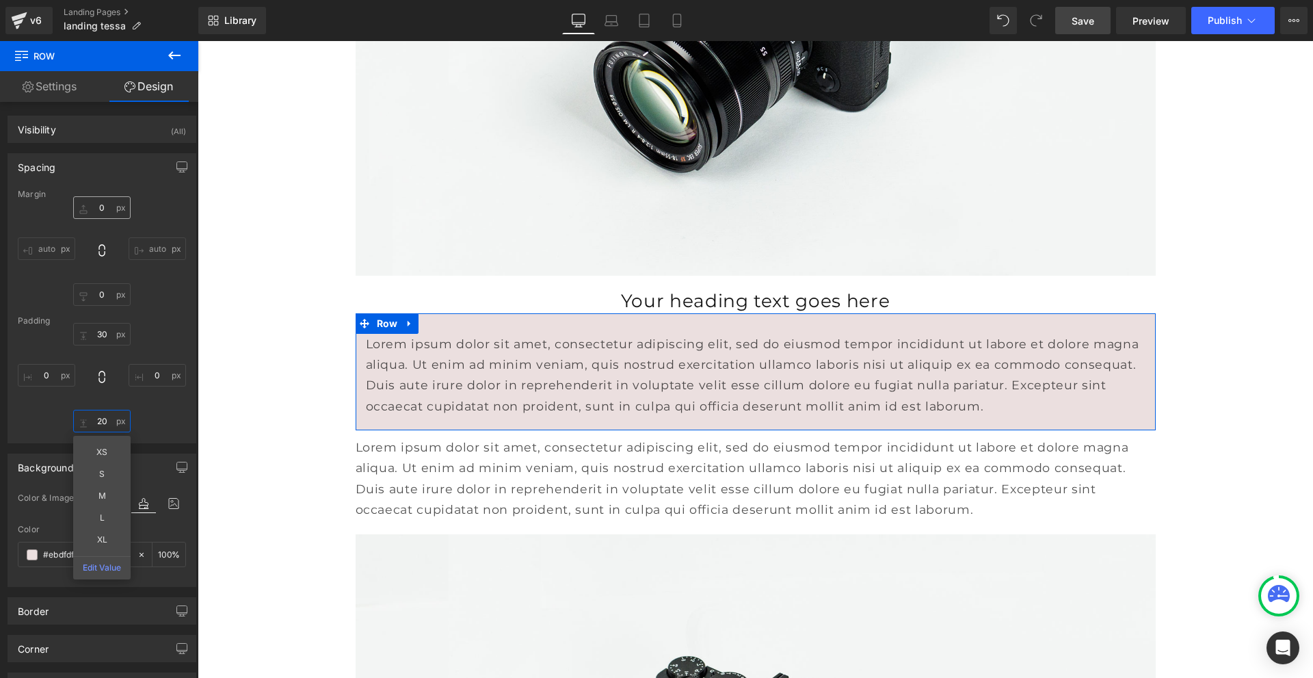
type input "20"
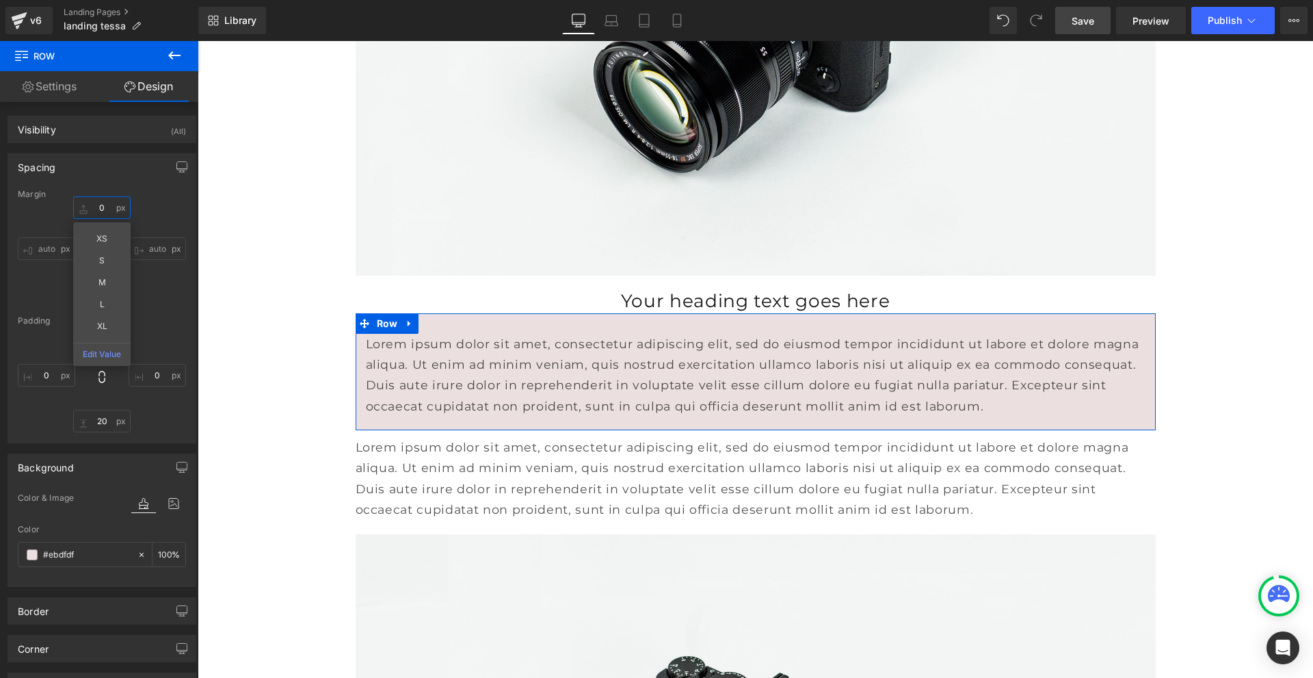
click at [103, 206] on input "0" at bounding box center [101, 207] width 57 height 23
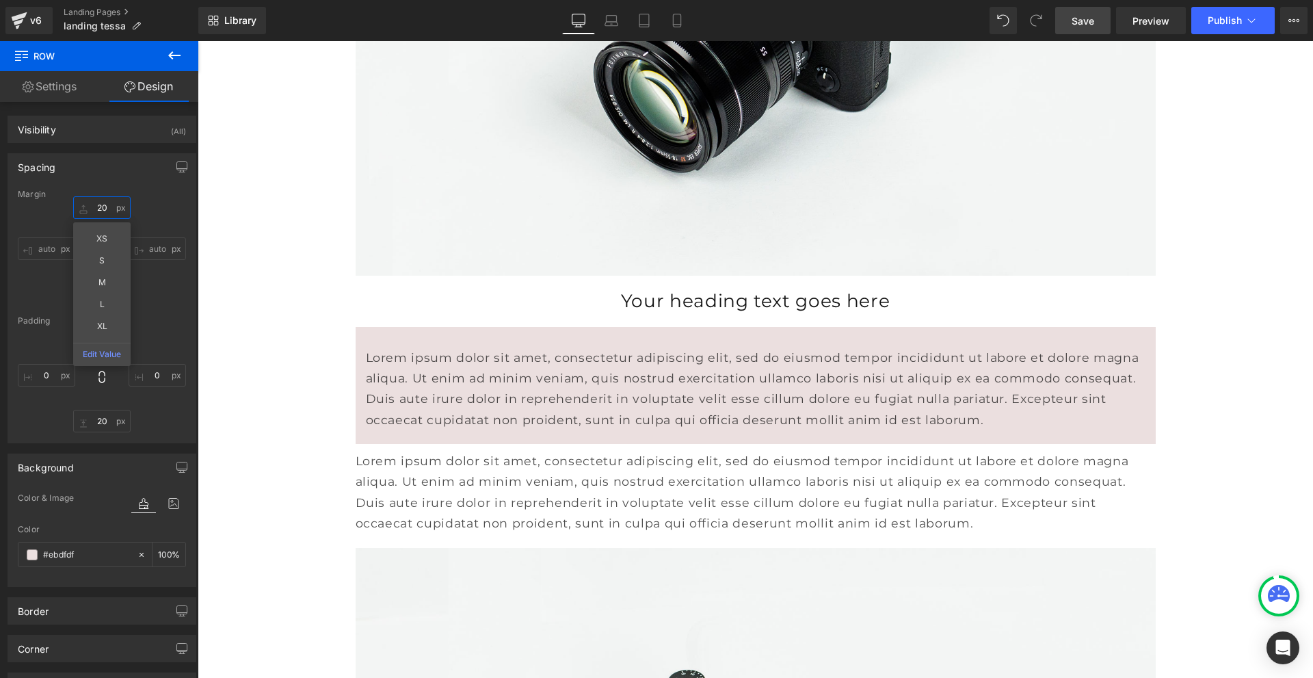
type input "20"
click at [690, 523] on p "Lorem ipsum dolor sit amet, consectetur adipiscing elit, sed do eiusmod tempor …" at bounding box center [756, 492] width 800 height 83
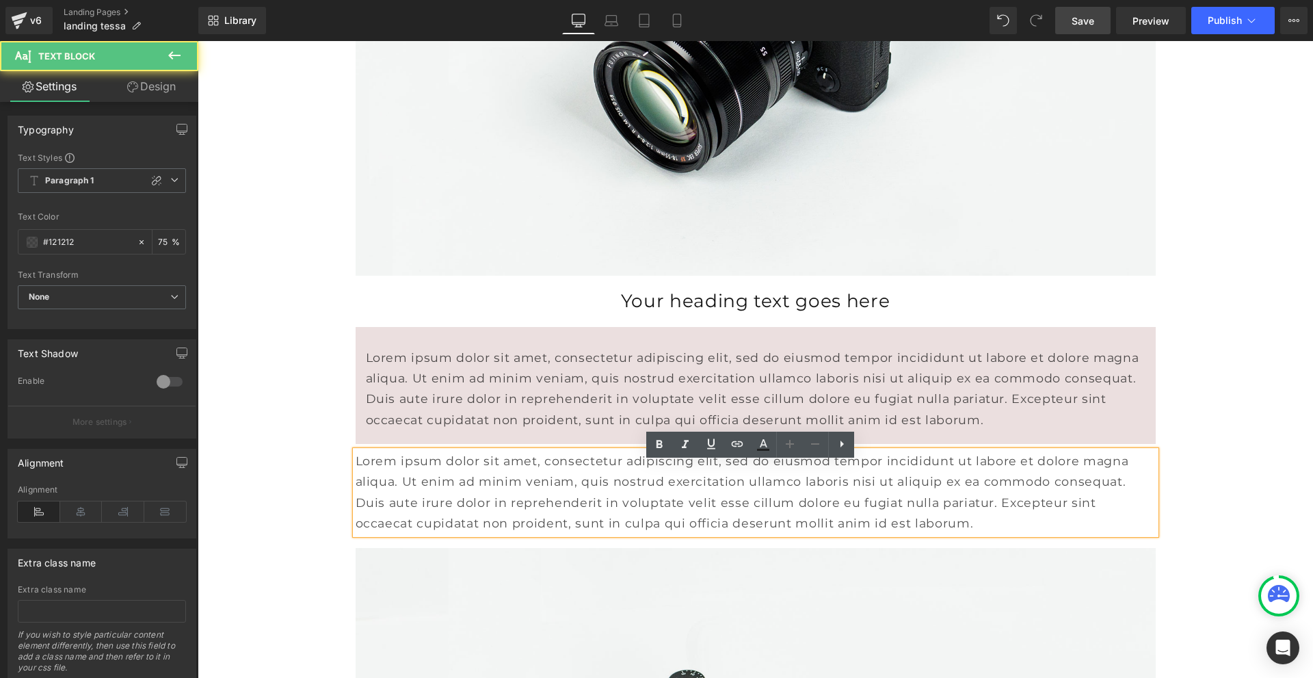
click at [672, 514] on p "Lorem ipsum dolor sit amet, consectetur adipiscing elit, sed do eiusmod tempor …" at bounding box center [756, 492] width 800 height 83
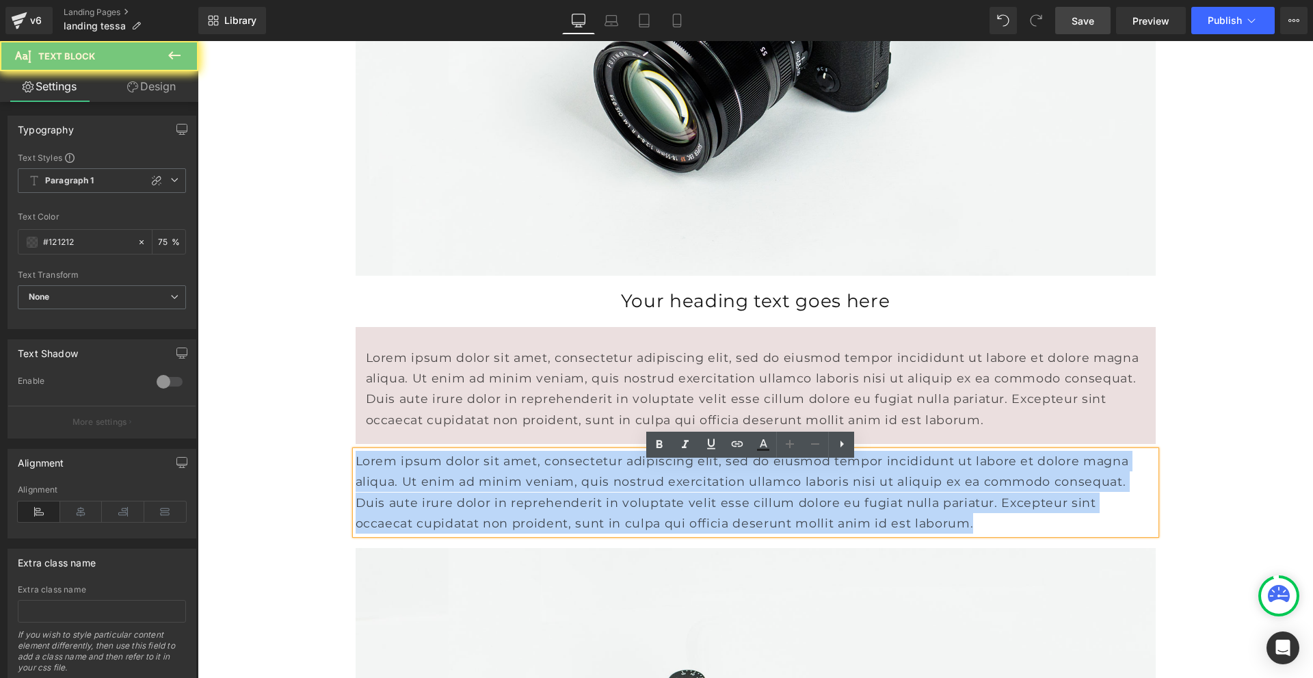
click at [672, 514] on p "Lorem ipsum dolor sit amet, consectetur adipiscing elit, sed do eiusmod tempor …" at bounding box center [756, 492] width 800 height 83
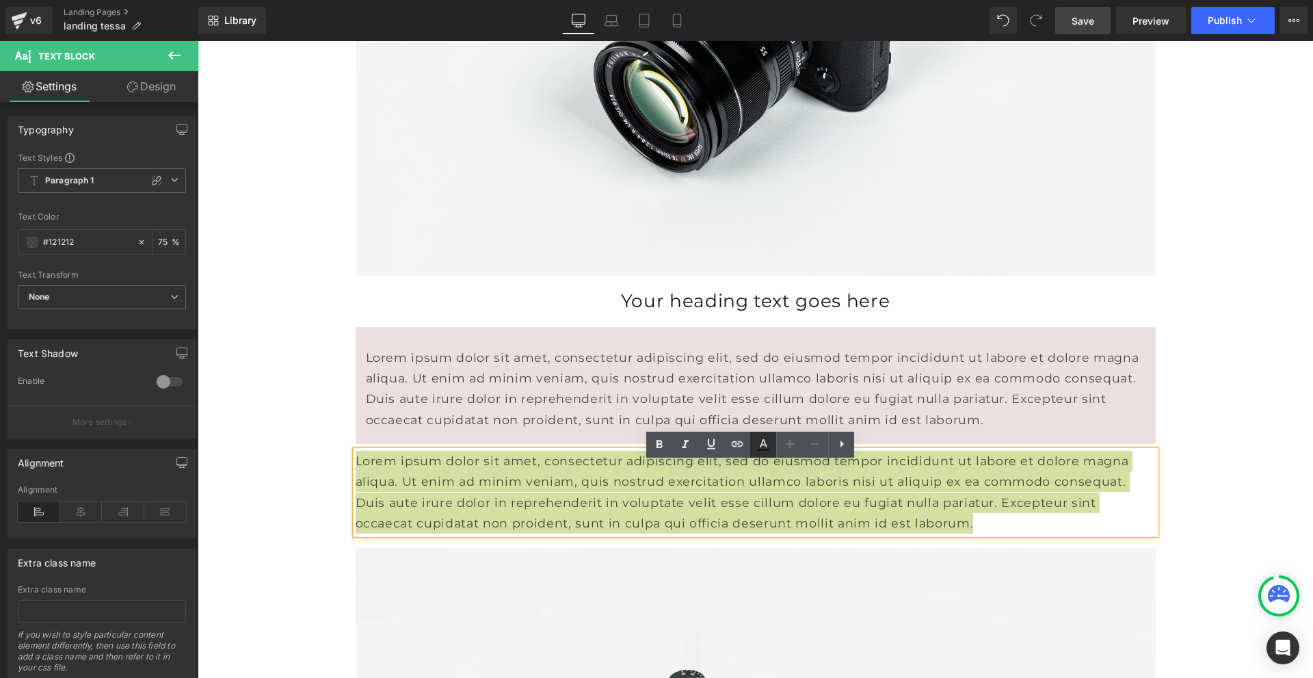
click at [765, 447] on icon at bounding box center [763, 444] width 16 height 16
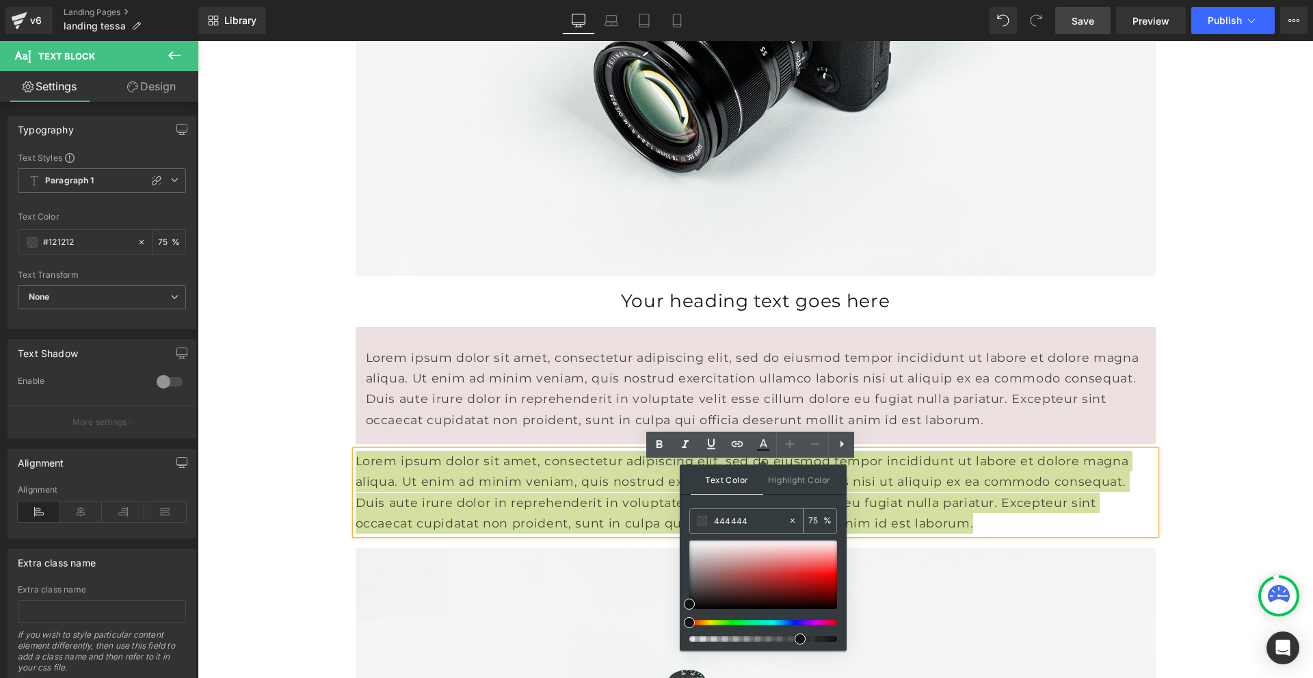
drag, startPoint x: 755, startPoint y: 521, endPoint x: 703, endPoint y: 521, distance: 51.3
click at [703, 521] on div "444444" at bounding box center [739, 521] width 98 height 24
type input "444444"
click at [759, 449] on icon at bounding box center [763, 450] width 12 height 2
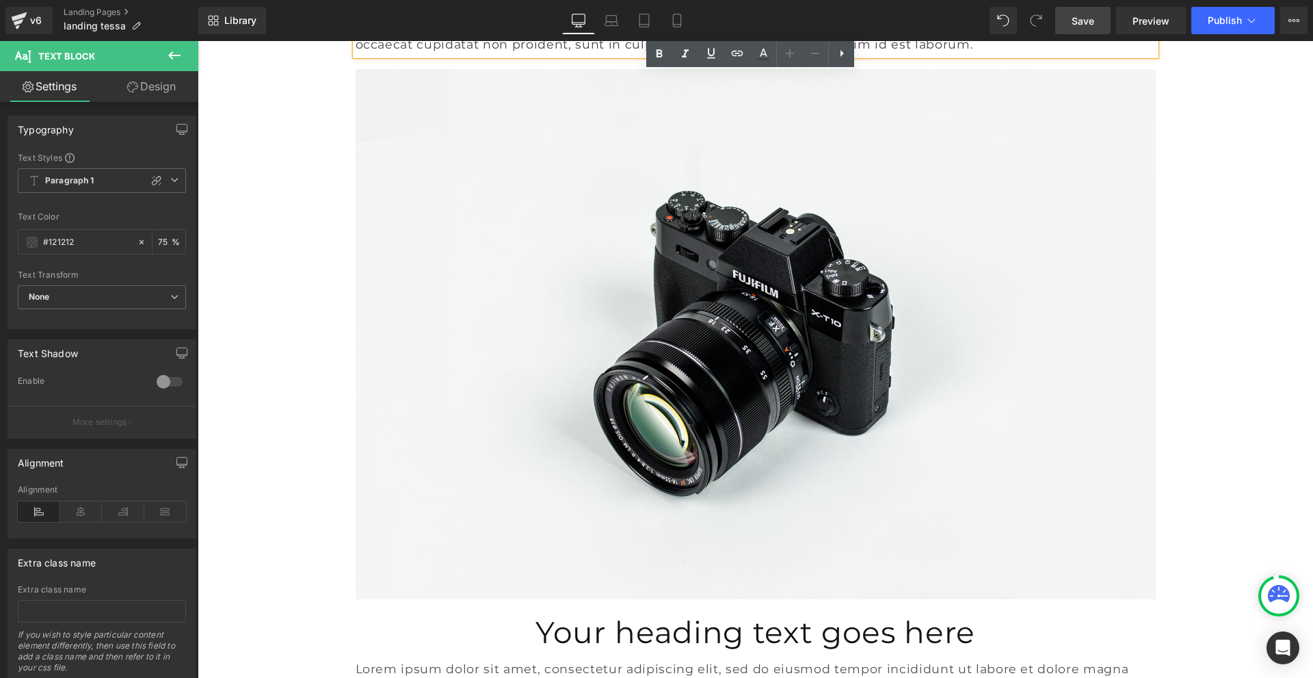
scroll to position [2189, 0]
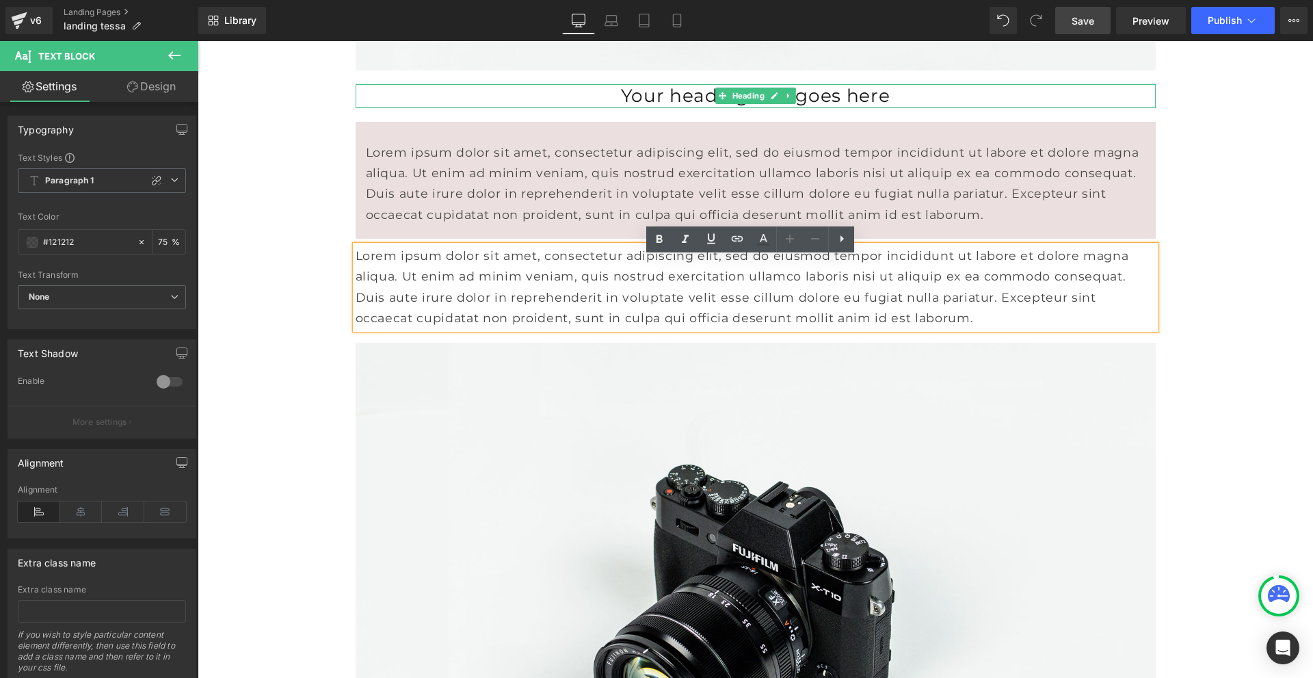
click at [620, 107] on h2 "Your heading text goes here" at bounding box center [756, 95] width 800 height 23
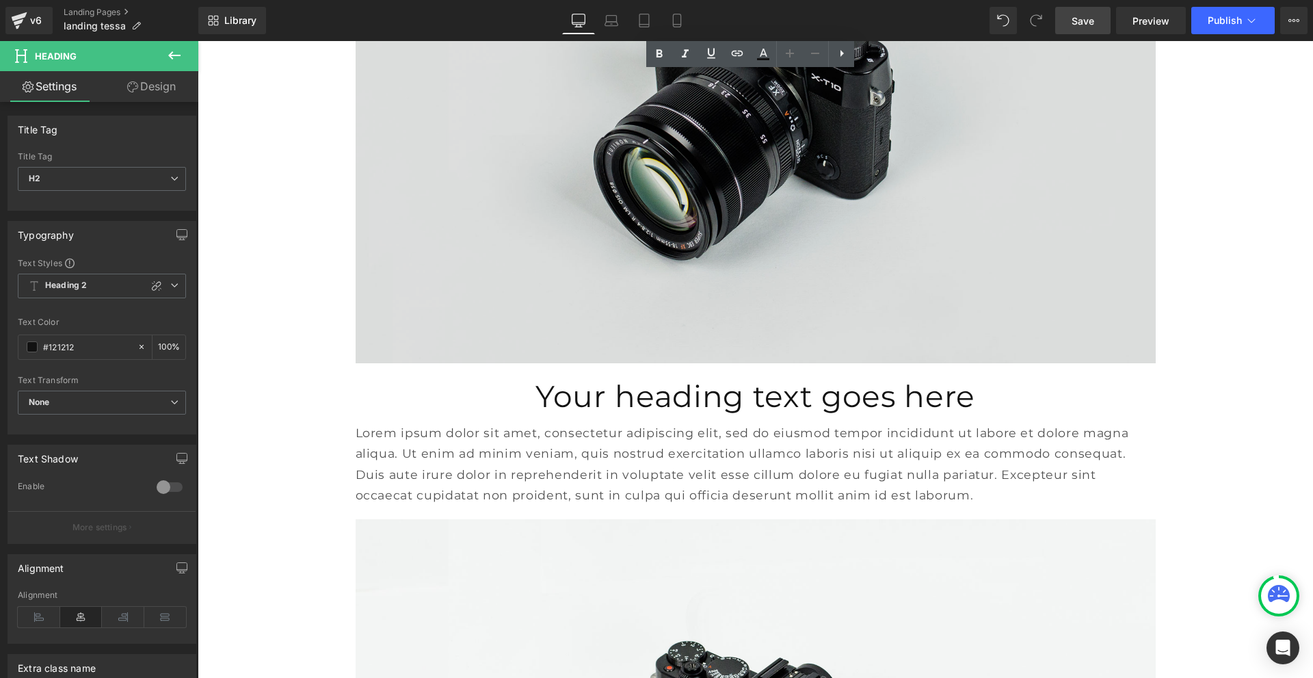
scroll to position [2873, 0]
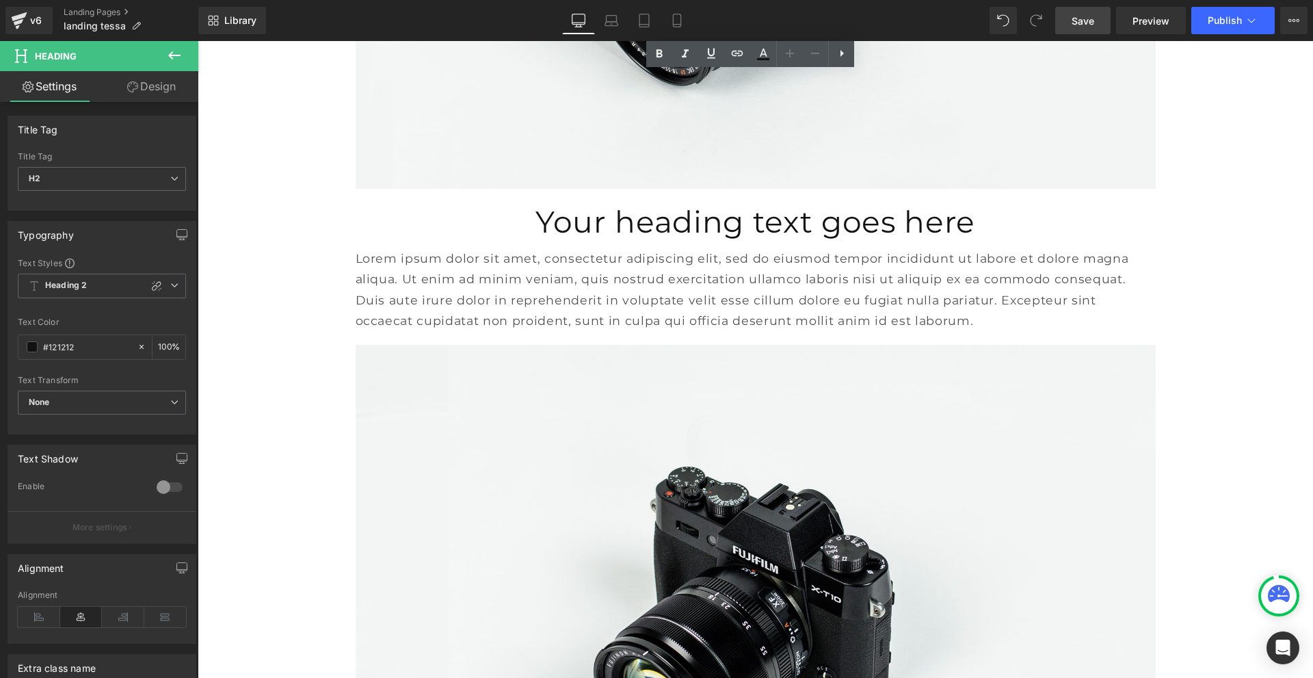
click at [635, 225] on h1 "Your heading text goes here" at bounding box center [756, 221] width 800 height 39
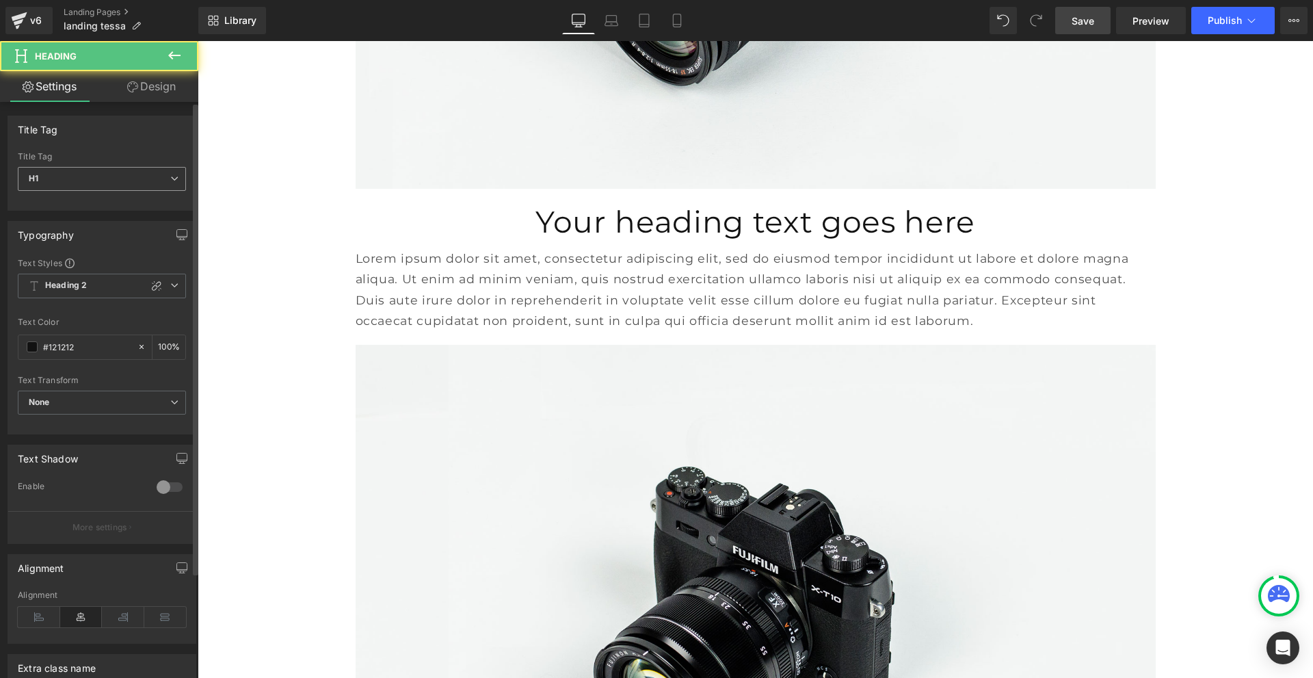
click at [97, 171] on span "H1" at bounding box center [102, 179] width 168 height 24
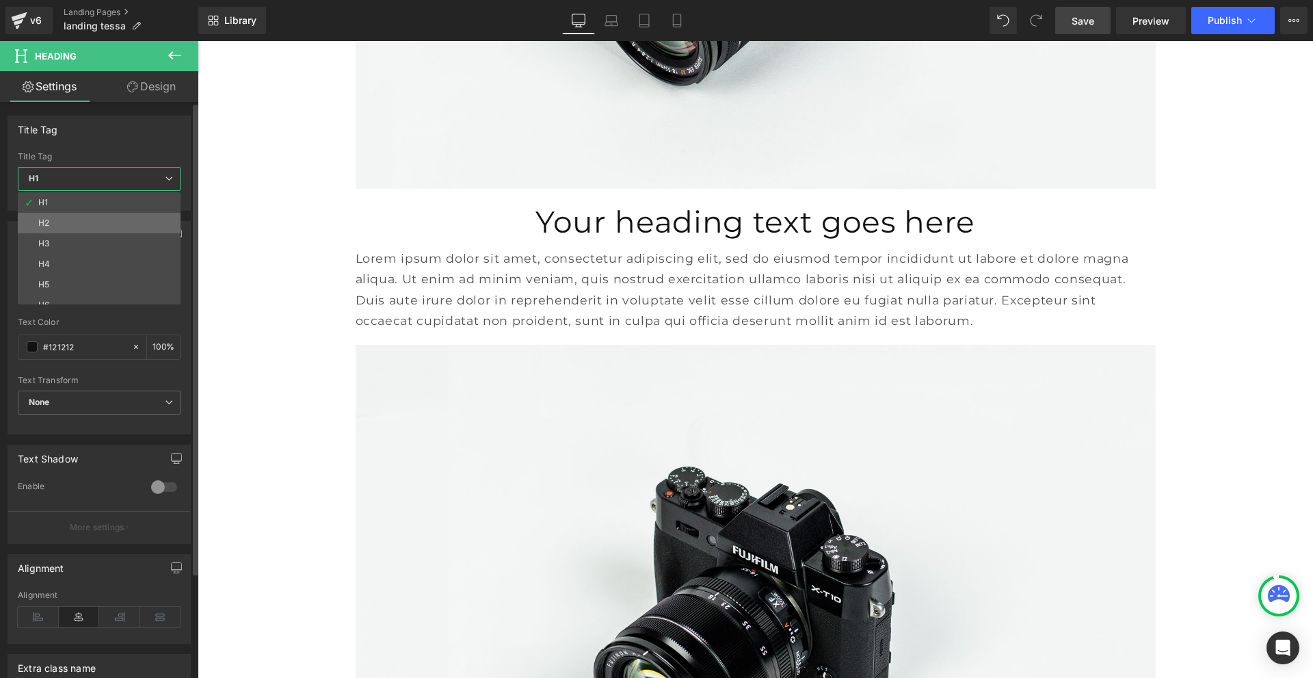
click at [100, 217] on li "H2" at bounding box center [102, 223] width 169 height 21
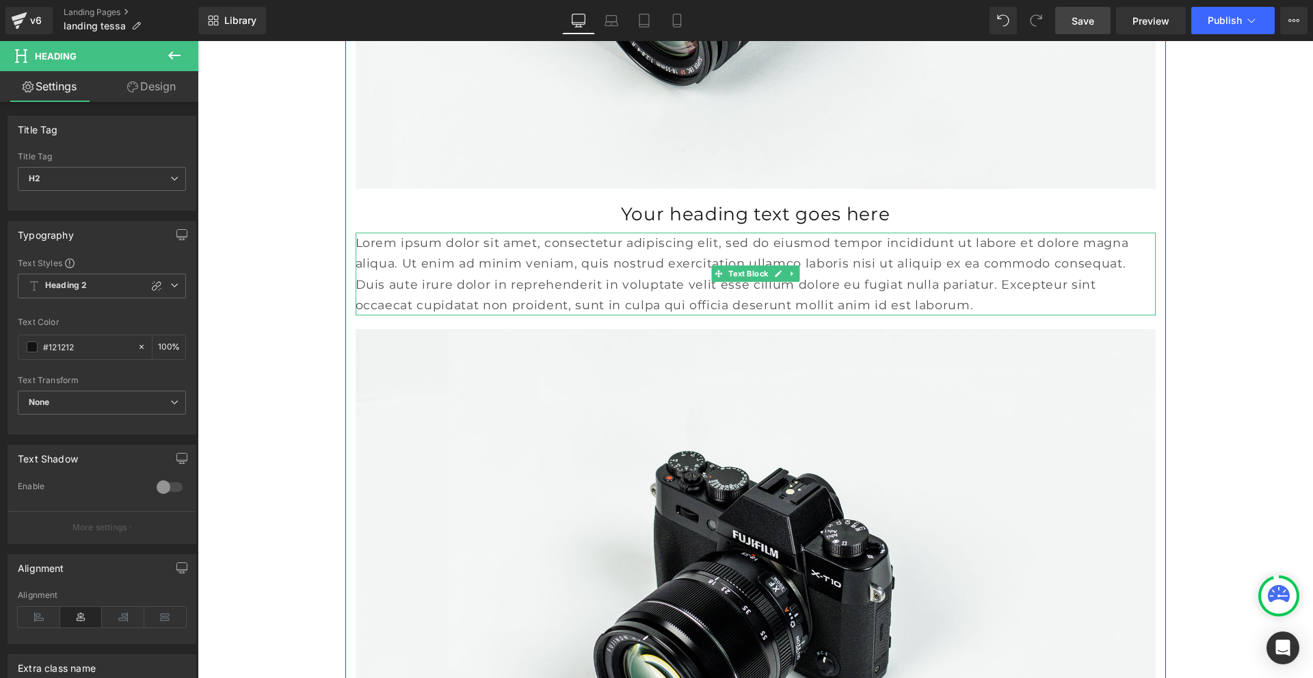
click at [489, 288] on p "Lorem ipsum dolor sit amet, consectetur adipiscing elit, sed do eiusmod tempor …" at bounding box center [756, 274] width 800 height 83
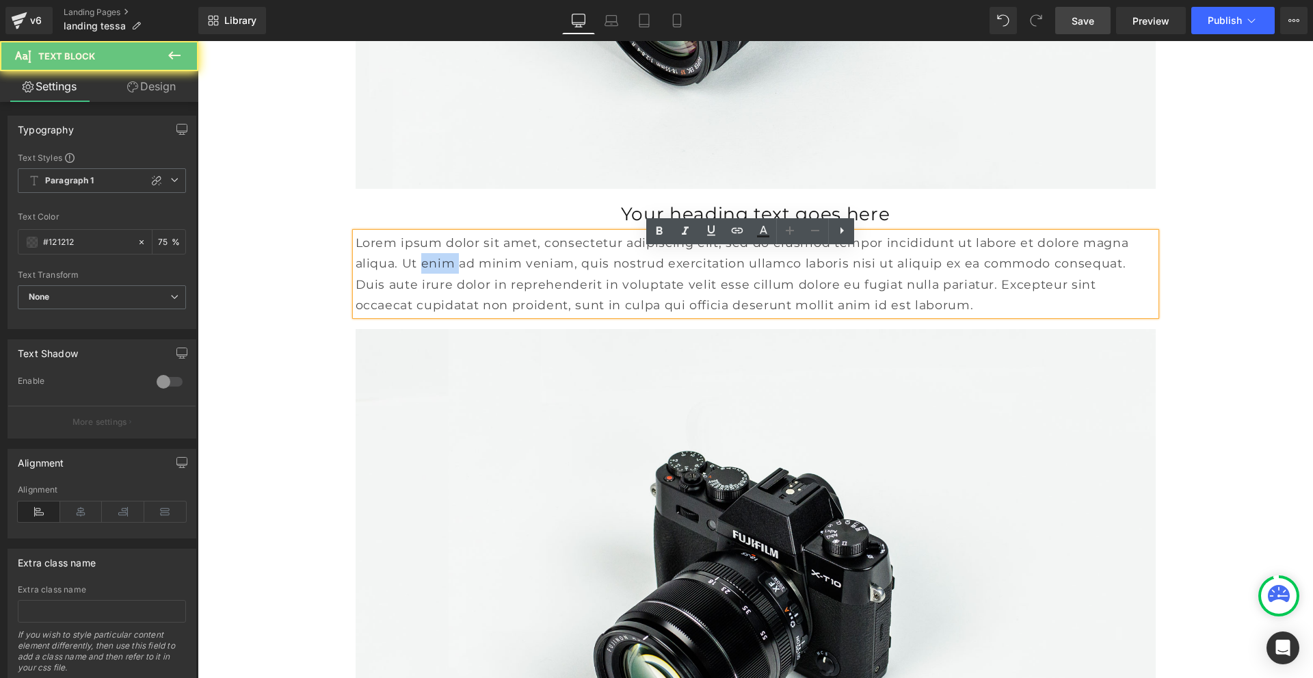
click at [489, 288] on p "Lorem ipsum dolor sit amet, consectetur adipiscing elit, sed do eiusmod tempor …" at bounding box center [756, 274] width 800 height 83
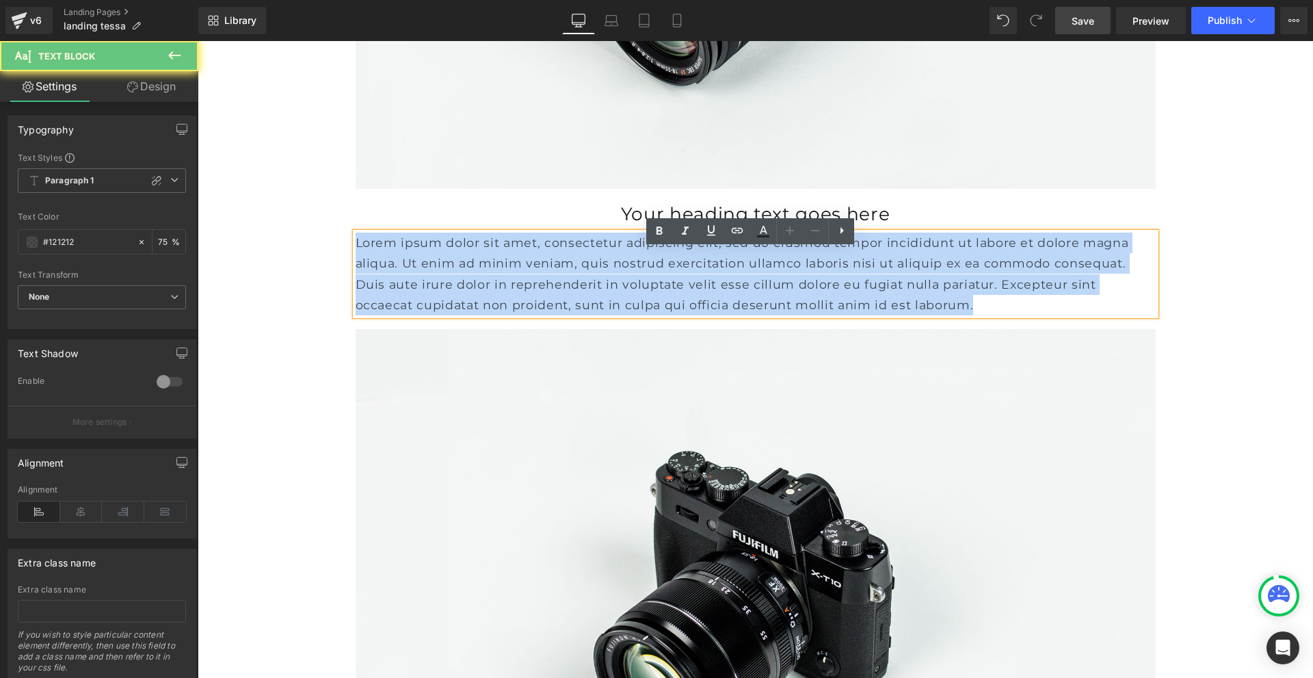
click at [489, 288] on p "Lorem ipsum dolor sit amet, consectetur adipiscing elit, sed do eiusmod tempor …" at bounding box center [756, 274] width 800 height 83
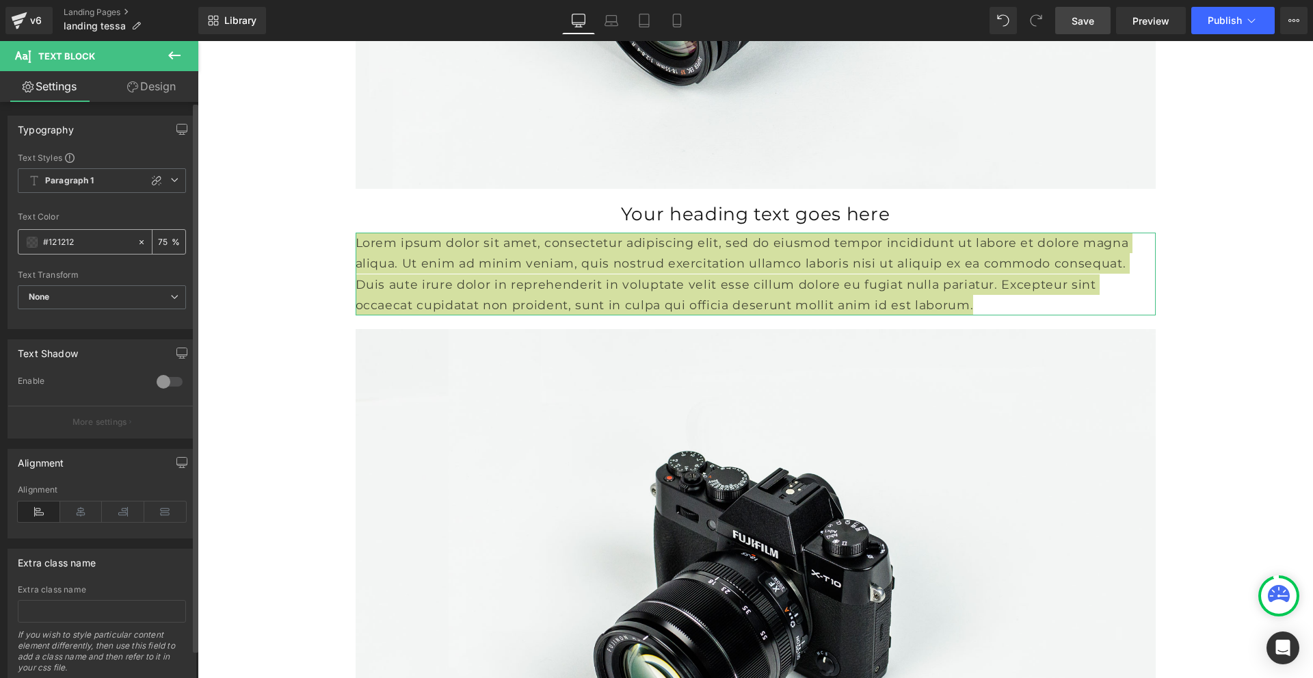
drag, startPoint x: 83, startPoint y: 241, endPoint x: 39, endPoint y: 237, distance: 44.0
click at [39, 237] on div "#121212" at bounding box center [77, 242] width 118 height 24
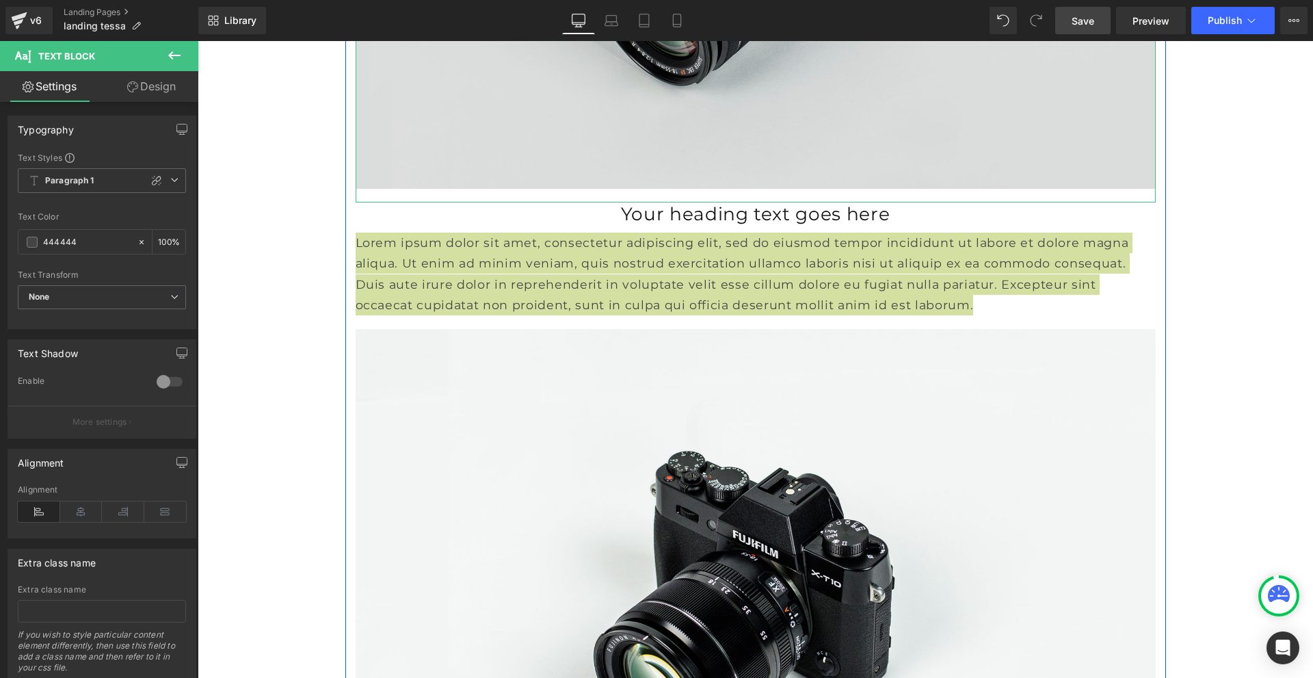
type input "444444"
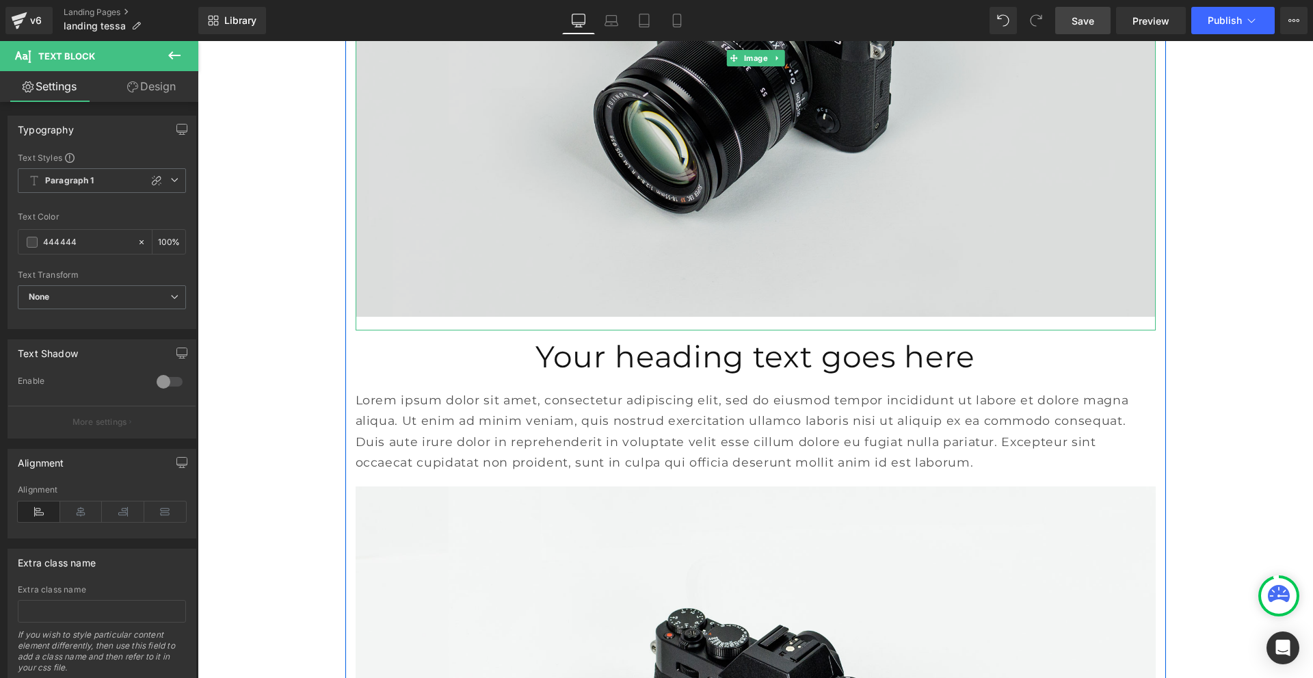
scroll to position [3420, 0]
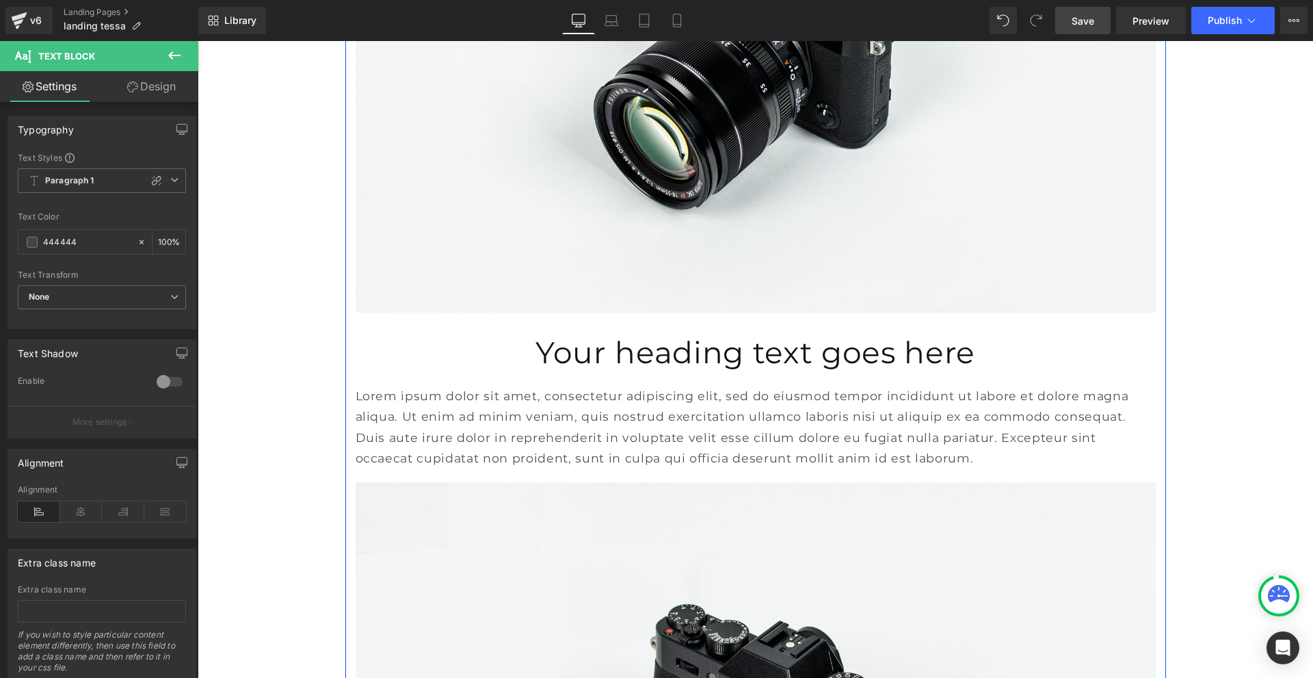
click at [724, 358] on div "Your heading text goes here Heading" at bounding box center [756, 356] width 800 height 60
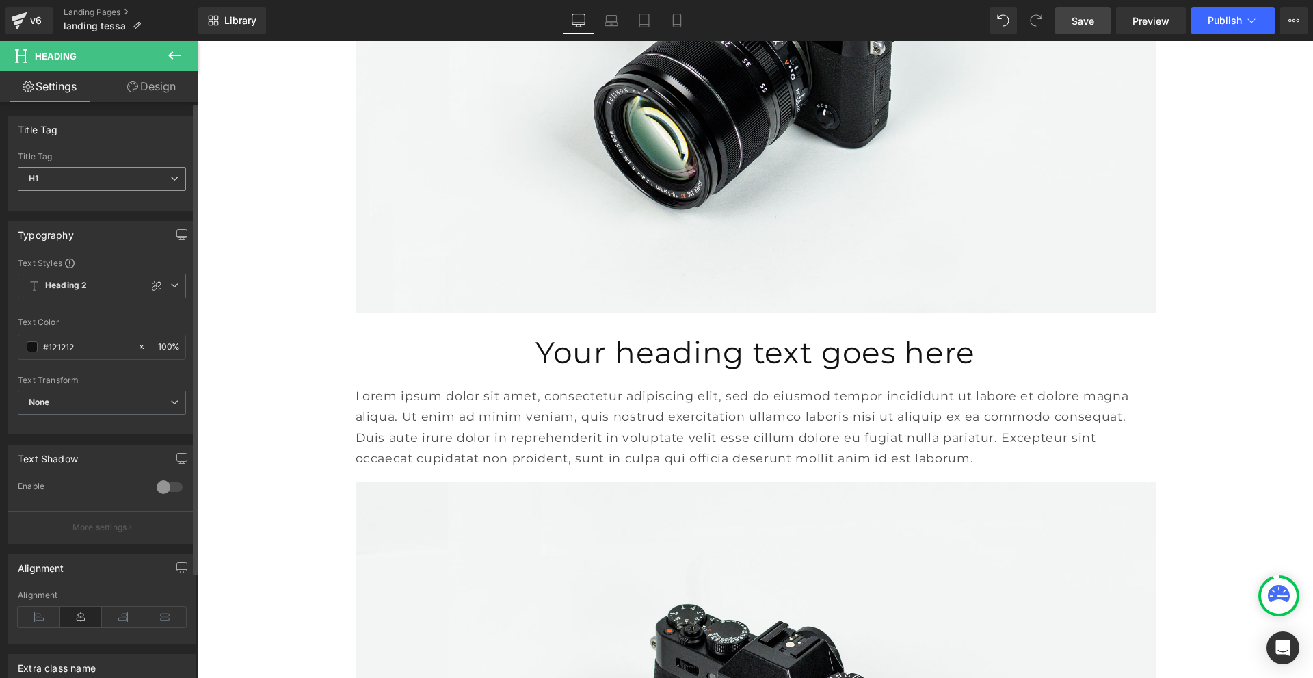
click at [66, 185] on span "H1" at bounding box center [102, 179] width 168 height 24
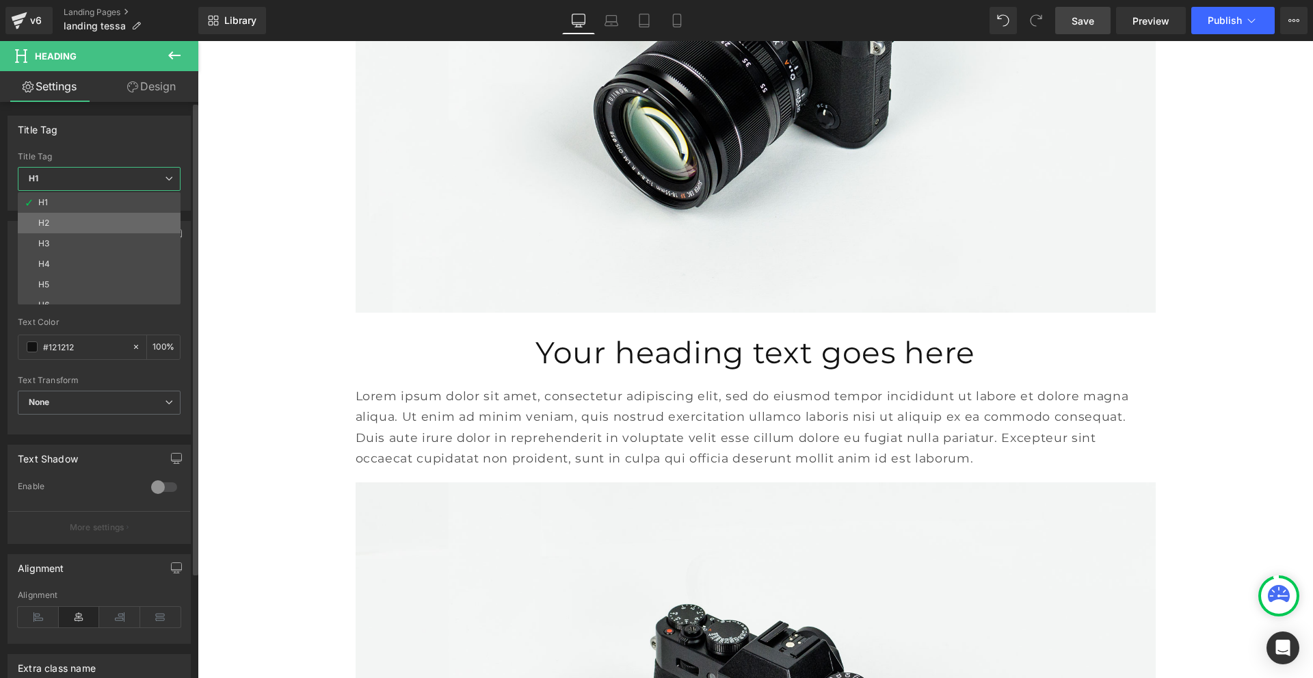
click at [72, 219] on li "H2" at bounding box center [102, 223] width 169 height 21
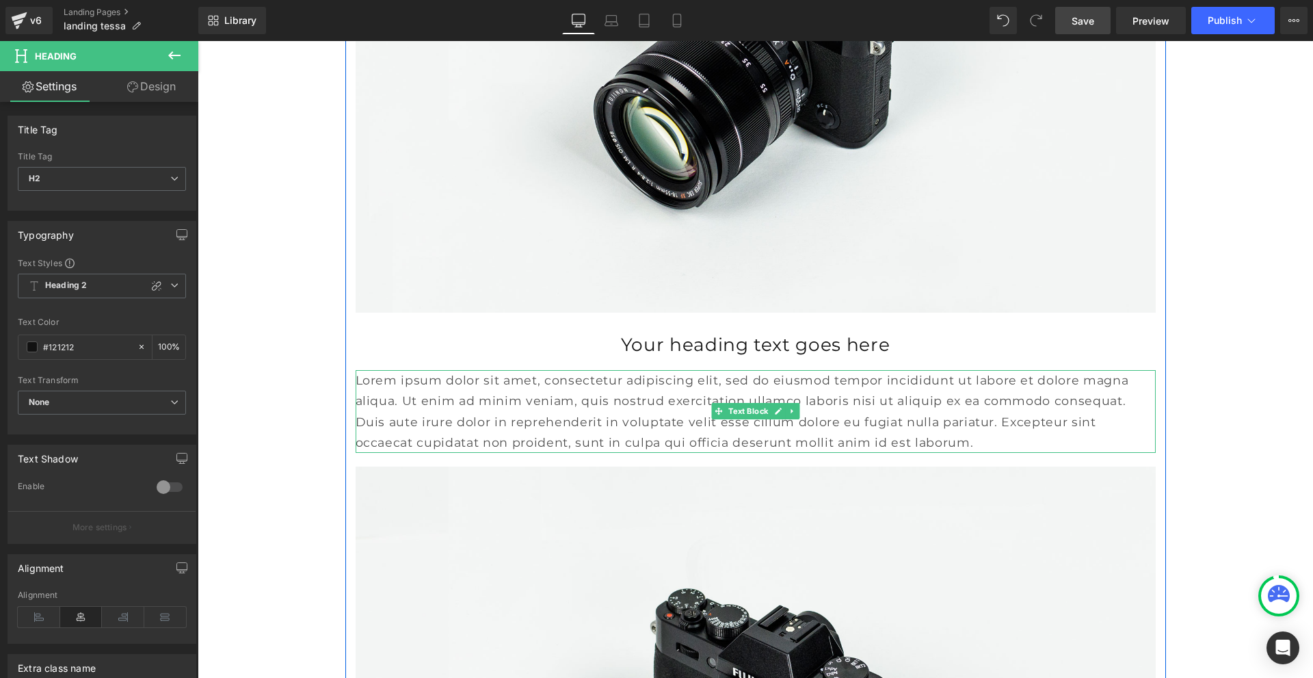
click at [454, 423] on p "Lorem ipsum dolor sit amet, consectetur adipiscing elit, sed do eiusmod tempor …" at bounding box center [756, 411] width 800 height 83
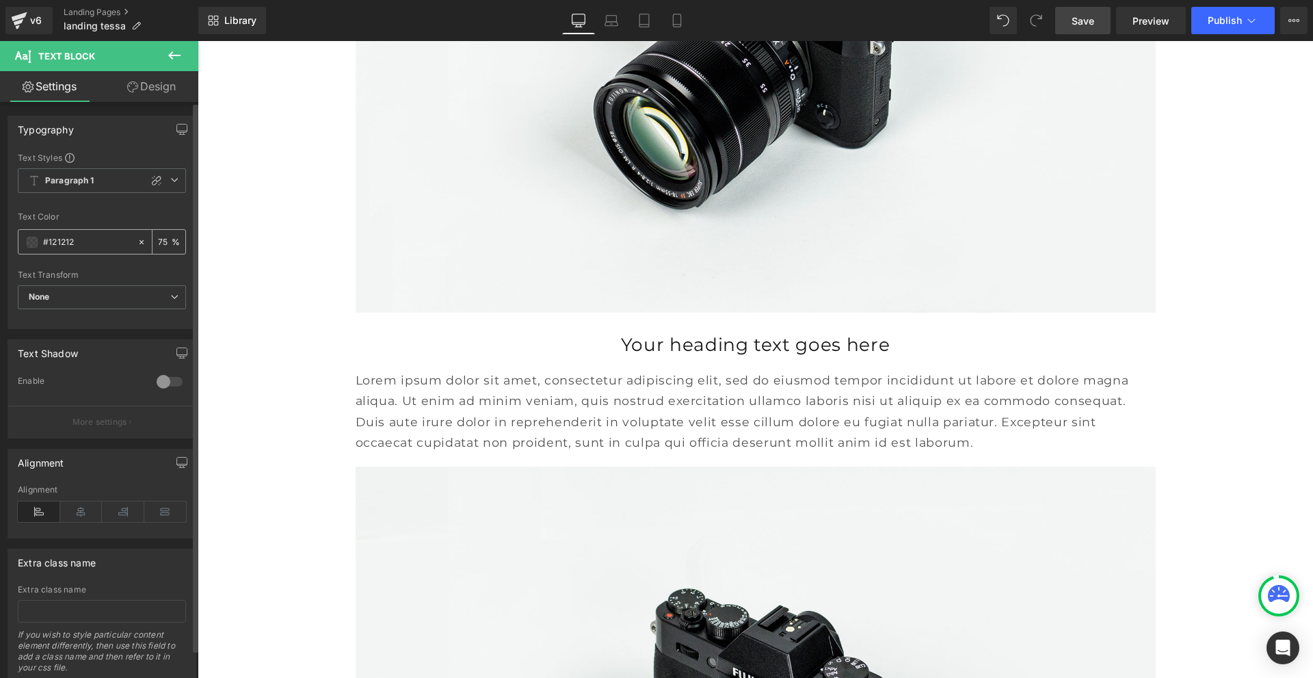
drag, startPoint x: 100, startPoint y: 240, endPoint x: 27, endPoint y: 238, distance: 73.2
click at [27, 238] on div "#121212" at bounding box center [77, 242] width 118 height 24
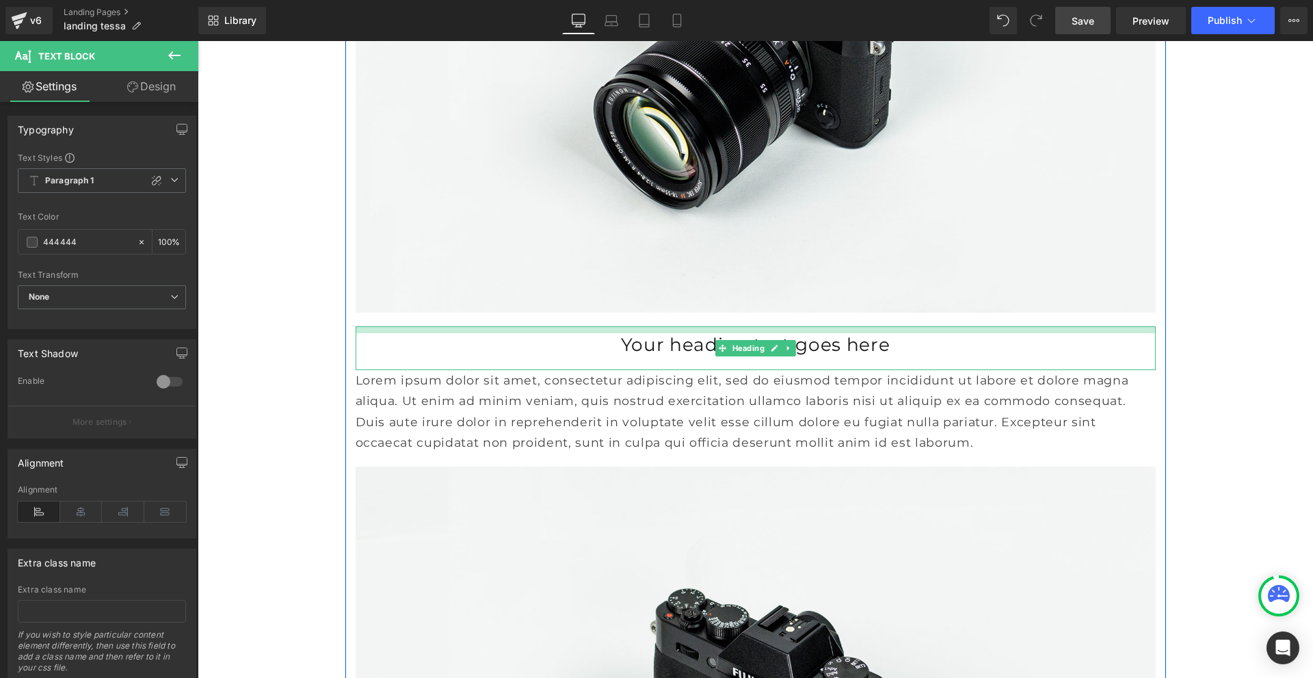
type input "444444"
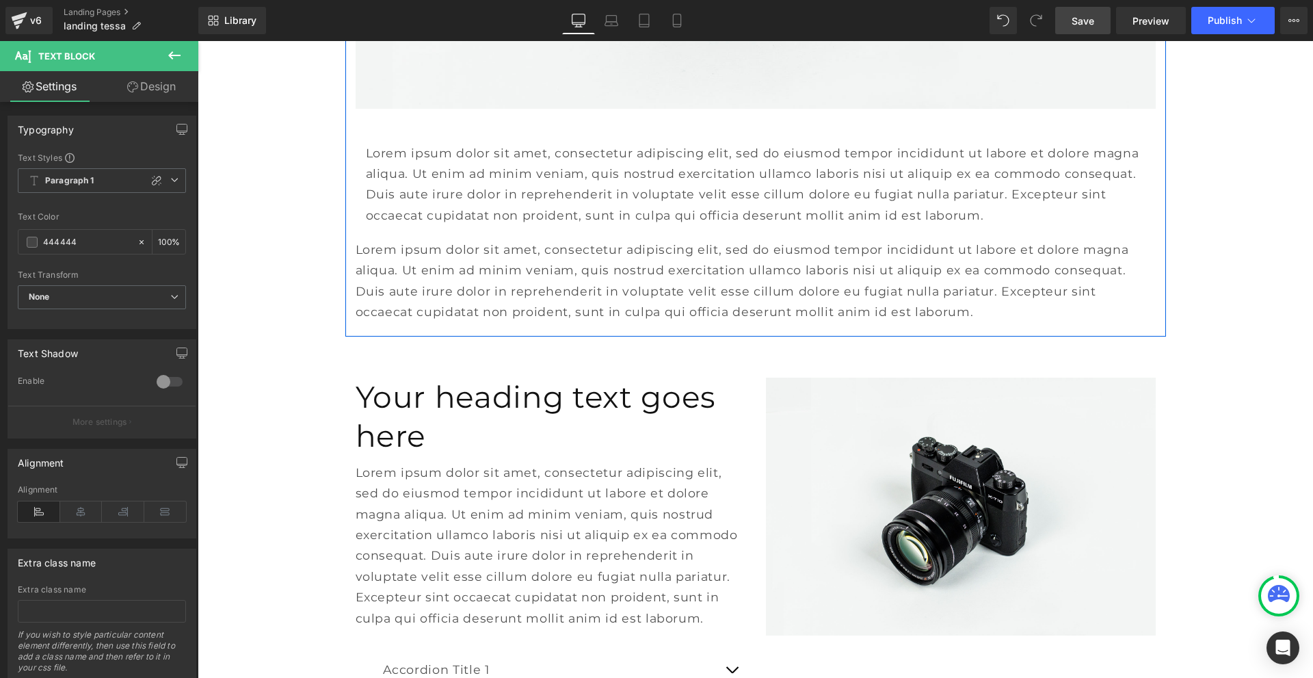
scroll to position [4378, 0]
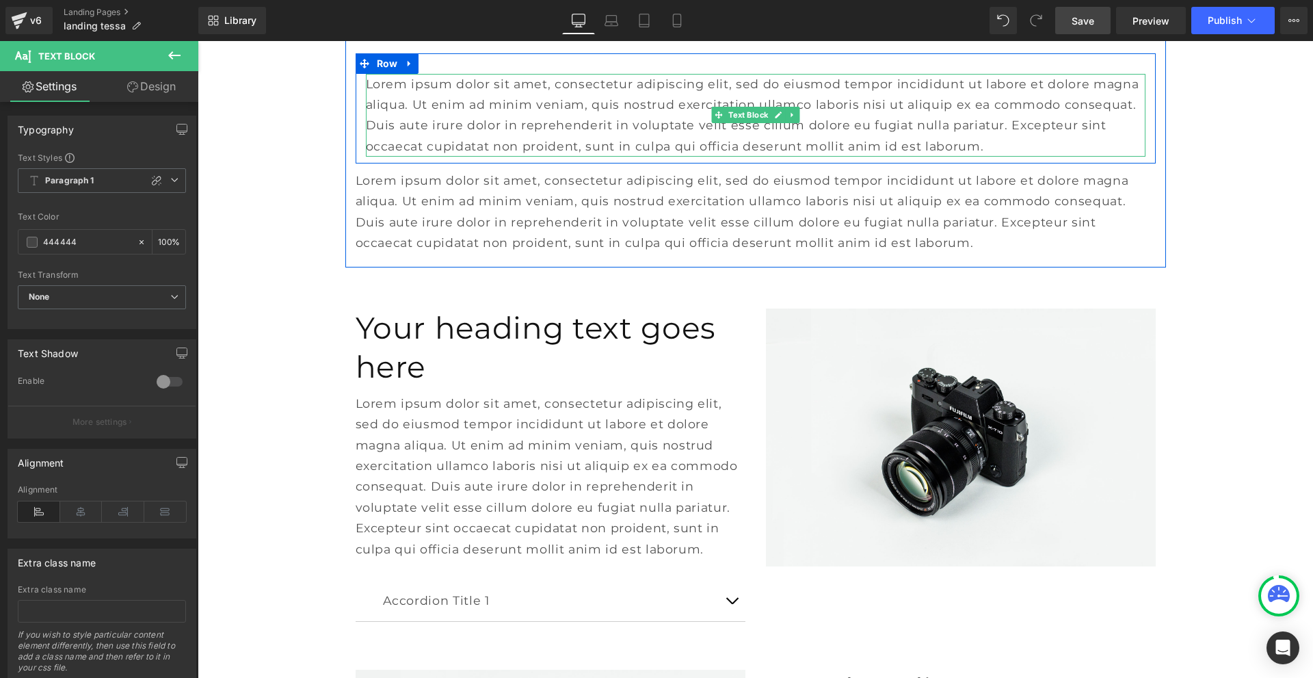
click at [589, 149] on p "Lorem ipsum dolor sit amet, consectetur adipiscing elit, sed do eiusmod tempor …" at bounding box center [756, 115] width 780 height 83
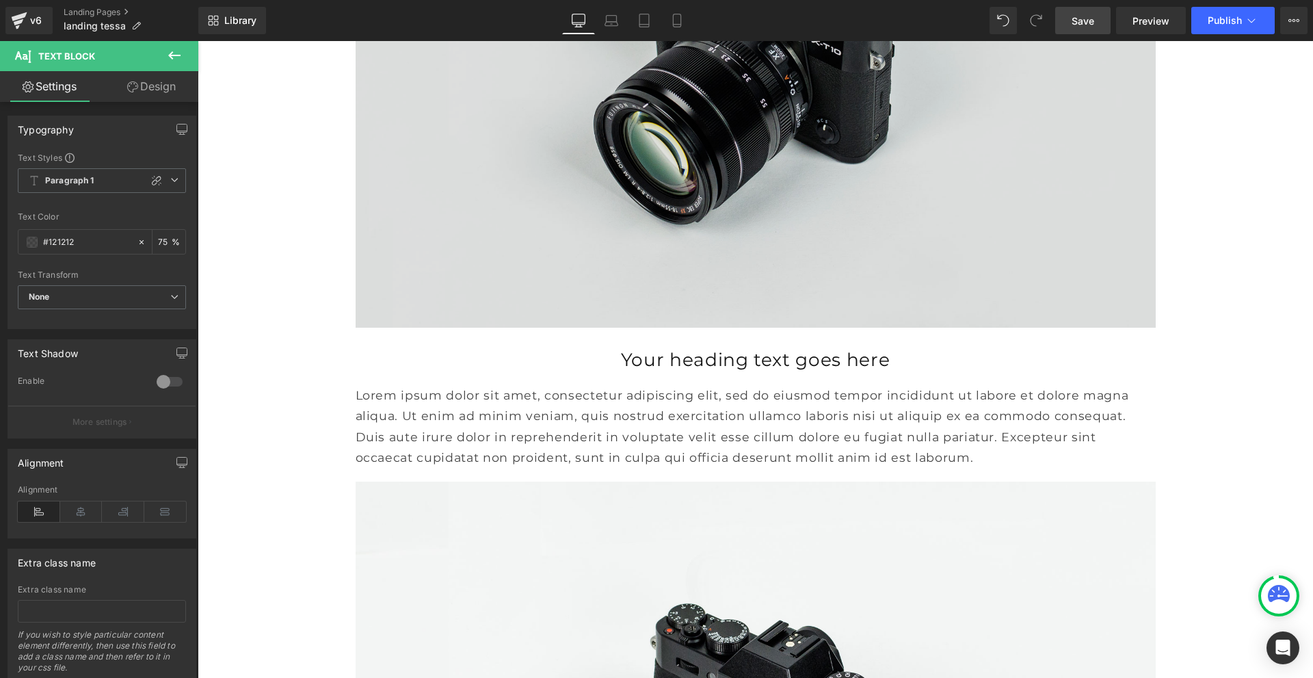
scroll to position [3489, 0]
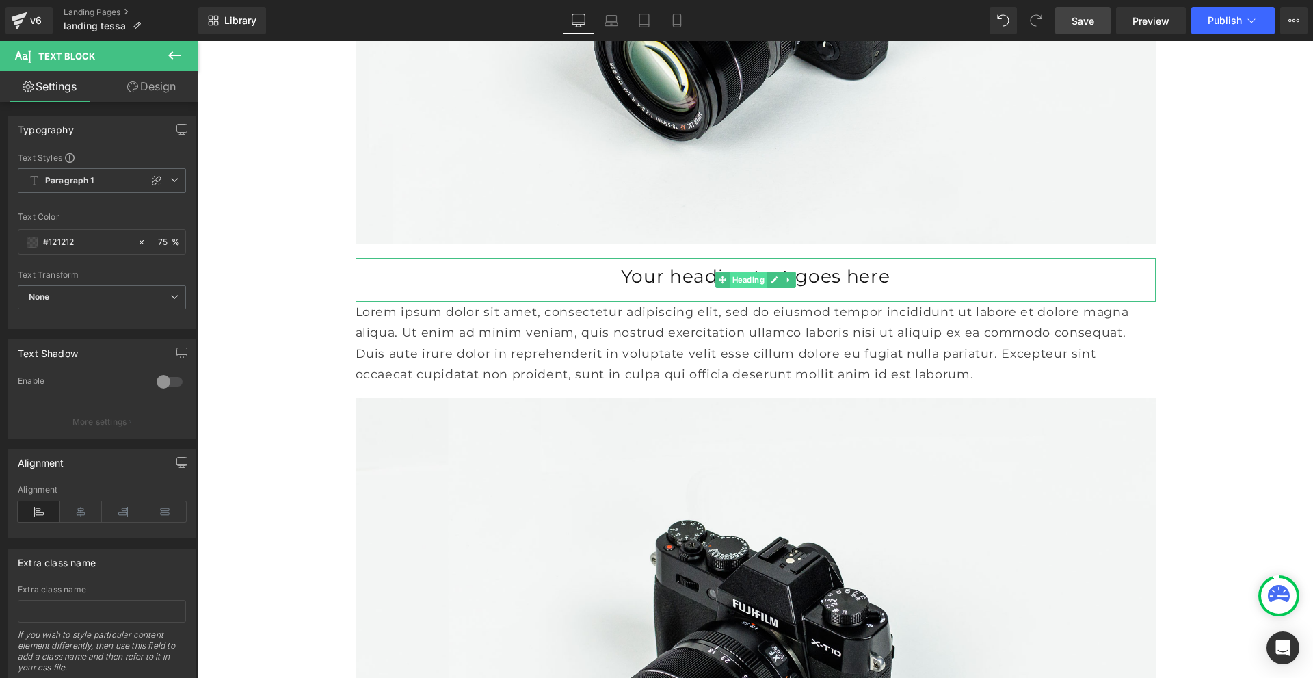
click at [745, 288] on span "Heading" at bounding box center [748, 280] width 38 height 16
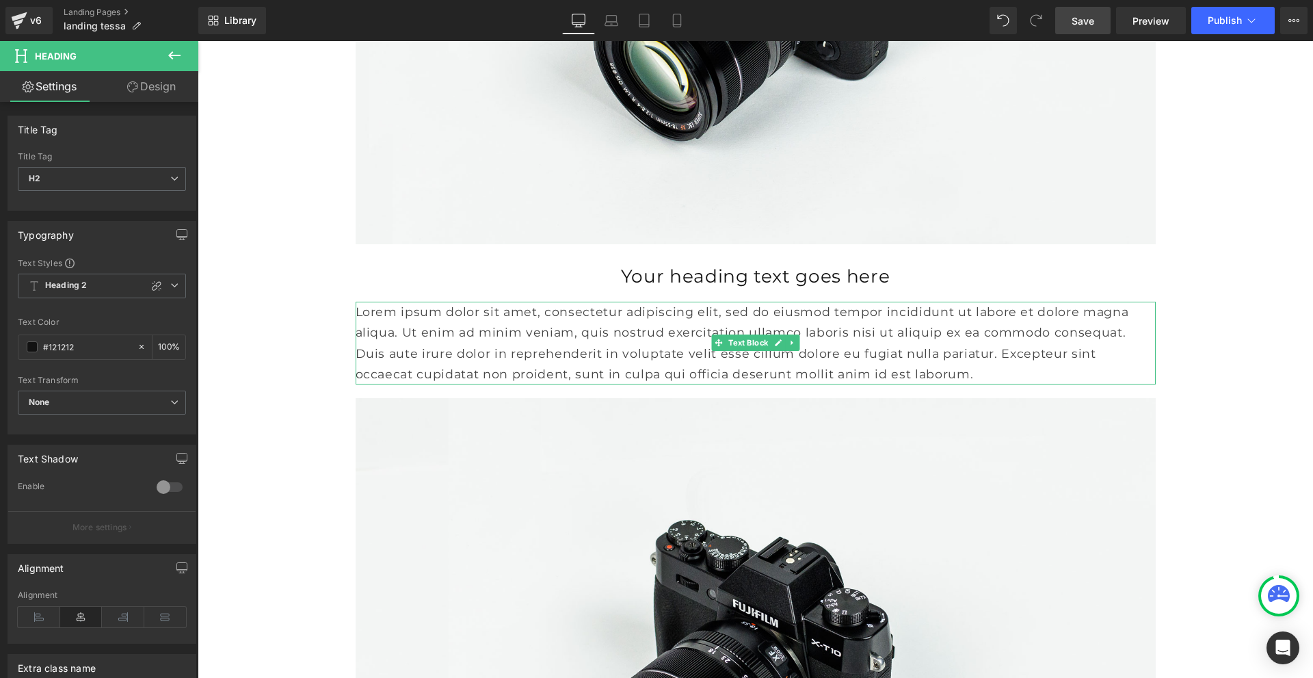
click at [656, 343] on p "Lorem ipsum dolor sit amet, consectetur adipiscing elit, sed do eiusmod tempor …" at bounding box center [756, 343] width 800 height 83
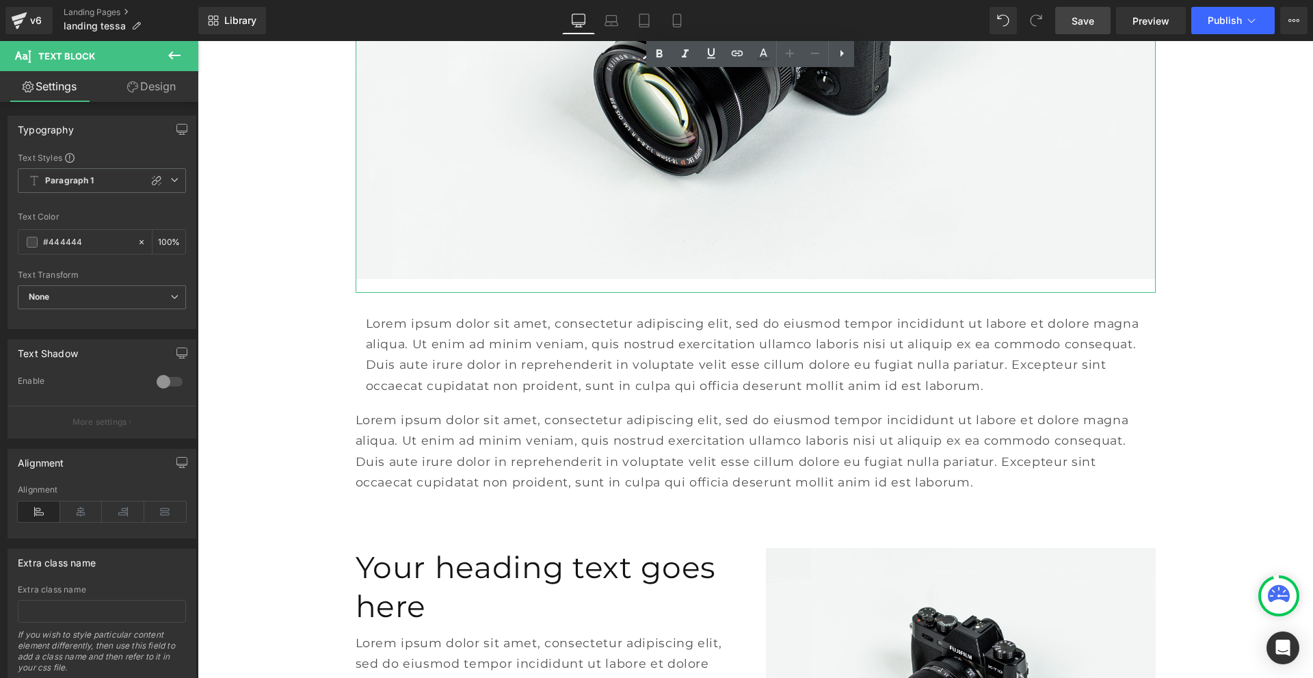
scroll to position [4173, 0]
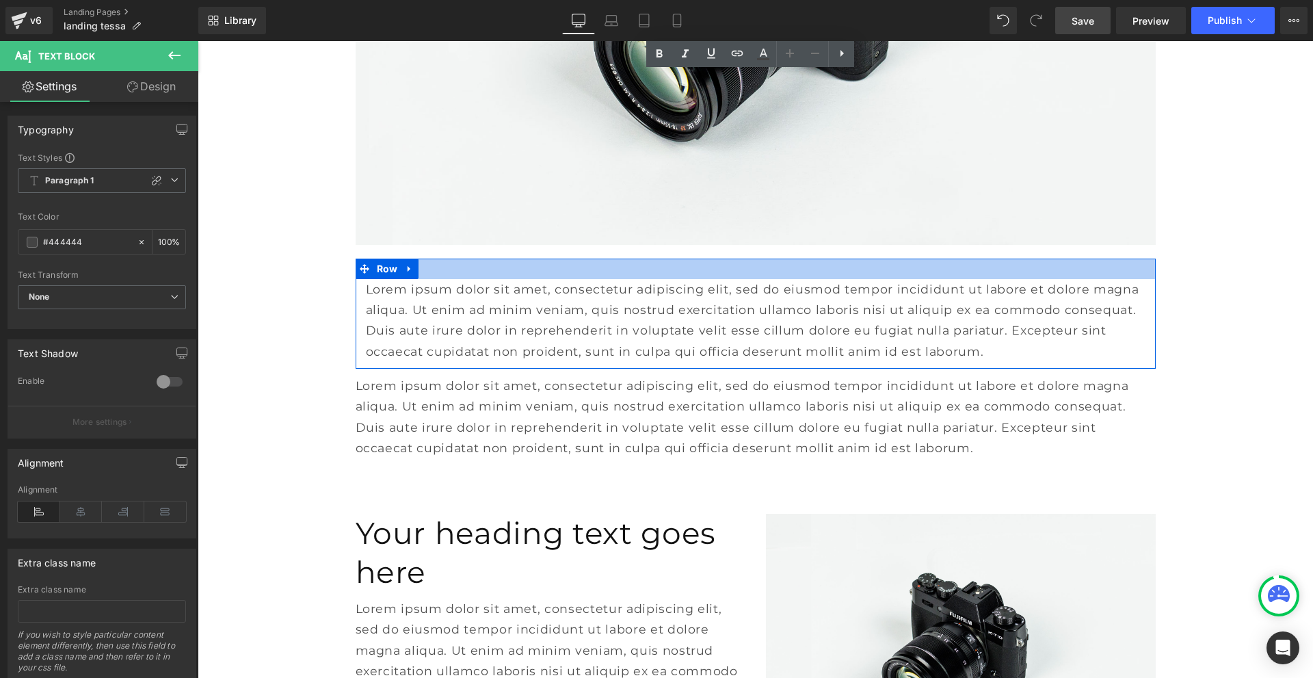
click at [441, 279] on div at bounding box center [756, 269] width 800 height 21
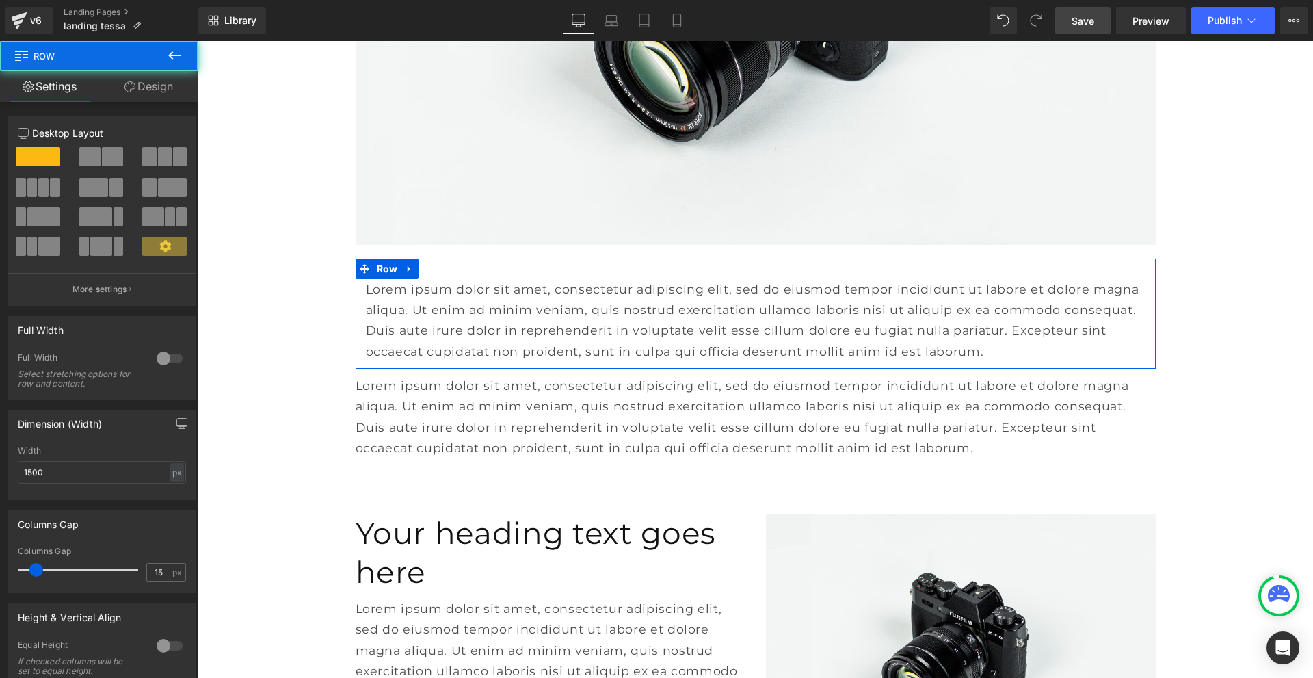
click at [142, 90] on link "Design" at bounding box center [148, 86] width 99 height 31
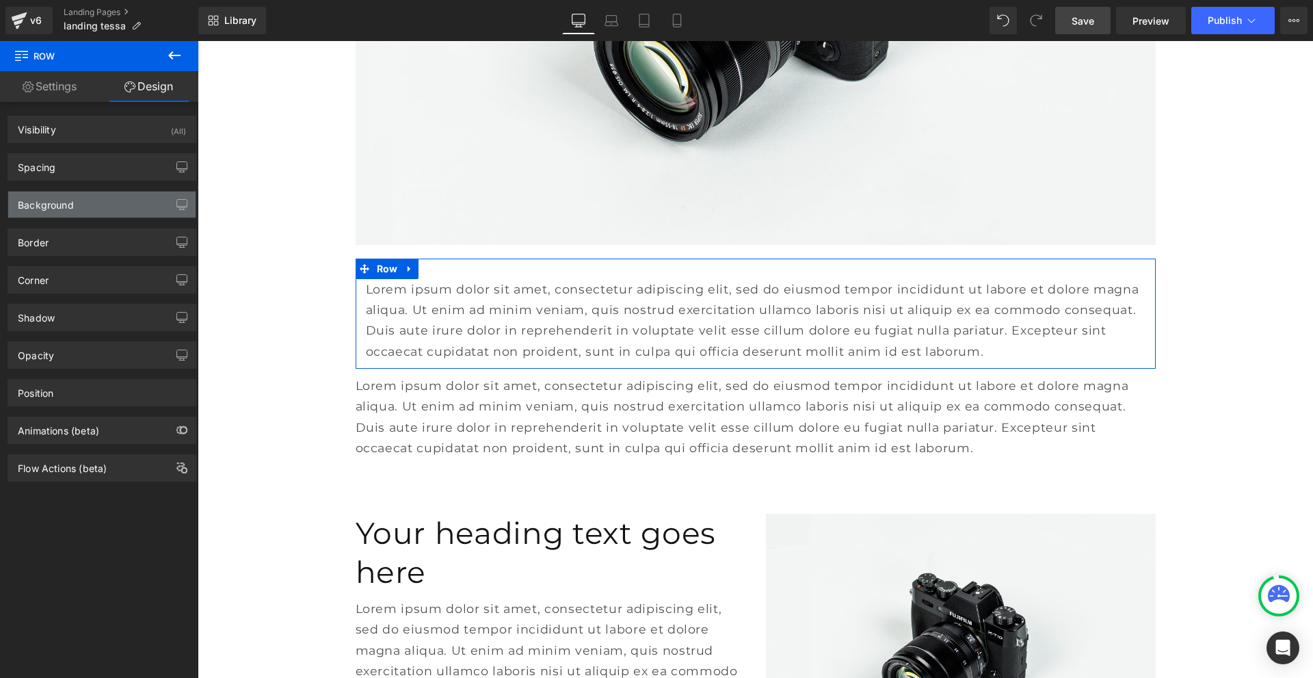
click at [109, 202] on div "Background" at bounding box center [101, 205] width 187 height 26
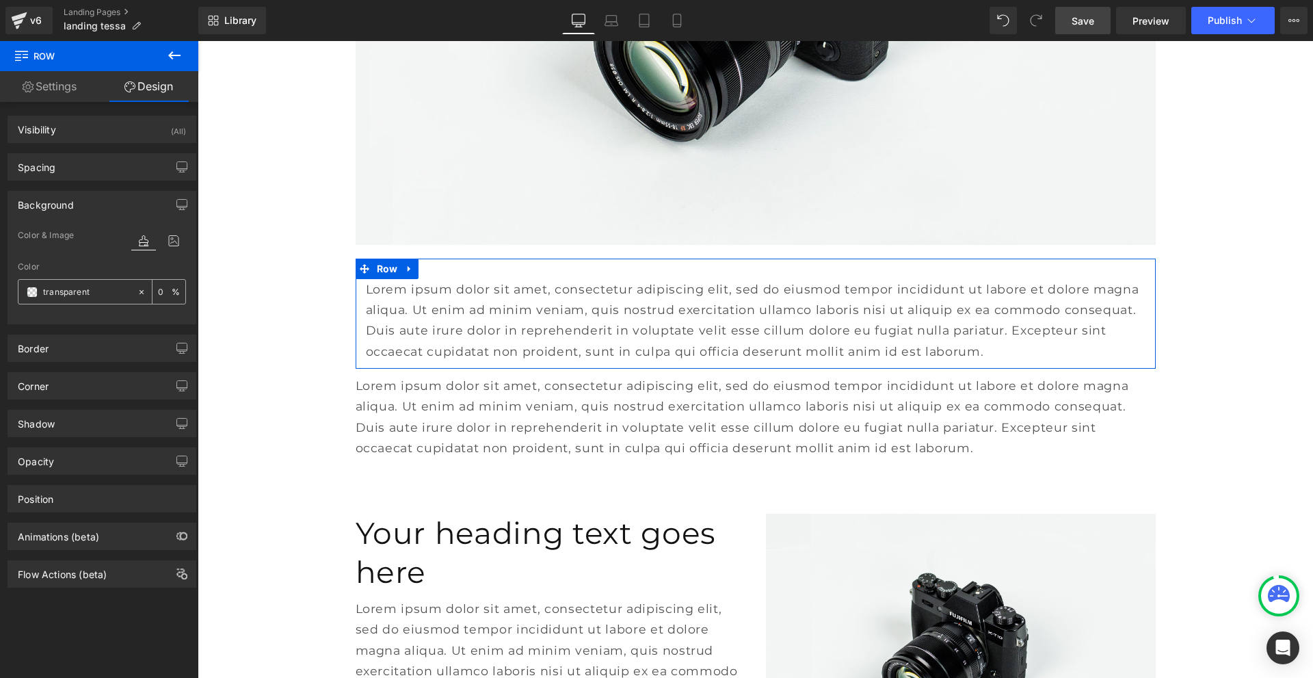
click at [27, 290] on span at bounding box center [32, 292] width 11 height 11
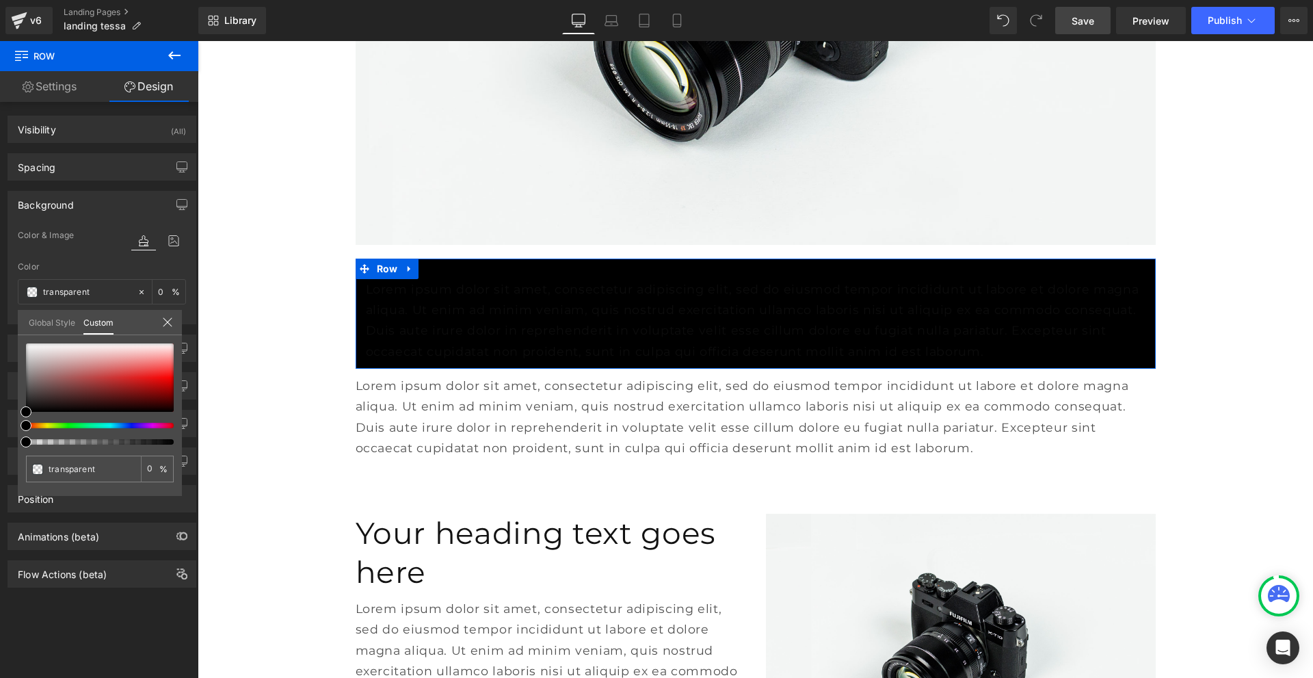
click at [66, 426] on div at bounding box center [95, 425] width 148 height 5
click at [63, 424] on div at bounding box center [95, 425] width 148 height 5
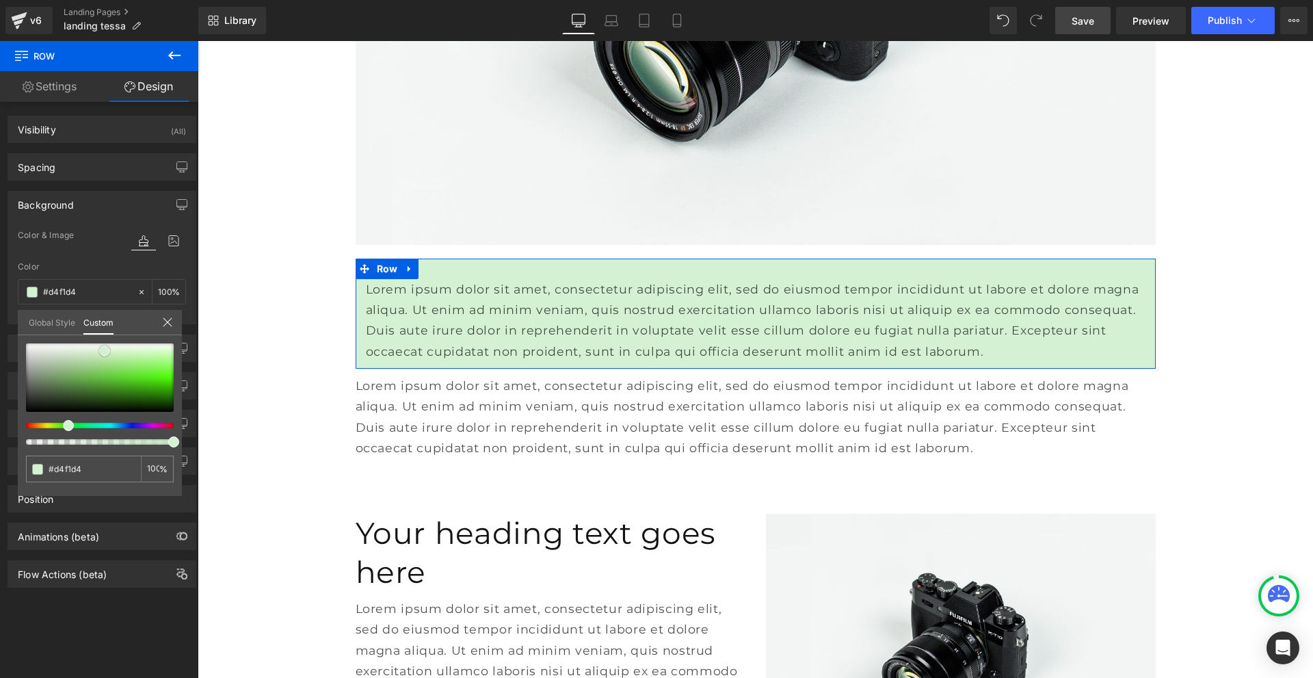
drag, startPoint x: 29, startPoint y: 410, endPoint x: 107, endPoint y: 350, distance: 99.5
click at [107, 350] on span at bounding box center [104, 350] width 11 height 11
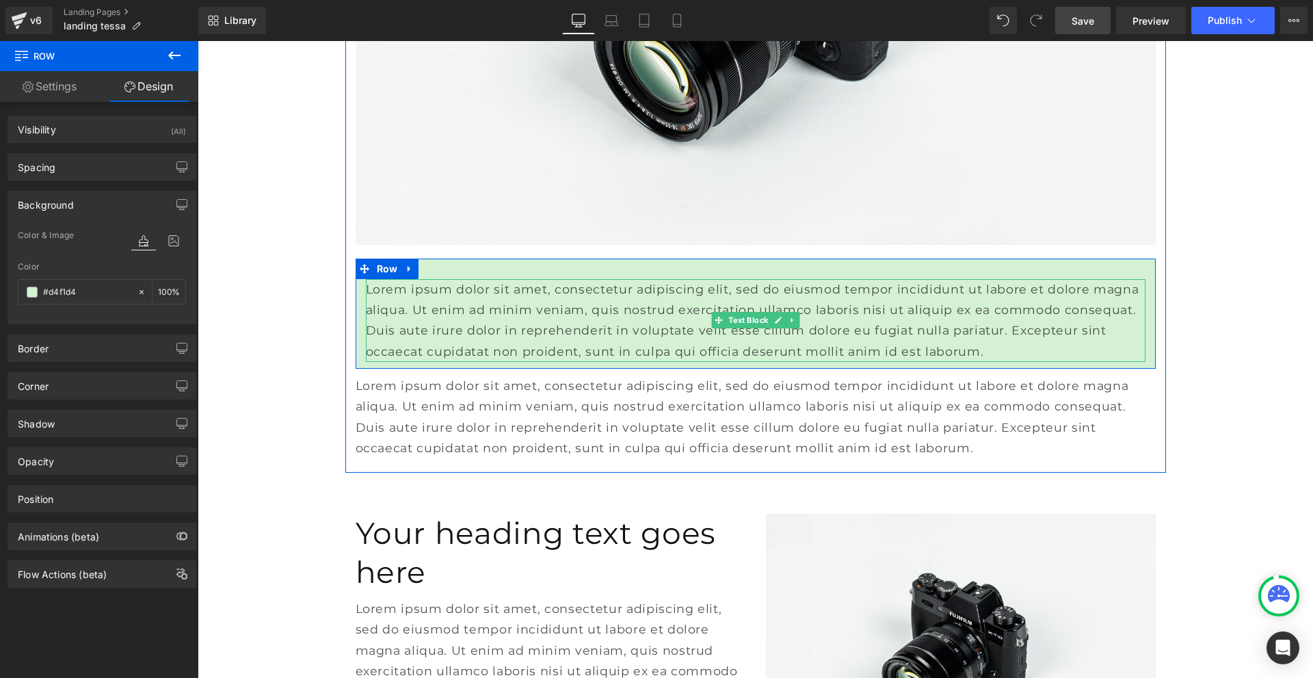
click at [452, 337] on p "Lorem ipsum dolor sit amet, consectetur adipiscing elit, sed do eiusmod tempor …" at bounding box center [756, 320] width 780 height 83
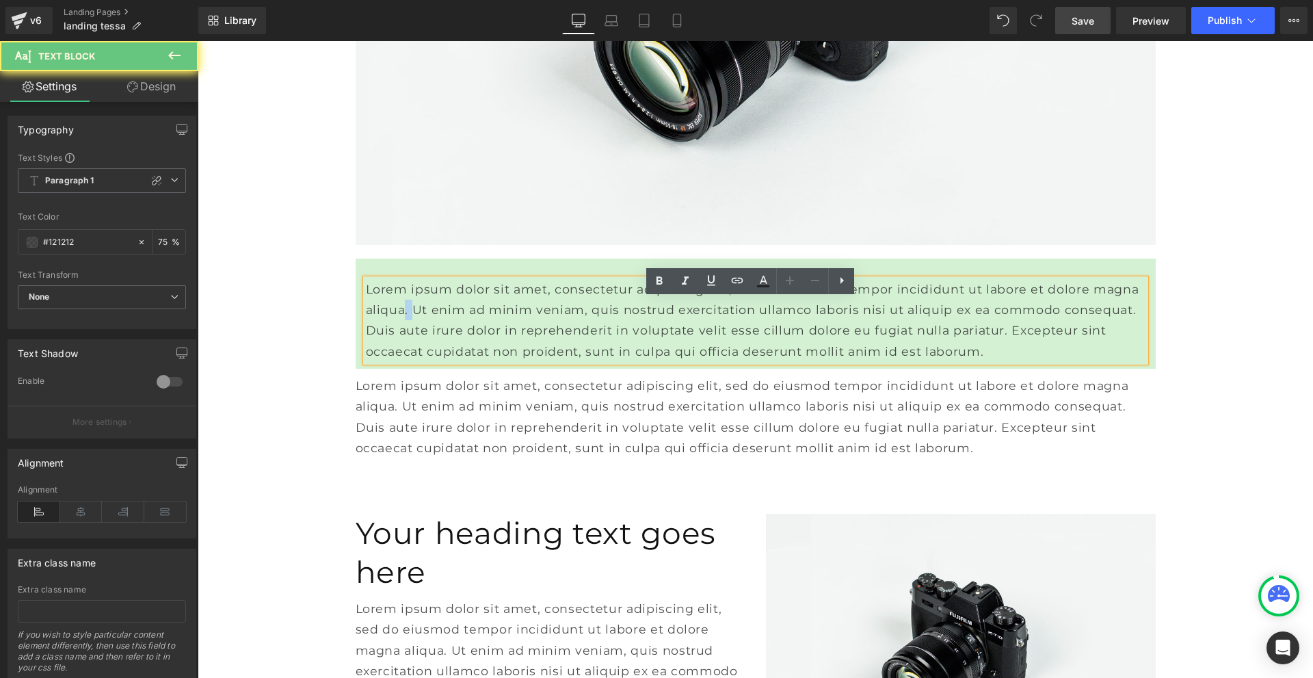
click at [452, 337] on p "Lorem ipsum dolor sit amet, consectetur adipiscing elit, sed do eiusmod tempor …" at bounding box center [756, 320] width 780 height 83
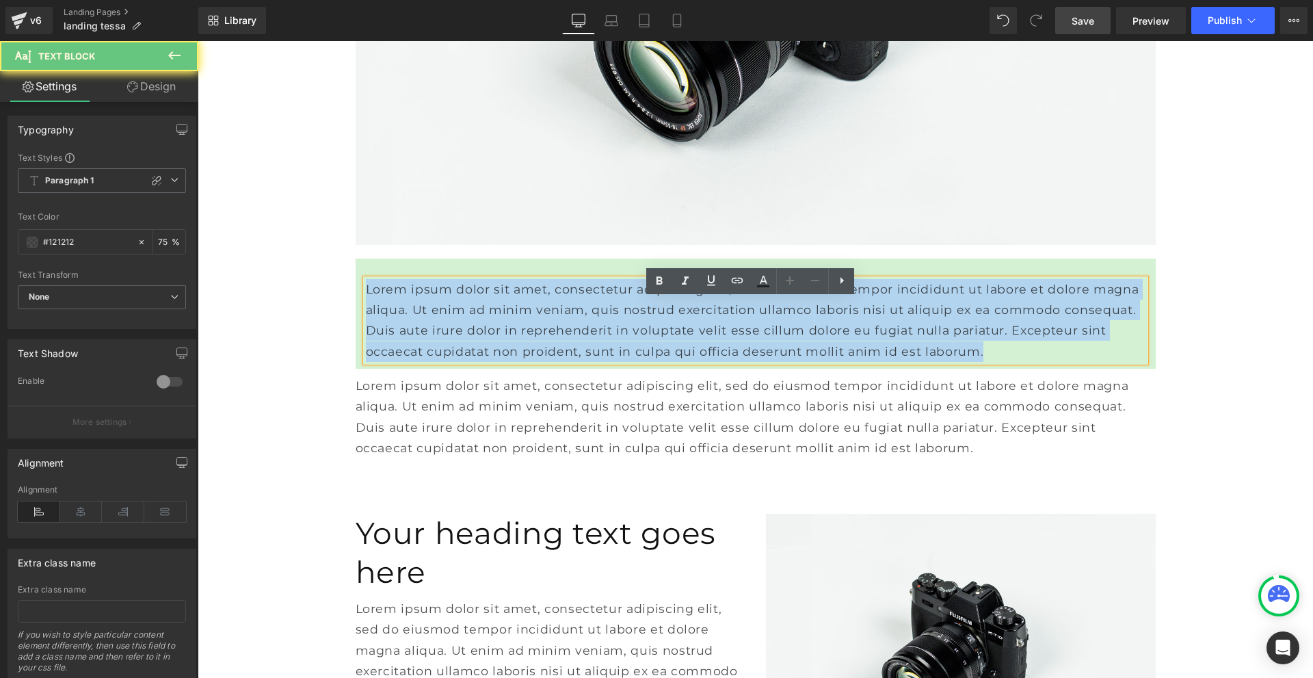
click at [452, 337] on p "Lorem ipsum dolor sit amet, consectetur adipiscing elit, sed do eiusmod tempor …" at bounding box center [756, 320] width 780 height 83
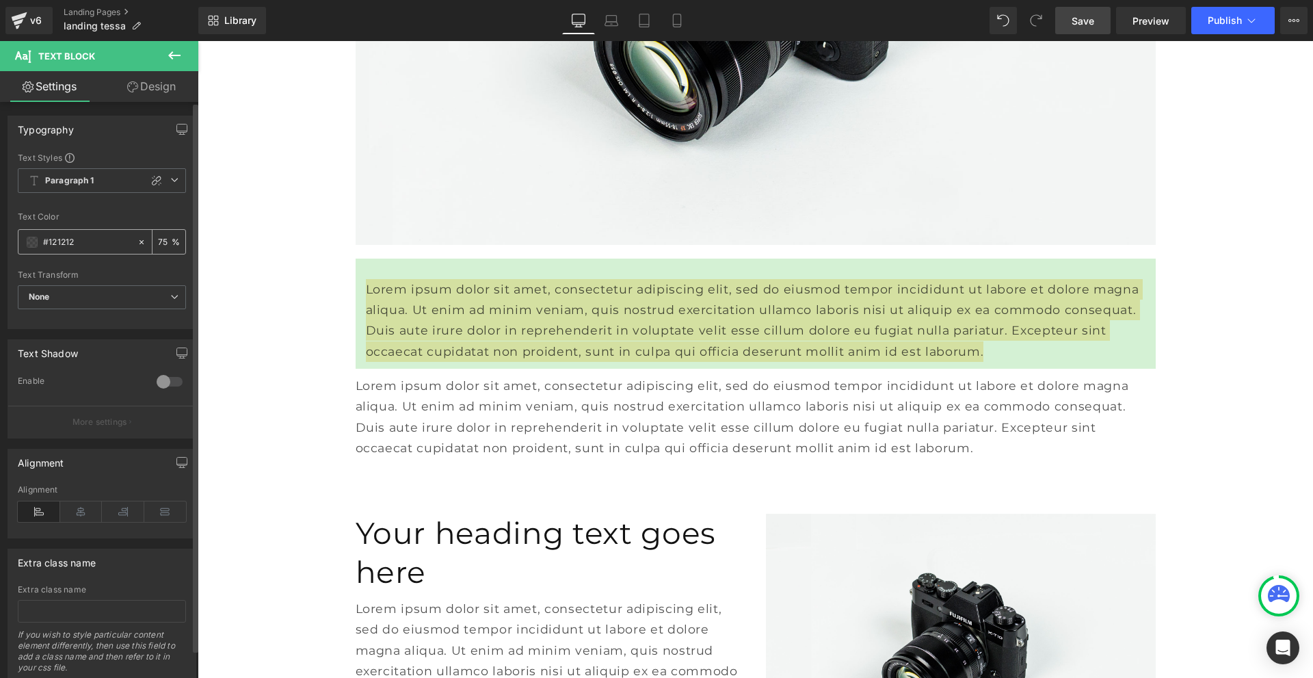
drag, startPoint x: 109, startPoint y: 248, endPoint x: 28, endPoint y: 235, distance: 81.8
click at [28, 235] on div "#121212" at bounding box center [77, 242] width 118 height 24
type input "444444"
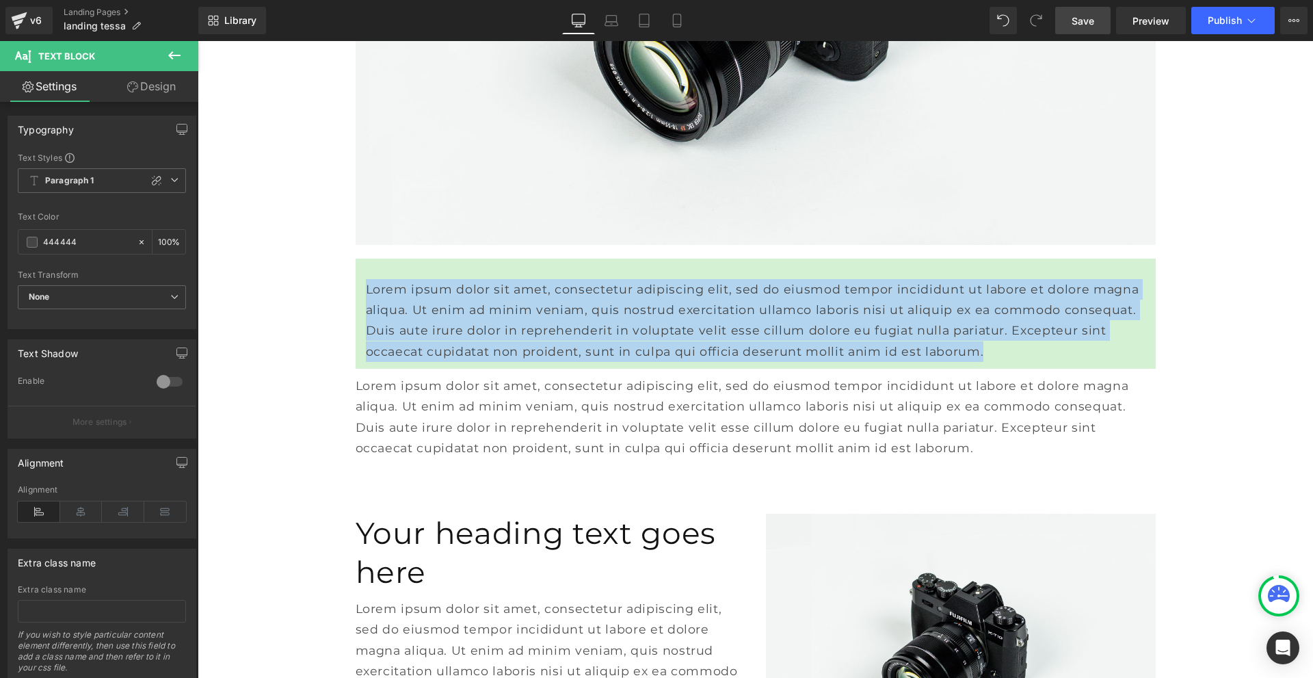
click at [400, 424] on p "Lorem ipsum dolor sit amet, consectetur adipiscing elit, sed do eiusmod tempor …" at bounding box center [756, 417] width 800 height 83
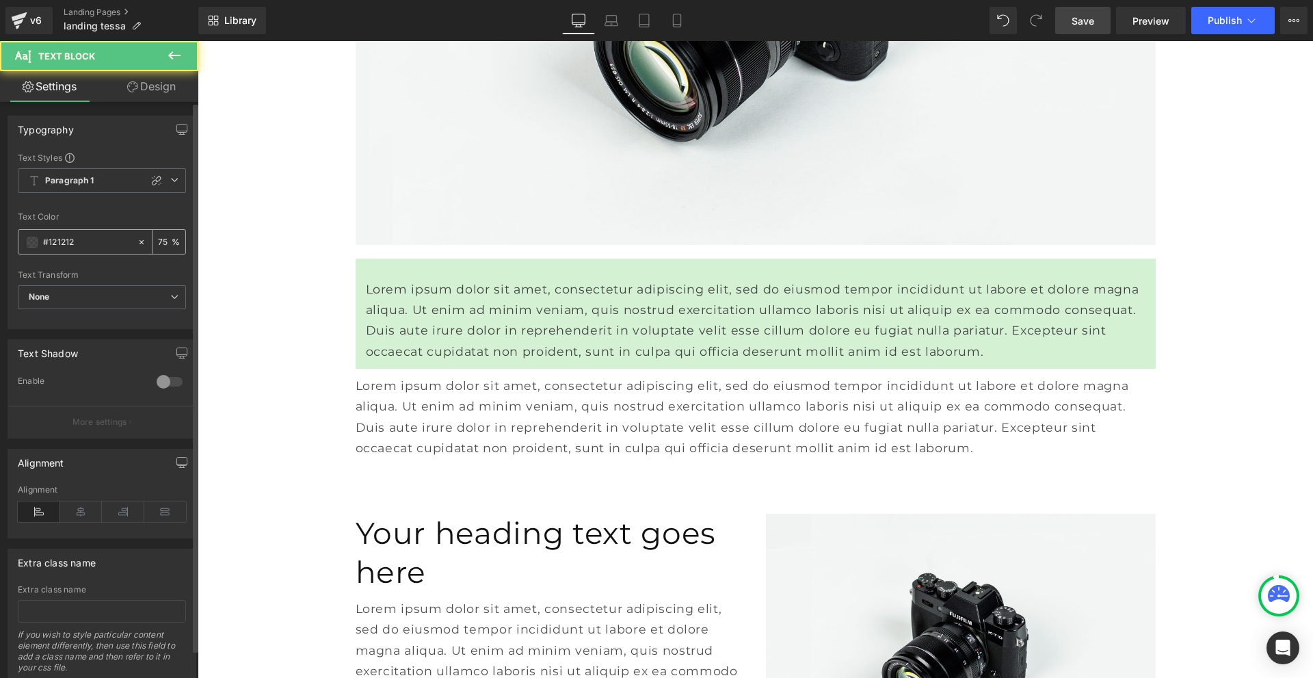
drag, startPoint x: 86, startPoint y: 230, endPoint x: 36, endPoint y: 231, distance: 50.0
click at [36, 231] on div "#121212" at bounding box center [77, 242] width 118 height 24
click at [77, 242] on input "#121212" at bounding box center [87, 242] width 88 height 15
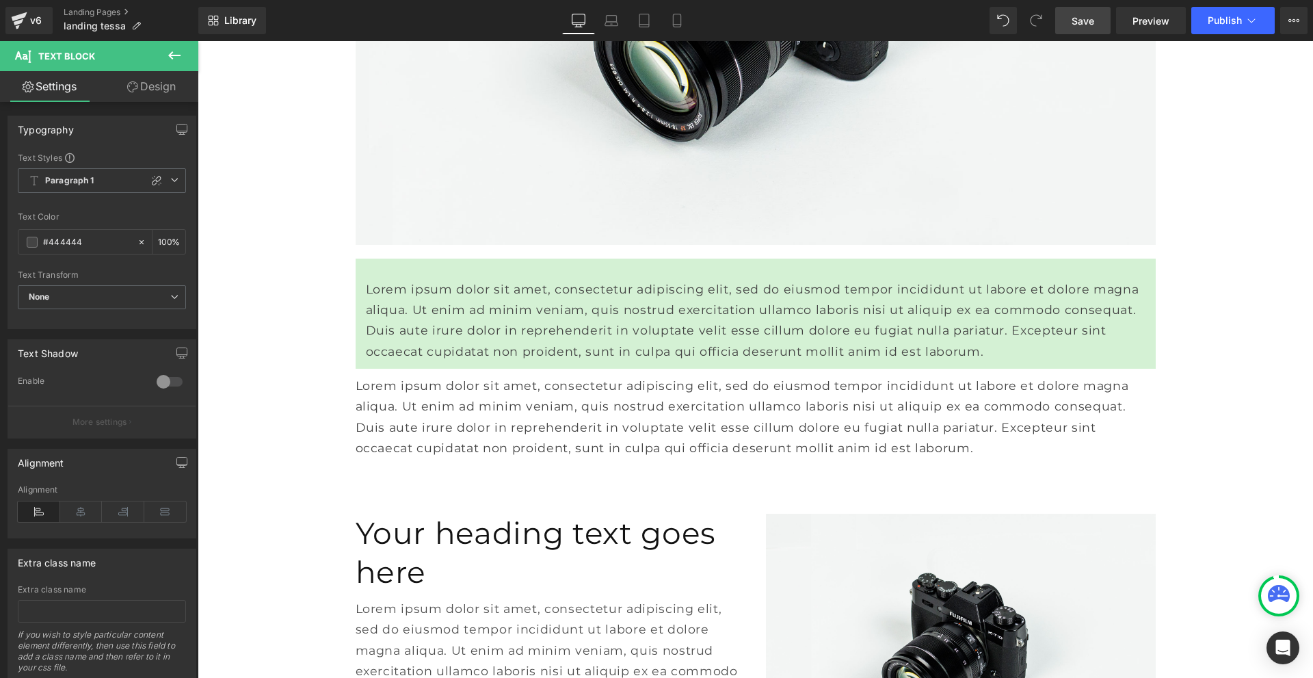
type input "#444444"
click at [178, 56] on icon at bounding box center [174, 55] width 12 height 8
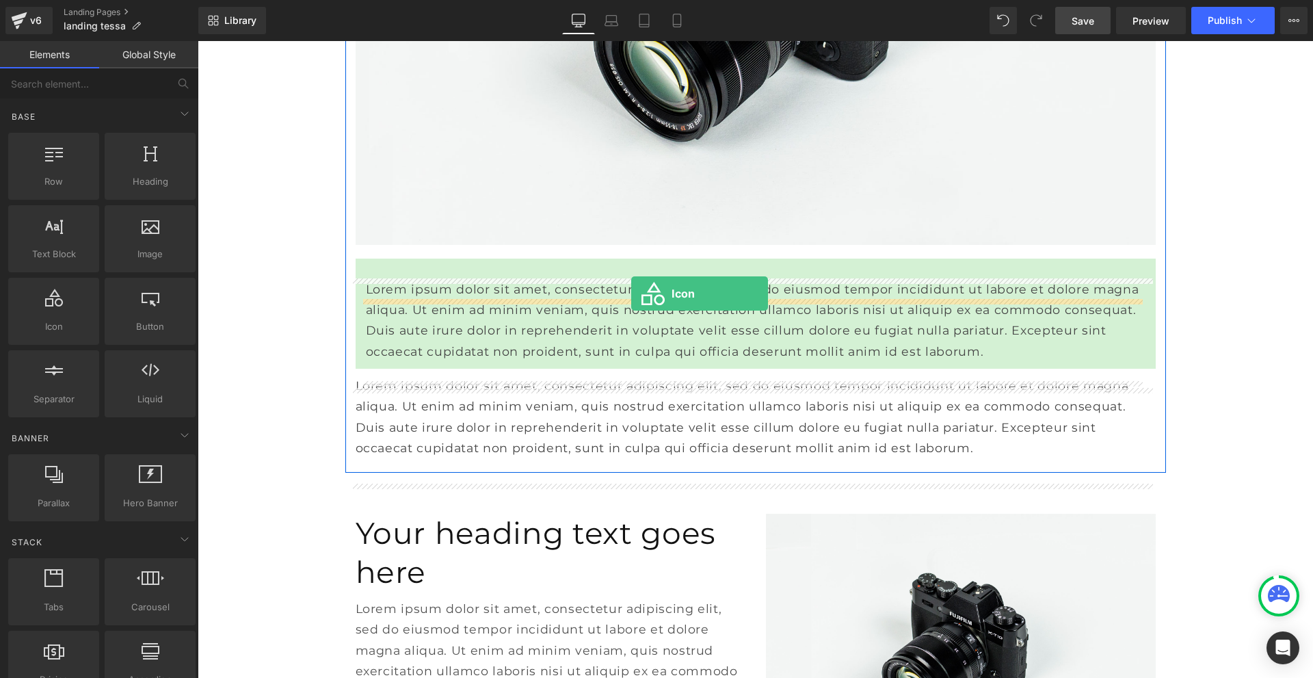
drag, startPoint x: 261, startPoint y: 360, endPoint x: 631, endPoint y: 293, distance: 376.7
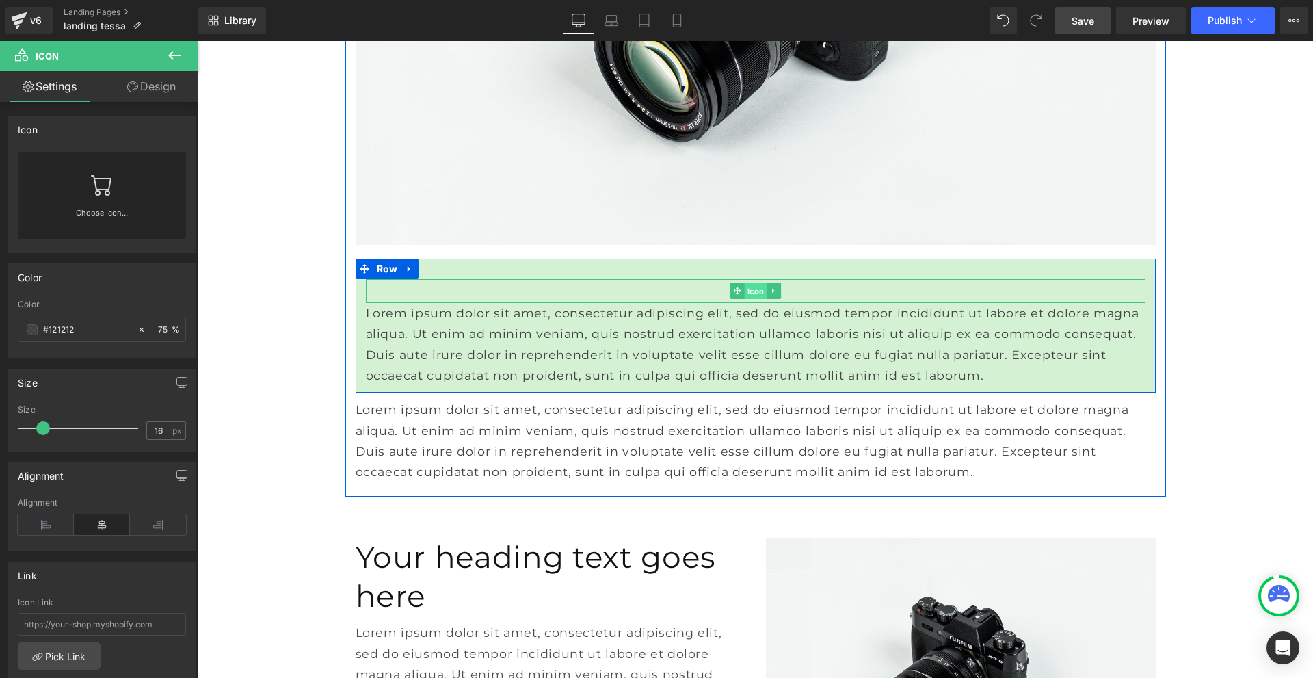
click at [750, 300] on span "Icon" at bounding box center [755, 291] width 23 height 16
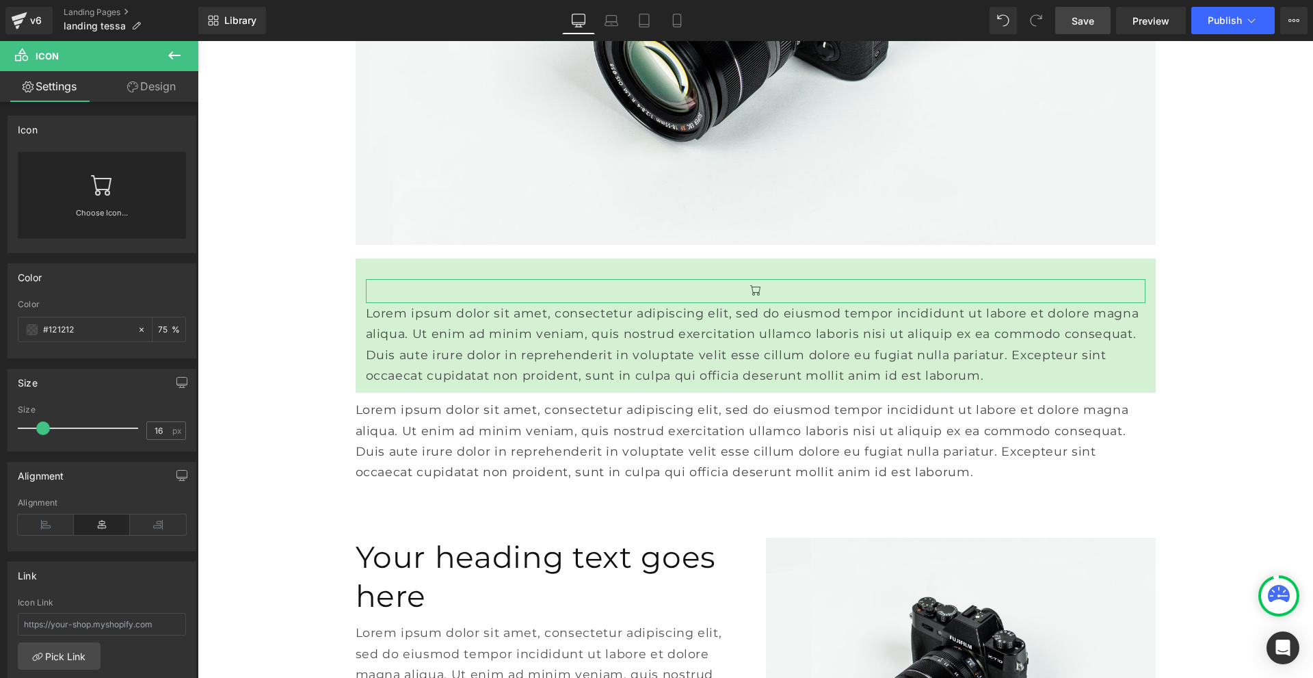
click at [107, 198] on link at bounding box center [102, 179] width 22 height 55
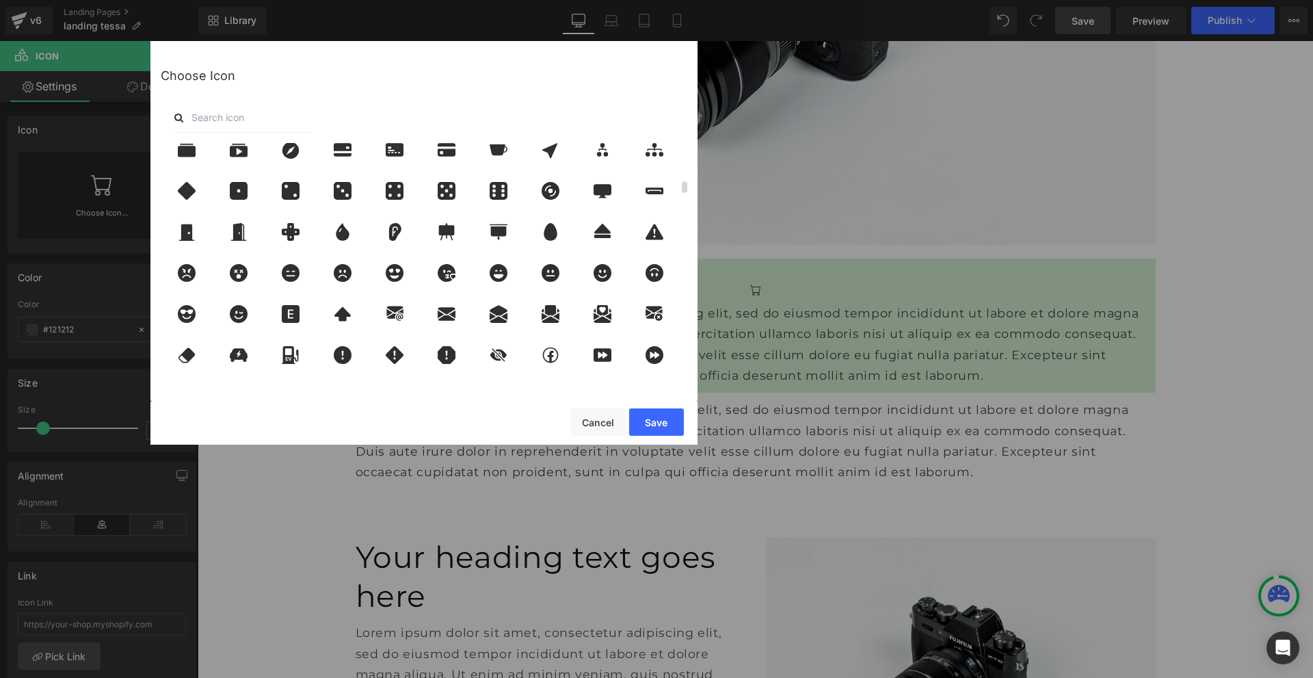
scroll to position [889, 0]
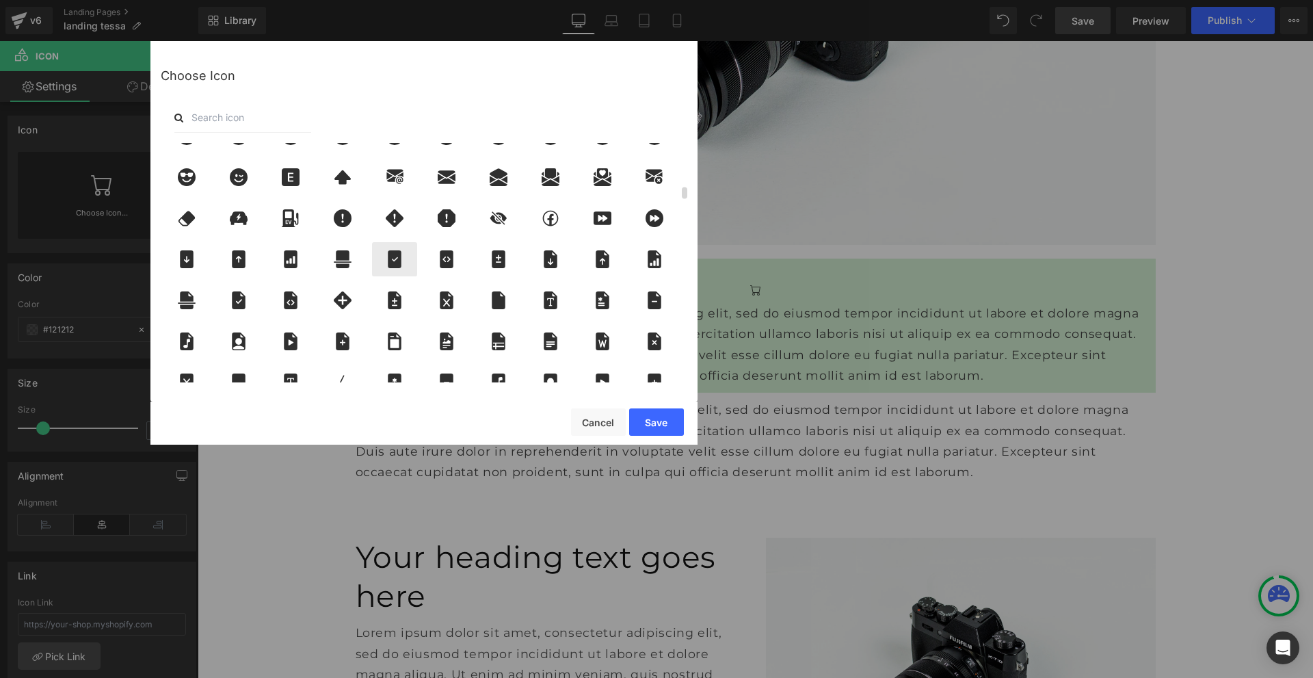
click at [390, 259] on icon at bounding box center [395, 259] width 14 height 18
click at [640, 416] on button "Save" at bounding box center [656, 421] width 55 height 27
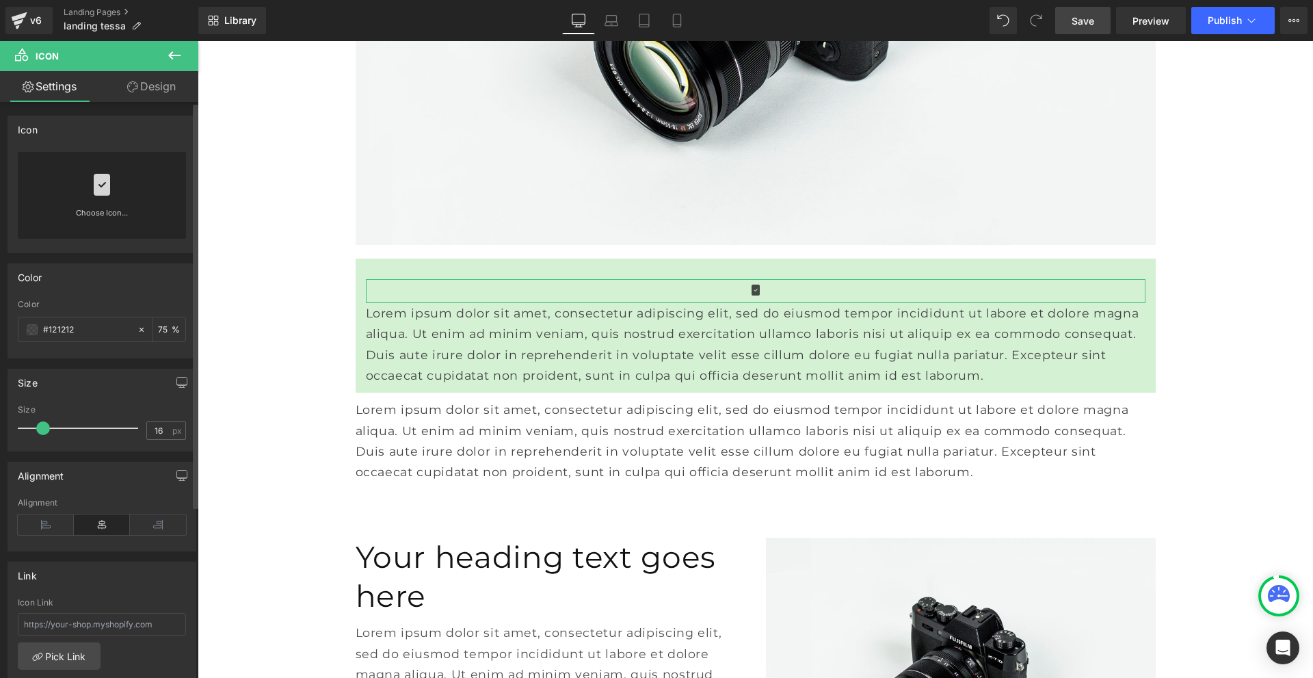
click at [105, 196] on link at bounding box center [102, 179] width 22 height 55
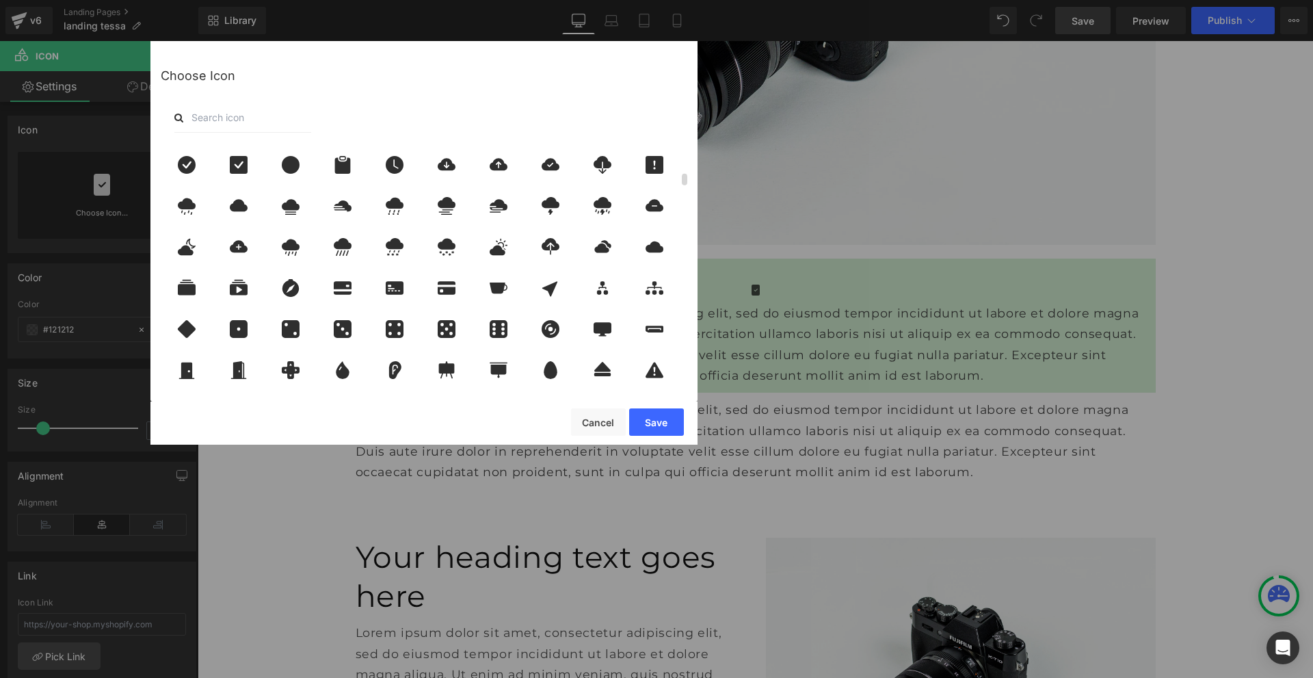
scroll to position [616, 0]
click at [289, 120] on input "text" at bounding box center [242, 118] width 137 height 30
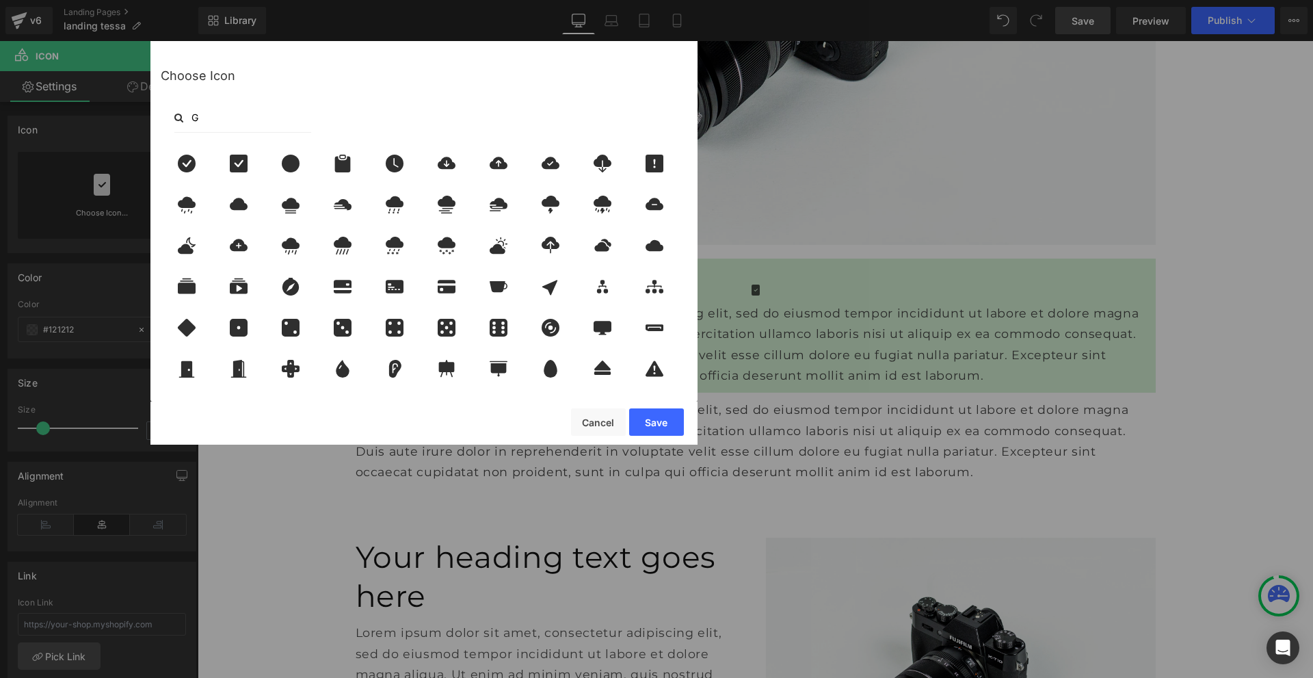
scroll to position [0, 0]
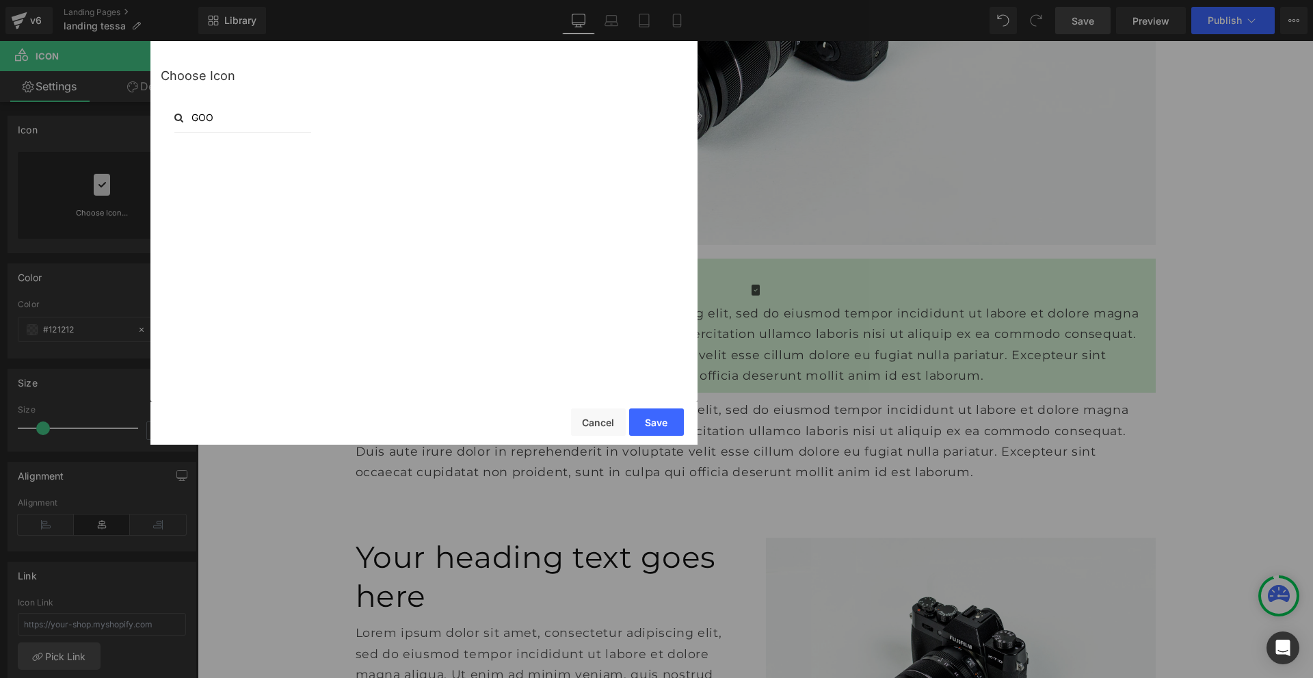
type input "GOOD"
drag, startPoint x: 267, startPoint y: 117, endPoint x: 175, endPoint y: 113, distance: 91.8
click at [175, 113] on div "GOOD" at bounding box center [424, 118] width 527 height 30
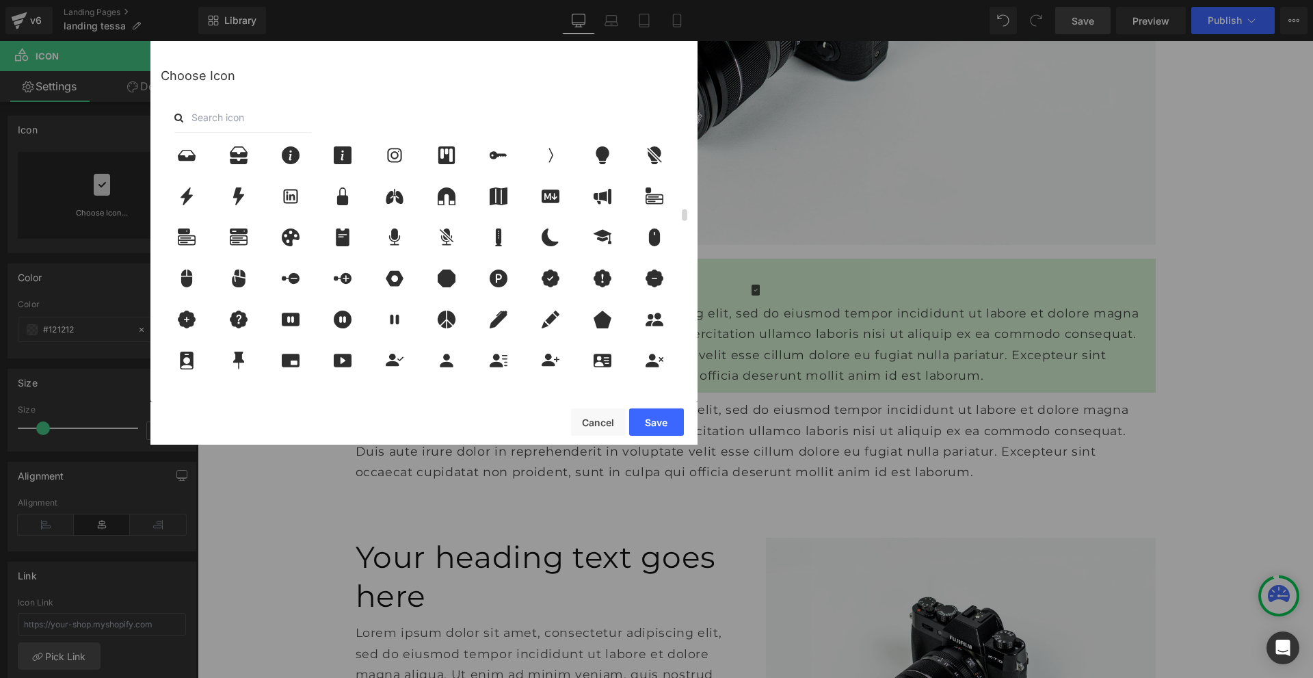
scroll to position [1368, 0]
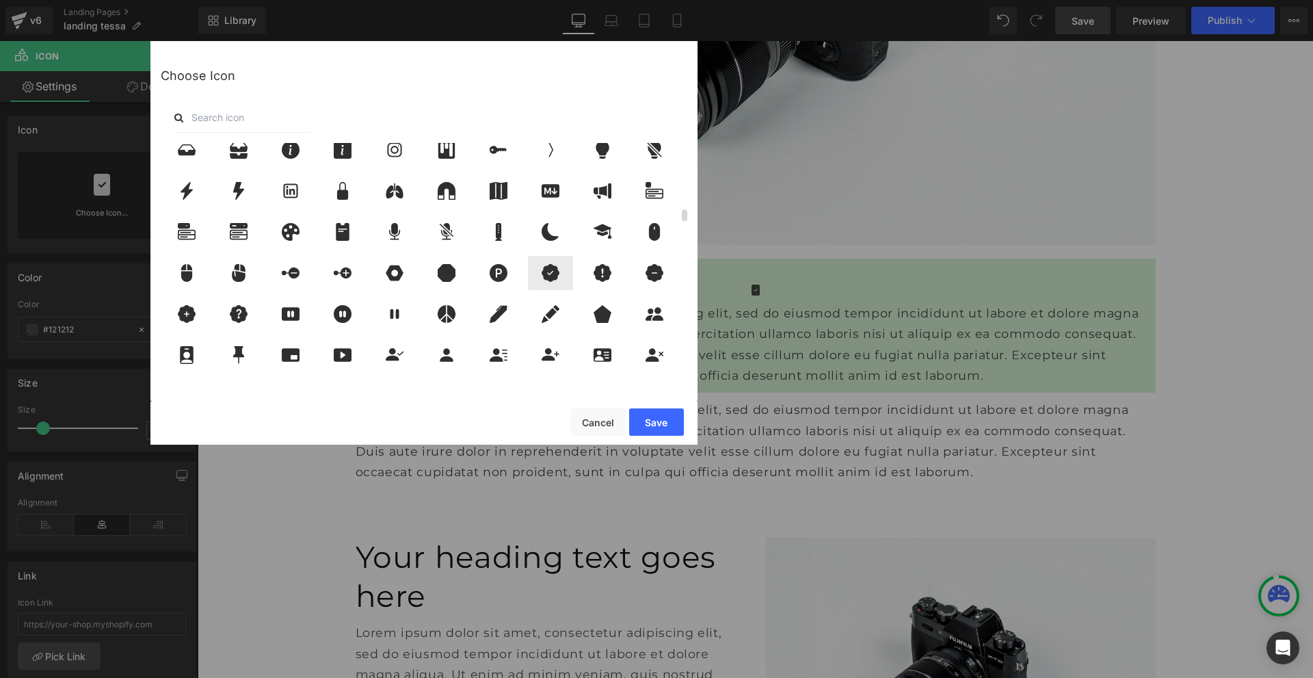
click at [549, 272] on icon at bounding box center [551, 273] width 18 height 18
click at [653, 426] on button "Save" at bounding box center [656, 421] width 55 height 27
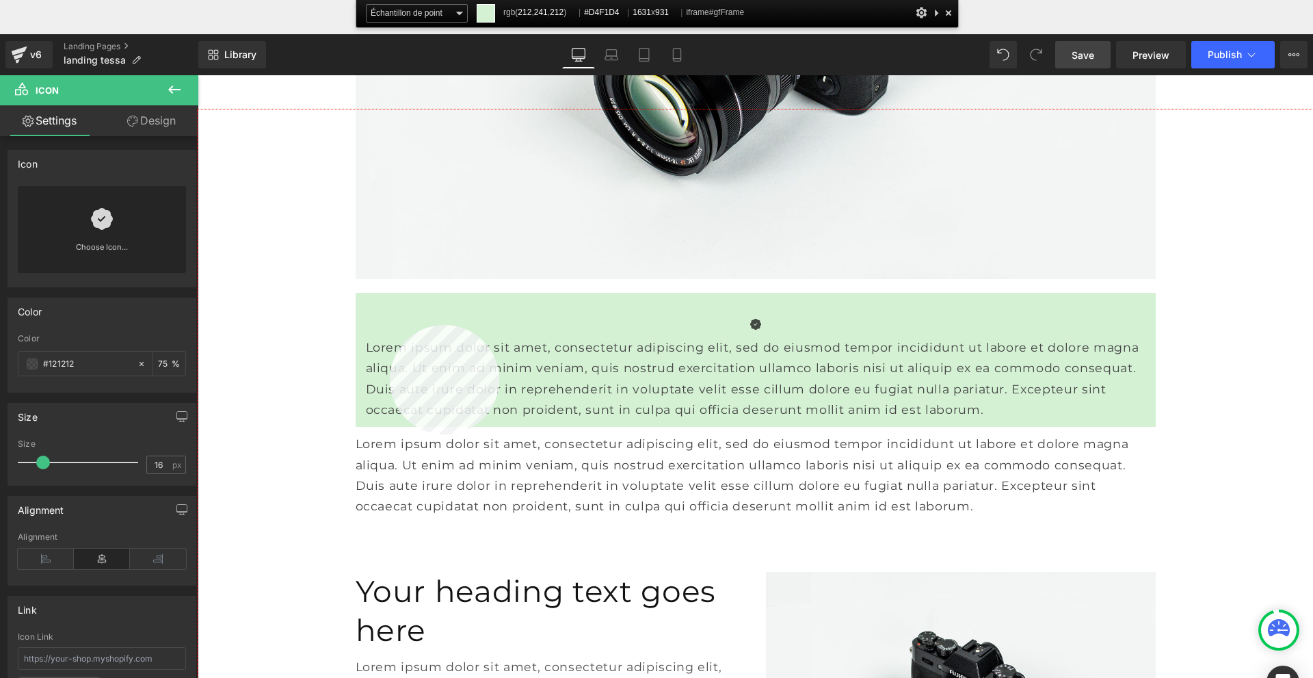
click at [390, 325] on div at bounding box center [756, 427] width 1116 height 637
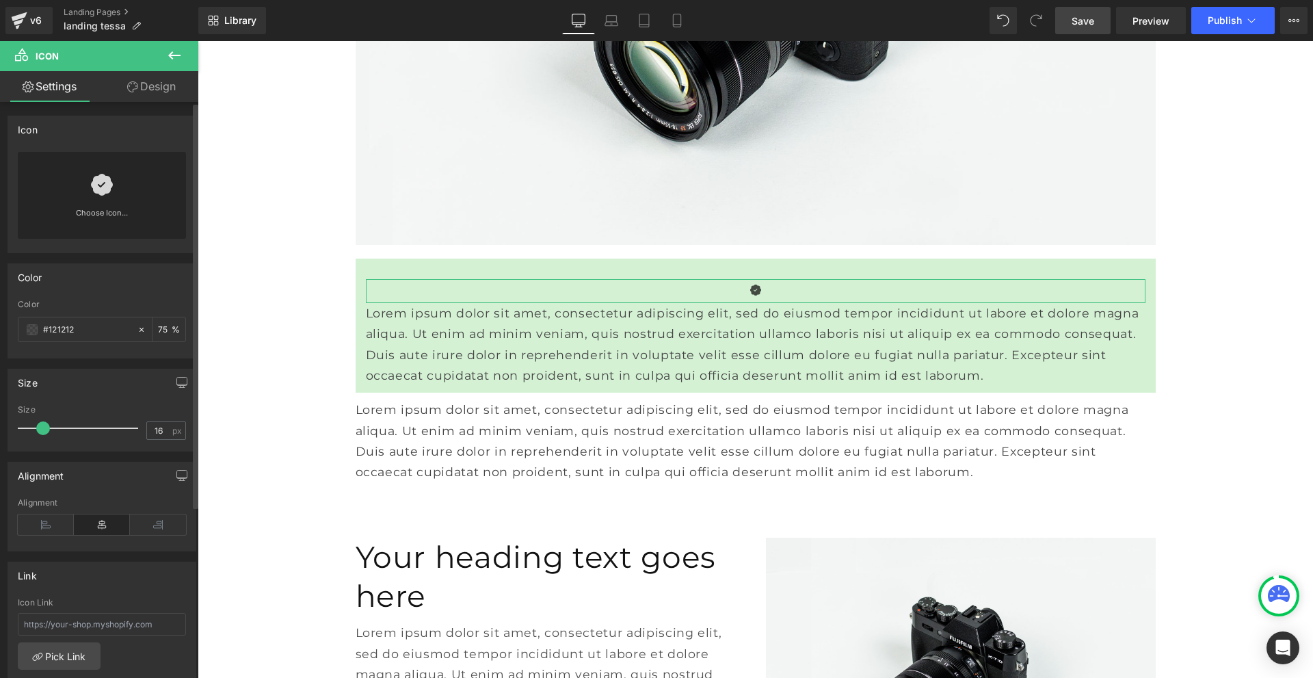
drag, startPoint x: 77, startPoint y: 363, endPoint x: 45, endPoint y: 360, distance: 31.6
click at [45, 360] on div "Icon PHN2ZyBmaWxsPSJjdXJyZW50Q29sb3IiIGNsYXNzPSJnZl9pY29uIiBpY29uLWNsYXNzPSJib2…" at bounding box center [102, 492] width 205 height 781
paste input "D4F1D4"
type input "#D4F1D4"
click at [34, 330] on span at bounding box center [32, 329] width 11 height 11
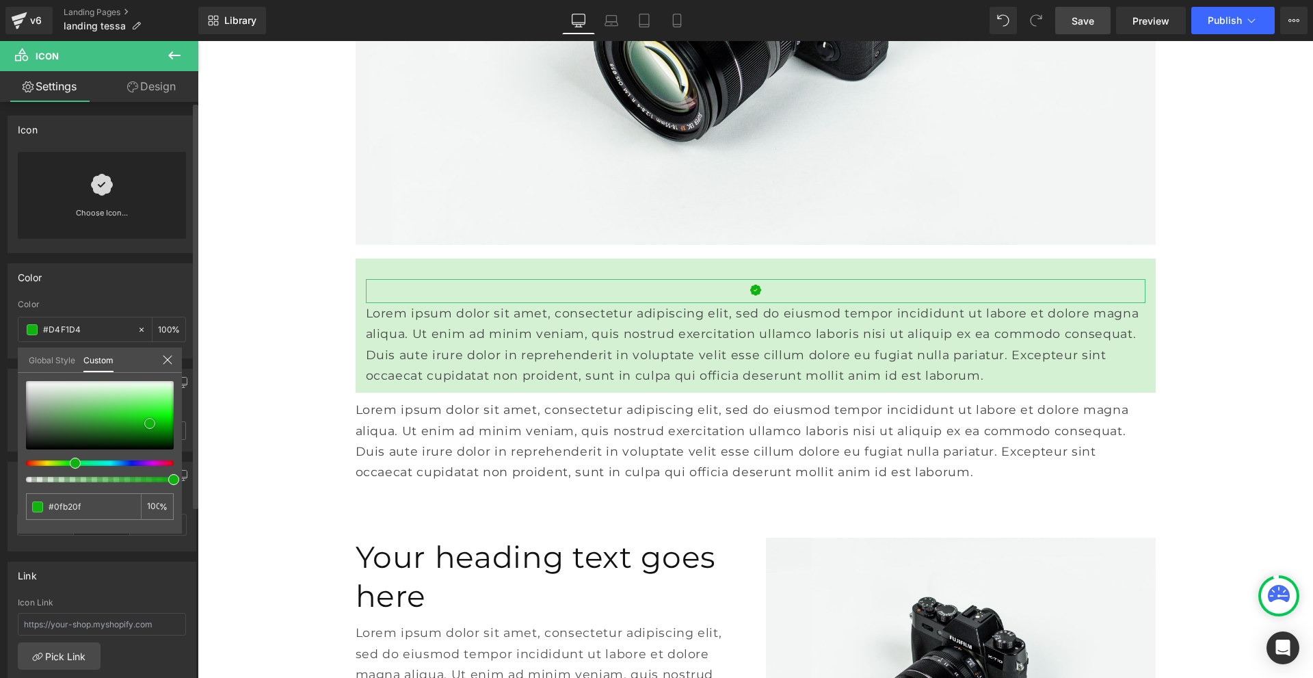
drag, startPoint x: 99, startPoint y: 389, endPoint x: 147, endPoint y: 423, distance: 59.8
click at [147, 423] on span at bounding box center [149, 423] width 11 height 11
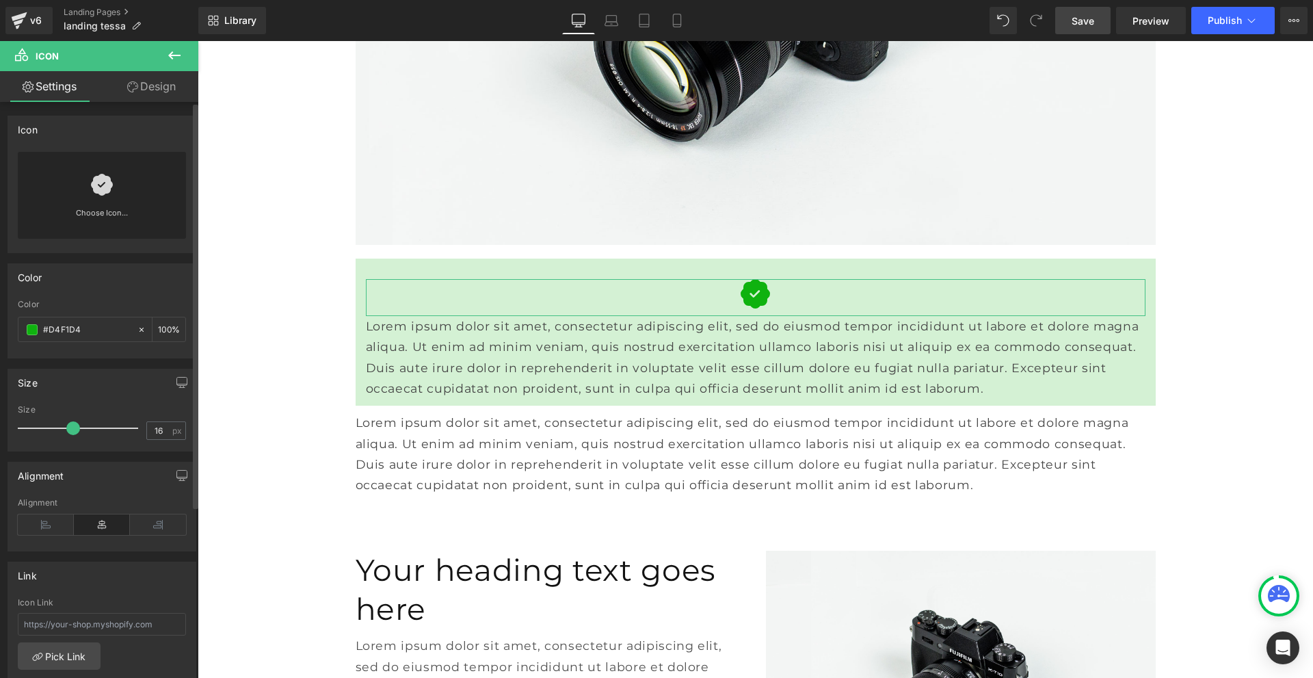
drag, startPoint x: 44, startPoint y: 427, endPoint x: 73, endPoint y: 430, distance: 28.9
click at [73, 430] on span at bounding box center [73, 428] width 14 height 14
click at [1083, 20] on span "Save" at bounding box center [1083, 21] width 23 height 14
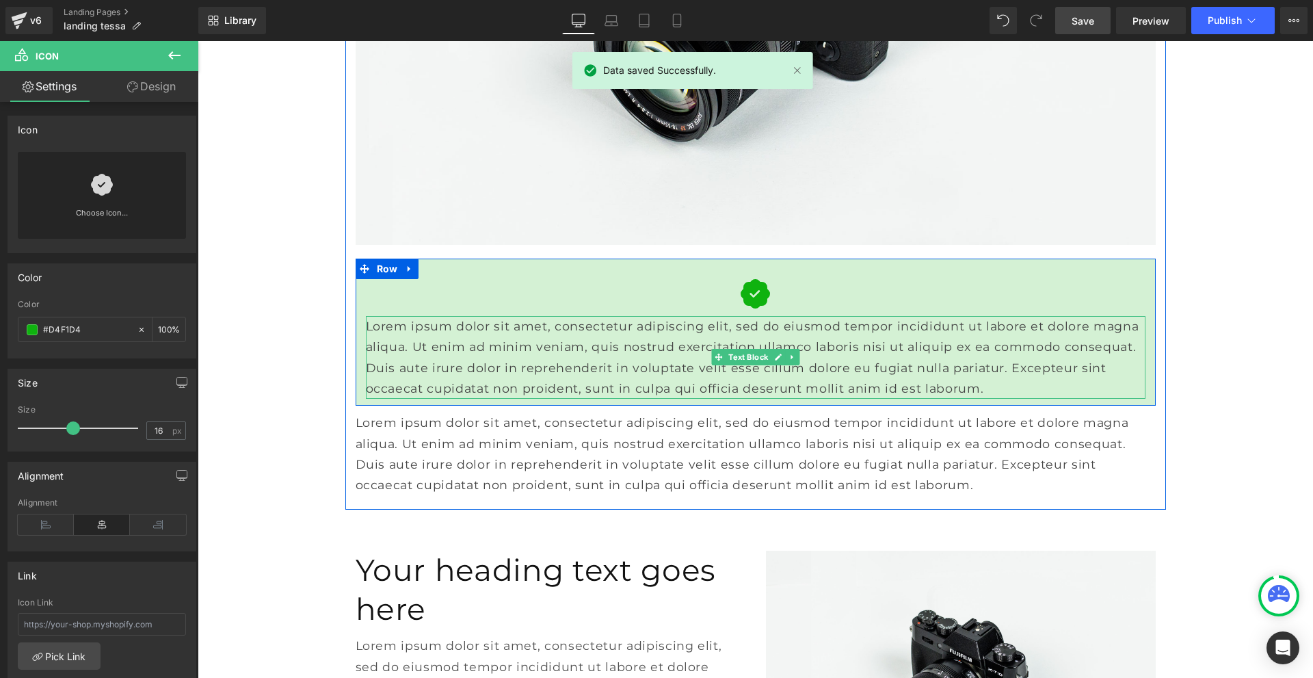
click at [600, 378] on p "Lorem ipsum dolor sit amet, consectetur adipiscing elit, sed do eiusmod tempor …" at bounding box center [756, 357] width 780 height 83
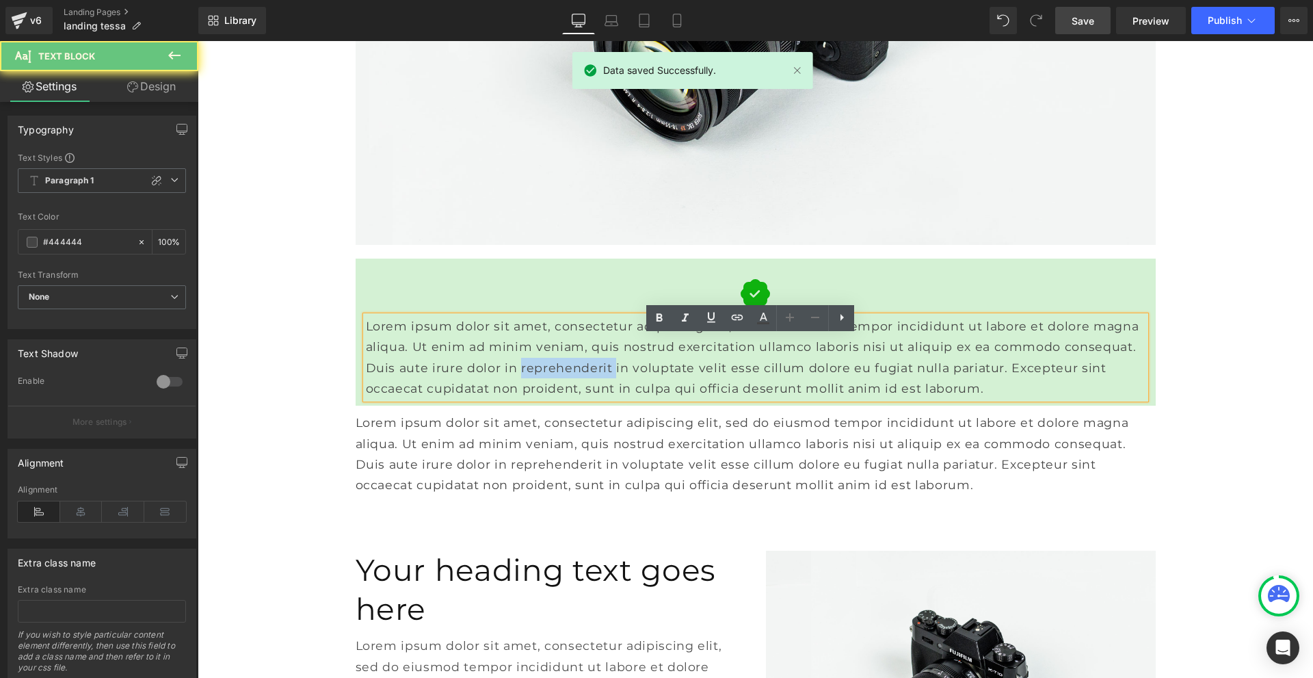
click at [600, 378] on p "Lorem ipsum dolor sit amet, consectetur adipiscing elit, sed do eiusmod tempor …" at bounding box center [756, 357] width 780 height 83
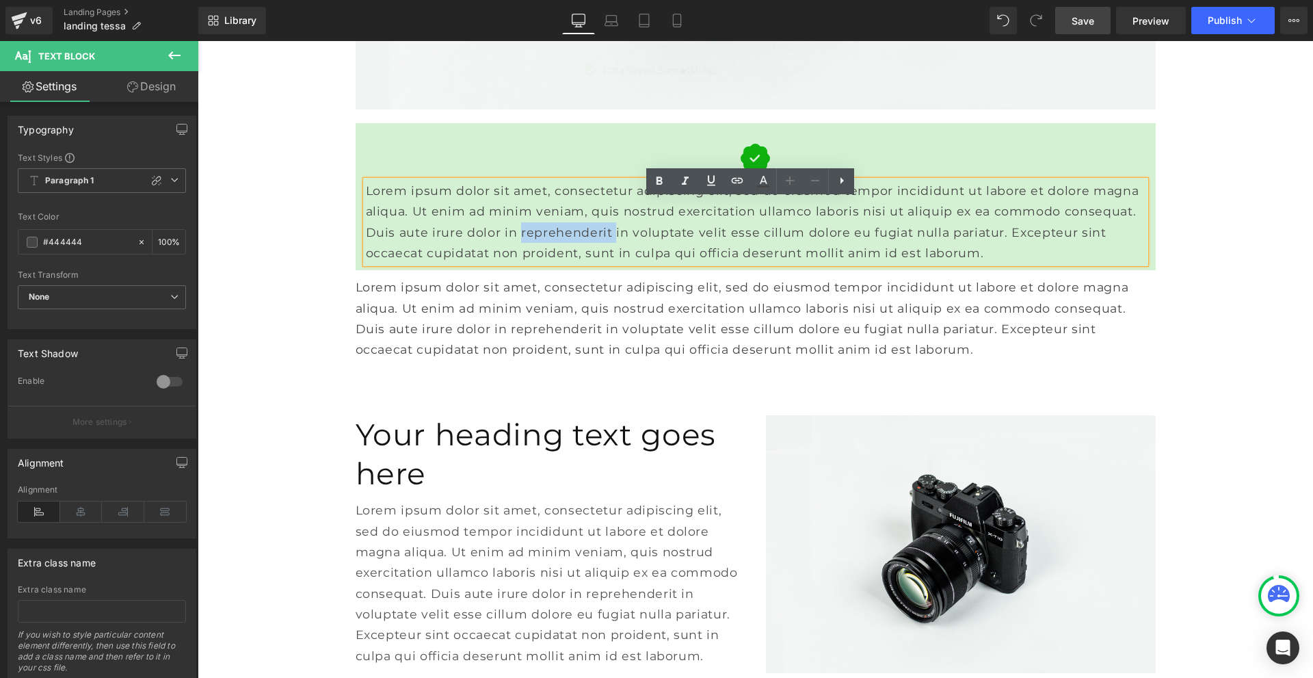
scroll to position [4310, 0]
click at [691, 358] on p "Lorem ipsum dolor sit amet, consectetur adipiscing elit, sed do eiusmod tempor …" at bounding box center [756, 317] width 800 height 83
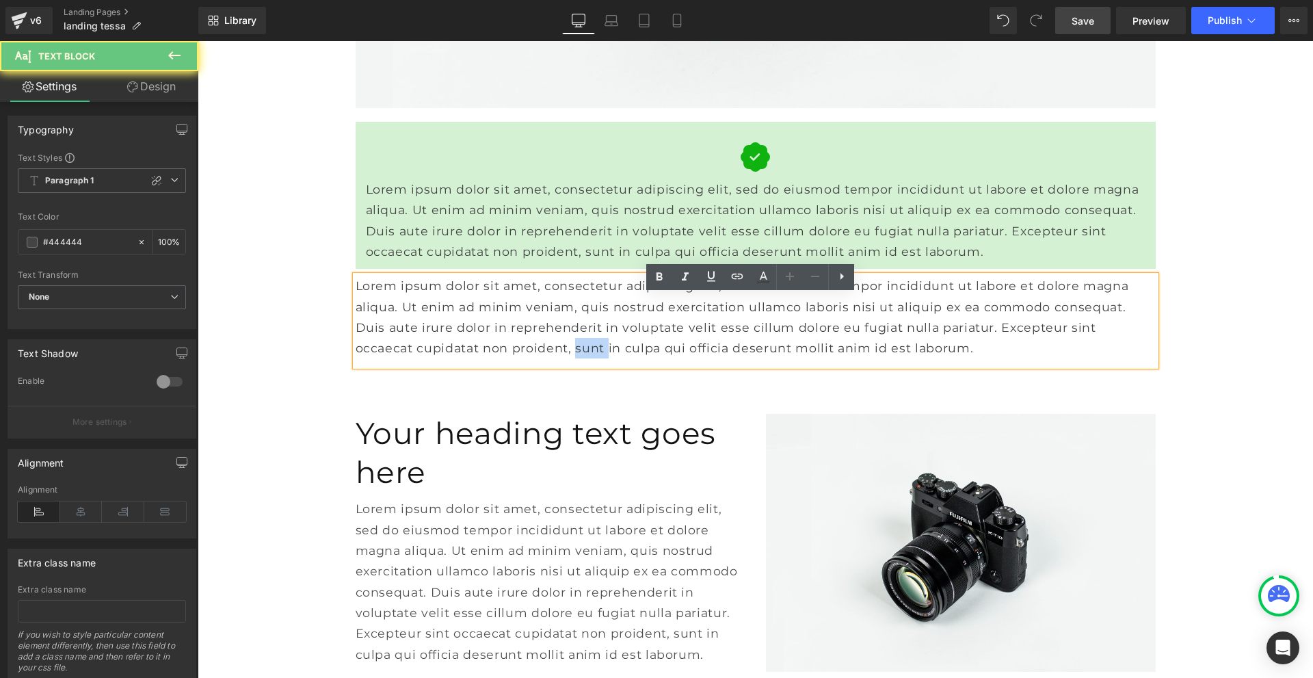
click at [691, 358] on p "Lorem ipsum dolor sit amet, consectetur adipiscing elit, sed do eiusmod tempor …" at bounding box center [756, 317] width 800 height 83
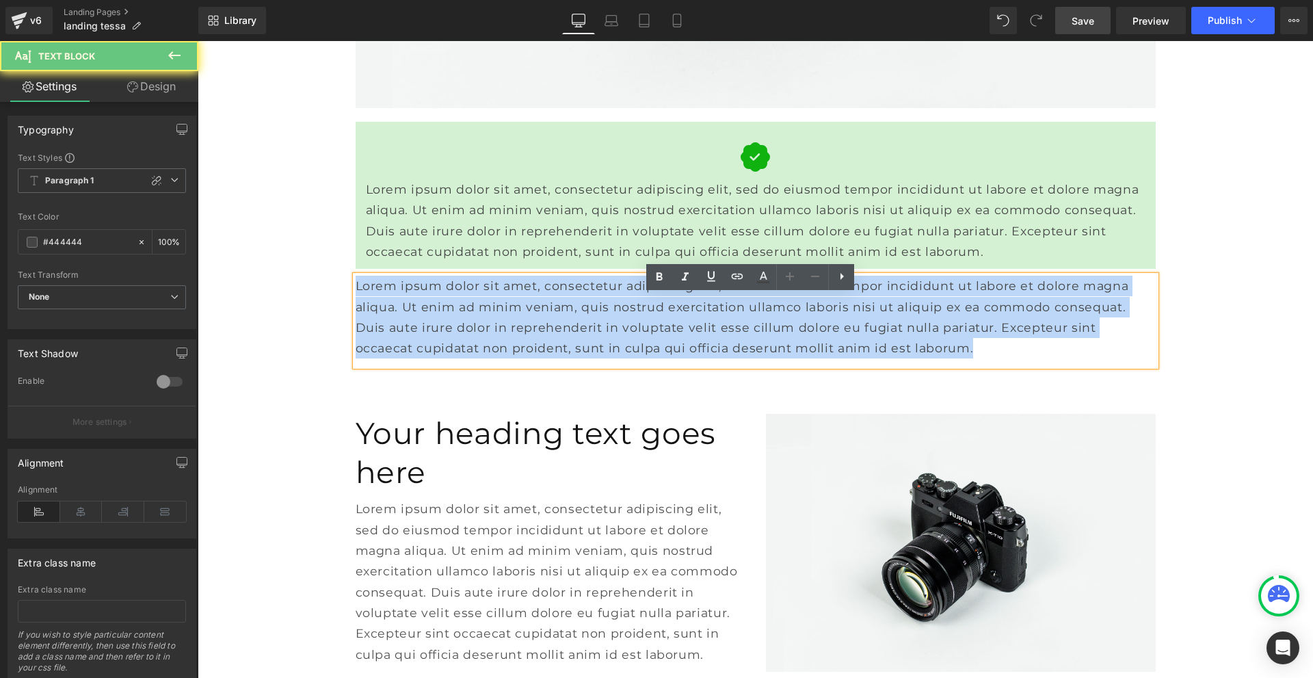
click at [691, 358] on p "Lorem ipsum dolor sit amet, consectetur adipiscing elit, sed do eiusmod tempor …" at bounding box center [756, 317] width 800 height 83
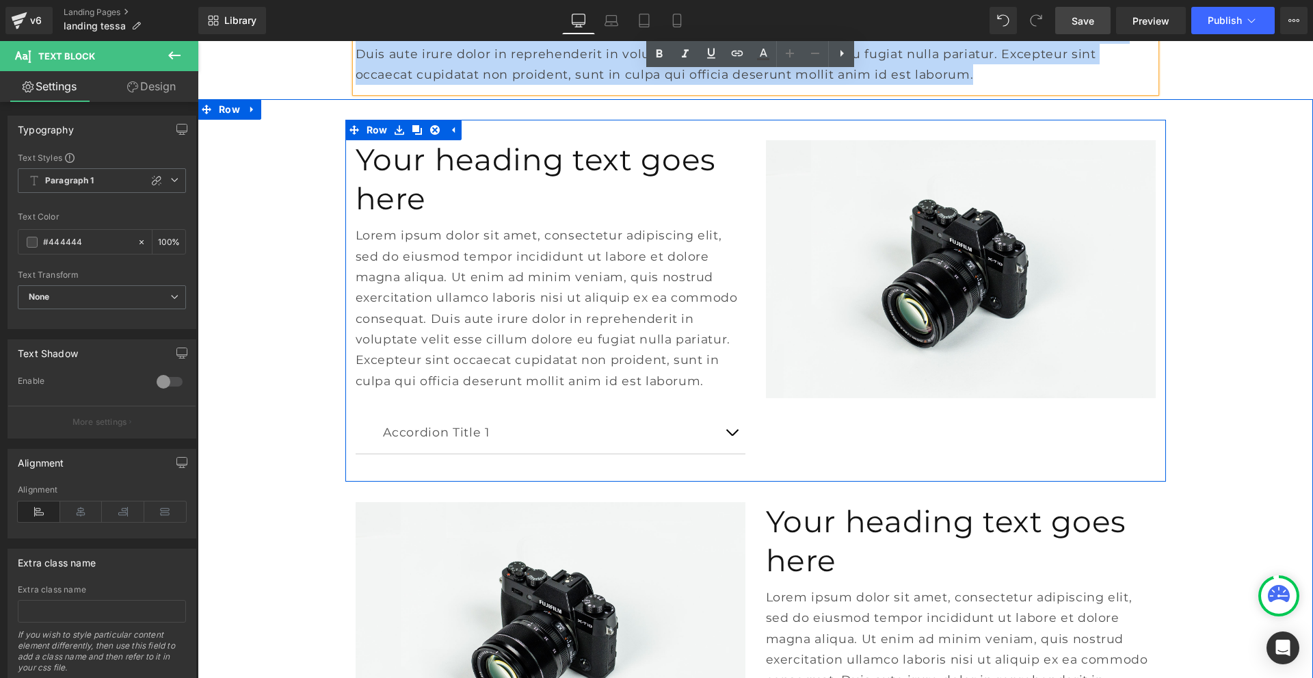
scroll to position [4447, 0]
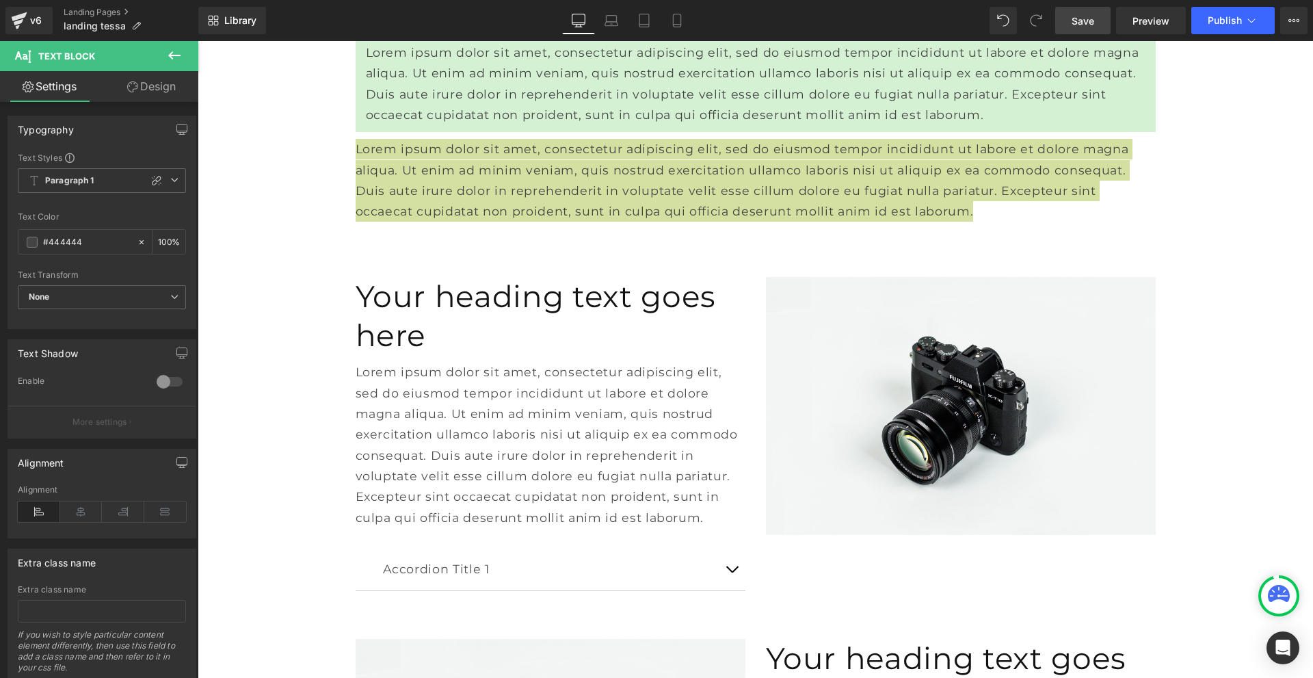
click at [181, 62] on icon at bounding box center [174, 55] width 16 height 16
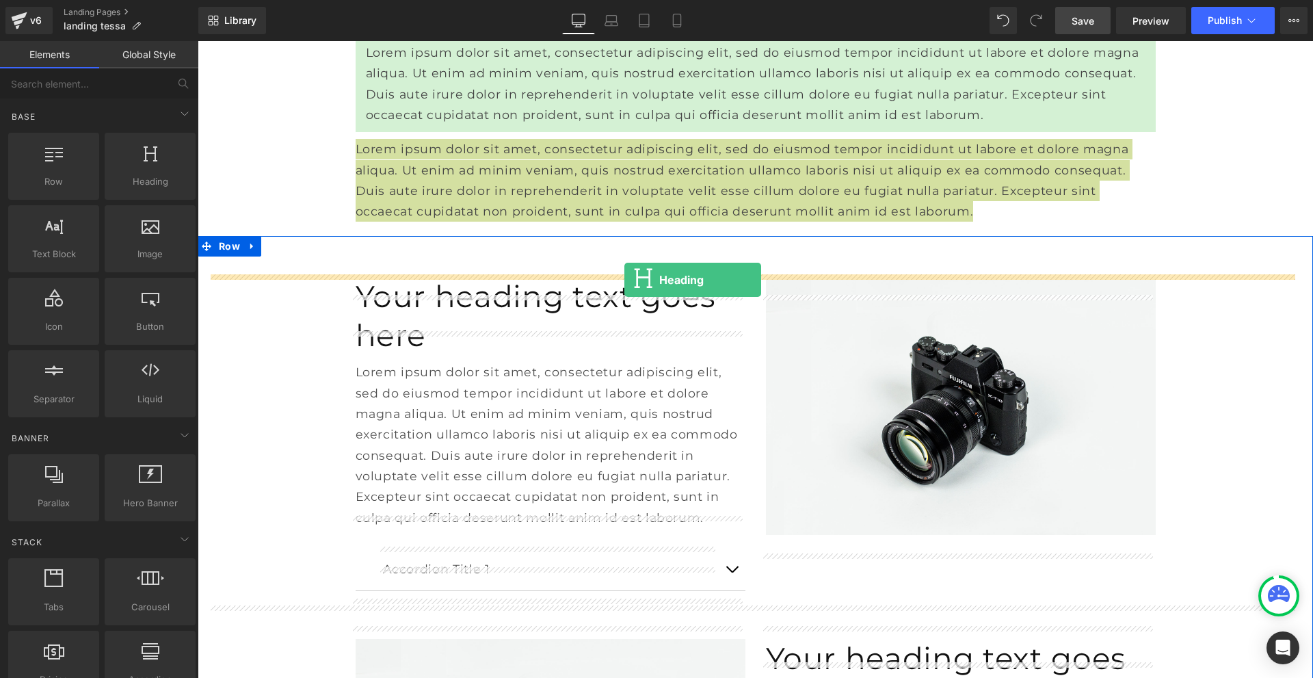
drag, startPoint x: 328, startPoint y: 213, endPoint x: 625, endPoint y: 280, distance: 304.2
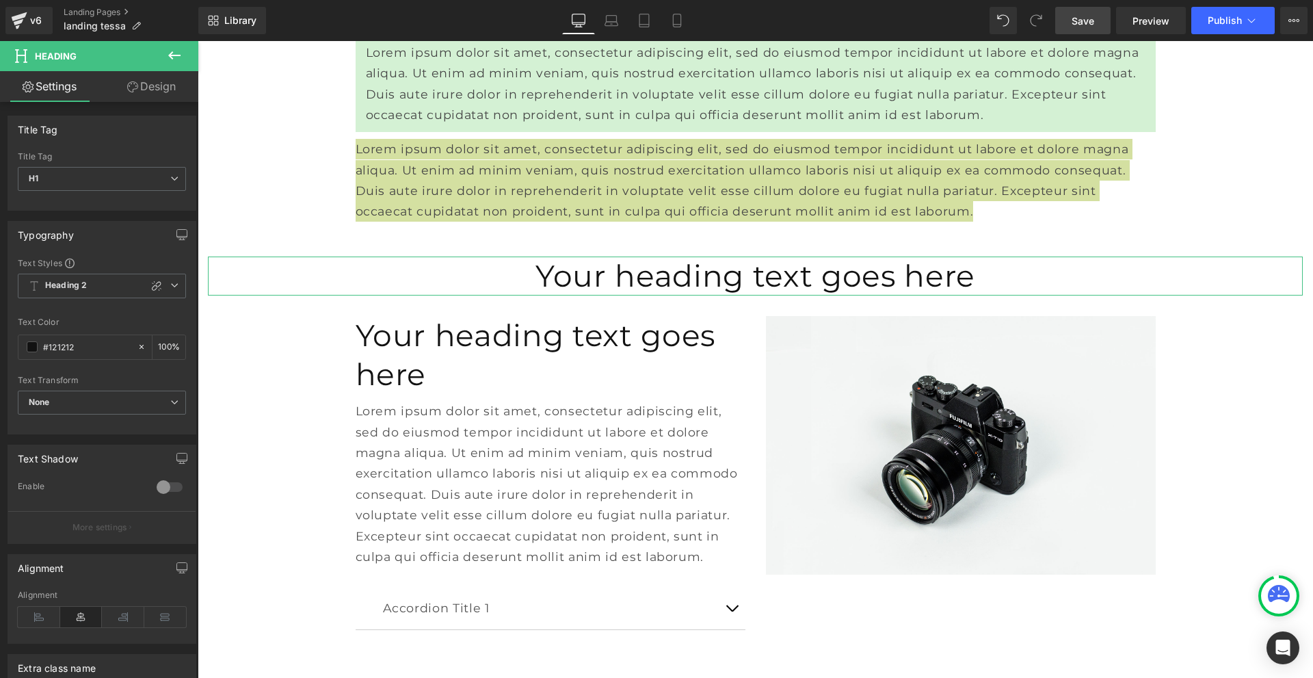
click at [157, 92] on link "Design" at bounding box center [151, 86] width 99 height 31
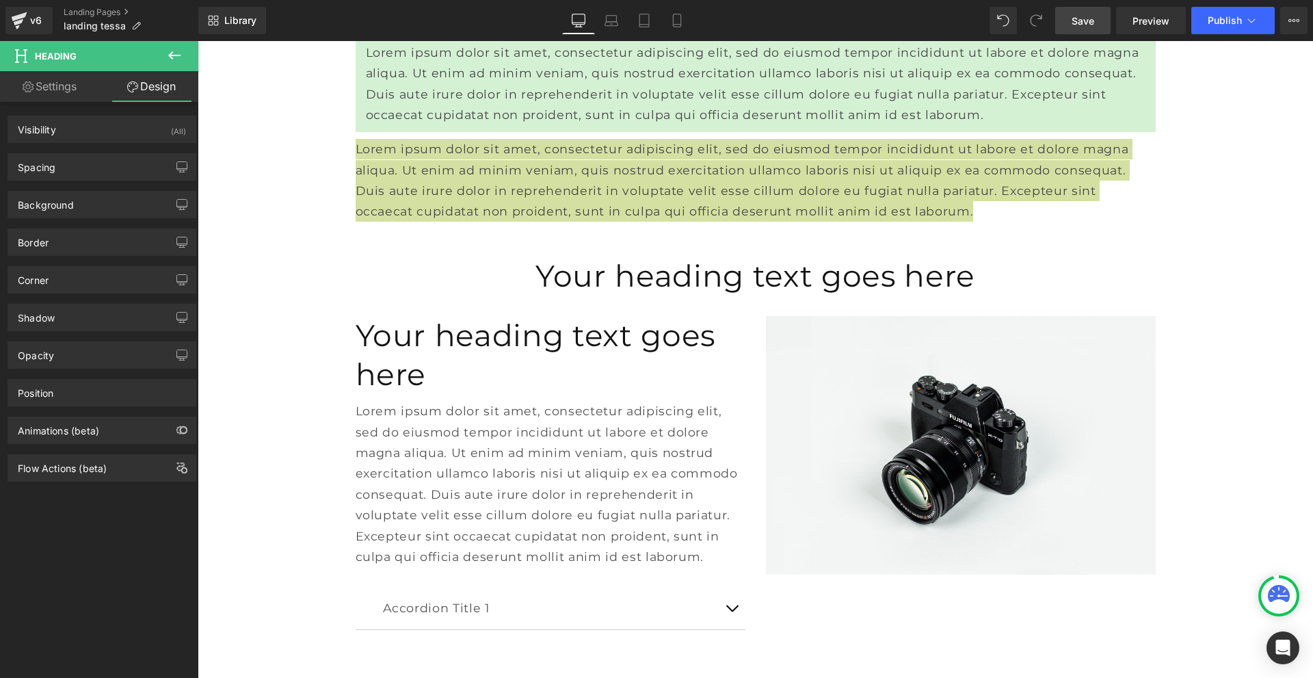
click at [174, 50] on icon at bounding box center [174, 55] width 16 height 16
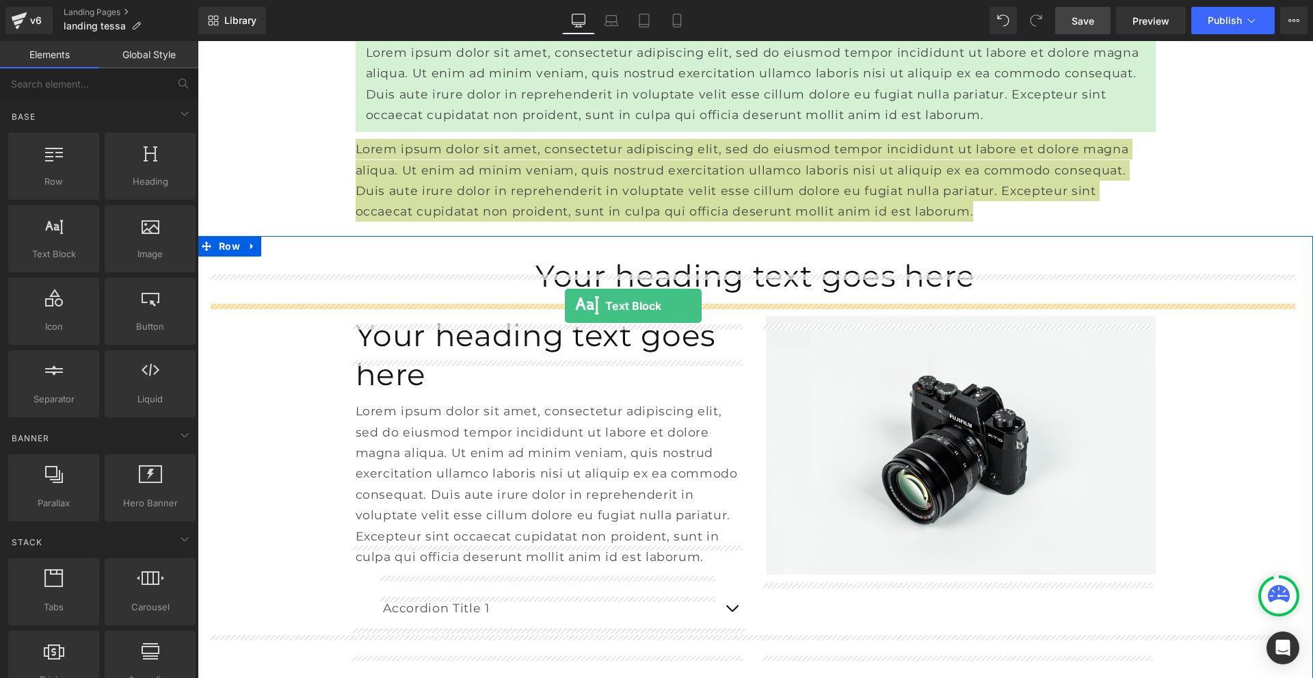
drag, startPoint x: 268, startPoint y: 297, endPoint x: 565, endPoint y: 306, distance: 297.0
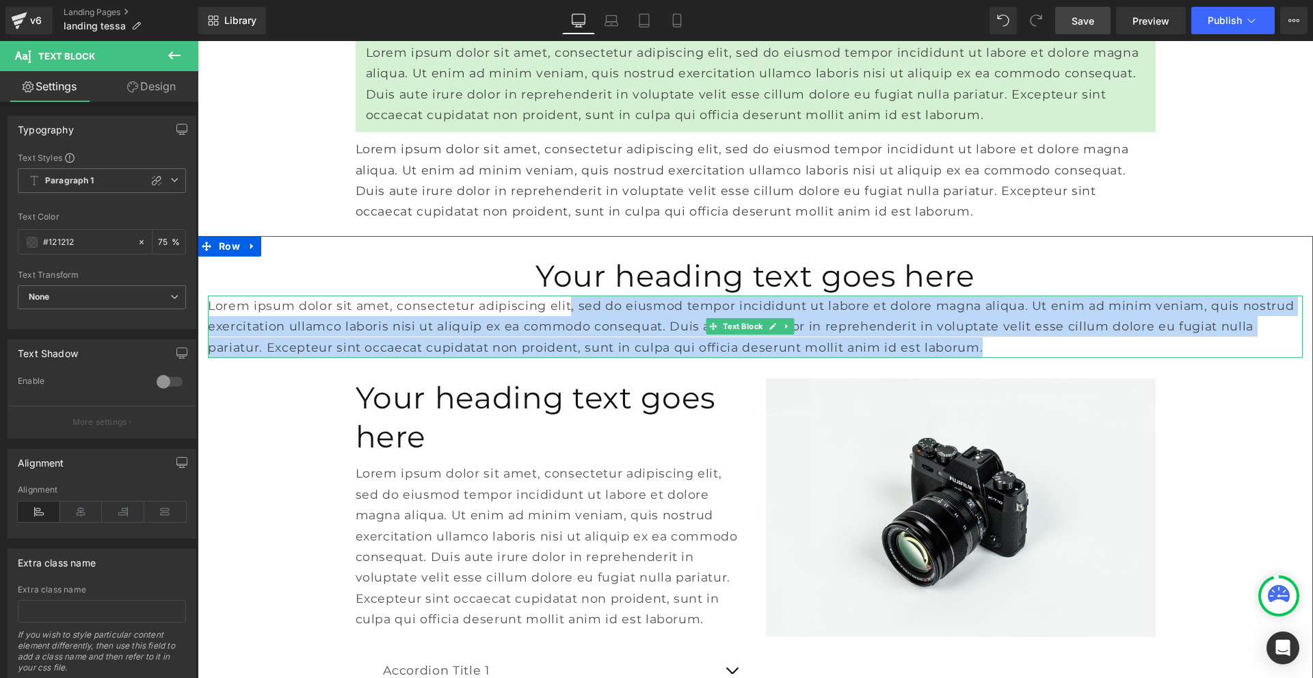
drag, startPoint x: 1089, startPoint y: 354, endPoint x: 584, endPoint y: 313, distance: 507.2
click at [584, 313] on p "Lorem ipsum dolor sit amet, consectetur adipiscing elit, sed do eiusmod tempor …" at bounding box center [755, 327] width 1095 height 62
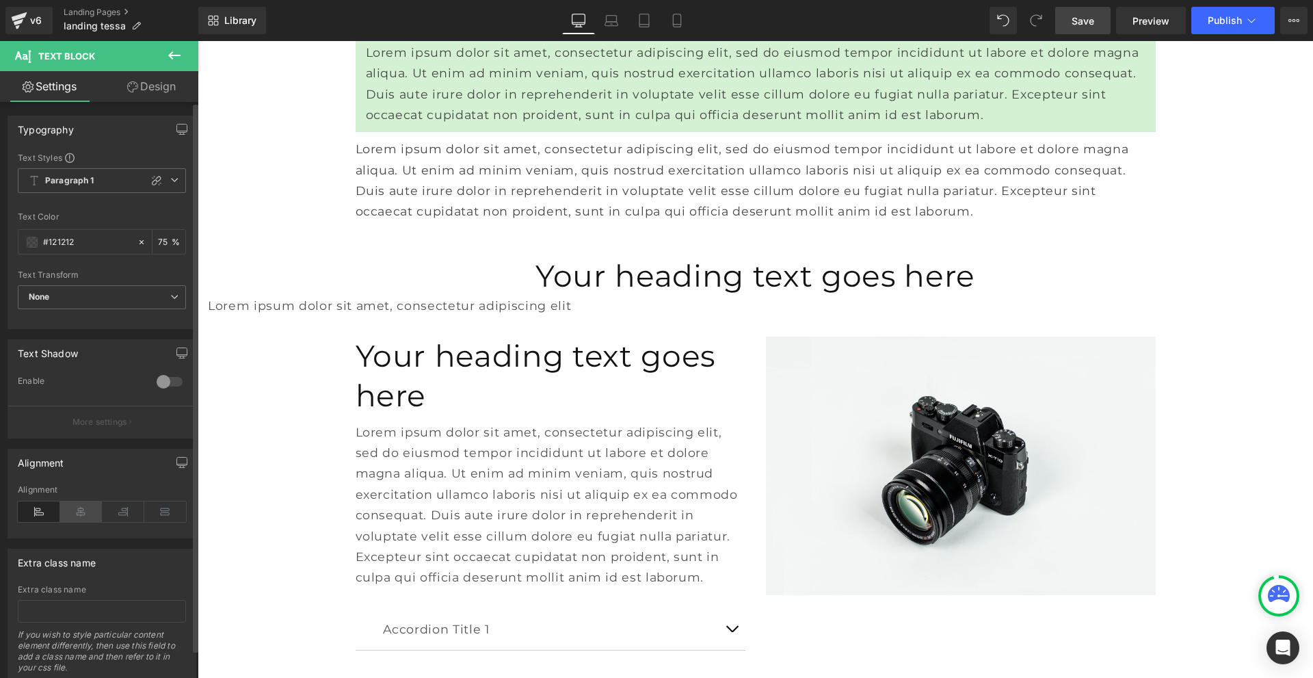
click at [81, 508] on icon at bounding box center [81, 511] width 42 height 21
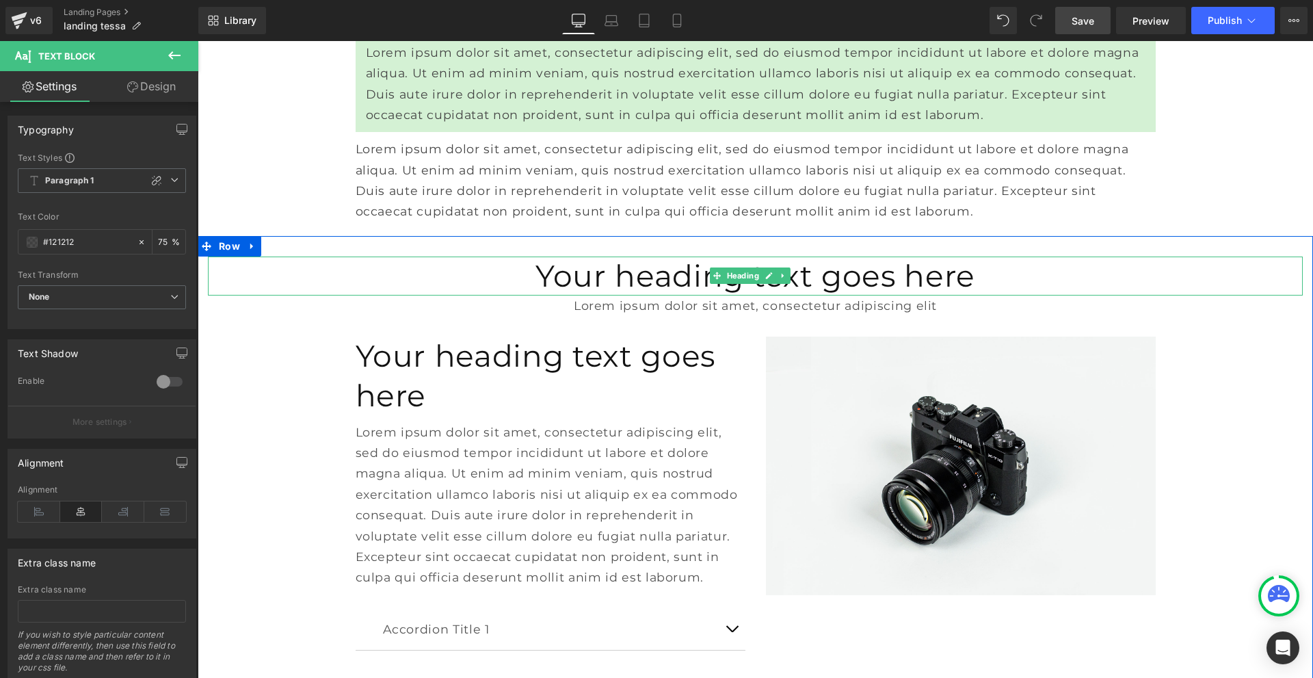
click at [797, 296] on h1 "Your heading text goes here" at bounding box center [755, 276] width 1095 height 39
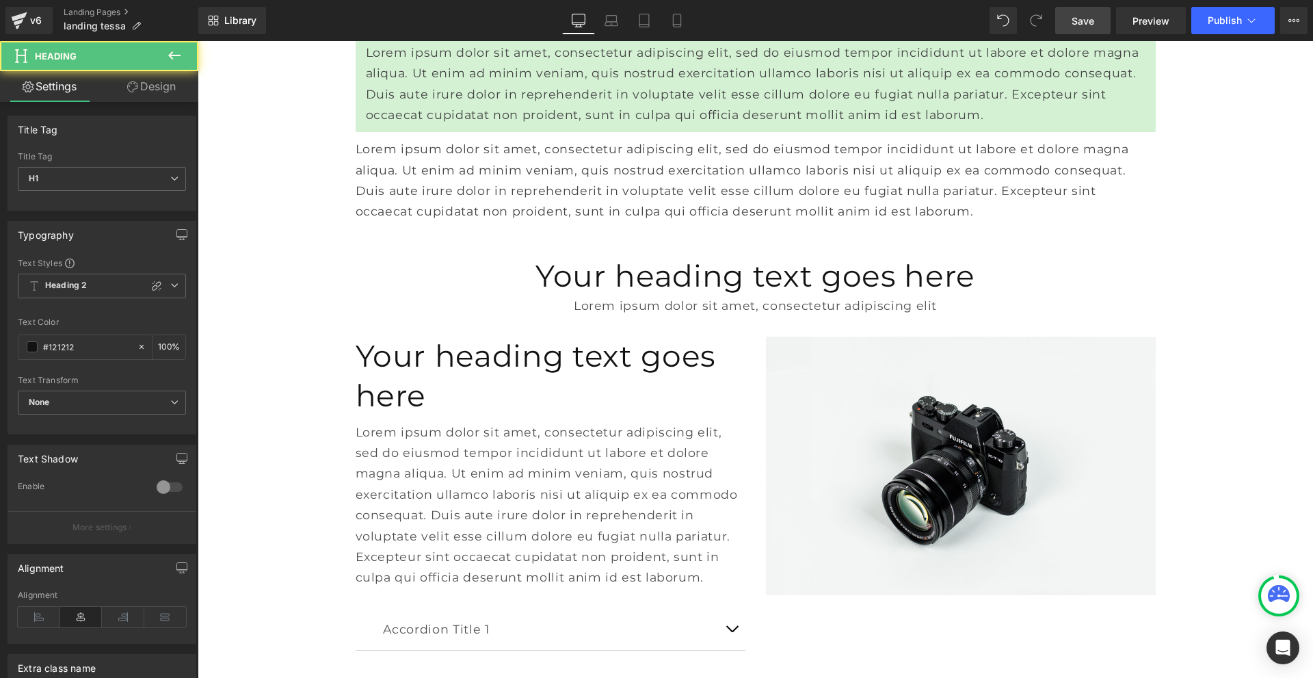
click at [159, 84] on link "Design" at bounding box center [151, 86] width 99 height 31
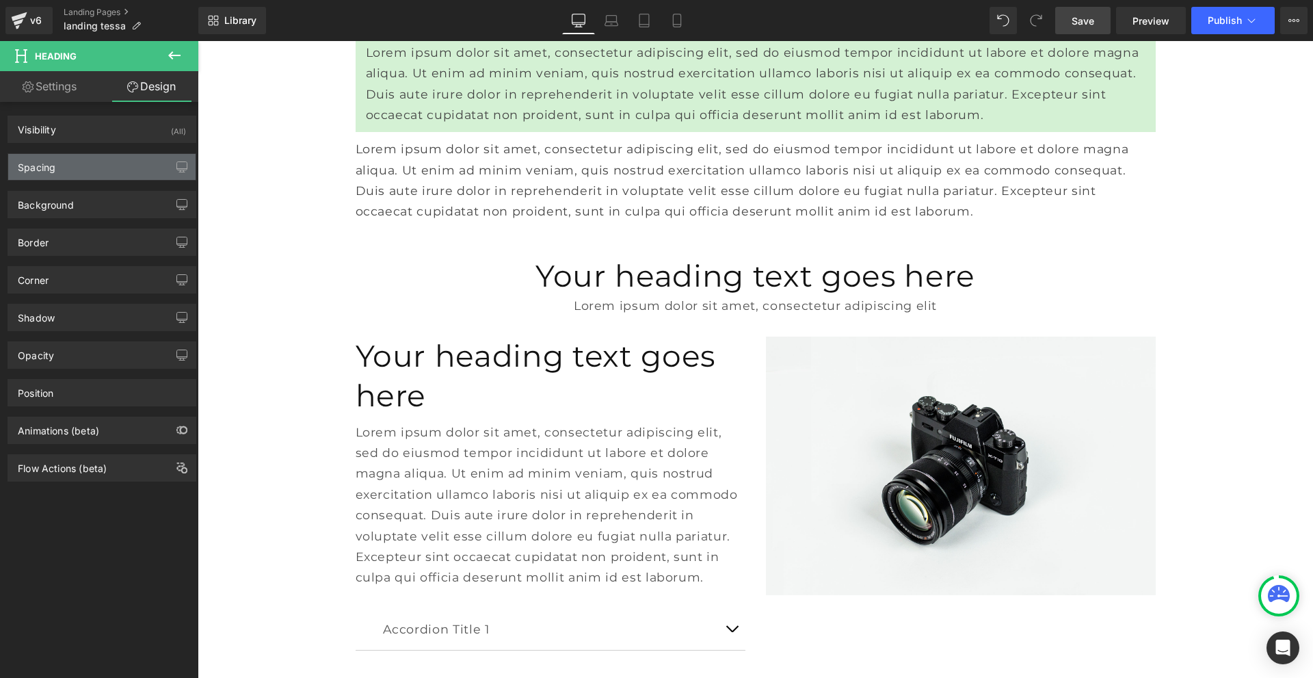
click at [95, 168] on div "Spacing" at bounding box center [101, 167] width 187 height 26
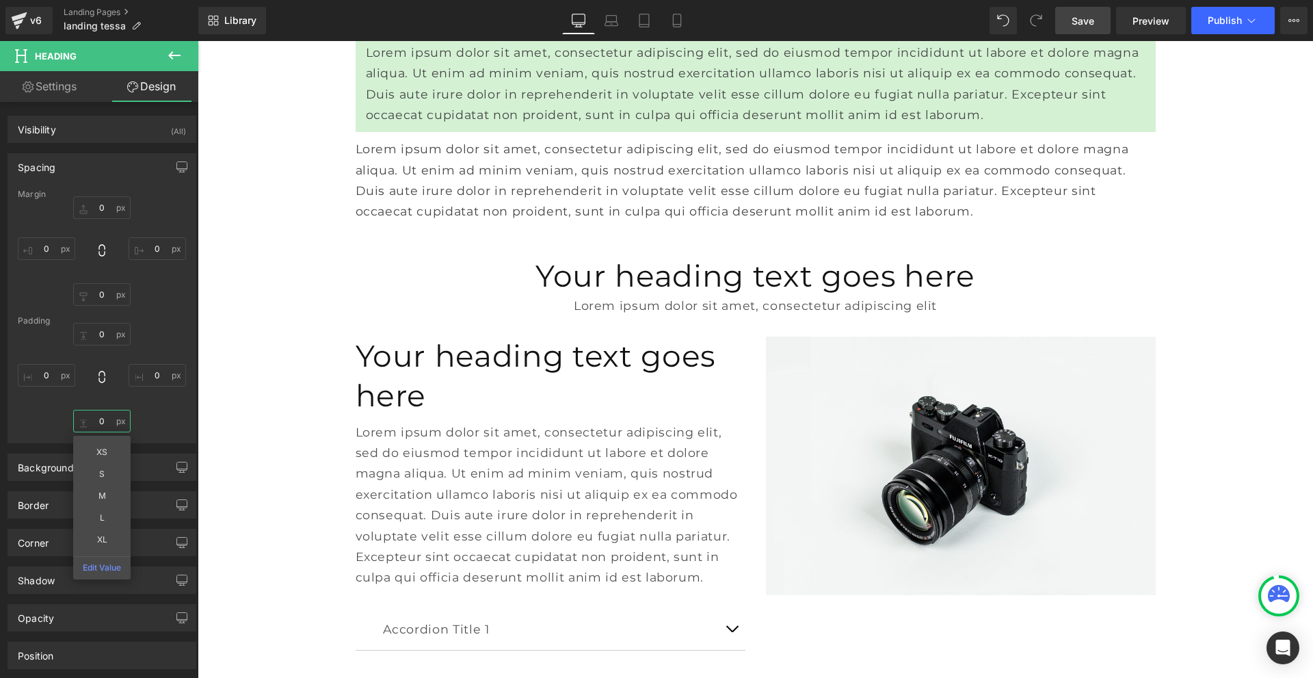
click at [101, 418] on input "0" at bounding box center [101, 421] width 57 height 23
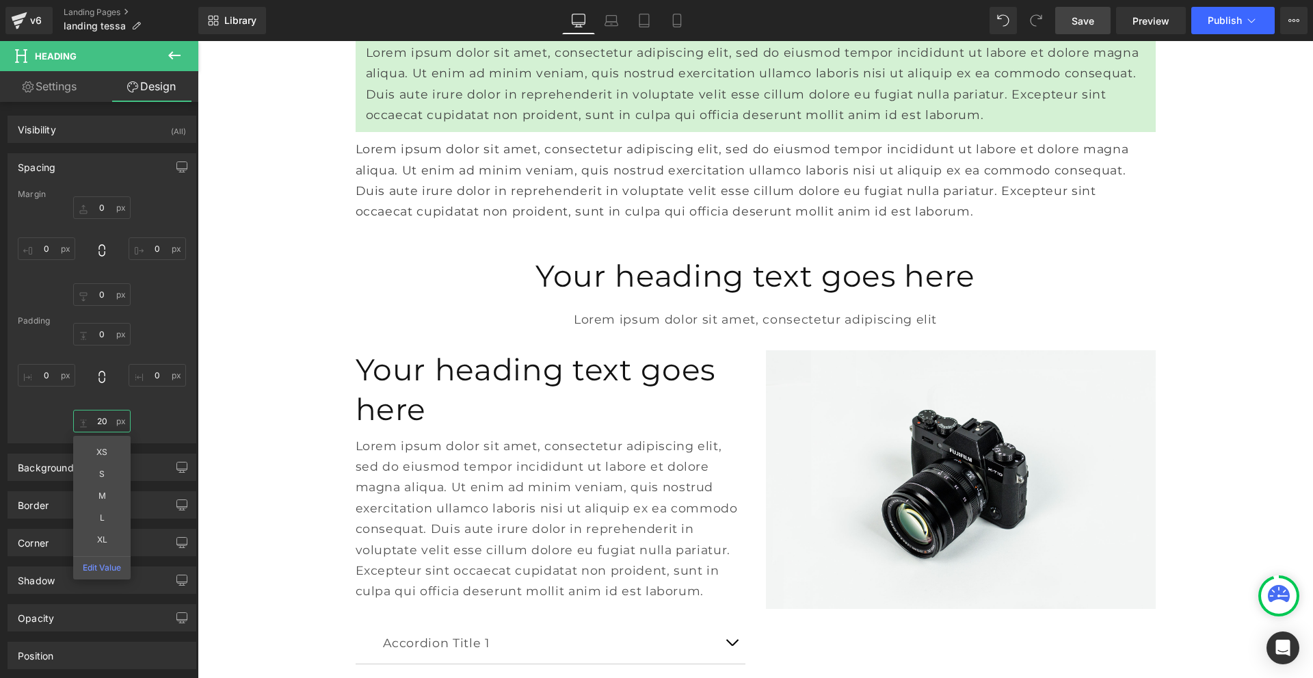
type input "20"
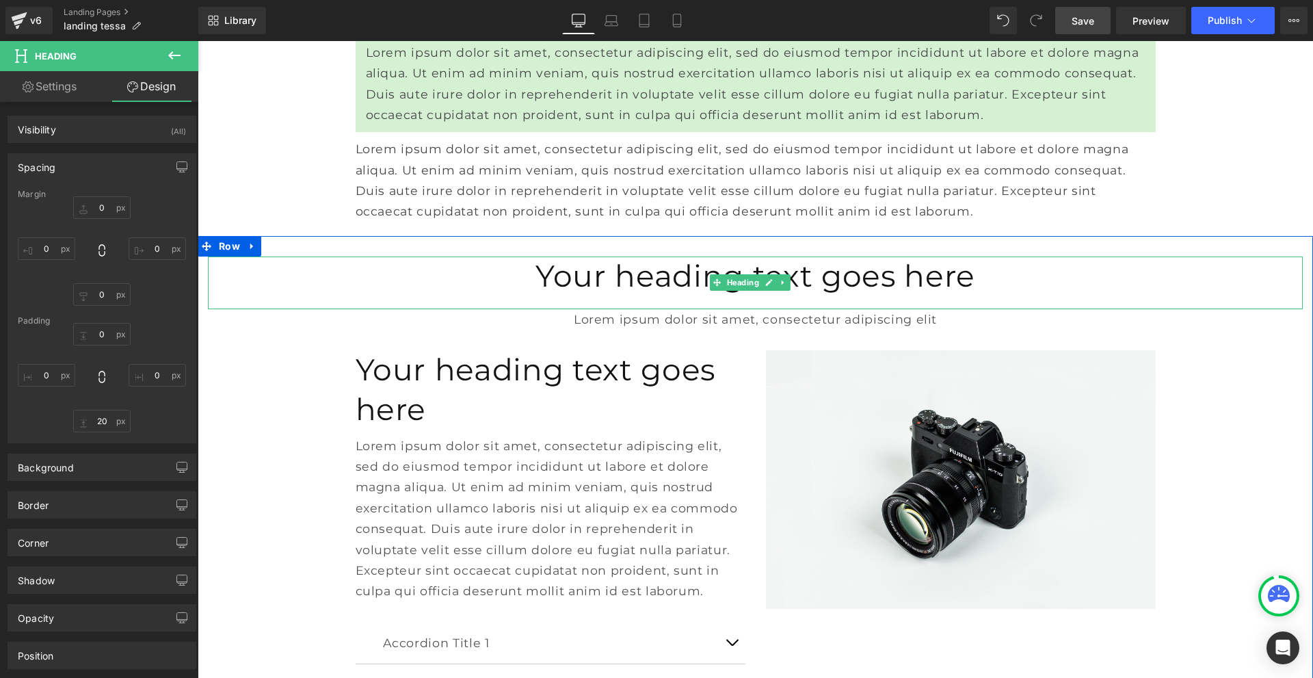
click at [616, 296] on h1 "Your heading text goes here" at bounding box center [755, 276] width 1095 height 39
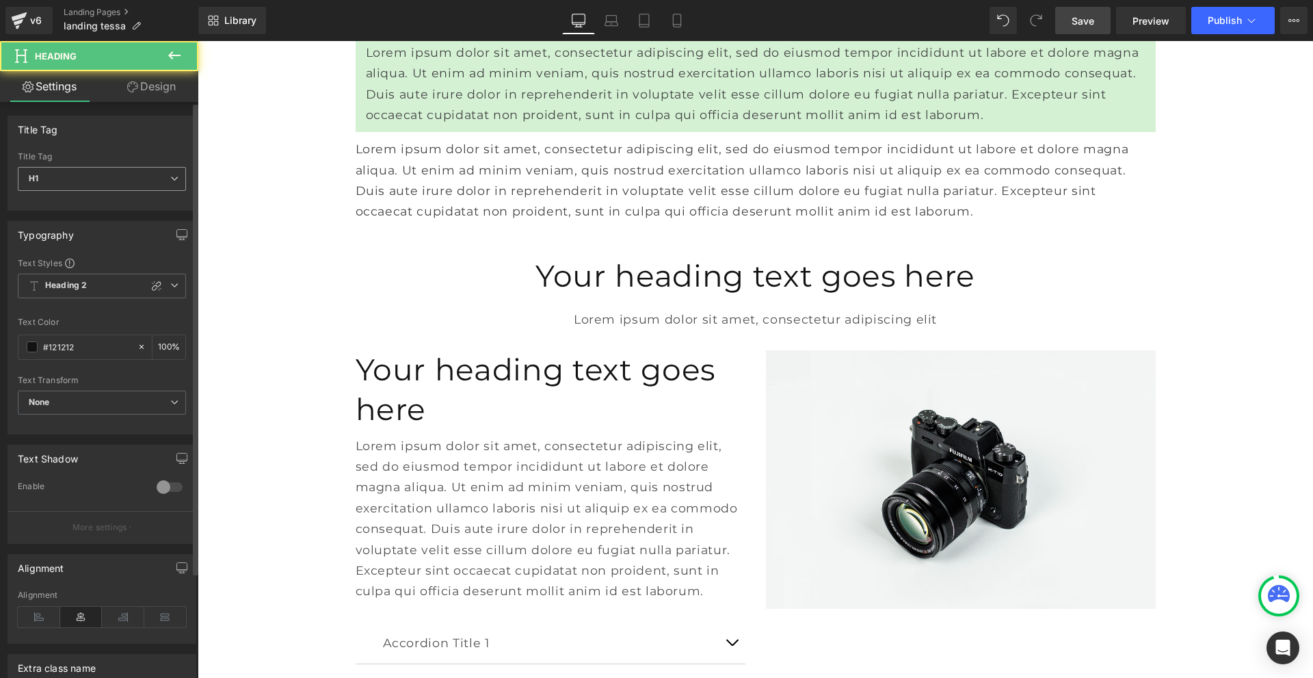
click at [101, 172] on span "H1" at bounding box center [102, 179] width 168 height 24
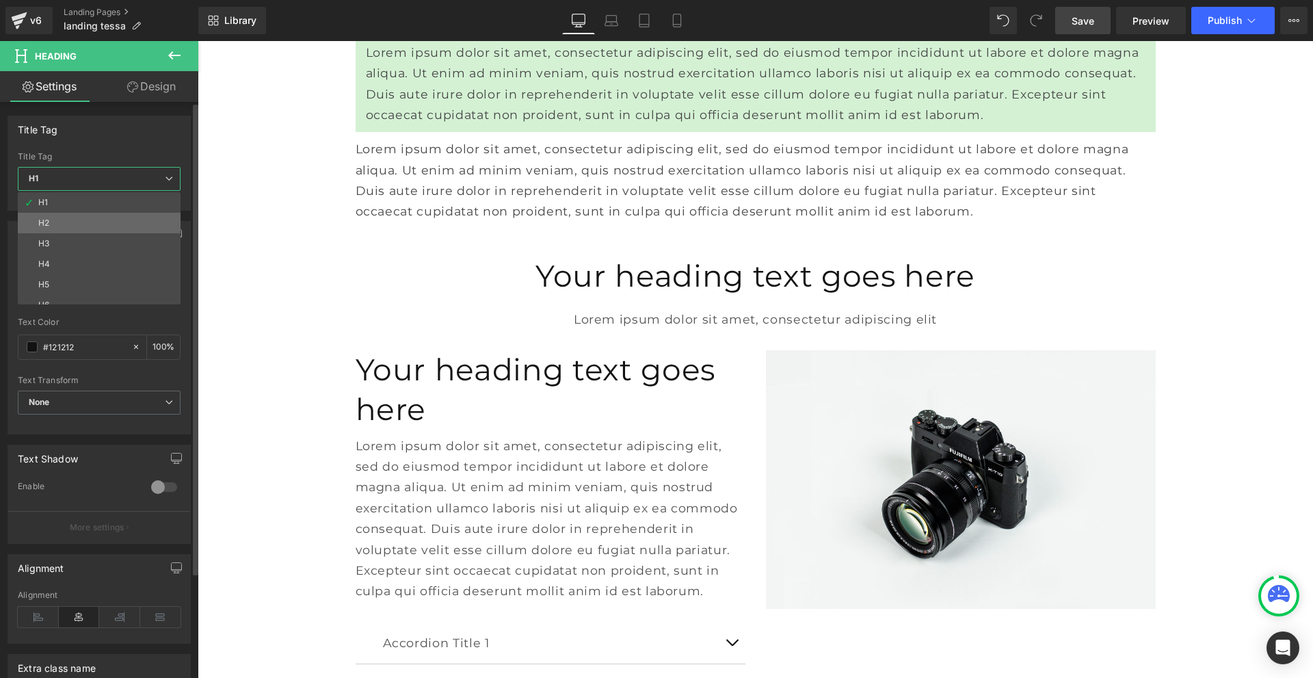
click at [86, 218] on li "H2" at bounding box center [102, 223] width 169 height 21
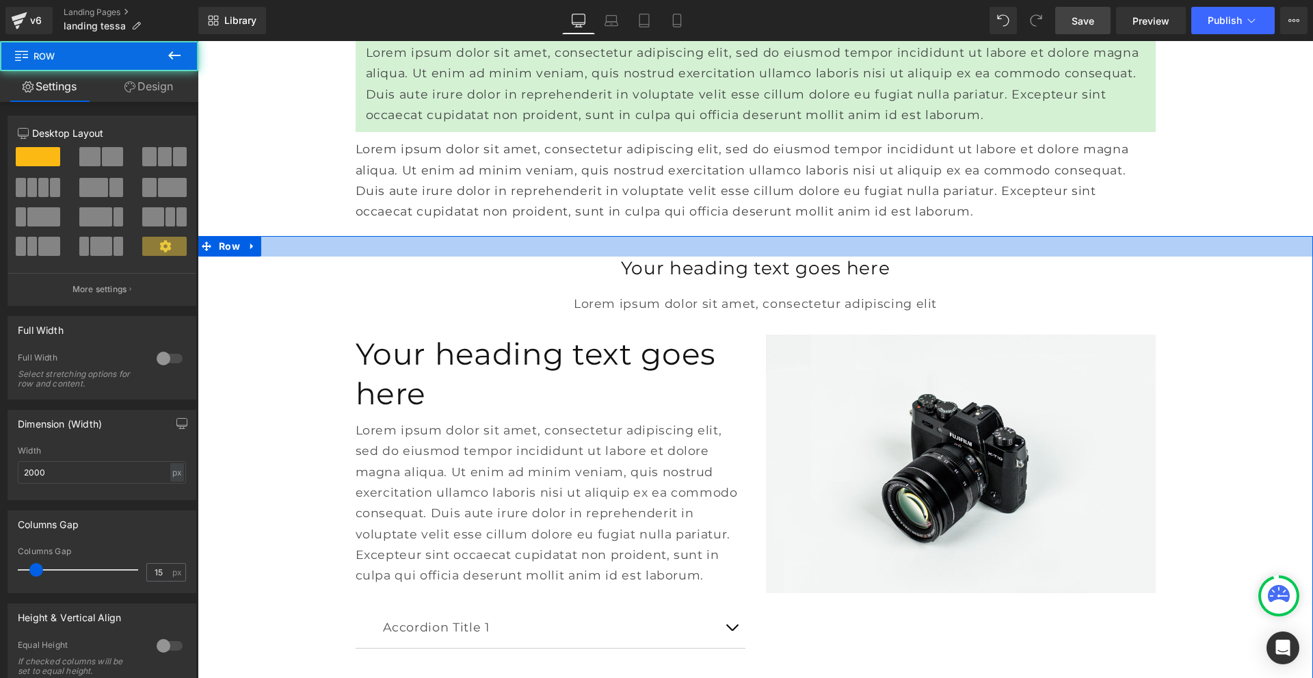
click at [267, 257] on div at bounding box center [756, 246] width 1116 height 21
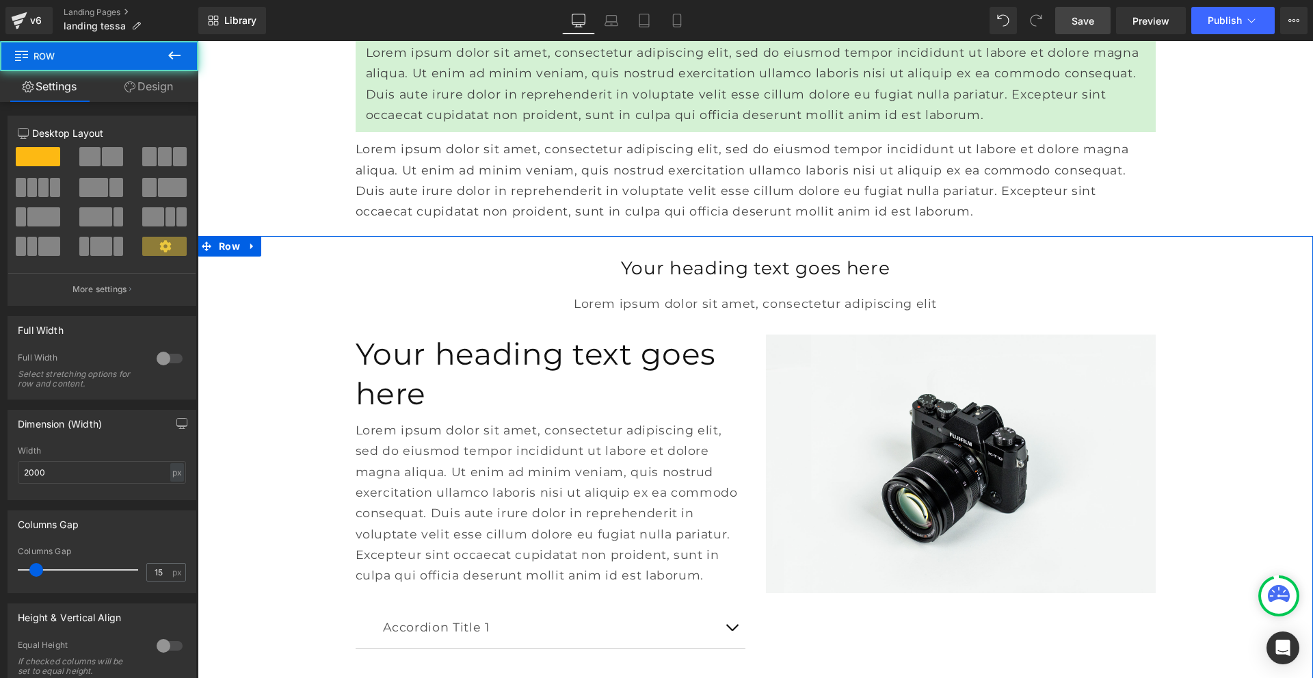
click at [153, 79] on link "Design" at bounding box center [148, 86] width 99 height 31
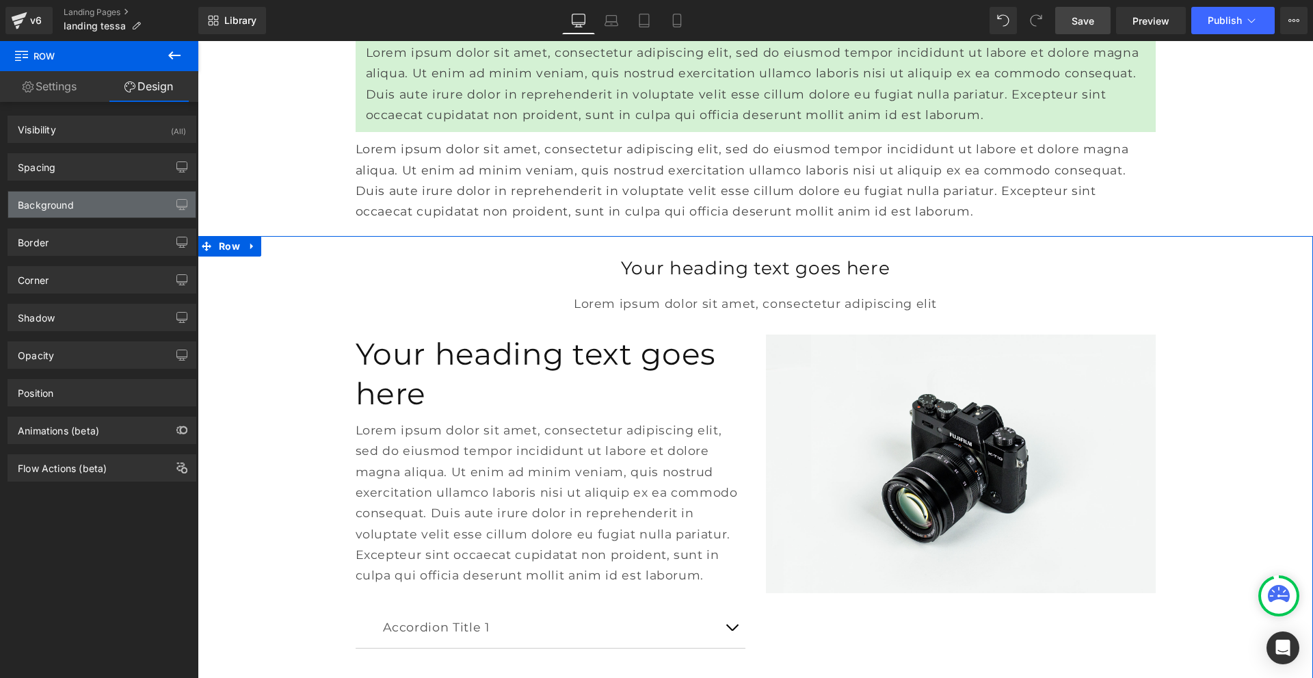
click at [111, 213] on div "Background" at bounding box center [101, 205] width 187 height 26
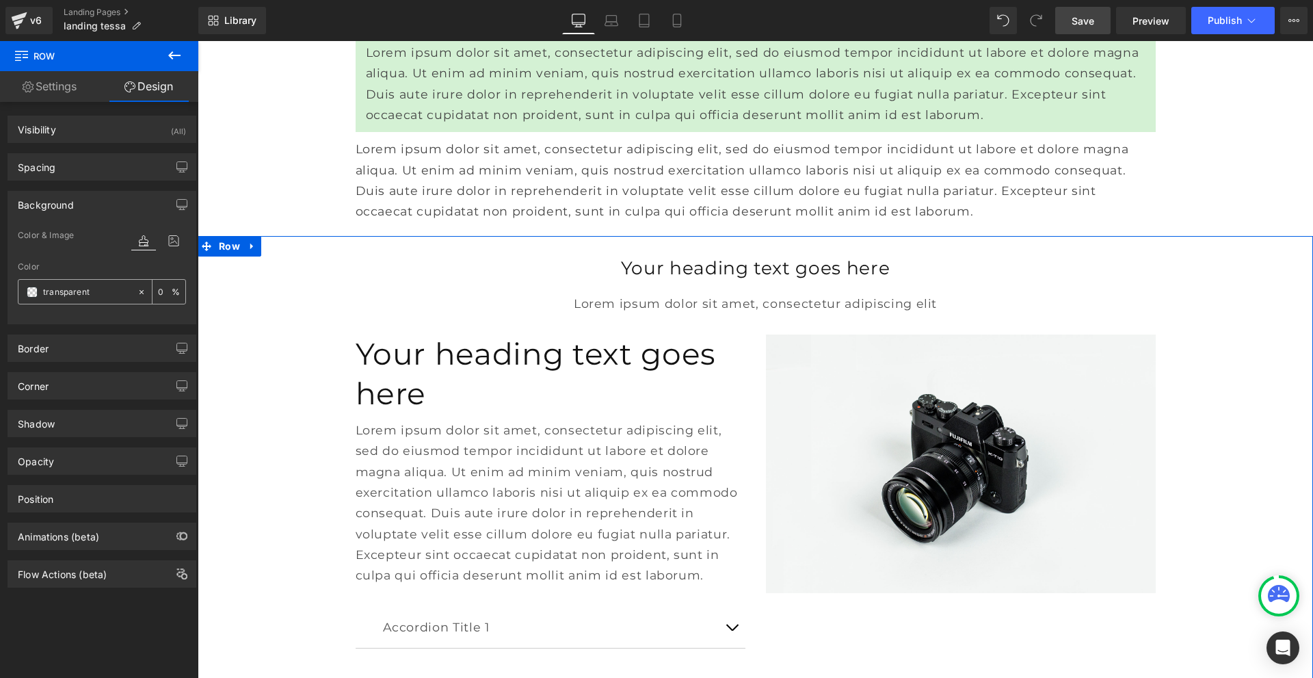
click at [94, 293] on input "text" at bounding box center [87, 292] width 88 height 15
paste input "#D3D3D3"
type input "#D3D3D3"
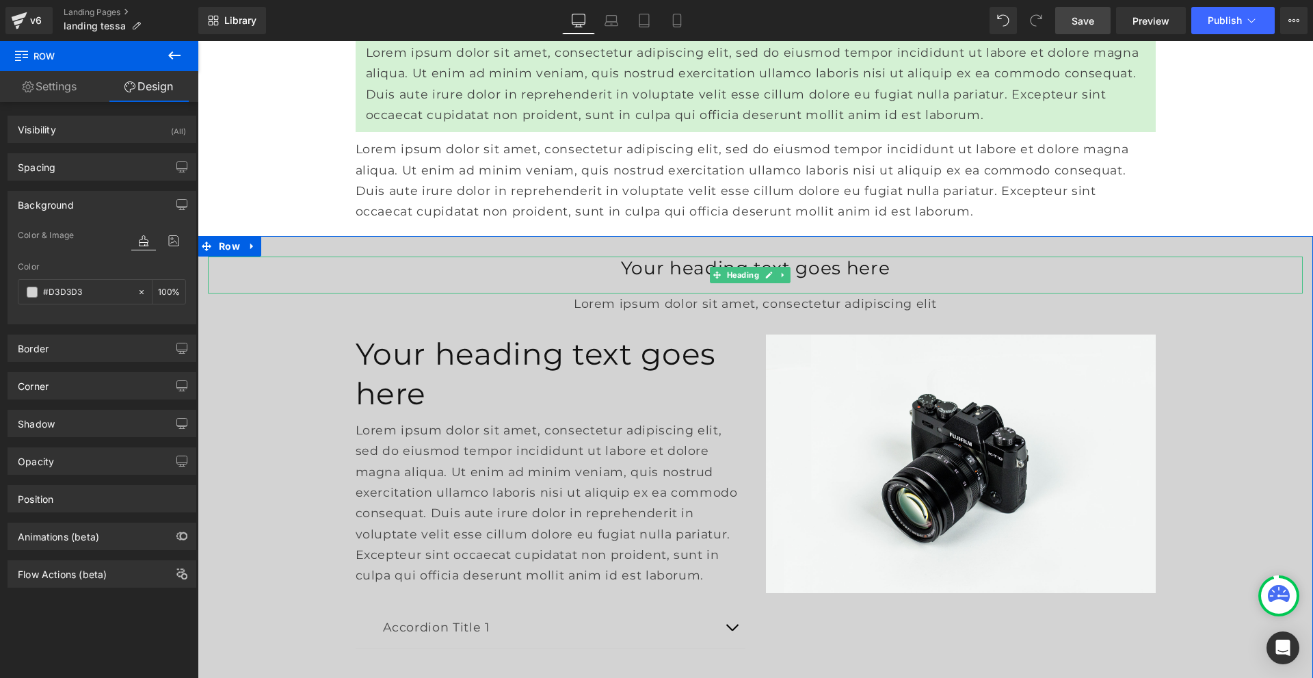
click at [828, 280] on h2 "Your heading text goes here" at bounding box center [755, 268] width 1095 height 23
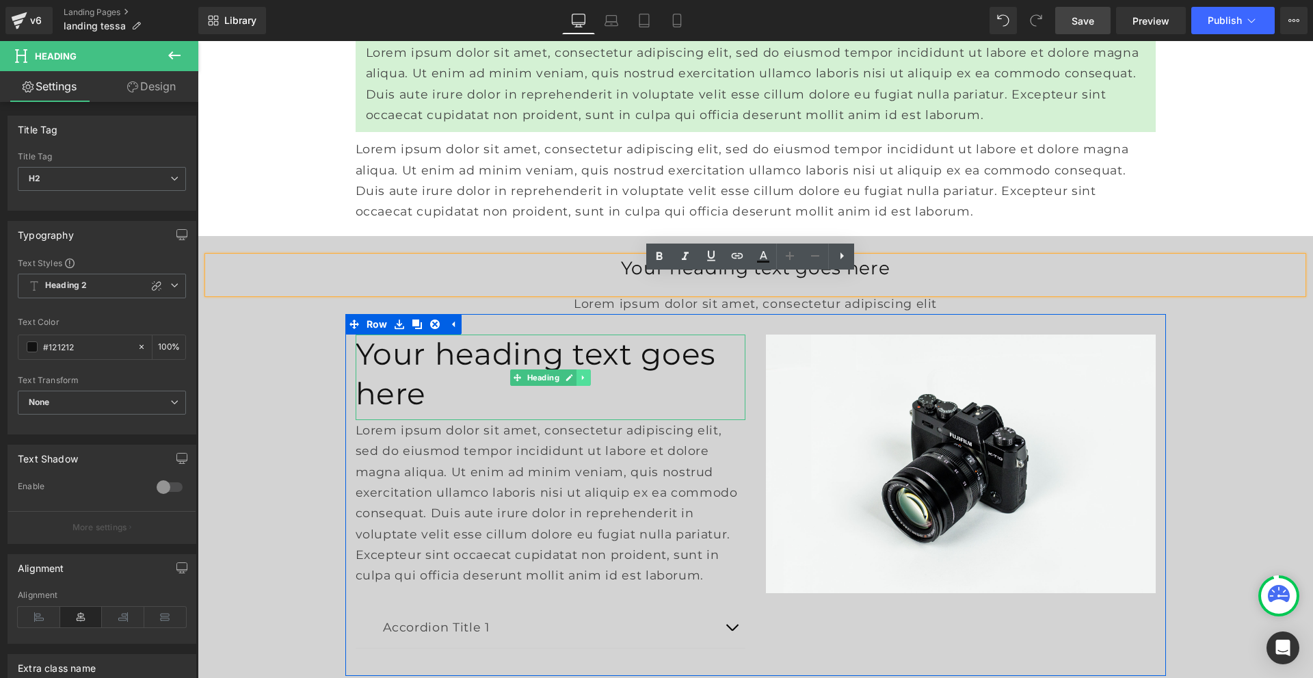
click at [577, 375] on link at bounding box center [584, 377] width 14 height 16
click at [471, 379] on h1 "Your heading text goes here" at bounding box center [551, 374] width 390 height 78
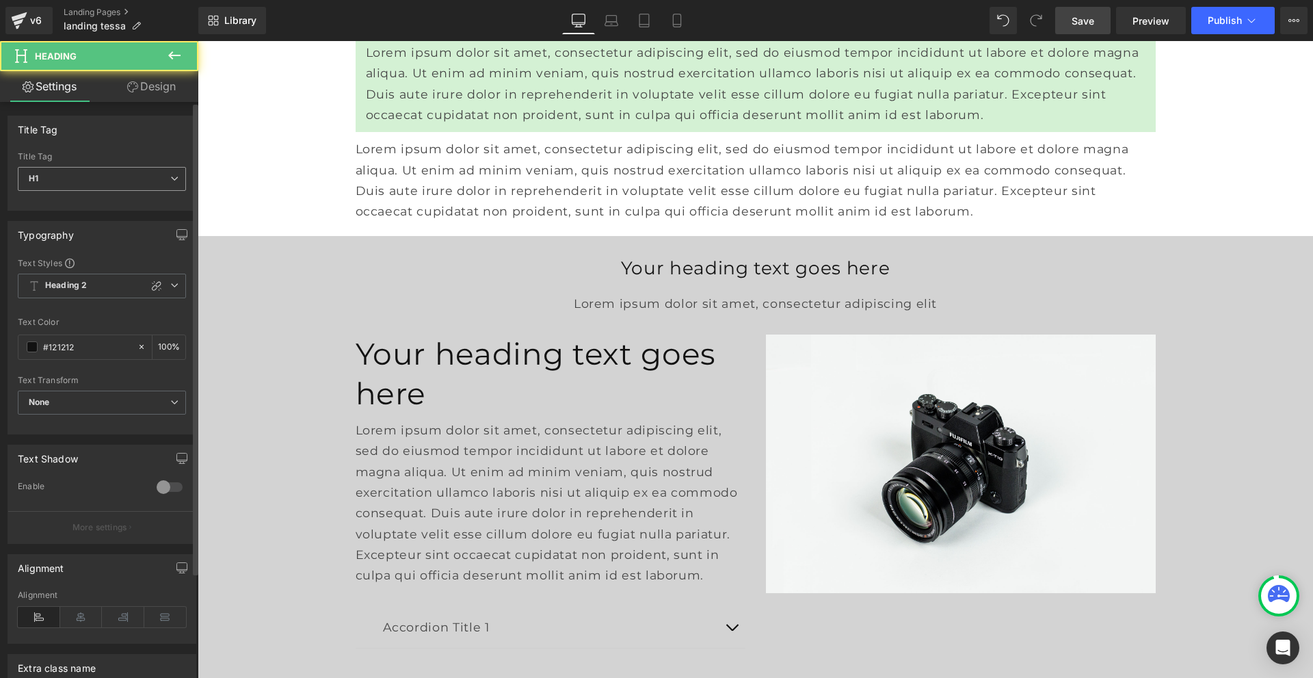
click at [109, 180] on span "H1" at bounding box center [102, 179] width 168 height 24
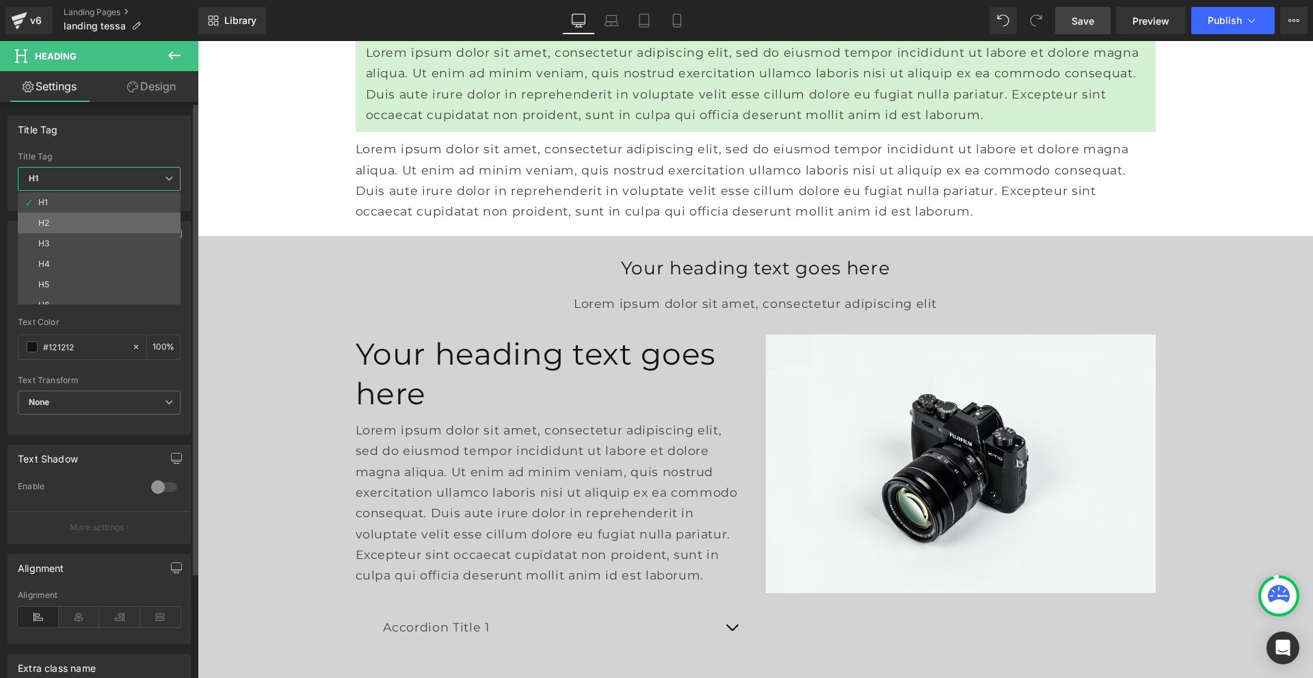
click at [103, 222] on li "H2" at bounding box center [102, 223] width 169 height 21
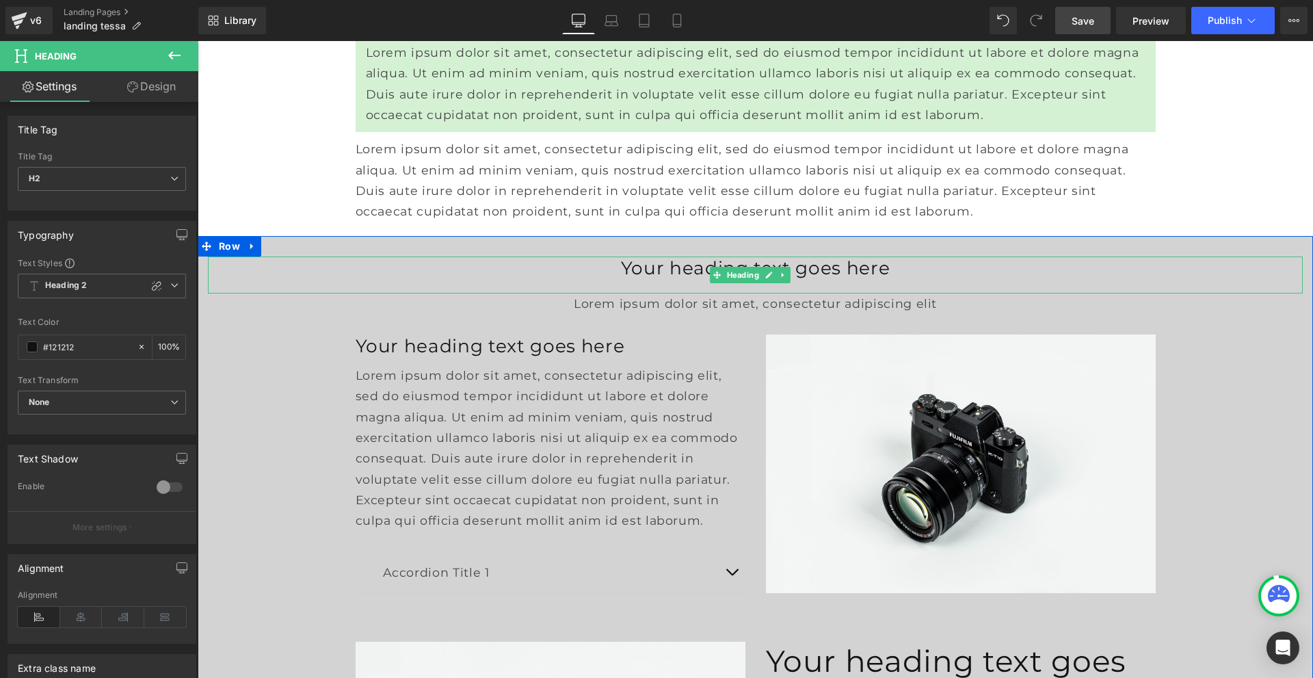
click at [597, 280] on h2 "Your heading text goes here" at bounding box center [755, 268] width 1095 height 23
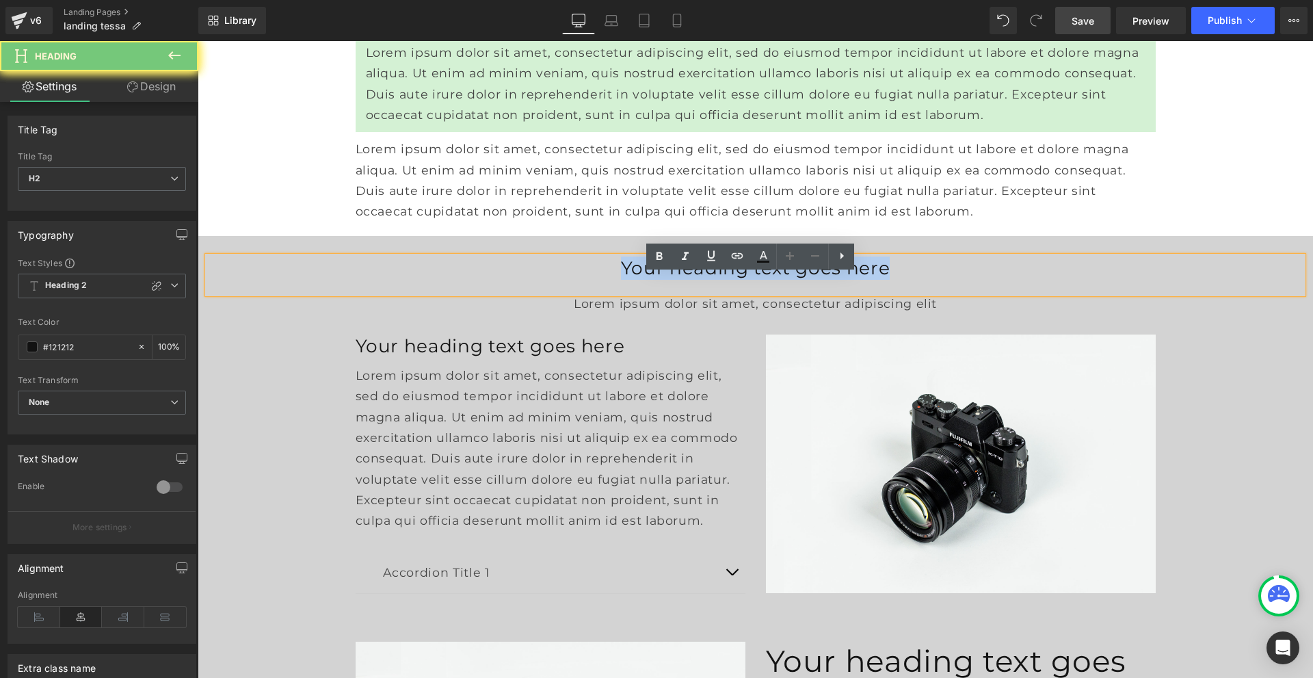
click at [597, 280] on h2 "Your heading text goes here" at bounding box center [755, 268] width 1095 height 23
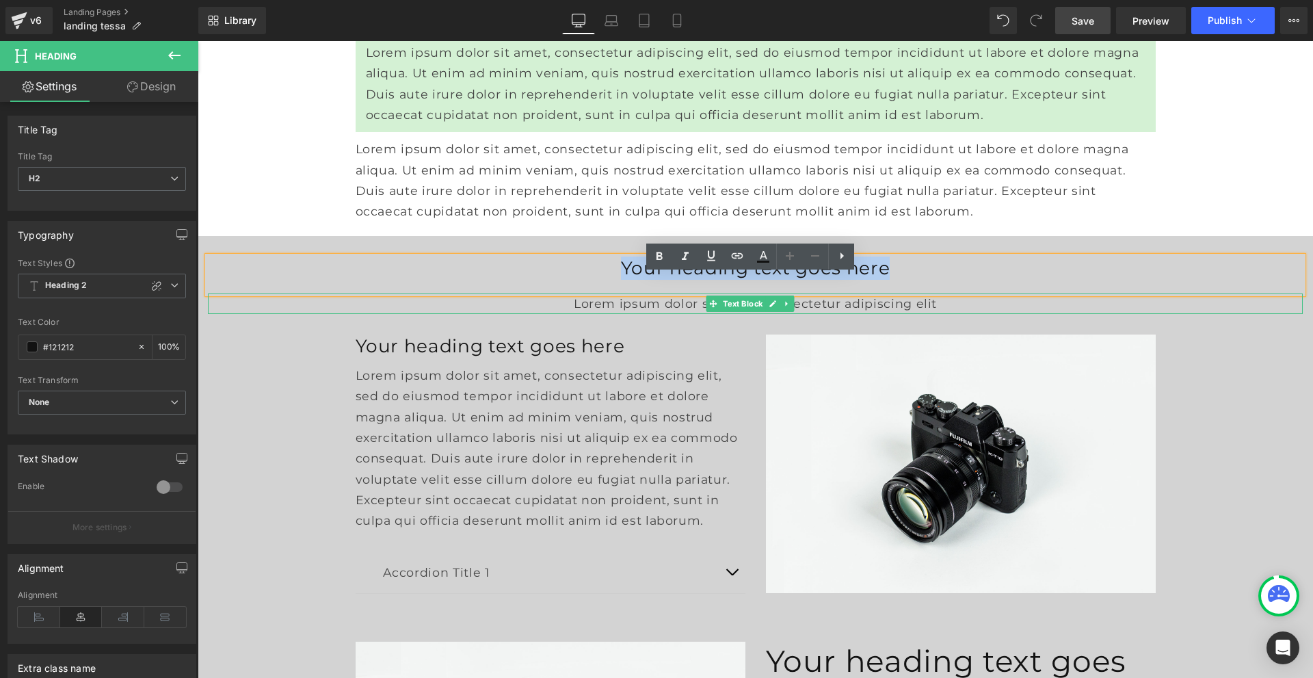
click at [584, 314] on p "Lorem ipsum dolor sit amet, consectetur adipiscing elit" at bounding box center [755, 303] width 1095 height 21
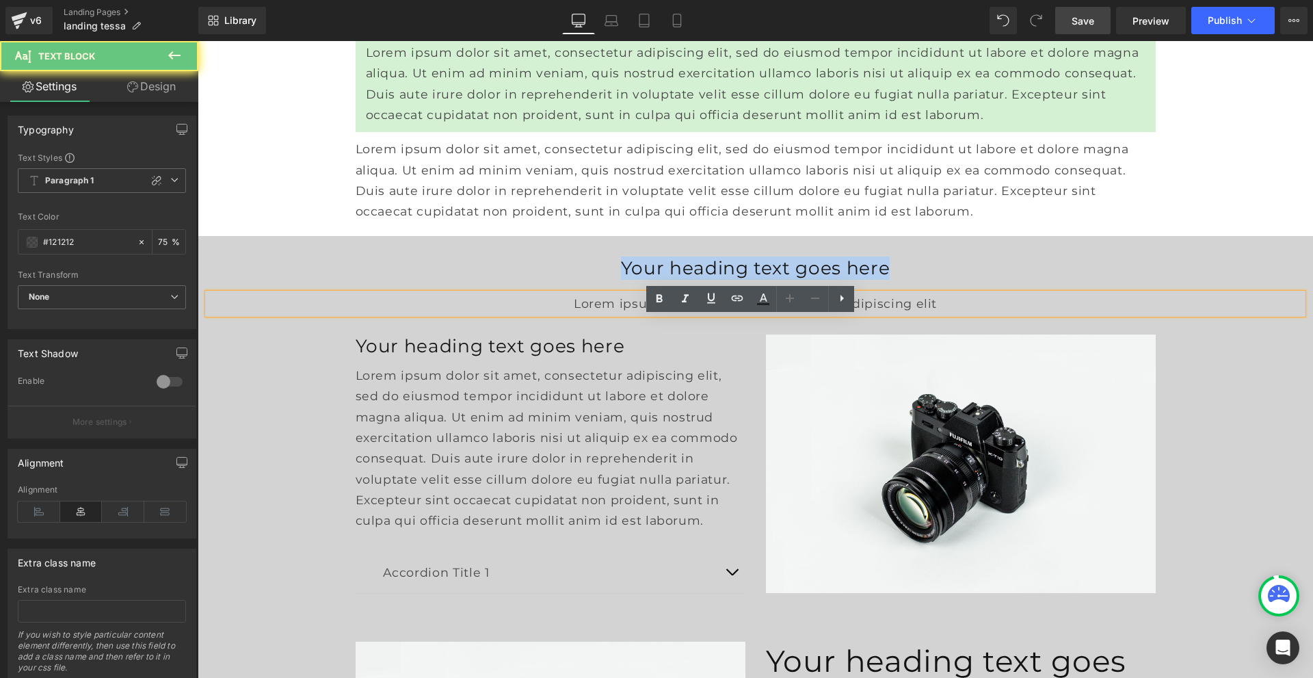
click at [584, 314] on p "Lorem ipsum dolor sit amet, consectetur adipiscing elit" at bounding box center [755, 303] width 1095 height 21
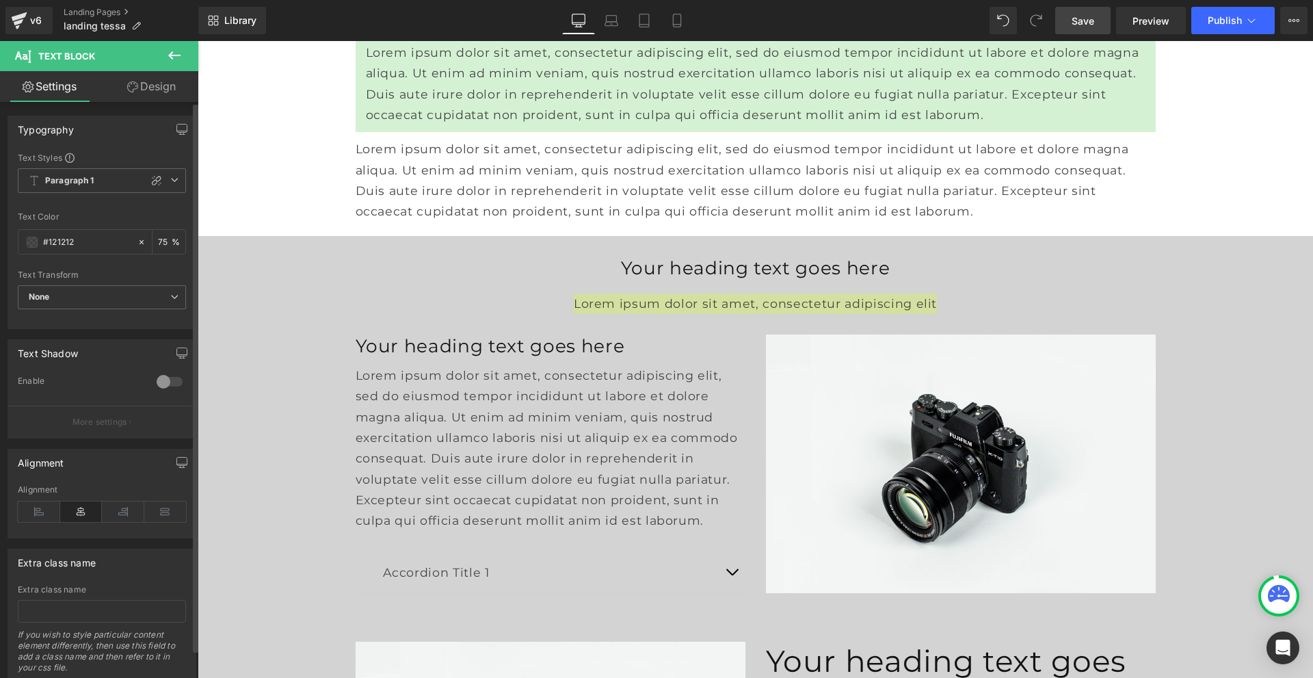
drag, startPoint x: 82, startPoint y: 233, endPoint x: 52, endPoint y: 257, distance: 38.0
click at [14, 250] on div "Text Styles Custom Paragraph 1 Paragraph 2 Paragraph 3 Paragraph 4 Paragraph 1 …" at bounding box center [101, 240] width 187 height 176
click at [60, 236] on input "#121212" at bounding box center [87, 242] width 88 height 15
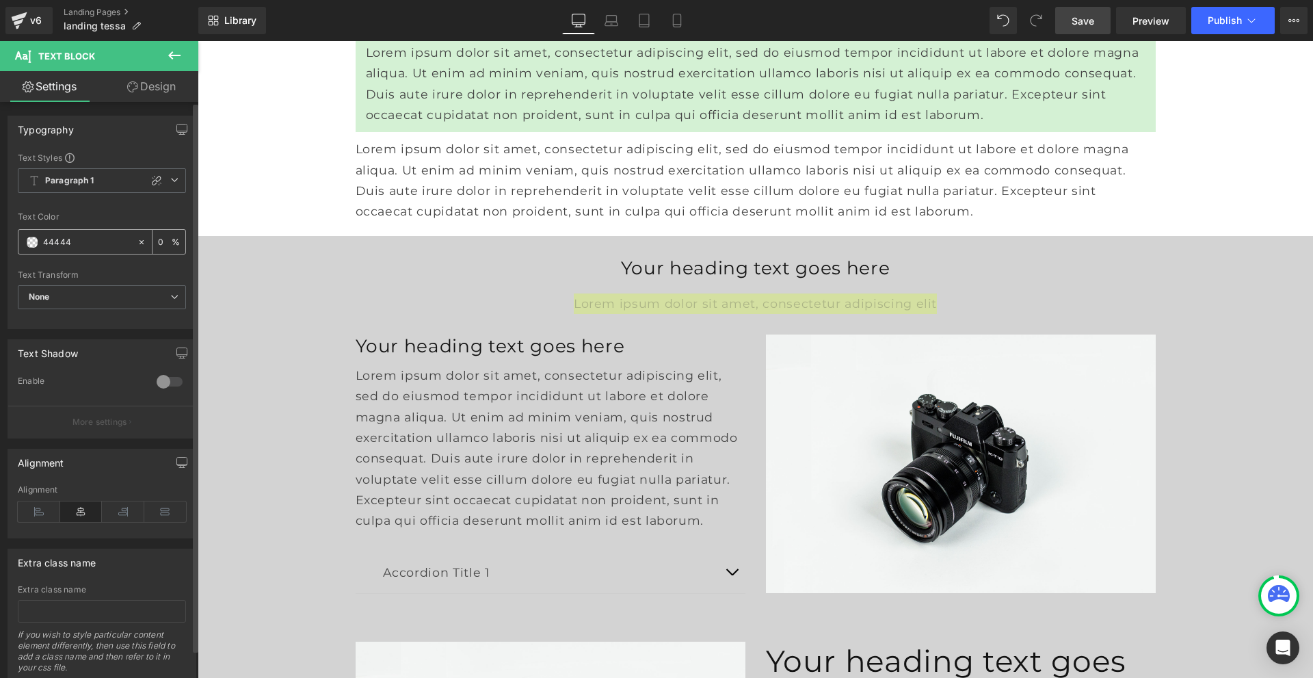
type input "444444"
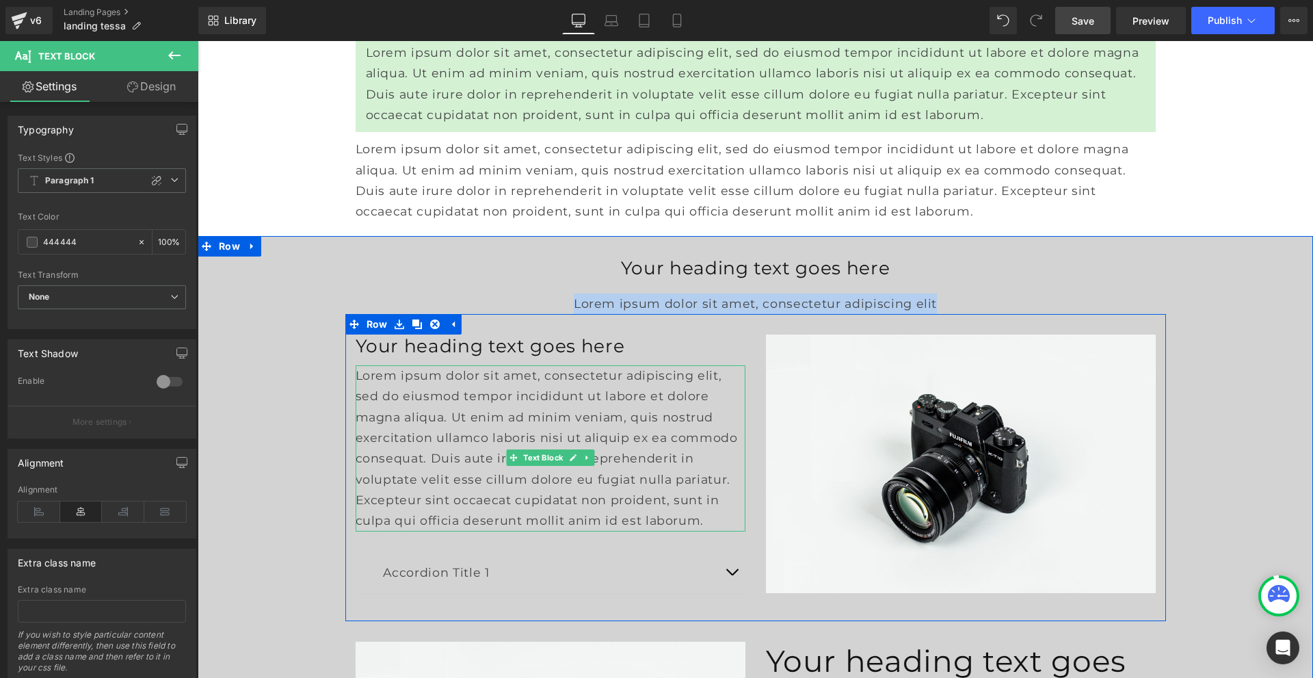
click at [442, 408] on p "Lorem ipsum dolor sit amet, consectetur adipiscing elit, sed do eiusmod tempor …" at bounding box center [551, 448] width 390 height 166
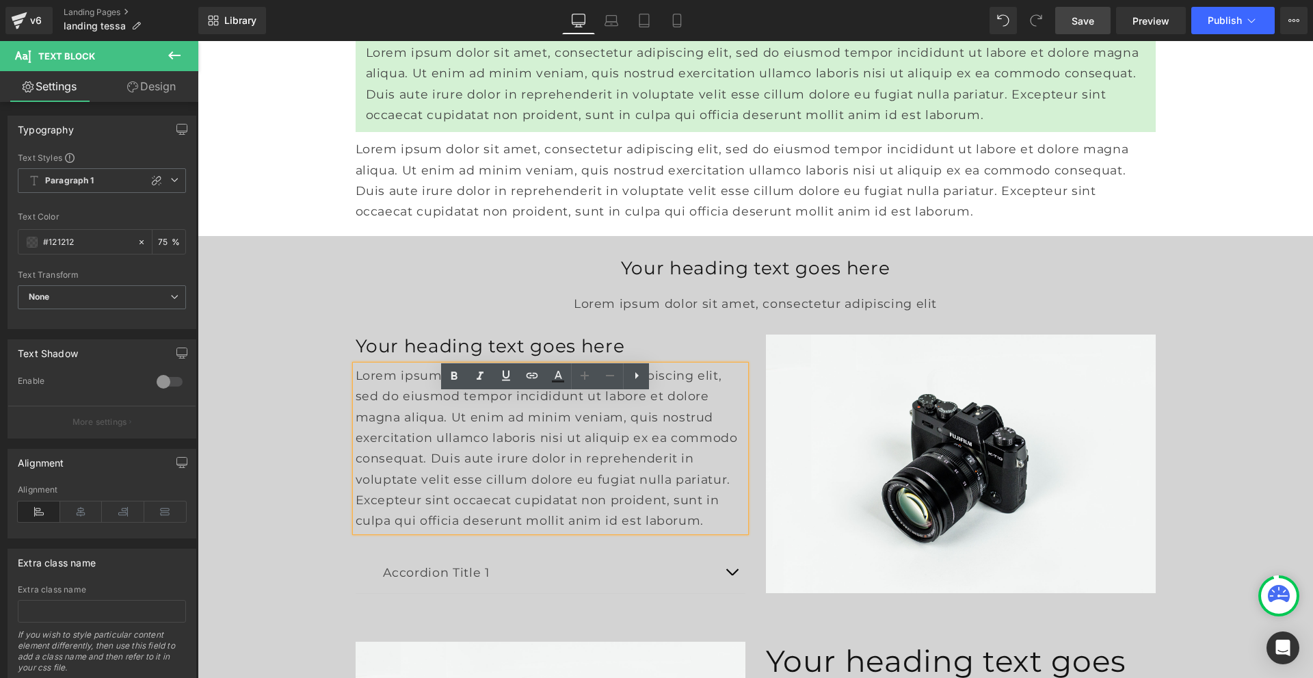
click at [438, 412] on p "Lorem ipsum dolor sit amet, consectetur adipiscing elit, sed do eiusmod tempor …" at bounding box center [551, 448] width 390 height 166
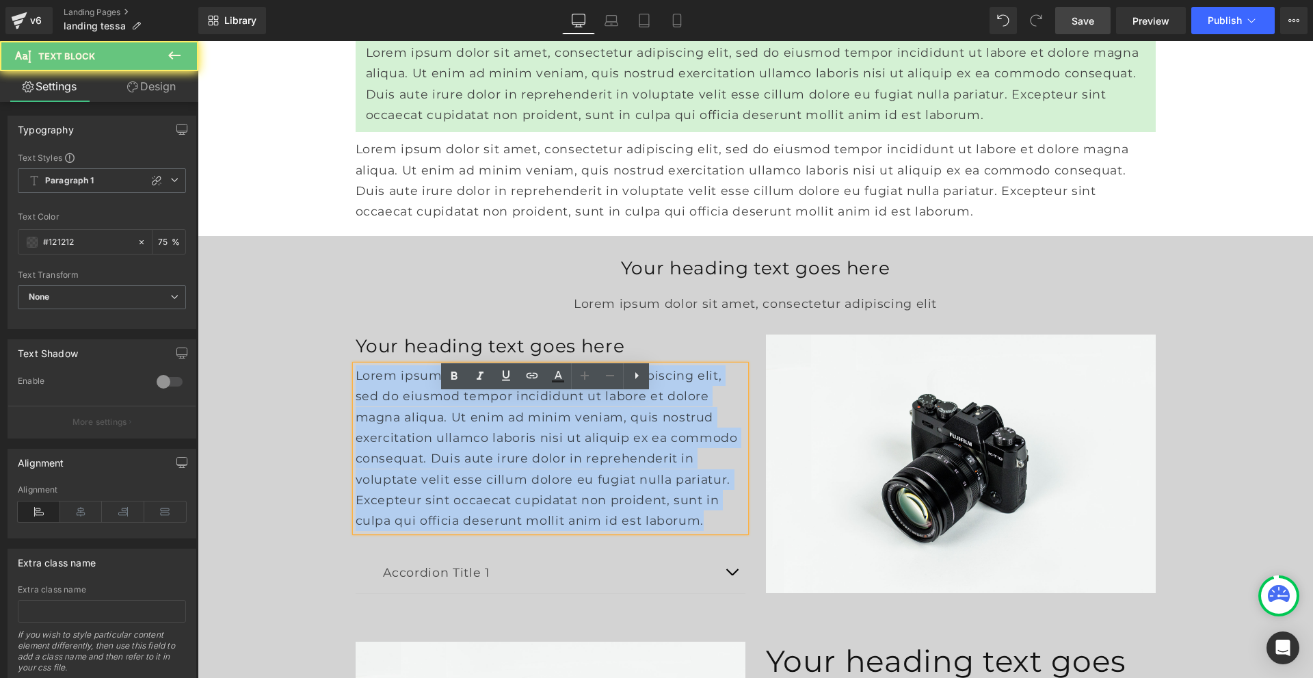
click at [438, 412] on p "Lorem ipsum dolor sit amet, consectetur adipiscing elit, sed do eiusmod tempor …" at bounding box center [551, 448] width 390 height 166
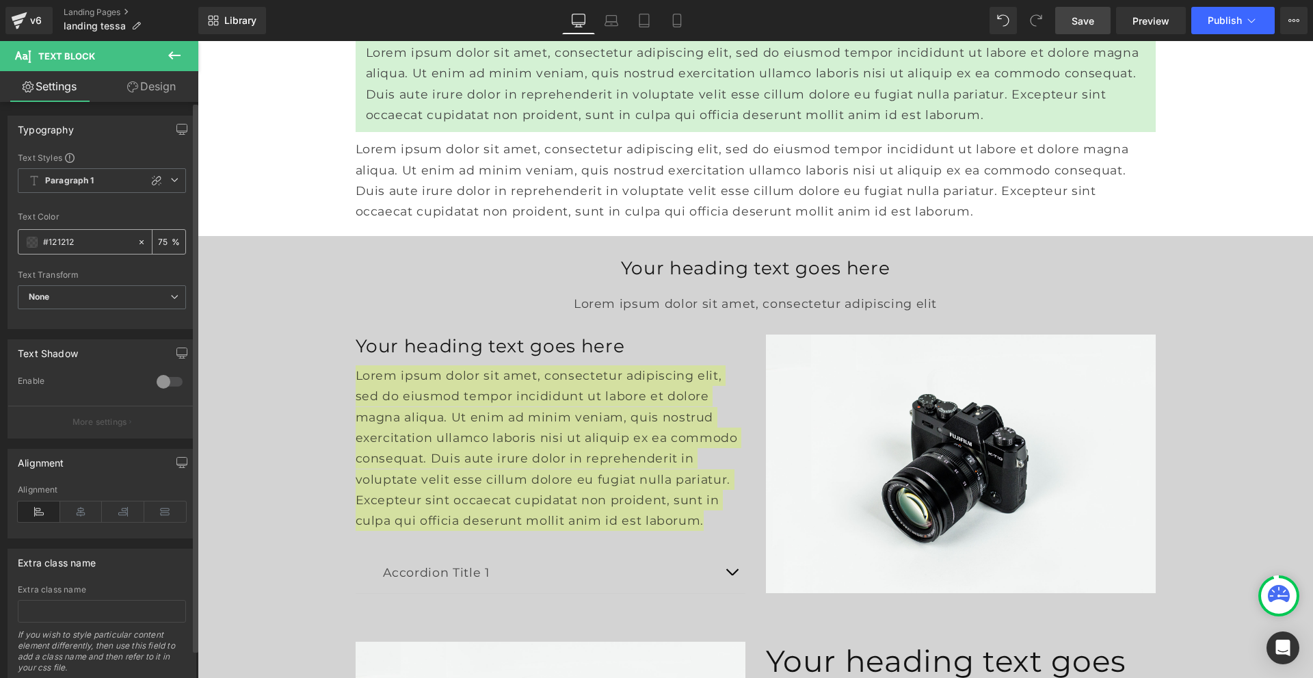
drag, startPoint x: 89, startPoint y: 239, endPoint x: 21, endPoint y: 238, distance: 68.4
click at [21, 238] on div "#121212" at bounding box center [77, 242] width 118 height 24
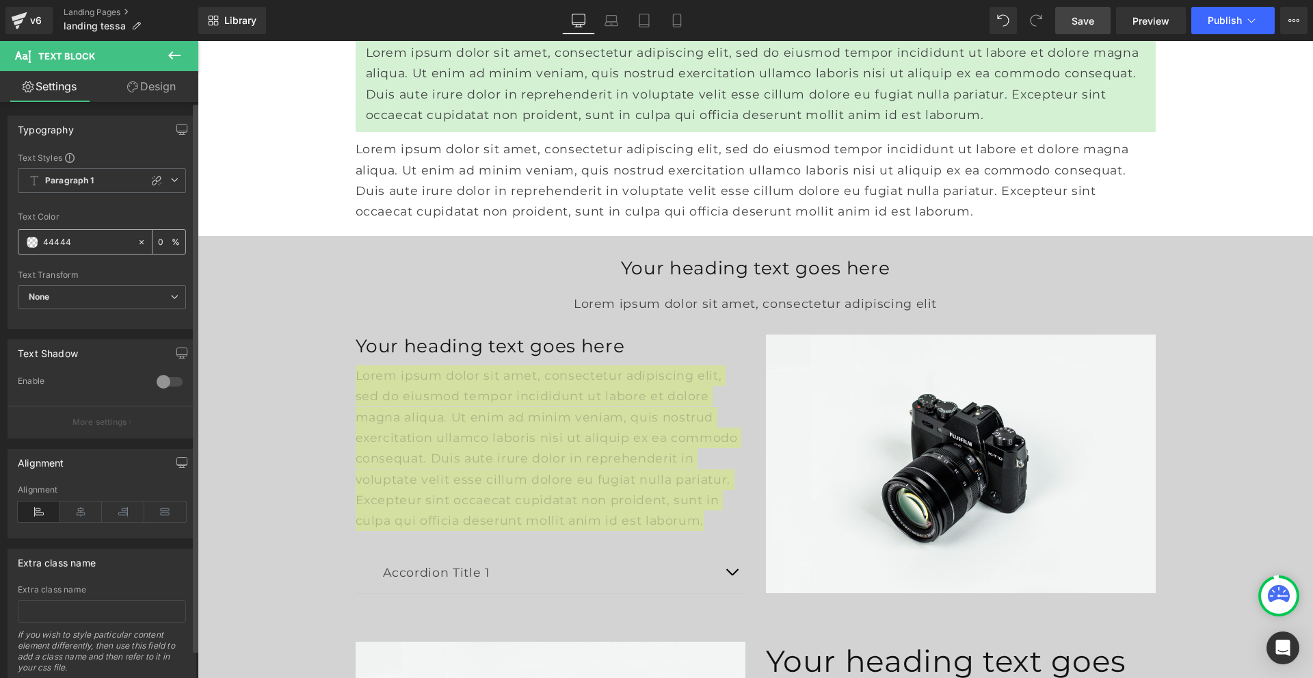
type input "444444"
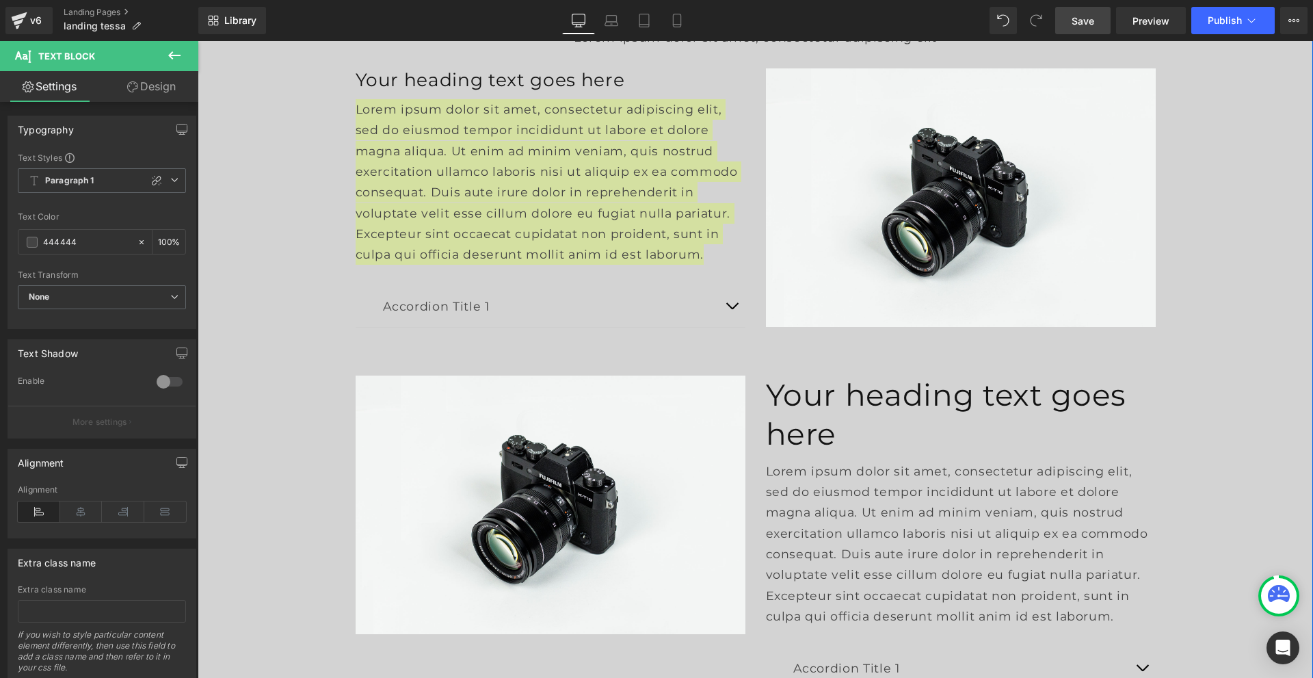
scroll to position [4720, 0]
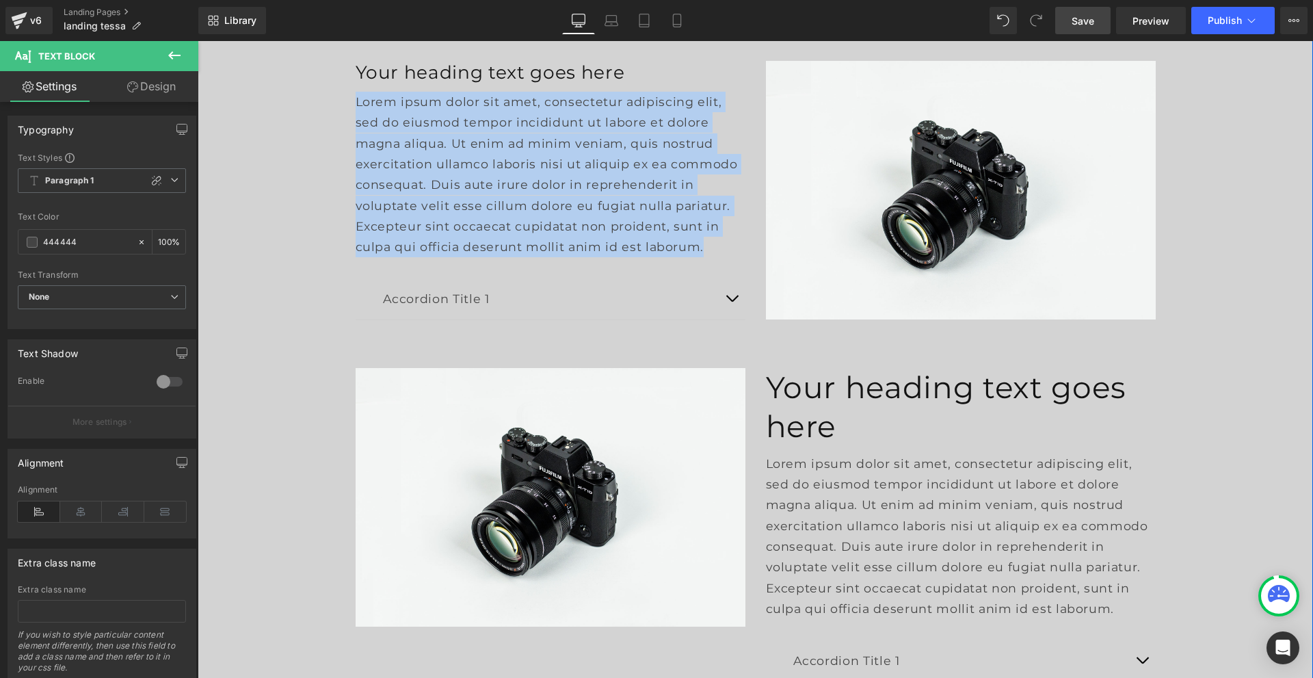
click at [473, 309] on p "Accordion Title 1" at bounding box center [550, 299] width 335 height 21
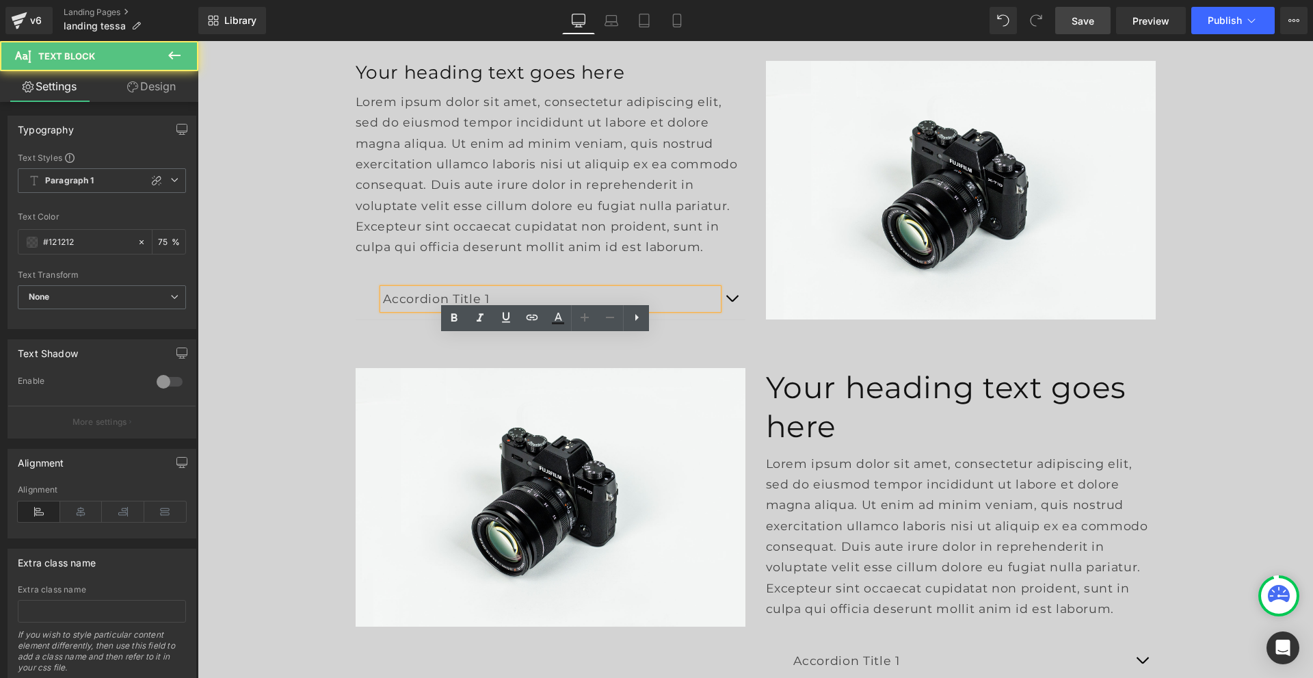
click at [469, 309] on p "Accordion Title 1" at bounding box center [550, 299] width 335 height 21
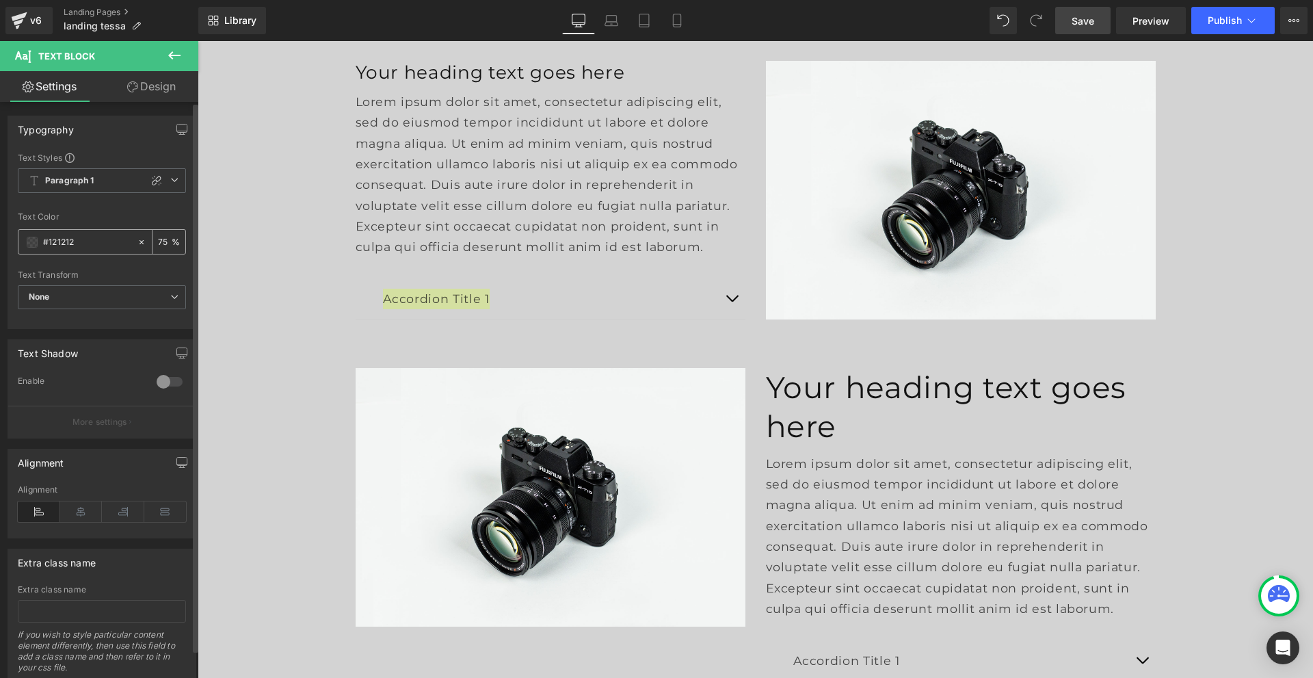
drag, startPoint x: 98, startPoint y: 239, endPoint x: 31, endPoint y: 239, distance: 67.0
click at [31, 239] on div "#121212" at bounding box center [77, 242] width 118 height 24
type input "444444"
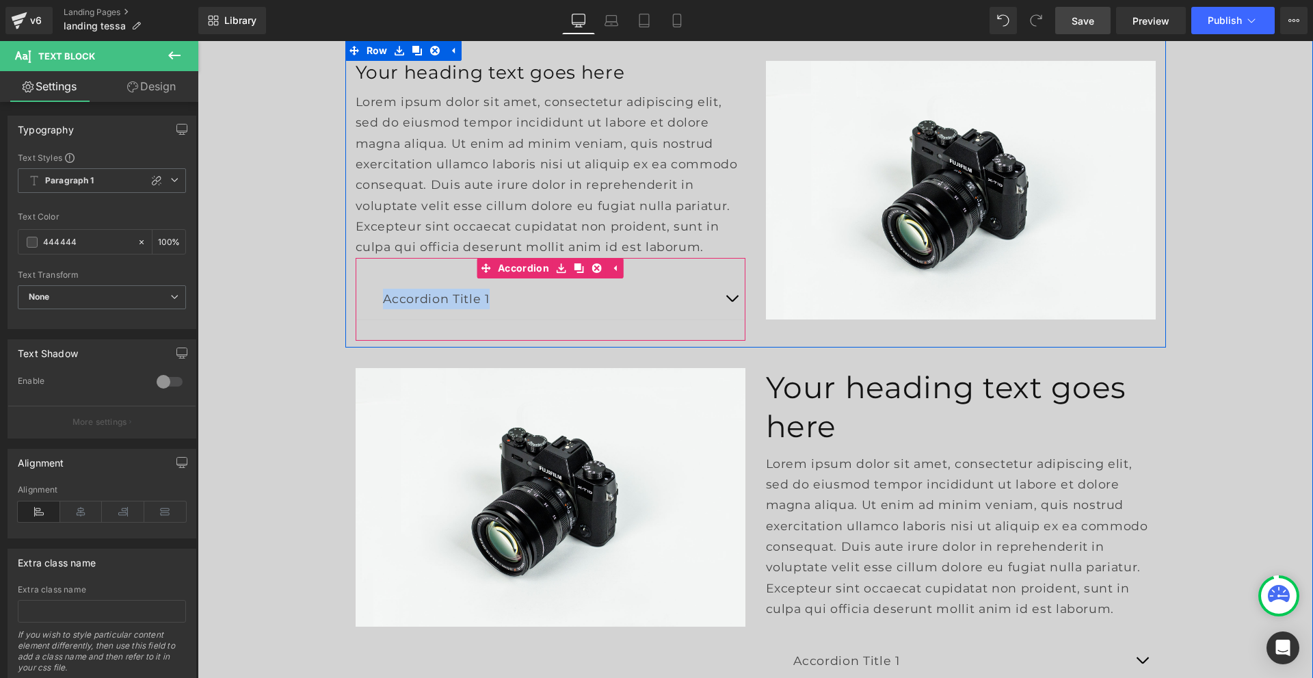
click at [732, 302] on span "button" at bounding box center [732, 302] width 0 height 0
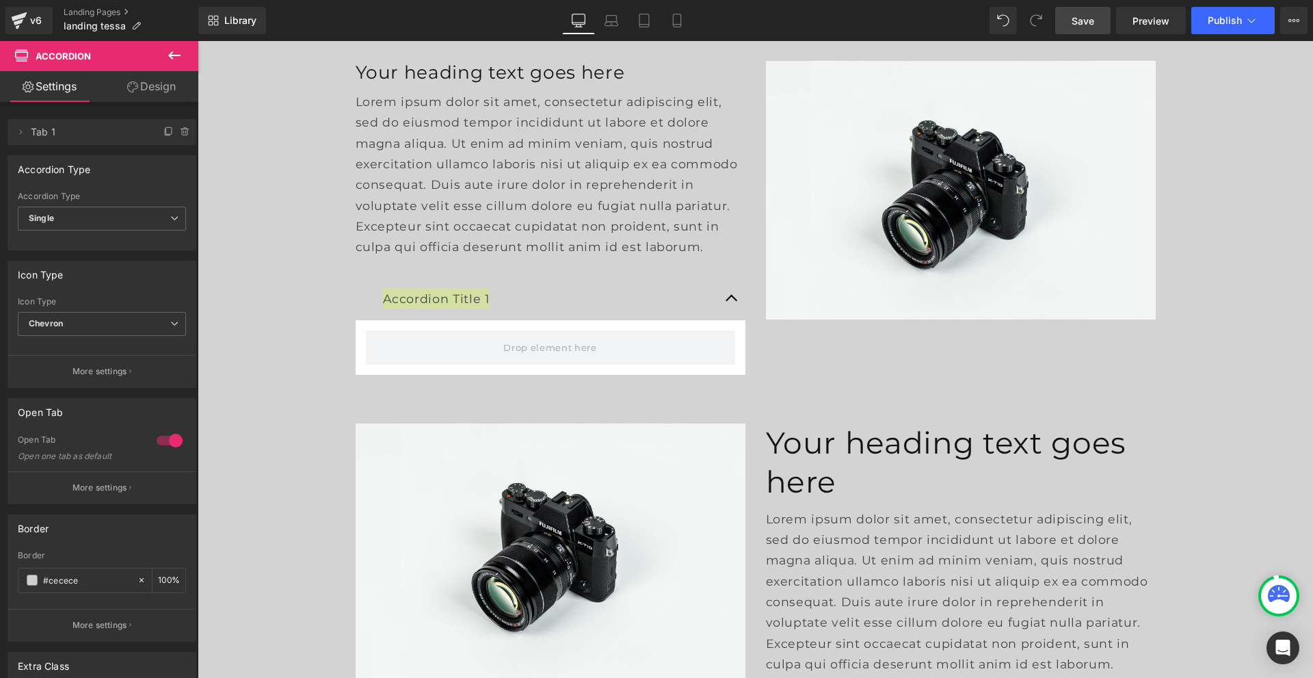
click at [174, 60] on icon at bounding box center [174, 55] width 16 height 16
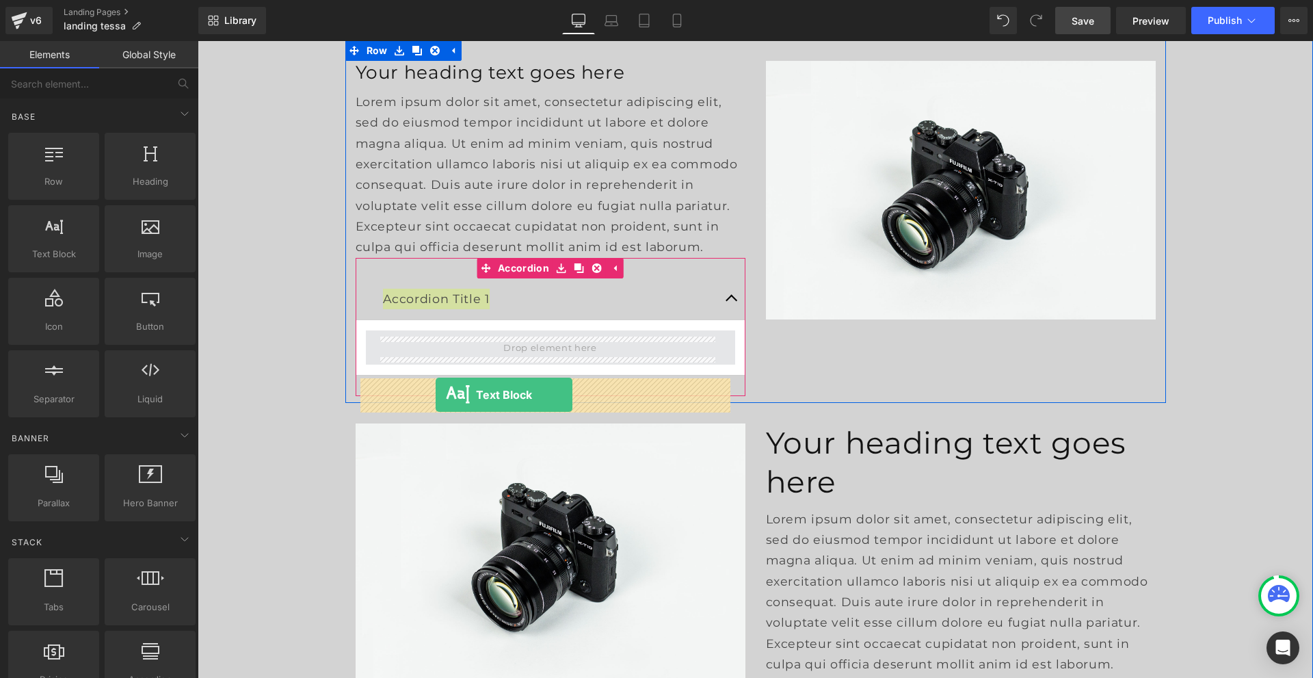
drag, startPoint x: 257, startPoint y: 283, endPoint x: 436, endPoint y: 395, distance: 210.9
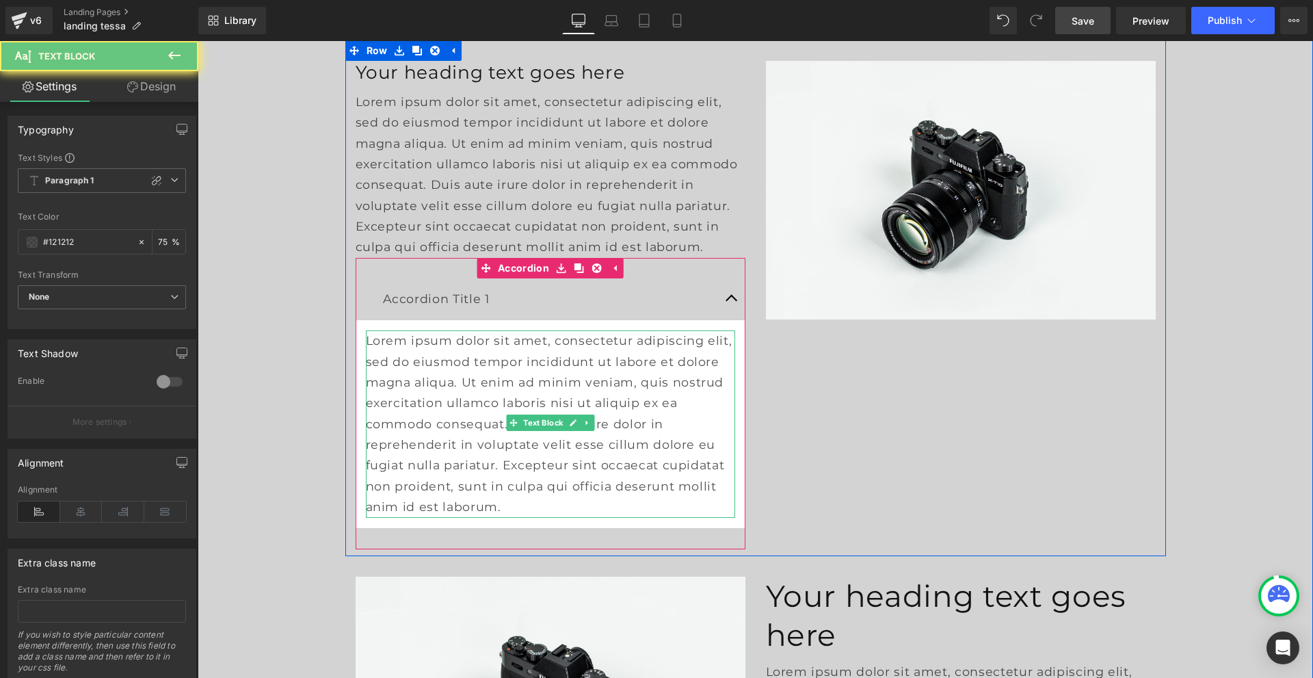
click at [458, 408] on p "Lorem ipsum dolor sit amet, consectetur adipiscing elit, sed do eiusmod tempor …" at bounding box center [550, 423] width 369 height 187
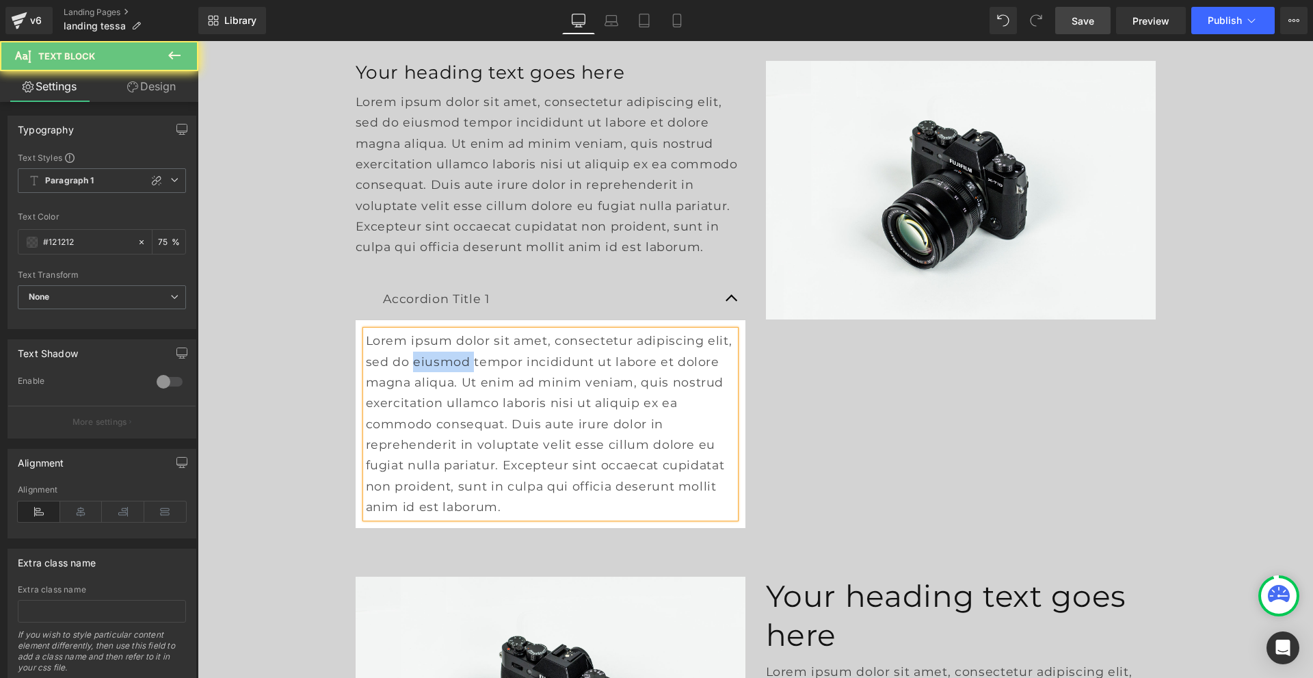
click at [458, 408] on p "Lorem ipsum dolor sit amet, consectetur adipiscing elit, sed do eiusmod tempor …" at bounding box center [550, 423] width 369 height 187
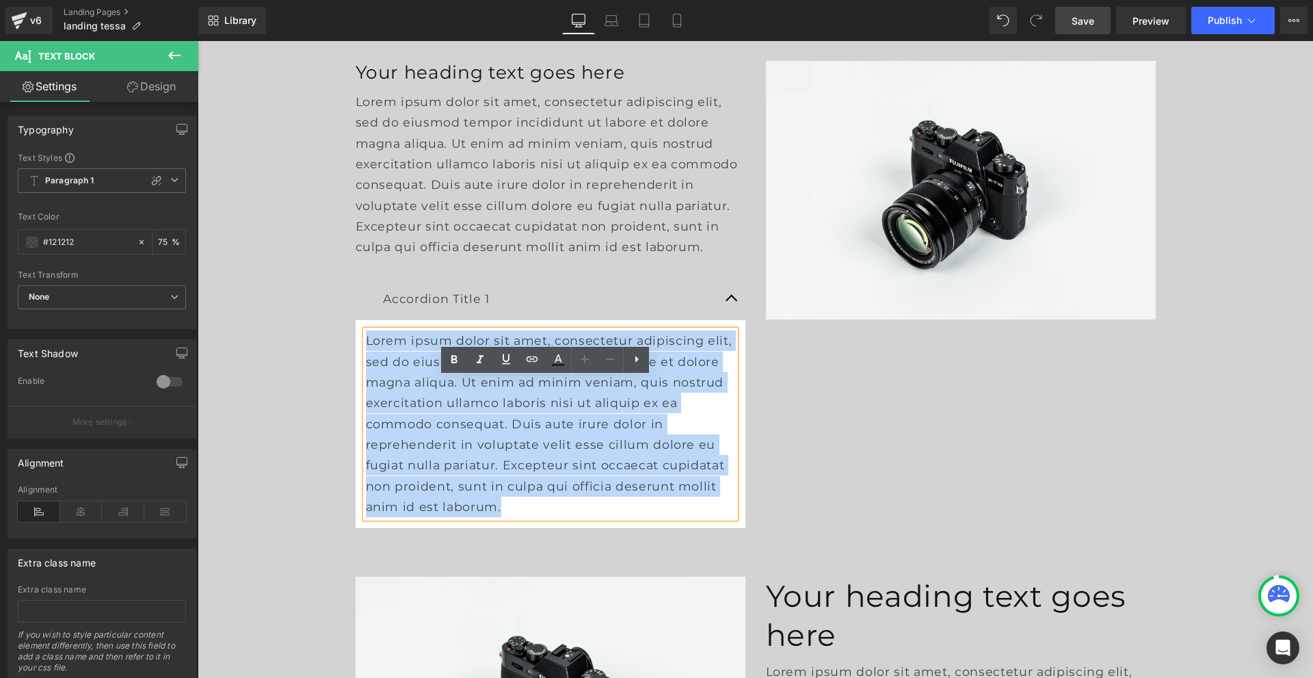
click at [458, 408] on p "Lorem ipsum dolor sit amet, consectetur adipiscing elit, sed do eiusmod tempor …" at bounding box center [550, 423] width 369 height 187
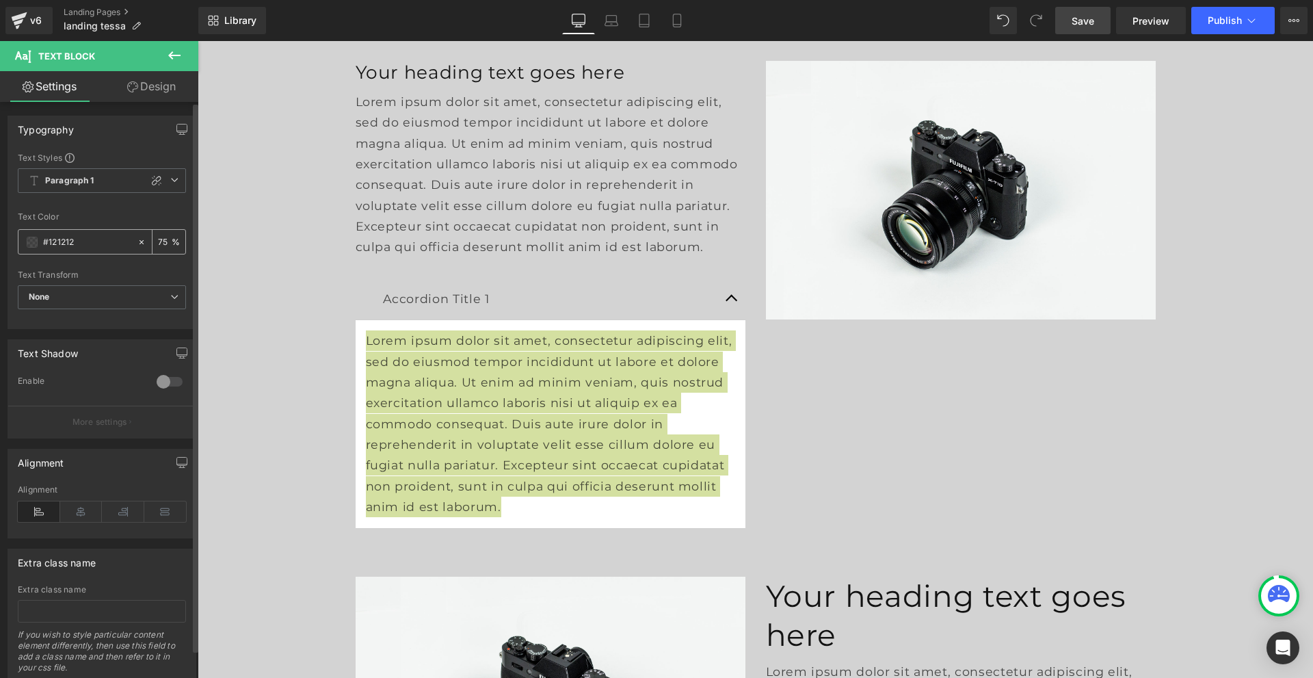
drag, startPoint x: 90, startPoint y: 243, endPoint x: 27, endPoint y: 246, distance: 63.7
click at [27, 246] on div "#121212" at bounding box center [77, 242] width 118 height 24
type input "444444"
click at [1091, 26] on span "Save" at bounding box center [1083, 21] width 23 height 14
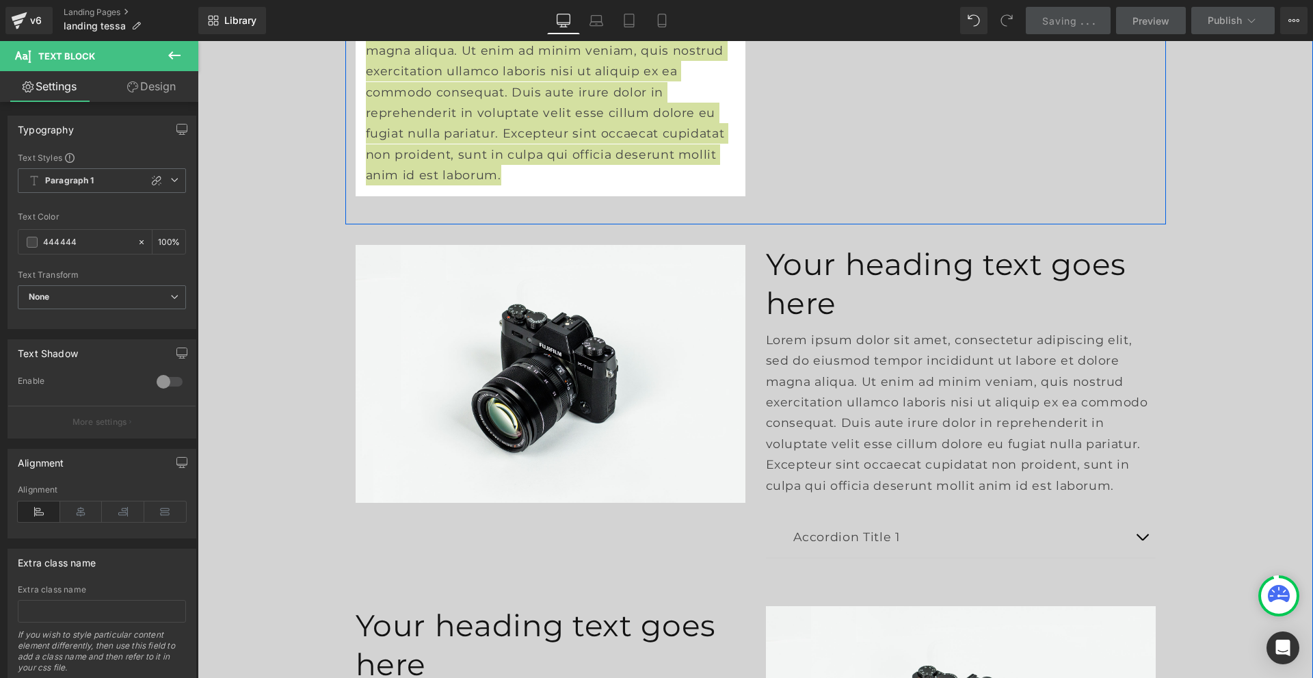
scroll to position [5131, 0]
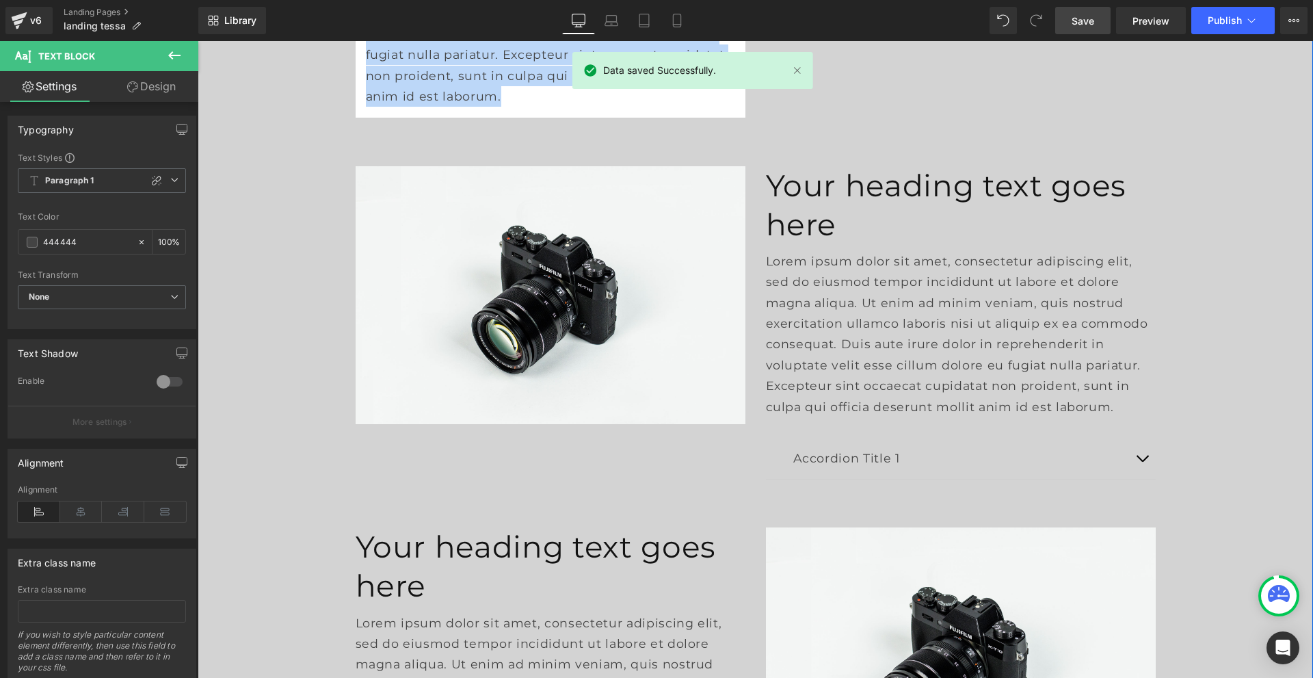
click at [823, 224] on h1 "Your heading text goes here" at bounding box center [961, 205] width 390 height 78
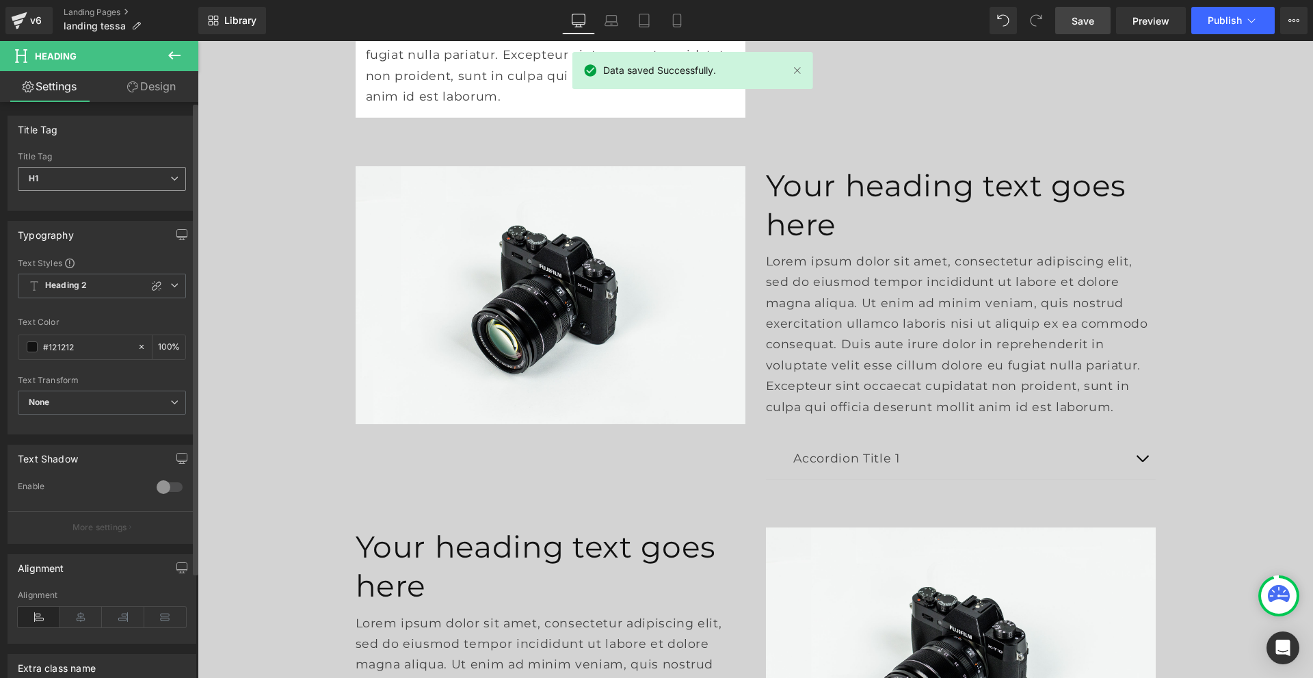
click at [113, 172] on span "H1" at bounding box center [102, 179] width 168 height 24
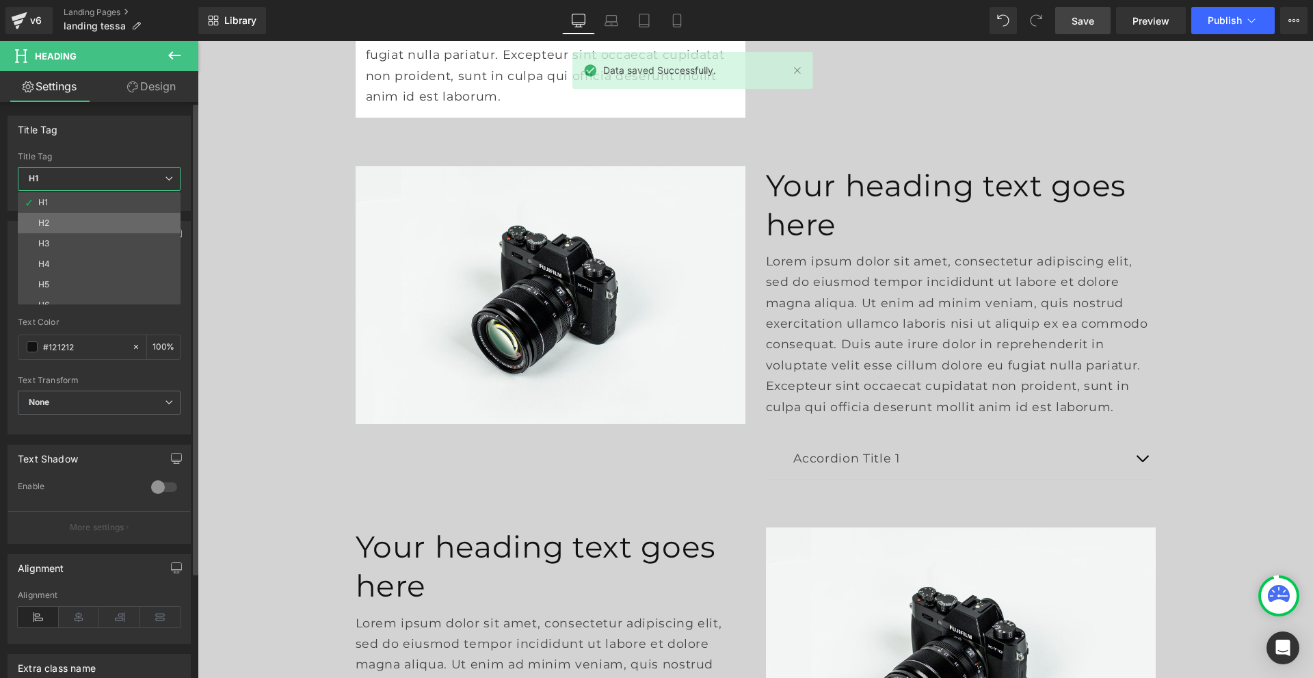
click at [100, 217] on li "H2" at bounding box center [102, 223] width 169 height 21
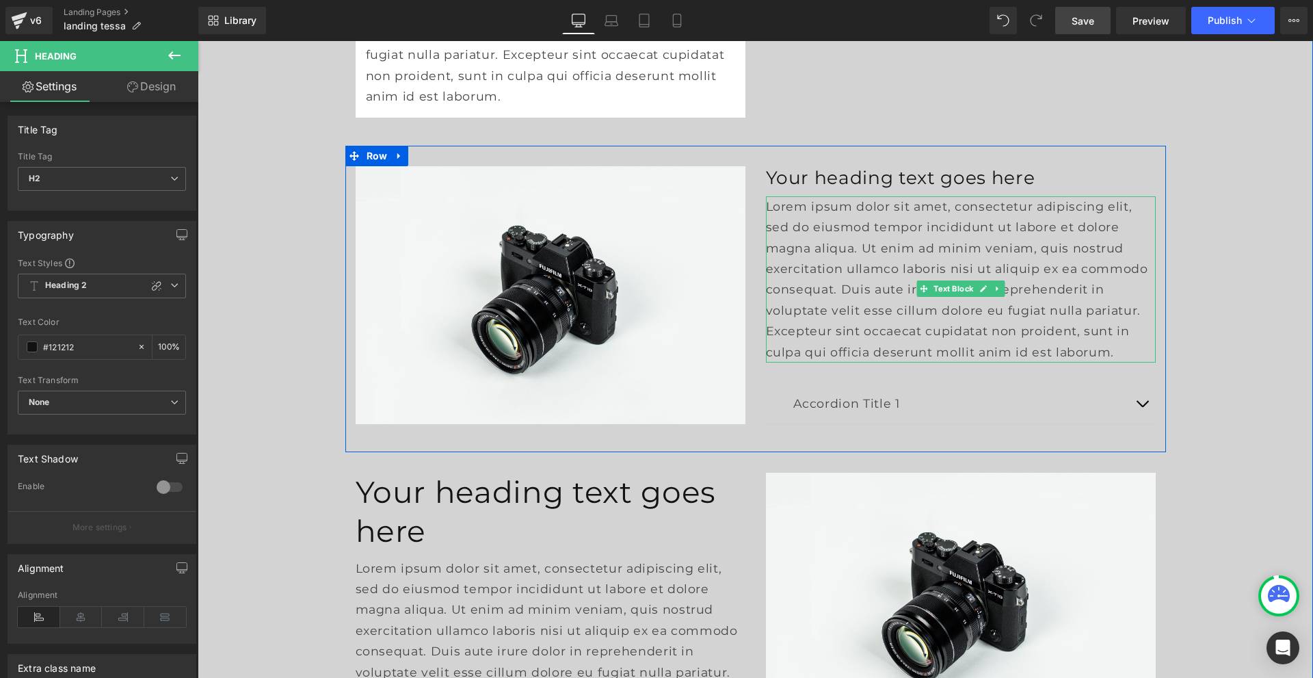
click at [809, 302] on p "Lorem ipsum dolor sit amet, consectetur adipiscing elit, sed do eiusmod tempor …" at bounding box center [961, 279] width 390 height 166
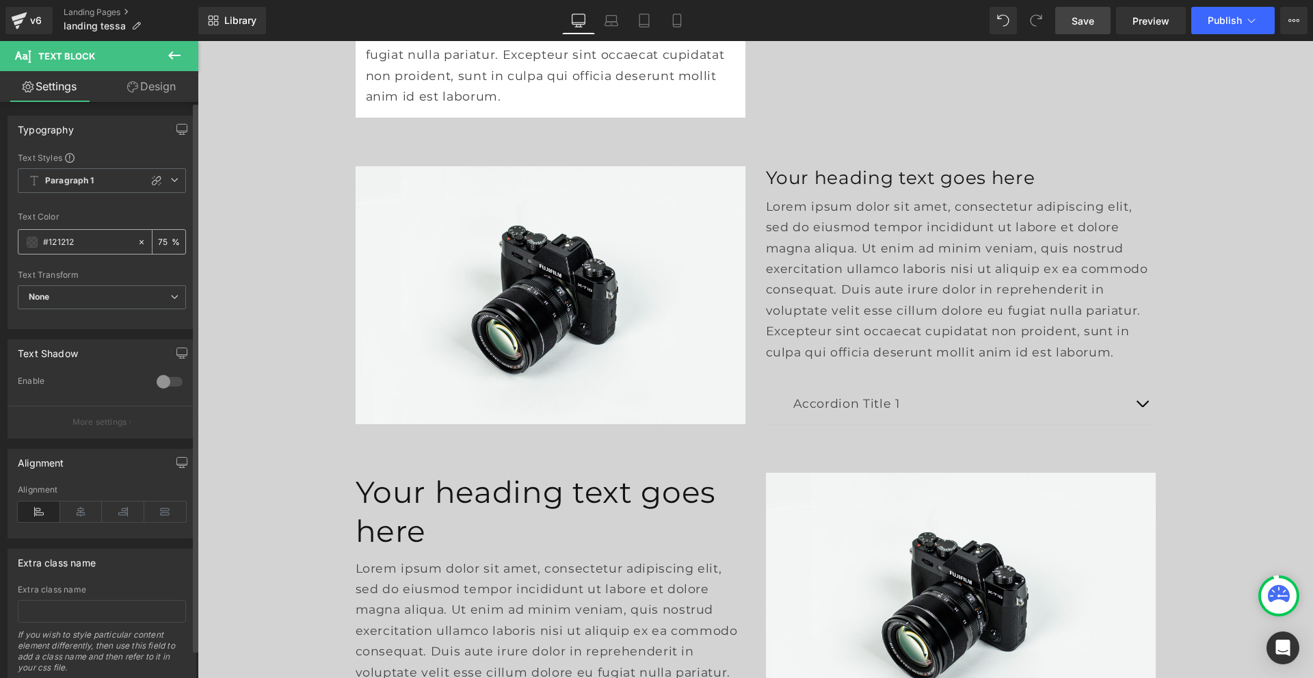
drag, startPoint x: 99, startPoint y: 246, endPoint x: 18, endPoint y: 244, distance: 80.7
click at [18, 244] on div "#121212" at bounding box center [77, 242] width 118 height 24
type input "444444"
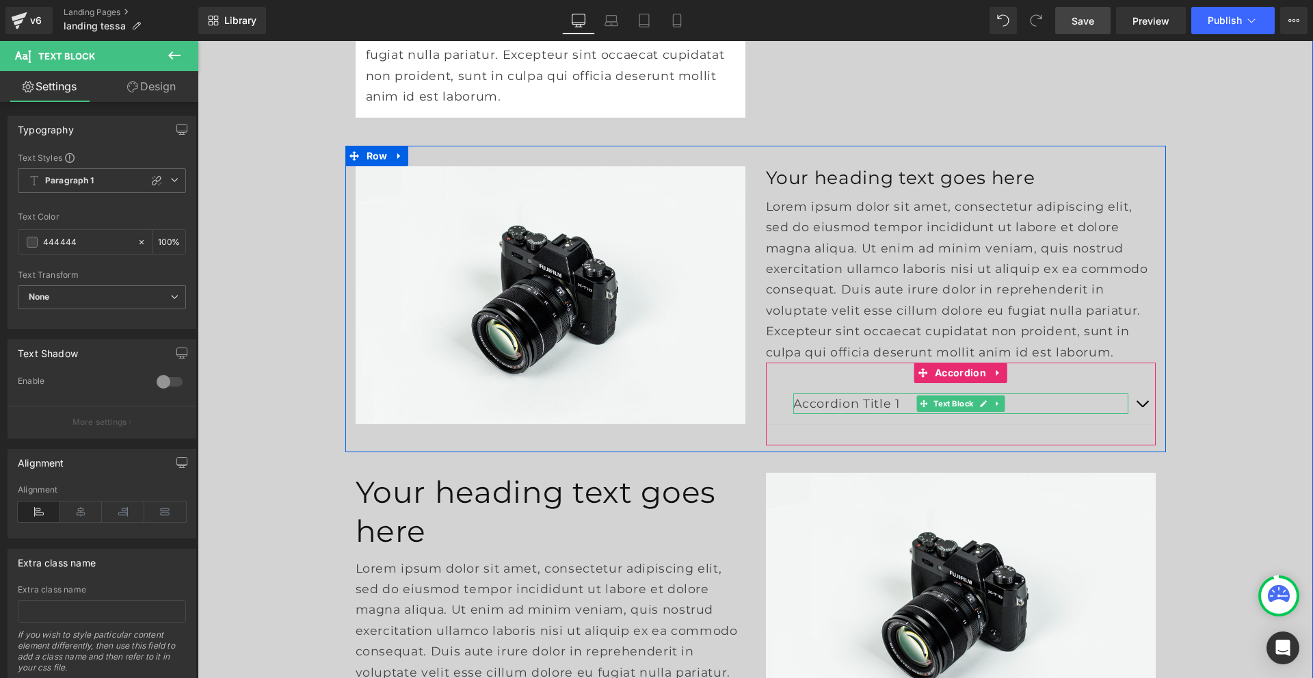
click at [865, 414] on p "Accordion Title 1" at bounding box center [961, 403] width 335 height 21
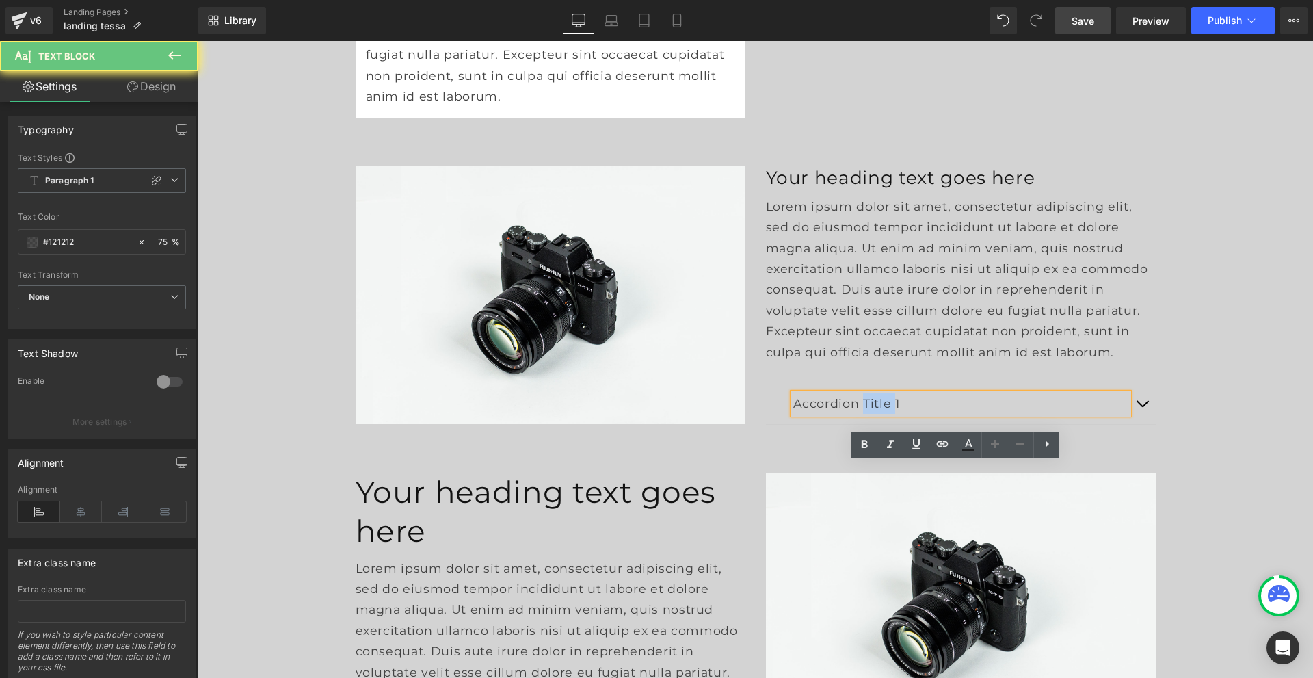
click at [865, 414] on p "Accordion Title 1" at bounding box center [961, 403] width 335 height 21
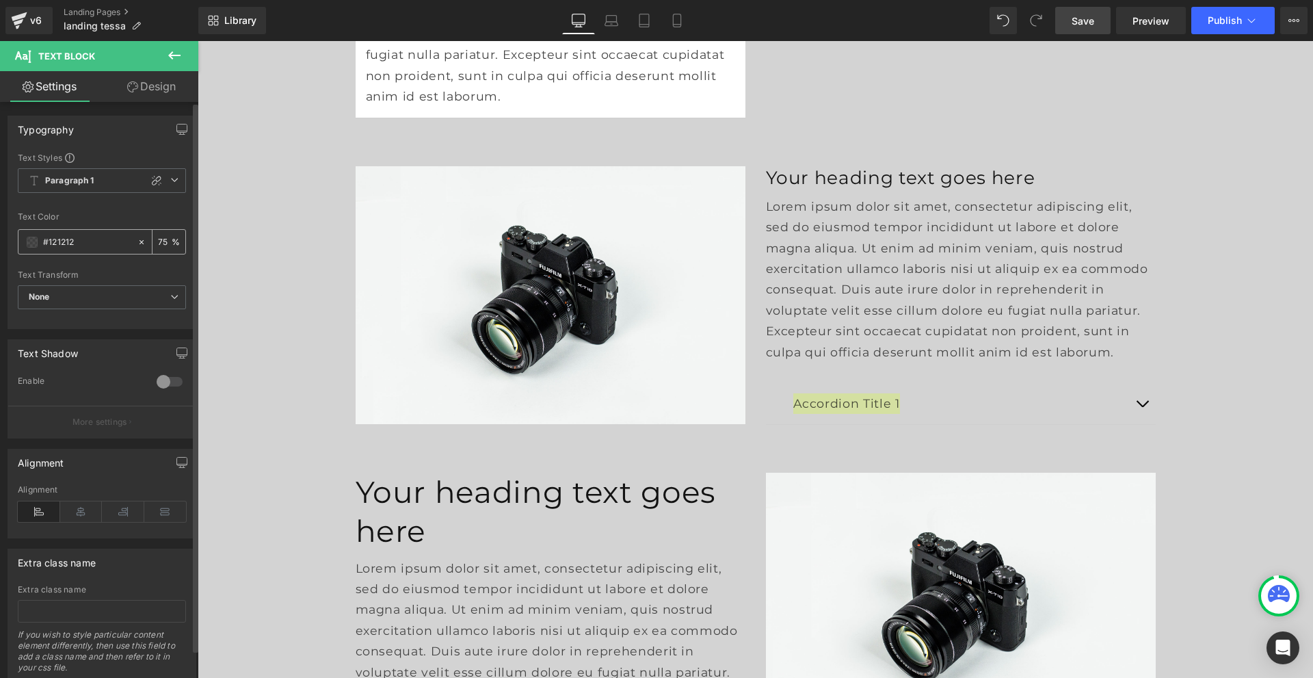
drag, startPoint x: 95, startPoint y: 248, endPoint x: 38, endPoint y: 245, distance: 57.6
click at [38, 245] on div "#121212" at bounding box center [77, 242] width 118 height 24
type input "444444"
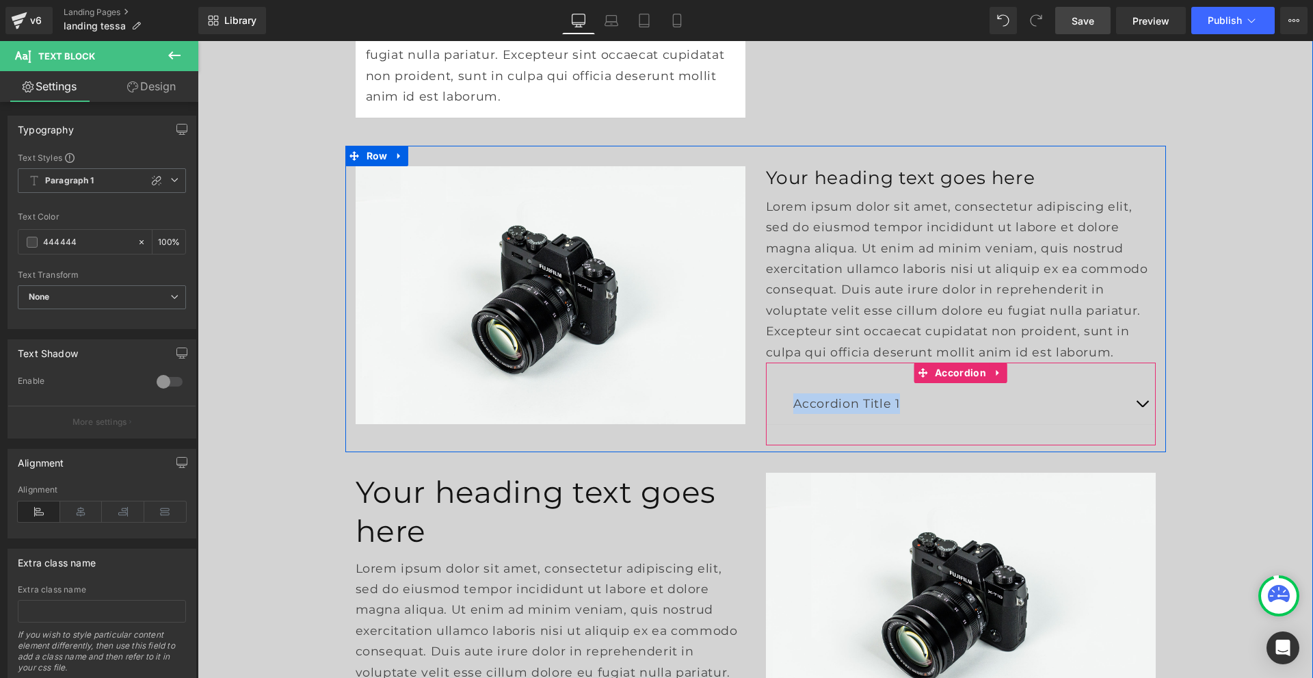
click at [1140, 424] on button "button" at bounding box center [1142, 403] width 27 height 41
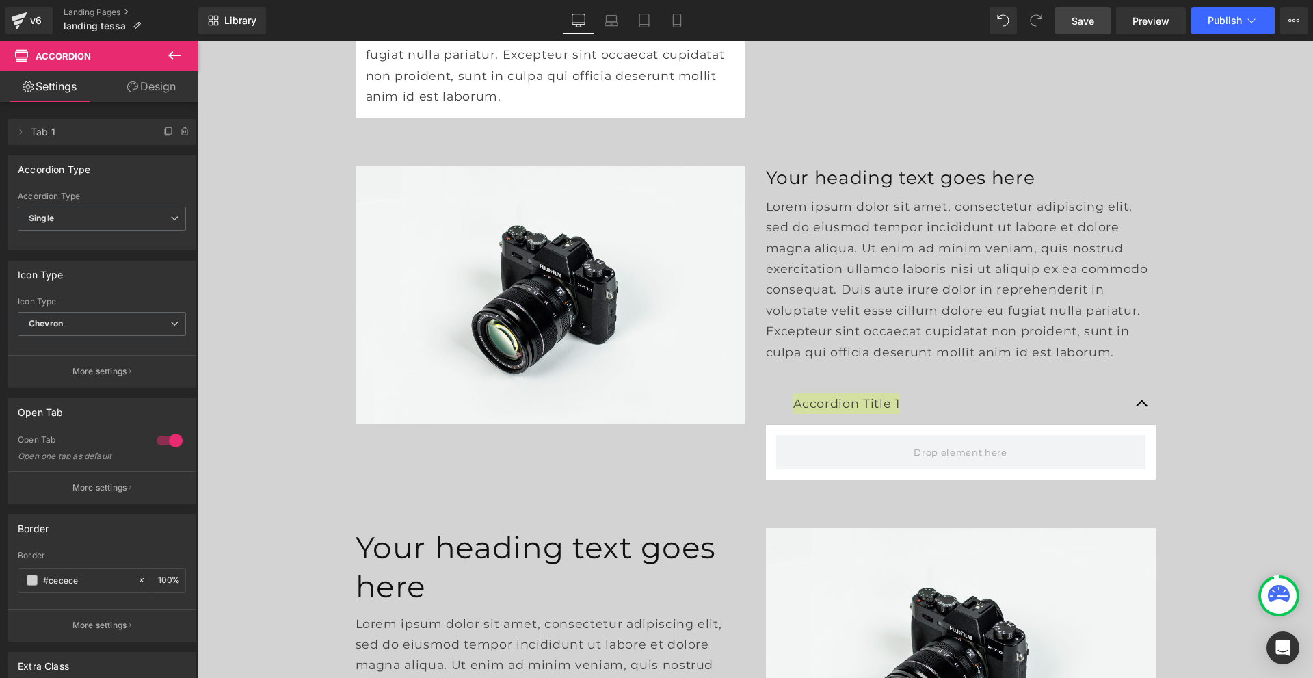
click at [181, 62] on icon at bounding box center [174, 55] width 16 height 16
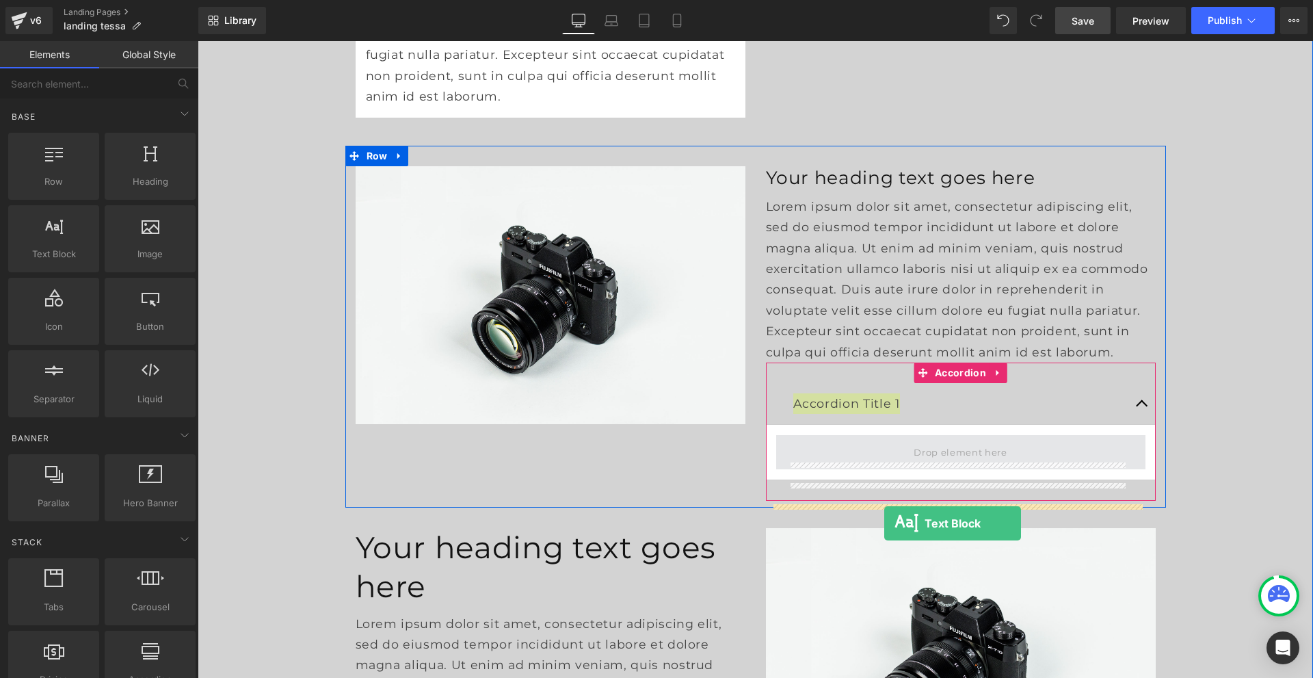
drag, startPoint x: 259, startPoint y: 280, endPoint x: 885, endPoint y: 523, distance: 671.0
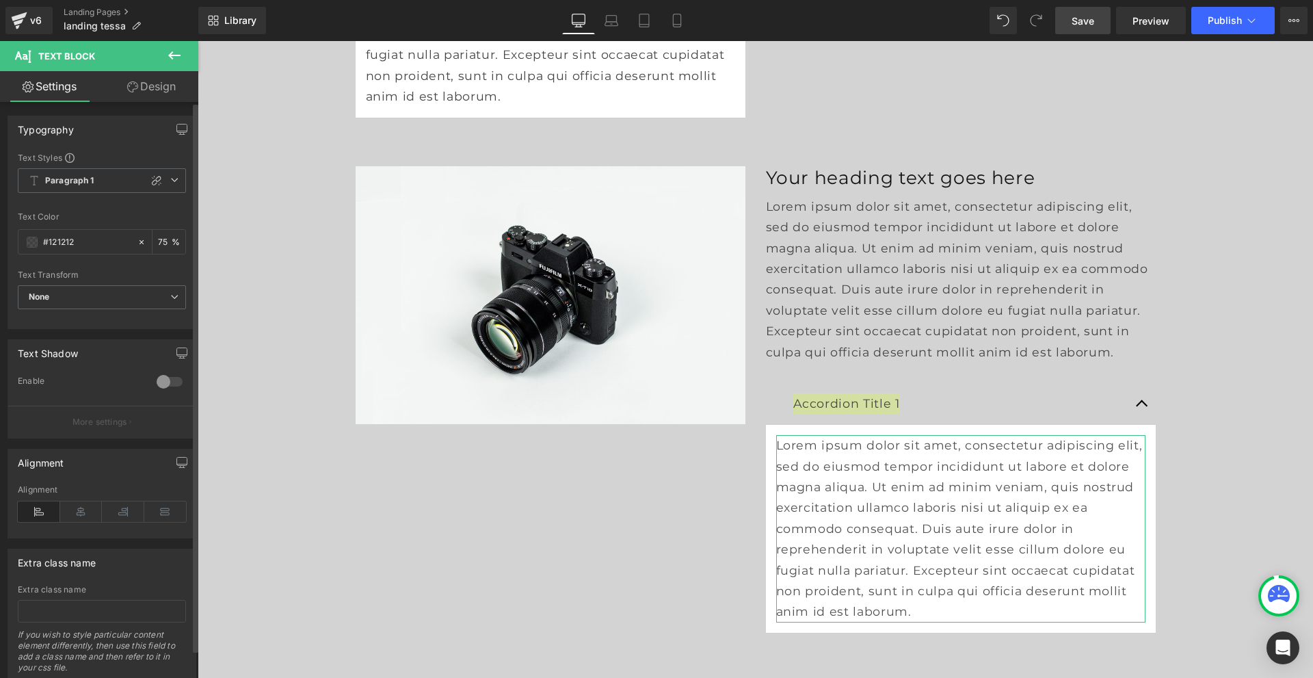
drag, startPoint x: 75, startPoint y: 243, endPoint x: 16, endPoint y: 243, distance: 58.8
click at [16, 243] on div "Text Styles Custom Paragraph 1 Paragraph 2 Paragraph 3 Paragraph 4 Paragraph 1 …" at bounding box center [101, 240] width 187 height 176
type input "444444"
click at [1089, 18] on span "Save" at bounding box center [1083, 21] width 23 height 14
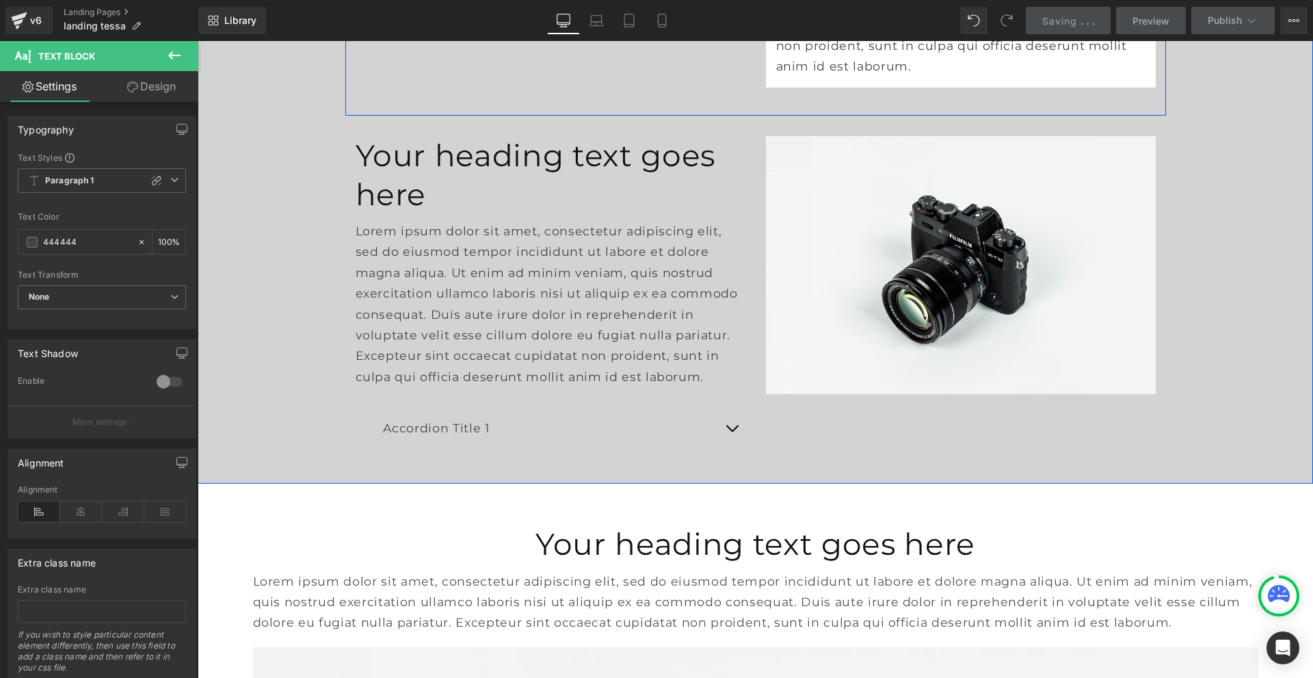
scroll to position [5678, 0]
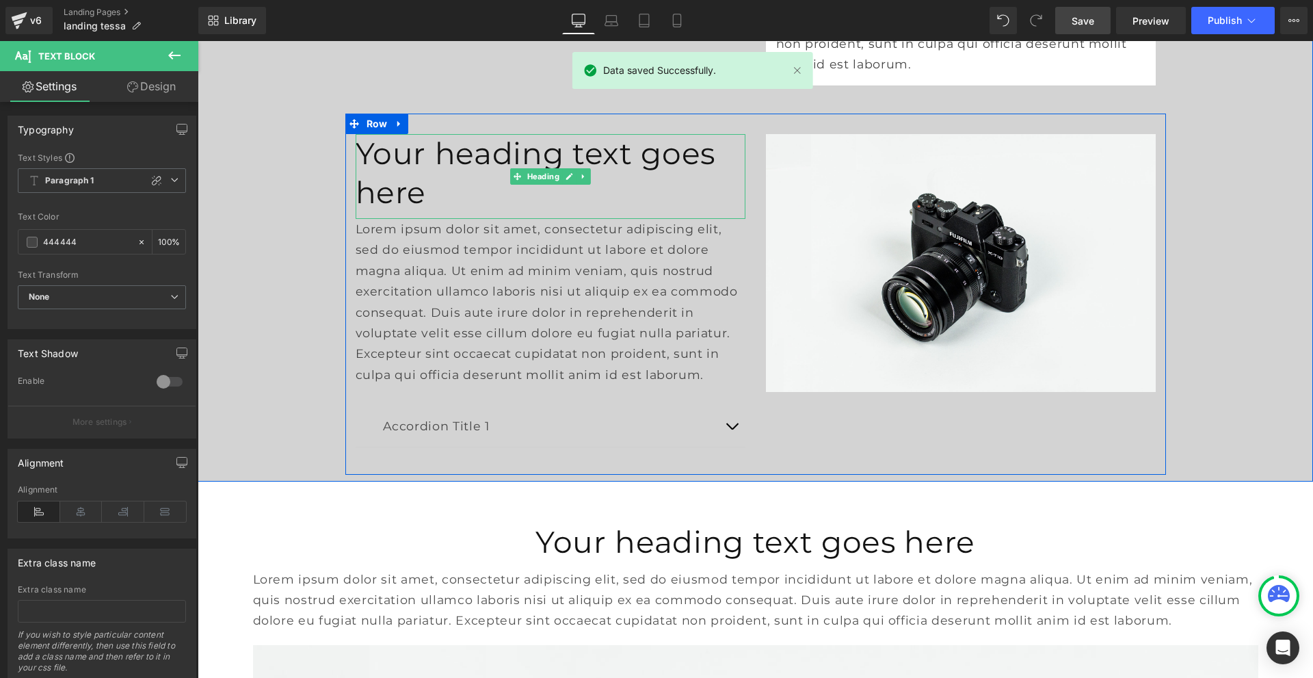
click at [453, 212] on h1 "Your heading text goes here" at bounding box center [551, 173] width 390 height 78
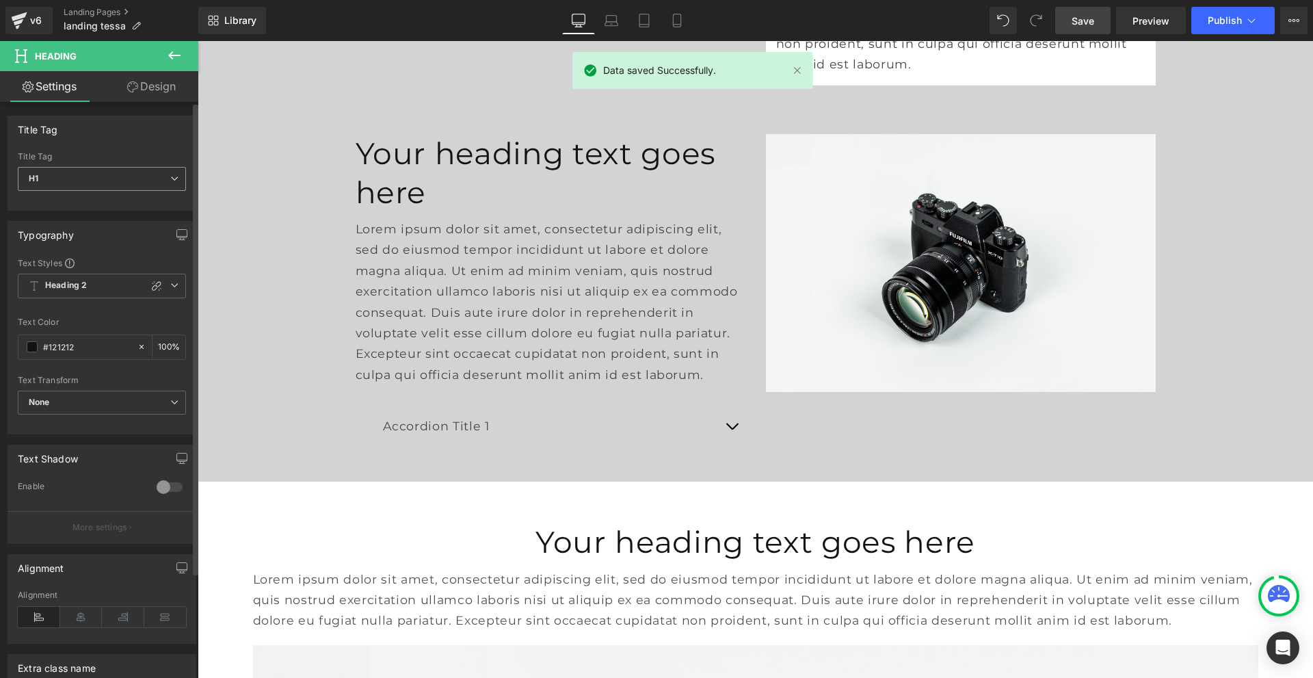
click at [132, 179] on span "H1" at bounding box center [102, 179] width 168 height 24
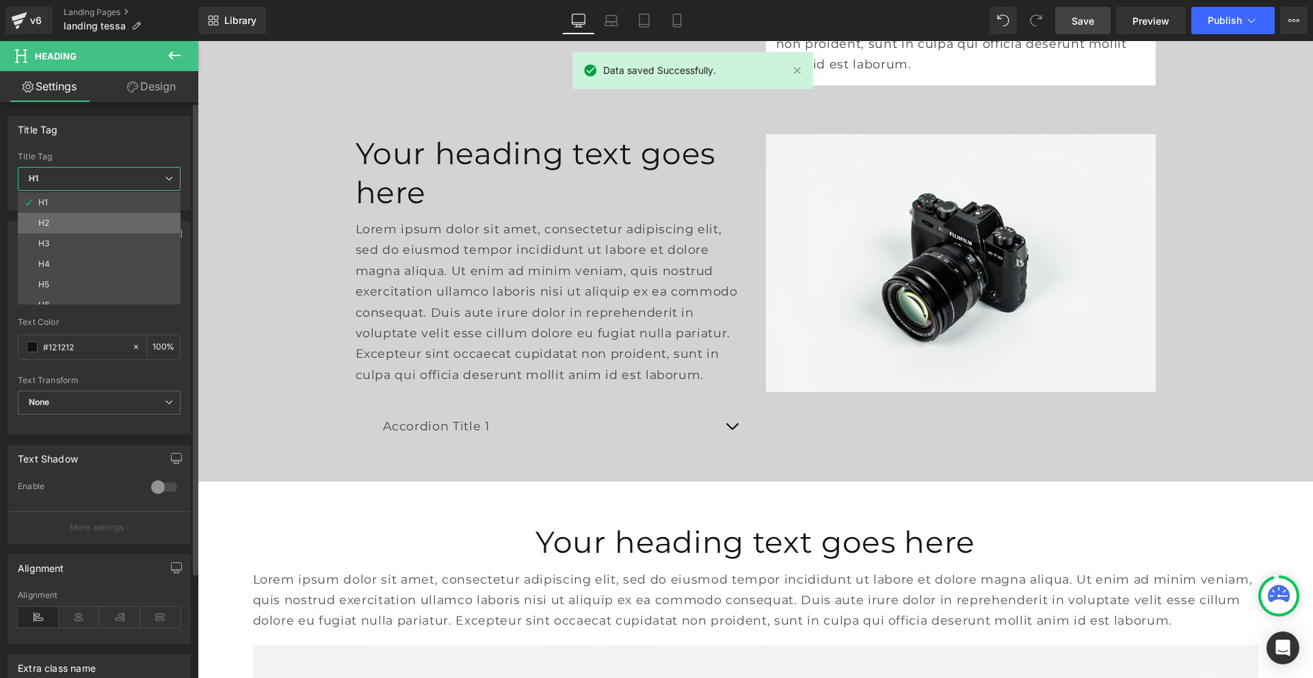
click at [125, 224] on li "H2" at bounding box center [102, 223] width 169 height 21
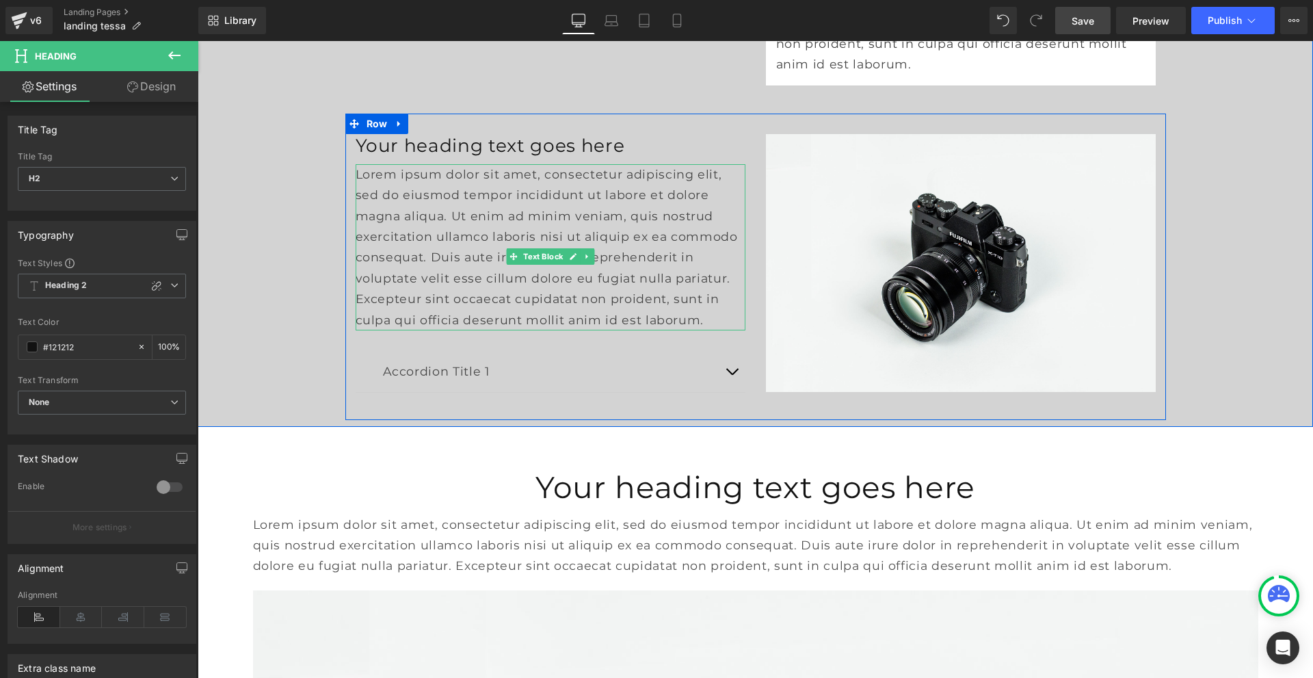
click at [387, 293] on p "Lorem ipsum dolor sit amet, consectetur adipiscing elit, sed do eiusmod tempor …" at bounding box center [551, 247] width 390 height 166
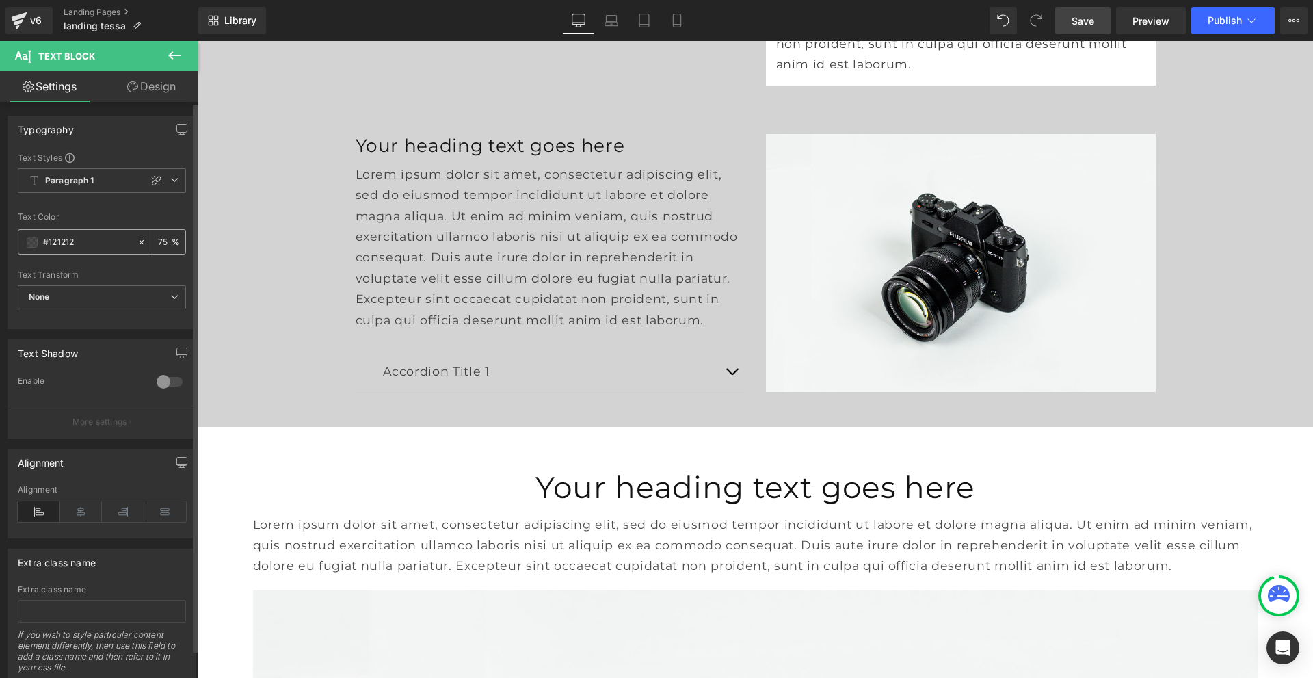
drag, startPoint x: 89, startPoint y: 246, endPoint x: 21, endPoint y: 243, distance: 67.8
click at [21, 243] on div "#121212" at bounding box center [77, 242] width 118 height 24
type input "444444"
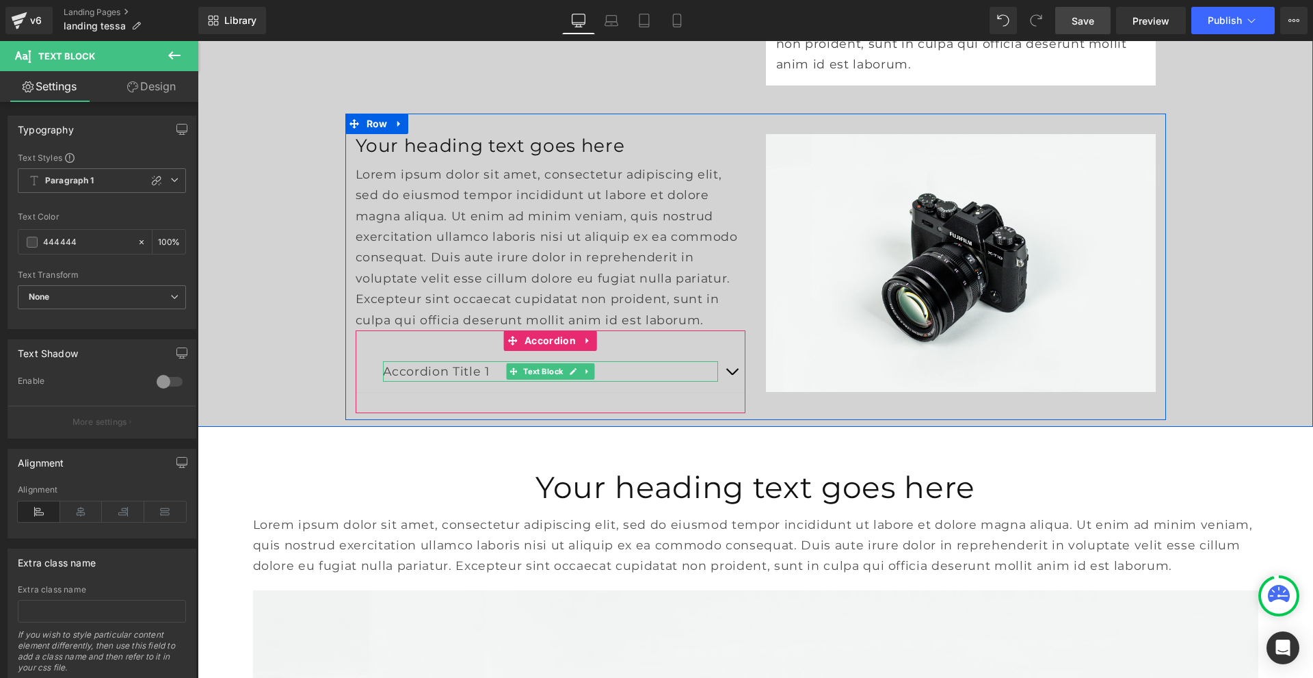
click at [417, 382] on p "Accordion Title 1" at bounding box center [550, 371] width 335 height 21
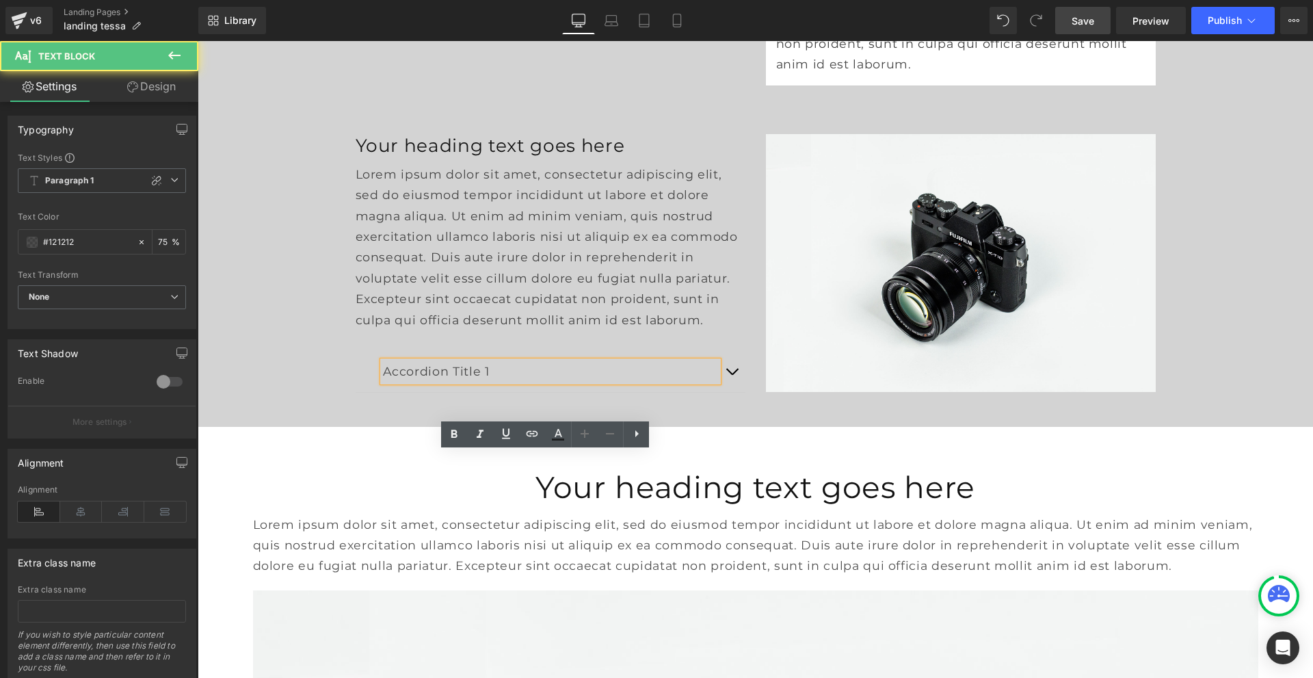
click at [417, 382] on p "Accordion Title 1" at bounding box center [550, 371] width 335 height 21
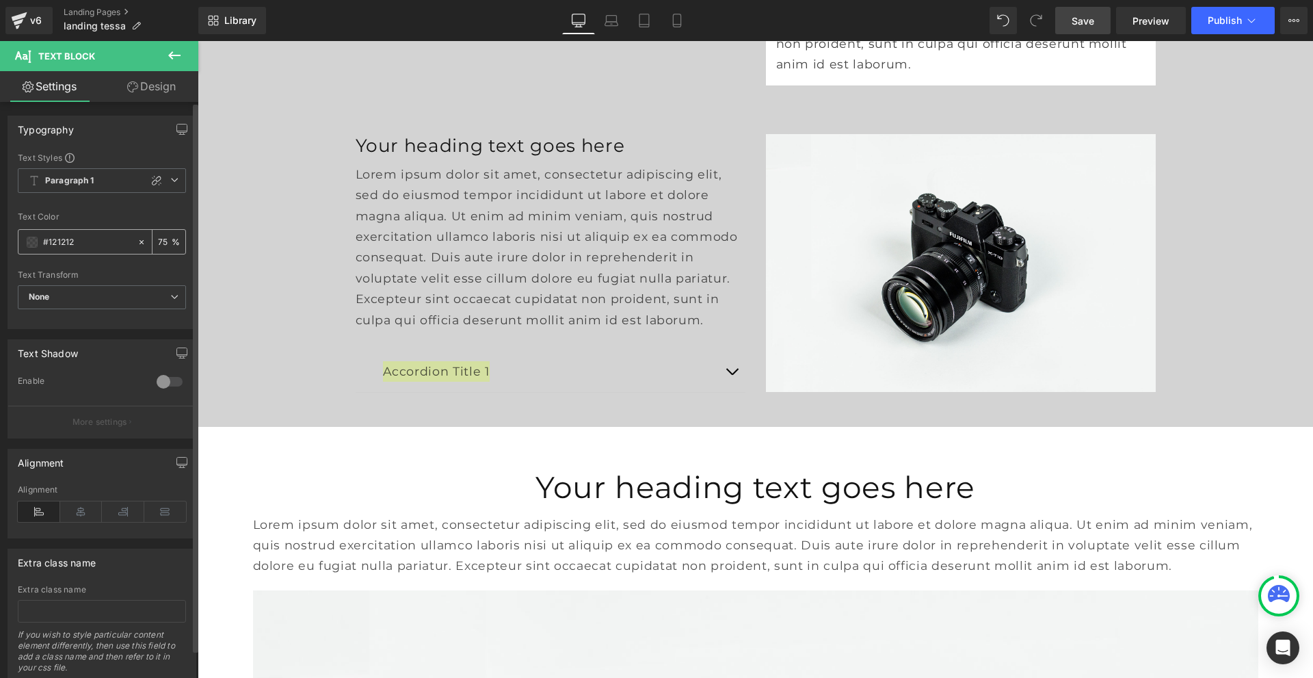
drag, startPoint x: 93, startPoint y: 243, endPoint x: 26, endPoint y: 243, distance: 67.0
click at [26, 243] on div "#121212" at bounding box center [77, 242] width 118 height 24
type input "444444"
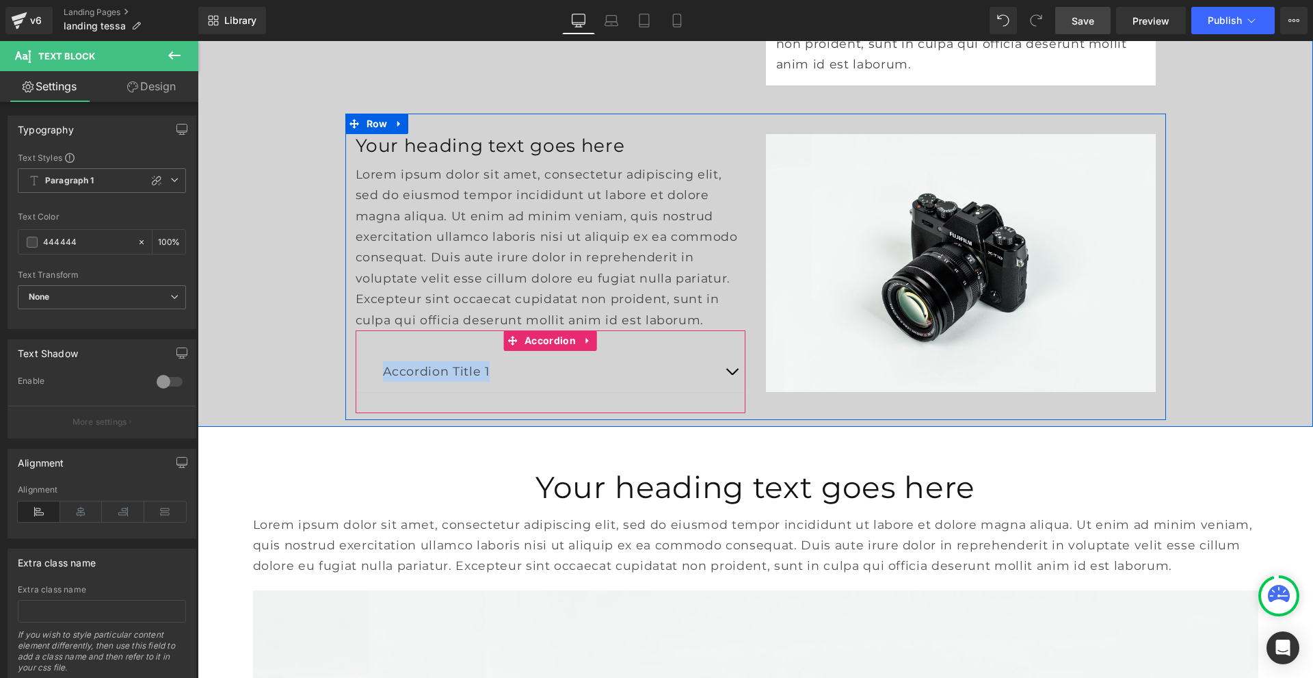
click at [732, 375] on span "button" at bounding box center [732, 375] width 0 height 0
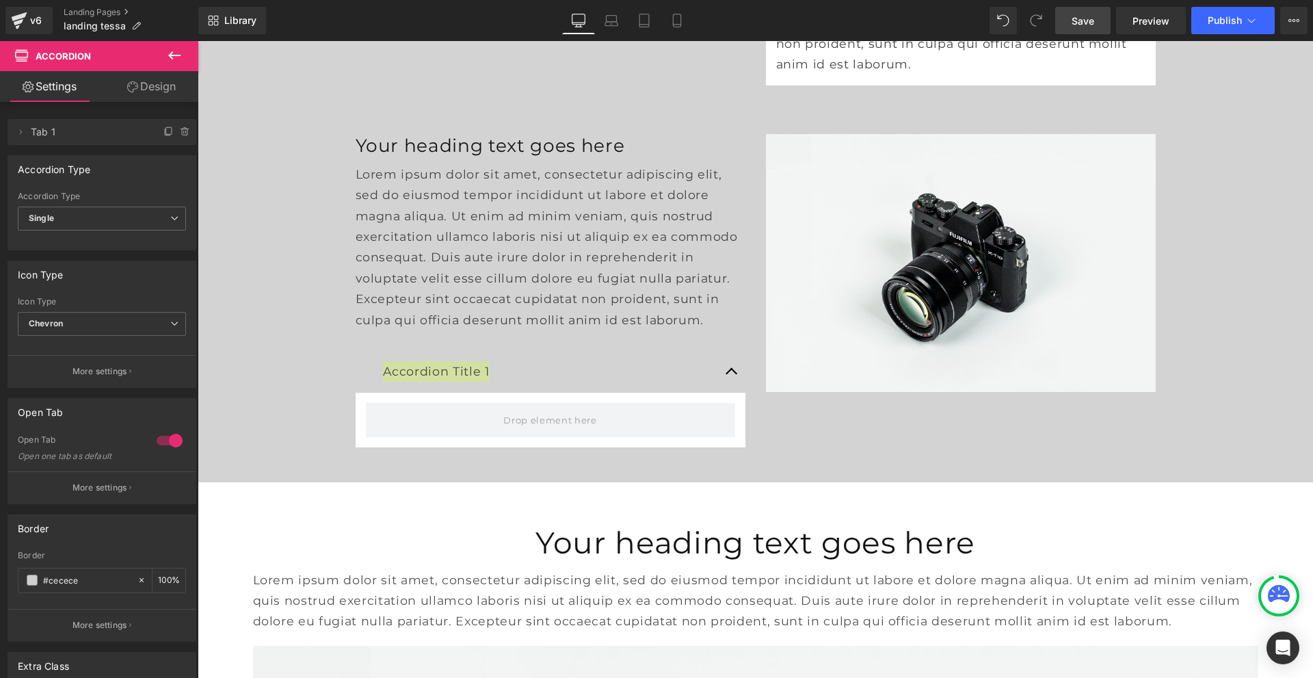
click at [170, 61] on icon at bounding box center [174, 55] width 16 height 16
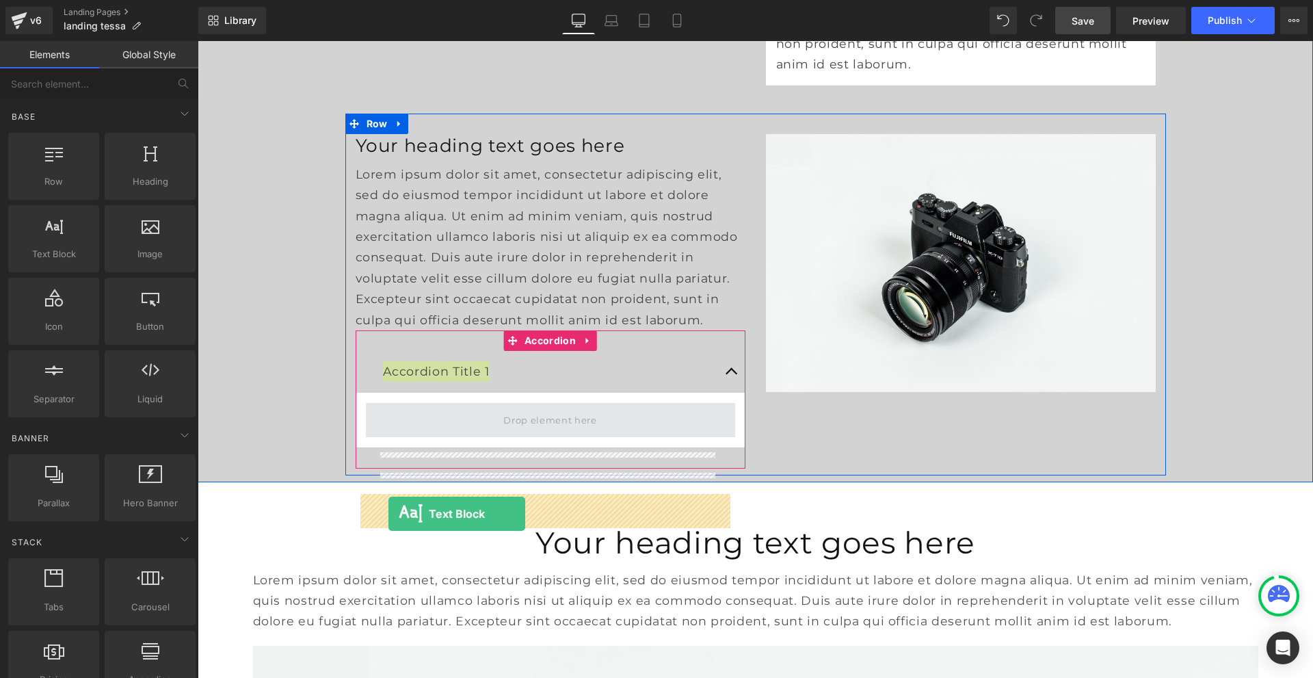
drag, startPoint x: 258, startPoint y: 302, endPoint x: 390, endPoint y: 514, distance: 249.2
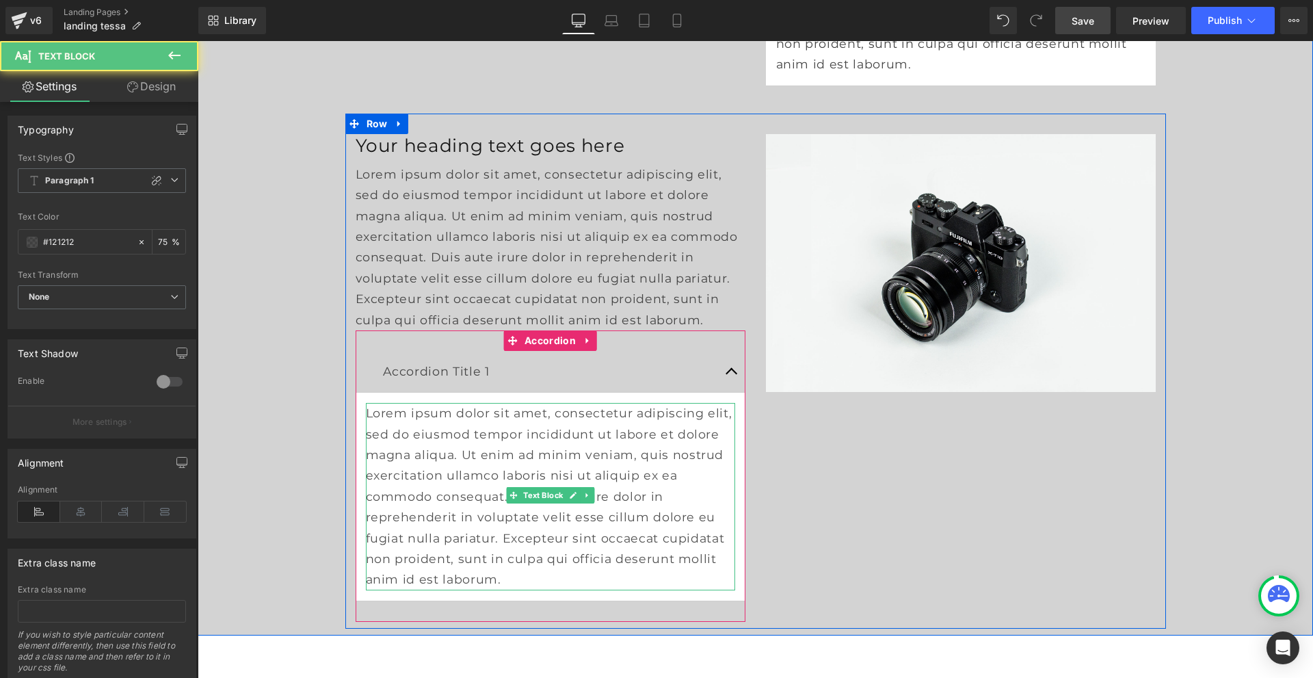
click at [408, 541] on p "Lorem ipsum dolor sit amet, consectetur adipiscing elit, sed do eiusmod tempor …" at bounding box center [550, 496] width 369 height 187
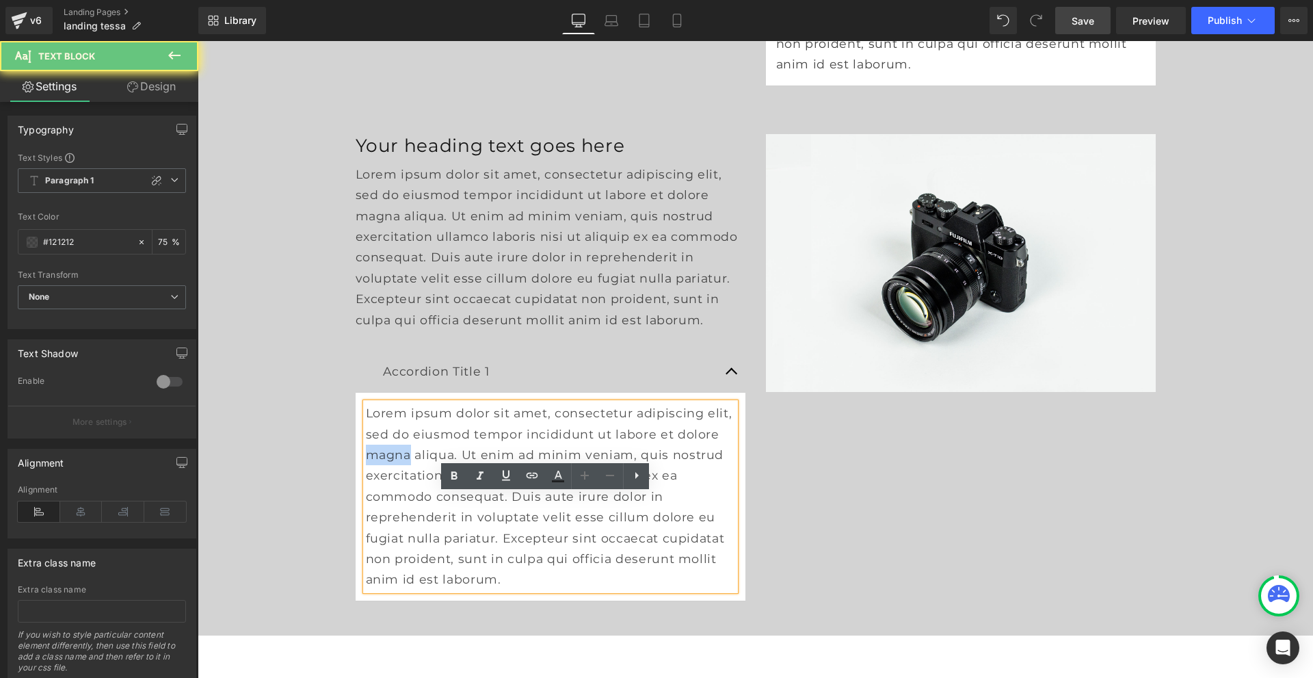
click at [408, 542] on p "Lorem ipsum dolor sit amet, consectetur adipiscing elit, sed do eiusmod tempor …" at bounding box center [550, 496] width 369 height 187
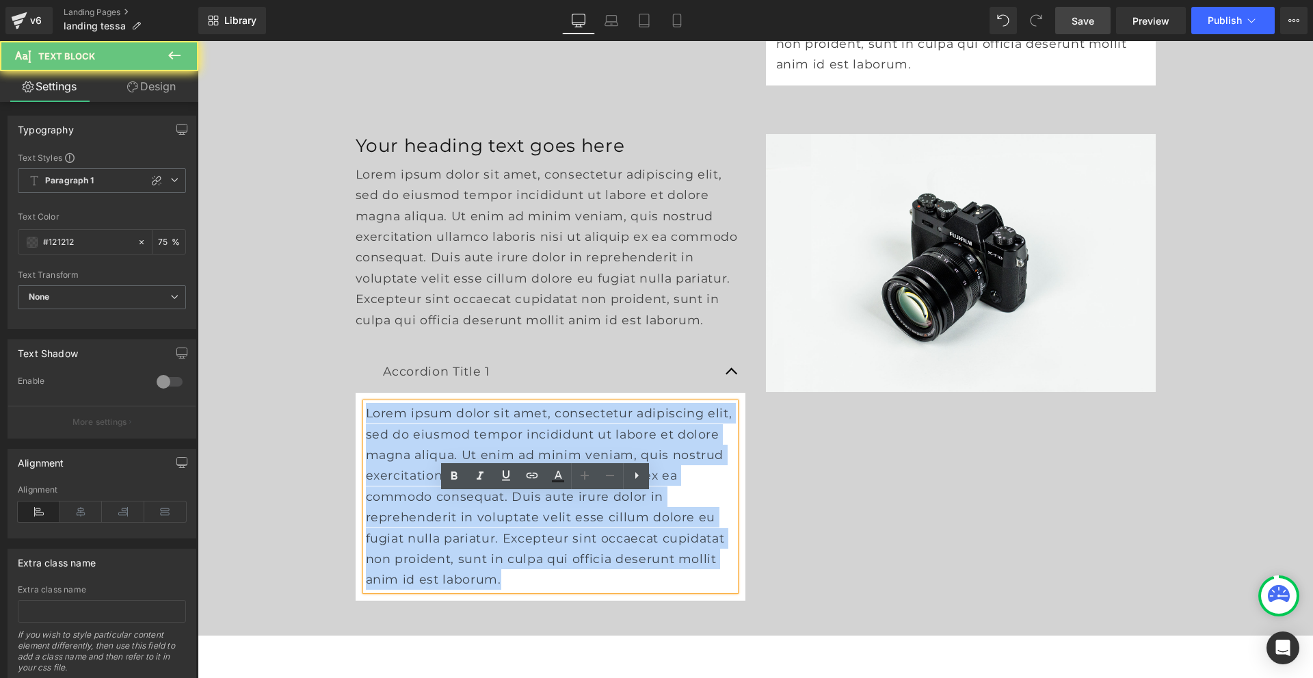
click at [408, 542] on p "Lorem ipsum dolor sit amet, consectetur adipiscing elit, sed do eiusmod tempor …" at bounding box center [550, 496] width 369 height 187
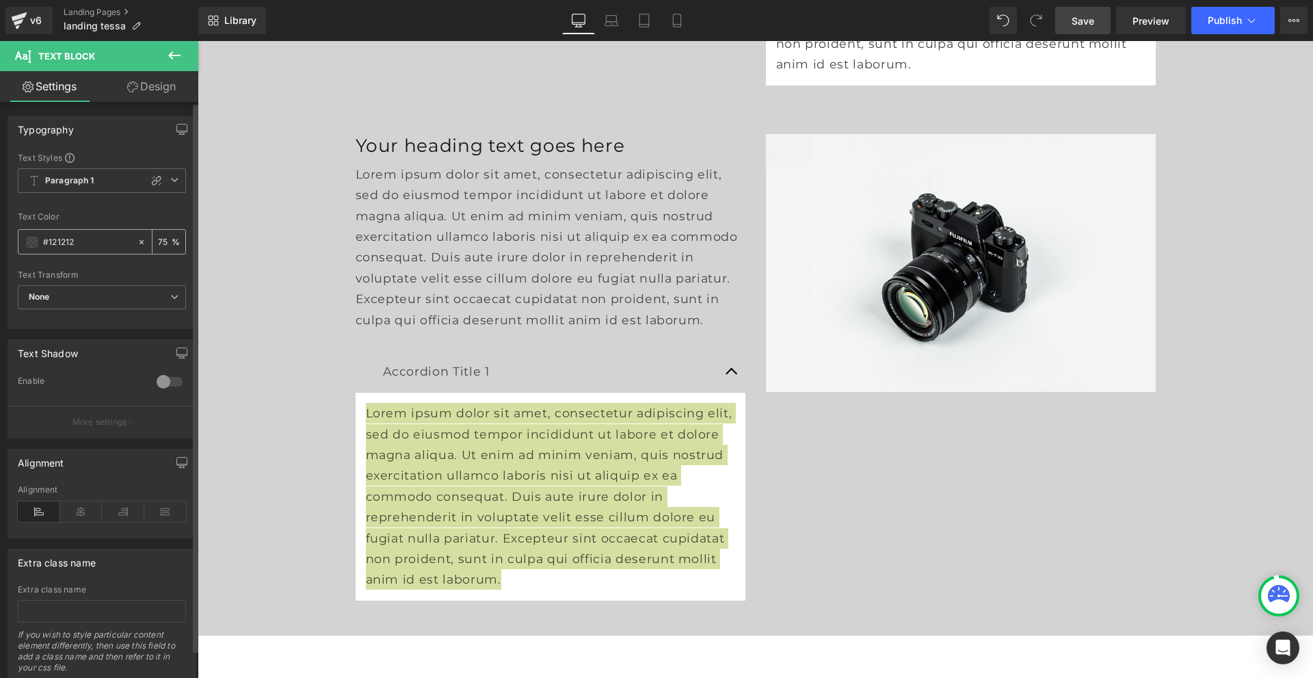
drag, startPoint x: 103, startPoint y: 243, endPoint x: 26, endPoint y: 243, distance: 76.6
click at [26, 243] on div "#121212" at bounding box center [77, 242] width 118 height 24
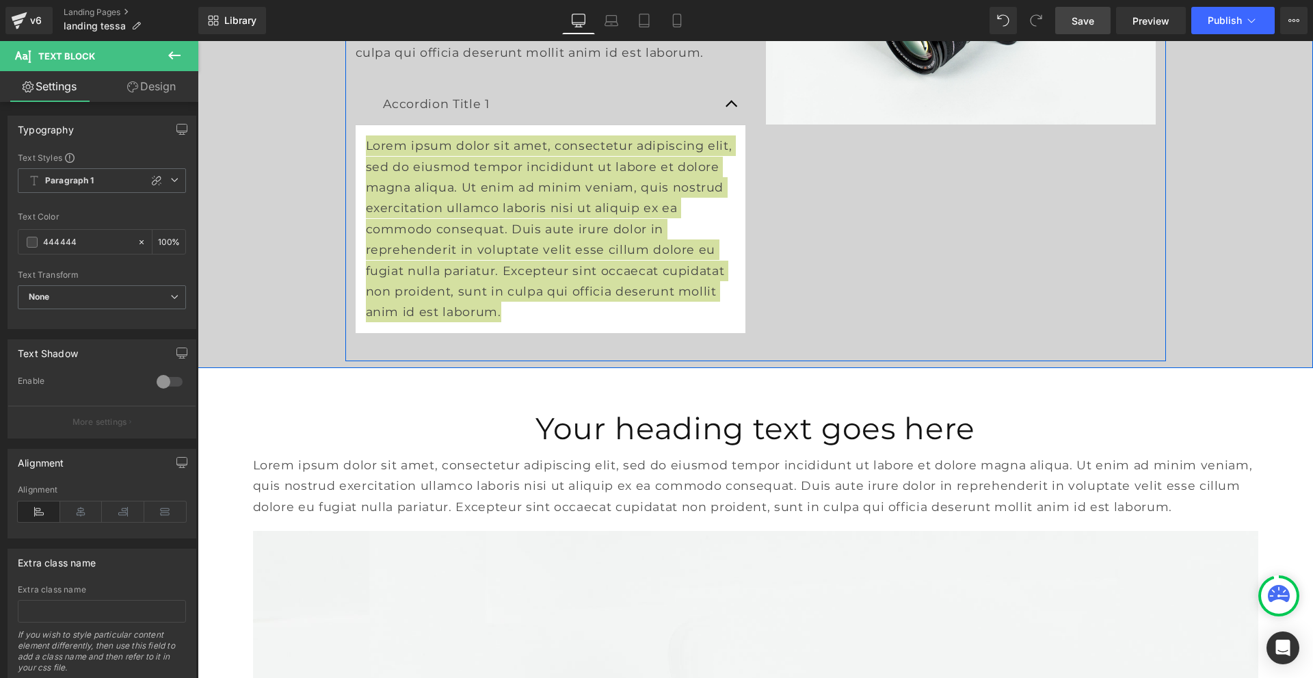
scroll to position [5952, 0]
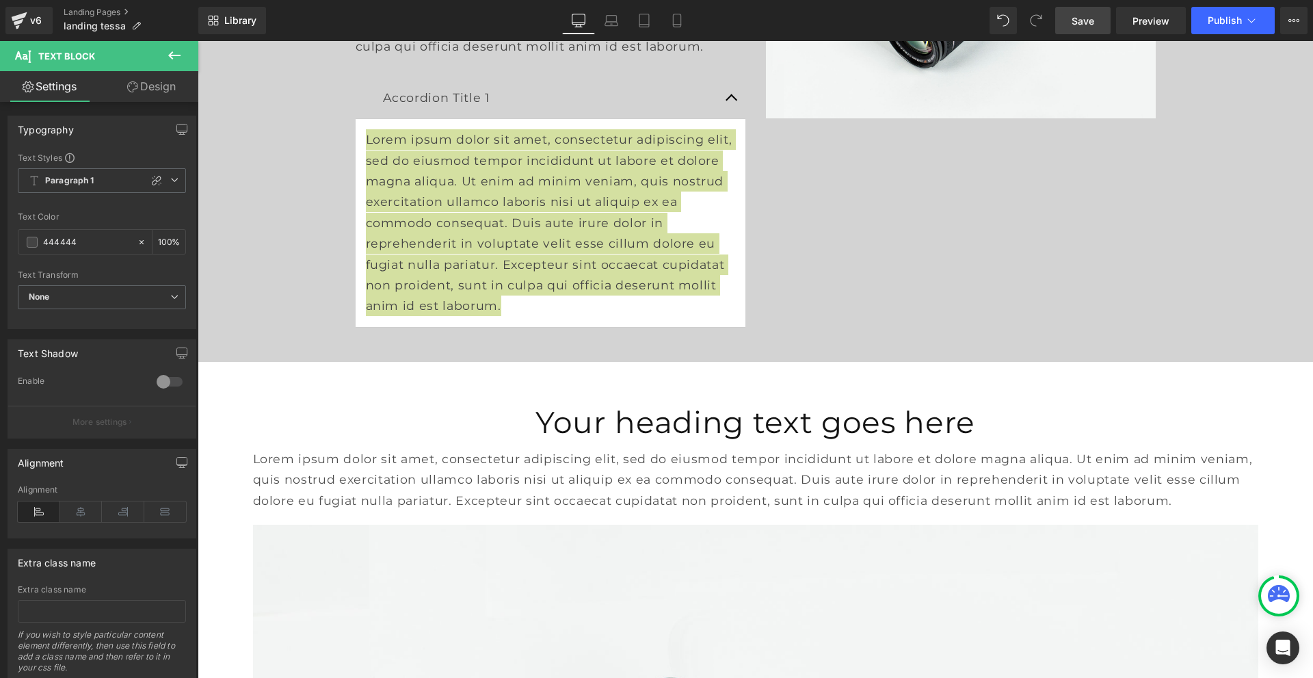
type input "444444"
click at [1099, 29] on link "Save" at bounding box center [1083, 20] width 55 height 27
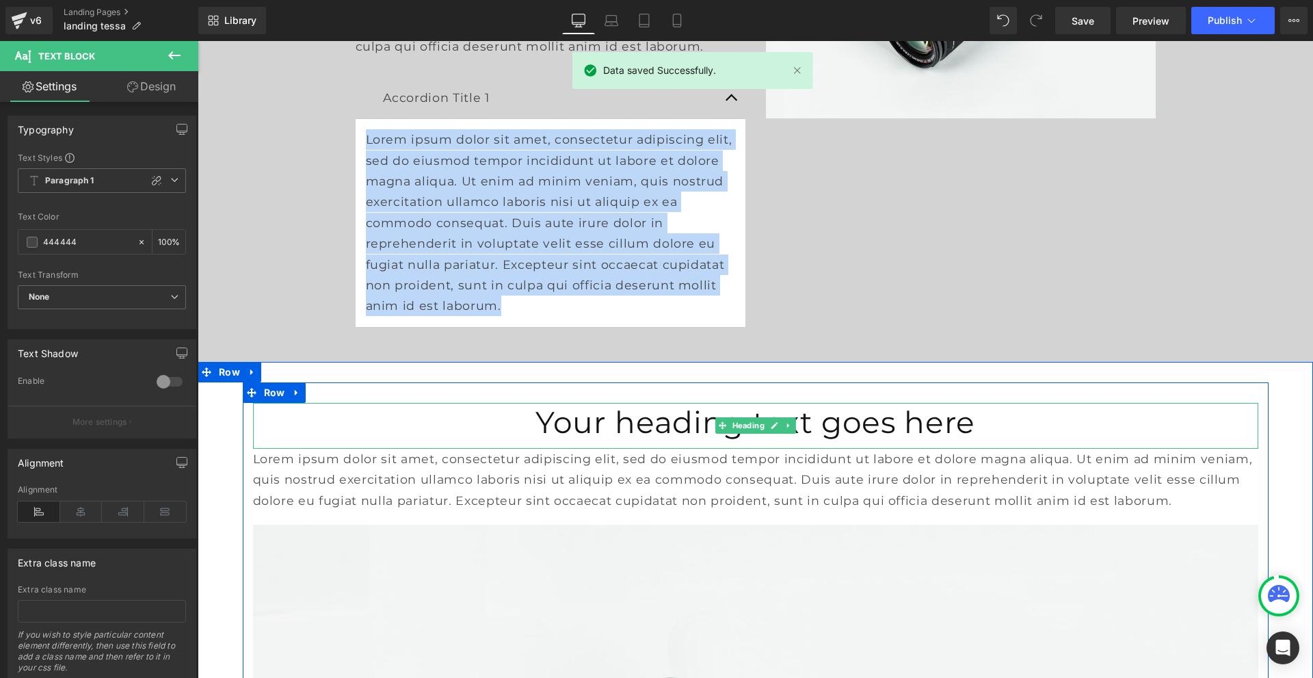
click at [829, 442] on h1 "Your heading text goes here" at bounding box center [756, 422] width 1006 height 39
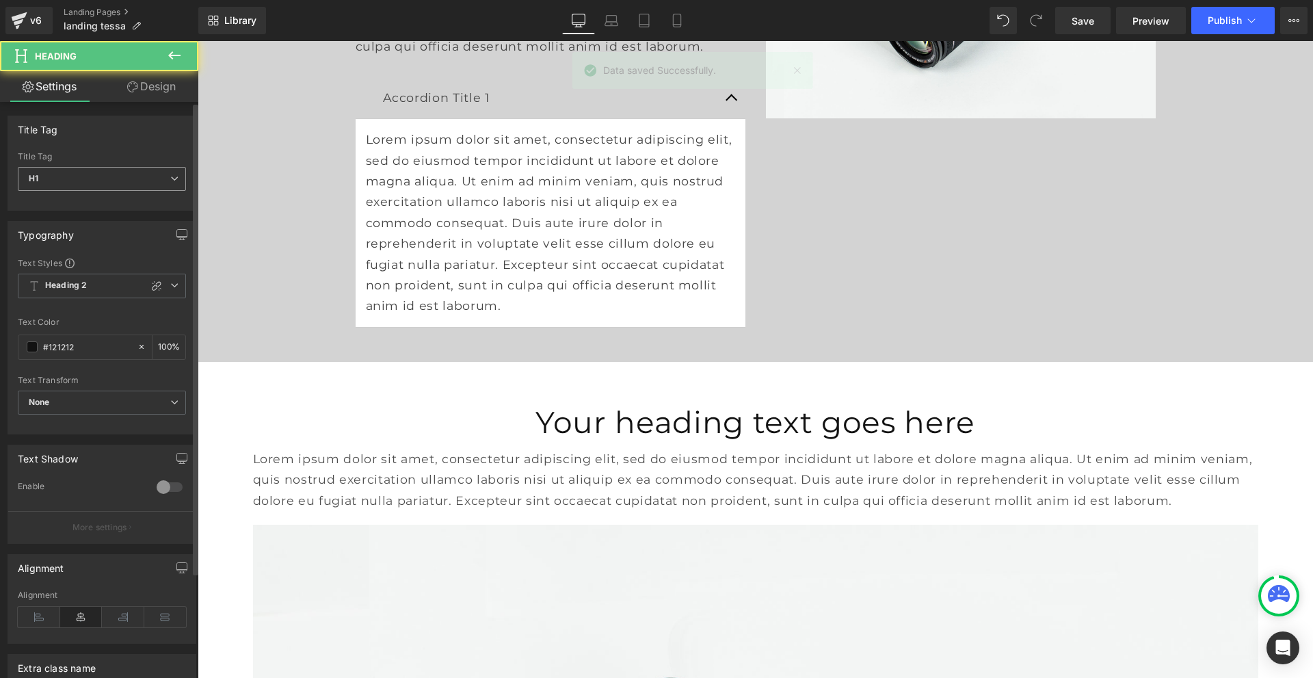
click at [90, 182] on span "H1" at bounding box center [102, 179] width 168 height 24
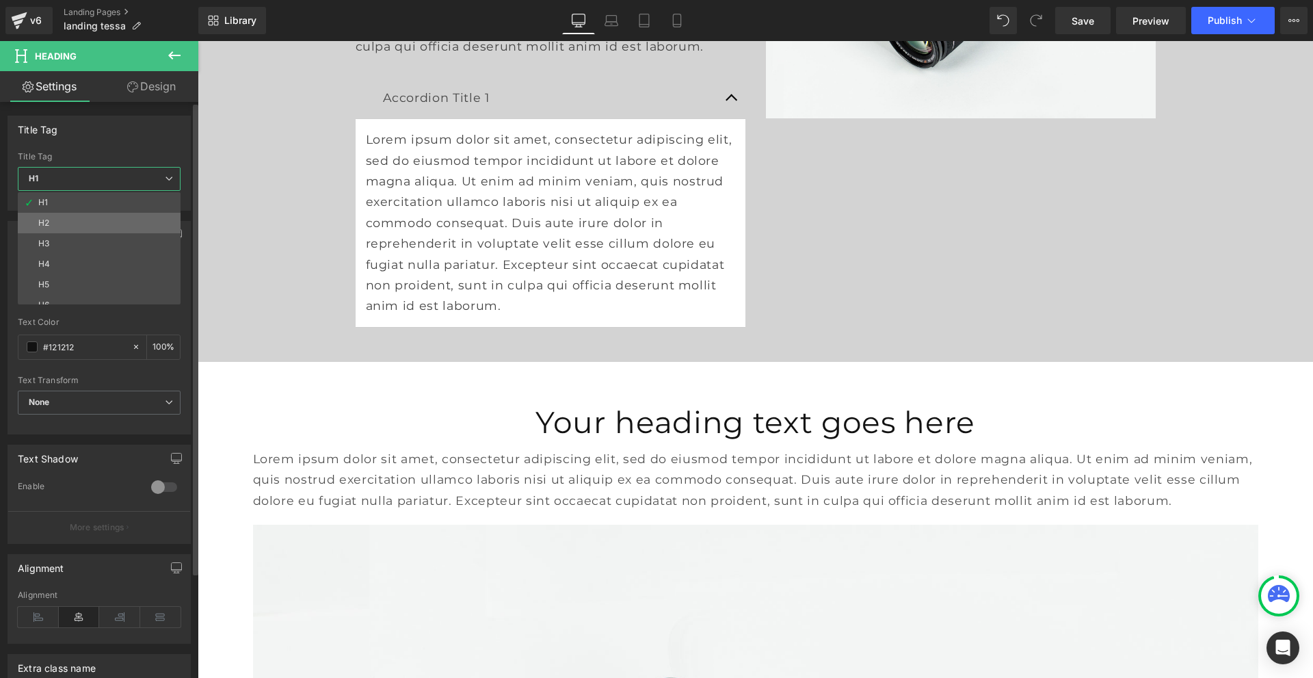
click at [88, 224] on li "H2" at bounding box center [102, 223] width 169 height 21
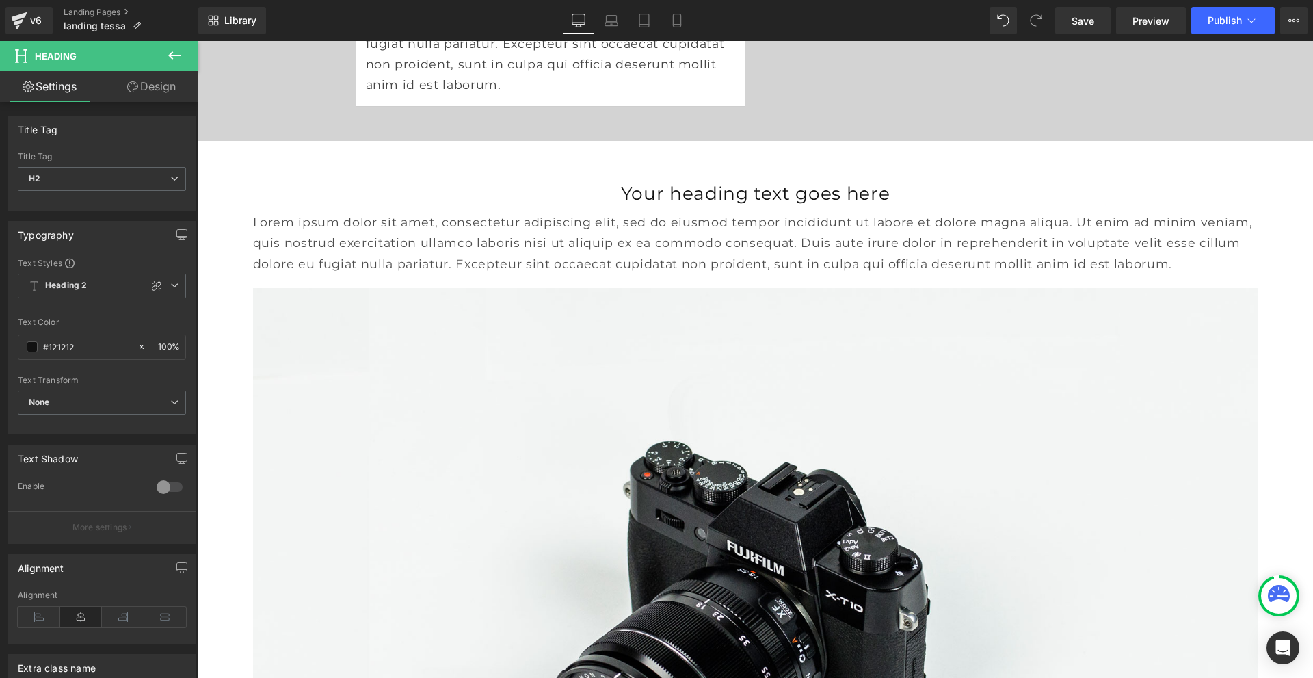
scroll to position [6225, 0]
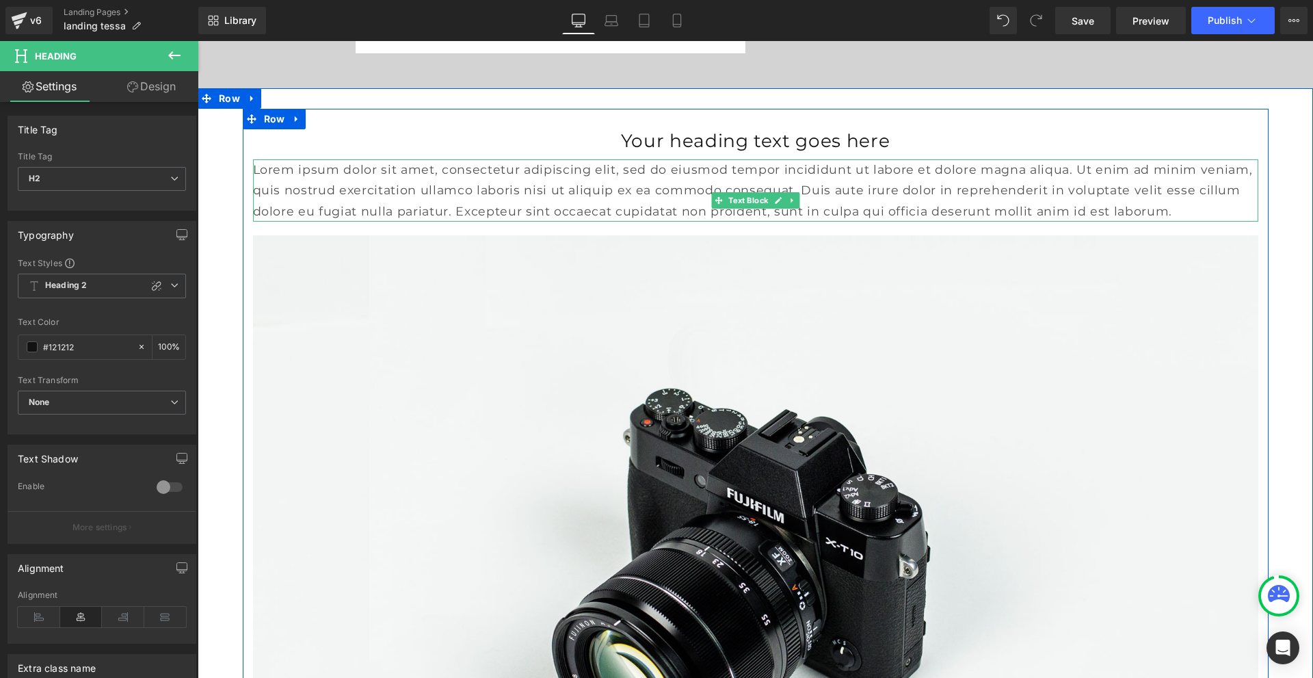
click at [421, 222] on p "Lorem ipsum dolor sit amet, consectetur adipiscing elit, sed do eiusmod tempor …" at bounding box center [756, 190] width 1006 height 62
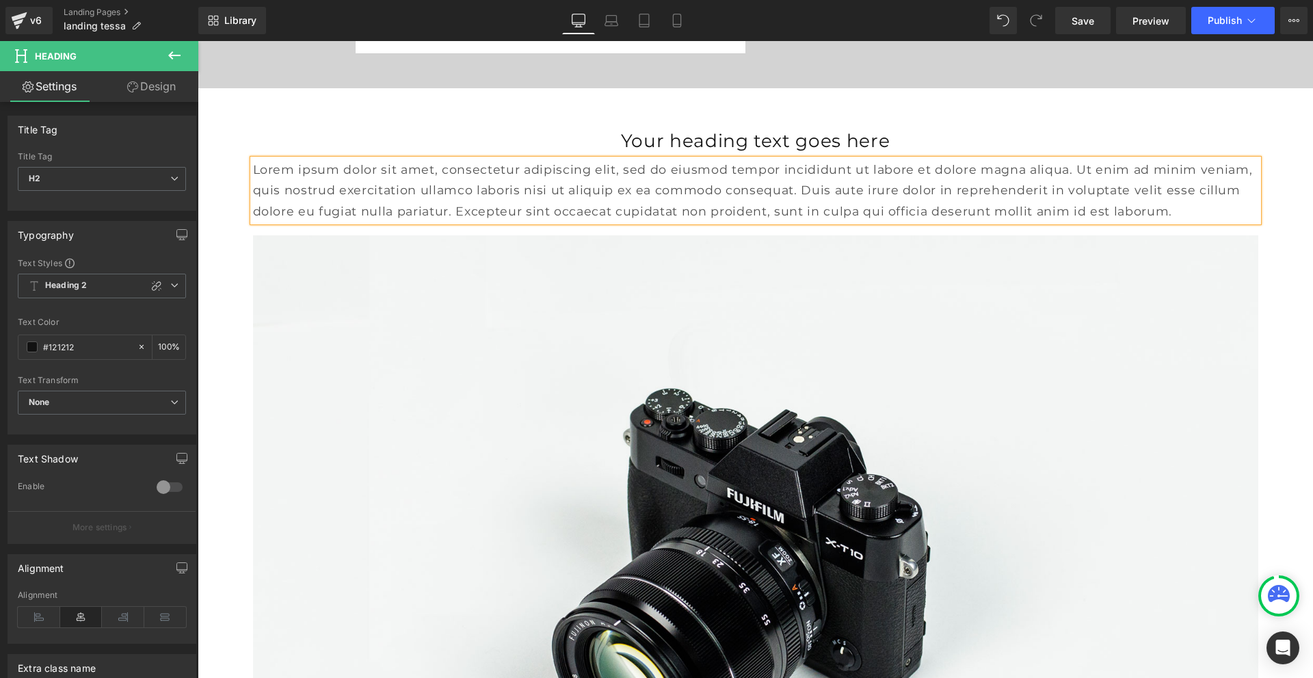
click at [421, 222] on p "Lorem ipsum dolor sit amet, consectetur adipiscing elit, sed do eiusmod tempor …" at bounding box center [756, 190] width 1006 height 62
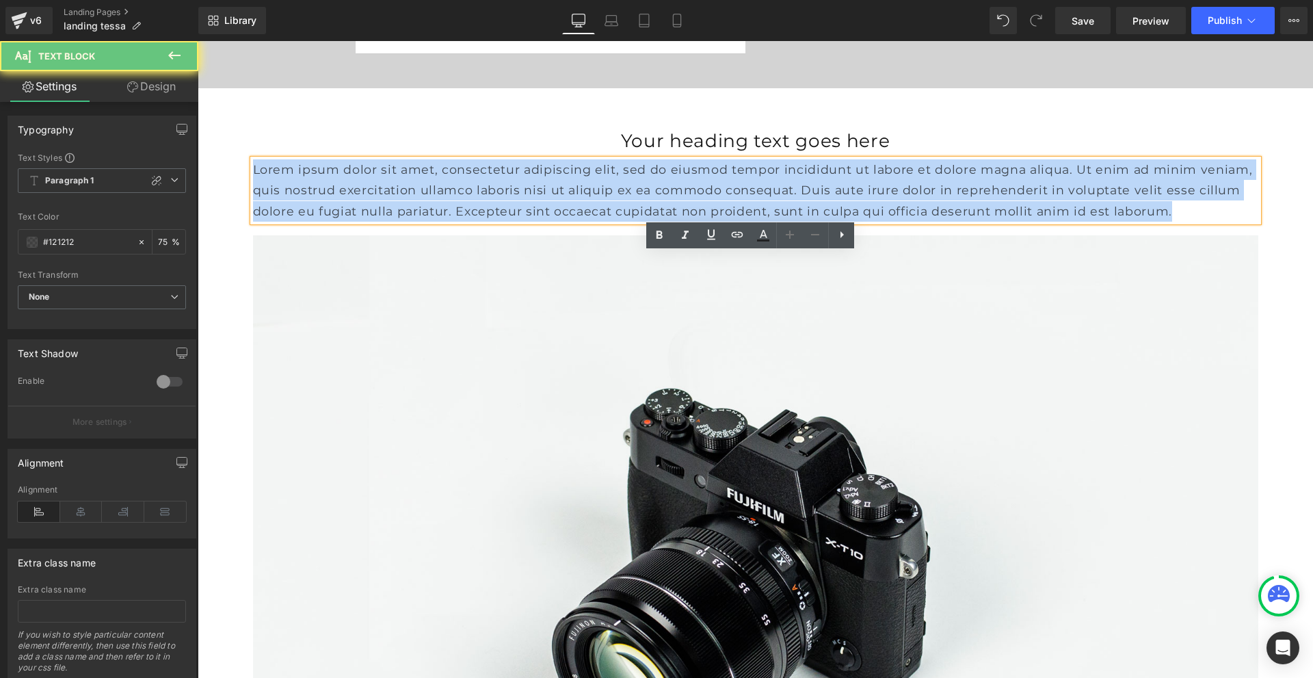
click at [421, 222] on p "Lorem ipsum dolor sit amet, consectetur adipiscing elit, sed do eiusmod tempor …" at bounding box center [756, 190] width 1006 height 62
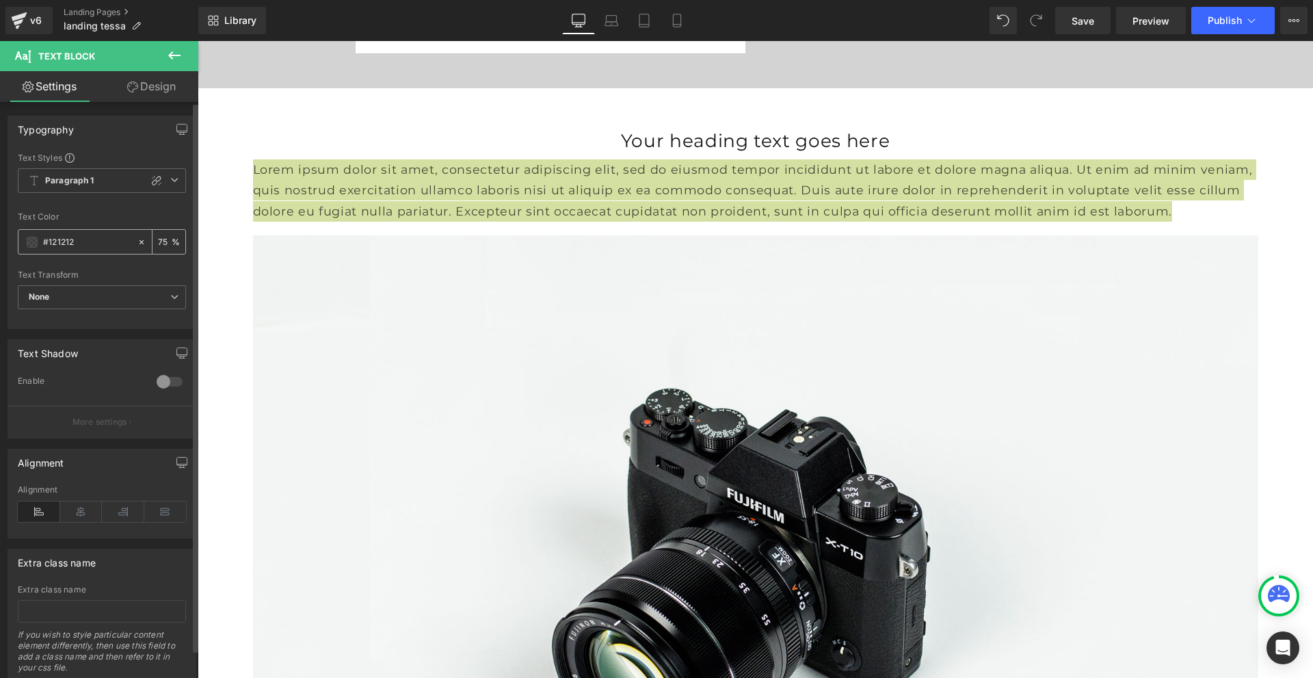
drag, startPoint x: 106, startPoint y: 243, endPoint x: 24, endPoint y: 243, distance: 82.1
click at [24, 243] on div "#121212" at bounding box center [77, 242] width 118 height 24
type input "444444"
click at [1088, 18] on span "Save" at bounding box center [1083, 21] width 23 height 14
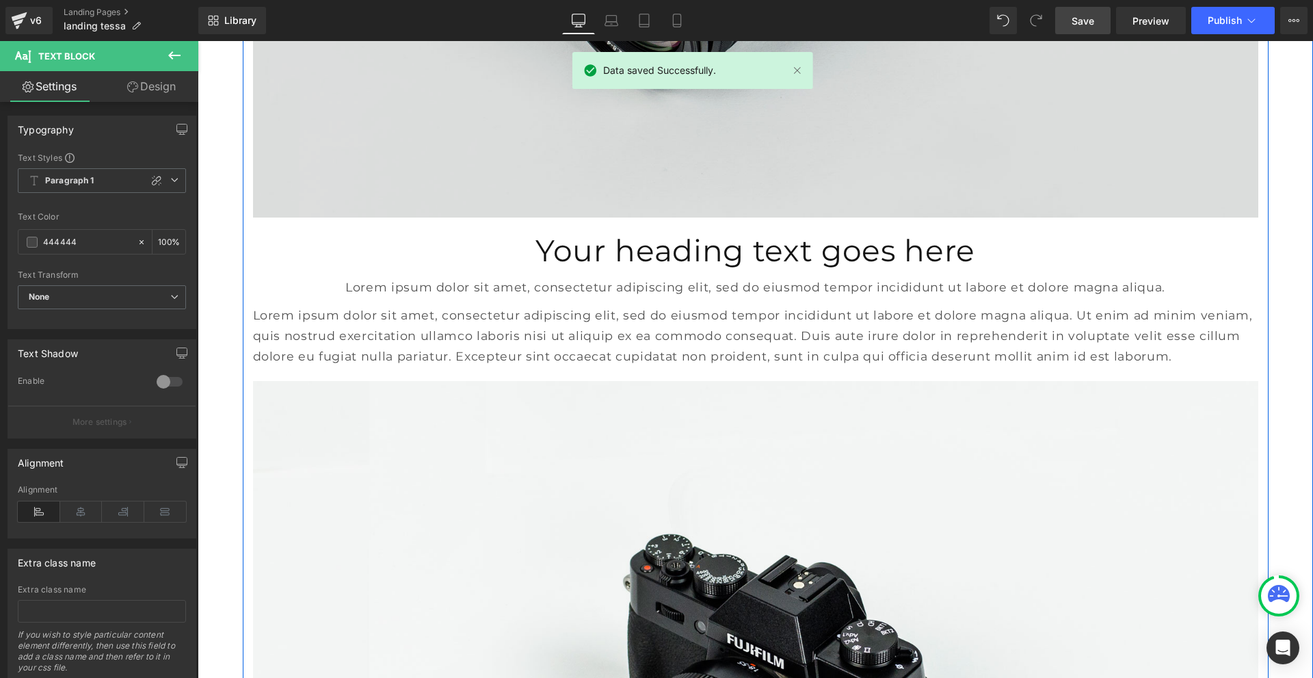
scroll to position [6978, 0]
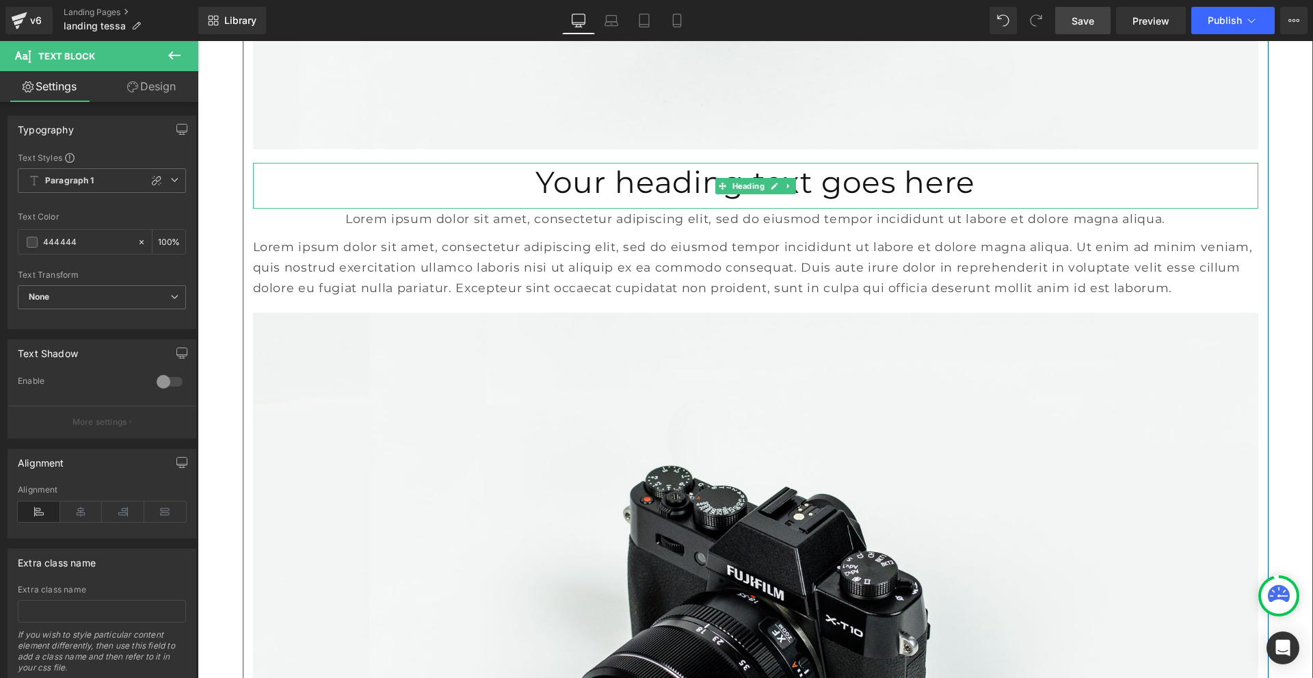
click at [641, 202] on h1 "Your heading text goes here" at bounding box center [756, 182] width 1006 height 39
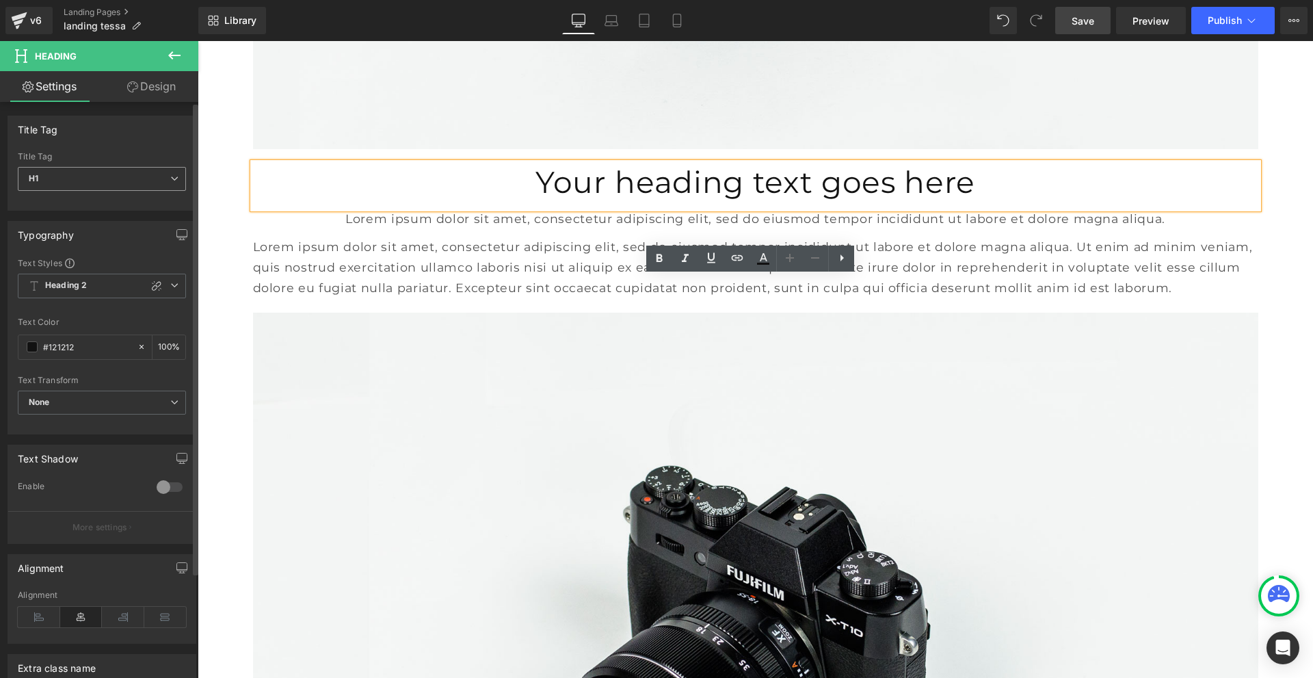
click at [120, 179] on span "H1" at bounding box center [102, 179] width 168 height 24
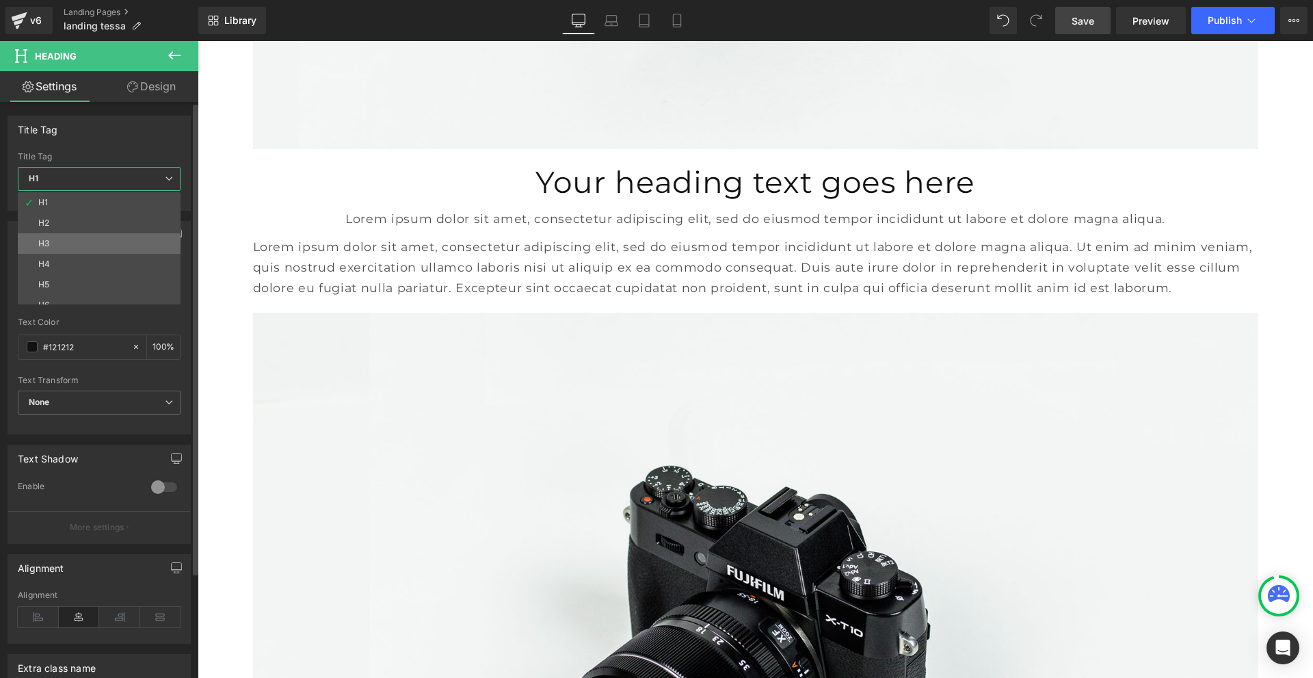
click at [104, 241] on li "H3" at bounding box center [102, 243] width 169 height 21
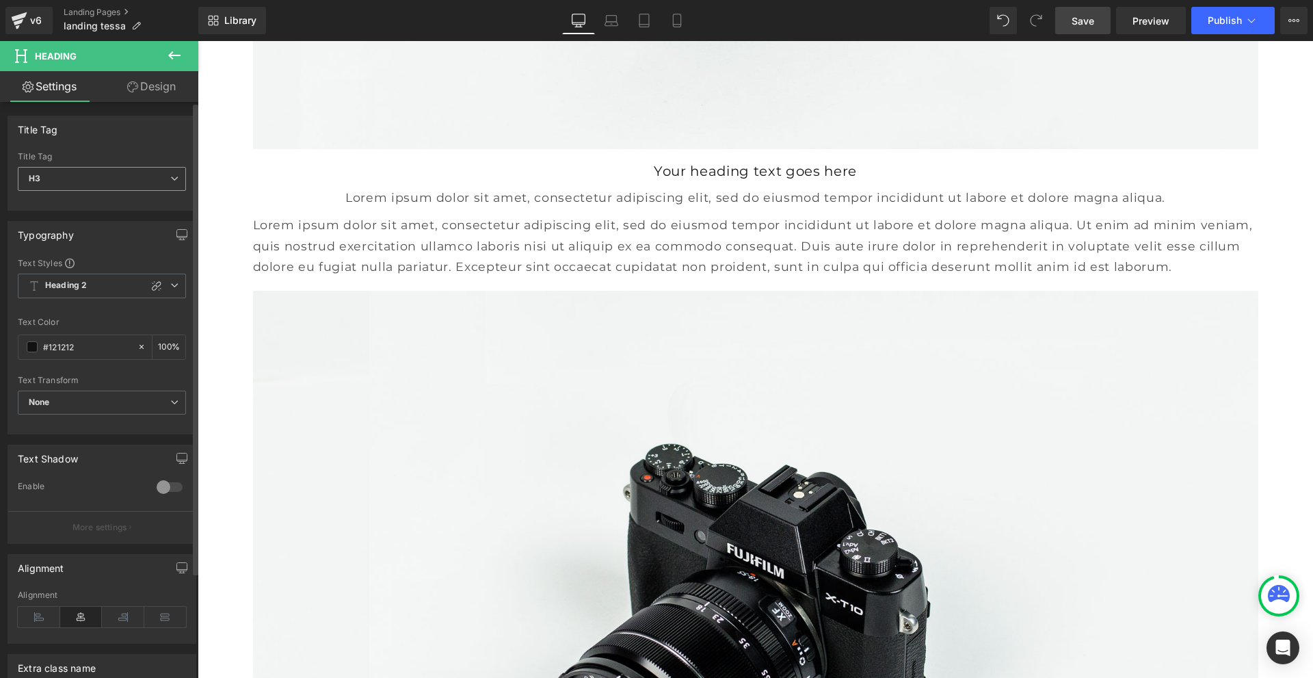
click at [99, 176] on span "H3" at bounding box center [102, 179] width 168 height 24
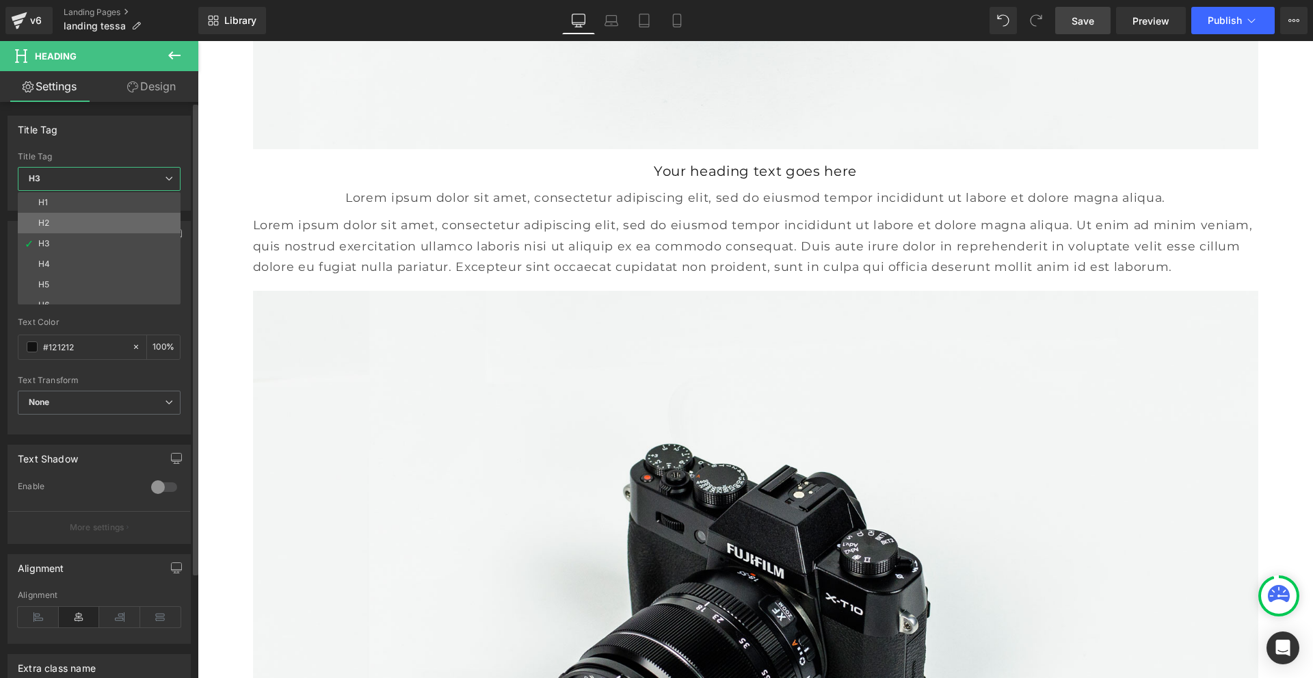
click at [98, 222] on li "H2" at bounding box center [102, 223] width 169 height 21
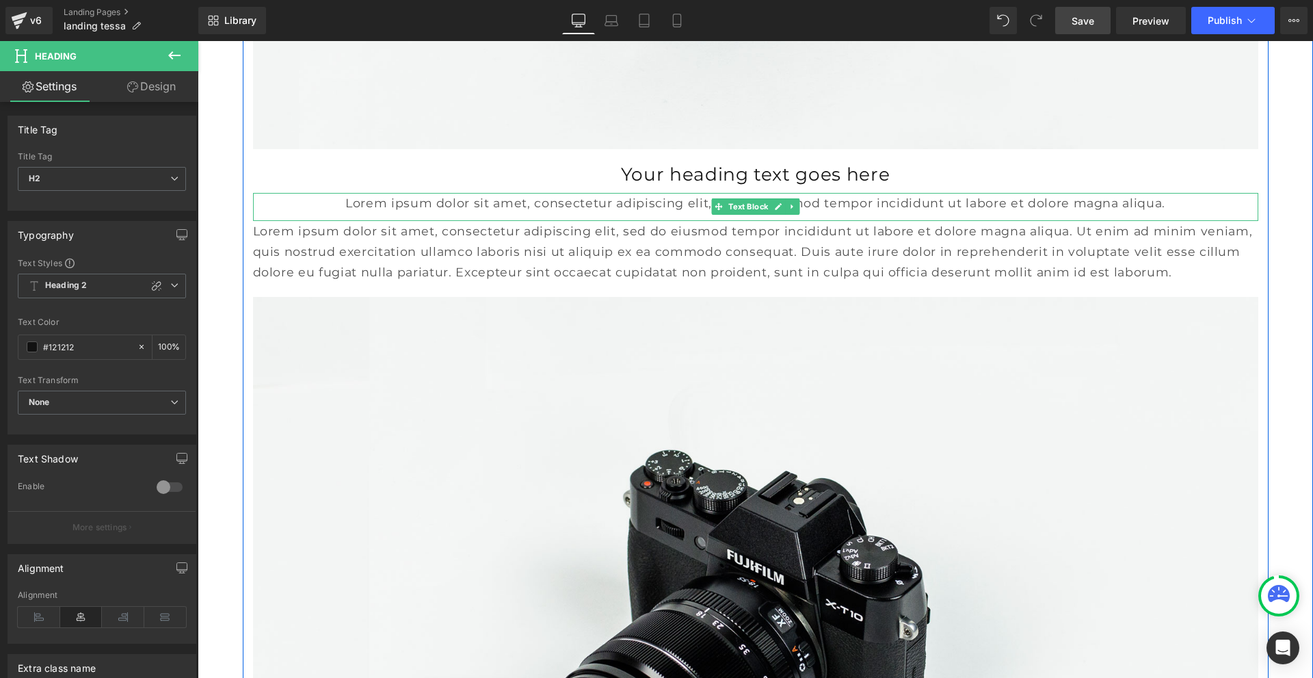
click at [384, 213] on p "Lorem ipsum dolor sit amet, consectetur adipiscing elit, sed do eiusmod tempor …" at bounding box center [756, 203] width 1006 height 21
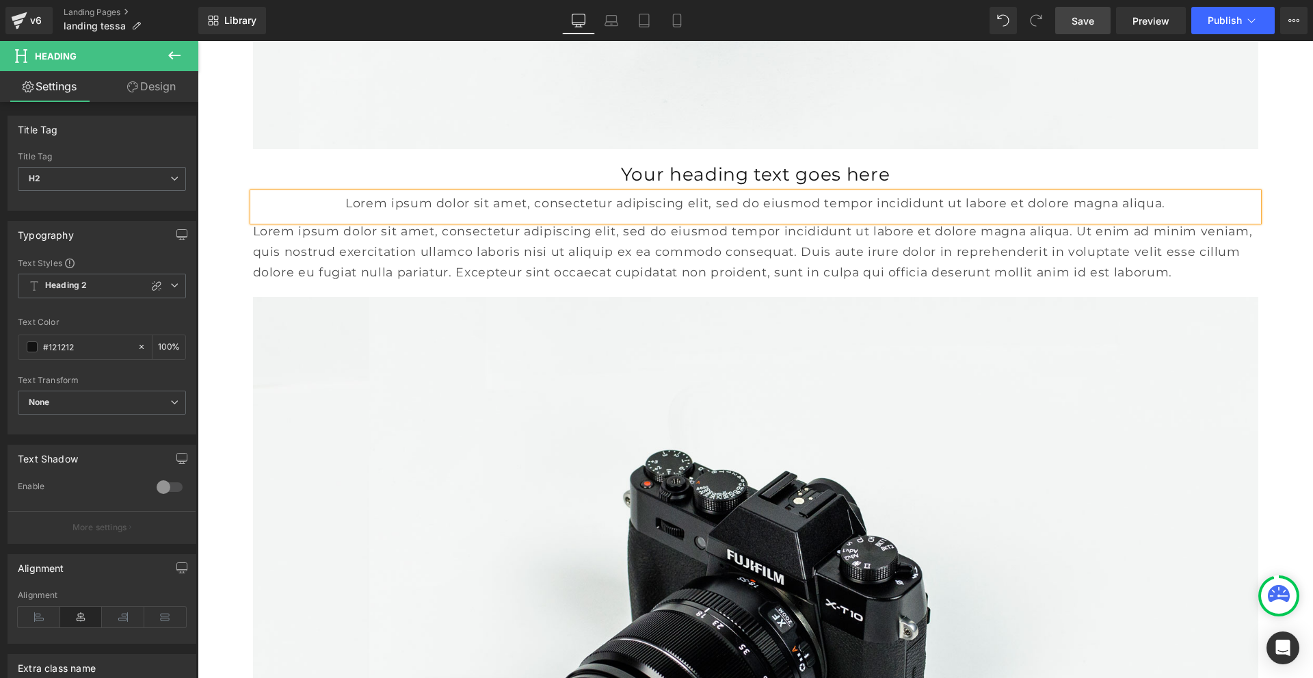
click at [384, 213] on p "Lorem ipsum dolor sit amet, consectetur adipiscing elit, sed do eiusmod tempor …" at bounding box center [756, 203] width 1006 height 21
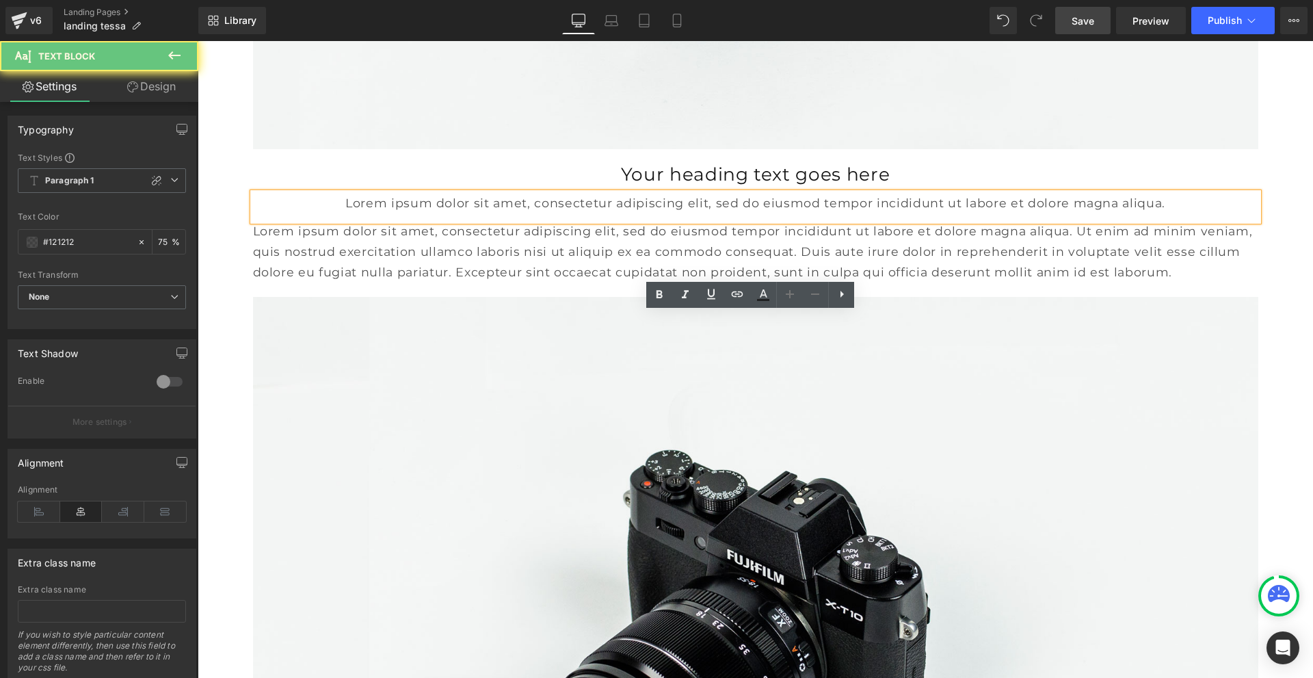
click at [384, 213] on p "Lorem ipsum dolor sit amet, consectetur adipiscing elit, sed do eiusmod tempor …" at bounding box center [756, 203] width 1006 height 21
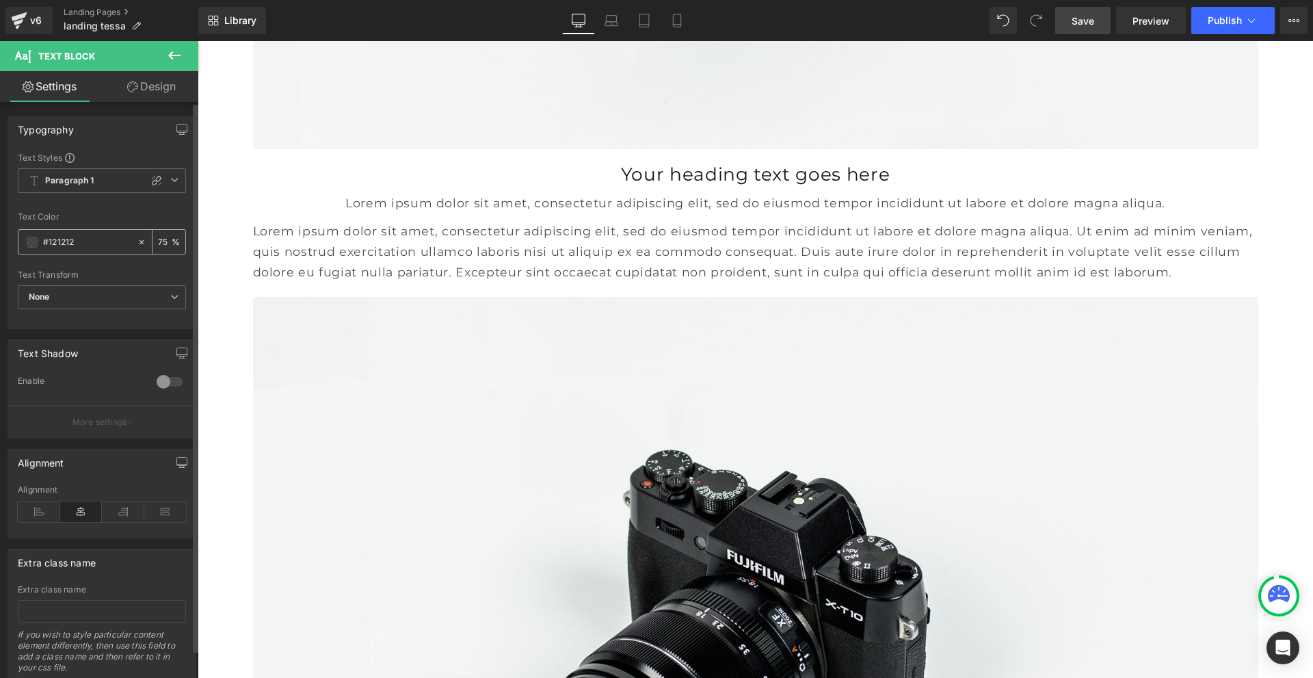
drag, startPoint x: 66, startPoint y: 236, endPoint x: 31, endPoint y: 236, distance: 34.2
click at [31, 236] on div "#121212" at bounding box center [77, 242] width 118 height 24
type input "444444"
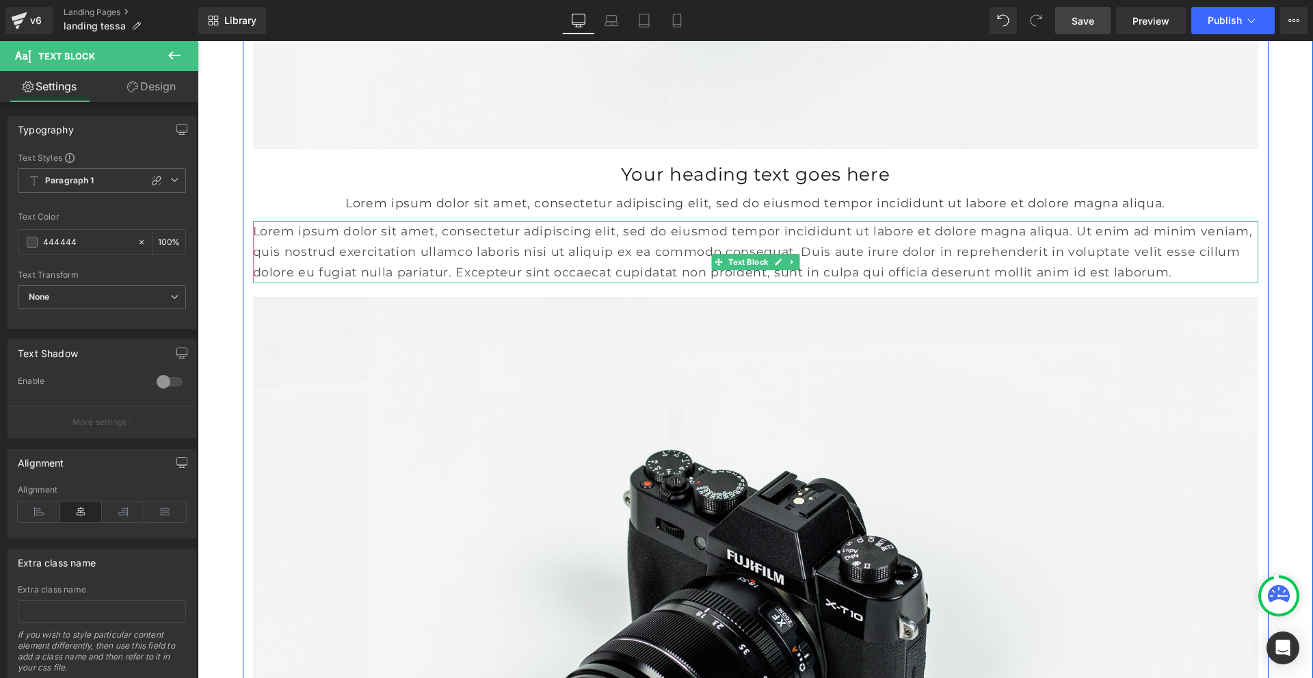
click at [400, 283] on p "Lorem ipsum dolor sit amet, consectetur adipiscing elit, sed do eiusmod tempor …" at bounding box center [756, 252] width 1006 height 62
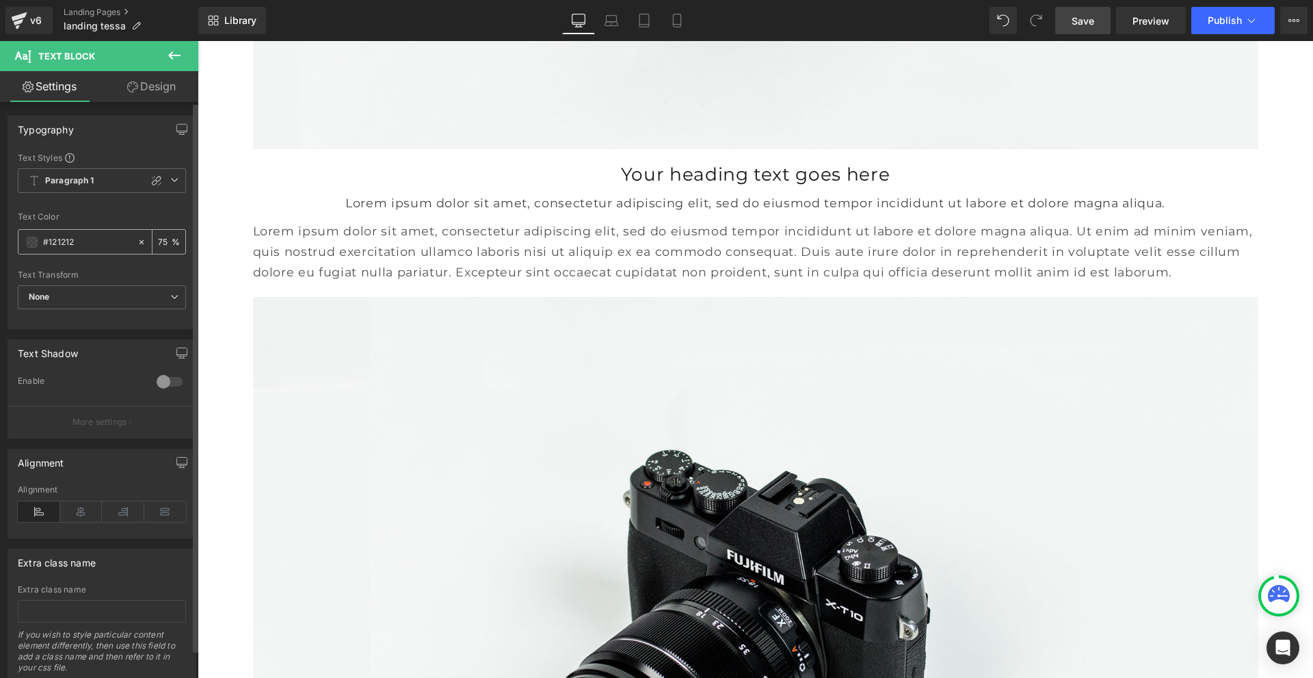
drag, startPoint x: 82, startPoint y: 237, endPoint x: 29, endPoint y: 238, distance: 52.7
click at [29, 238] on div "#121212" at bounding box center [77, 242] width 118 height 24
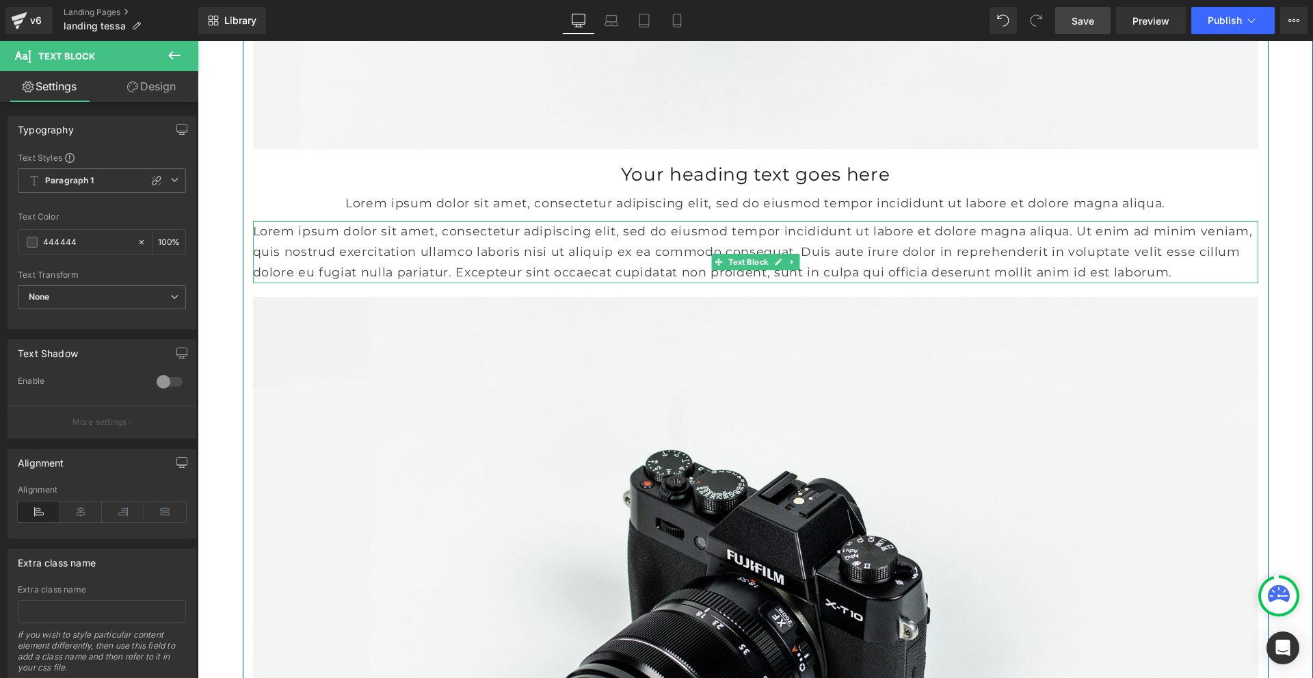
type input "444444"
click at [445, 283] on p "Lorem ipsum dolor sit amet, consectetur adipiscing elit, sed do eiusmod tempor …" at bounding box center [756, 252] width 1006 height 62
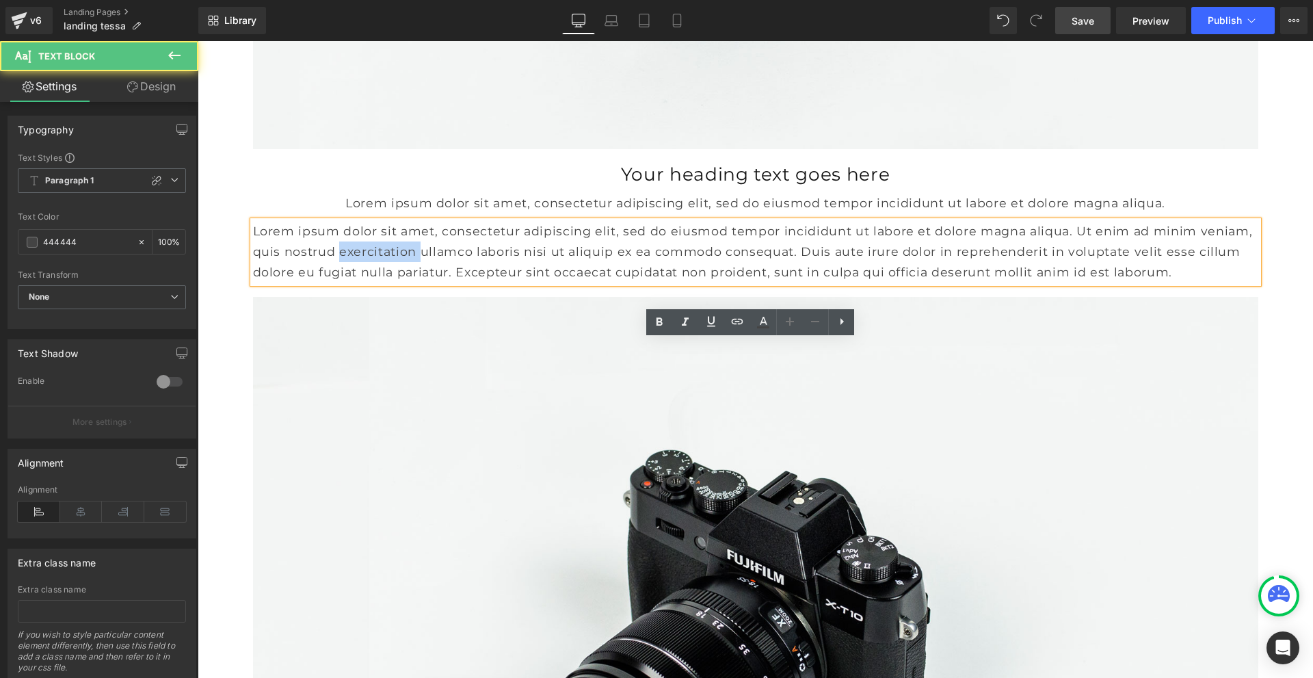
click at [445, 283] on p "Lorem ipsum dolor sit amet, consectetur adipiscing elit, sed do eiusmod tempor …" at bounding box center [756, 252] width 1006 height 62
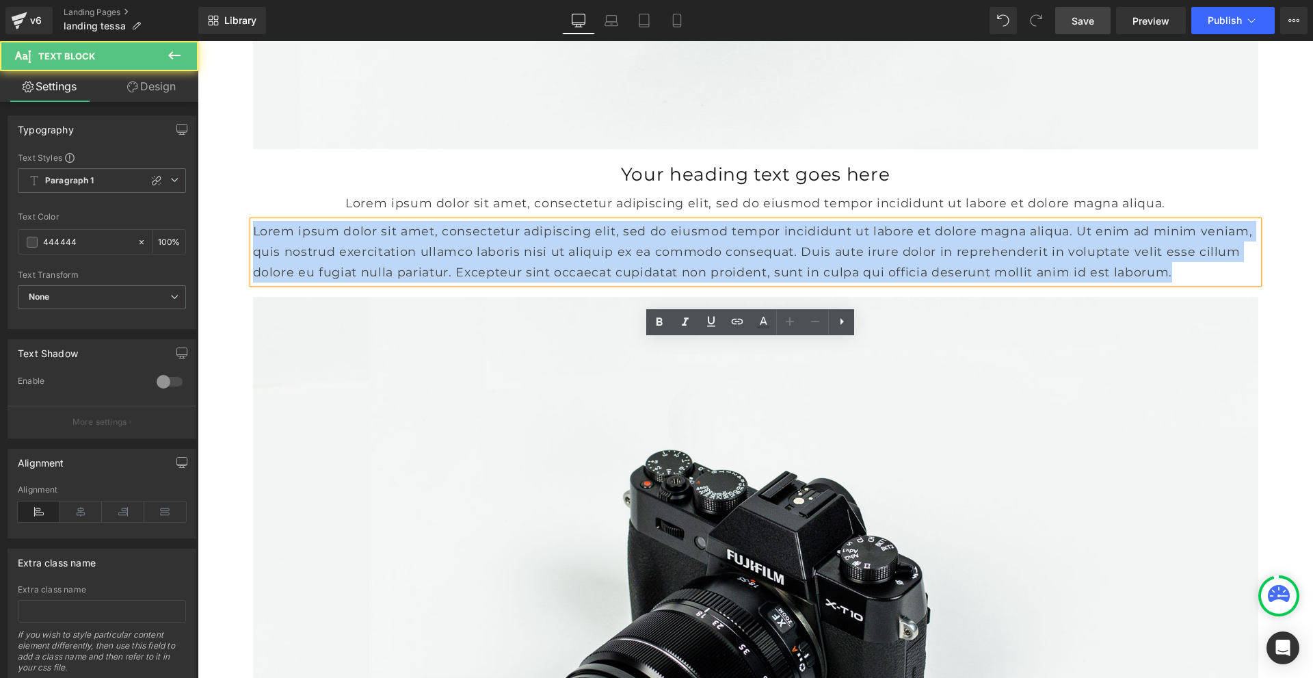
click at [445, 283] on p "Lorem ipsum dolor sit amet, consectetur adipiscing elit, sed do eiusmod tempor …" at bounding box center [756, 252] width 1006 height 62
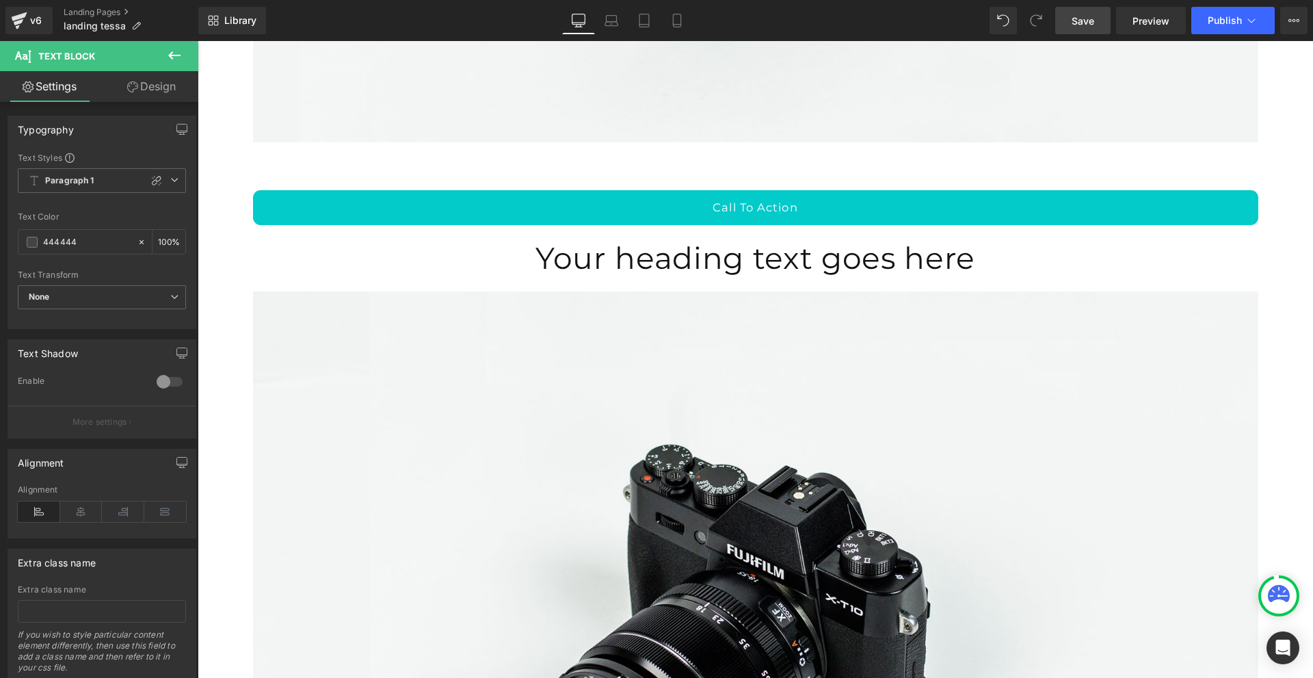
scroll to position [7867, 0]
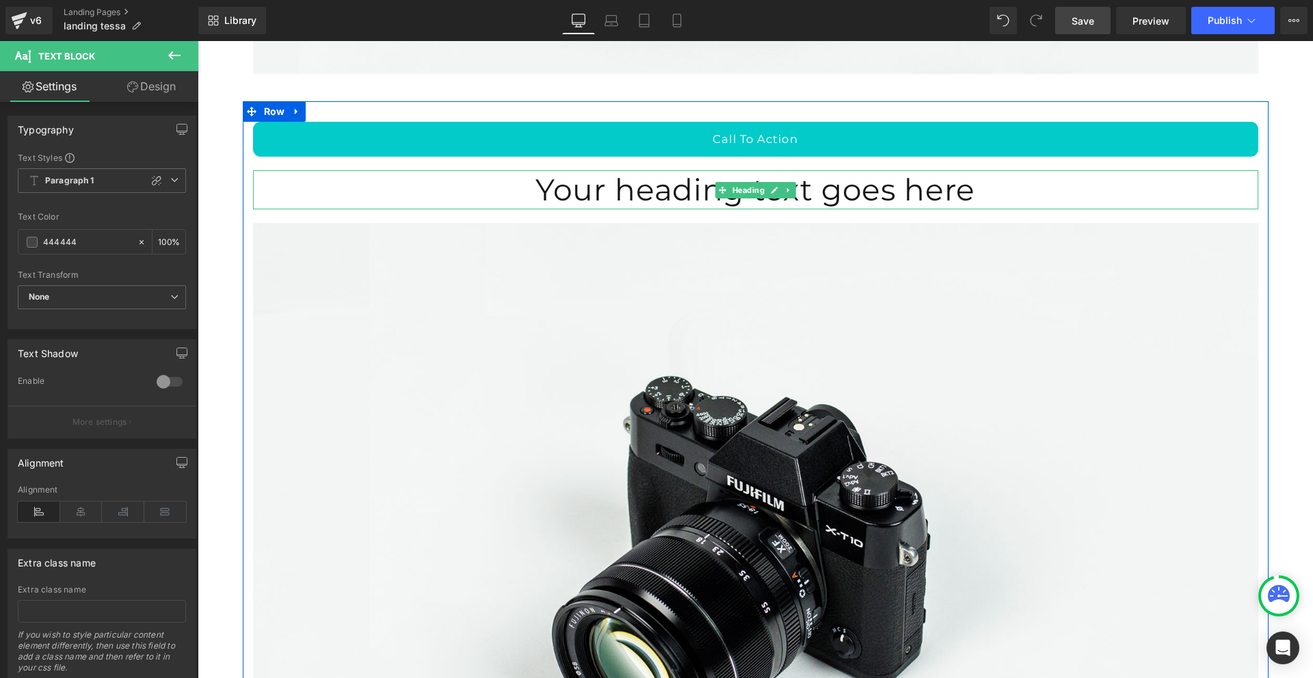
click at [698, 209] on h1 "Your heading text goes here" at bounding box center [756, 189] width 1006 height 39
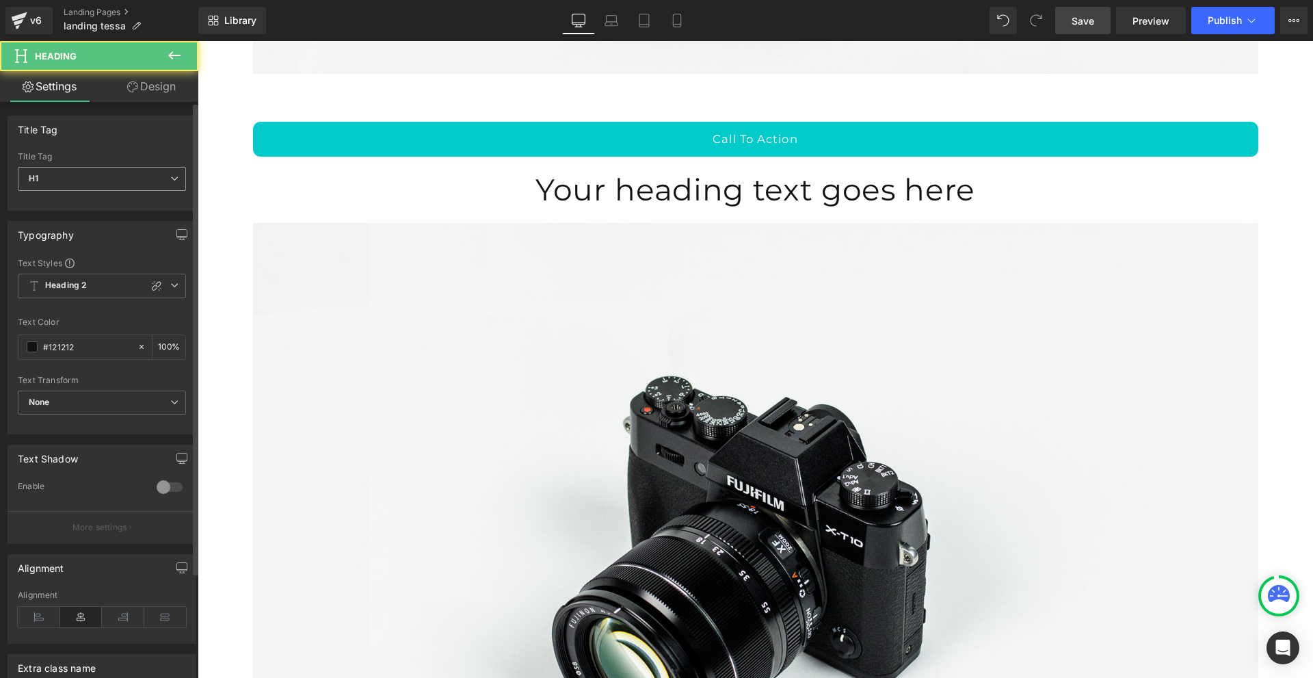
click at [113, 181] on span "H1" at bounding box center [102, 179] width 168 height 24
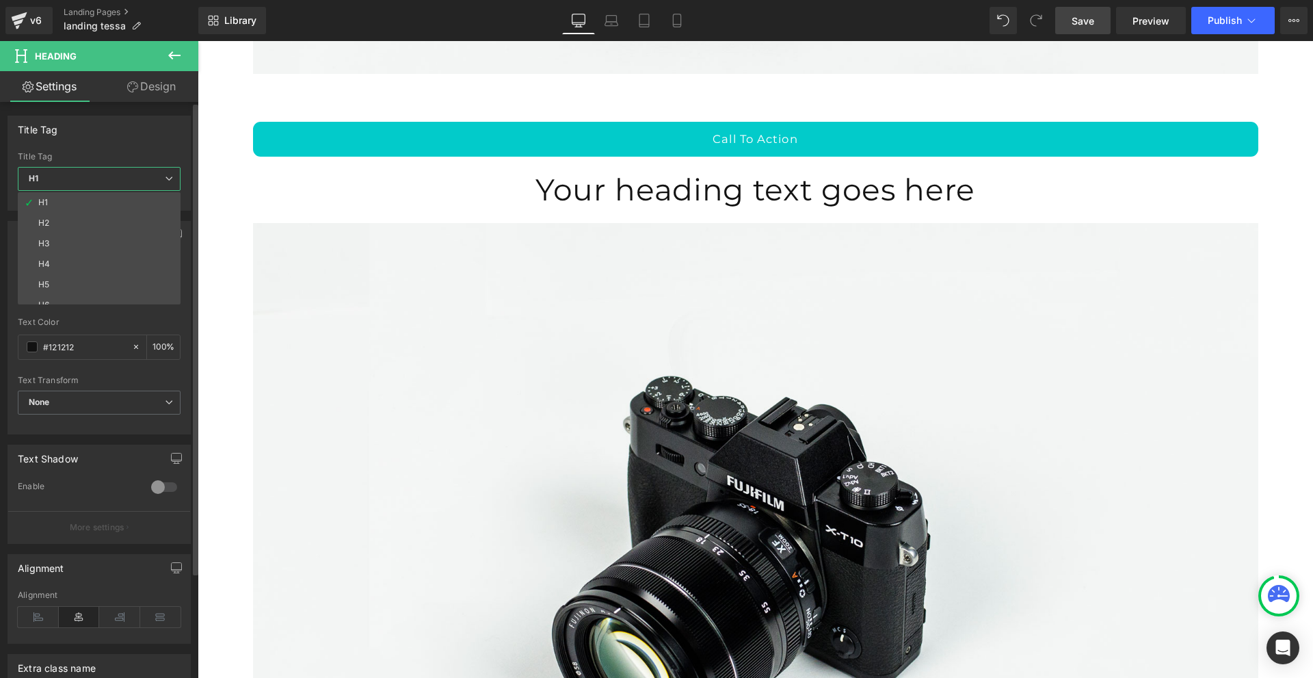
drag, startPoint x: 111, startPoint y: 218, endPoint x: 125, endPoint y: 219, distance: 13.7
click at [111, 219] on li "H2" at bounding box center [102, 223] width 169 height 21
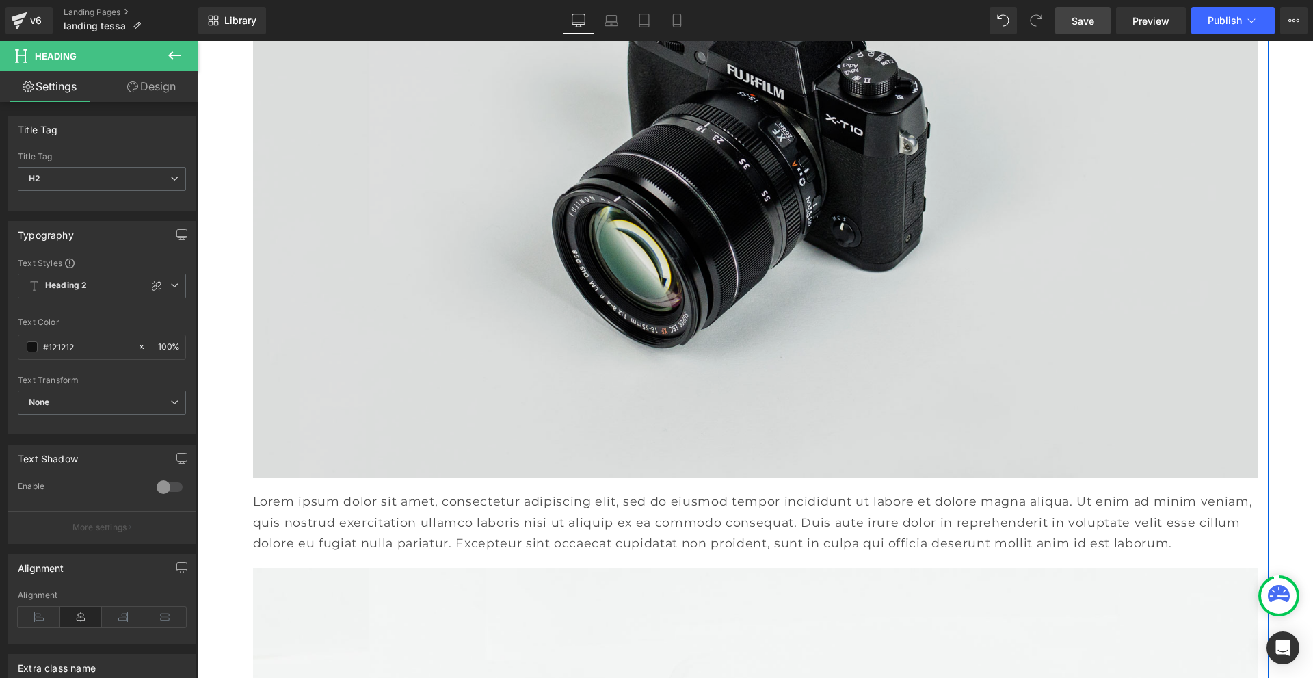
scroll to position [8414, 0]
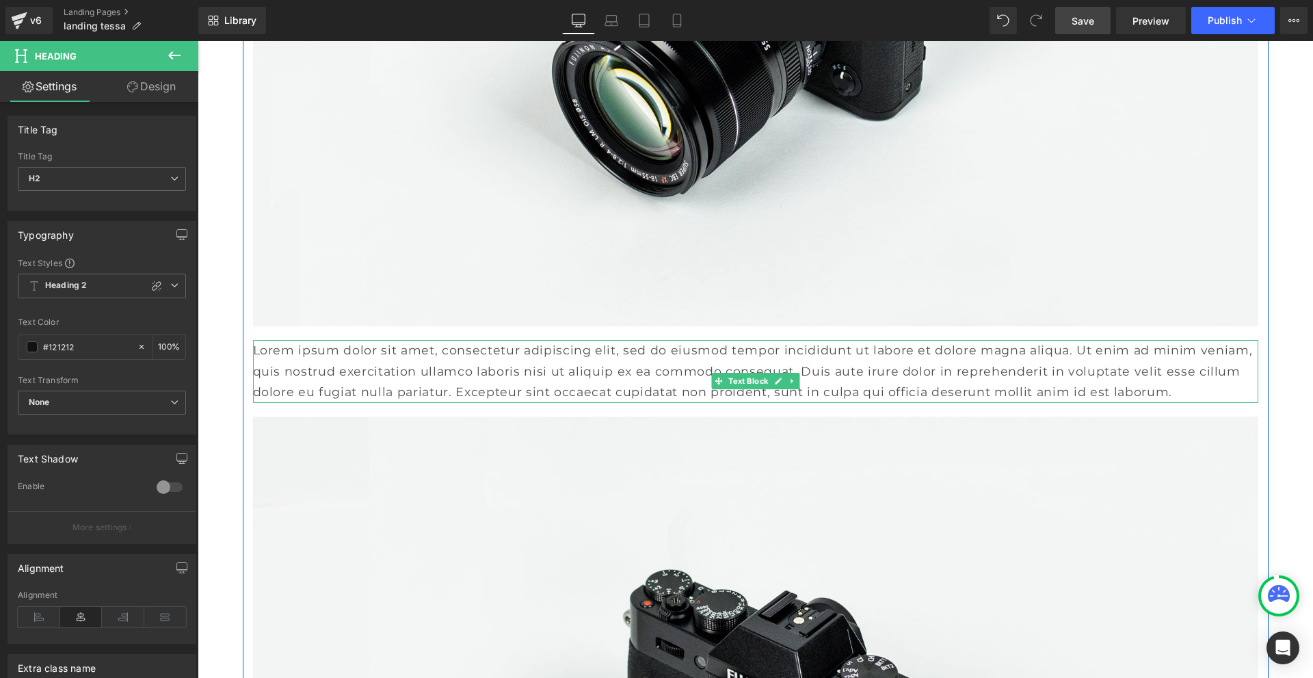
click at [680, 402] on p "Lorem ipsum dolor sit amet, consectetur adipiscing elit, sed do eiusmod tempor …" at bounding box center [756, 371] width 1006 height 62
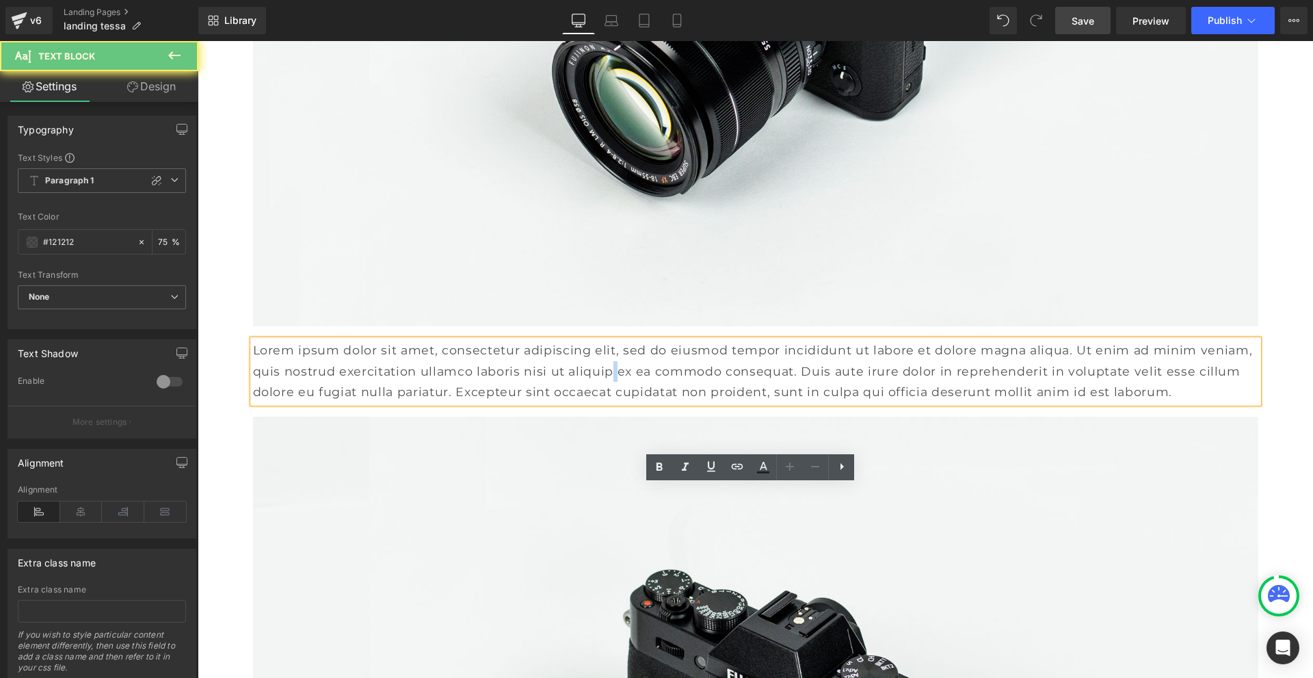
click at [680, 402] on p "Lorem ipsum dolor sit amet, consectetur adipiscing elit, sed do eiusmod tempor …" at bounding box center [756, 371] width 1006 height 62
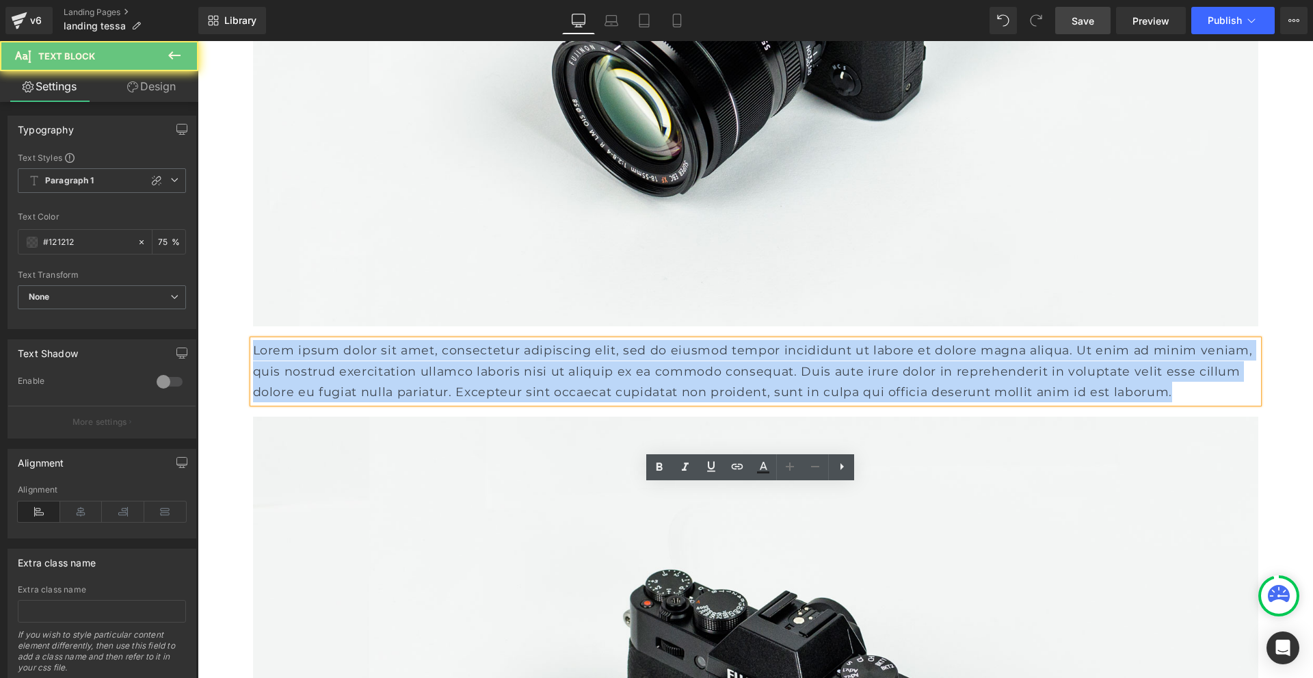
click at [680, 402] on p "Lorem ipsum dolor sit amet, consectetur adipiscing elit, sed do eiusmod tempor …" at bounding box center [756, 371] width 1006 height 62
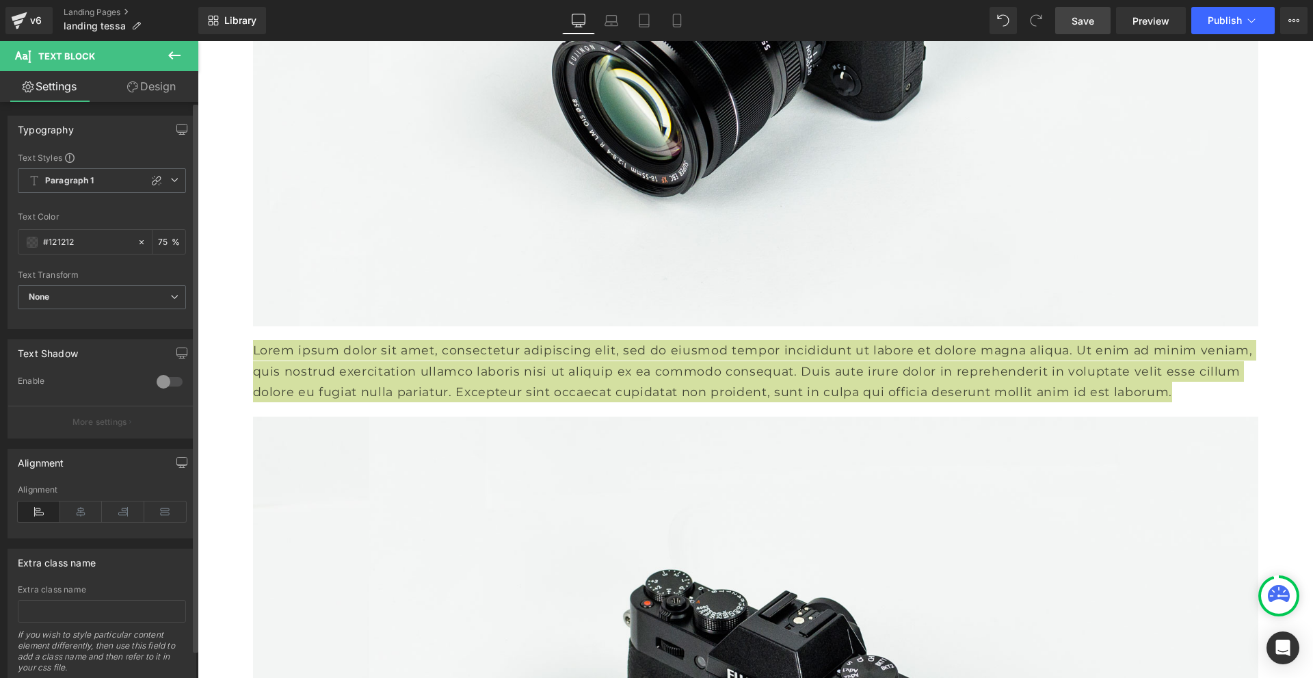
drag, startPoint x: 75, startPoint y: 244, endPoint x: 17, endPoint y: 244, distance: 57.5
click at [17, 244] on div "Text Styles Custom Paragraph 1 Paragraph 2 Paragraph 3 Paragraph 4 Paragraph 1 …" at bounding box center [101, 240] width 187 height 176
type input "444444"
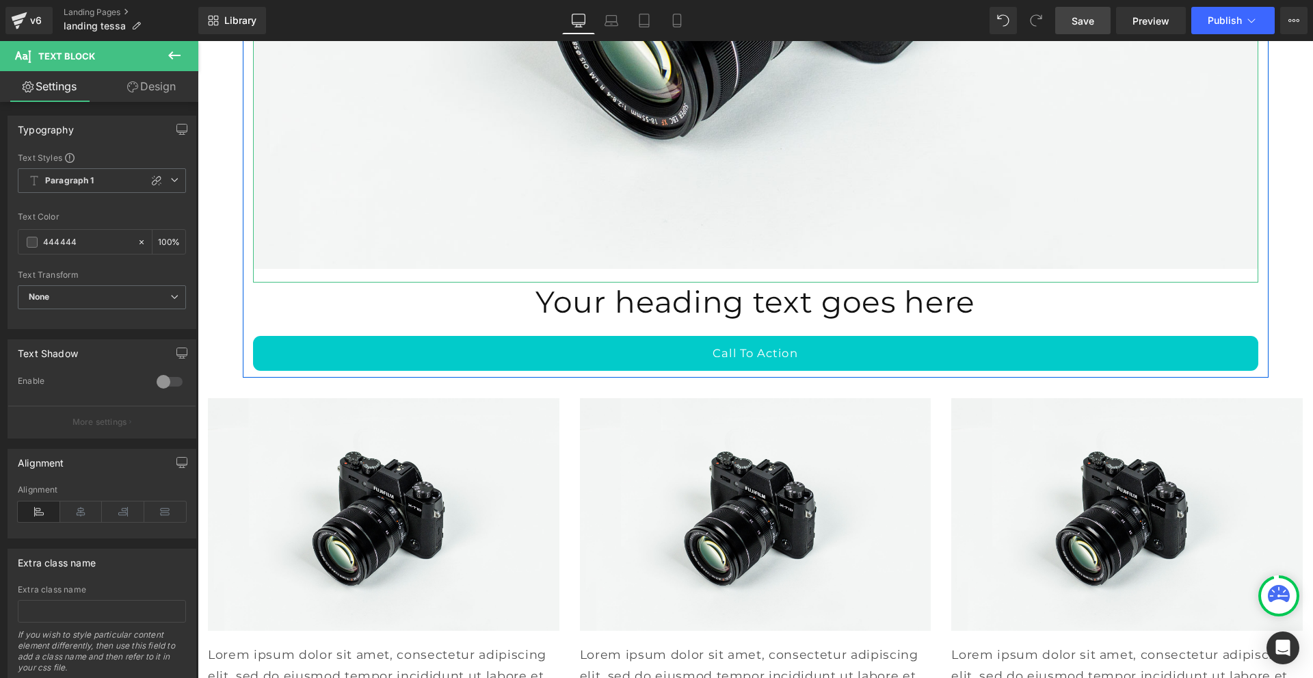
scroll to position [9235, 0]
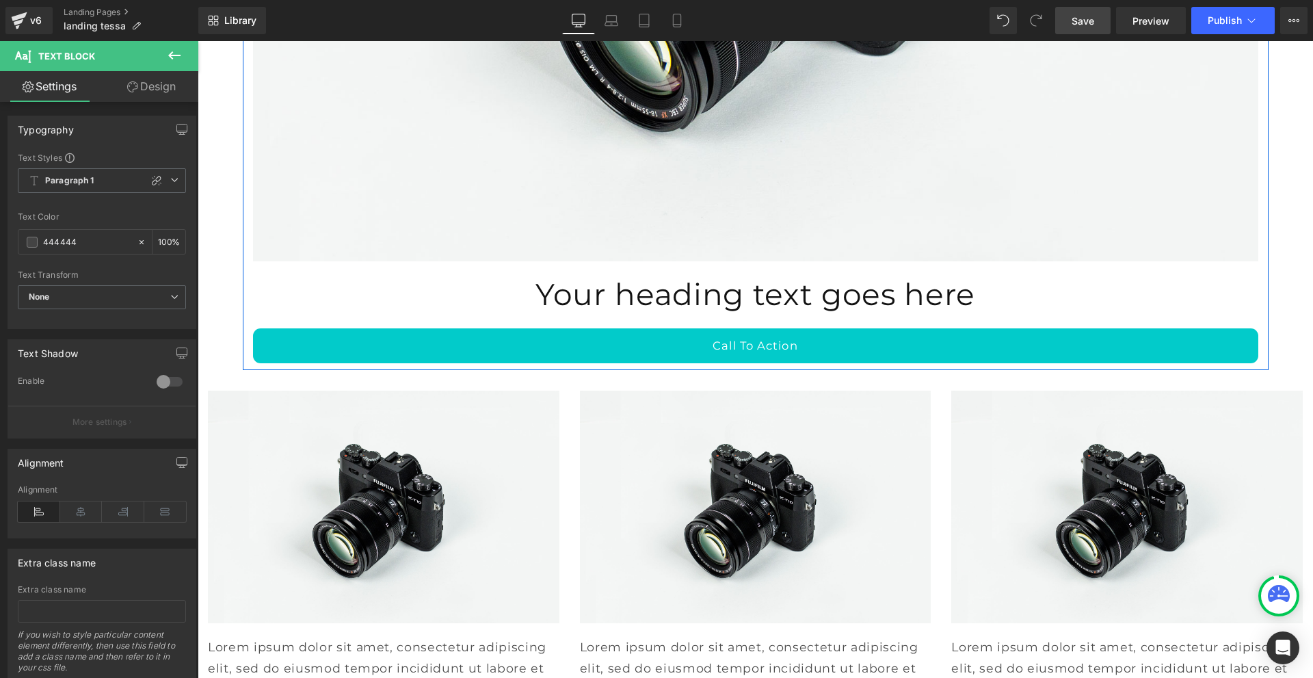
click at [763, 314] on div "Your heading text goes here Heading" at bounding box center [756, 294] width 1006 height 39
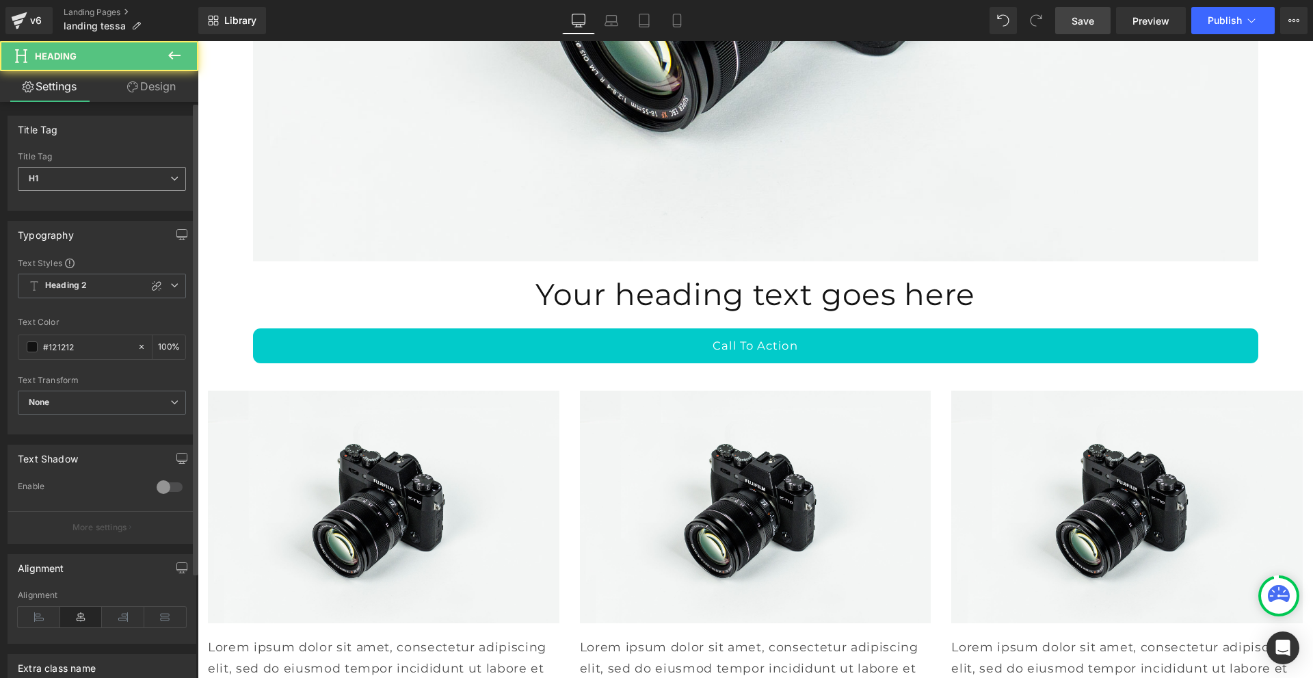
click at [93, 175] on span "H1" at bounding box center [102, 179] width 168 height 24
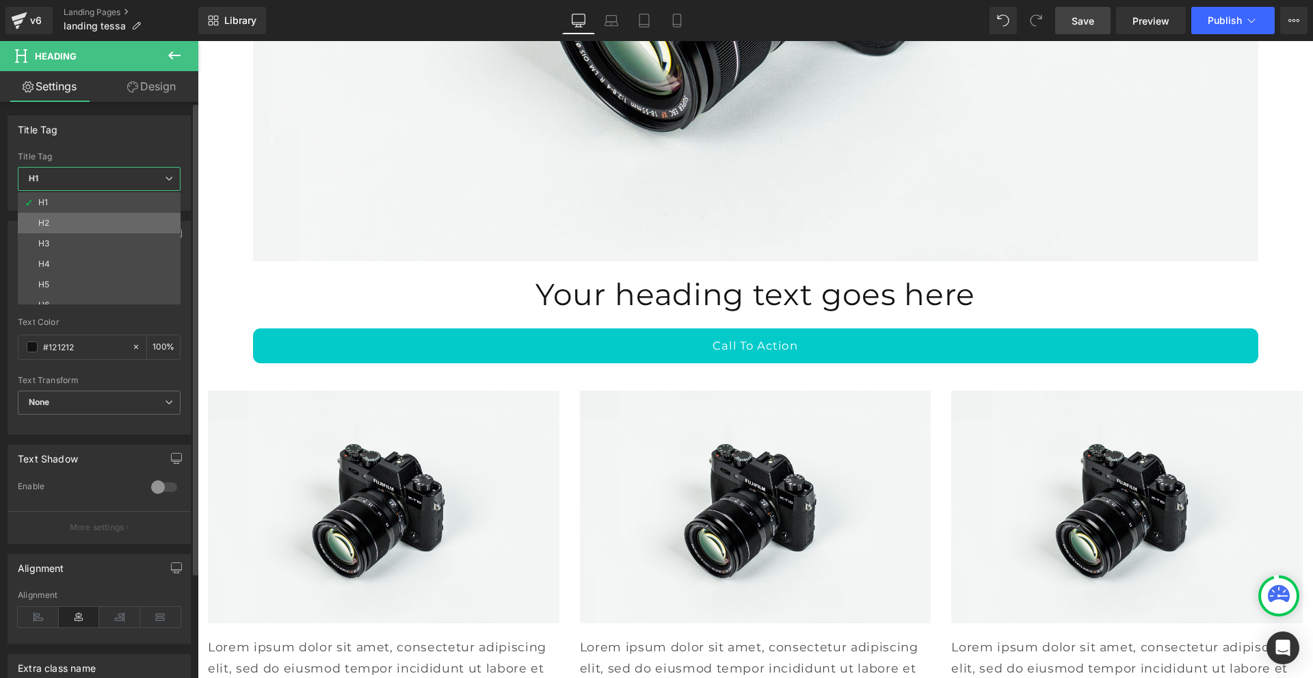
click at [77, 221] on li "H2" at bounding box center [102, 223] width 169 height 21
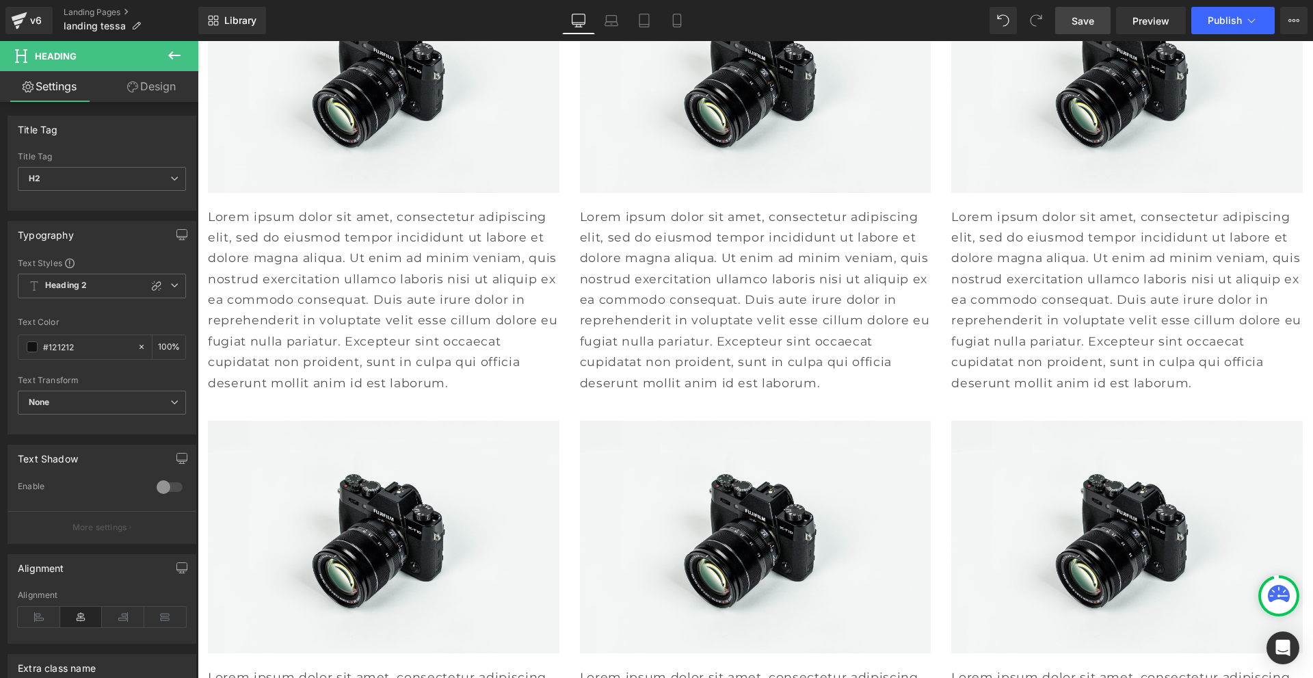
scroll to position [9714, 0]
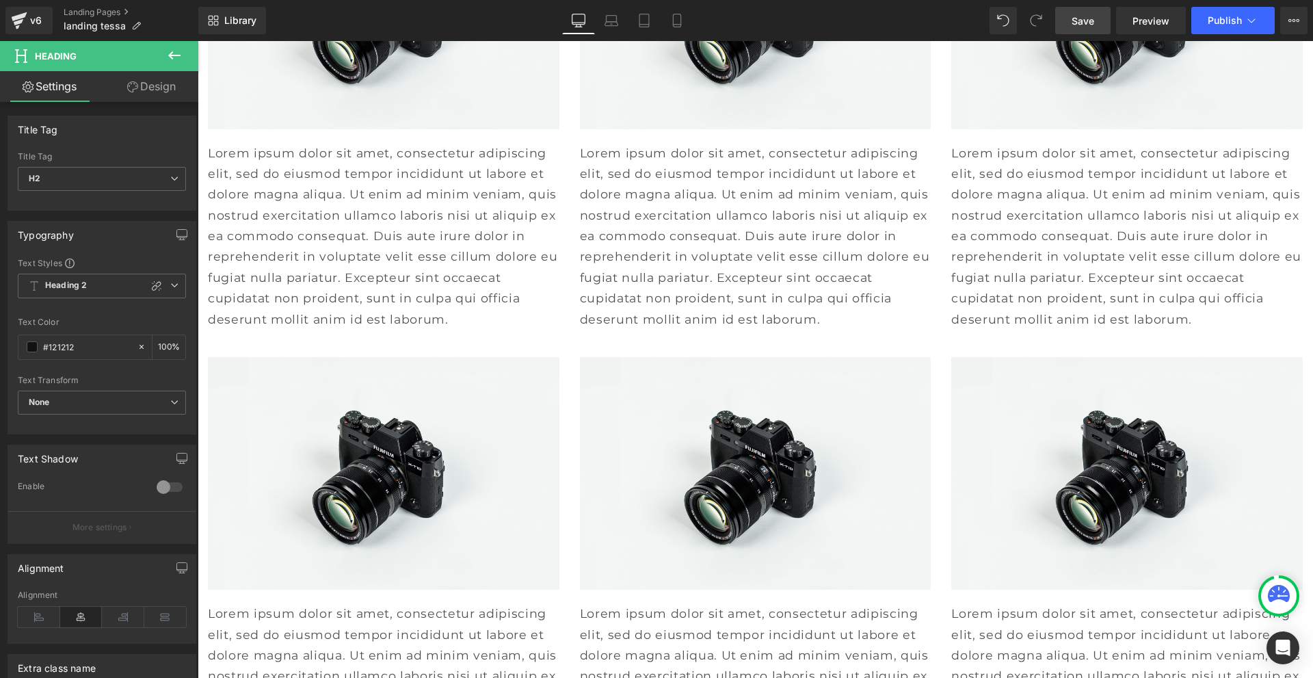
click at [289, 330] on p "Lorem ipsum dolor sit amet, consectetur adipiscing elit, sed do eiusmod tempor …" at bounding box center [384, 236] width 352 height 187
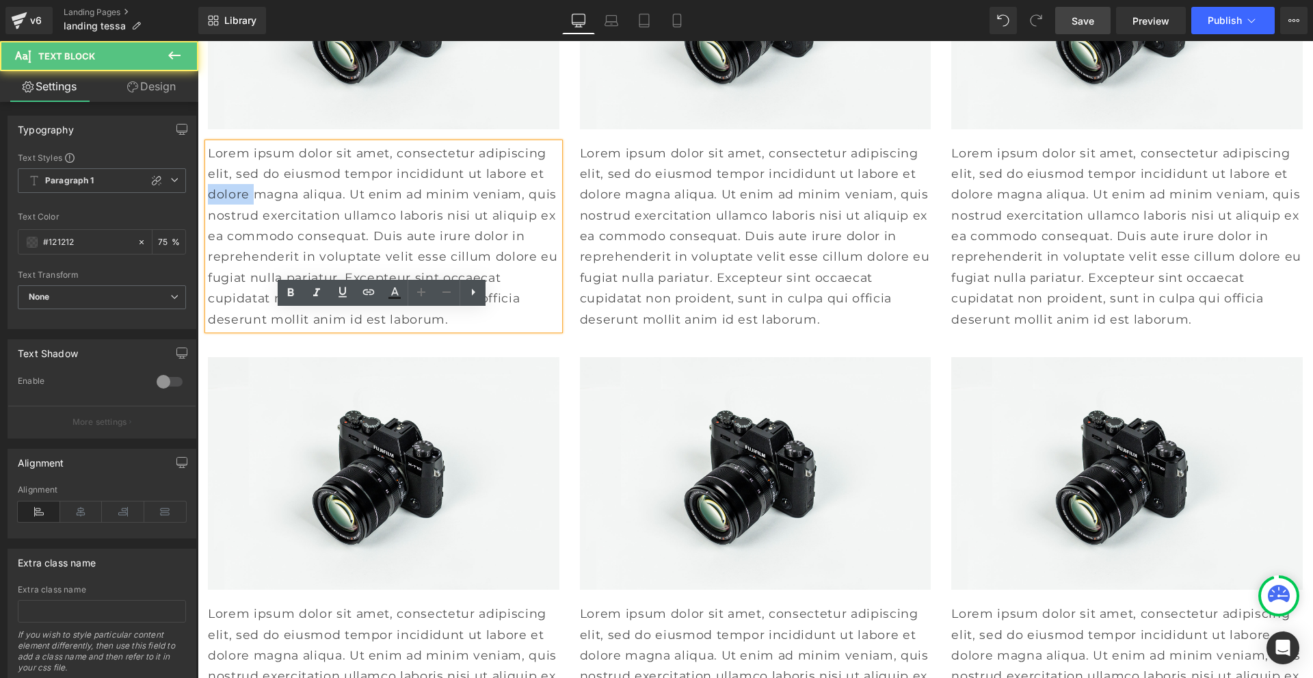
click at [289, 330] on p "Lorem ipsum dolor sit amet, consectetur adipiscing elit, sed do eiusmod tempor …" at bounding box center [384, 236] width 352 height 187
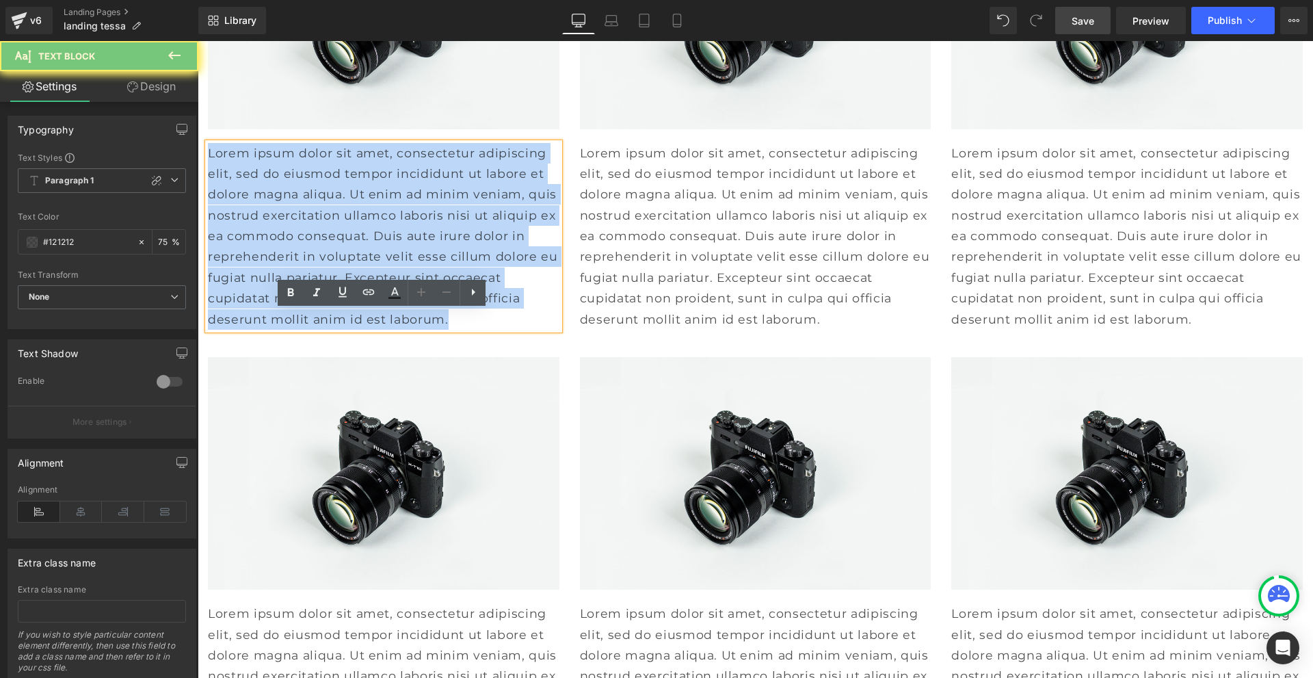
click at [289, 330] on p "Lorem ipsum dolor sit amet, consectetur adipiscing elit, sed do eiusmod tempor …" at bounding box center [384, 236] width 352 height 187
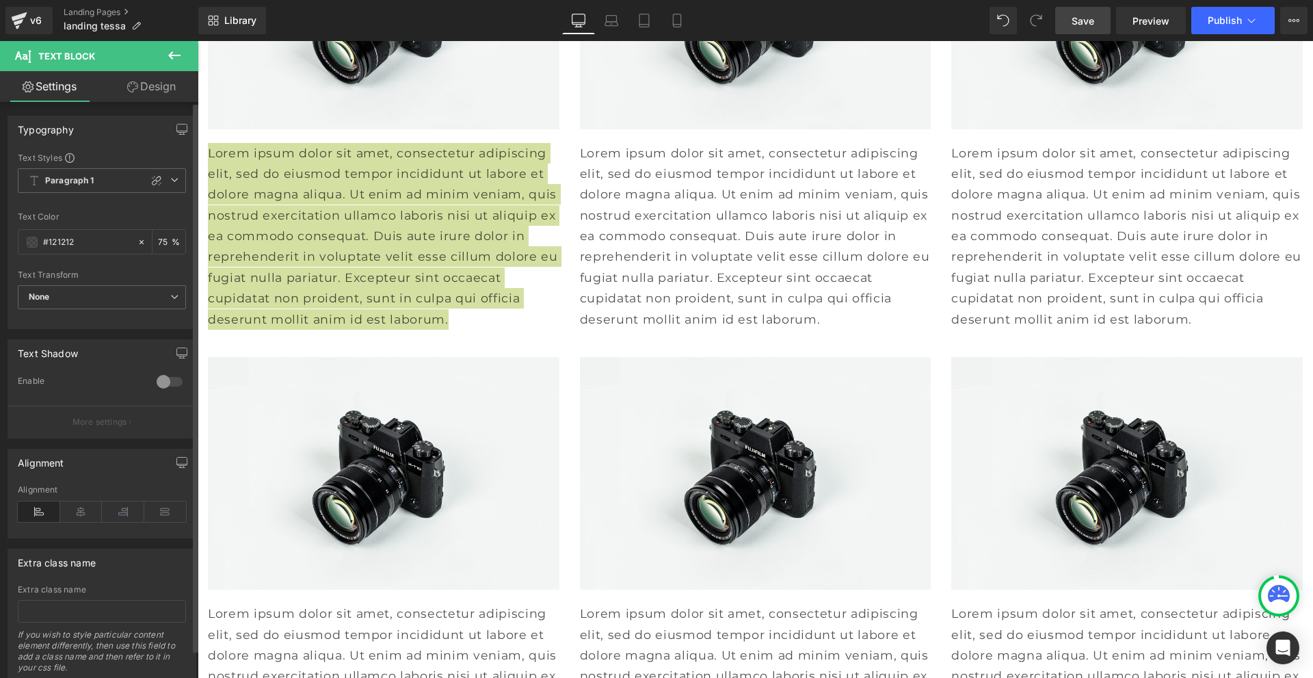
drag, startPoint x: 85, startPoint y: 239, endPoint x: 0, endPoint y: 237, distance: 84.9
click at [0, 237] on div "Typography Text Styles Custom Paragraph 1 Paragraph 2 Paragraph 3 Paragraph 4 P…" at bounding box center [102, 217] width 205 height 224
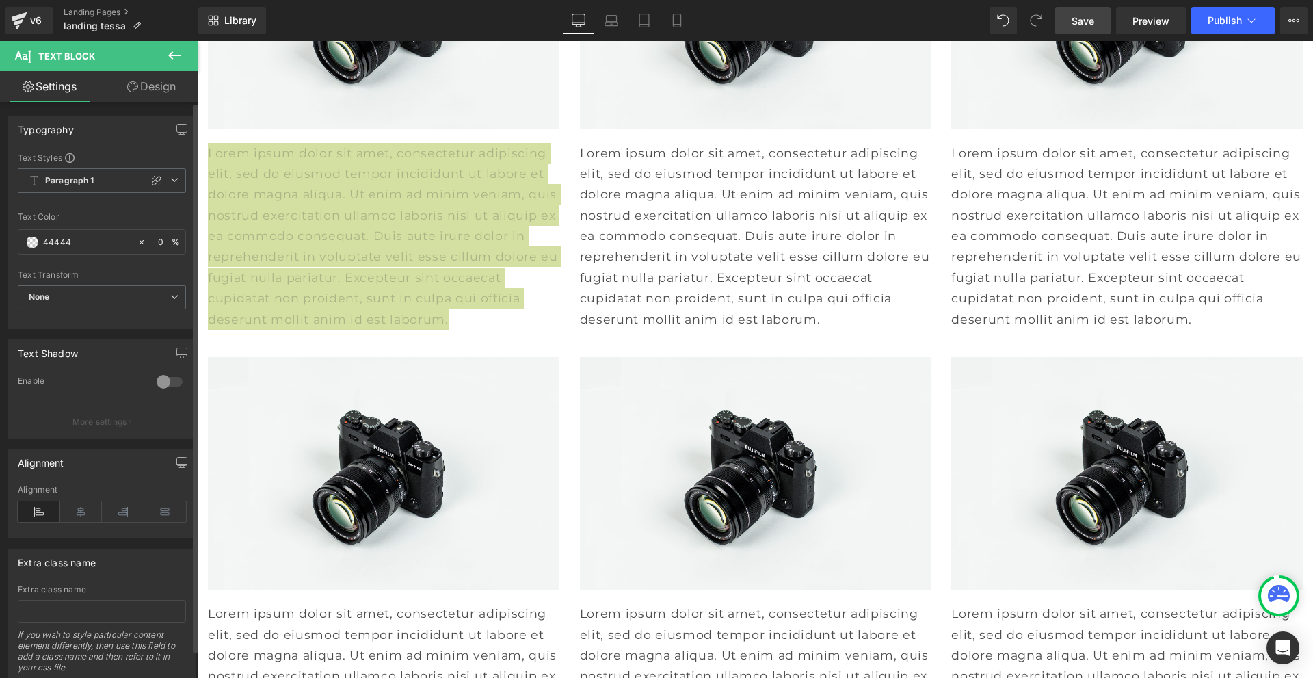
type input "444444"
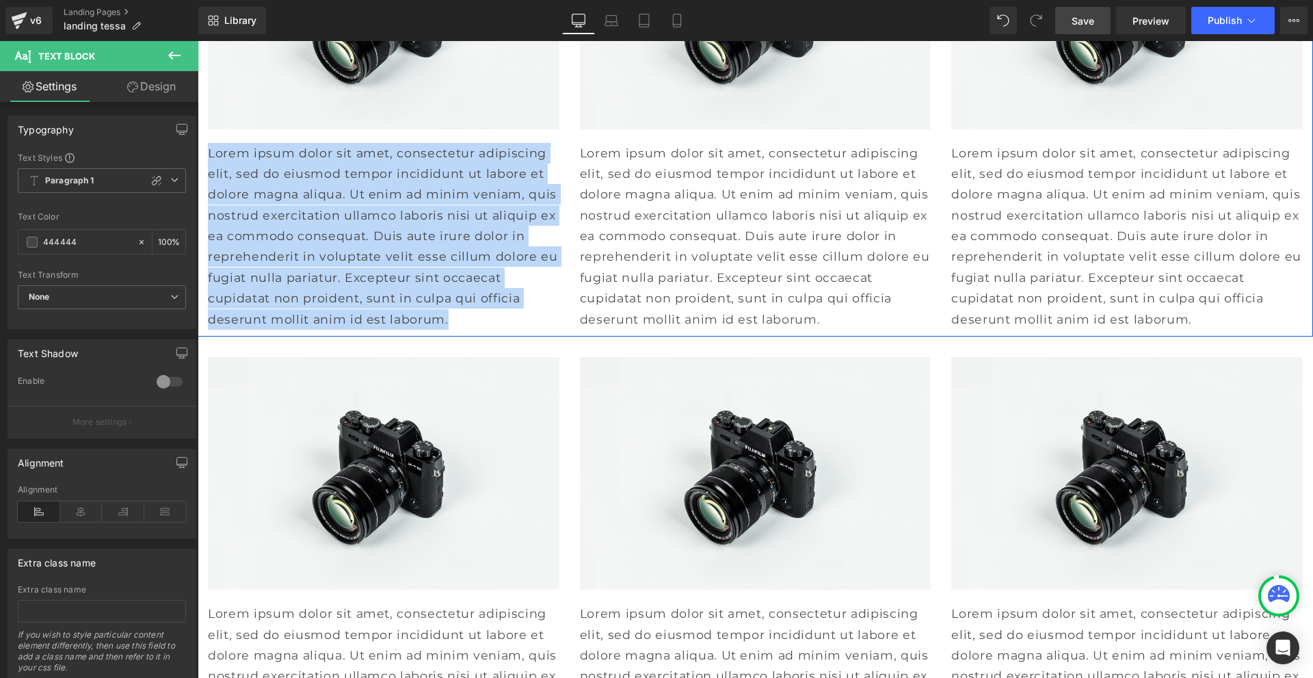
click at [666, 330] on p "Lorem ipsum dolor sit amet, consectetur adipiscing elit, sed do eiusmod tempor …" at bounding box center [756, 236] width 352 height 187
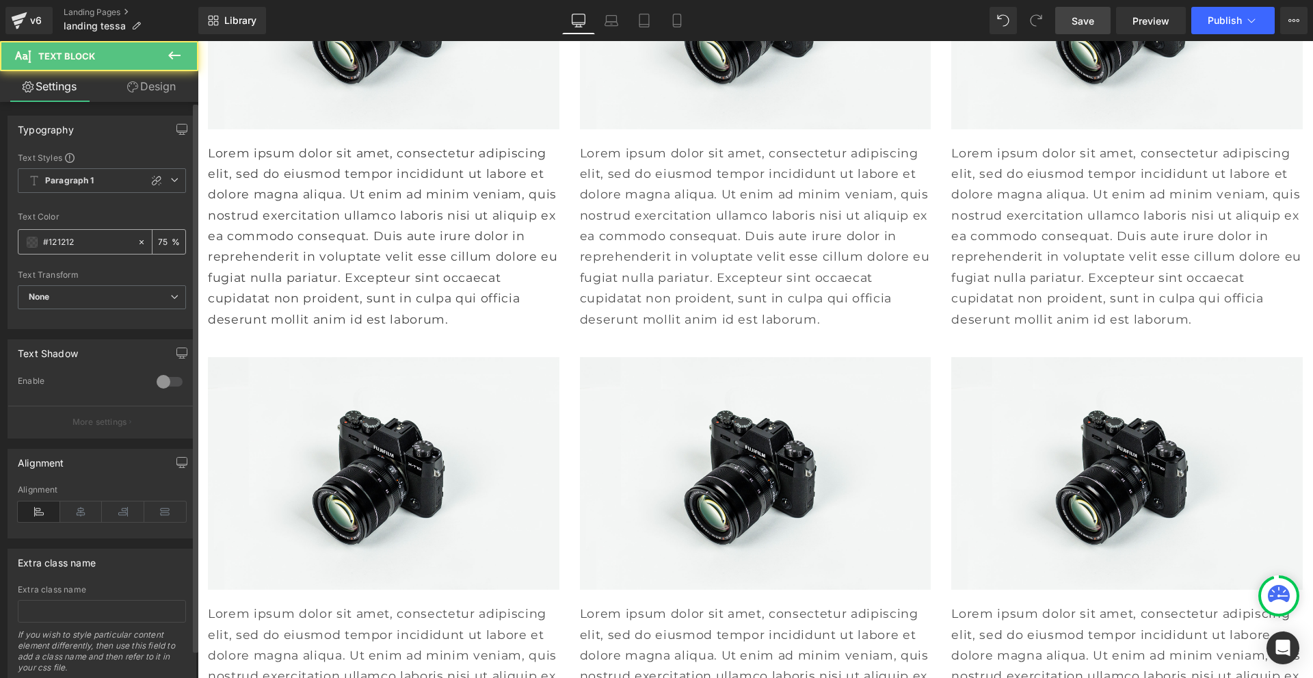
click at [101, 246] on input "#121212" at bounding box center [87, 242] width 88 height 15
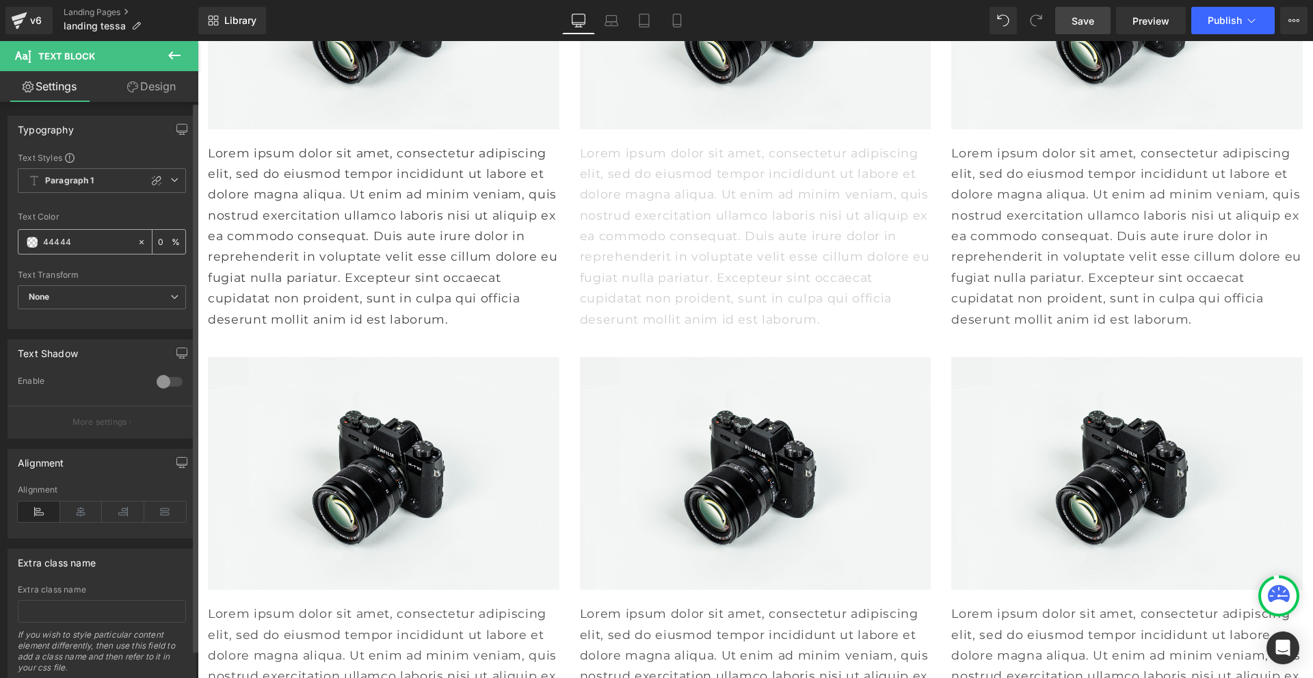
type input "444444"
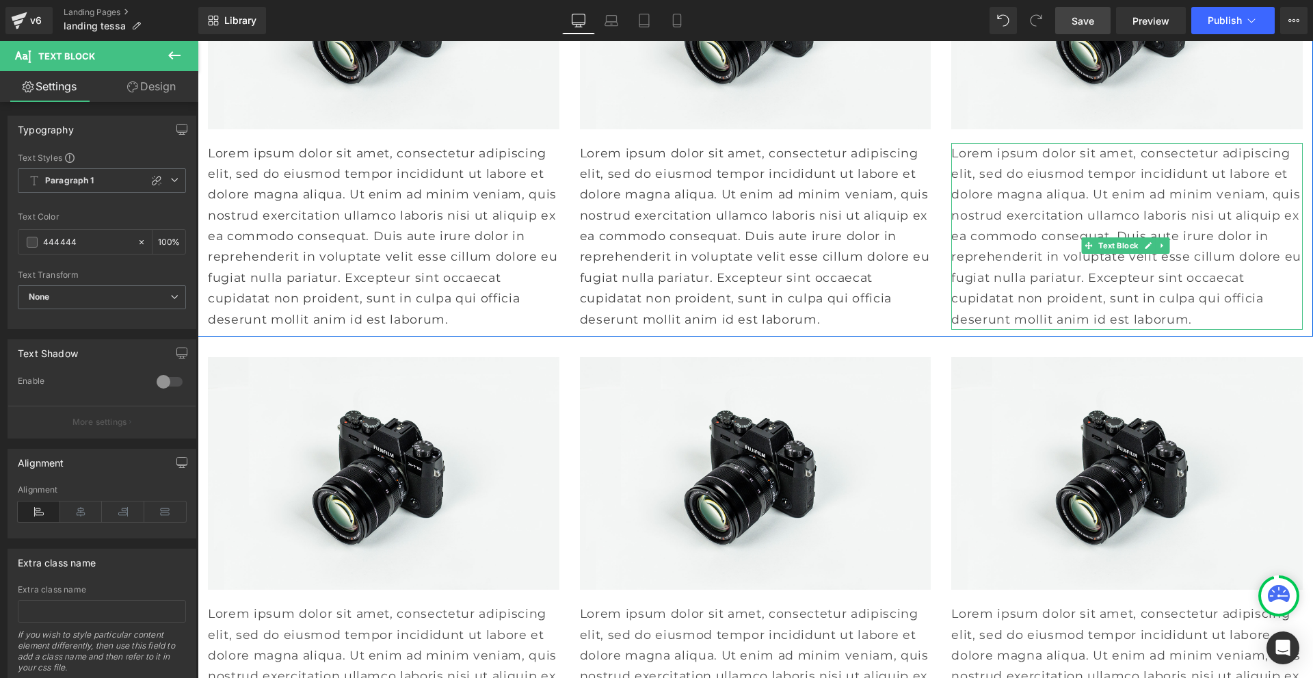
click at [999, 330] on p "Lorem ipsum dolor sit amet, consectetur adipiscing elit, sed do eiusmod tempor …" at bounding box center [1128, 236] width 352 height 187
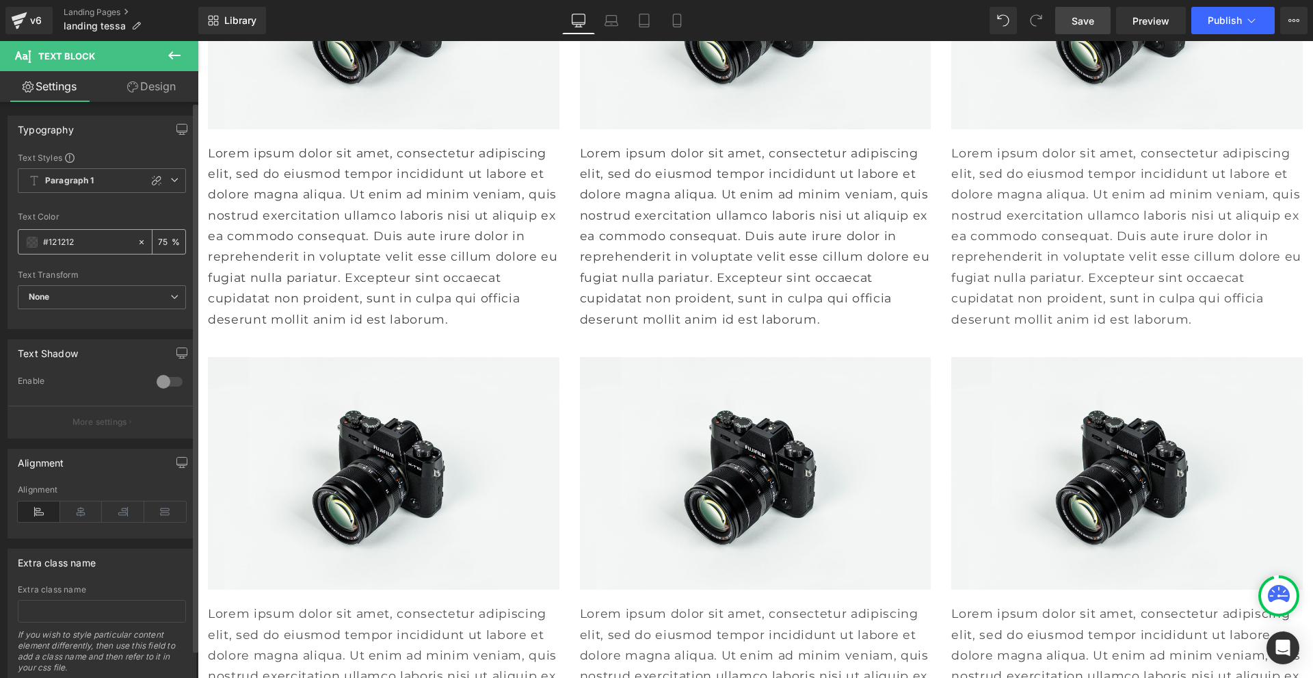
click at [108, 244] on input "#121212" at bounding box center [87, 242] width 88 height 15
type input "444444"
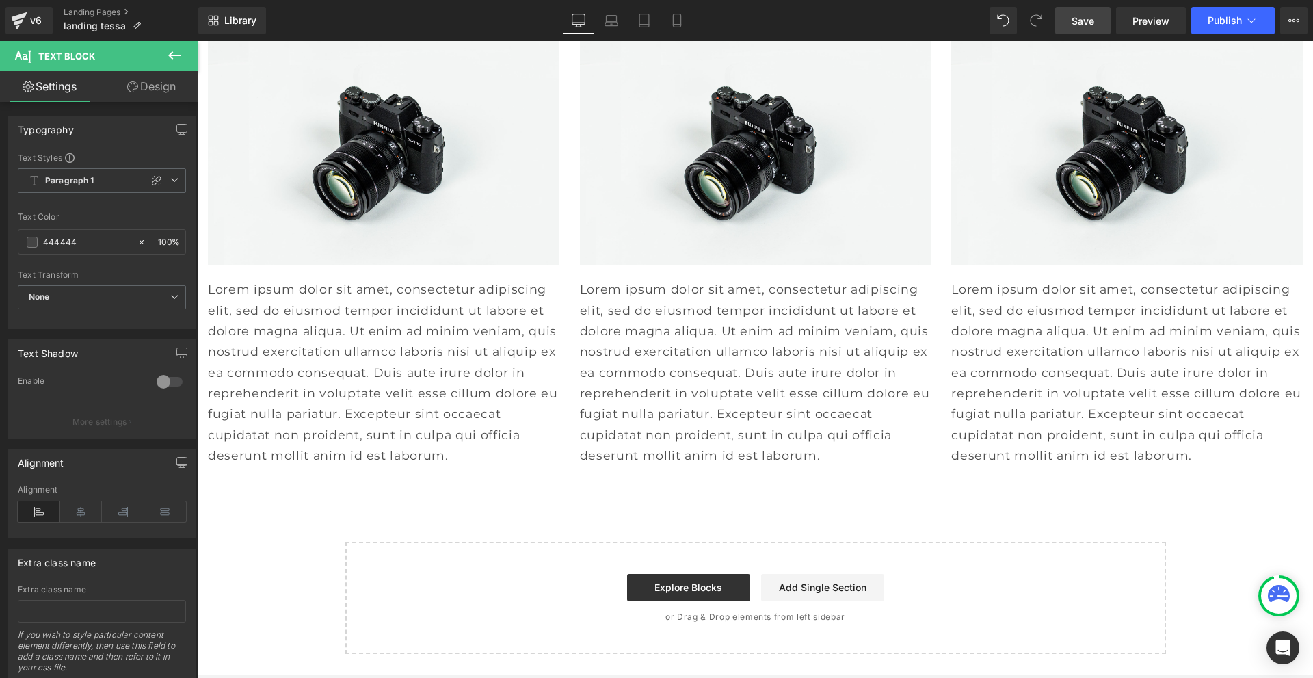
scroll to position [10056, 0]
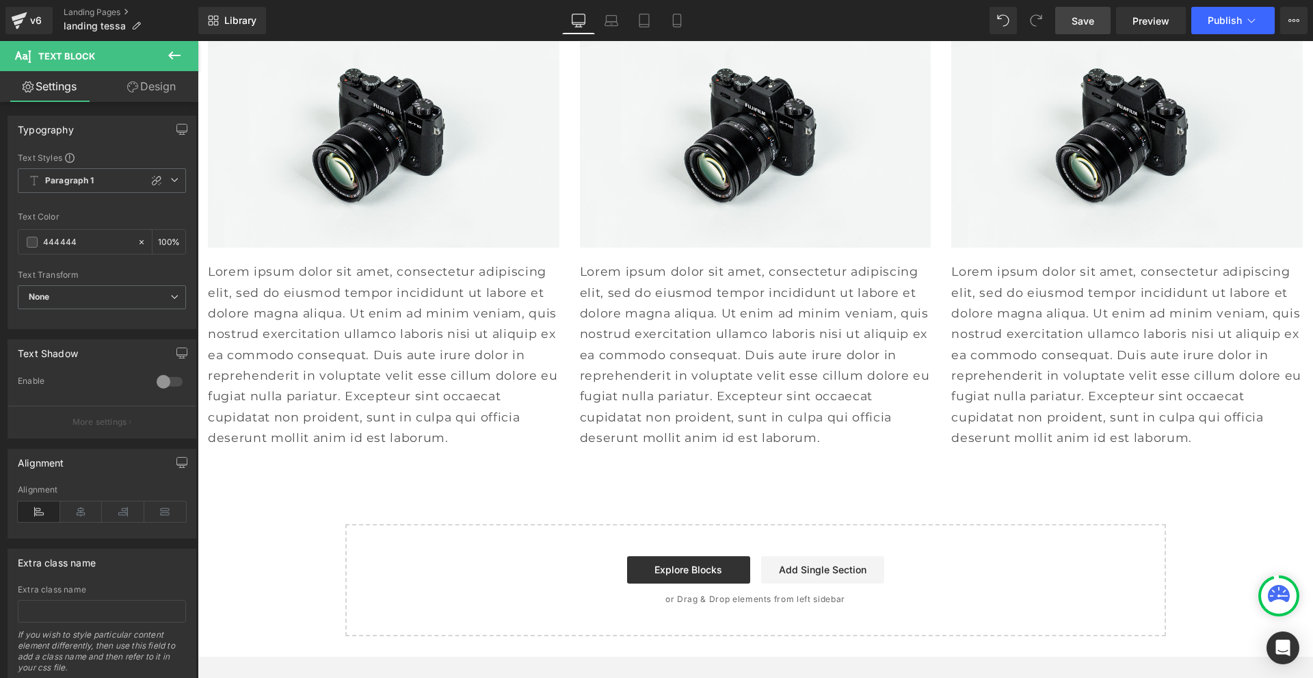
click at [358, 448] on p "Lorem ipsum dolor sit amet, consectetur adipiscing elit, sed do eiusmod tempor …" at bounding box center [384, 354] width 352 height 187
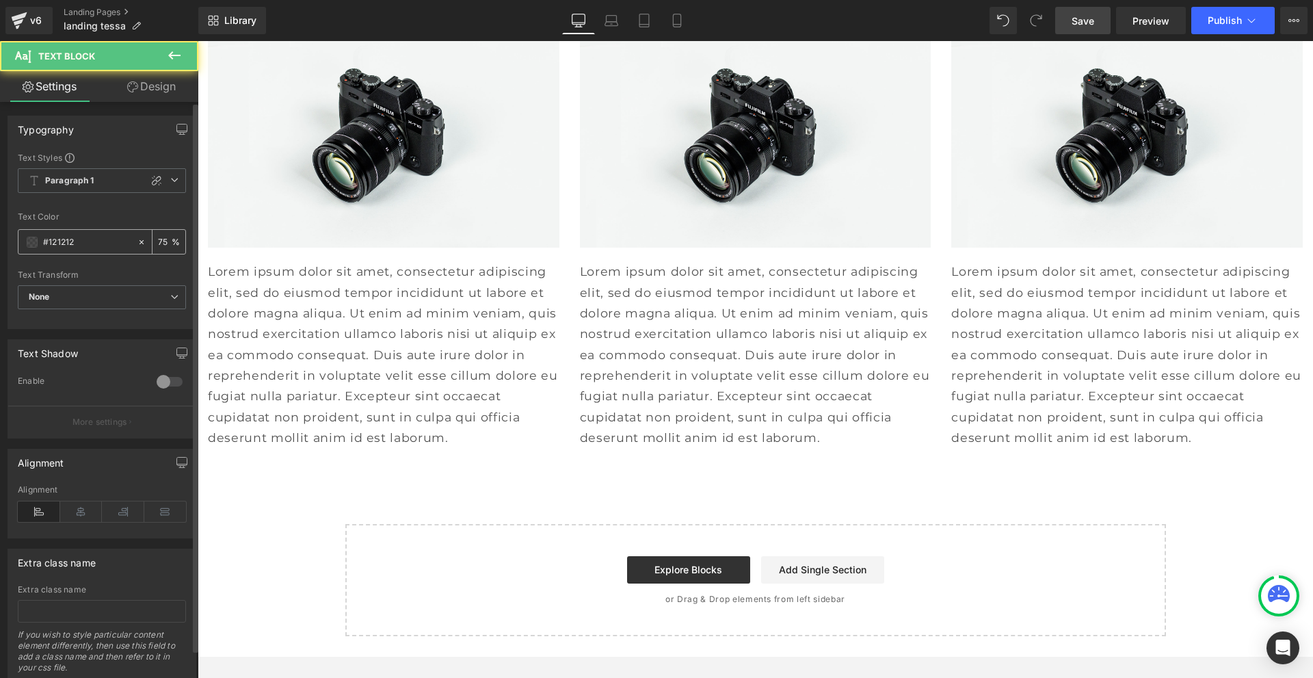
click at [79, 238] on input "#121212" at bounding box center [87, 242] width 88 height 15
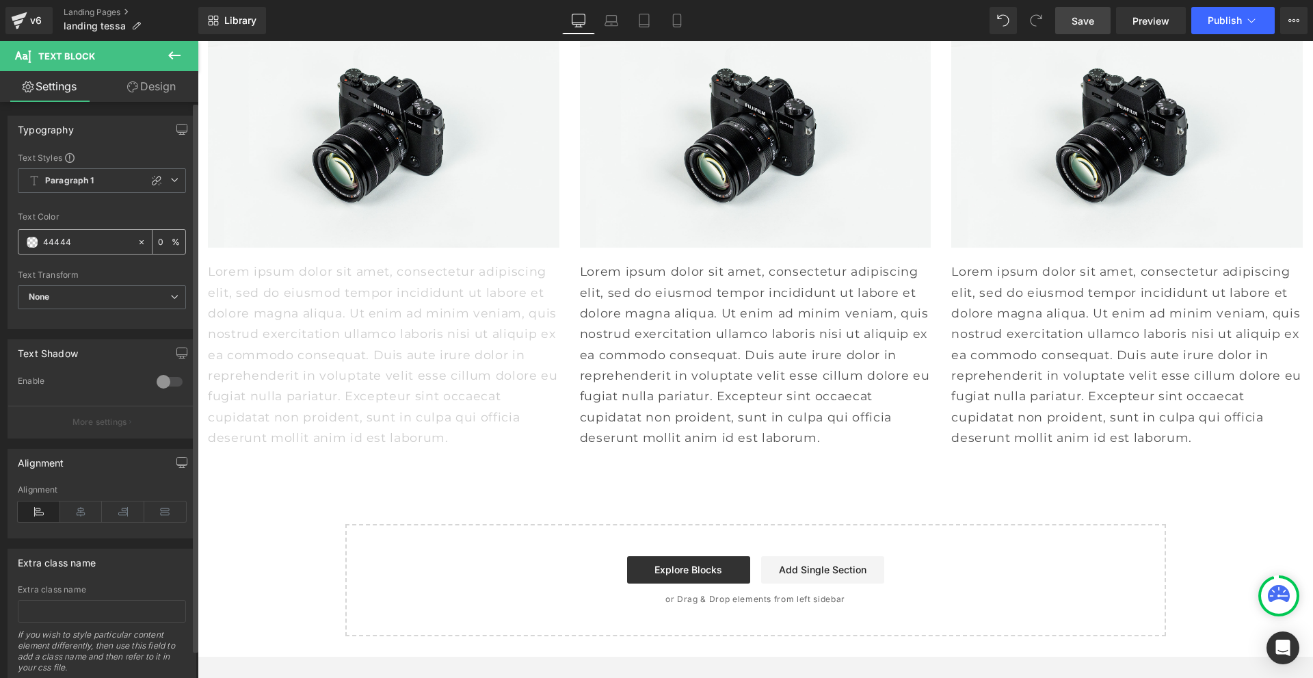
type input "444444"
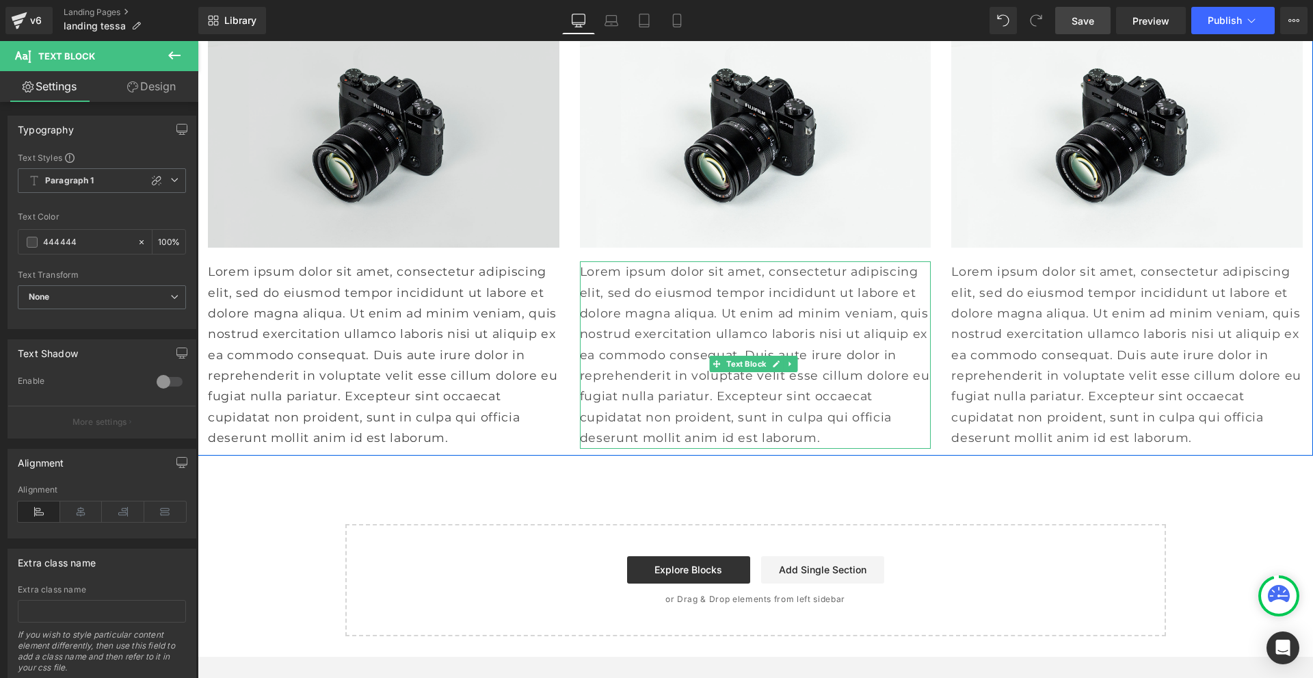
click at [662, 448] on p "Lorem ipsum dolor sit amet, consectetur adipiscing elit, sed do eiusmod tempor …" at bounding box center [756, 354] width 352 height 187
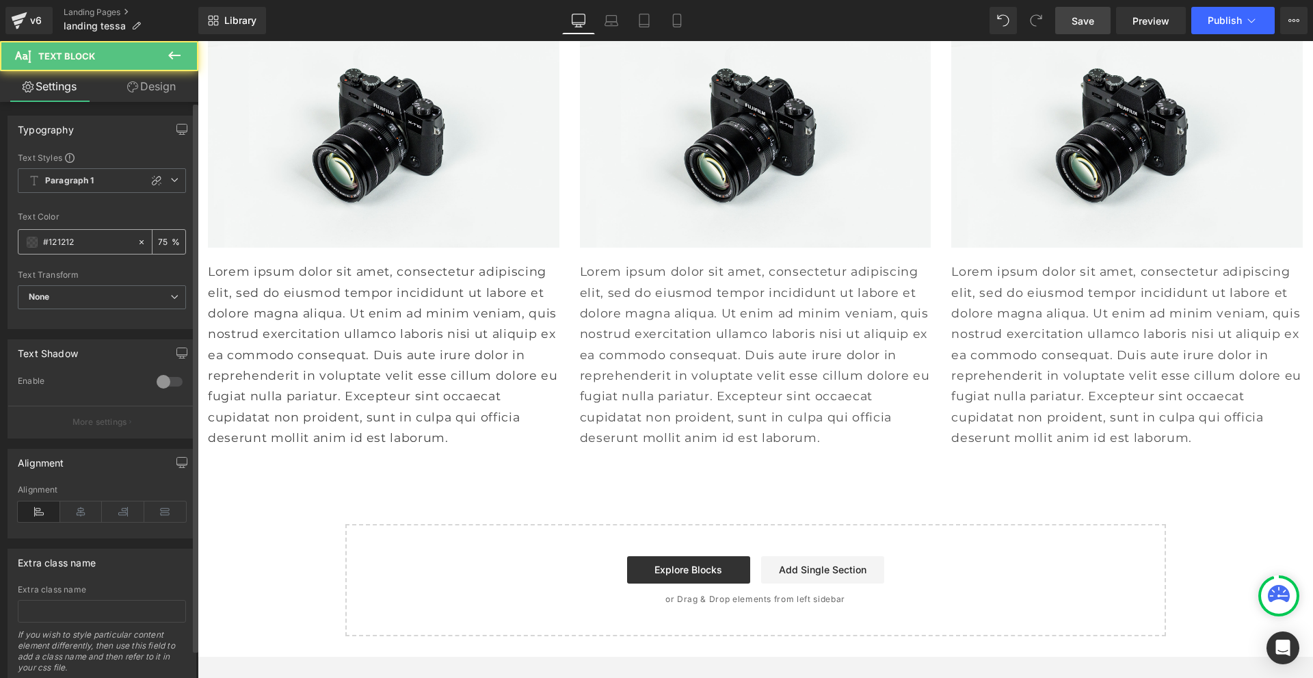
click at [68, 235] on input "#121212" at bounding box center [87, 242] width 88 height 15
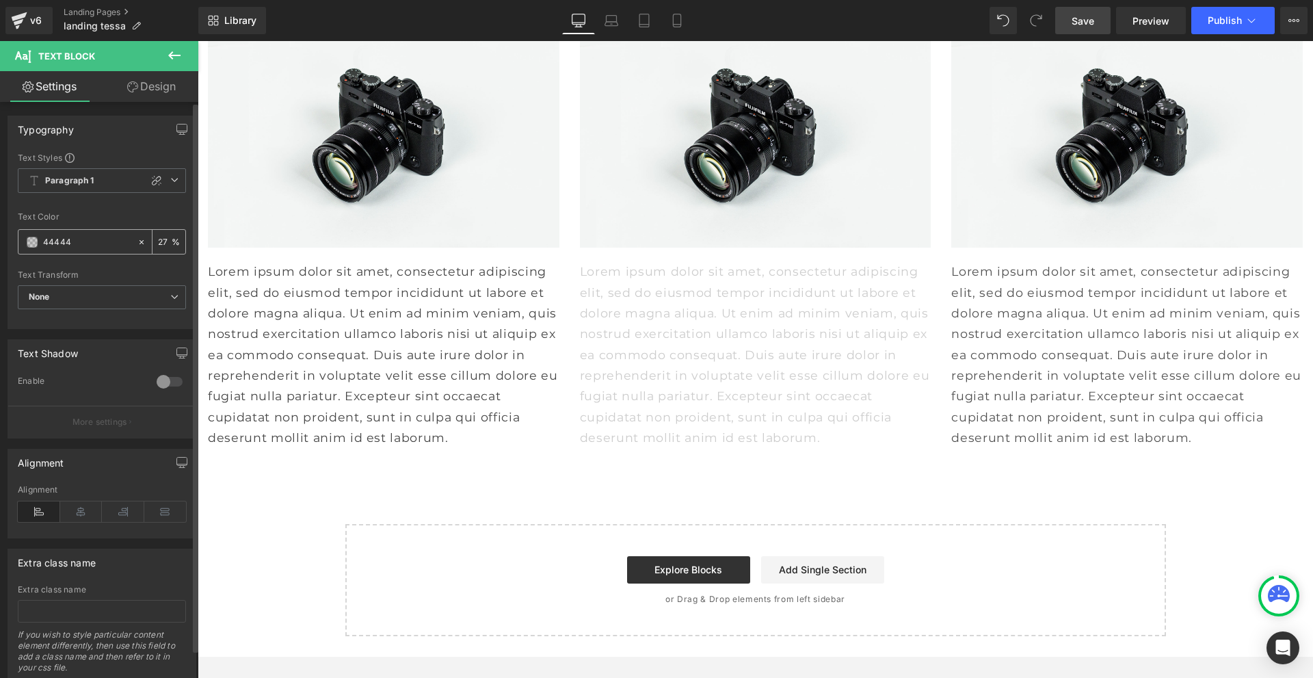
type input "444444"
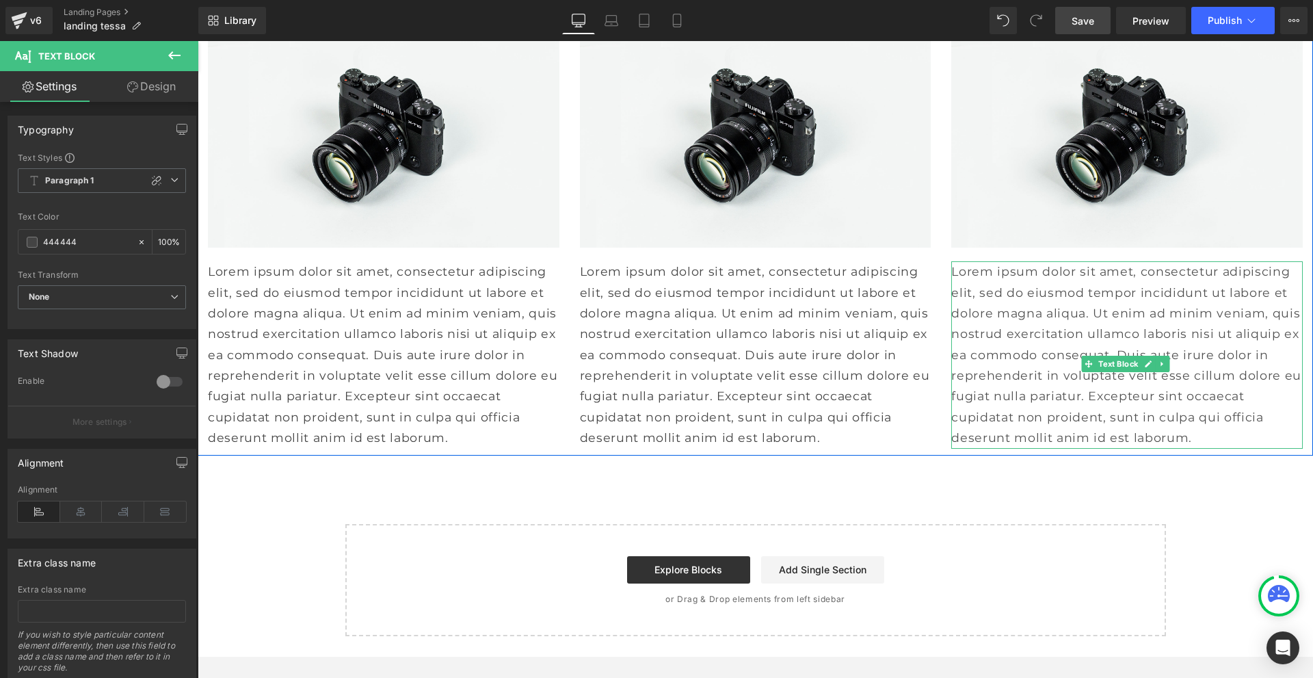
click at [997, 448] on p "Lorem ipsum dolor sit amet, consectetur adipiscing elit, sed do eiusmod tempor …" at bounding box center [1128, 354] width 352 height 187
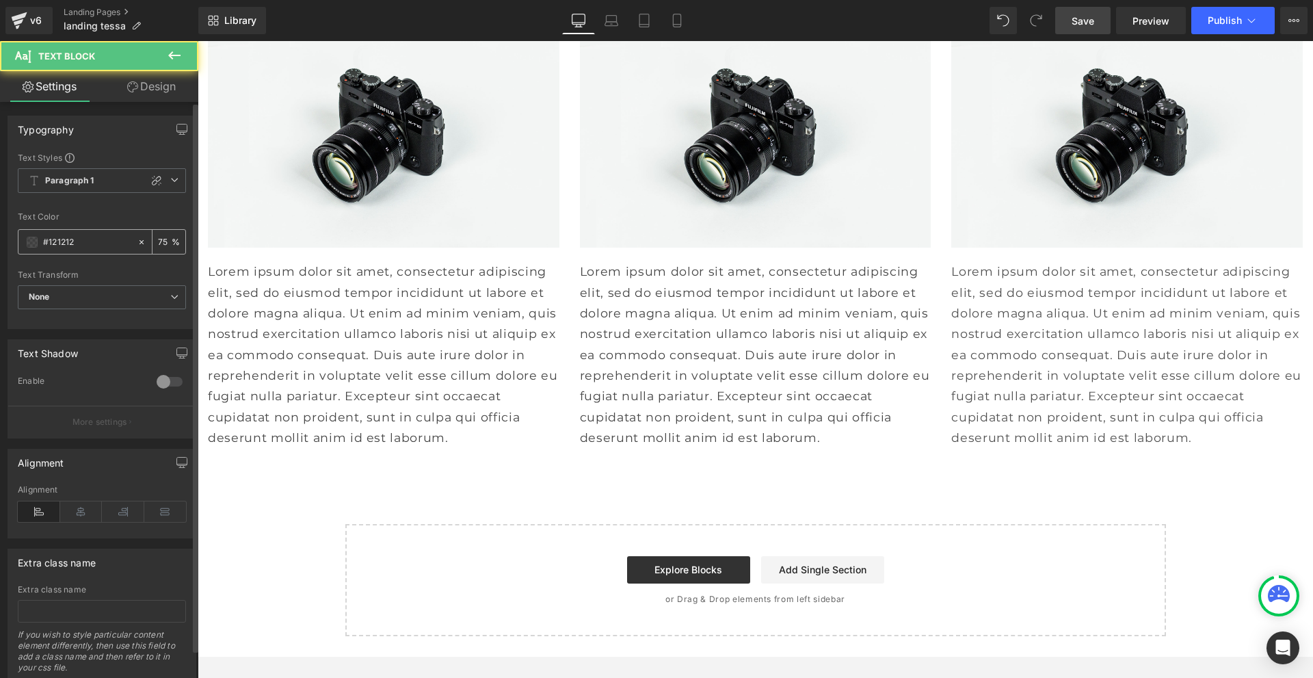
click at [77, 237] on input "#121212" at bounding box center [87, 242] width 88 height 15
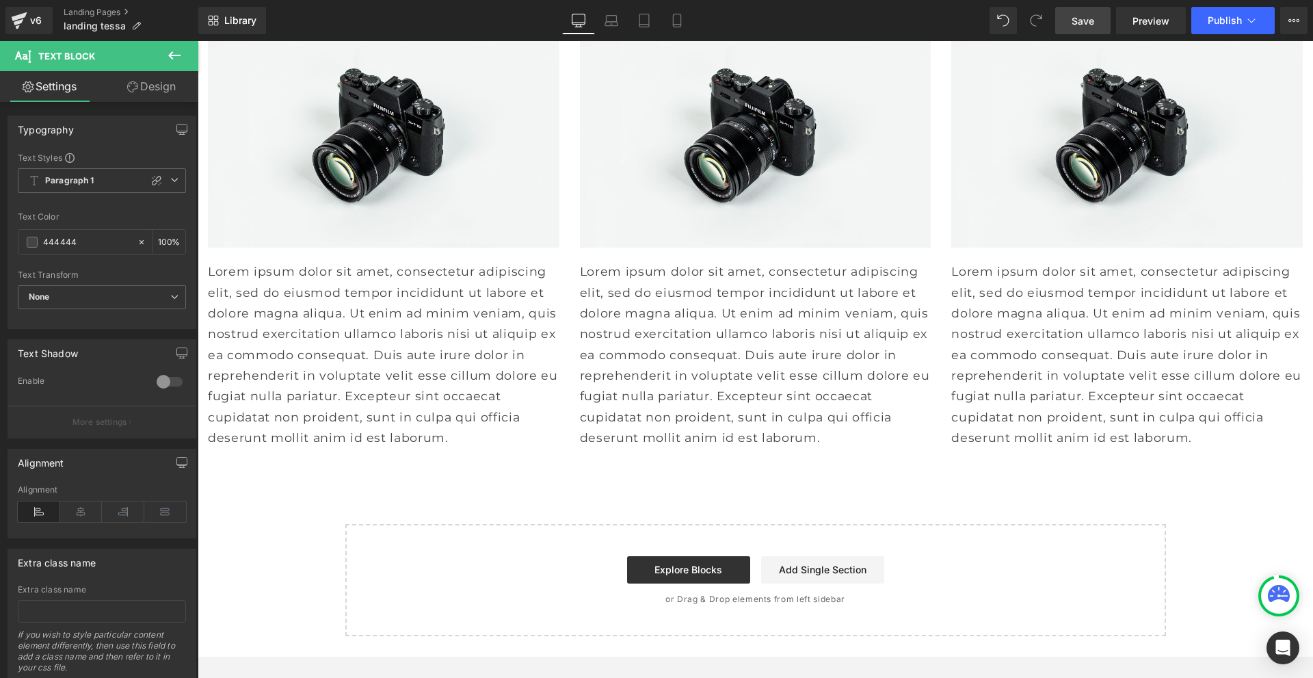
type input "444444"
click at [1097, 18] on link "Save" at bounding box center [1083, 20] width 55 height 27
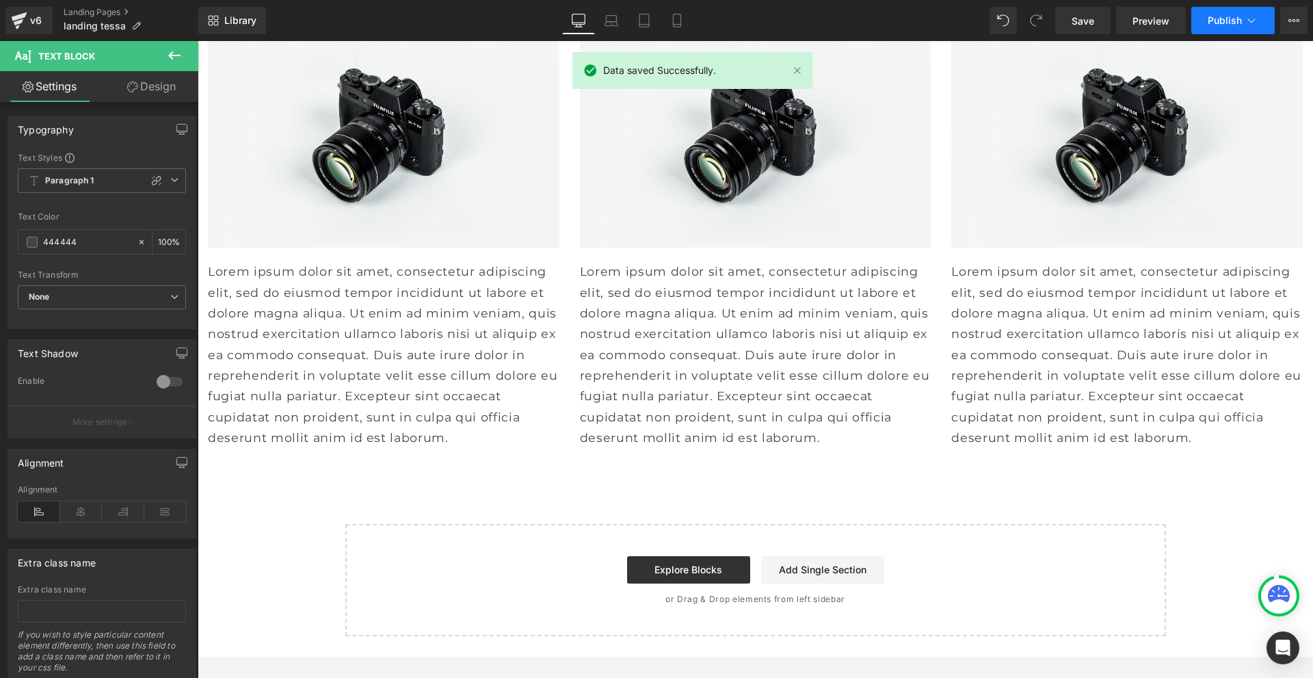
click at [1222, 27] on button "Publish" at bounding box center [1233, 20] width 83 height 27
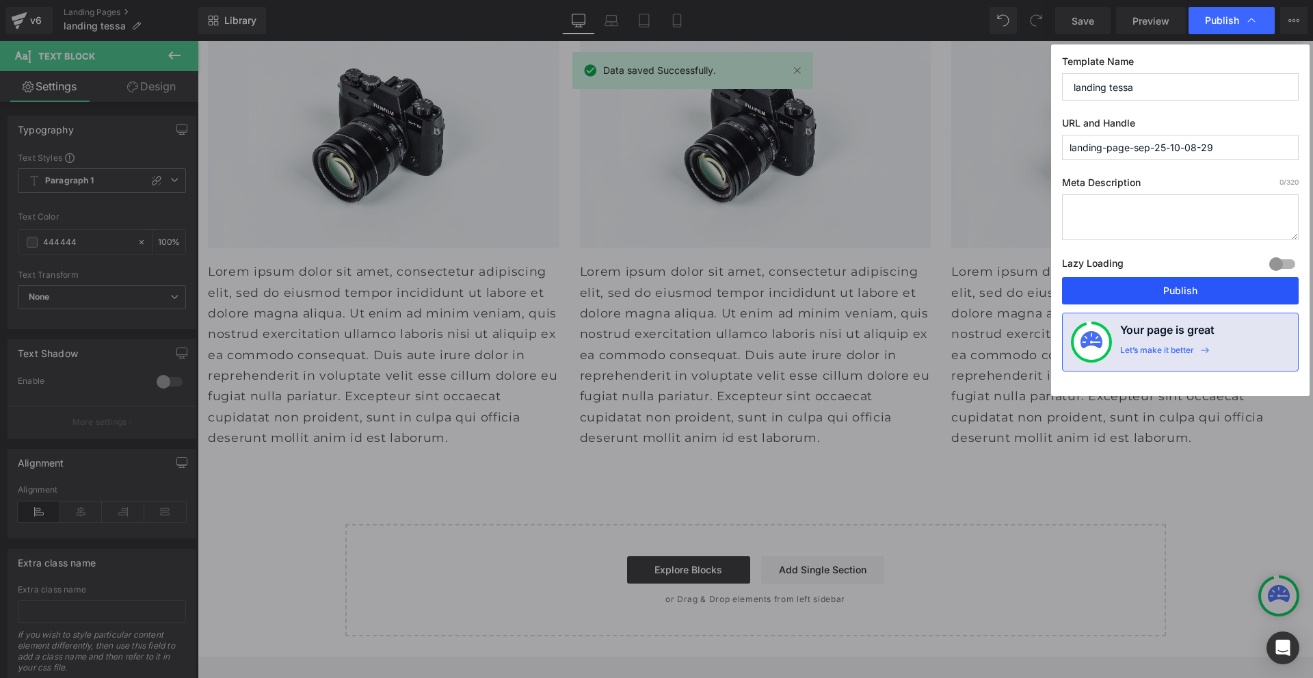
click at [1176, 291] on button "Publish" at bounding box center [1180, 290] width 237 height 27
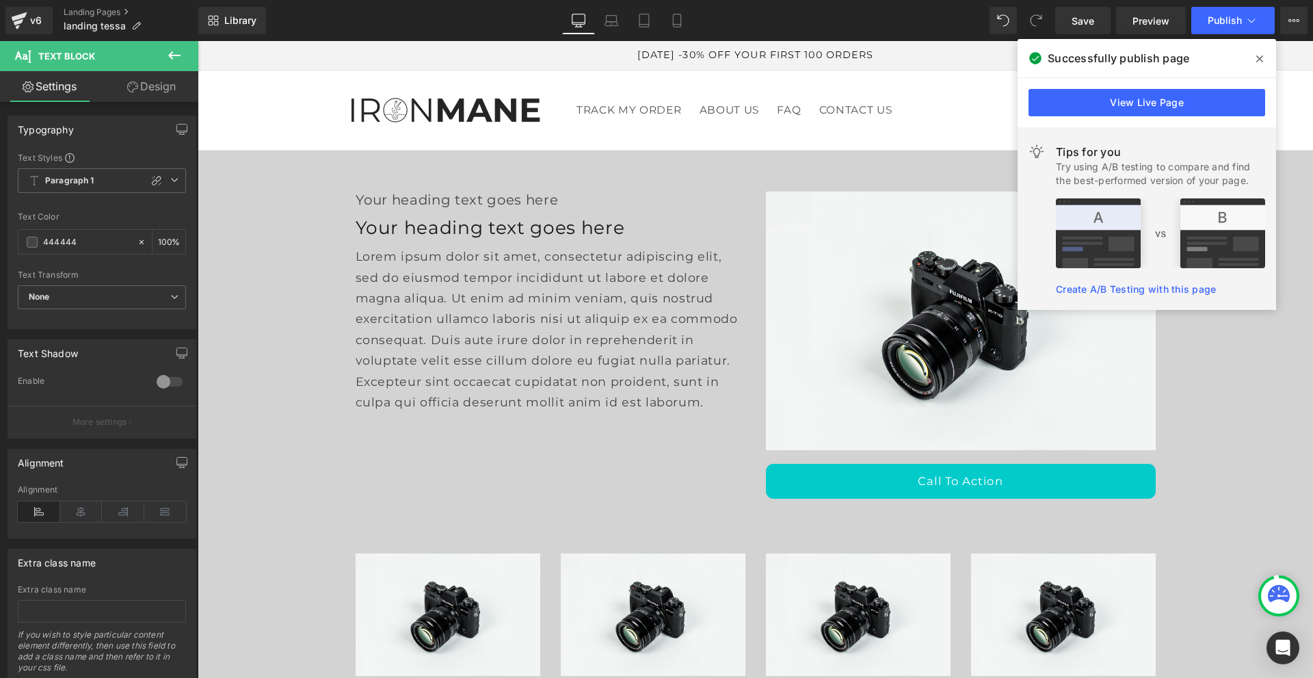
scroll to position [342, 0]
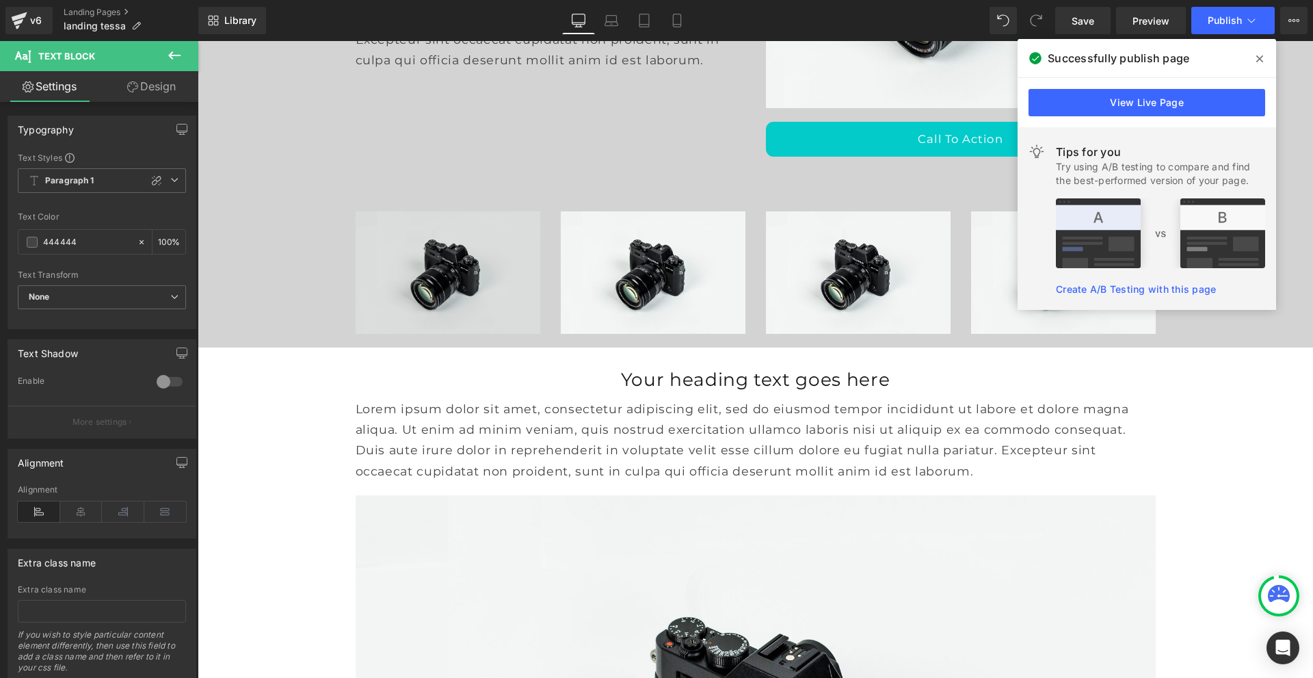
click at [447, 294] on img at bounding box center [448, 272] width 185 height 122
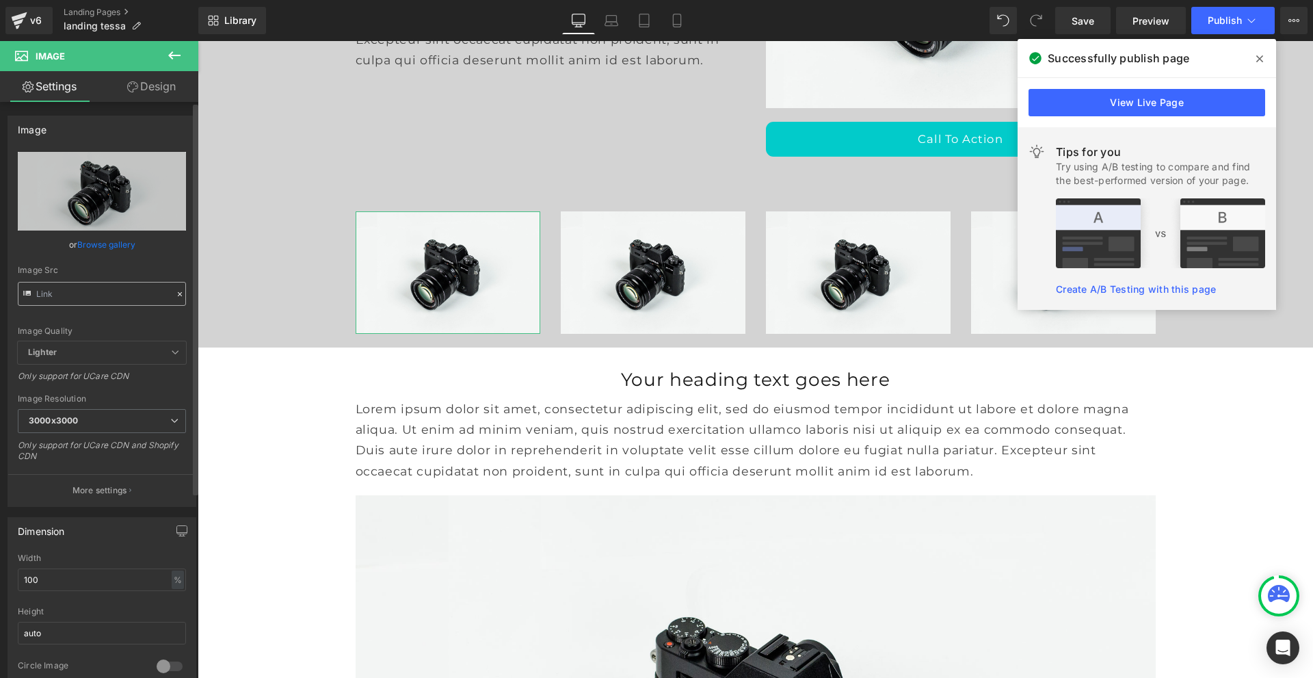
click at [77, 293] on input "text" at bounding box center [102, 294] width 168 height 24
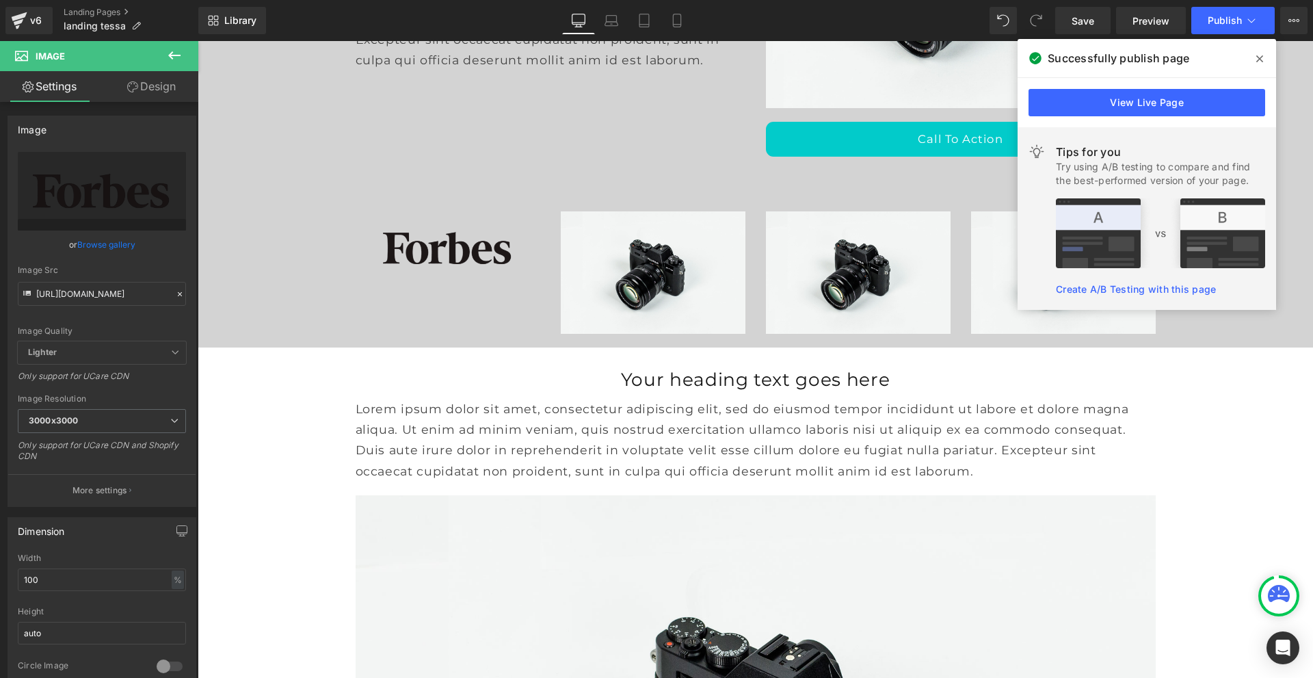
type input "[URL][DOMAIN_NAME]"
click at [592, 272] on img at bounding box center [653, 272] width 185 height 122
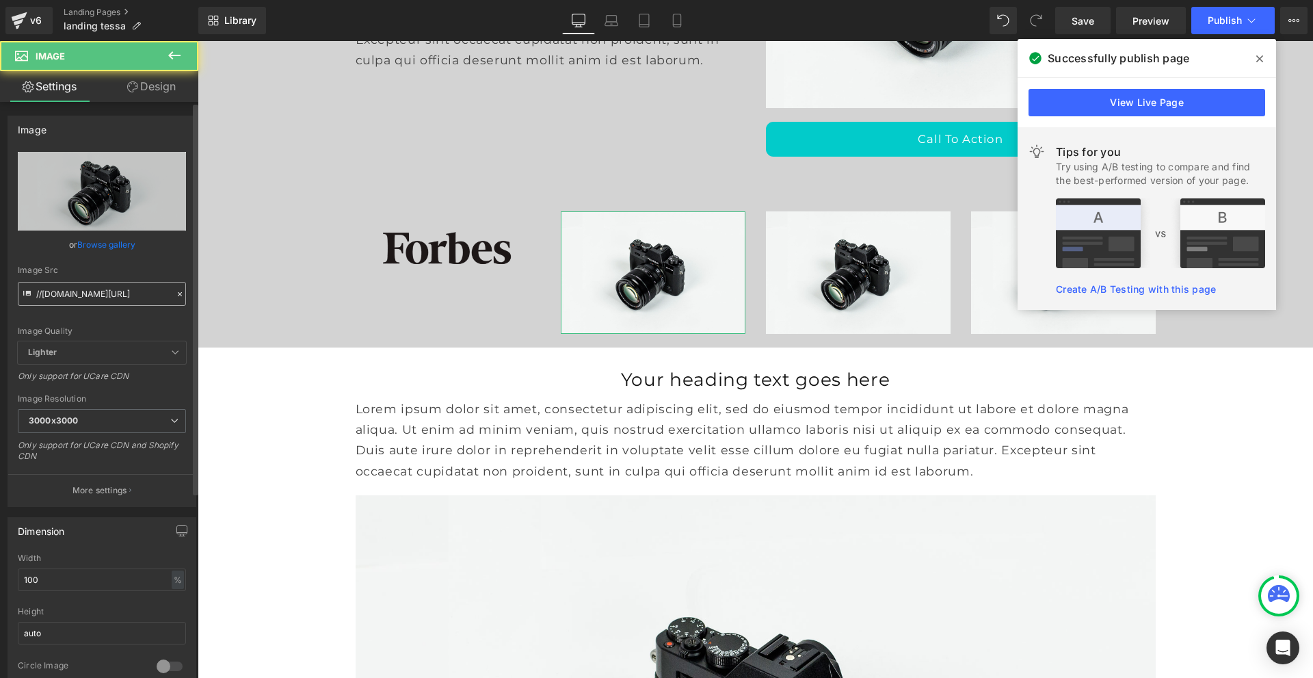
click at [135, 294] on input "//[DOMAIN_NAME][URL]" at bounding box center [102, 294] width 168 height 24
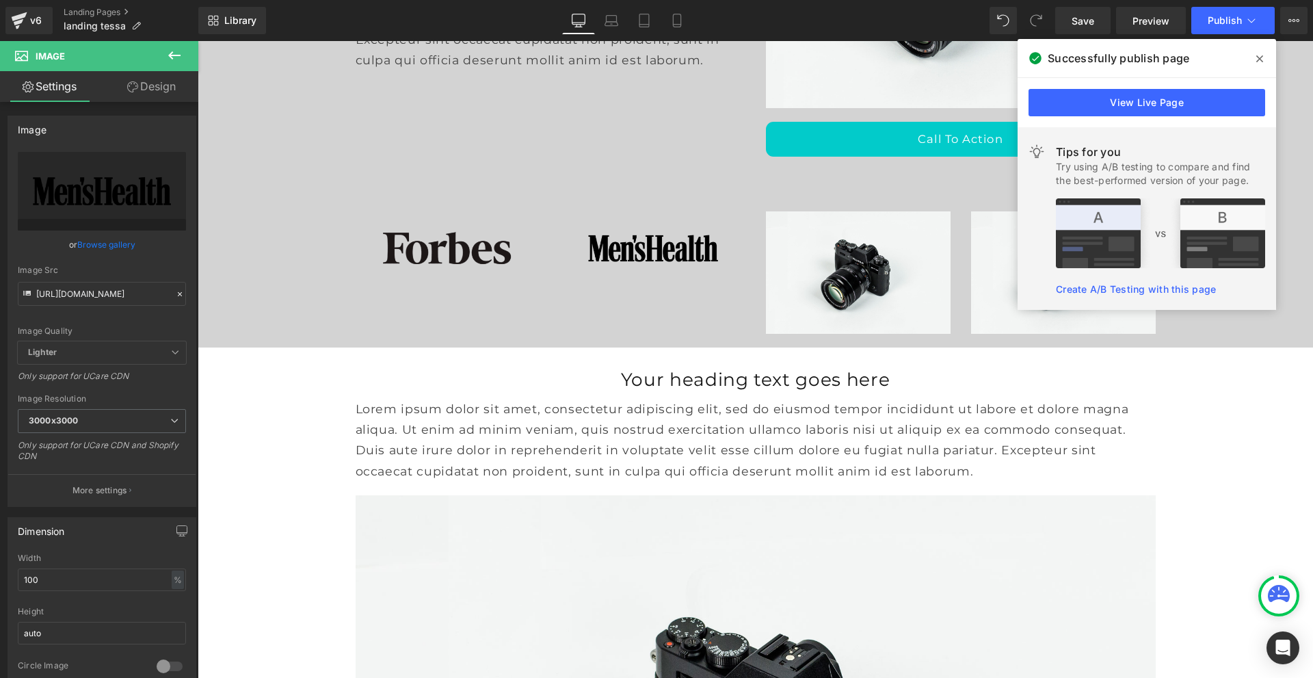
type input "[URL][DOMAIN_NAME]"
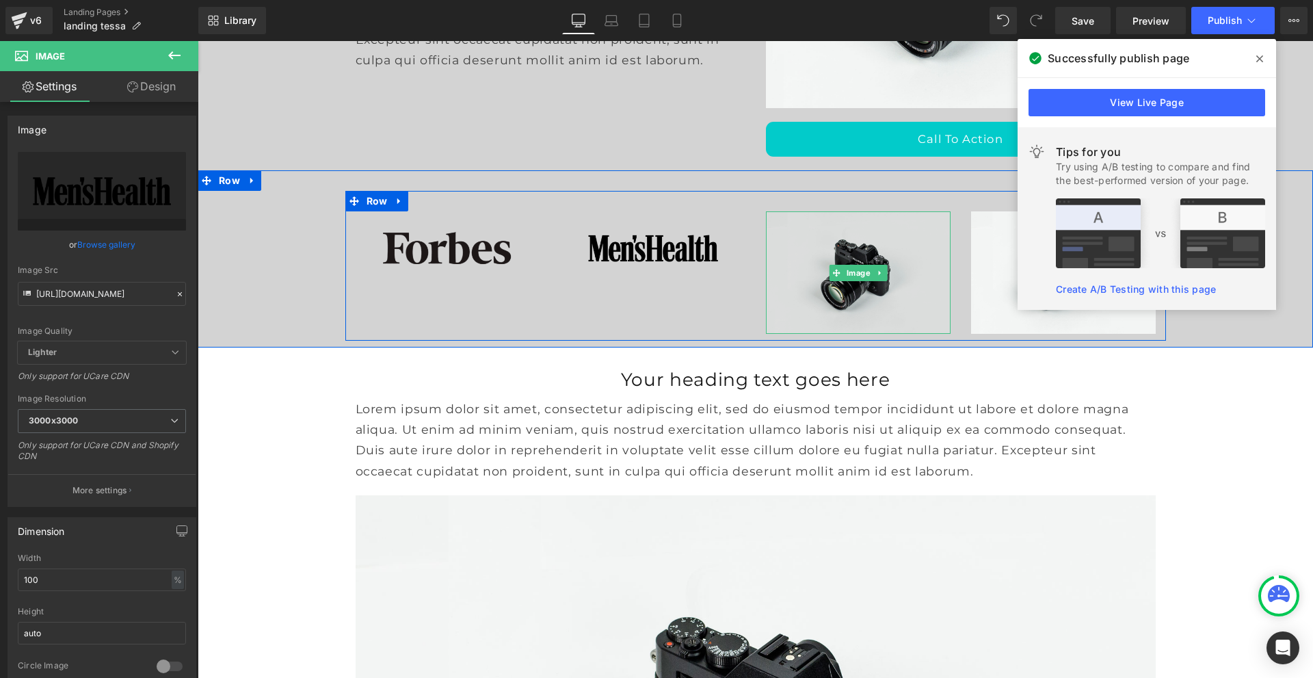
click at [791, 279] on img at bounding box center [858, 272] width 185 height 122
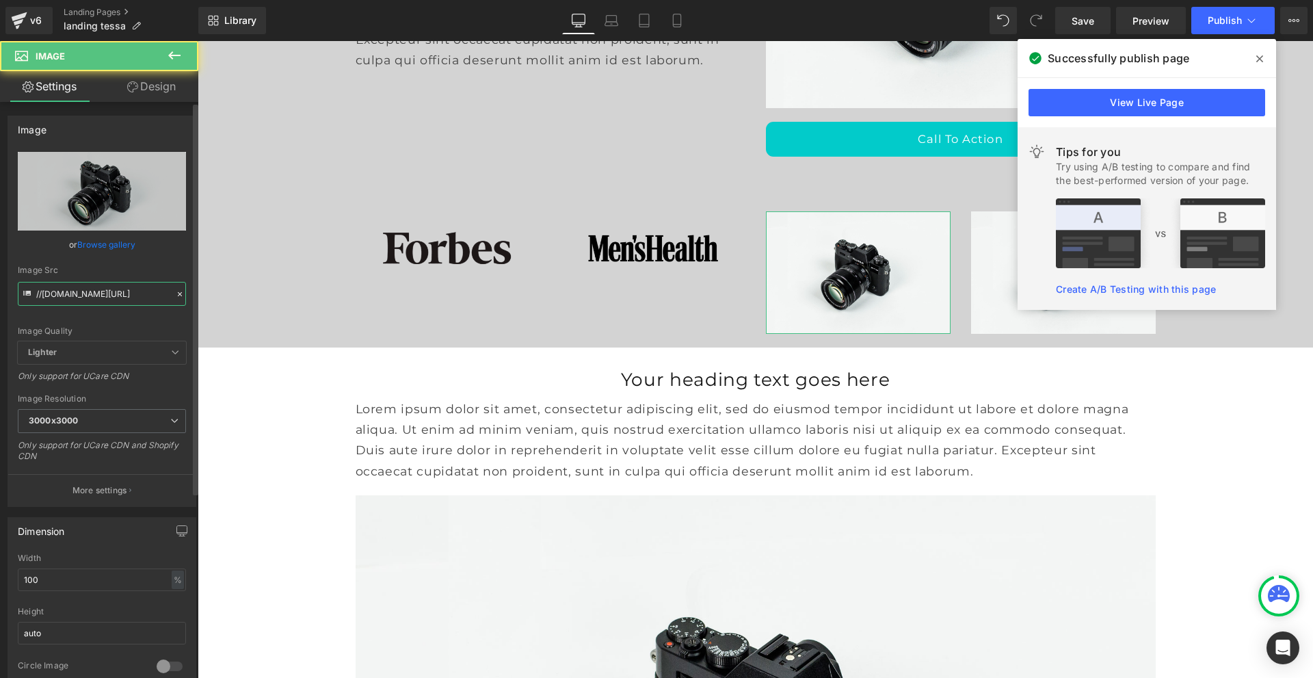
click at [110, 286] on input "//[DOMAIN_NAME][URL]" at bounding box center [102, 294] width 168 height 24
paste input "[URL][DOMAIN_NAME]"
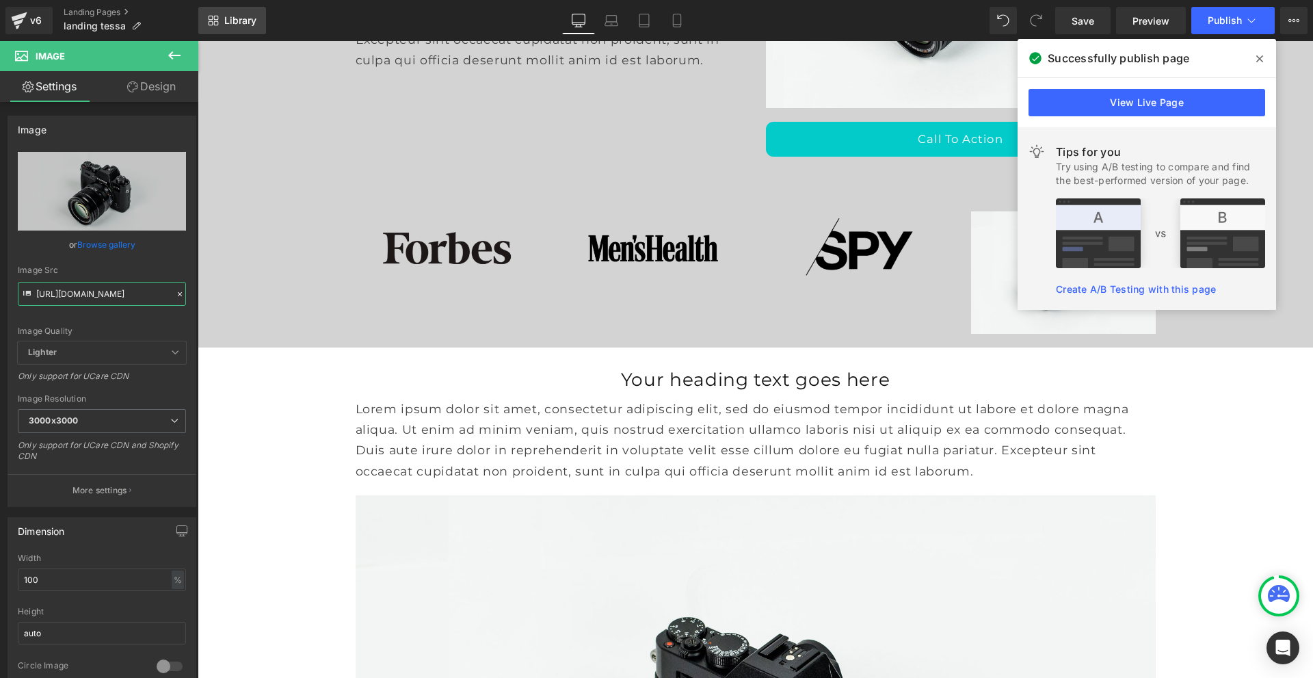
type input "[URL][DOMAIN_NAME]"
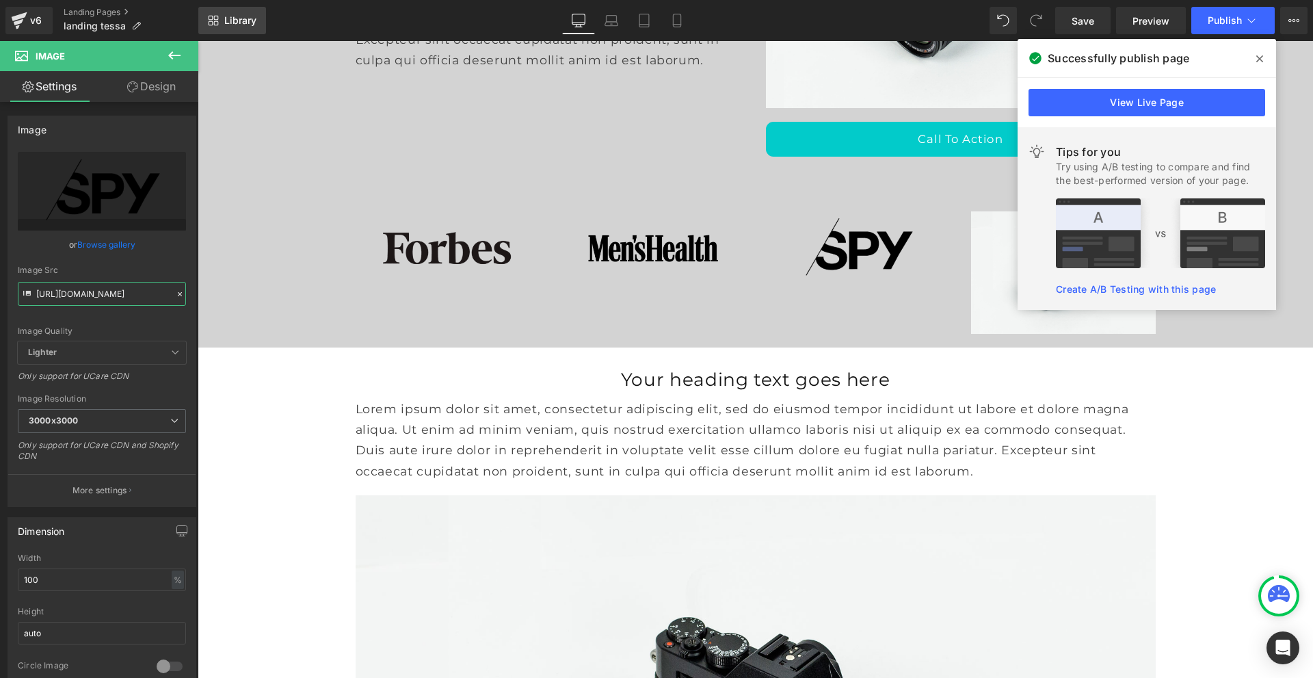
scroll to position [0, 0]
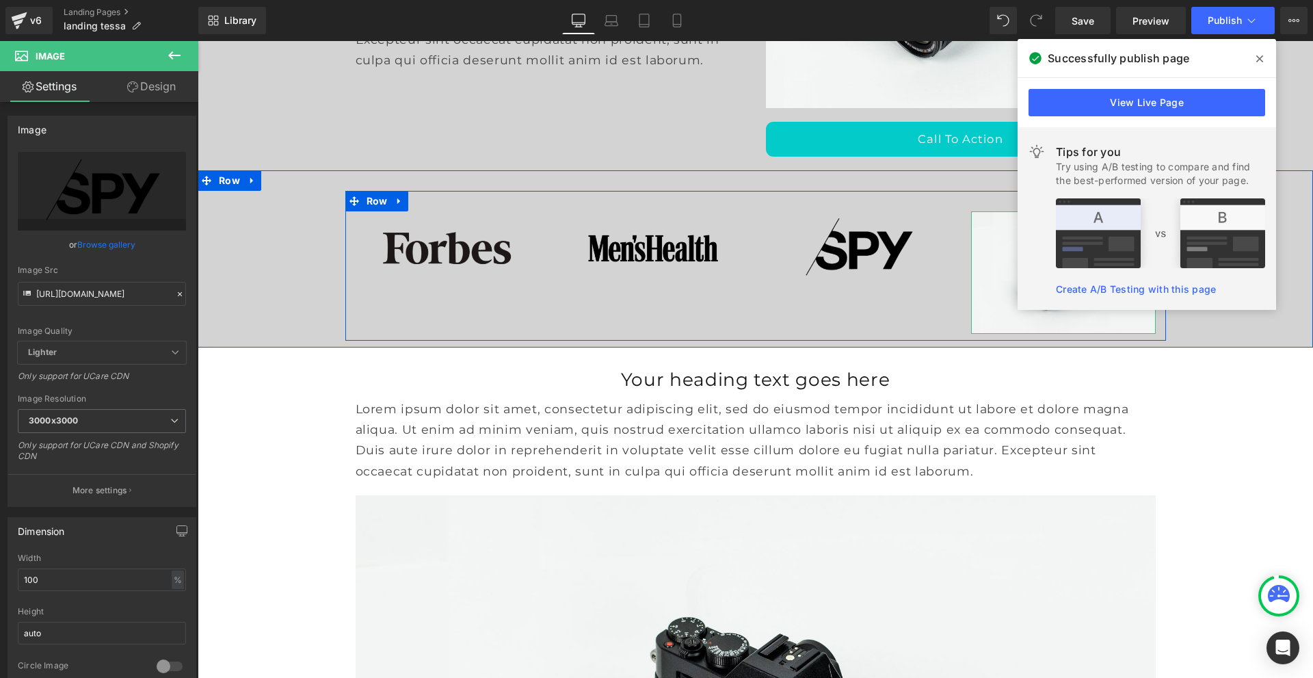
drag, startPoint x: 992, startPoint y: 283, endPoint x: 908, endPoint y: 283, distance: 83.5
click at [992, 283] on img at bounding box center [1063, 272] width 185 height 122
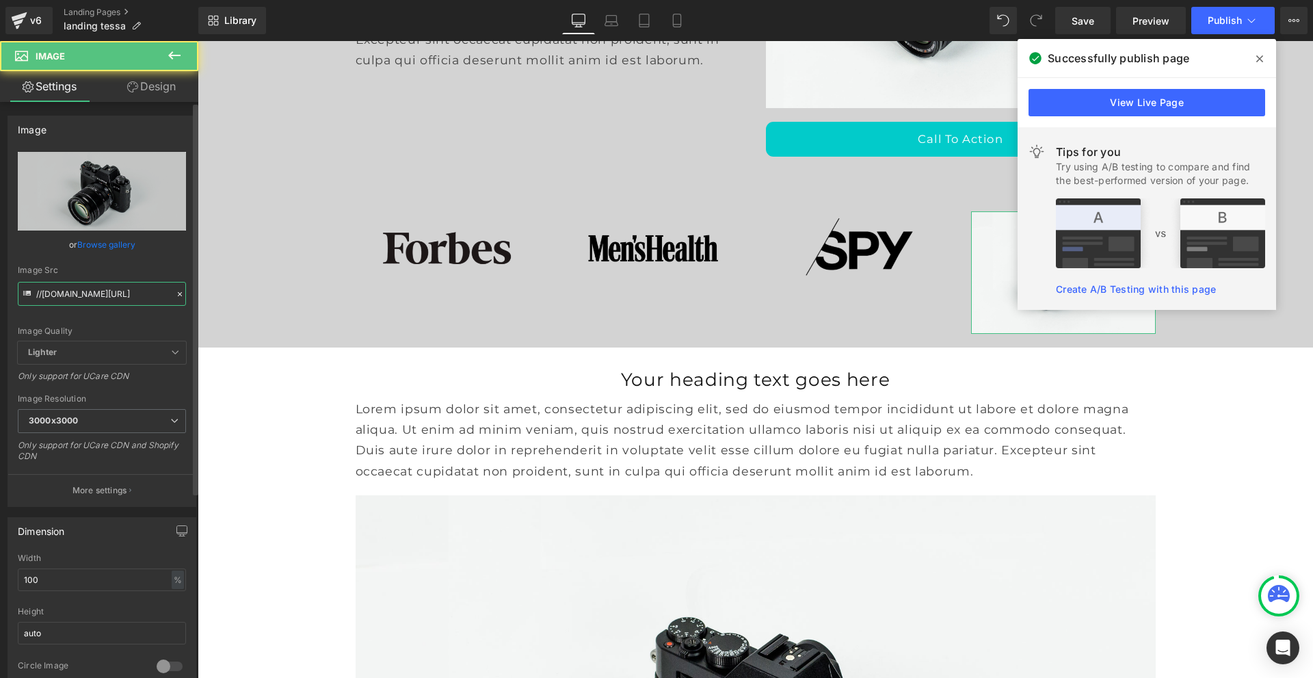
click at [96, 298] on input "//[DOMAIN_NAME][URL]" at bounding box center [102, 294] width 168 height 24
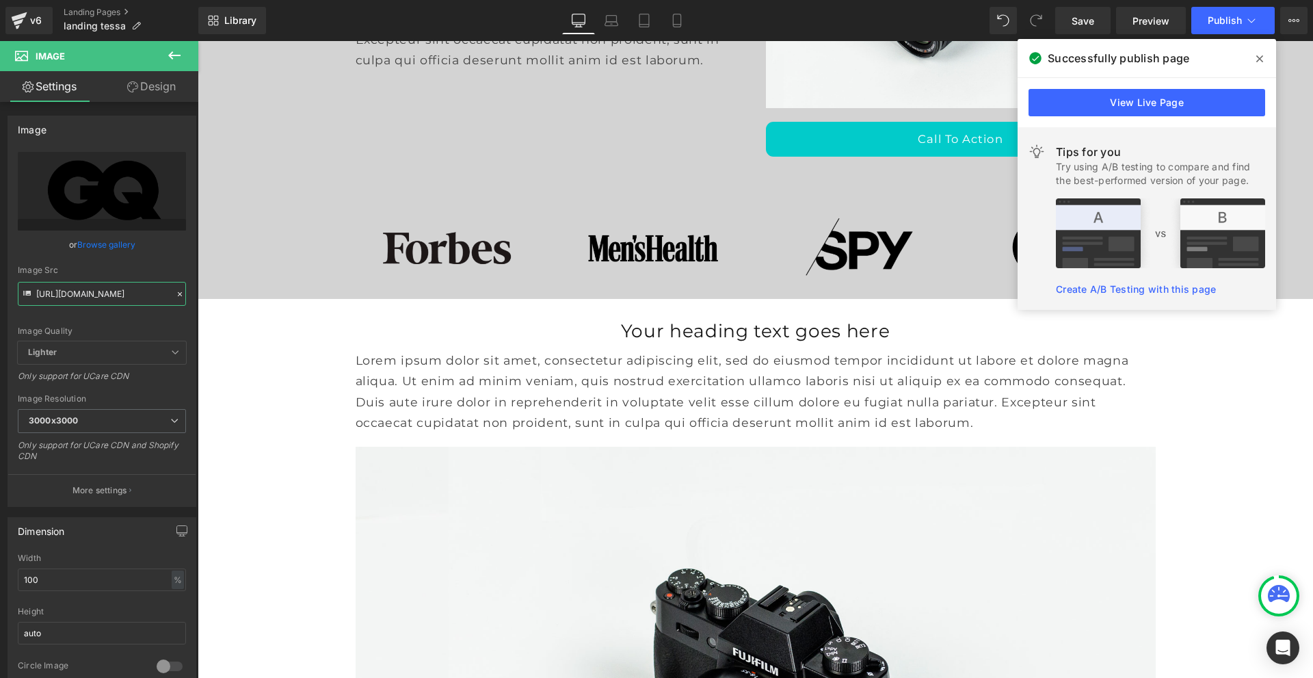
type input "[URL][DOMAIN_NAME]"
click at [1261, 55] on icon at bounding box center [1260, 58] width 7 height 11
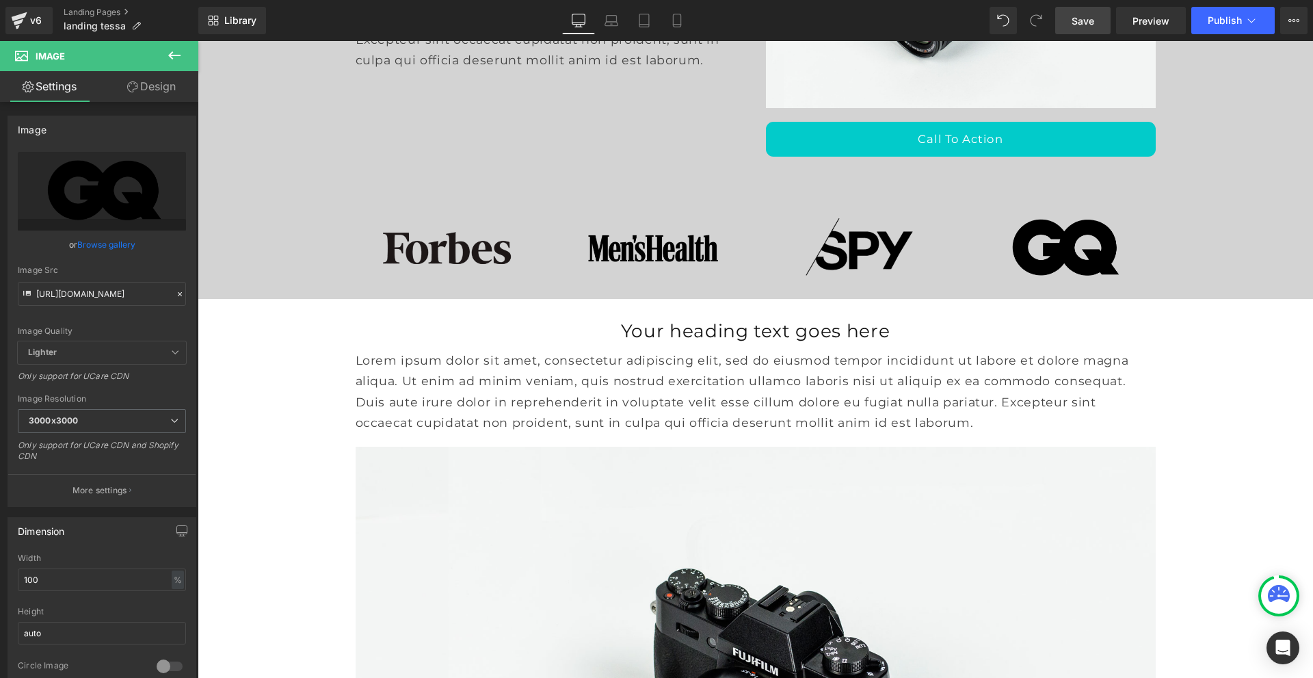
click at [1084, 19] on span "Save" at bounding box center [1083, 21] width 23 height 14
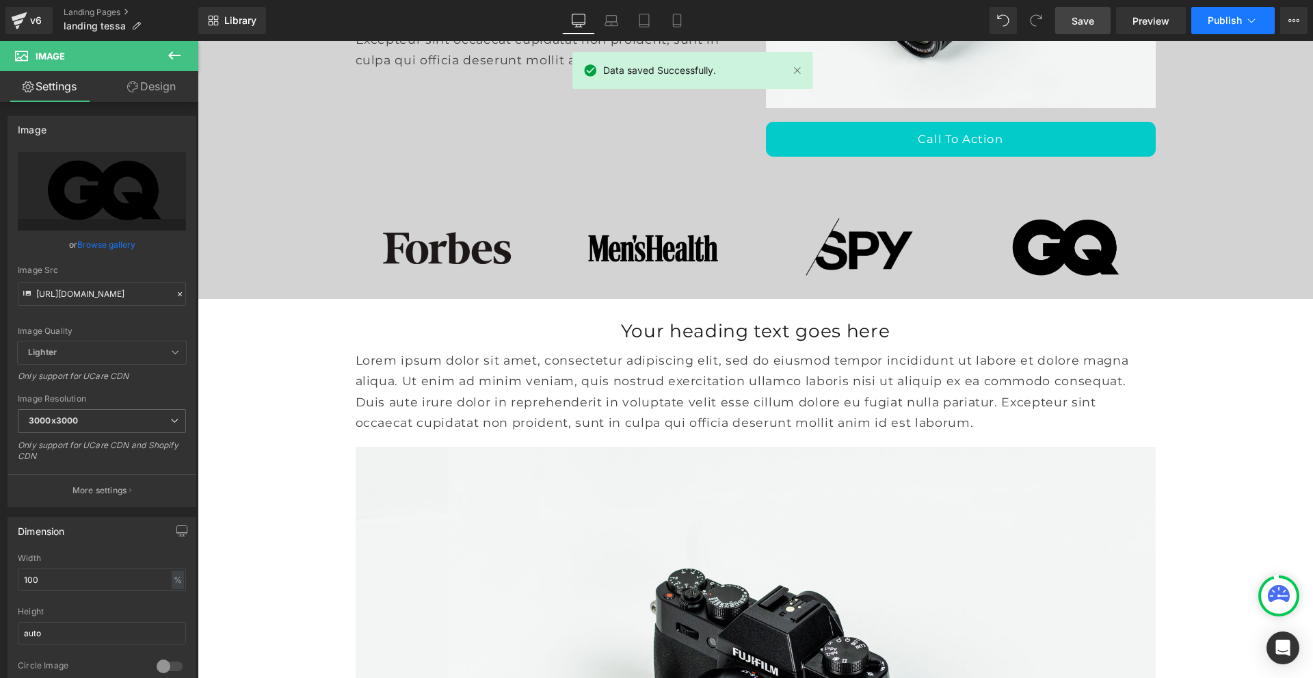
click at [1228, 15] on span "Publish" at bounding box center [1225, 20] width 34 height 11
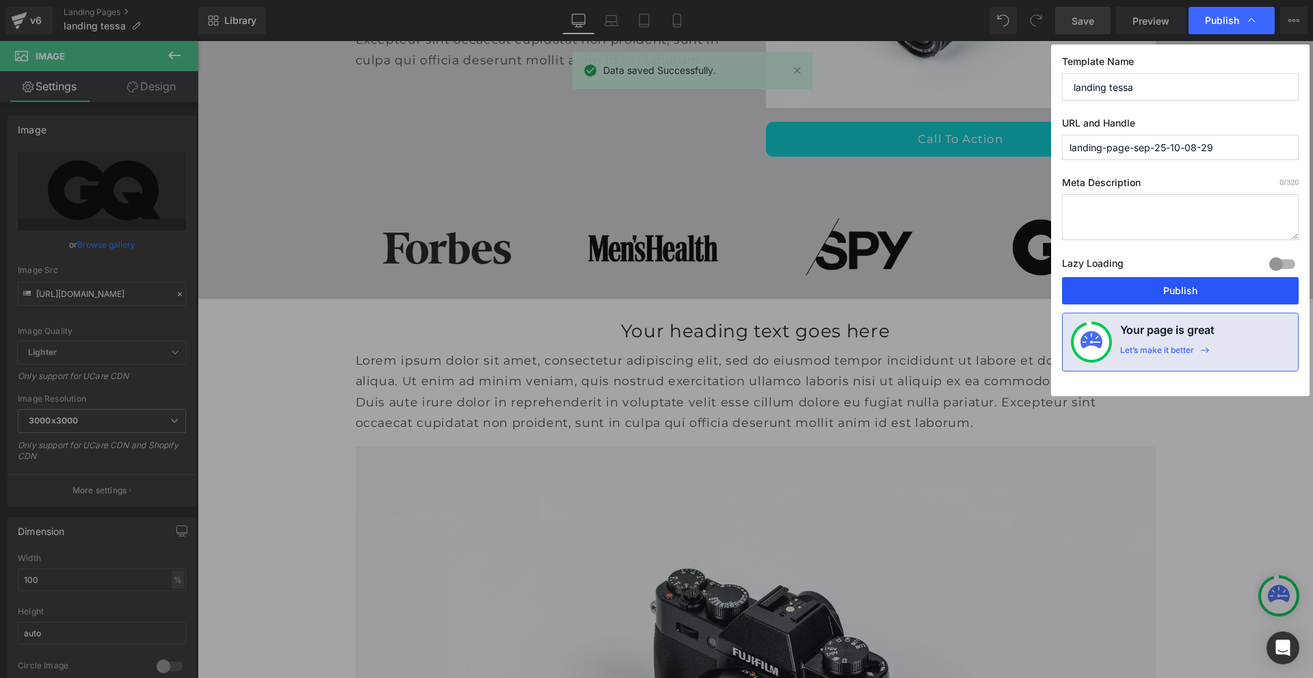
click at [1151, 294] on button "Publish" at bounding box center [1180, 290] width 237 height 27
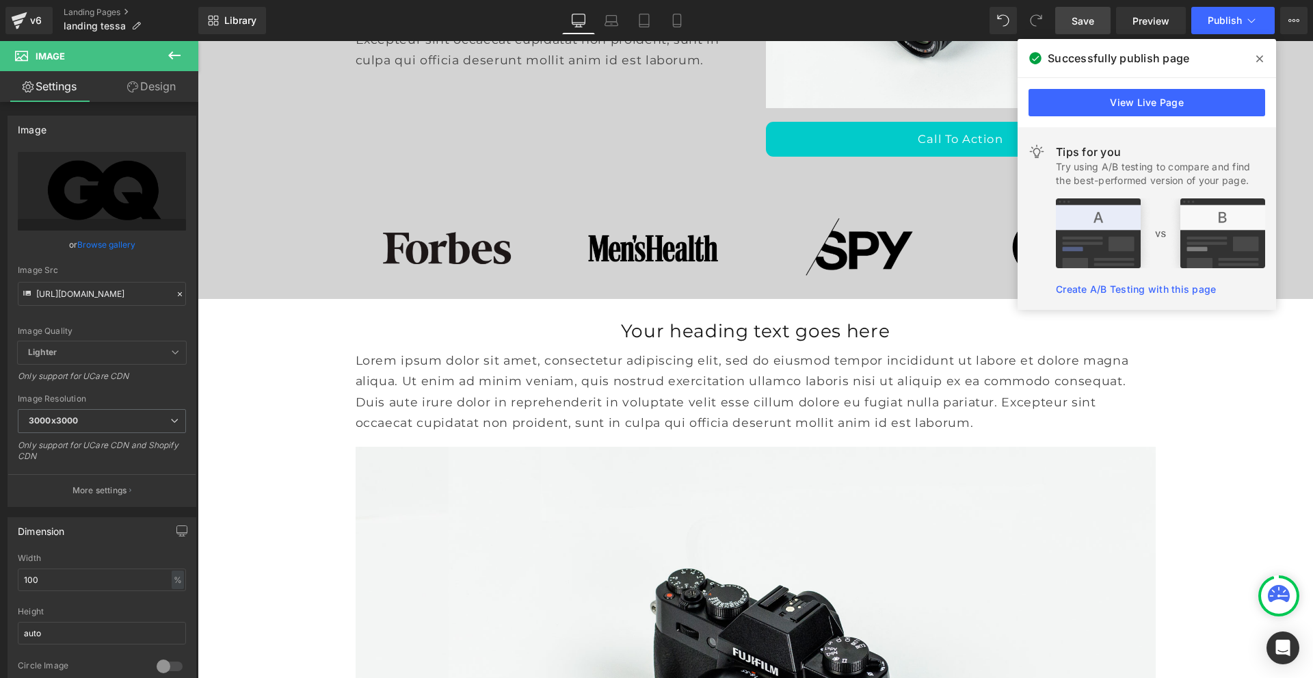
click at [1269, 60] on span at bounding box center [1260, 59] width 22 height 22
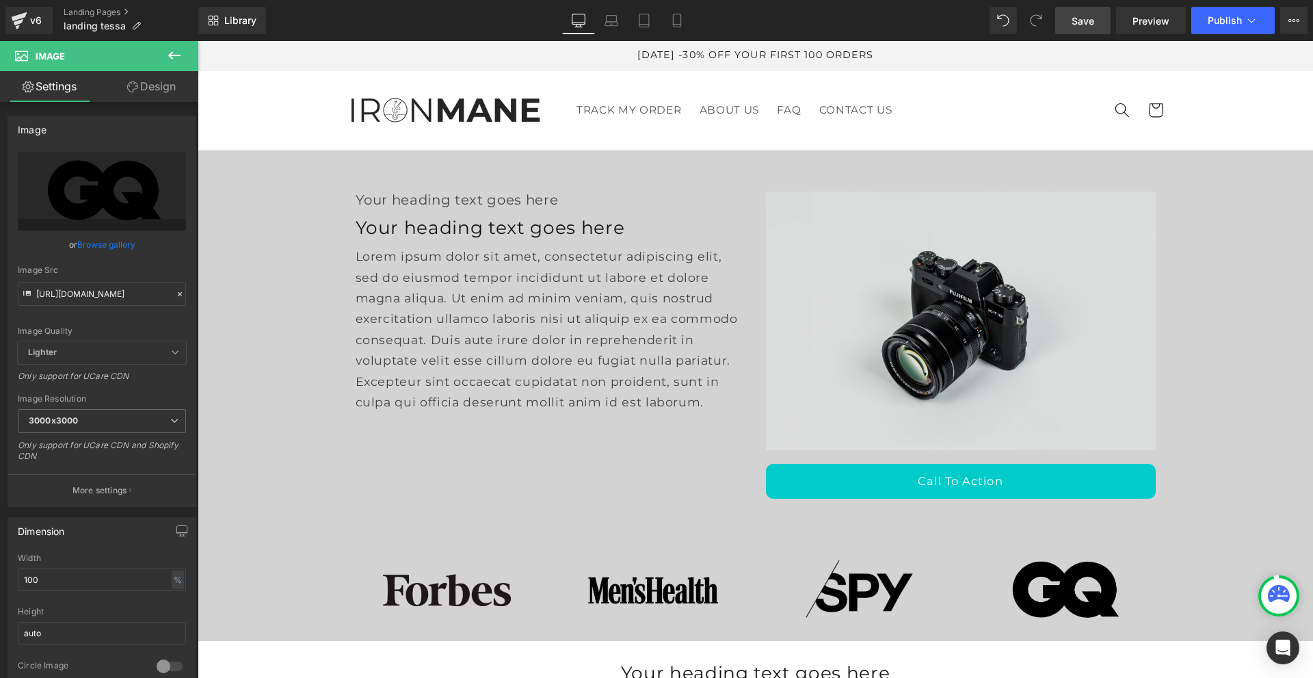
click at [883, 271] on img at bounding box center [961, 321] width 390 height 259
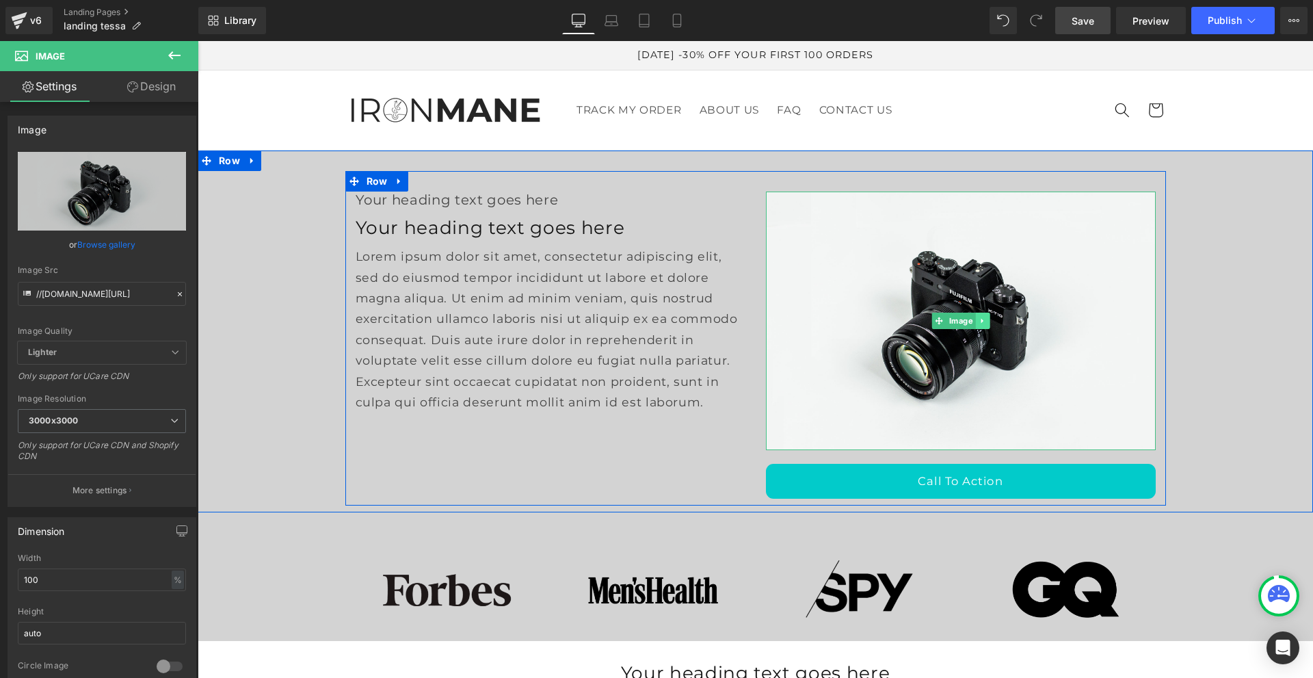
click at [979, 318] on icon at bounding box center [983, 321] width 8 height 8
click at [986, 321] on icon at bounding box center [990, 321] width 8 height 8
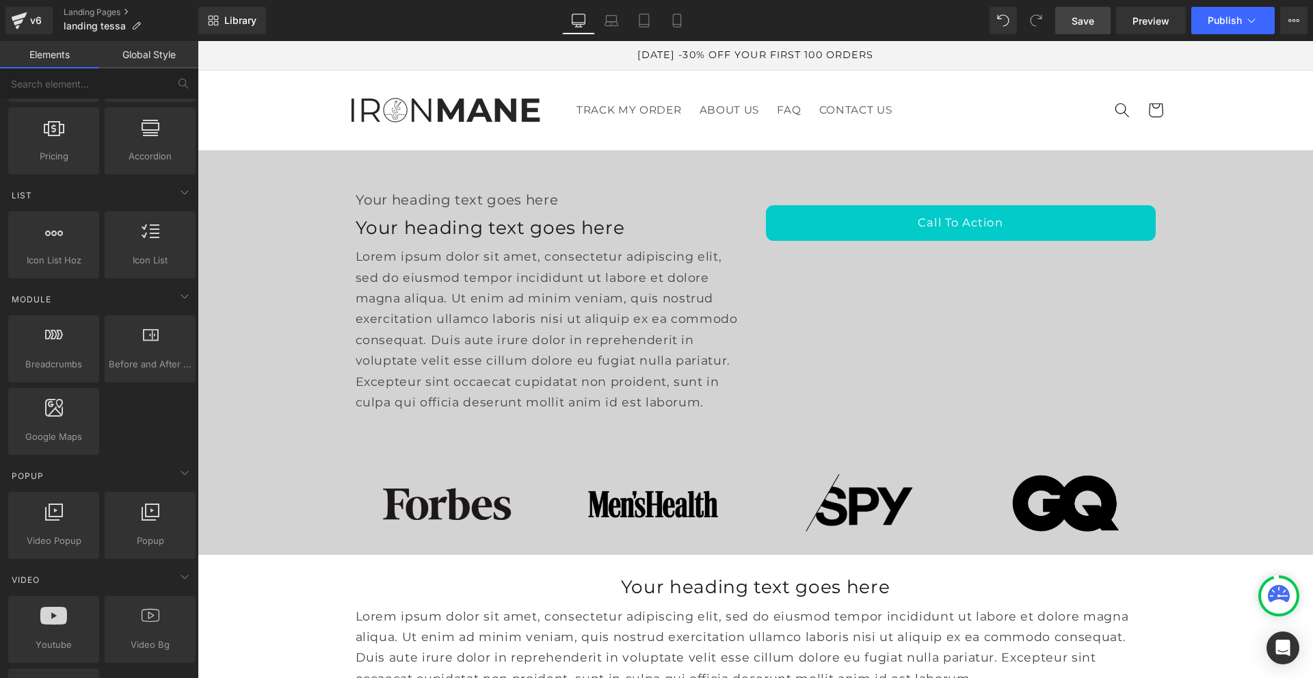
scroll to position [684, 0]
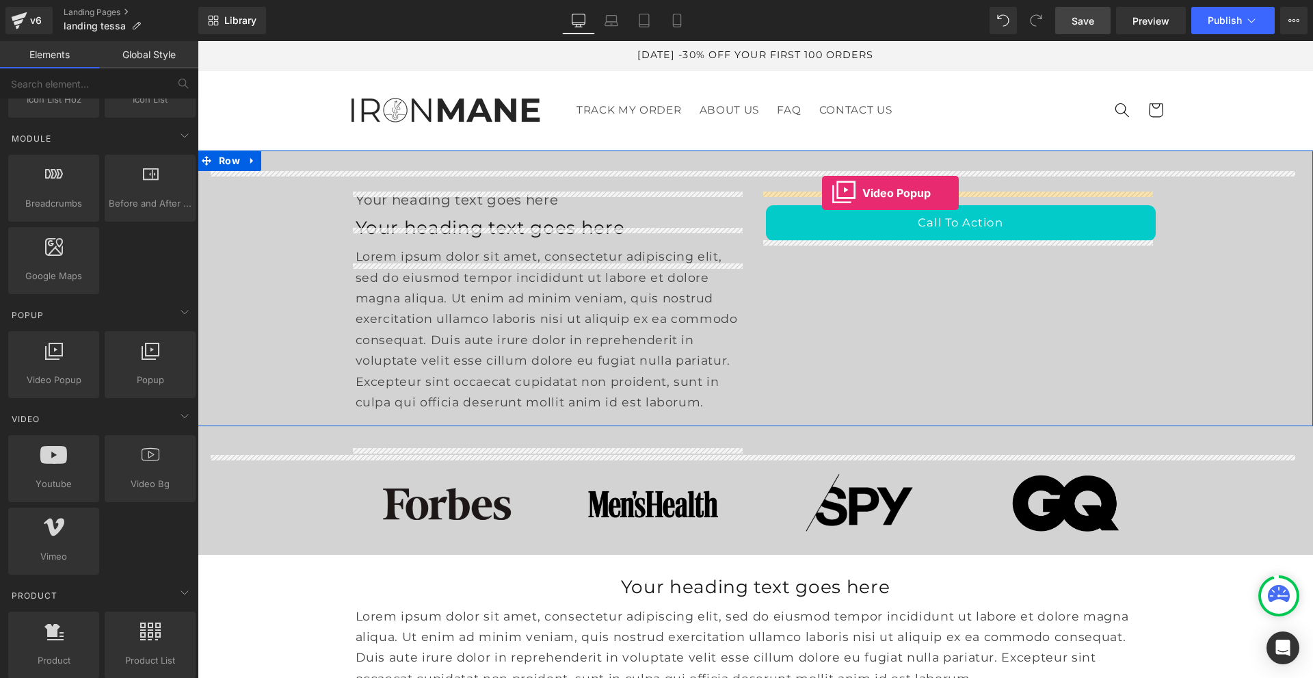
drag, startPoint x: 265, startPoint y: 409, endPoint x: 822, endPoint y: 193, distance: 598.0
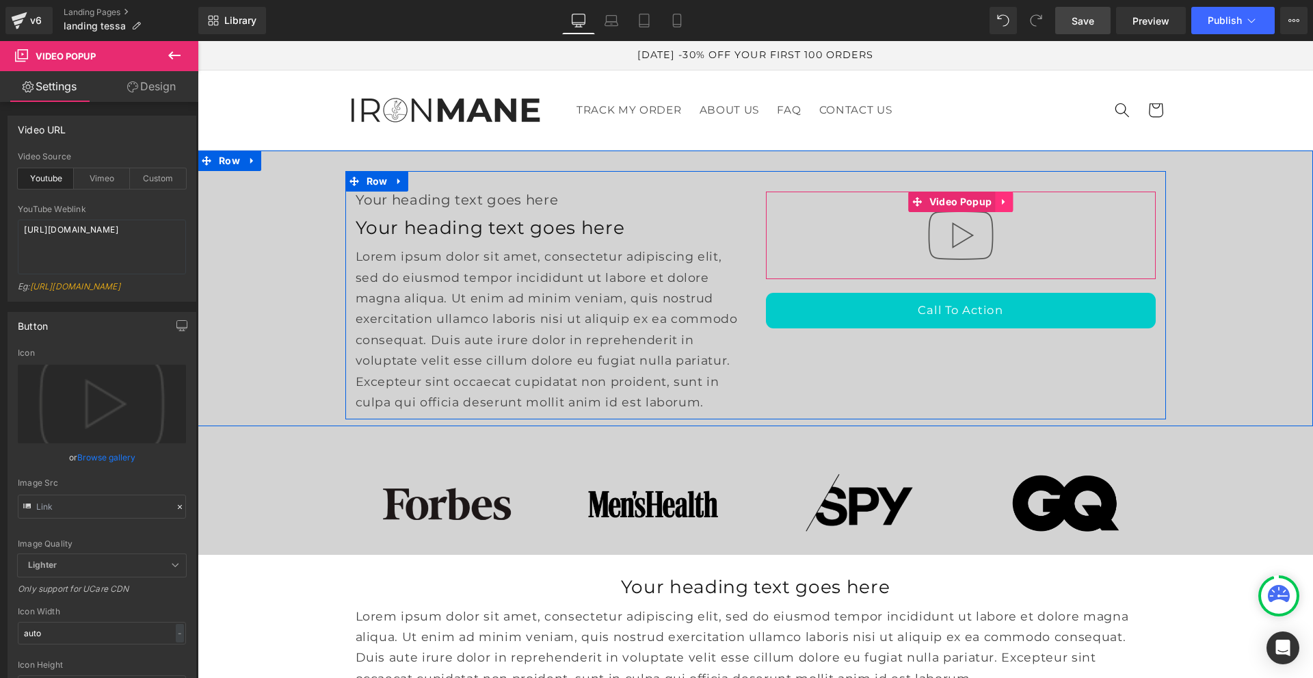
click at [999, 198] on icon at bounding box center [1004, 202] width 10 height 10
click at [1008, 198] on icon at bounding box center [1013, 202] width 10 height 10
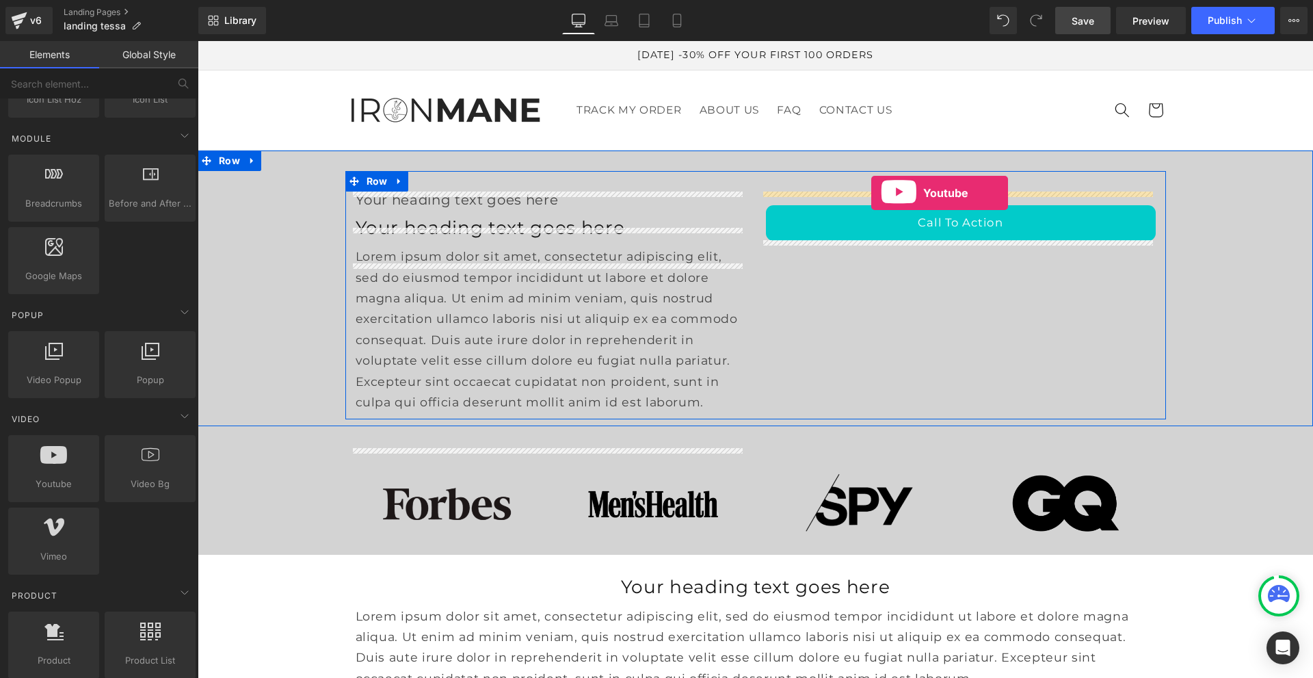
drag, startPoint x: 261, startPoint y: 512, endPoint x: 872, endPoint y: 193, distance: 689.4
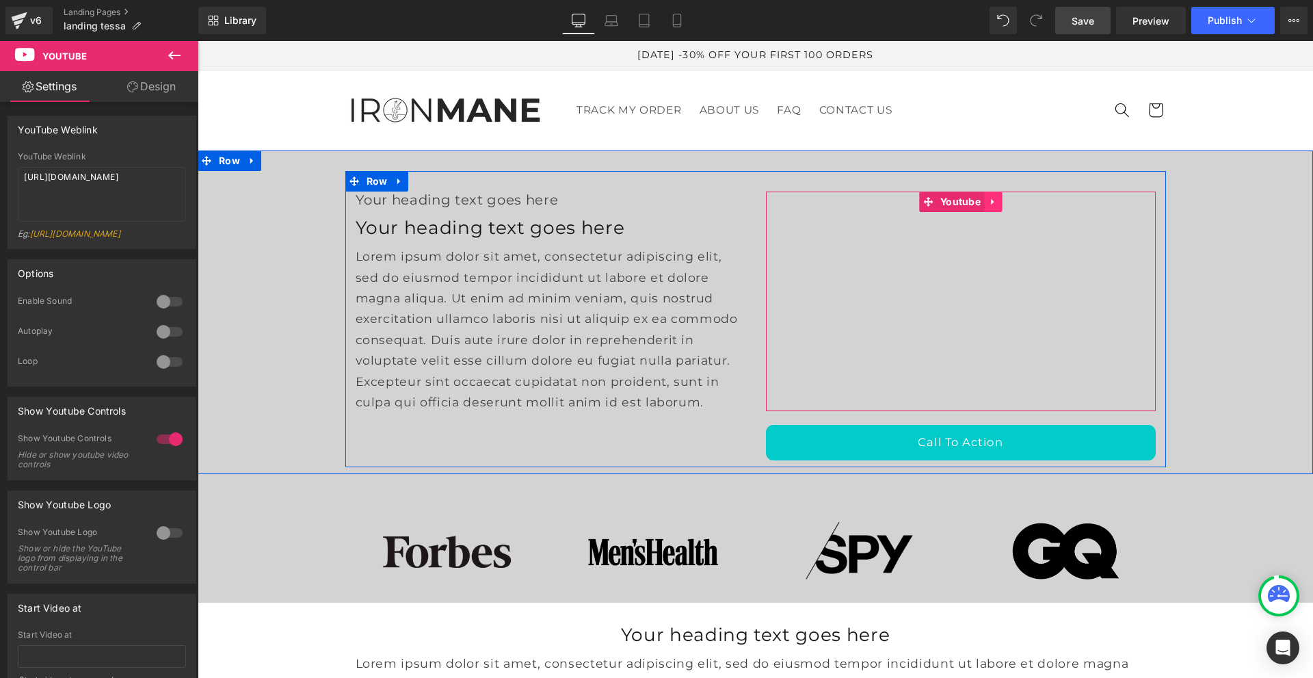
click at [989, 200] on icon at bounding box center [994, 202] width 10 height 10
click at [997, 198] on icon at bounding box center [1002, 202] width 10 height 10
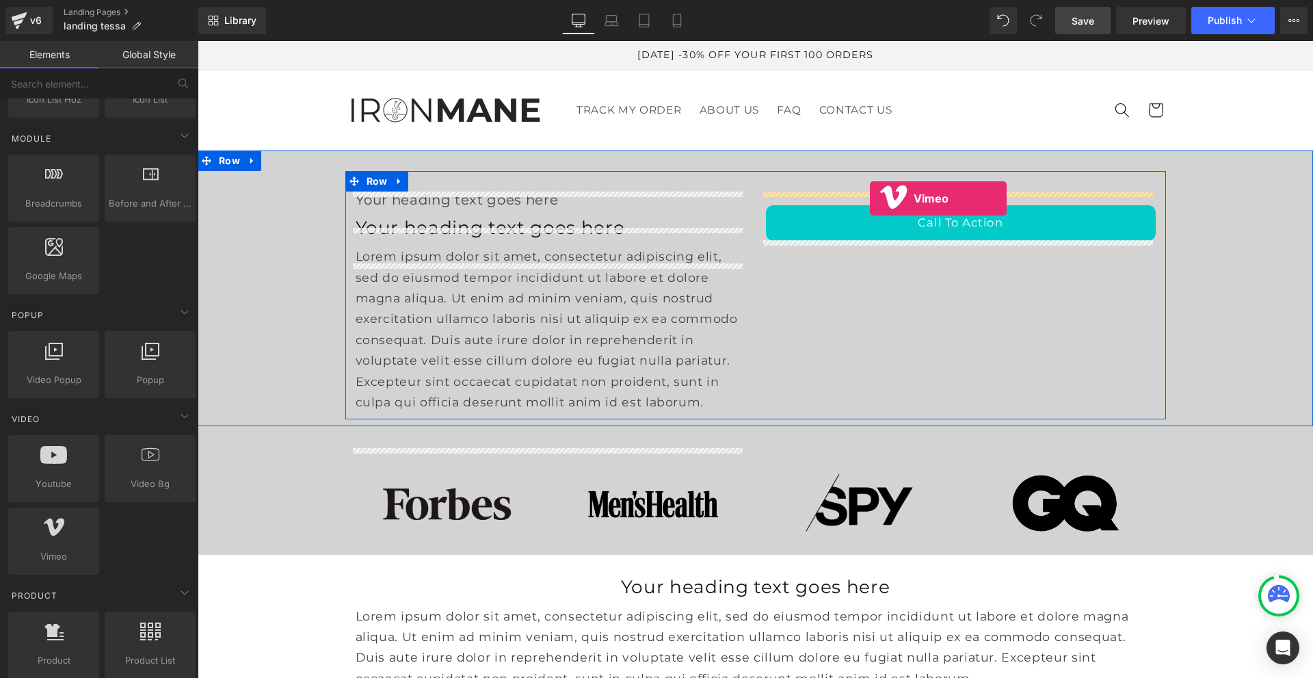
drag, startPoint x: 255, startPoint y: 584, endPoint x: 870, endPoint y: 198, distance: 726.0
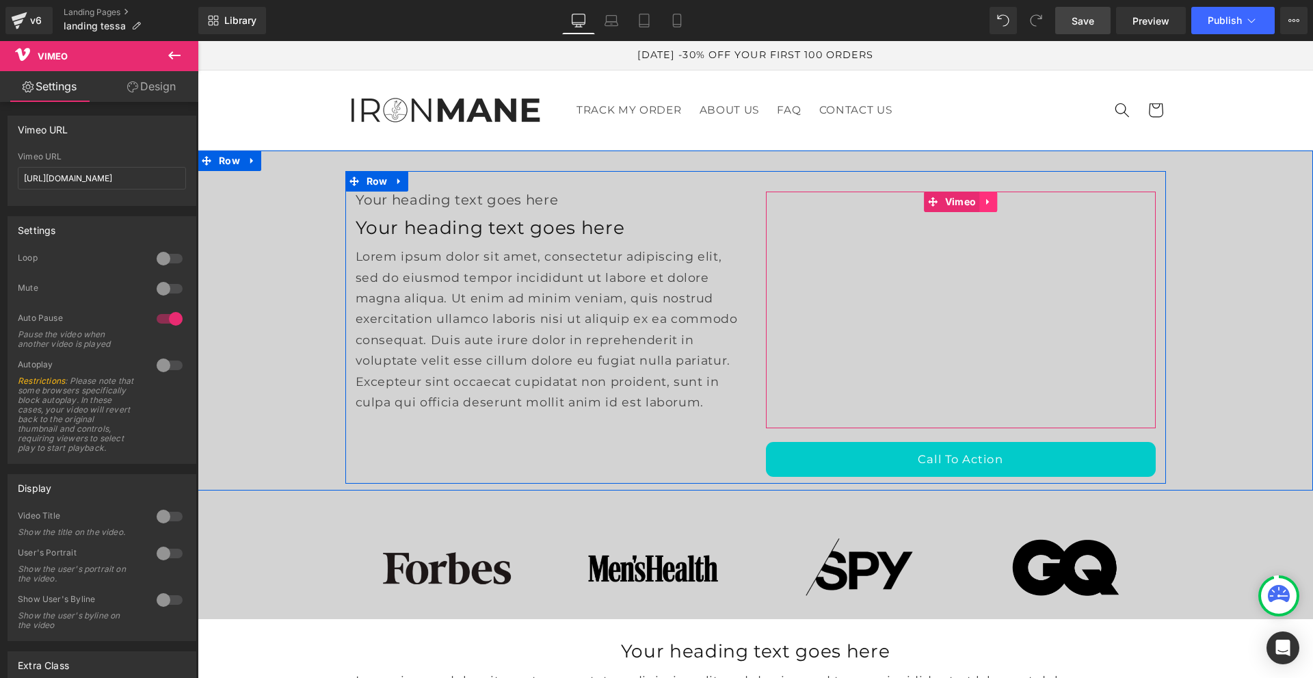
click at [989, 198] on link at bounding box center [989, 202] width 18 height 21
click at [993, 198] on icon at bounding box center [998, 202] width 10 height 10
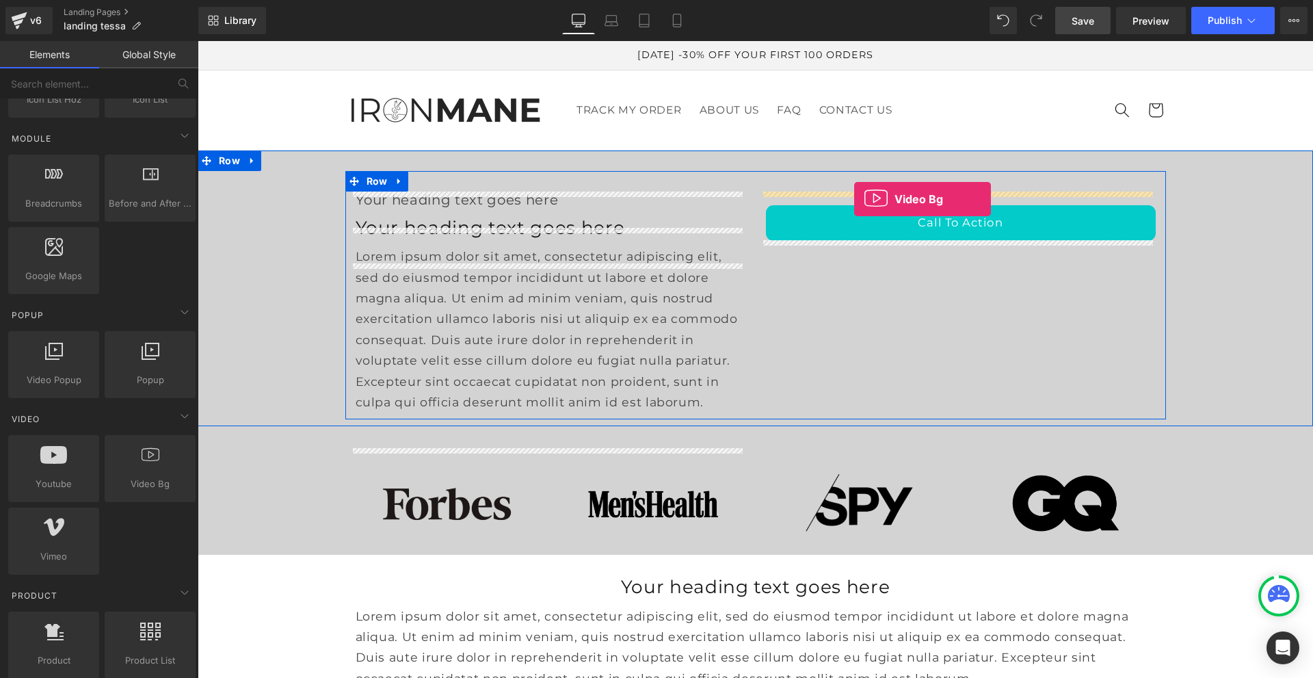
drag, startPoint x: 333, startPoint y: 525, endPoint x: 854, endPoint y: 199, distance: 615.0
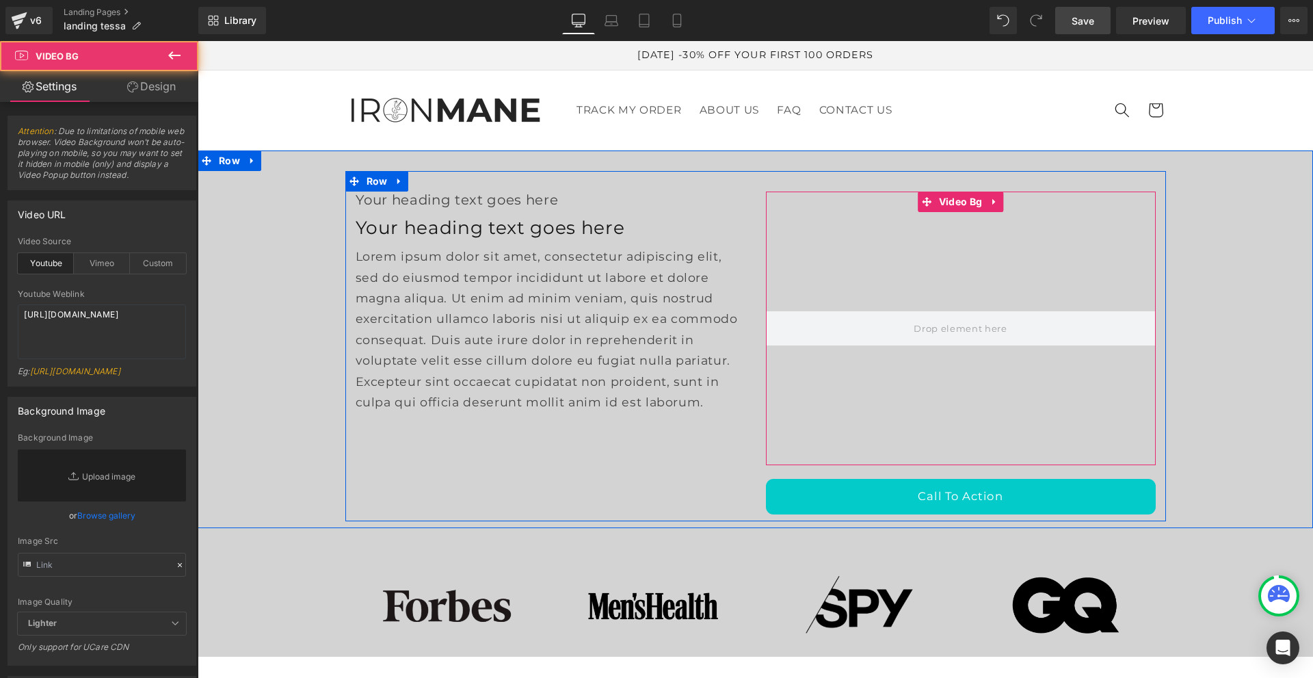
click at [958, 270] on div at bounding box center [961, 329] width 390 height 274
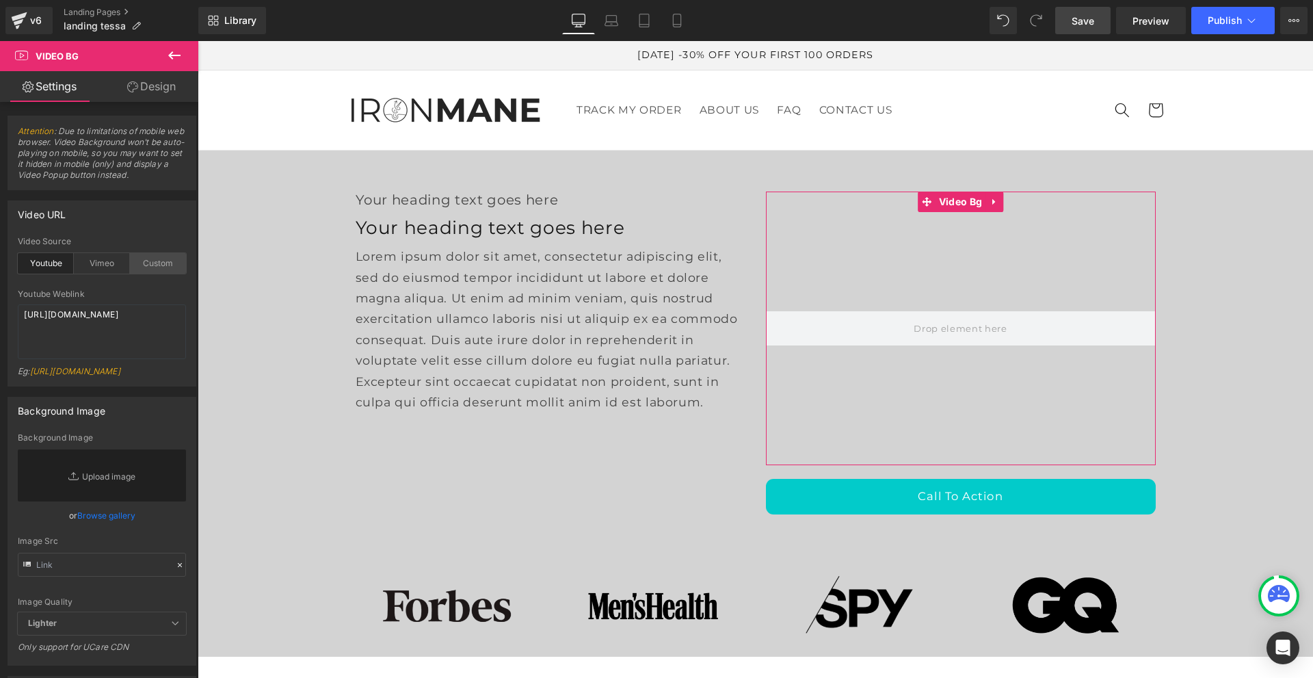
click at [153, 262] on div "Custom" at bounding box center [158, 263] width 56 height 21
click at [1074, 22] on span "Save" at bounding box center [1083, 21] width 23 height 14
click at [88, 334] on textarea "[URL][DOMAIN_NAME]" at bounding box center [102, 331] width 168 height 55
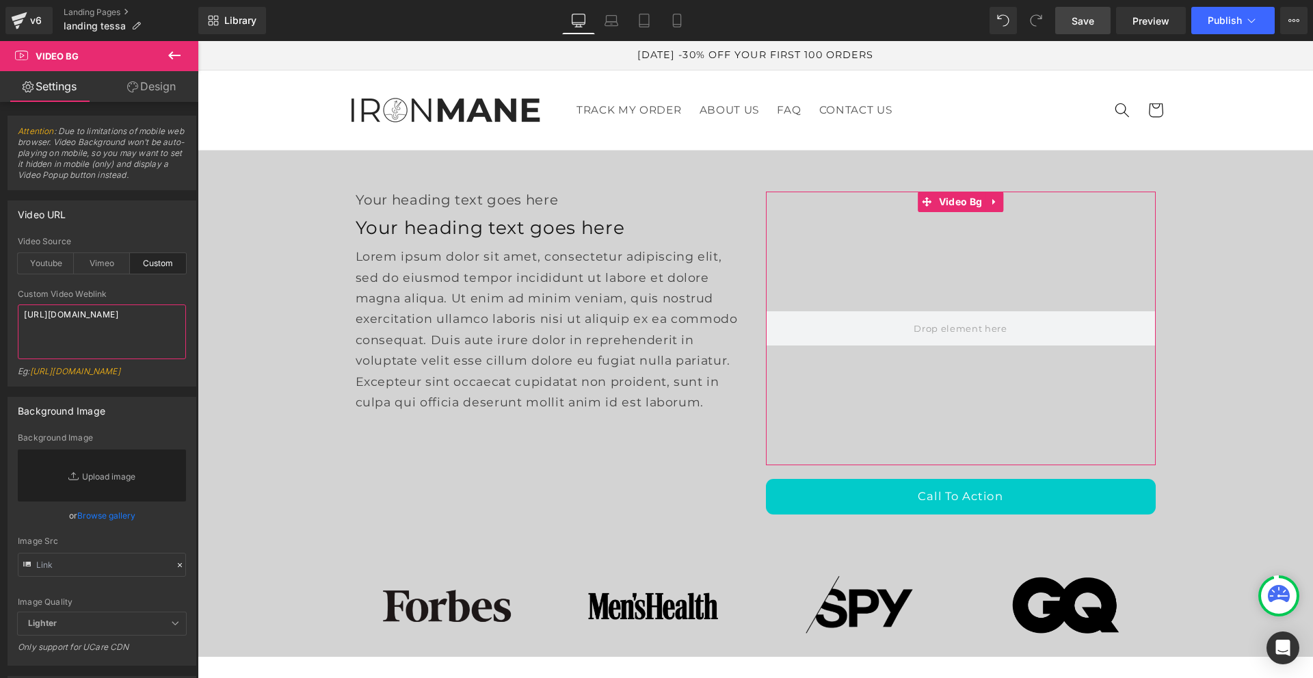
paste textarea "videos/c/o/v/3757231c67094b9fb5a423b55149e536.mp4"
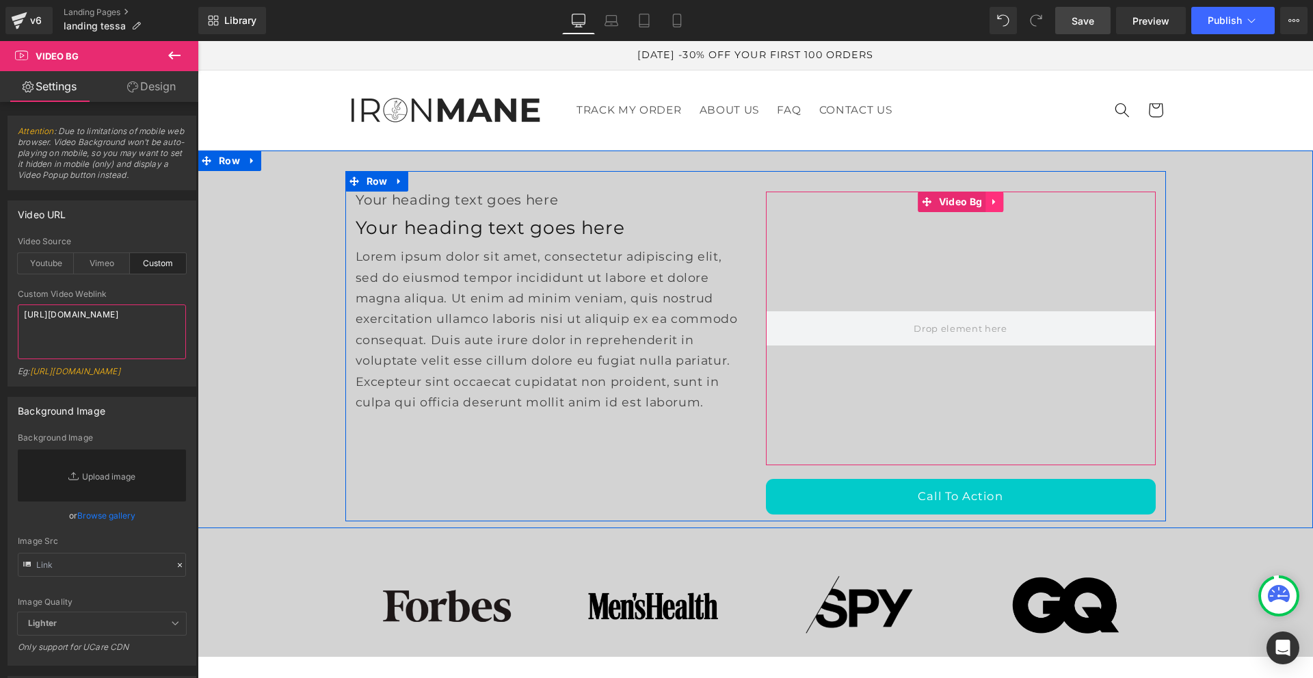
type textarea "[URL][DOMAIN_NAME]"
click at [990, 201] on icon at bounding box center [995, 202] width 10 height 10
click at [986, 200] on link at bounding box center [995, 202] width 18 height 21
click at [999, 198] on icon at bounding box center [1004, 202] width 10 height 10
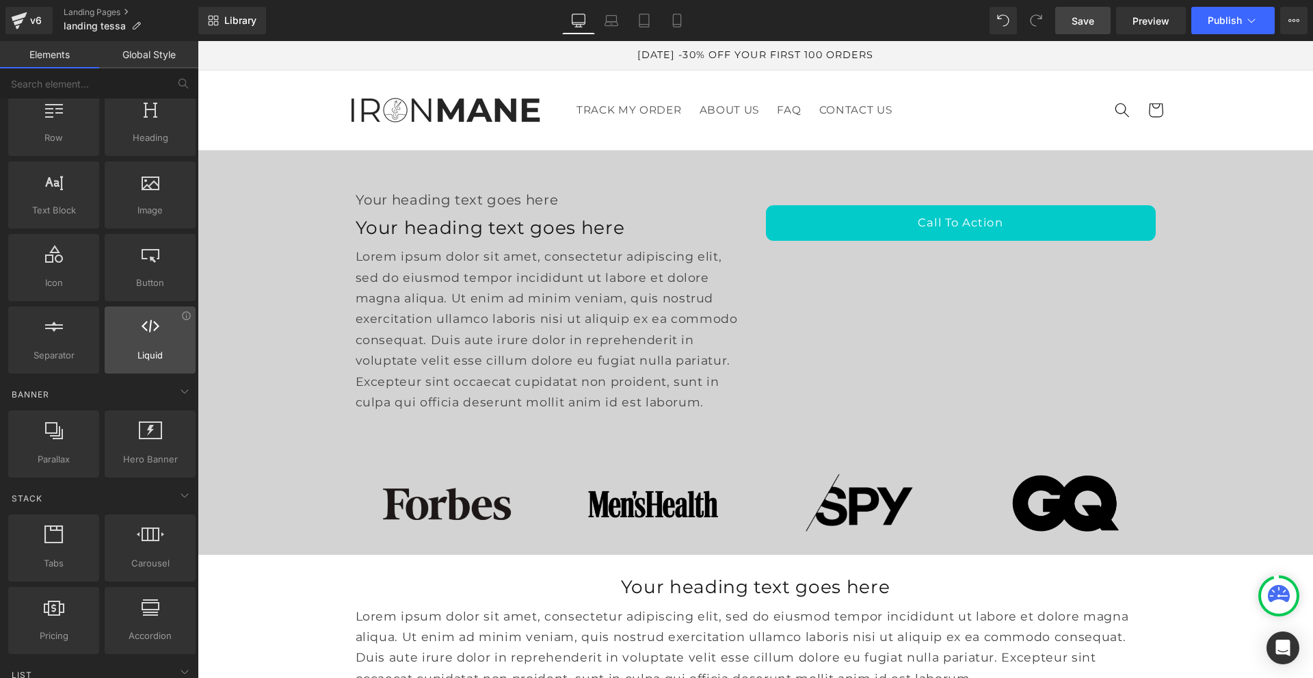
scroll to position [0, 0]
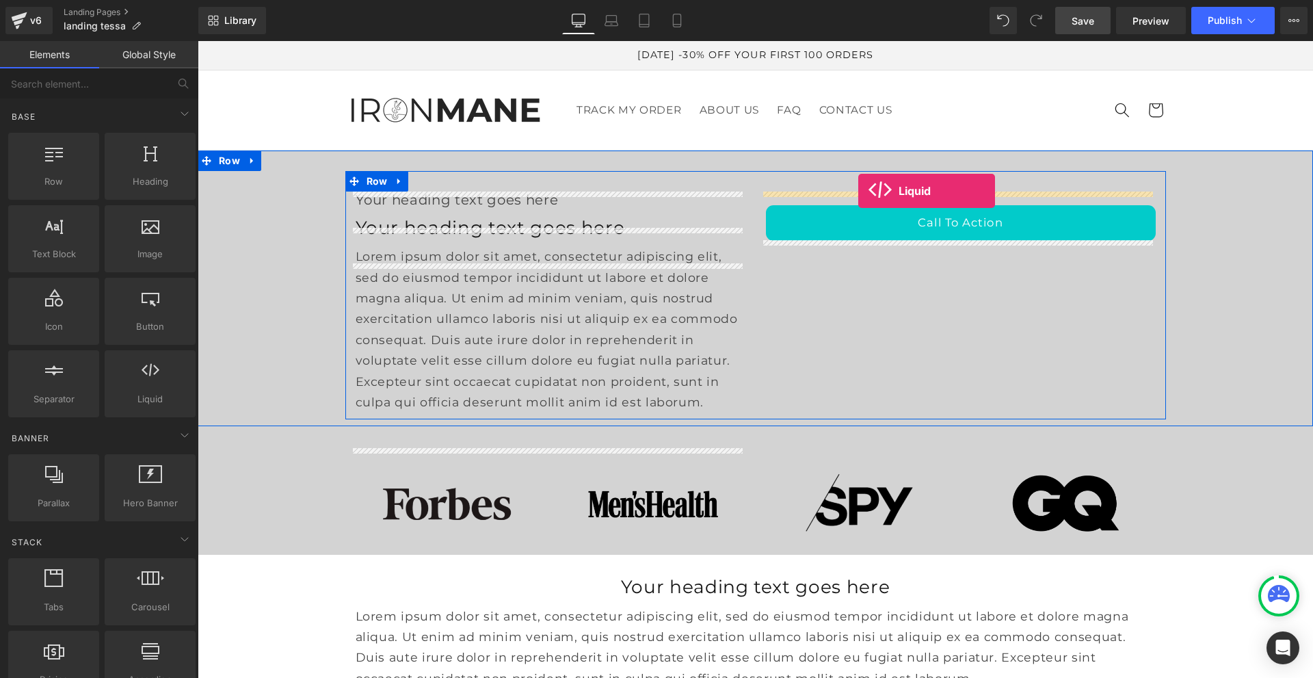
drag, startPoint x: 342, startPoint y: 425, endPoint x: 859, endPoint y: 191, distance: 567.0
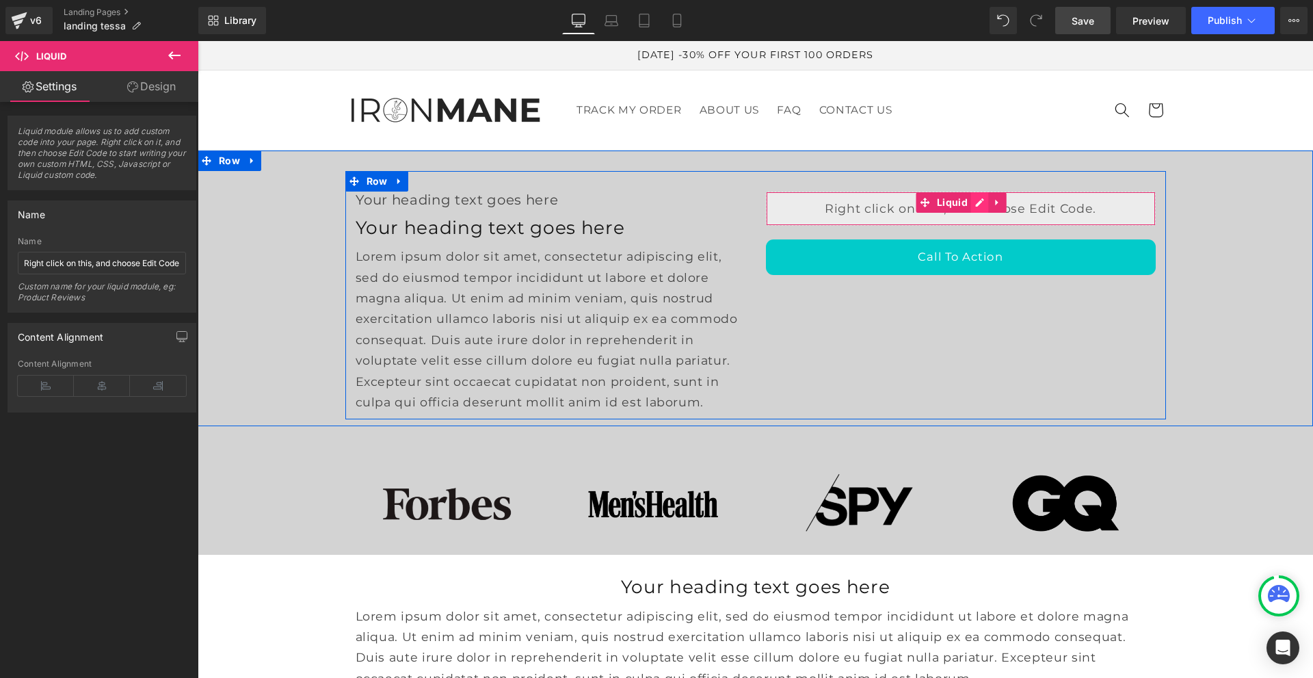
click at [973, 203] on div "Liquid" at bounding box center [961, 209] width 390 height 34
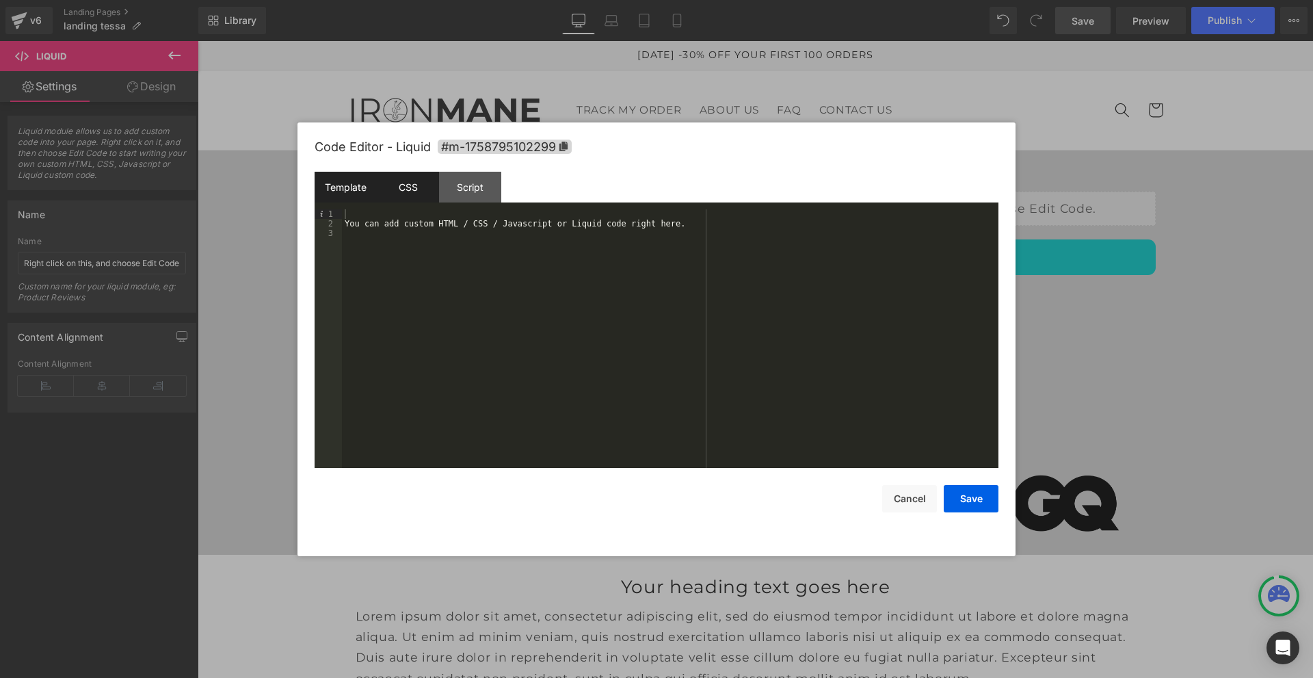
click at [402, 185] on div "CSS" at bounding box center [408, 187] width 62 height 31
click at [349, 181] on div "Template" at bounding box center [346, 187] width 62 height 31
click at [947, 86] on div at bounding box center [656, 339] width 1313 height 678
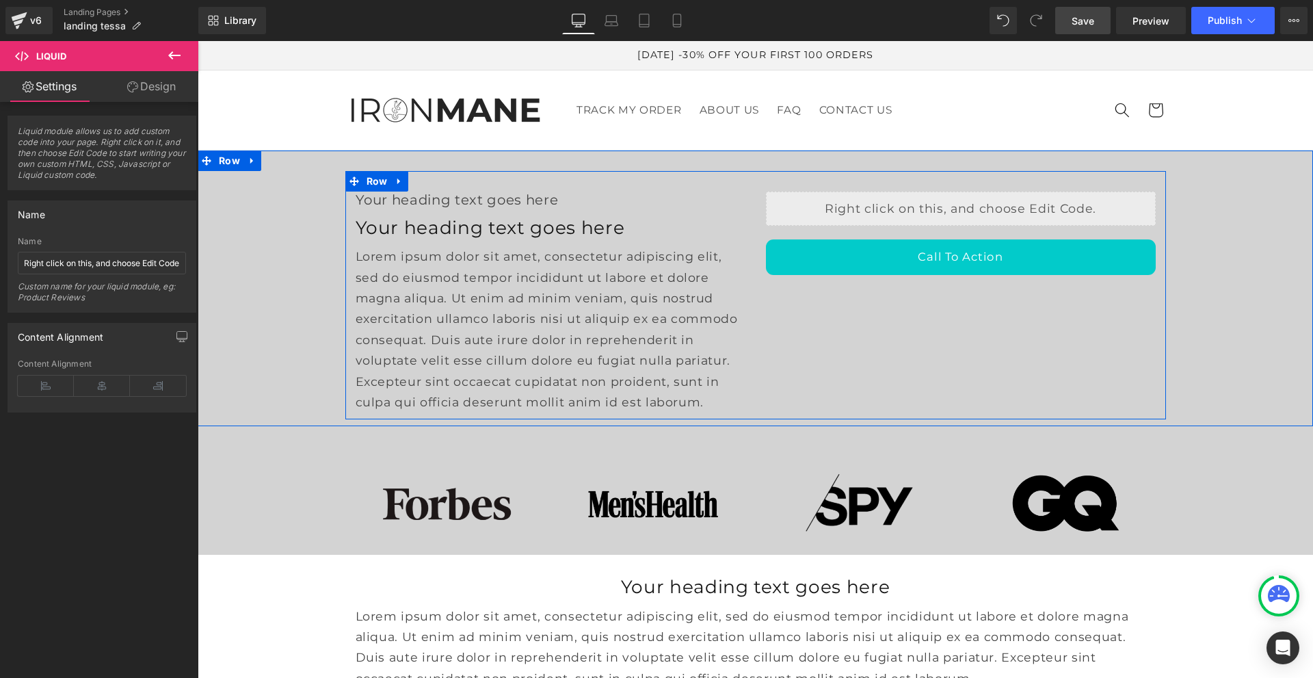
click at [977, 202] on div "Liquid" at bounding box center [961, 209] width 390 height 34
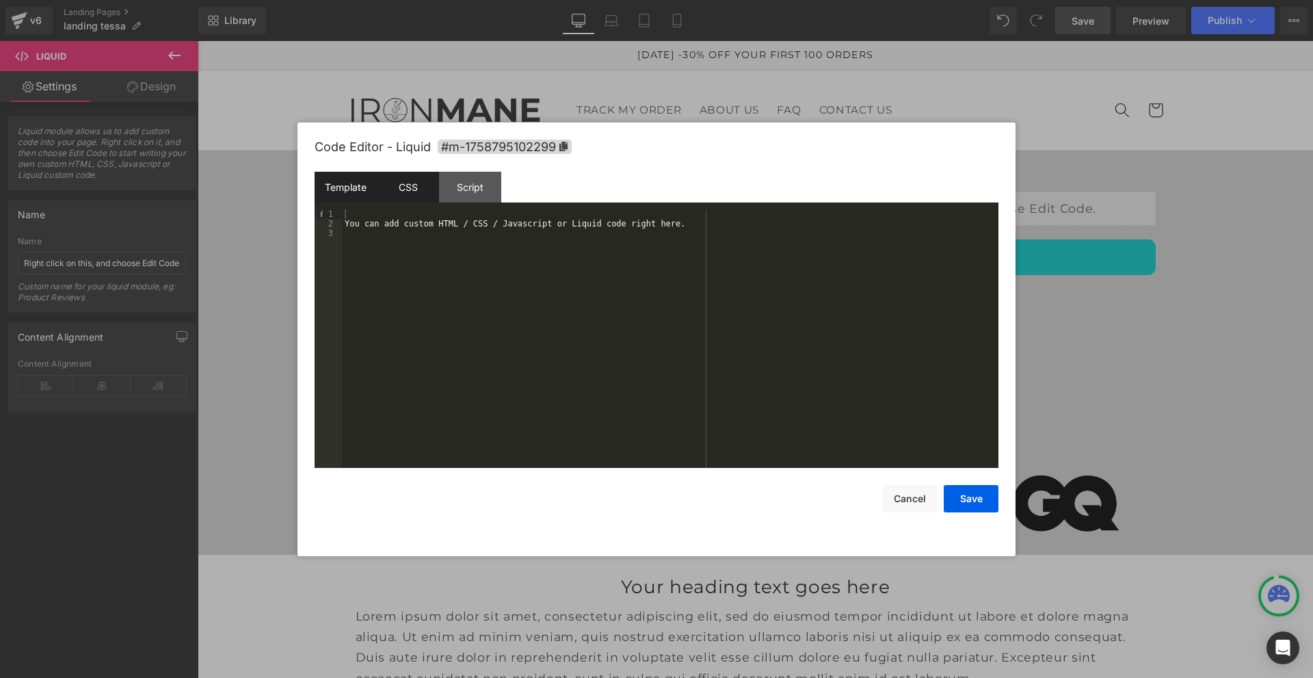
click at [406, 189] on div "CSS" at bounding box center [408, 187] width 62 height 31
click at [354, 185] on div "Template" at bounding box center [346, 187] width 62 height 31
click at [1074, 179] on div at bounding box center [656, 339] width 1313 height 678
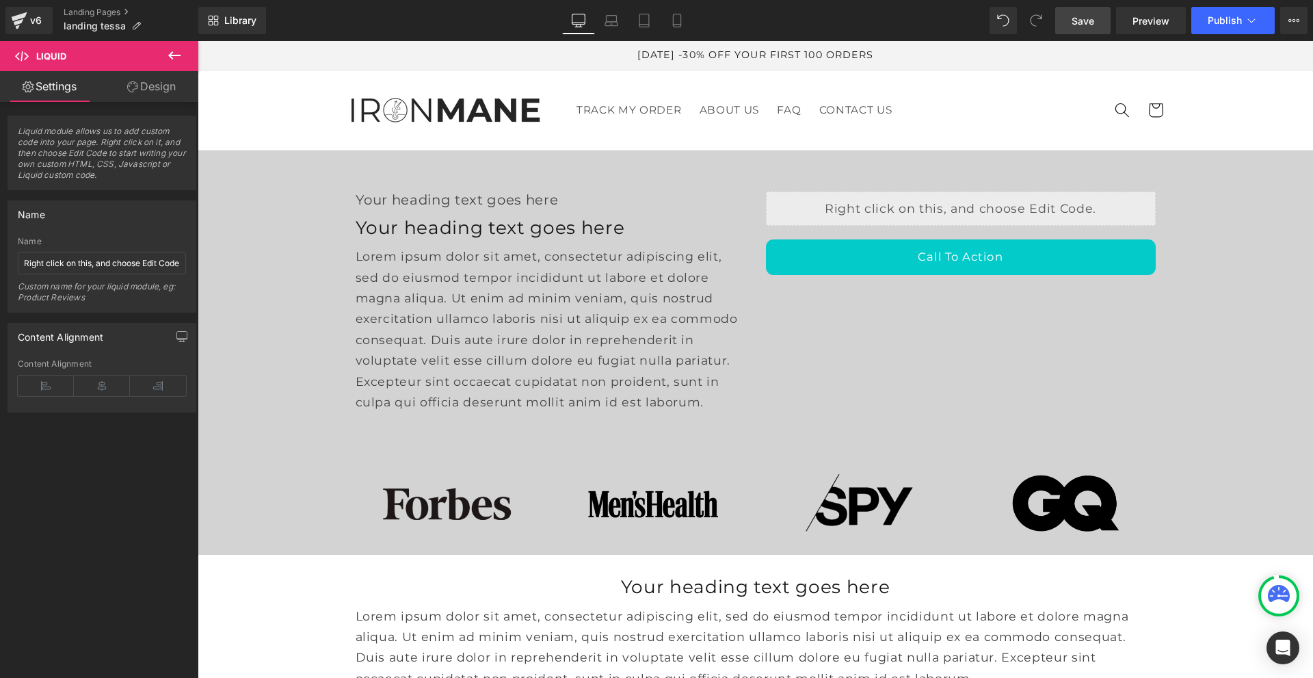
click at [1088, 18] on span "Save" at bounding box center [1083, 21] width 23 height 14
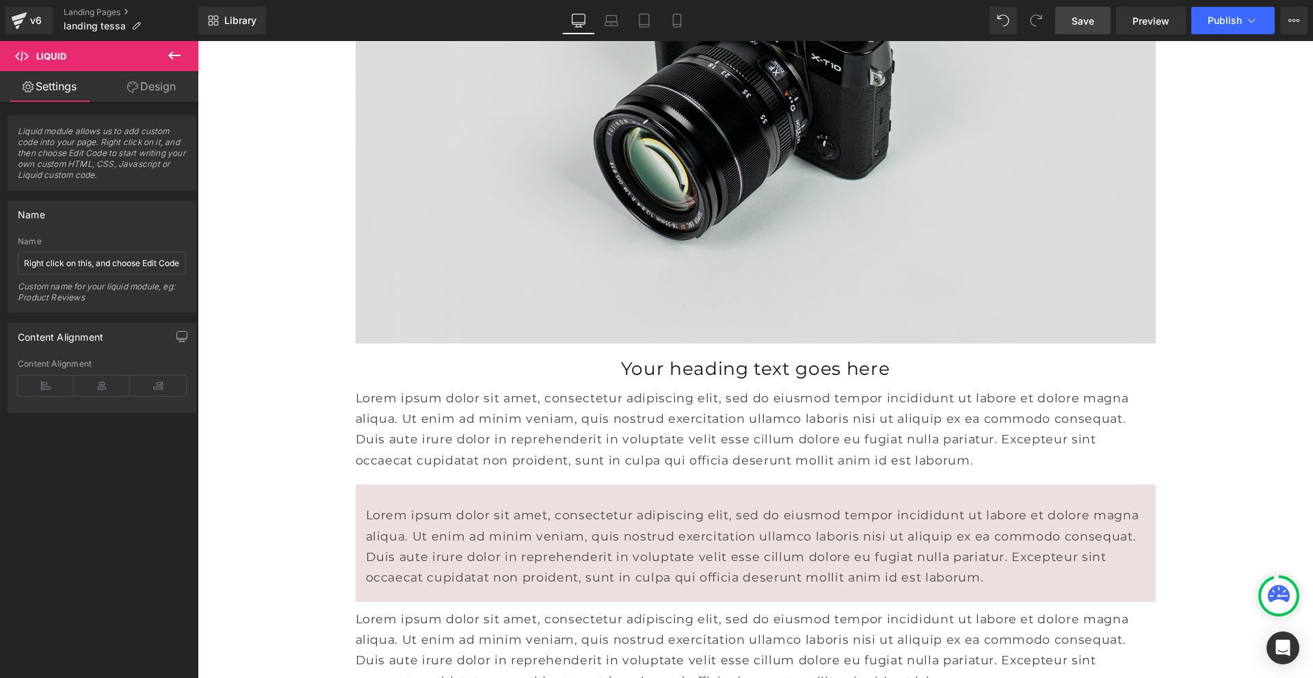
scroll to position [547, 0]
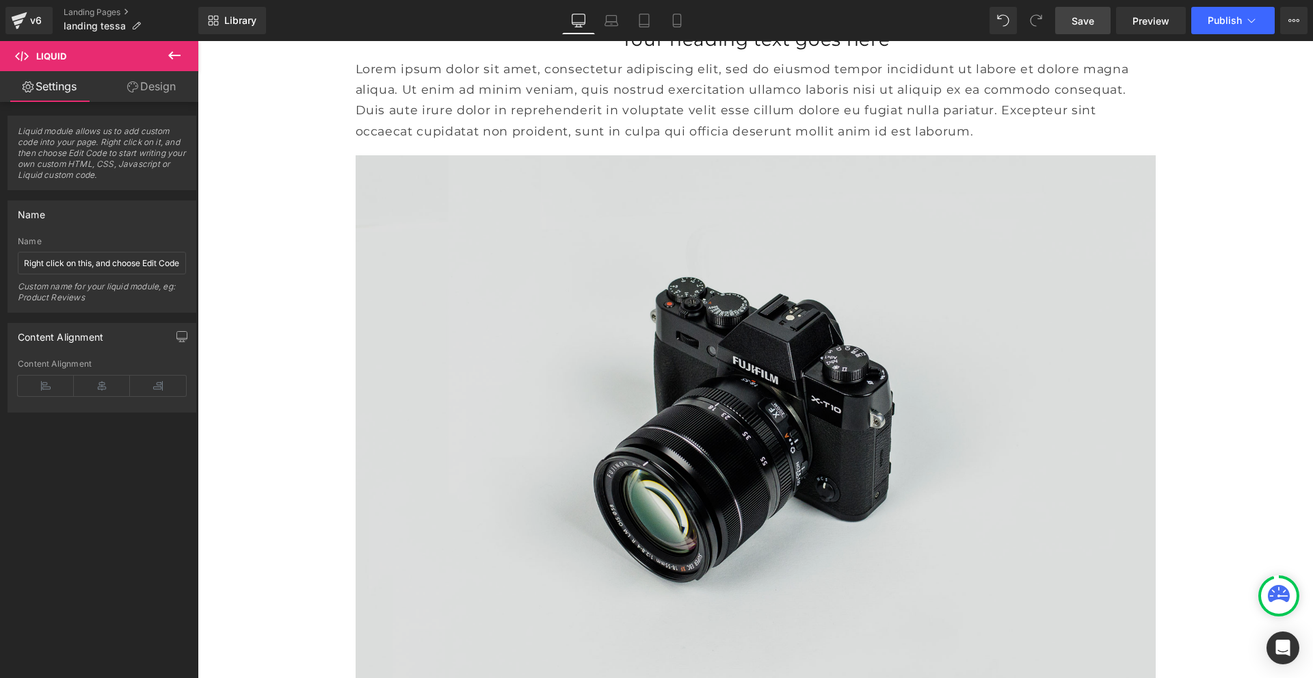
click at [796, 334] on img at bounding box center [756, 420] width 800 height 530
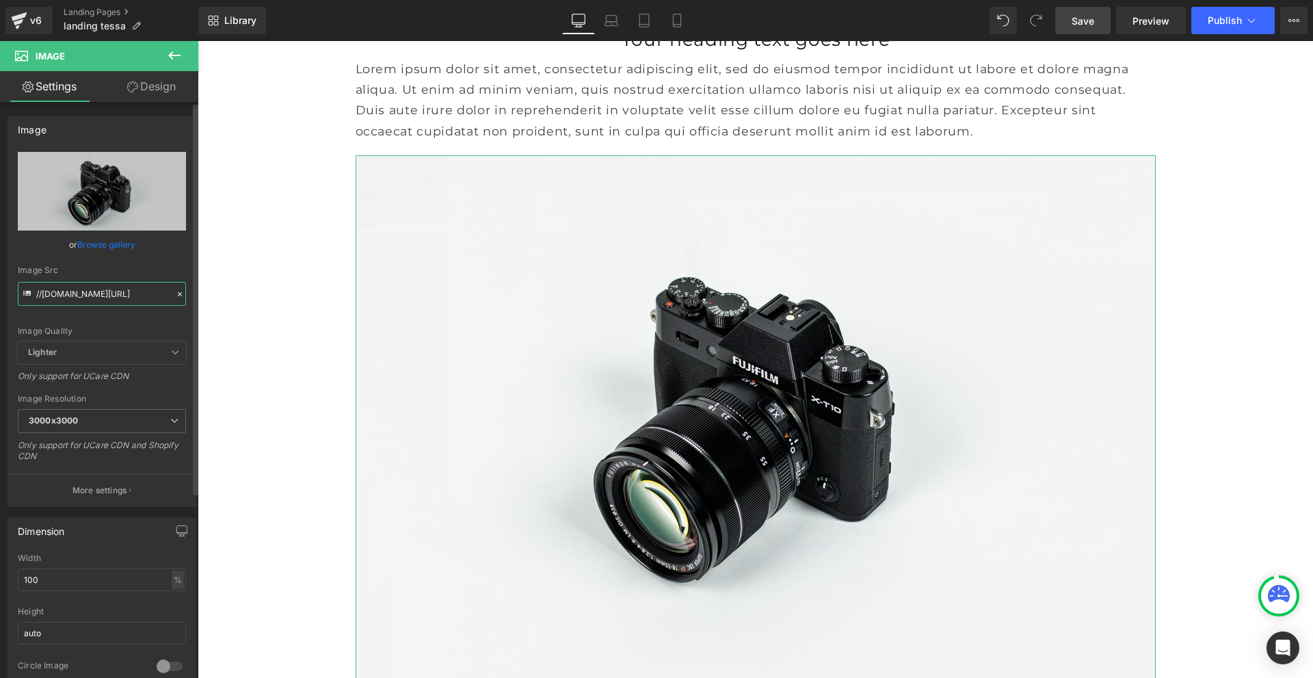
click at [88, 294] on input "//[DOMAIN_NAME][URL]" at bounding box center [102, 294] width 168 height 24
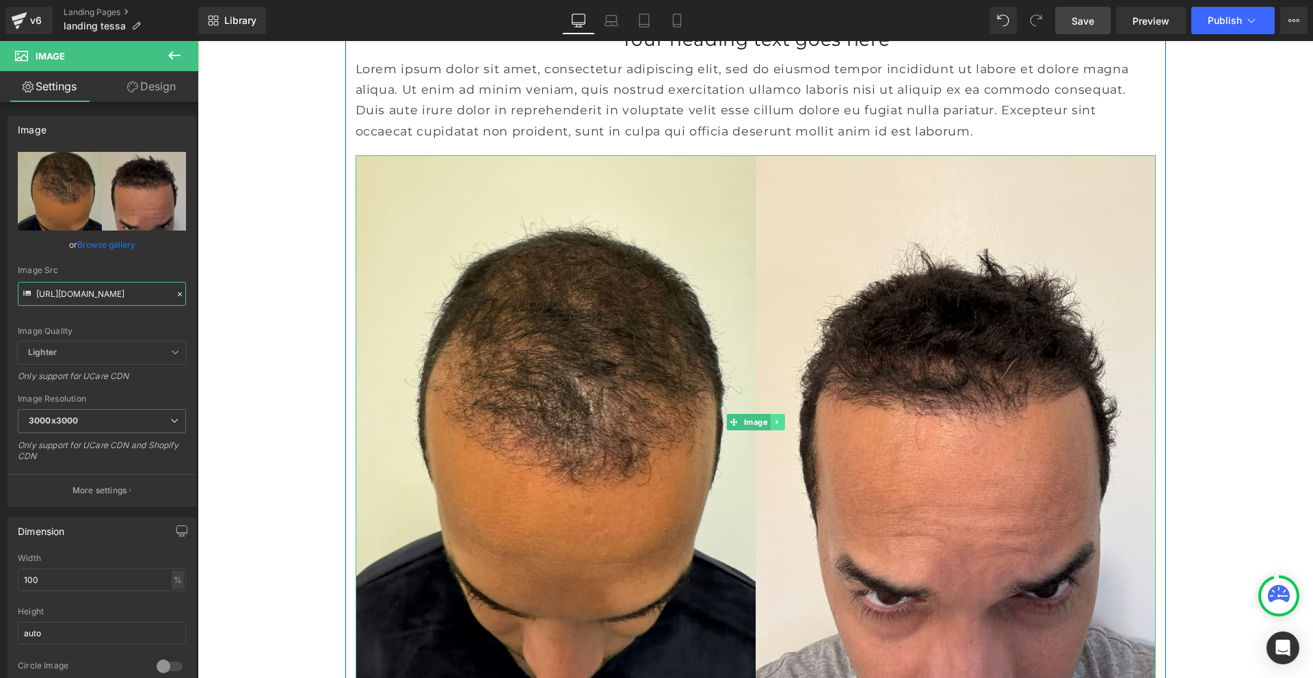
type input "[URL][DOMAIN_NAME]"
click at [778, 430] on link at bounding box center [777, 422] width 14 height 16
click at [781, 426] on icon at bounding box center [785, 423] width 8 height 8
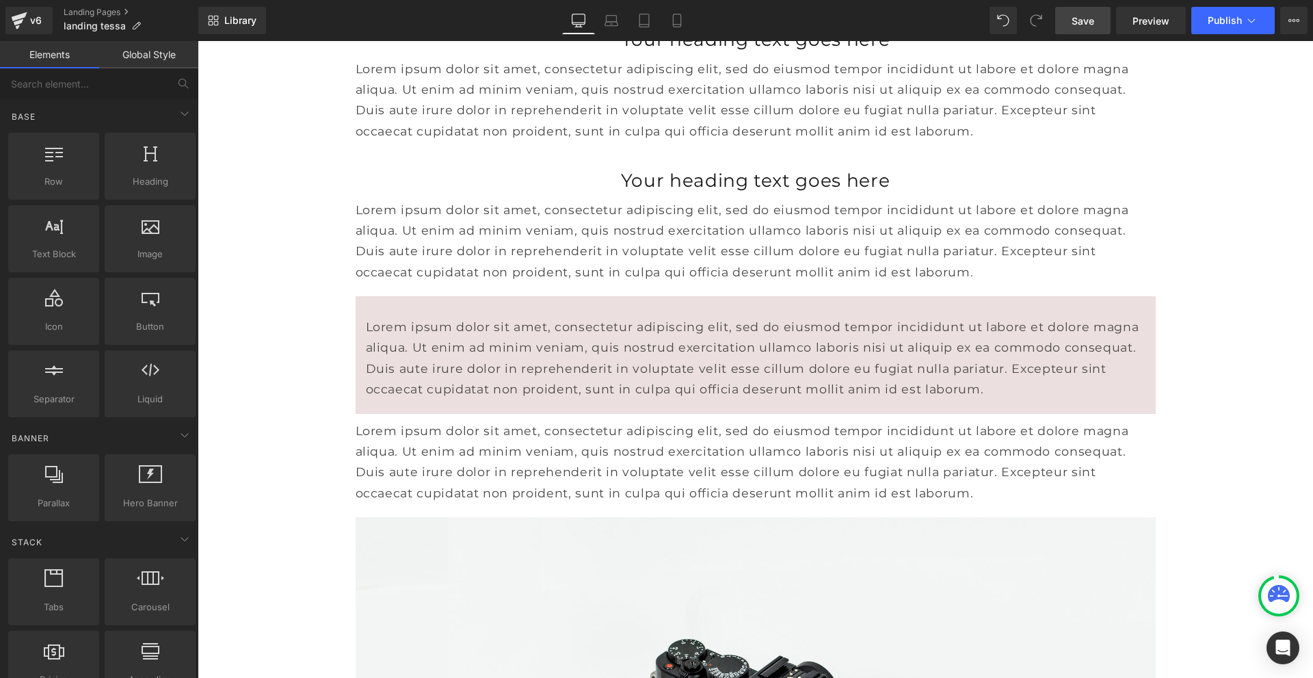
click at [154, 58] on link "Global Style" at bounding box center [148, 54] width 99 height 27
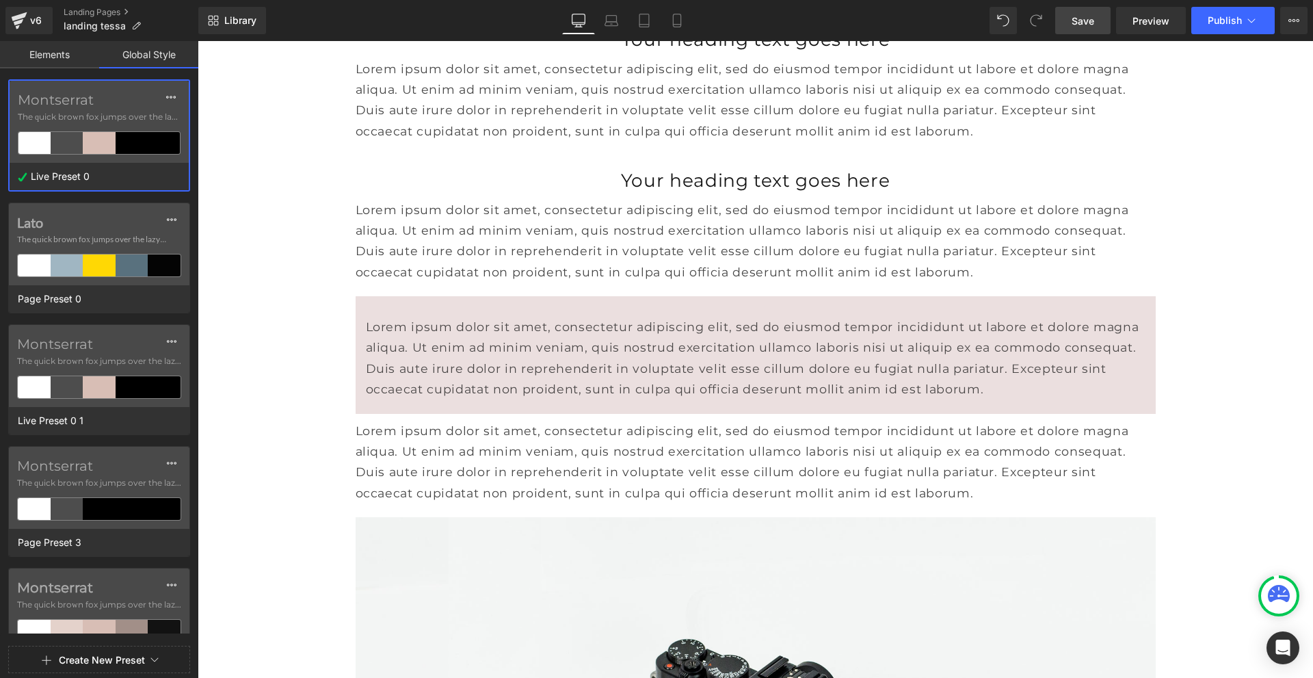
click at [44, 51] on link "Elements" at bounding box center [49, 54] width 99 height 27
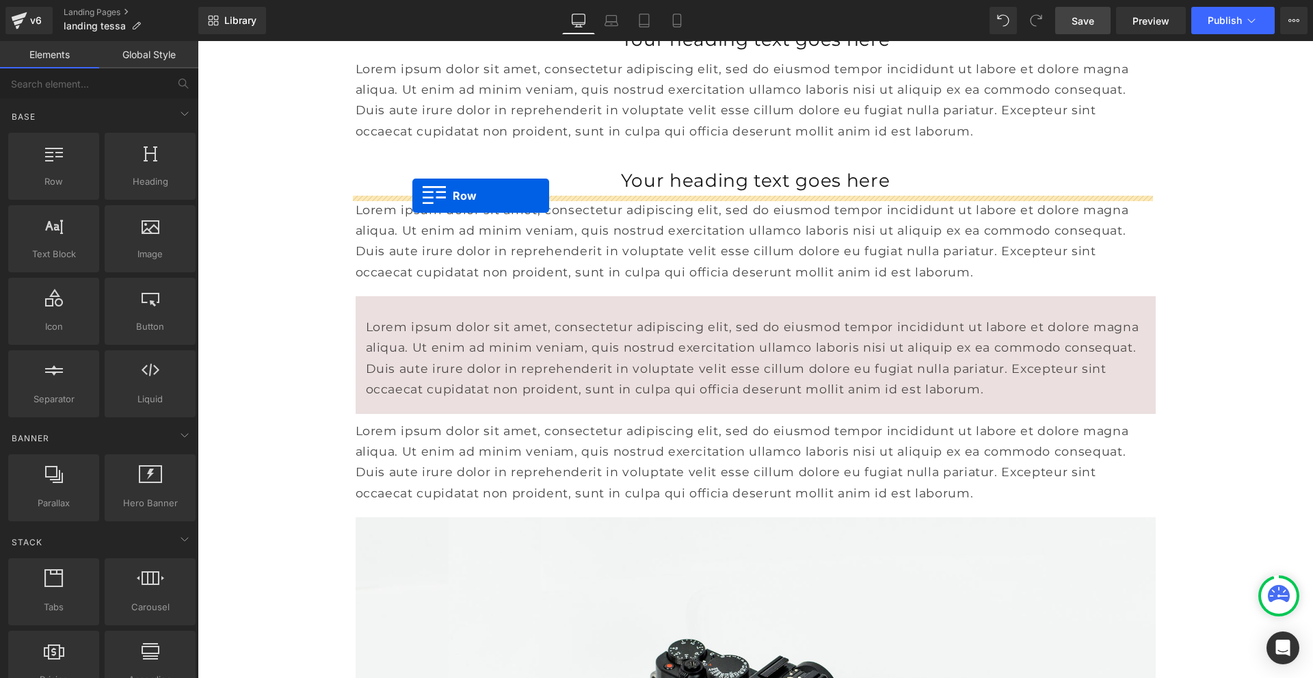
drag, startPoint x: 252, startPoint y: 212, endPoint x: 413, endPoint y: 196, distance: 160.9
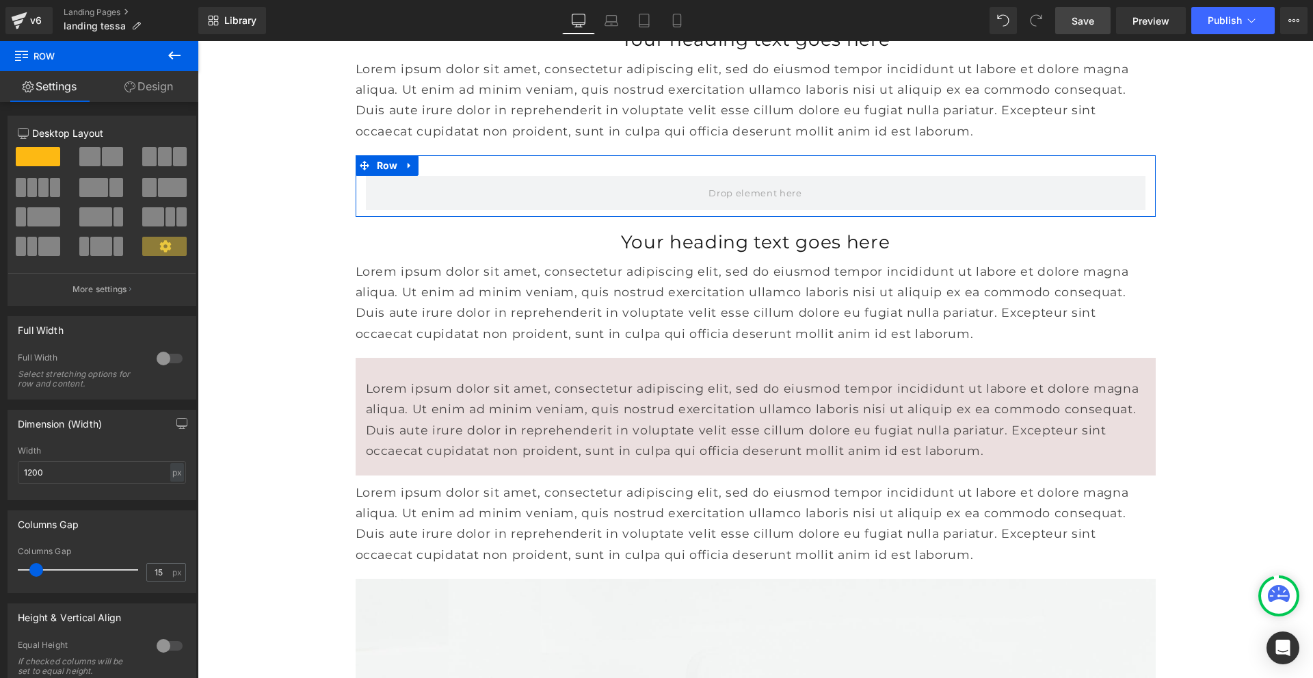
click at [159, 91] on link "Design" at bounding box center [148, 86] width 99 height 31
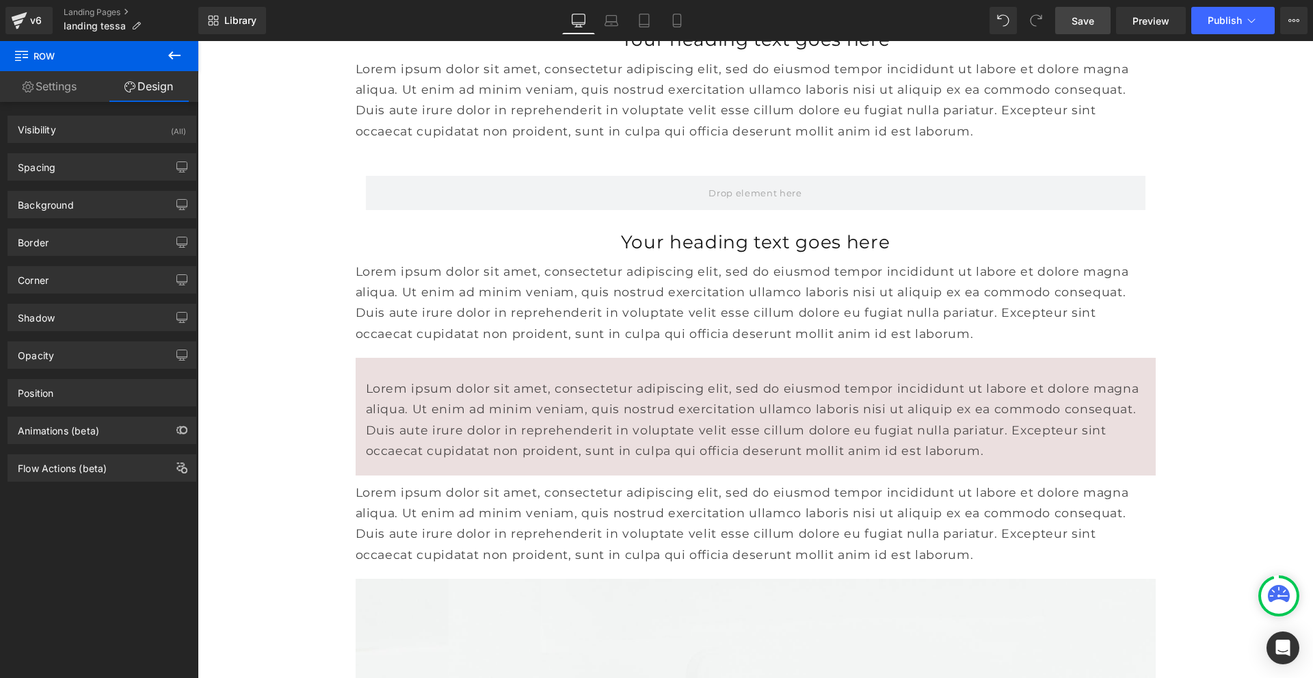
click at [168, 52] on icon at bounding box center [174, 55] width 16 height 16
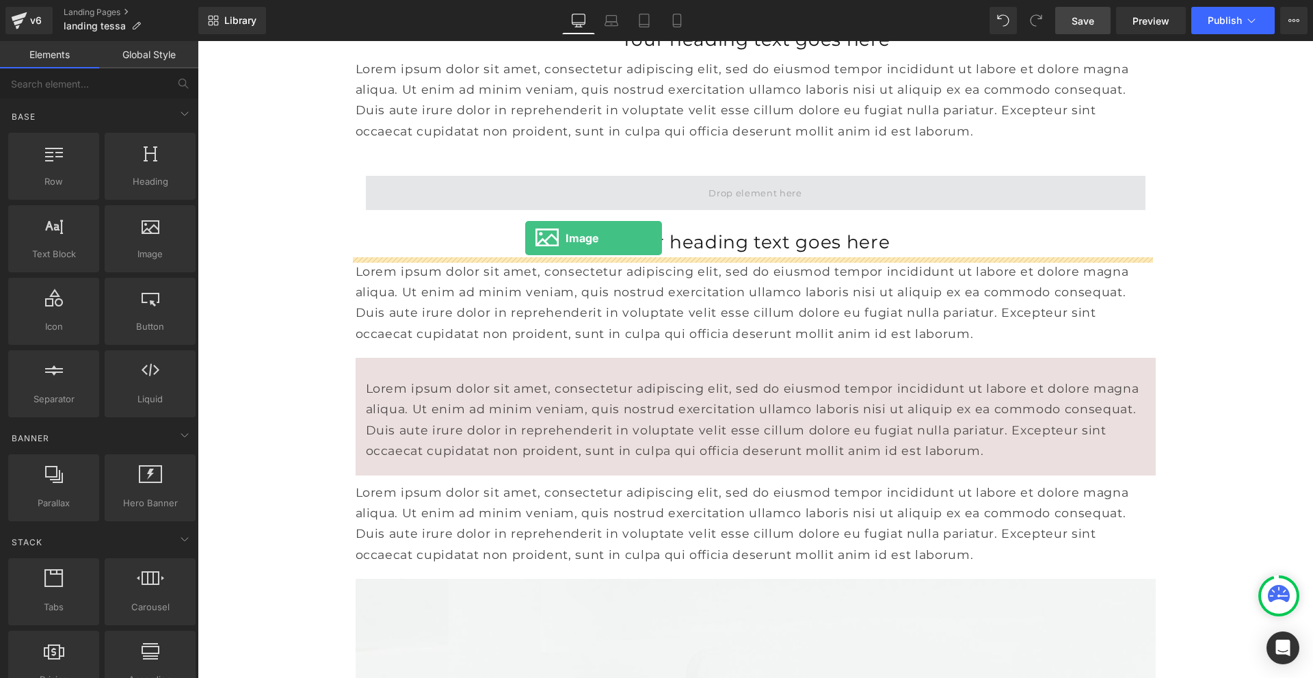
drag, startPoint x: 350, startPoint y: 278, endPoint x: 525, endPoint y: 238, distance: 179.7
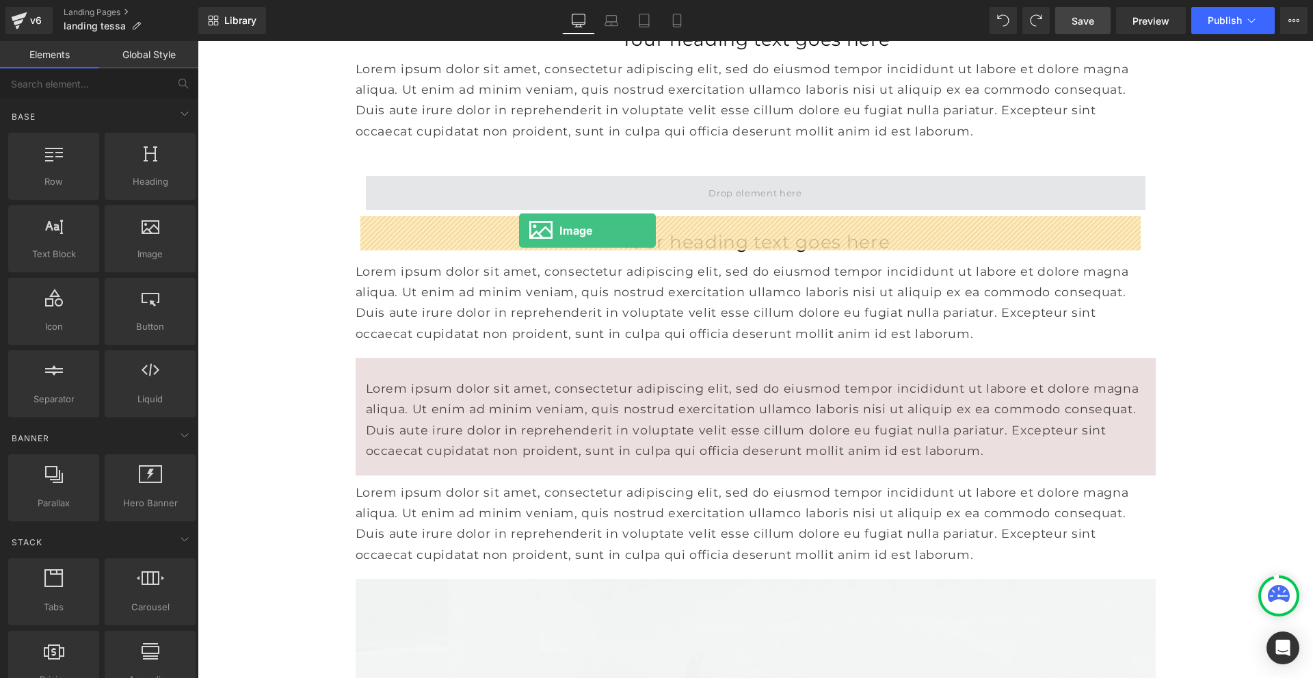
drag, startPoint x: 349, startPoint y: 285, endPoint x: 519, endPoint y: 231, distance: 178.9
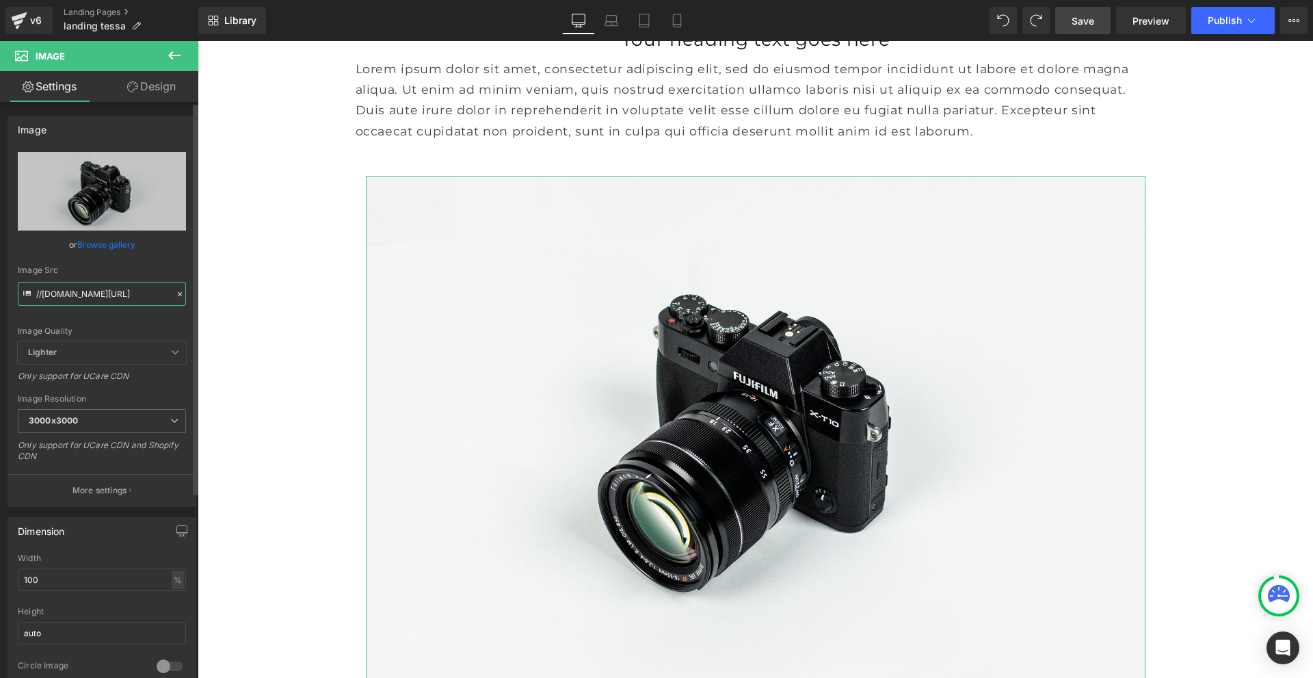
click at [125, 294] on input "//[DOMAIN_NAME][URL]" at bounding box center [102, 294] width 168 height 24
paste input "[URL][DOMAIN_NAME]"
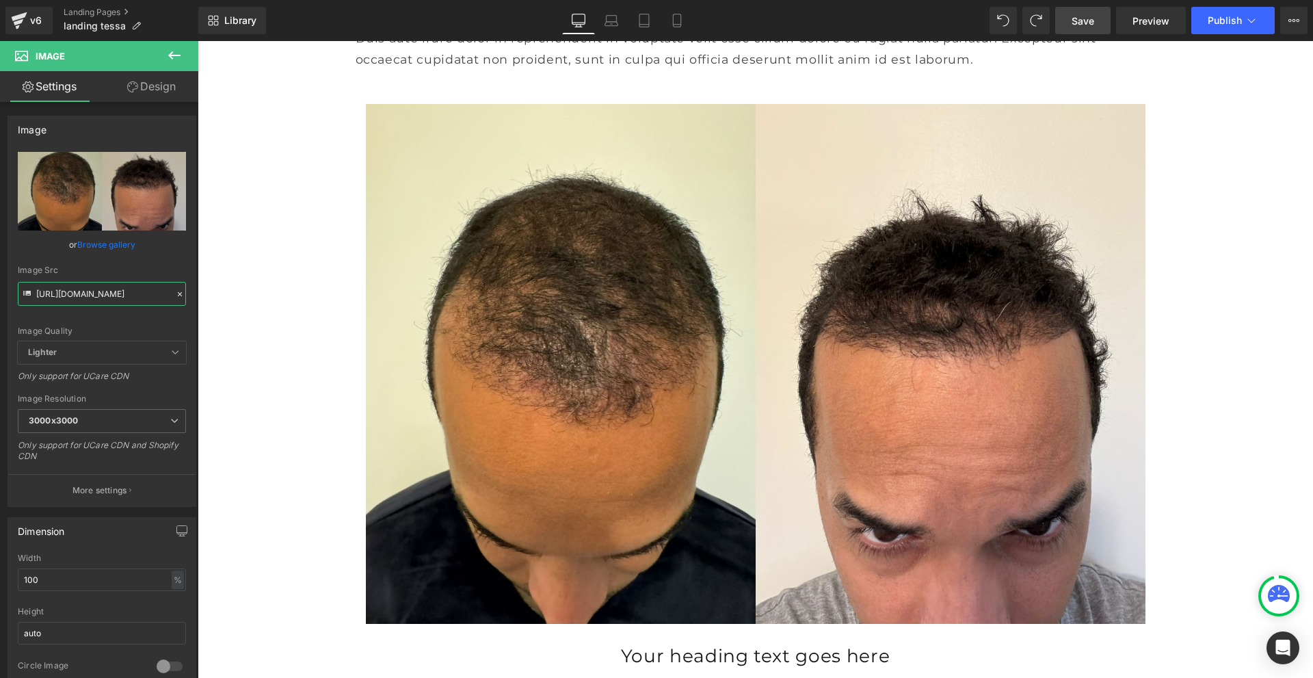
scroll to position [616, 0]
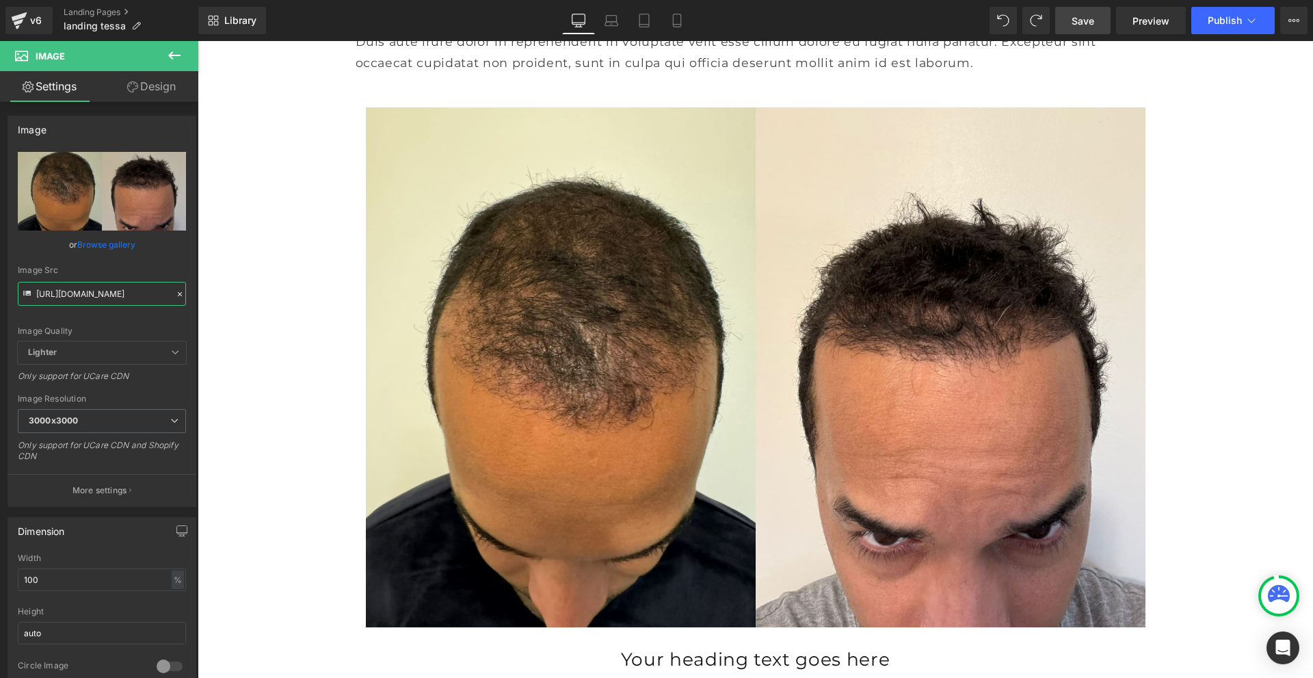
type input "[URL][DOMAIN_NAME]"
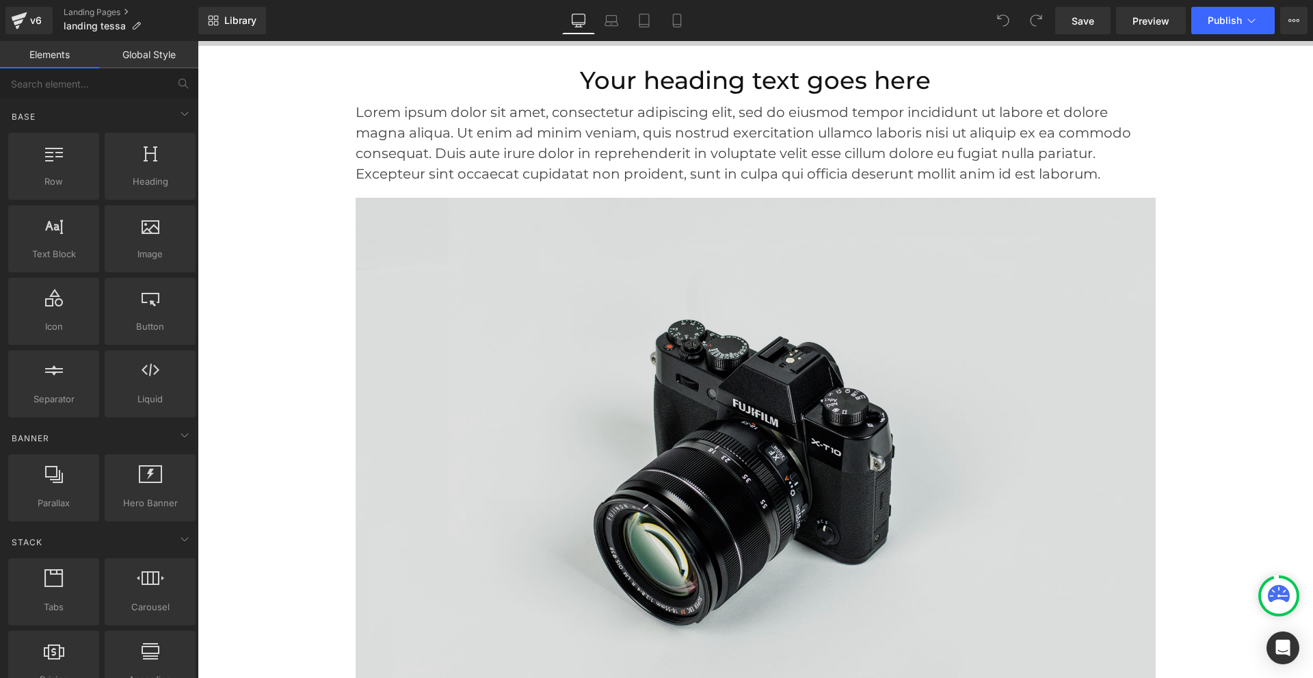
scroll to position [547, 0]
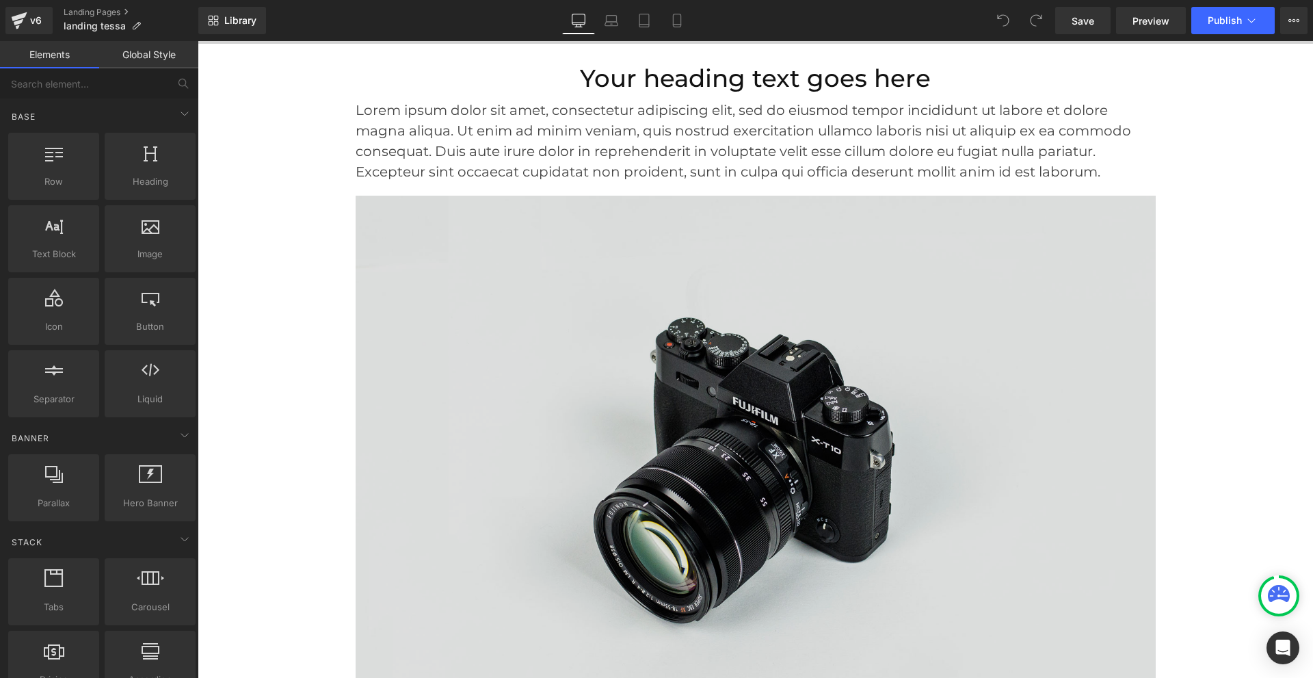
click at [753, 336] on img at bounding box center [756, 461] width 800 height 530
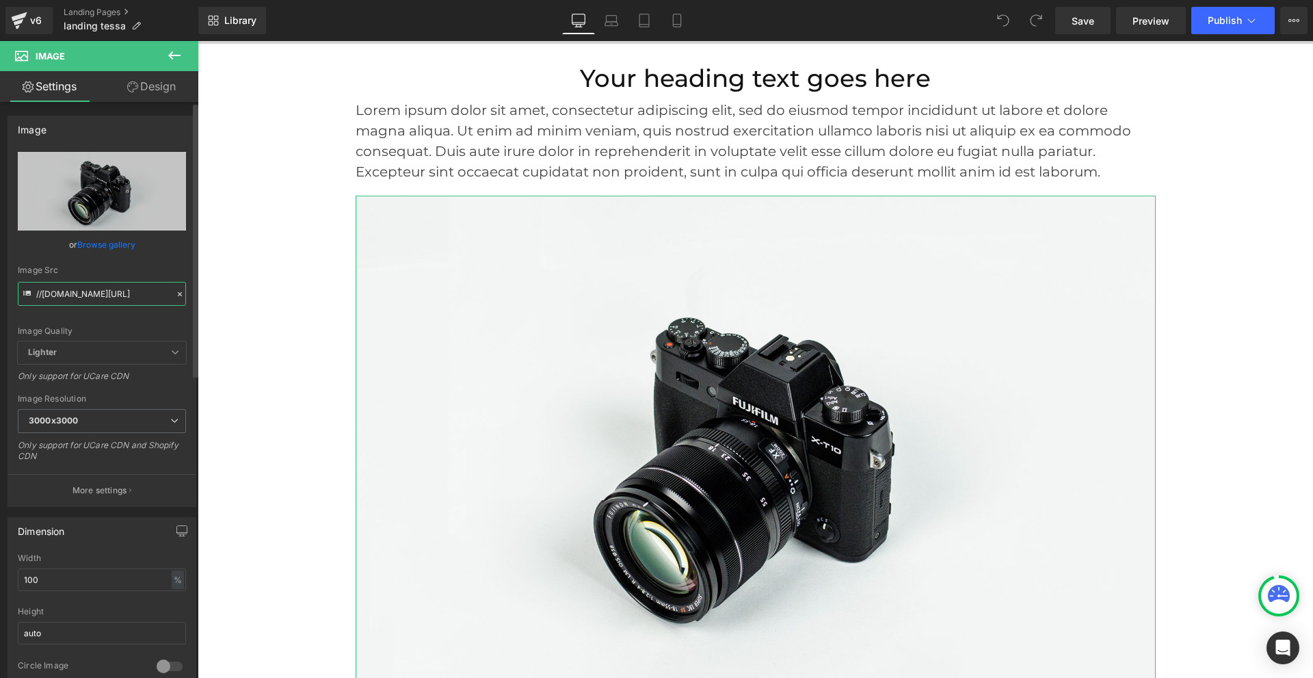
click at [138, 294] on input "//[DOMAIN_NAME][URL]" at bounding box center [102, 294] width 168 height 24
paste input "https://cdn.shopify.com/s/files/1/0968/5388/5257/files/Design_sans_titre_1.jpg?…"
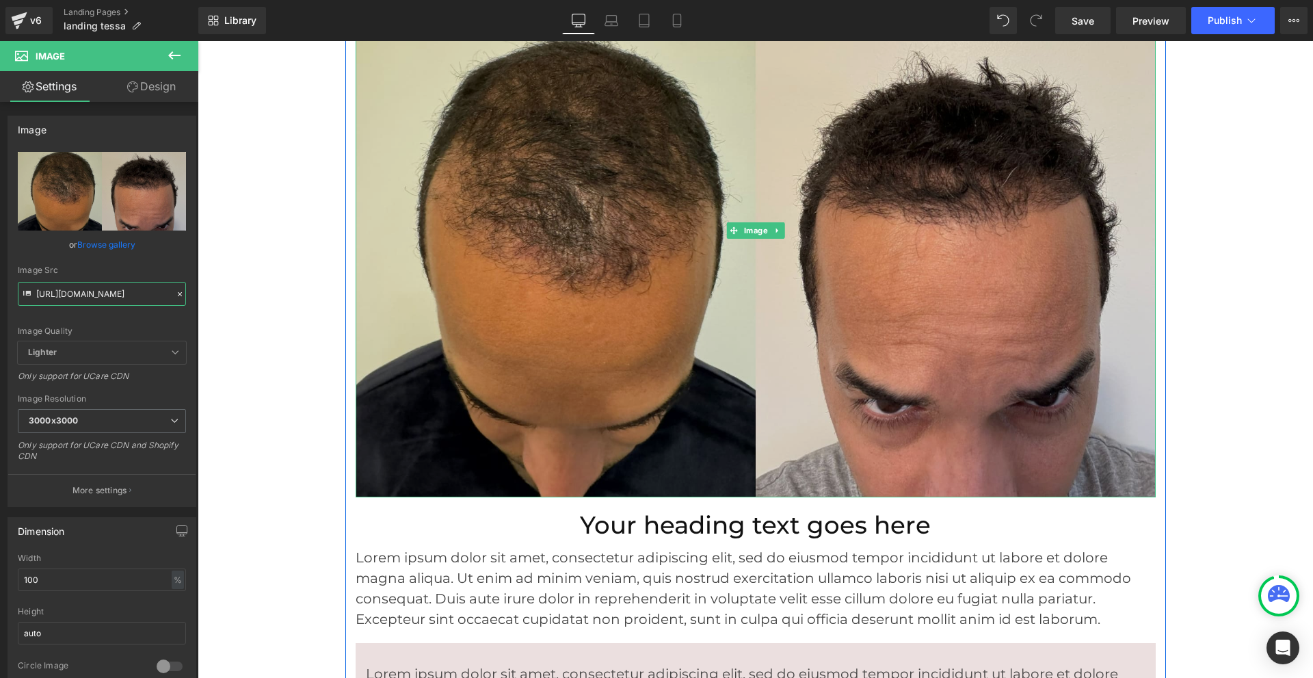
scroll to position [821, 0]
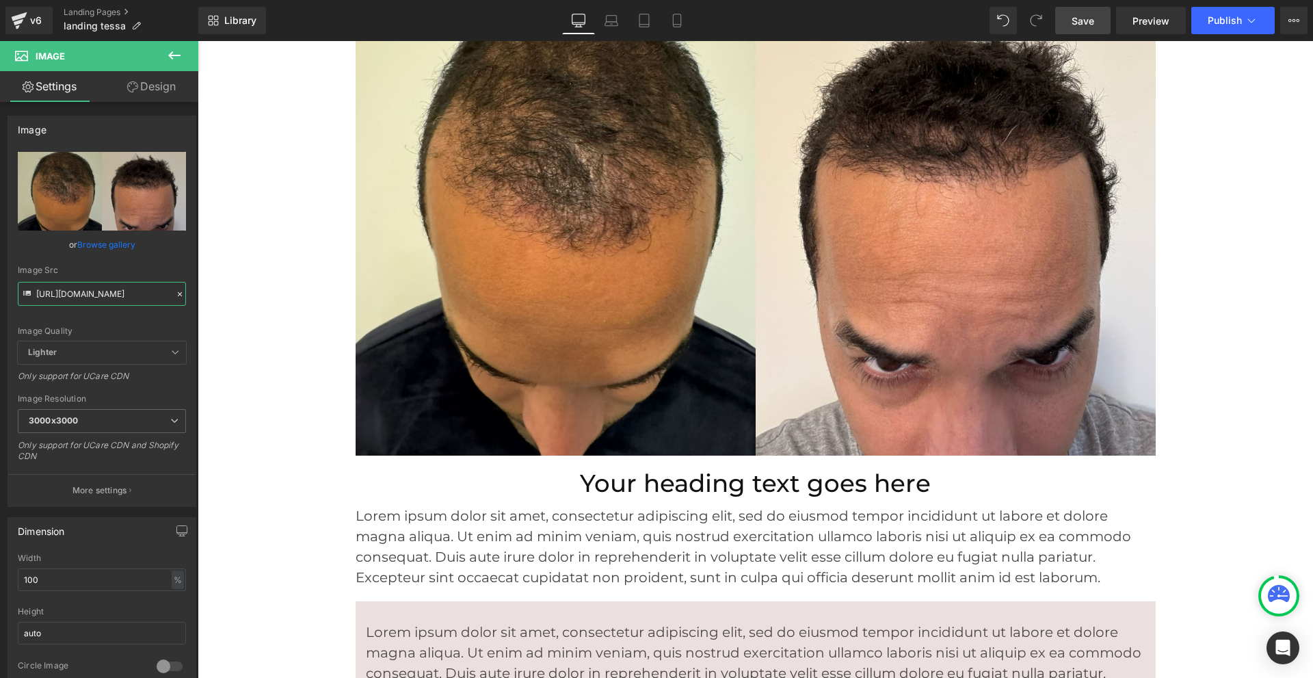
type input "https://cdn.shopify.com/s/files/1/0968/5388/5257/files/Design_sans_titre_1_3000…"
click at [1096, 27] on link "Save" at bounding box center [1083, 20] width 55 height 27
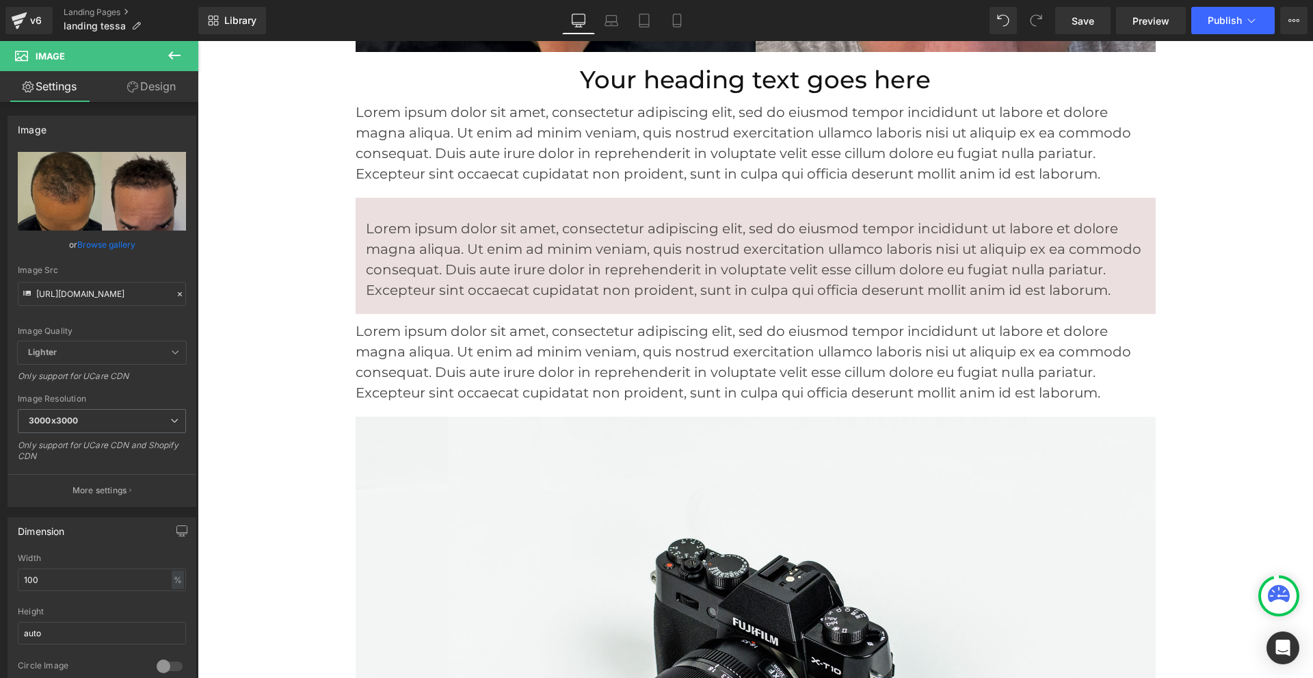
scroll to position [1300, 0]
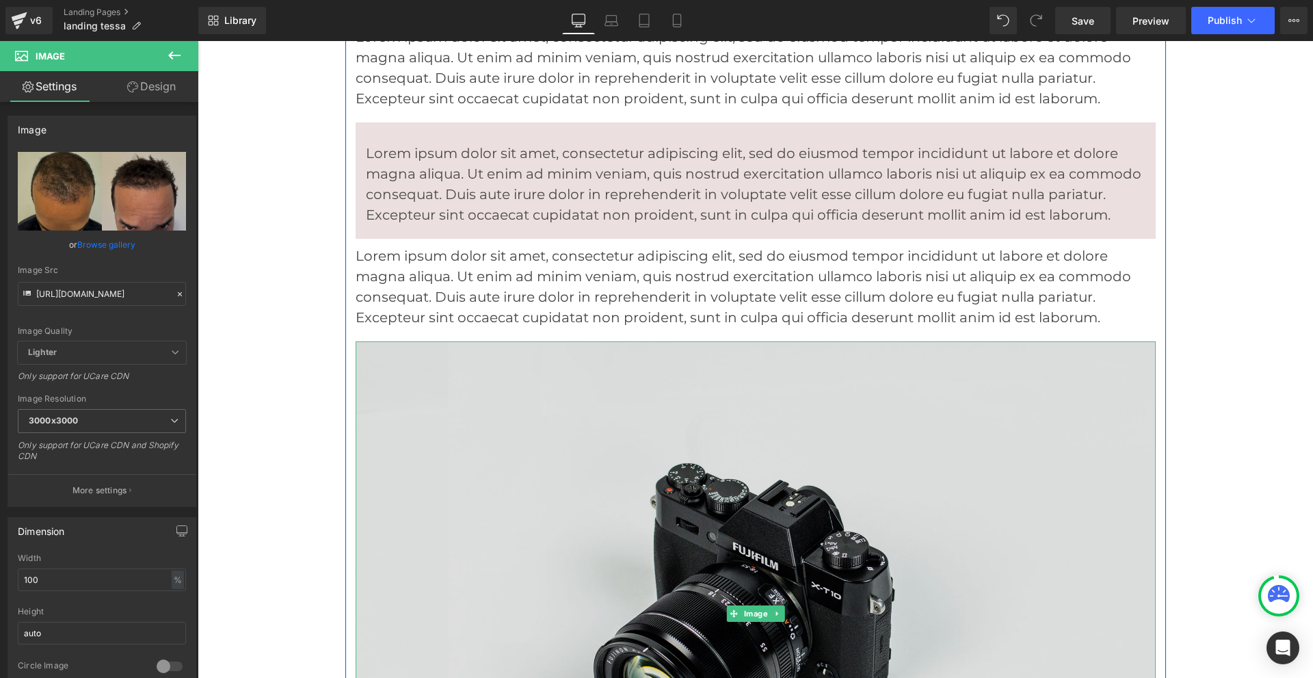
click at [732, 446] on img at bounding box center [756, 613] width 800 height 544
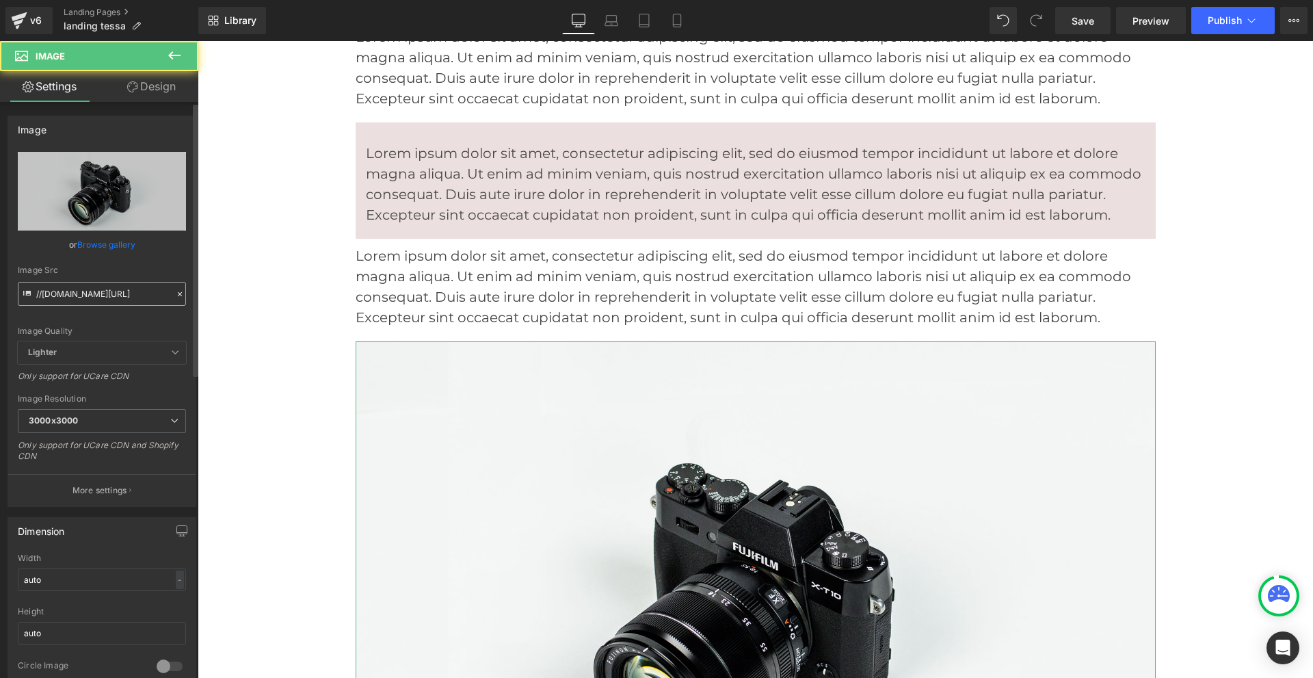
click at [113, 289] on input "//[DOMAIN_NAME][URL]" at bounding box center [102, 294] width 168 height 24
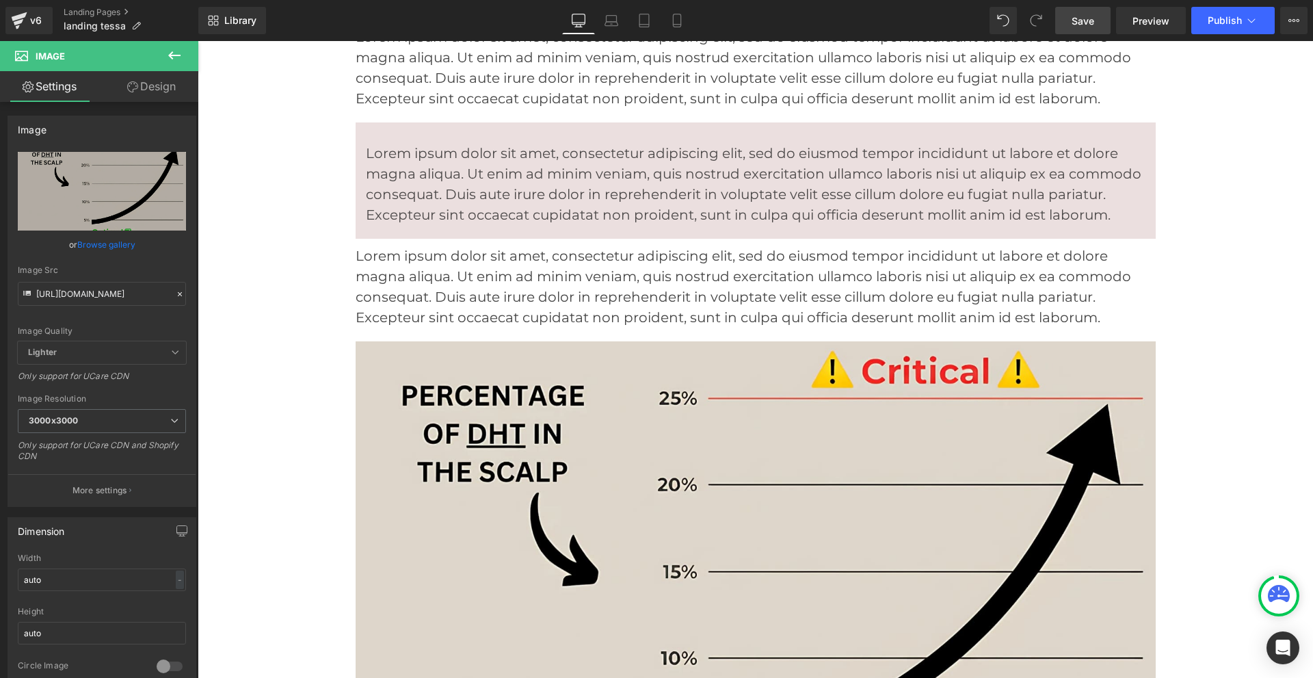
type input "https://cdn.shopify.com/s/files/1/0968/5388/5257/files/Design_sans_titre_2_3000…"
click at [1090, 21] on span "Save" at bounding box center [1083, 21] width 23 height 14
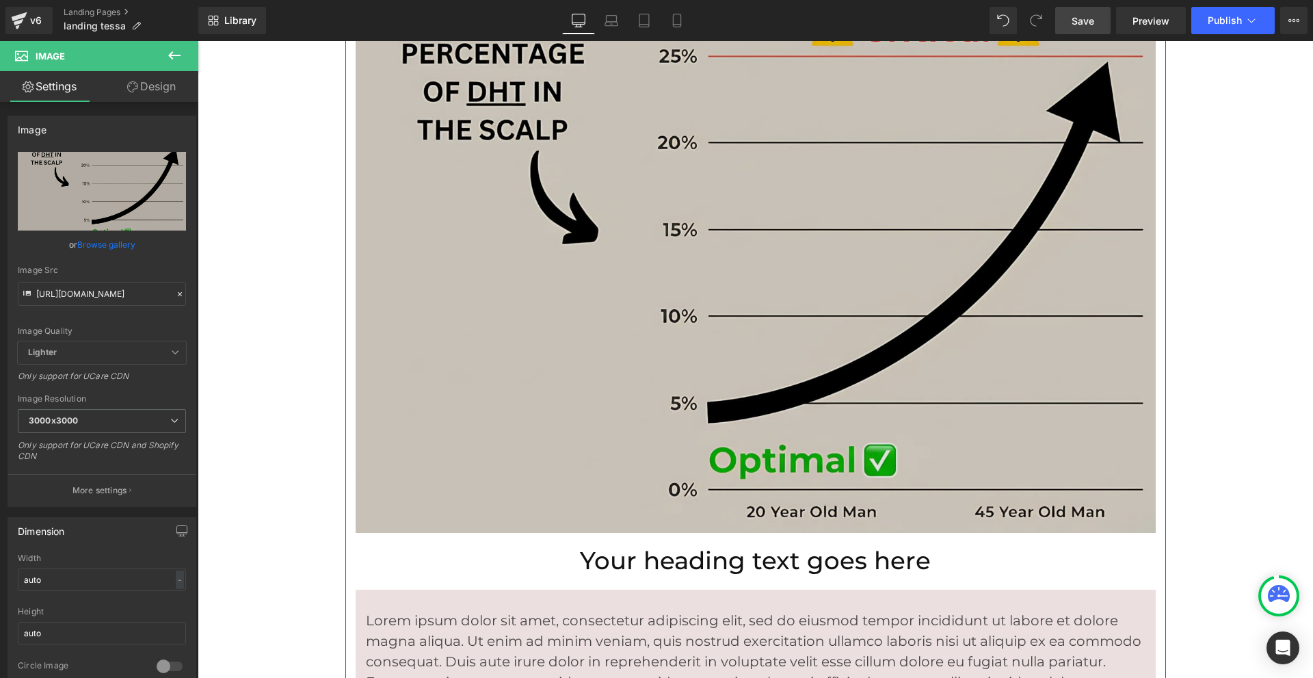
scroll to position [1779, 0]
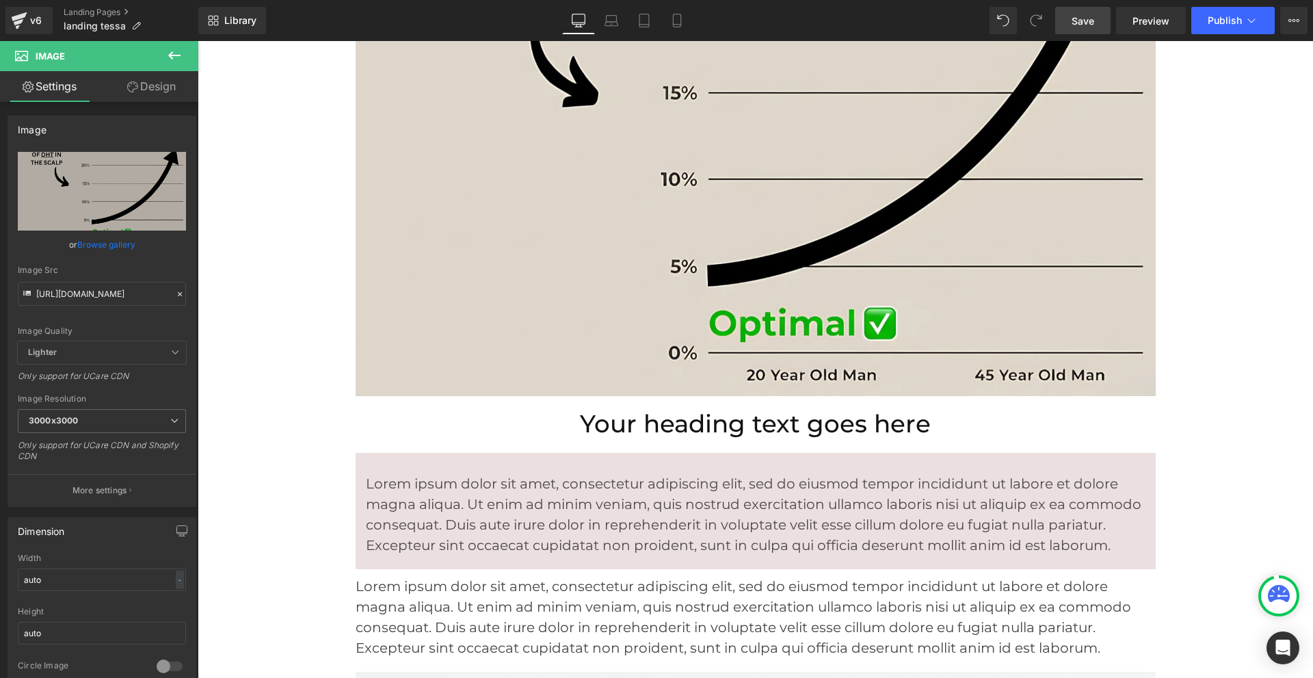
click at [179, 57] on icon at bounding box center [174, 55] width 16 height 16
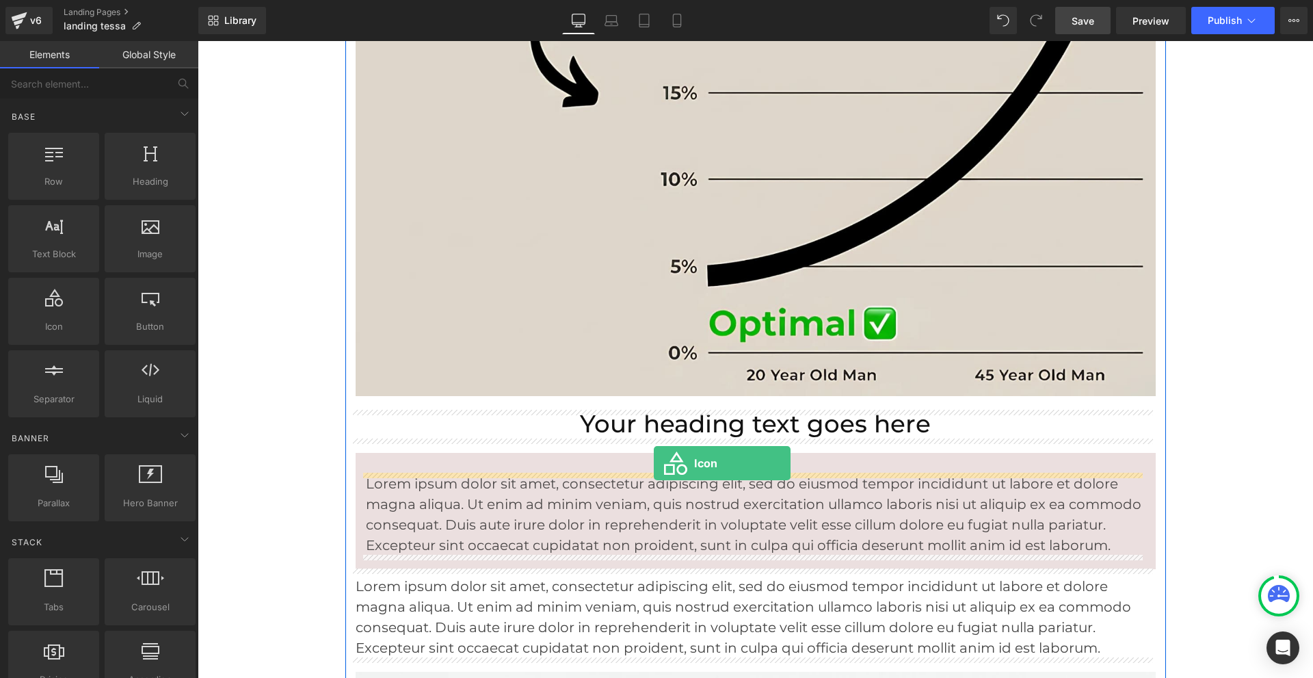
drag, startPoint x: 254, startPoint y: 363, endPoint x: 654, endPoint y: 463, distance: 412.5
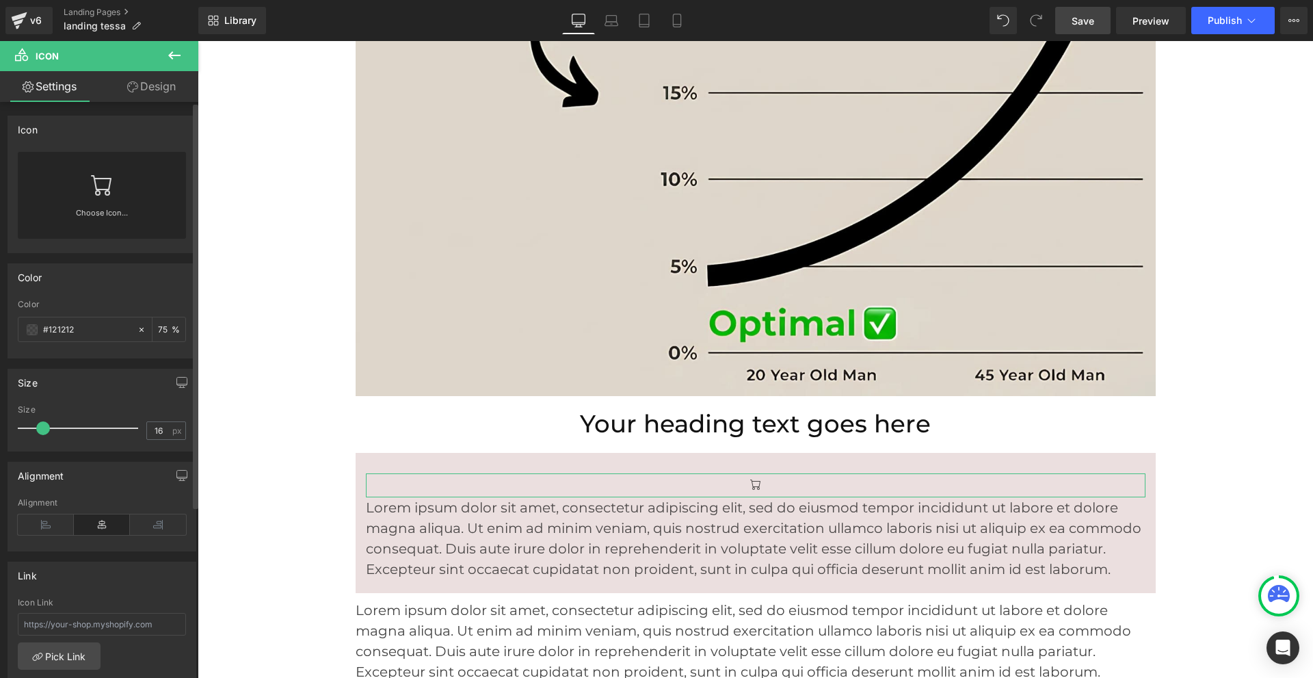
click at [94, 200] on link at bounding box center [102, 179] width 22 height 55
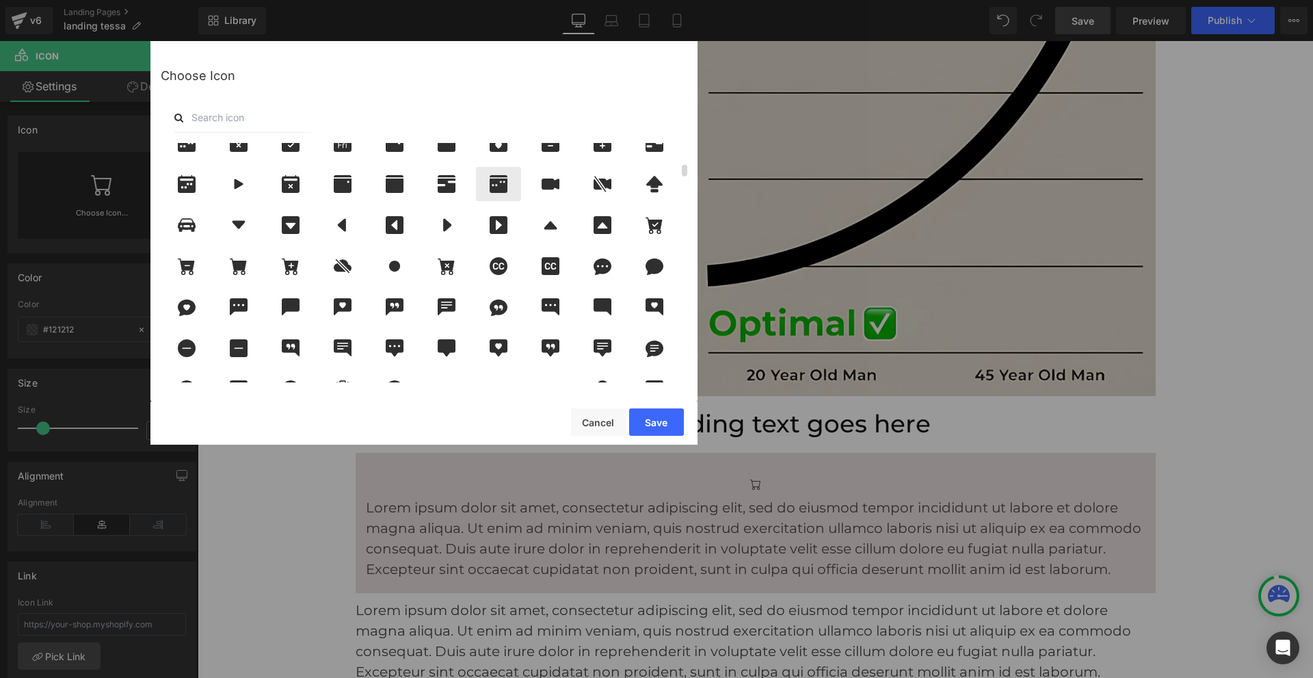
scroll to position [410, 0]
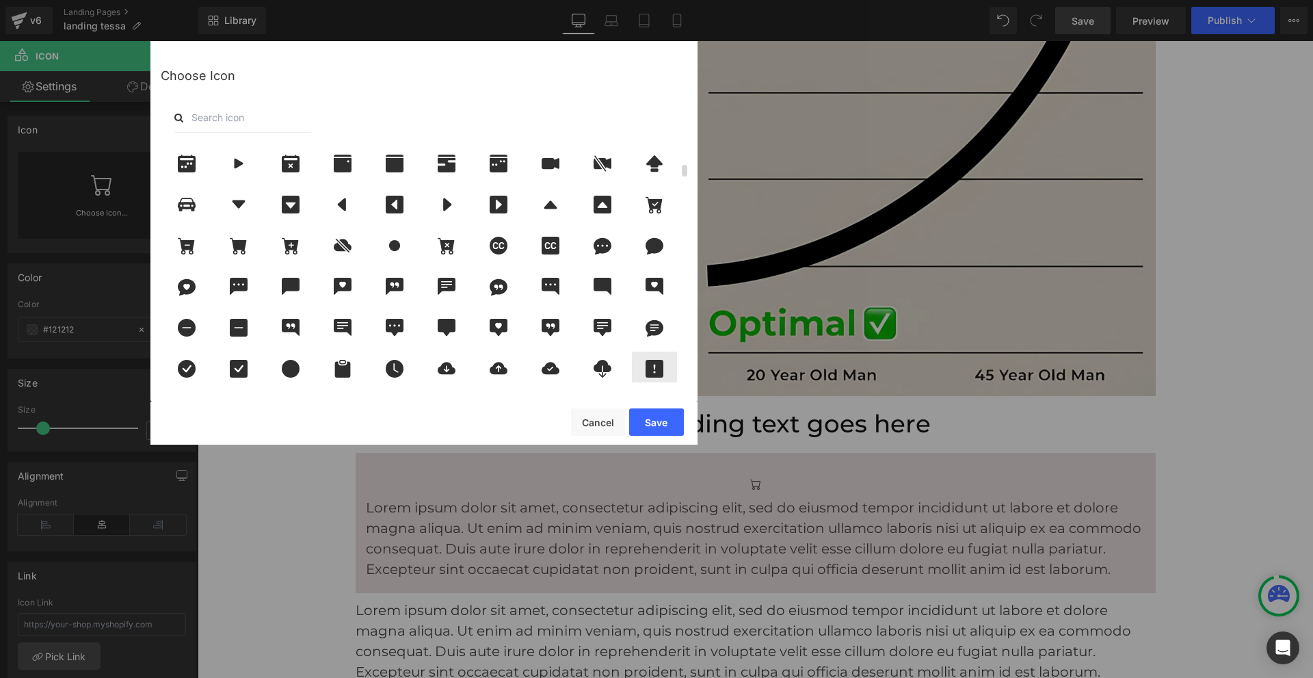
click at [654, 365] on icon at bounding box center [654, 369] width 29 height 18
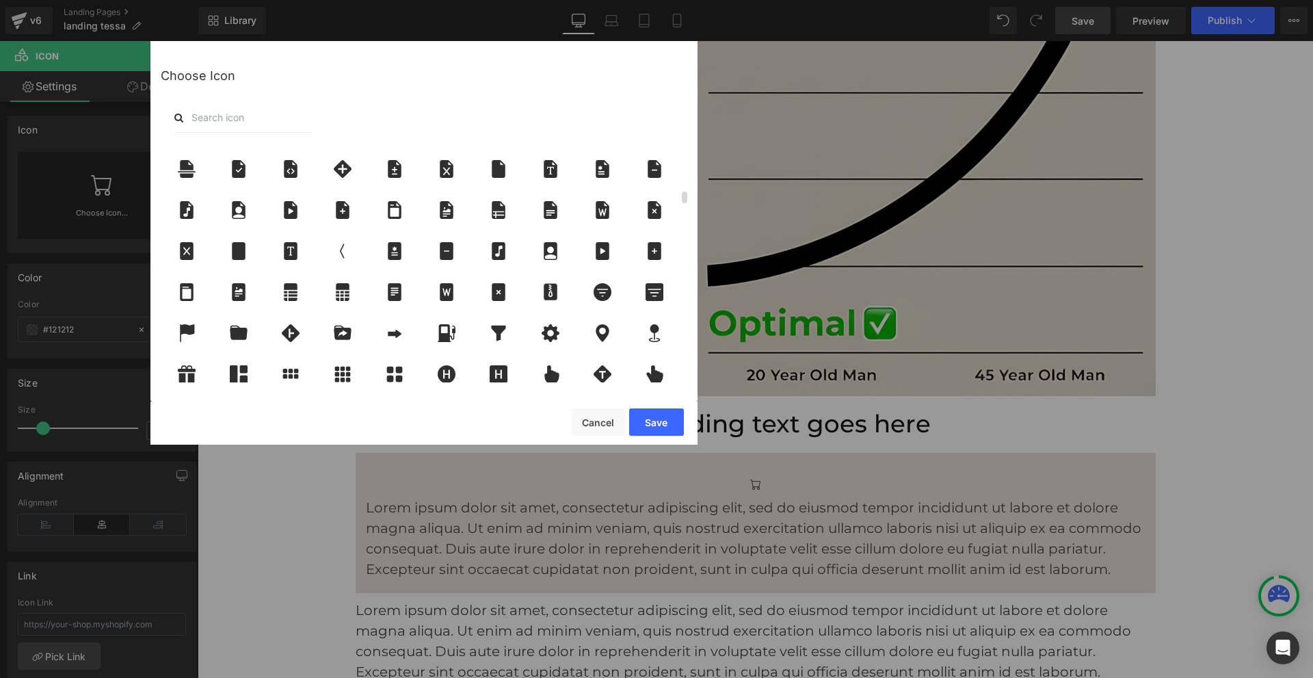
scroll to position [1026, 0]
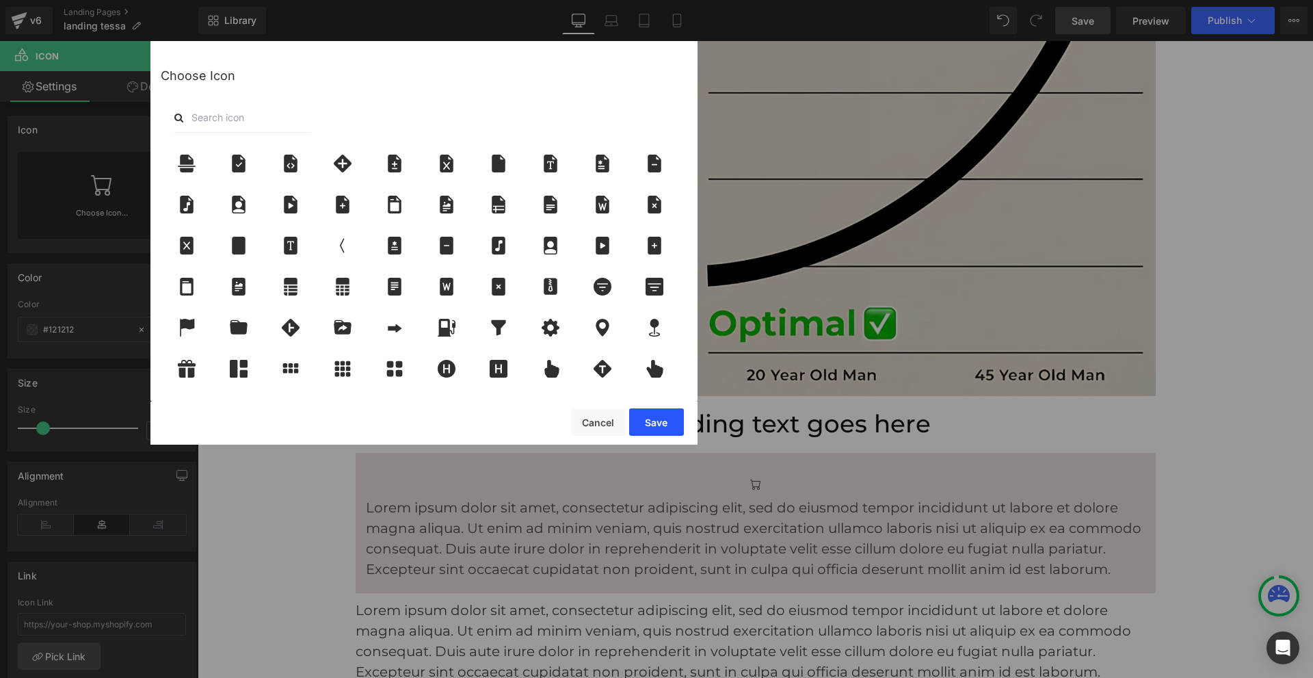
click at [646, 428] on button "Save" at bounding box center [656, 421] width 55 height 27
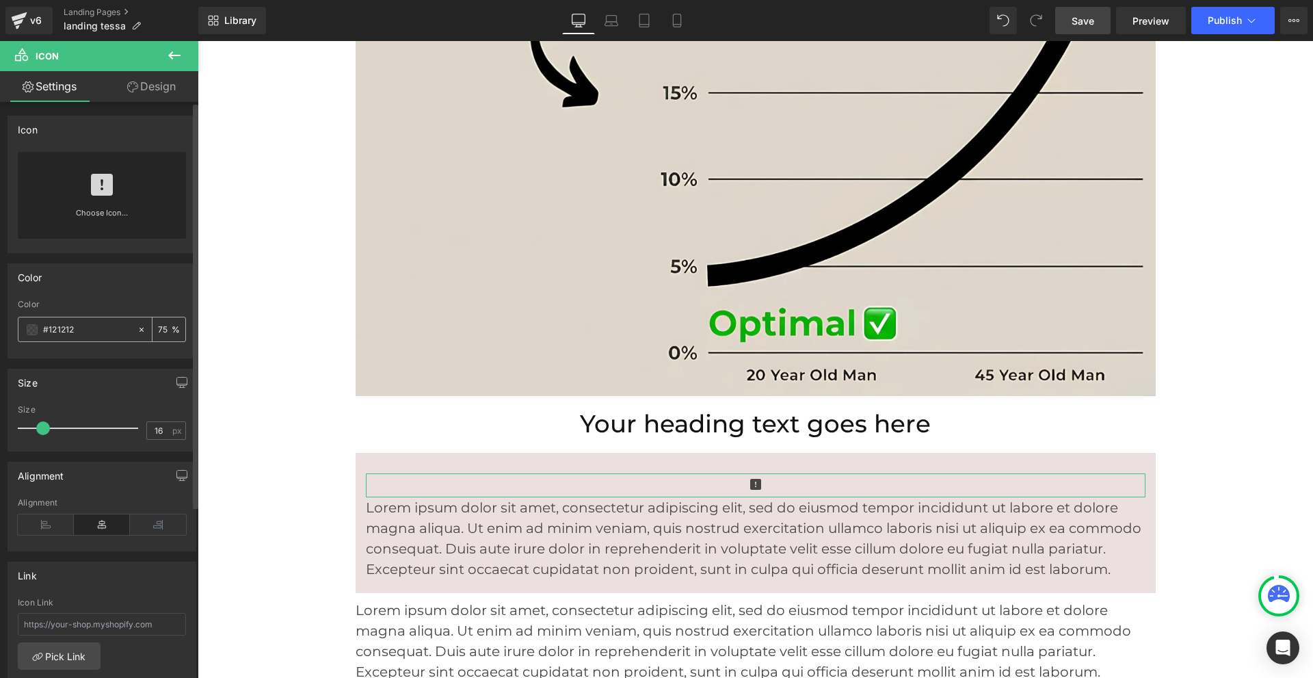
click at [33, 330] on span at bounding box center [32, 329] width 11 height 11
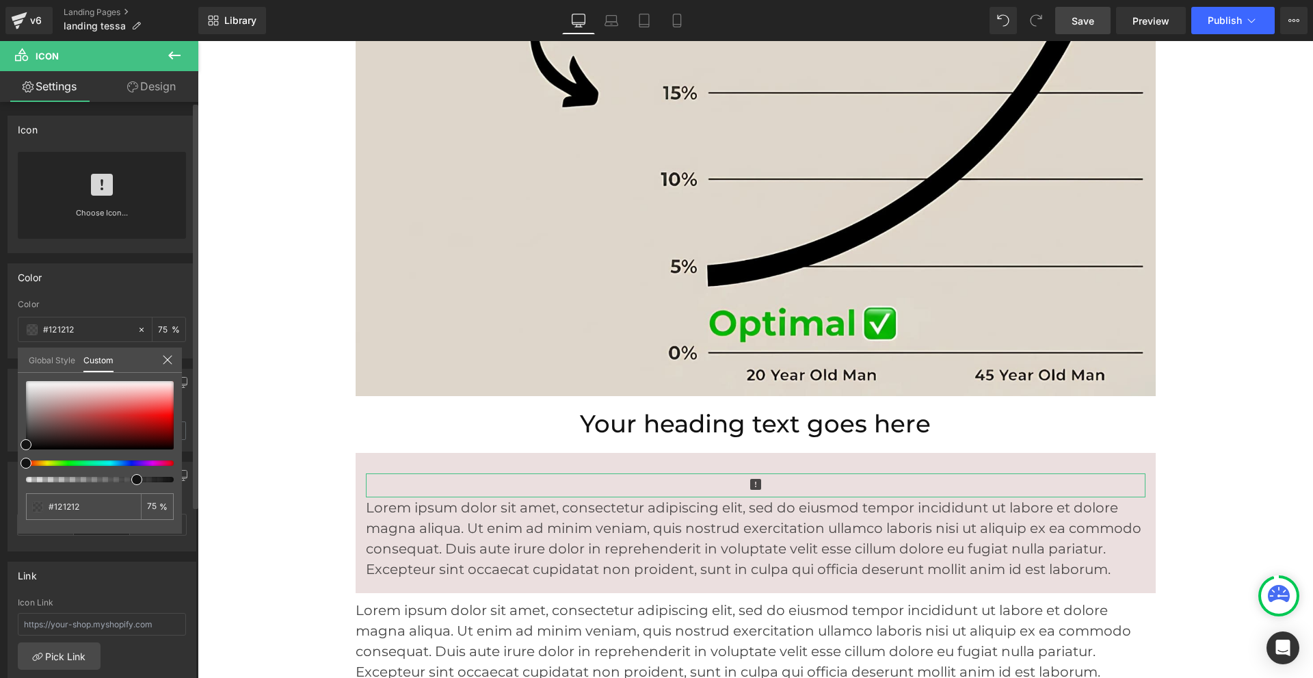
type input "#111111"
click at [42, 463] on div at bounding box center [95, 462] width 148 height 5
type input "#121211"
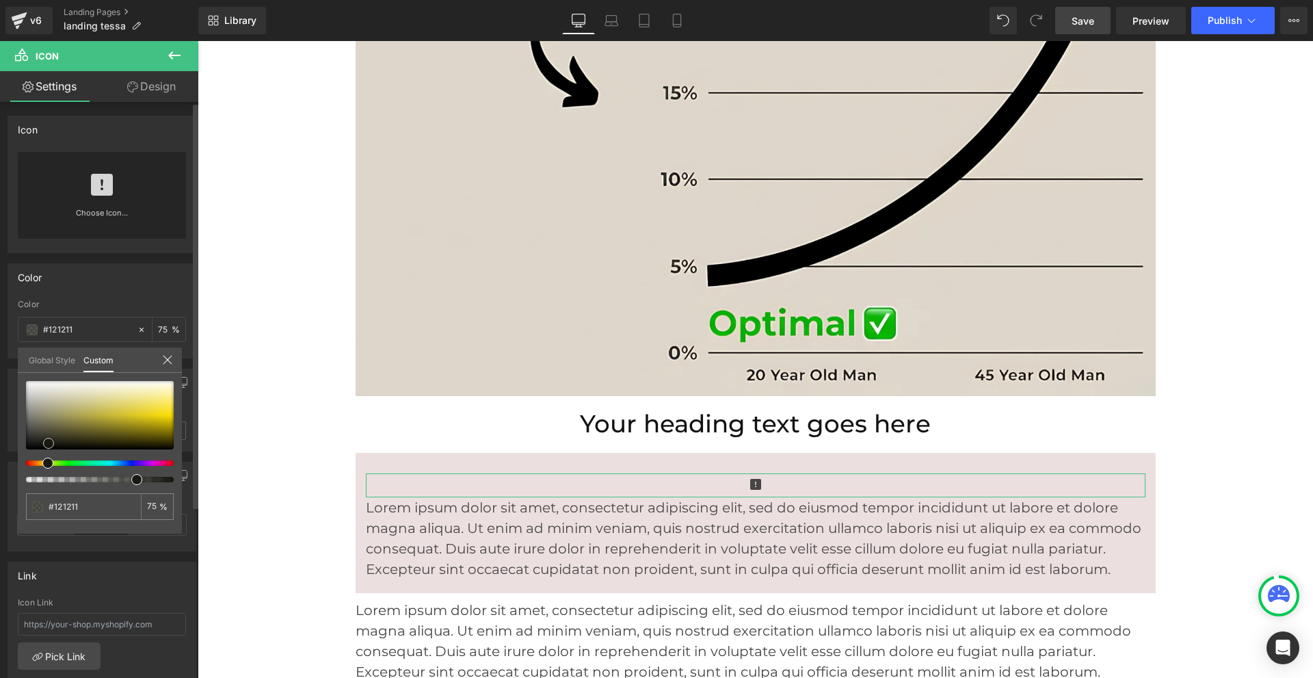
type input "#161611"
type input "#3b3b20"
type input "#5a5a24"
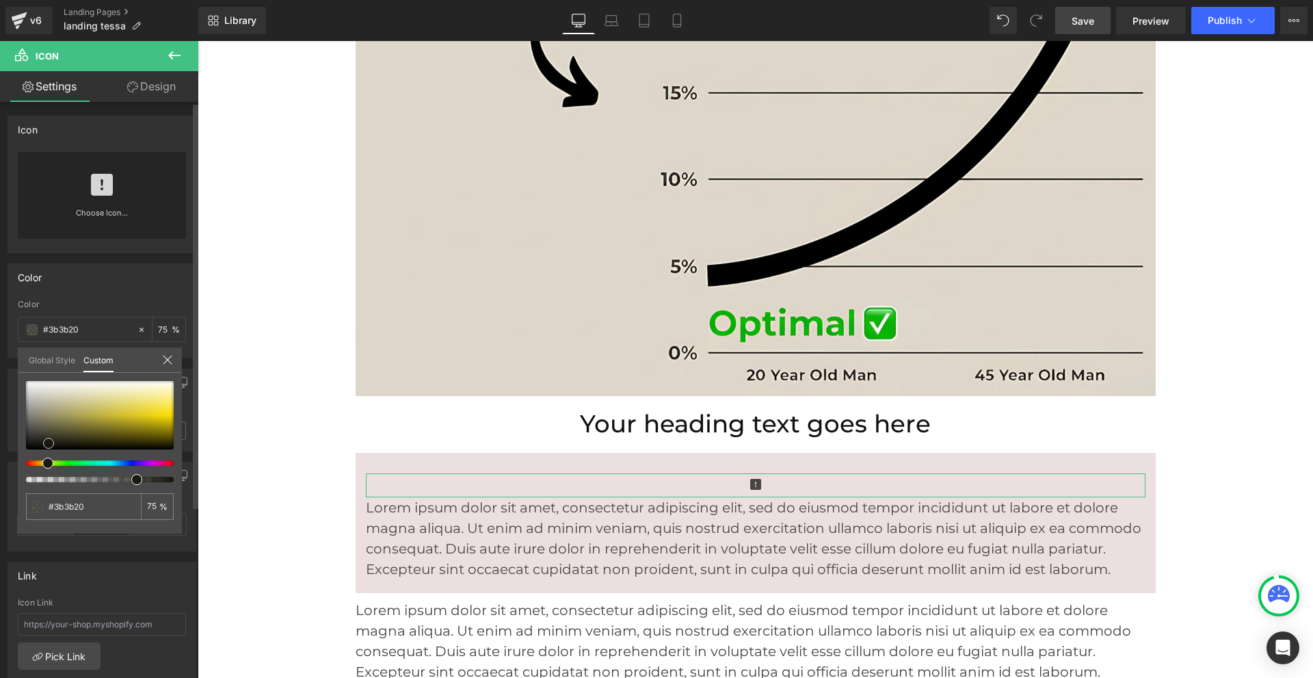
type input "#5a5a24"
type input "#757528"
type input "#909027"
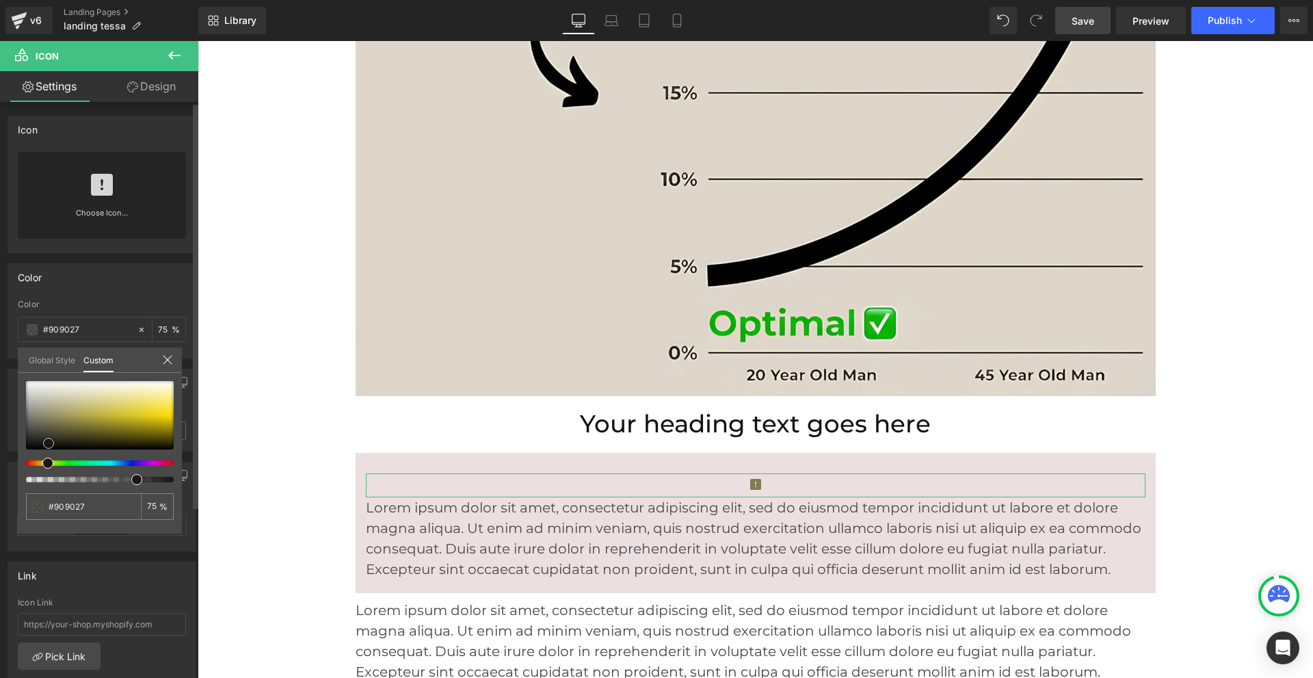
type input "#a0a026"
type input "#bcbc23"
type input "#c6c624"
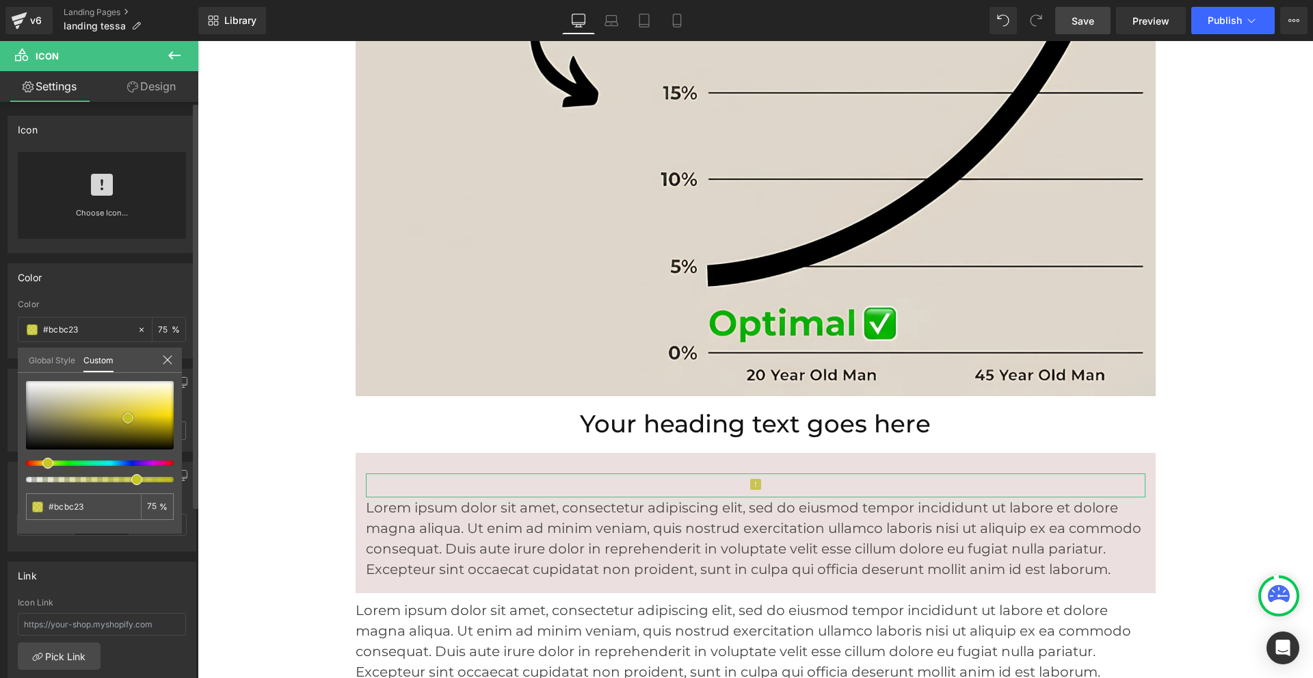
type input "#c6c624"
drag, startPoint x: 22, startPoint y: 441, endPoint x: 124, endPoint y: 415, distance: 105.4
click at [124, 415] on span at bounding box center [127, 418] width 11 height 11
click at [167, 358] on icon at bounding box center [167, 359] width 11 height 11
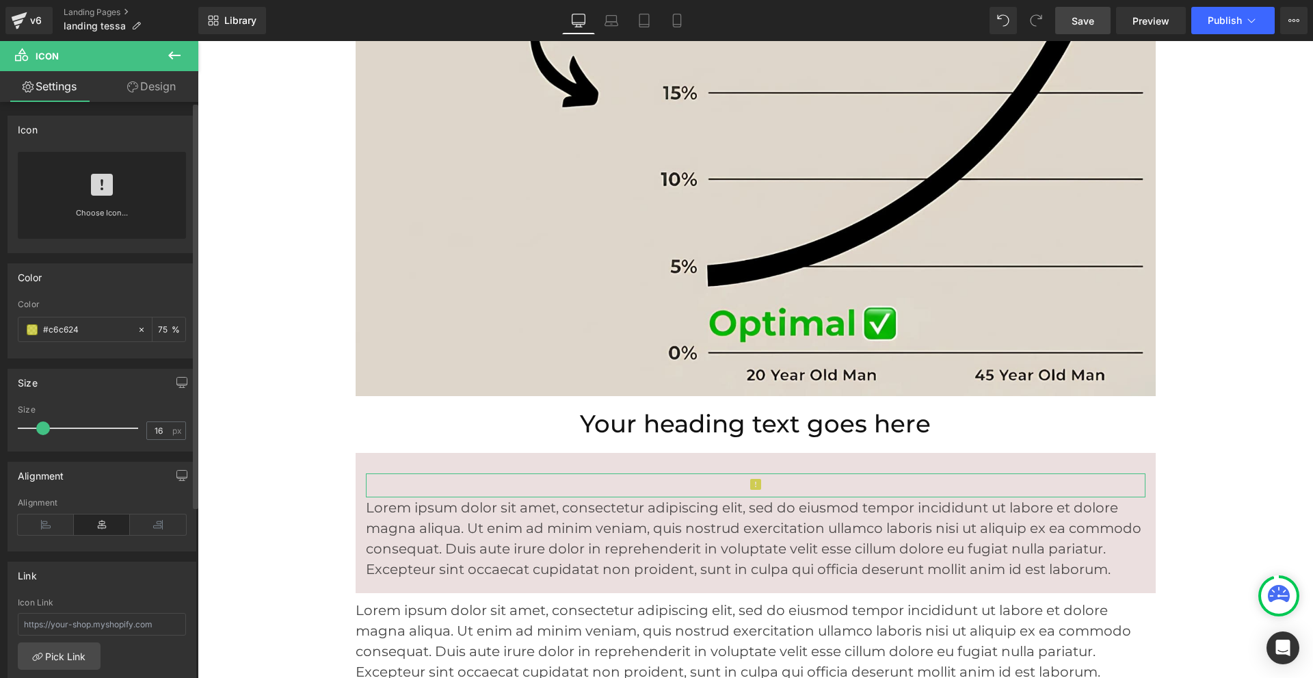
drag, startPoint x: 42, startPoint y: 426, endPoint x: 87, endPoint y: 425, distance: 44.5
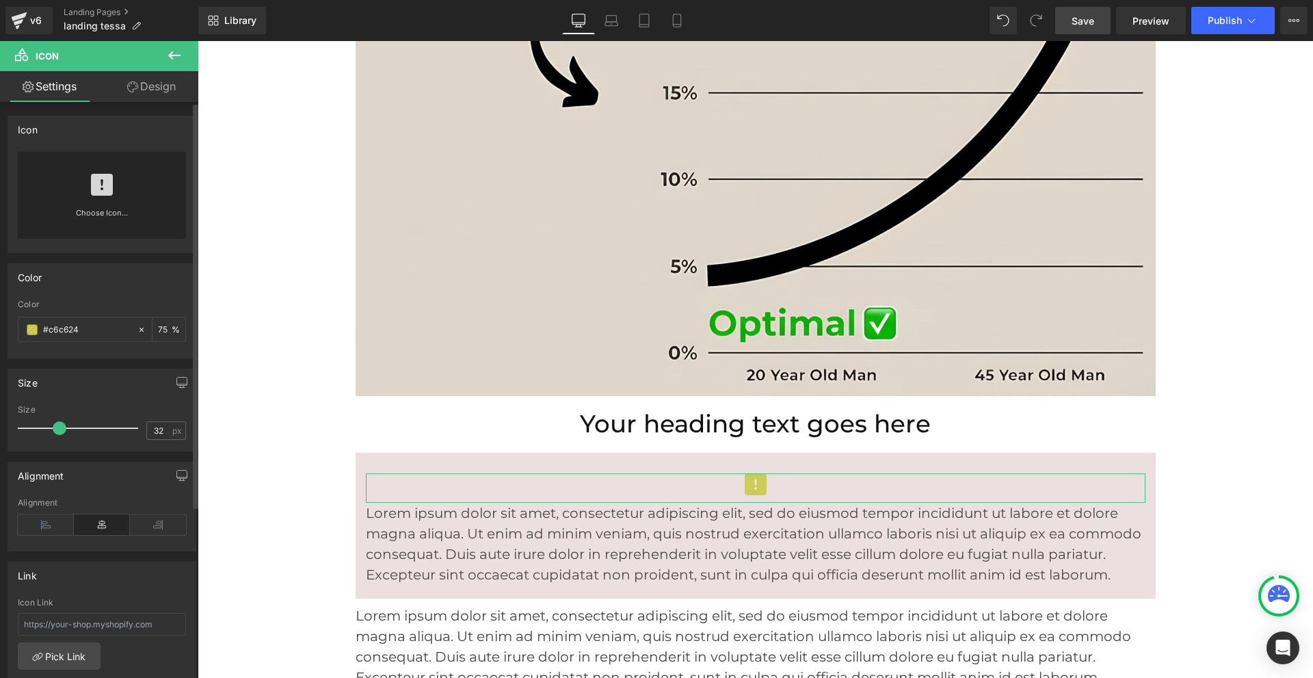
type input "33"
drag, startPoint x: 42, startPoint y: 428, endPoint x: 61, endPoint y: 428, distance: 18.5
click at [61, 428] on span at bounding box center [62, 428] width 14 height 14
click at [1090, 19] on span "Save" at bounding box center [1083, 21] width 23 height 14
